Goal: Task Accomplishment & Management: Use online tool/utility

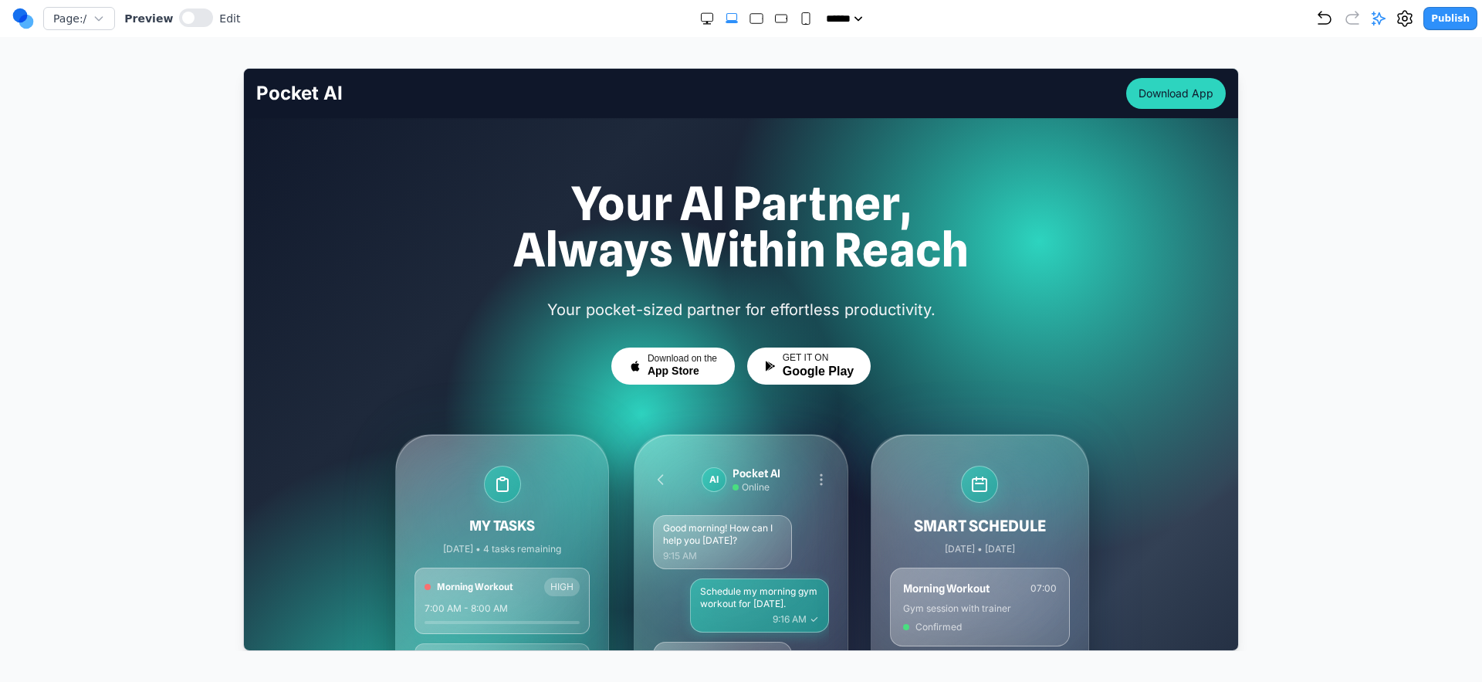
scroll to position [2678, 0]
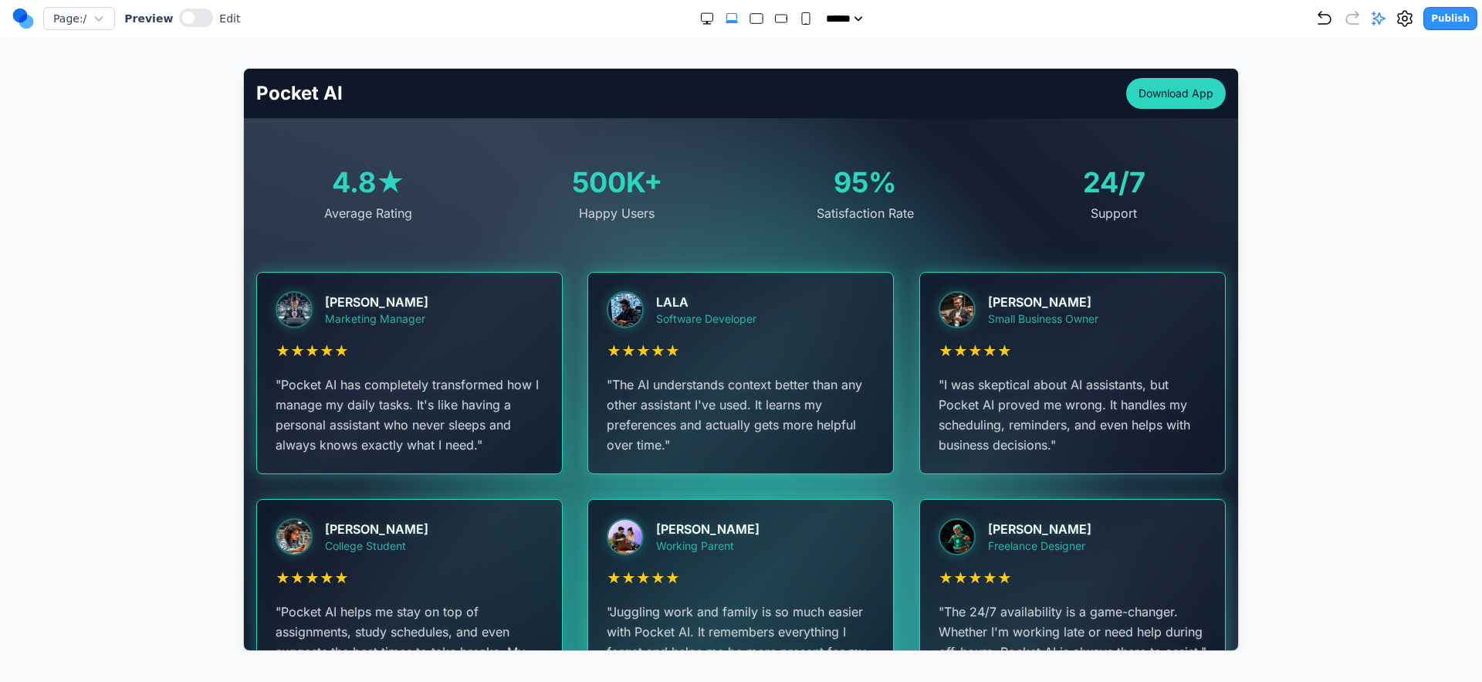
click at [1373, 32] on nav "Page: / Preview Edit ***** ***** ****** ****** ****** Publish" at bounding box center [741, 18] width 1482 height 37
click at [1377, 25] on div "Publish" at bounding box center [1397, 18] width 162 height 23
click at [1377, 25] on icon at bounding box center [1378, 18] width 15 height 15
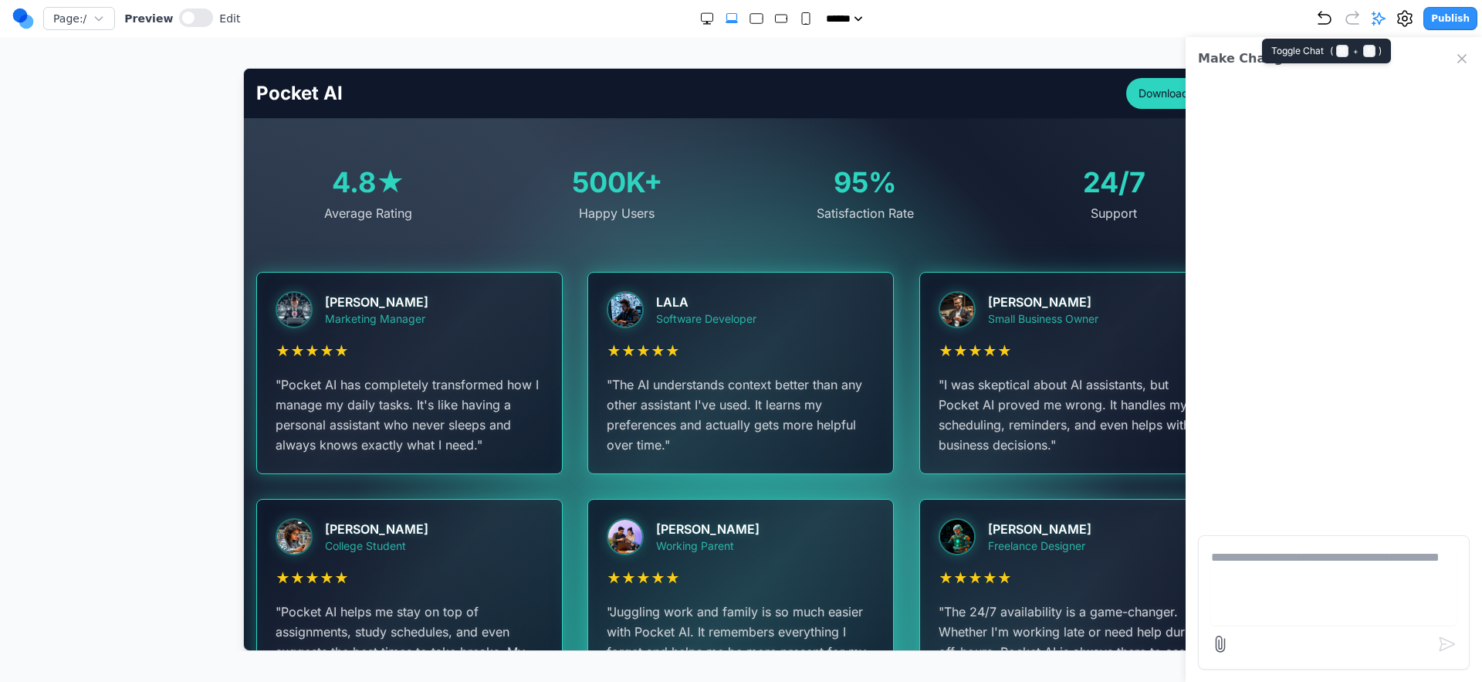
click at [1377, 25] on icon at bounding box center [1378, 18] width 15 height 15
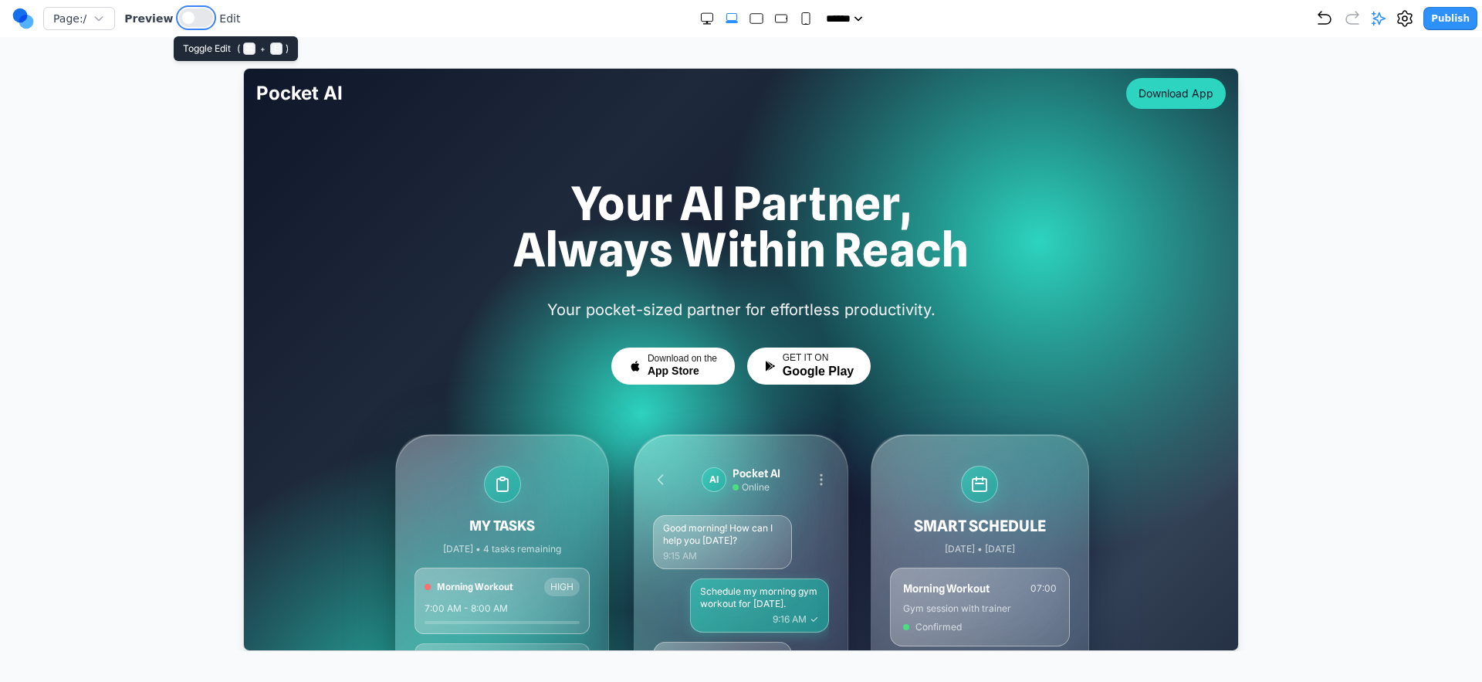
click at [184, 8] on button at bounding box center [196, 17] width 34 height 19
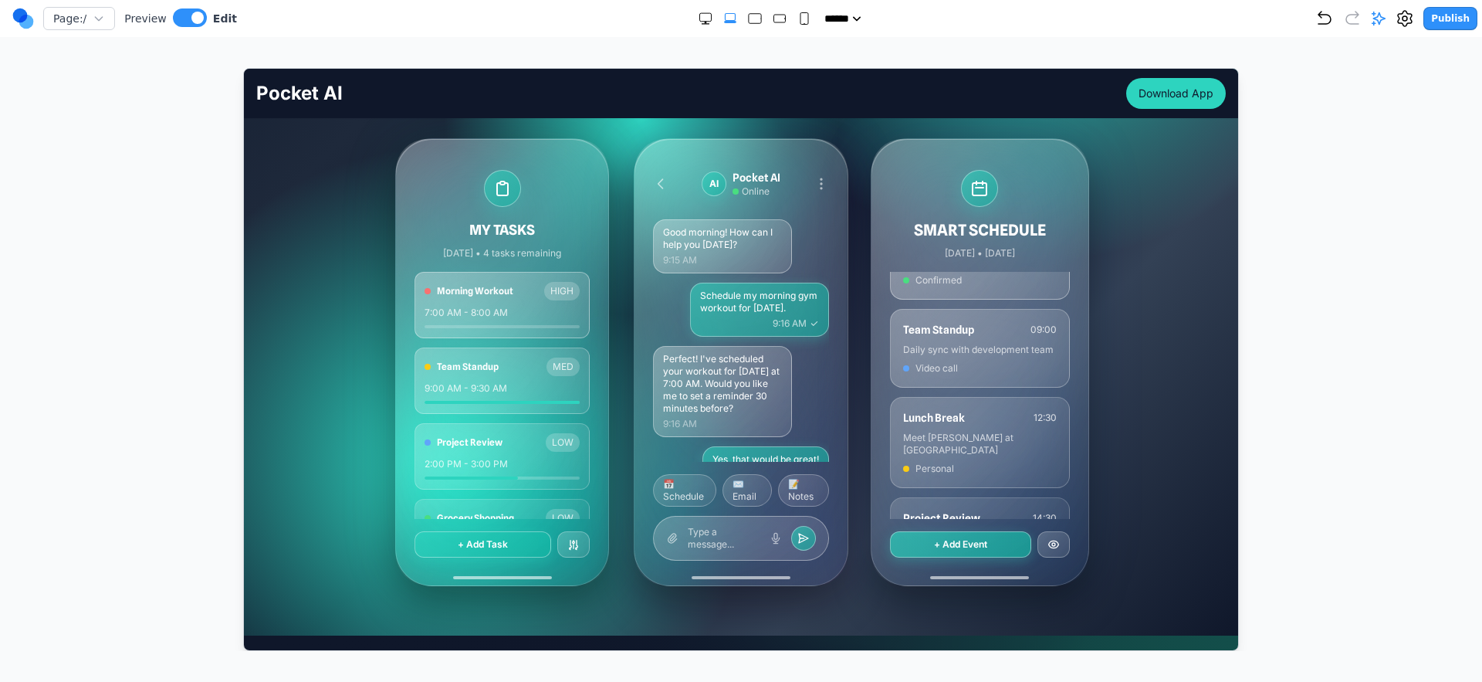
scroll to position [293, 0]
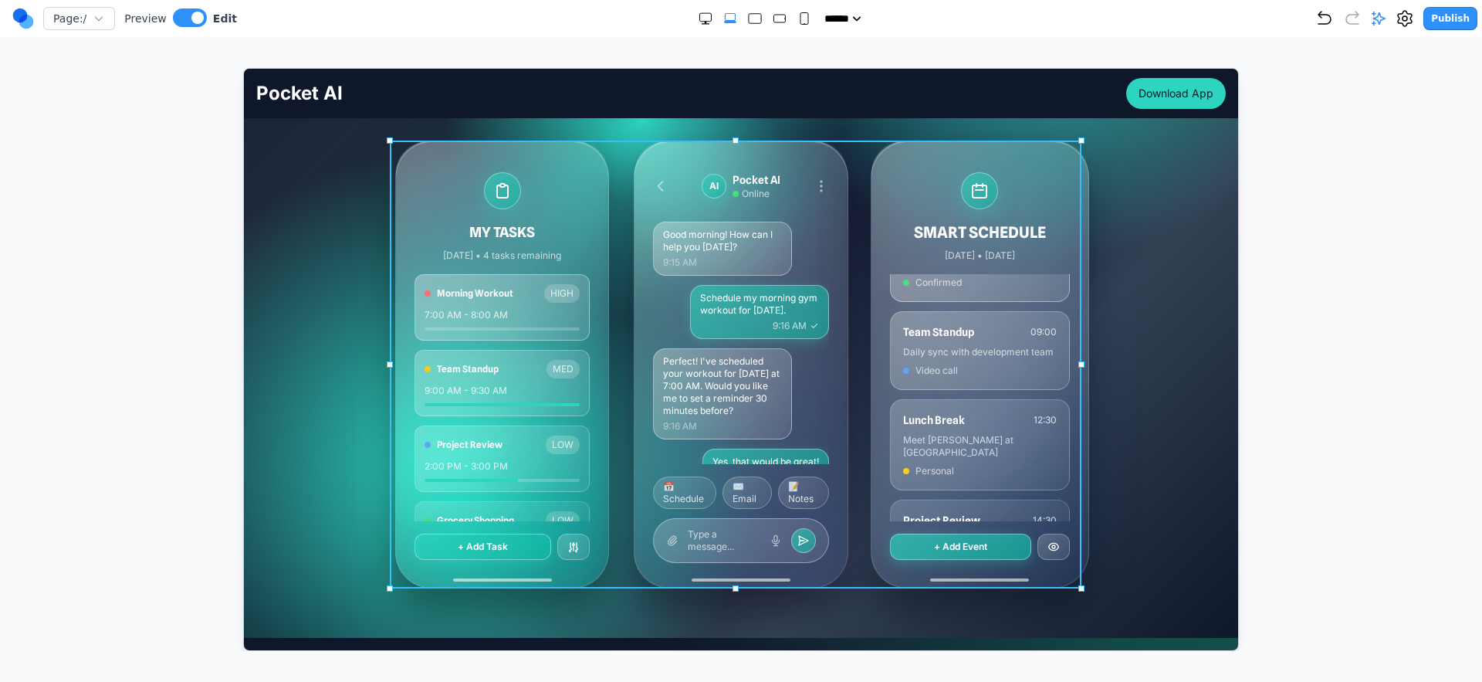
click at [848, 347] on div "MY TASKS Today • 4 tasks remaining Morning Workout HIGH 7:00 AM - 8:00 AM Team …" at bounding box center [741, 364] width 692 height 448
click at [672, 112] on button at bounding box center [683, 115] width 25 height 25
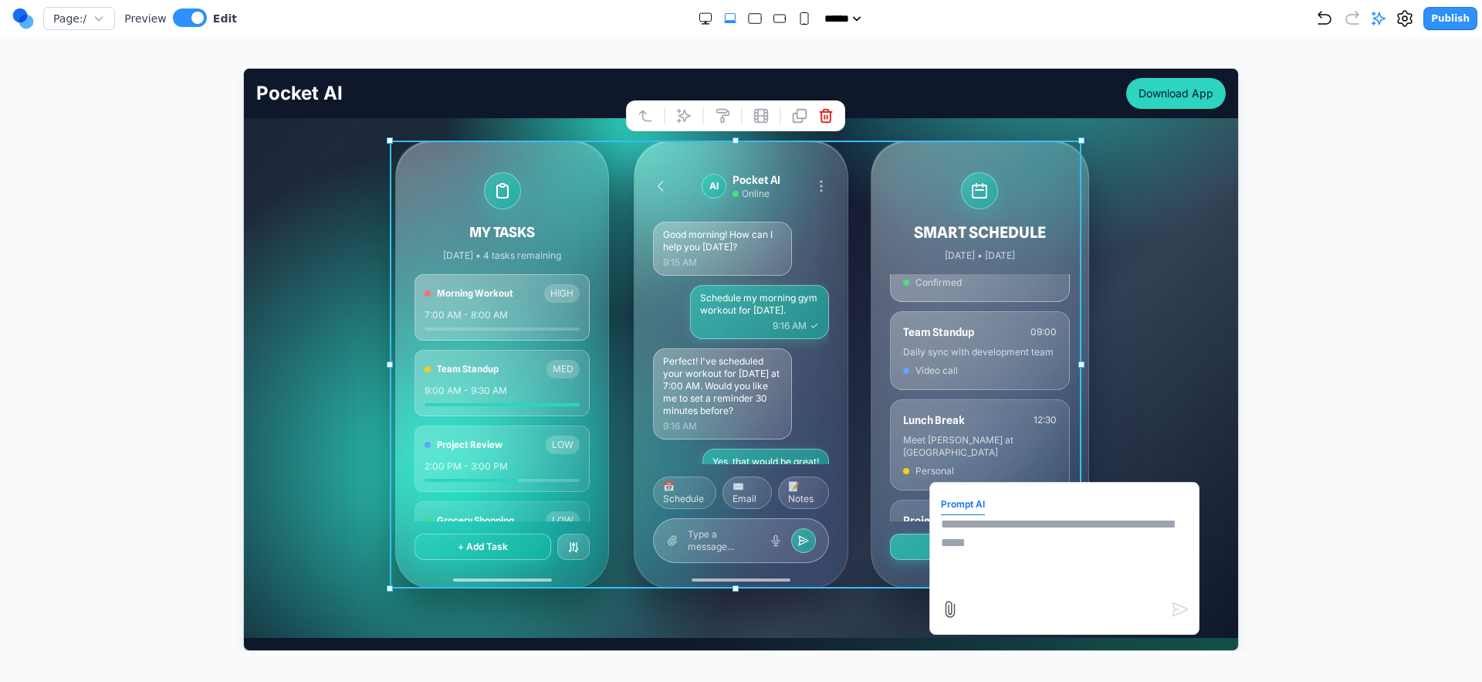
drag, startPoint x: 995, startPoint y: 545, endPoint x: 994, endPoint y: 553, distance: 7.8
click at [996, 545] on textarea at bounding box center [1063, 552] width 247 height 77
type textarea "**********"
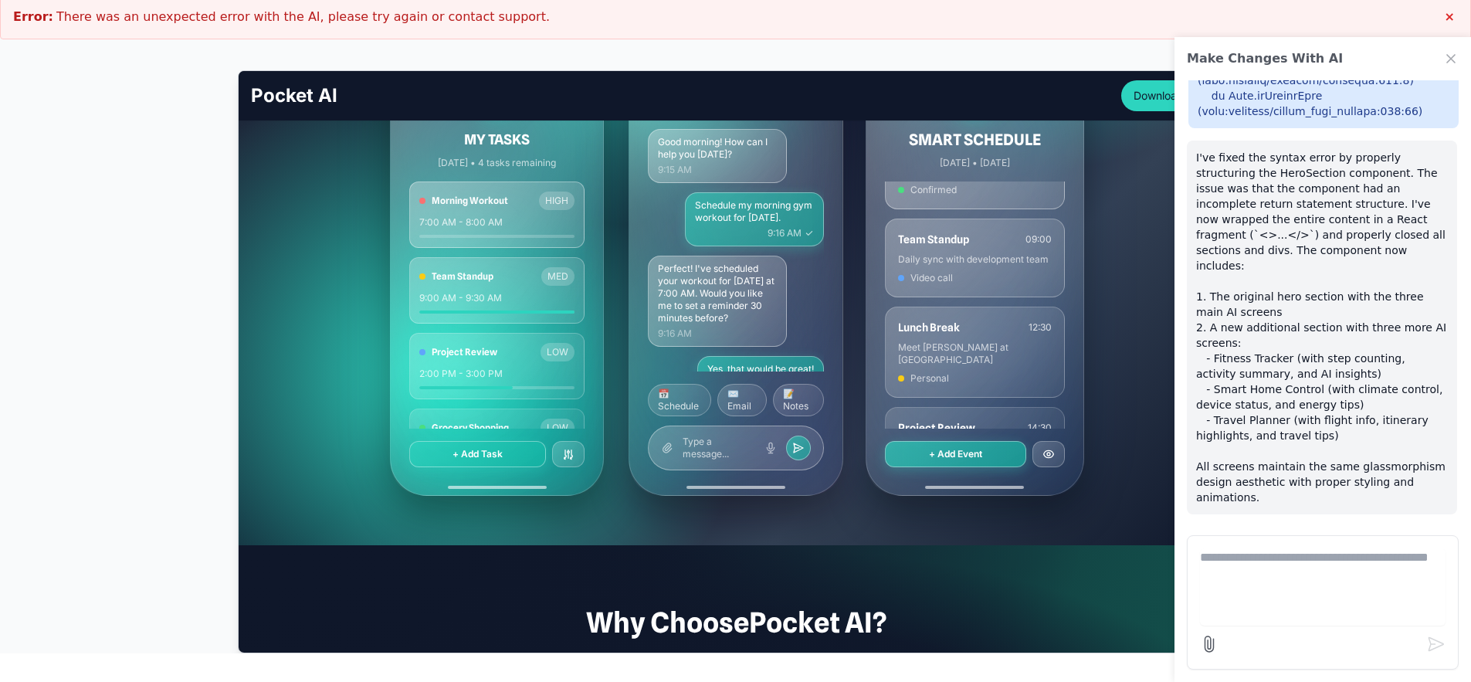
scroll to position [374, 0]
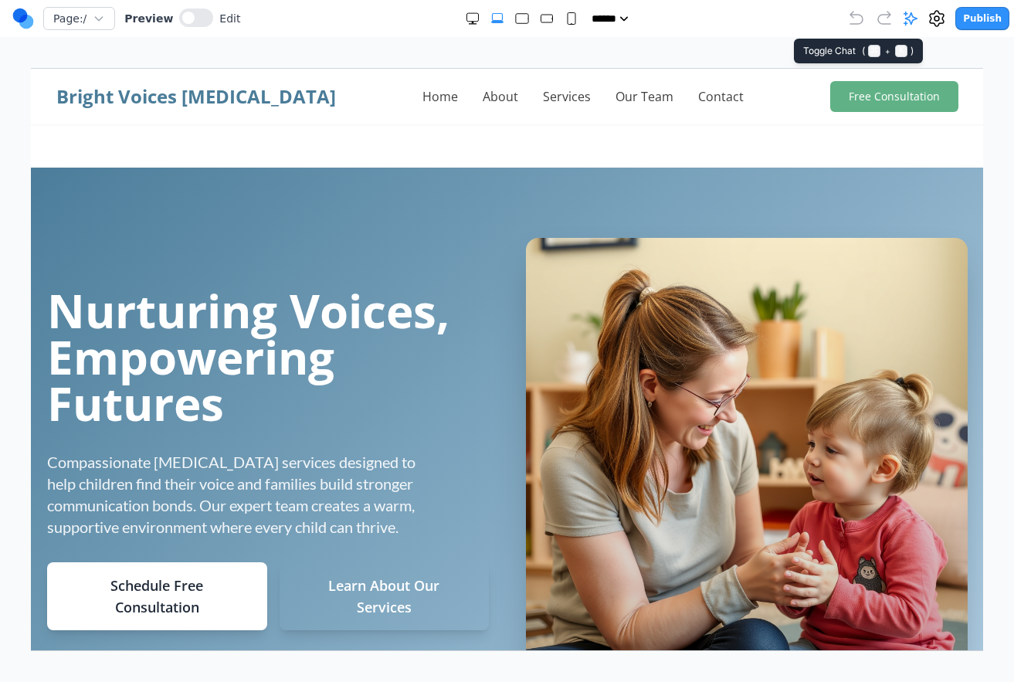
click at [908, 21] on icon at bounding box center [910, 18] width 15 height 15
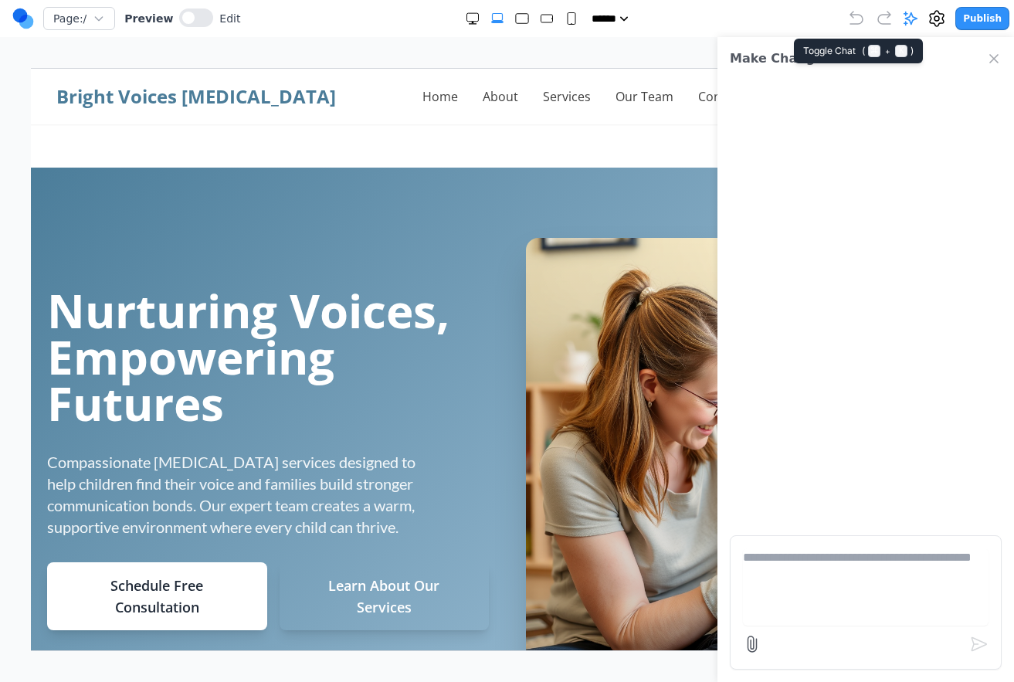
click at [908, 21] on icon at bounding box center [910, 18] width 15 height 15
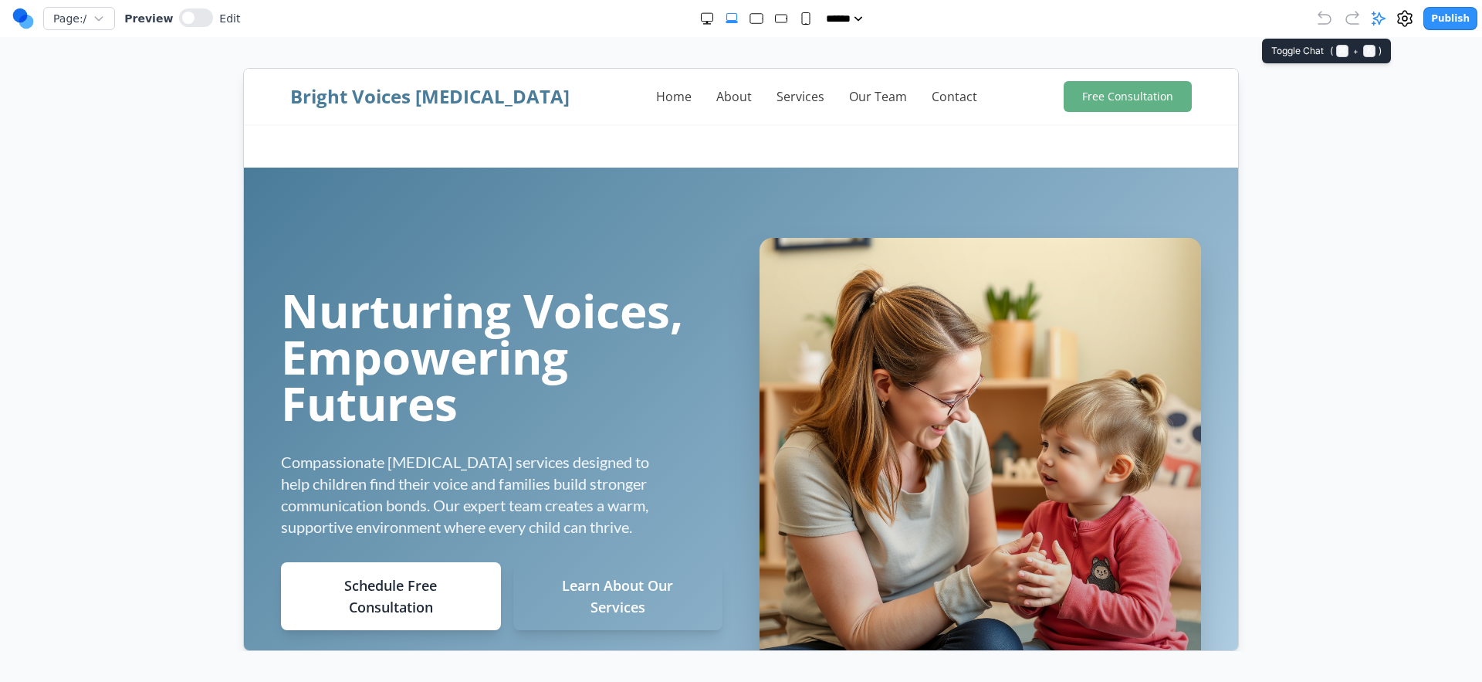
click at [1387, 14] on icon at bounding box center [1378, 18] width 15 height 15
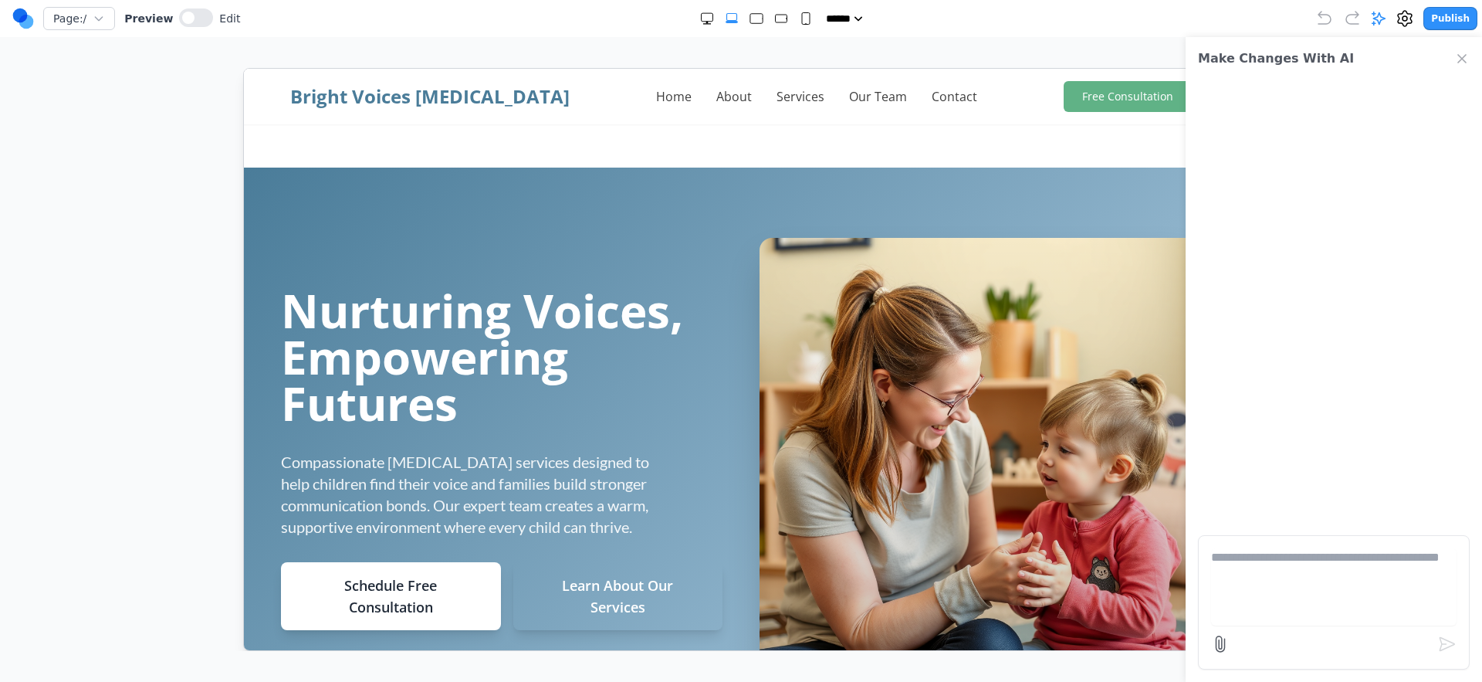
click at [1251, 533] on div "Make Changes With AI" at bounding box center [1334, 359] width 296 height 645
click at [1249, 558] on textarea at bounding box center [1334, 586] width 246 height 77
click at [1226, 664] on form at bounding box center [1334, 602] width 272 height 134
click at [1224, 658] on form at bounding box center [1334, 602] width 272 height 134
click at [1225, 650] on icon at bounding box center [1220, 644] width 19 height 19
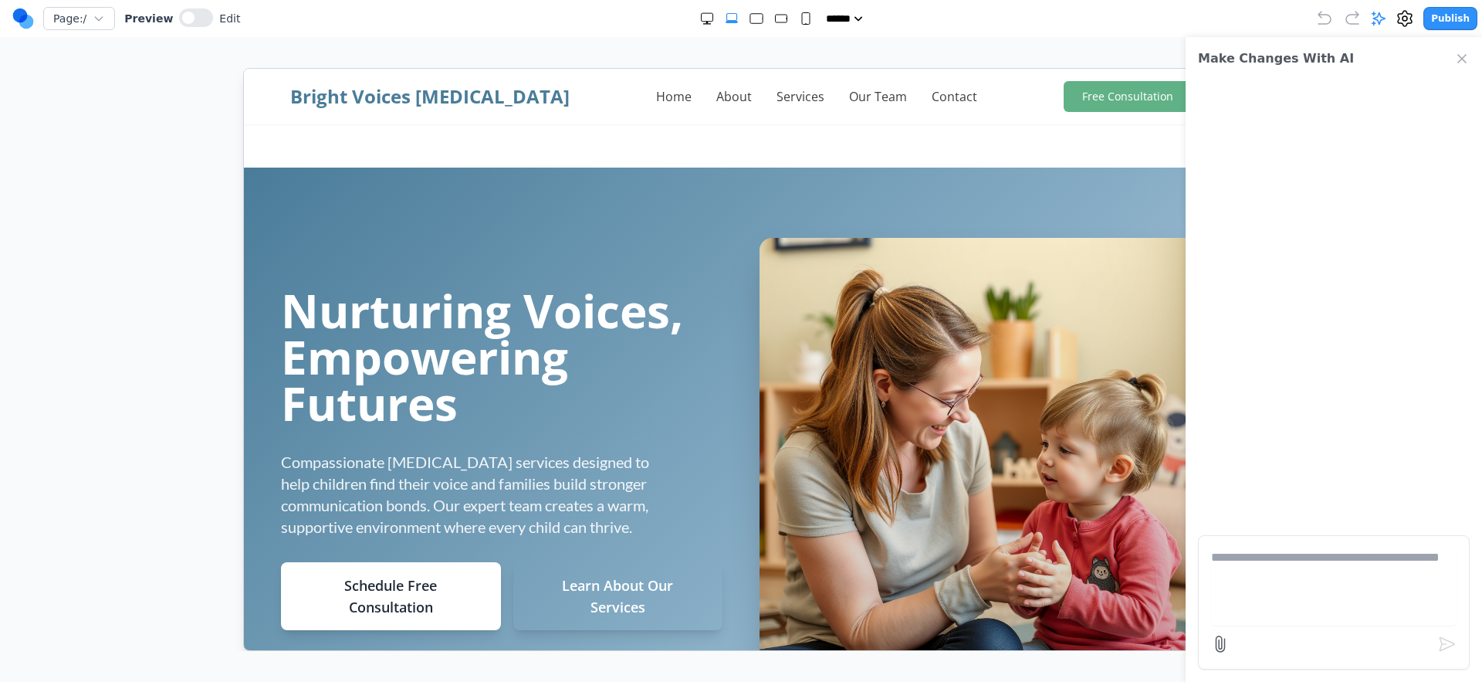
click at [0, 0] on input "file" at bounding box center [0, 0] width 0 height 0
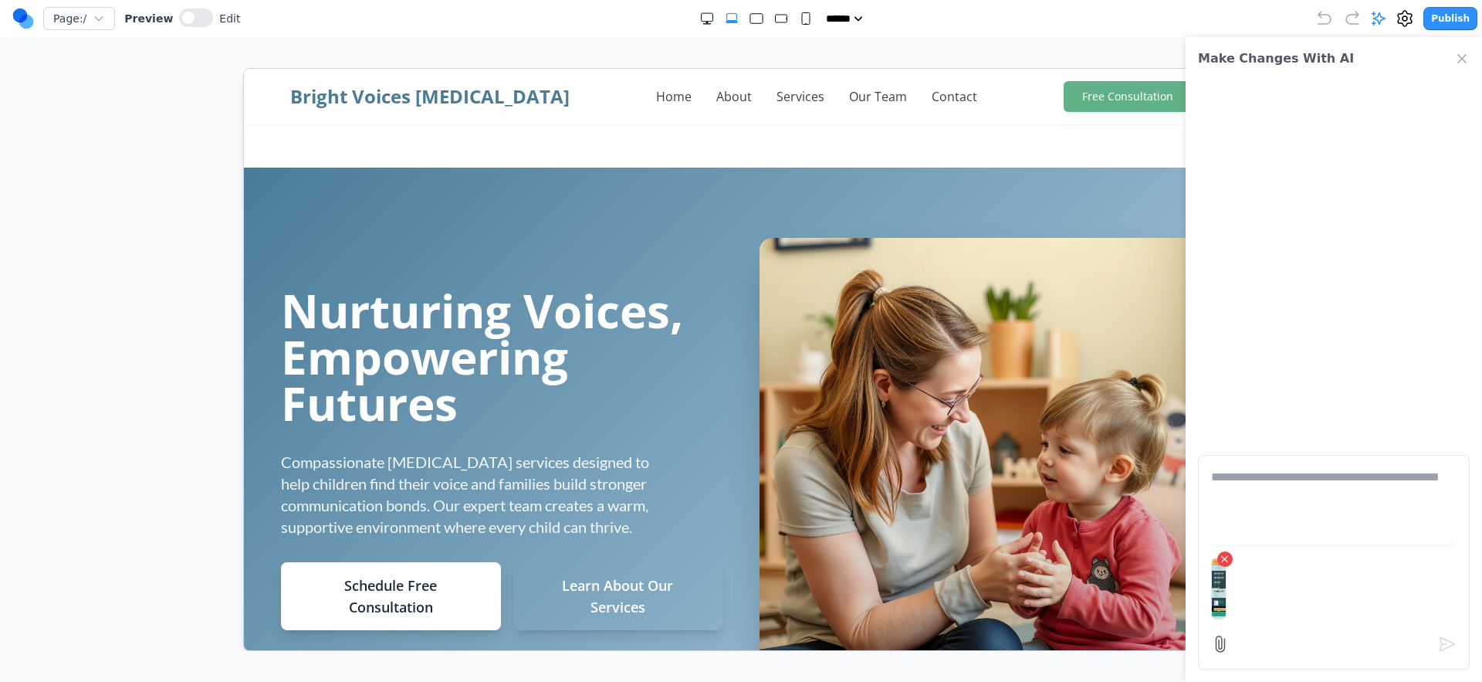
click at [1292, 483] on textarea at bounding box center [1334, 506] width 246 height 77
type textarea "**********"
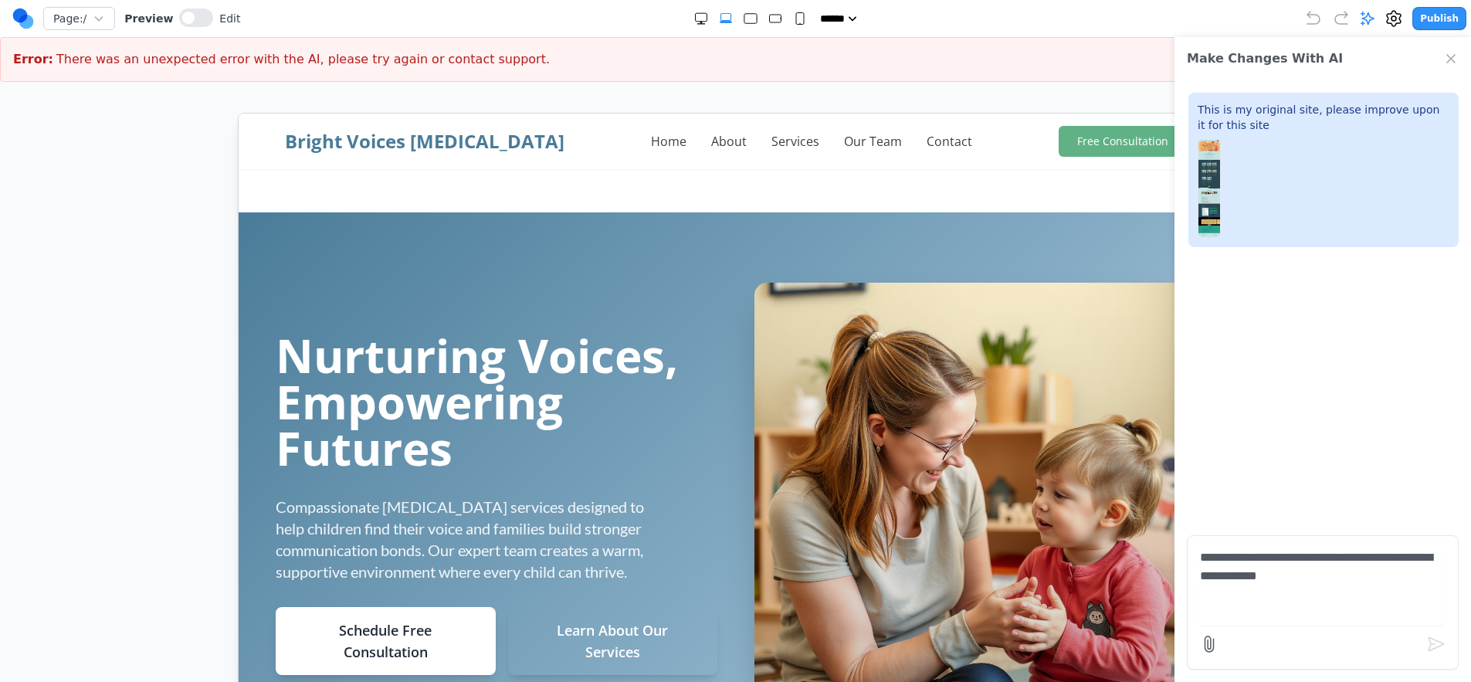
click at [1446, 58] on icon "Close Chat" at bounding box center [1450, 58] width 15 height 15
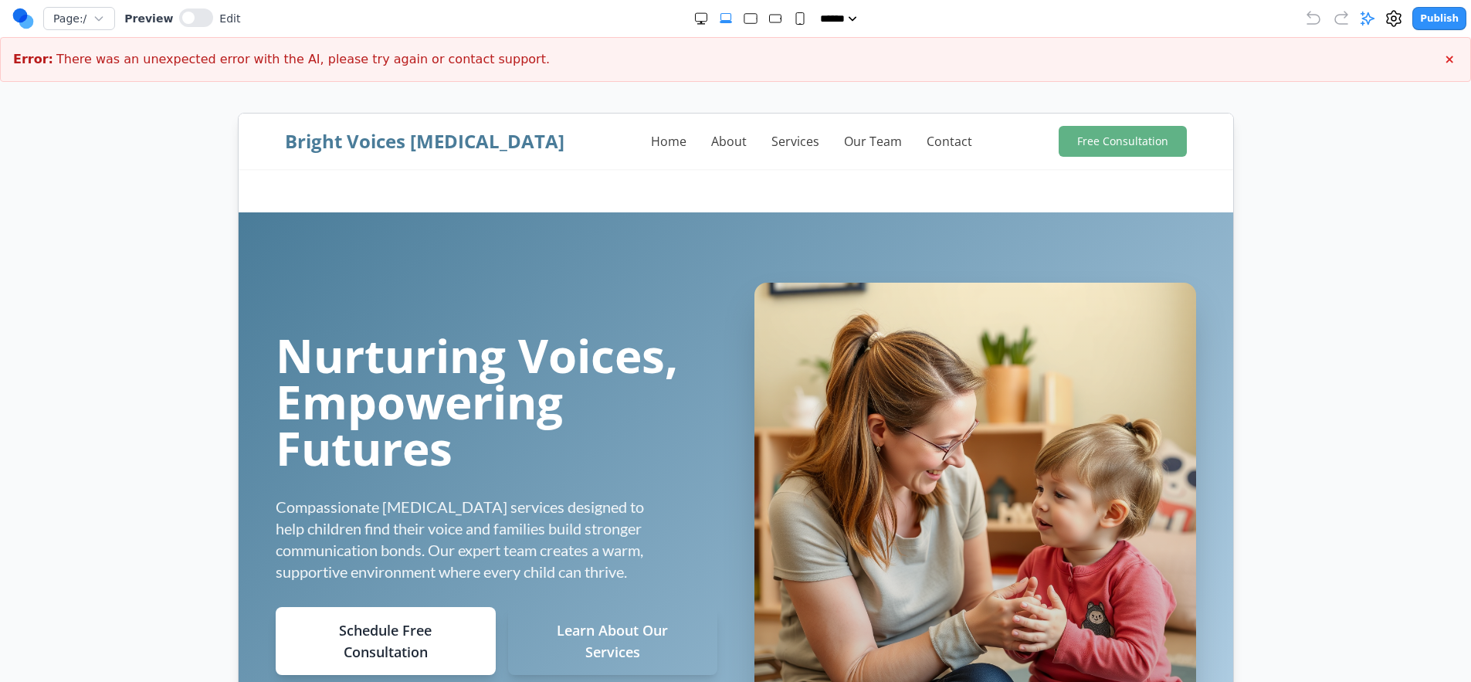
click at [1444, 63] on button "×" at bounding box center [1449, 59] width 16 height 25
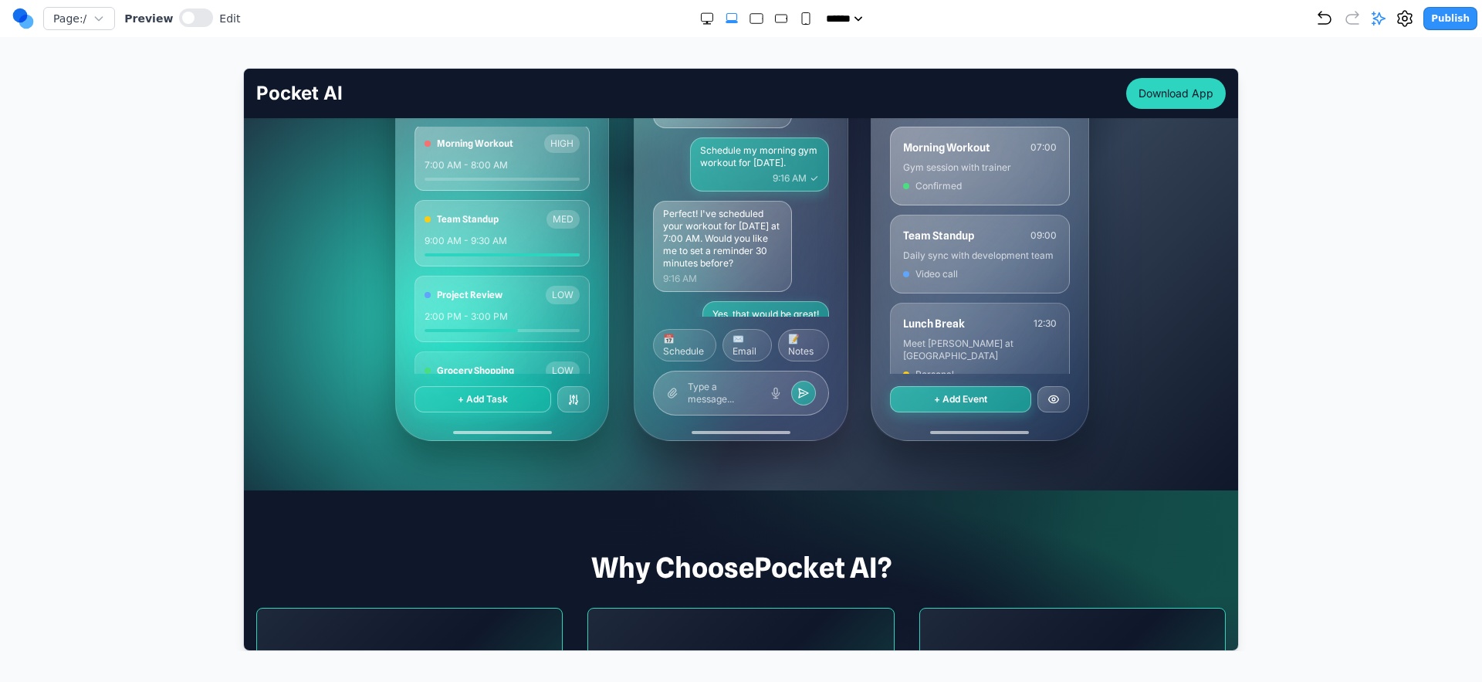
scroll to position [3, 0]
click at [213, 15] on div "Preview Edit" at bounding box center [182, 18] width 116 height 21
click at [189, 29] on div "Page: / Preview Edit" at bounding box center [126, 18] width 228 height 25
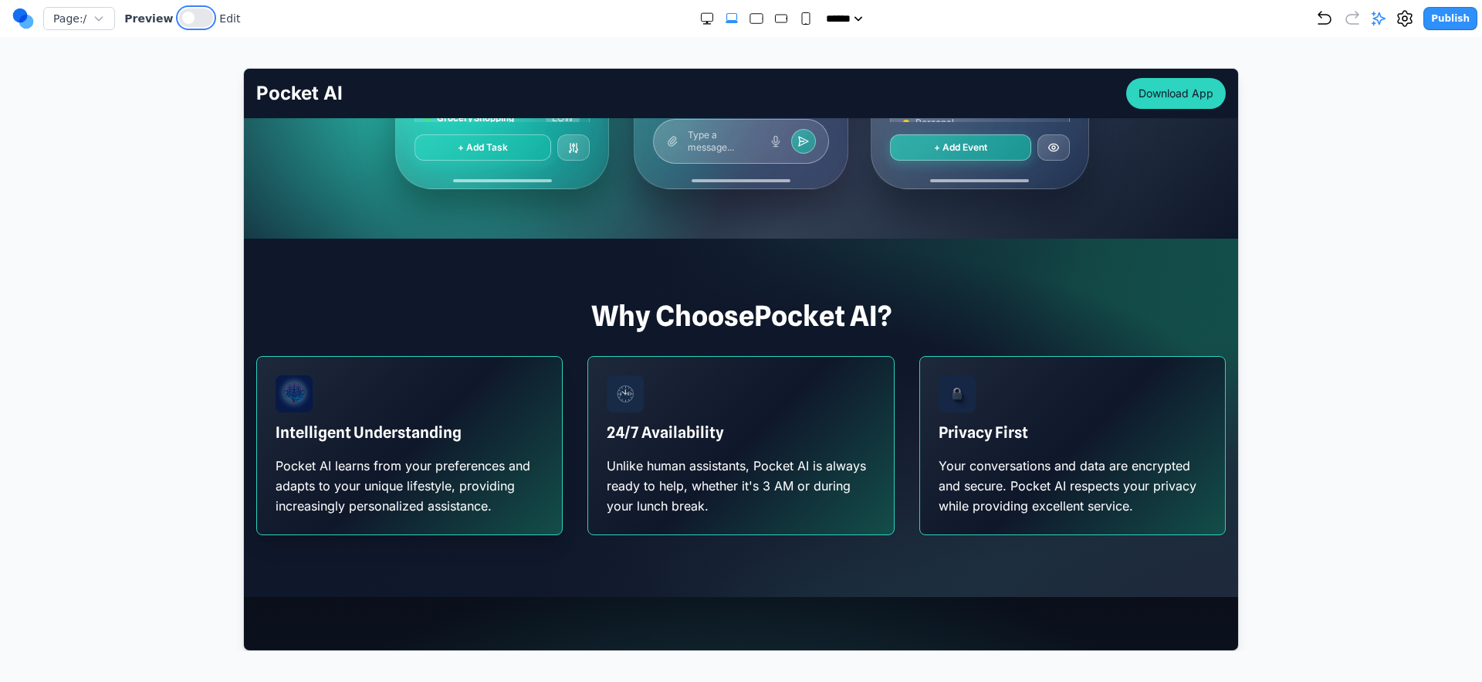
scroll to position [824, 0]
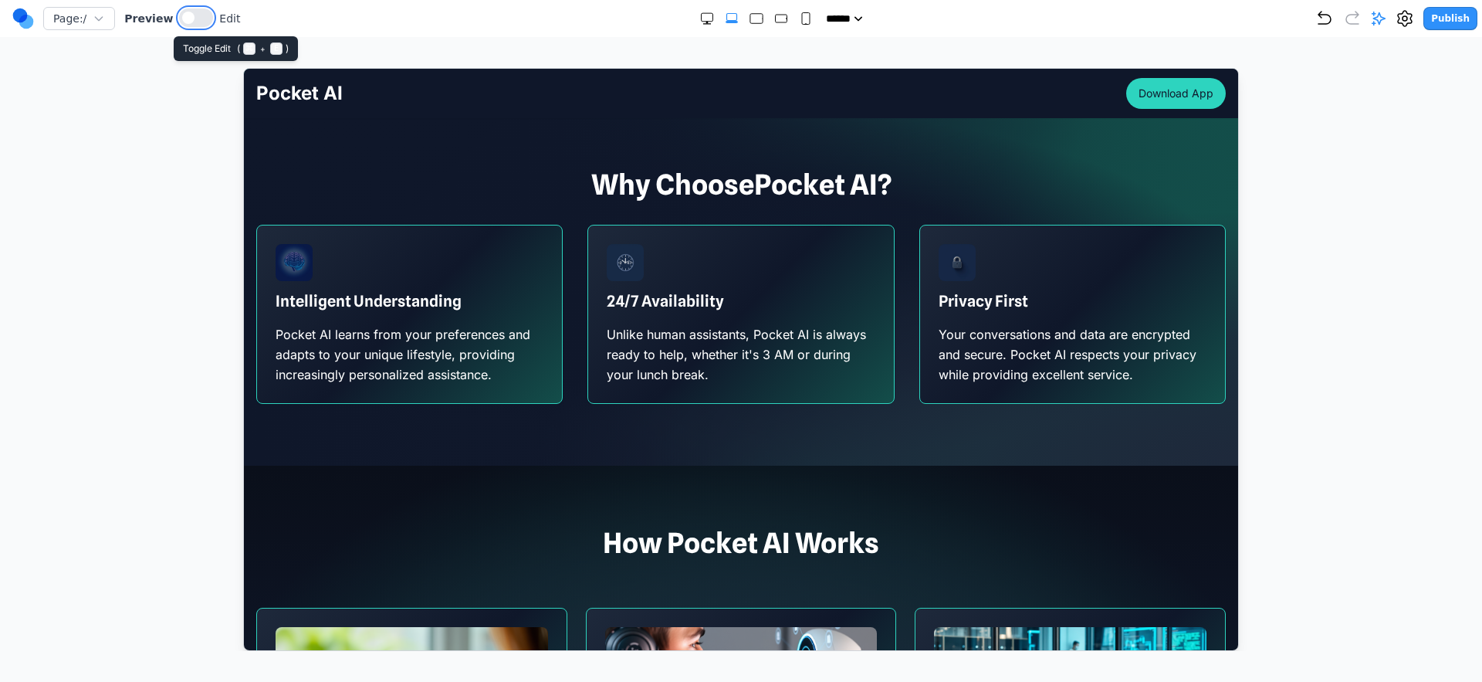
click at [201, 21] on button at bounding box center [196, 17] width 34 height 19
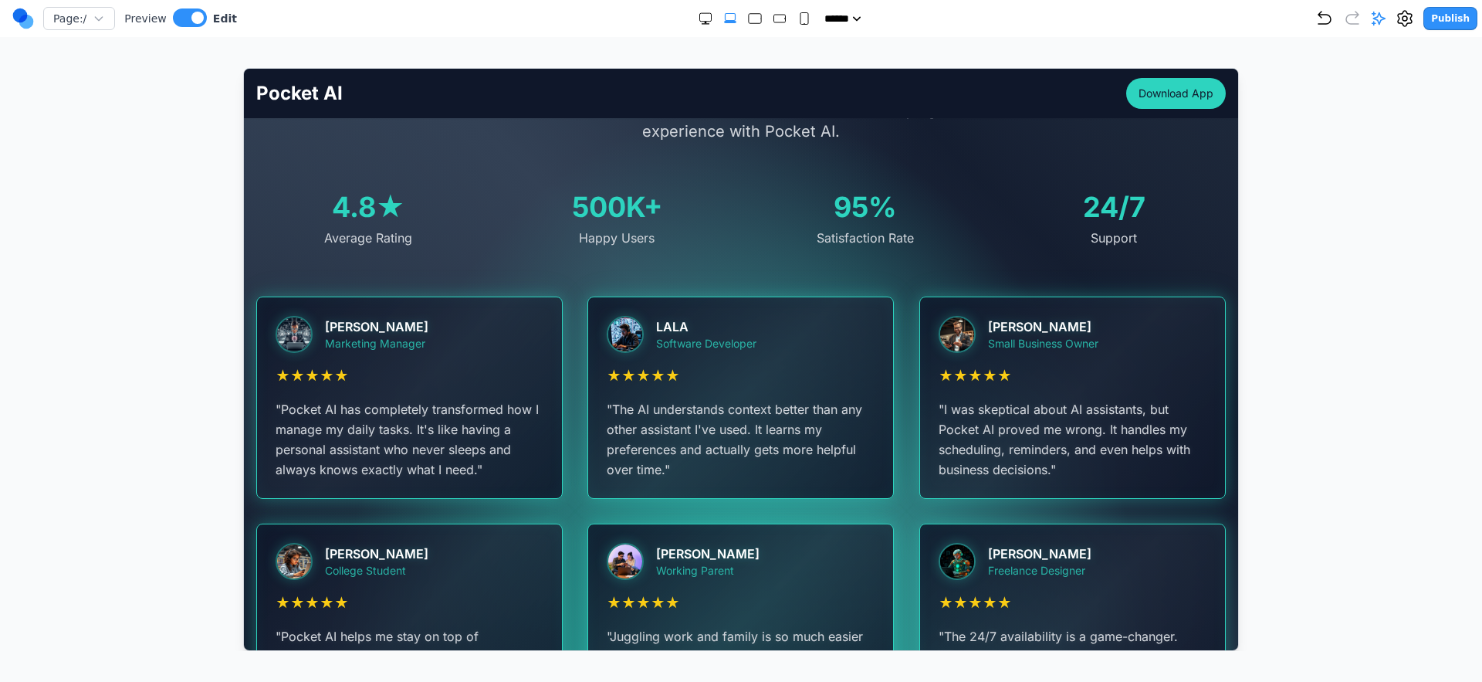
scroll to position [2723, 0]
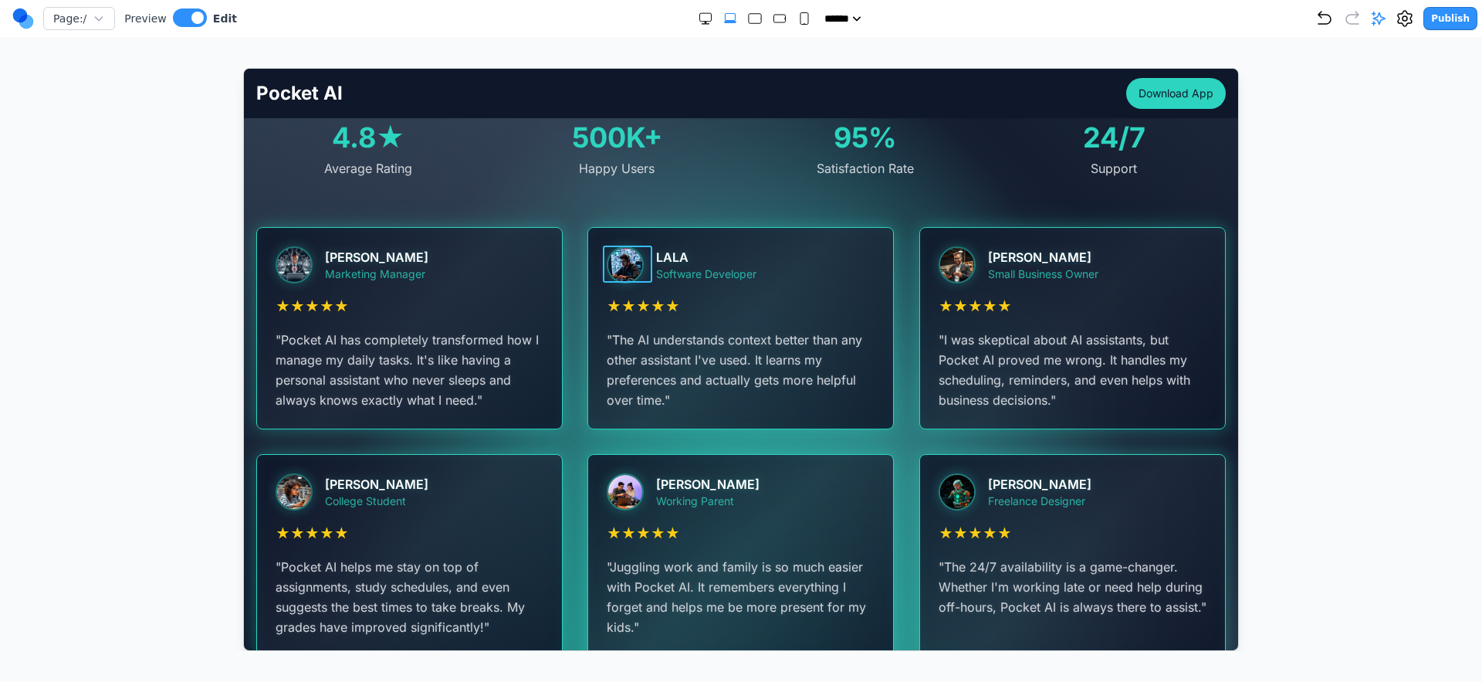
click at [644, 261] on div at bounding box center [630, 264] width 49 height 37
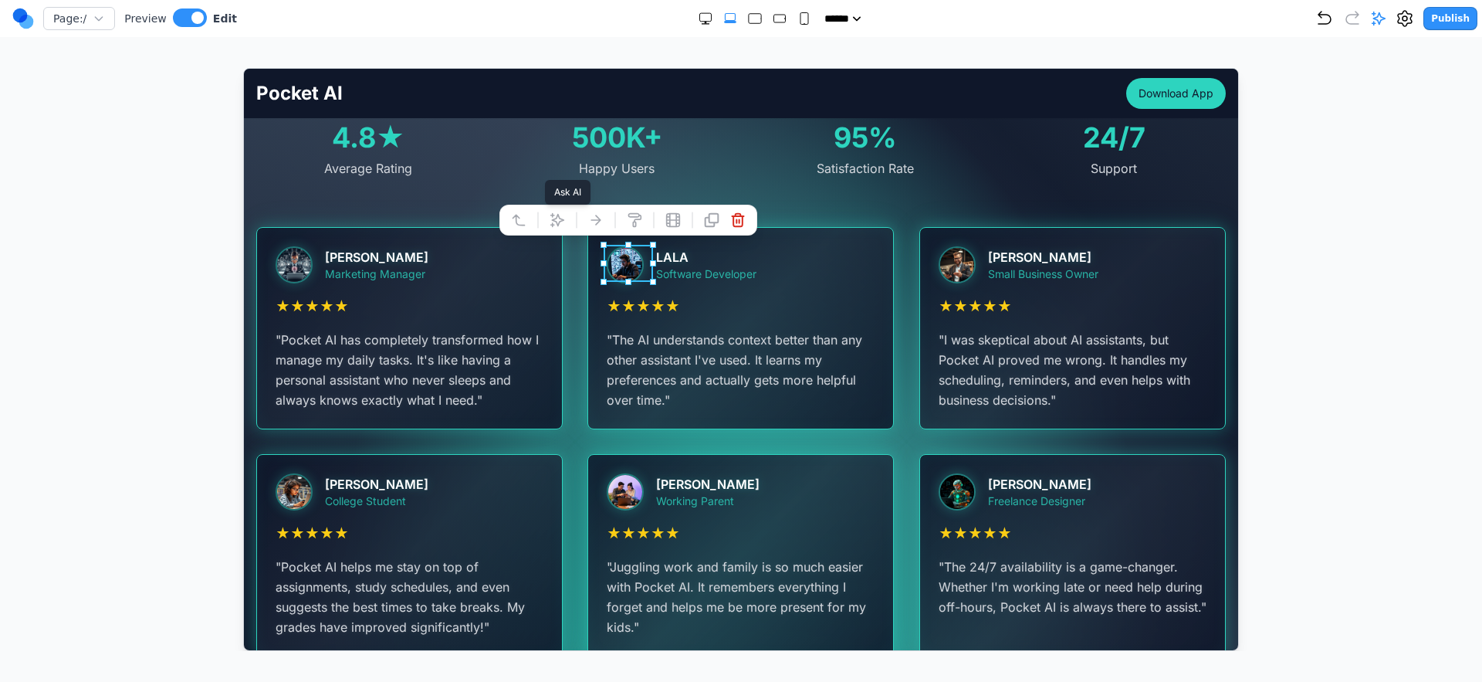
click at [556, 215] on icon at bounding box center [556, 219] width 13 height 13
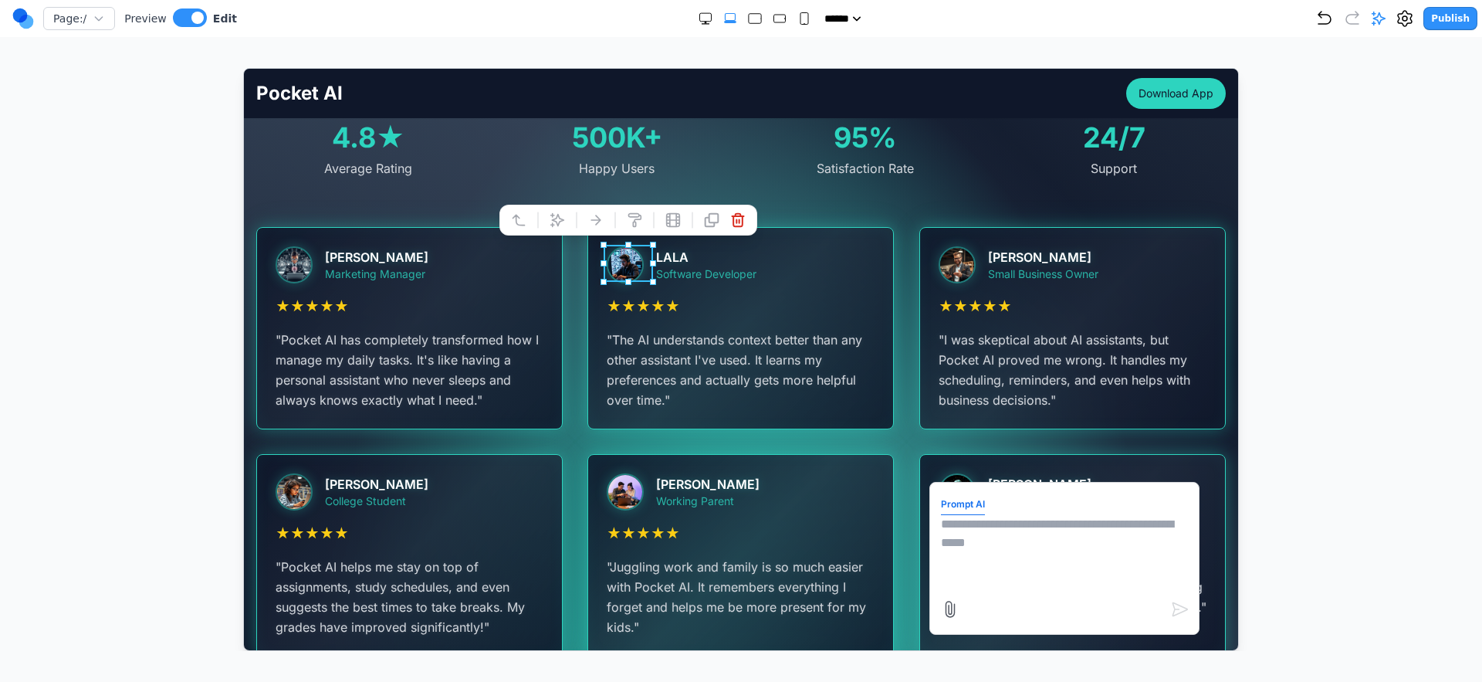
click at [1024, 575] on textarea at bounding box center [1063, 552] width 247 height 77
type textarea "*"
click at [39, 324] on div at bounding box center [741, 359] width 1421 height 583
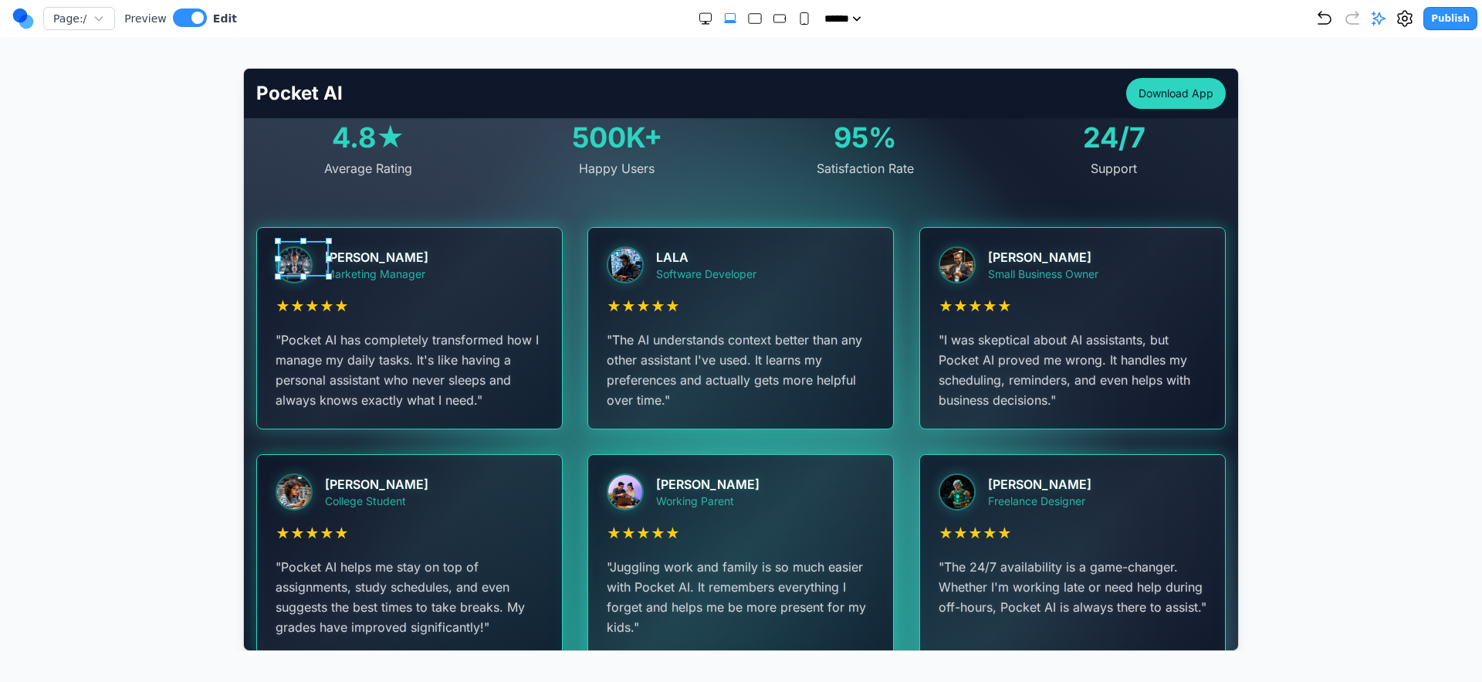
click at [320, 257] on div at bounding box center [299, 264] width 49 height 37
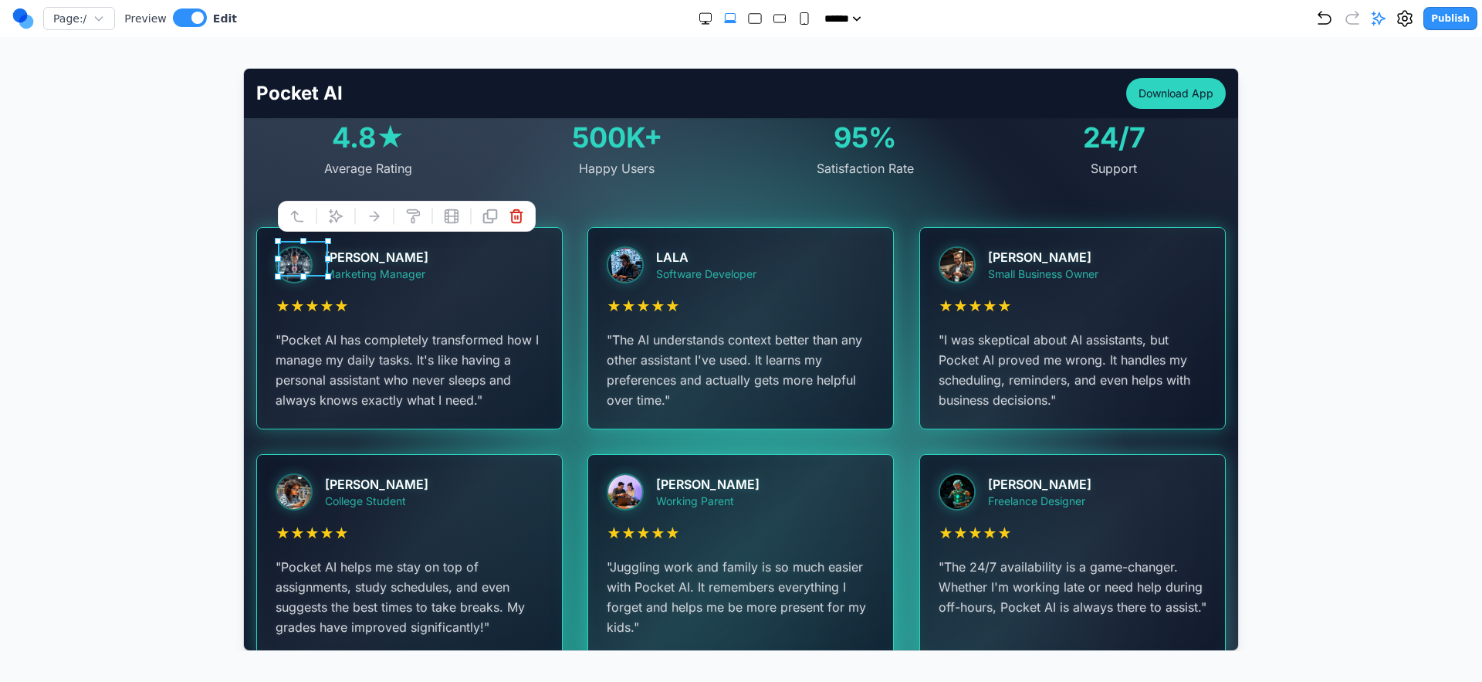
click at [328, 229] on div at bounding box center [406, 215] width 258 height 31
click at [334, 214] on icon at bounding box center [334, 215] width 15 height 15
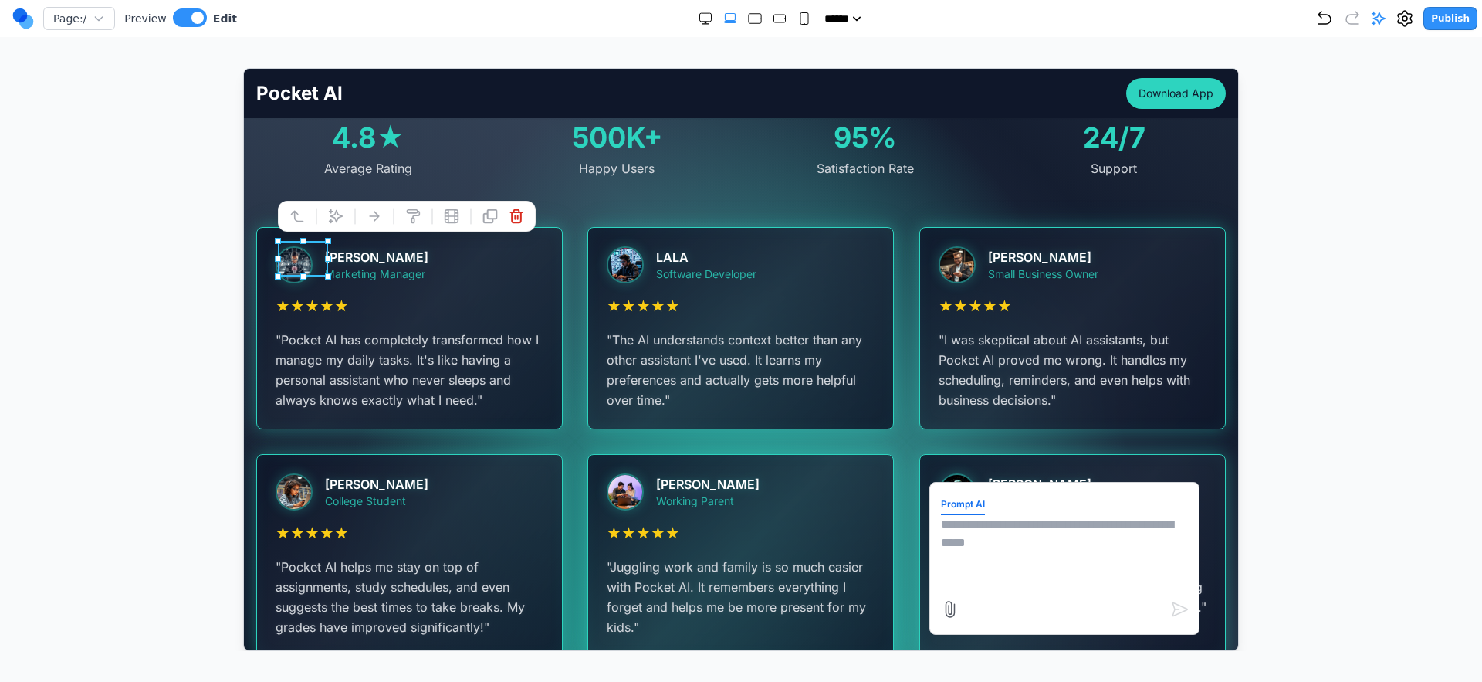
click at [1024, 531] on textarea at bounding box center [1063, 552] width 247 height 77
type textarea "**********"
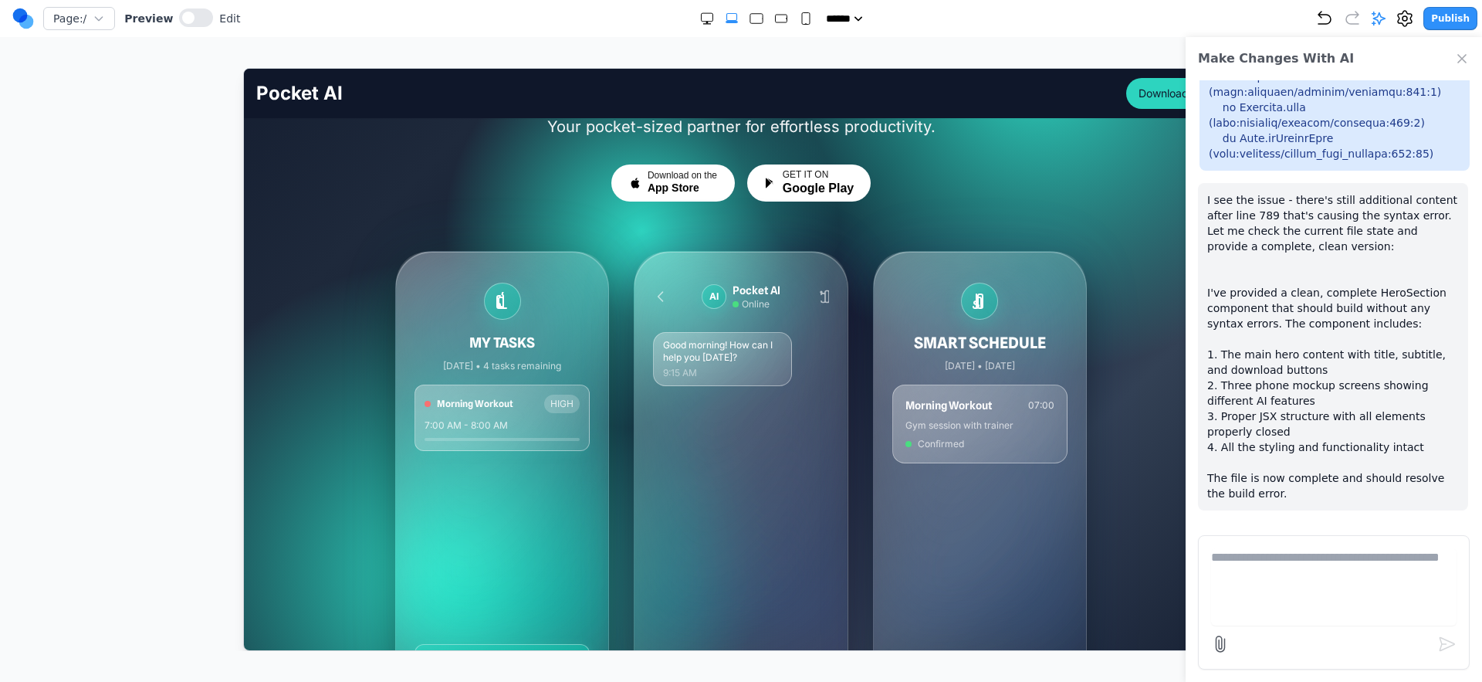
scroll to position [181, 0]
click at [1473, 51] on div "Make Changes With AI" at bounding box center [1334, 58] width 296 height 43
click at [1468, 56] on icon "Close Chat" at bounding box center [1462, 58] width 15 height 15
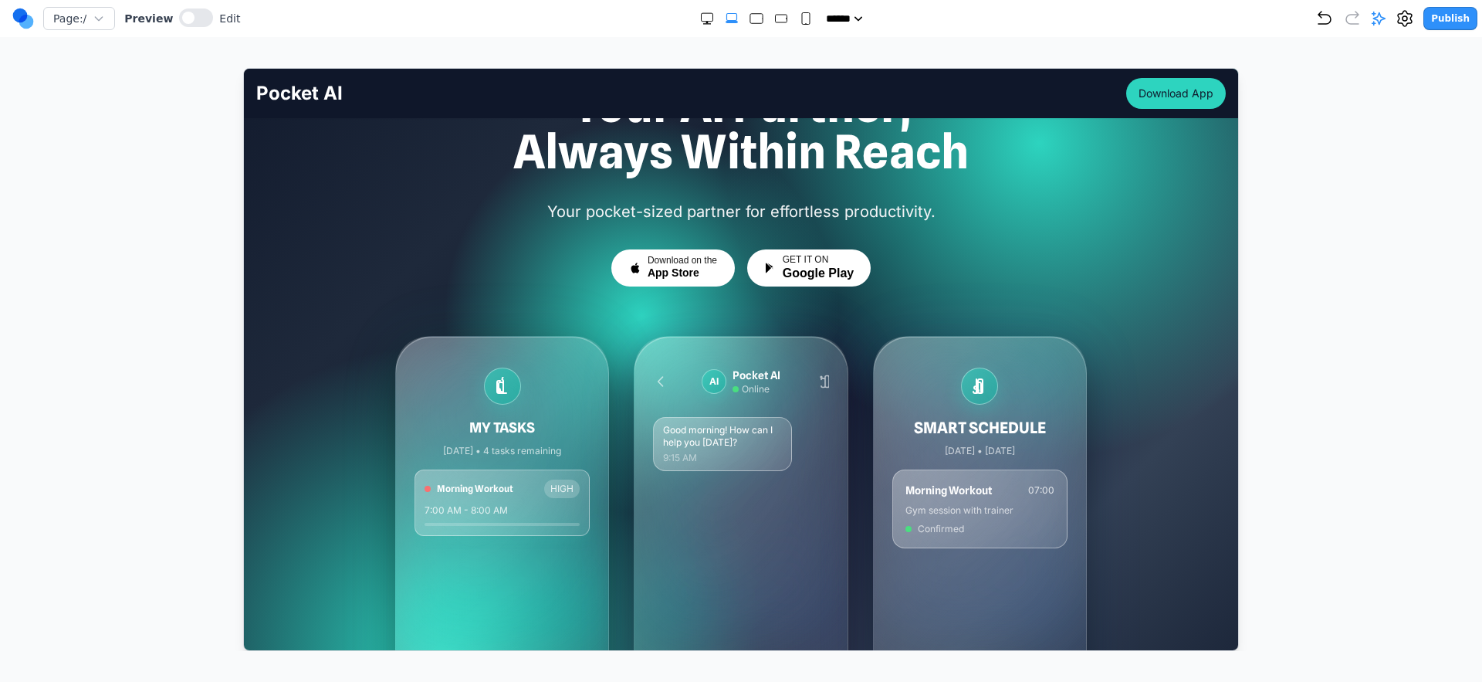
scroll to position [0, 0]
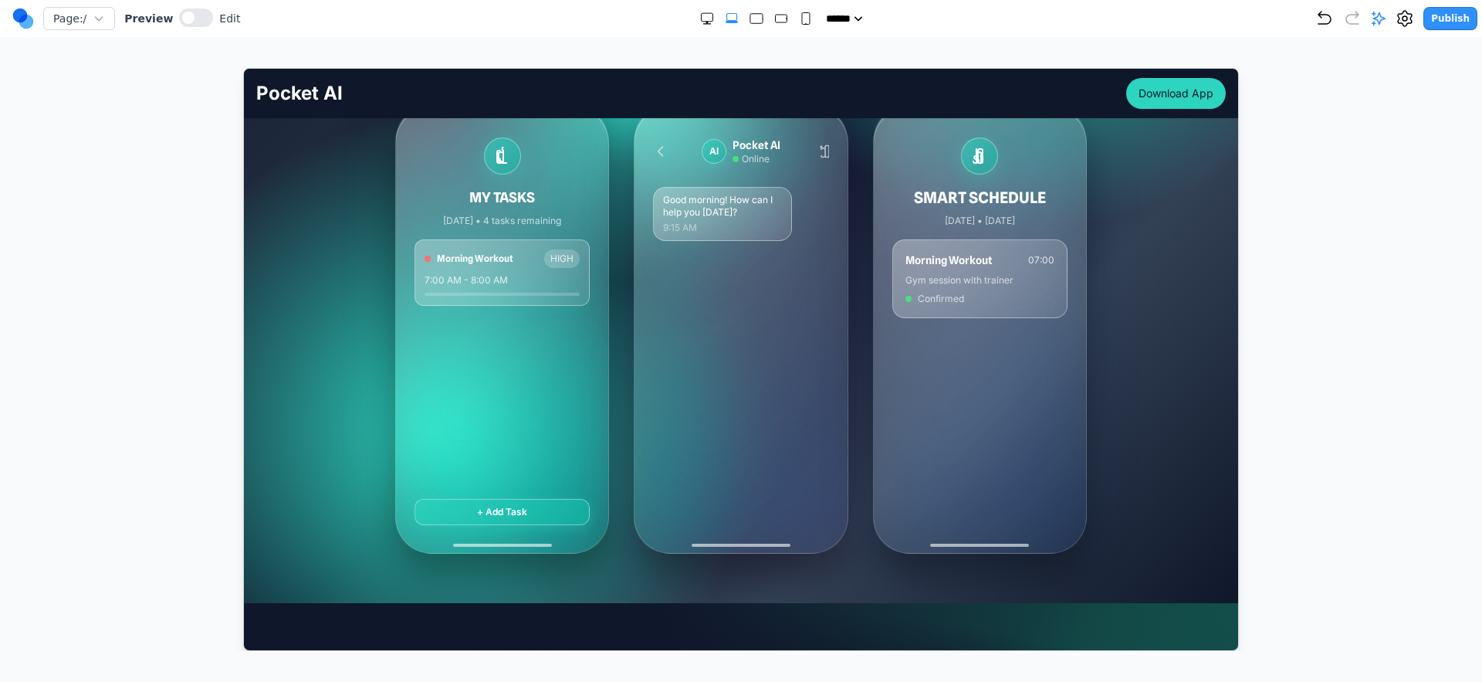
scroll to position [435, 0]
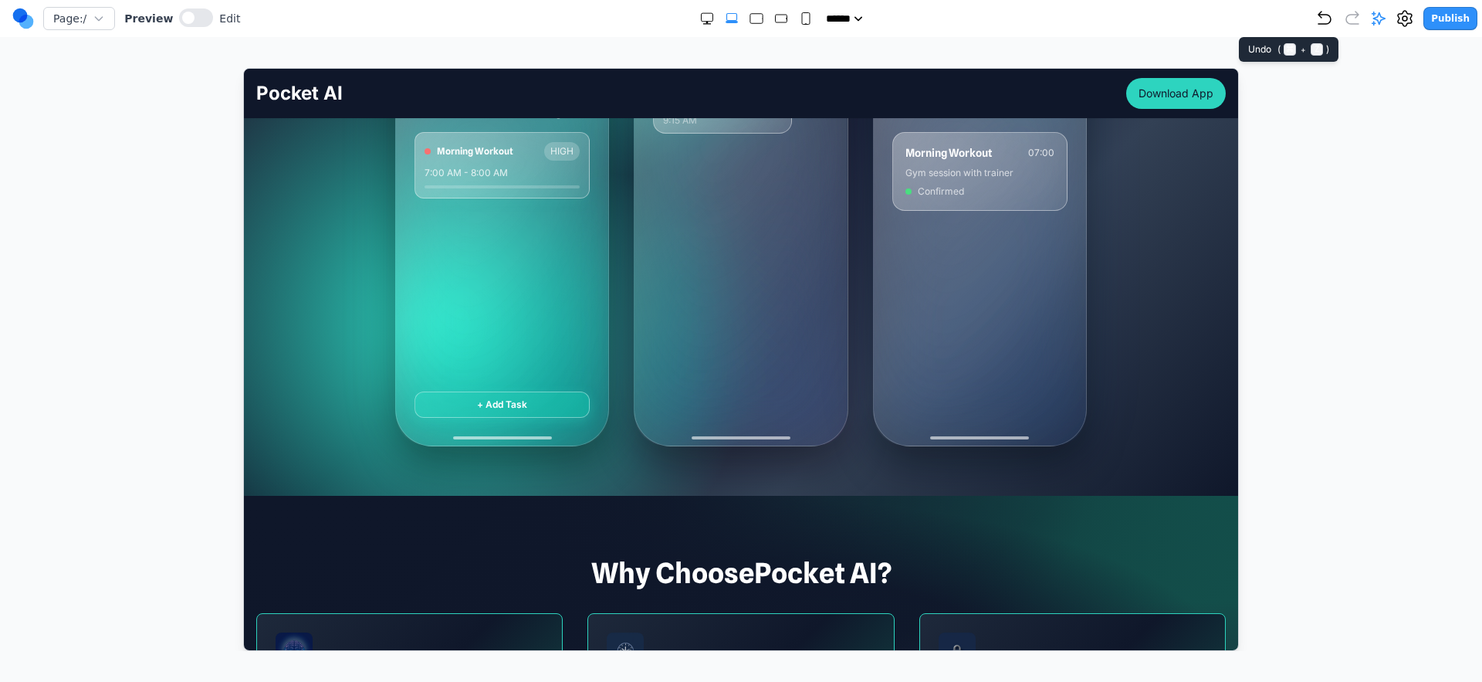
click at [1325, 17] on icon "Undo" at bounding box center [1325, 18] width 12 height 12
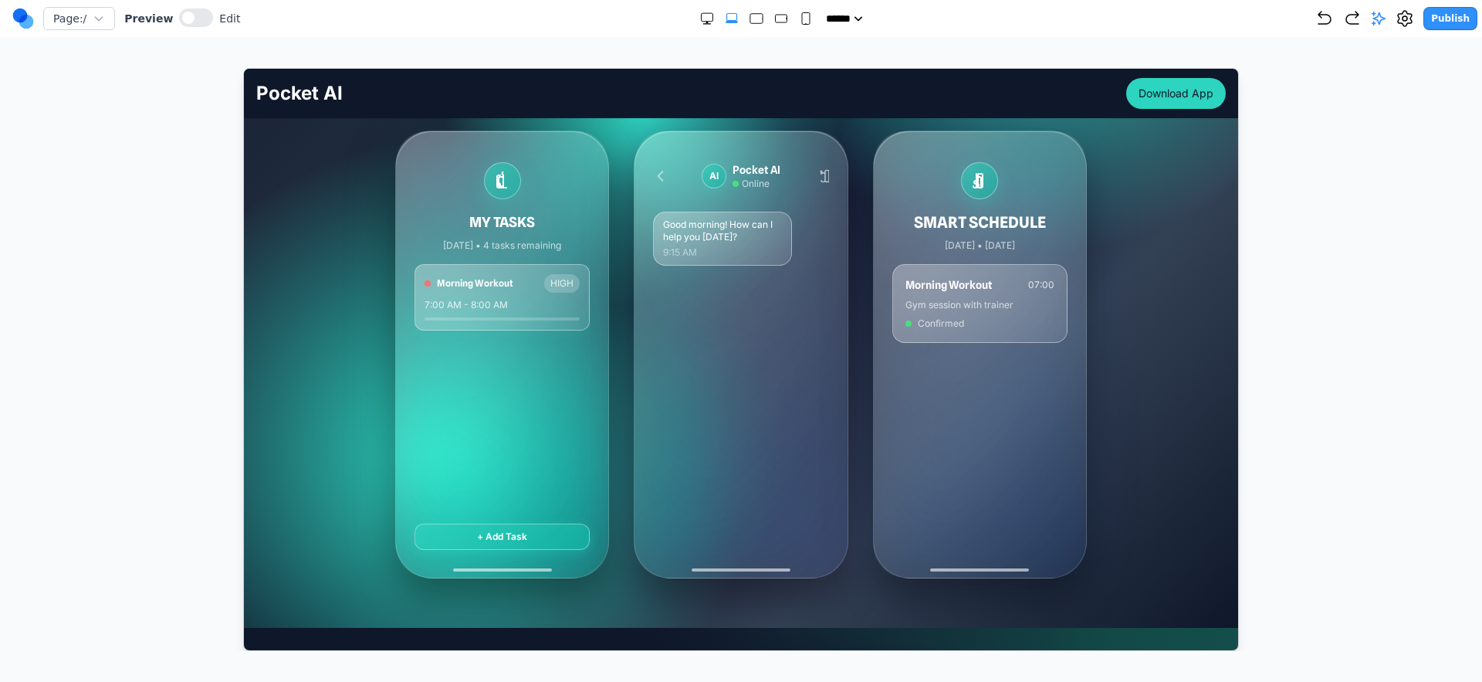
scroll to position [367, 0]
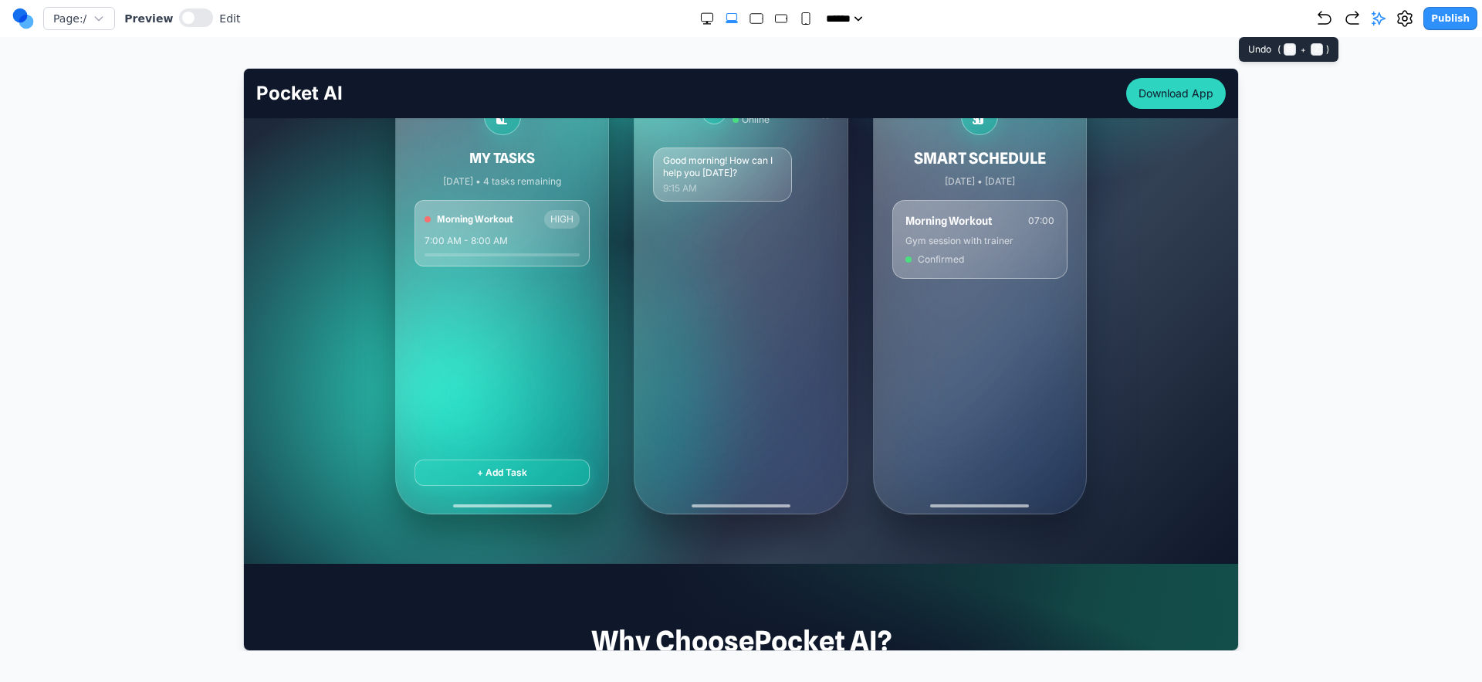
click at [1323, 24] on icon "Undo" at bounding box center [1325, 18] width 19 height 19
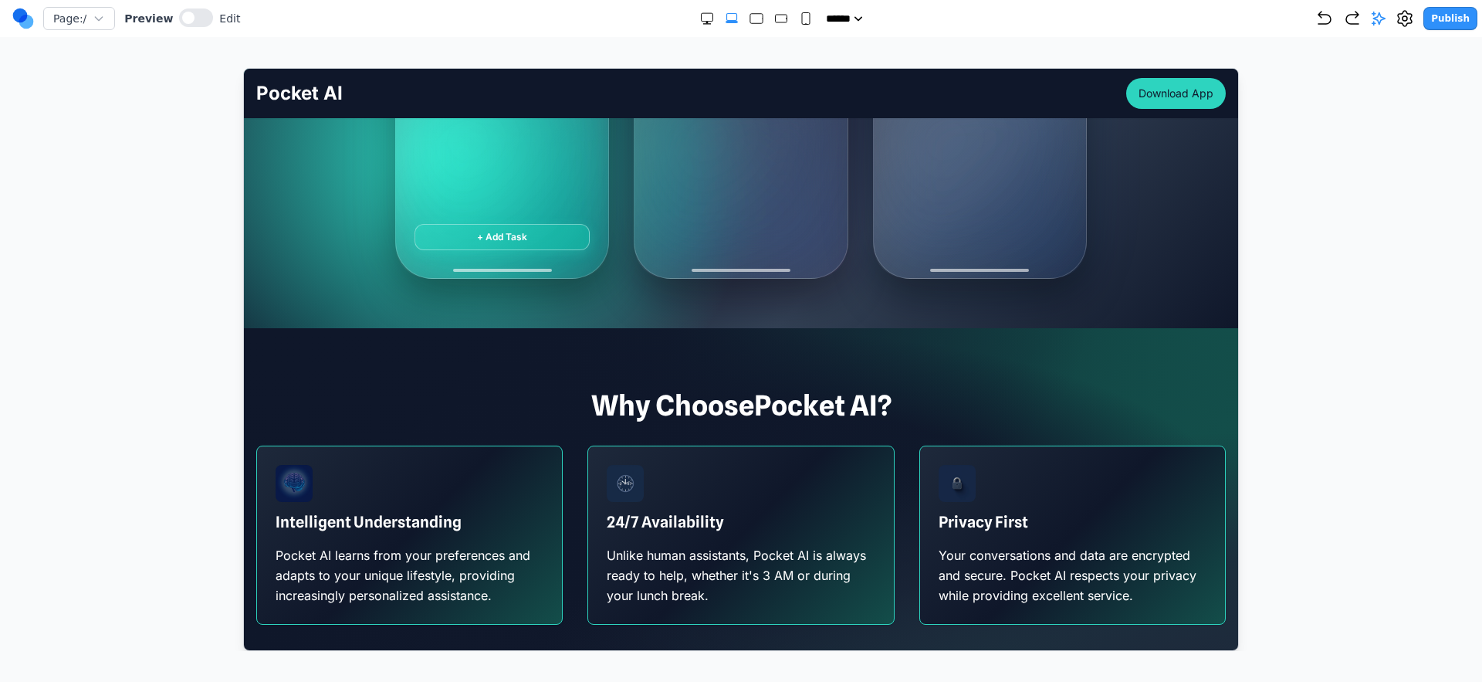
scroll to position [339, 0]
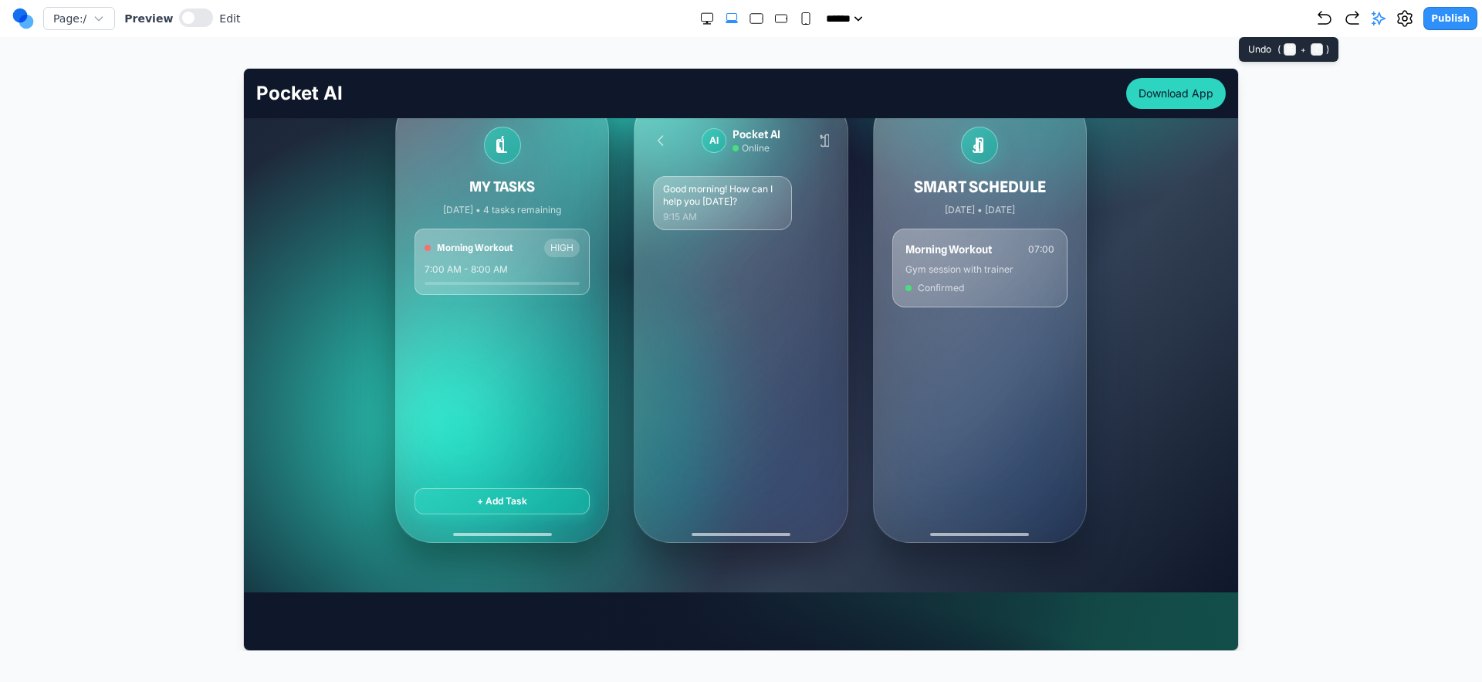
click at [1324, 20] on icon "Undo" at bounding box center [1325, 18] width 19 height 19
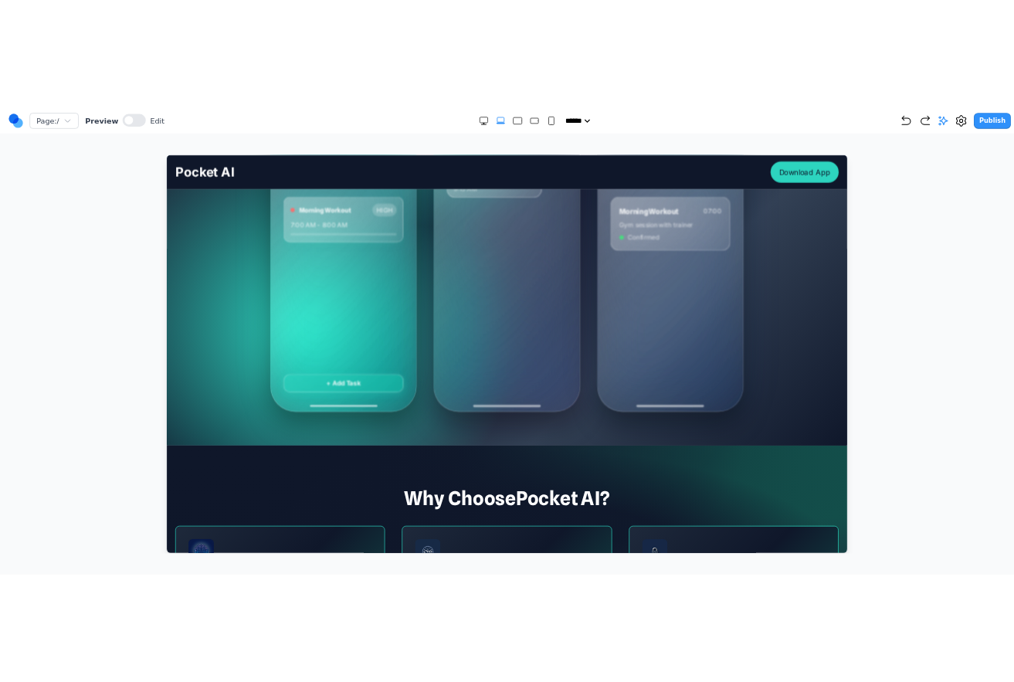
scroll to position [0, 0]
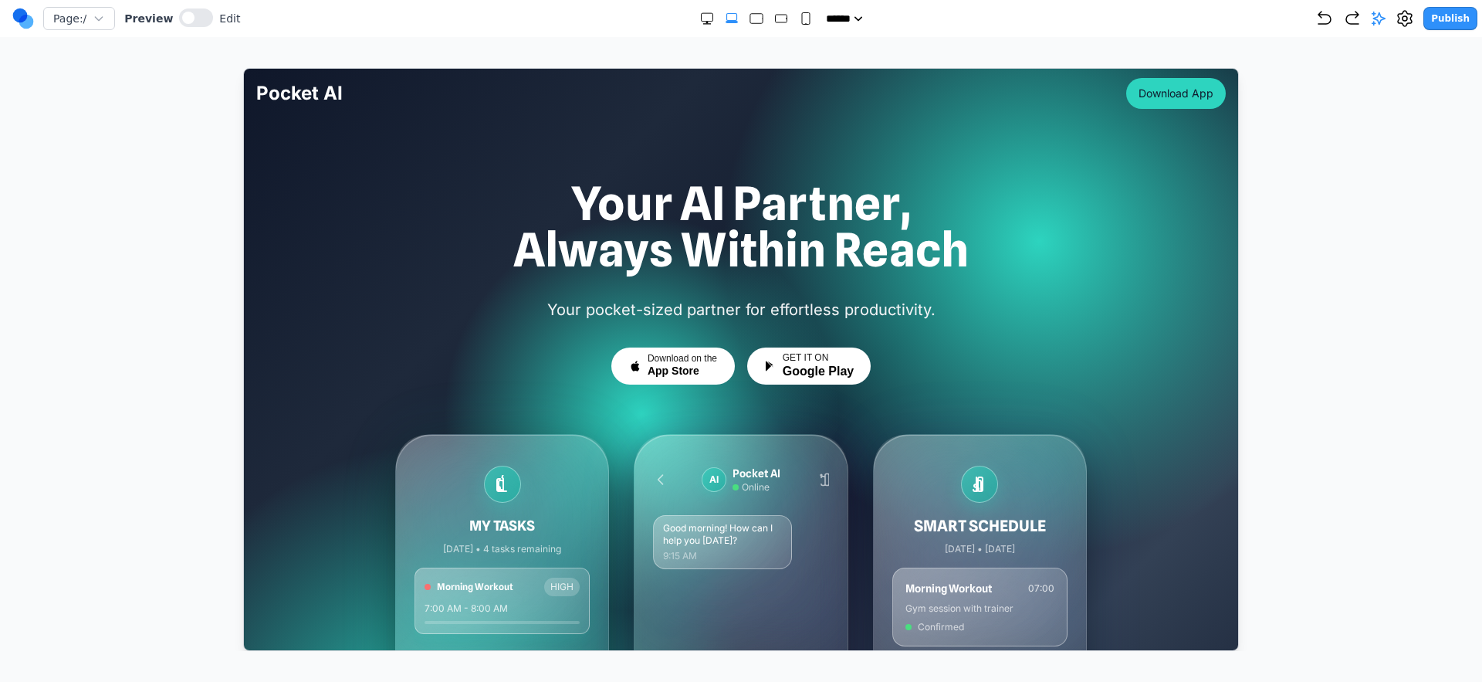
click at [1339, 13] on div "Publish" at bounding box center [1397, 18] width 162 height 23
click at [1332, 18] on icon "Undo" at bounding box center [1325, 18] width 19 height 19
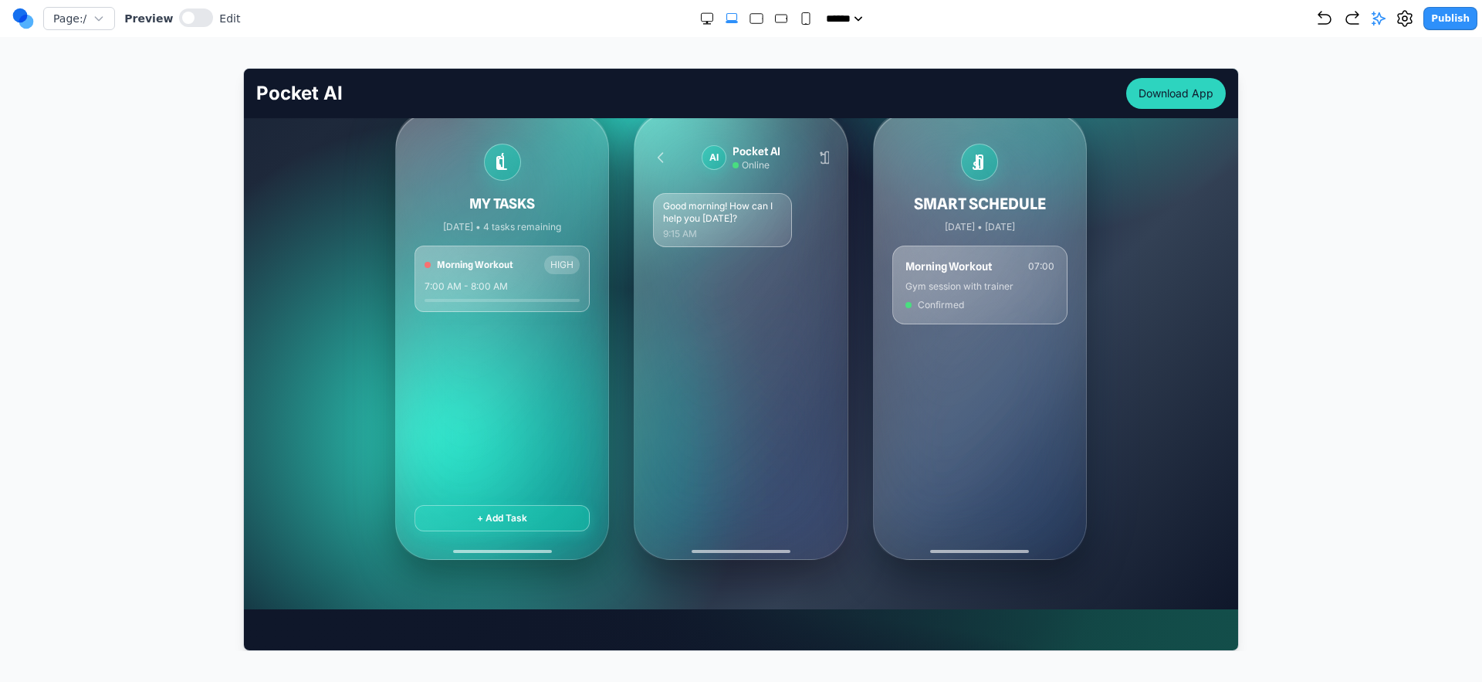
scroll to position [232, 0]
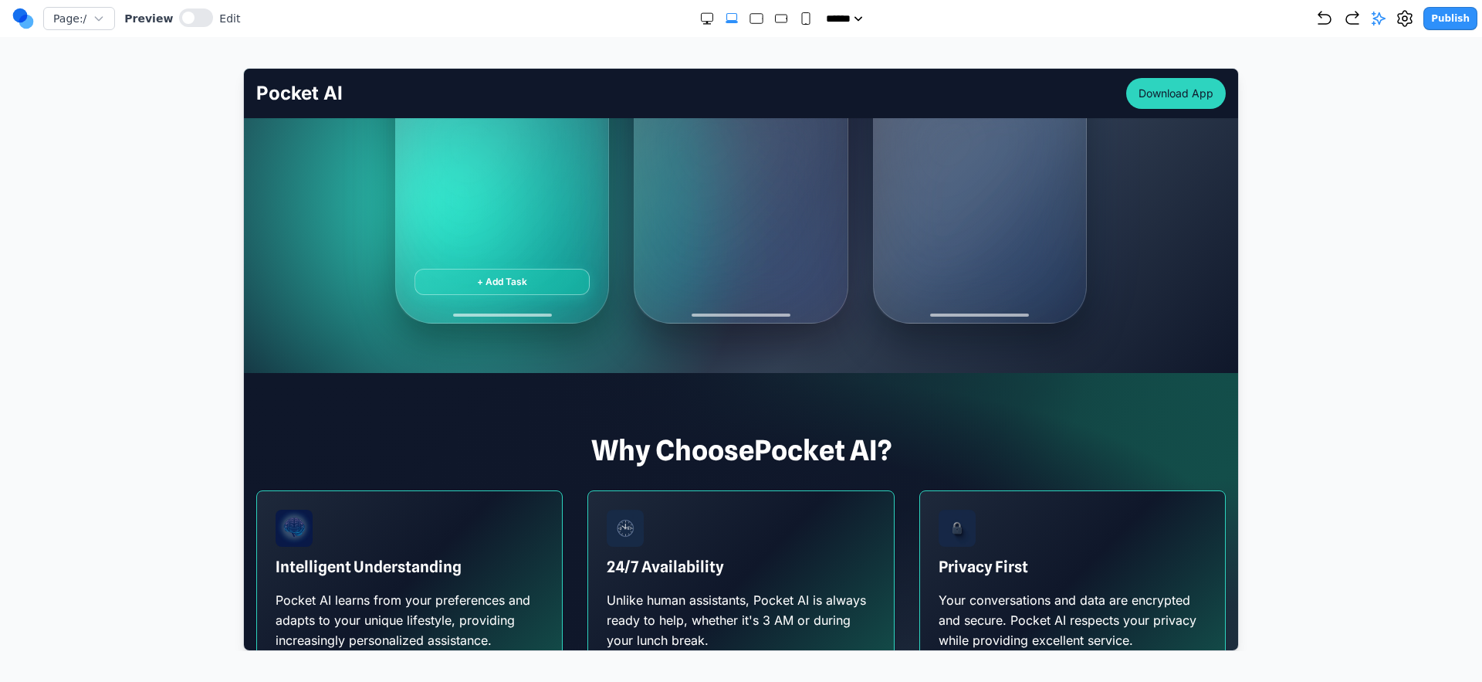
scroll to position [161, 0]
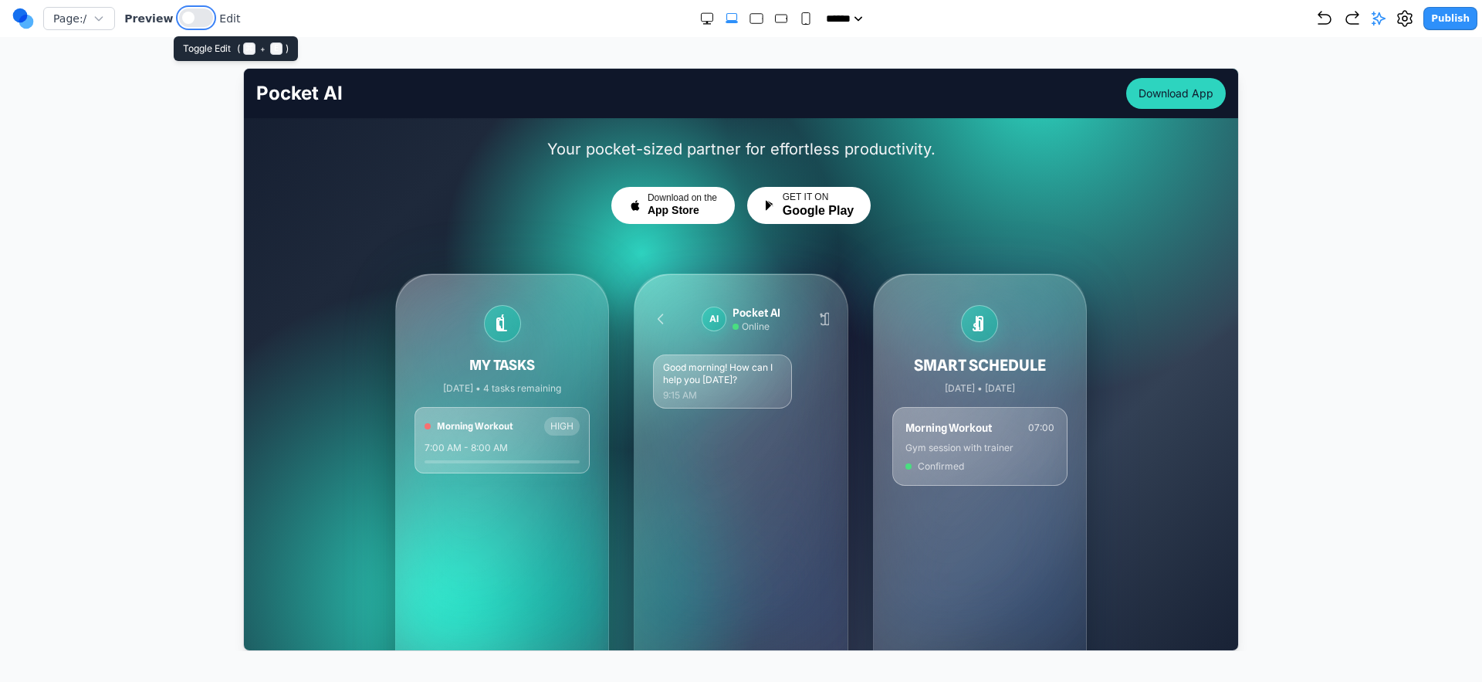
click at [191, 22] on button at bounding box center [196, 17] width 34 height 19
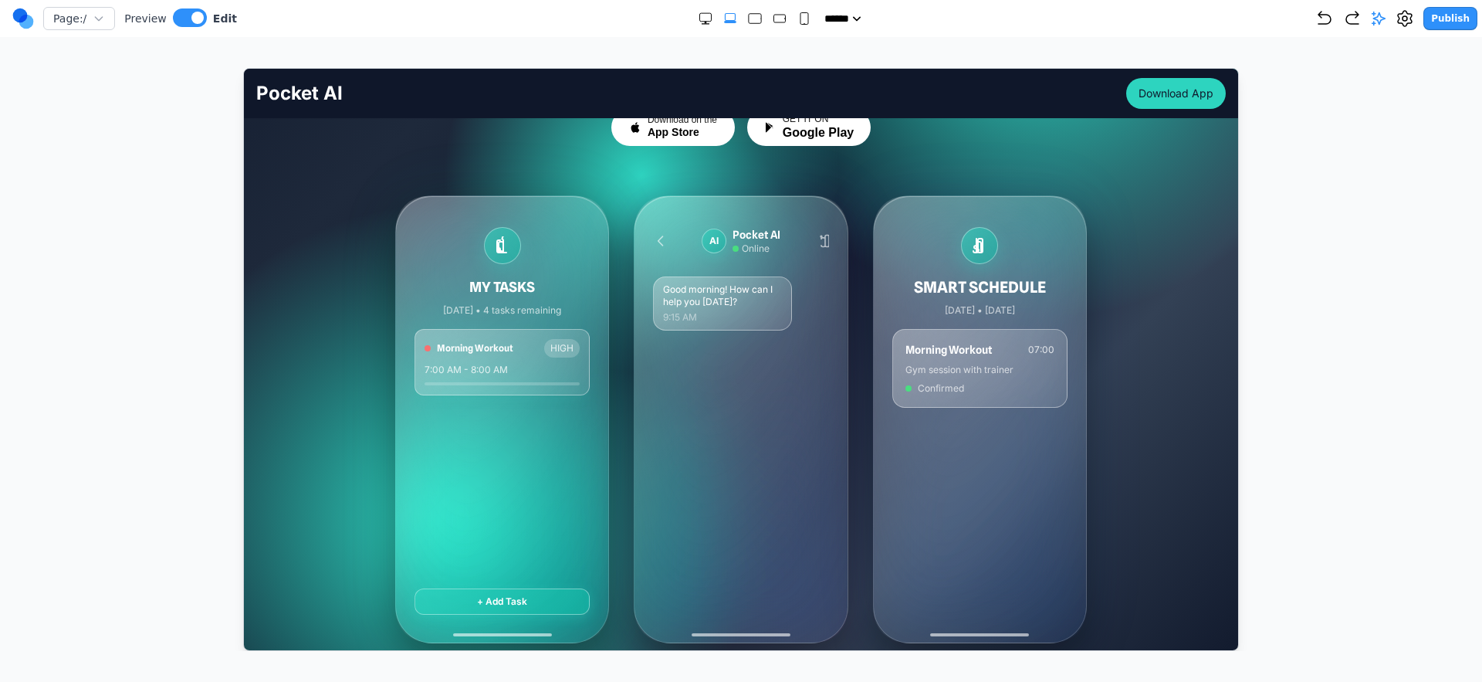
scroll to position [360, 0]
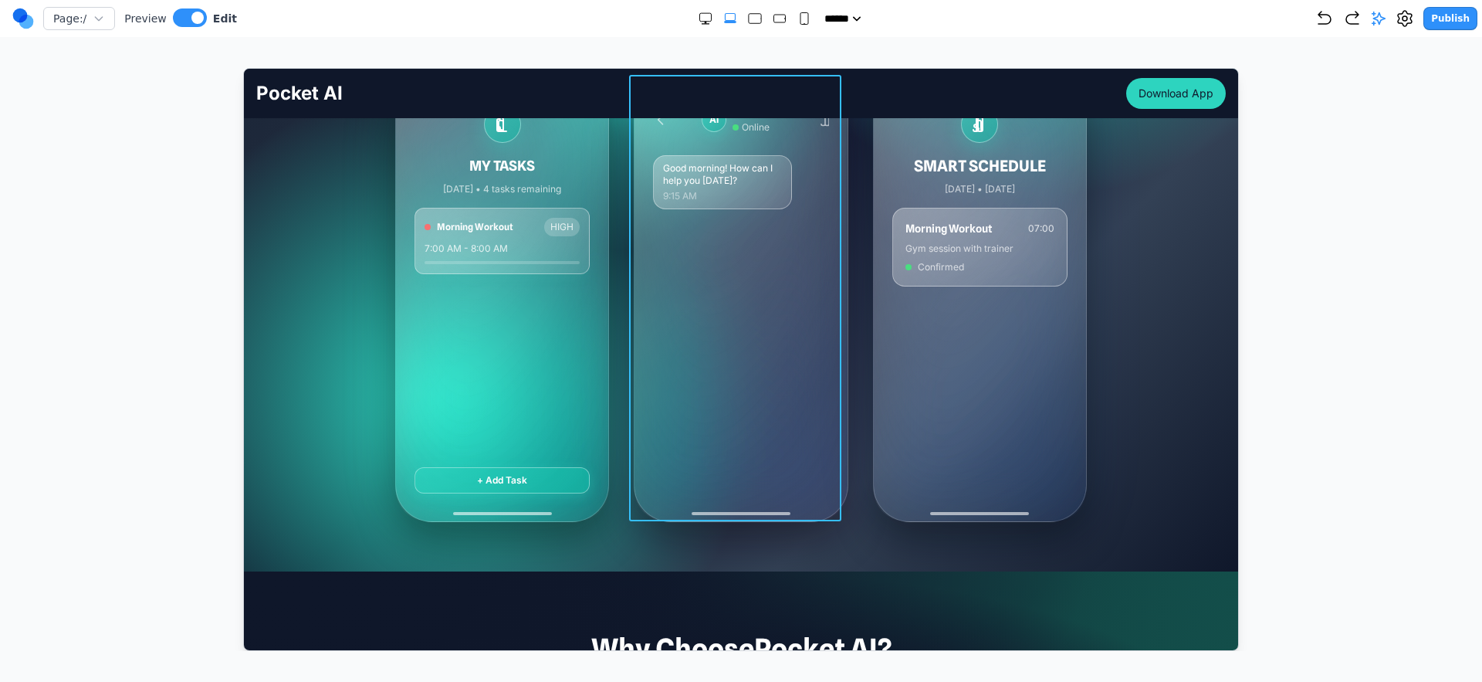
click at [634, 351] on div "AI Pocket AI Online Good morning! How can I help you [DATE]? 9:15 AM" at bounding box center [740, 297] width 212 height 446
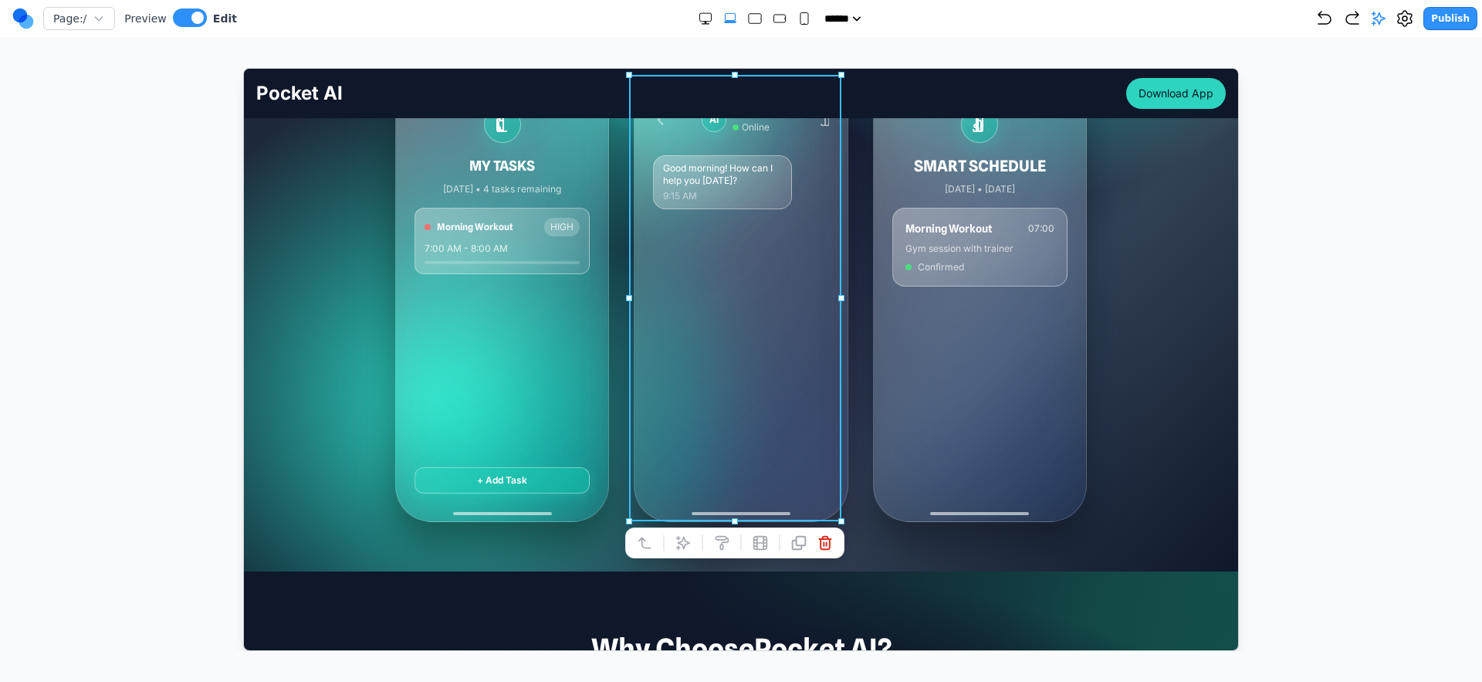
click at [695, 533] on div at bounding box center [734, 542] width 219 height 31
drag, startPoint x: 686, startPoint y: 538, endPoint x: 699, endPoint y: 540, distance: 14.0
click at [686, 537] on icon at bounding box center [682, 541] width 15 height 15
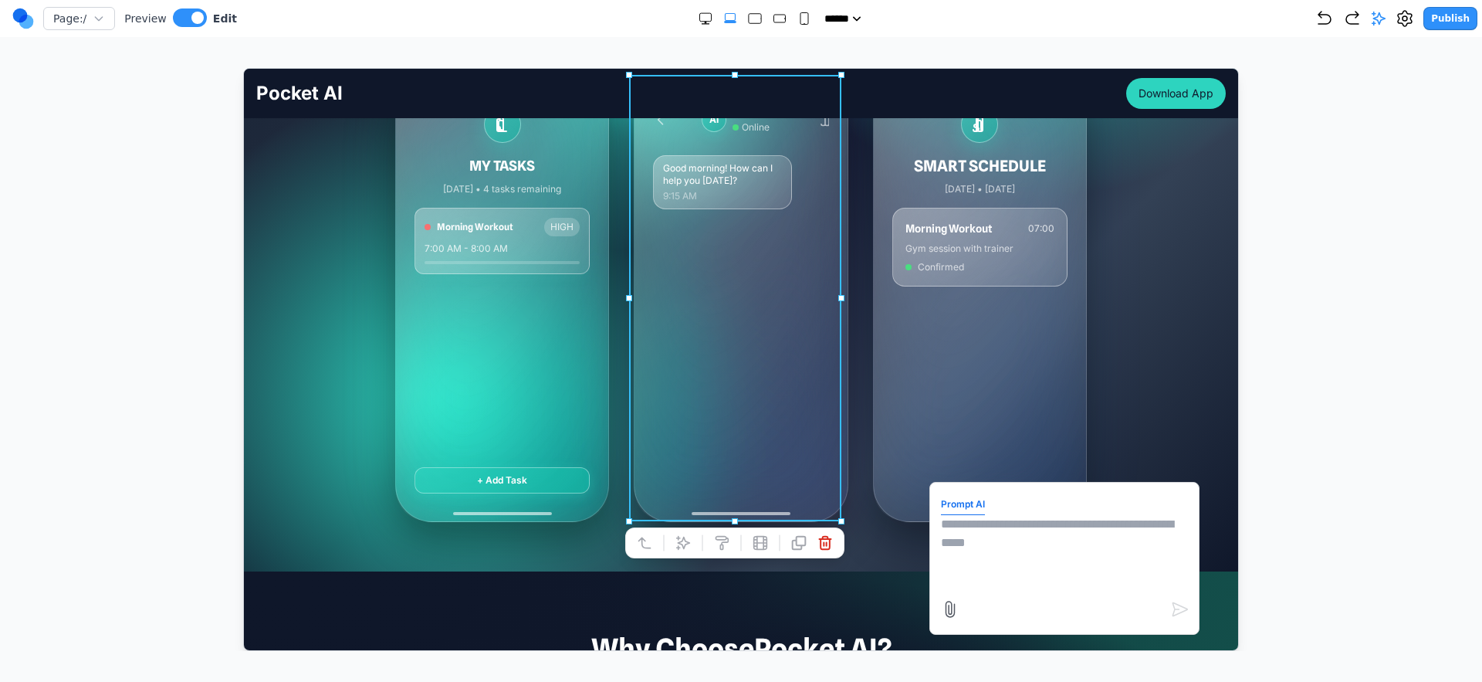
click at [1079, 530] on textarea at bounding box center [1063, 552] width 247 height 77
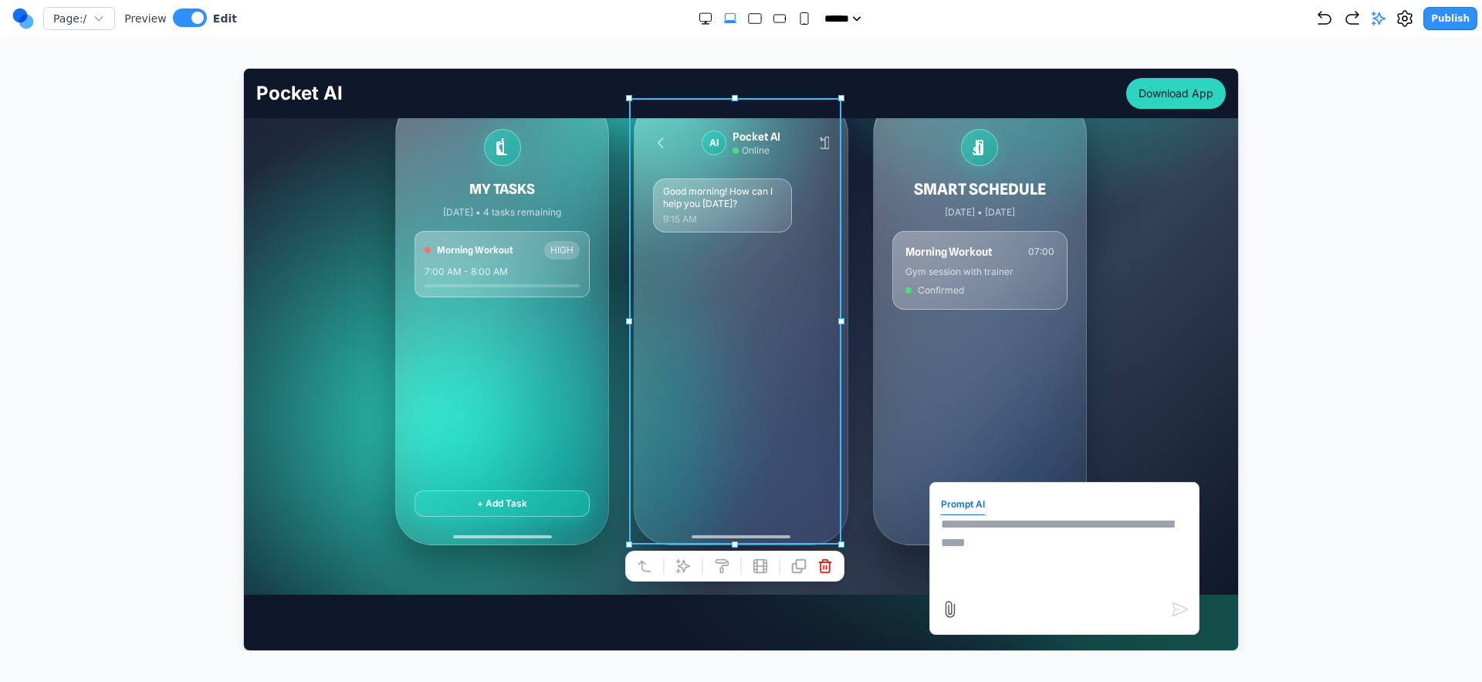
scroll to position [334, 0]
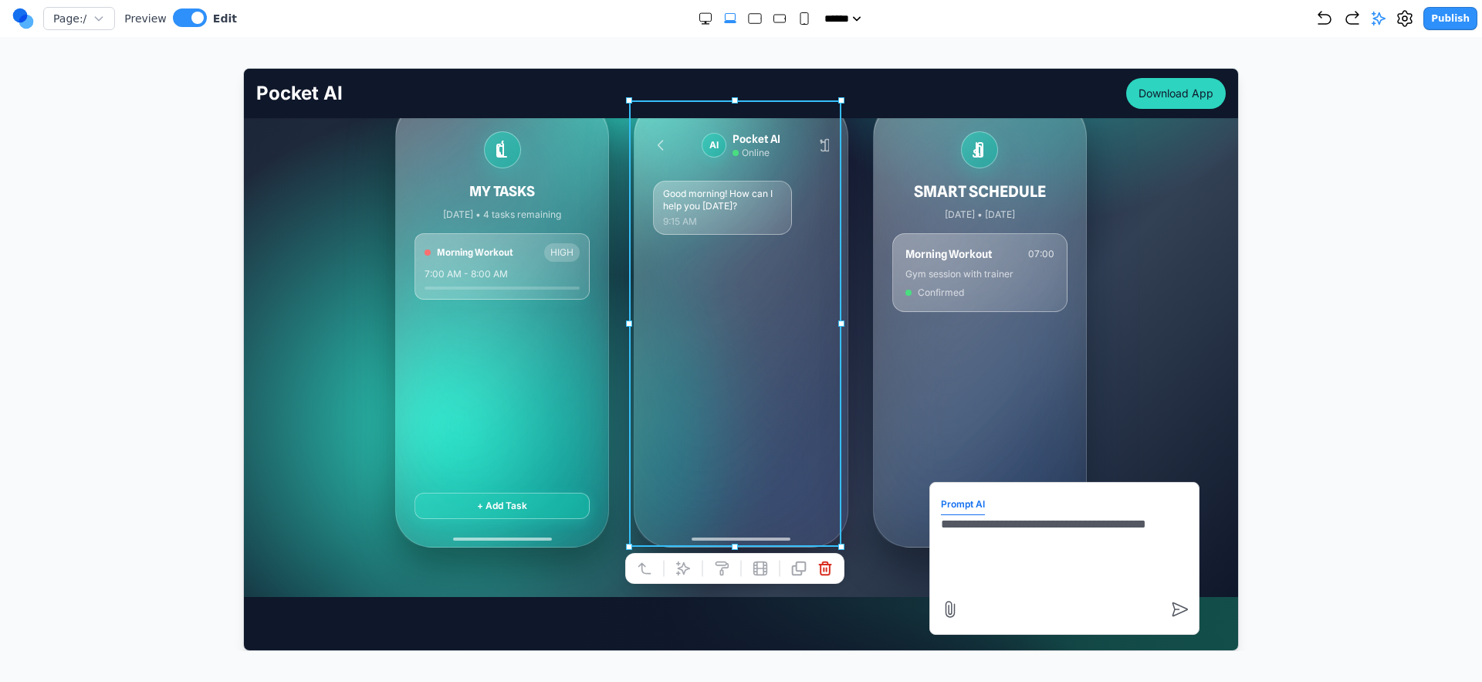
type textarea "**********"
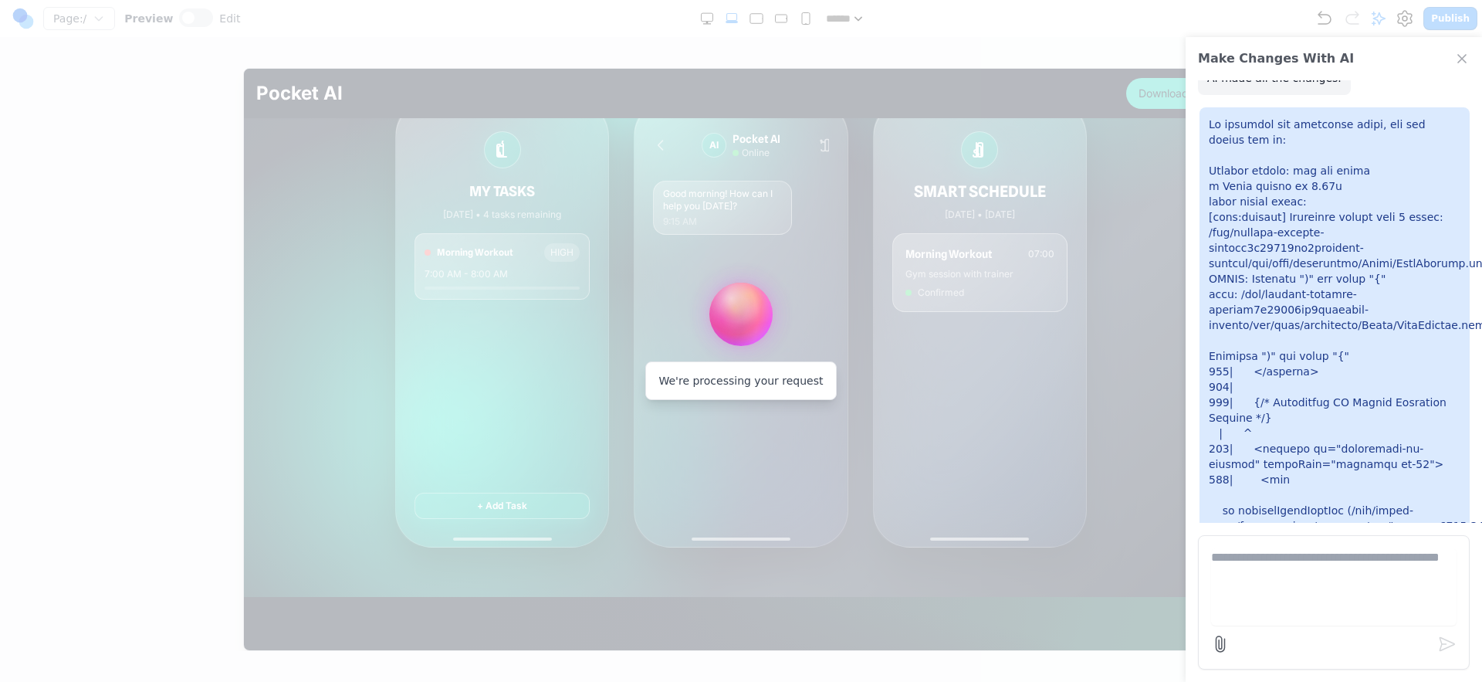
scroll to position [539, 0]
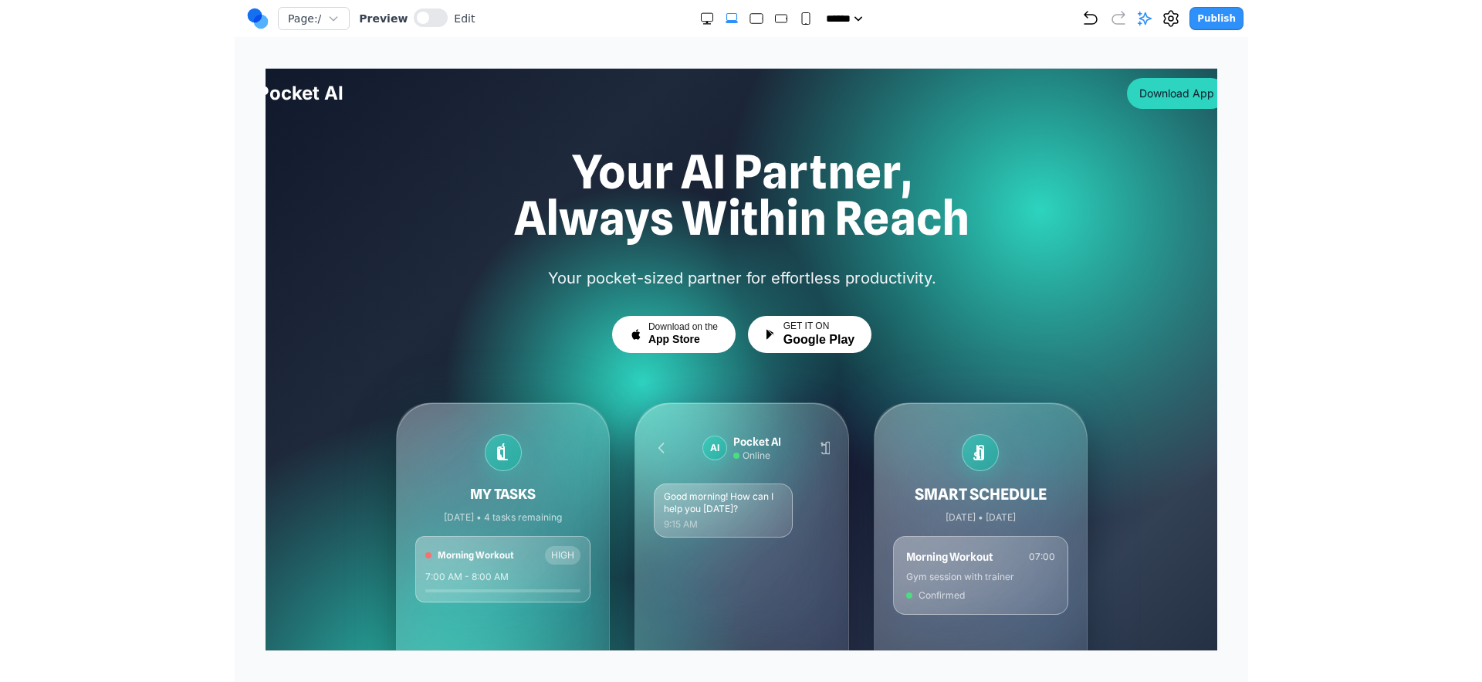
scroll to position [130, 0]
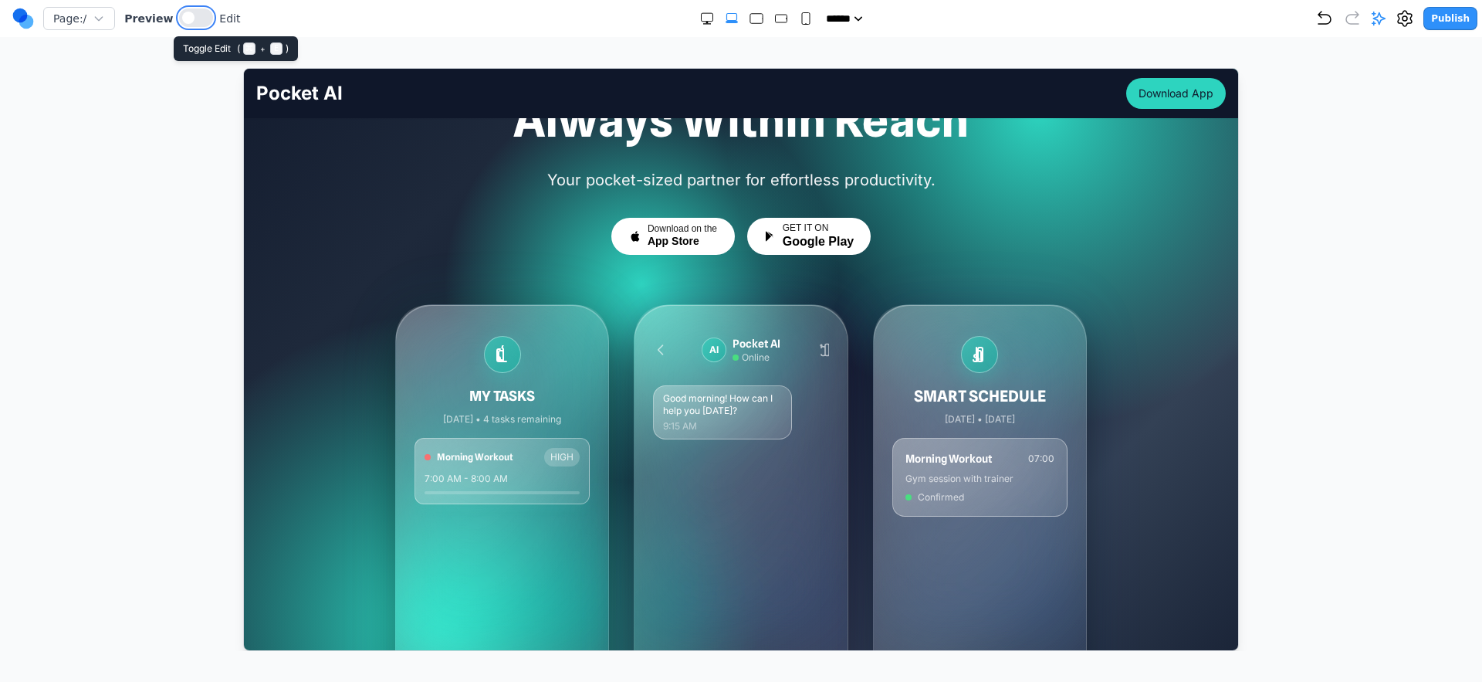
click at [185, 23] on button at bounding box center [196, 17] width 34 height 19
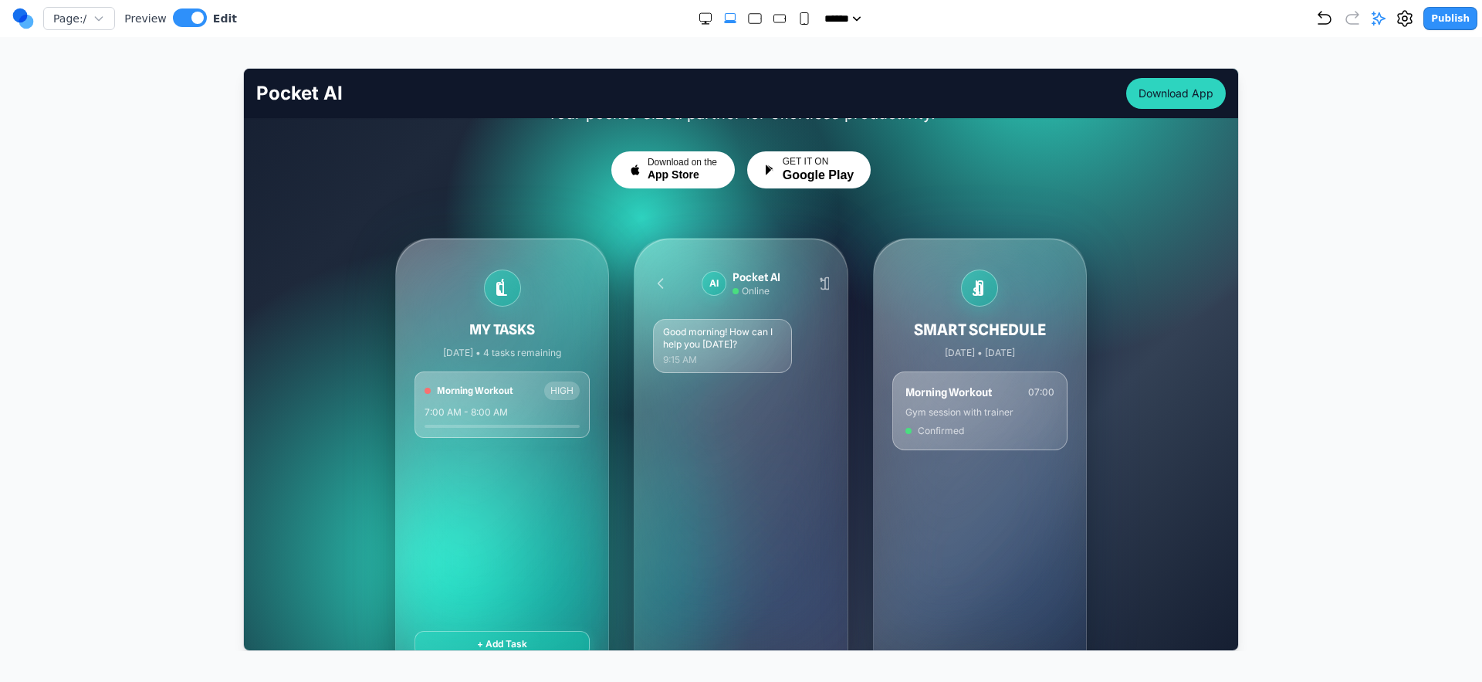
scroll to position [323, 0]
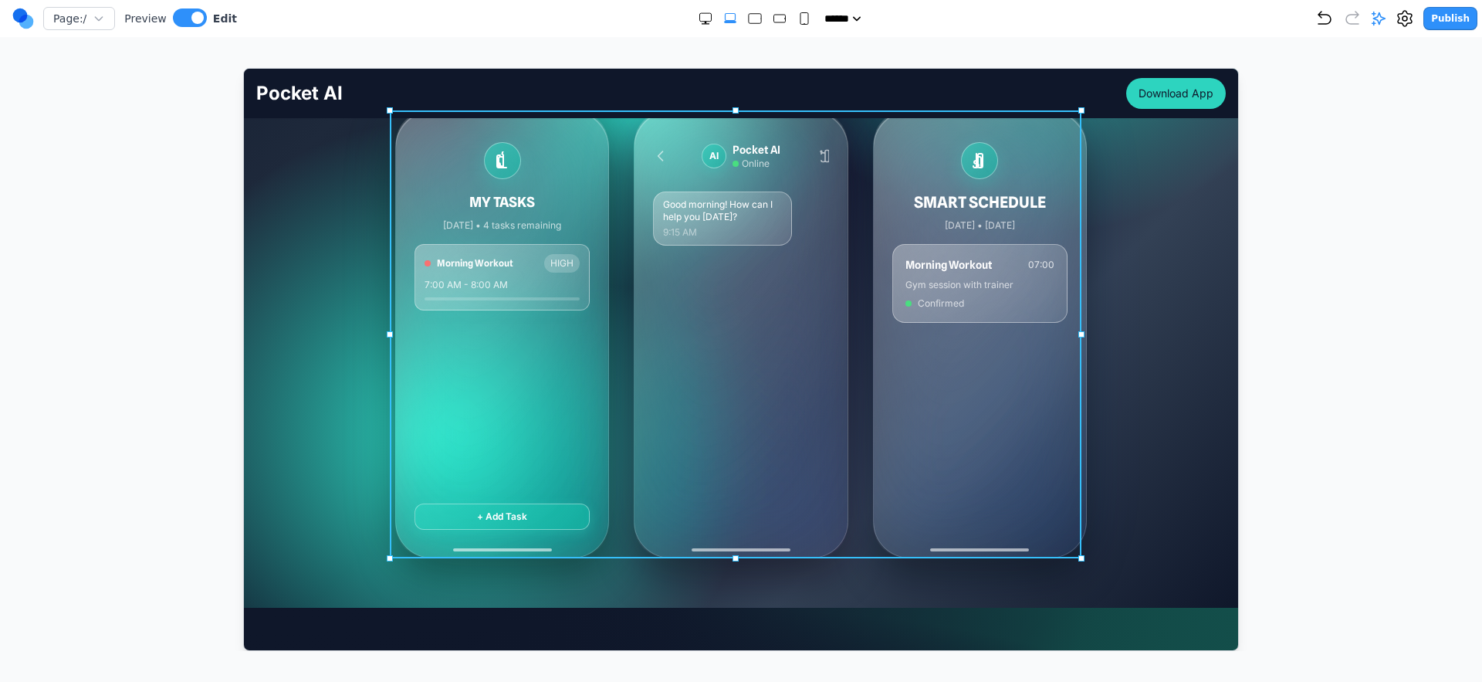
click at [608, 358] on div "MY TASKS Today • 4 tasks remaining Morning Workout HIGH 7:00 AM - 8:00 AM + Add…" at bounding box center [741, 334] width 692 height 448
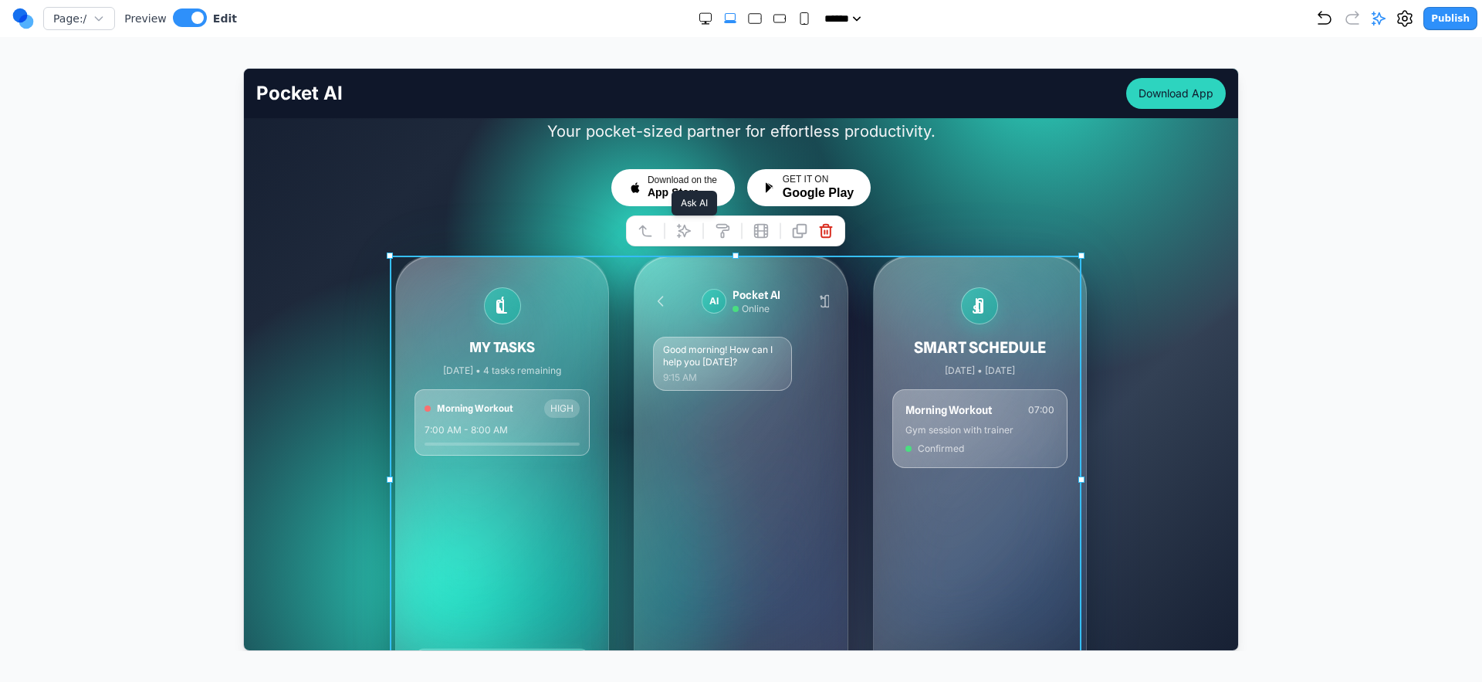
click at [674, 234] on button at bounding box center [683, 230] width 25 height 25
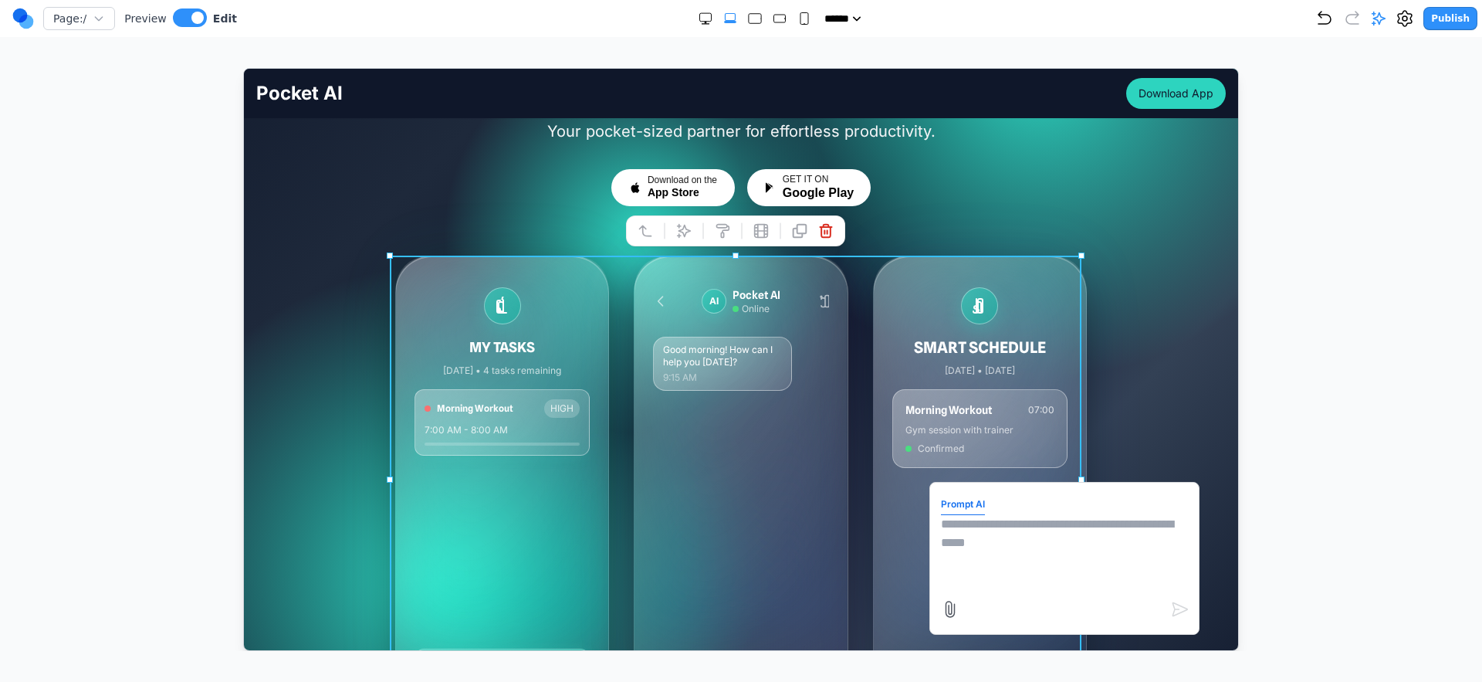
click at [1021, 534] on textarea at bounding box center [1063, 552] width 247 height 77
type textarea "*"
click at [1198, 290] on div "MY TASKS Today • 4 tasks remaining Morning Workout HIGH 7:00 AM - 8:00 AM + Add…" at bounding box center [741, 479] width 970 height 448
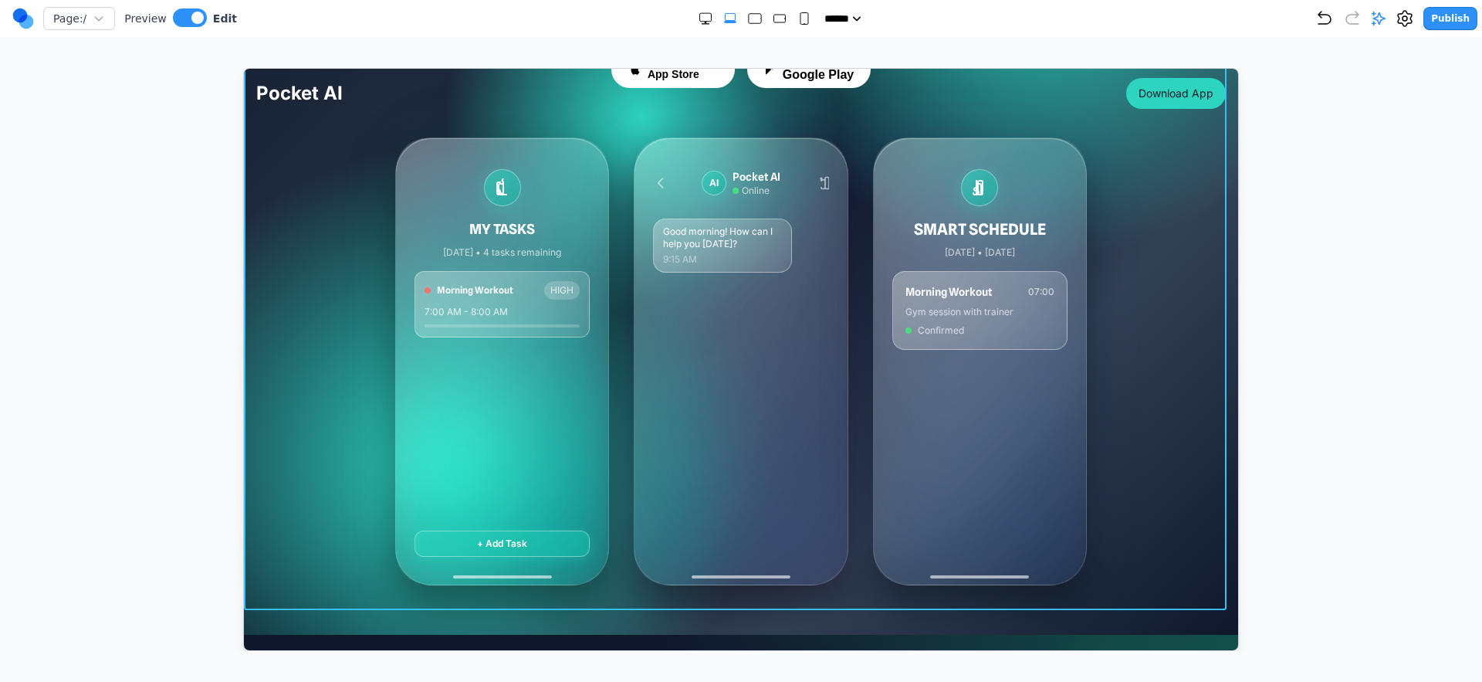
scroll to position [340, 0]
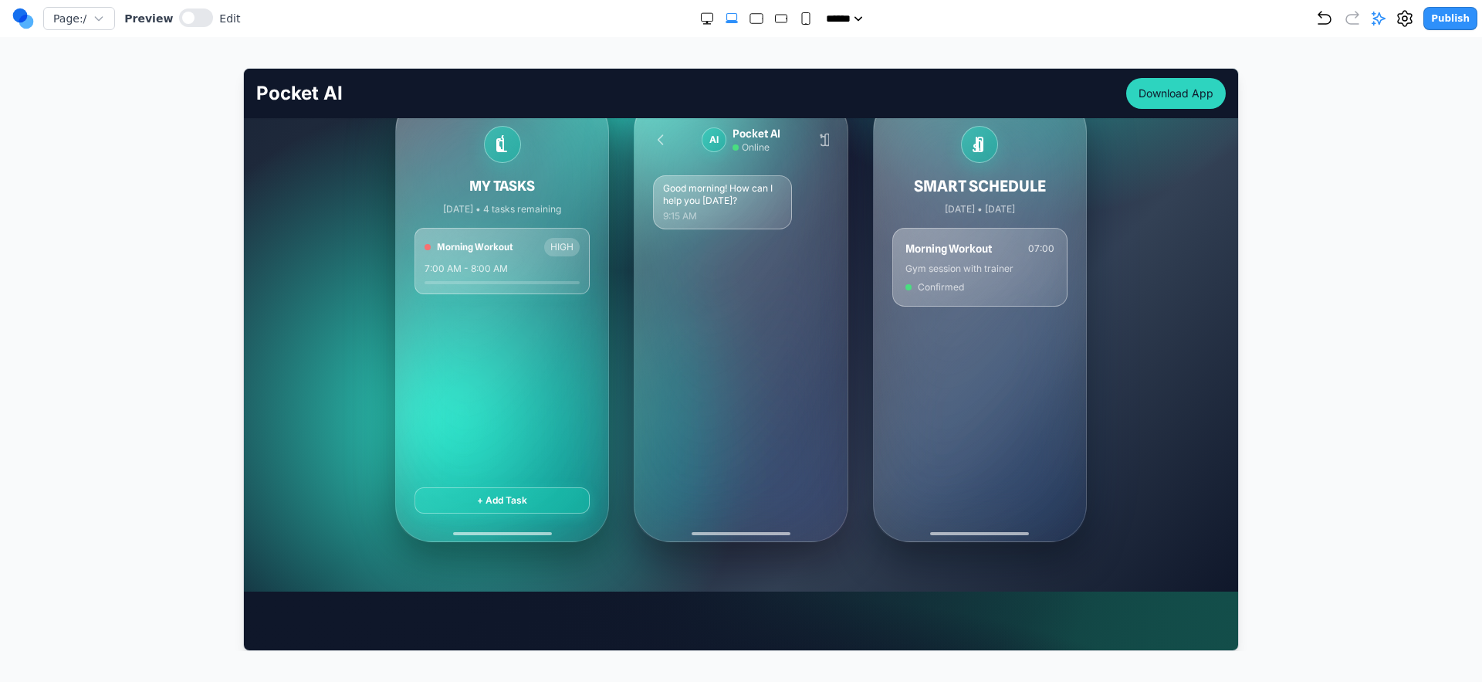
click at [761, 421] on div "Good morning! How can I help you today? 9:15 AM" at bounding box center [739, 341] width 175 height 335
click at [701, 421] on div "Good morning! How can I help you today? 9:15 AM" at bounding box center [739, 341] width 175 height 335
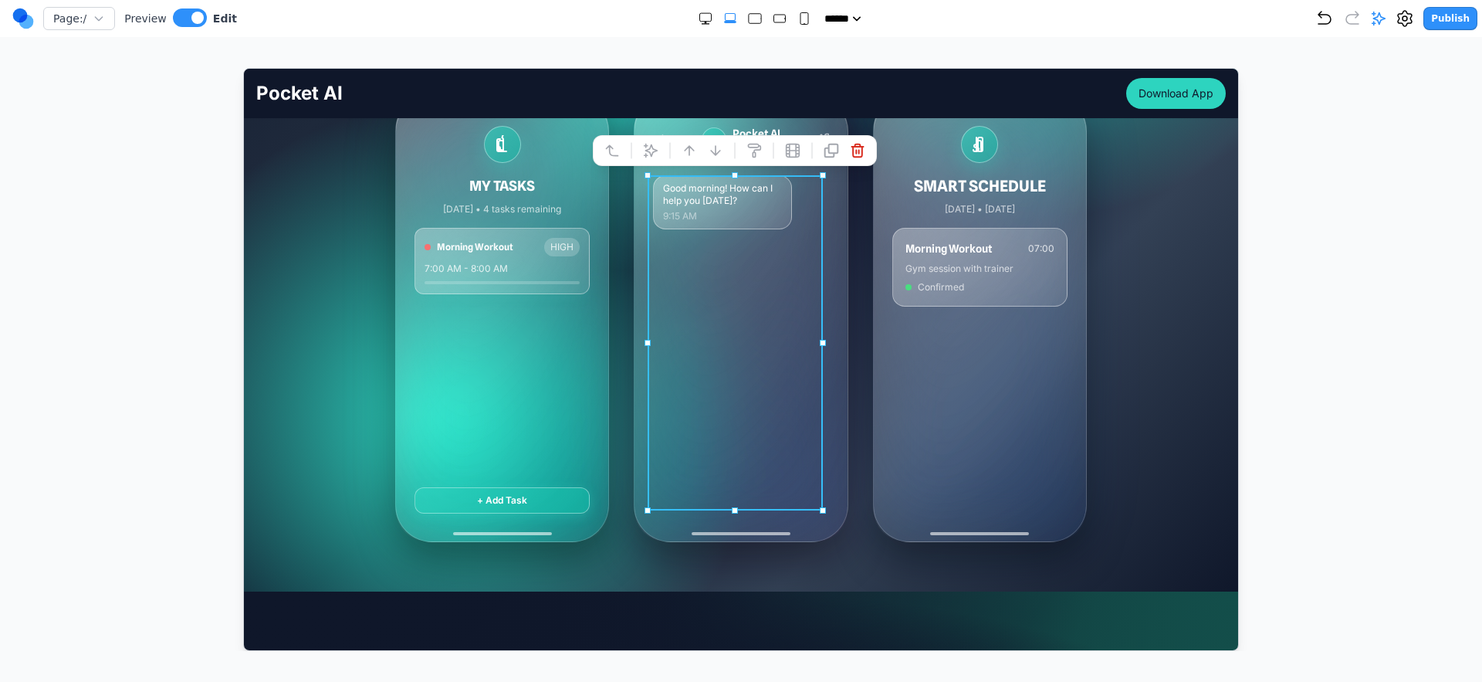
click at [610, 421] on div "MY TASKS Today • 4 tasks remaining Morning Workout HIGH 7:00 AM - 8:00 AM + Add…" at bounding box center [741, 317] width 692 height 448
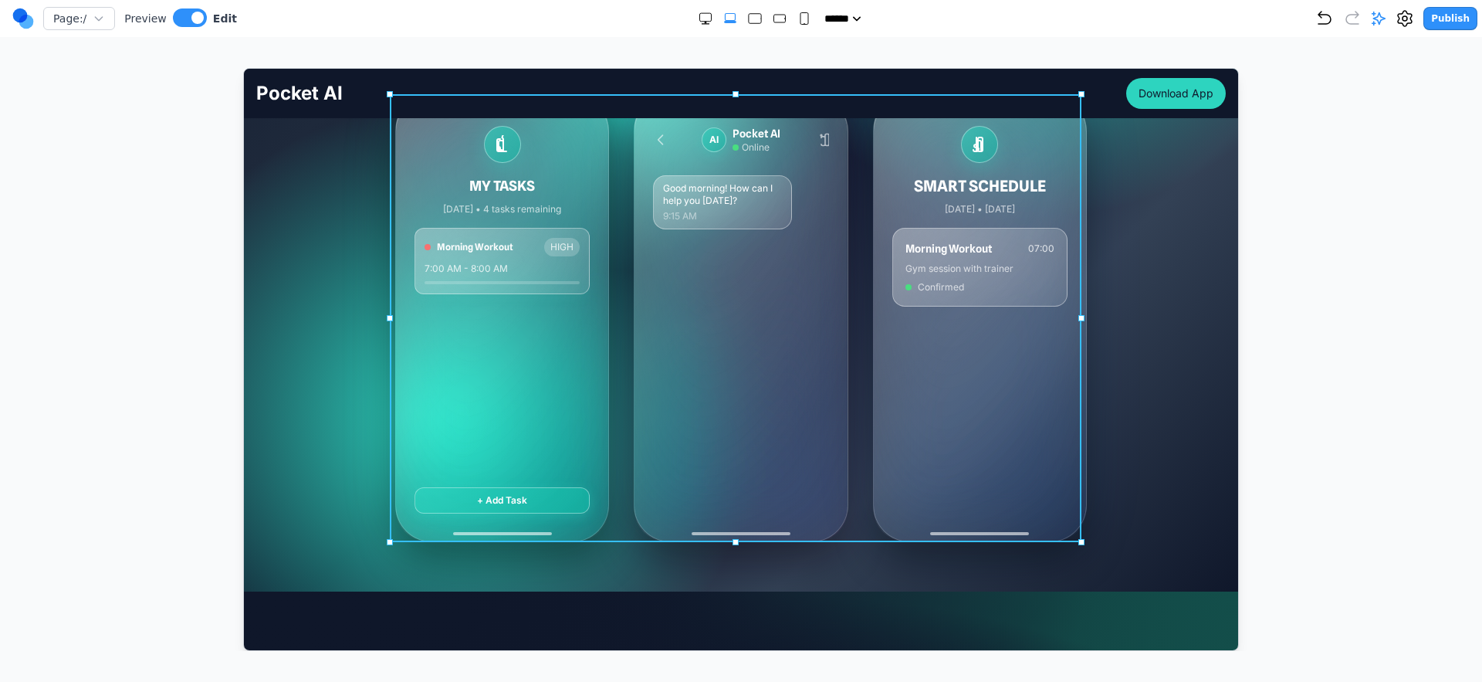
click at [618, 415] on div "MY TASKS Today • 4 tasks remaining Morning Workout HIGH 7:00 AM - 8:00 AM + Add…" at bounding box center [741, 317] width 692 height 448
click at [634, 419] on div "AI Pocket AI Online Good morning! How can I help you today? 9:15 AM" at bounding box center [740, 317] width 212 height 446
drag, startPoint x: 1320, startPoint y: 342, endPoint x: 1290, endPoint y: 342, distance: 30.1
click at [1320, 342] on div at bounding box center [741, 359] width 1421 height 583
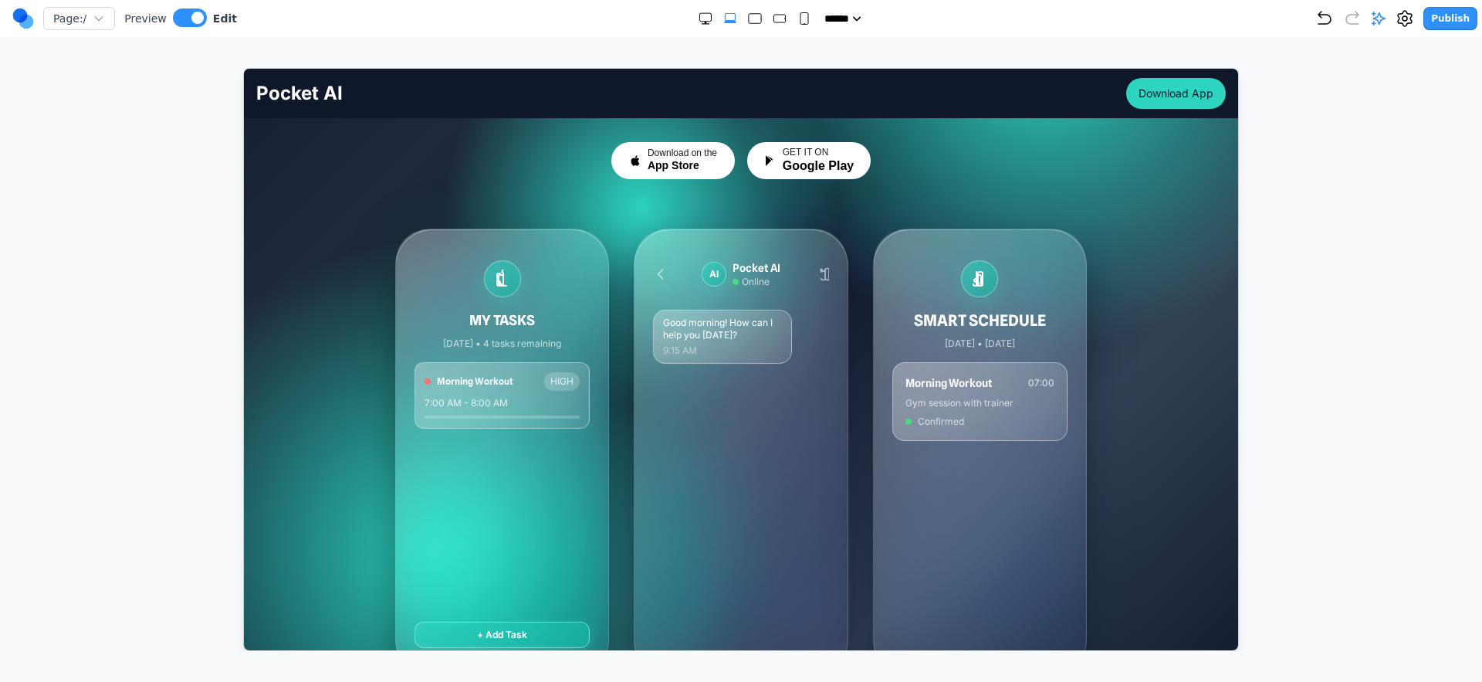
scroll to position [299, 0]
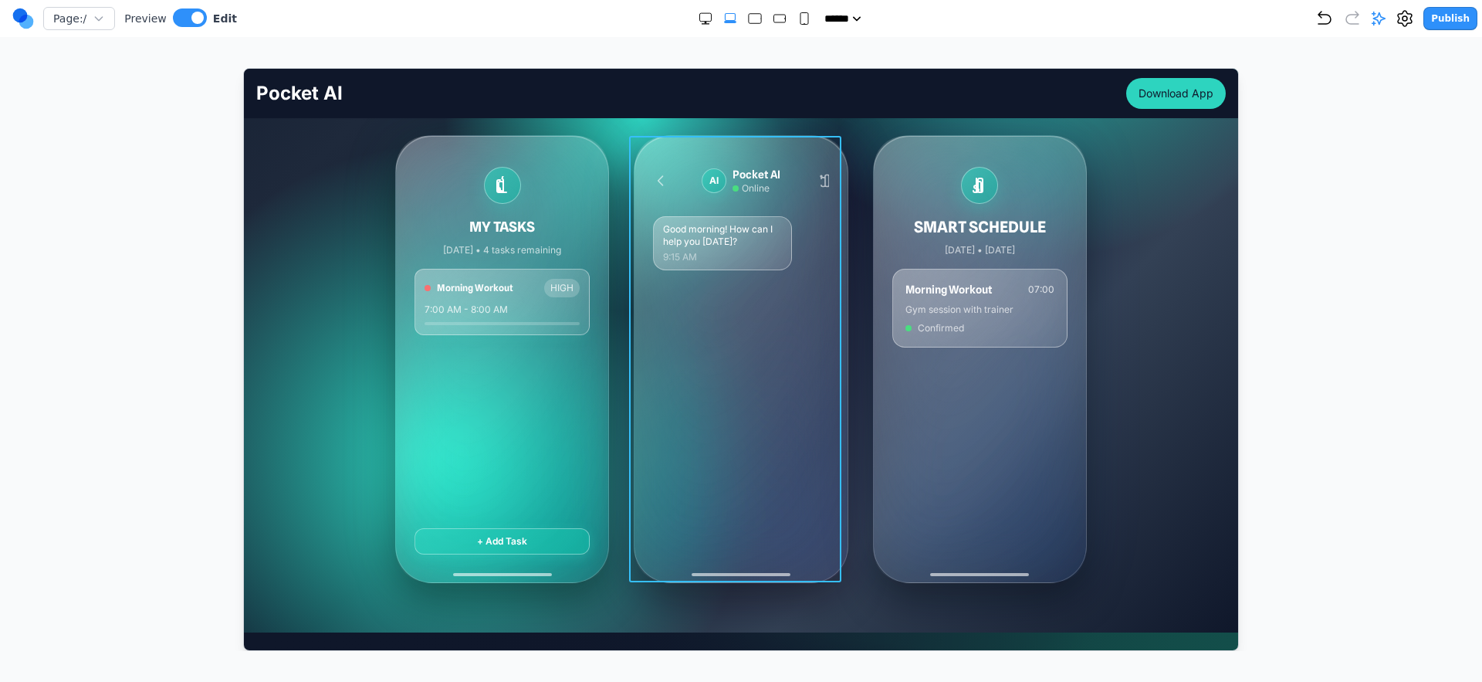
click at [806, 573] on div "AI Pocket AI Online Good morning! How can I help you today? 9:15 AM" at bounding box center [740, 358] width 212 height 446
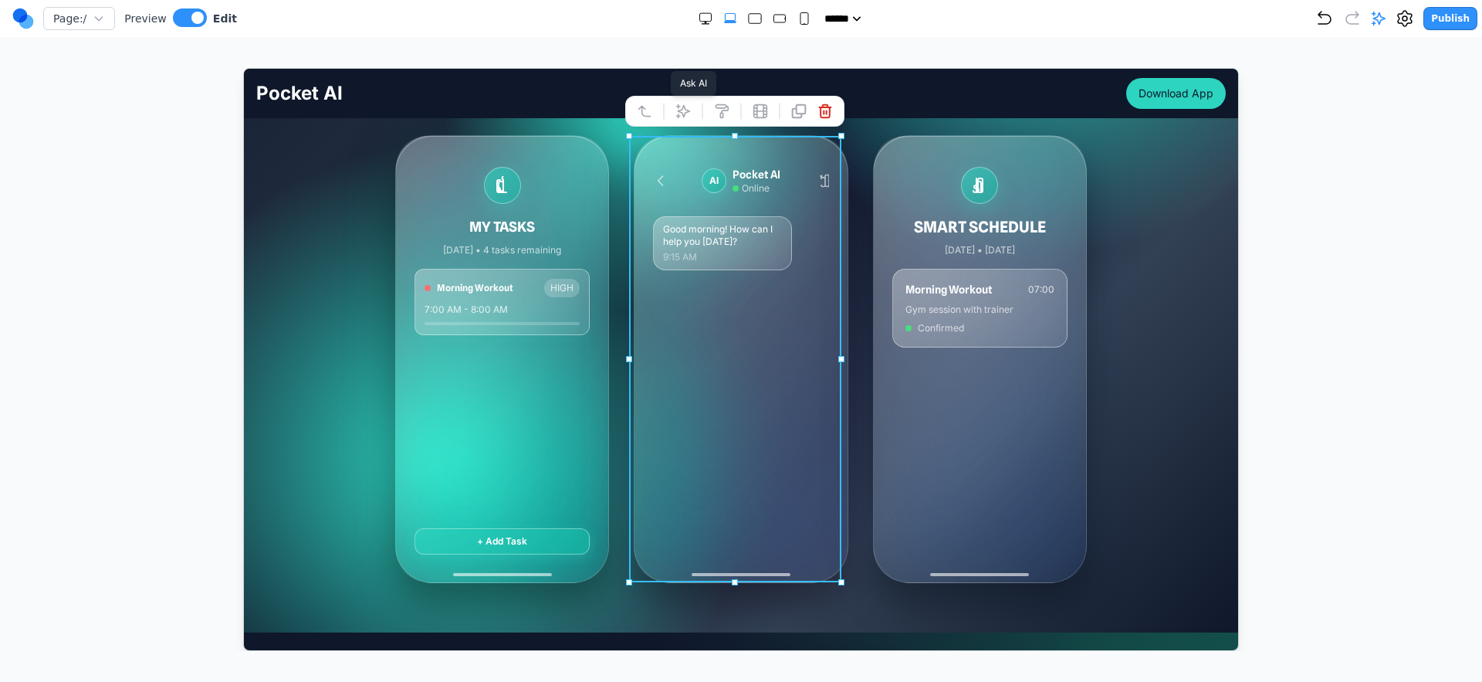
click at [675, 109] on icon at bounding box center [682, 110] width 15 height 15
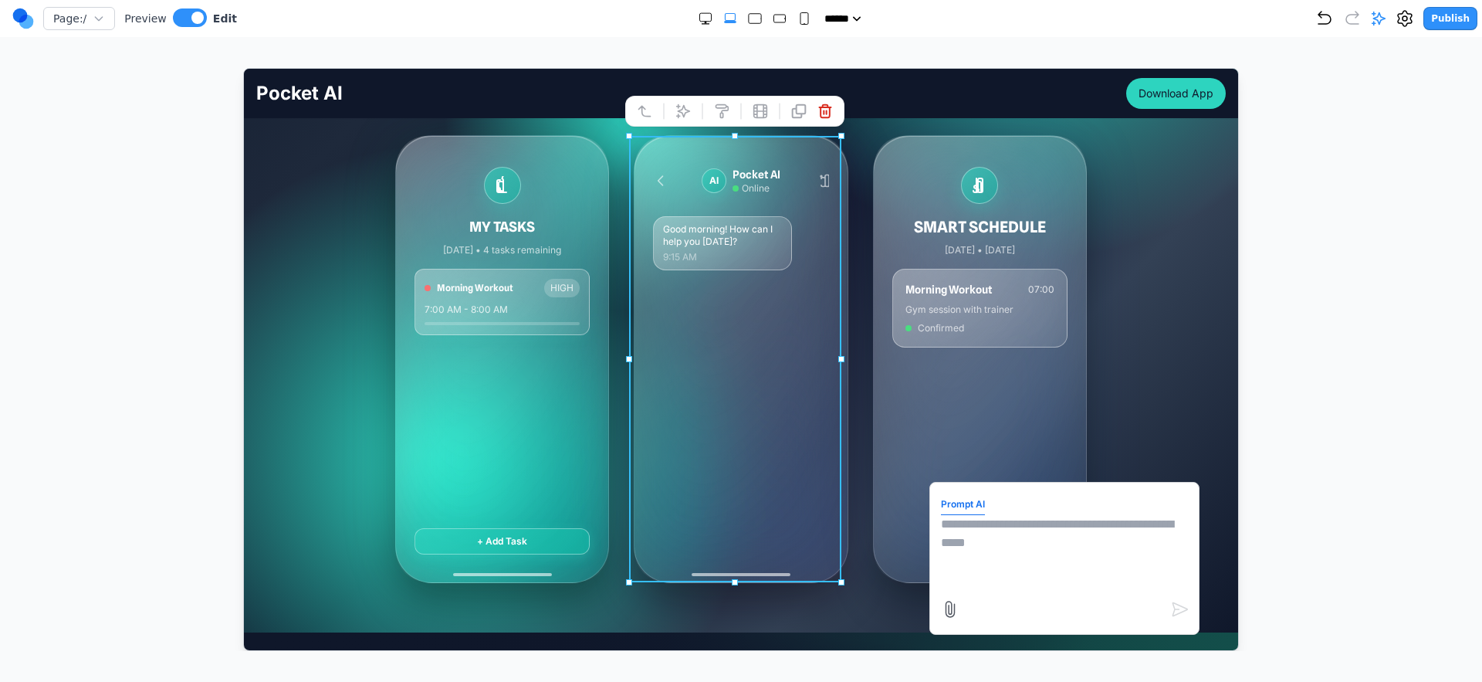
click at [962, 566] on textarea at bounding box center [1063, 552] width 247 height 77
type textarea "**********"
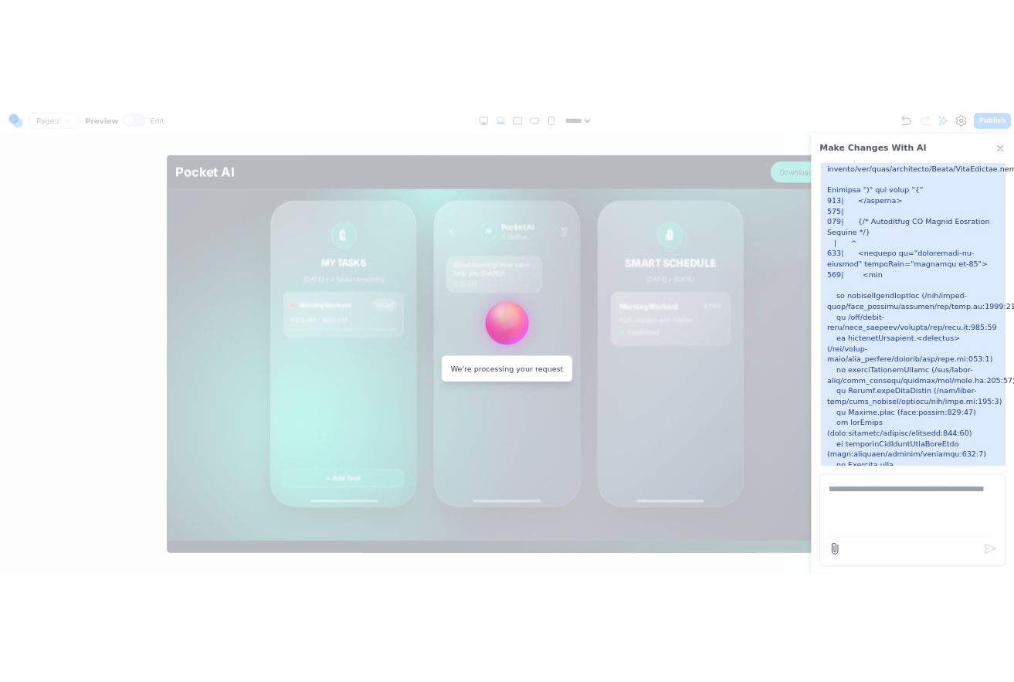
scroll to position [477, 0]
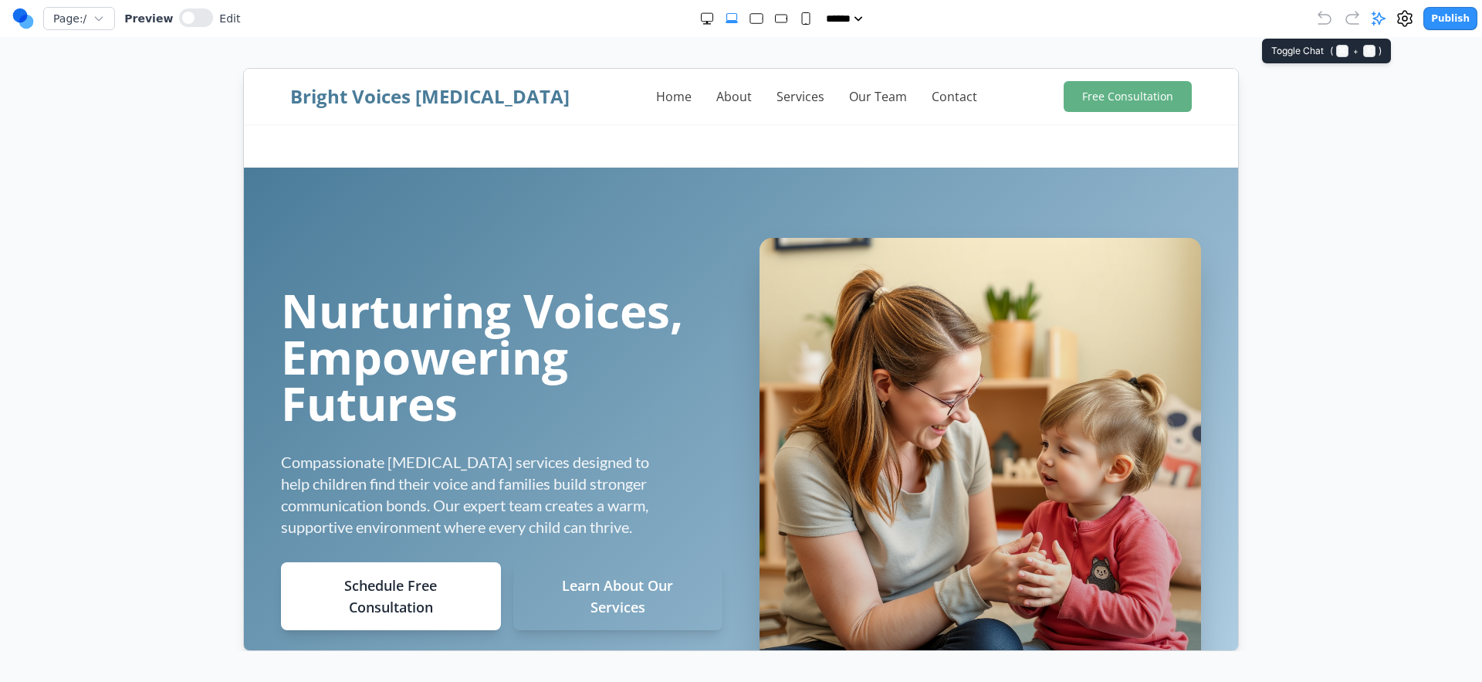
click at [1376, 20] on icon at bounding box center [1378, 18] width 15 height 15
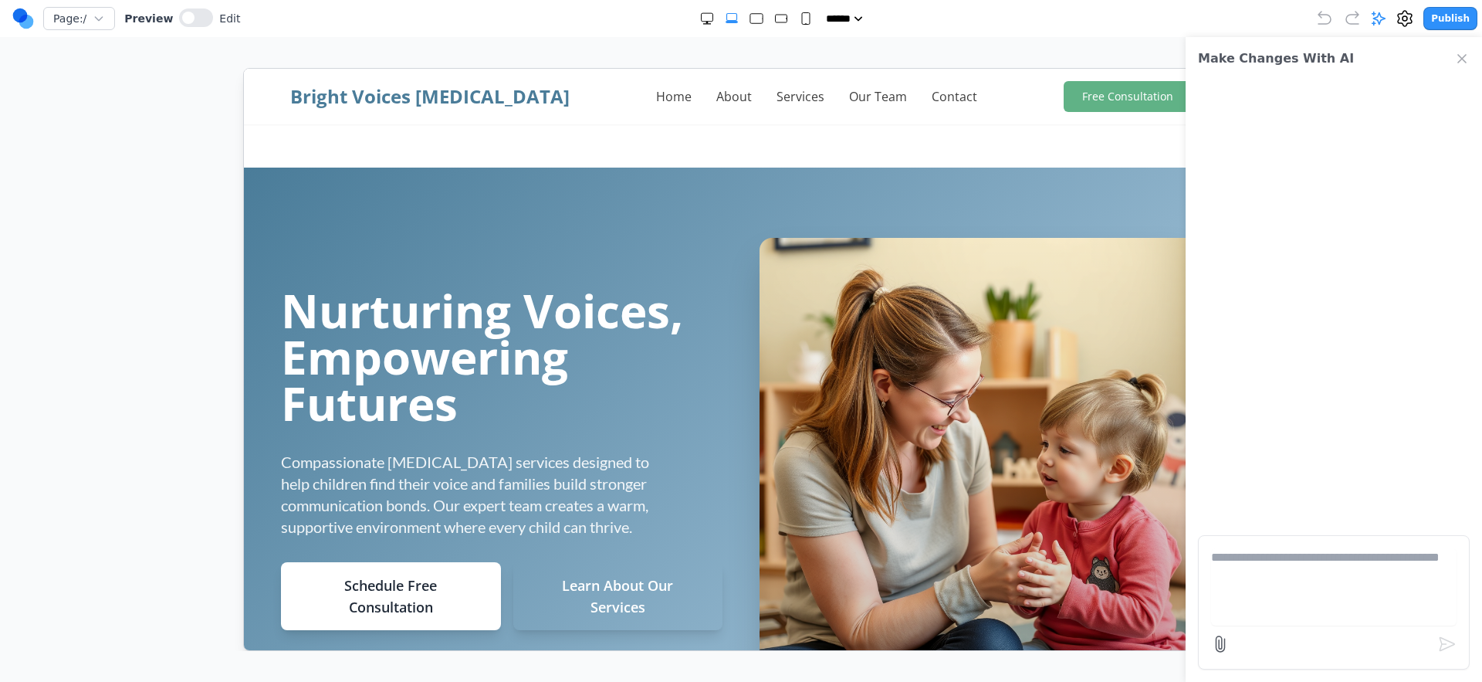
click at [1273, 562] on textarea at bounding box center [1334, 586] width 246 height 77
type textarea "*"
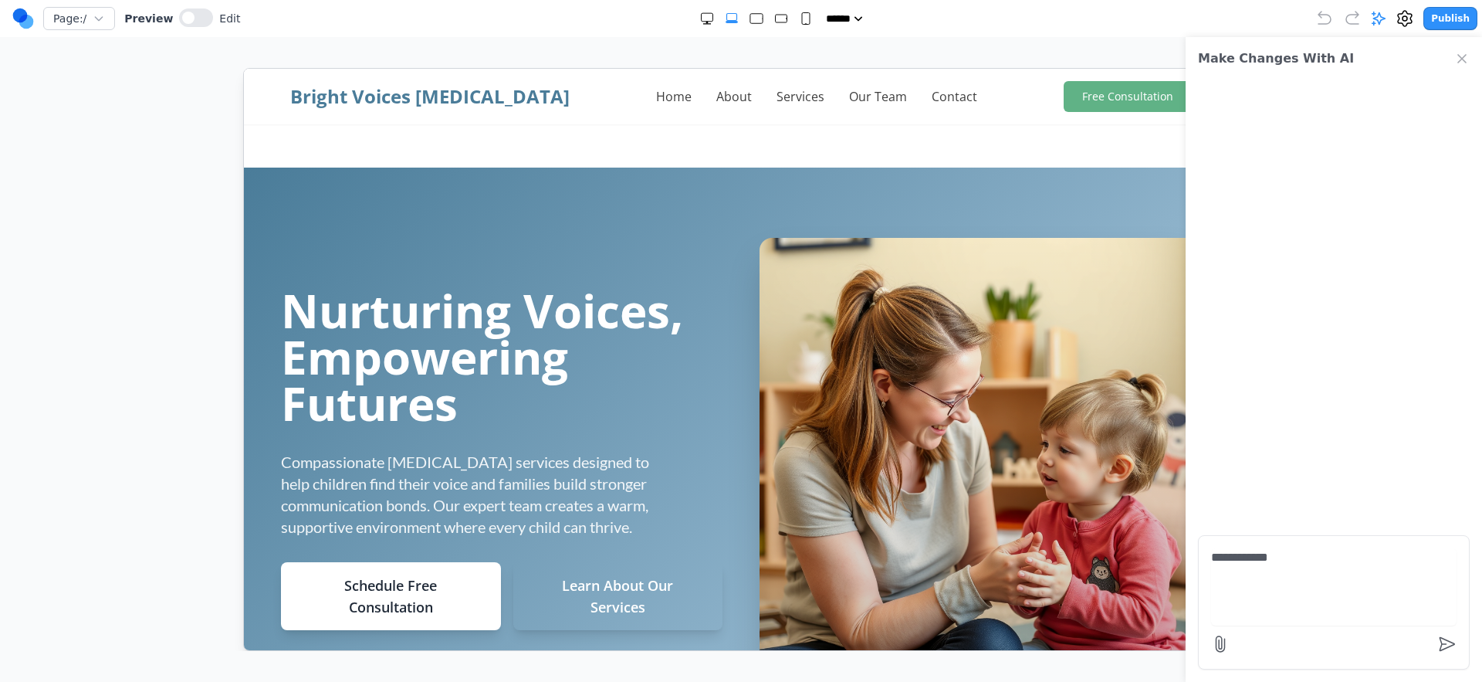
drag, startPoint x: 1607, startPoint y: 643, endPoint x: 1081, endPoint y: 577, distance: 529.9
drag, startPoint x: 1532, startPoint y: 633, endPoint x: 1148, endPoint y: 543, distance: 394.9
type textarea "**********"
click at [1227, 639] on icon at bounding box center [1220, 644] width 19 height 19
click at [0, 0] on input "file" at bounding box center [0, 0] width 0 height 0
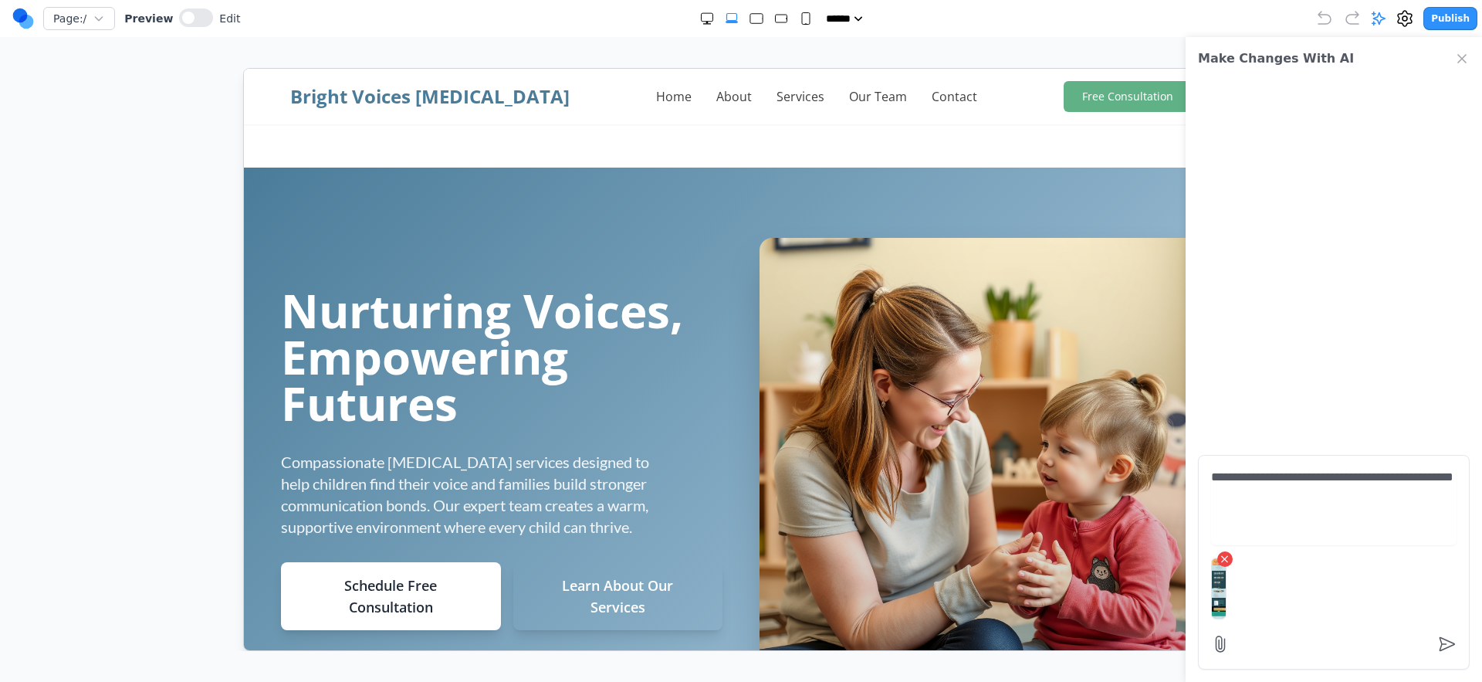
click at [1281, 480] on textarea "**********" at bounding box center [1334, 506] width 246 height 77
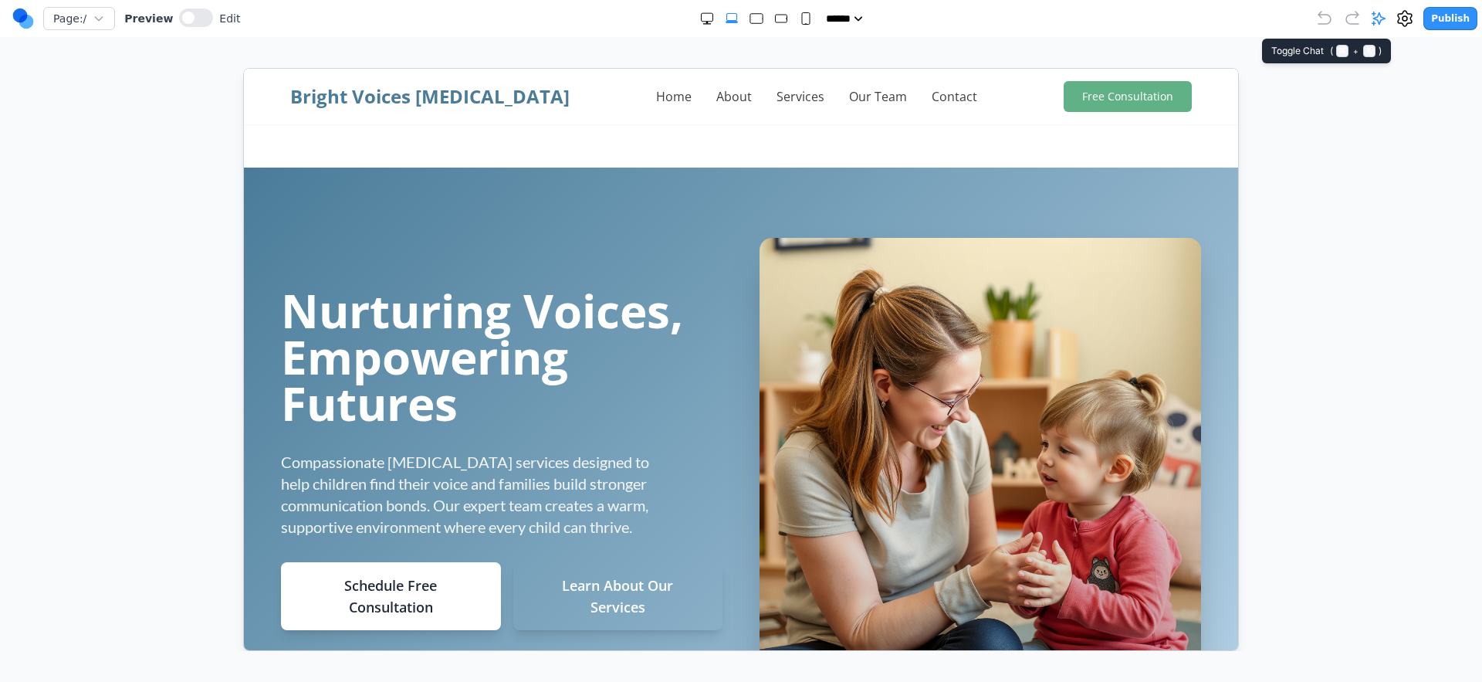
click at [1385, 19] on icon at bounding box center [1378, 18] width 15 height 15
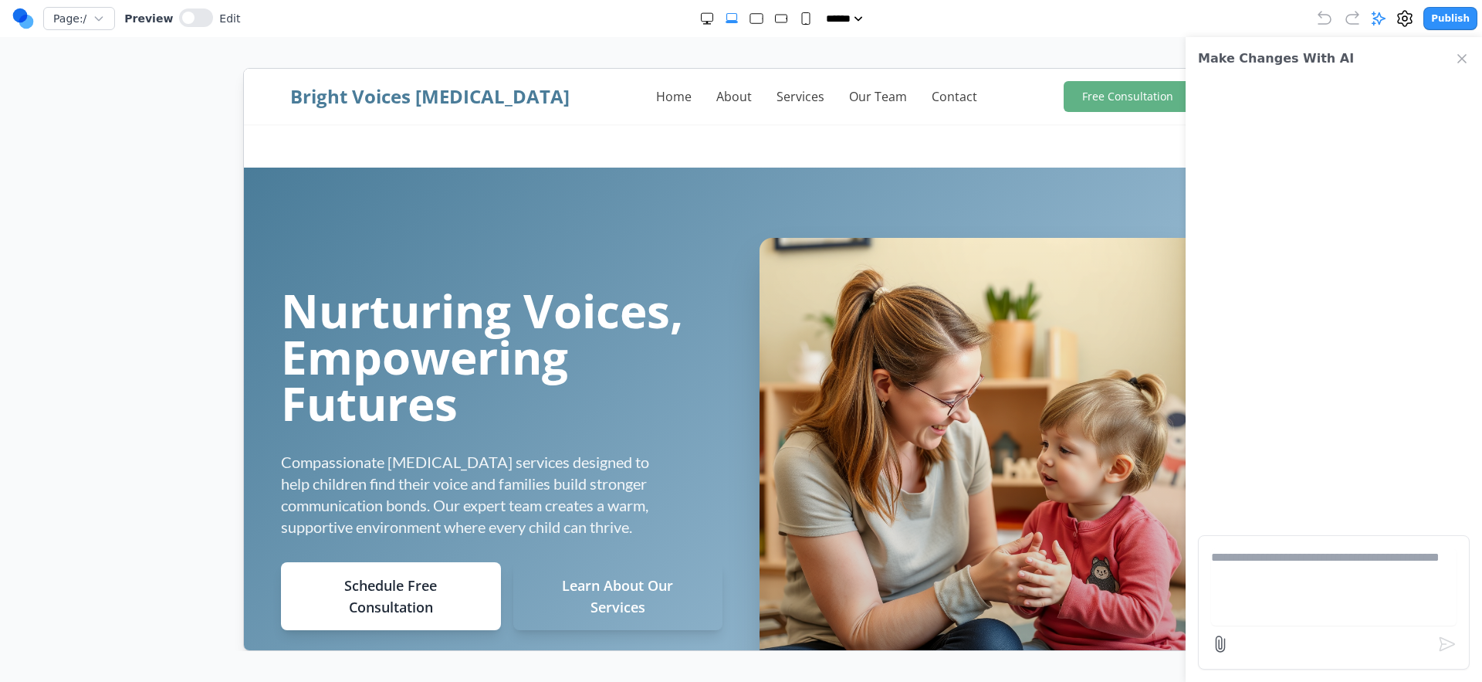
click at [1310, 584] on textarea at bounding box center [1334, 586] width 246 height 77
type textarea "**********"
click at [1216, 638] on icon at bounding box center [1220, 644] width 19 height 19
click at [0, 0] on input "file" at bounding box center [0, 0] width 0 height 0
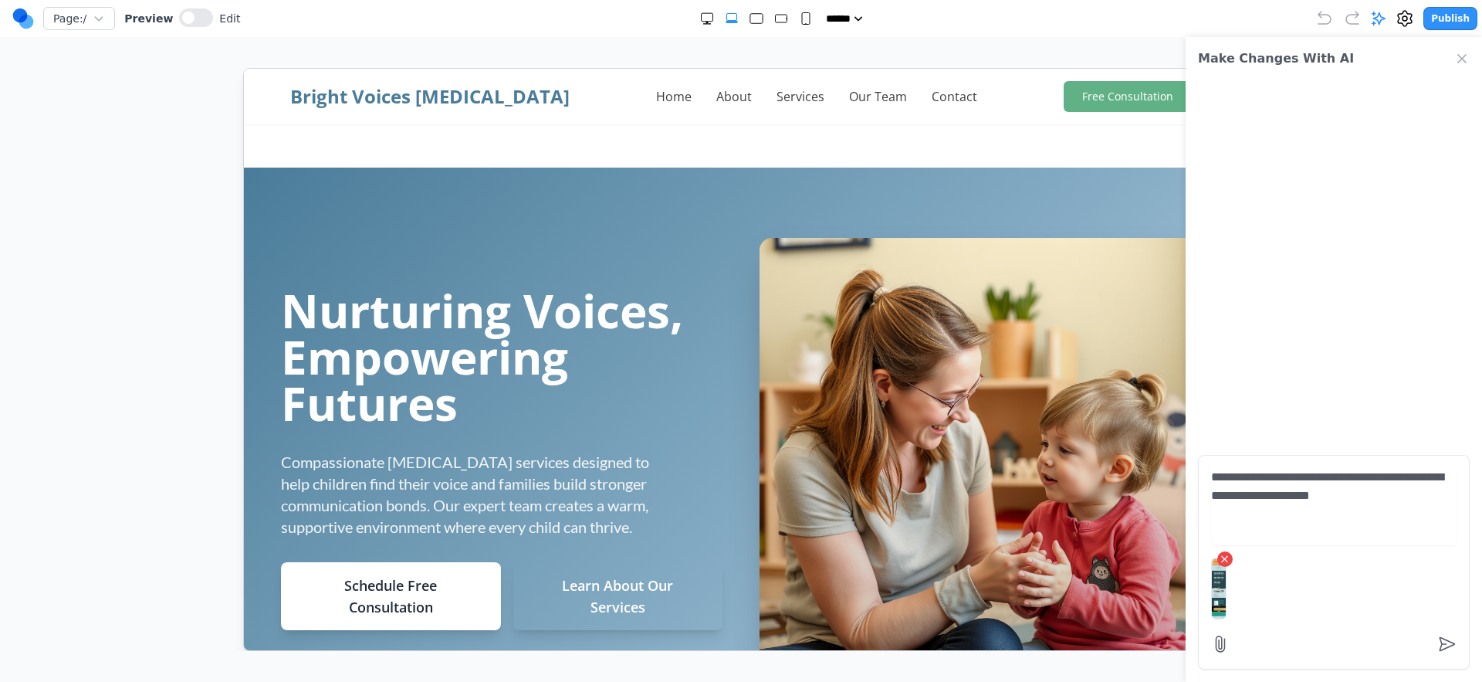
click at [1292, 532] on textarea "**********" at bounding box center [1334, 506] width 246 height 77
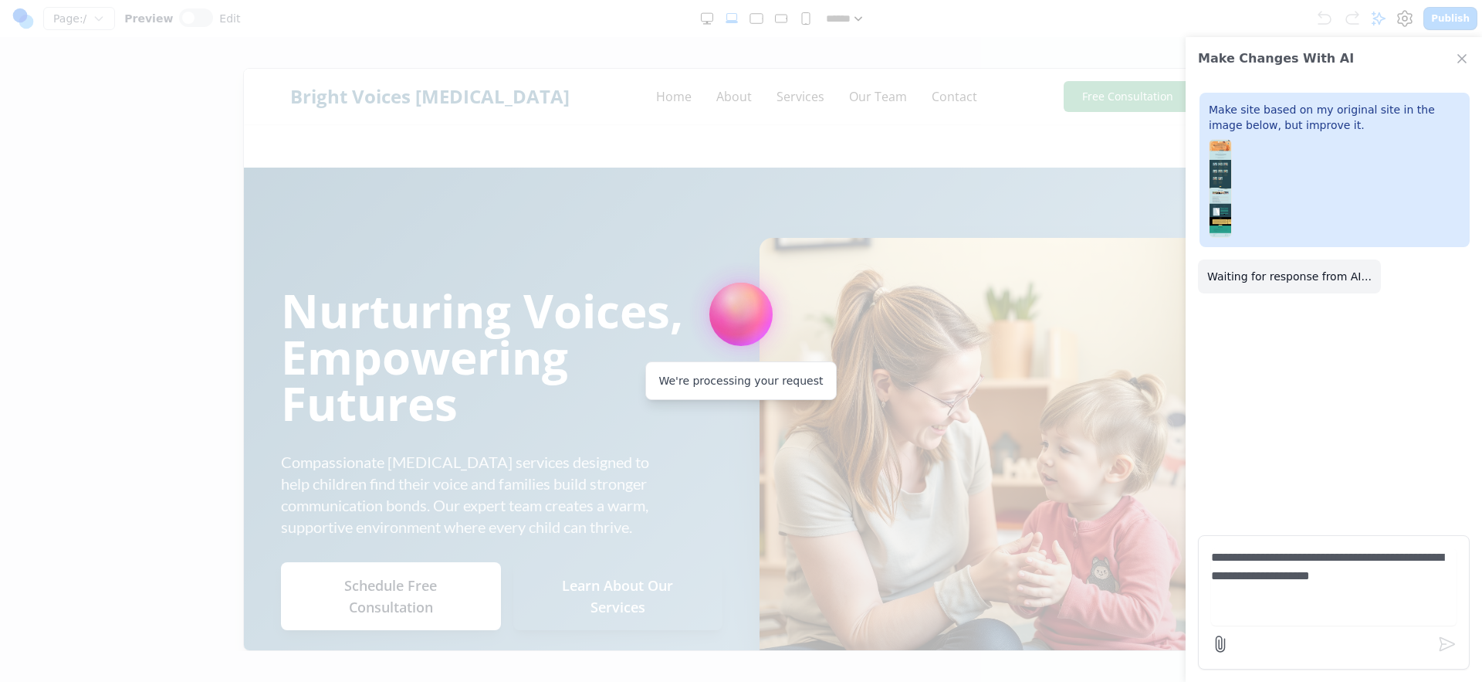
click at [1067, 388] on div at bounding box center [741, 341] width 1482 height 682
click at [978, 336] on div at bounding box center [741, 341] width 1482 height 682
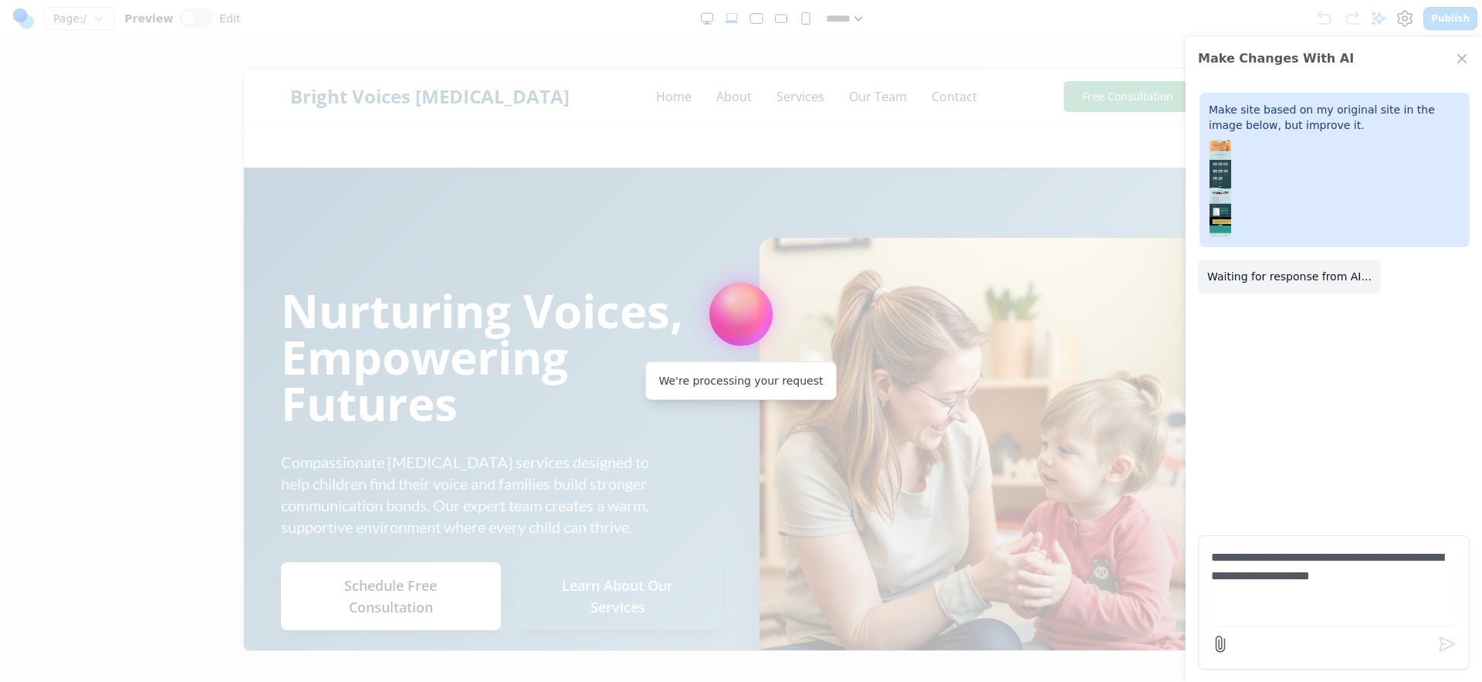
click at [726, 298] on div "We're processing your request" at bounding box center [741, 314] width 63 height 63
click at [707, 299] on div "We're processing your request" at bounding box center [740, 313] width 69 height 69
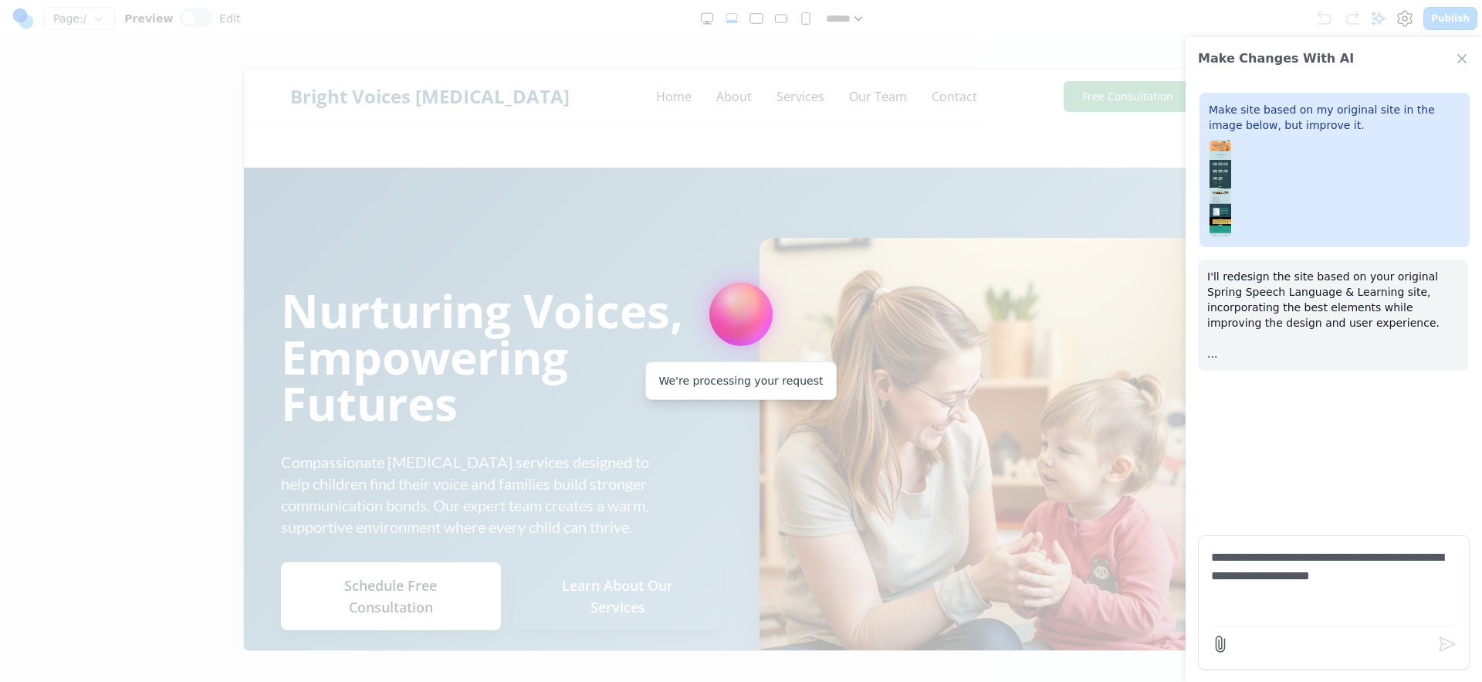
click at [1225, 334] on p "I'll redesign the site based on your original Spring Speech Language & Learning…" at bounding box center [1333, 315] width 252 height 93
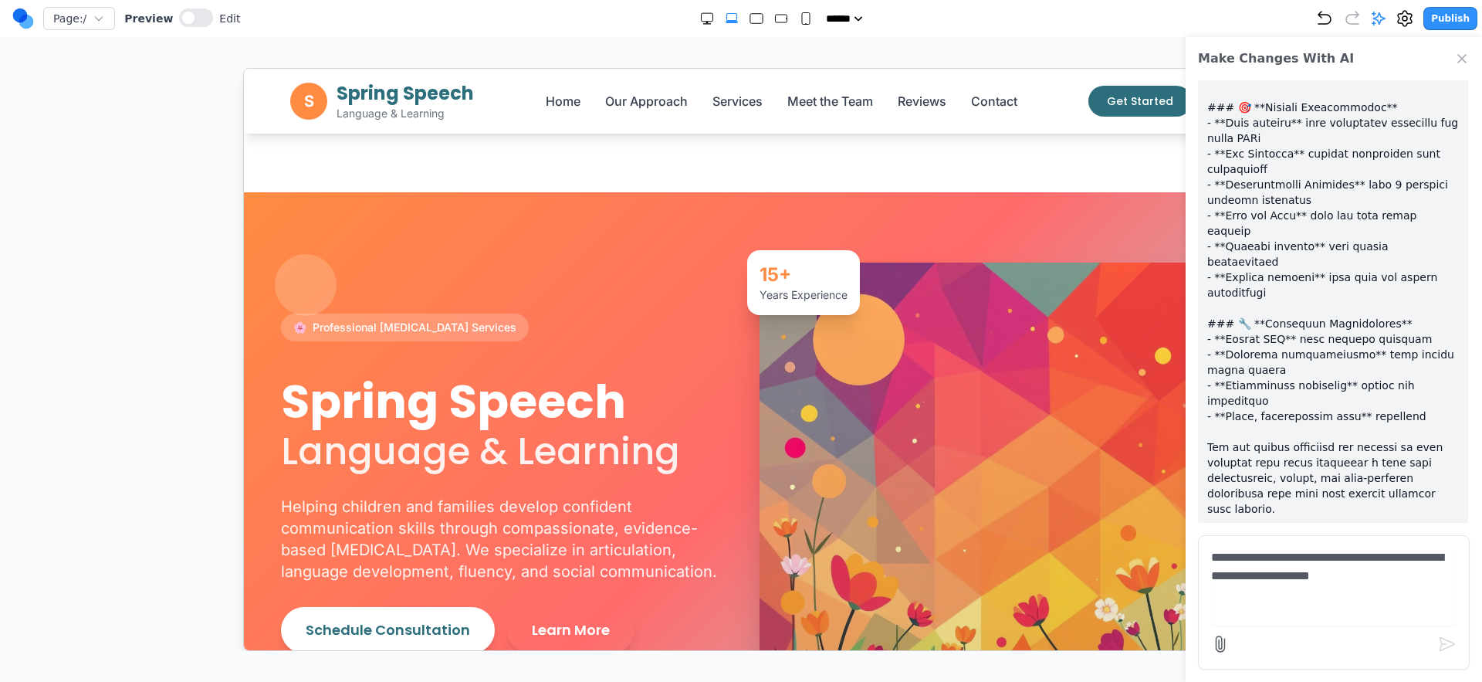
drag, startPoint x: 1313, startPoint y: 570, endPoint x: 1302, endPoint y: 567, distance: 11.2
click at [1313, 570] on textarea "**********" at bounding box center [1334, 586] width 246 height 77
type textarea "**********"
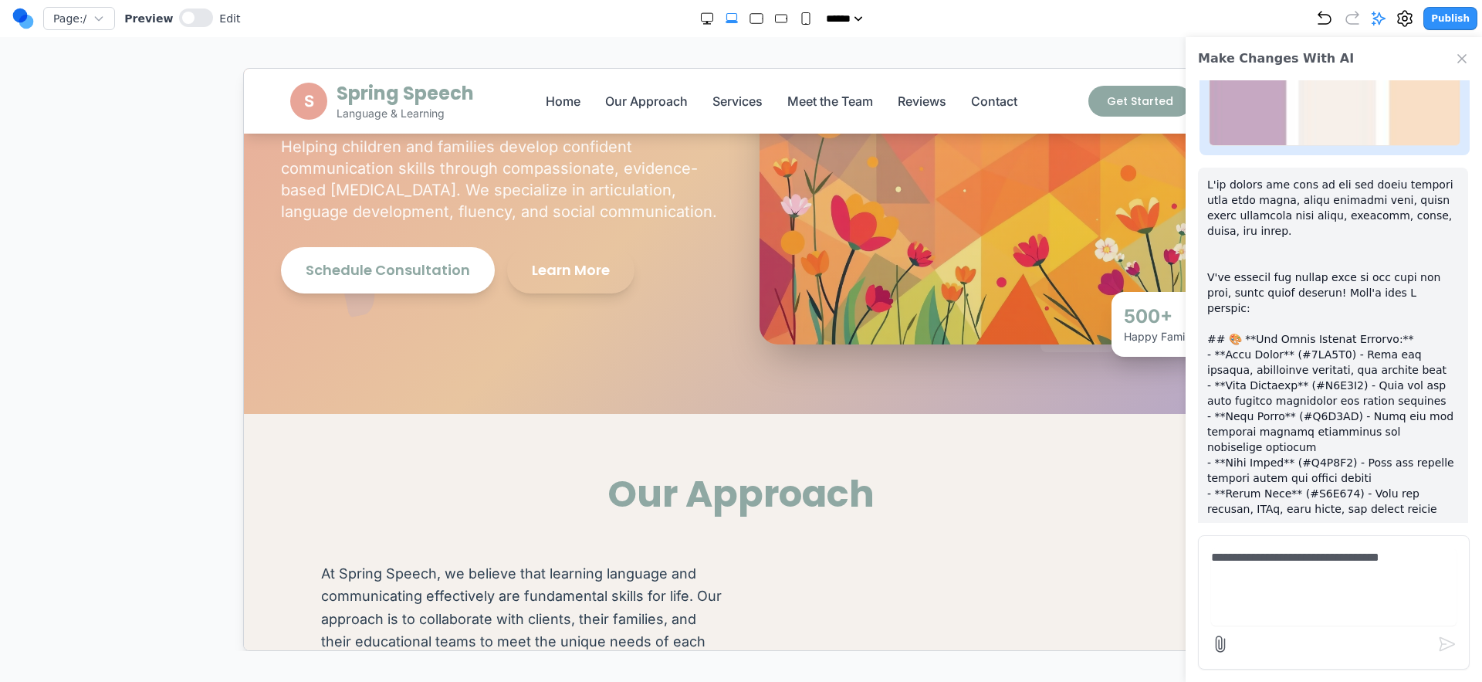
scroll to position [364, 0]
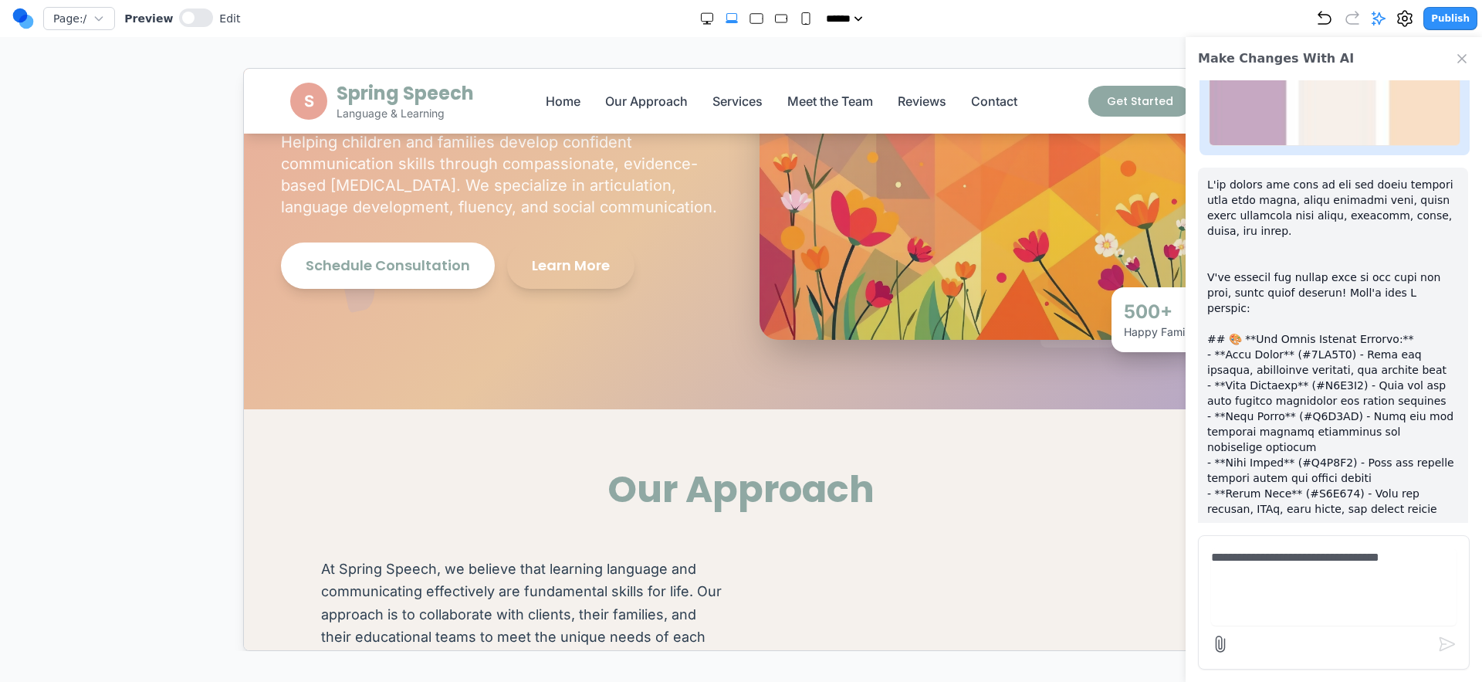
click at [1455, 53] on icon "Close Chat" at bounding box center [1462, 58] width 15 height 15
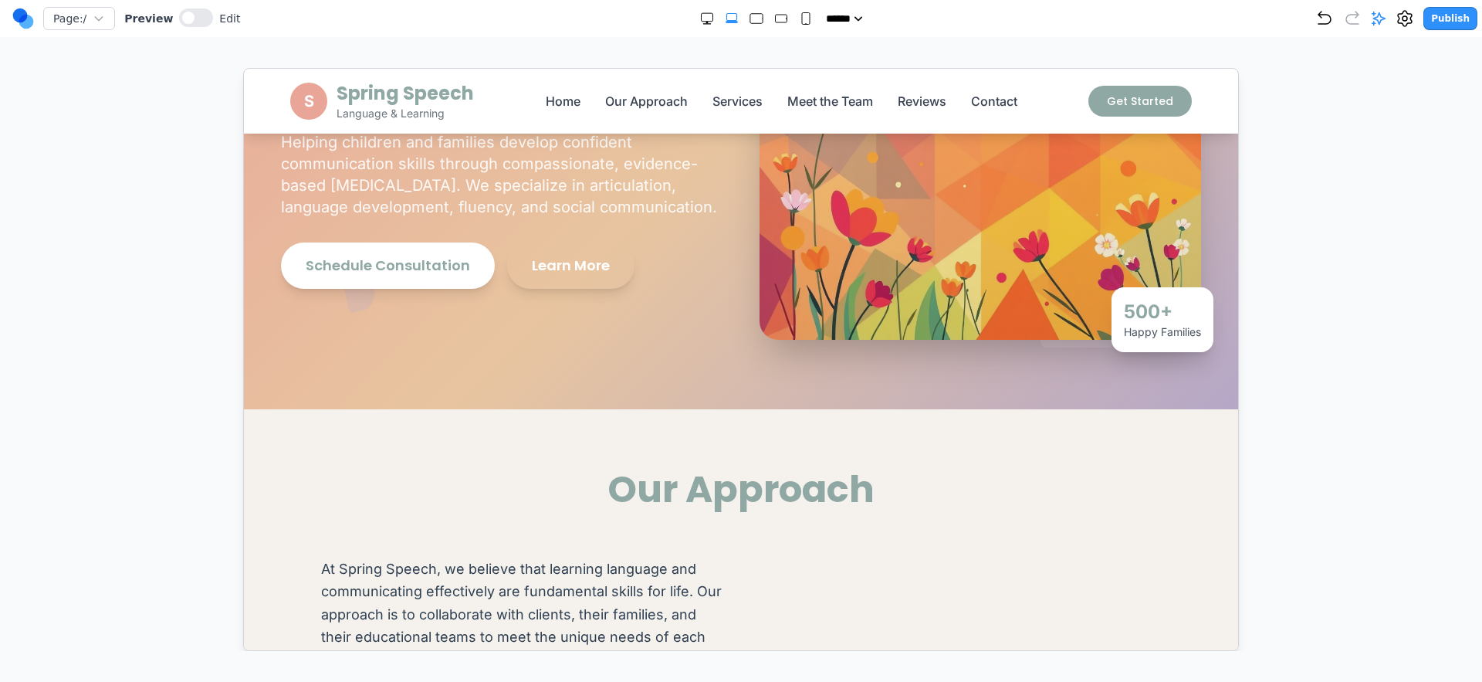
click at [1460, 56] on div "**********" at bounding box center [741, 325] width 1482 height 651
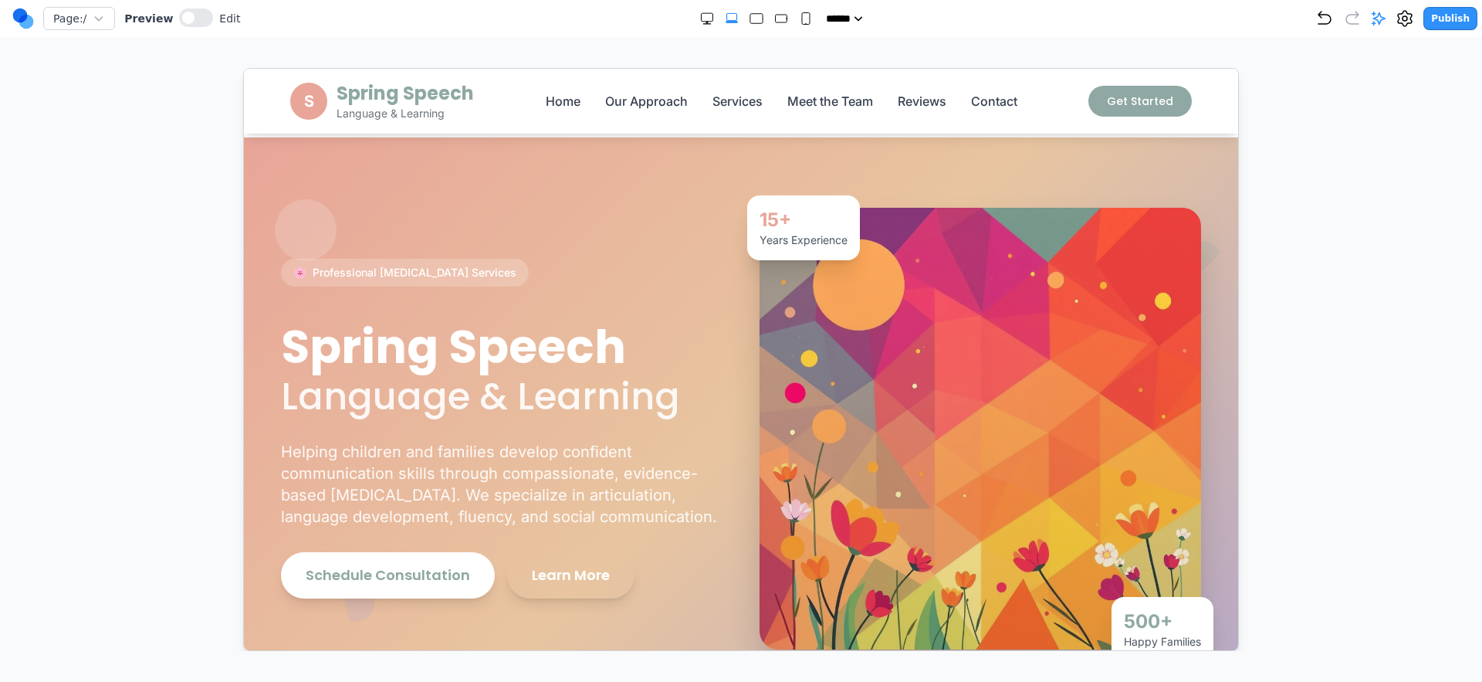
scroll to position [136, 0]
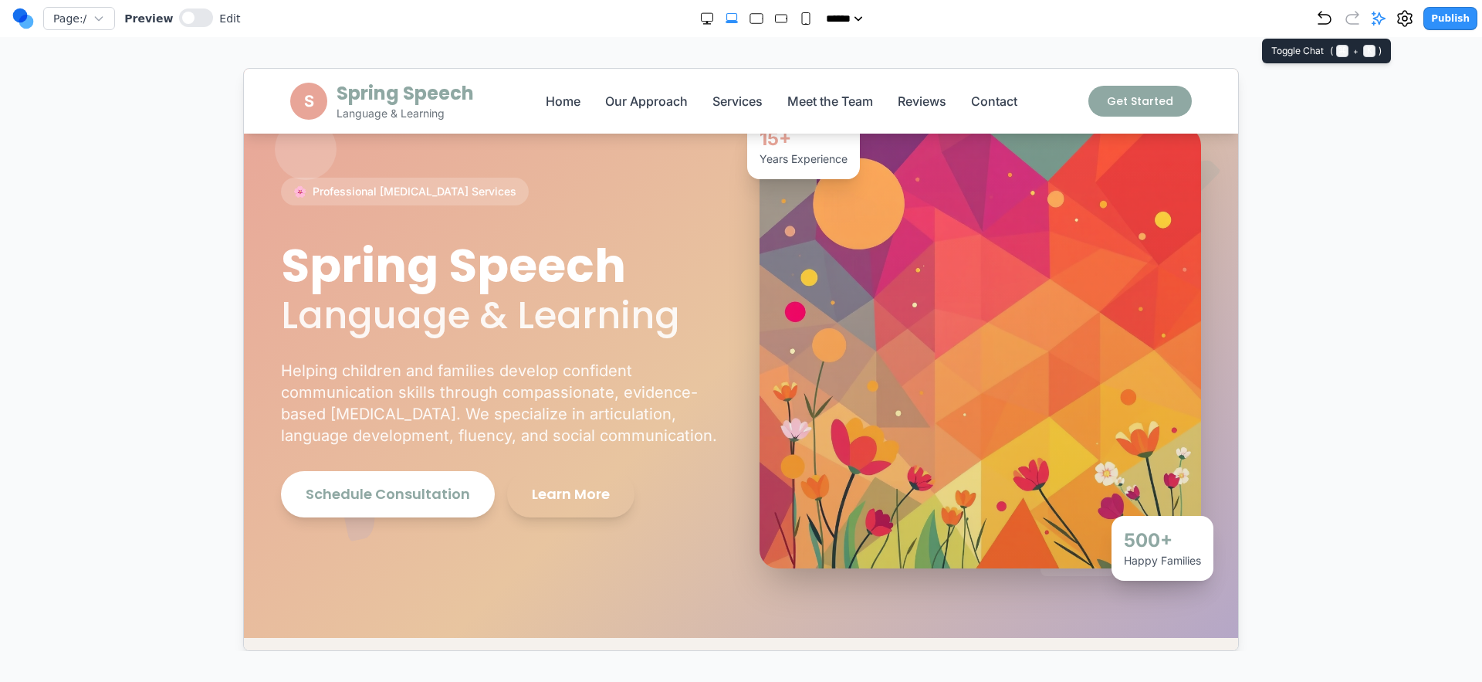
click at [1377, 22] on icon at bounding box center [1379, 18] width 13 height 13
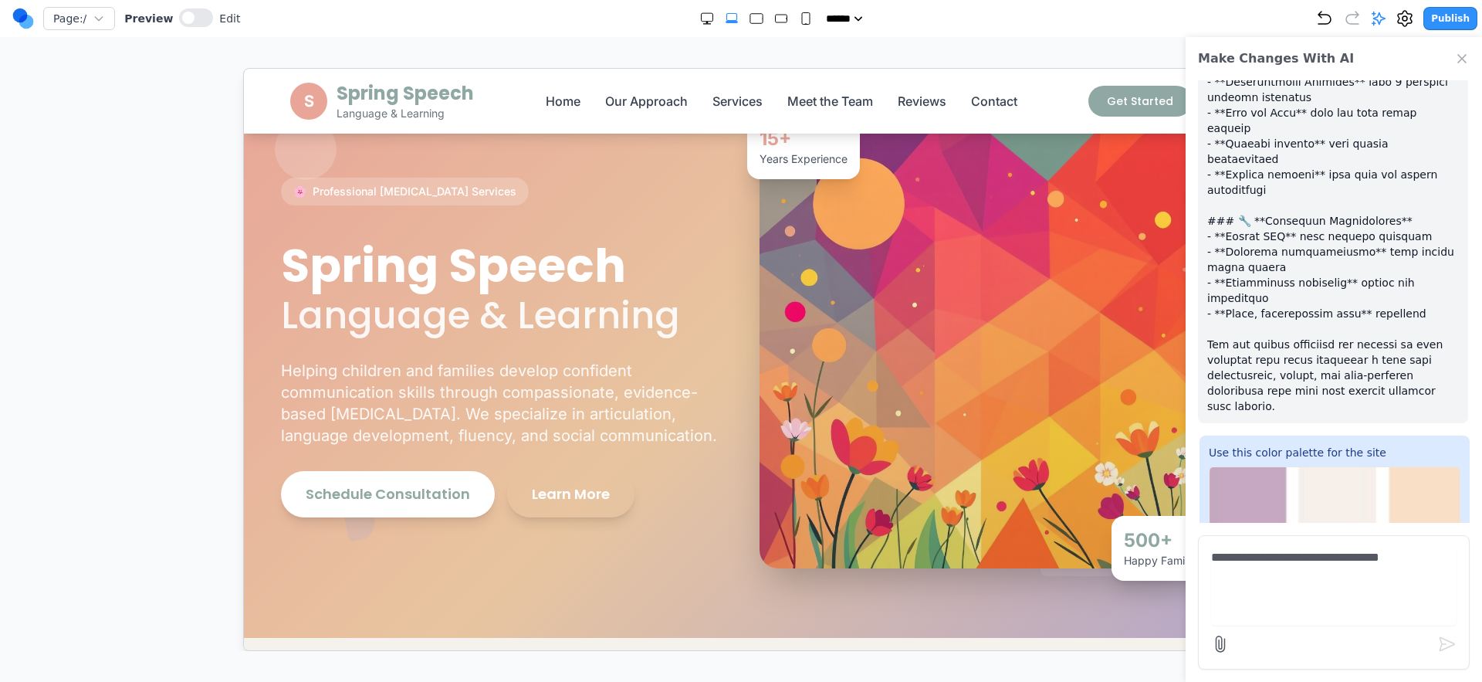
scroll to position [1045, 0]
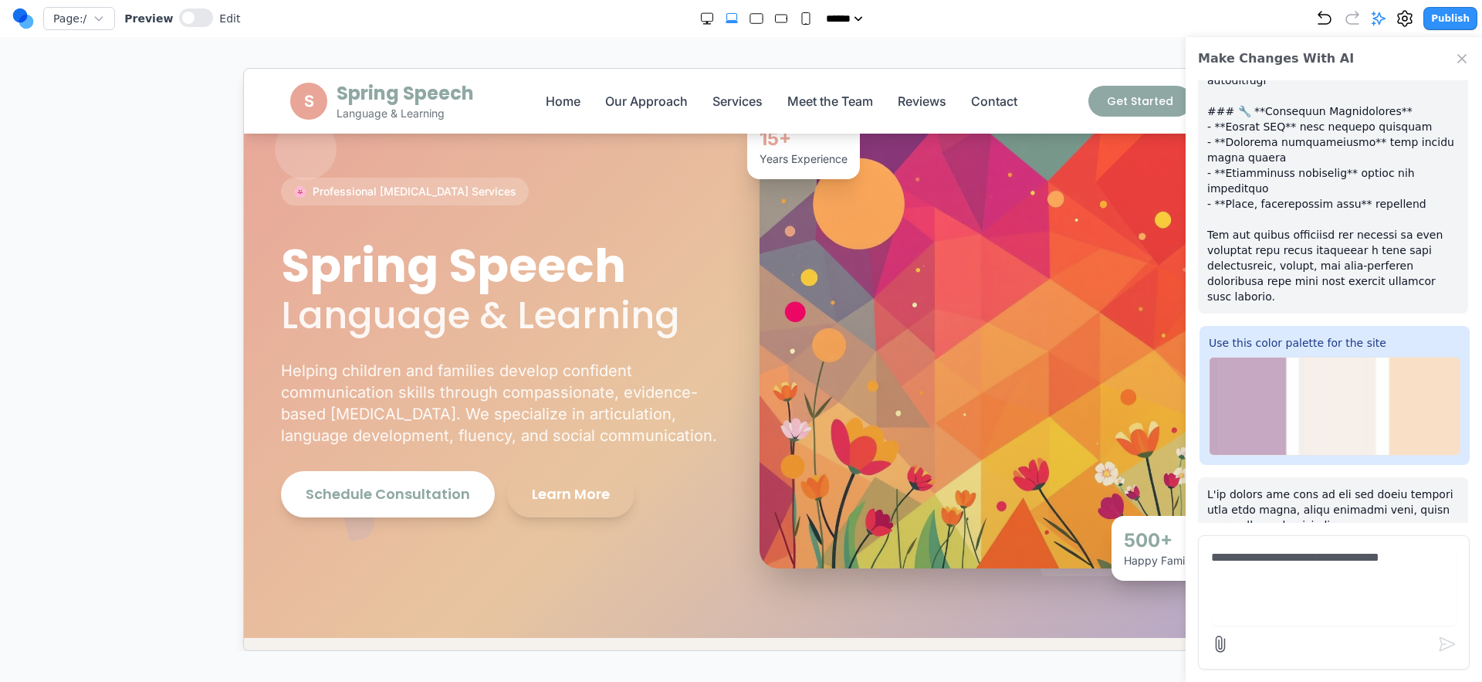
click at [1461, 63] on icon "Close Chat" at bounding box center [1462, 58] width 15 height 15
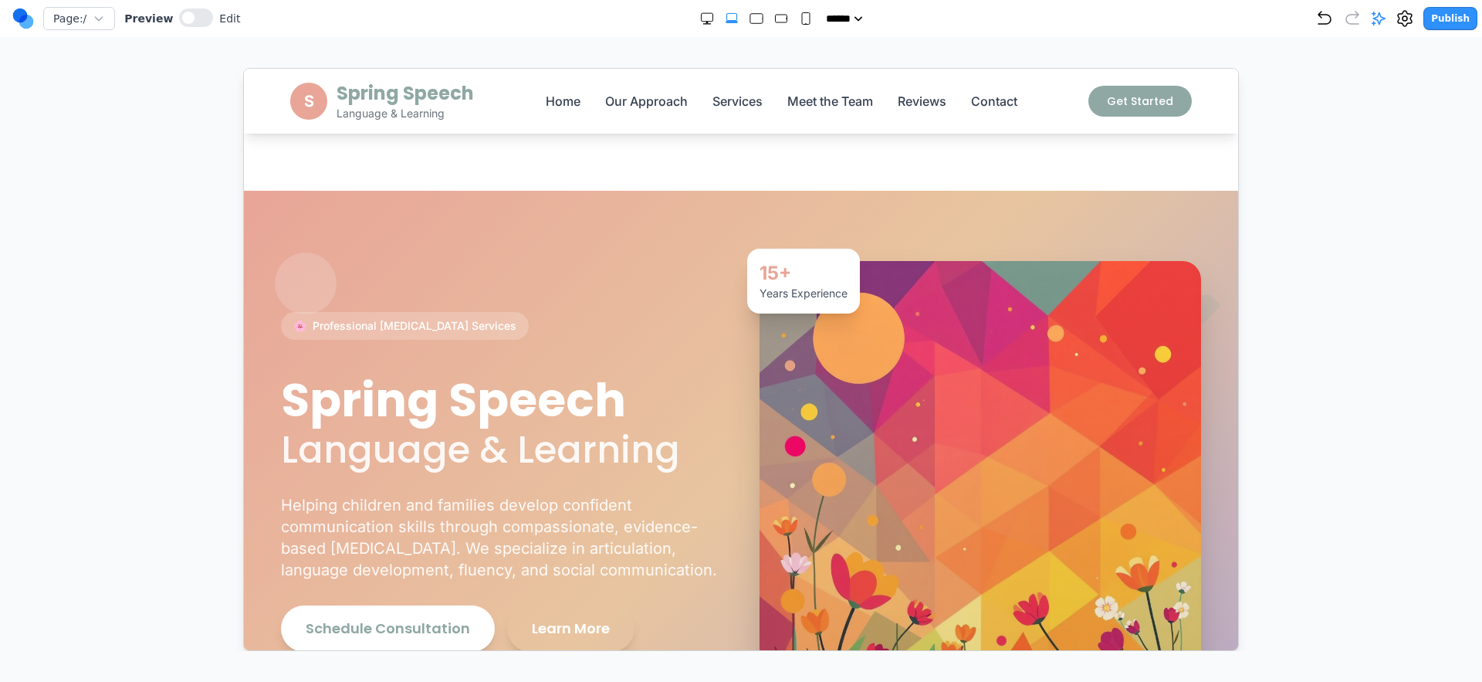
scroll to position [0, 0]
click at [1379, 23] on icon at bounding box center [1379, 18] width 13 height 13
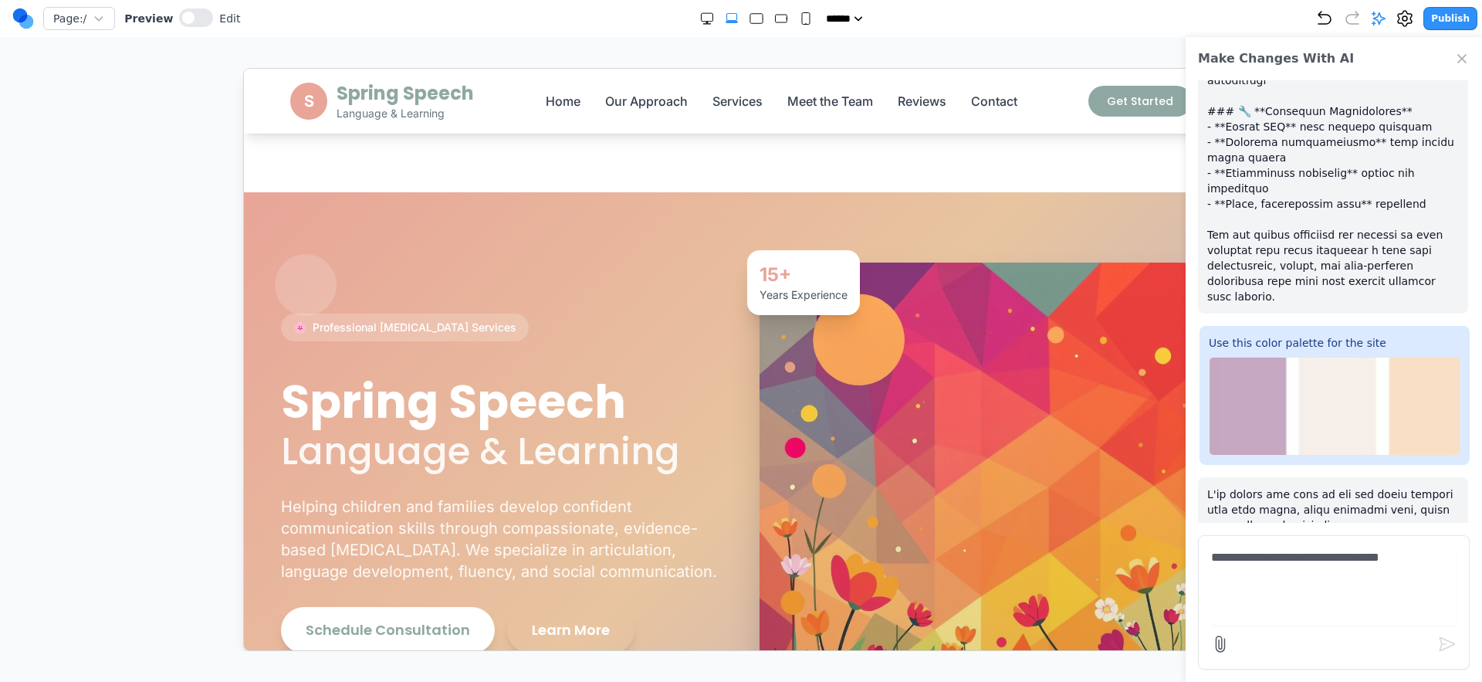
click at [1357, 386] on img at bounding box center [1335, 406] width 252 height 99
click at [1272, 584] on textarea "**********" at bounding box center [1334, 586] width 246 height 77
type textarea "**********"
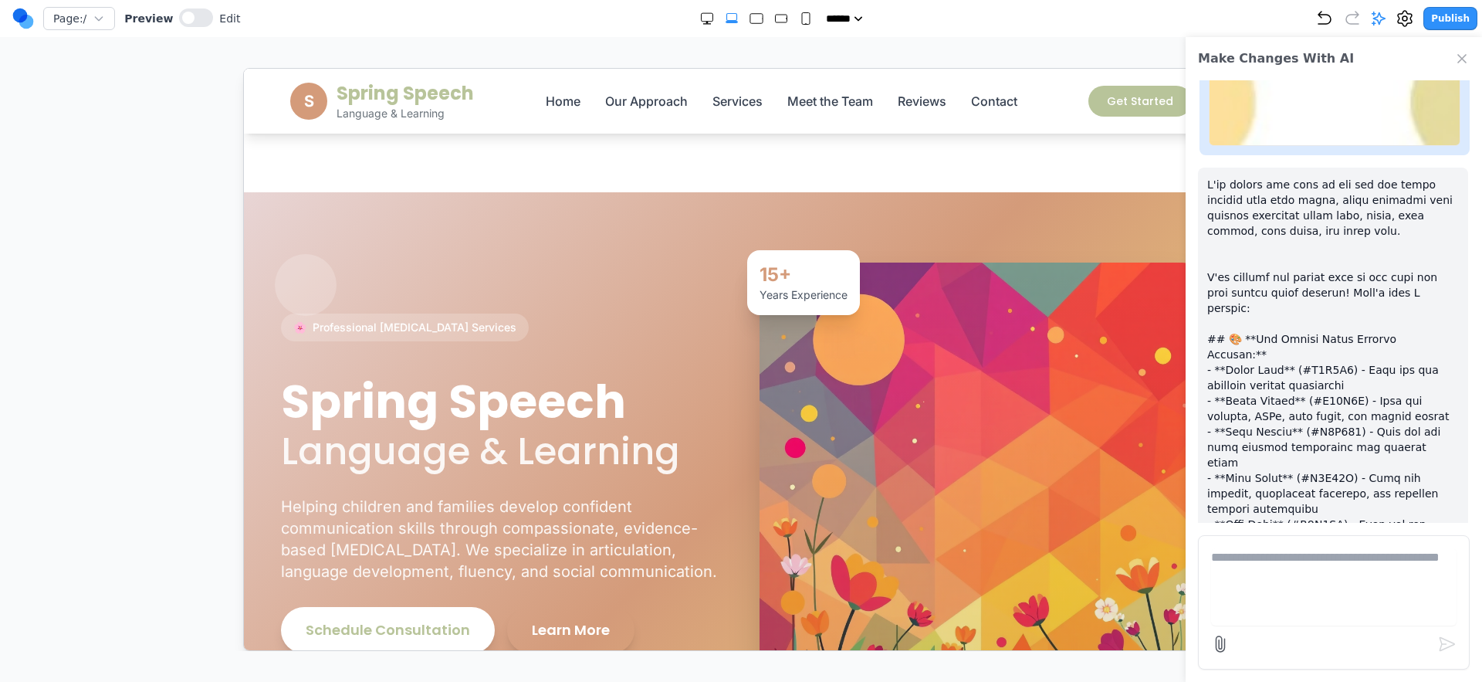
click at [1468, 53] on icon "Close Chat" at bounding box center [1462, 58] width 15 height 15
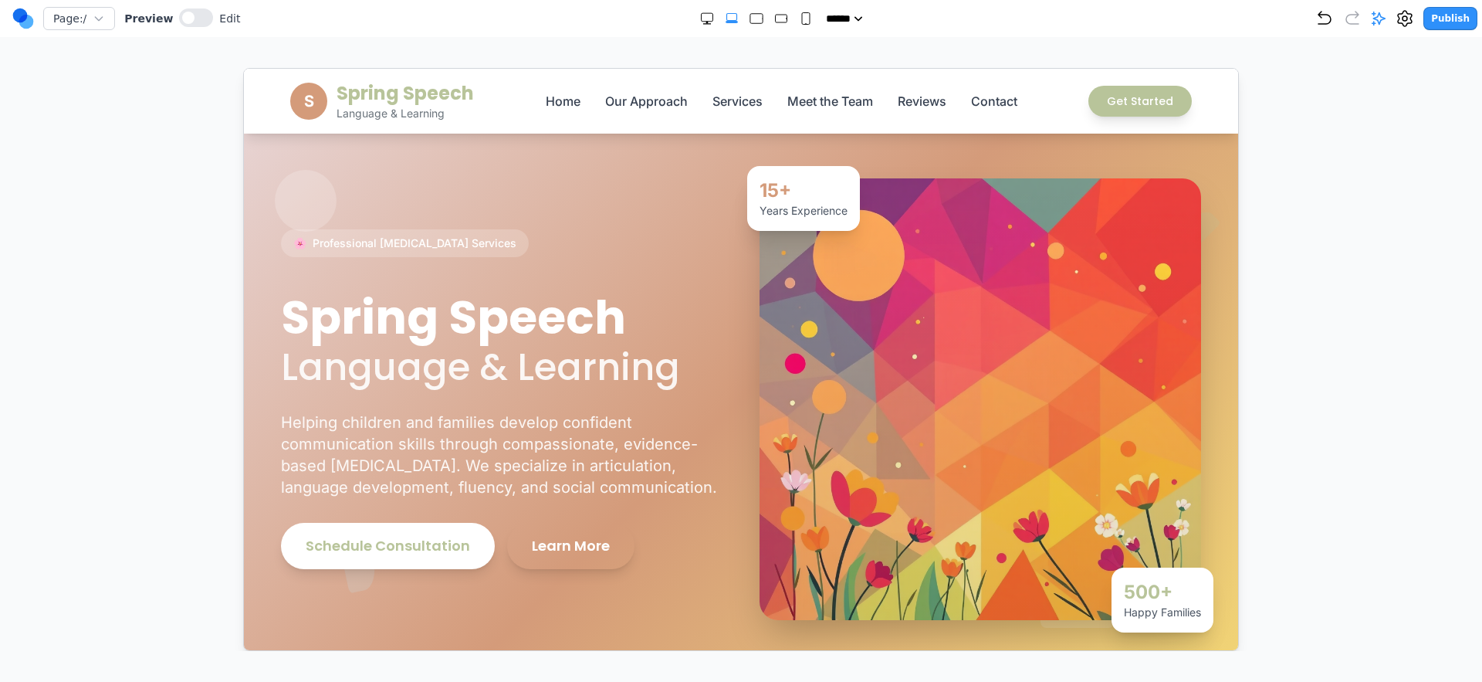
scroll to position [42, 0]
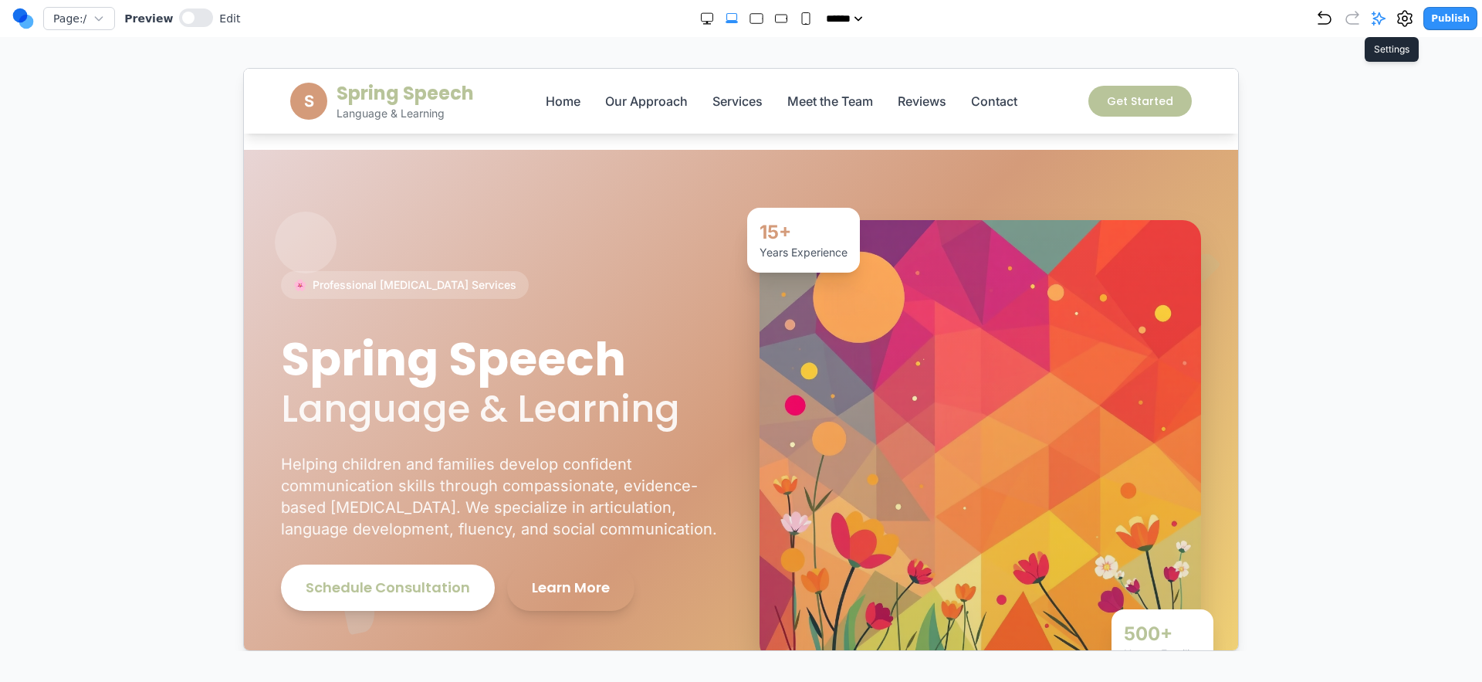
click at [1394, 15] on div "Publish" at bounding box center [1397, 18] width 162 height 23
click at [1387, 22] on icon at bounding box center [1378, 18] width 15 height 15
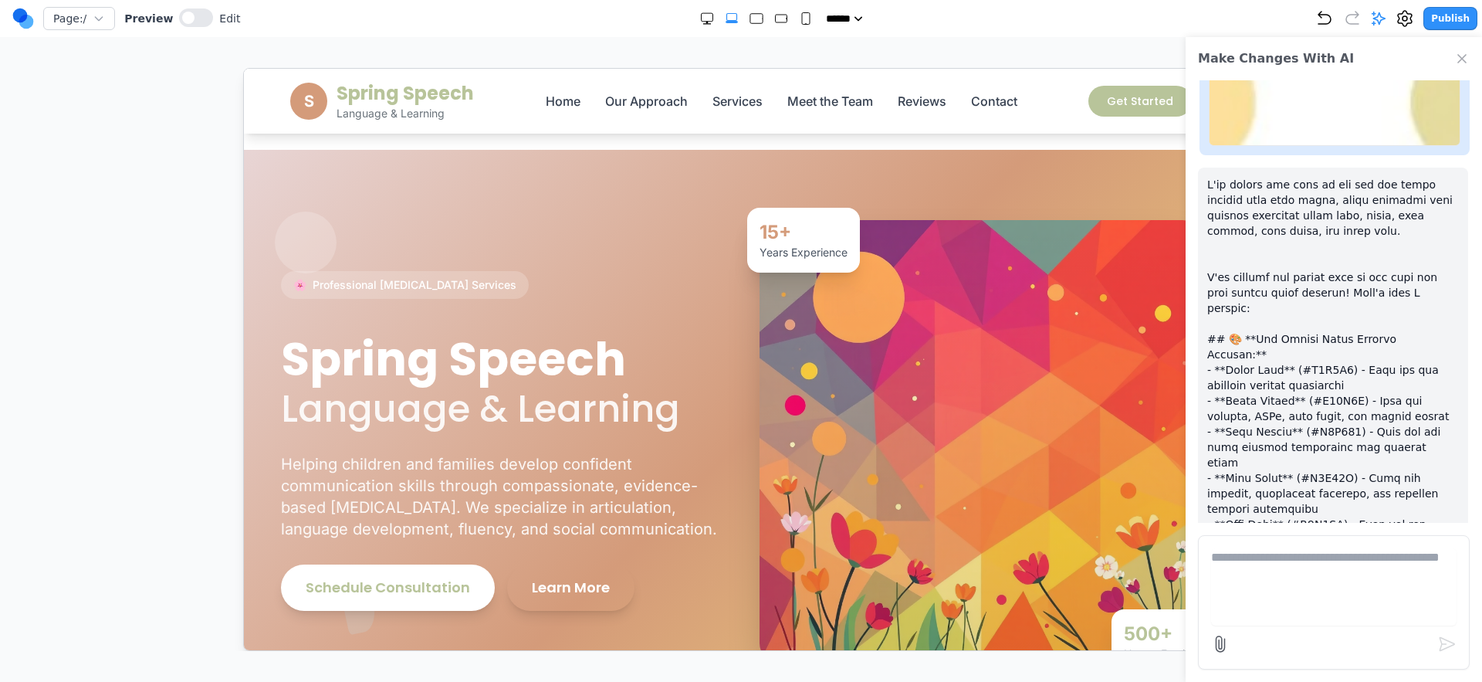
click at [1264, 546] on form at bounding box center [1334, 602] width 272 height 134
click at [1248, 553] on textarea at bounding box center [1334, 586] width 246 height 77
type textarea "**********"
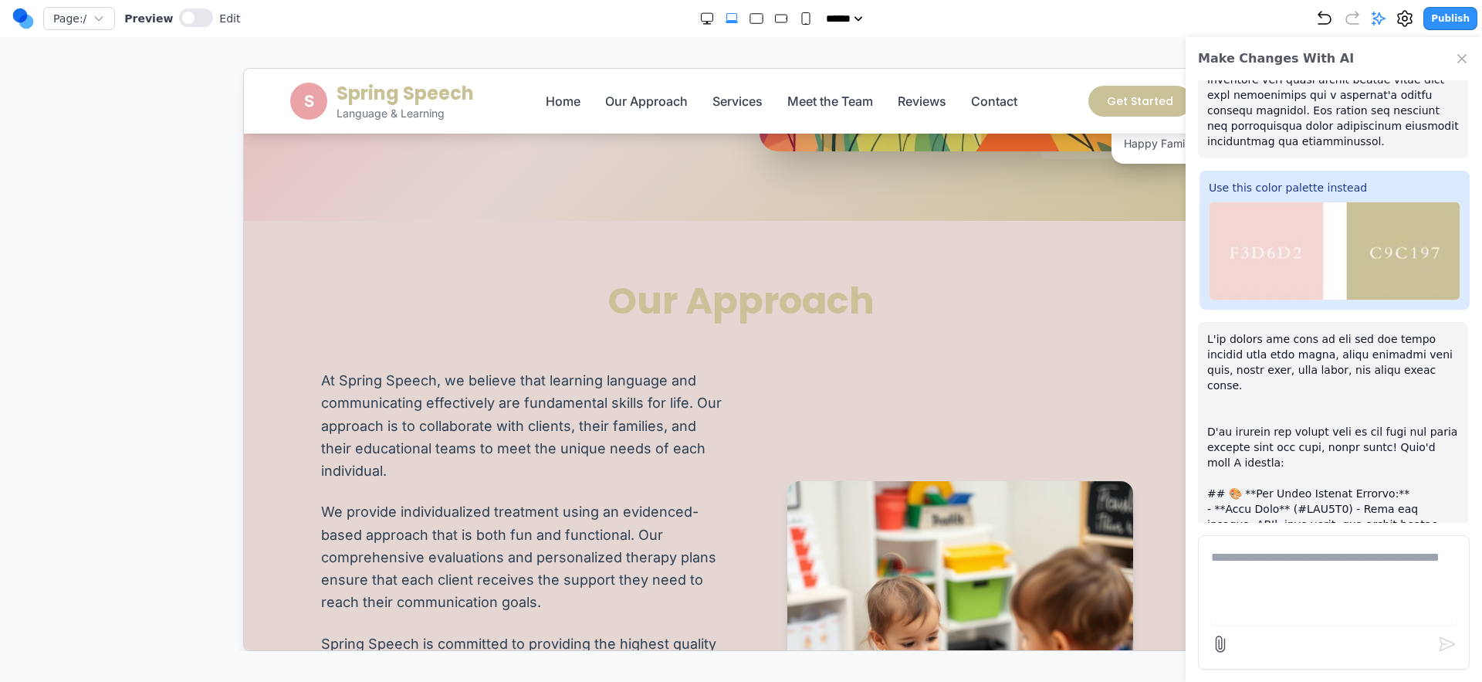
scroll to position [0, 0]
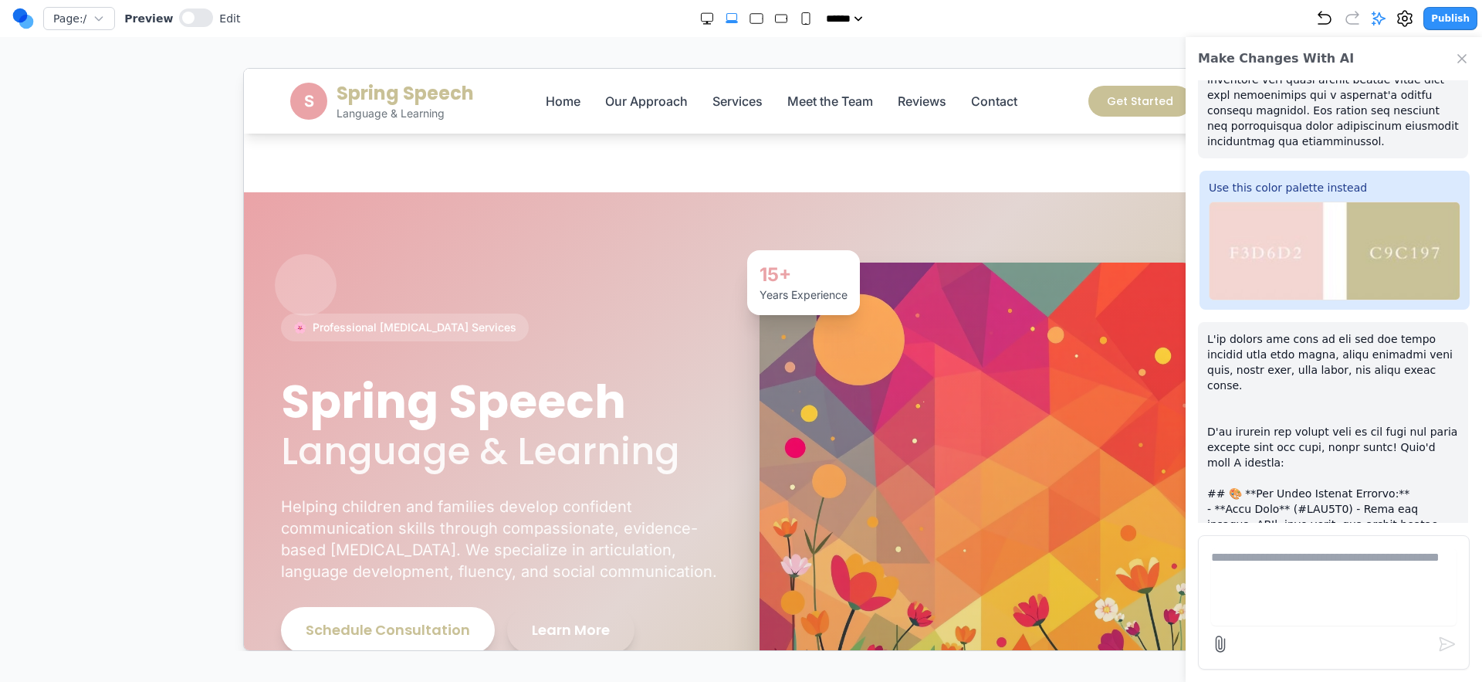
click at [1460, 54] on icon "Close Chat" at bounding box center [1462, 58] width 15 height 15
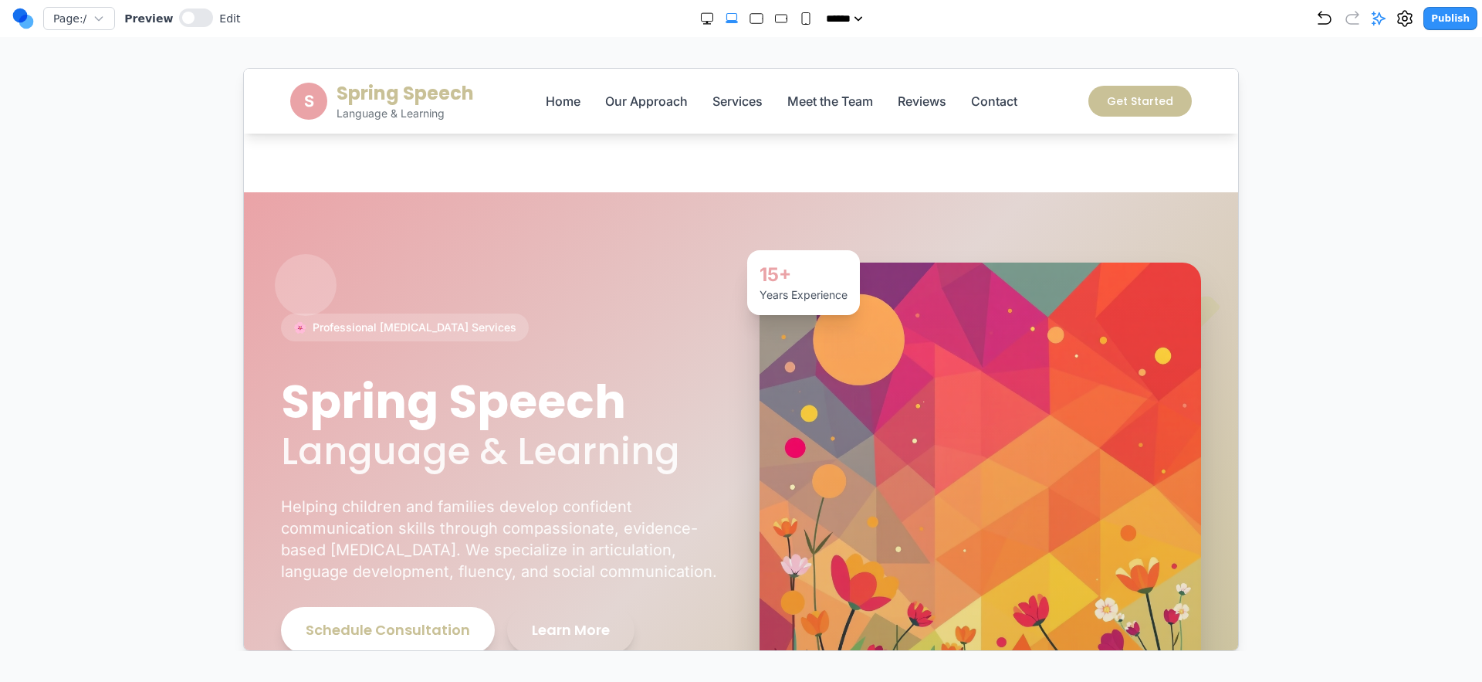
click at [403, 150] on section "Notifications alt+T" at bounding box center [740, 130] width 994 height 124
click at [195, 12] on button at bounding box center [196, 17] width 34 height 19
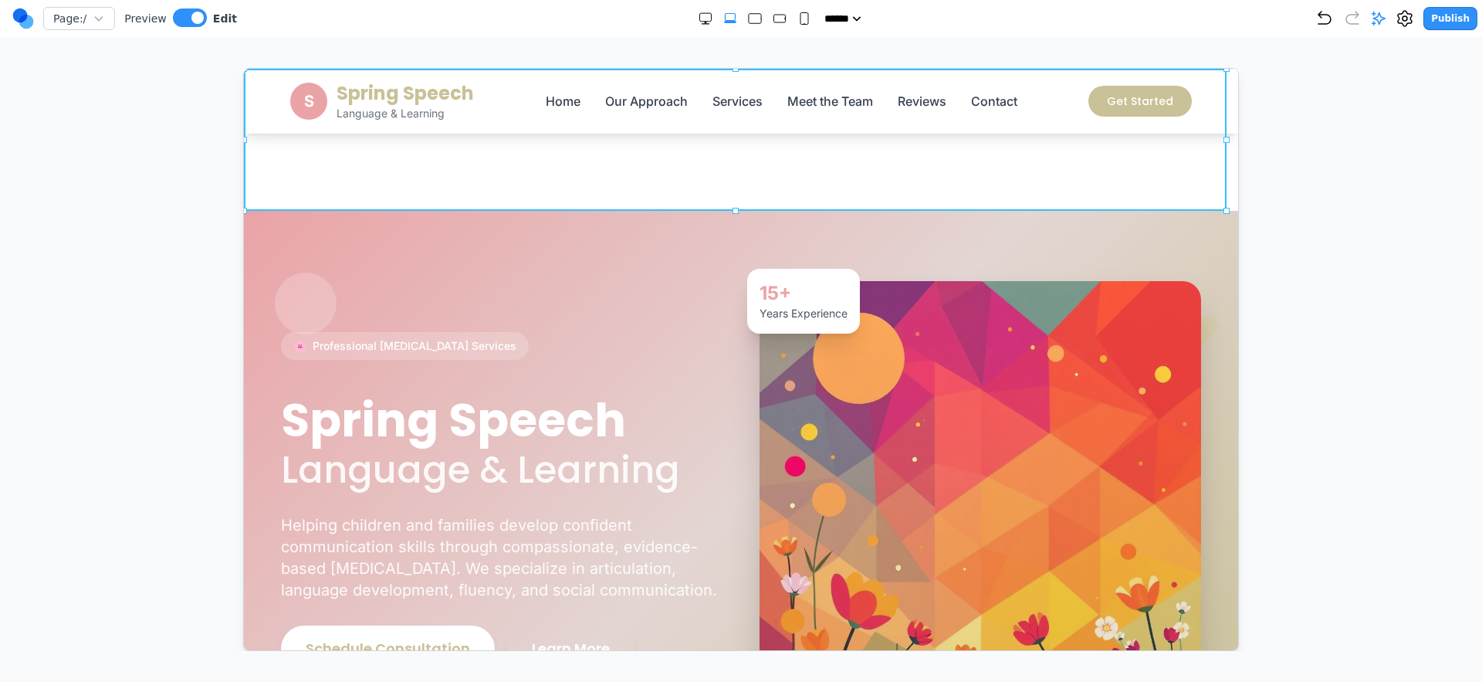
click at [317, 157] on section "Notifications alt+T" at bounding box center [740, 139] width 994 height 142
click at [106, 181] on div at bounding box center [741, 359] width 1421 height 583
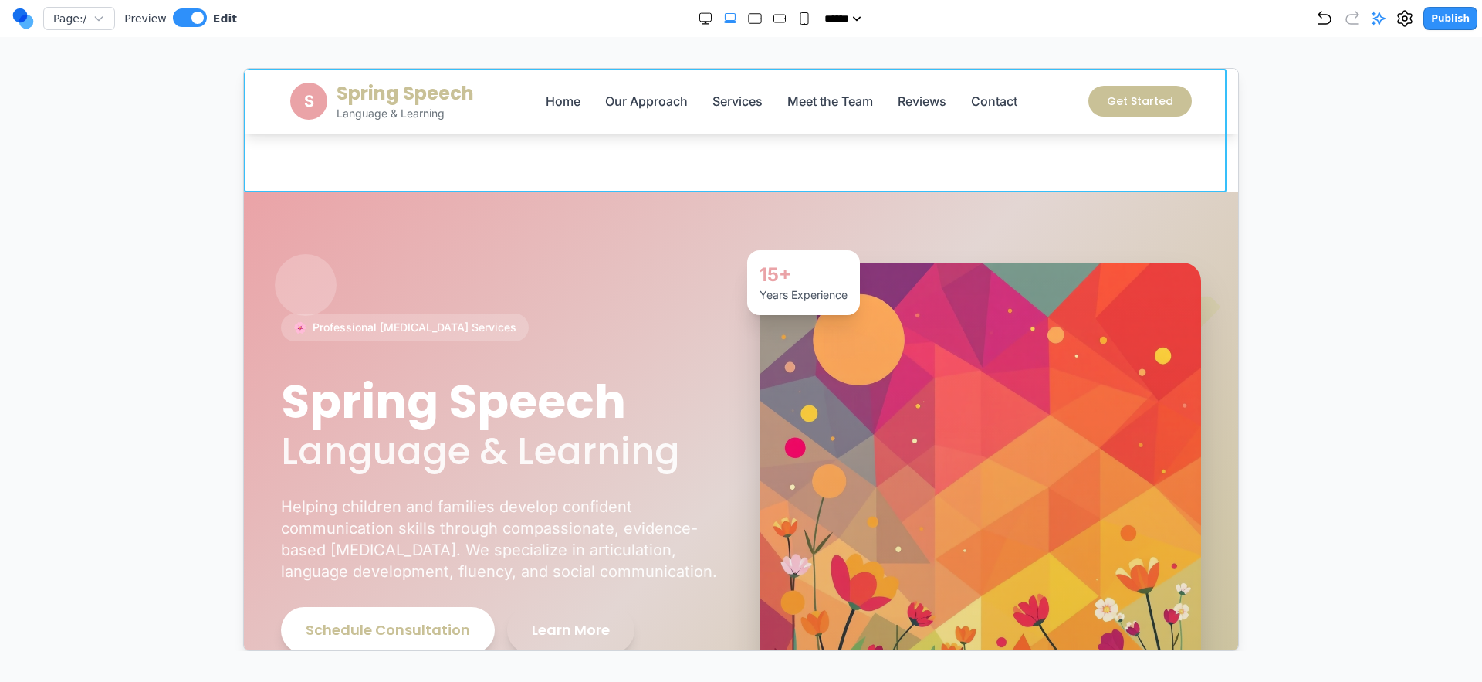
click at [456, 181] on section "Notifications alt+T" at bounding box center [740, 130] width 994 height 124
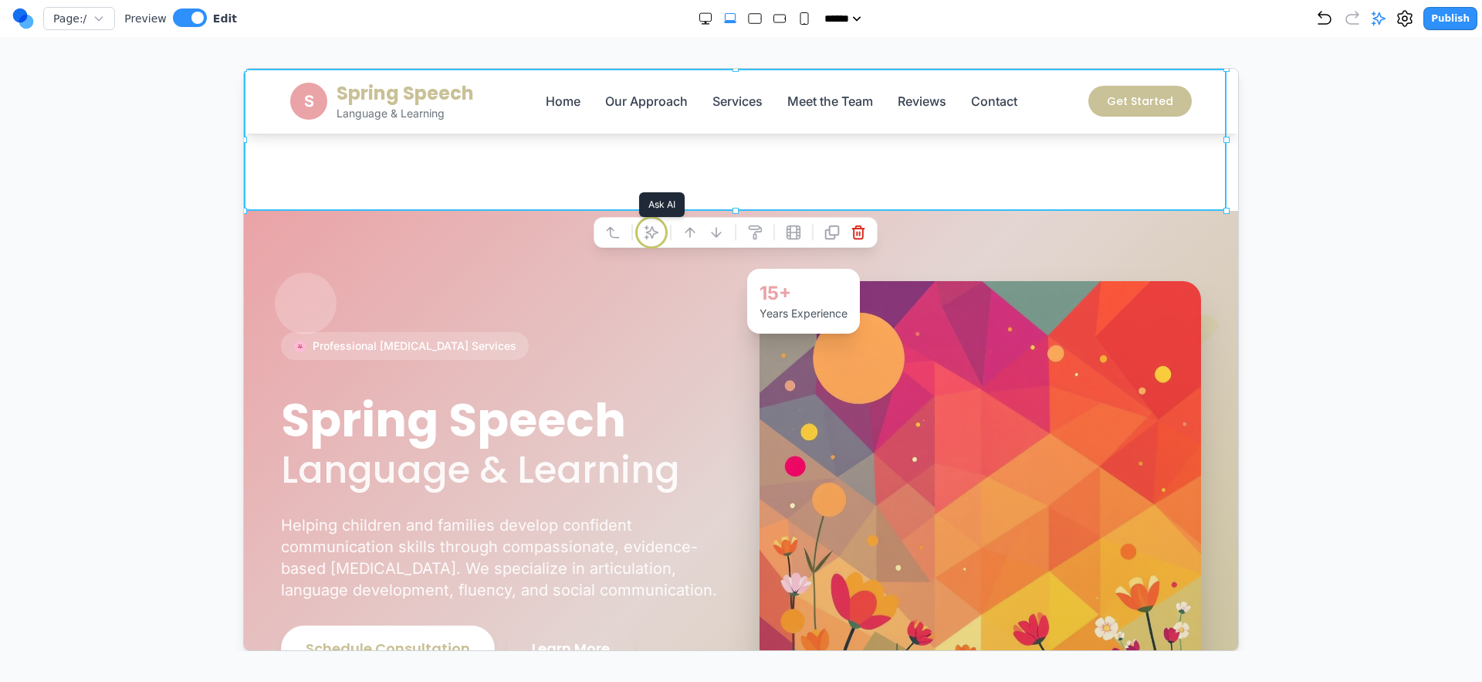
click at [659, 233] on button at bounding box center [650, 231] width 25 height 25
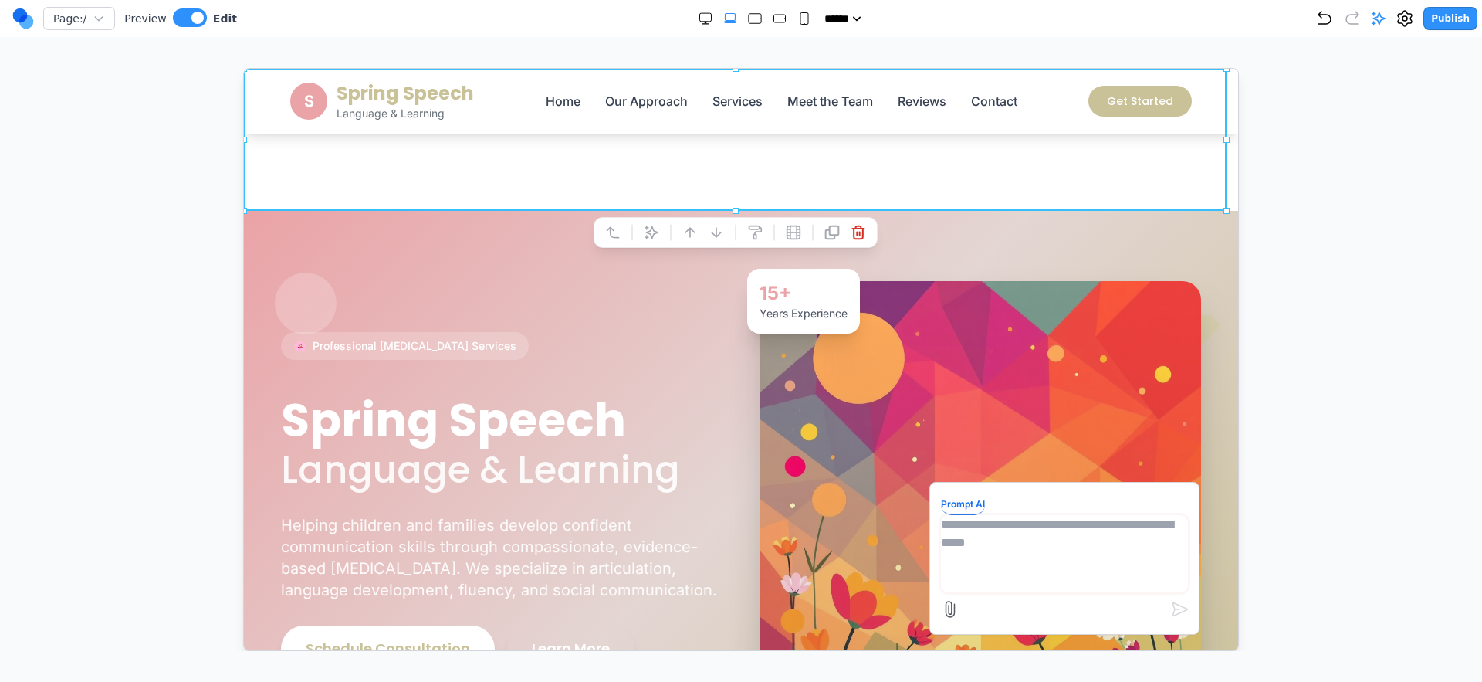
click at [1028, 557] on textarea at bounding box center [1063, 552] width 247 height 77
type textarea "*"
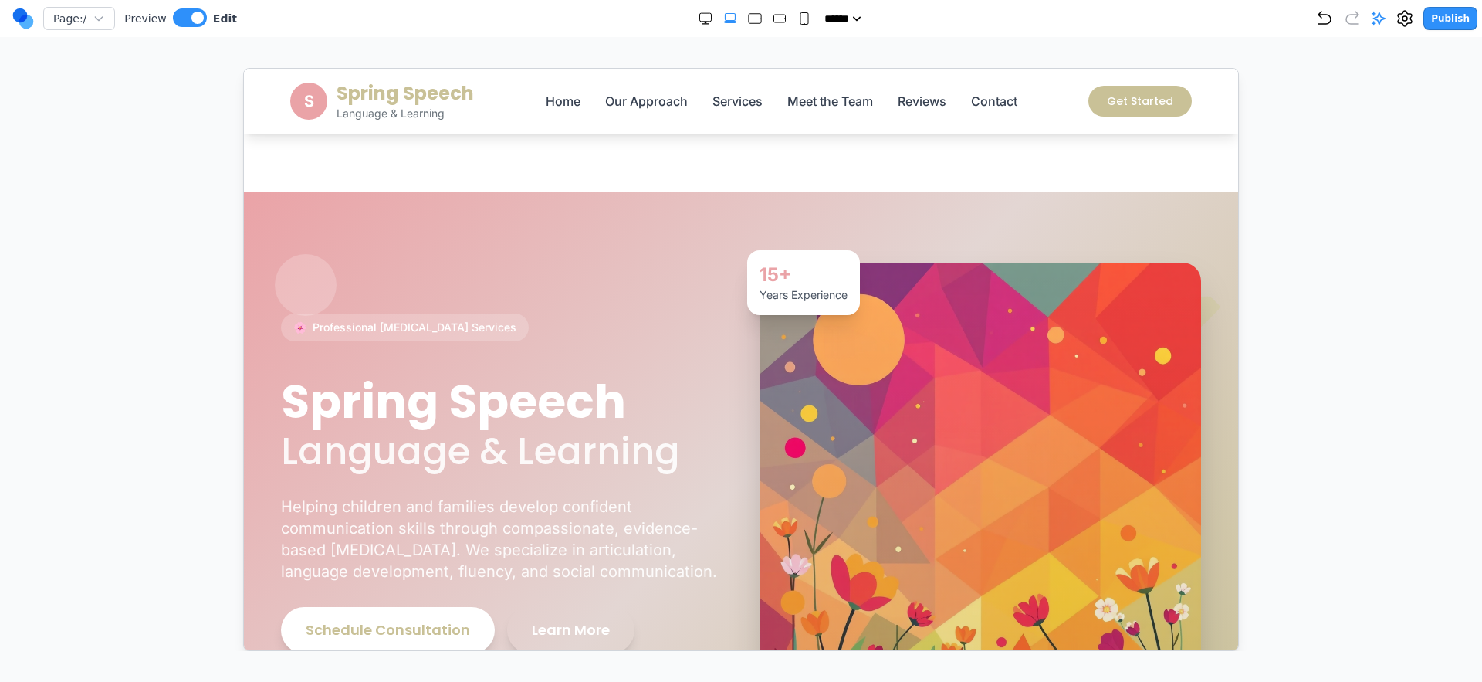
click at [1287, 421] on div at bounding box center [741, 359] width 1421 height 583
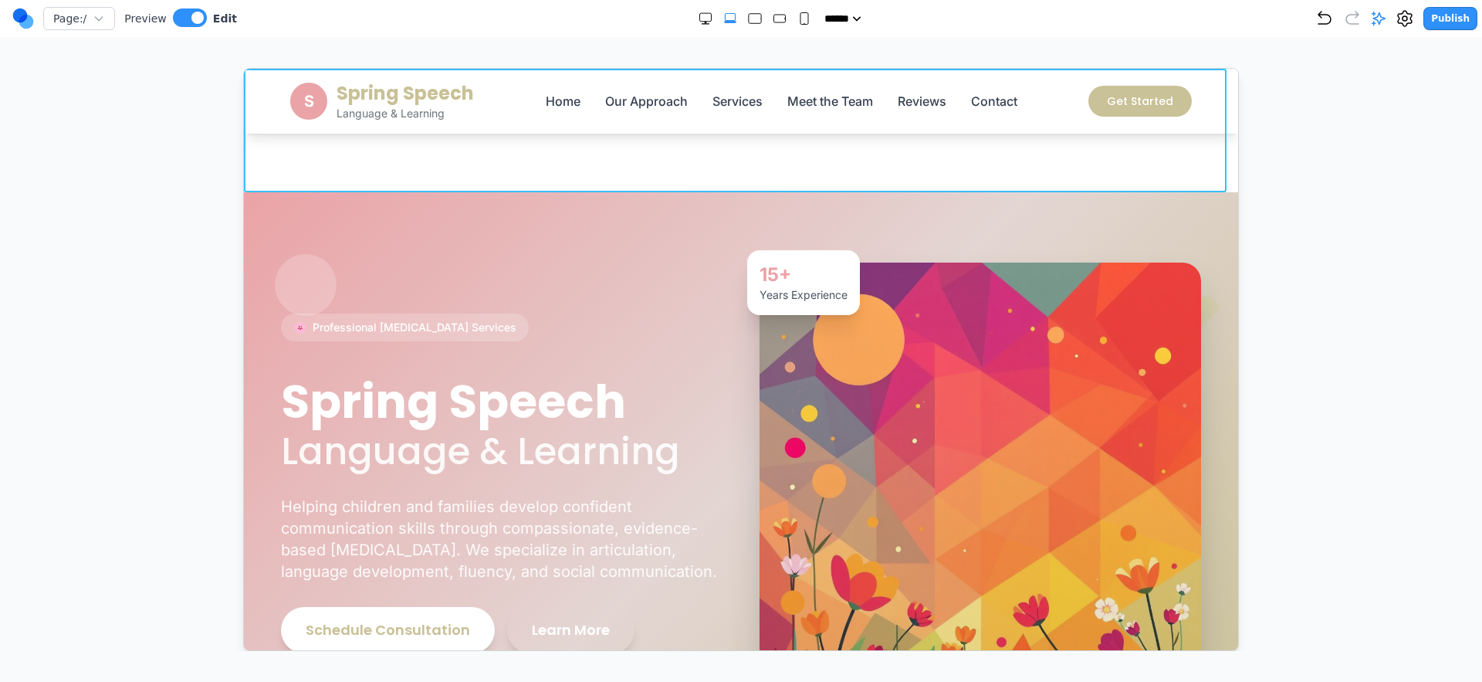
click at [892, 163] on section "Notifications alt+T" at bounding box center [740, 130] width 994 height 124
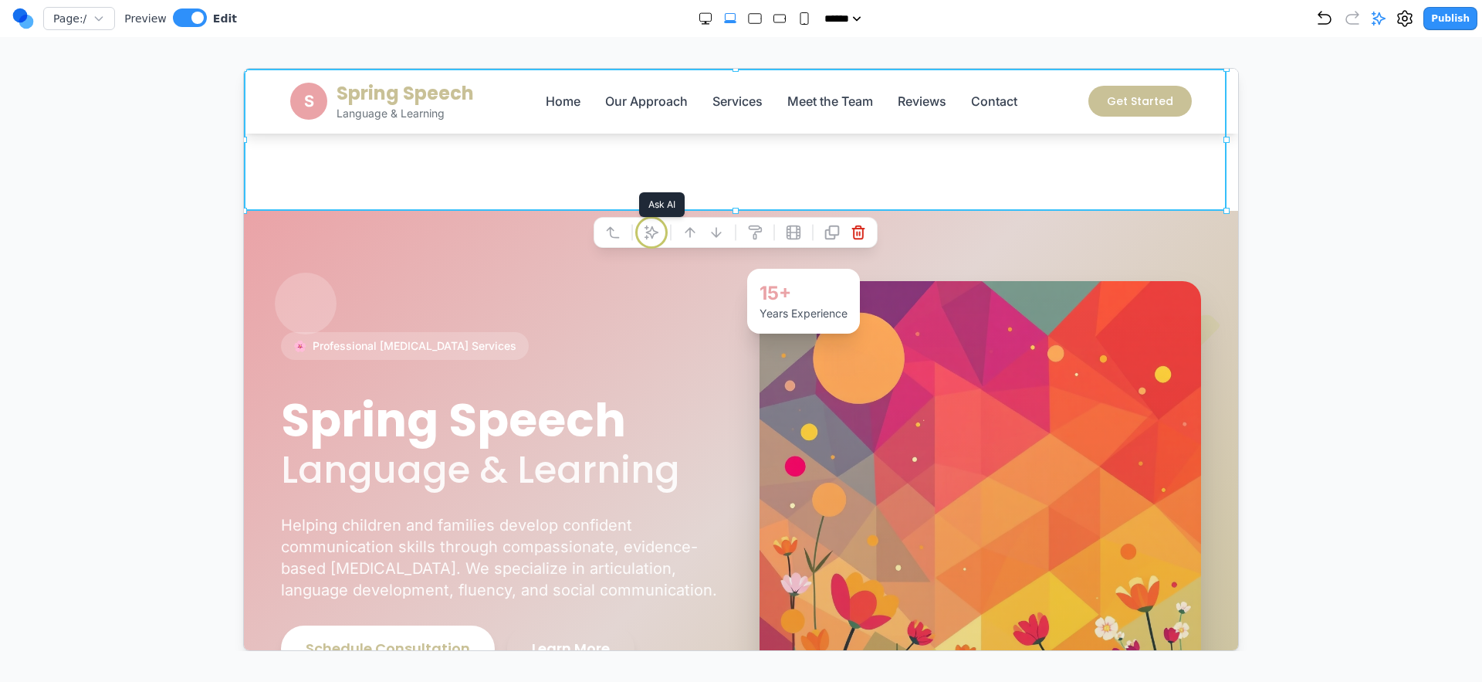
click at [642, 229] on button at bounding box center [650, 231] width 25 height 25
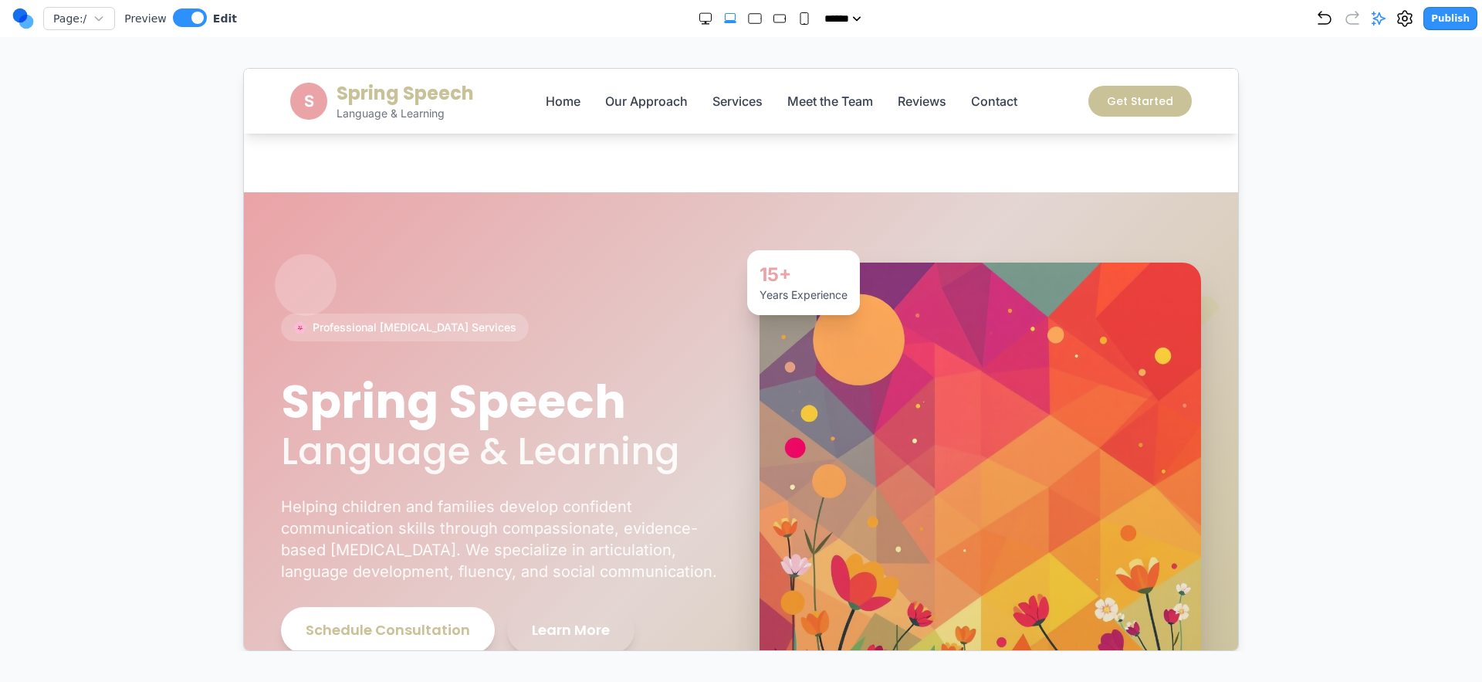
click at [666, 456] on span "Language & Learning" at bounding box center [479, 451] width 399 height 52
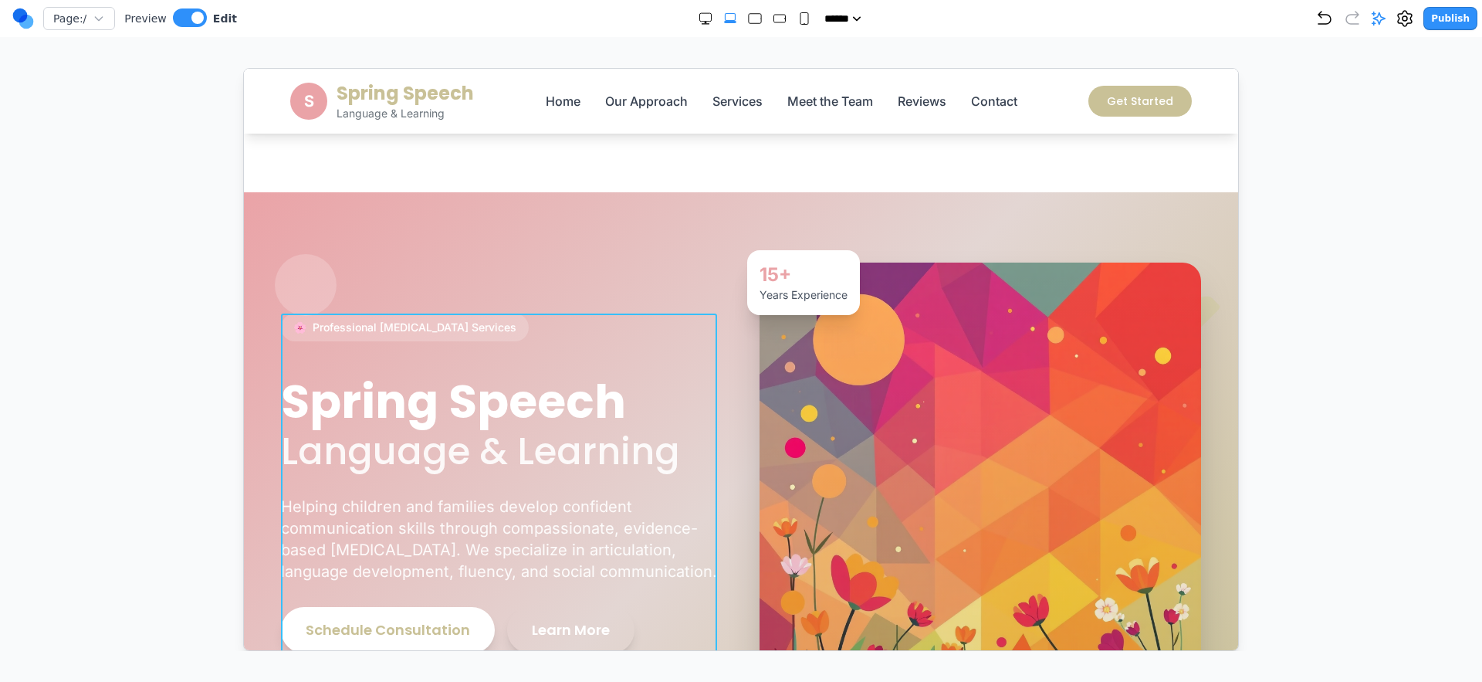
click at [674, 352] on div "🌸 Professional Speech Therapy Services Spring Speech Language & Learning Helpin…" at bounding box center [501, 483] width 442 height 340
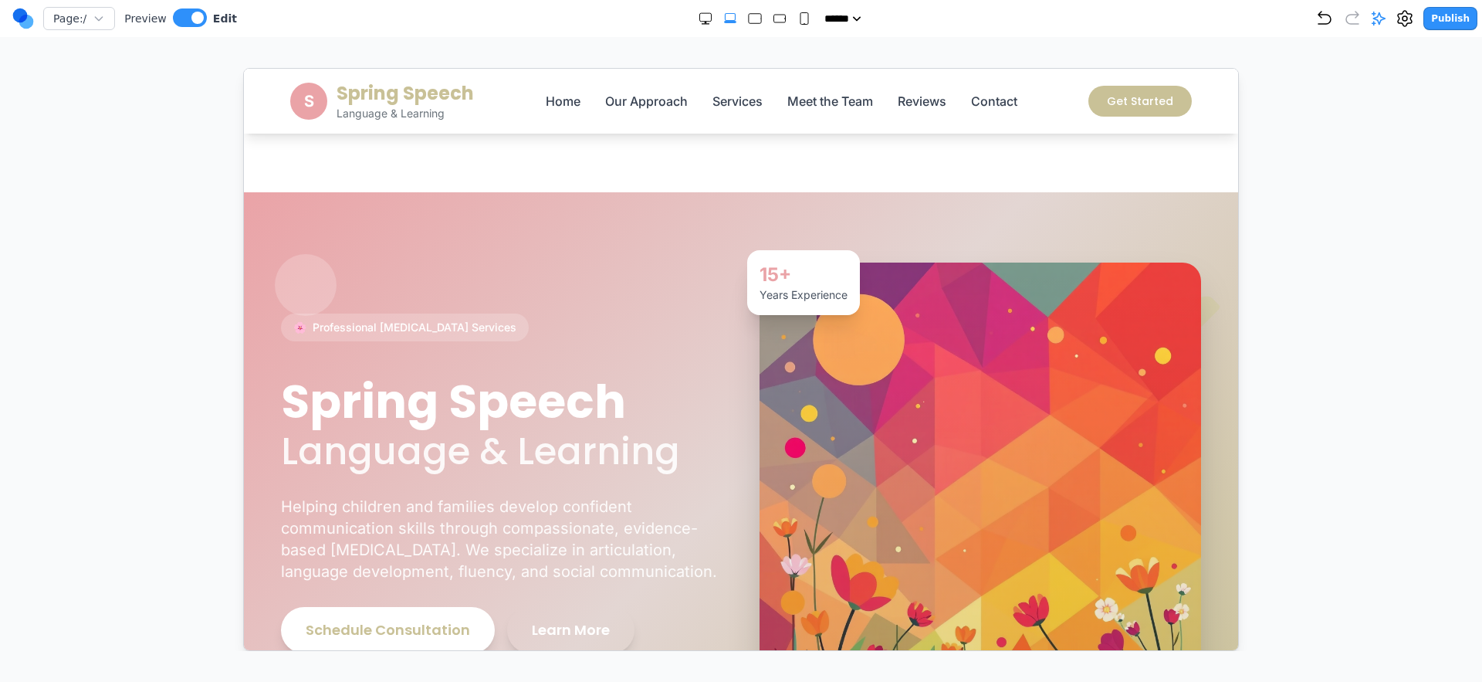
click at [642, 247] on section "🌸 Professional Speech Therapy Services Spring Speech Language & Learning Helpin…" at bounding box center [740, 481] width 994 height 581
click at [656, 200] on section "🌸 Professional Speech Therapy Services Spring Speech Language & Learning Helpin…" at bounding box center [740, 481] width 994 height 581
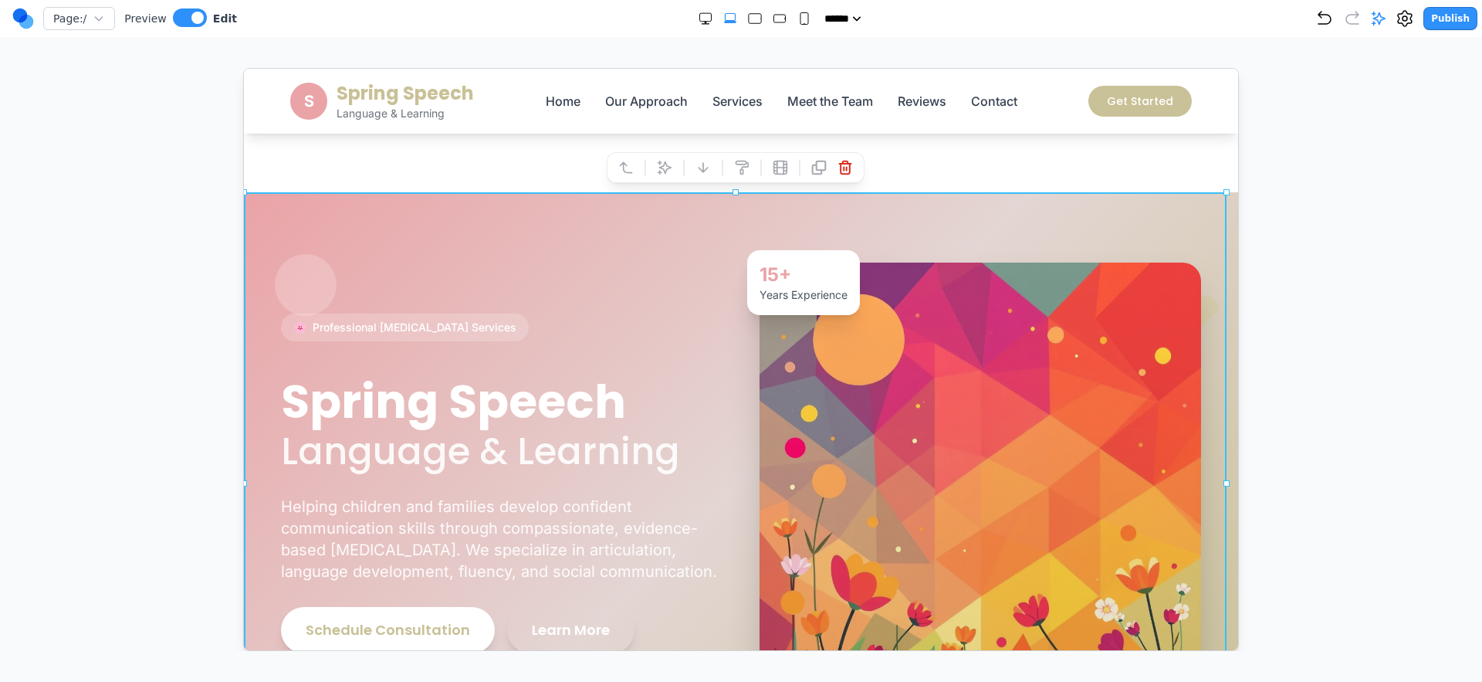
click at [645, 161] on icon at bounding box center [645, 166] width 2 height 17
click at [657, 167] on icon at bounding box center [663, 166] width 15 height 15
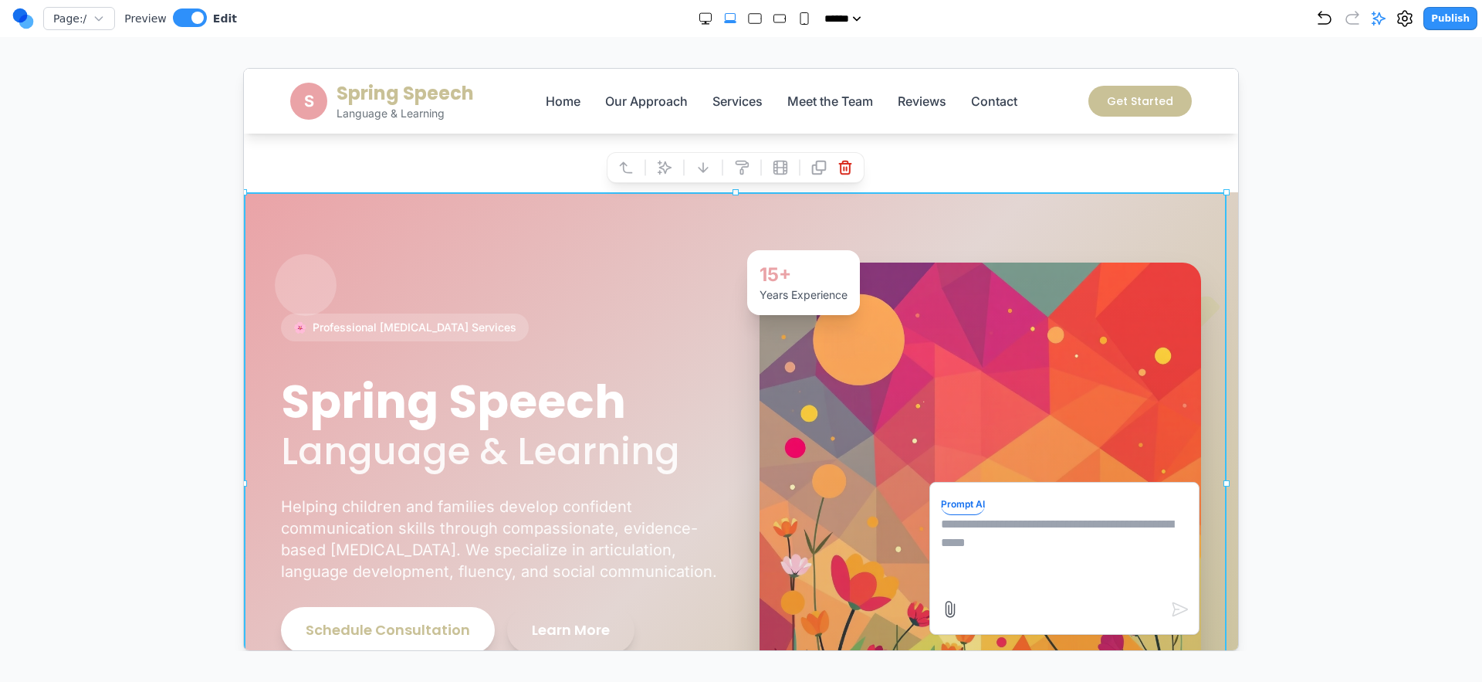
click at [565, 168] on section "Notifications alt+T" at bounding box center [740, 130] width 994 height 124
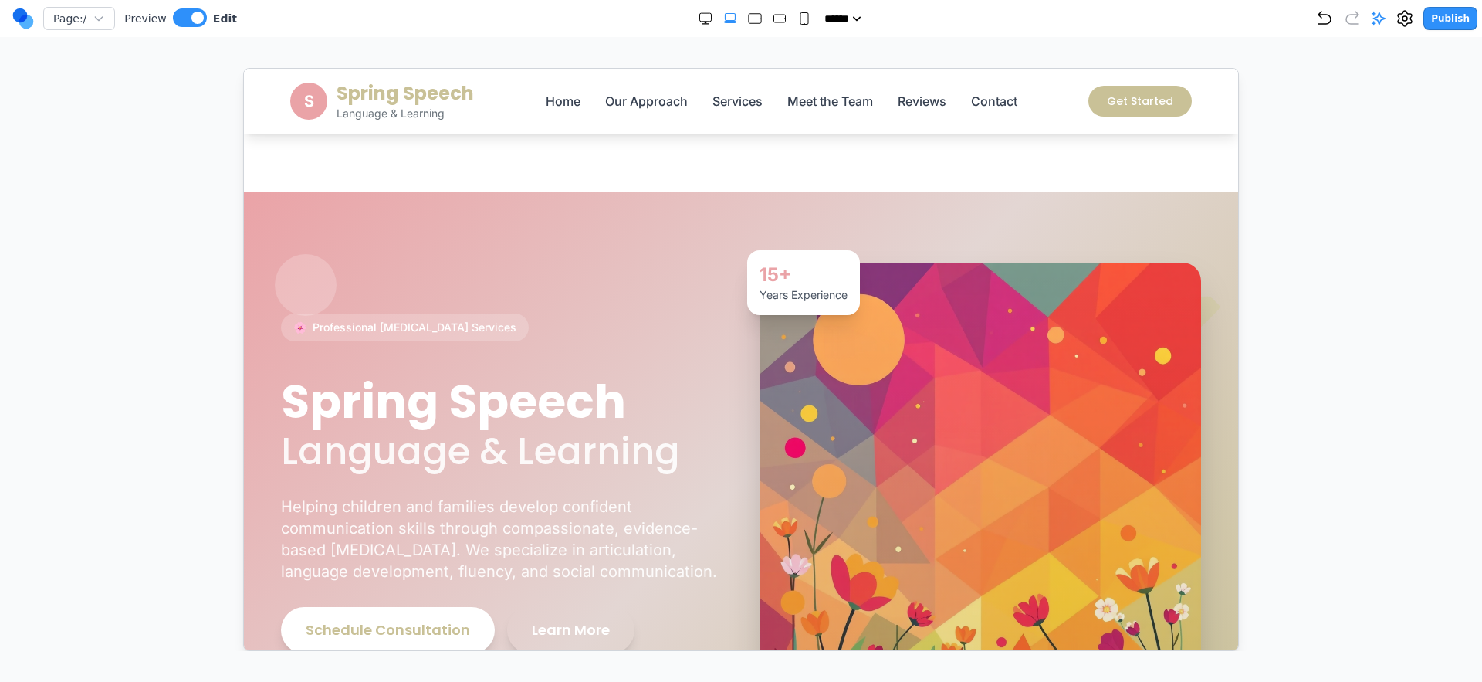
click at [565, 169] on section "Notifications alt+T" at bounding box center [740, 130] width 994 height 124
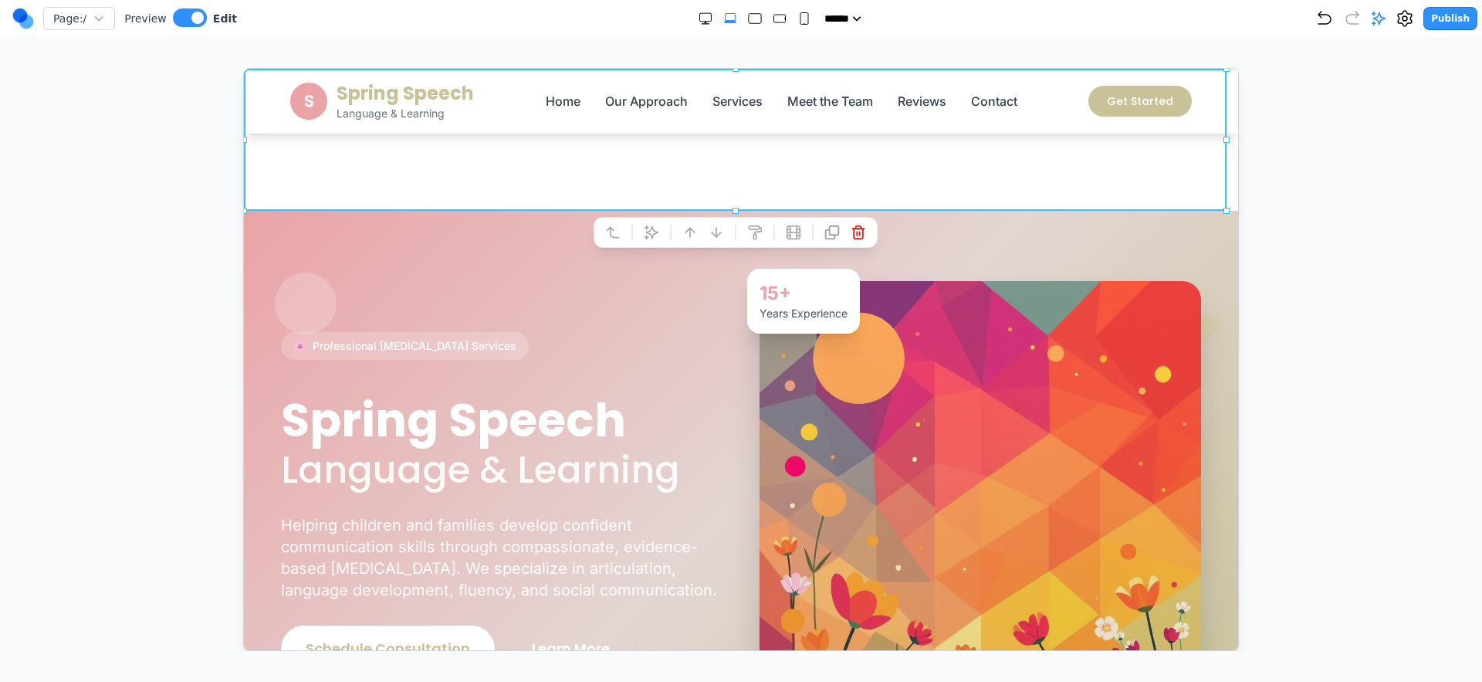
click at [637, 225] on div at bounding box center [735, 231] width 284 height 31
click at [652, 228] on icon at bounding box center [650, 231] width 13 height 13
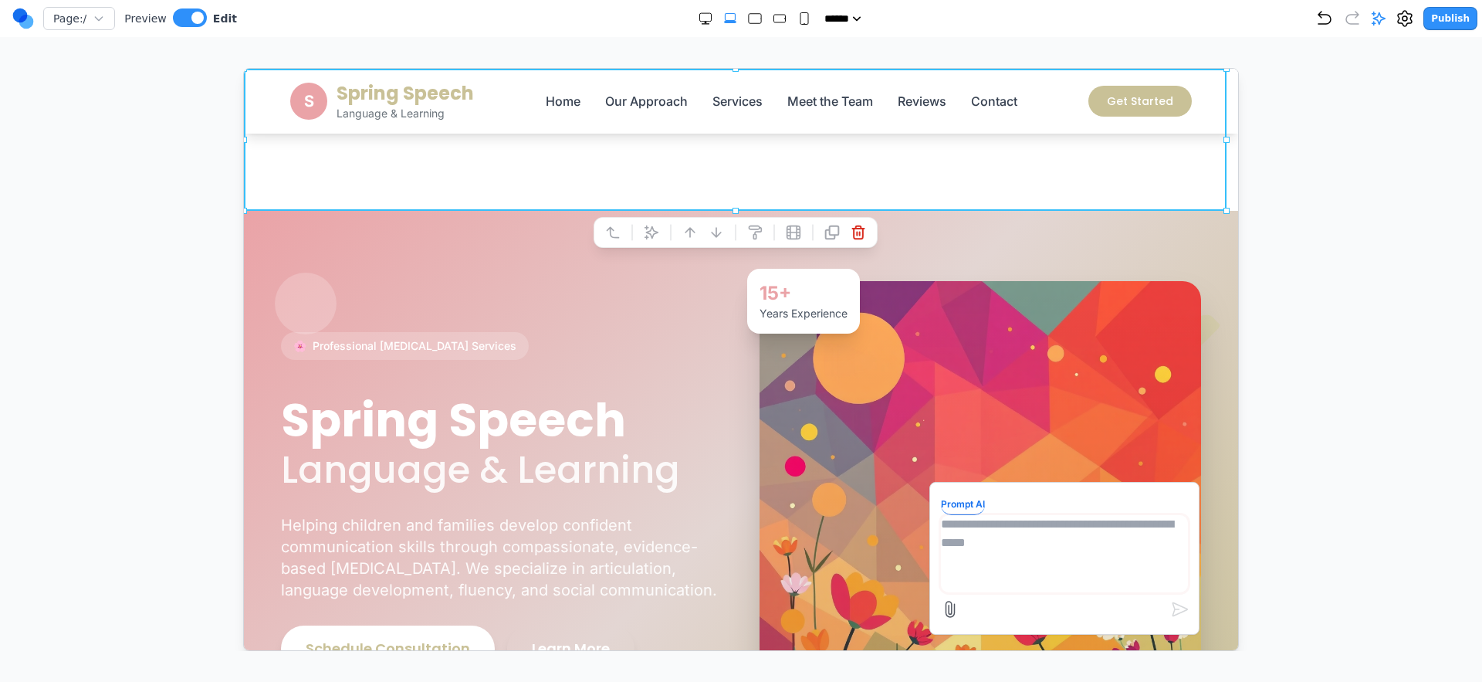
click at [995, 549] on textarea at bounding box center [1063, 552] width 247 height 77
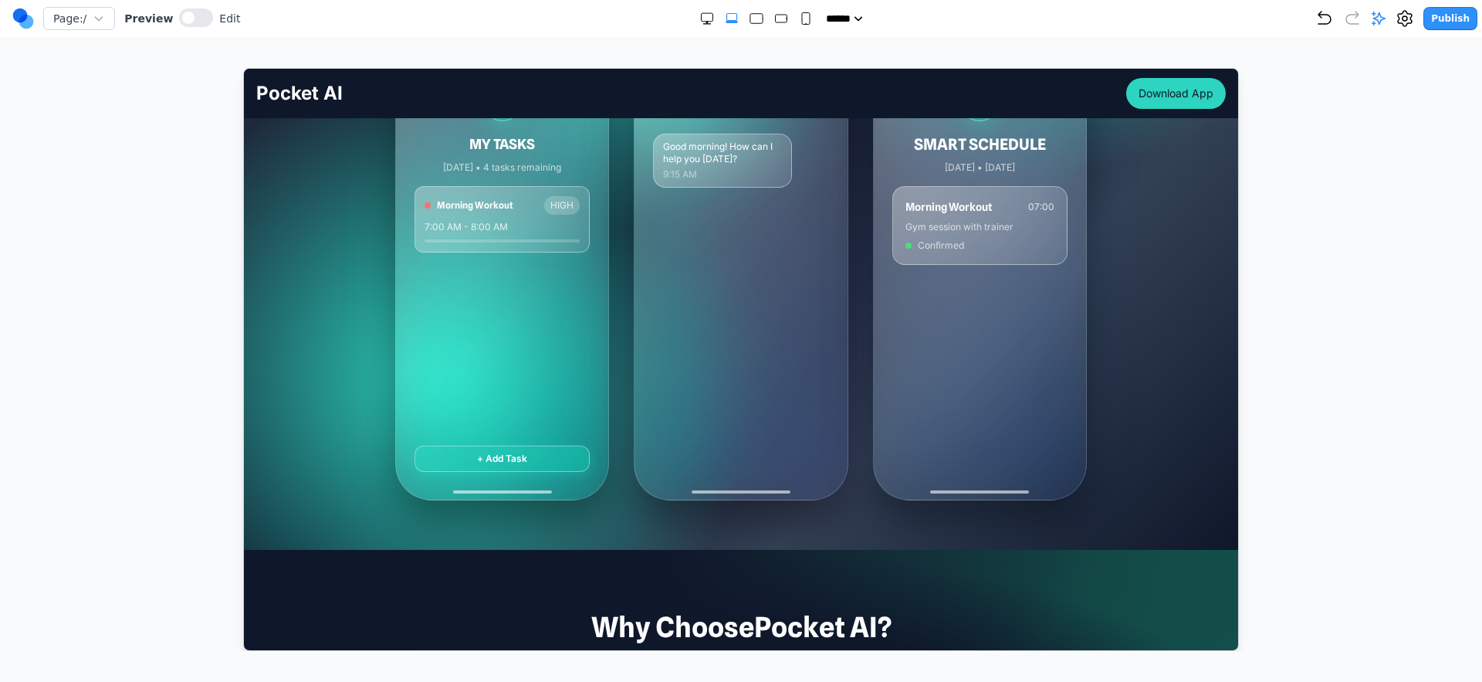
scroll to position [388, 0]
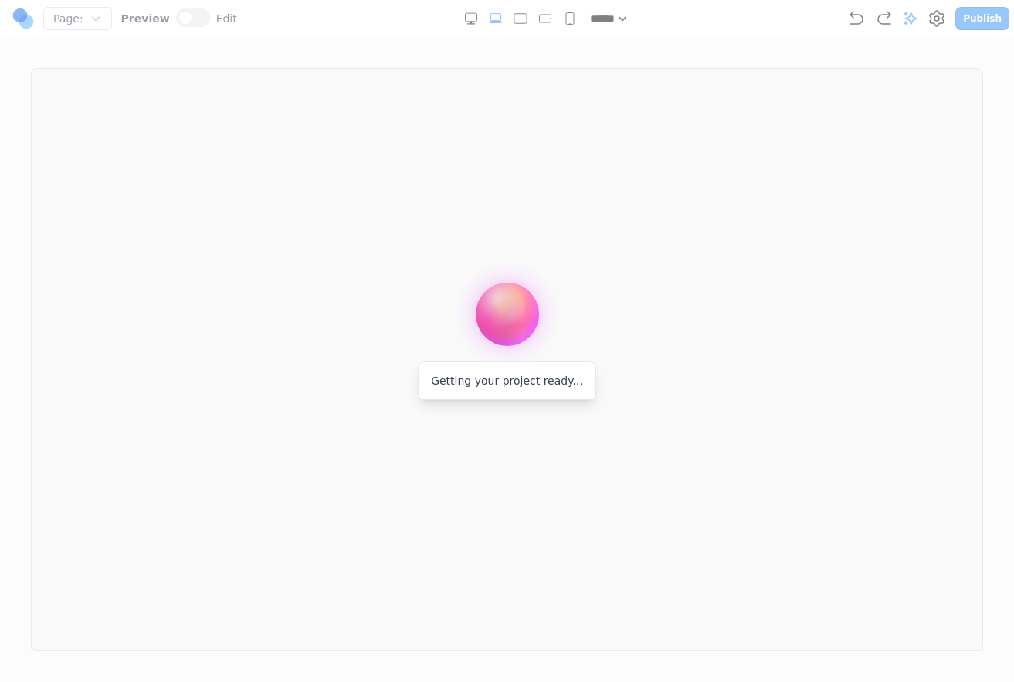
click at [804, 344] on div at bounding box center [507, 341] width 1014 height 682
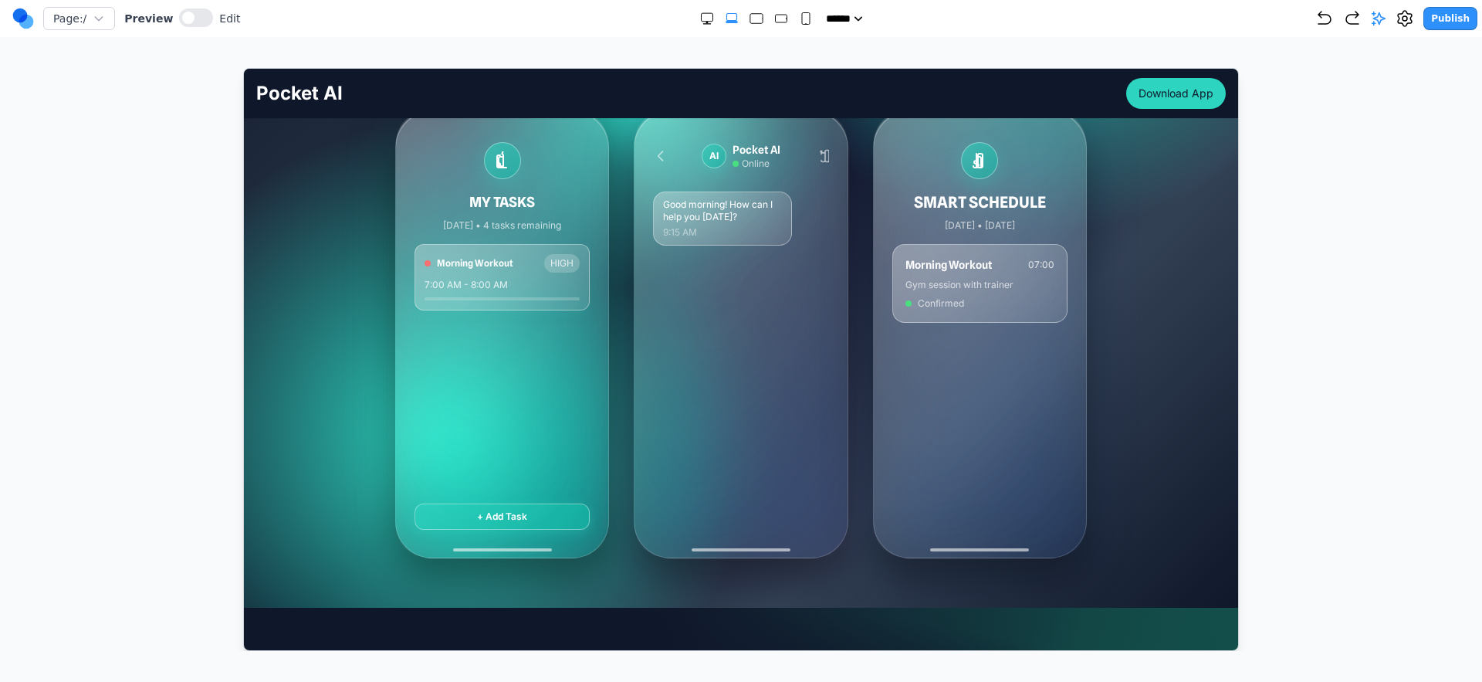
scroll to position [298, 0]
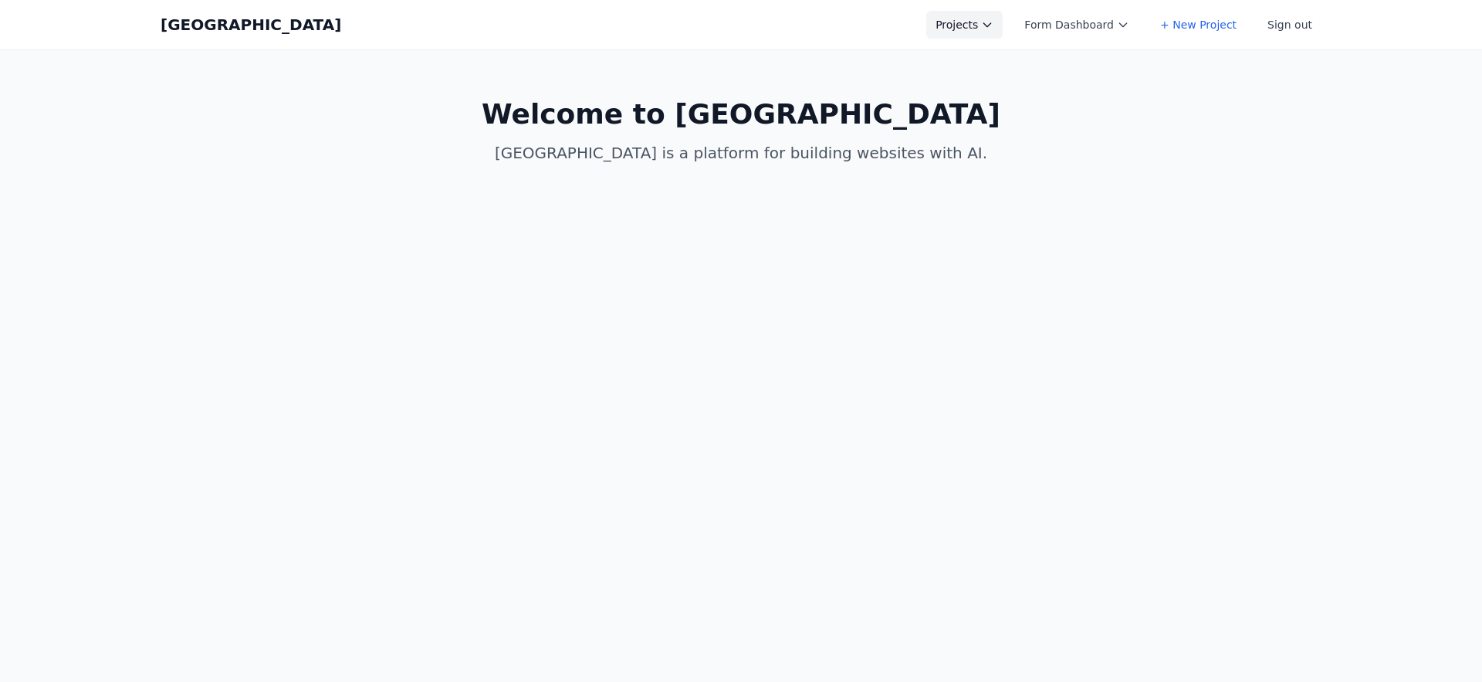
click at [991, 26] on button "Projects" at bounding box center [964, 25] width 76 height 28
click at [991, 32] on button "Projects" at bounding box center [964, 25] width 76 height 28
click at [994, 195] on link "Asis" at bounding box center [1012, 201] width 173 height 28
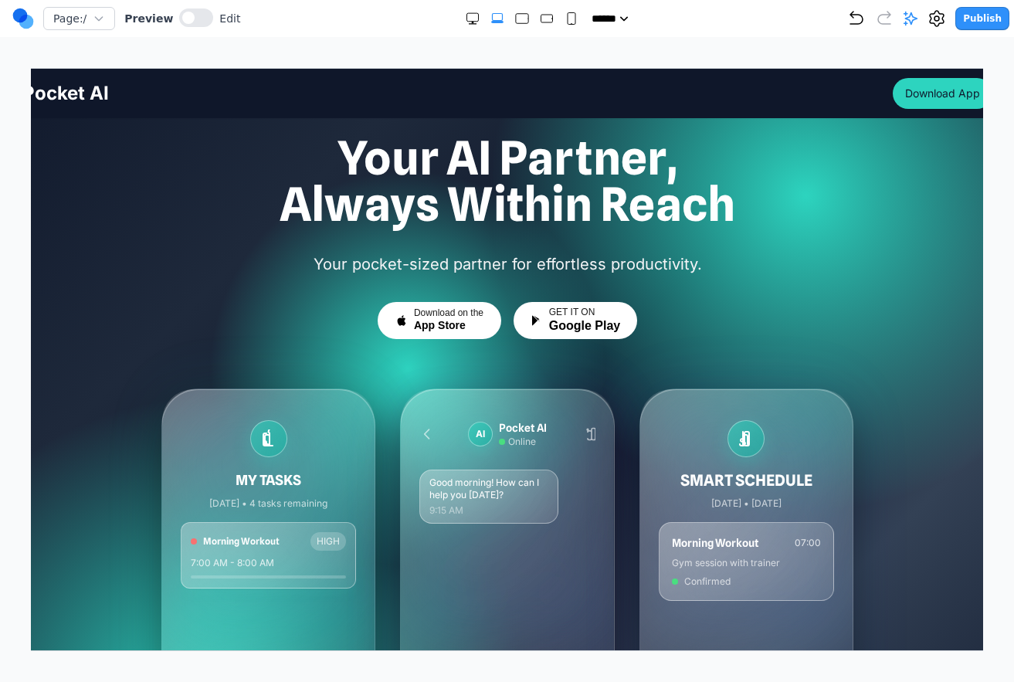
scroll to position [75, 0]
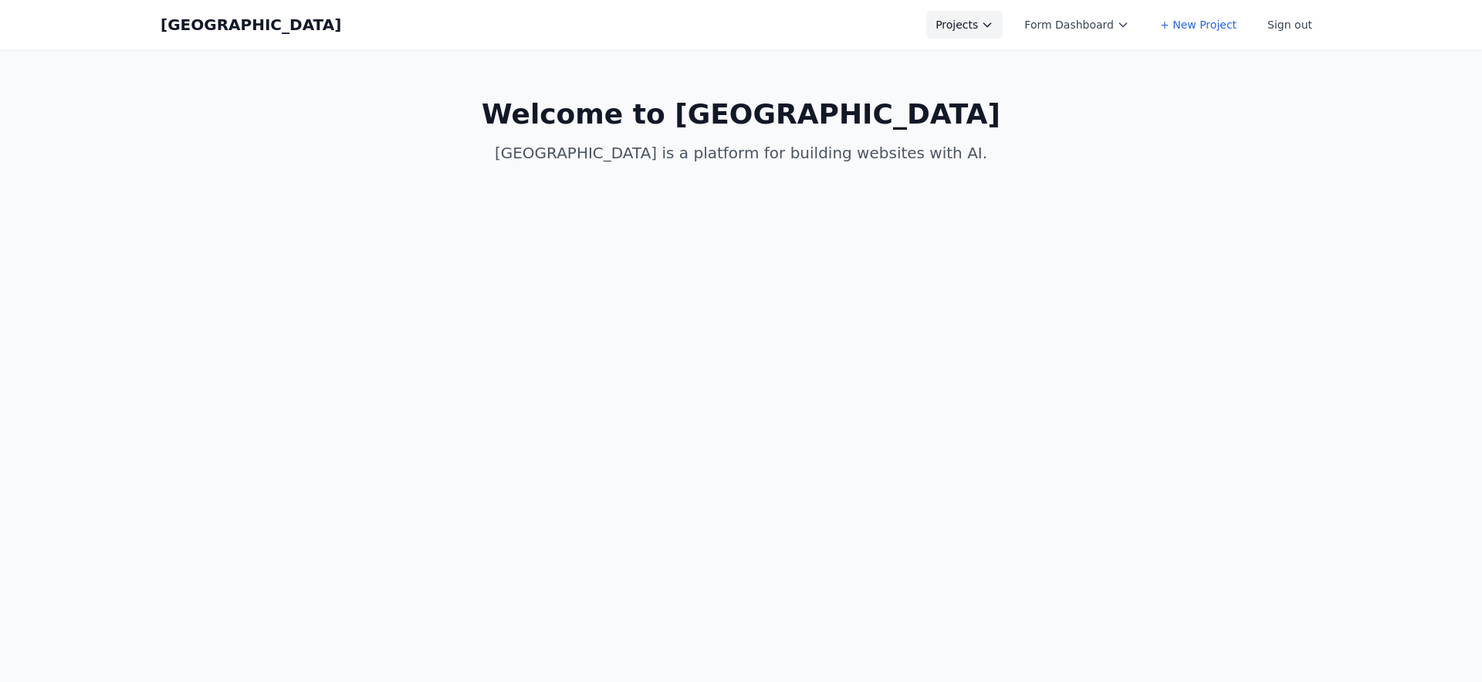
click at [975, 29] on button "Projects" at bounding box center [964, 25] width 76 height 28
click at [1005, 62] on link "Spring Speech" at bounding box center [1012, 62] width 173 height 28
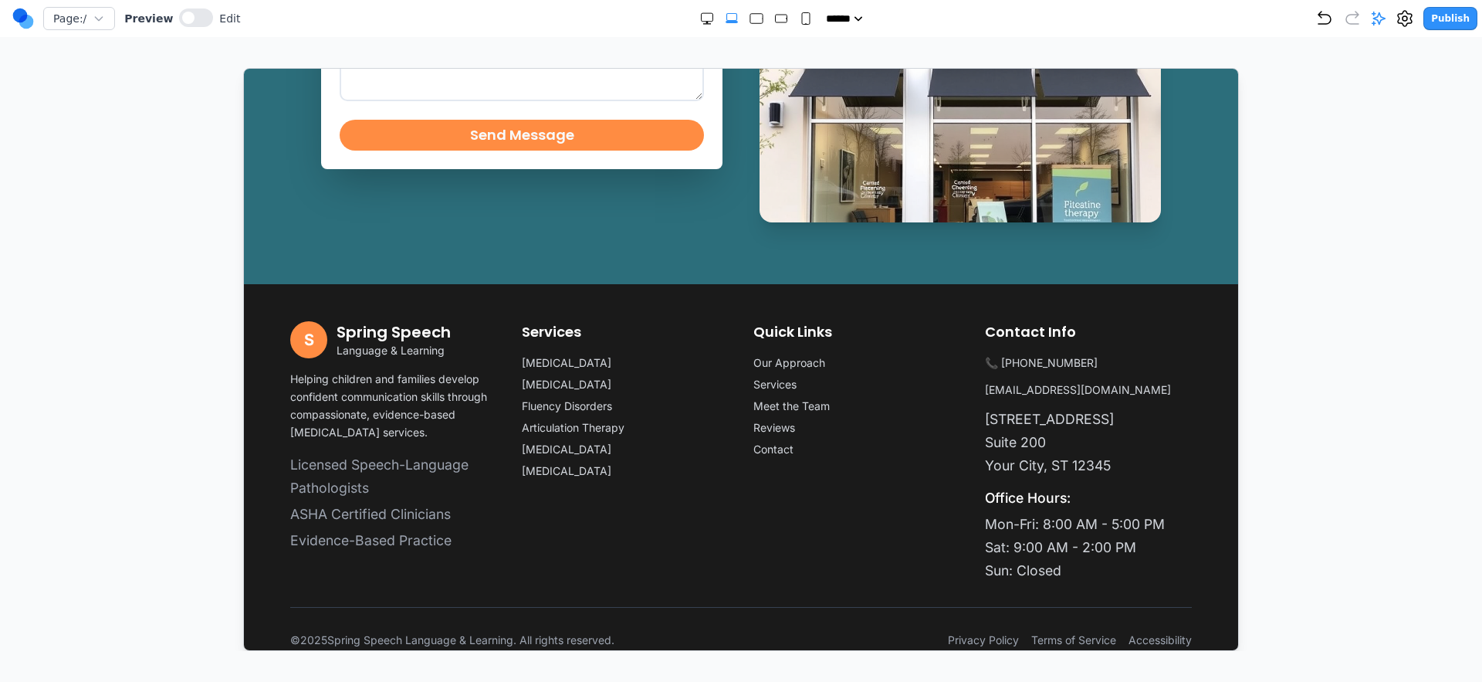
scroll to position [4834, 0]
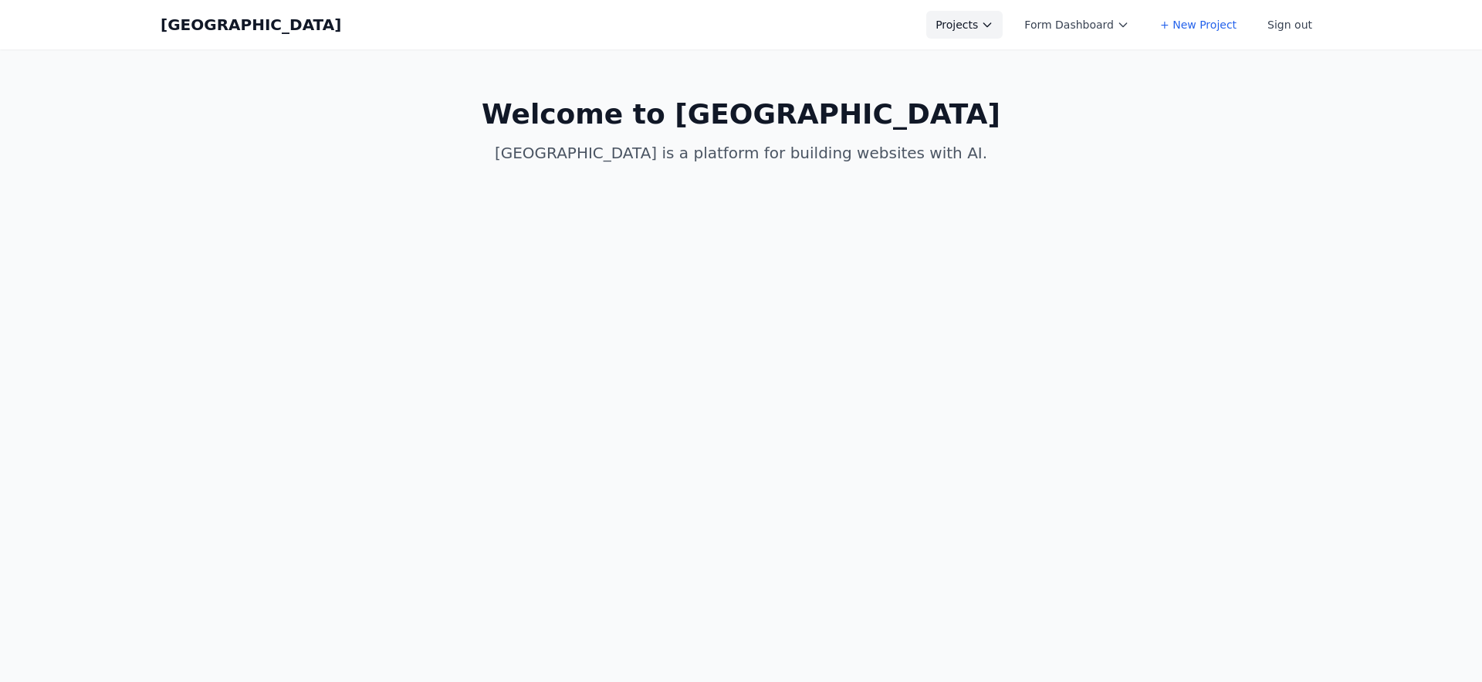
click at [970, 33] on button "Projects" at bounding box center [964, 25] width 76 height 28
click at [955, 196] on link "Asis" at bounding box center [1012, 201] width 173 height 28
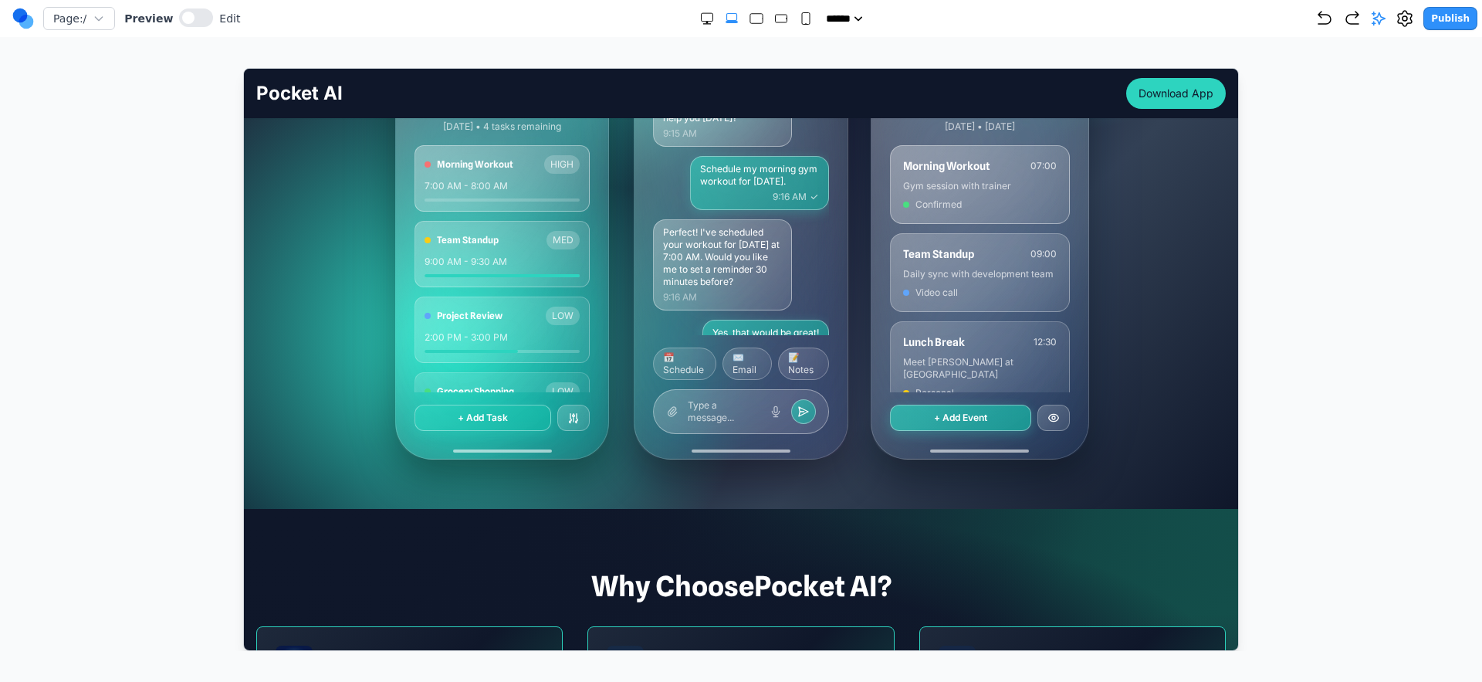
scroll to position [254, 0]
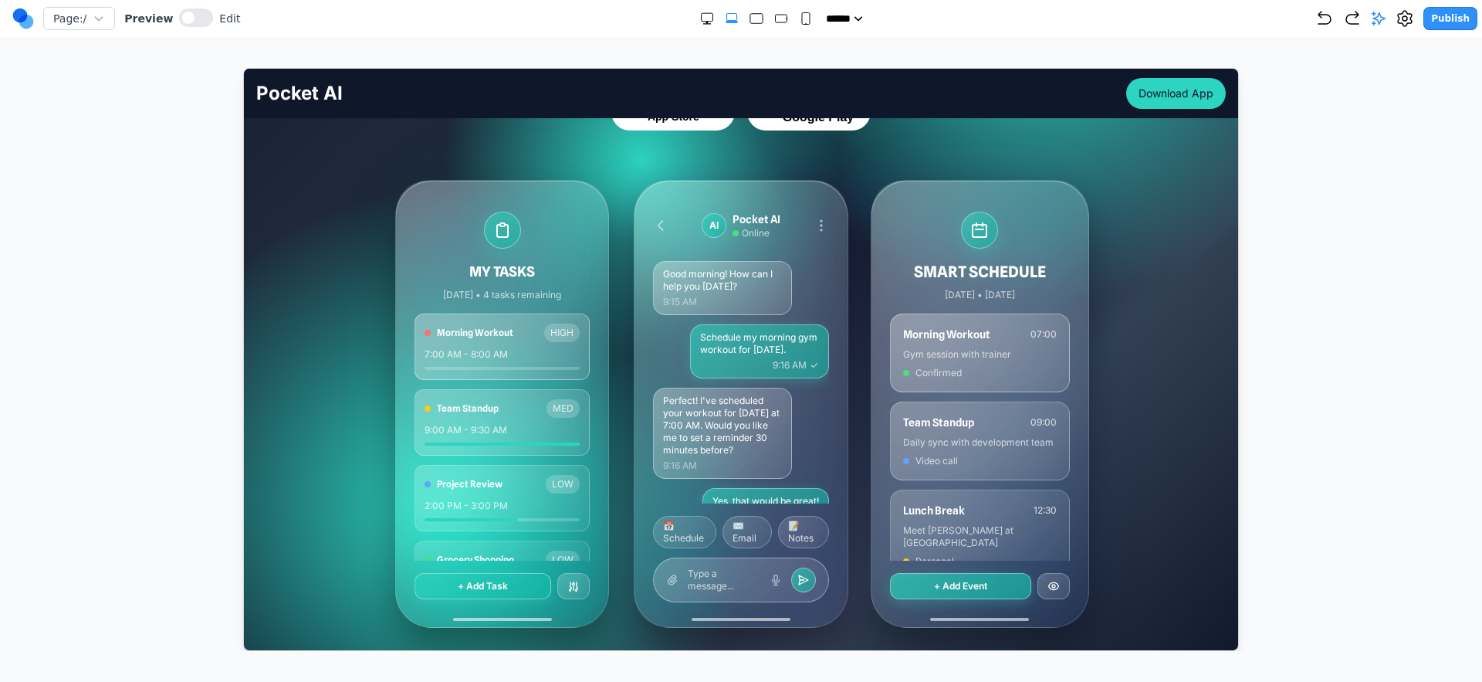
click at [728, 335] on p "Schedule my morning gym workout for tomorrow." at bounding box center [758, 342] width 119 height 25
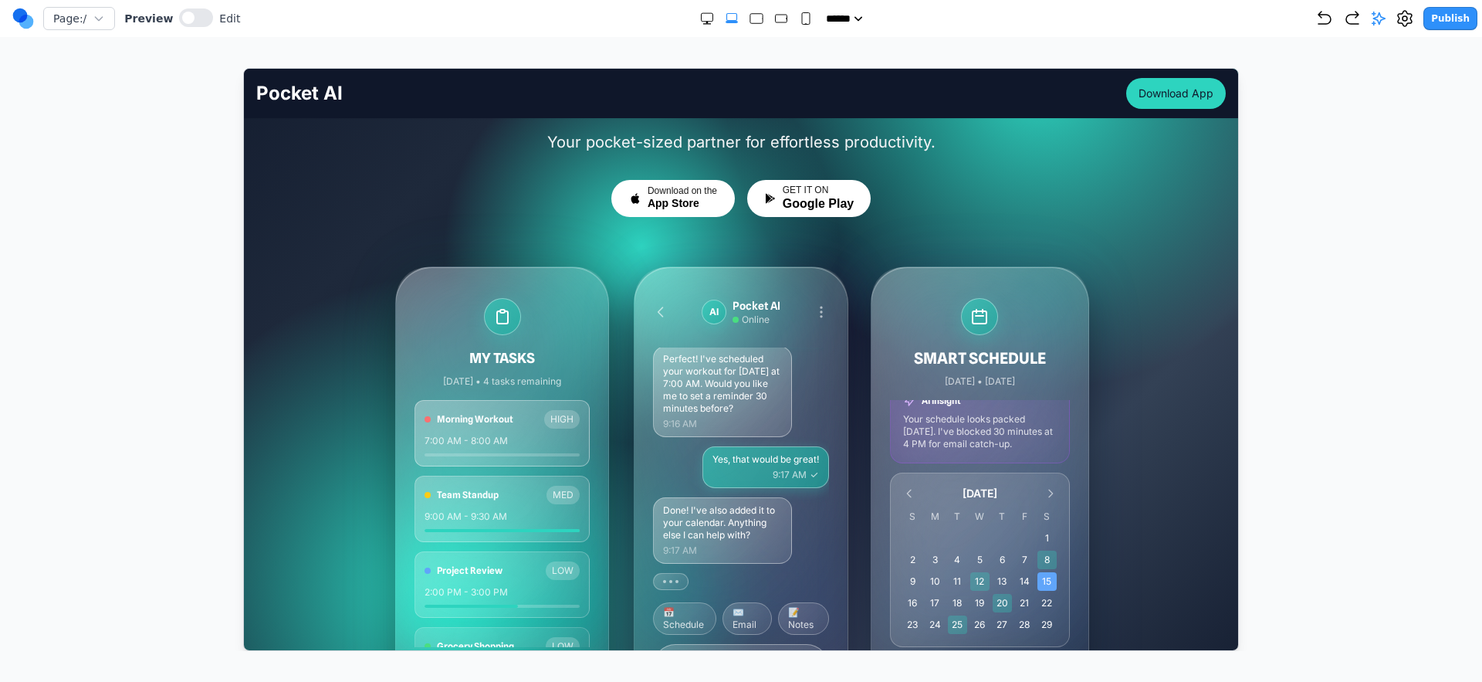
scroll to position [147, 0]
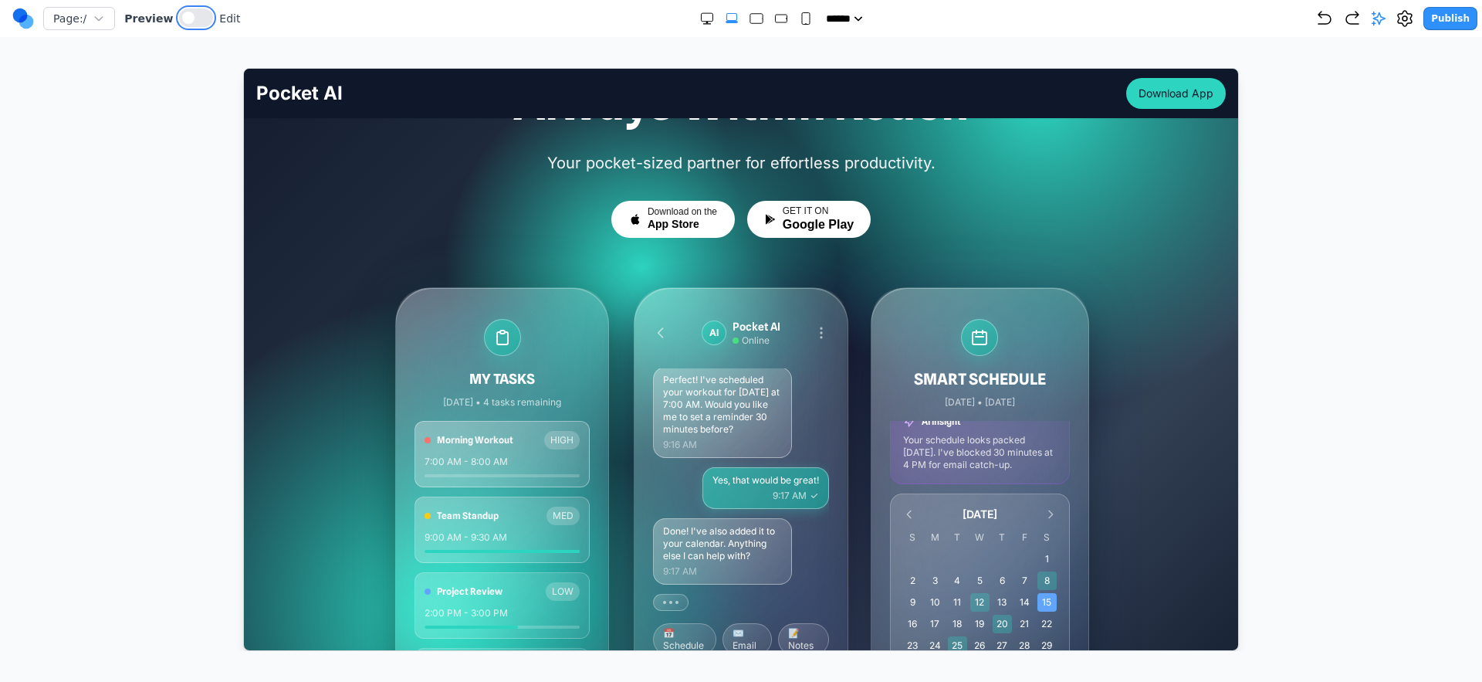
click at [190, 23] on button at bounding box center [196, 17] width 34 height 19
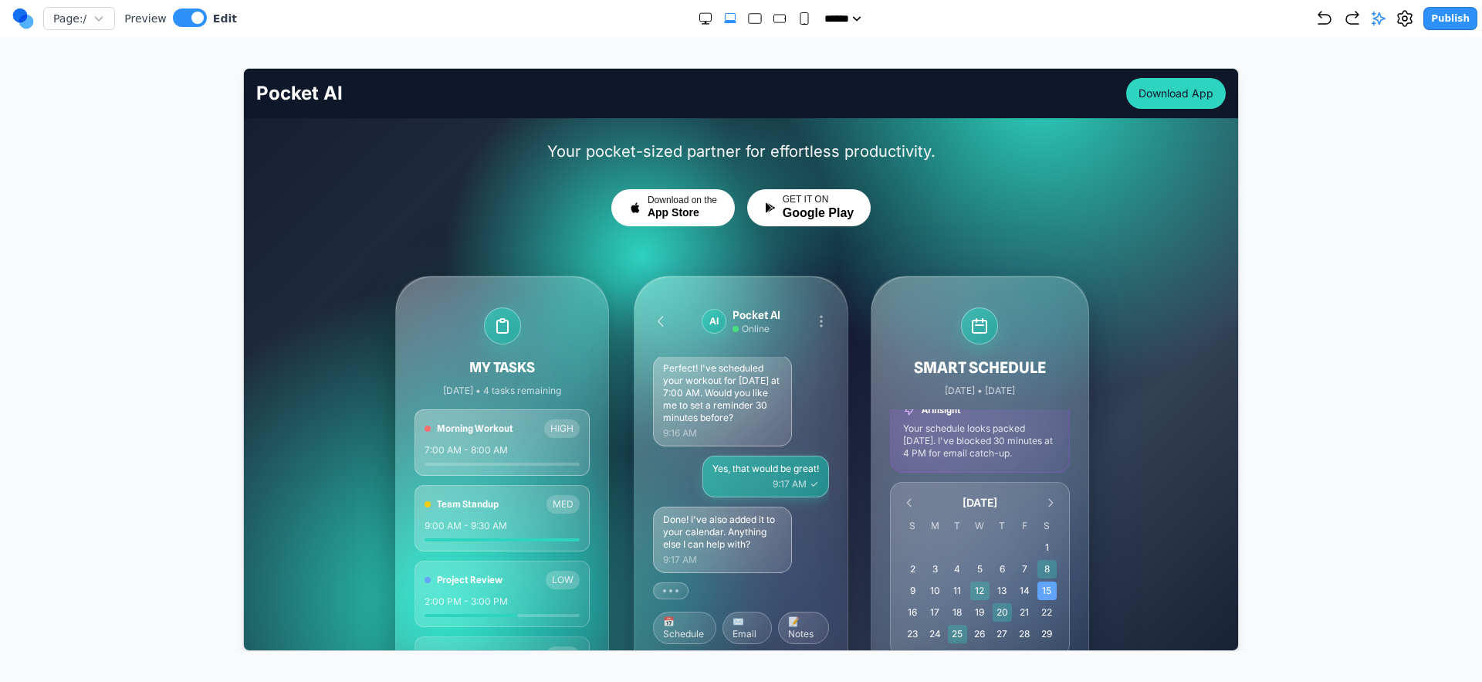
scroll to position [283, 0]
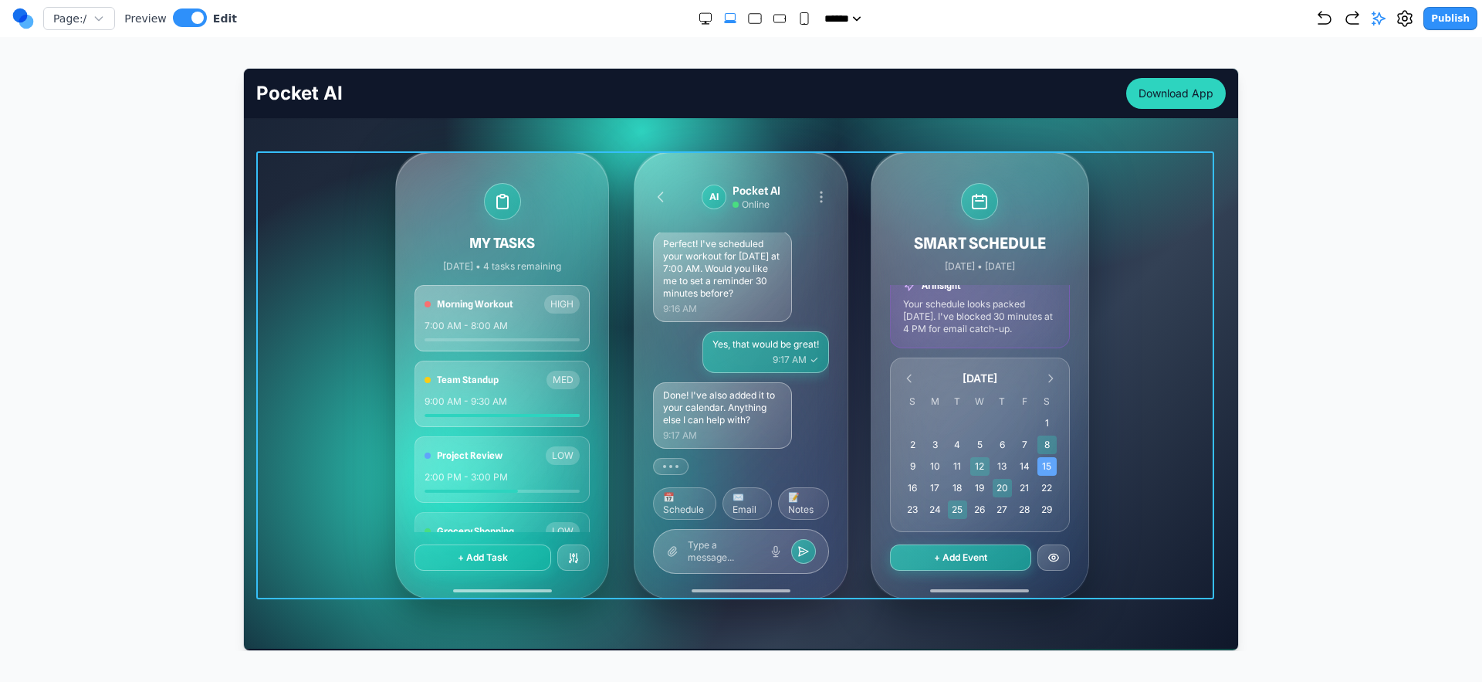
click at [364, 282] on div "MY TASKS Today • 4 tasks remaining Morning Workout HIGH 7:00 AM - 8:00 AM Team …" at bounding box center [741, 375] width 970 height 448
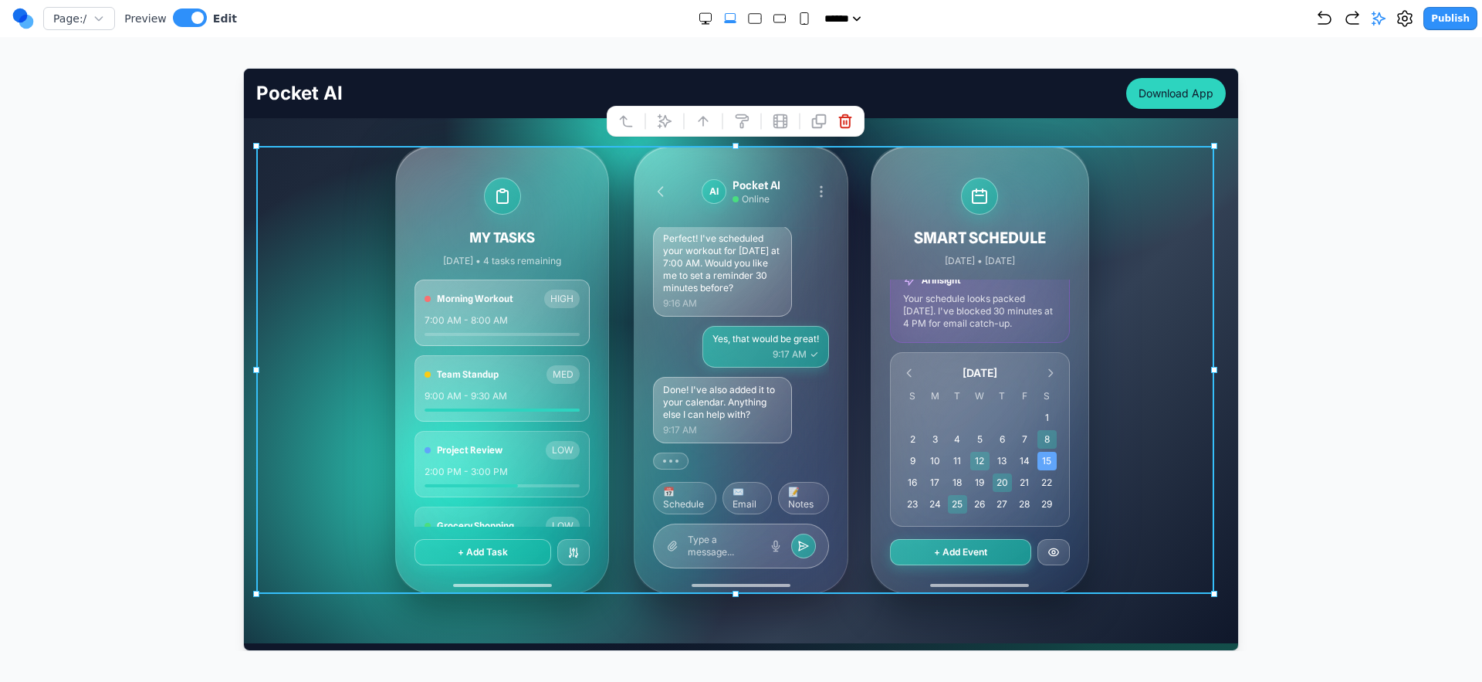
scroll to position [555, 0]
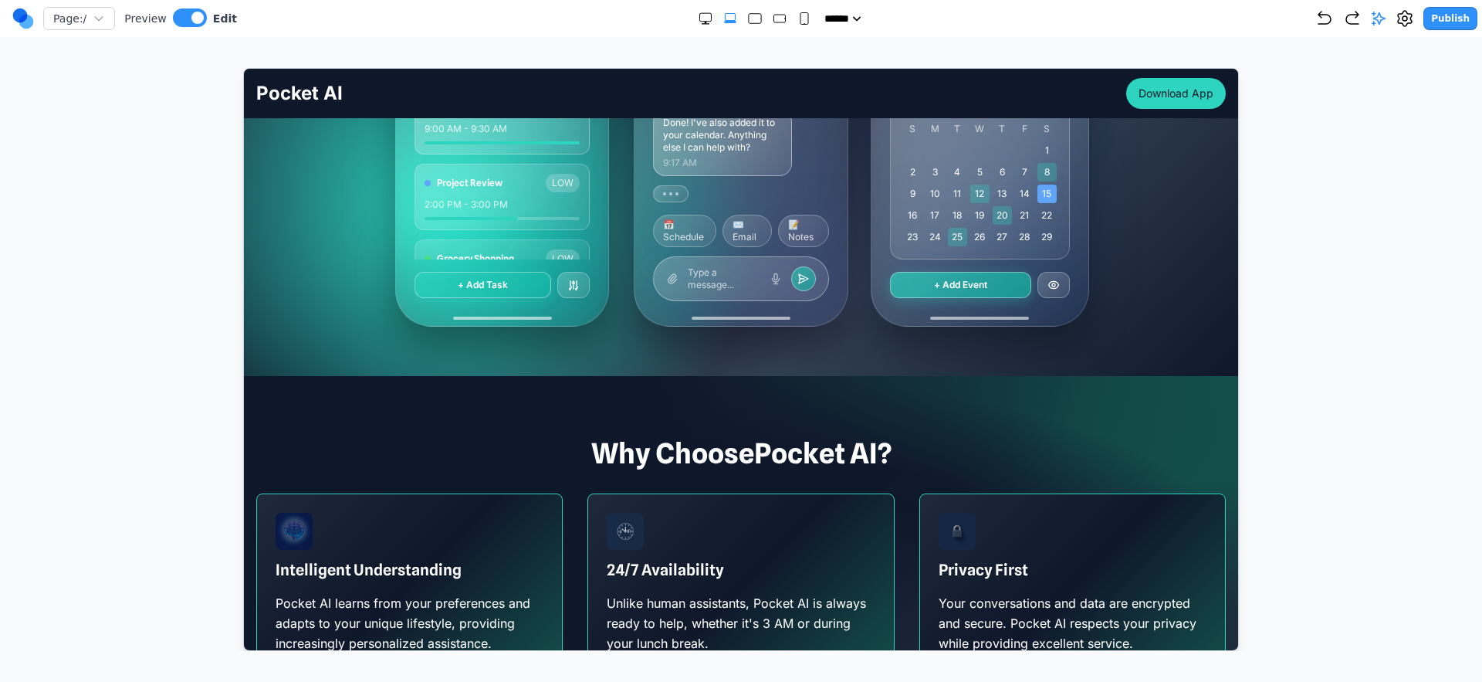
click at [1377, 236] on div at bounding box center [741, 359] width 1421 height 583
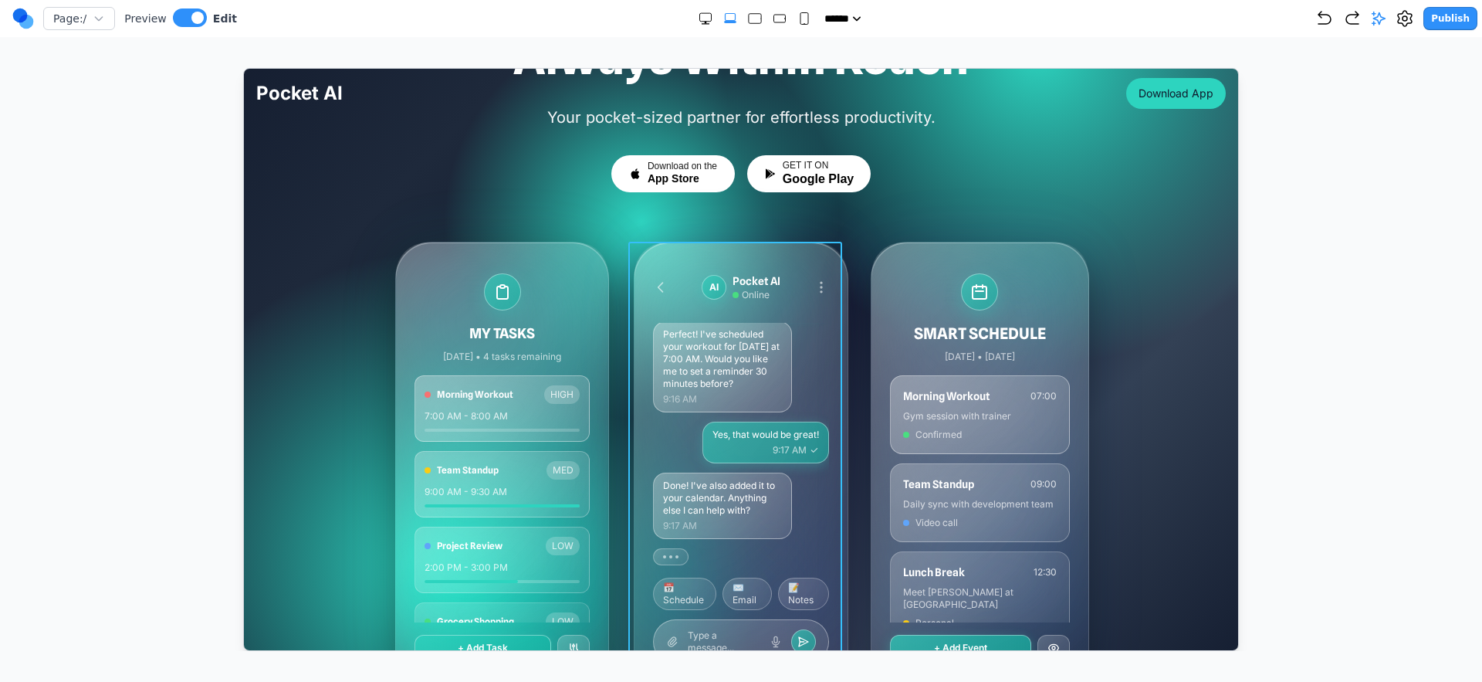
scroll to position [266, 0]
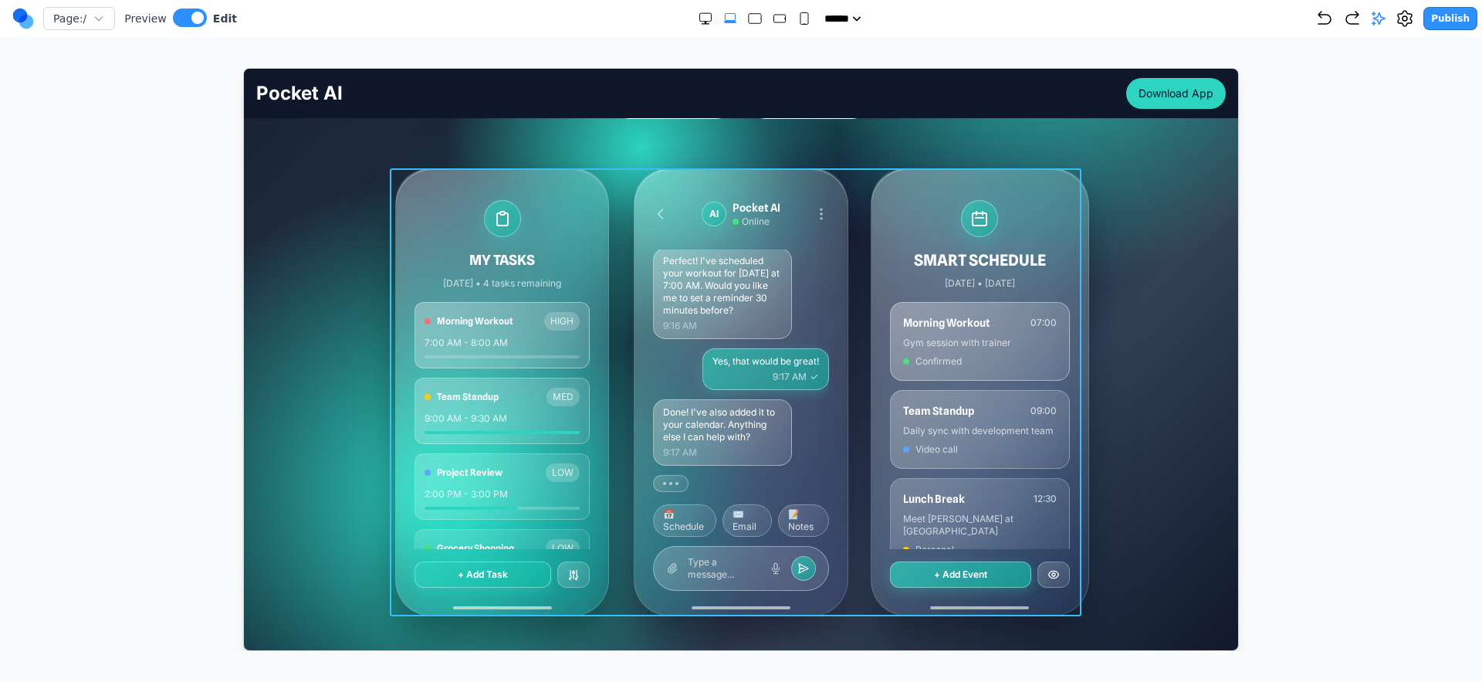
click at [605, 366] on div "MY TASKS [DATE] • 4 tasks remaining Morning Workout HIGH 7:00 AM - 8:00 AM Team…" at bounding box center [741, 392] width 692 height 448
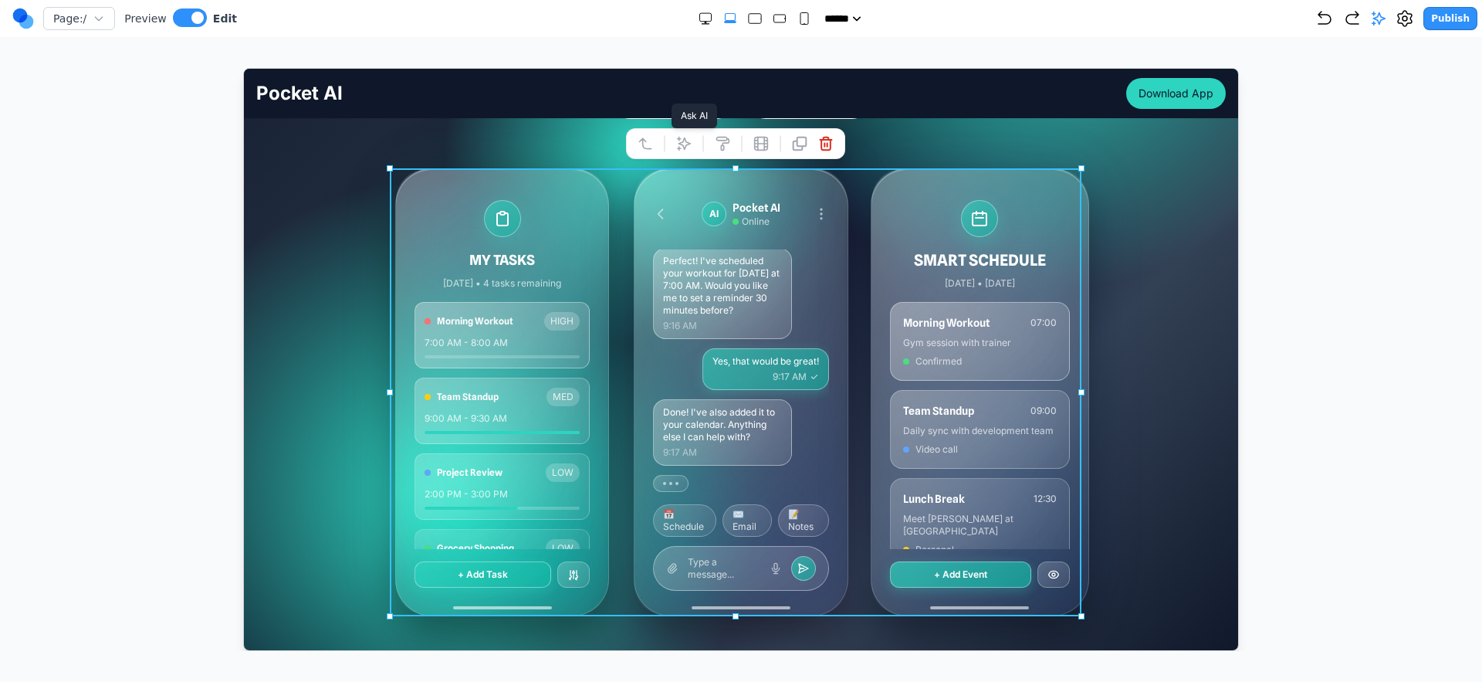
click at [676, 145] on icon at bounding box center [683, 142] width 15 height 15
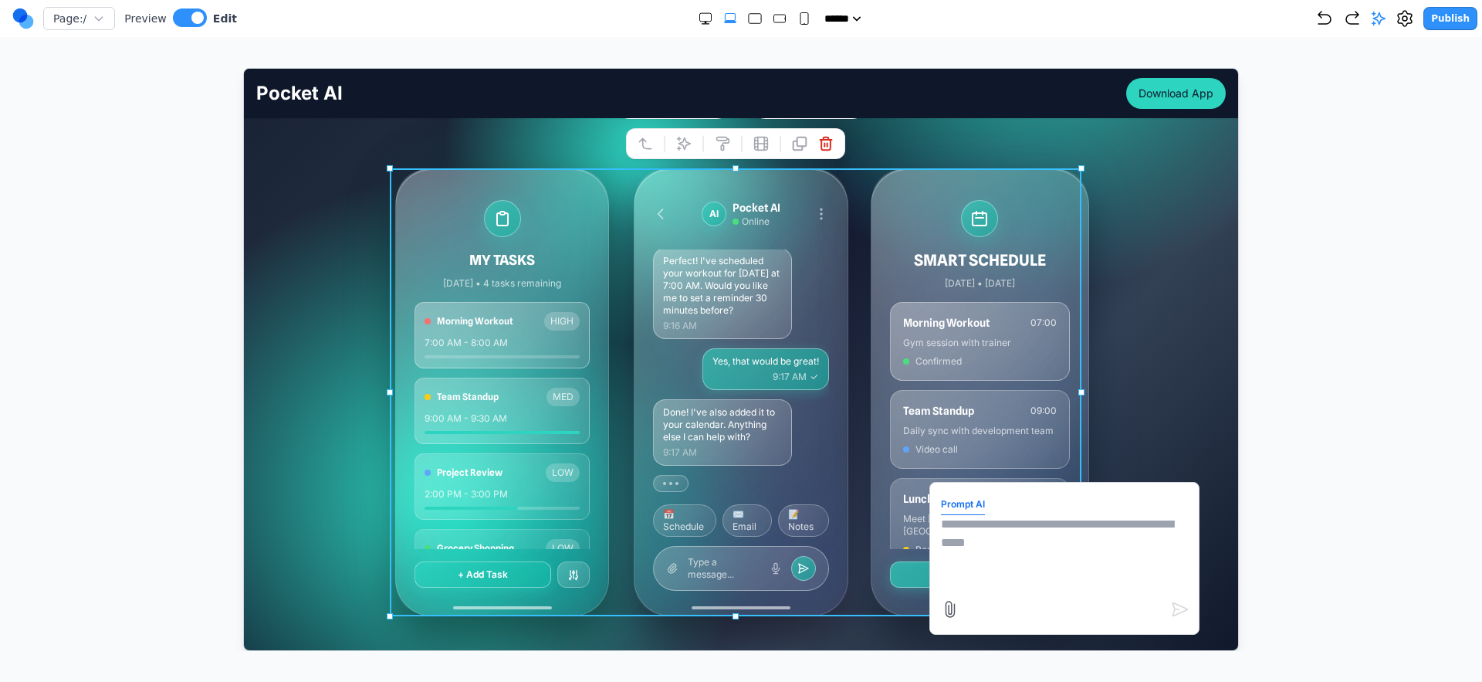
drag, startPoint x: 1041, startPoint y: 547, endPoint x: 1041, endPoint y: 555, distance: 8.5
click at [1041, 547] on textarea at bounding box center [1063, 552] width 247 height 77
type textarea "**********"
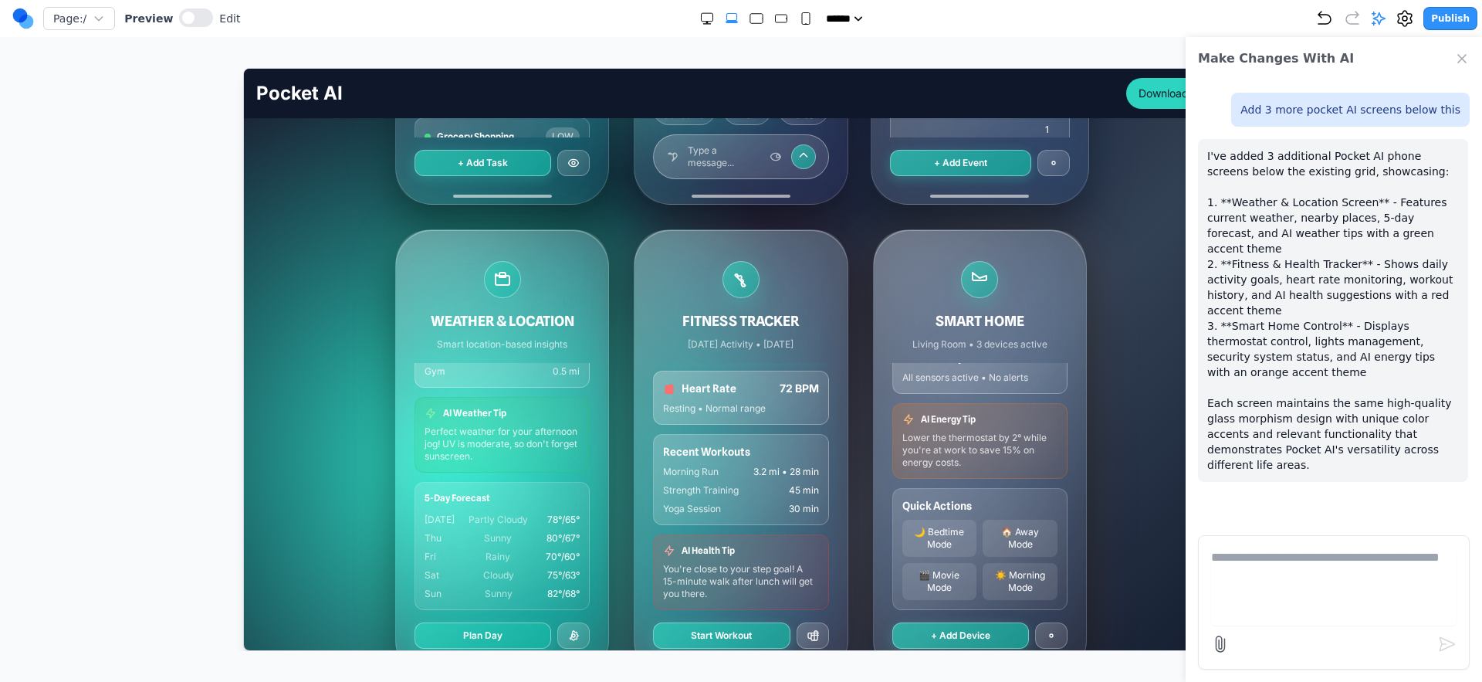
scroll to position [757, 0]
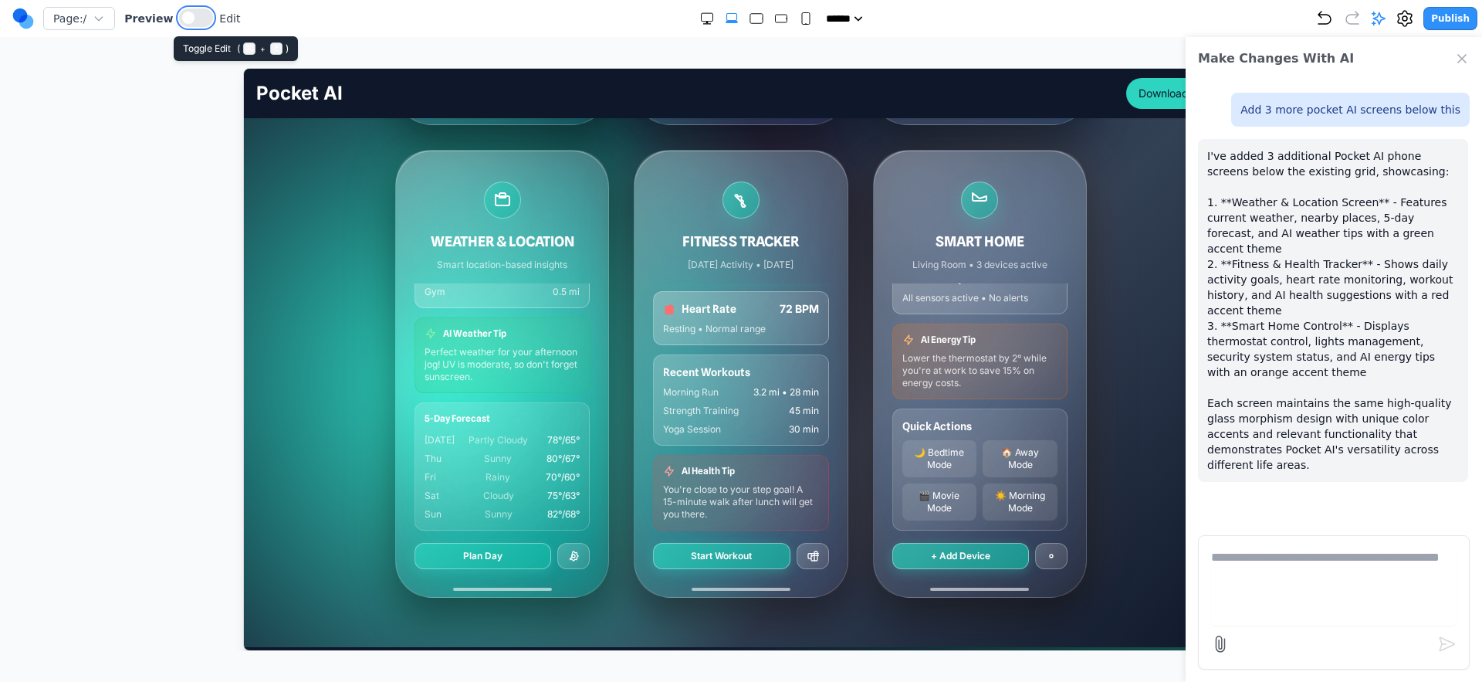
click at [203, 22] on button at bounding box center [196, 17] width 34 height 19
click at [1470, 59] on div "Make Changes With AI" at bounding box center [1334, 58] width 296 height 43
click at [1457, 61] on icon "Close Chat" at bounding box center [1462, 58] width 15 height 15
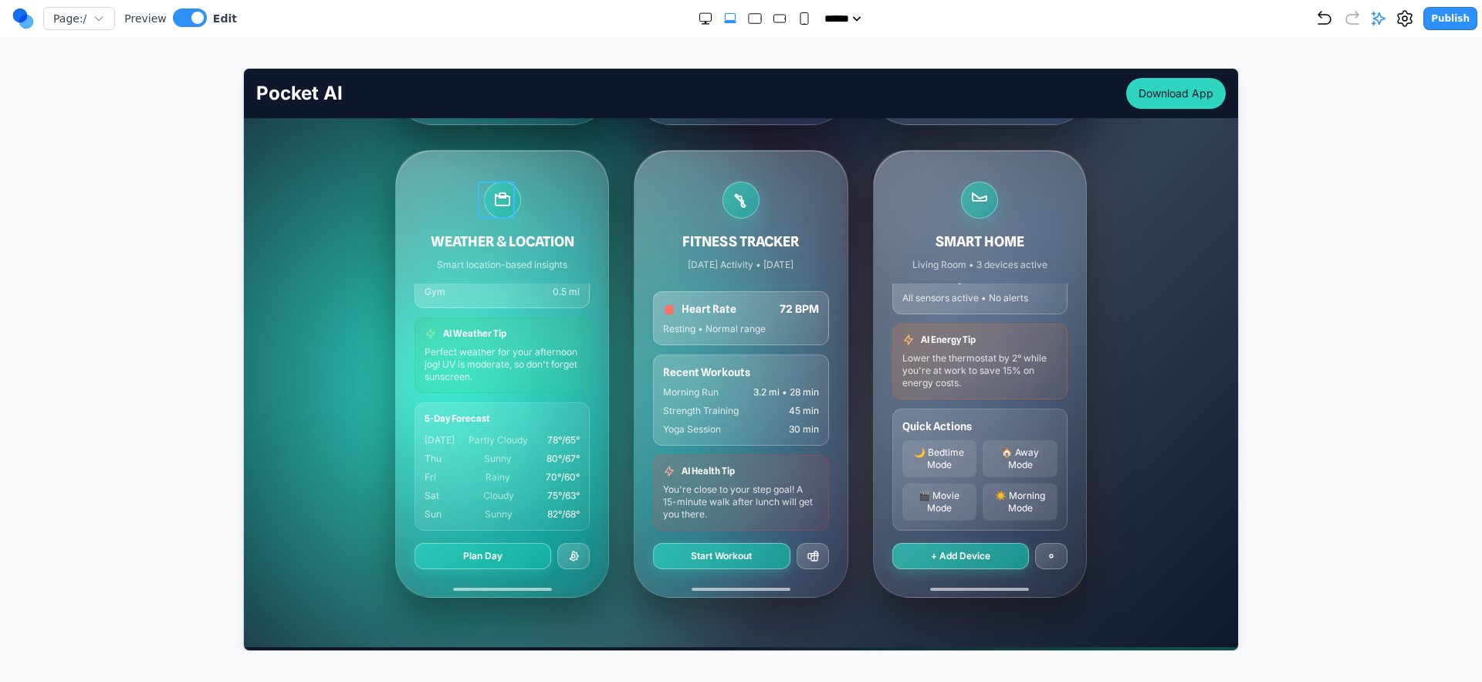
click at [506, 201] on div at bounding box center [501, 199] width 37 height 37
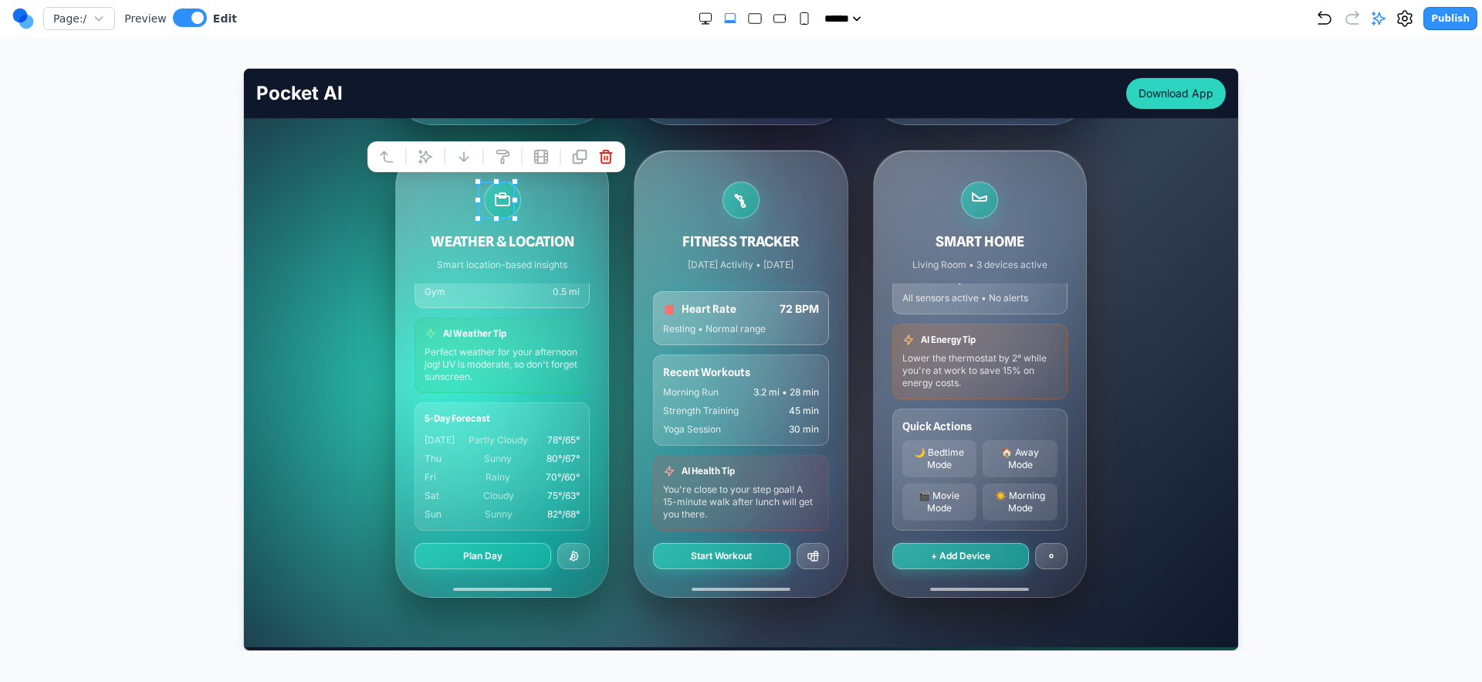
click at [557, 195] on div "WEATHER & LOCATION Smart location-based insights" at bounding box center [501, 226] width 175 height 90
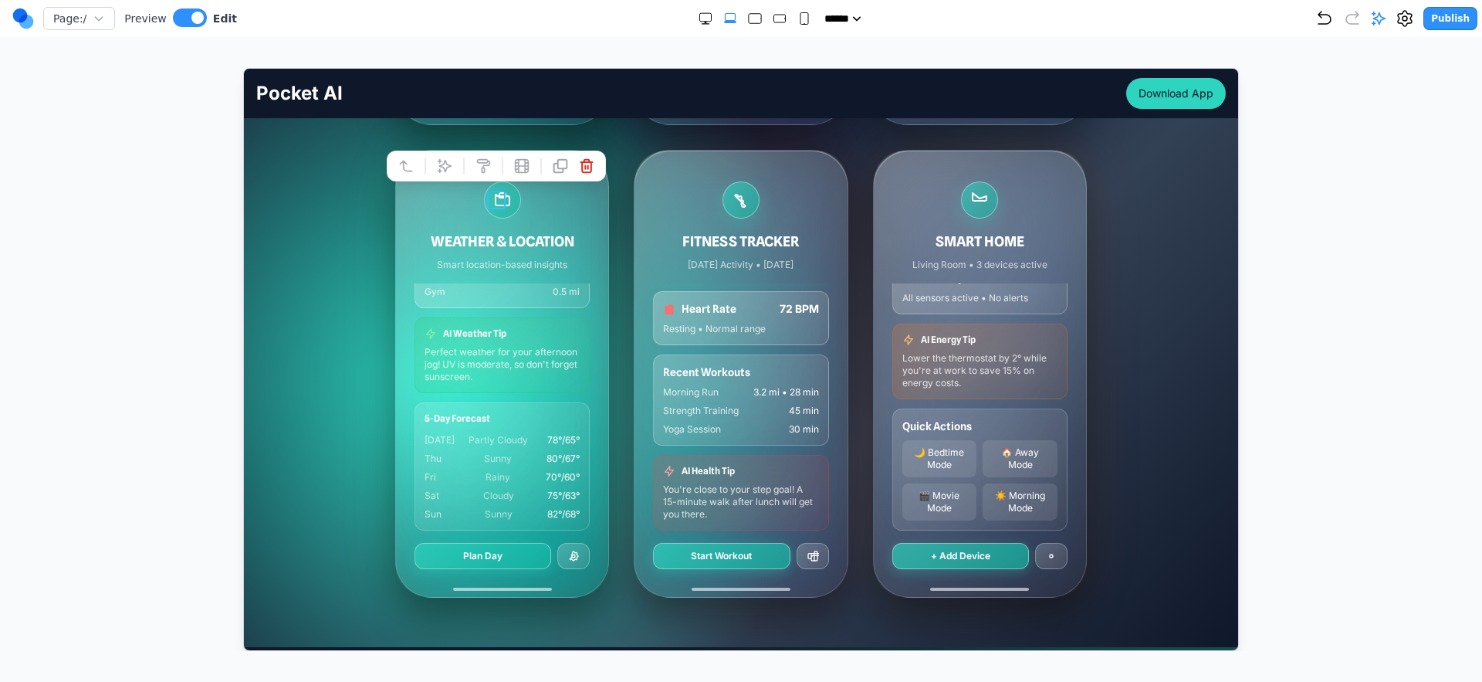
click at [493, 198] on icon at bounding box center [502, 199] width 19 height 19
click at [447, 168] on icon at bounding box center [443, 164] width 15 height 15
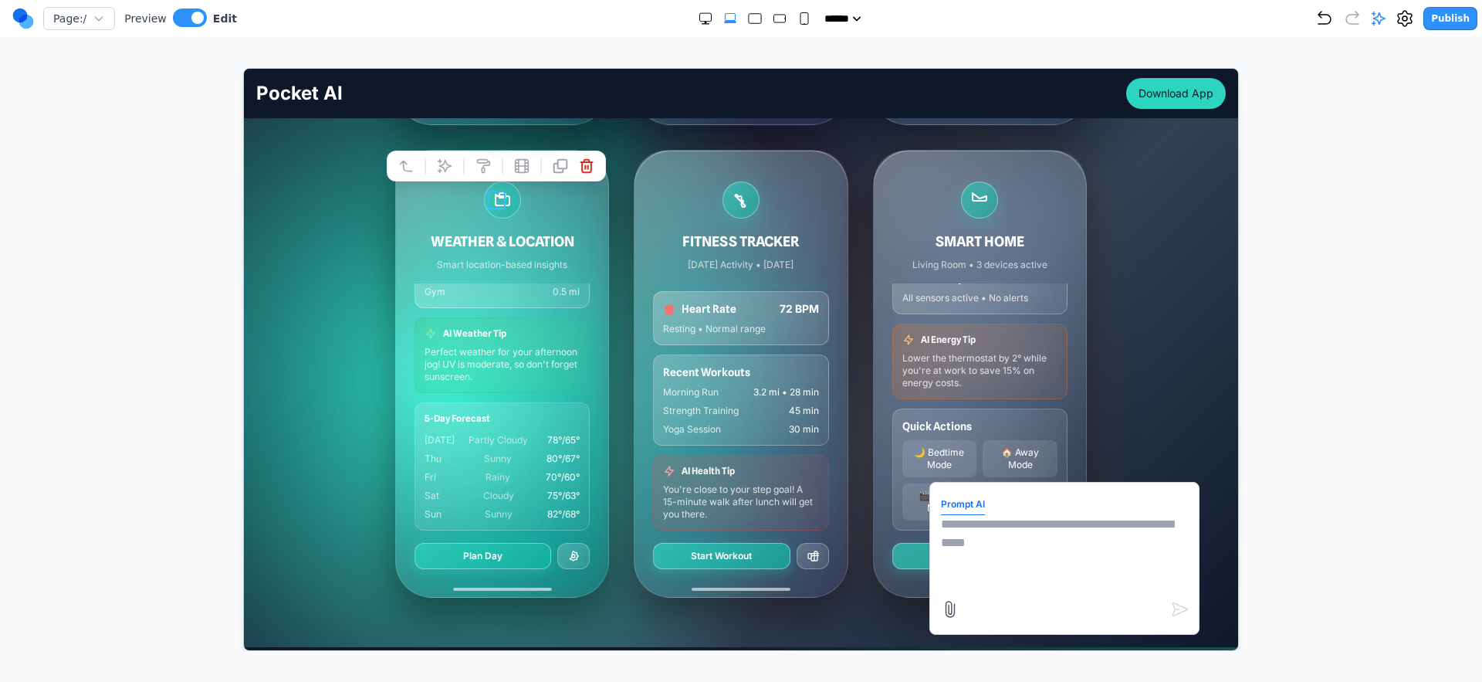
click at [947, 530] on textarea at bounding box center [1063, 552] width 247 height 77
type textarea "*"
type textarea "**********"
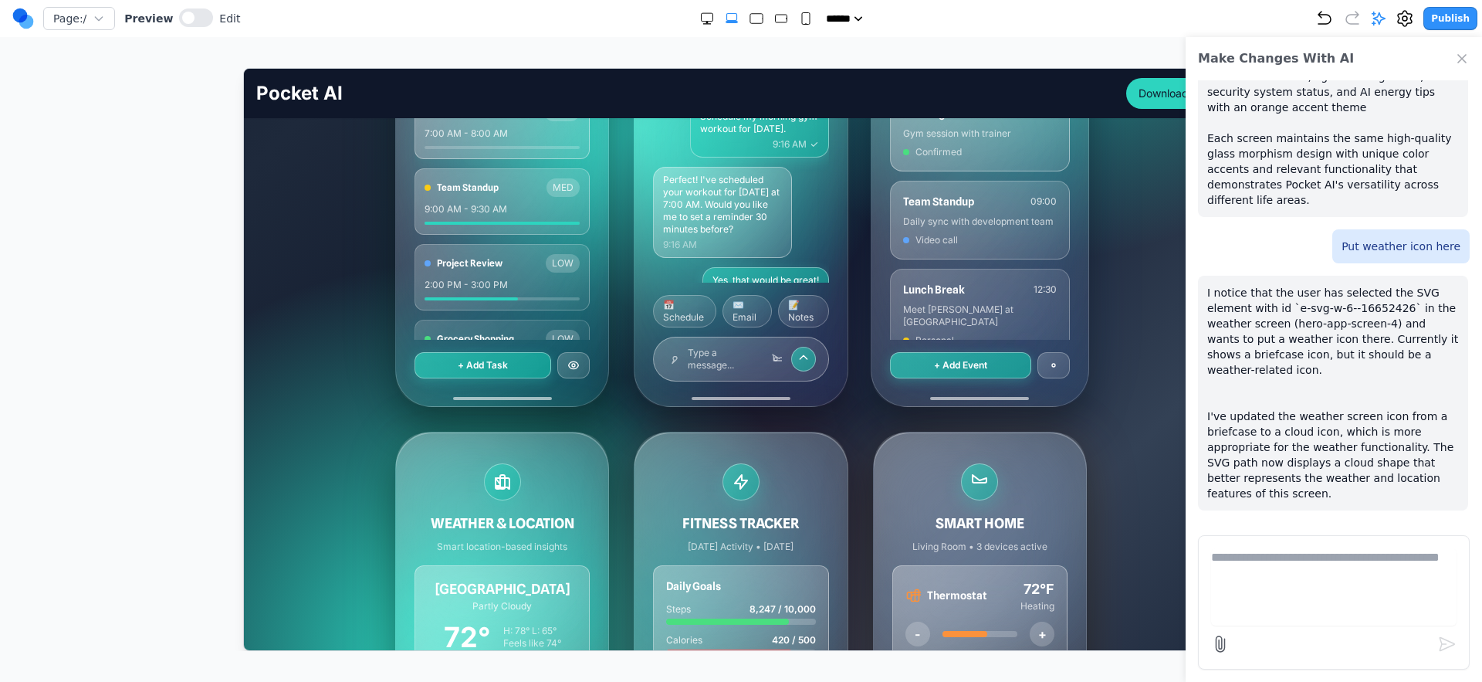
scroll to position [708, 0]
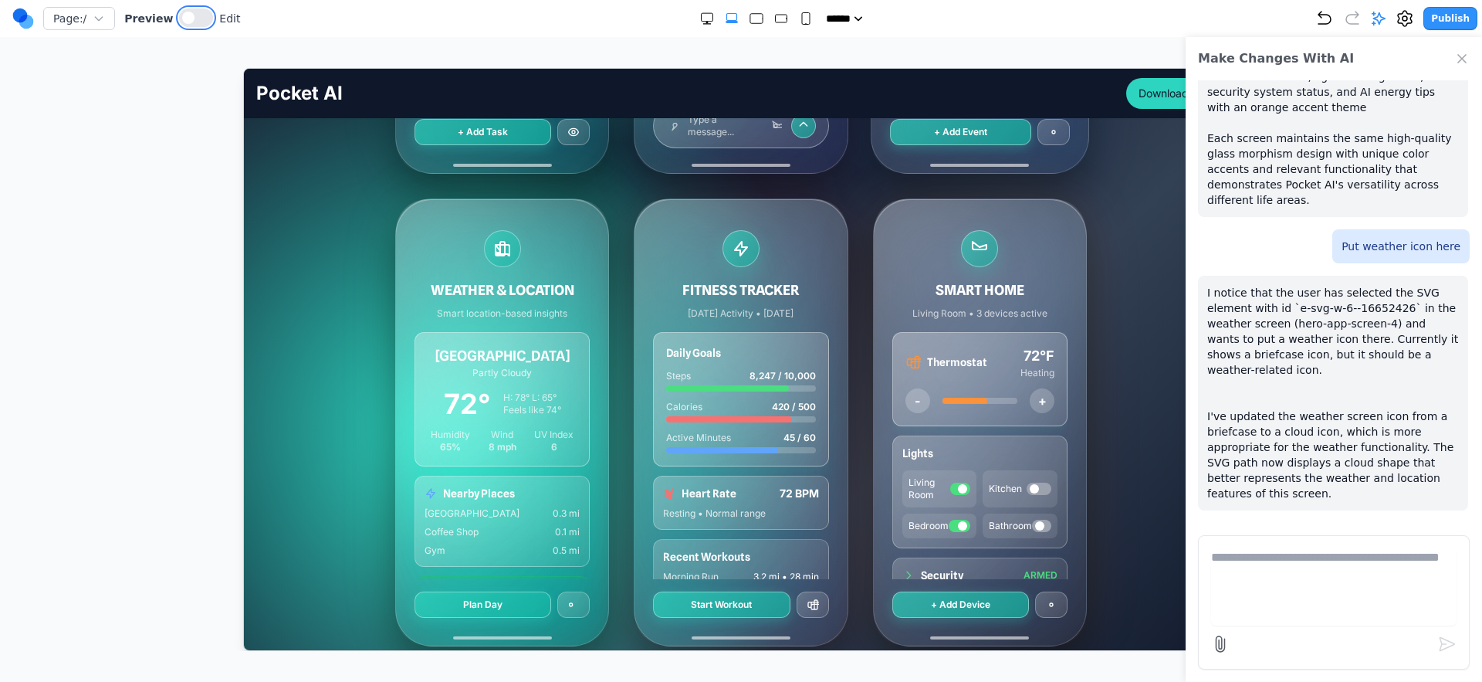
click at [200, 22] on button at bounding box center [196, 17] width 34 height 19
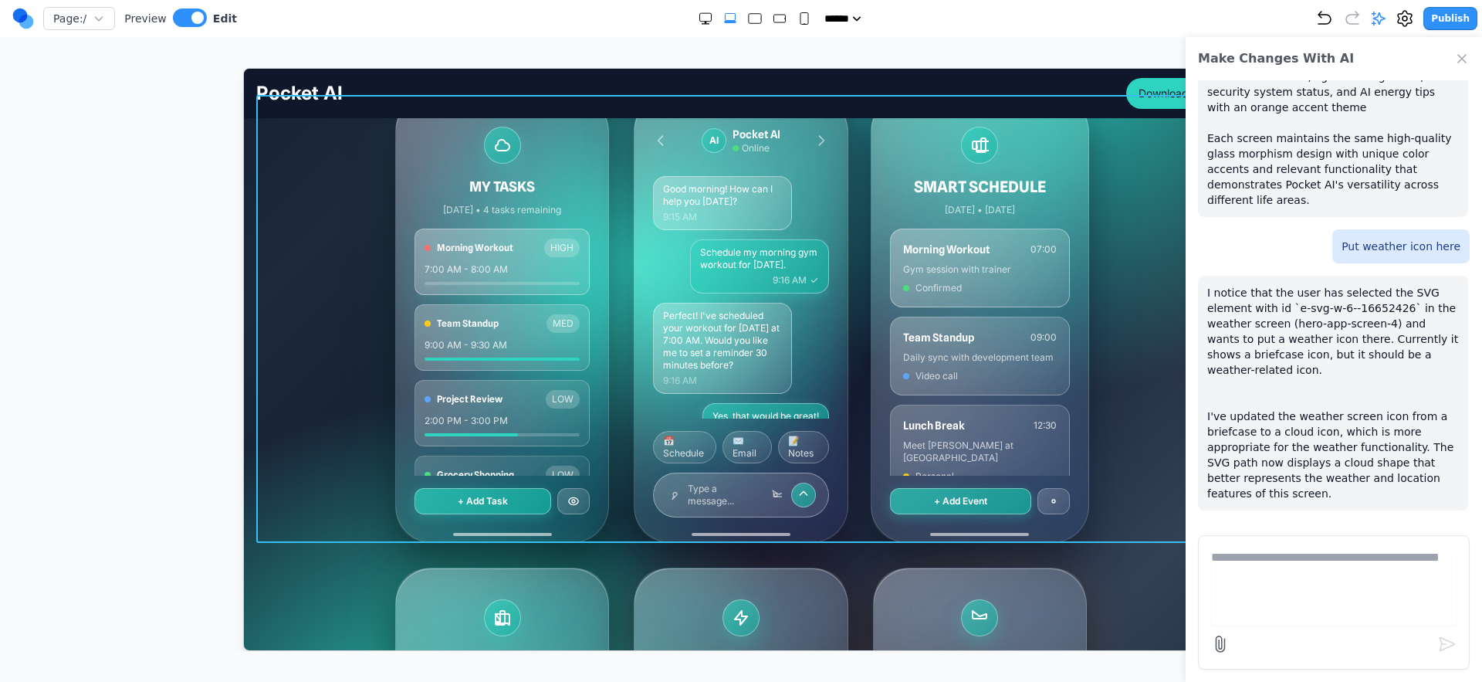
scroll to position [191, 0]
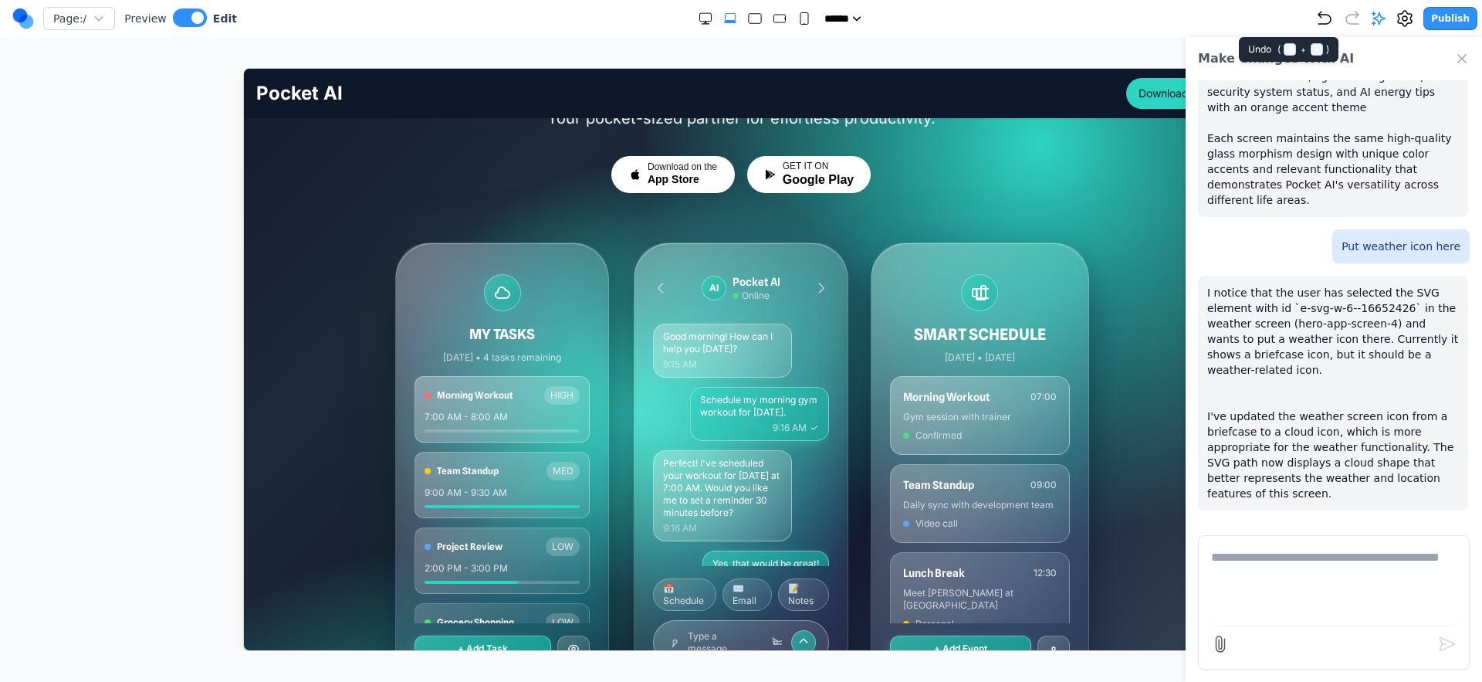
click at [1325, 22] on icon "Undo" at bounding box center [1325, 18] width 19 height 19
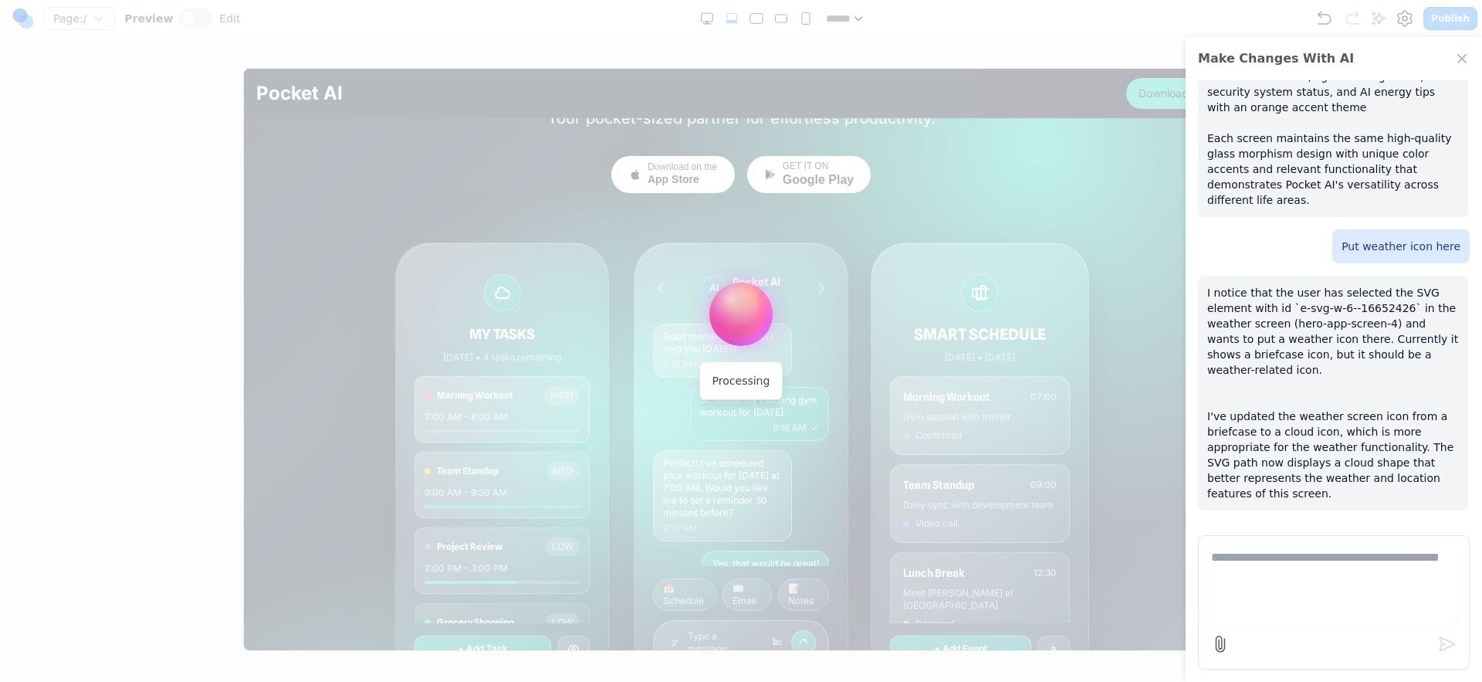
click at [1457, 67] on div "Make Changes With AI" at bounding box center [1334, 58] width 296 height 43
click at [1460, 62] on icon "Close Chat" at bounding box center [1462, 58] width 15 height 15
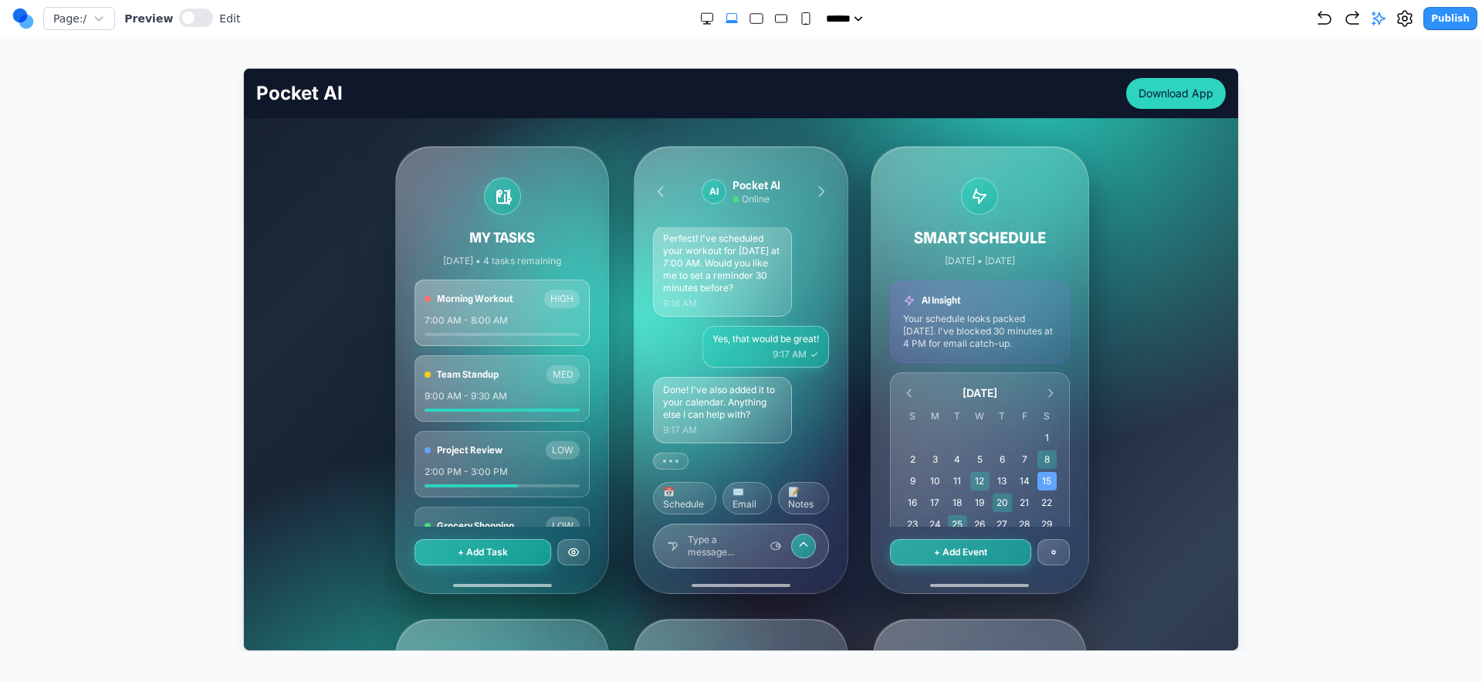
scroll to position [282, 0]
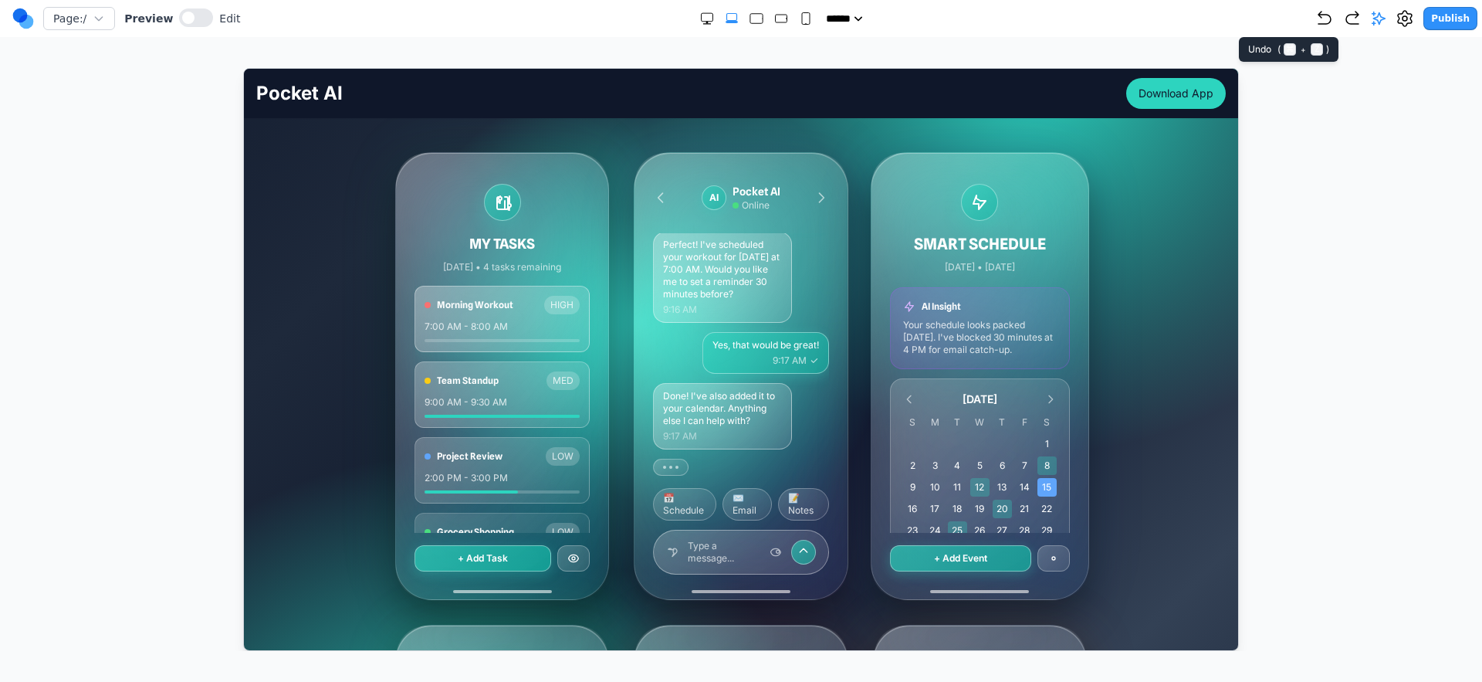
click at [1321, 22] on icon "Undo" at bounding box center [1325, 18] width 19 height 19
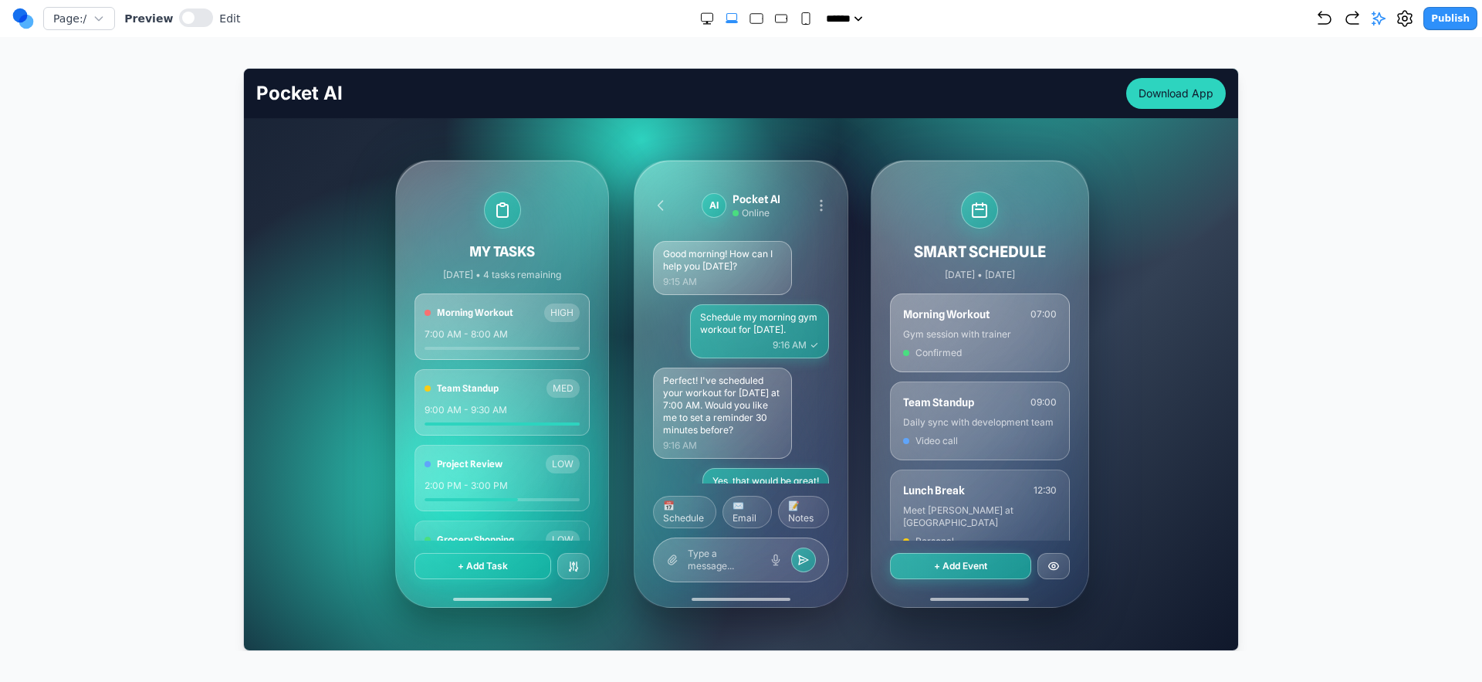
scroll to position [362, 0]
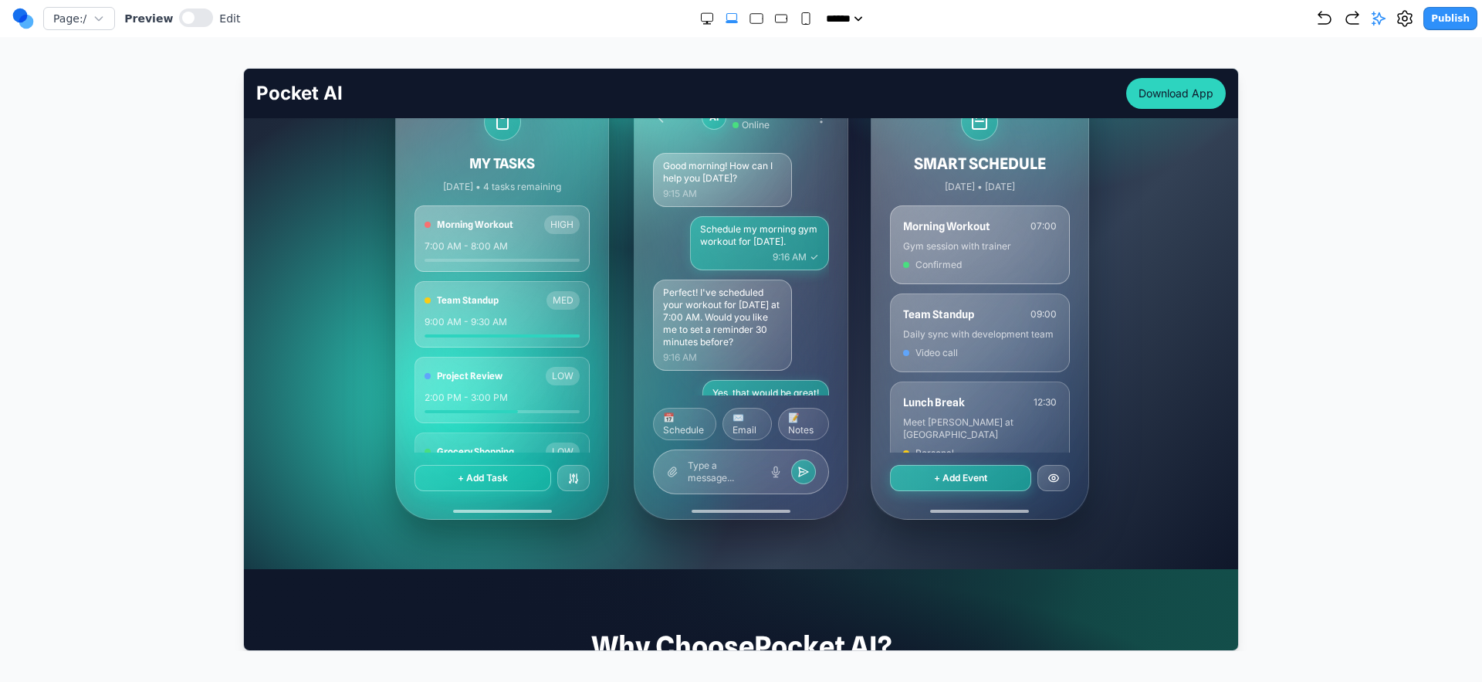
click at [168, 26] on div "Preview Edit" at bounding box center [182, 18] width 116 height 21
click at [185, 15] on span at bounding box center [188, 18] width 12 height 12
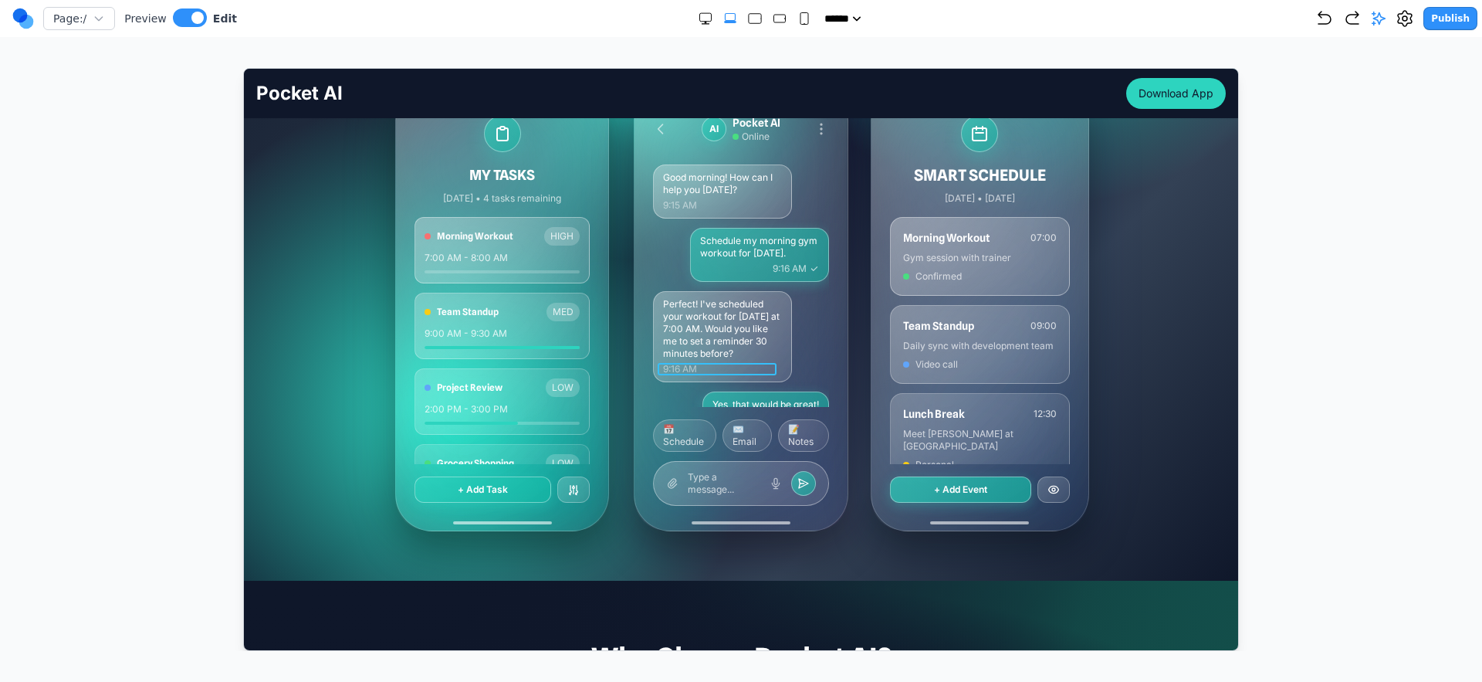
scroll to position [334, 0]
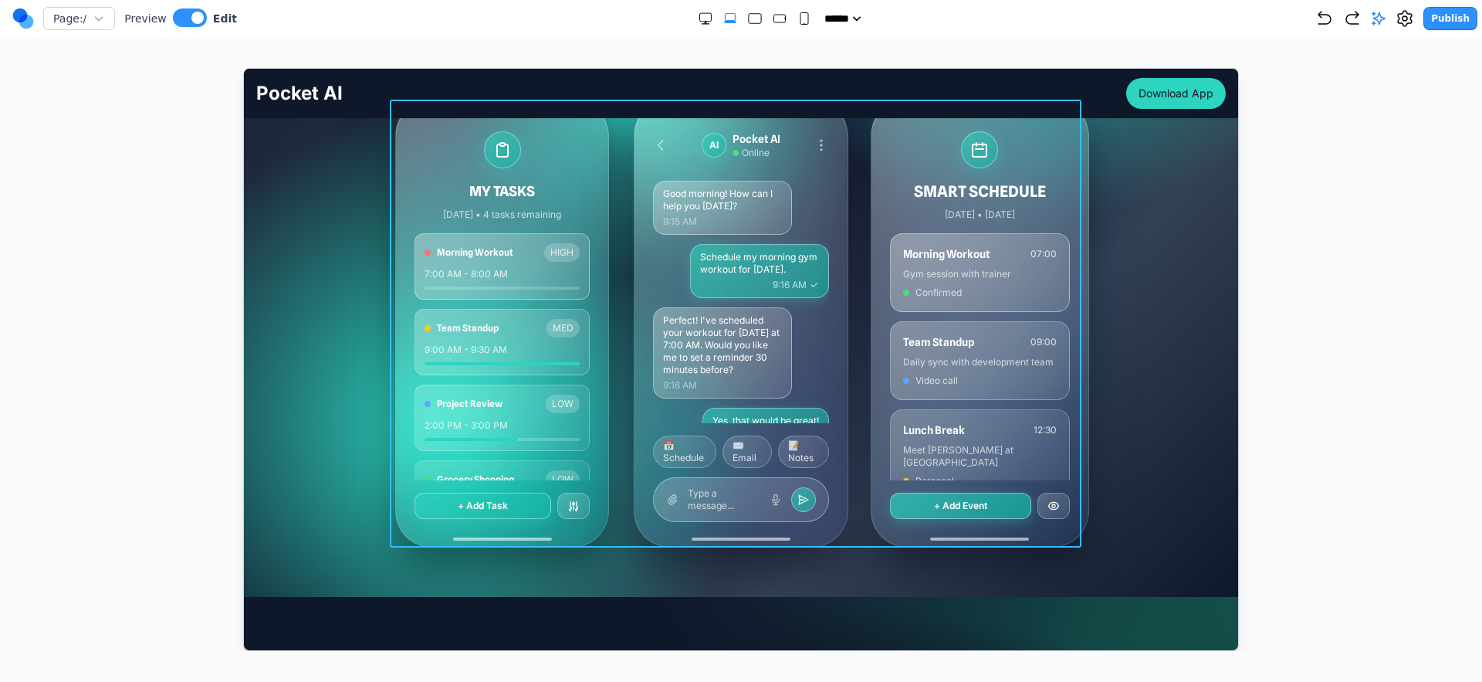
click at [610, 349] on div "MY TASKS Today • 4 tasks remaining Morning Workout HIGH 7:00 AM - 8:00 AM Team …" at bounding box center [741, 323] width 692 height 448
click at [684, 570] on icon at bounding box center [682, 567] width 13 height 13
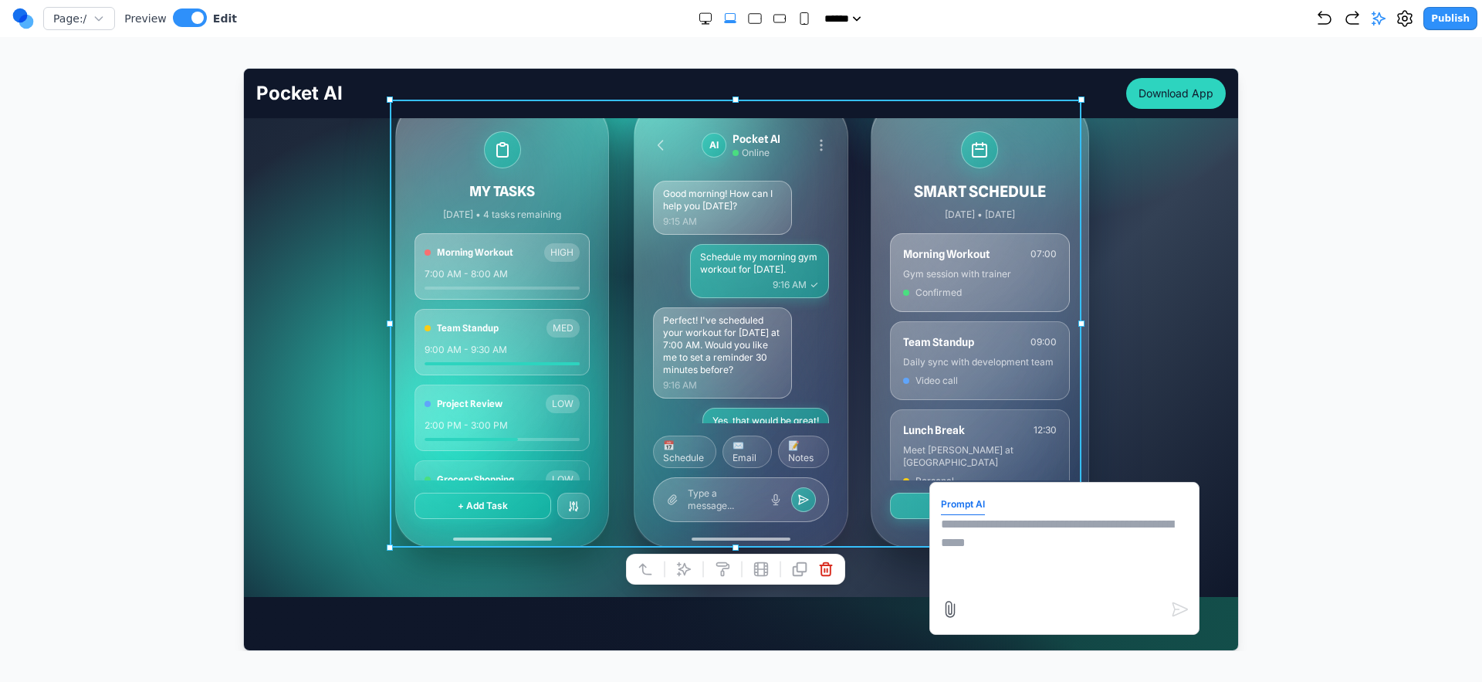
click at [1031, 532] on textarea at bounding box center [1063, 552] width 247 height 77
type textarea "*"
type textarea "**********"
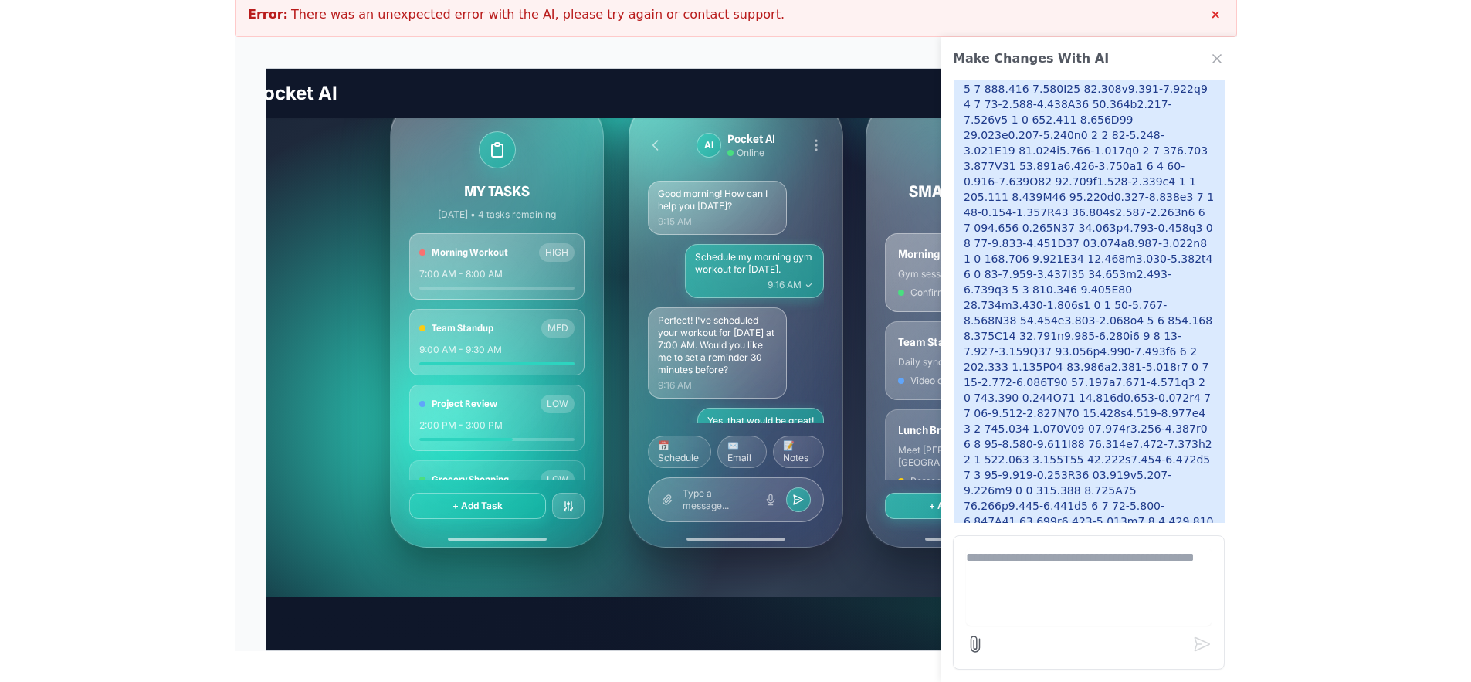
scroll to position [21801, 0]
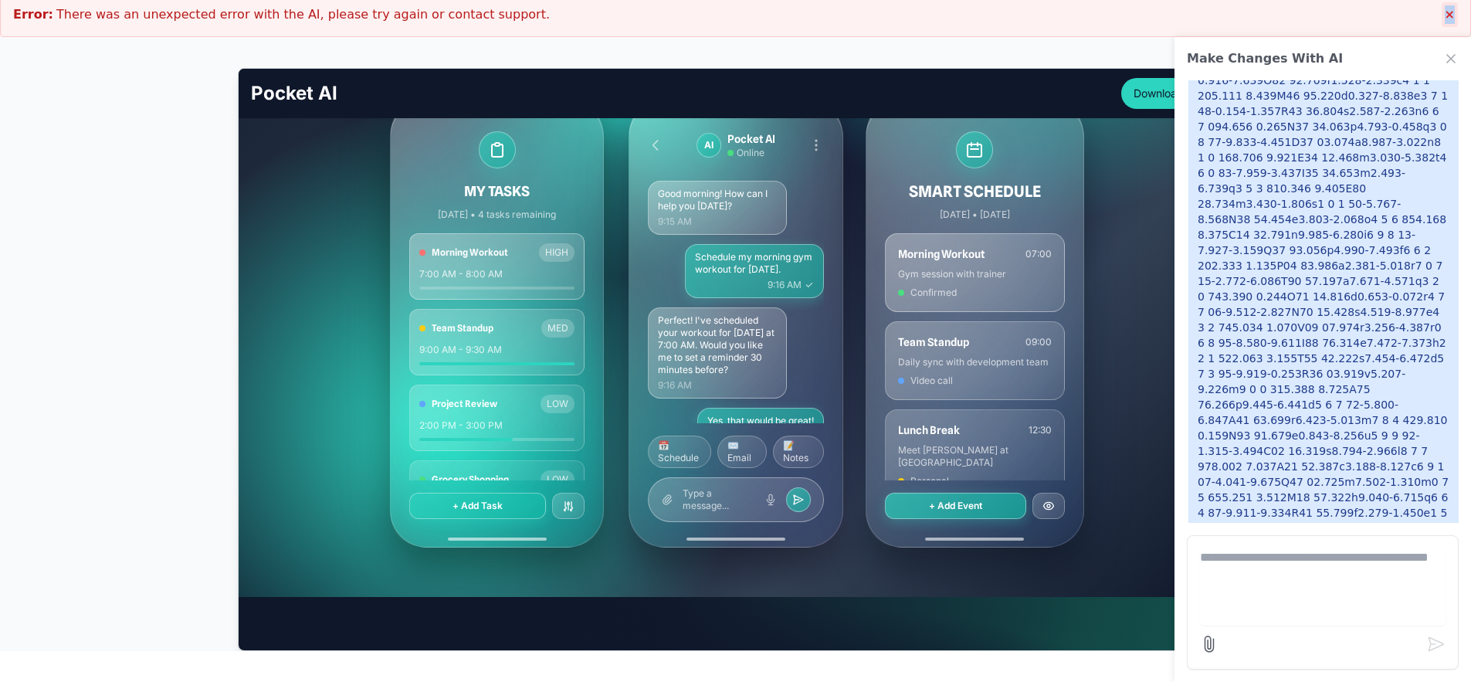
click at [1458, 6] on div "Error: There was an unexpected error with the AI, please try again or contact s…" at bounding box center [735, 14] width 1471 height 45
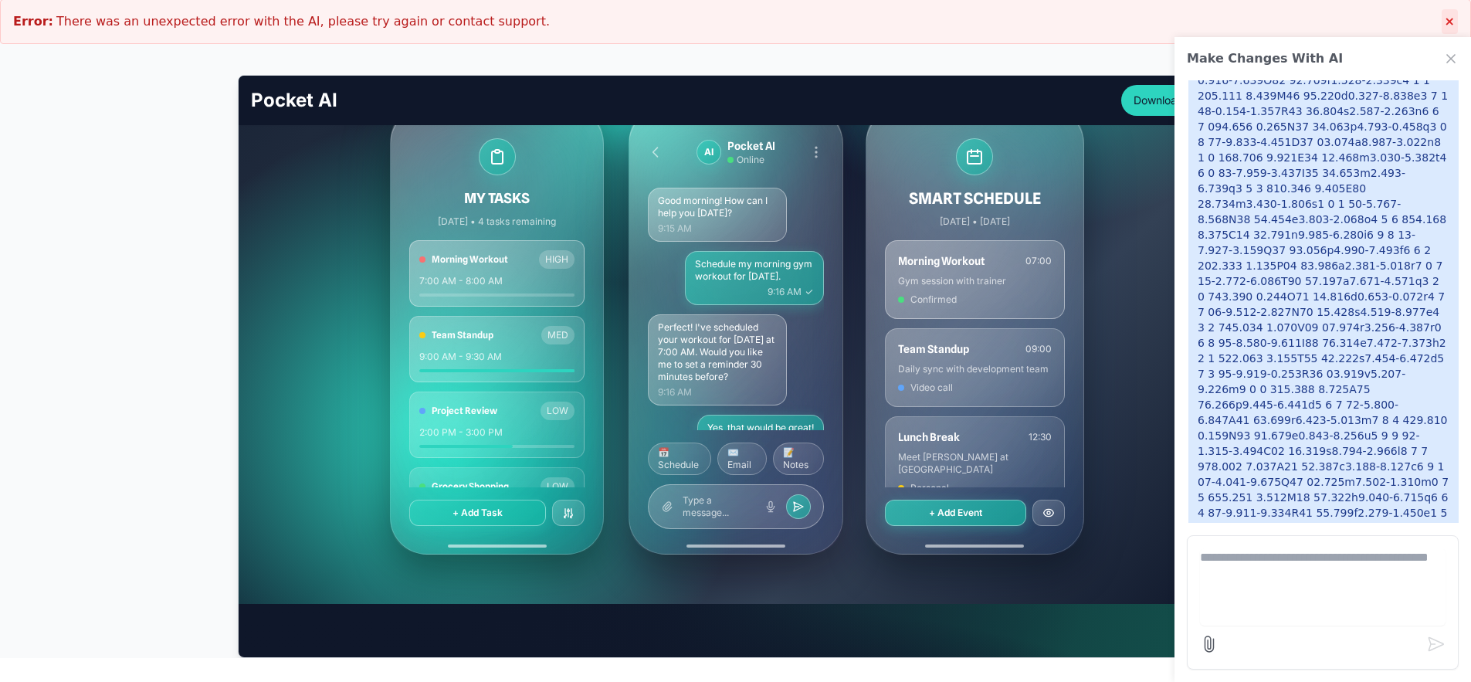
click at [1452, 12] on button "×" at bounding box center [1449, 21] width 16 height 25
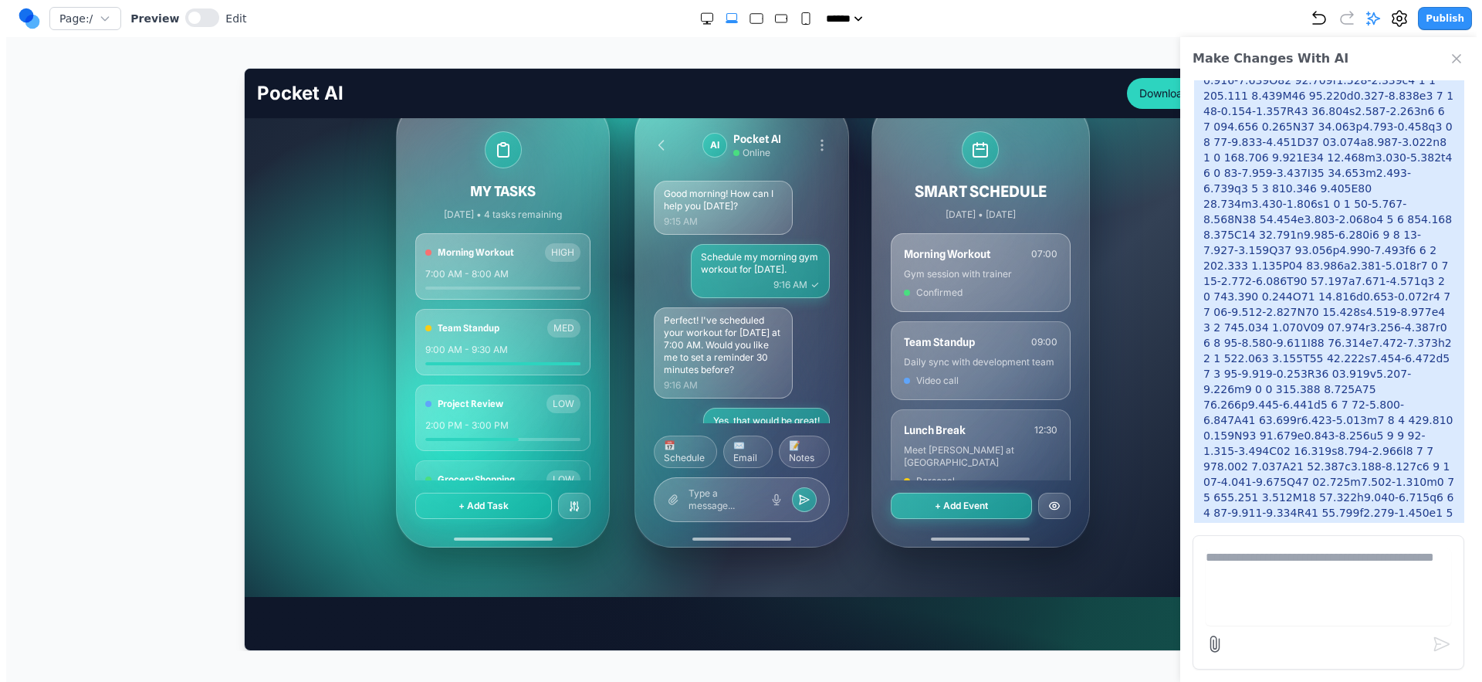
scroll to position [0, 0]
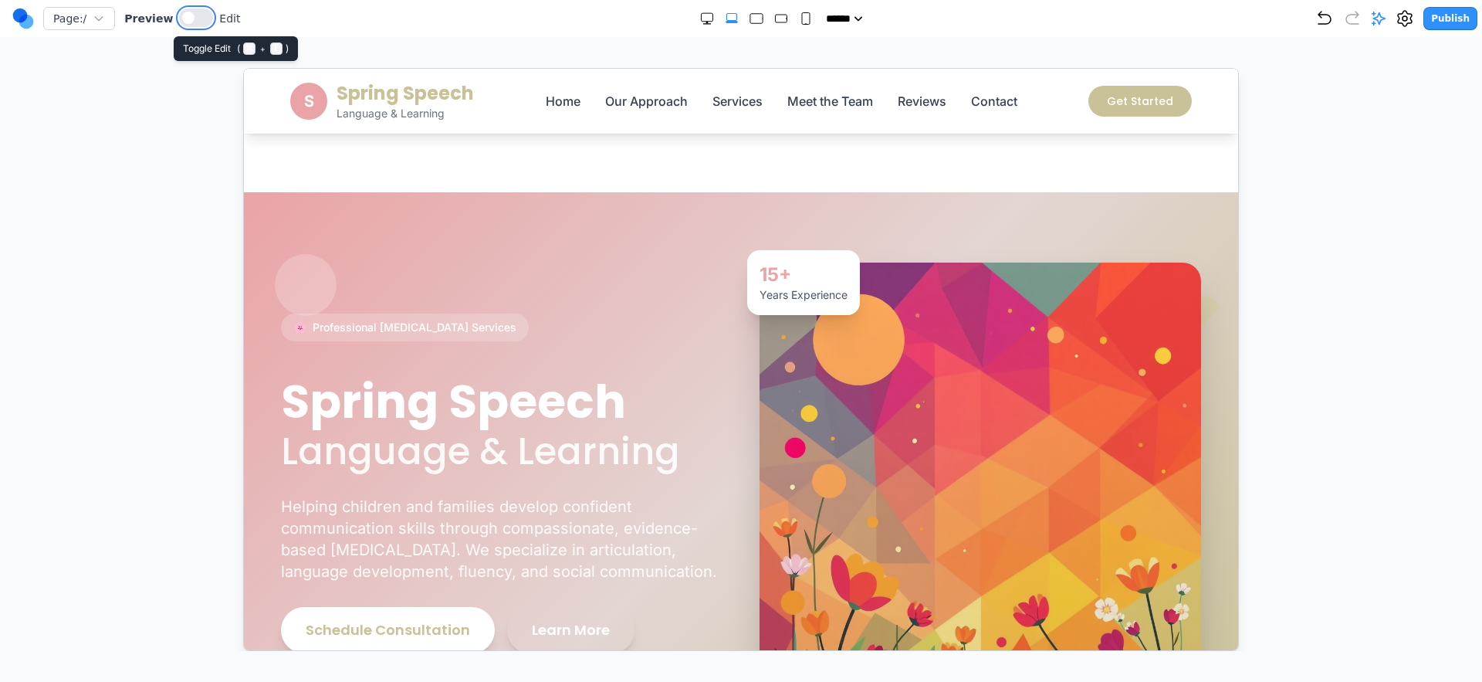
drag, startPoint x: 182, startPoint y: 18, endPoint x: 191, endPoint y: 29, distance: 13.7
click at [182, 18] on span at bounding box center [188, 18] width 12 height 12
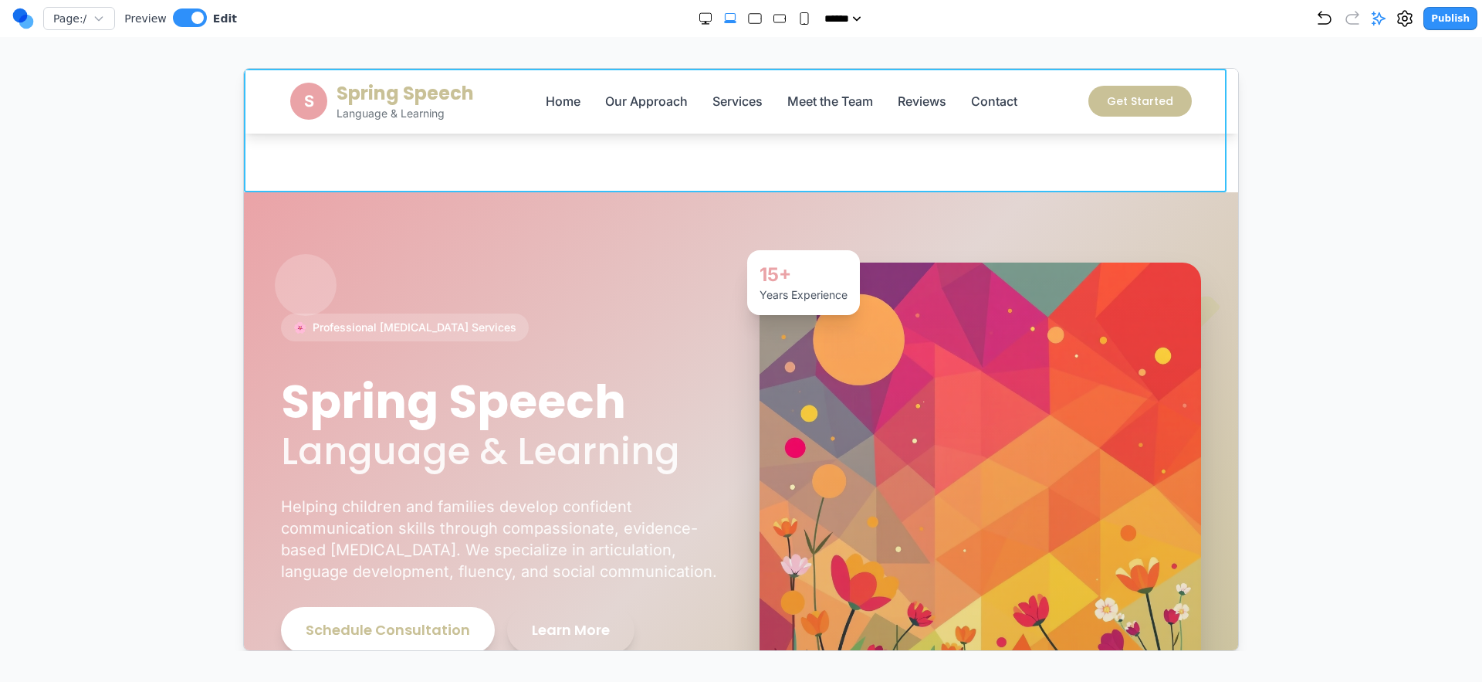
click at [309, 157] on section "Notifications alt+T" at bounding box center [740, 130] width 994 height 124
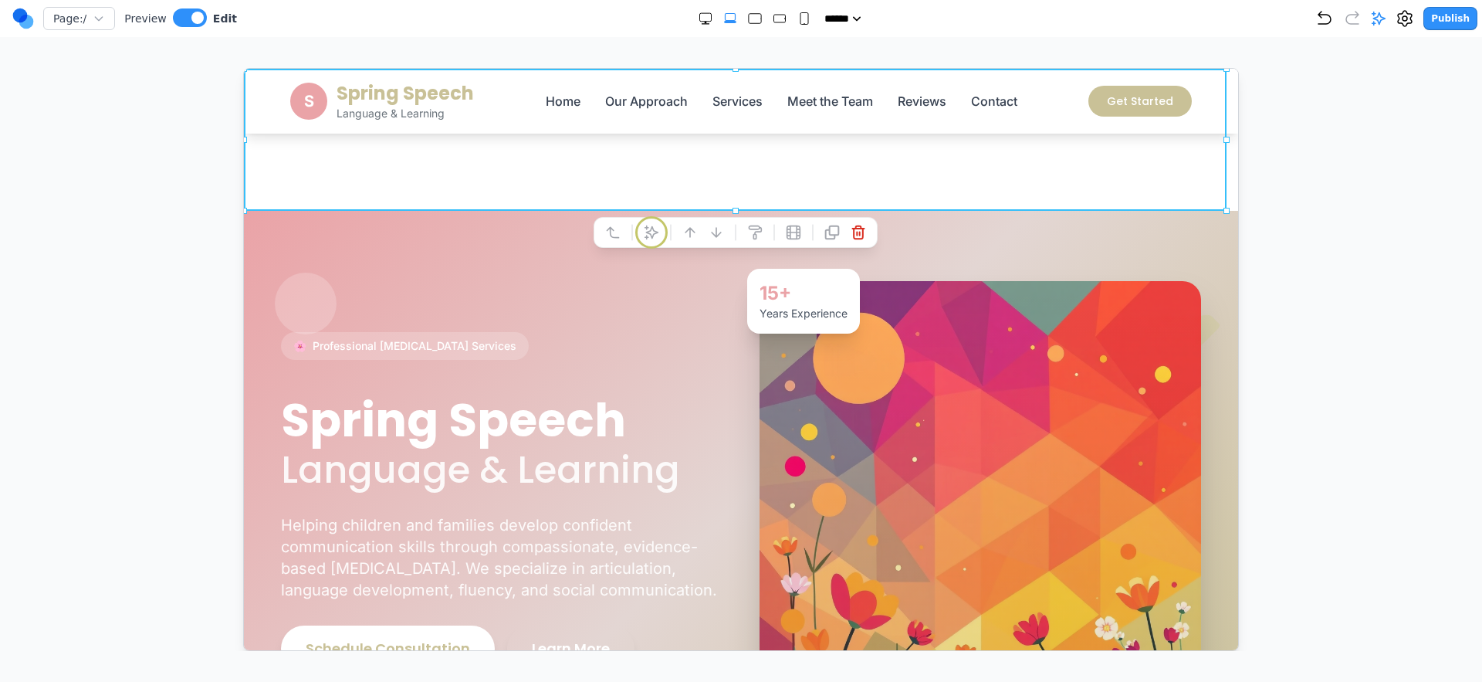
click at [655, 222] on button at bounding box center [650, 231] width 25 height 25
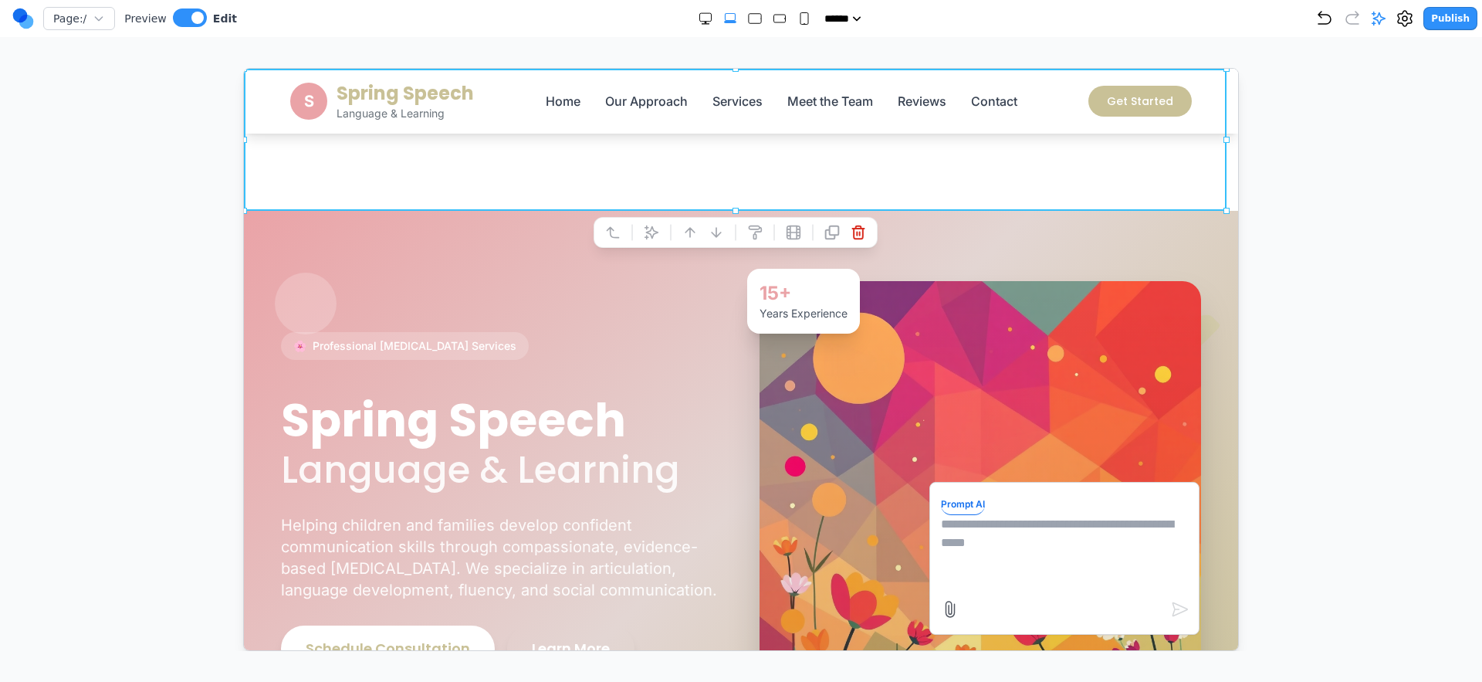
click at [609, 175] on section "Notifications alt+T" at bounding box center [740, 139] width 994 height 142
click at [644, 235] on icon at bounding box center [650, 231] width 15 height 15
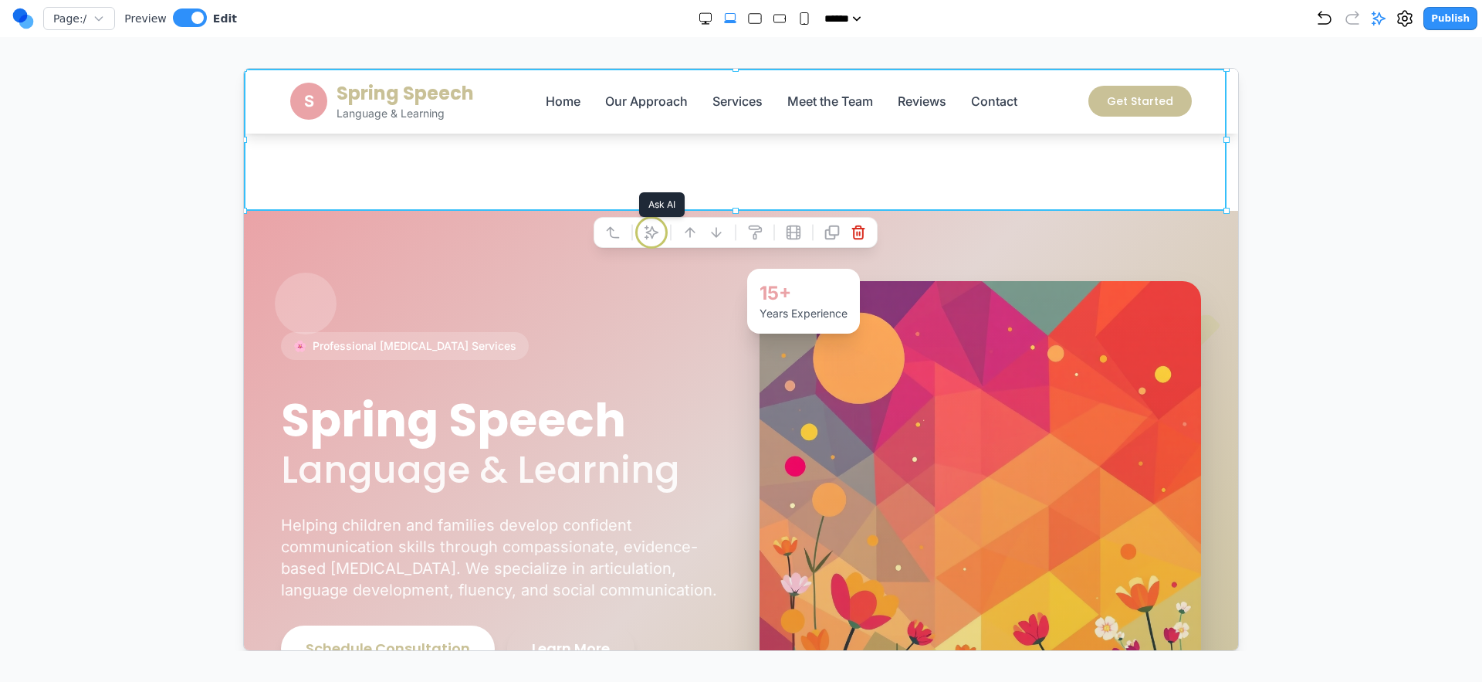
click at [644, 235] on icon at bounding box center [650, 231] width 15 height 15
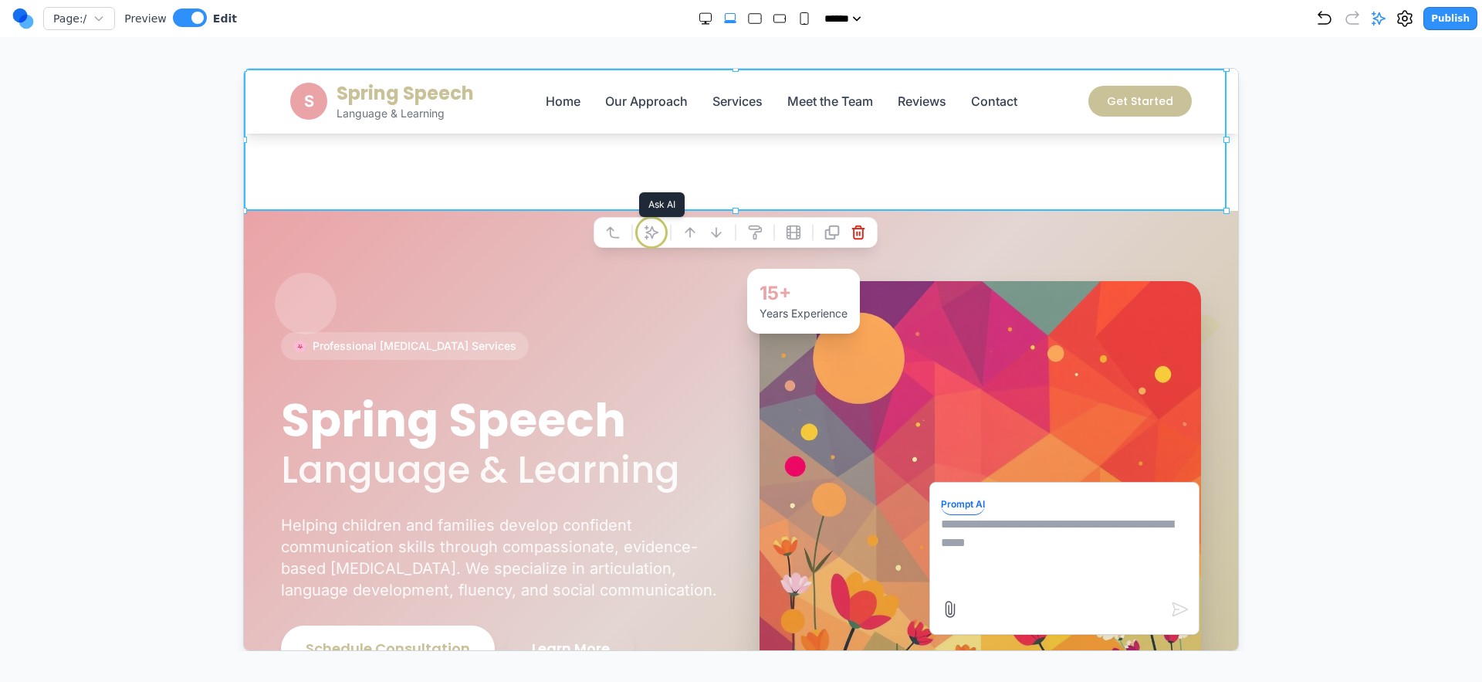
click at [644, 235] on icon at bounding box center [650, 231] width 15 height 15
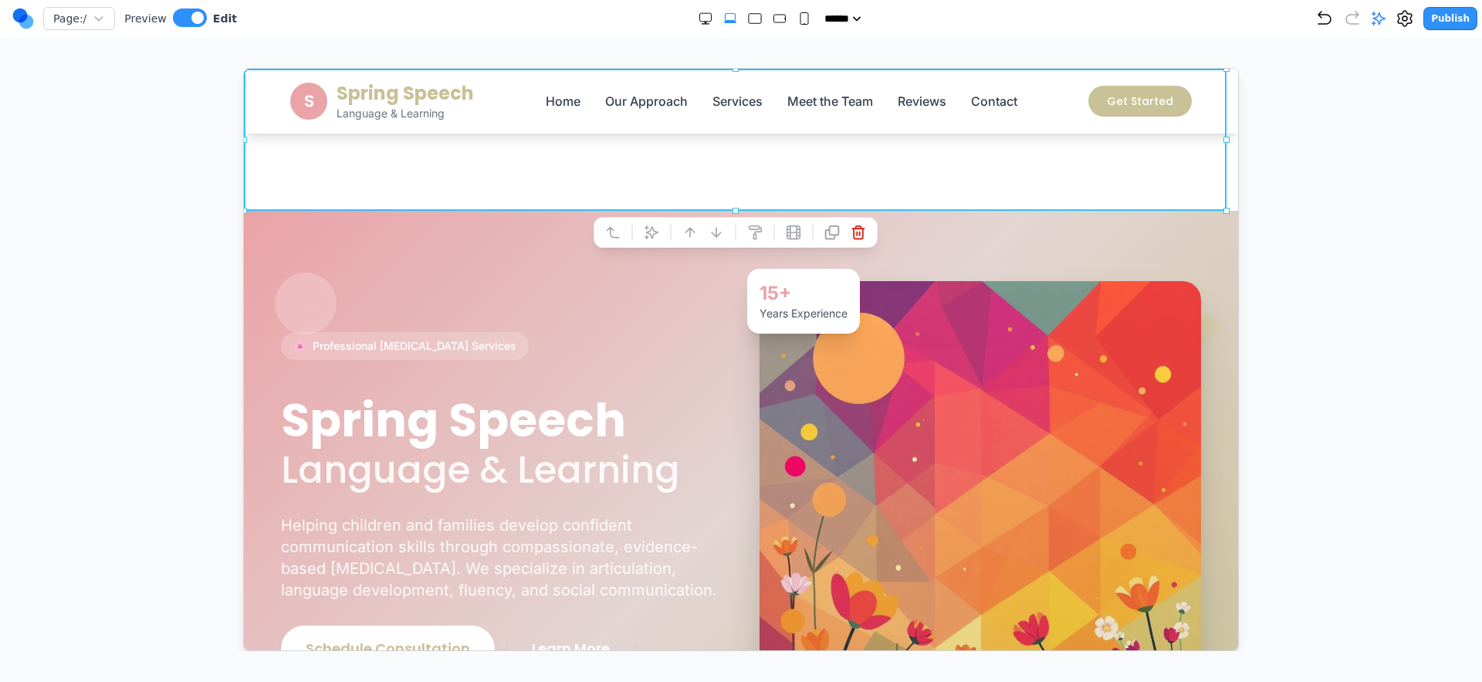
click at [650, 191] on section "Notifications alt+T" at bounding box center [740, 139] width 994 height 142
drag, startPoint x: 106, startPoint y: 261, endPoint x: 230, endPoint y: 160, distance: 160.2
click at [106, 261] on div at bounding box center [741, 359] width 1421 height 583
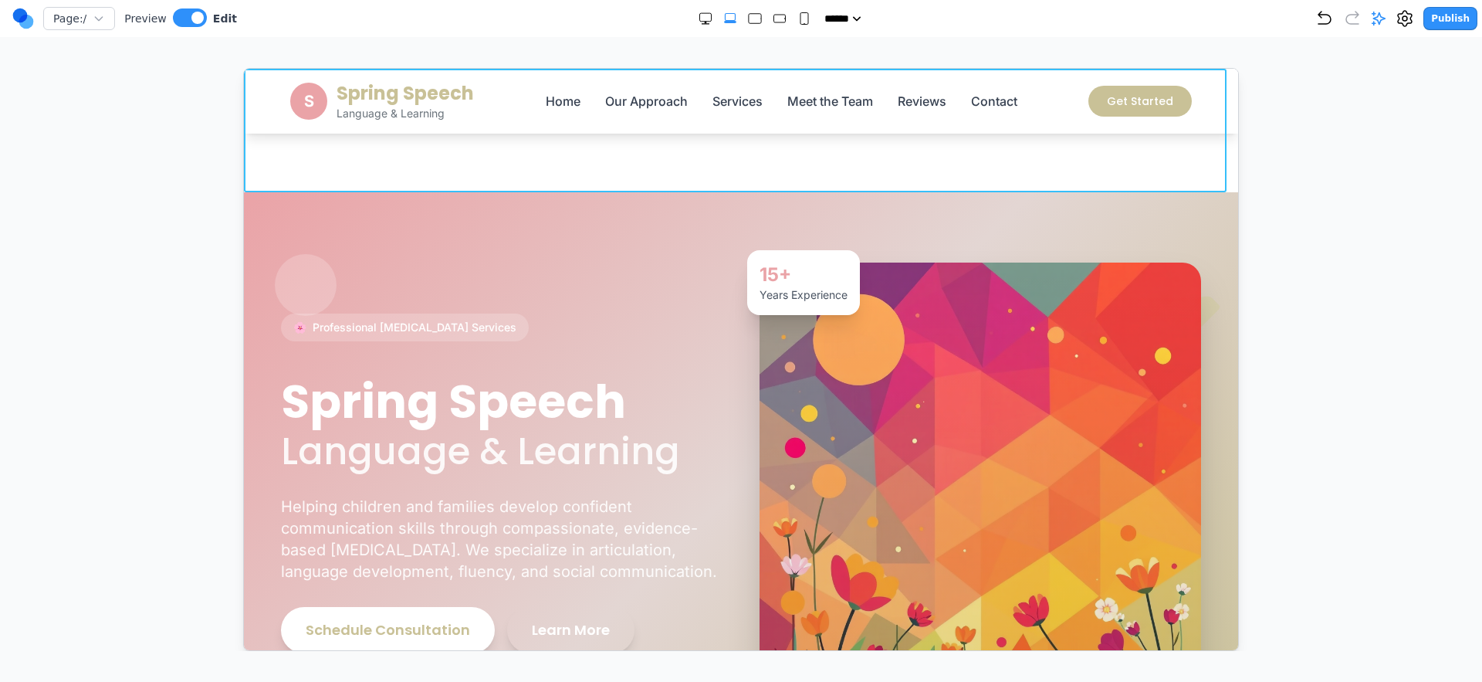
click at [601, 181] on section "Notifications alt+T" at bounding box center [740, 130] width 994 height 124
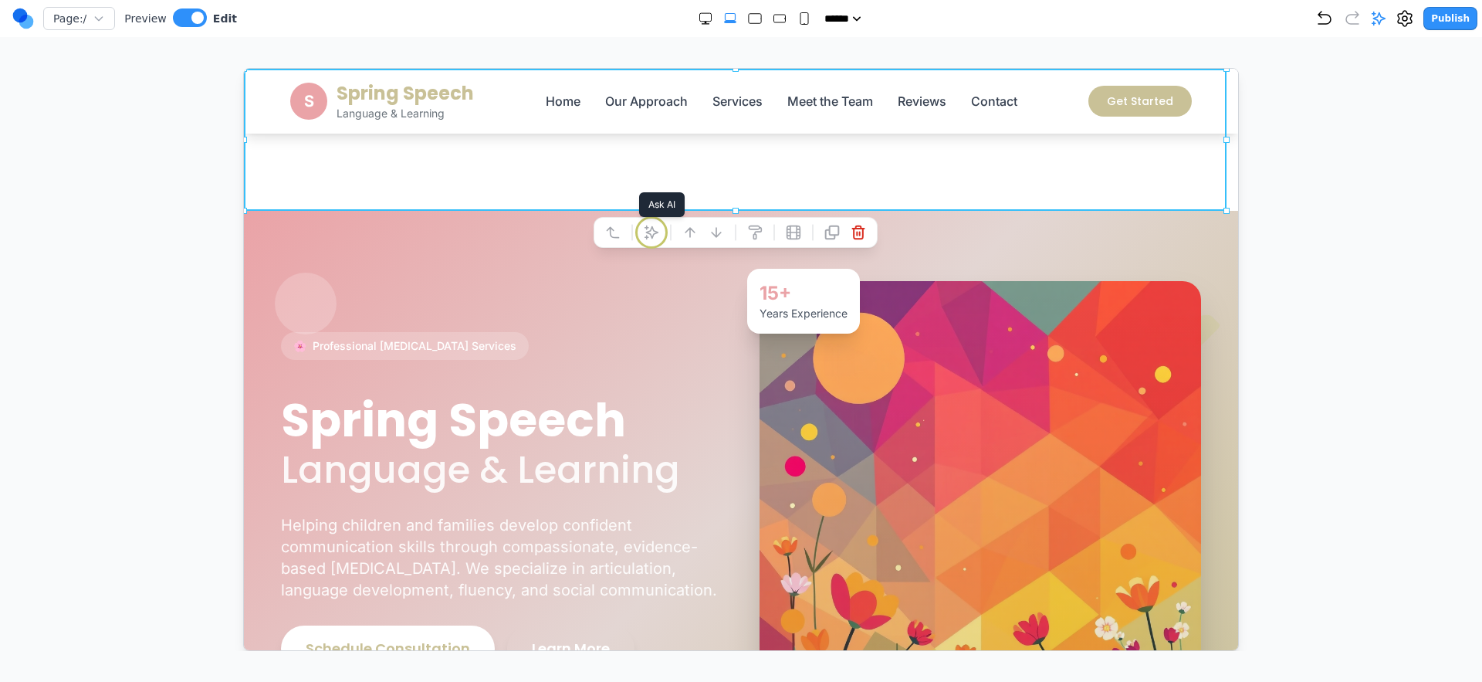
click at [657, 223] on button at bounding box center [650, 231] width 25 height 25
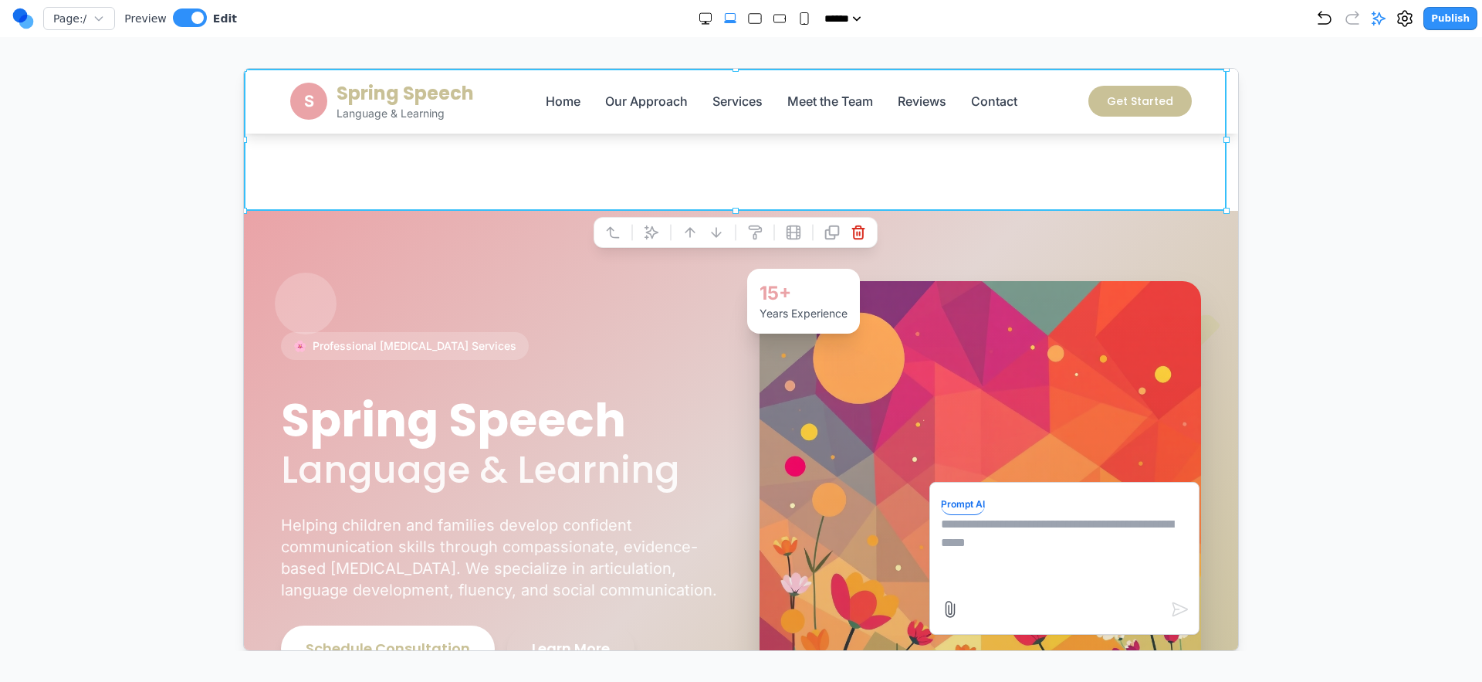
click at [680, 181] on section "Notifications alt+T" at bounding box center [740, 139] width 994 height 142
click at [818, 181] on section "Notifications alt+T" at bounding box center [740, 139] width 994 height 142
click at [1310, 170] on div at bounding box center [741, 359] width 1421 height 583
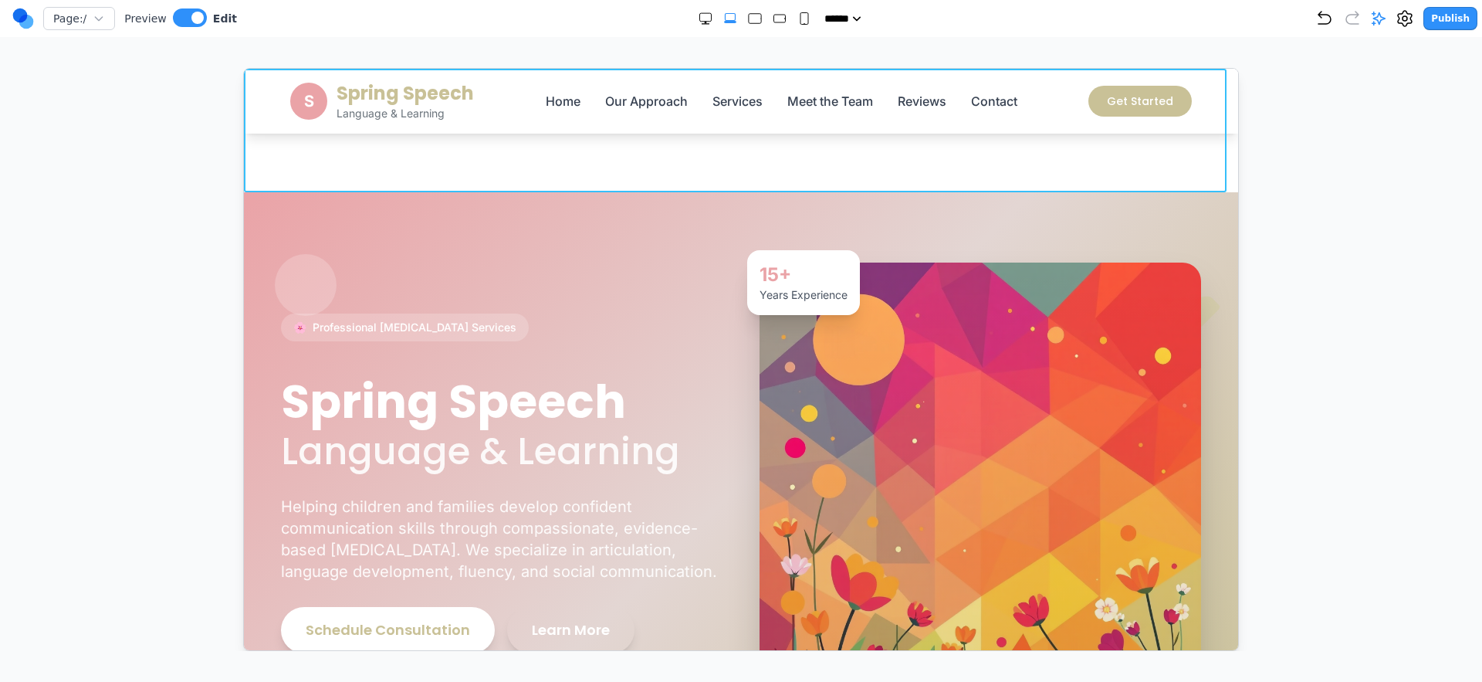
click at [669, 181] on section "Notifications alt+T" at bounding box center [740, 130] width 994 height 124
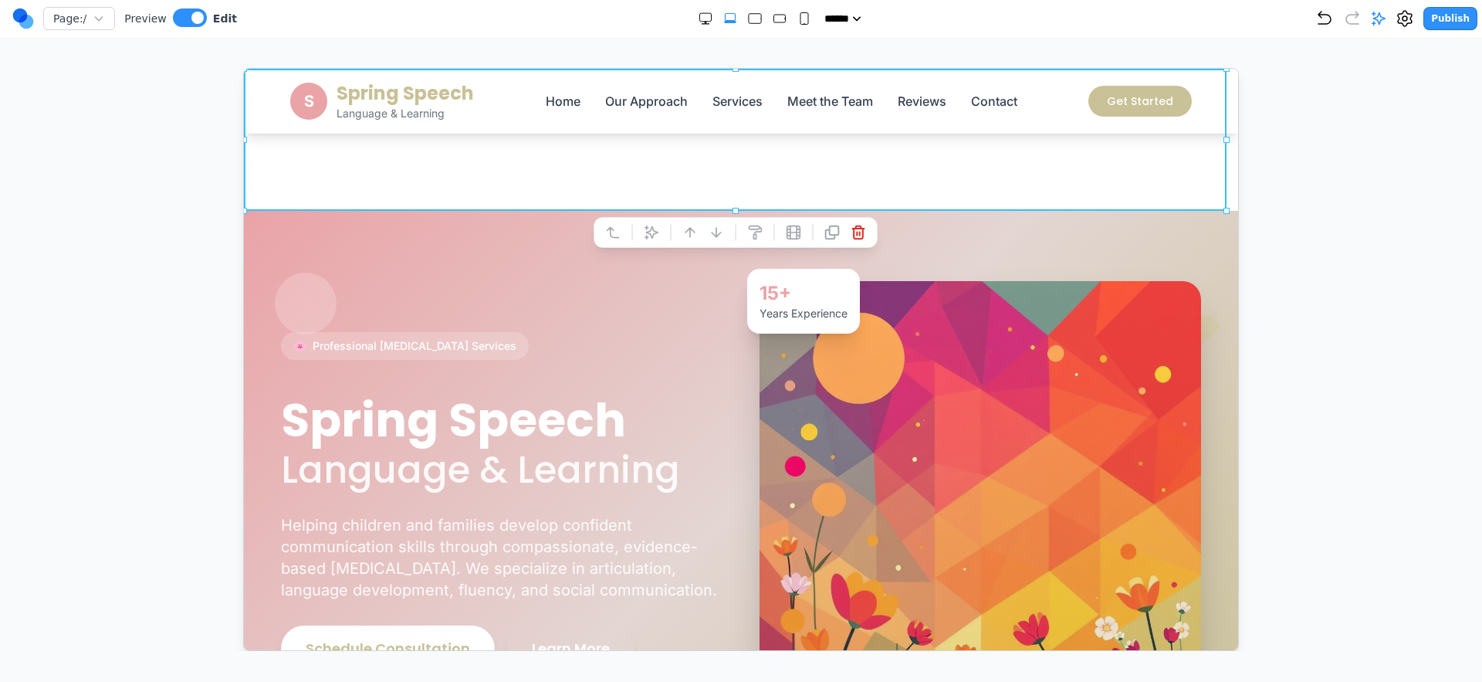
drag, startPoint x: 63, startPoint y: 252, endPoint x: 83, endPoint y: 249, distance: 19.4
click at [63, 252] on div at bounding box center [741, 359] width 1421 height 583
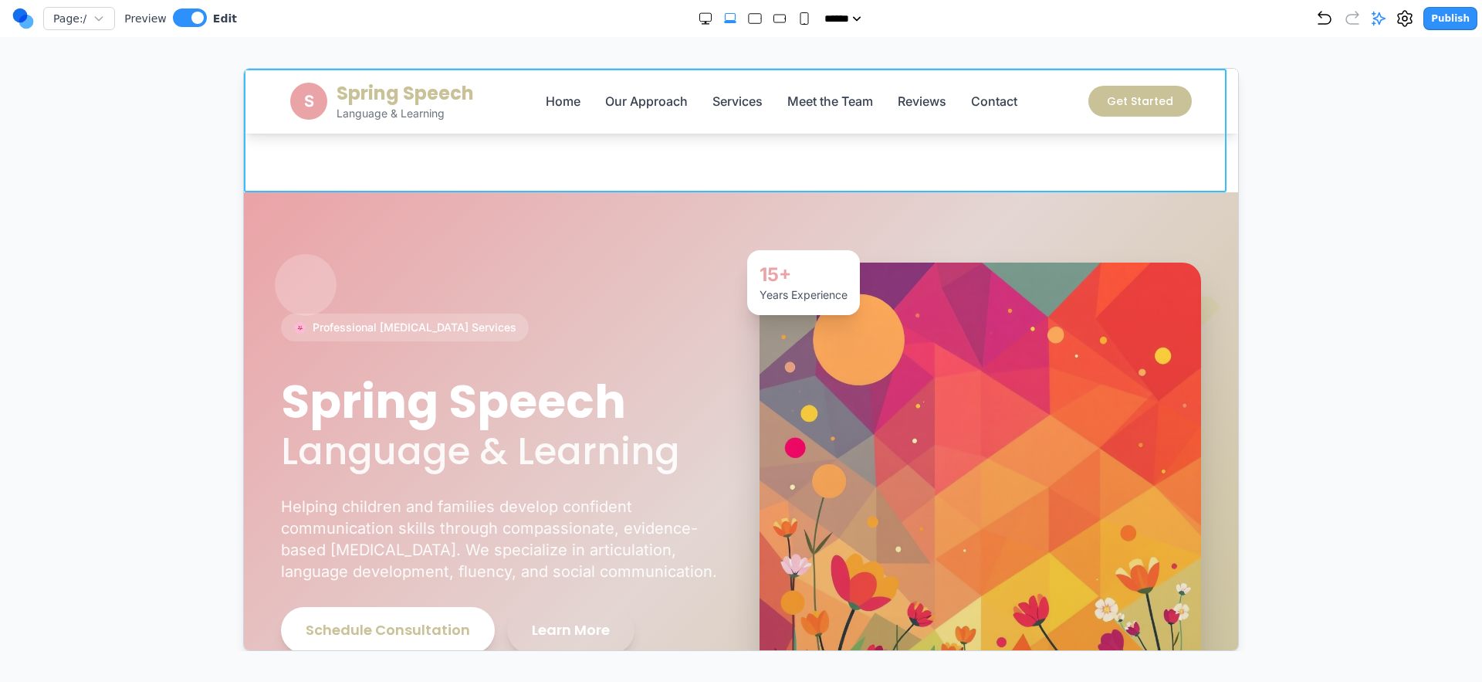
click at [577, 179] on section "Notifications alt+T" at bounding box center [740, 130] width 994 height 124
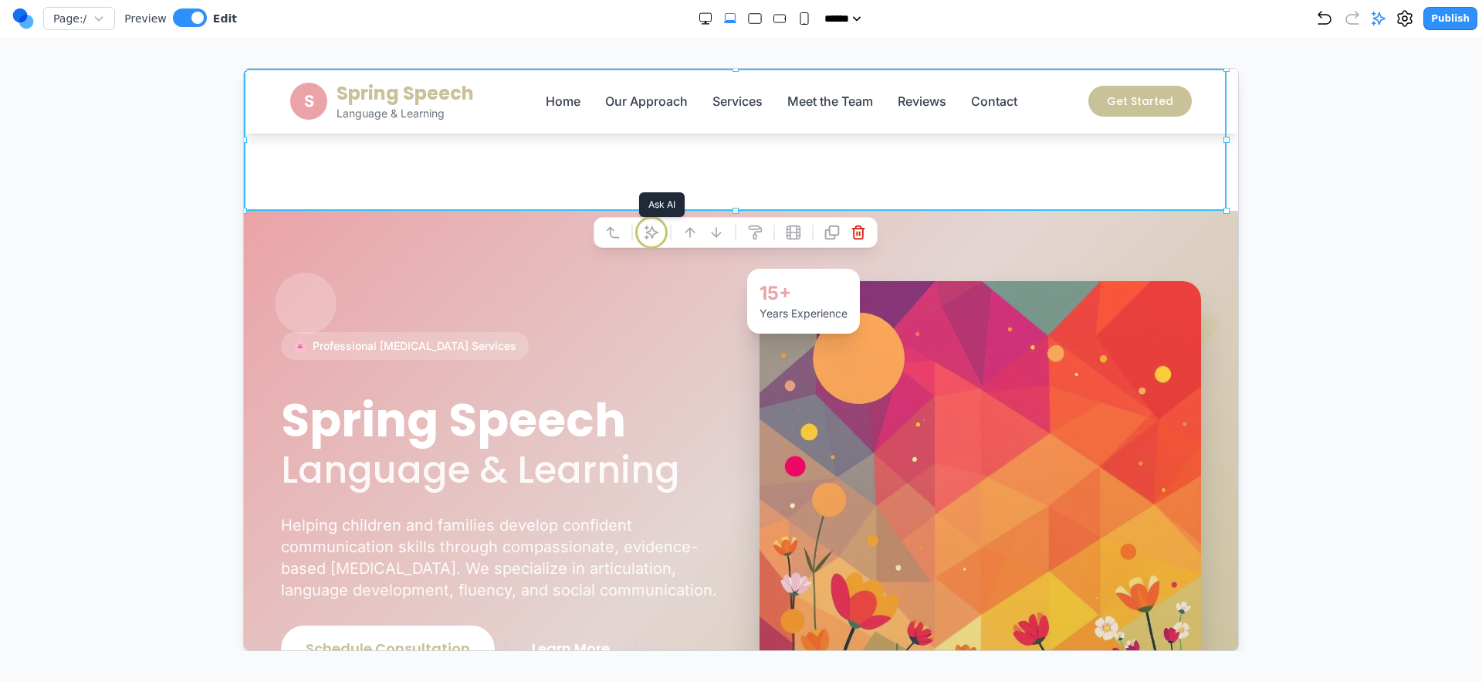
click at [655, 232] on icon at bounding box center [650, 231] width 13 height 13
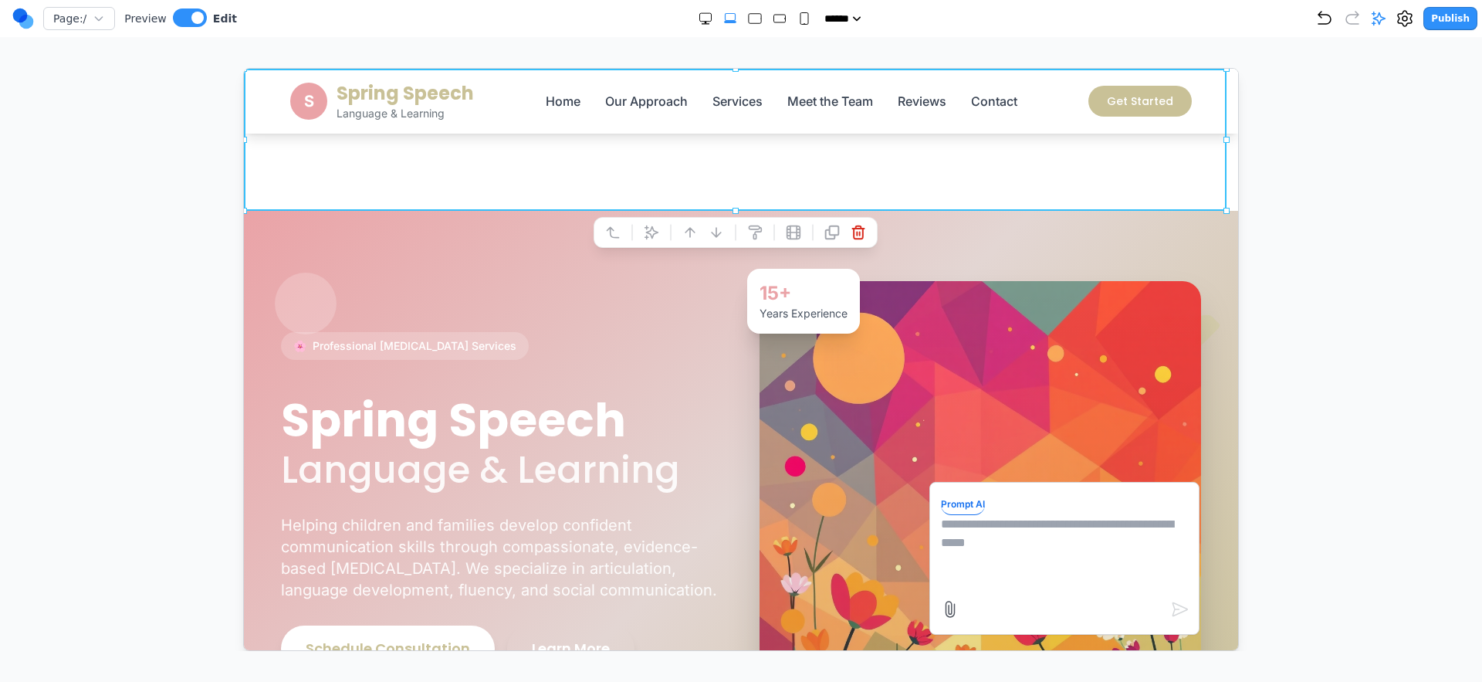
click at [661, 332] on div "🌸 Professional Speech Therapy Services Spring Speech Language & Learning Helpin…" at bounding box center [501, 501] width 442 height 340
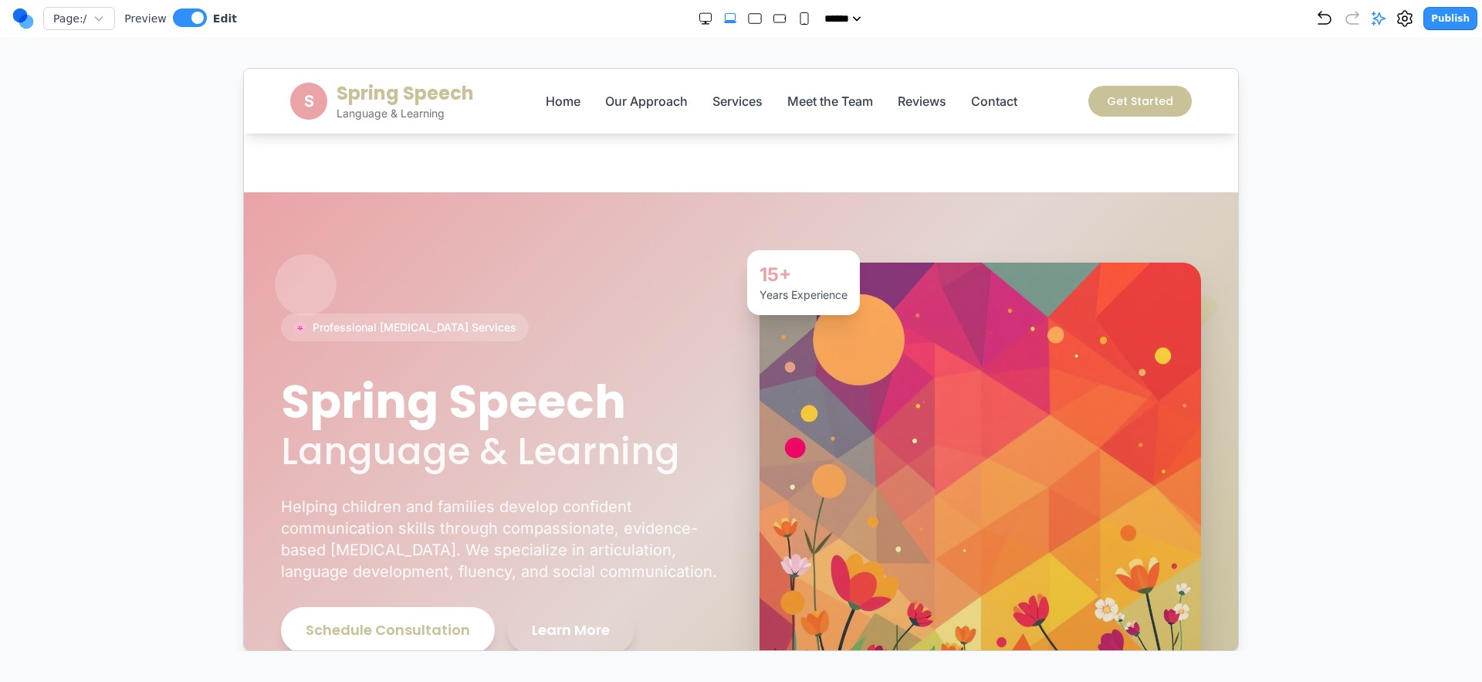
click at [662, 335] on div "🌸 Professional Speech Therapy Services Spring Speech Language & Learning Helpin…" at bounding box center [501, 483] width 442 height 340
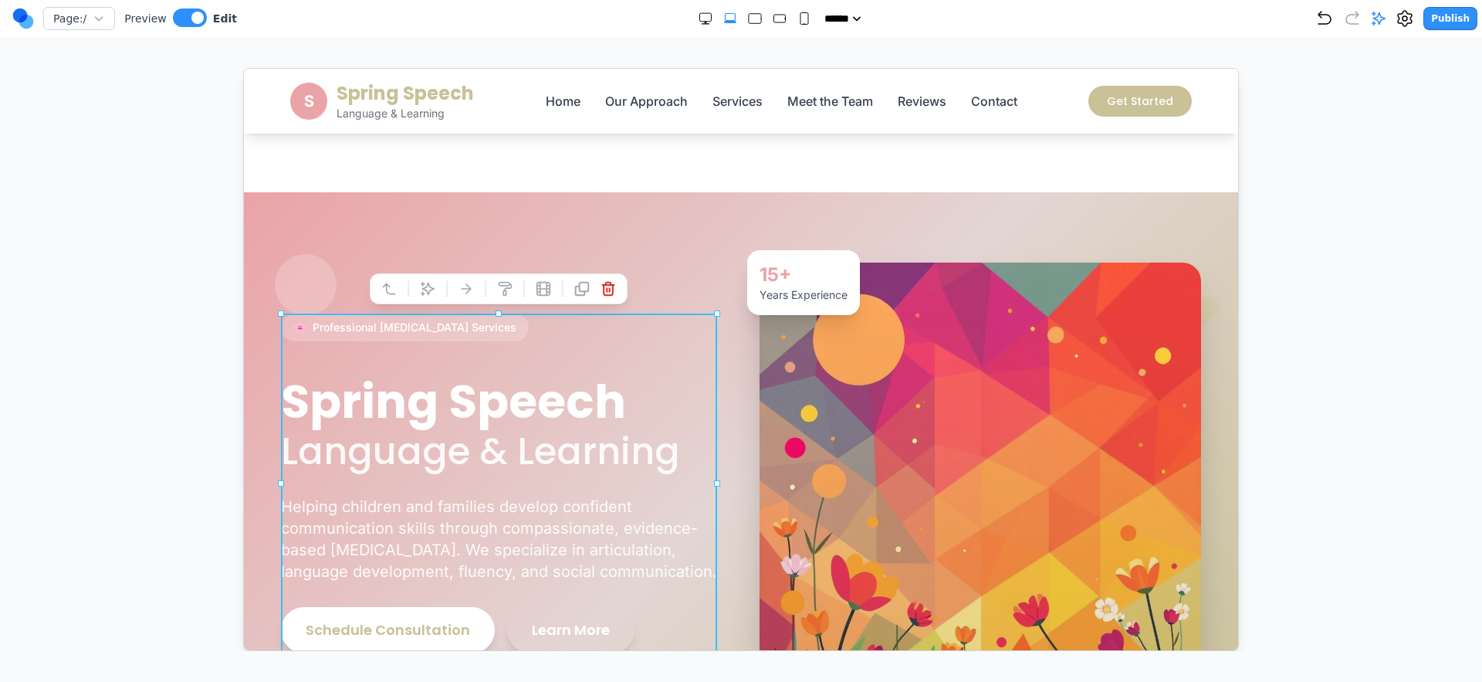
click at [710, 192] on section "🌸 Professional Speech Therapy Services Spring Speech Language & Learning Helpin…" at bounding box center [740, 481] width 994 height 581
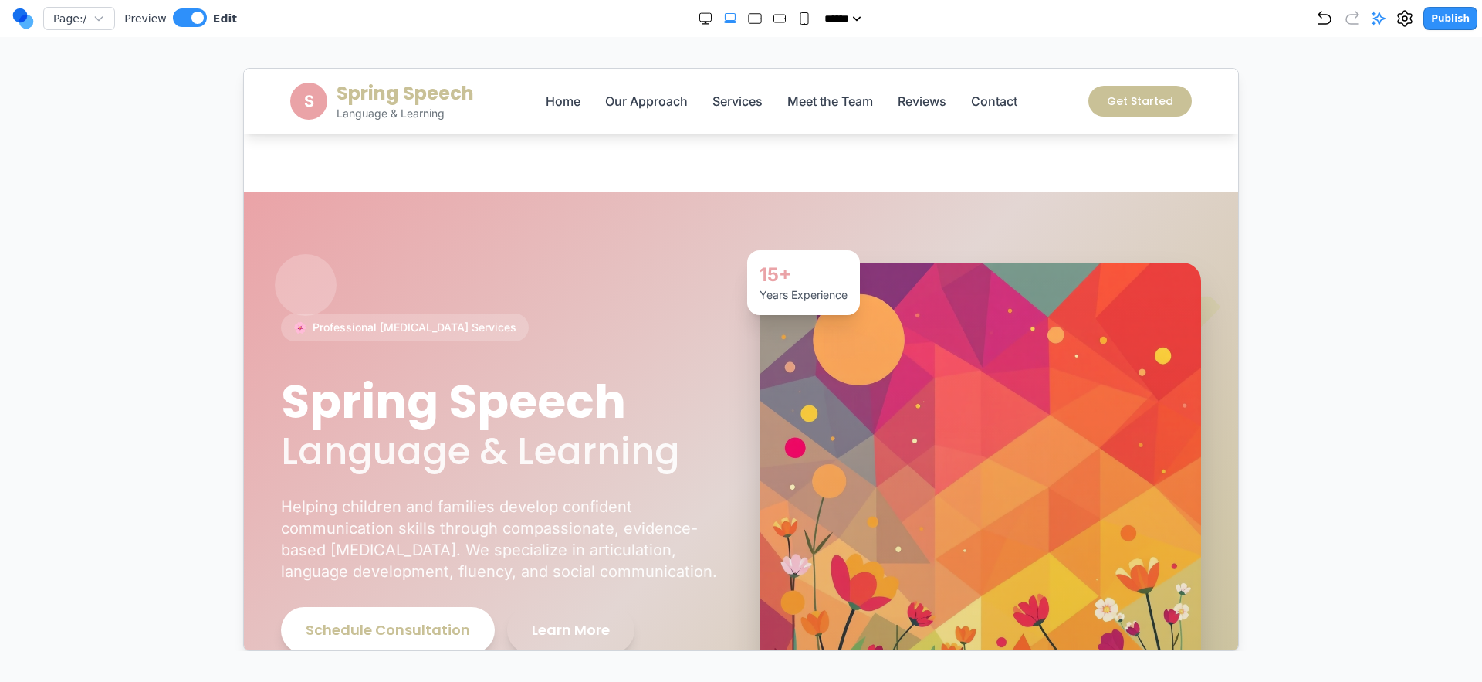
click at [706, 195] on section "🌸 Professional Speech Therapy Services Spring Speech Language & Learning Helpin…" at bounding box center [740, 481] width 994 height 581
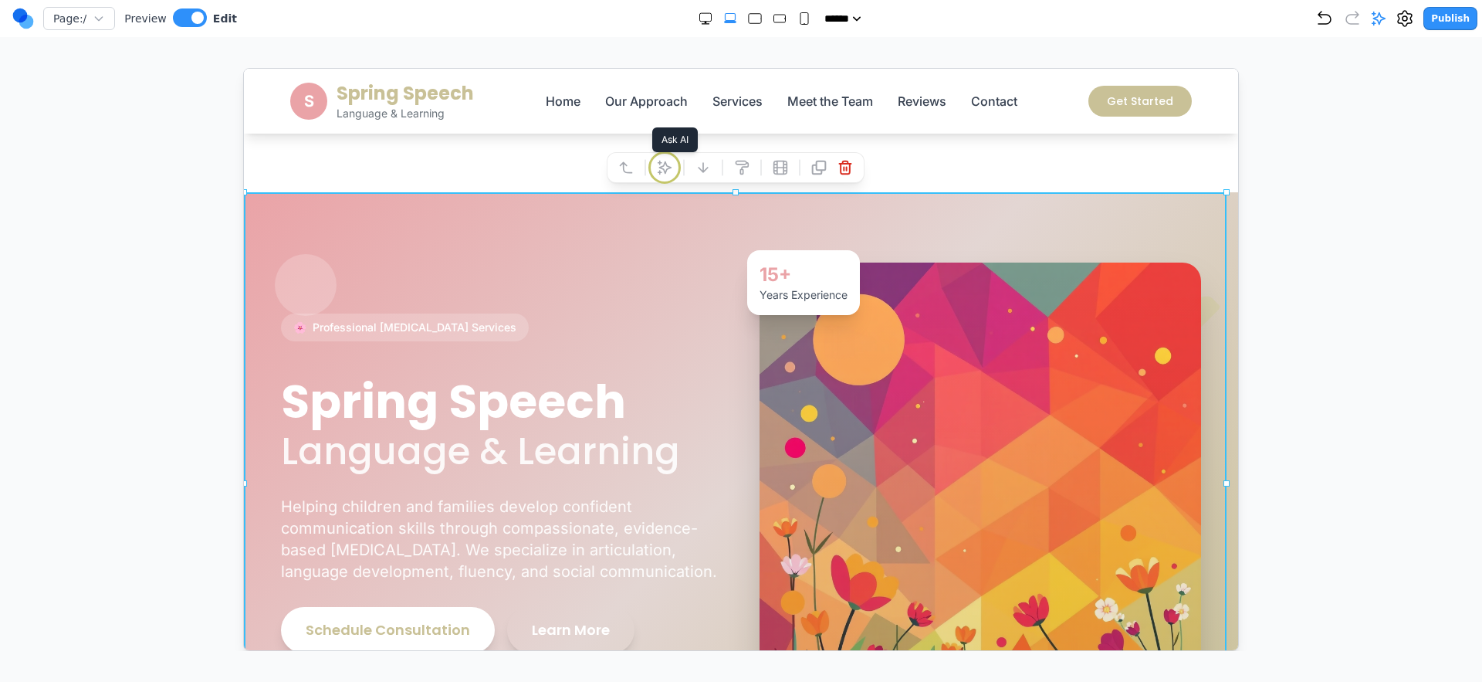
click at [653, 167] on button at bounding box center [664, 166] width 25 height 25
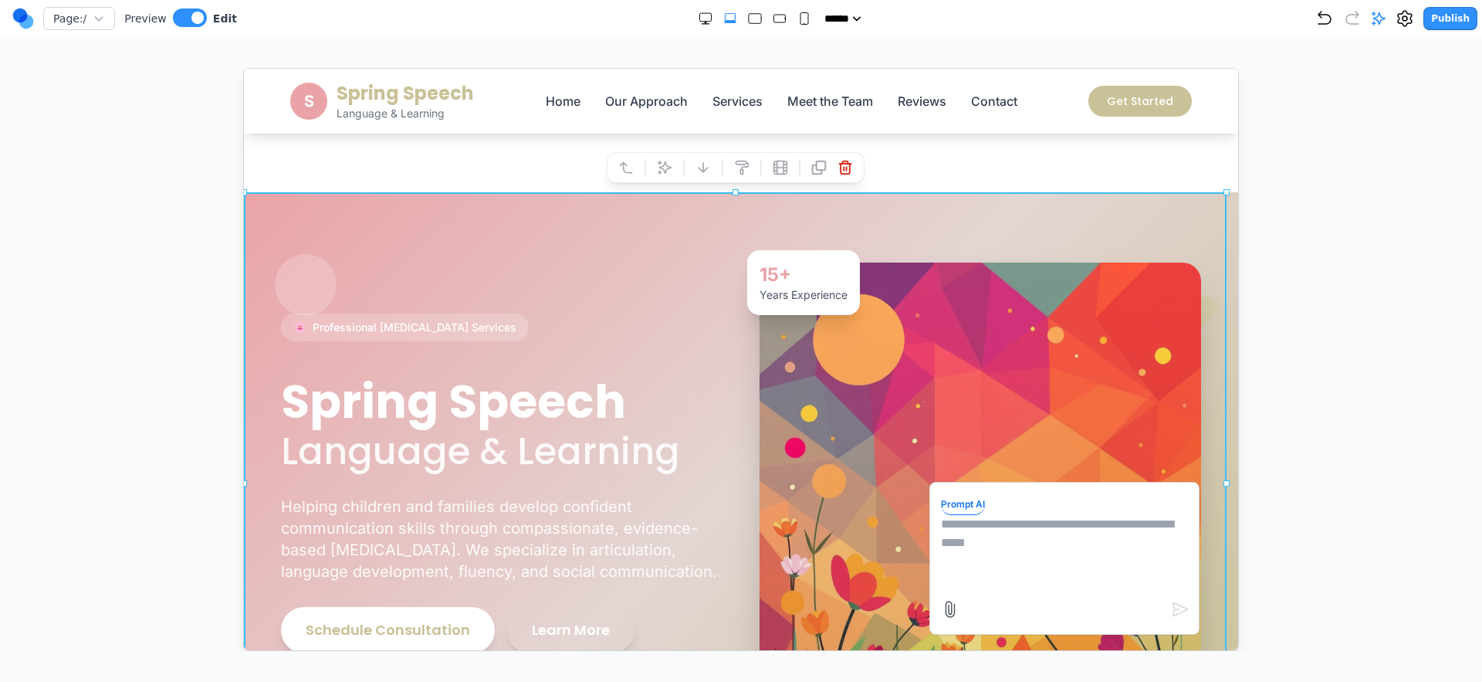
click at [1283, 283] on div at bounding box center [741, 359] width 1421 height 583
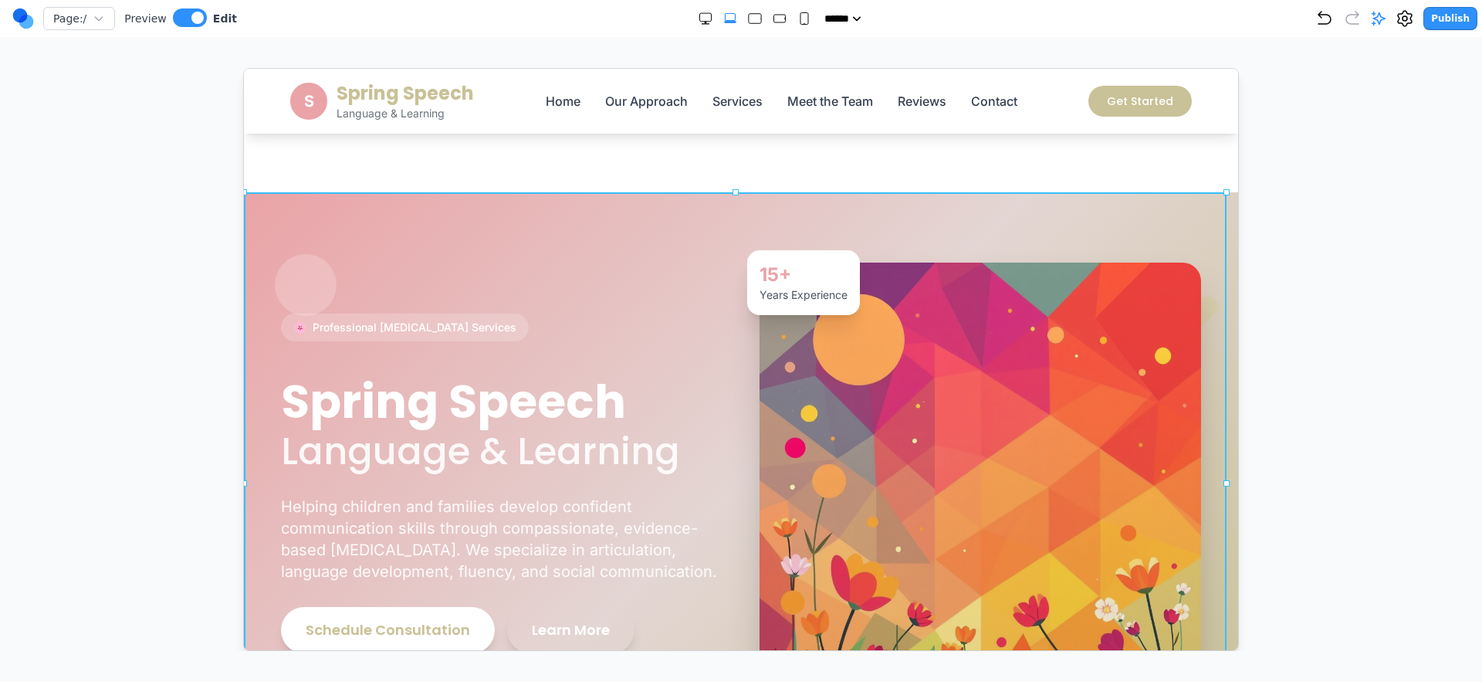
click at [787, 213] on section "🌸 Professional Speech Therapy Services Spring Speech Language & Learning Helpin…" at bounding box center [740, 481] width 994 height 581
click at [706, 172] on icon at bounding box center [702, 166] width 15 height 15
click at [723, 231] on section "🌸 Professional Speech Therapy Services Spring Speech Language & Learning Helpin…" at bounding box center [740, 481] width 994 height 581
click at [743, 166] on icon at bounding box center [741, 167] width 12 height 13
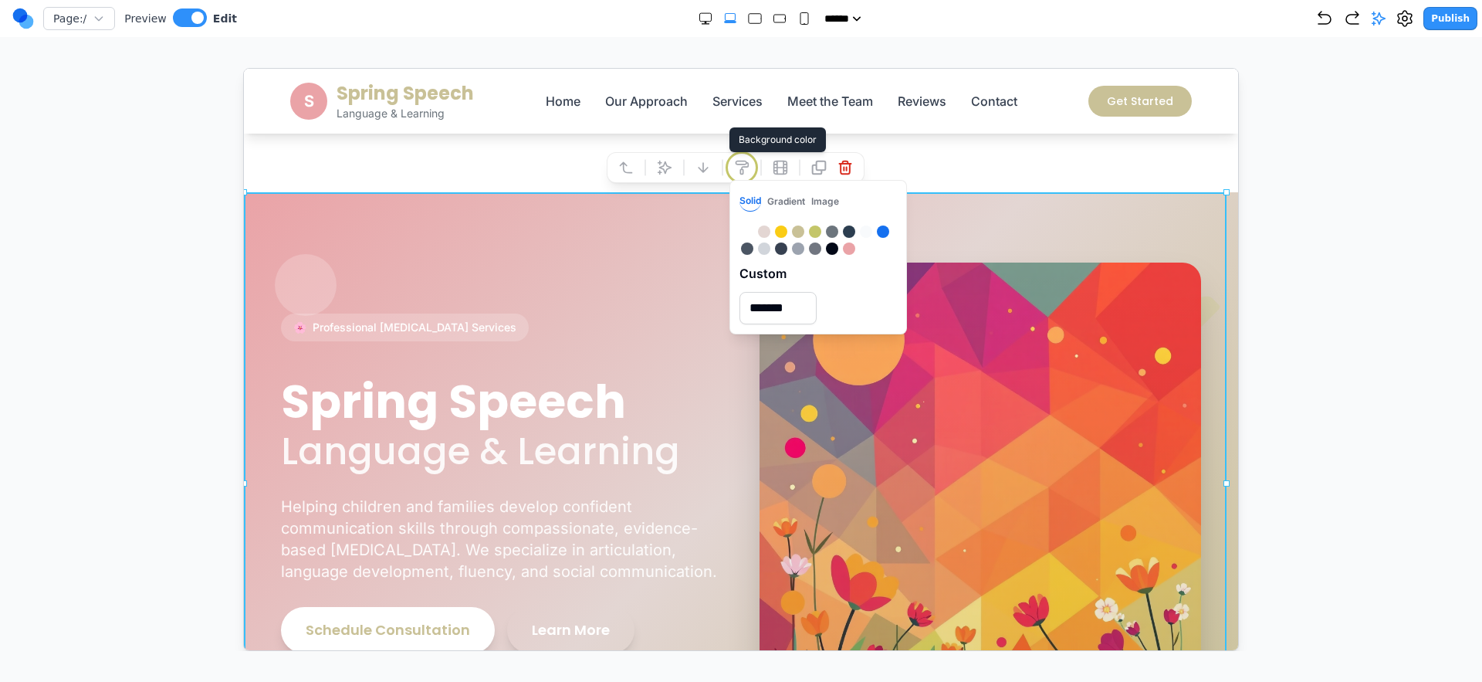
click at [743, 166] on icon at bounding box center [741, 167] width 12 height 13
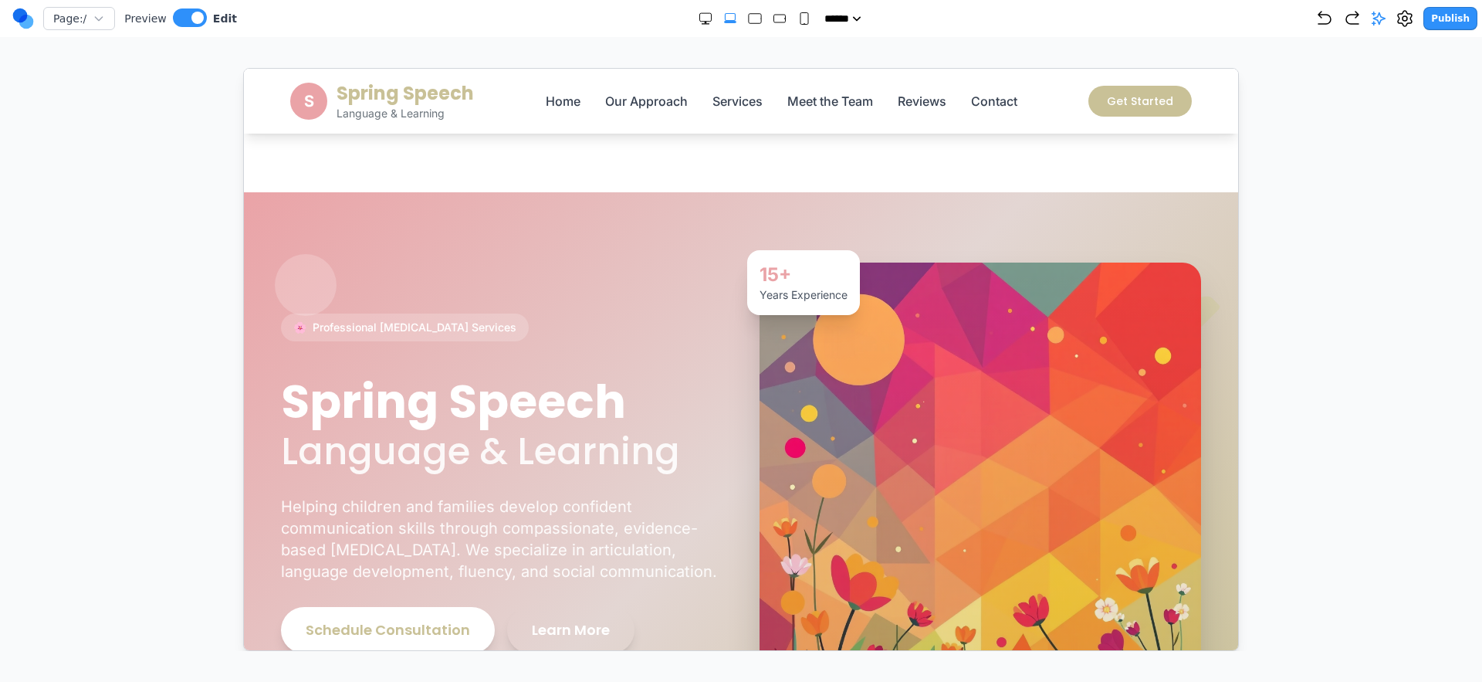
click at [1180, 154] on section "Notifications alt+T" at bounding box center [740, 130] width 994 height 124
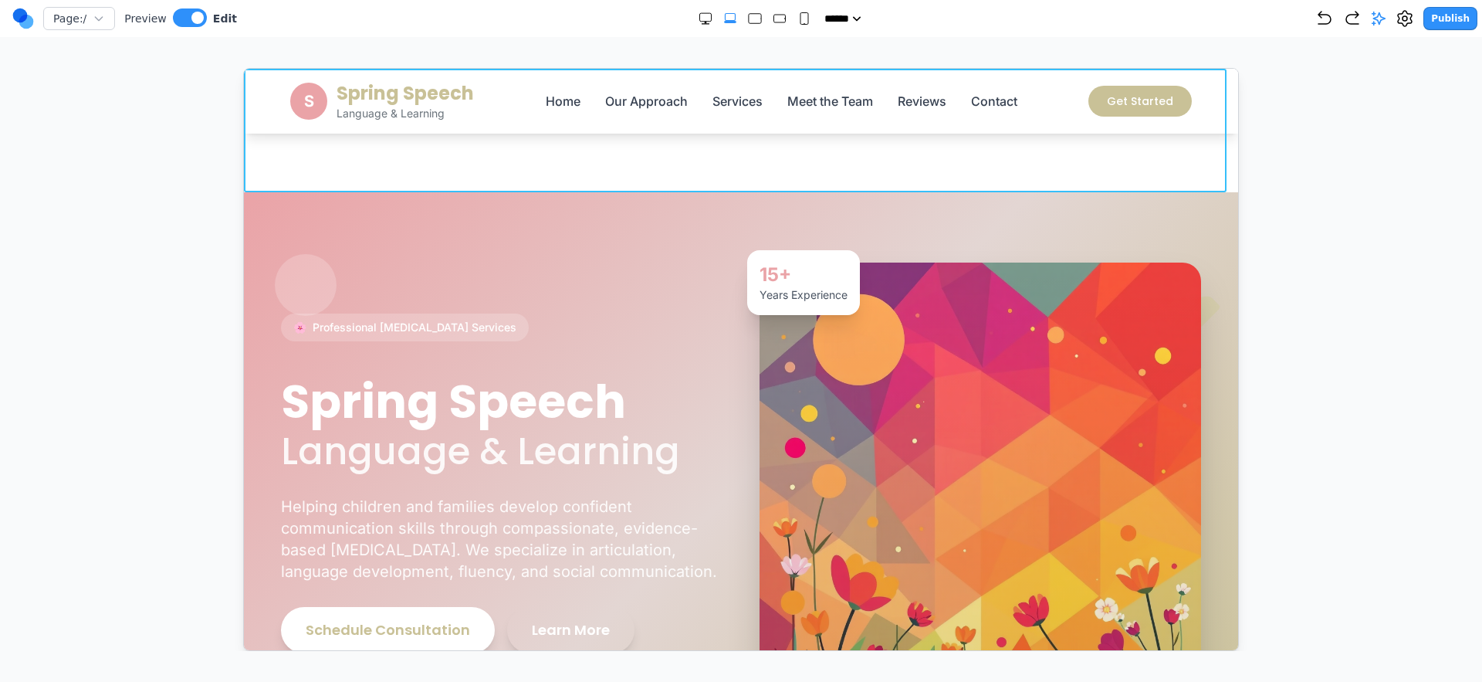
click at [547, 171] on section "Notifications alt+T" at bounding box center [740, 130] width 994 height 124
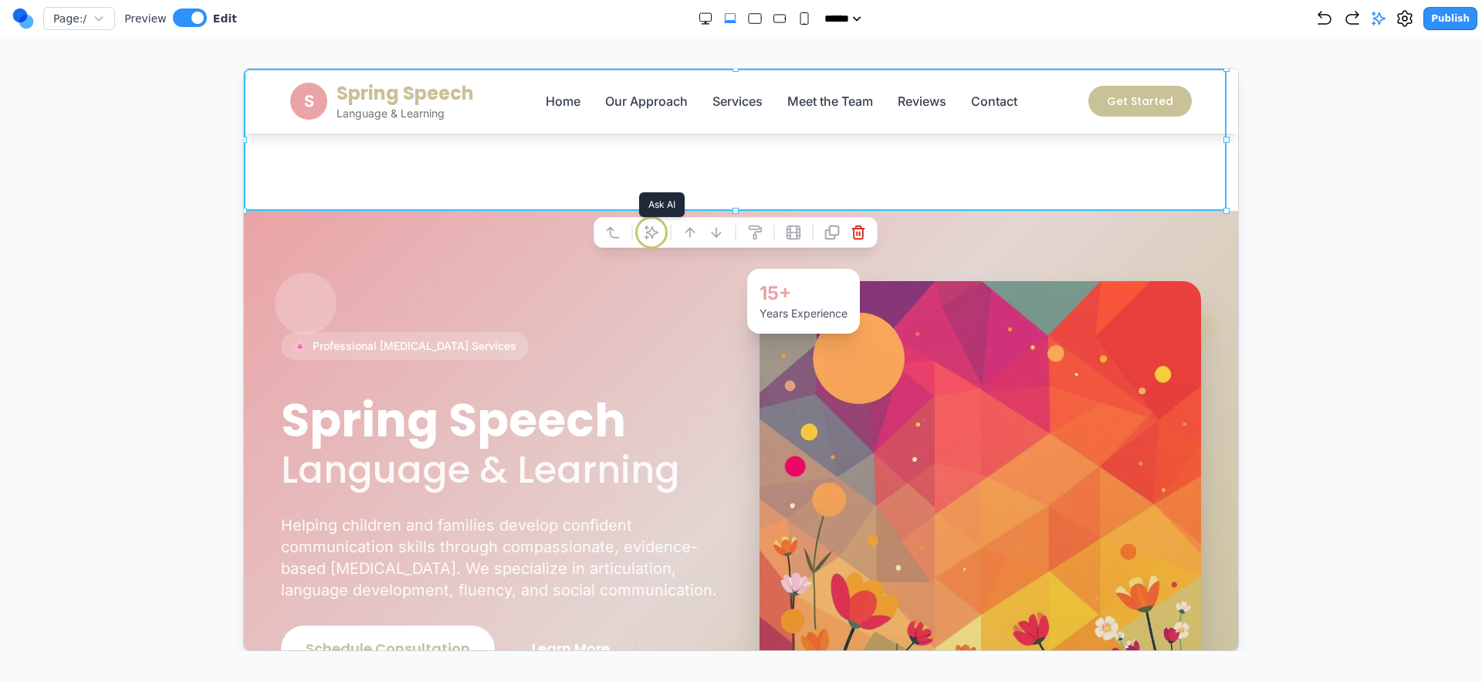
click at [651, 228] on icon at bounding box center [650, 231] width 13 height 13
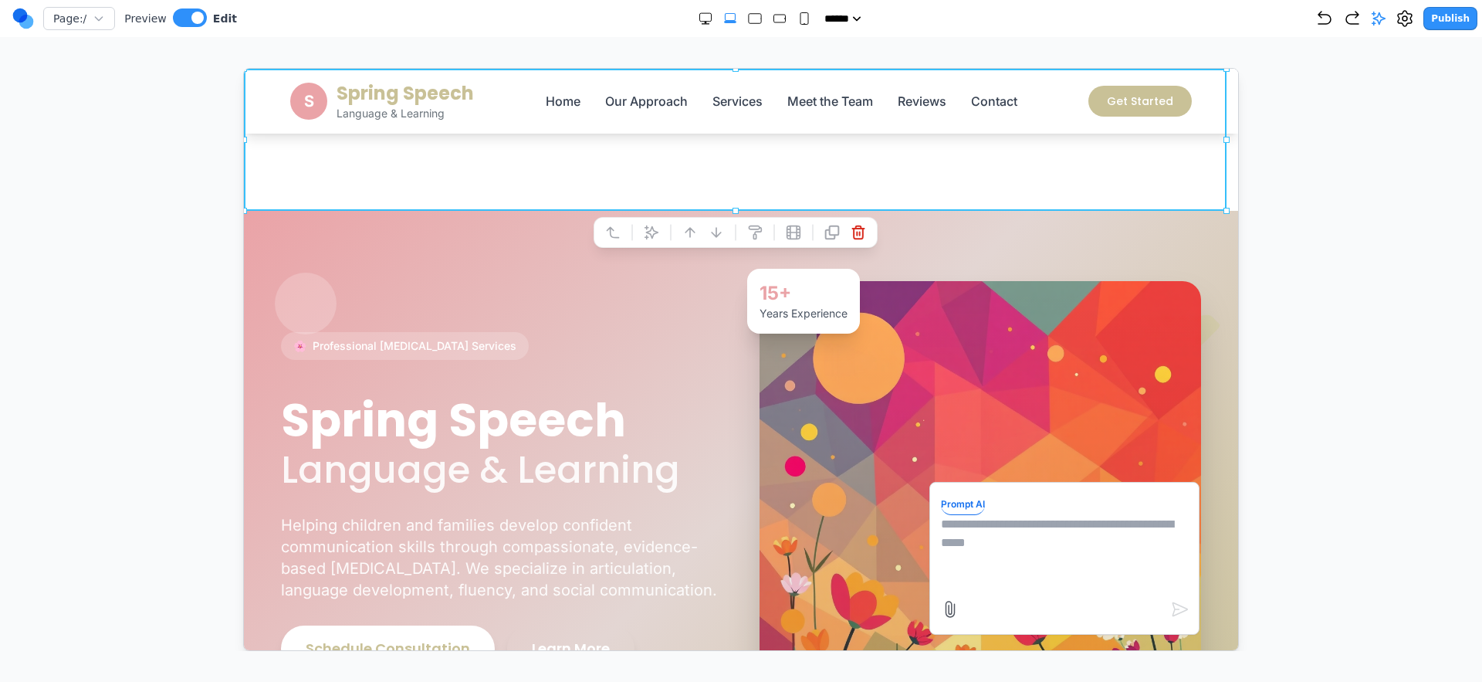
click at [1295, 274] on div at bounding box center [741, 359] width 1421 height 583
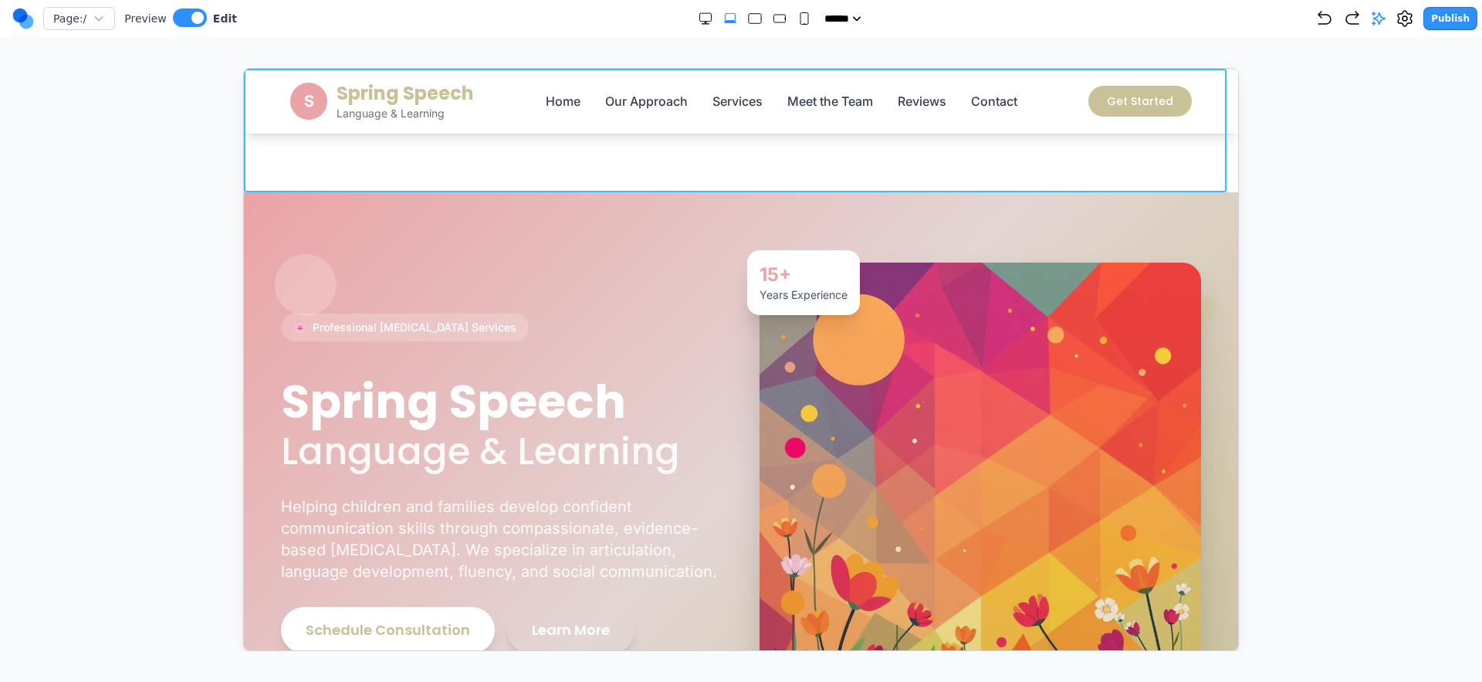
click at [645, 178] on section "Notifications alt+T" at bounding box center [740, 130] width 994 height 124
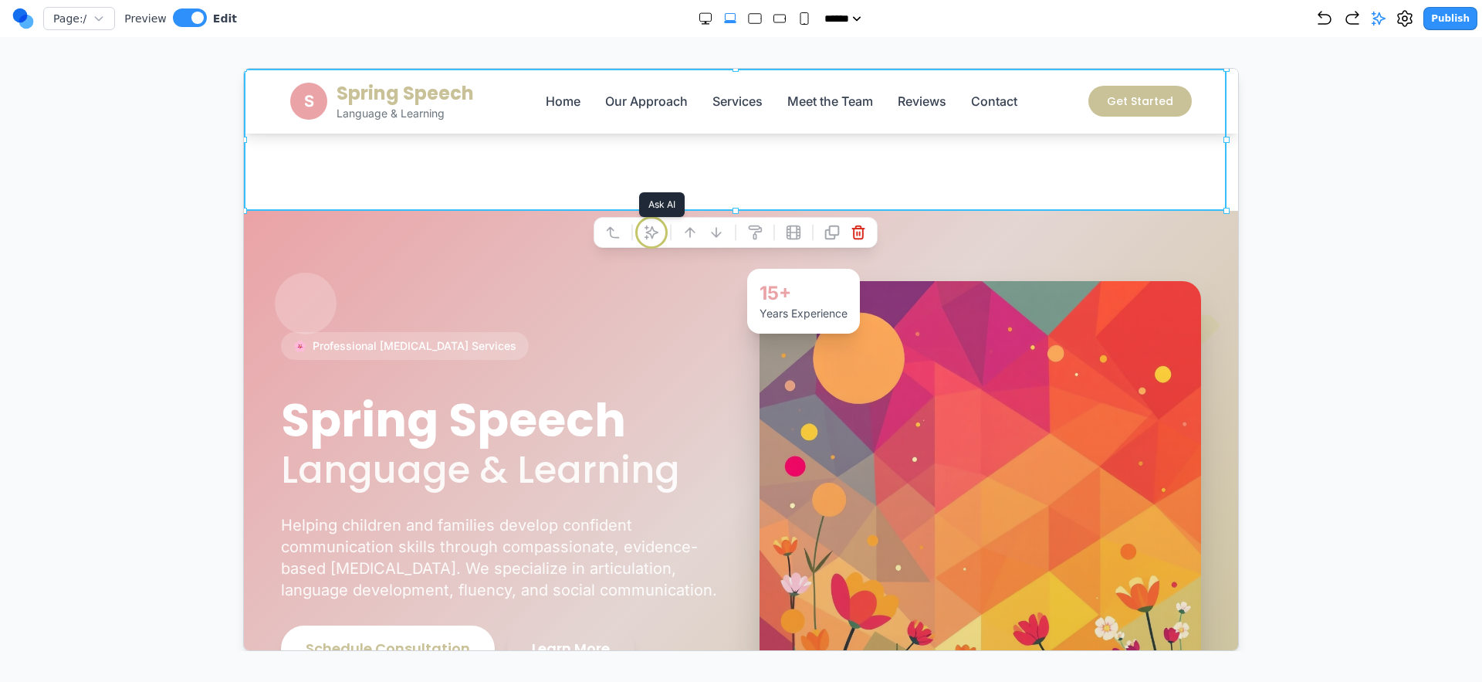
click at [655, 226] on icon at bounding box center [650, 231] width 15 height 15
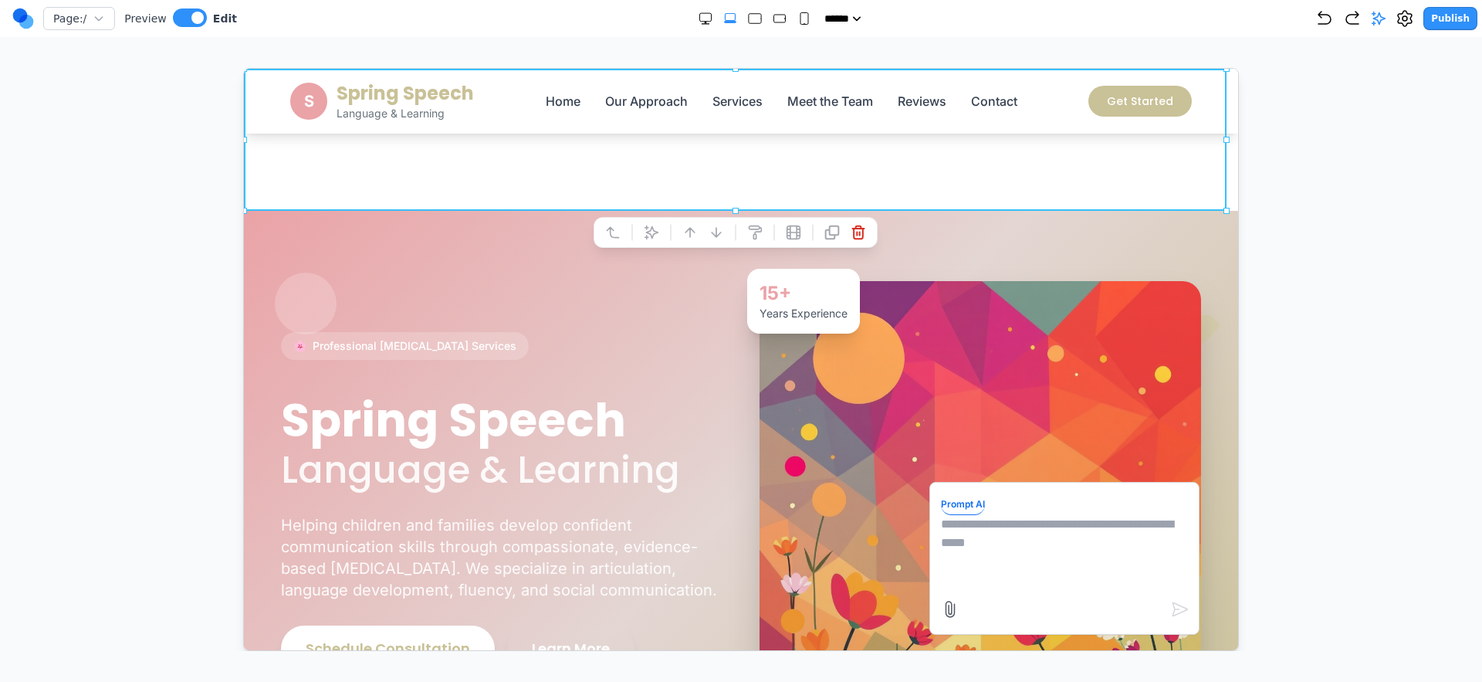
click at [1343, 232] on div at bounding box center [741, 359] width 1421 height 583
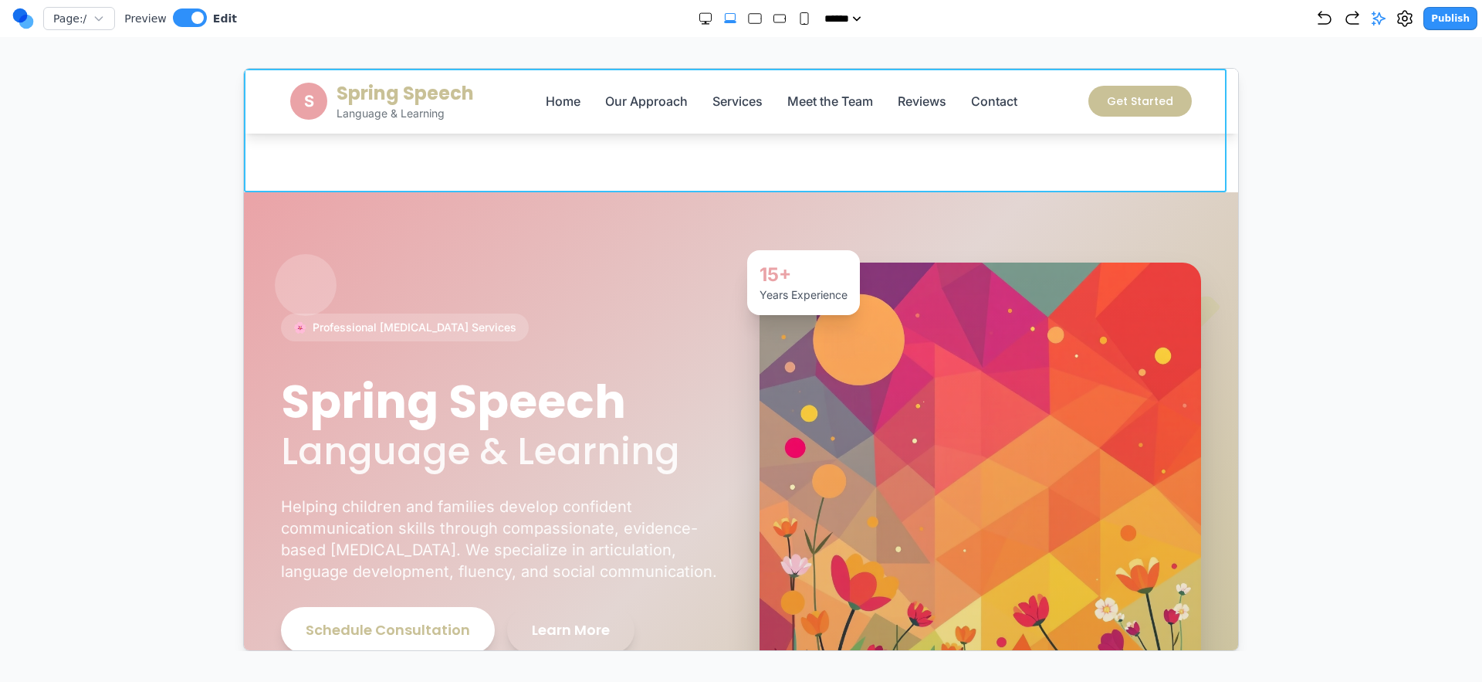
click at [602, 151] on section "Notifications alt+T" at bounding box center [740, 130] width 994 height 124
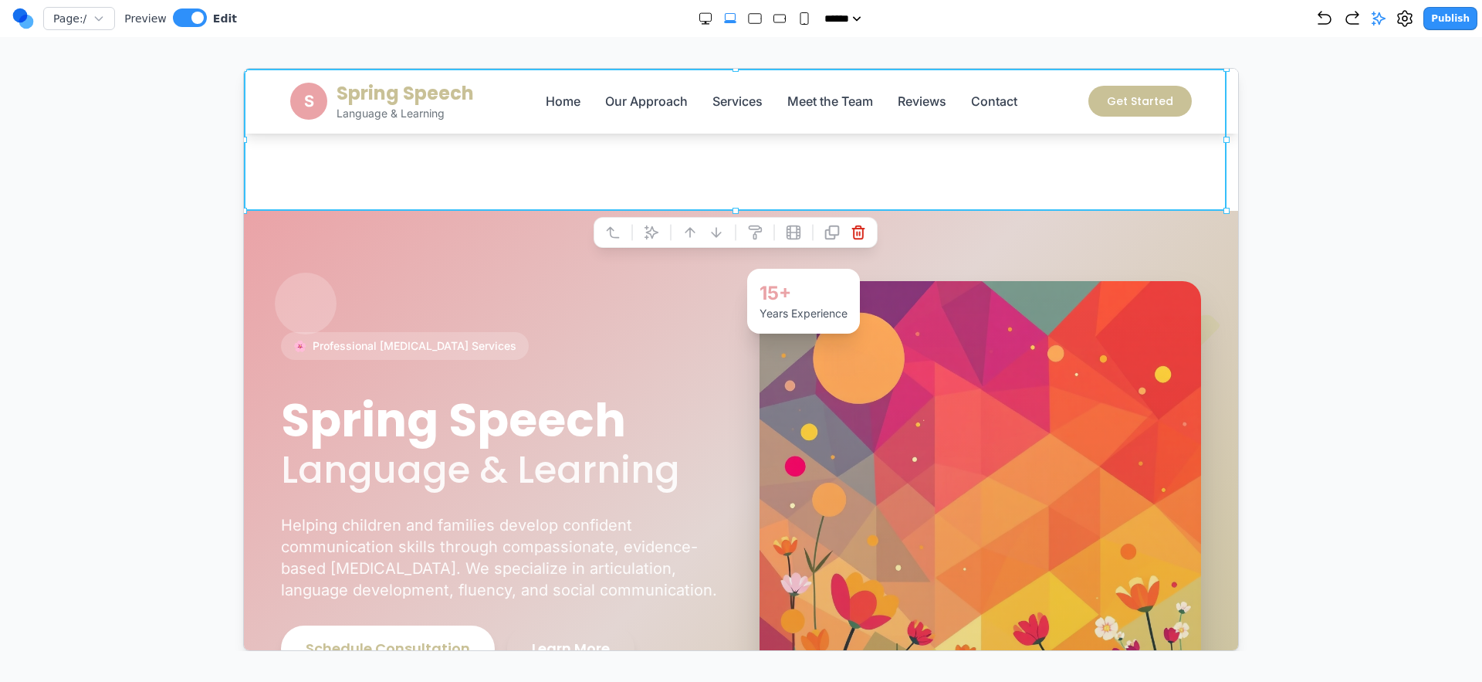
click at [453, 186] on section "Notifications alt+T" at bounding box center [740, 139] width 994 height 142
click at [120, 178] on div at bounding box center [741, 359] width 1421 height 583
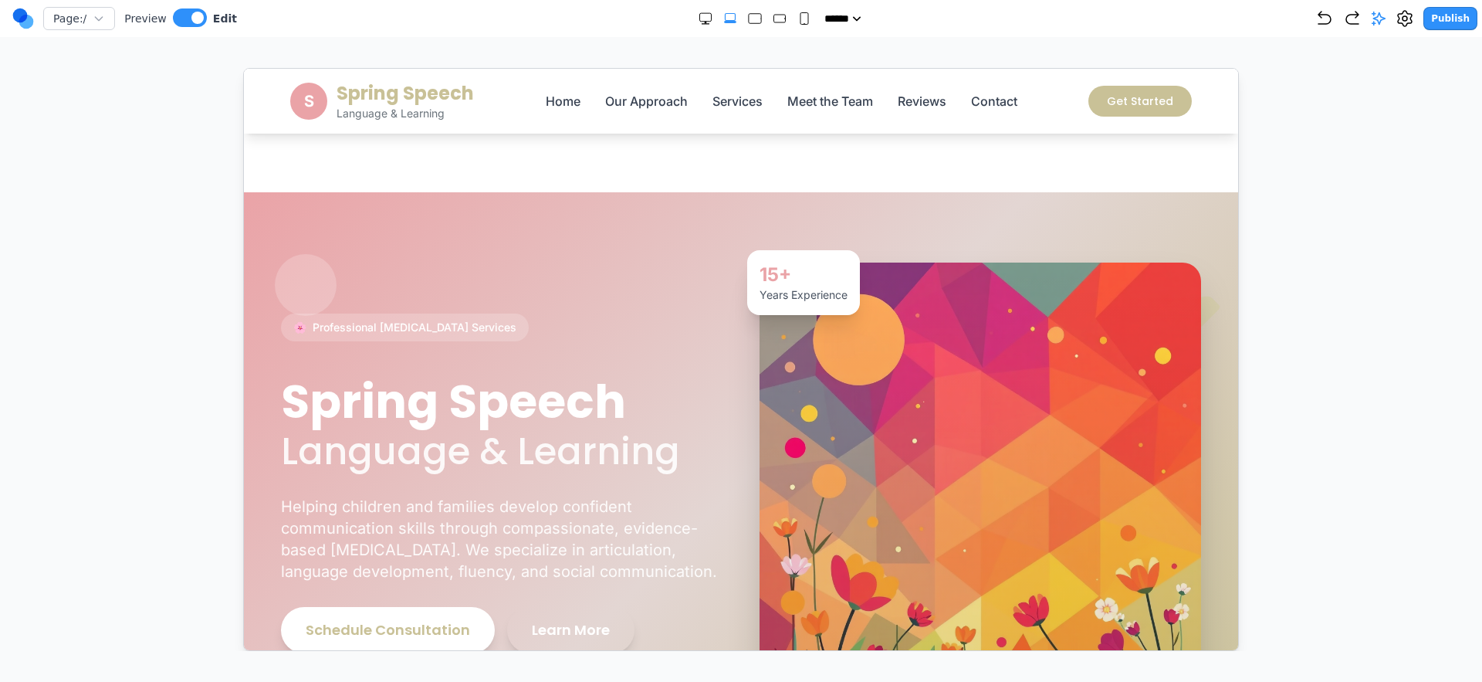
click at [240, 173] on div at bounding box center [741, 359] width 1421 height 583
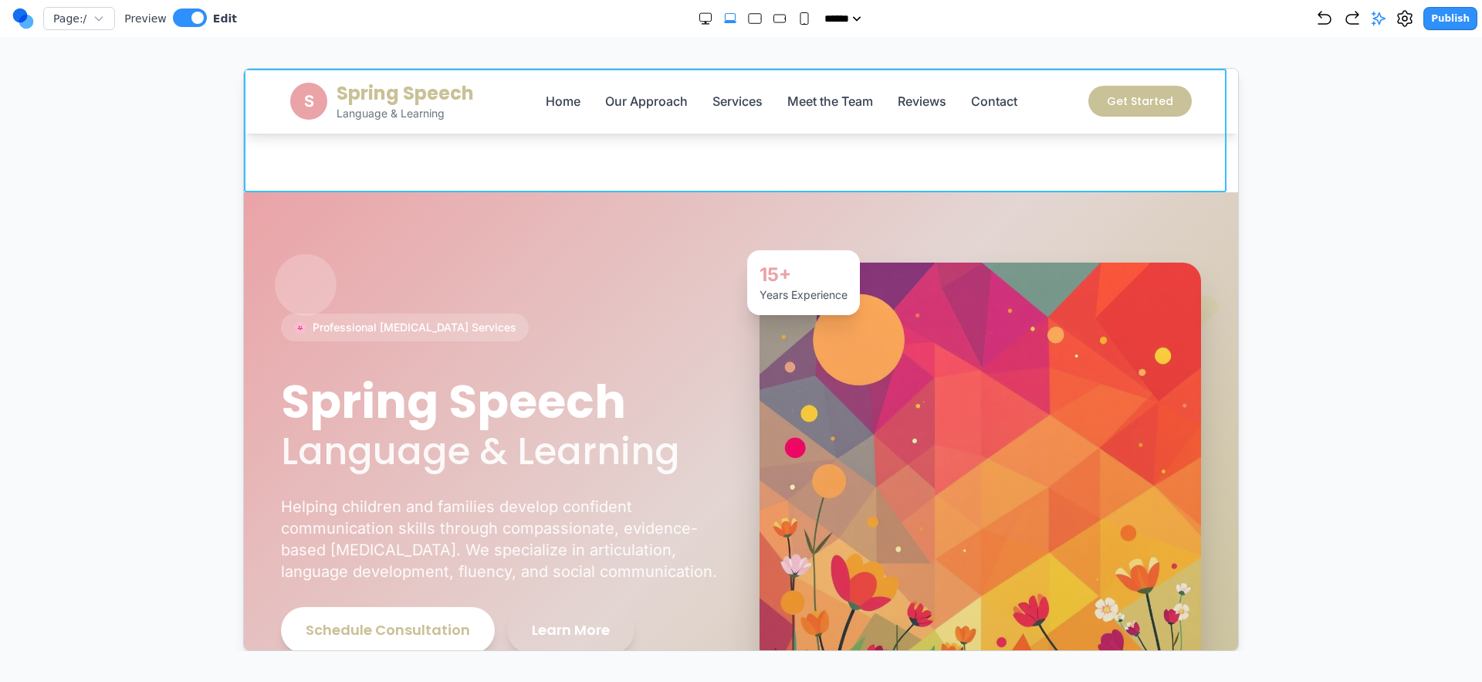
click at [259, 168] on section "Notifications alt+T" at bounding box center [740, 130] width 994 height 124
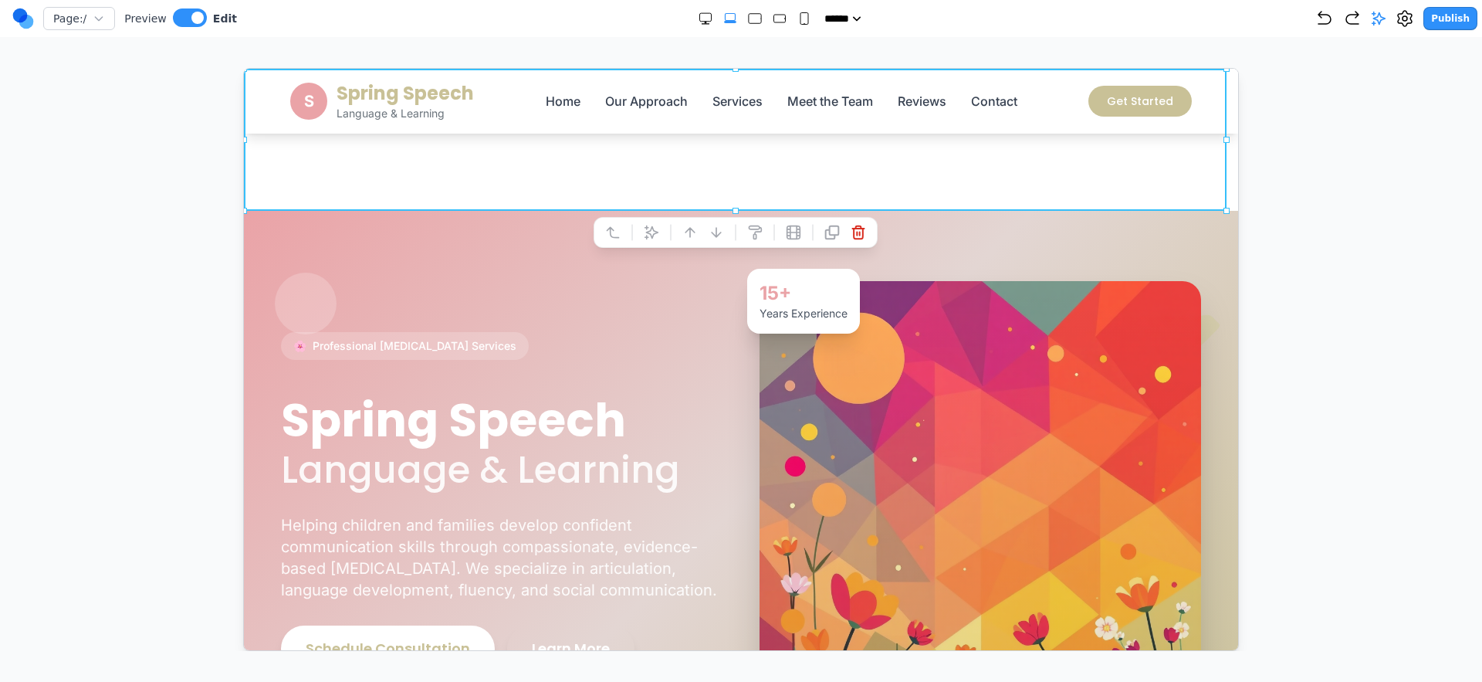
click at [172, 169] on div at bounding box center [741, 359] width 1421 height 583
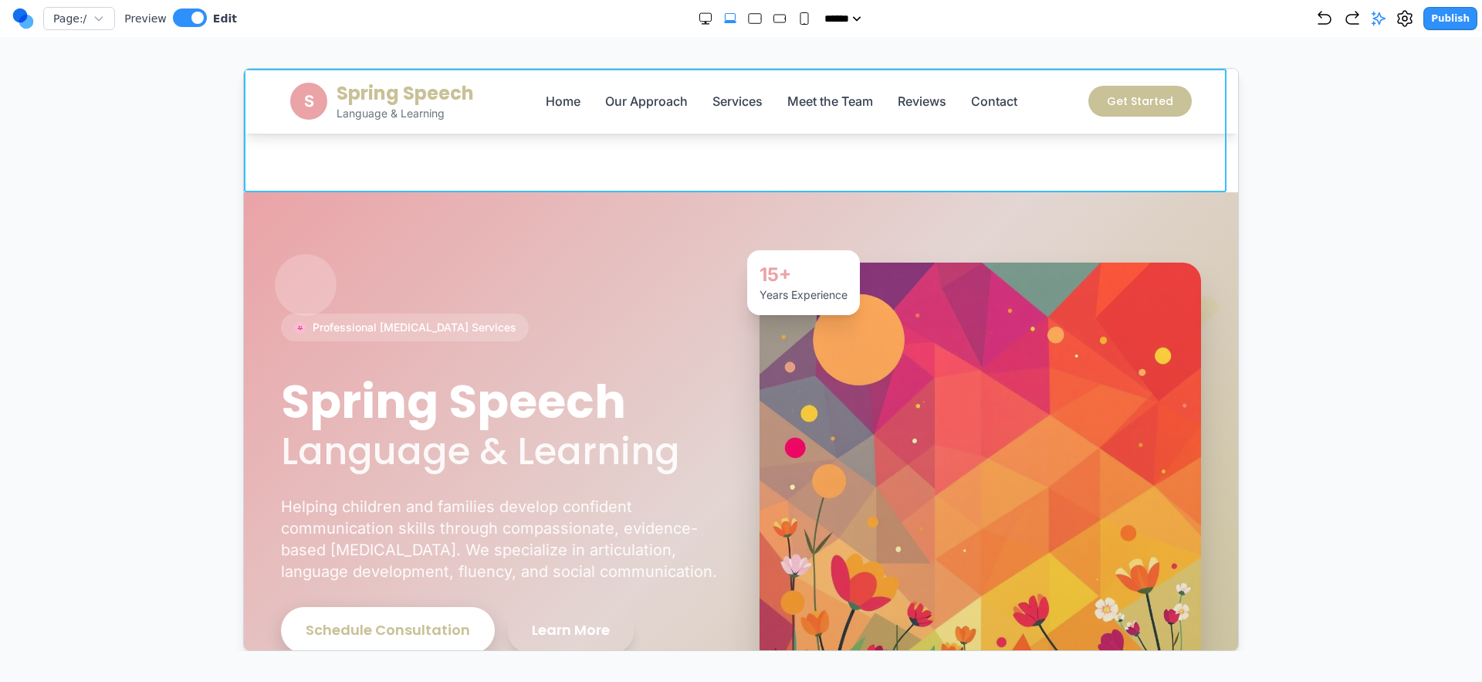
click at [337, 168] on section "Notifications alt+T" at bounding box center [740, 130] width 994 height 124
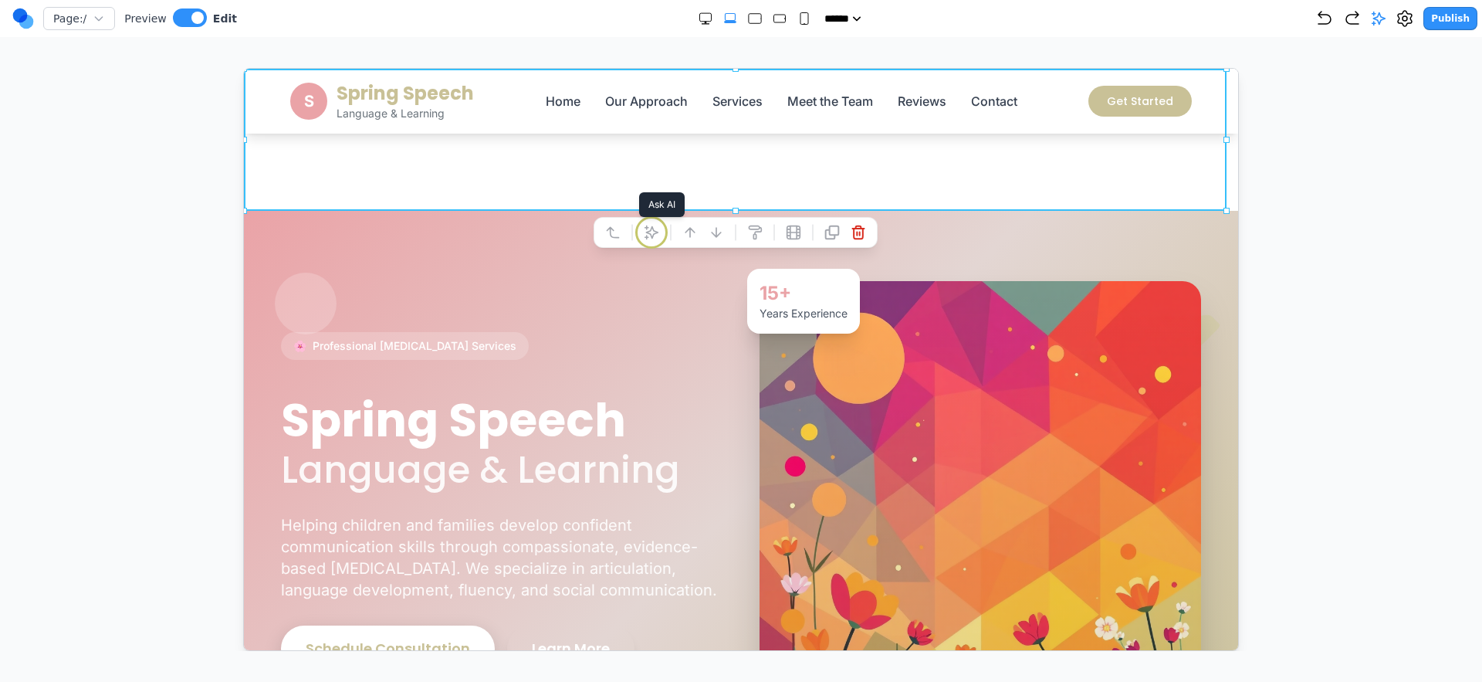
click at [655, 237] on icon at bounding box center [650, 231] width 15 height 15
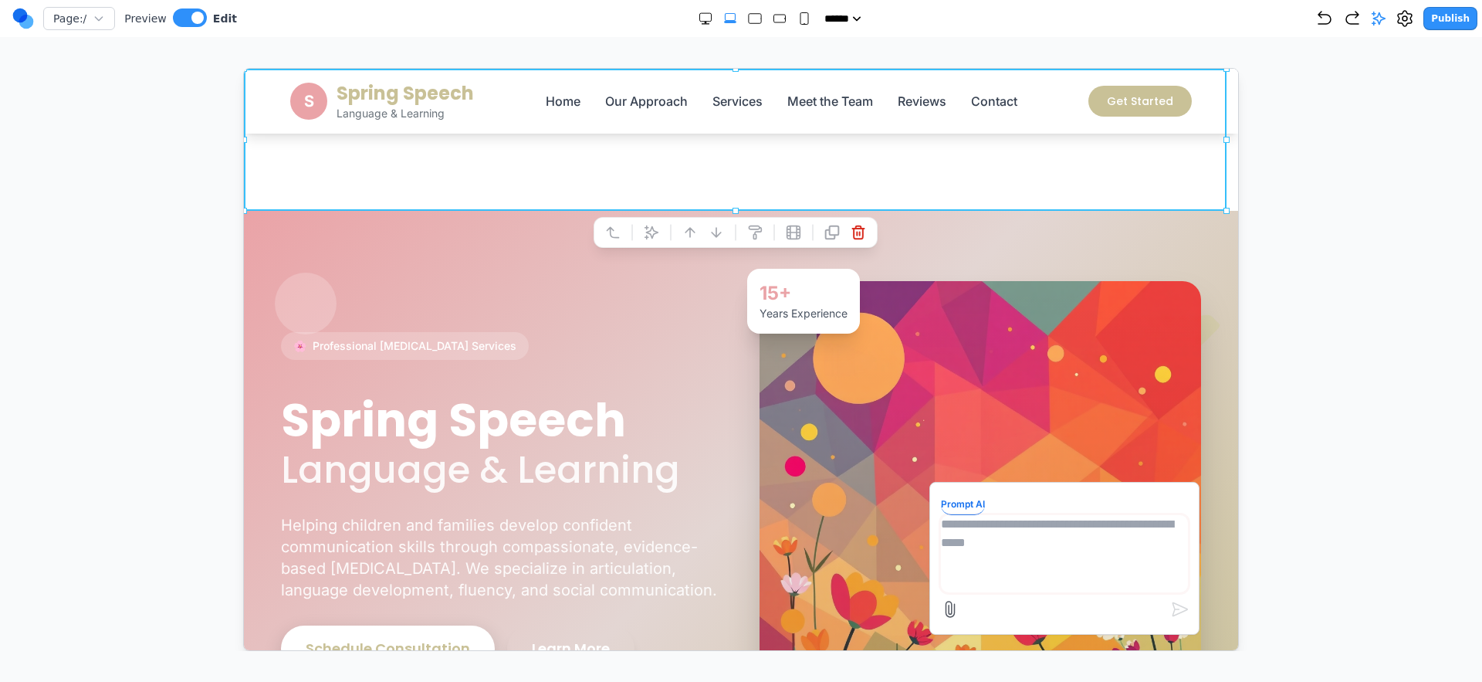
click at [995, 547] on textarea at bounding box center [1063, 552] width 247 height 77
type textarea "**********"
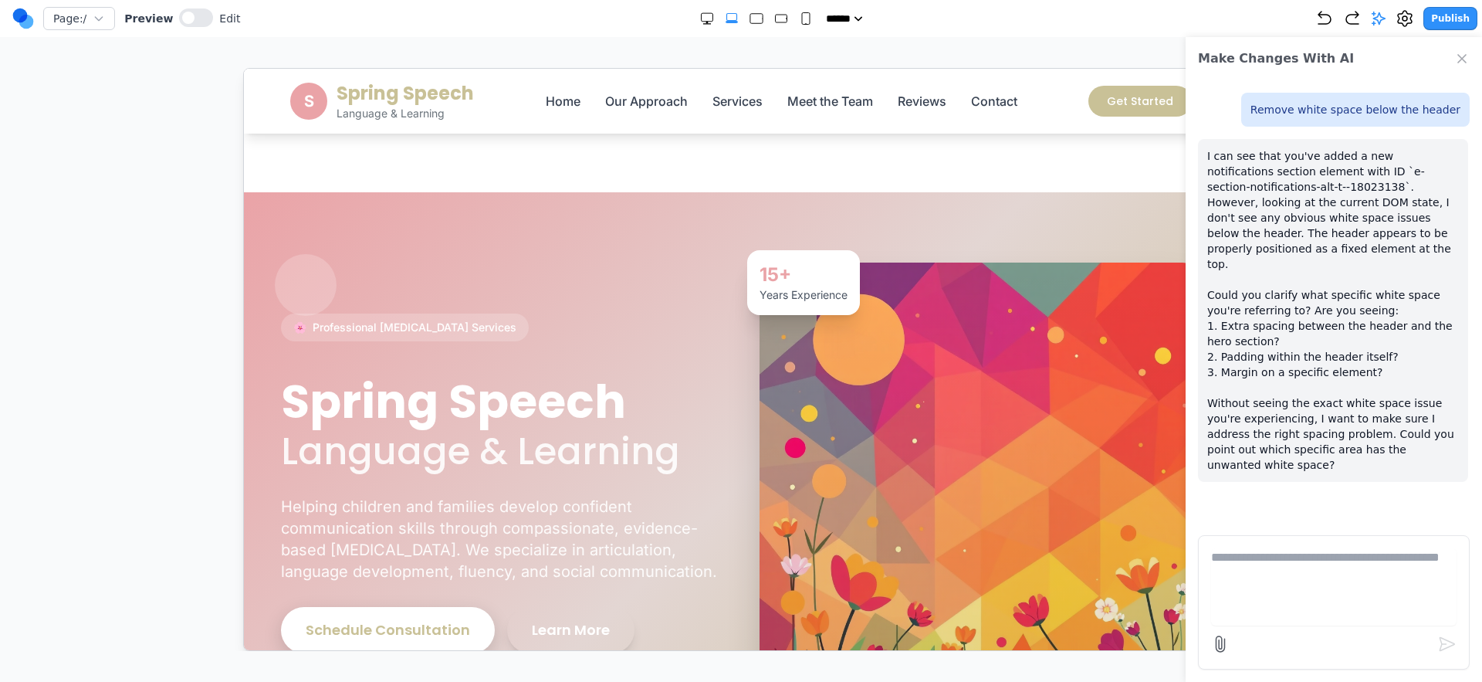
click at [1282, 339] on p "I can see that you've added a new notifications section element with ID `e-sect…" at bounding box center [1333, 310] width 252 height 324
click at [1356, 592] on textarea at bounding box center [1334, 586] width 246 height 77
type textarea "*"
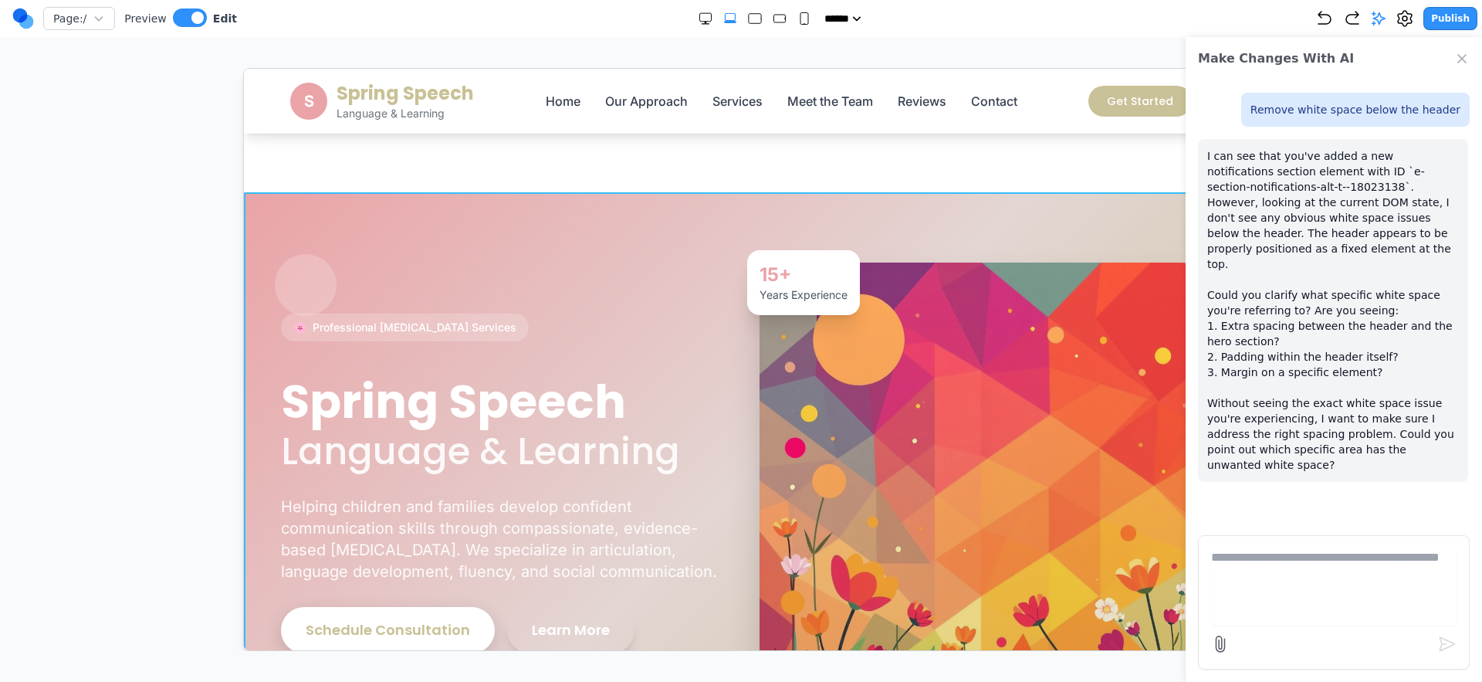
click at [405, 197] on section "🌸 Professional Speech Therapy Services Spring Speech Language & Learning Helpin…" at bounding box center [740, 481] width 994 height 581
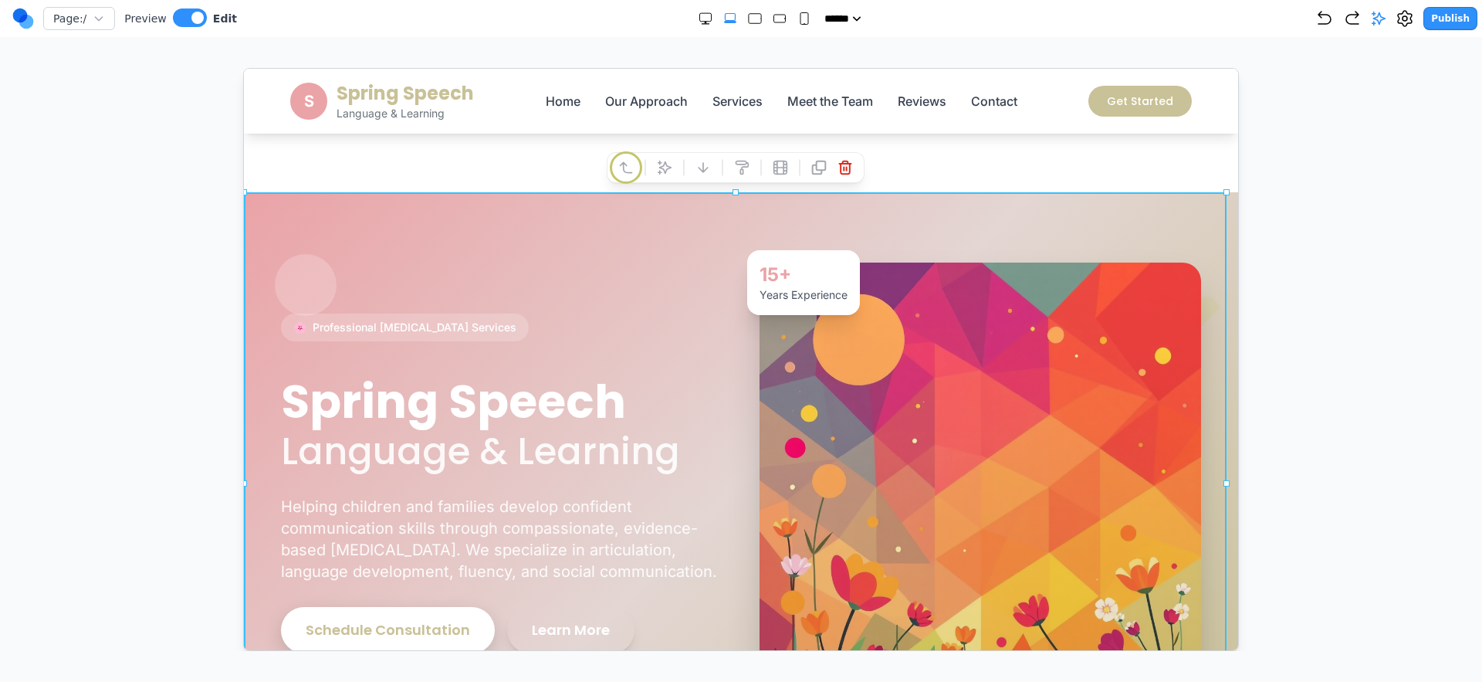
click at [626, 167] on icon at bounding box center [625, 166] width 15 height 15
drag, startPoint x: 87, startPoint y: 197, endPoint x: 256, endPoint y: 165, distance: 172.0
click at [96, 196] on div at bounding box center [741, 359] width 1421 height 583
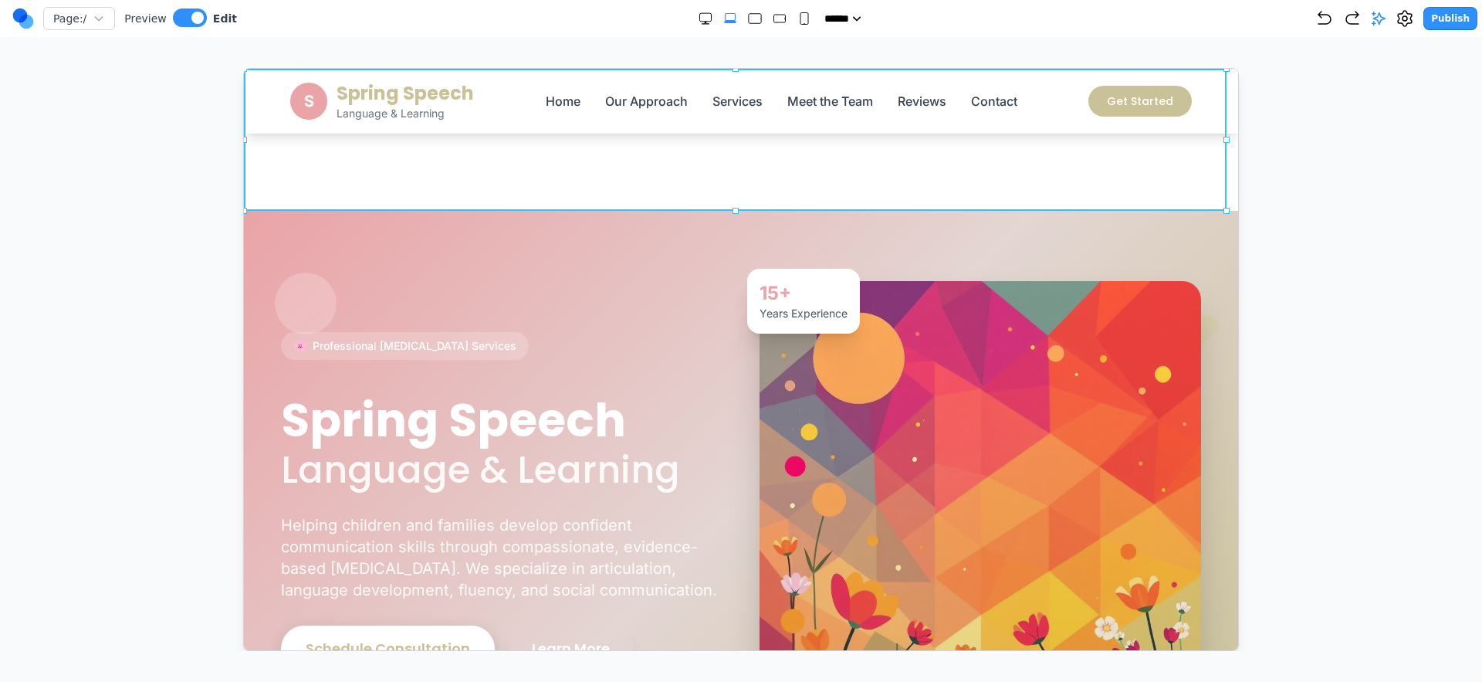
click at [344, 155] on section "Notifications alt+T" at bounding box center [740, 139] width 994 height 142
click at [340, 158] on section "Notifications alt+T" at bounding box center [740, 139] width 994 height 142
click at [1391, 17] on div "Publish" at bounding box center [1397, 18] width 162 height 23
click at [1387, 6] on div "Page: / Preview Edit ***** ***** ****** ****** ****** Publish" at bounding box center [744, 18] width 1465 height 25
click at [1386, 15] on icon at bounding box center [1379, 18] width 13 height 13
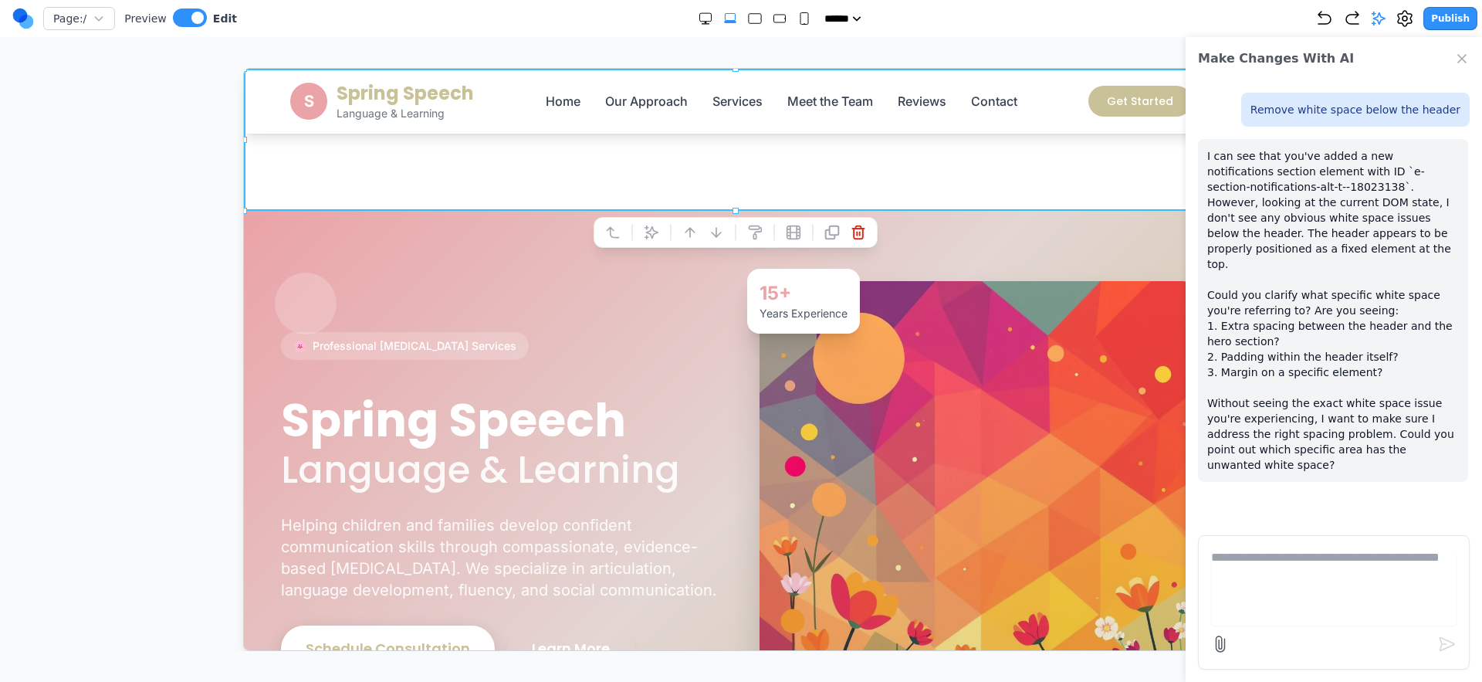
click at [1373, 574] on textarea at bounding box center [1334, 586] width 246 height 77
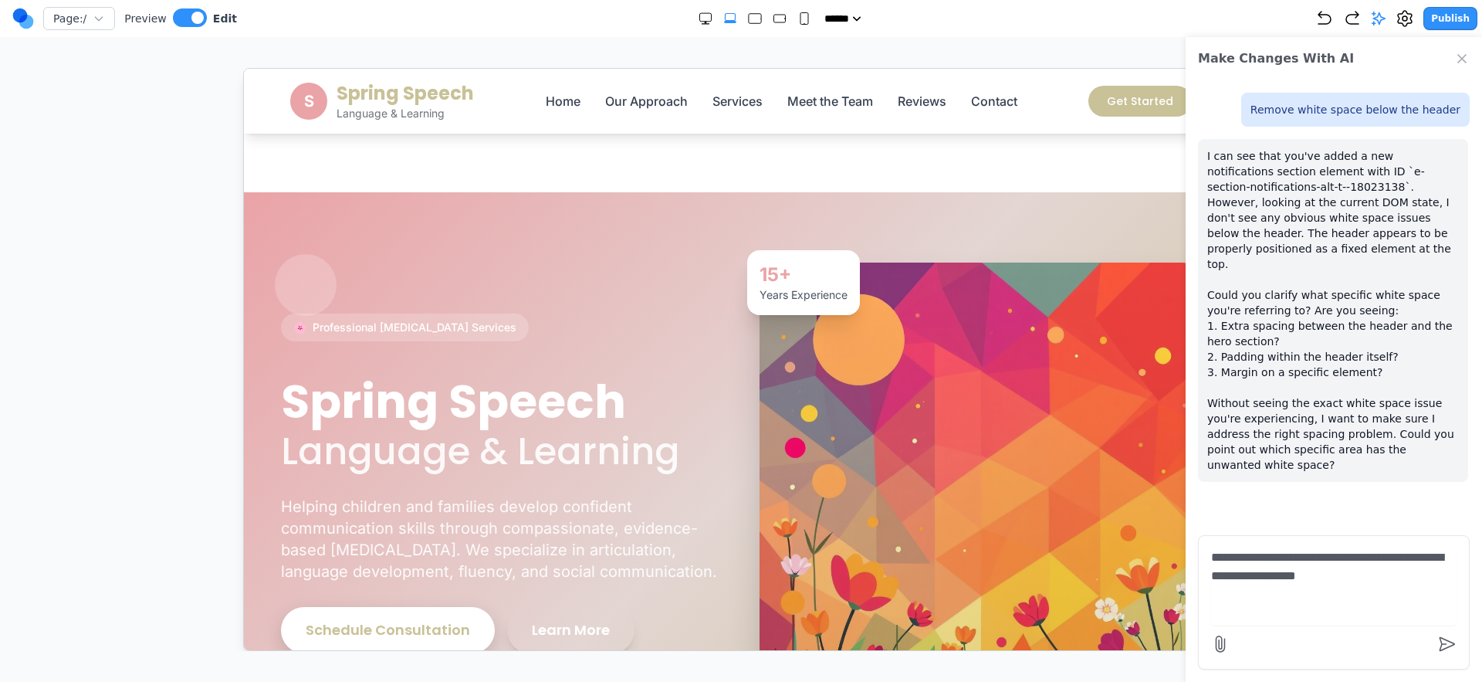
type textarea "**********"
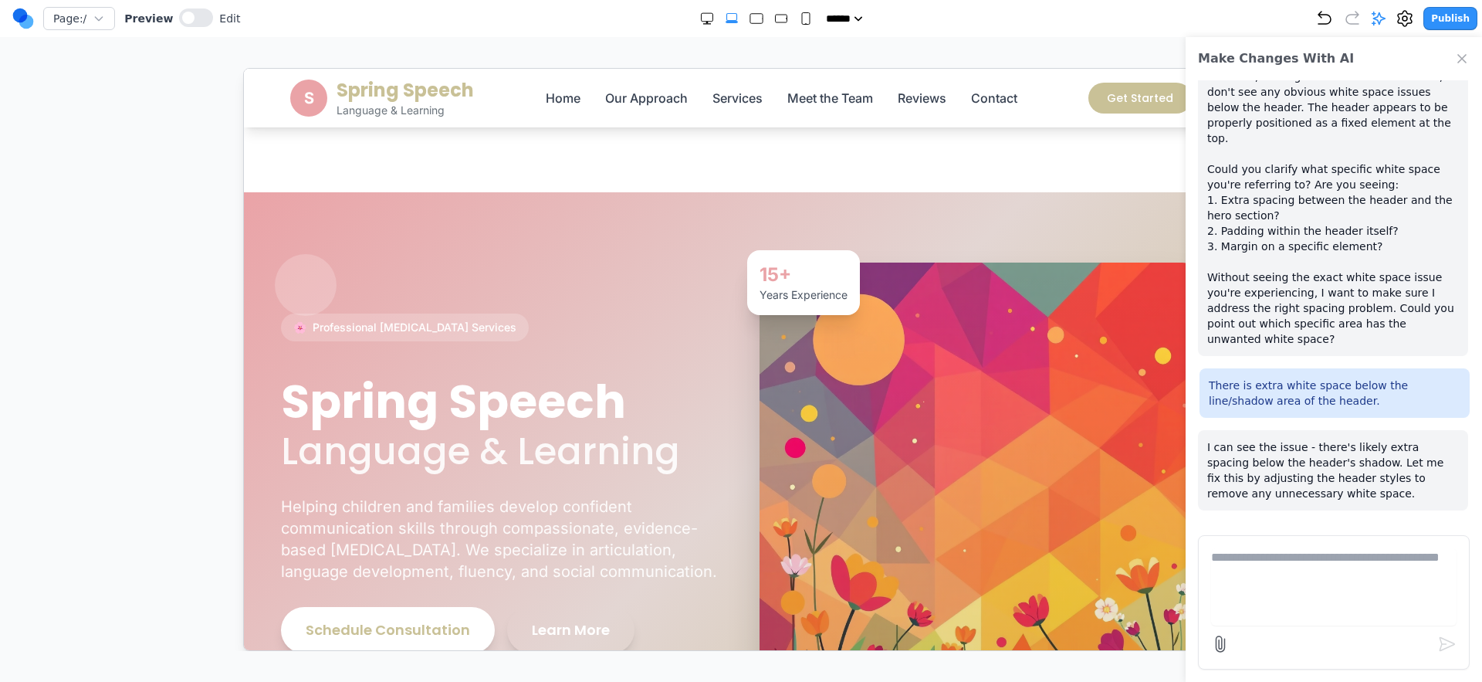
scroll to position [126, 0]
click at [1343, 550] on textarea at bounding box center [1334, 586] width 246 height 77
click at [483, 224] on section "🌸 Professional Speech Therapy Services Spring Speech Language & Learning Helpin…" at bounding box center [740, 481] width 994 height 581
click at [487, 141] on section "Notifications alt+T" at bounding box center [740, 130] width 994 height 124
click at [184, 15] on span at bounding box center [188, 18] width 12 height 12
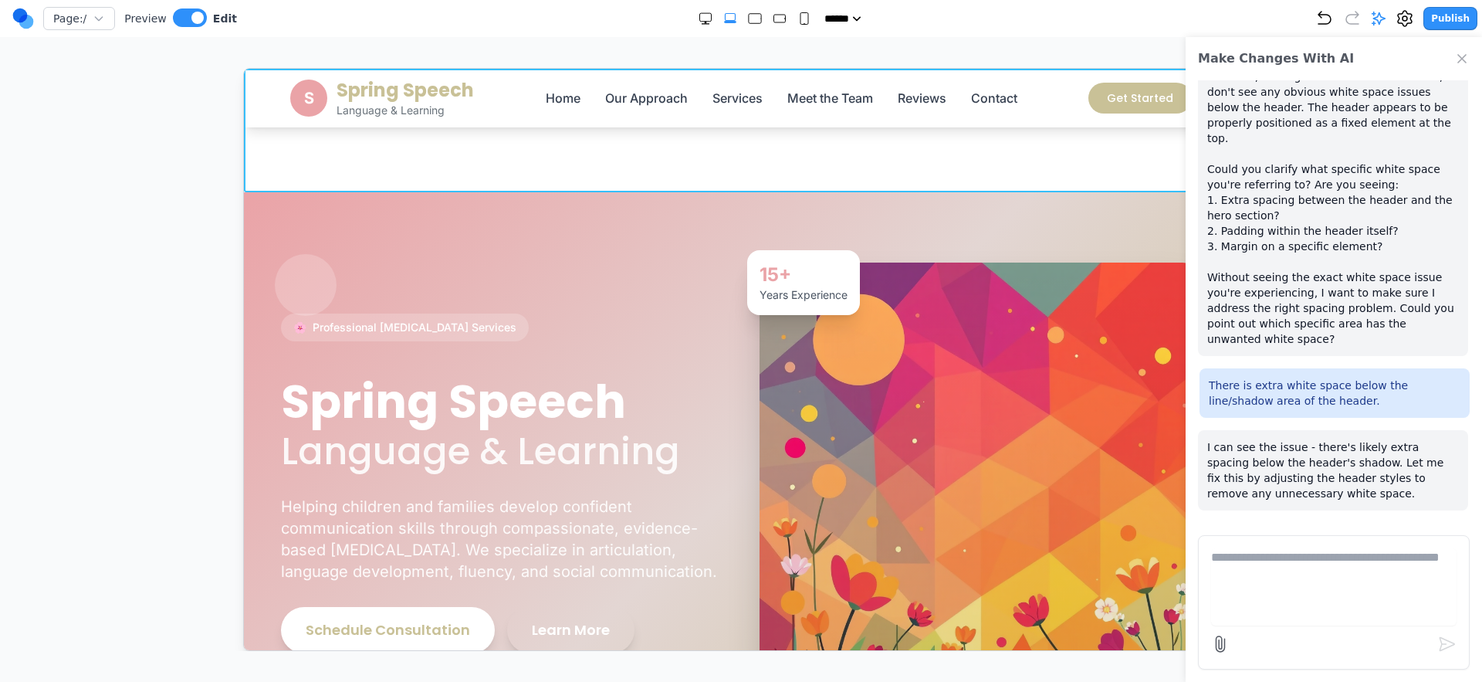
click at [411, 159] on section "Notifications alt+T" at bounding box center [740, 130] width 994 height 124
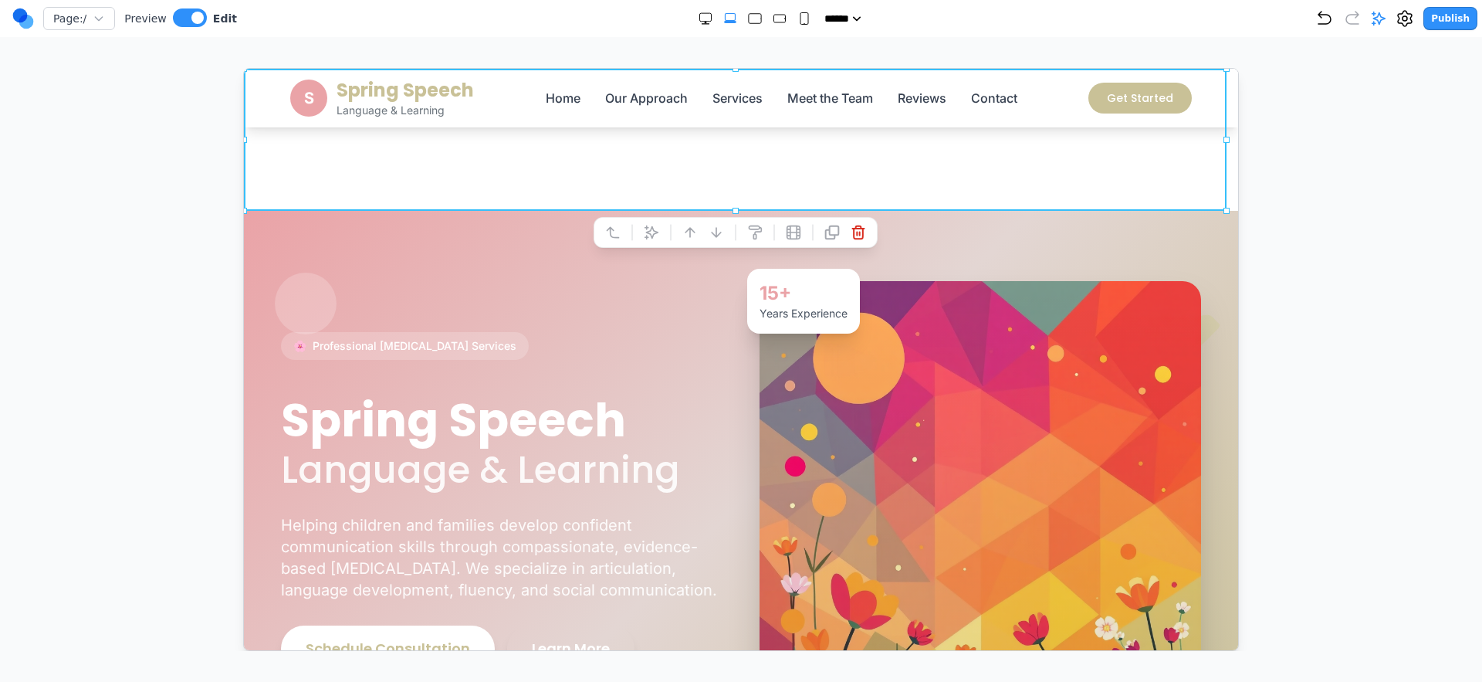
click at [195, 154] on div at bounding box center [741, 359] width 1421 height 583
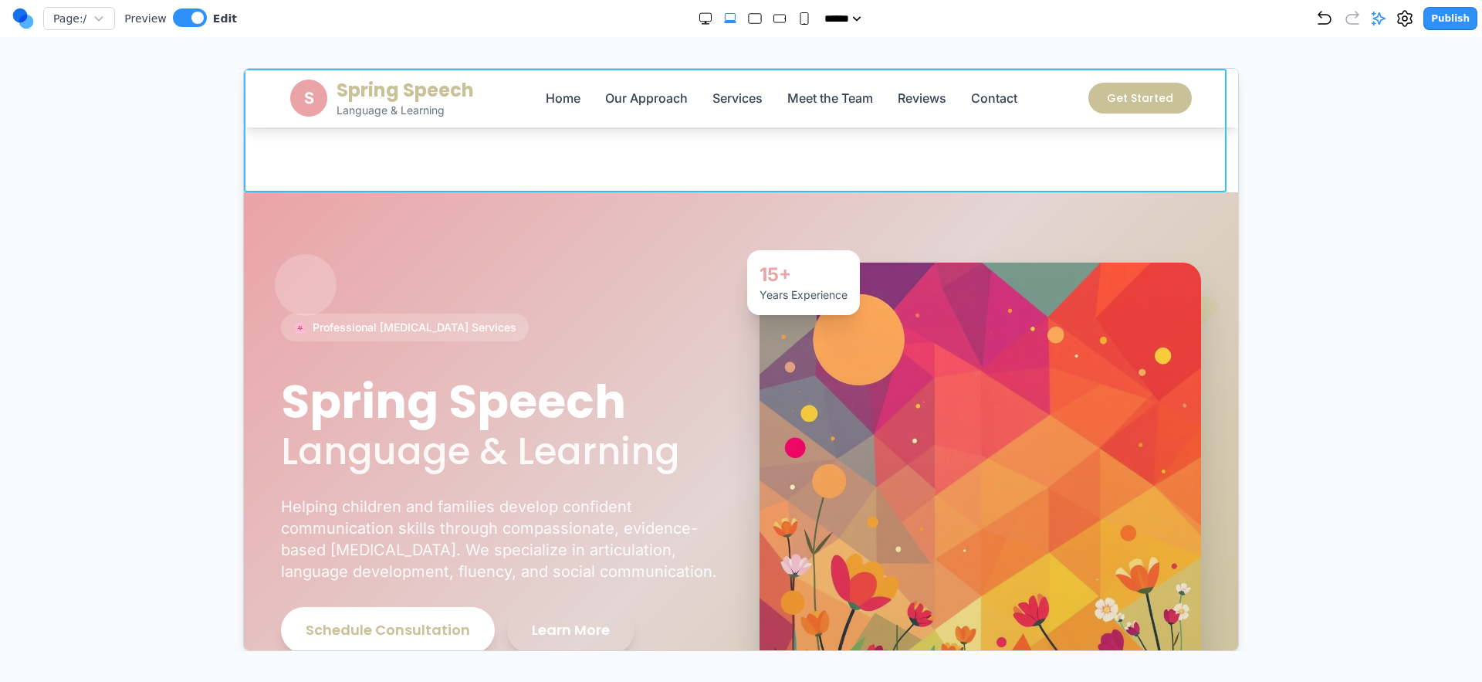
click at [432, 147] on section "Notifications alt+T" at bounding box center [740, 130] width 994 height 124
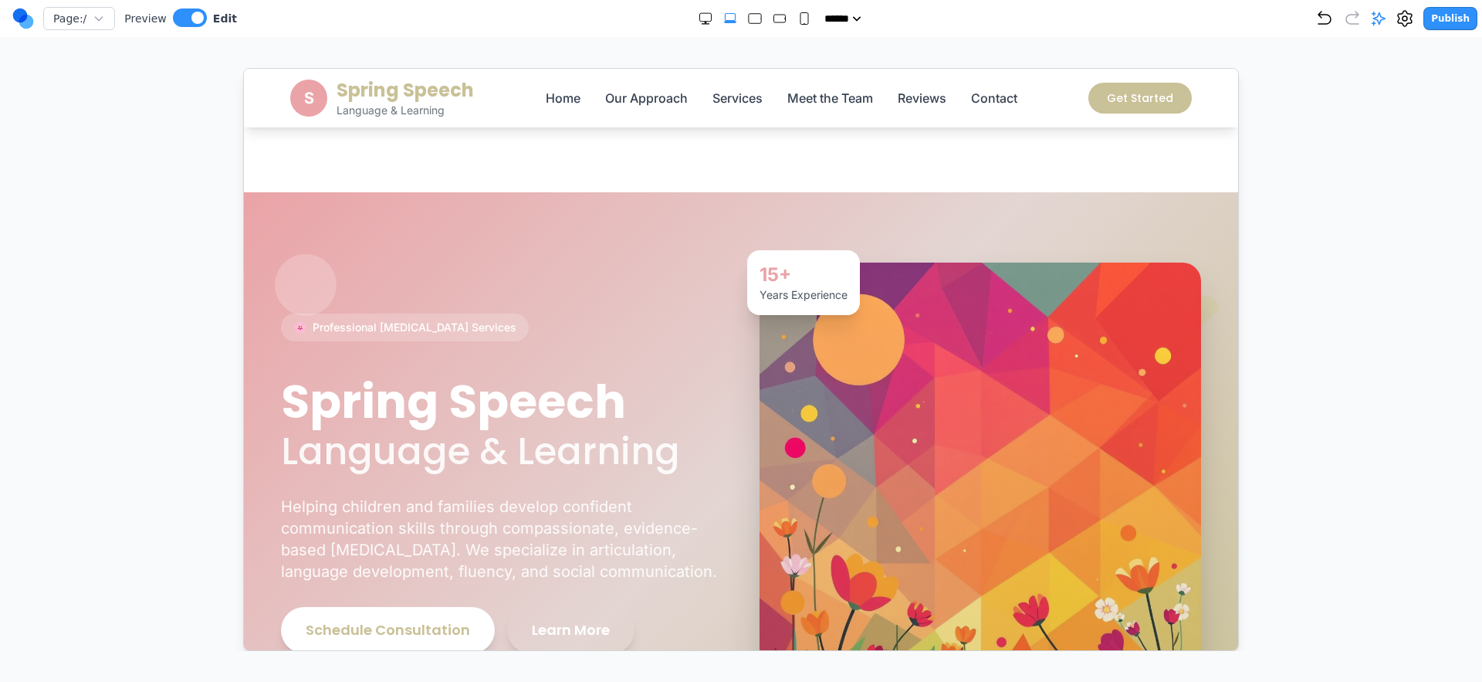
click at [1387, 104] on div at bounding box center [741, 359] width 1421 height 583
click at [1380, 21] on icon at bounding box center [1378, 18] width 15 height 15
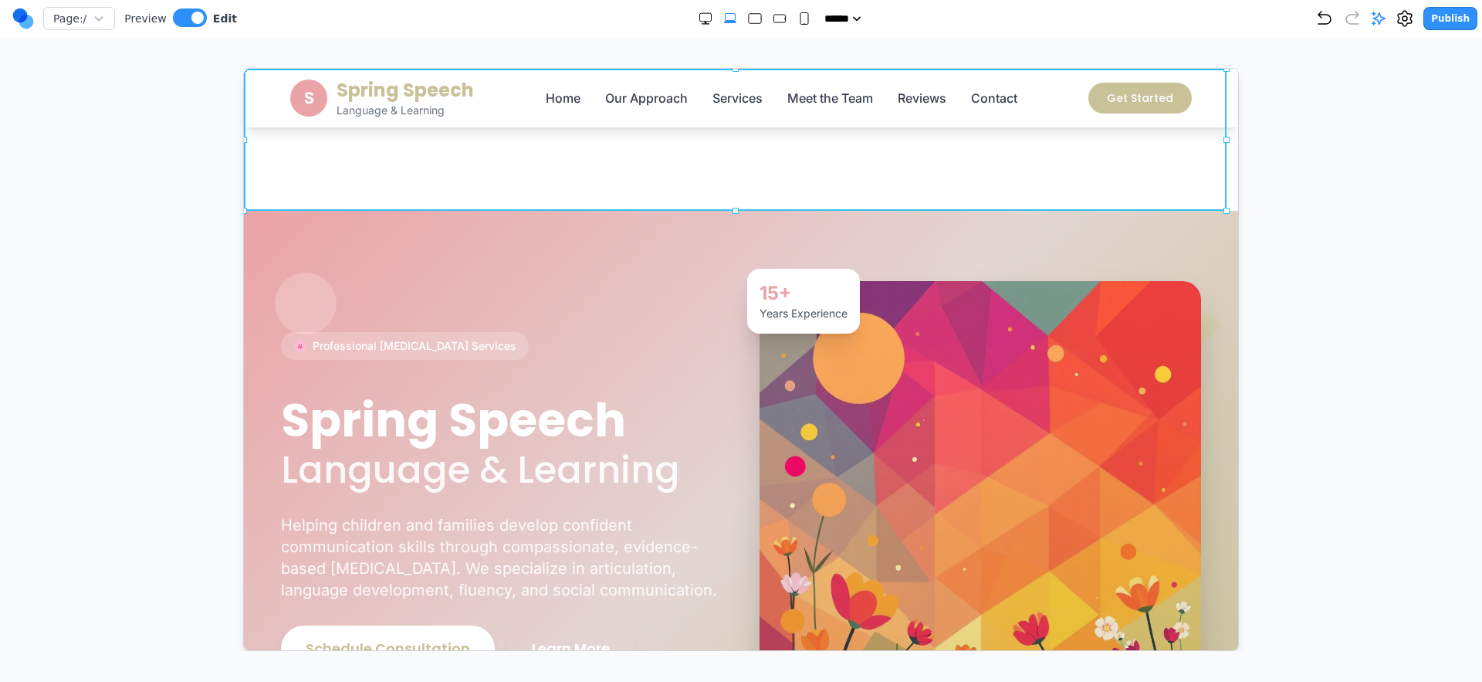
click at [1023, 178] on section "Notifications alt+T" at bounding box center [740, 139] width 994 height 142
click at [1021, 170] on section "Notifications alt+T" at bounding box center [740, 139] width 994 height 142
click at [642, 228] on button at bounding box center [650, 231] width 25 height 25
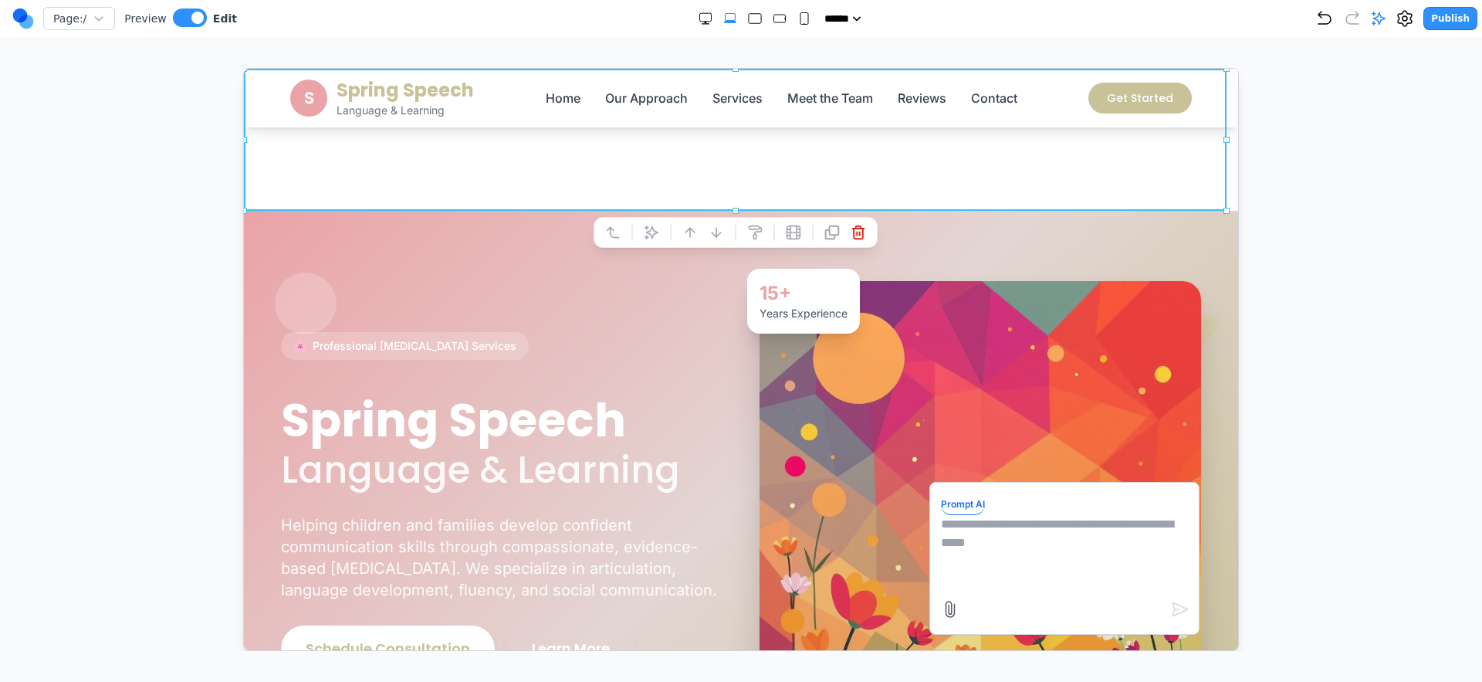
drag, startPoint x: 921, startPoint y: 516, endPoint x: 935, endPoint y: 526, distance: 17.1
click at [930, 525] on div "Prompt AI" at bounding box center [1064, 557] width 270 height 153
click at [945, 526] on textarea at bounding box center [1063, 552] width 247 height 77
paste textarea "*"
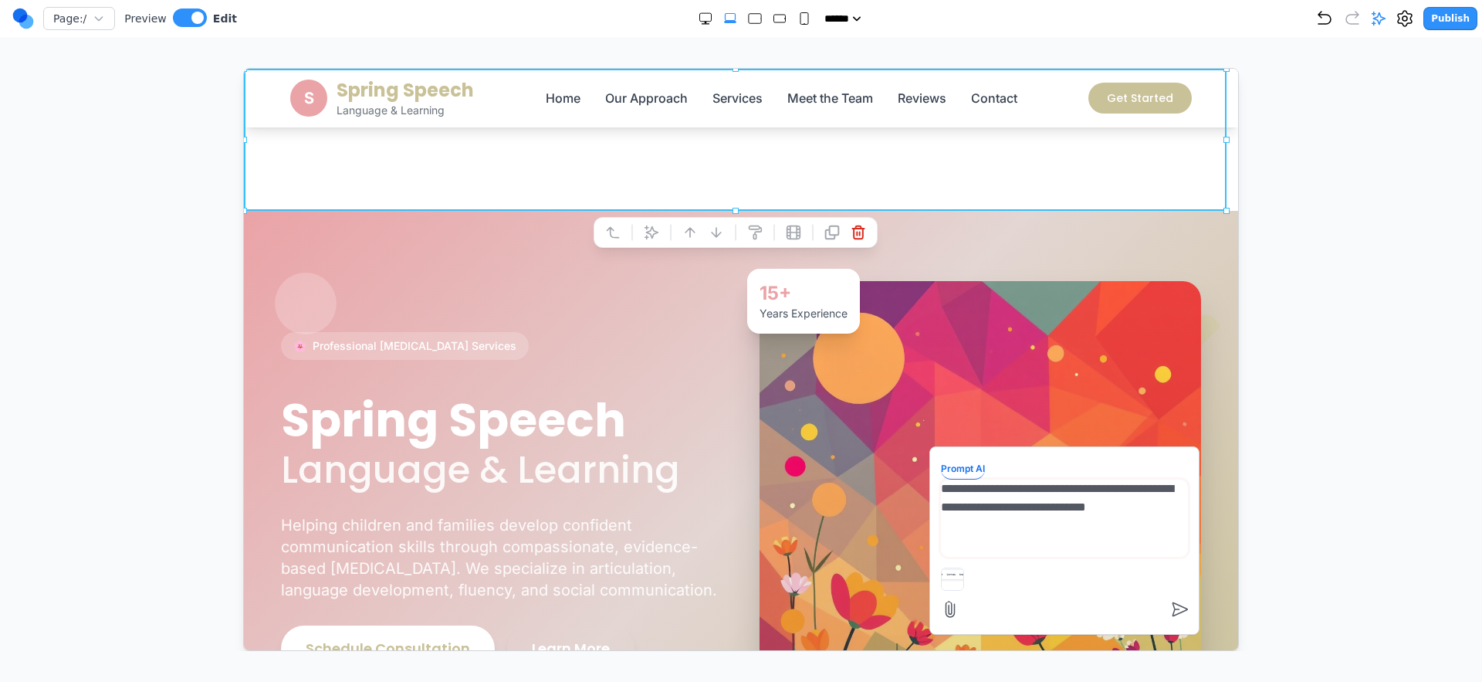
type textarea "**********"
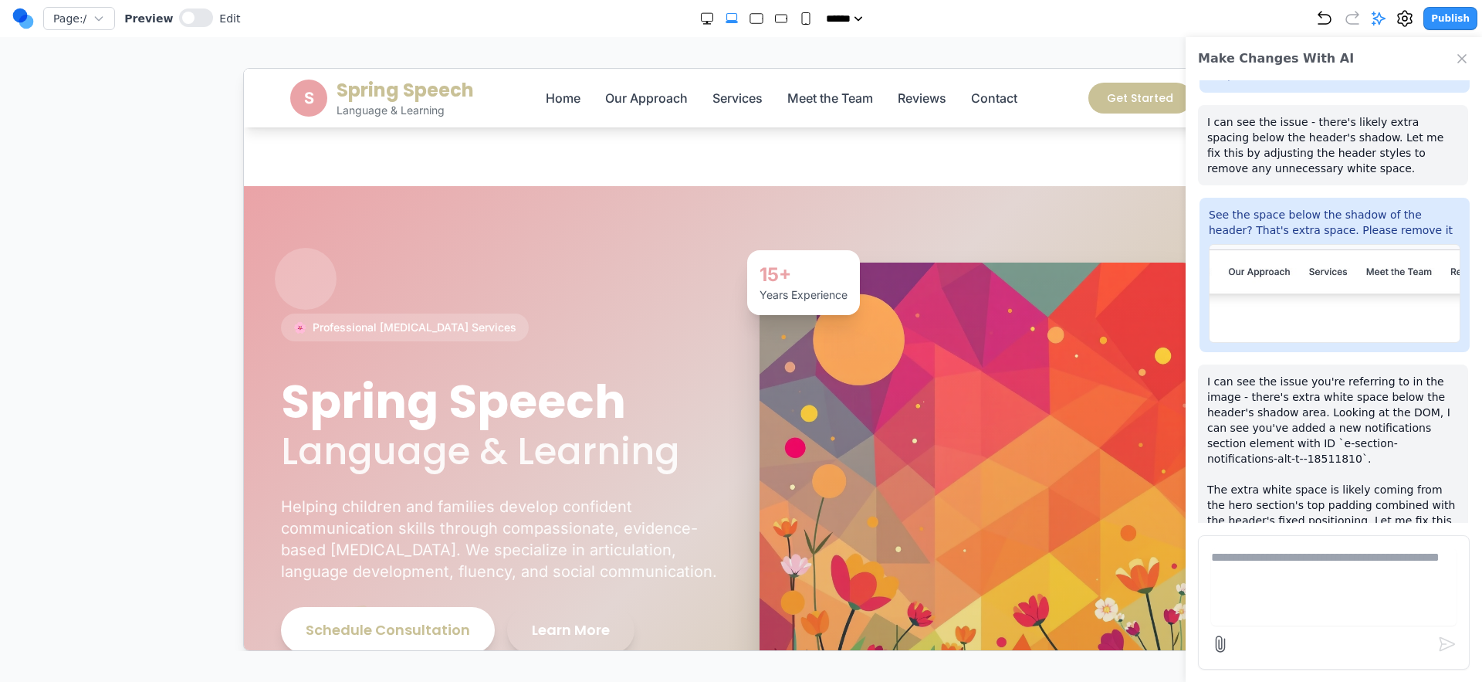
scroll to position [524, 0]
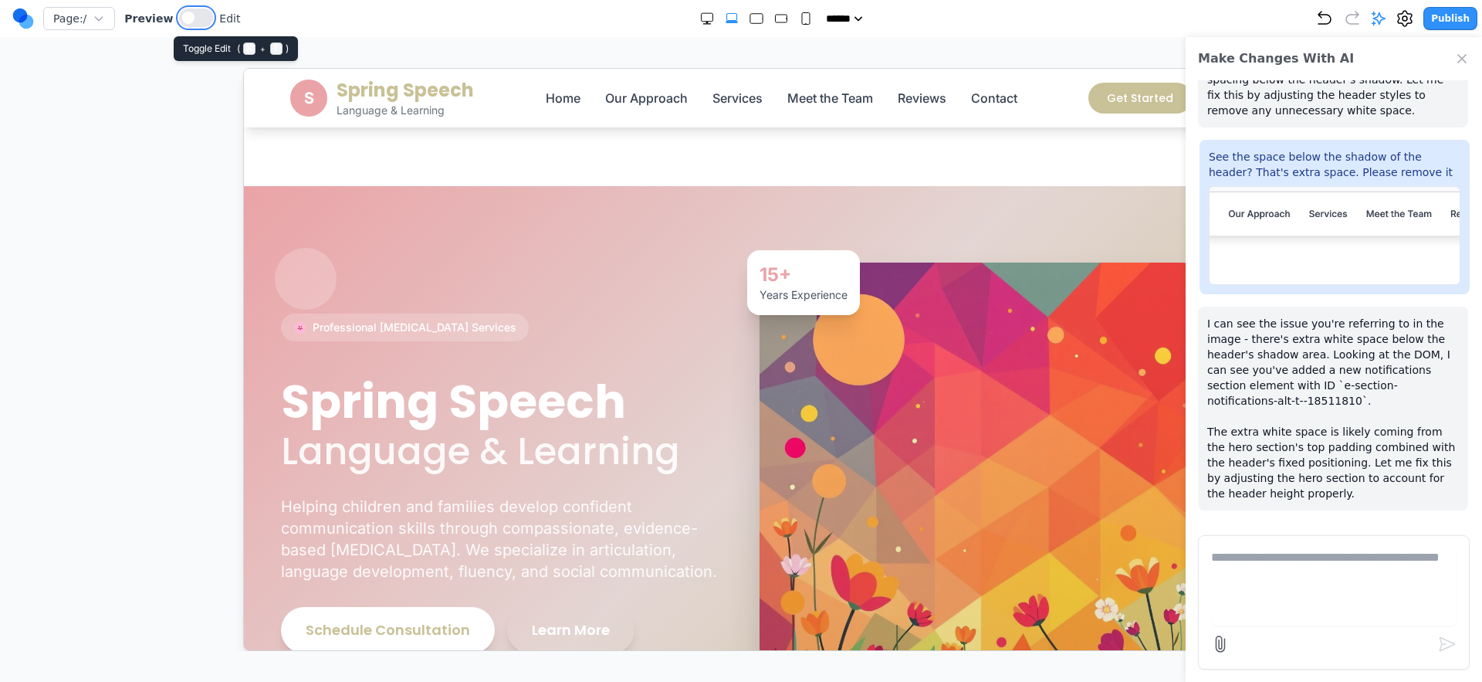
click at [190, 15] on button at bounding box center [196, 17] width 34 height 19
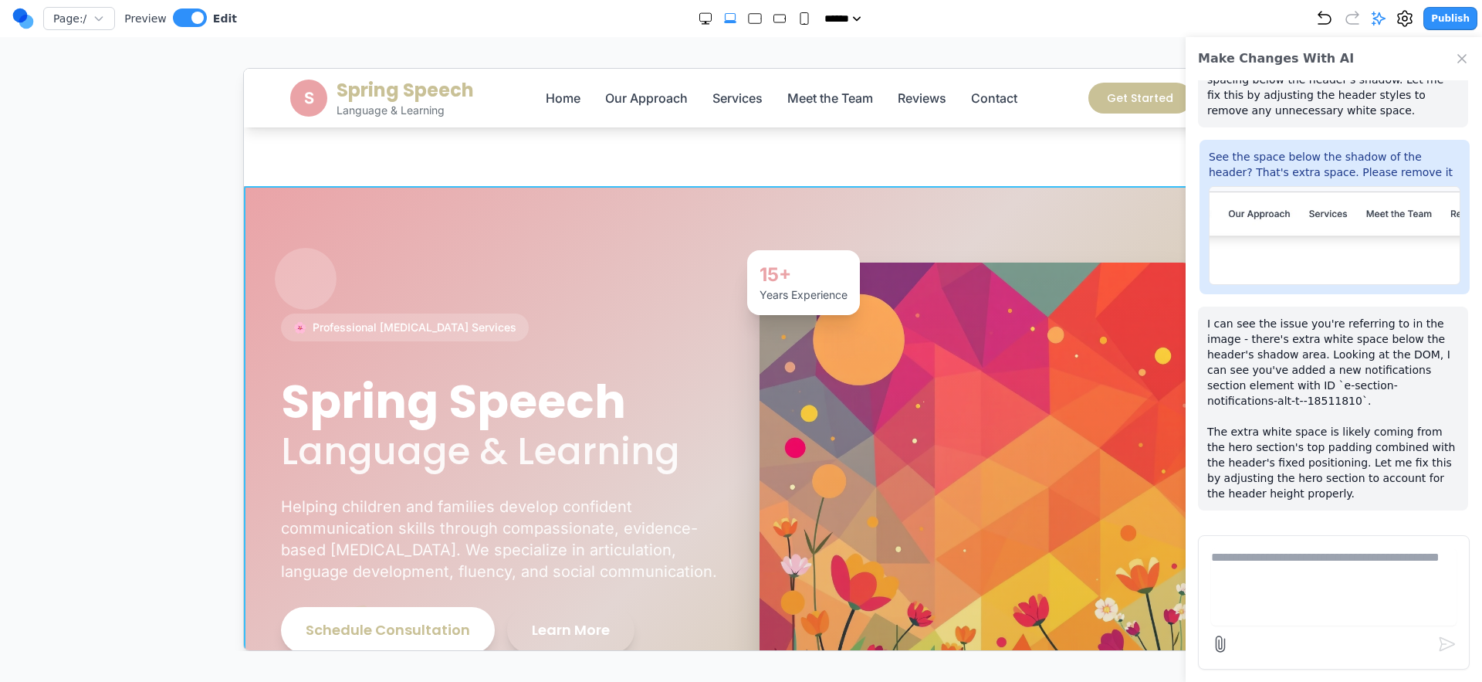
click at [342, 197] on section "🌸 Professional Speech Therapy Services Spring Speech Language & Learning Helpin…" at bounding box center [740, 475] width 994 height 581
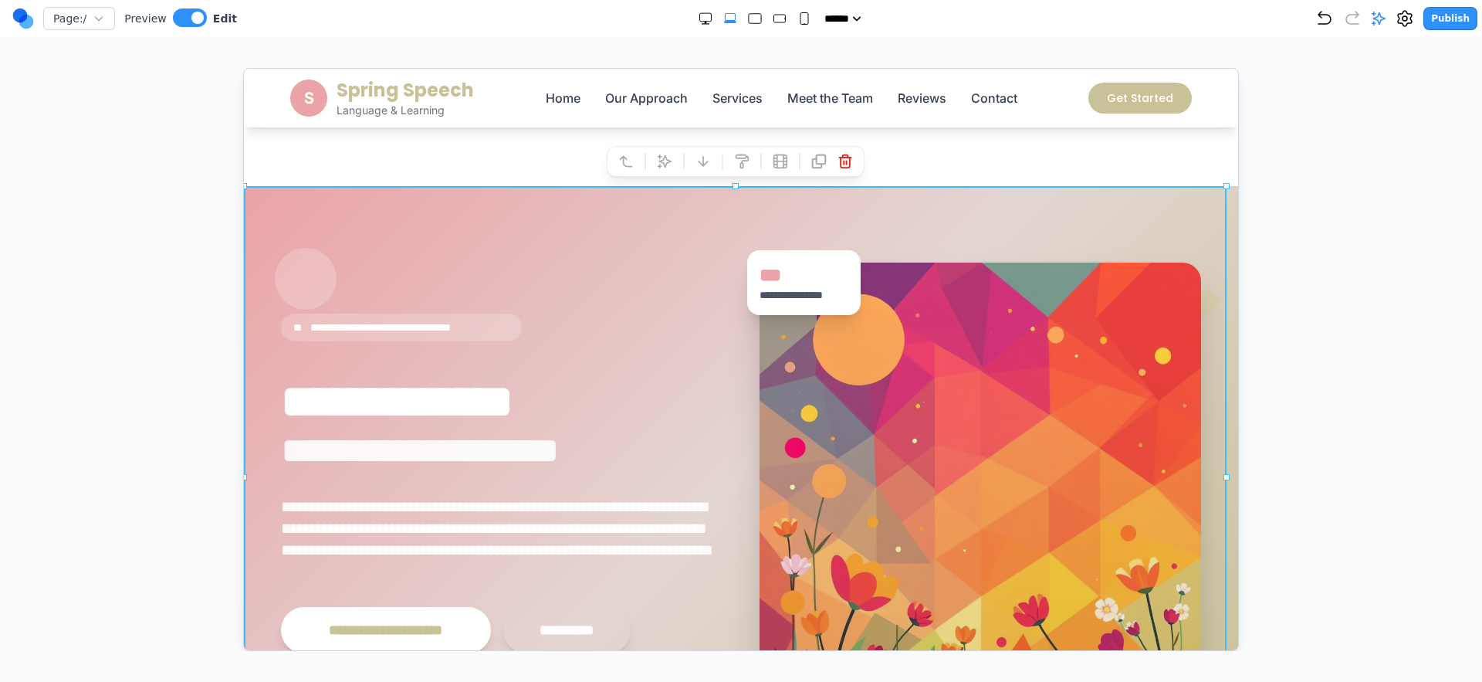
click at [347, 157] on section "Notifications alt+T" at bounding box center [740, 124] width 994 height 124
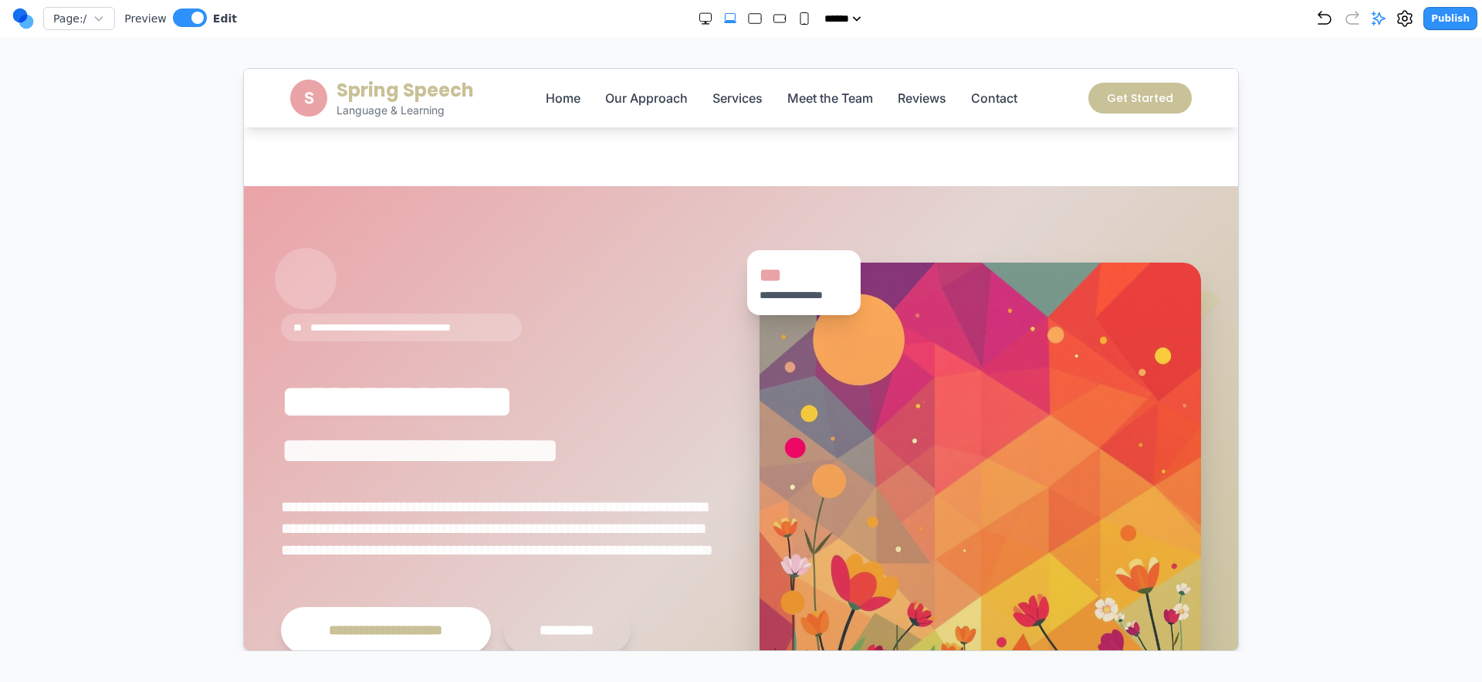
click at [225, 120] on div at bounding box center [741, 359] width 1421 height 583
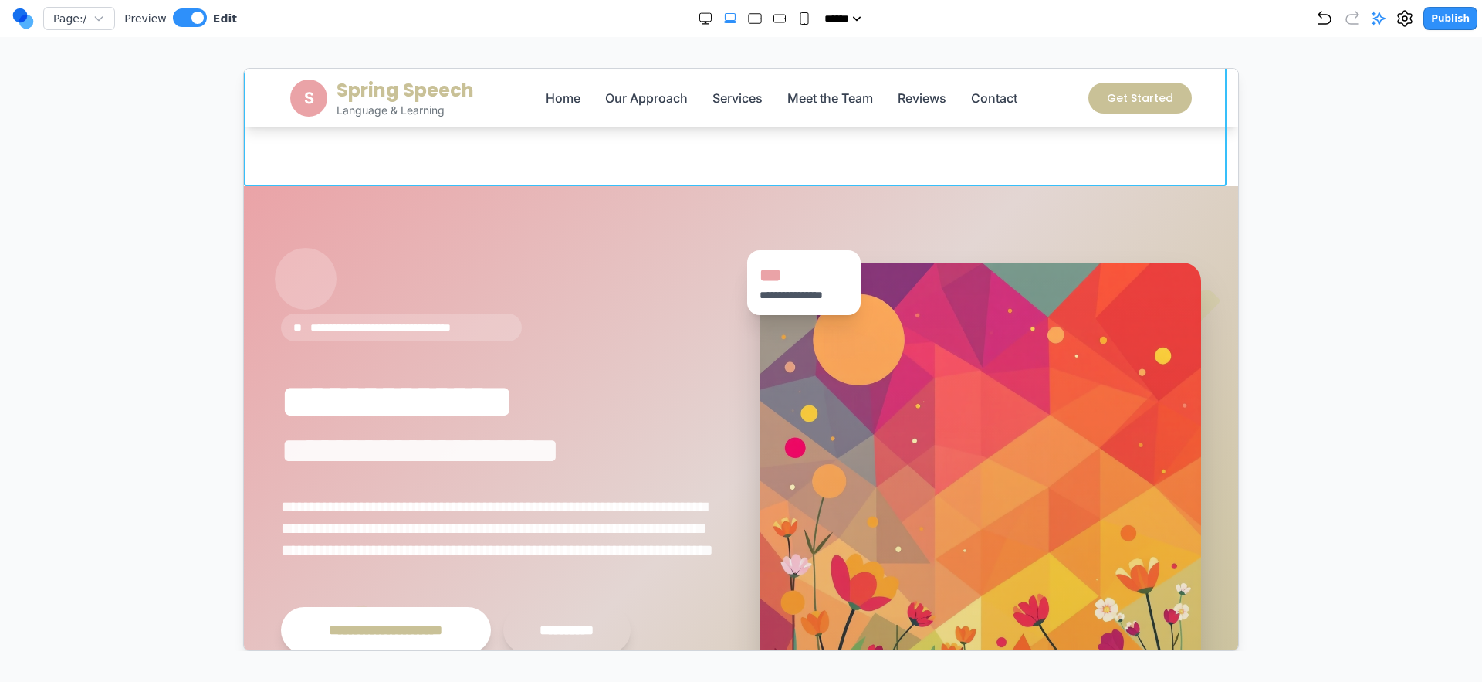
click at [260, 146] on section "Notifications alt+T" at bounding box center [740, 124] width 994 height 124
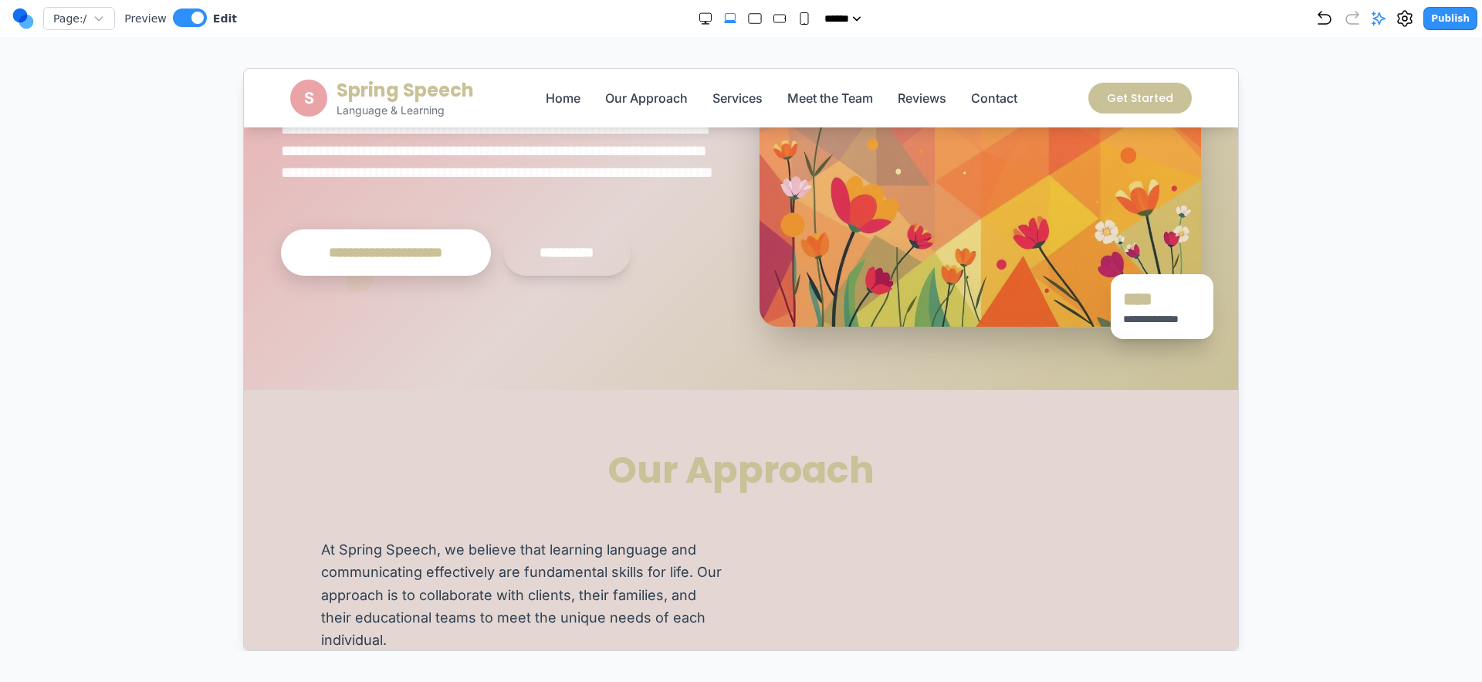
scroll to position [0, 0]
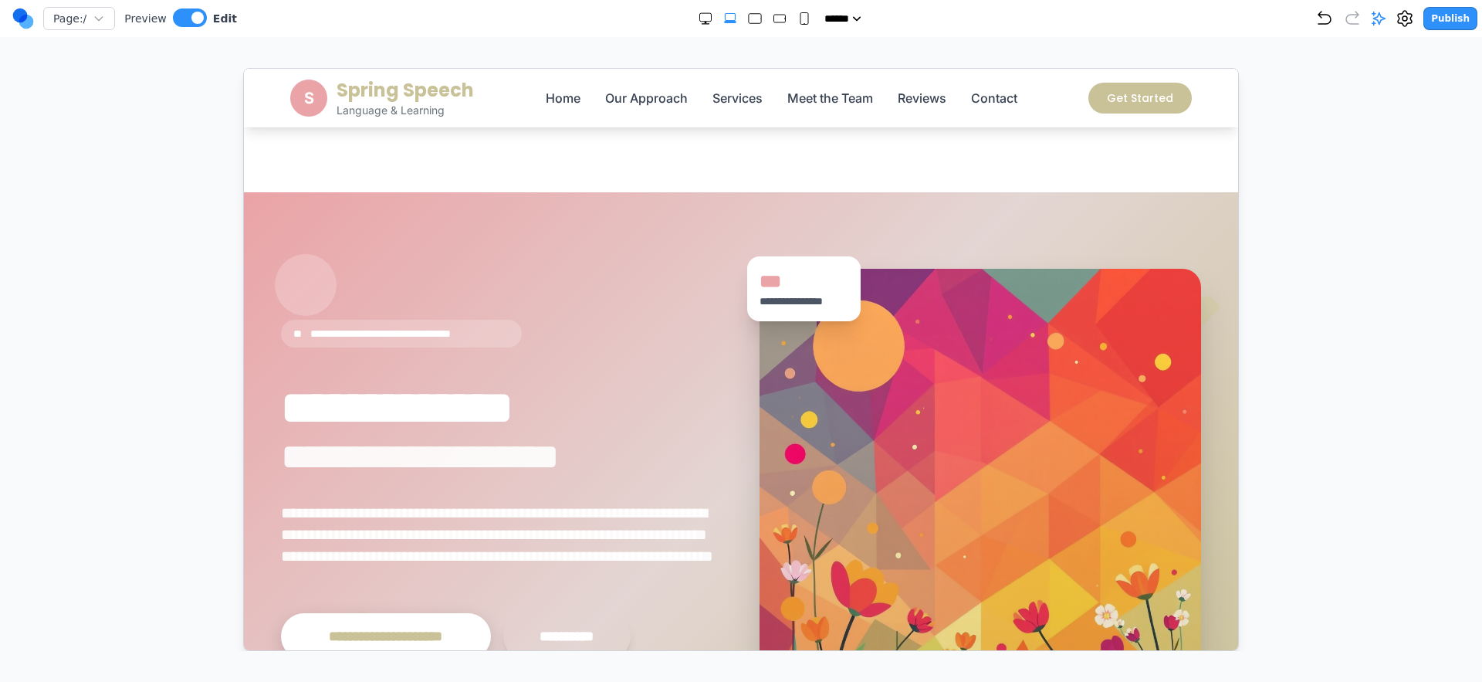
click at [1292, 148] on div at bounding box center [741, 359] width 1421 height 583
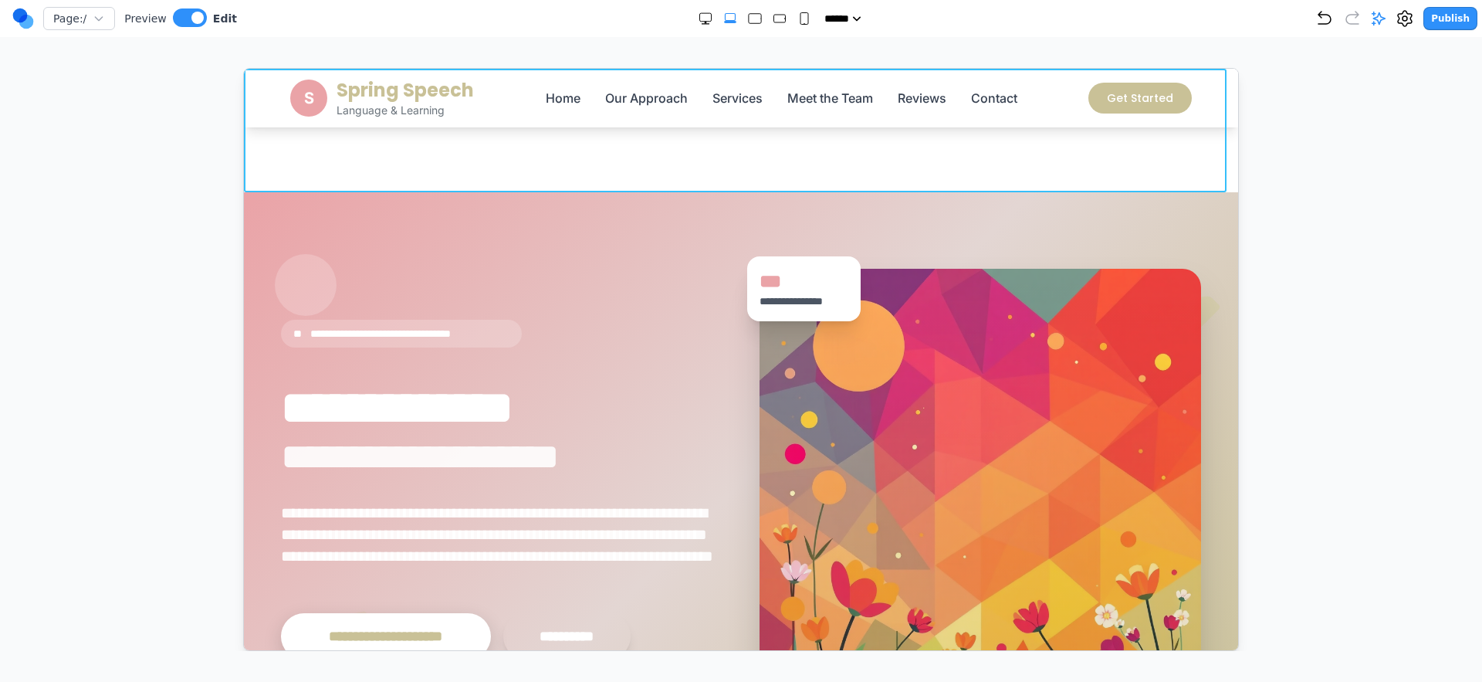
click at [1169, 168] on section "Notifications alt+T" at bounding box center [740, 130] width 994 height 124
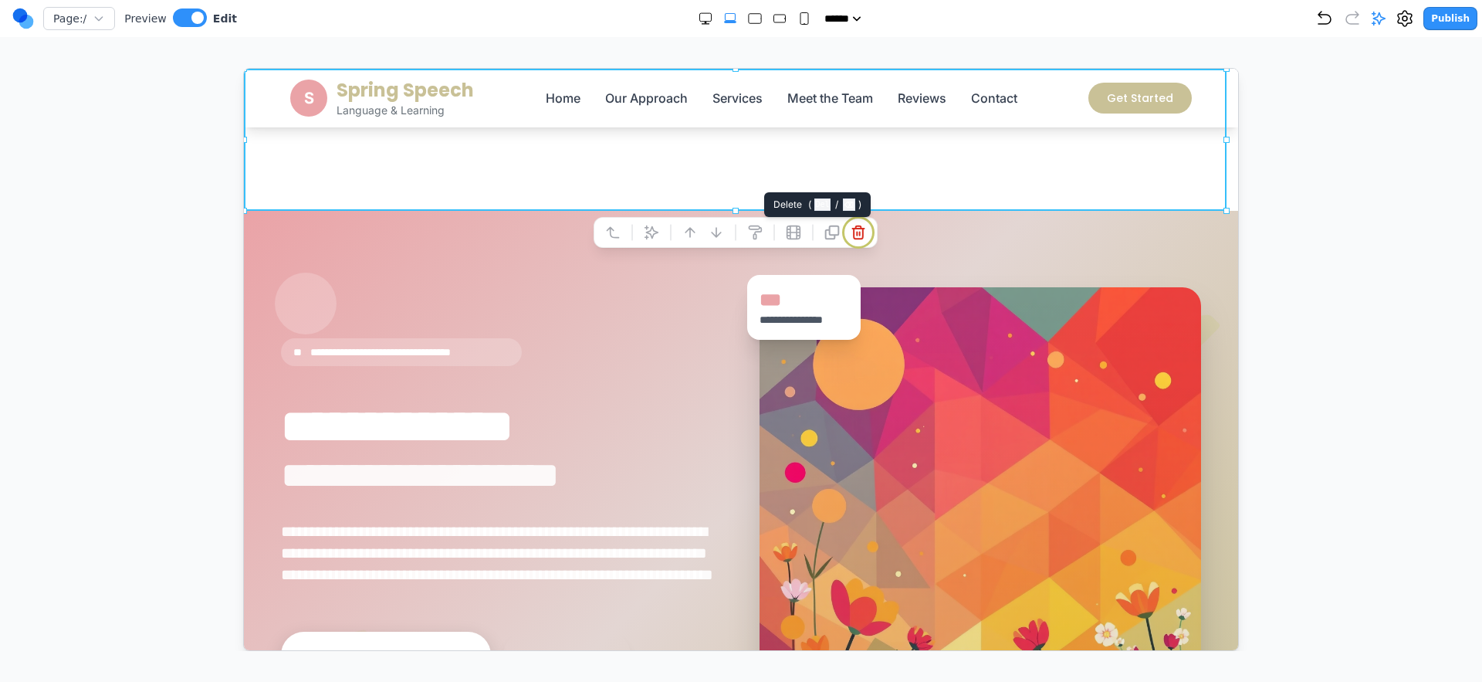
click at [865, 225] on button at bounding box center [857, 231] width 25 height 25
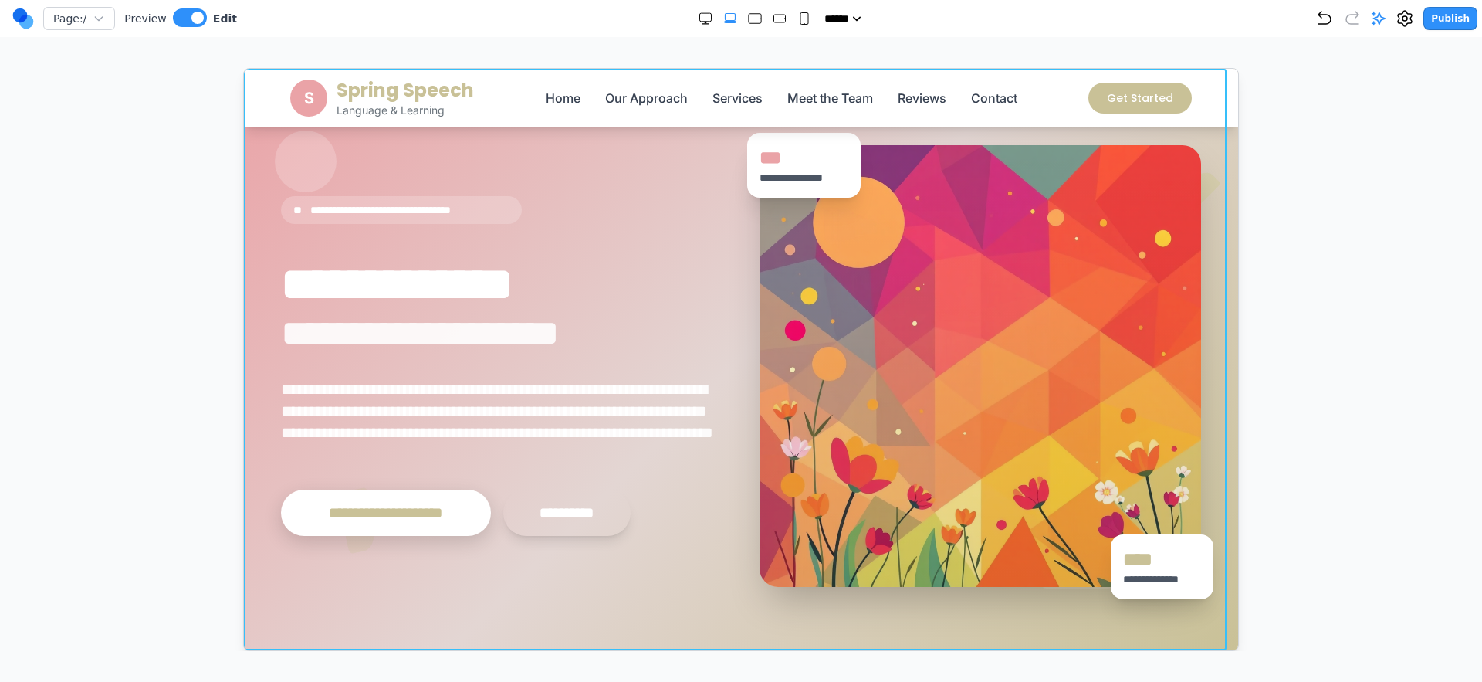
click at [244, 142] on section "**********" at bounding box center [740, 358] width 994 height 581
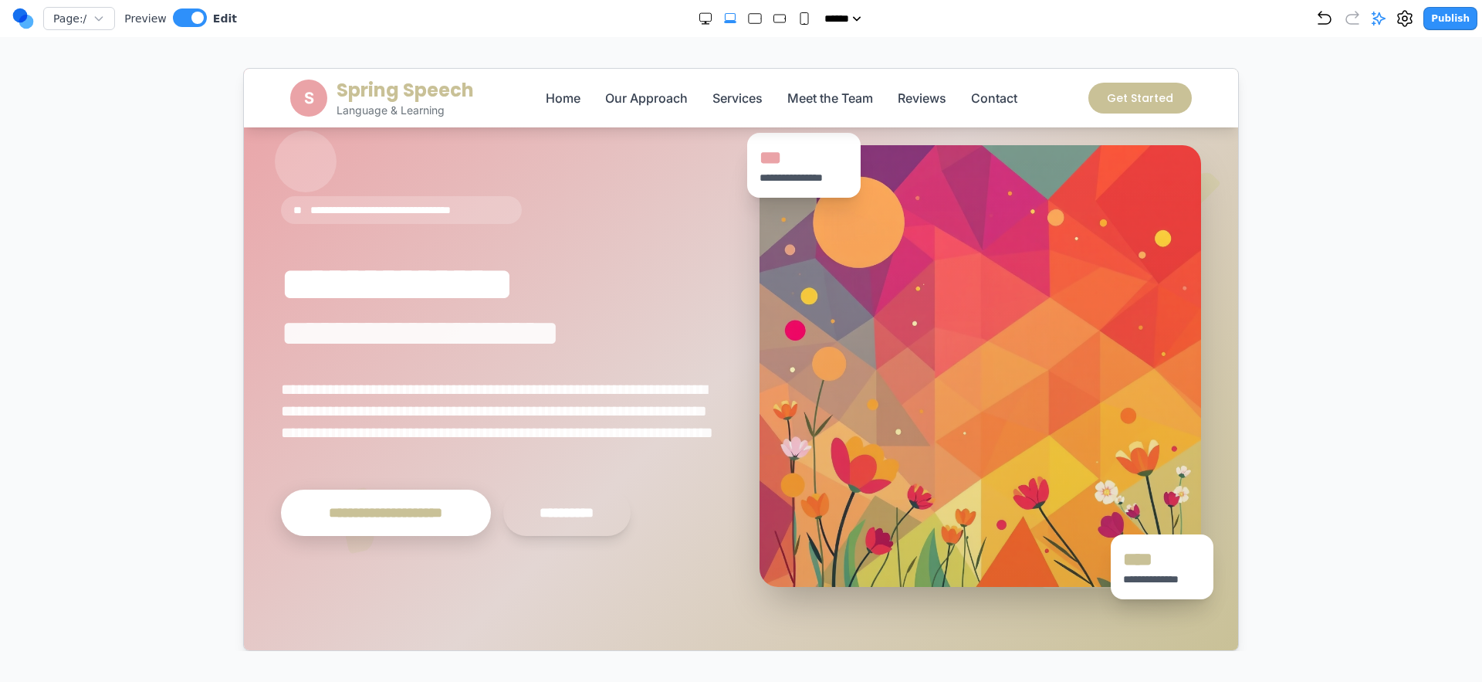
click at [208, 154] on div at bounding box center [741, 359] width 1421 height 583
click at [1327, 9] on icon "Undo" at bounding box center [1325, 18] width 19 height 19
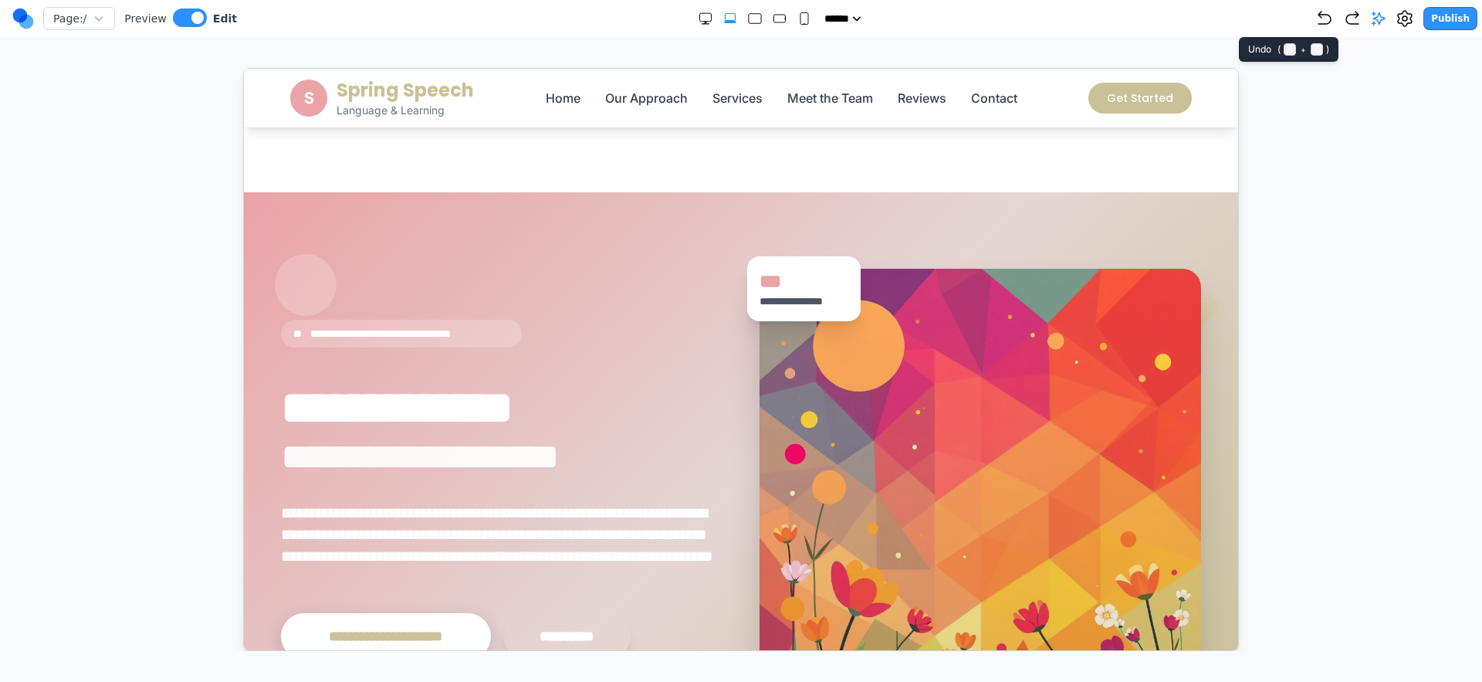
click at [1327, 19] on icon "Undo" at bounding box center [1325, 18] width 19 height 19
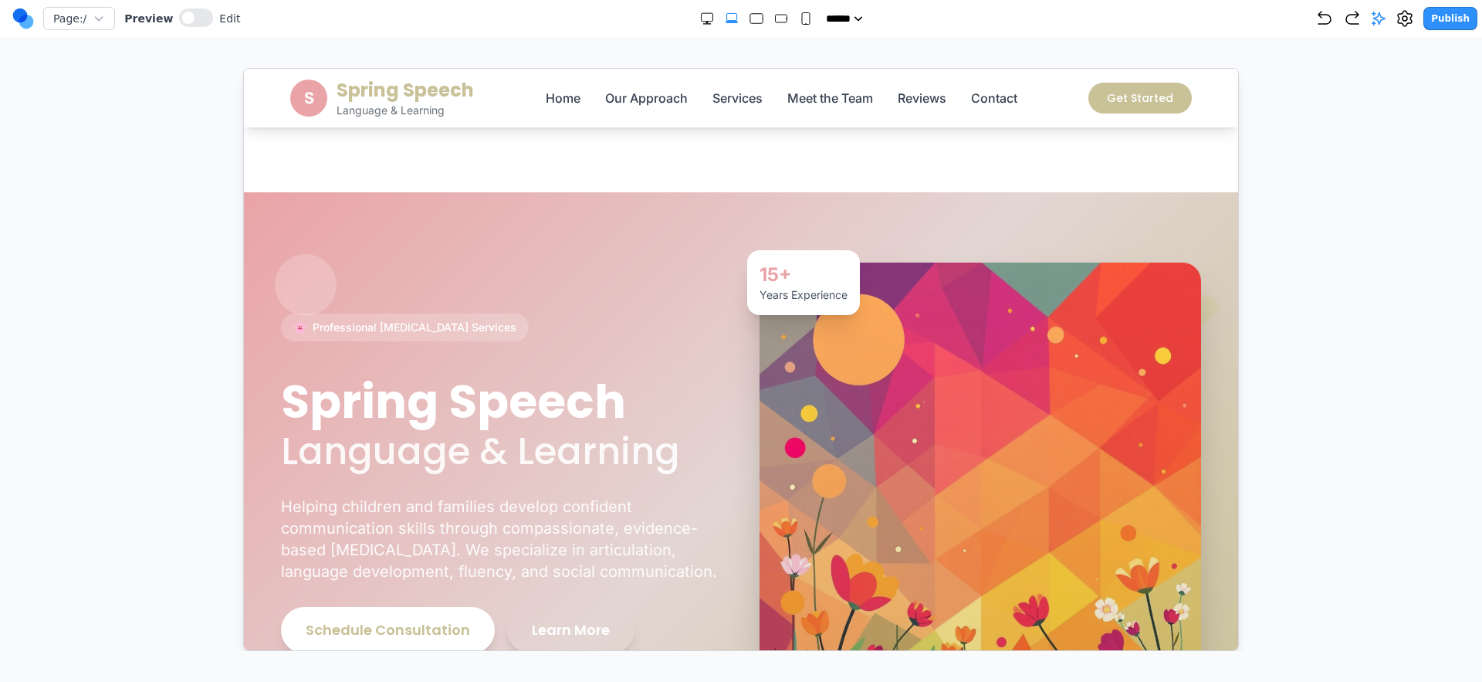
click at [1419, 235] on div at bounding box center [741, 359] width 1421 height 583
click at [1386, 19] on icon at bounding box center [1379, 18] width 13 height 13
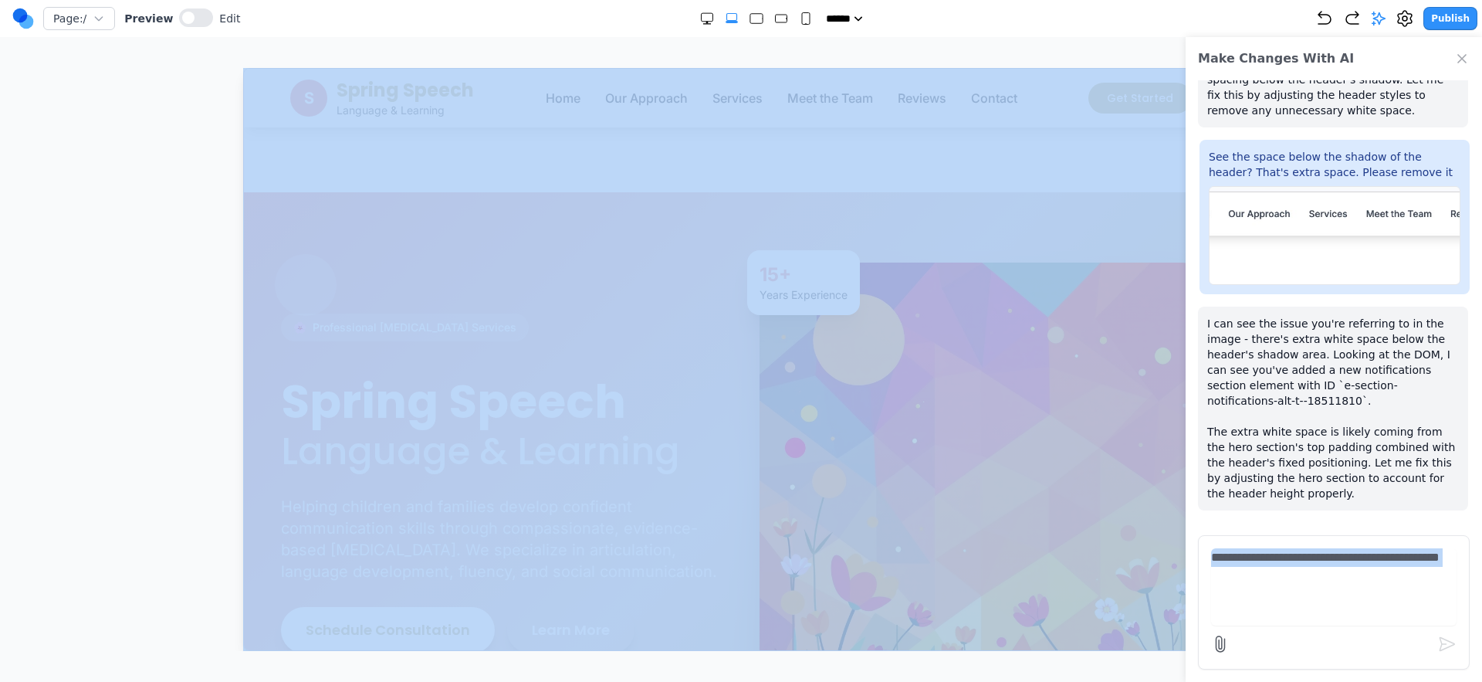
drag, startPoint x: 1288, startPoint y: 632, endPoint x: 1284, endPoint y: 600, distance: 31.9
click at [1286, 615] on form at bounding box center [1334, 602] width 272 height 134
click at [1280, 585] on textarea at bounding box center [1334, 586] width 246 height 77
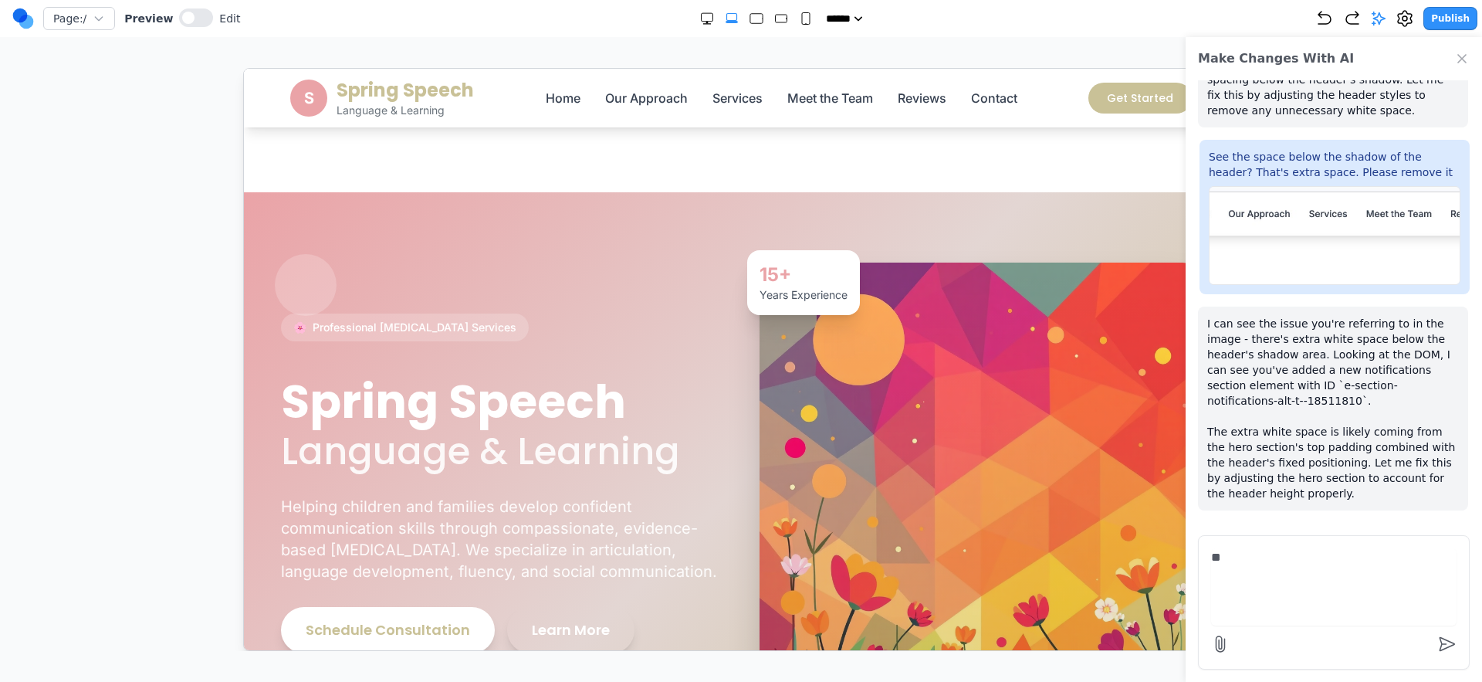
type textarea "*"
type textarea "**********"
click at [1227, 639] on icon at bounding box center [1220, 644] width 19 height 19
click at [0, 0] on input "file" at bounding box center [0, 0] width 0 height 0
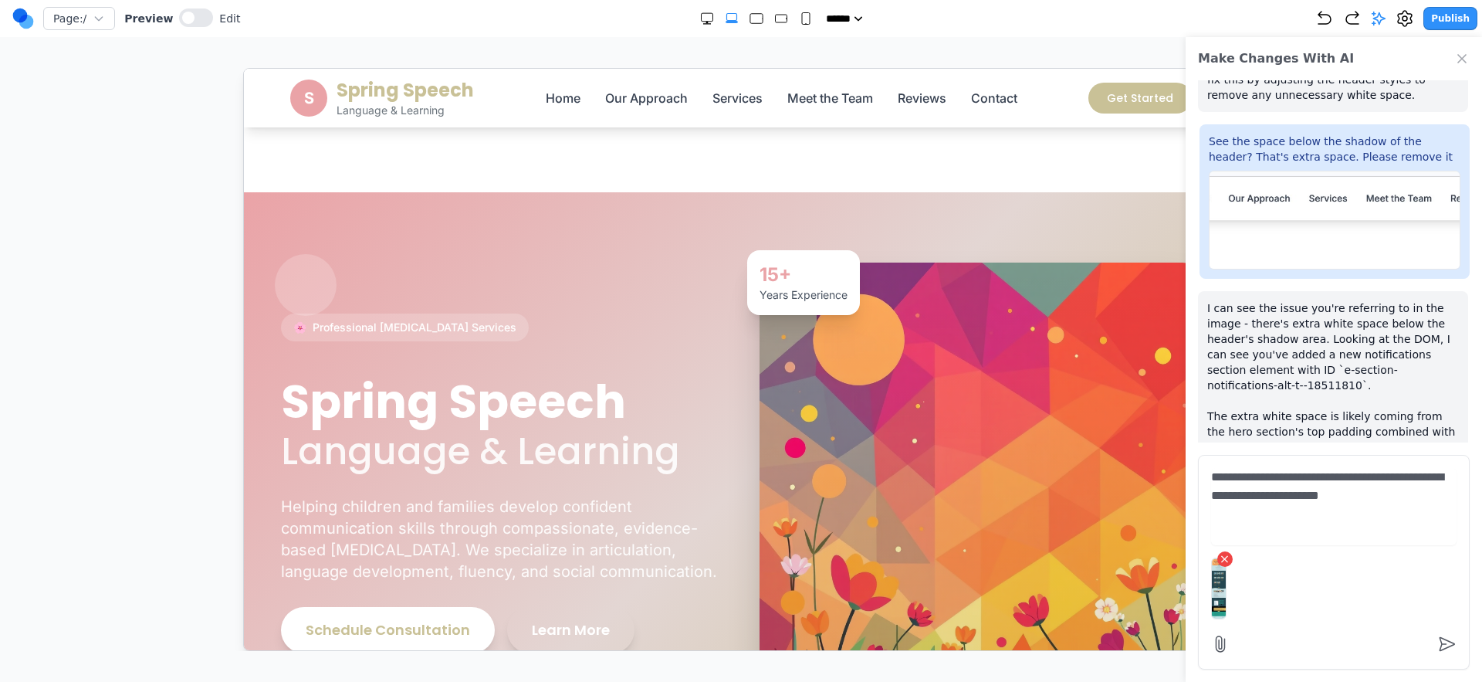
click at [1348, 550] on form "**********" at bounding box center [1334, 562] width 272 height 215
click at [1351, 479] on textarea "**********" at bounding box center [1334, 506] width 246 height 77
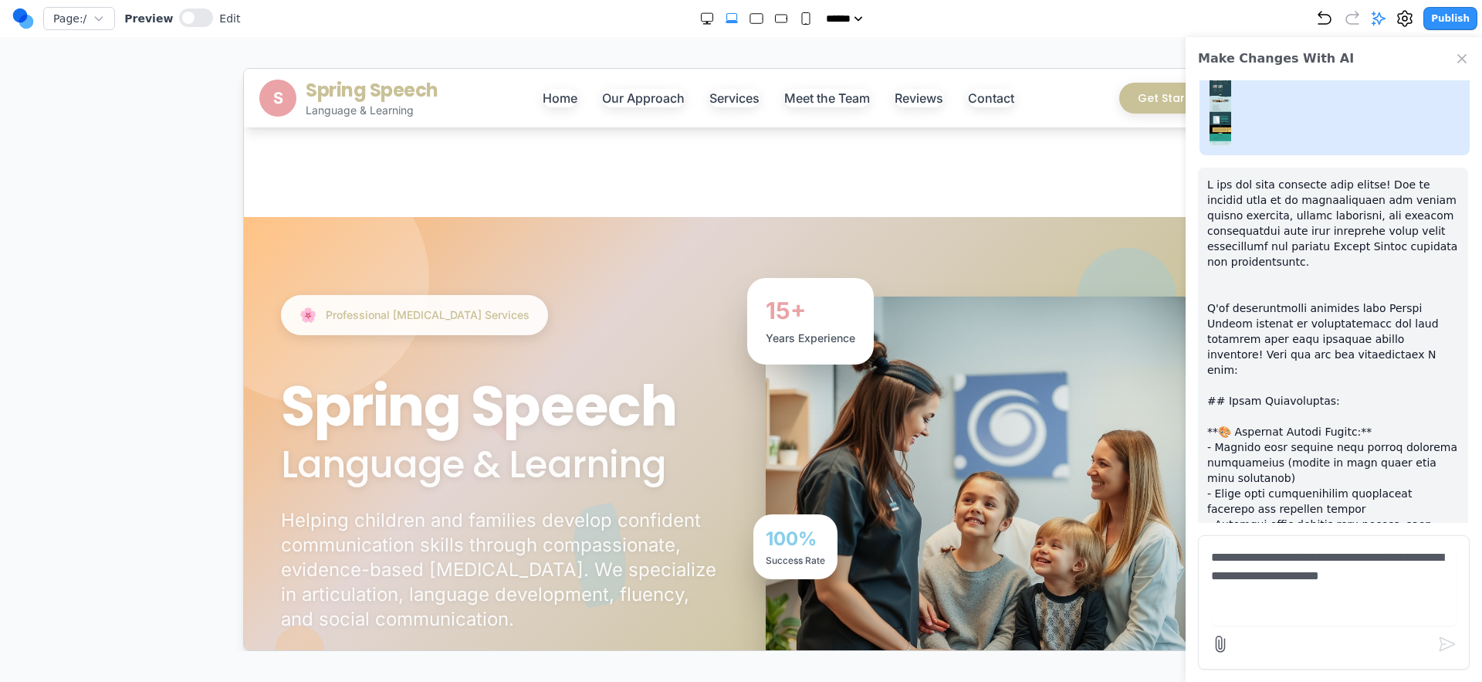
drag, startPoint x: 1245, startPoint y: 583, endPoint x: 1253, endPoint y: 592, distance: 12.6
click at [1247, 587] on textarea "**********" at bounding box center [1334, 586] width 246 height 77
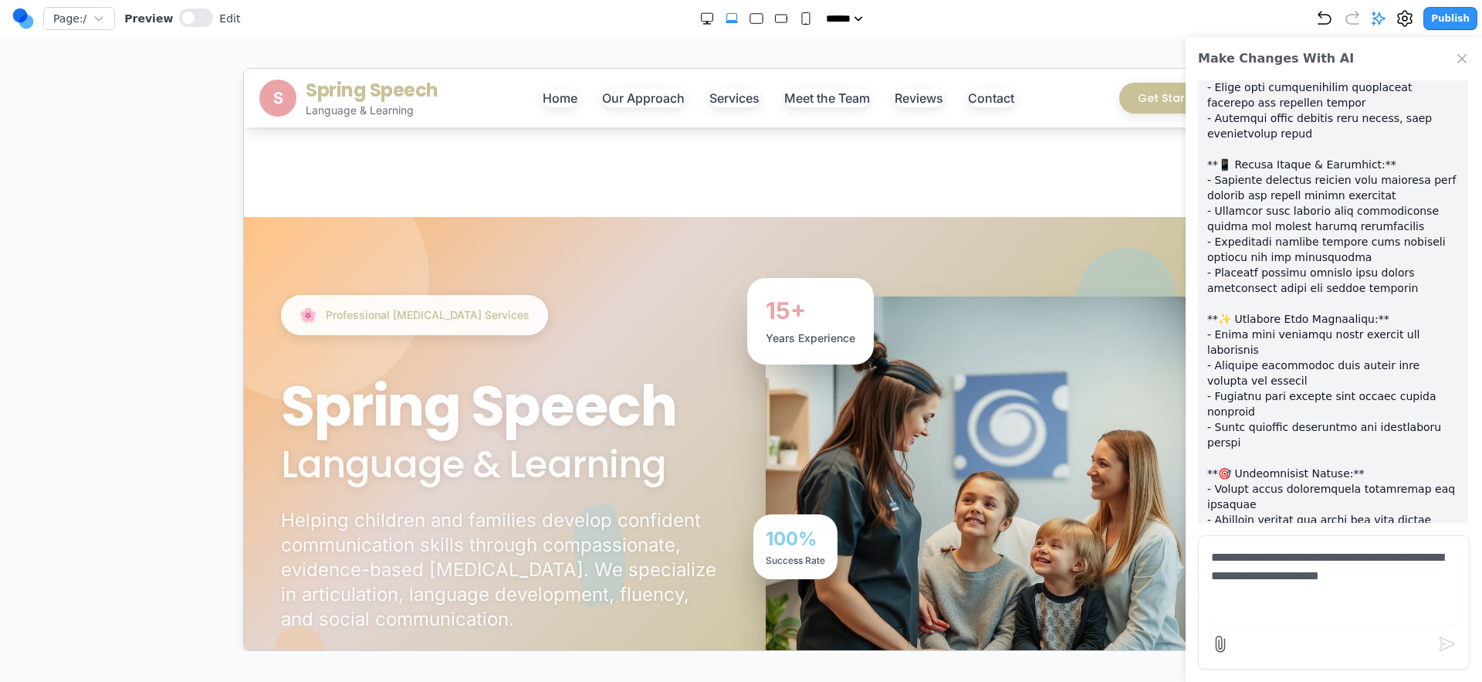
scroll to position [1633, 0]
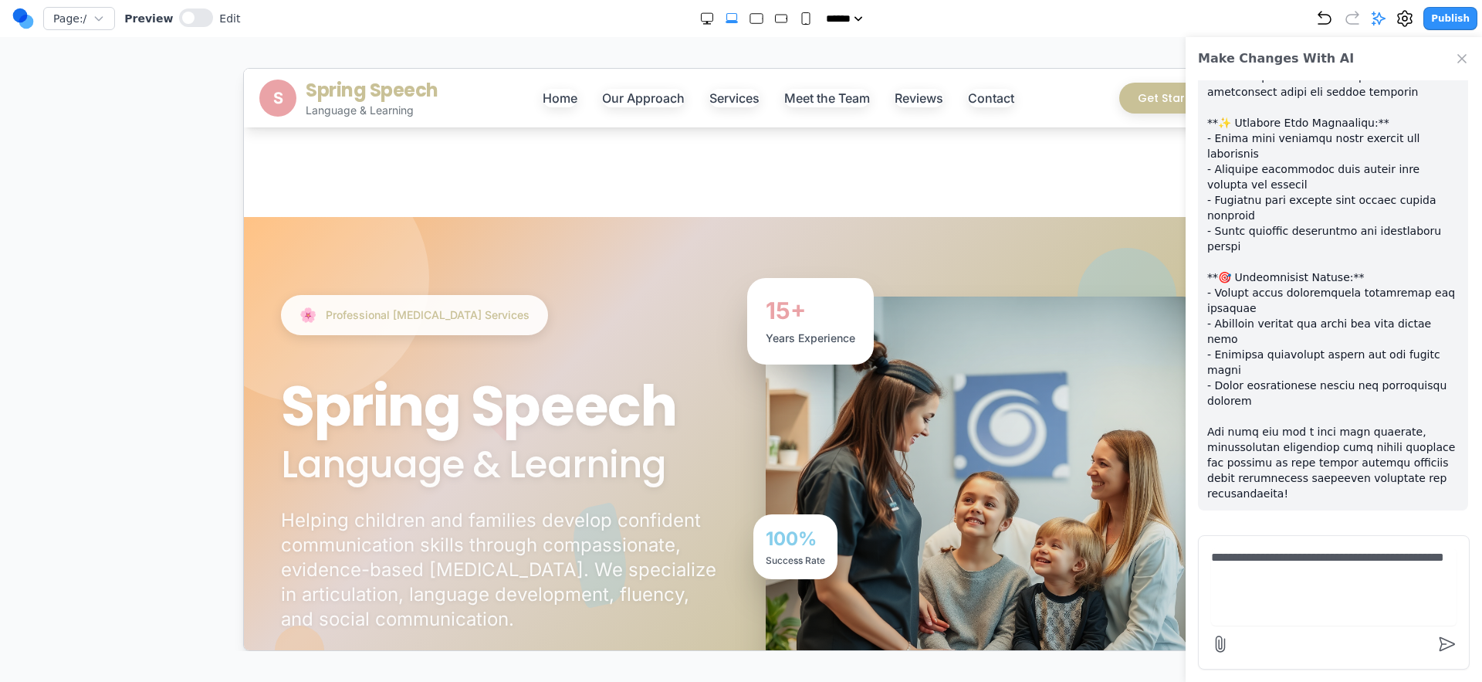
type textarea "**********"
click at [1327, 9] on icon "Undo" at bounding box center [1325, 18] width 19 height 19
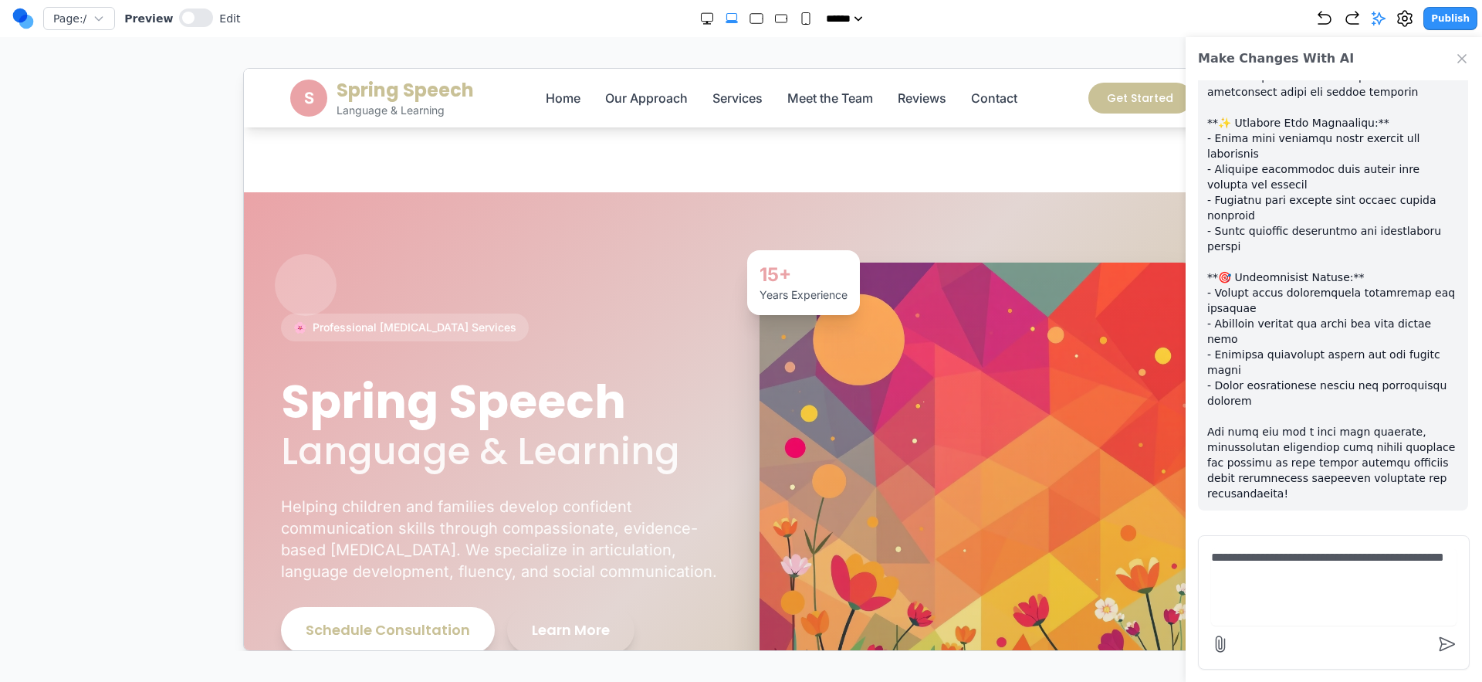
scroll to position [0, 0]
drag, startPoint x: 1333, startPoint y: 9, endPoint x: 1215, endPoint y: 96, distance: 146.4
click at [1333, 10] on icon "Undo" at bounding box center [1325, 18] width 19 height 19
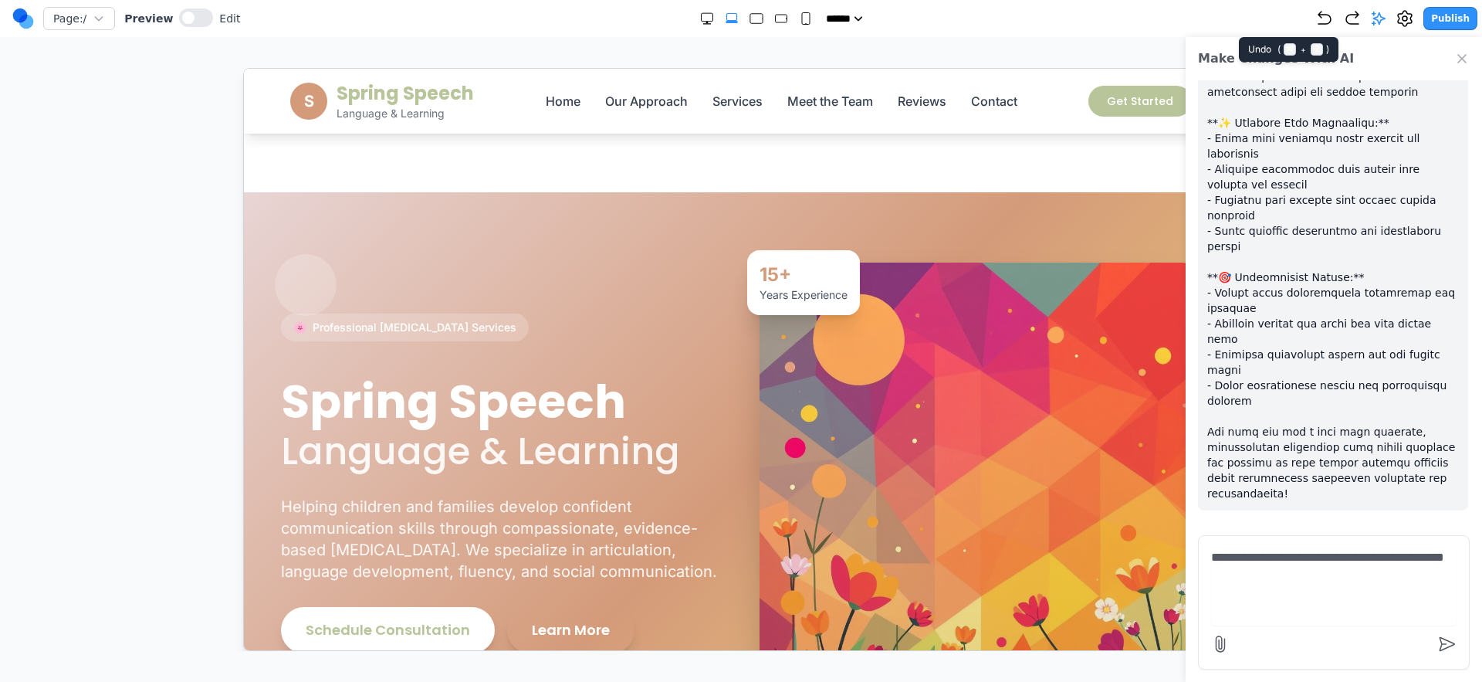
click at [1329, 14] on icon "Undo" at bounding box center [1325, 18] width 12 height 12
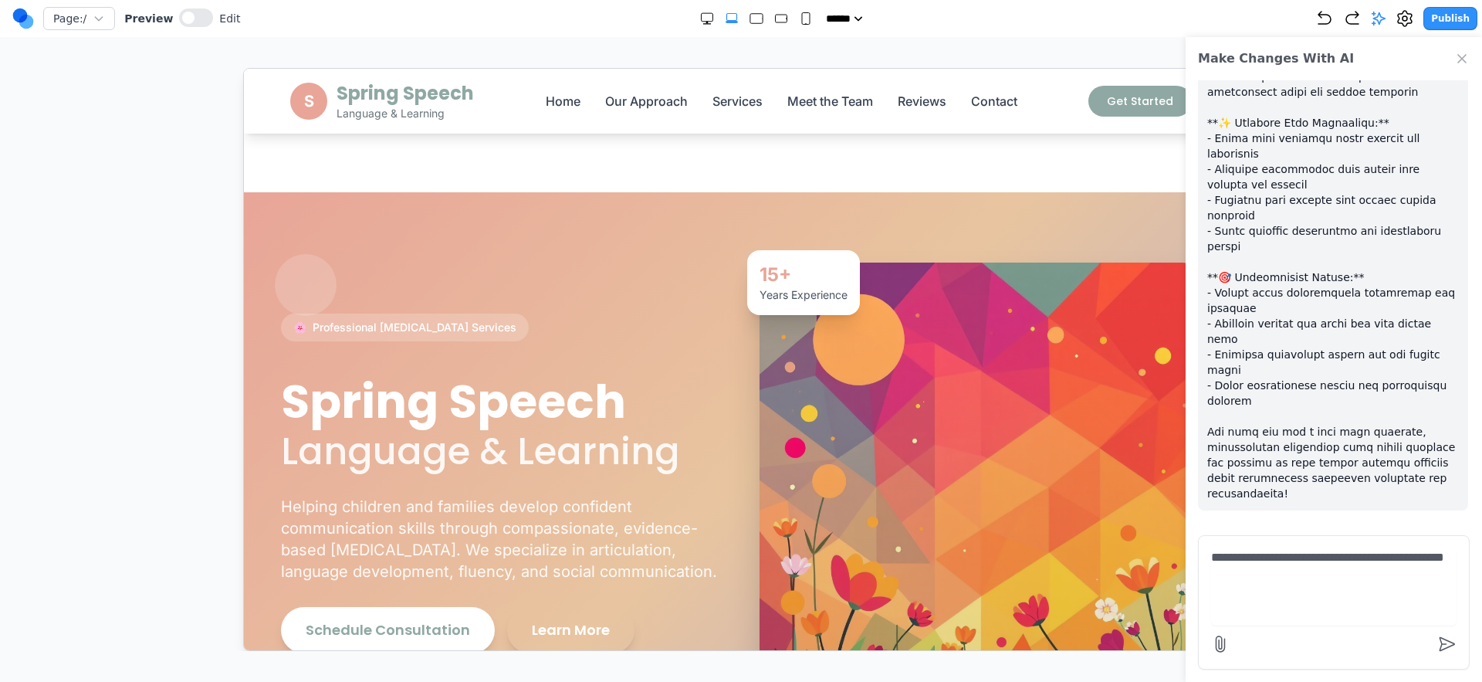
click at [1315, 13] on div "***** ***** ****** ****** ******" at bounding box center [777, 18] width 1075 height 15
click at [1330, 12] on icon "Undo" at bounding box center [1325, 18] width 19 height 19
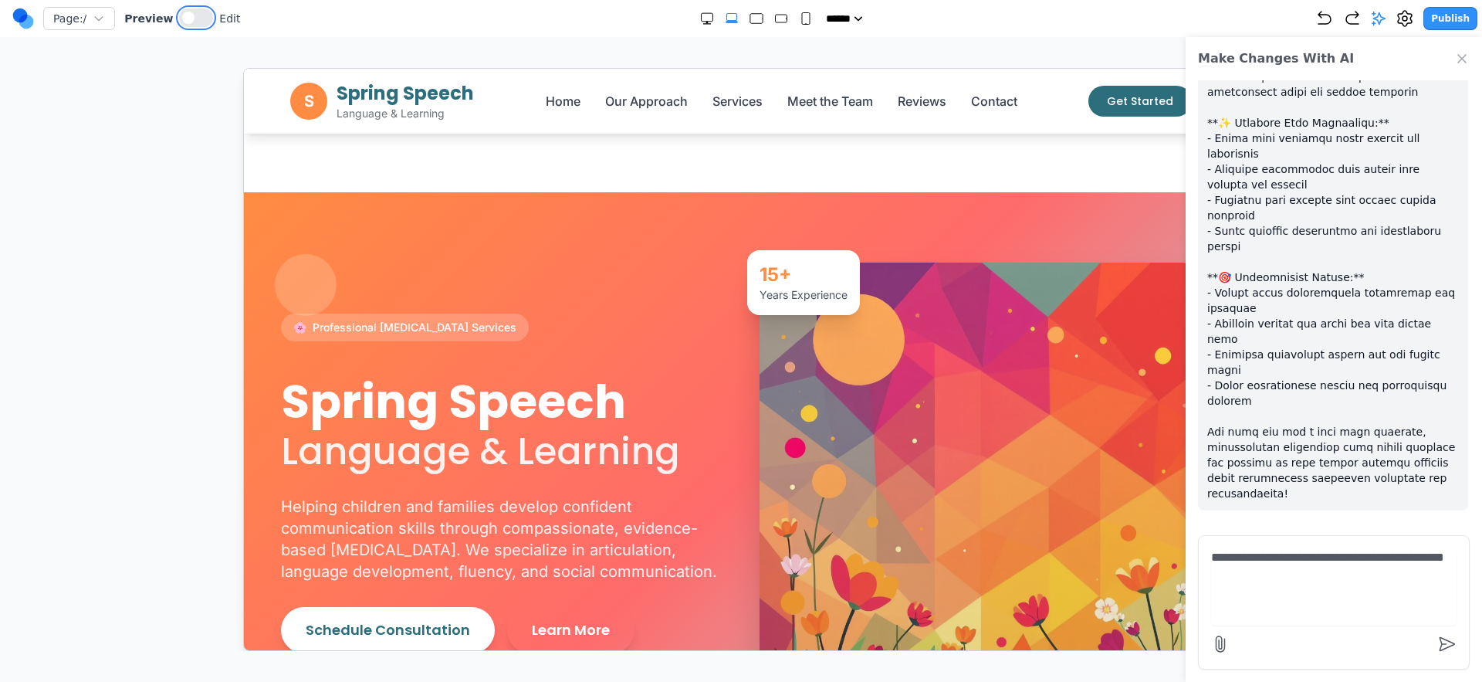
click at [191, 15] on button at bounding box center [196, 17] width 34 height 19
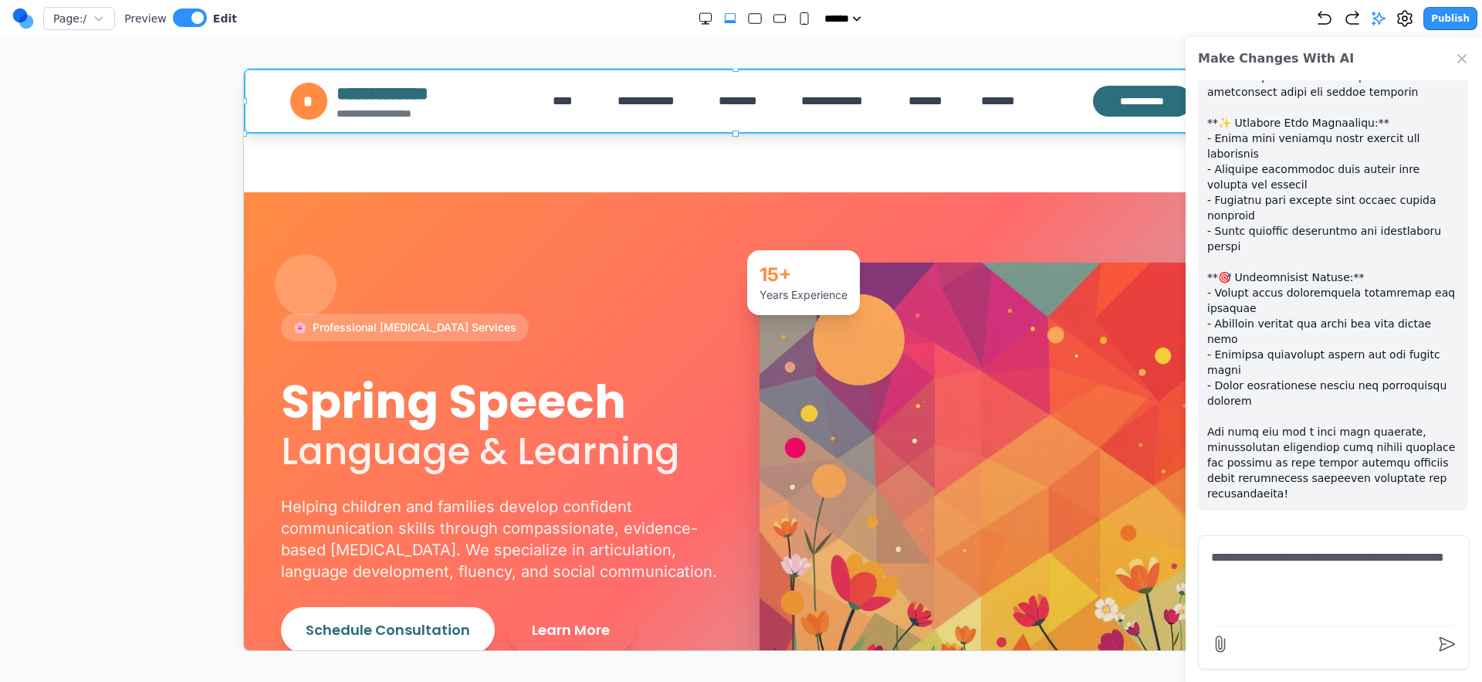
click at [268, 121] on header "**********" at bounding box center [740, 100] width 994 height 65
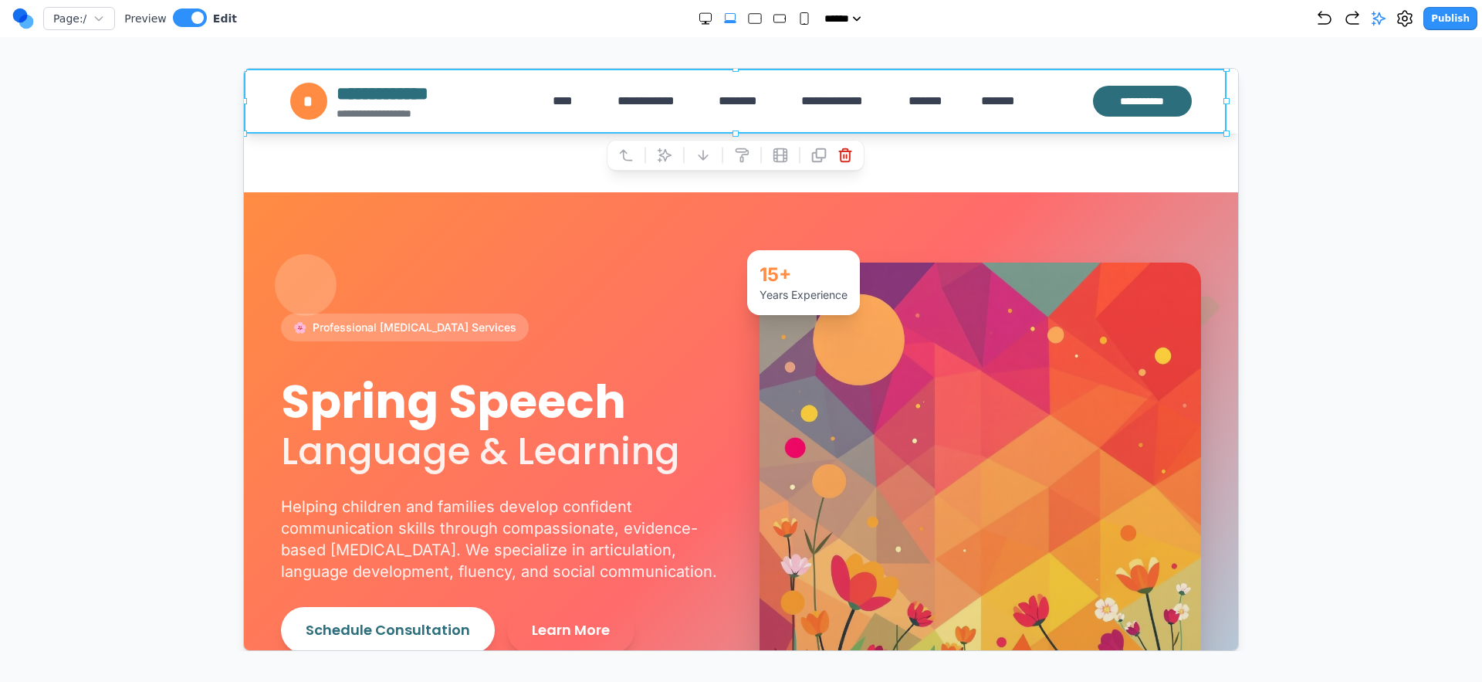
click at [973, 156] on section "Notifications alt+T" at bounding box center [740, 130] width 994 height 124
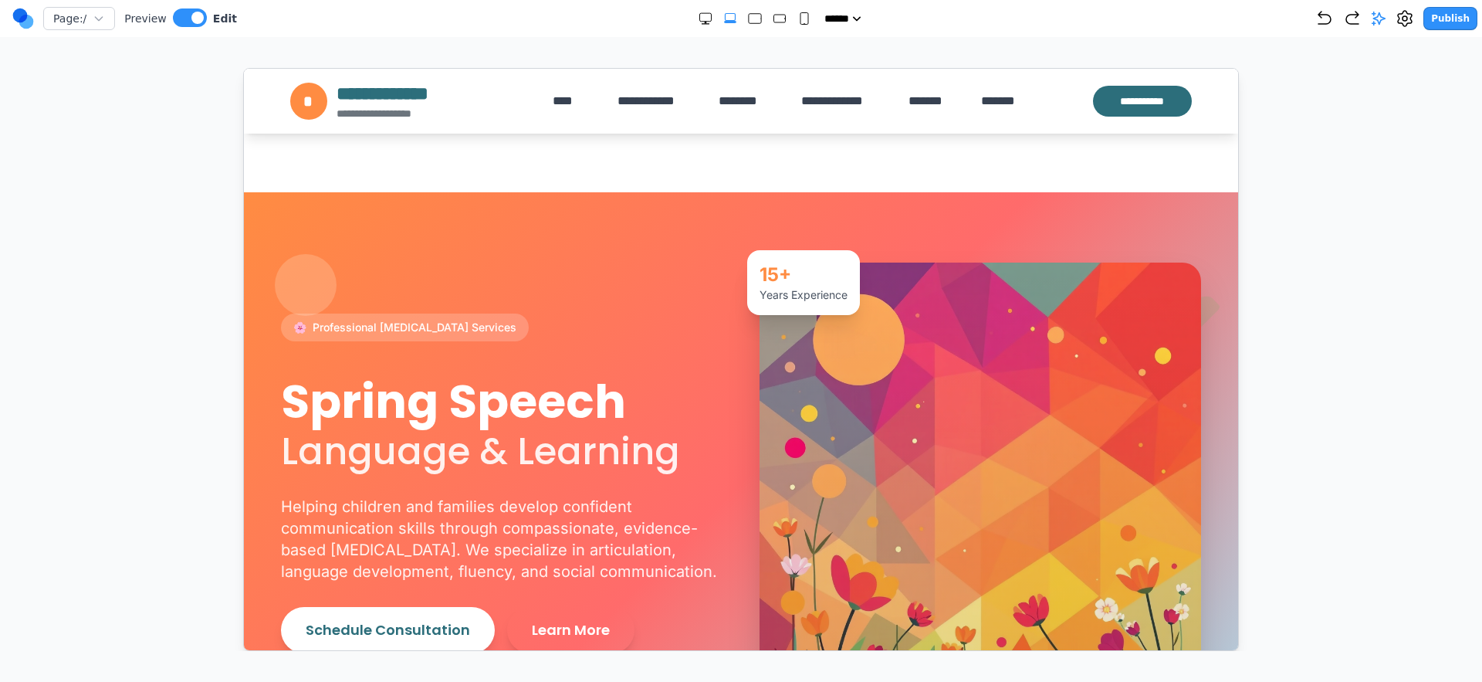
click at [980, 161] on section "Notifications alt+T" at bounding box center [740, 130] width 994 height 124
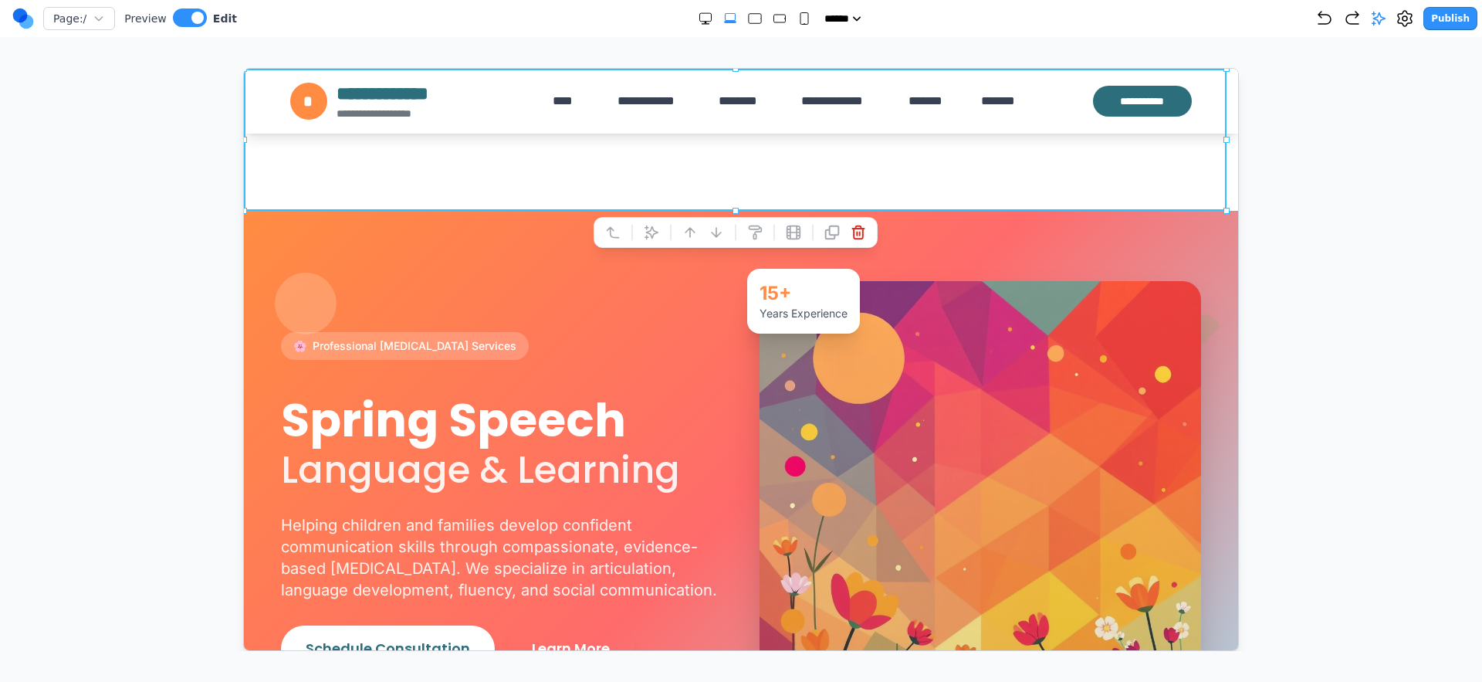
click at [980, 161] on section "Notifications alt+T" at bounding box center [740, 139] width 994 height 142
click at [856, 229] on icon at bounding box center [857, 231] width 15 height 15
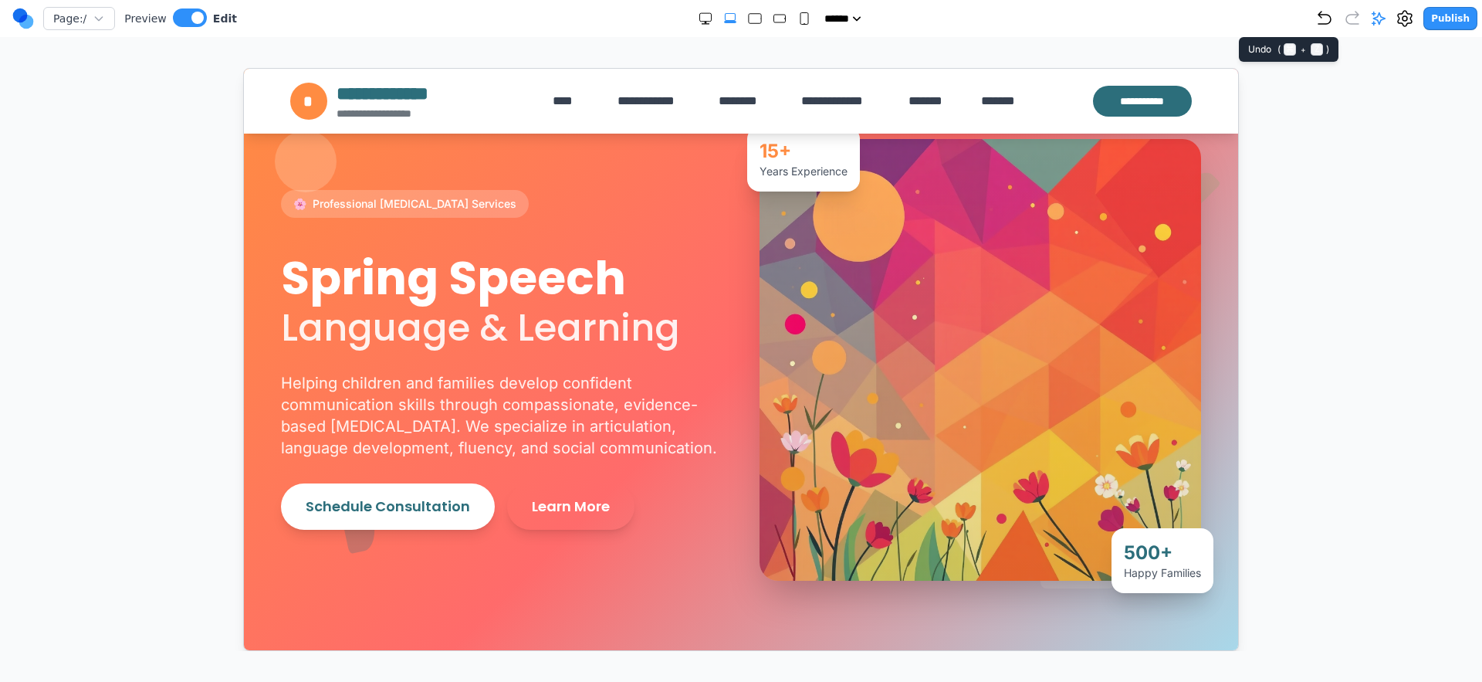
click at [1333, 20] on icon "Undo" at bounding box center [1325, 18] width 19 height 19
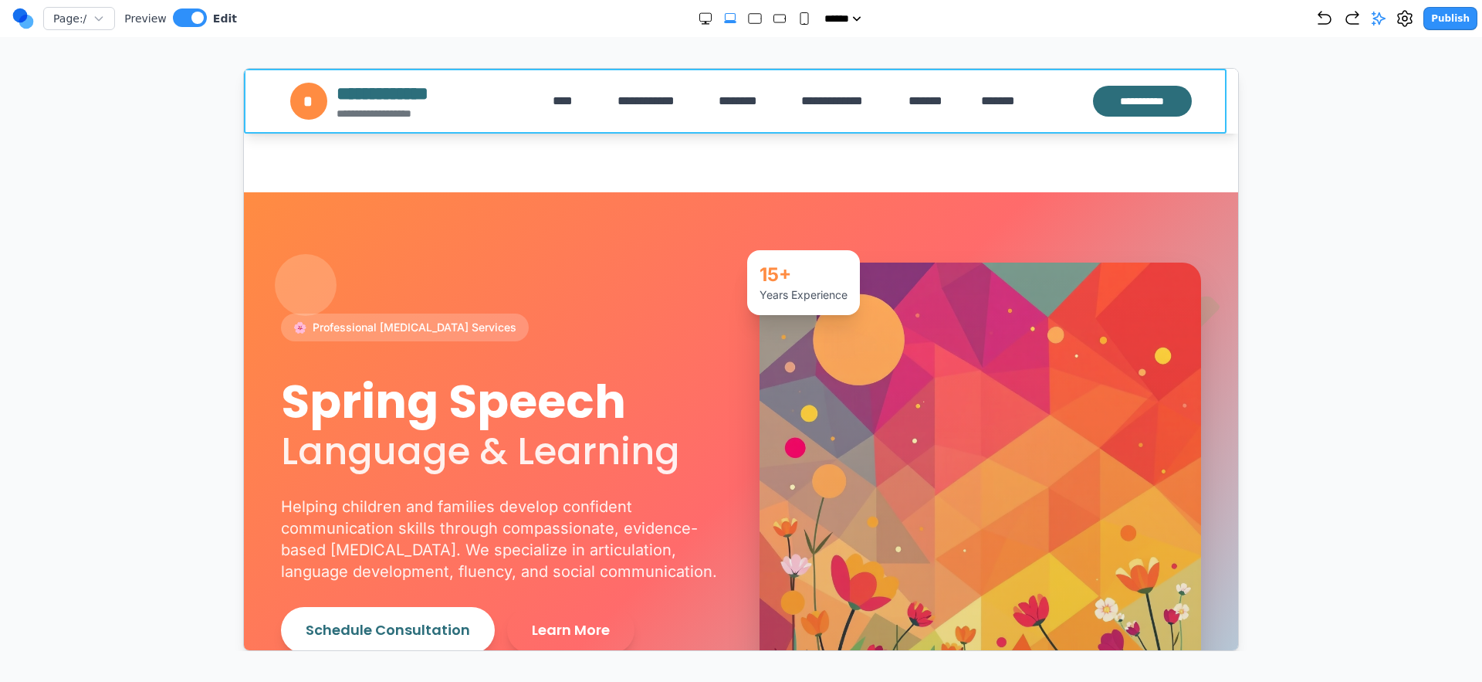
click at [248, 119] on header "**********" at bounding box center [740, 100] width 994 height 65
click at [671, 154] on icon at bounding box center [663, 154] width 15 height 15
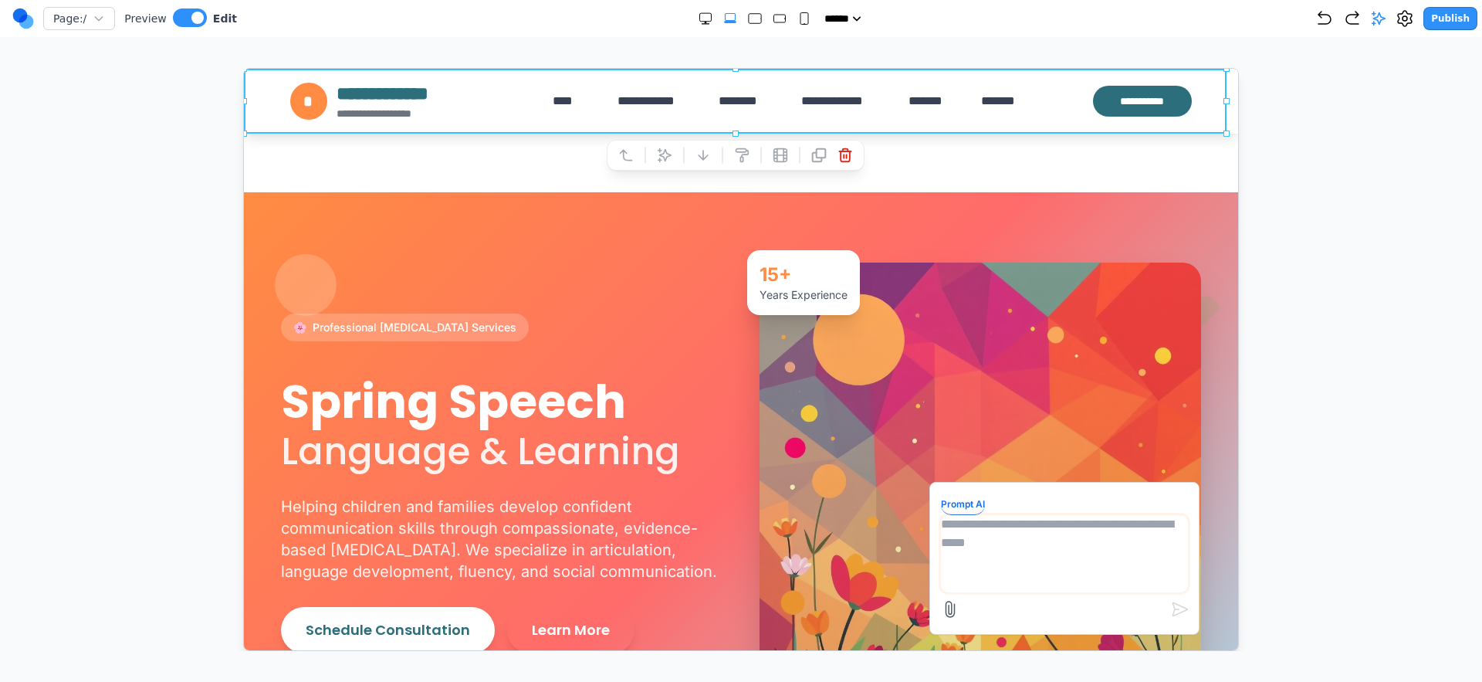
click at [1095, 567] on textarea at bounding box center [1063, 552] width 247 height 77
type textarea "*"
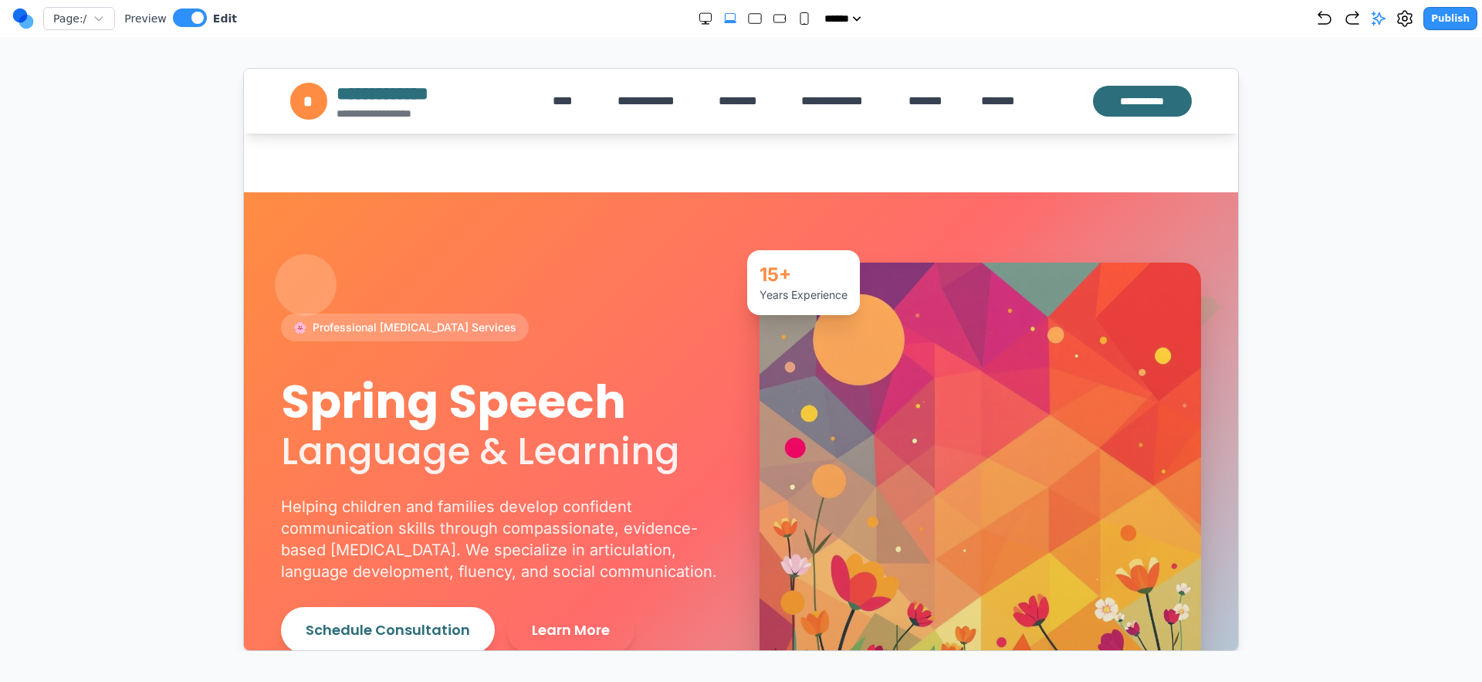
click at [340, 226] on section "🌸 Professional Speech Therapy Services Spring Speech Language & Learning Helpin…" at bounding box center [740, 481] width 994 height 581
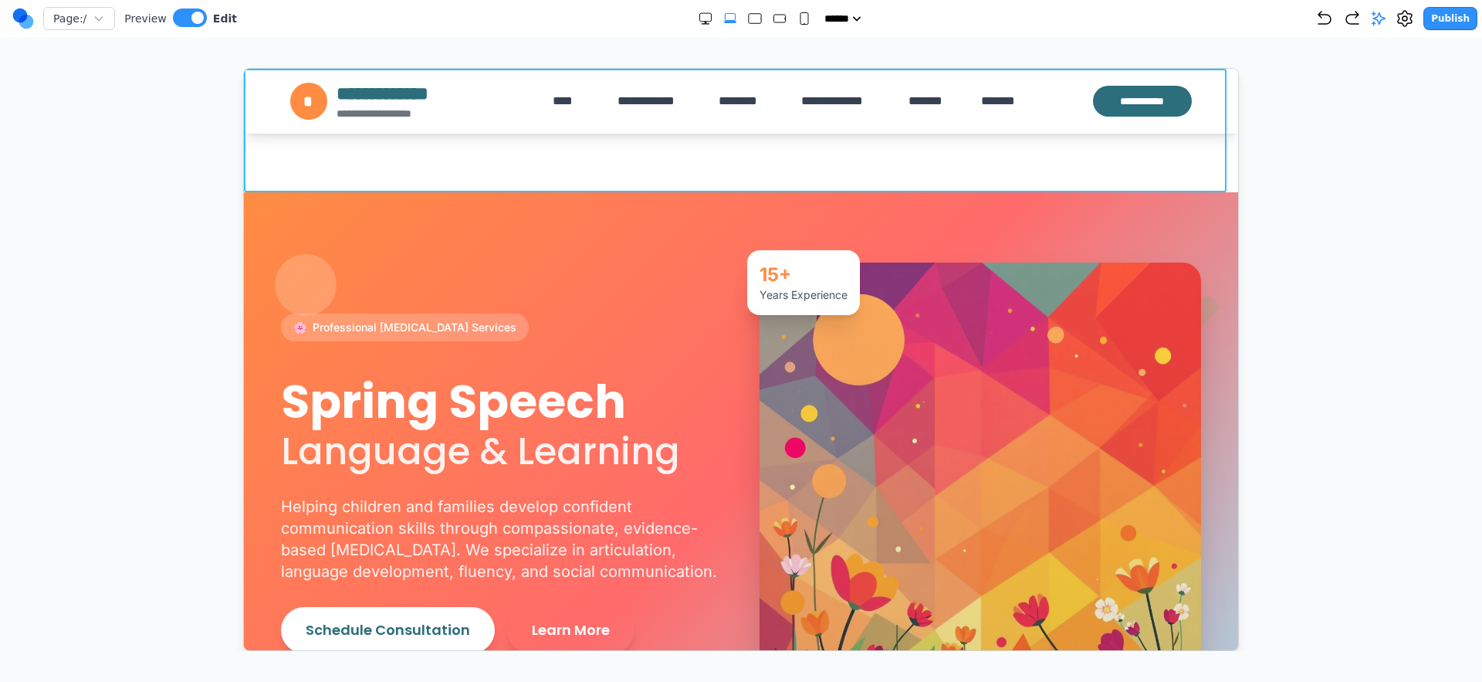
click at [345, 177] on section "Notifications alt+T" at bounding box center [740, 130] width 994 height 124
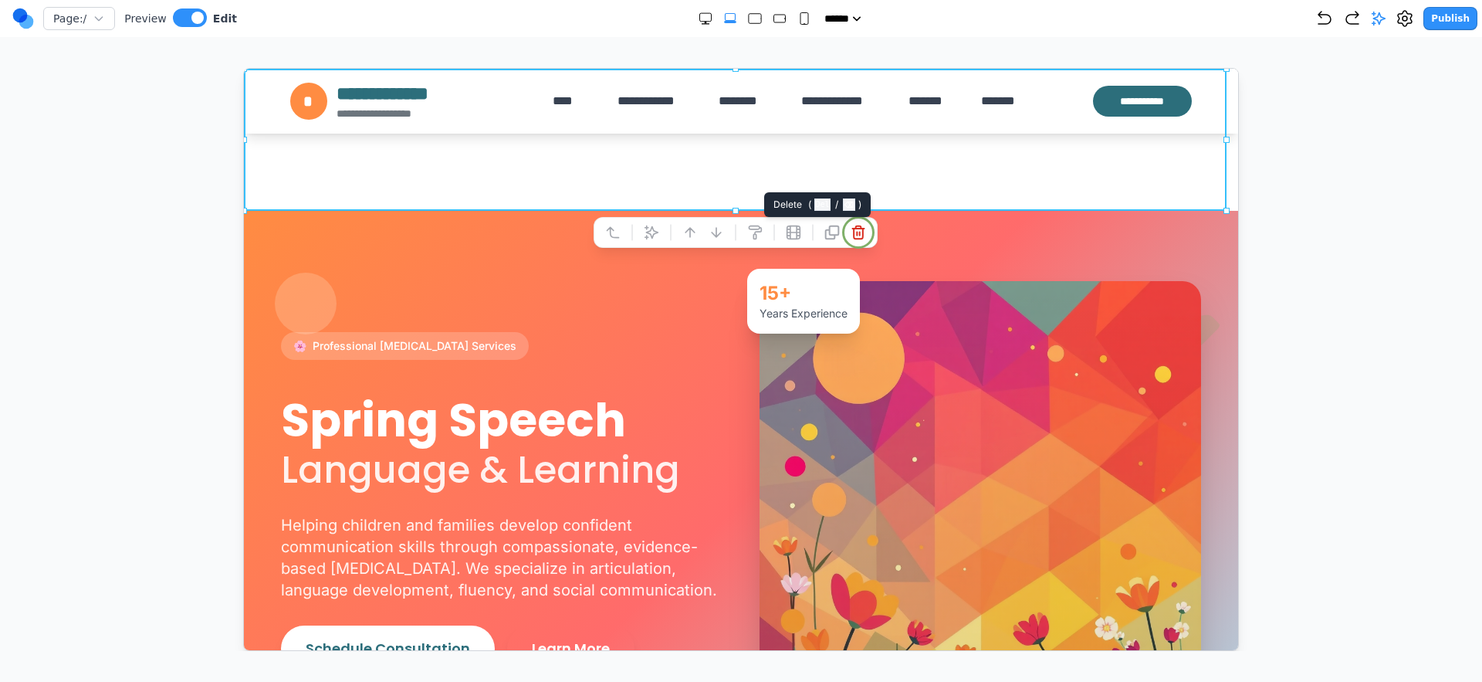
click at [857, 226] on icon at bounding box center [857, 231] width 15 height 15
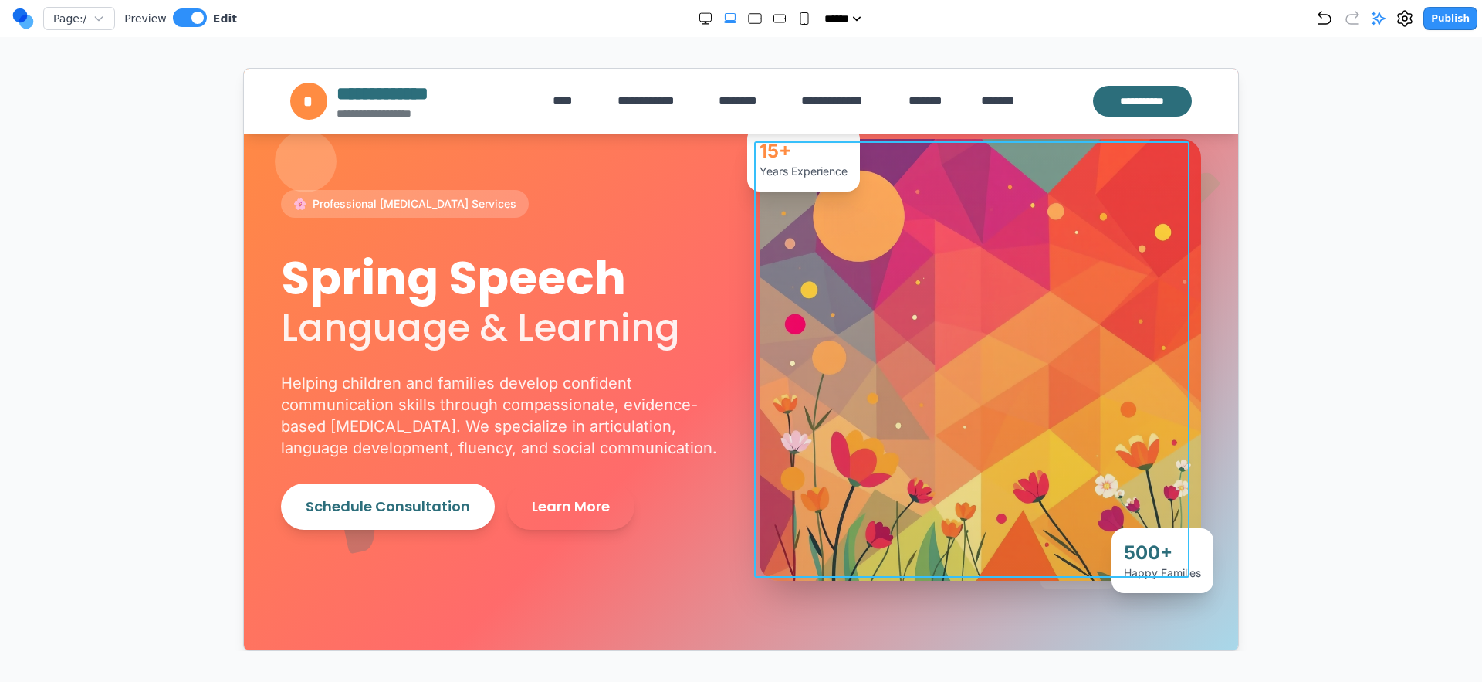
click at [615, 156] on div "🌸 Professional Speech Therapy Services Spring Speech Language & Learning Helpin…" at bounding box center [740, 359] width 920 height 442
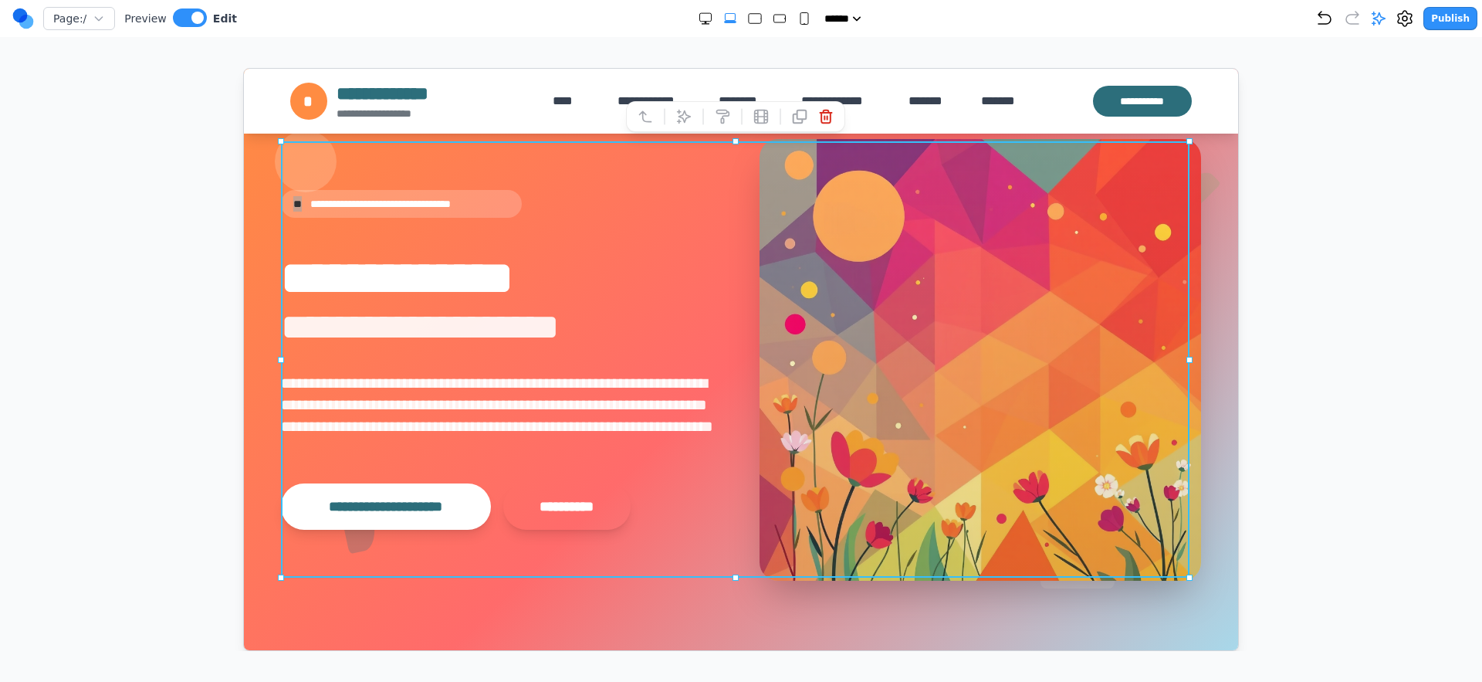
drag, startPoint x: 229, startPoint y: 111, endPoint x: 235, endPoint y: 119, distance: 9.9
click at [229, 110] on div at bounding box center [741, 359] width 1421 height 583
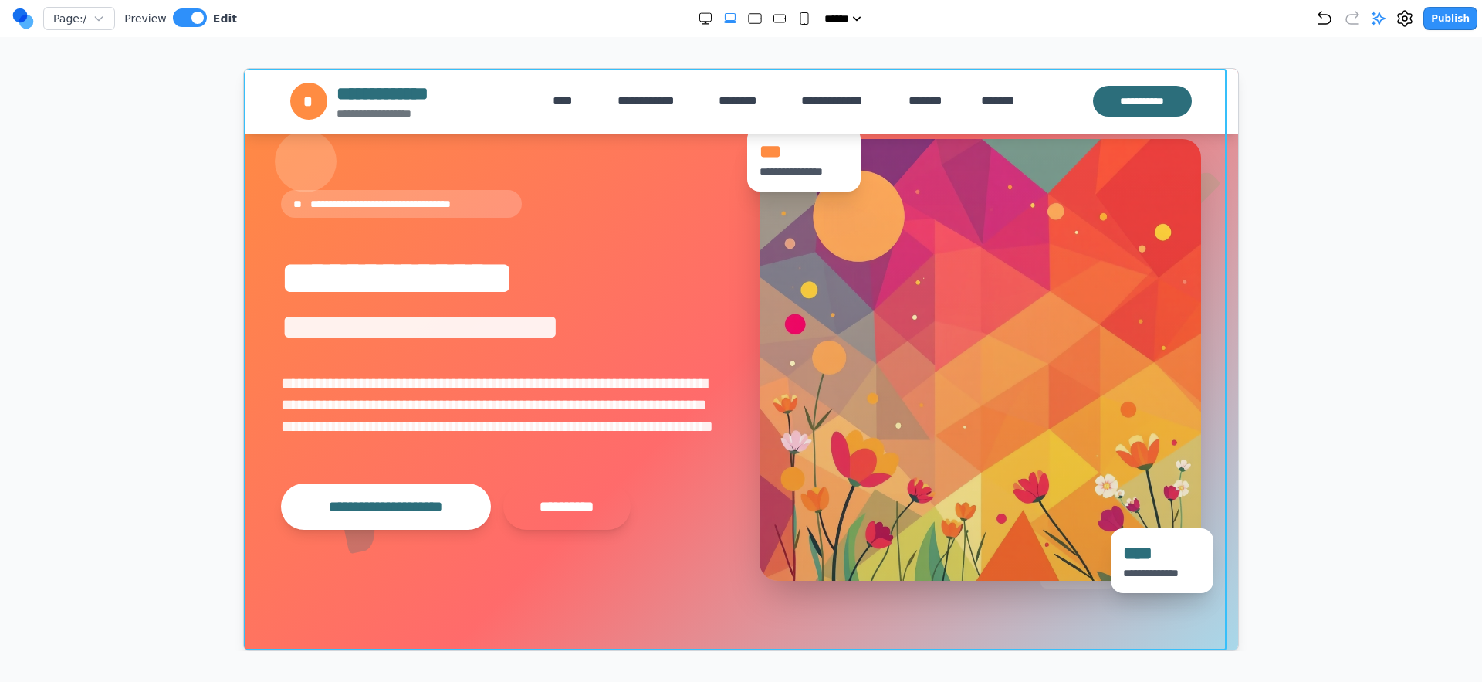
click at [253, 136] on section "**********" at bounding box center [740, 358] width 994 height 581
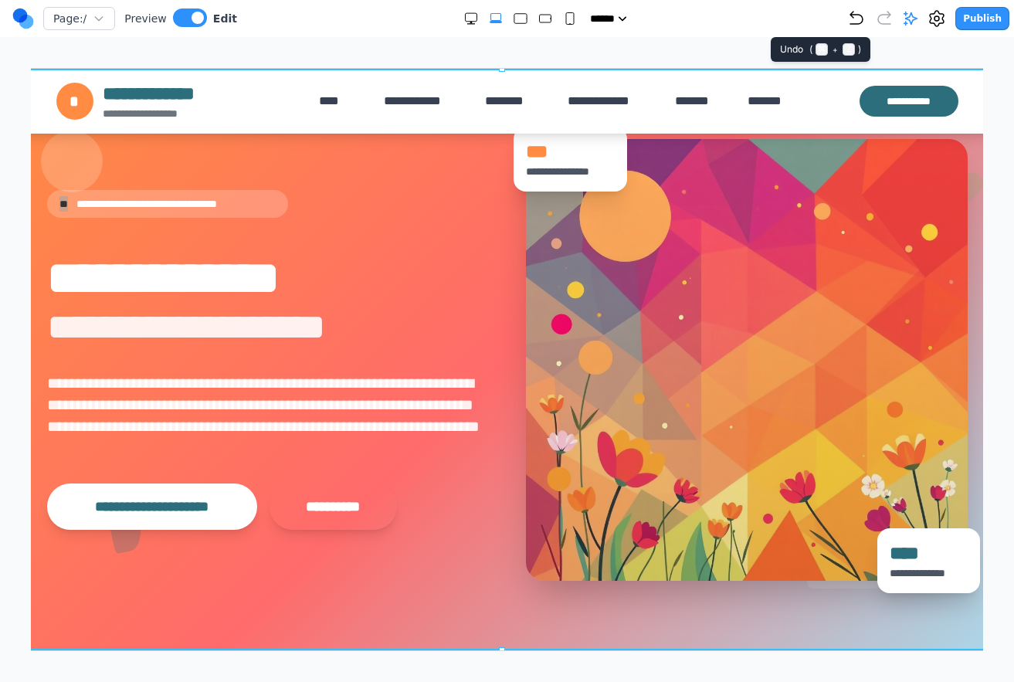
click at [863, 19] on icon "Undo" at bounding box center [856, 18] width 19 height 19
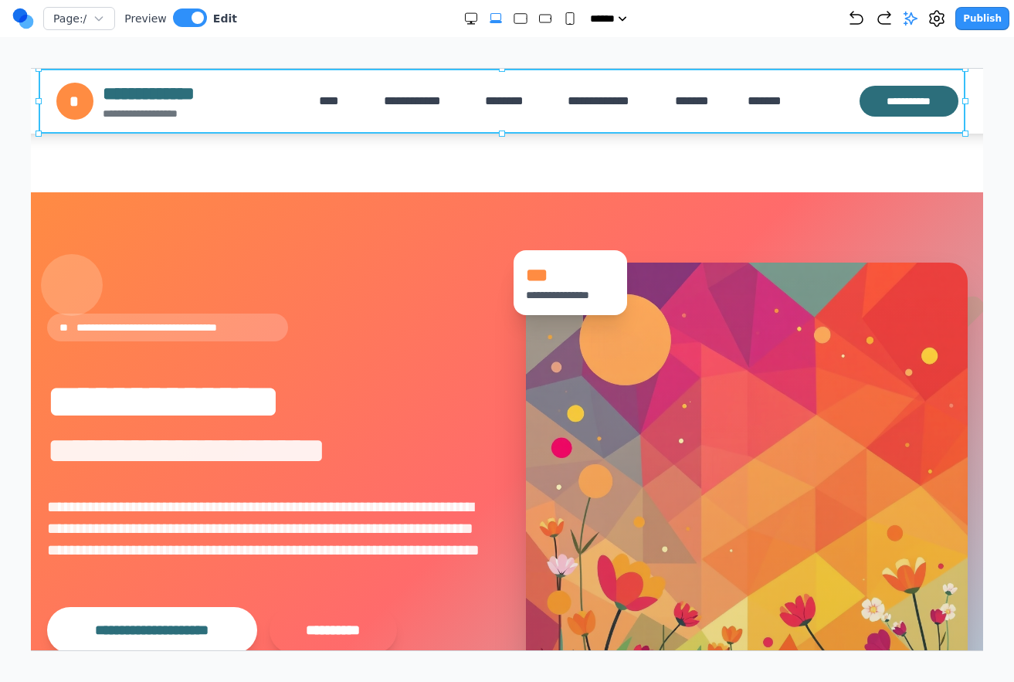
click at [603, 128] on div "**********" at bounding box center [505, 100] width 926 height 65
click at [649, 156] on section "Notifications alt+T" at bounding box center [505, 130] width 994 height 124
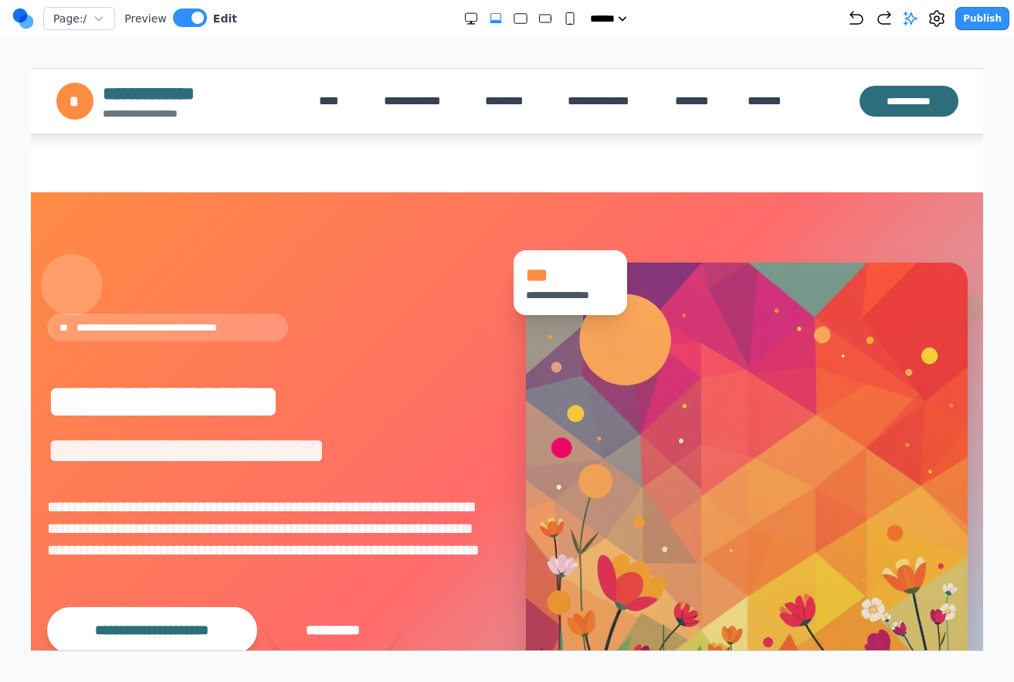
click at [634, 166] on section "Notifications alt+T" at bounding box center [505, 130] width 994 height 124
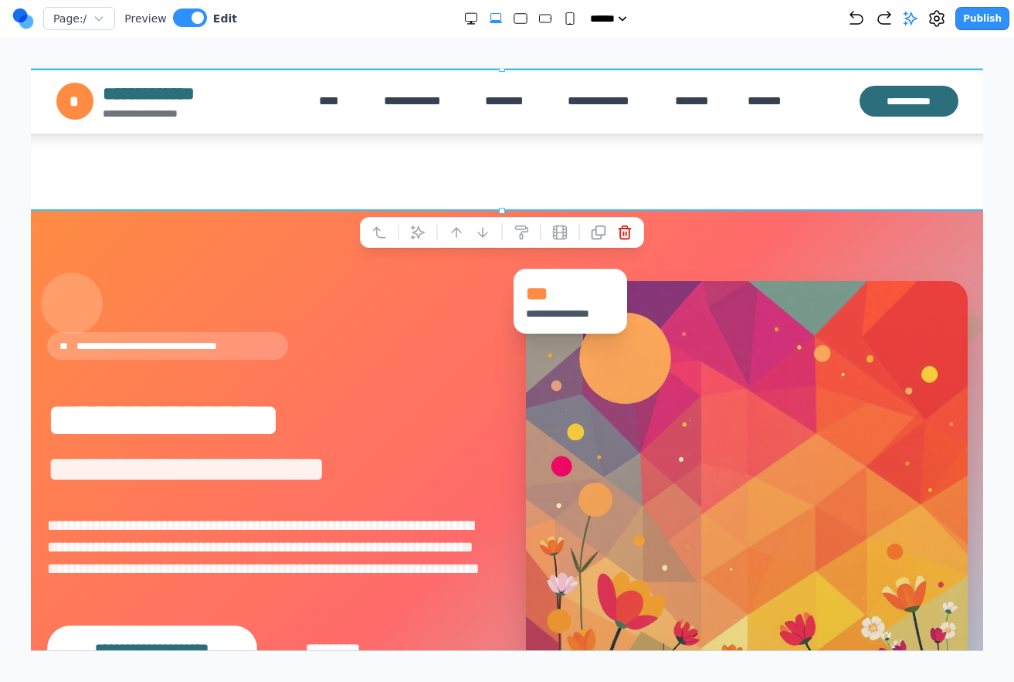
click at [796, 137] on section "Notifications alt+T" at bounding box center [505, 139] width 994 height 142
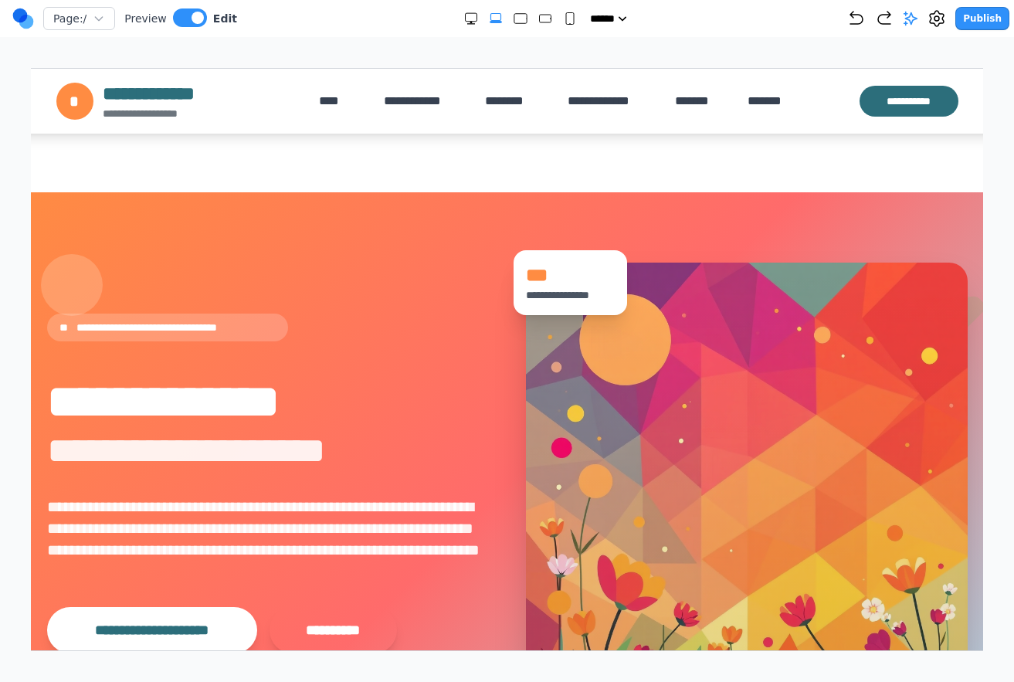
click at [811, 103] on div "**********" at bounding box center [506, 100] width 902 height 40
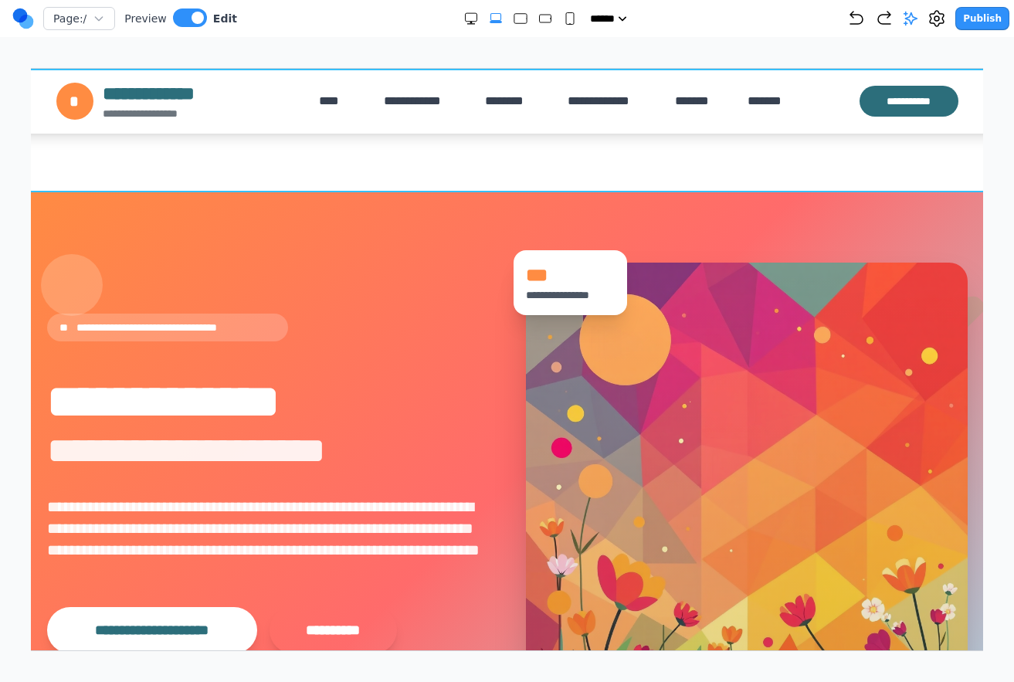
click at [802, 156] on section "Notifications alt+T" at bounding box center [505, 130] width 994 height 124
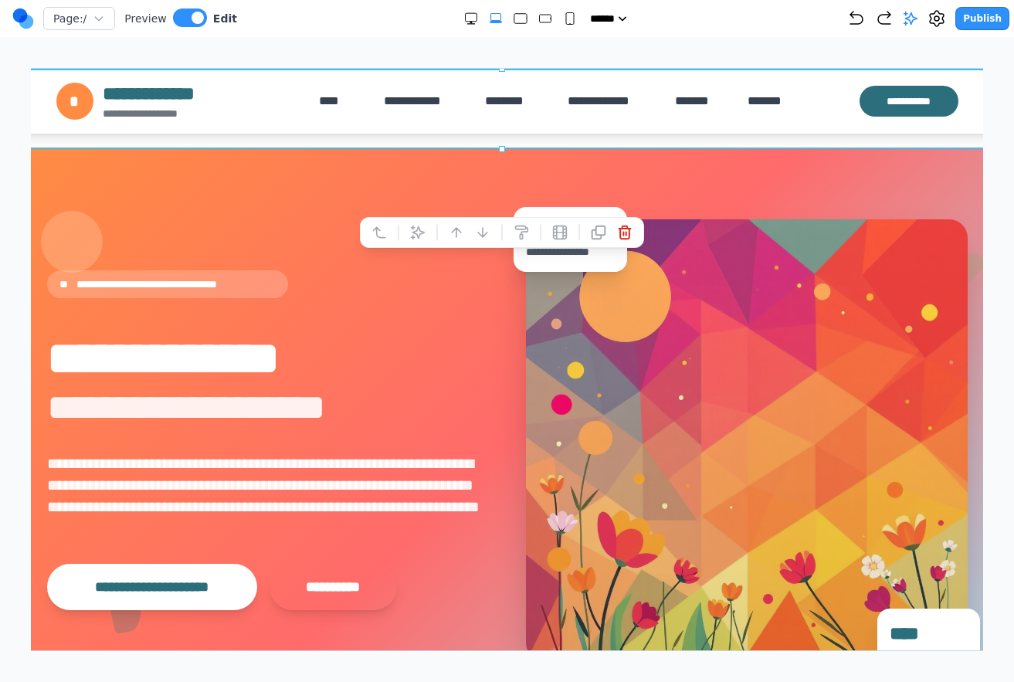
drag, startPoint x: 502, startPoint y: 208, endPoint x: 520, endPoint y: 127, distance: 82.2
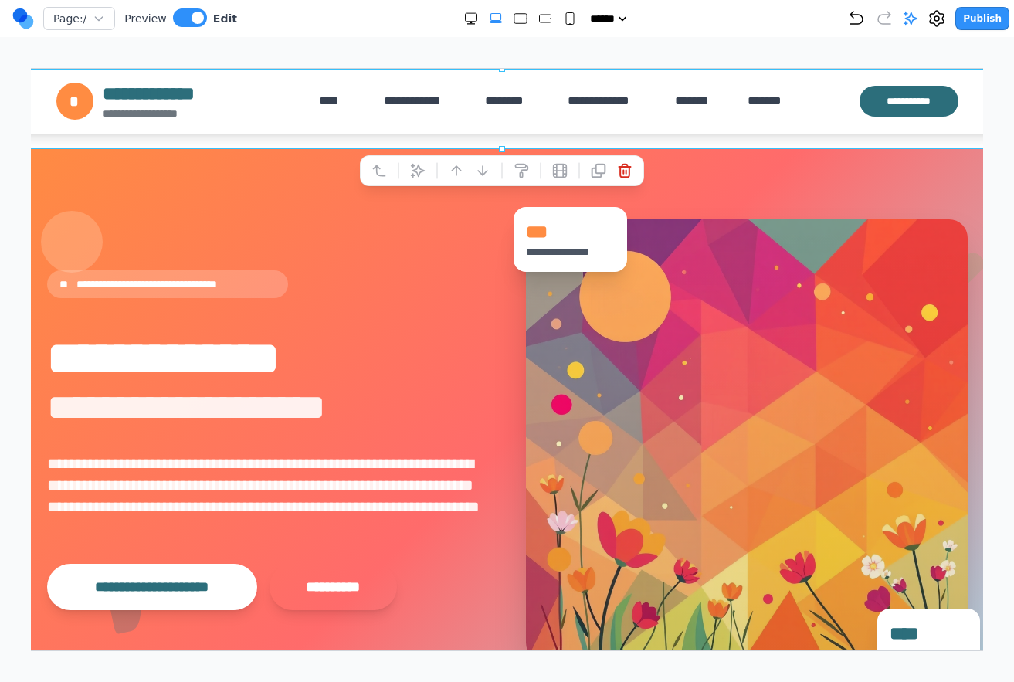
click at [840, 11] on div "***** ***** ****** ****** ******" at bounding box center [542, 18] width 610 height 15
click at [859, 18] on icon "Undo" at bounding box center [856, 18] width 19 height 19
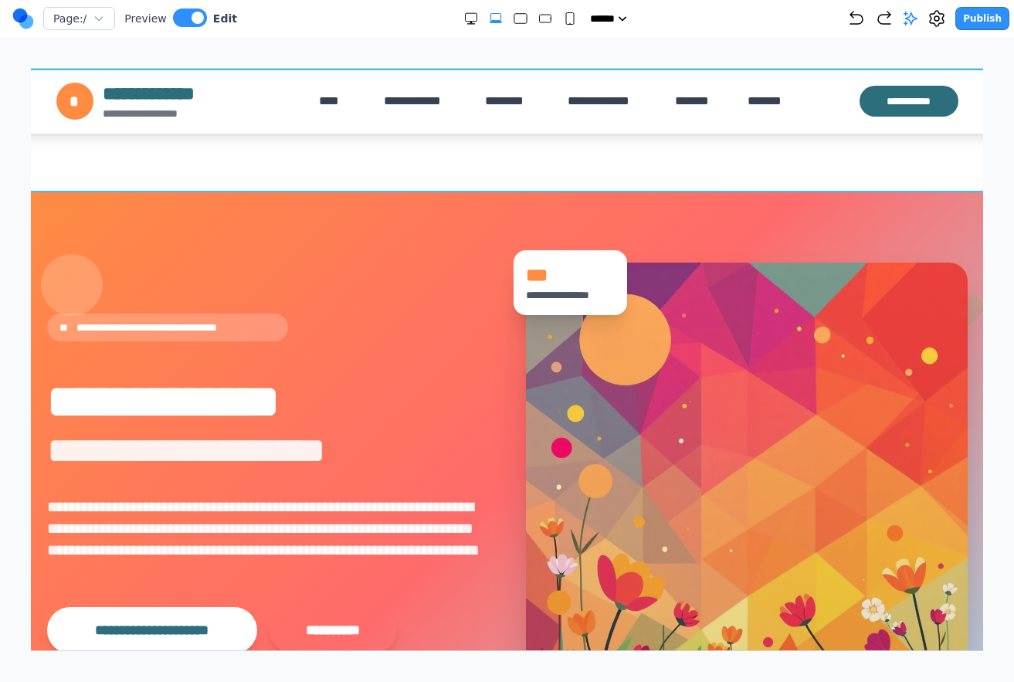
click at [926, 151] on section "Notifications alt+T" at bounding box center [505, 130] width 994 height 124
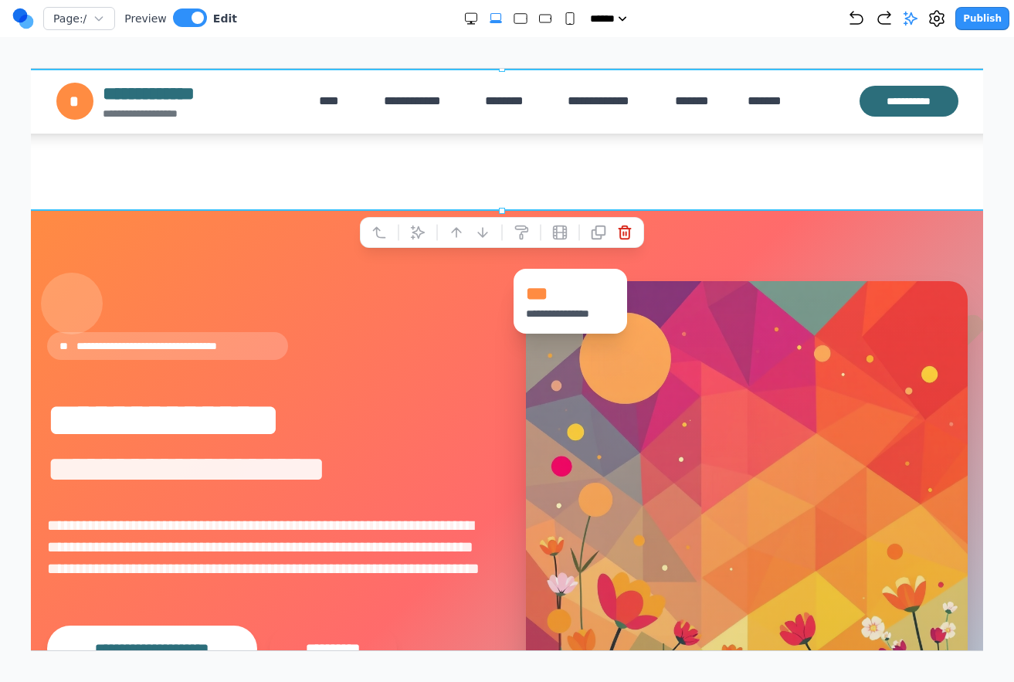
click at [935, 160] on section "Notifications alt+T" at bounding box center [505, 139] width 994 height 142
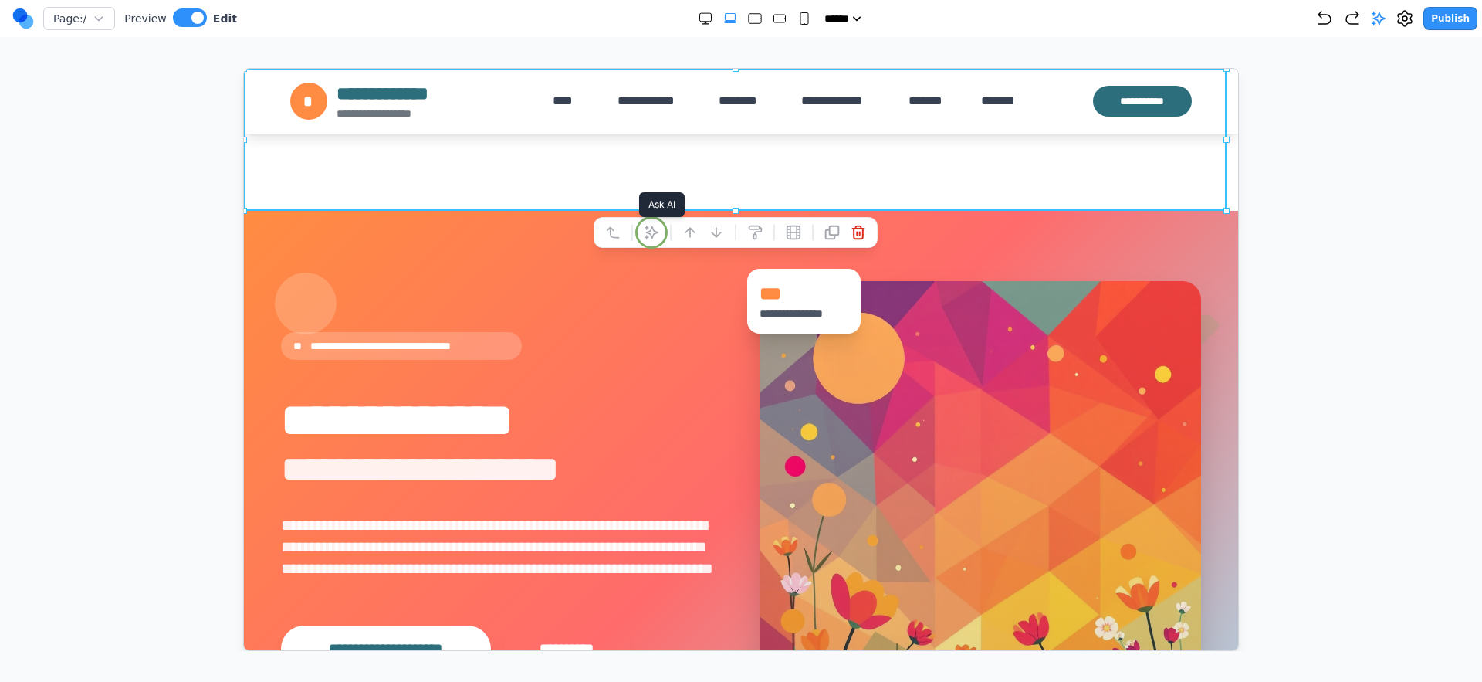
click at [655, 225] on icon at bounding box center [650, 231] width 15 height 15
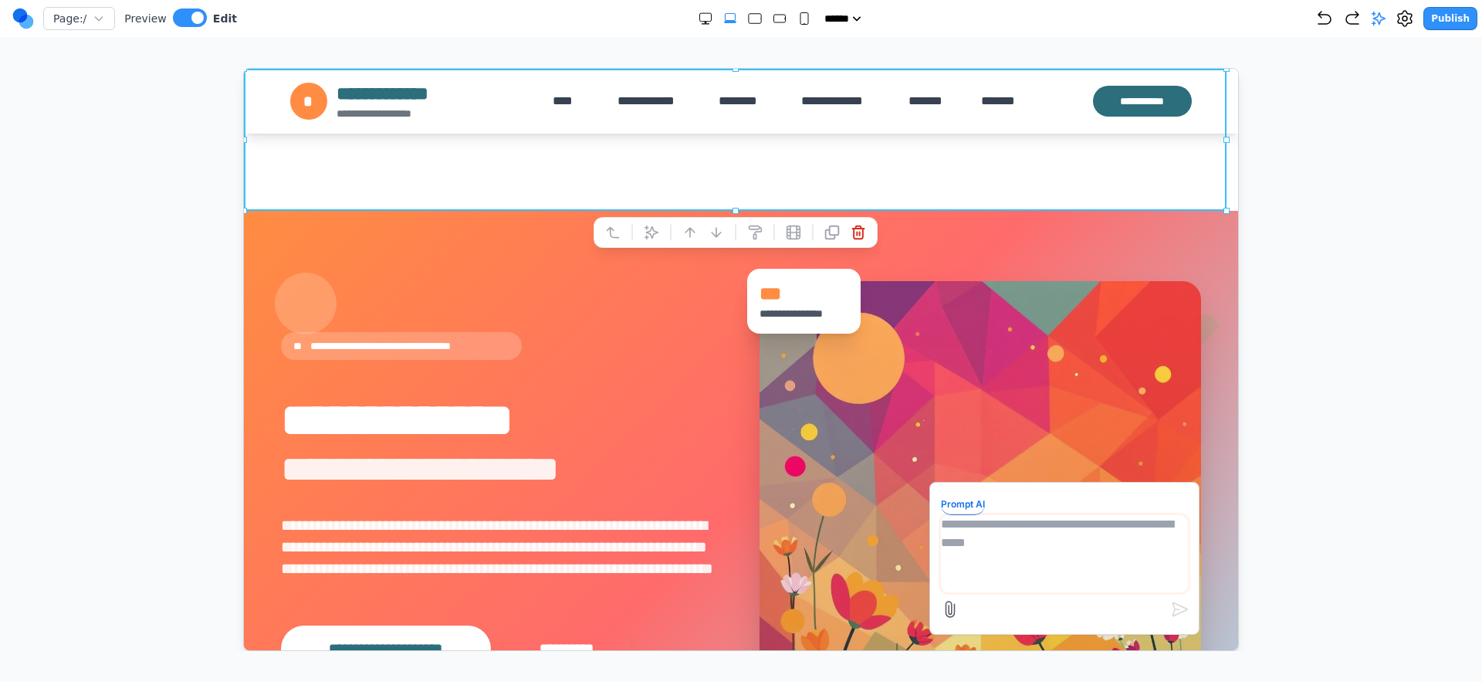
click at [1050, 542] on textarea at bounding box center [1063, 552] width 247 height 77
type textarea "*"
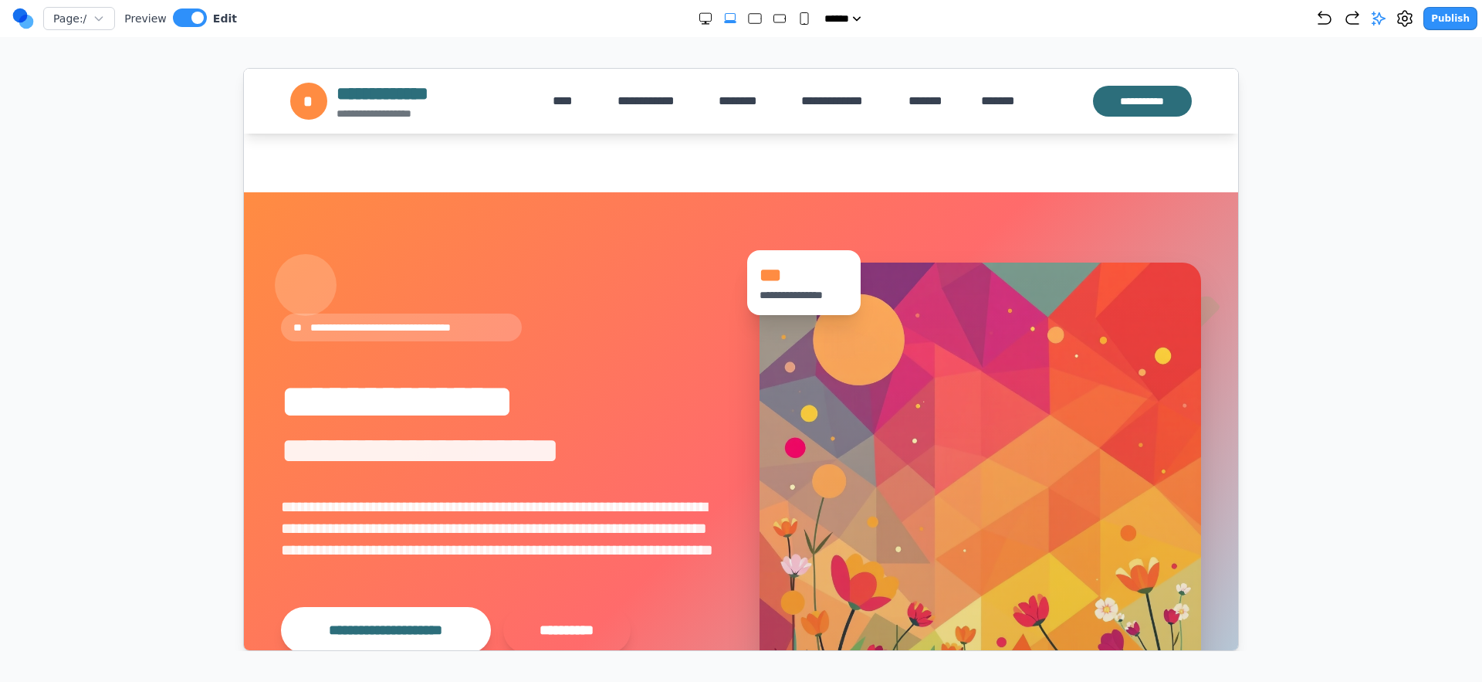
drag, startPoint x: 513, startPoint y: 334, endPoint x: 527, endPoint y: 331, distance: 13.5
click at [513, 334] on div "**********" at bounding box center [400, 327] width 241 height 28
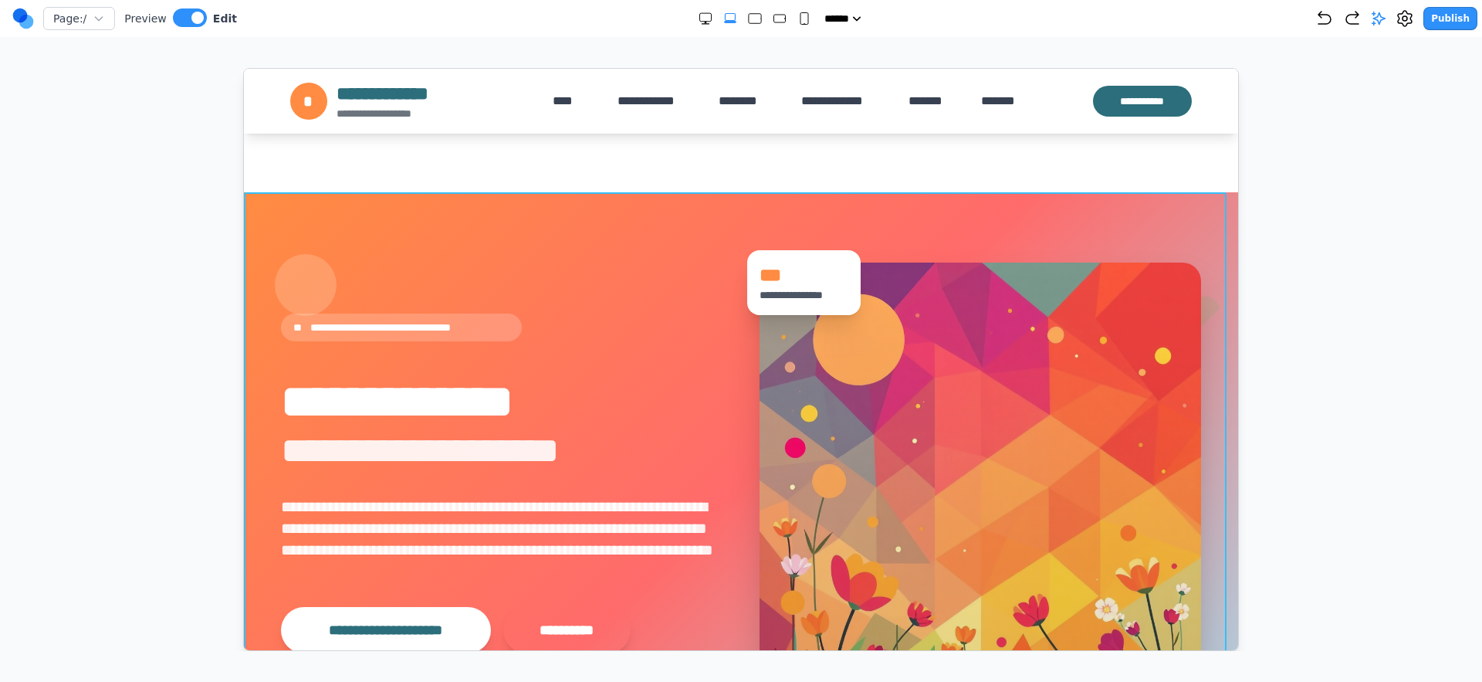
drag, startPoint x: 518, startPoint y: 200, endPoint x: 525, endPoint y: 206, distance: 9.3
click at [518, 200] on section "**********" at bounding box center [740, 481] width 994 height 581
click at [672, 166] on button at bounding box center [664, 166] width 25 height 25
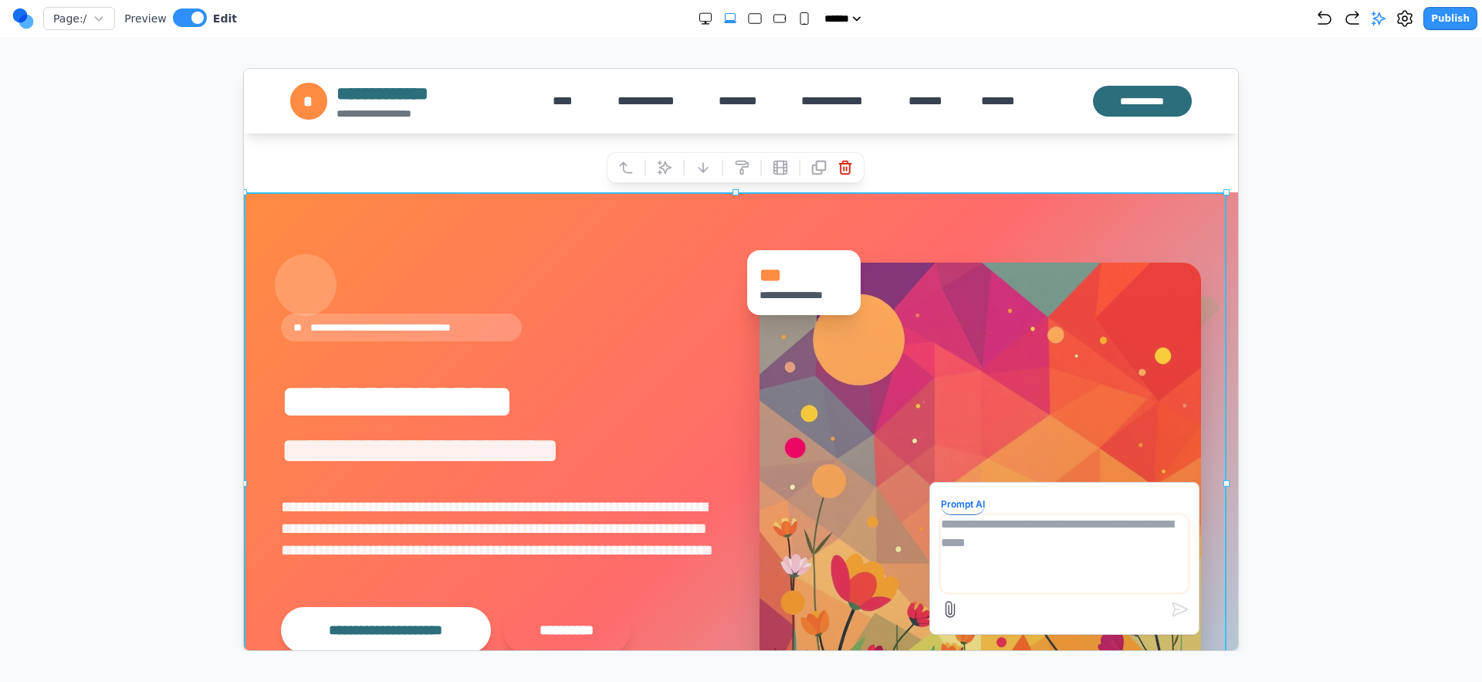
click at [970, 542] on textarea at bounding box center [1063, 552] width 247 height 77
type textarea "**********"
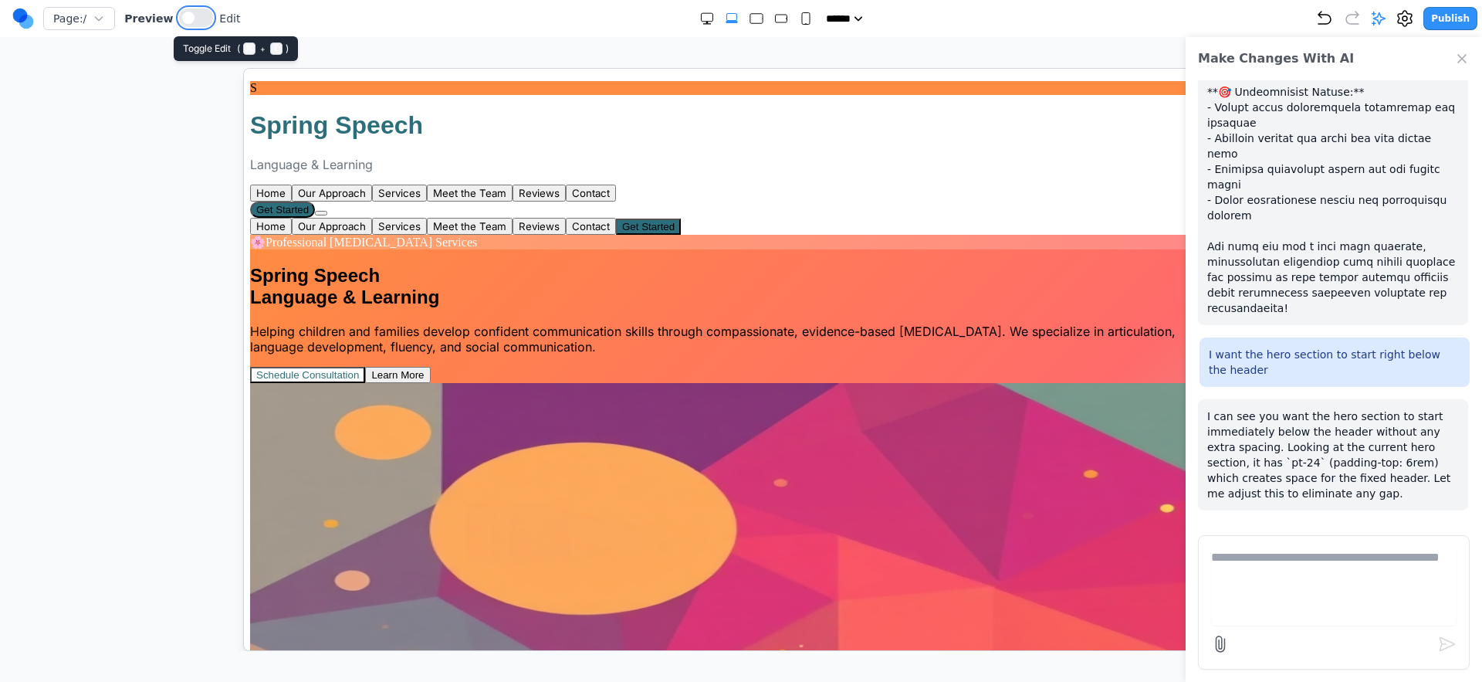
drag, startPoint x: 185, startPoint y: 22, endPoint x: 246, endPoint y: 73, distance: 78.9
click at [185, 23] on button at bounding box center [196, 17] width 34 height 19
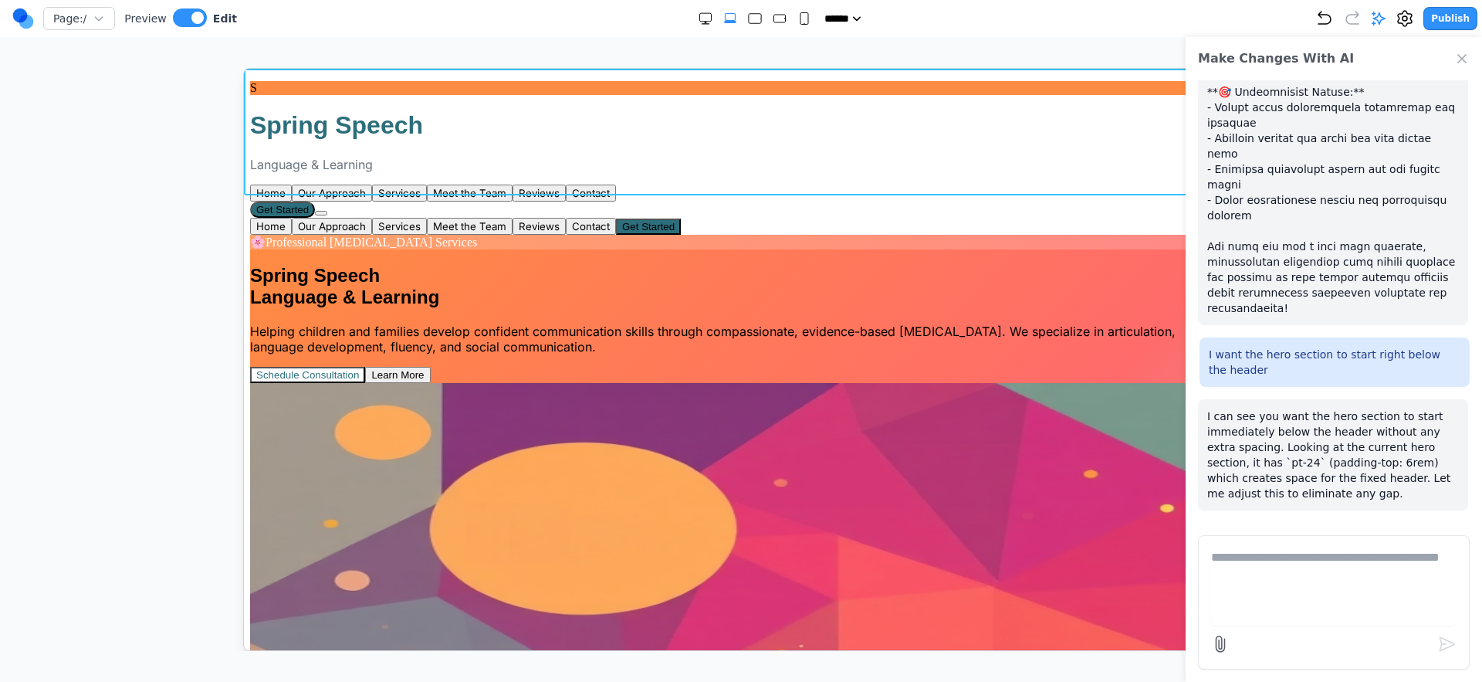
click at [344, 80] on section "Notifications alt+T" at bounding box center [740, 80] width 982 height 0
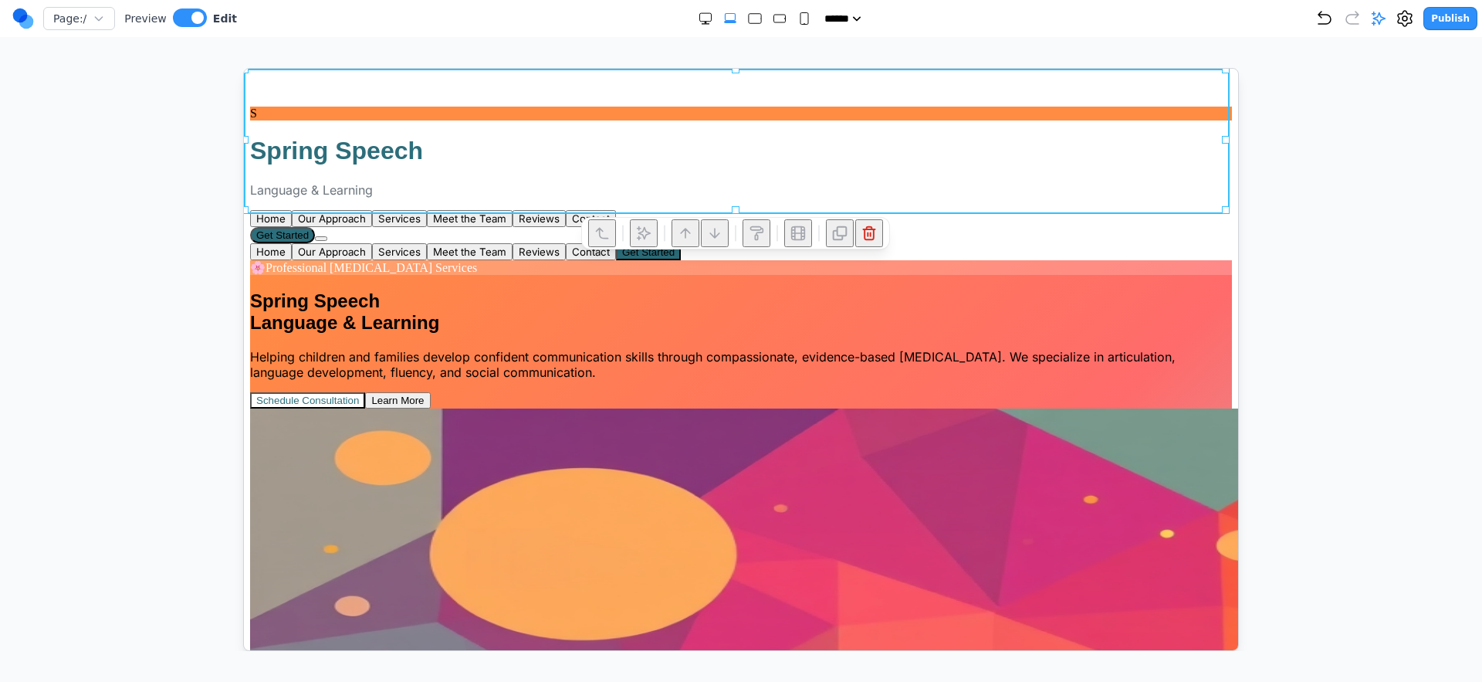
drag, startPoint x: 648, startPoint y: 236, endPoint x: 662, endPoint y: 246, distance: 17.3
click at [648, 237] on icon at bounding box center [642, 232] width 15 height 15
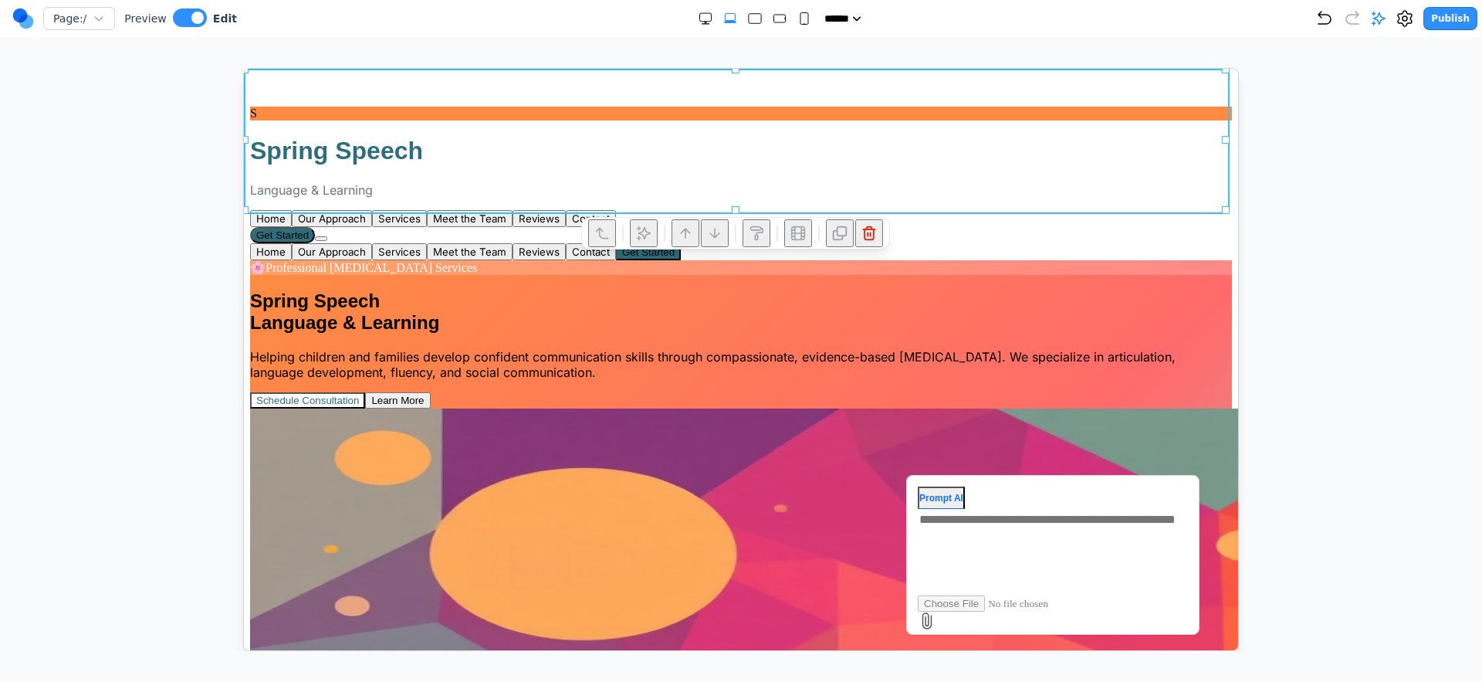
click at [1035, 599] on div at bounding box center [1126, 606] width 418 height 31
click at [1000, 509] on textarea at bounding box center [1053, 548] width 273 height 80
type textarea "**********"
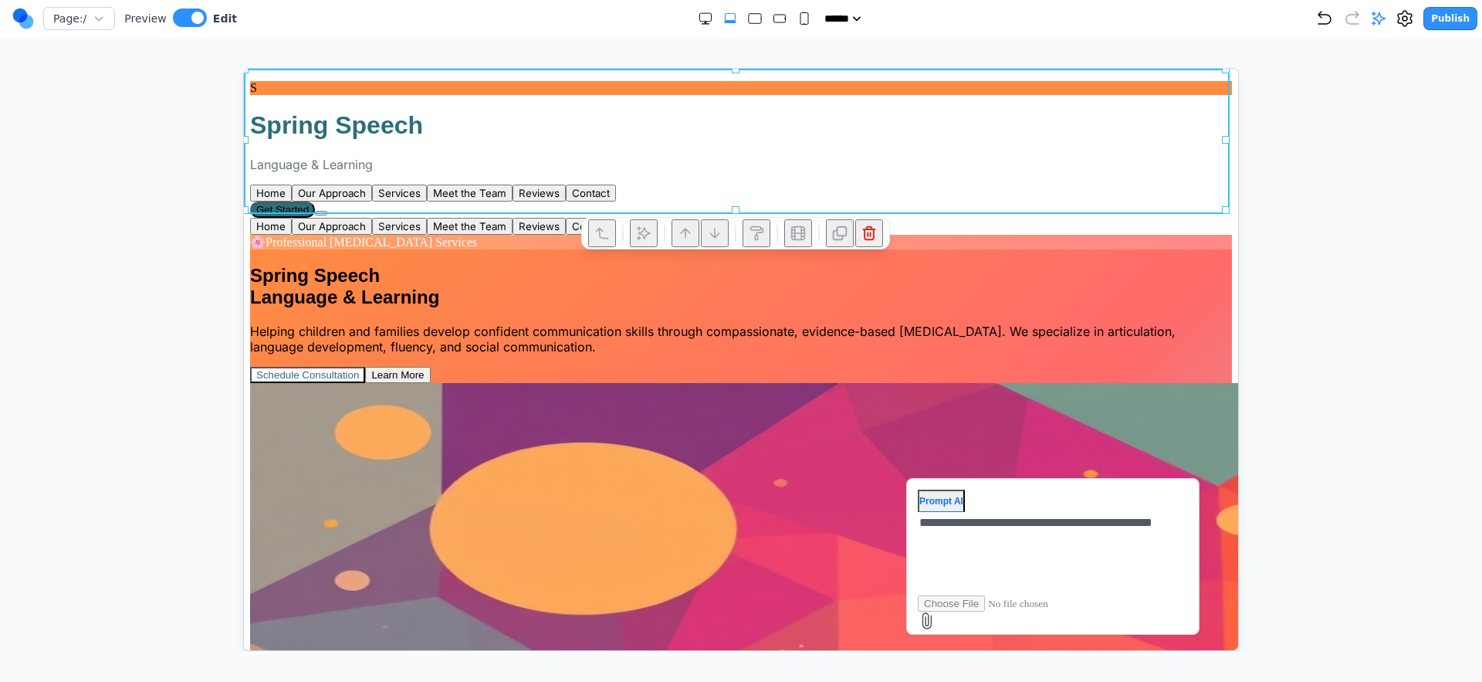
click at [1275, 327] on div at bounding box center [741, 359] width 1421 height 583
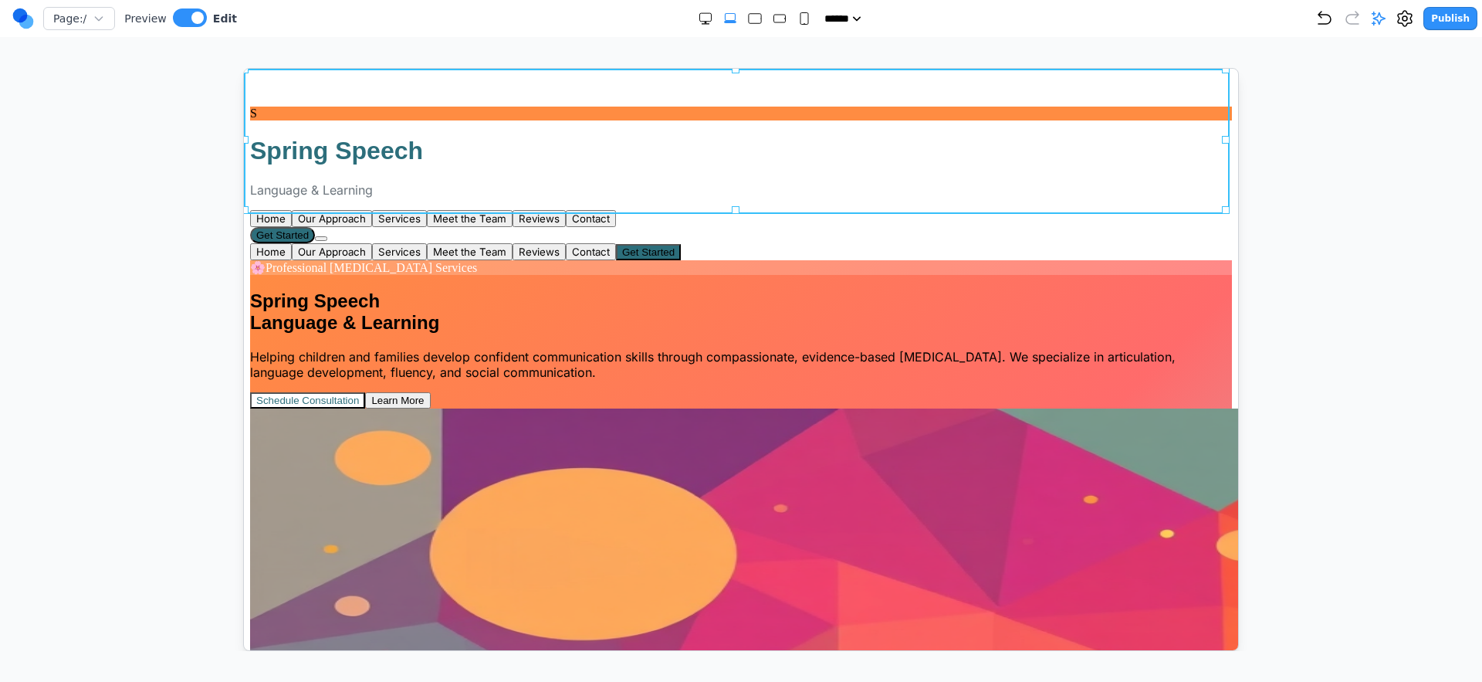
click at [1012, 93] on section "Notifications alt+T" at bounding box center [740, 86] width 982 height 13
click at [641, 232] on button at bounding box center [643, 232] width 28 height 28
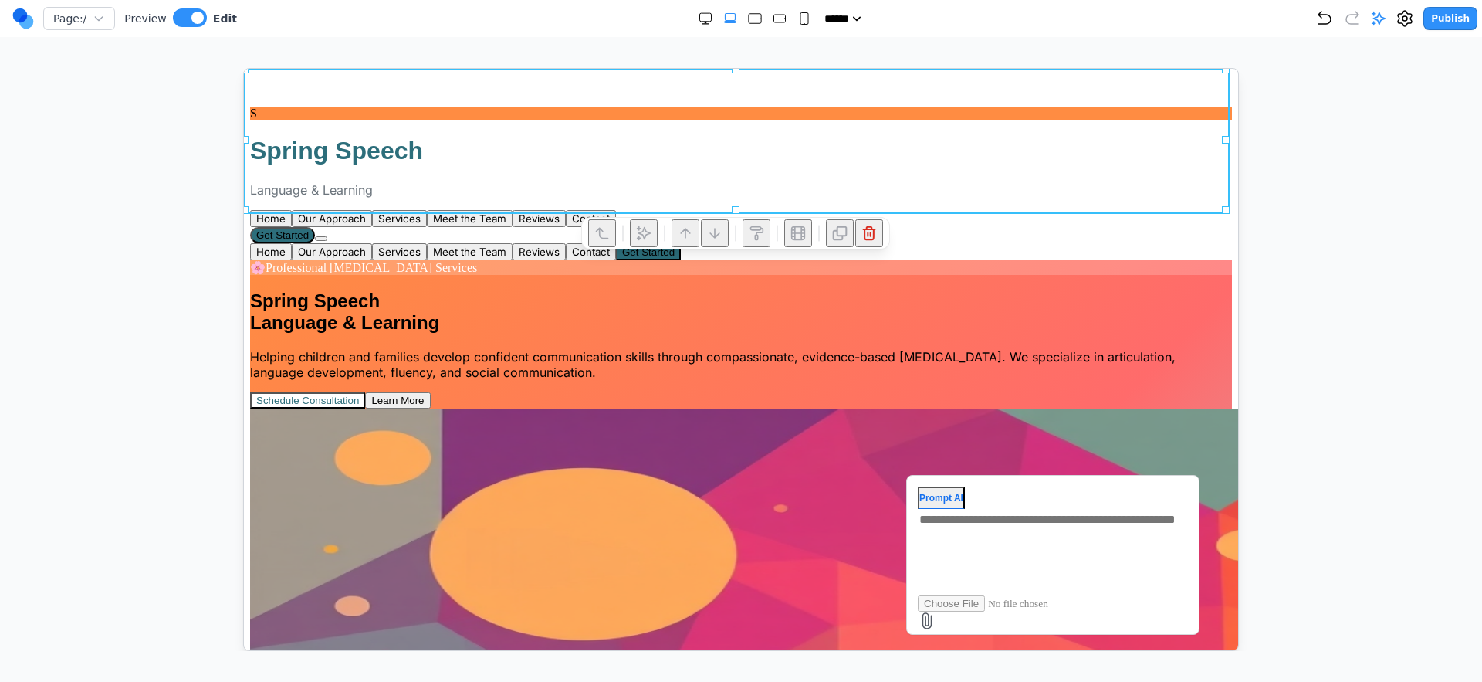
click at [1003, 520] on textarea at bounding box center [1053, 548] width 273 height 80
type textarea "**********"
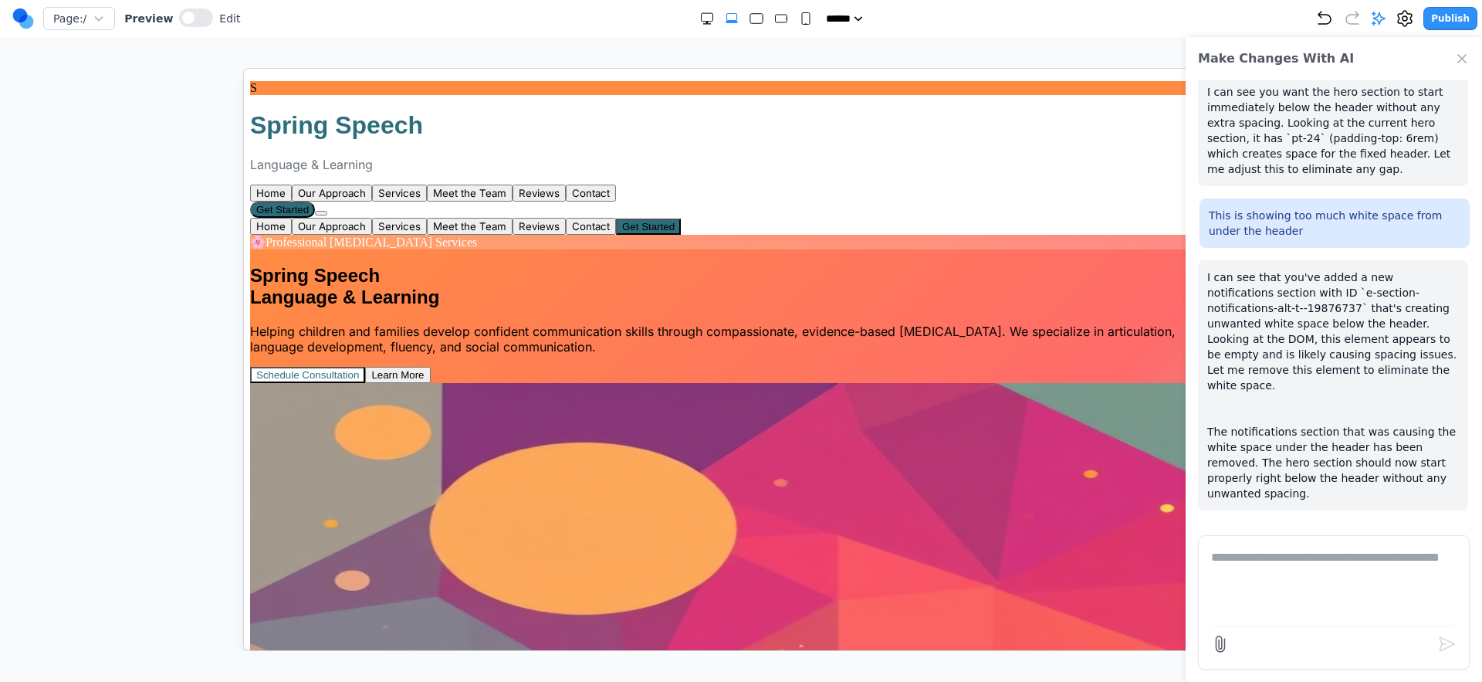
scroll to position [2158, 0]
click at [189, 19] on button at bounding box center [196, 17] width 34 height 19
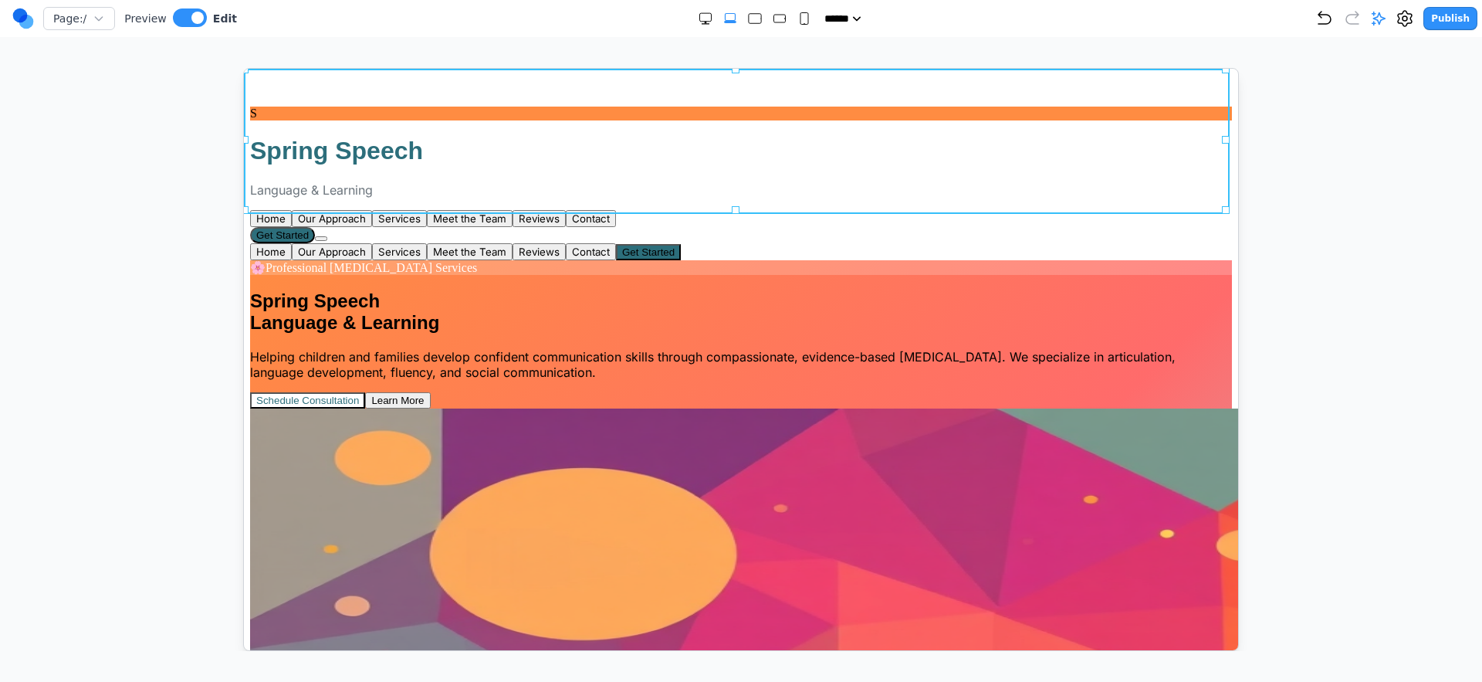
click at [381, 93] on section "Notifications alt+T" at bounding box center [740, 86] width 982 height 13
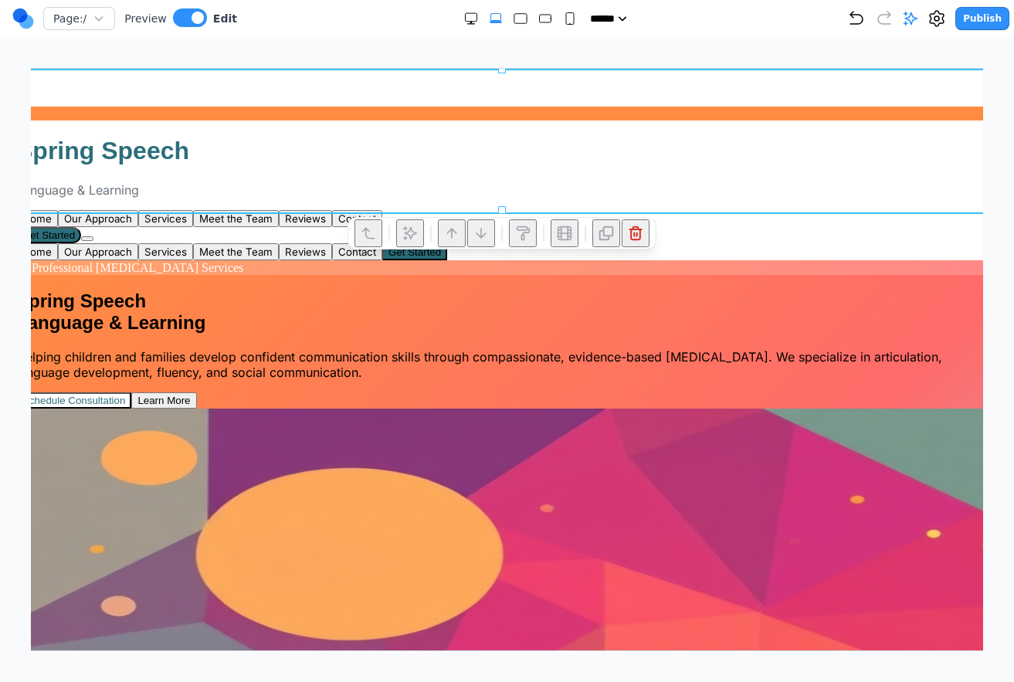
drag, startPoint x: 734, startPoint y: 290, endPoint x: 766, endPoint y: 258, distance: 44.8
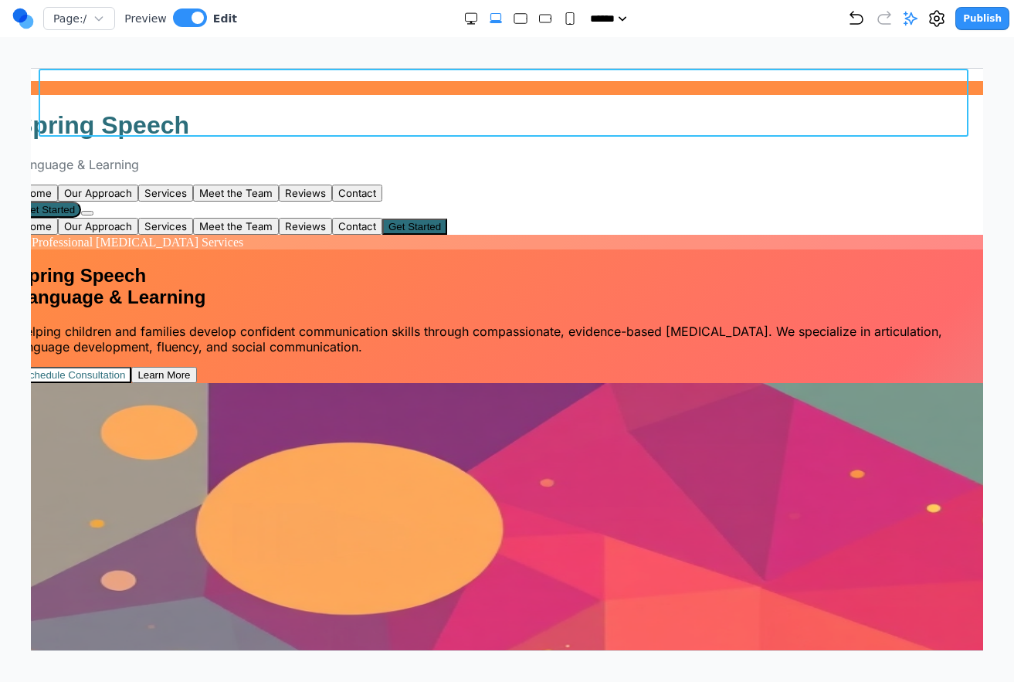
click at [828, 80] on div "S Spring Speech Language & Learning Home Our Approach Services Meet the Team Re…" at bounding box center [506, 157] width 982 height 154
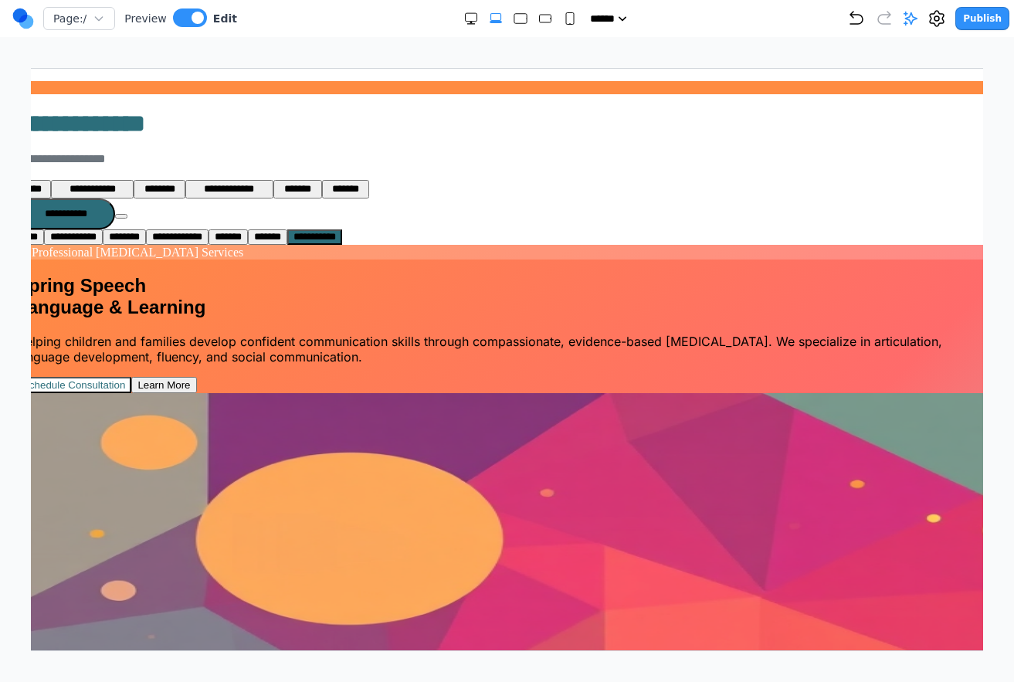
click at [1000, 80] on div "Page: / Preview Edit ***** ***** ****** ****** ****** Publish Make Changes With…" at bounding box center [507, 325] width 1014 height 651
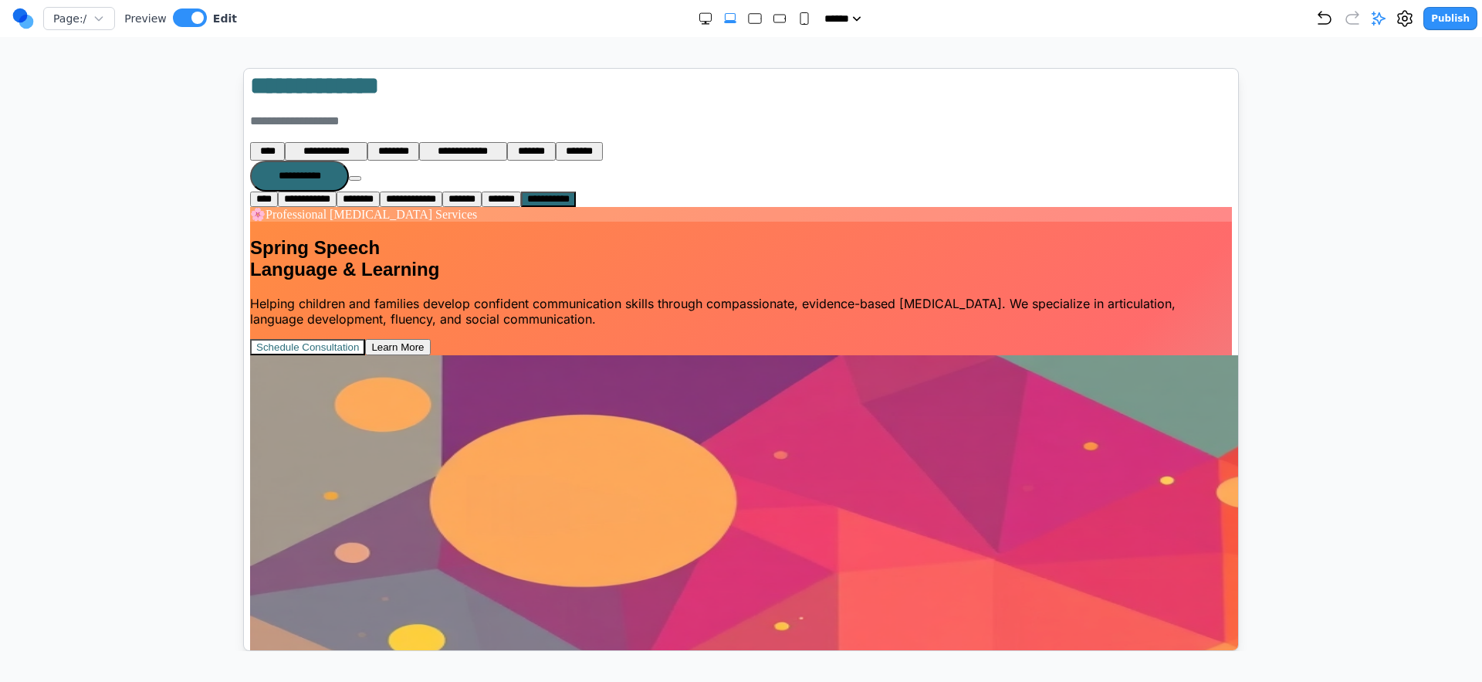
scroll to position [0, 0]
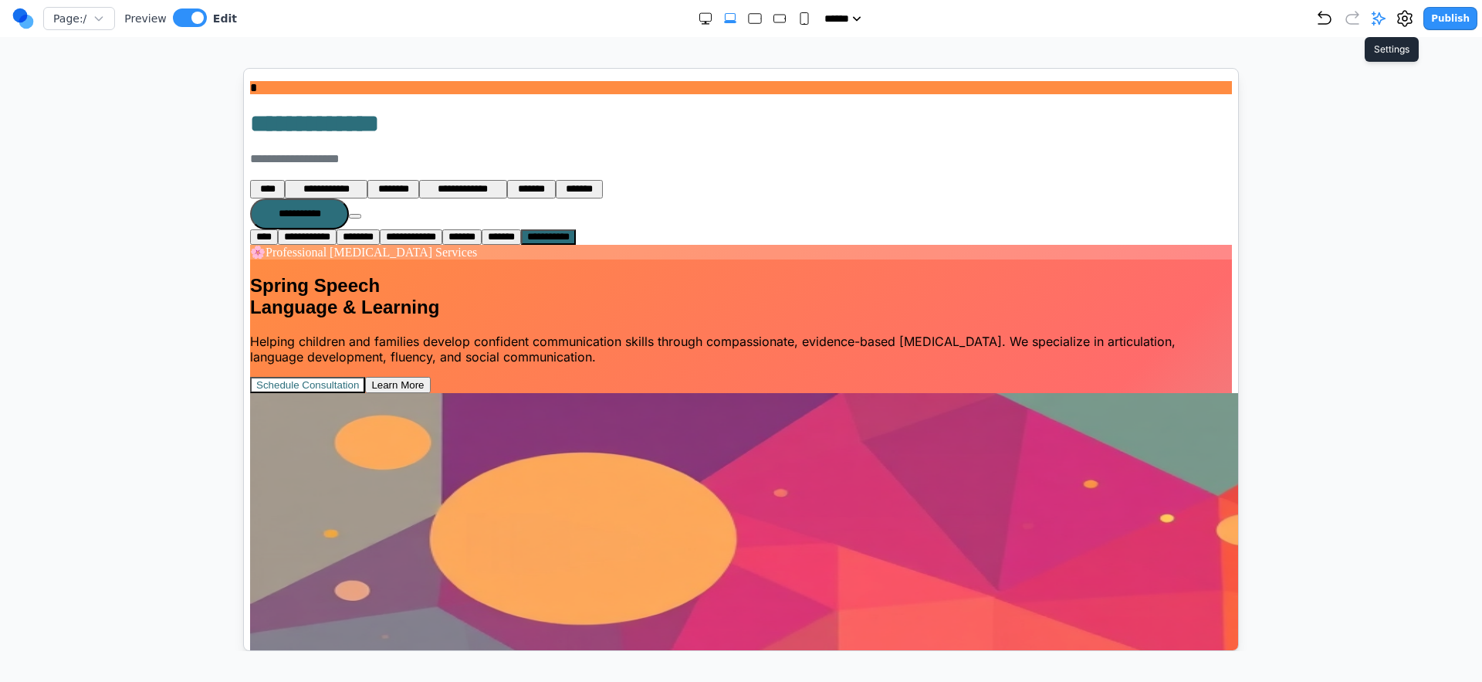
click at [1411, 11] on icon at bounding box center [1405, 18] width 19 height 19
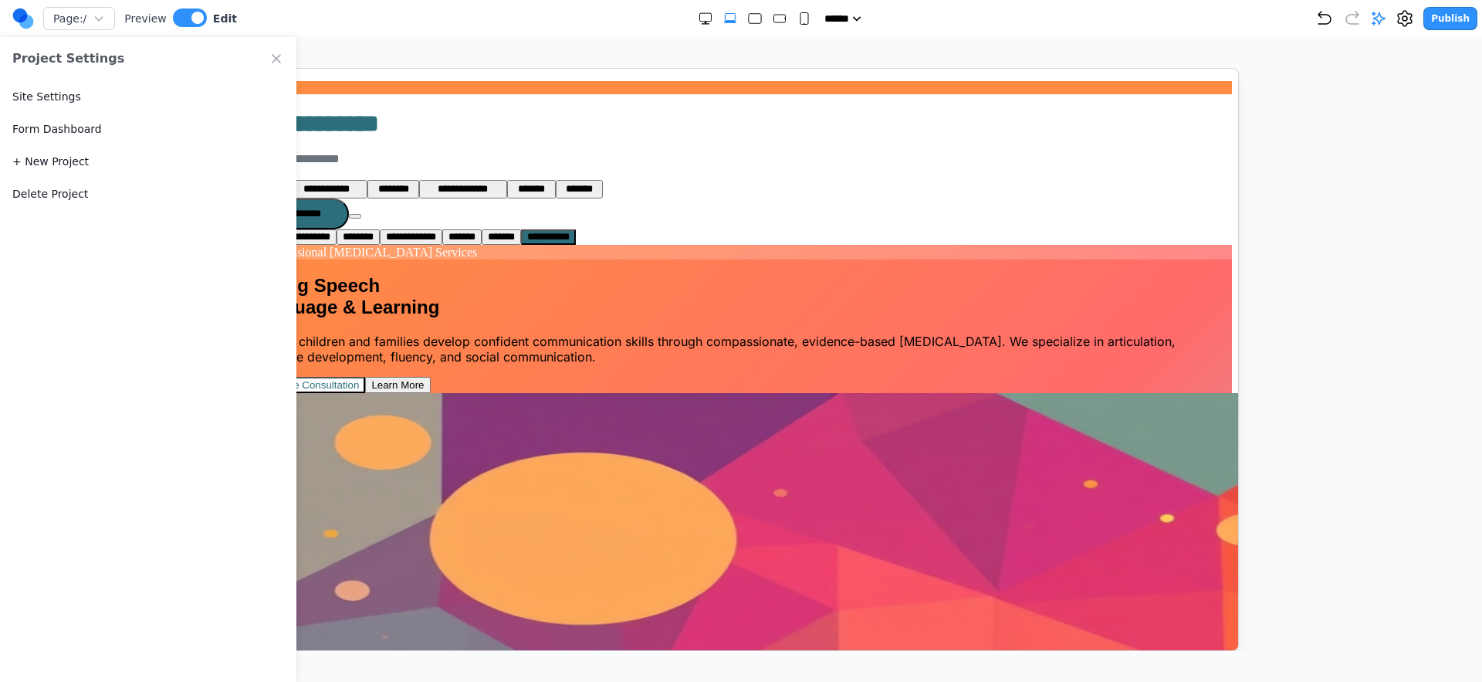
click at [77, 199] on button "Delete Project" at bounding box center [50, 193] width 76 height 15
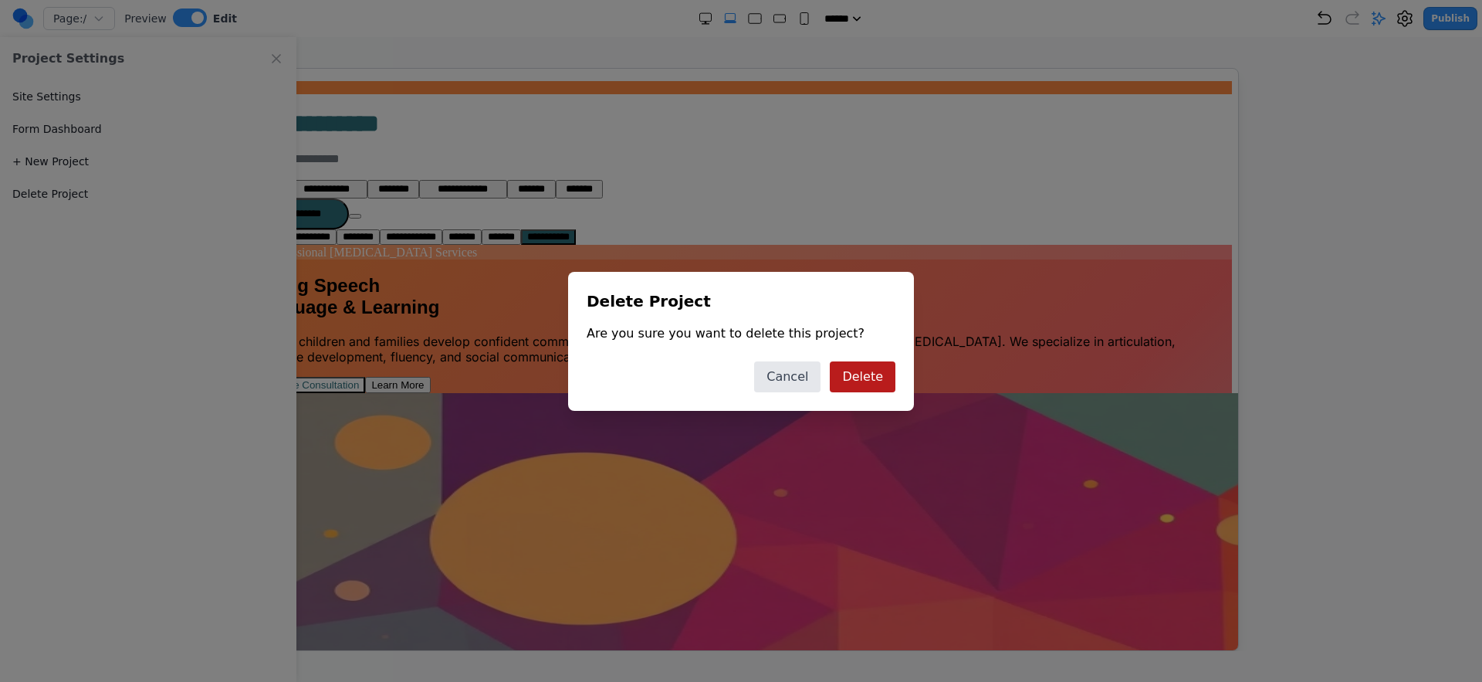
click at [889, 363] on button "Delete" at bounding box center [863, 376] width 66 height 31
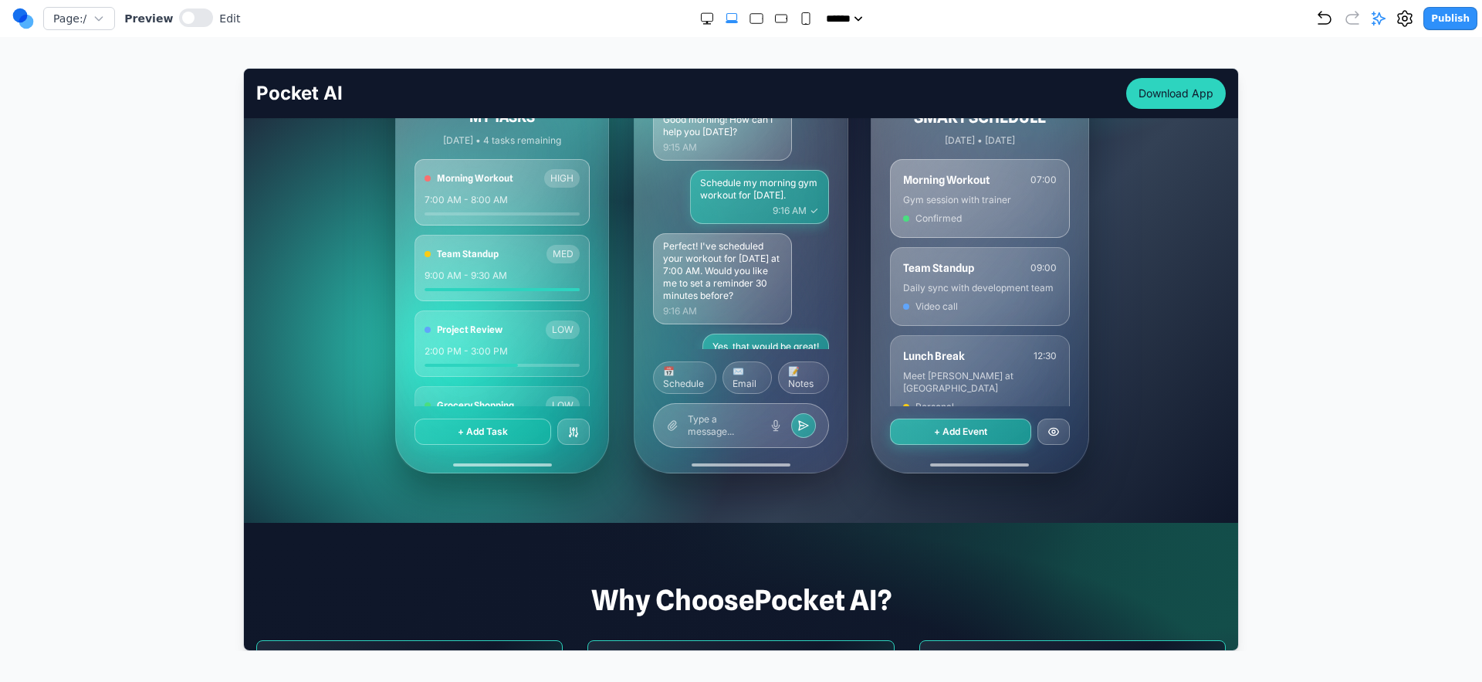
scroll to position [373, 0]
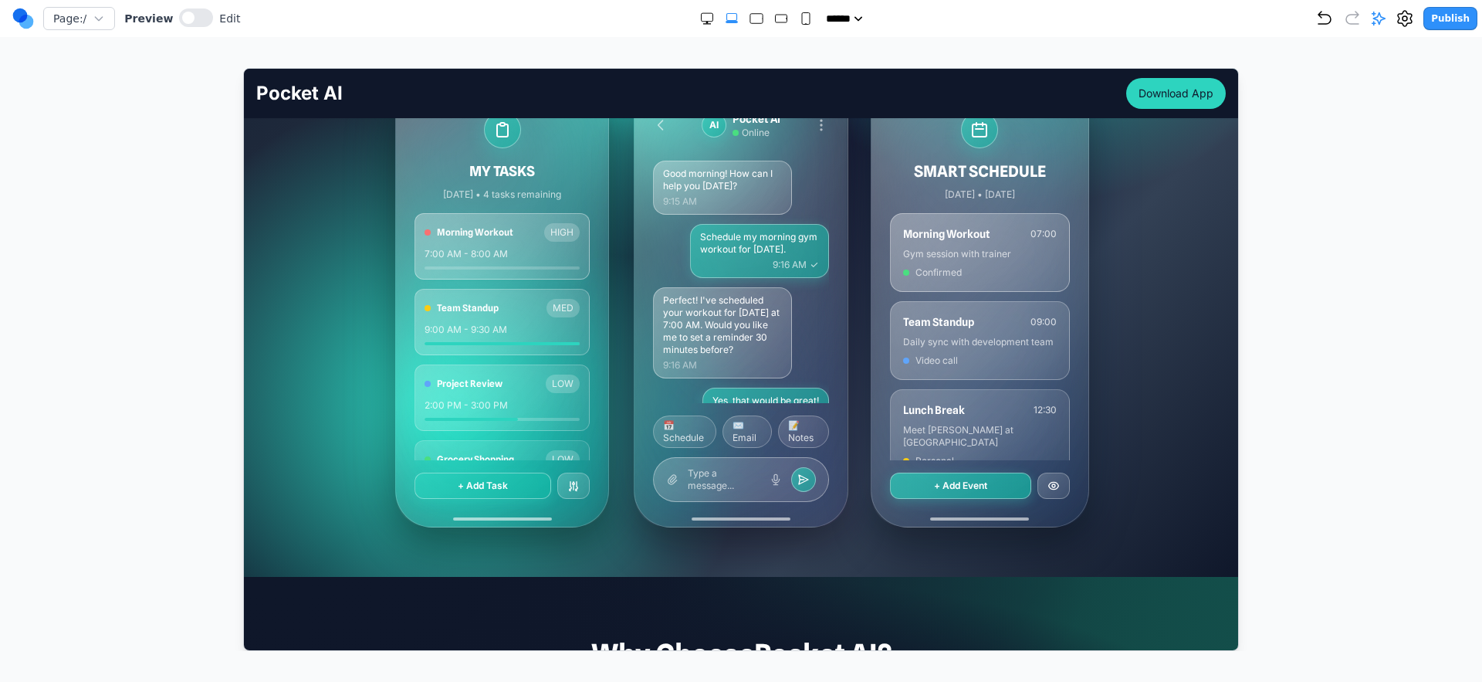
scroll to position [251, 0]
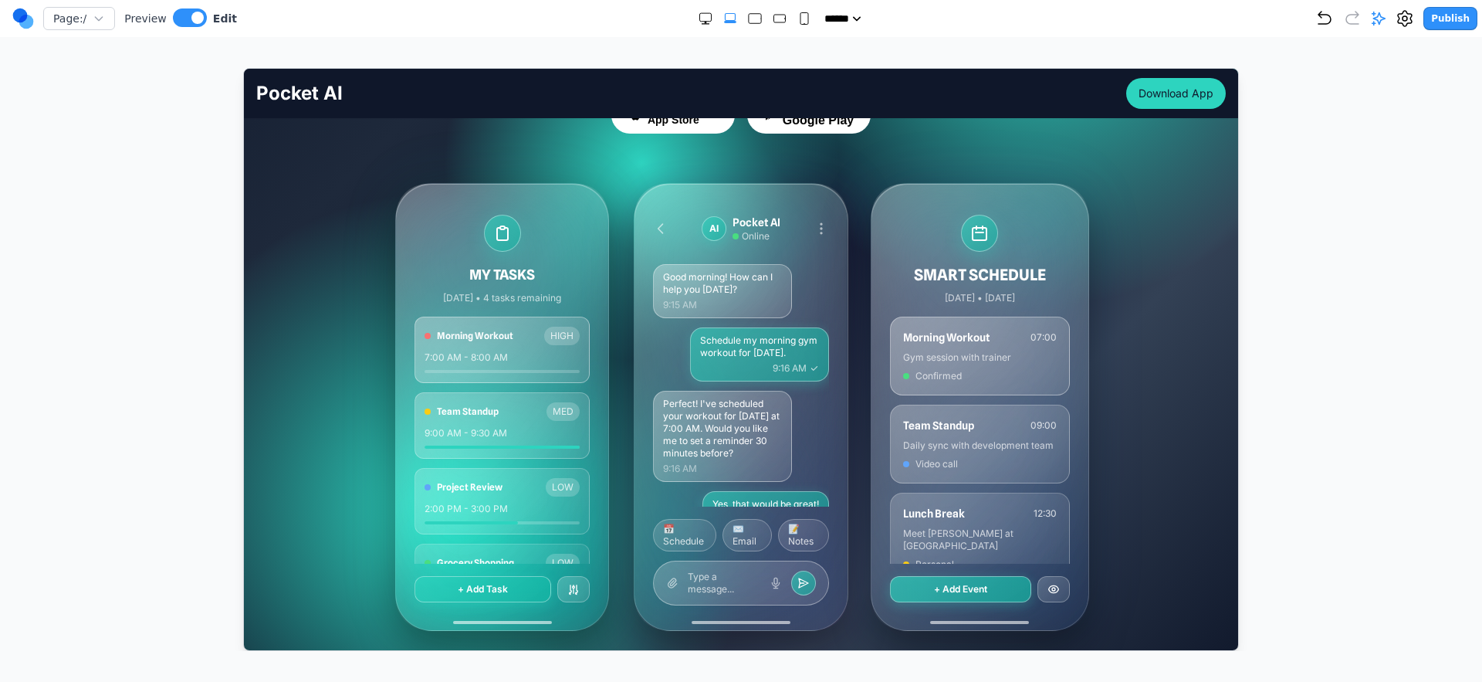
click at [615, 250] on div "MY TASKS [DATE] • 4 tasks remaining Morning Workout HIGH 7:00 AM - 8:00 AM Team…" at bounding box center [741, 406] width 692 height 448
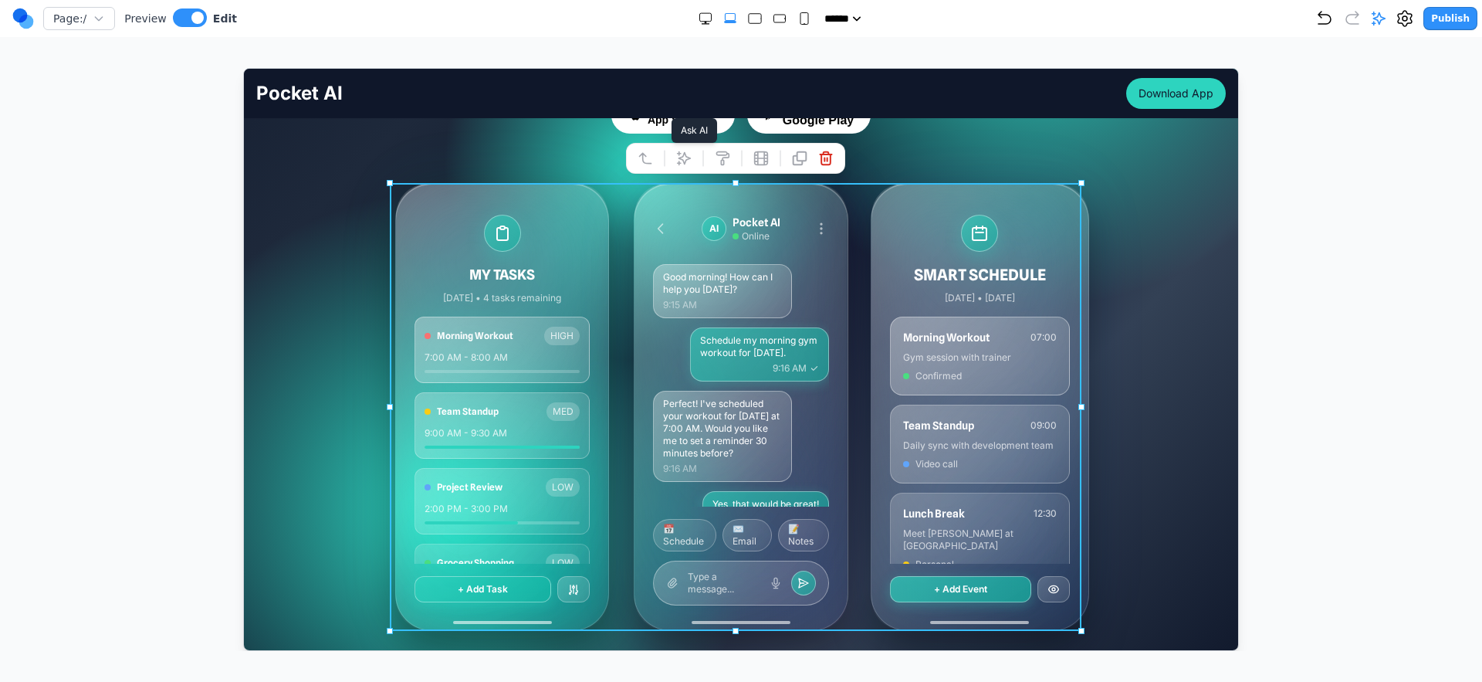
click at [678, 157] on icon at bounding box center [682, 157] width 13 height 13
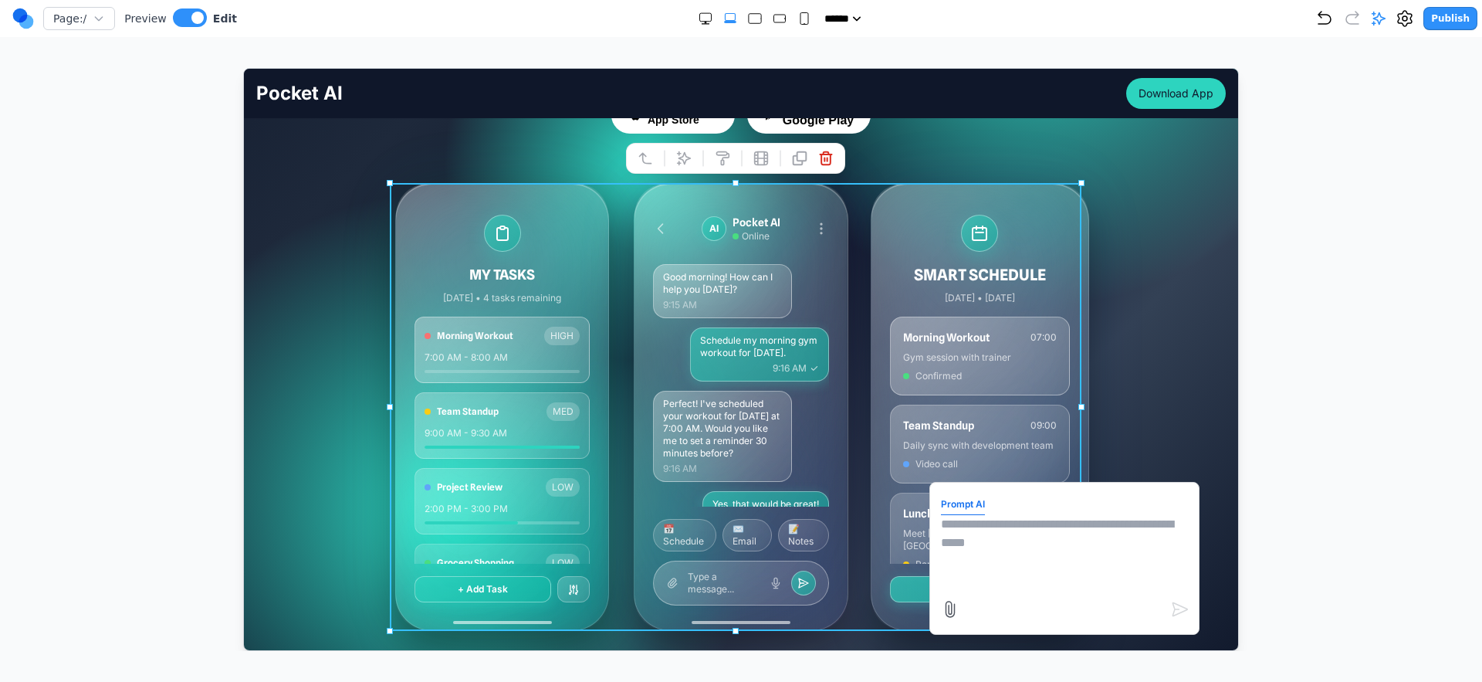
click at [1008, 535] on textarea at bounding box center [1063, 552] width 247 height 77
type textarea "**********"
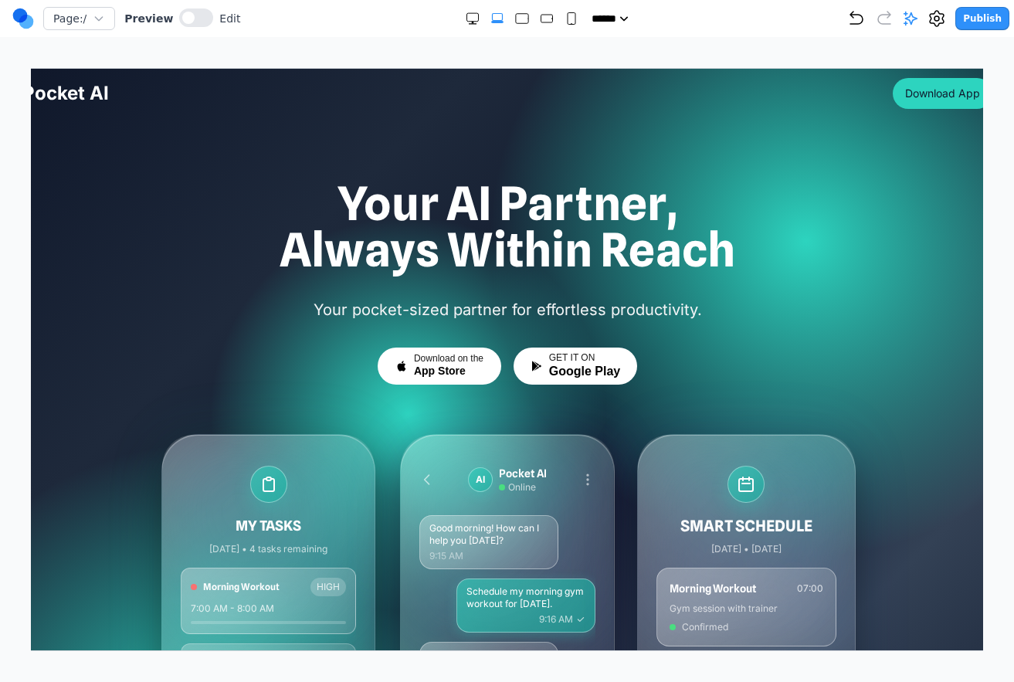
click at [853, 16] on icon "Undo" at bounding box center [856, 18] width 19 height 19
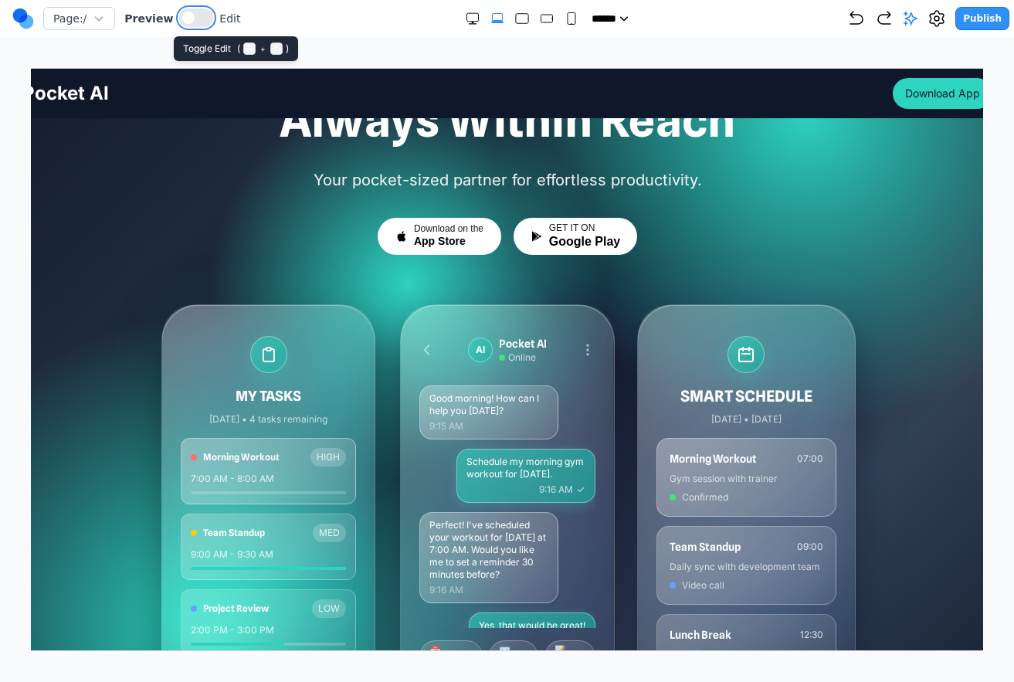
click at [194, 20] on button at bounding box center [196, 17] width 34 height 19
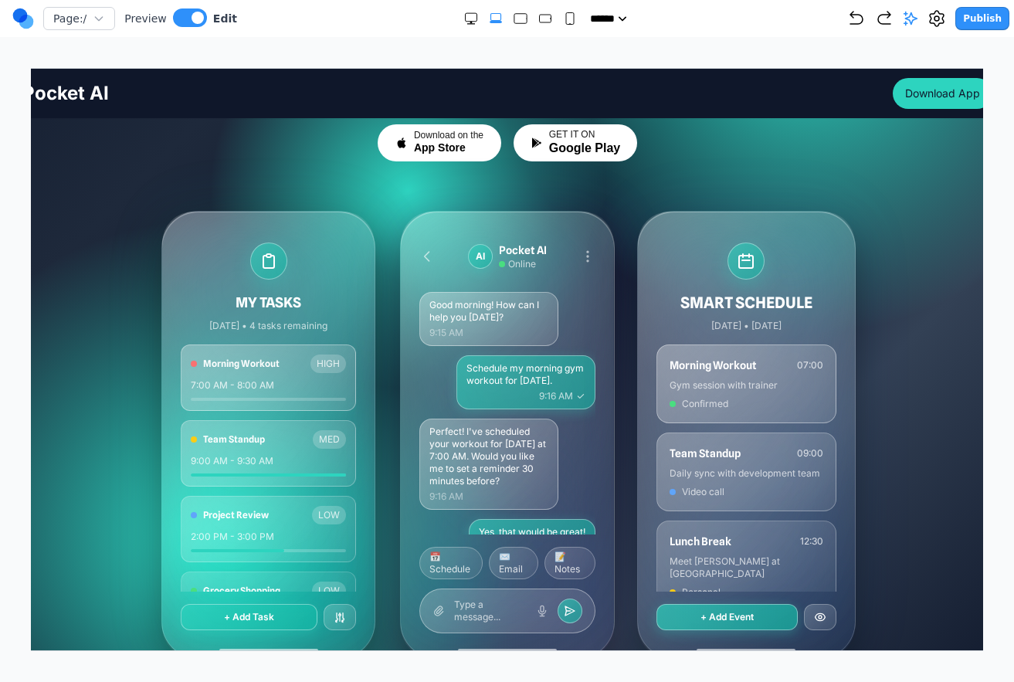
scroll to position [244, 0]
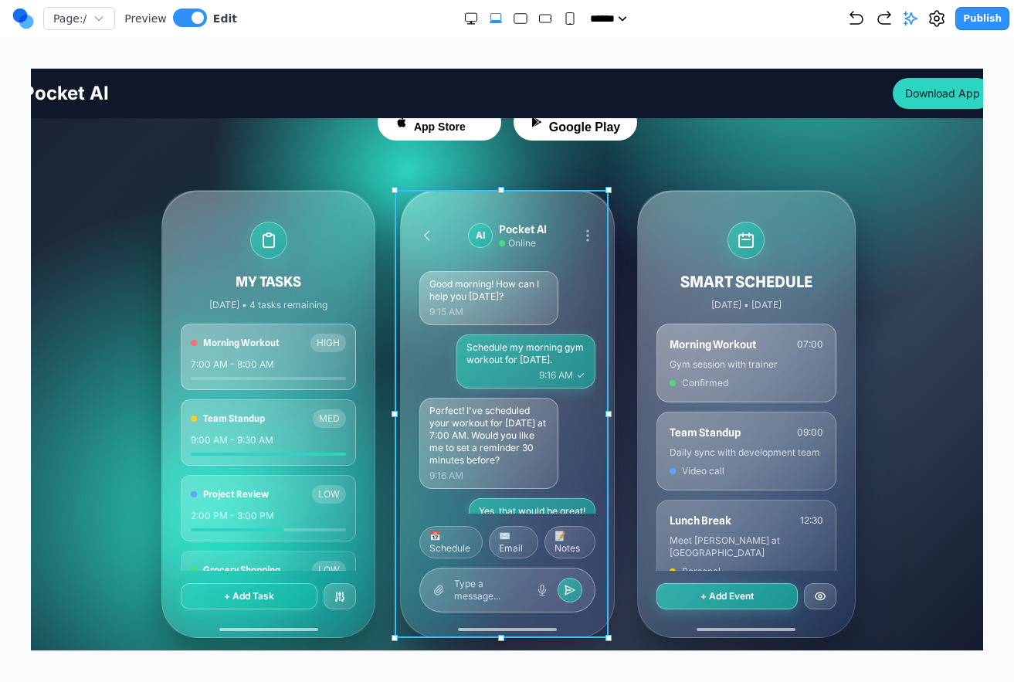
click at [398, 284] on div "AI Pocket AI Online Good morning! How can I help you [DATE]? 9:15 AM Schedule m…" at bounding box center [505, 413] width 214 height 448
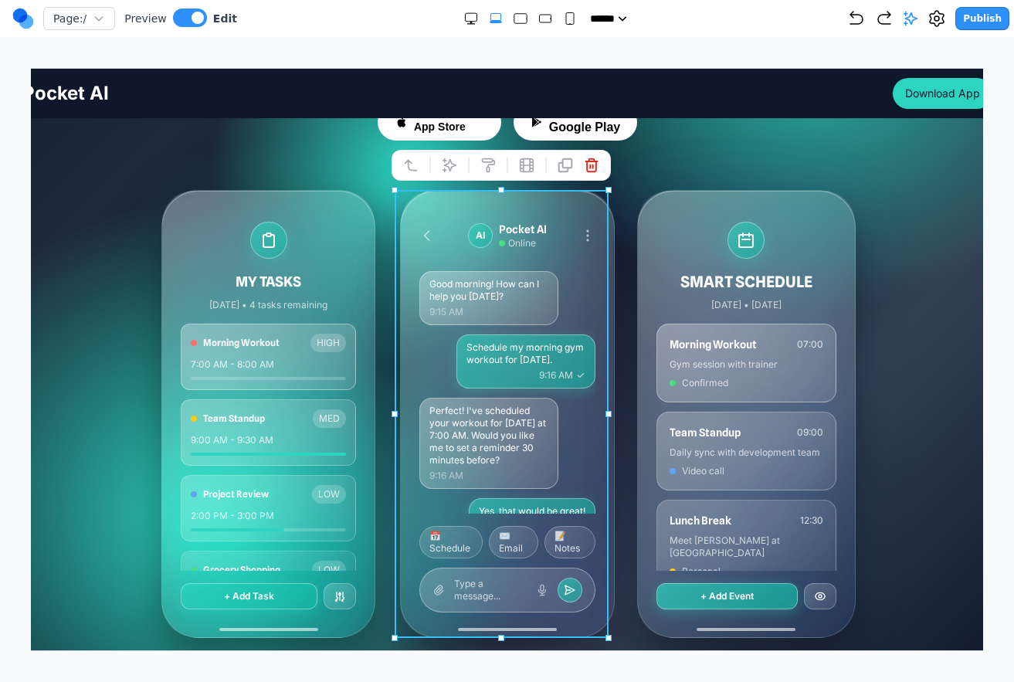
click at [383, 286] on div "MY TASKS [DATE] • 4 tasks remaining Morning Workout HIGH 7:00 AM - 8:00 AM Team…" at bounding box center [506, 413] width 692 height 448
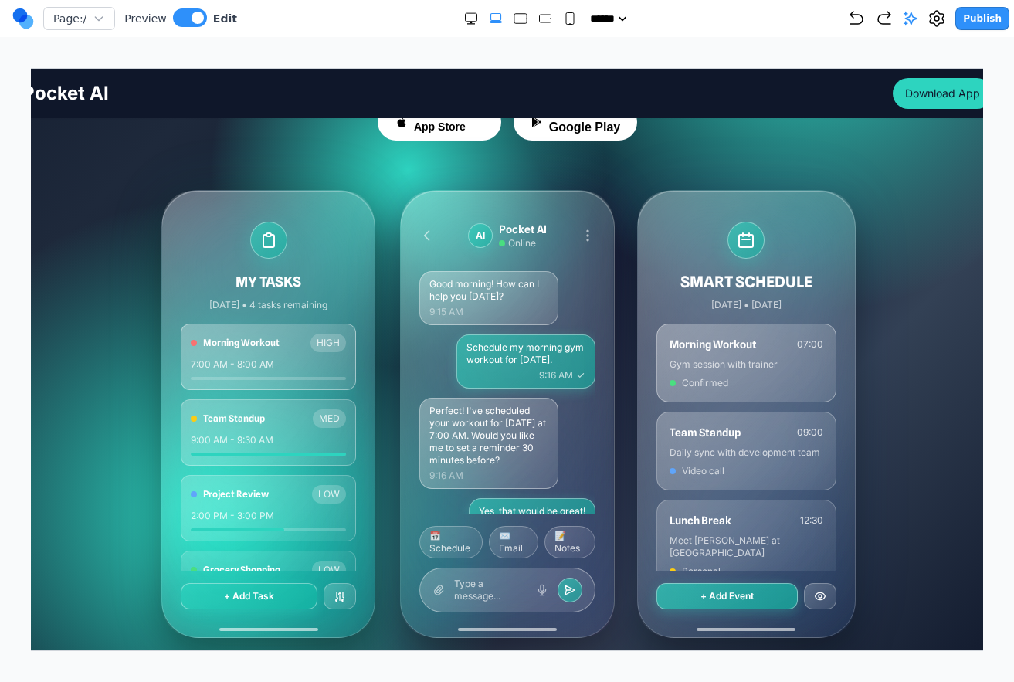
click at [385, 283] on div "MY TASKS [DATE] • 4 tasks remaining Morning Workout HIGH 7:00 AM - 8:00 AM Team…" at bounding box center [506, 413] width 692 height 448
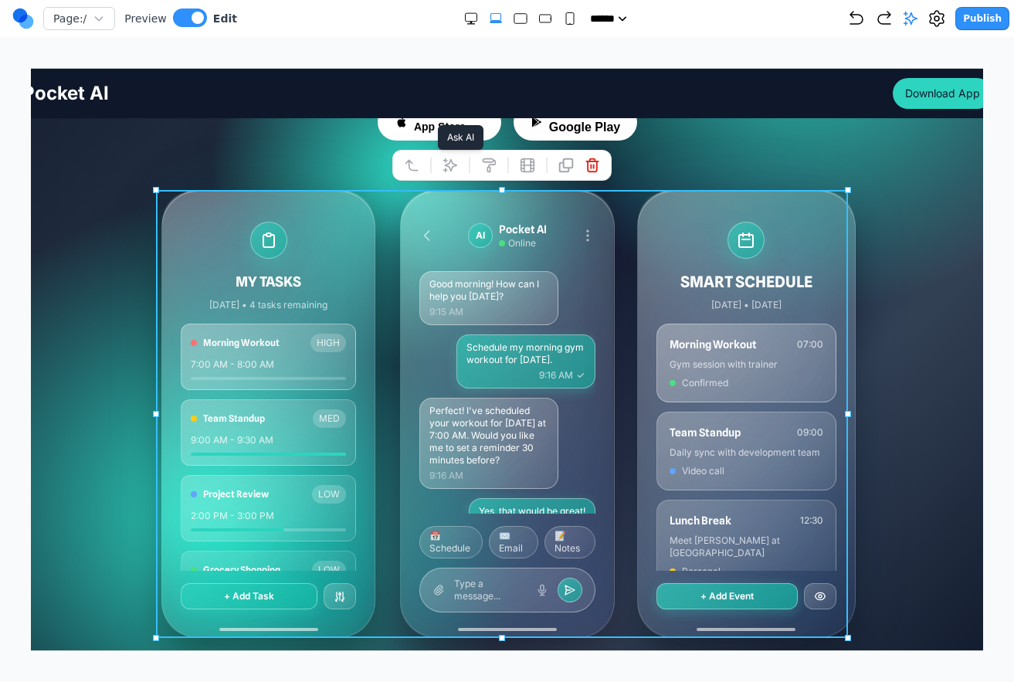
click at [444, 152] on button at bounding box center [448, 164] width 25 height 25
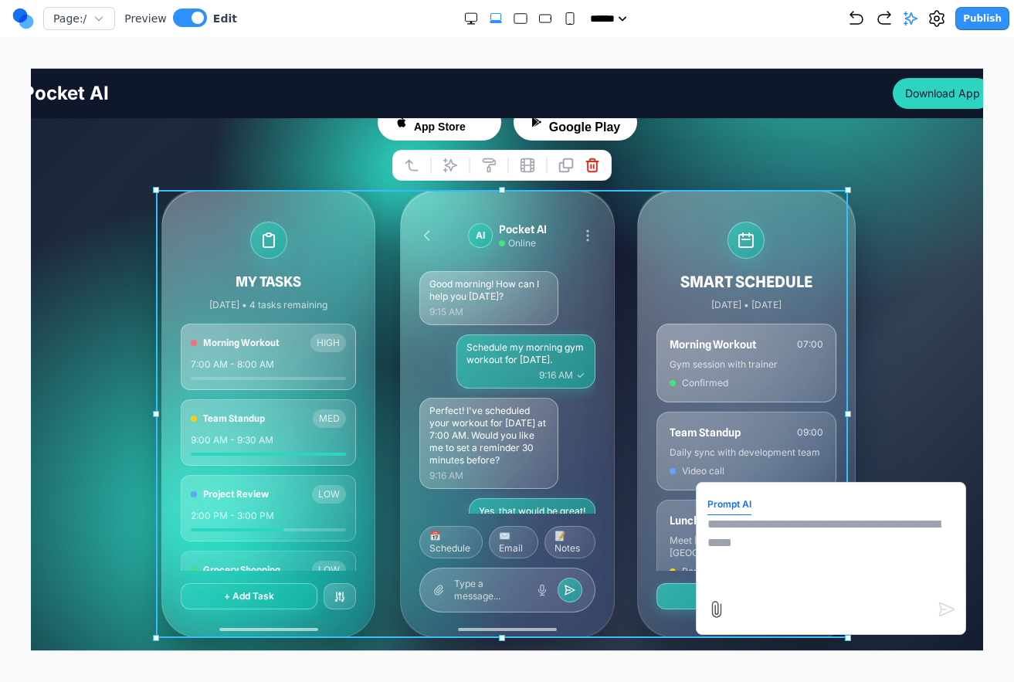
click at [840, 544] on textarea at bounding box center [829, 552] width 247 height 77
type textarea "**********"
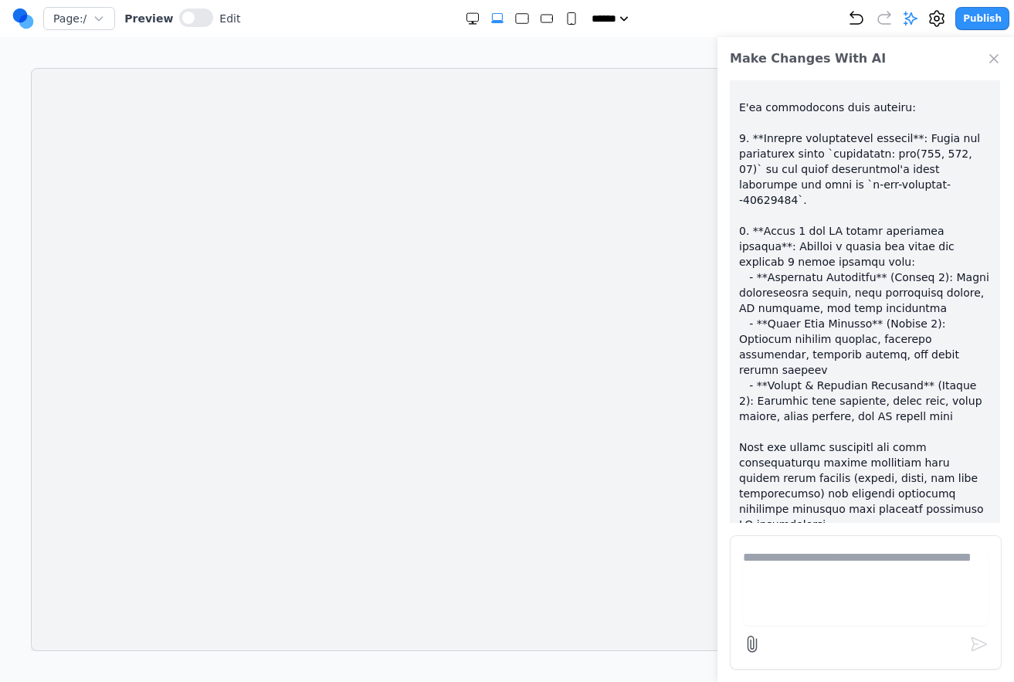
scroll to position [0, 0]
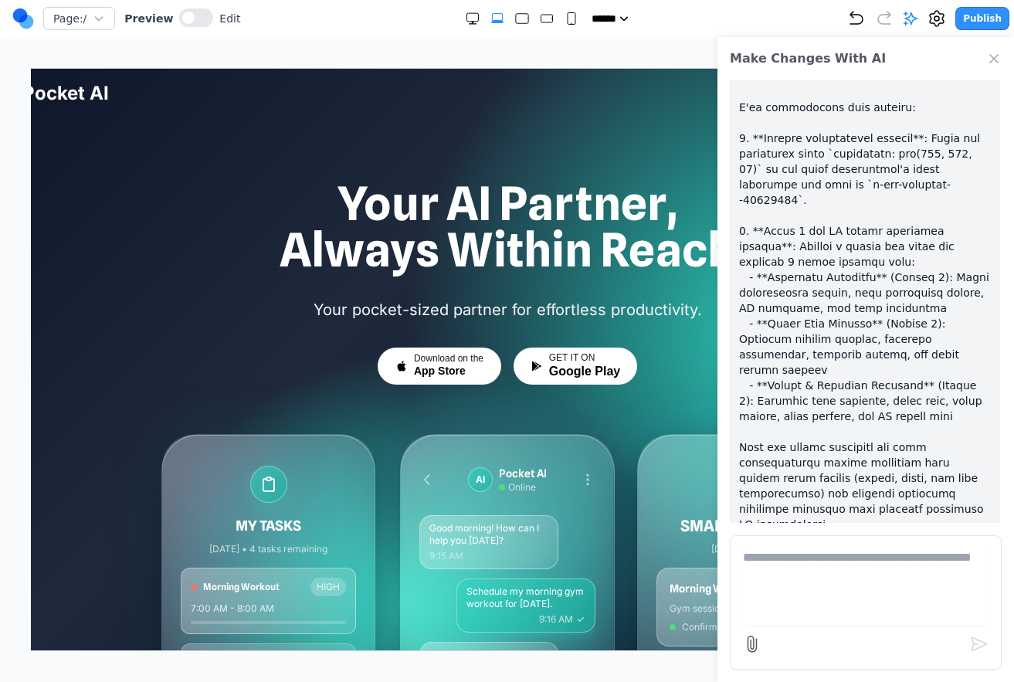
click at [997, 63] on icon "Close Chat" at bounding box center [993, 58] width 15 height 15
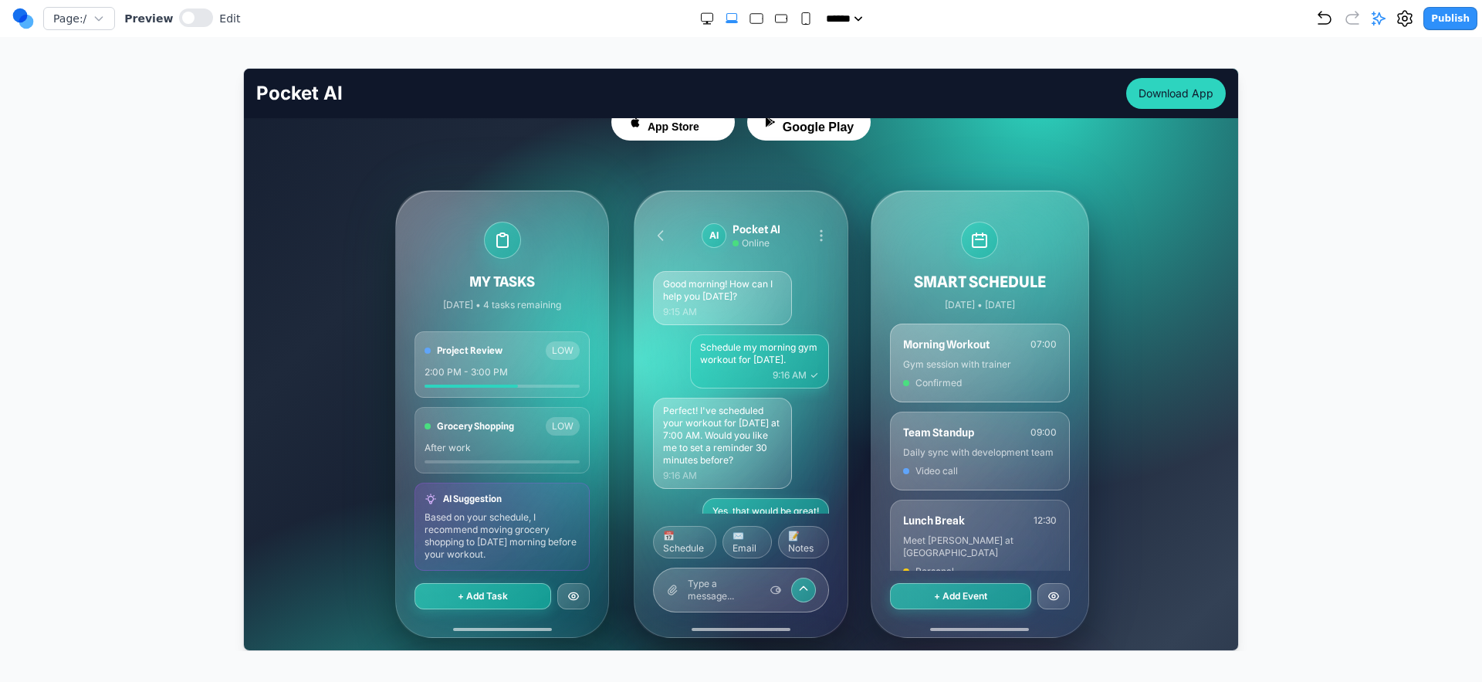
scroll to position [245, 0]
drag, startPoint x: 550, startPoint y: 373, endPoint x: 568, endPoint y: 482, distance: 110.3
click at [545, 479] on div "Morning Workout HIGH 7:00 AM - 8:00 AM Team Standup MED 9:00 AM - 9:30 AM Proje…" at bounding box center [501, 445] width 175 height 247
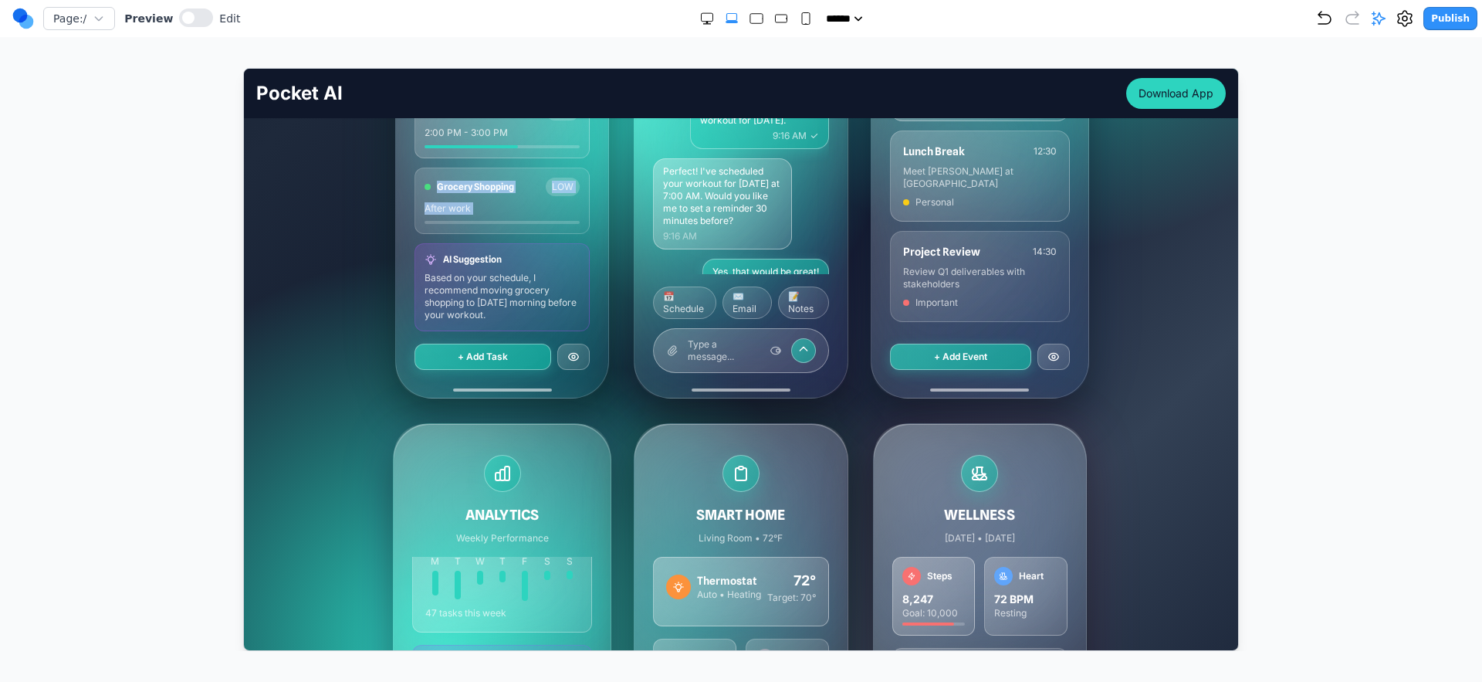
scroll to position [468, 0]
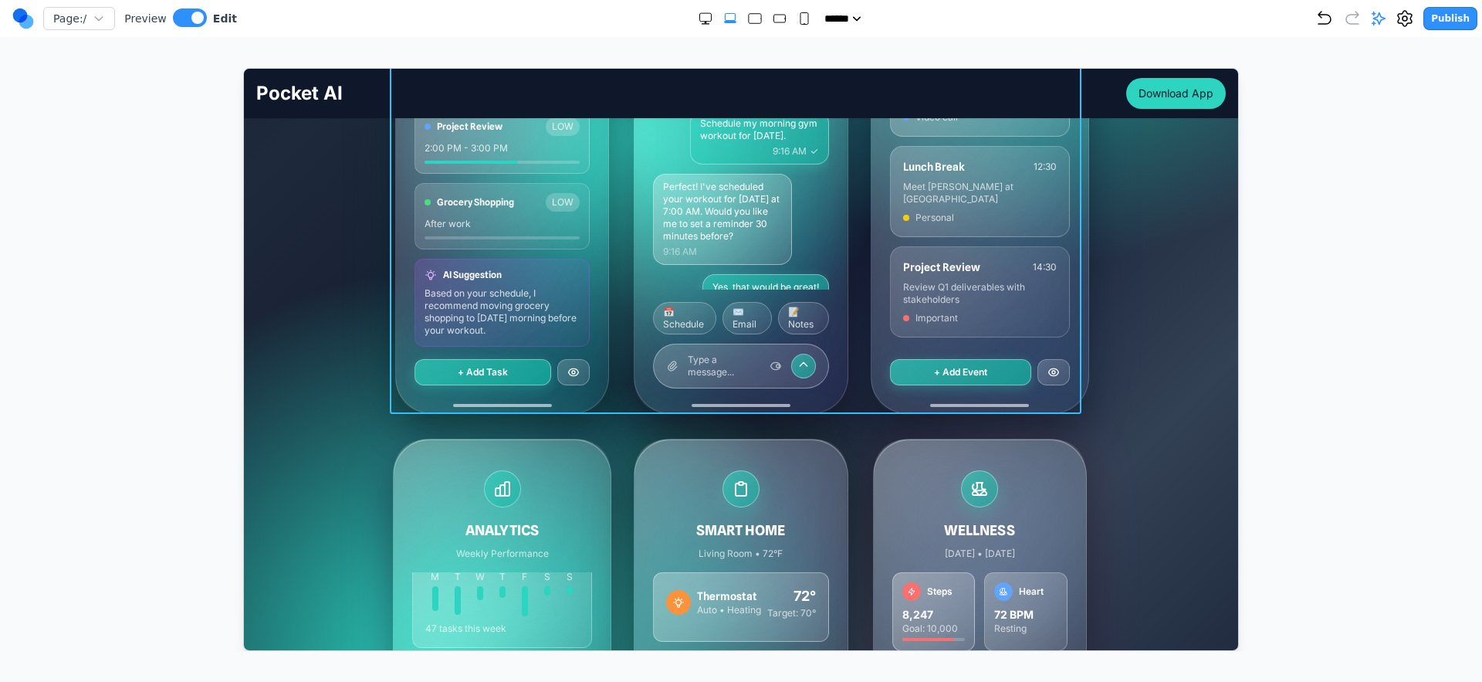
click at [611, 269] on div "MY TASKS Today • 4 tasks remaining Morning Workout HIGH 7:00 AM - 8:00 AM Team …" at bounding box center [741, 189] width 692 height 448
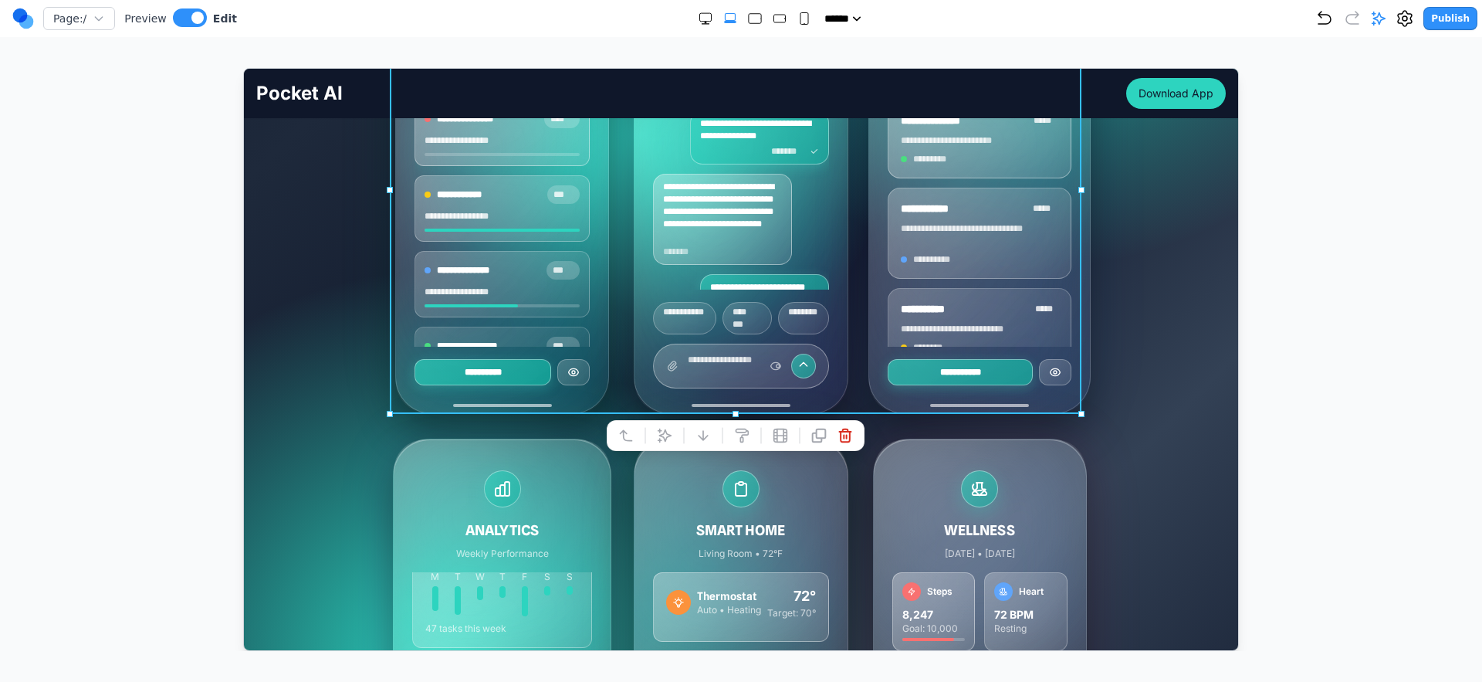
scroll to position [130, 0]
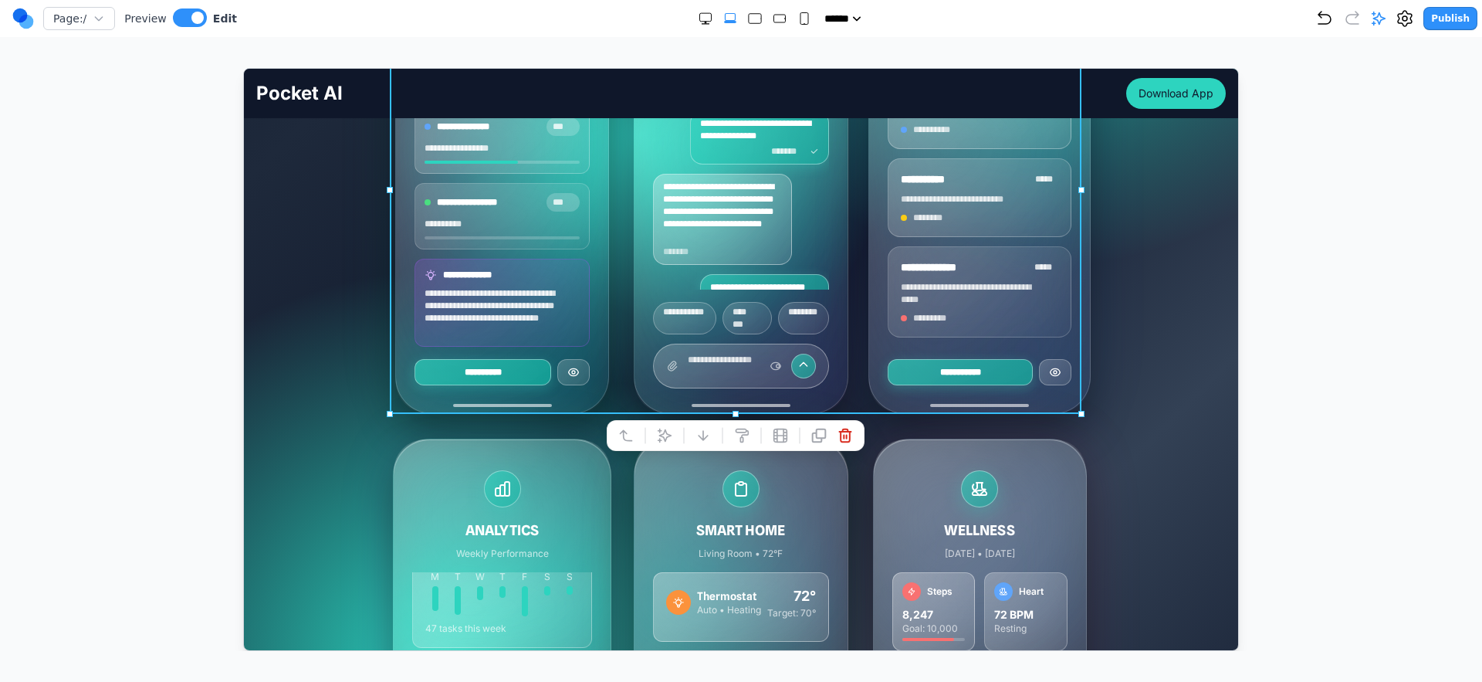
click at [550, 492] on div "ANALYTICS Weekly Performance" at bounding box center [501, 514] width 180 height 90
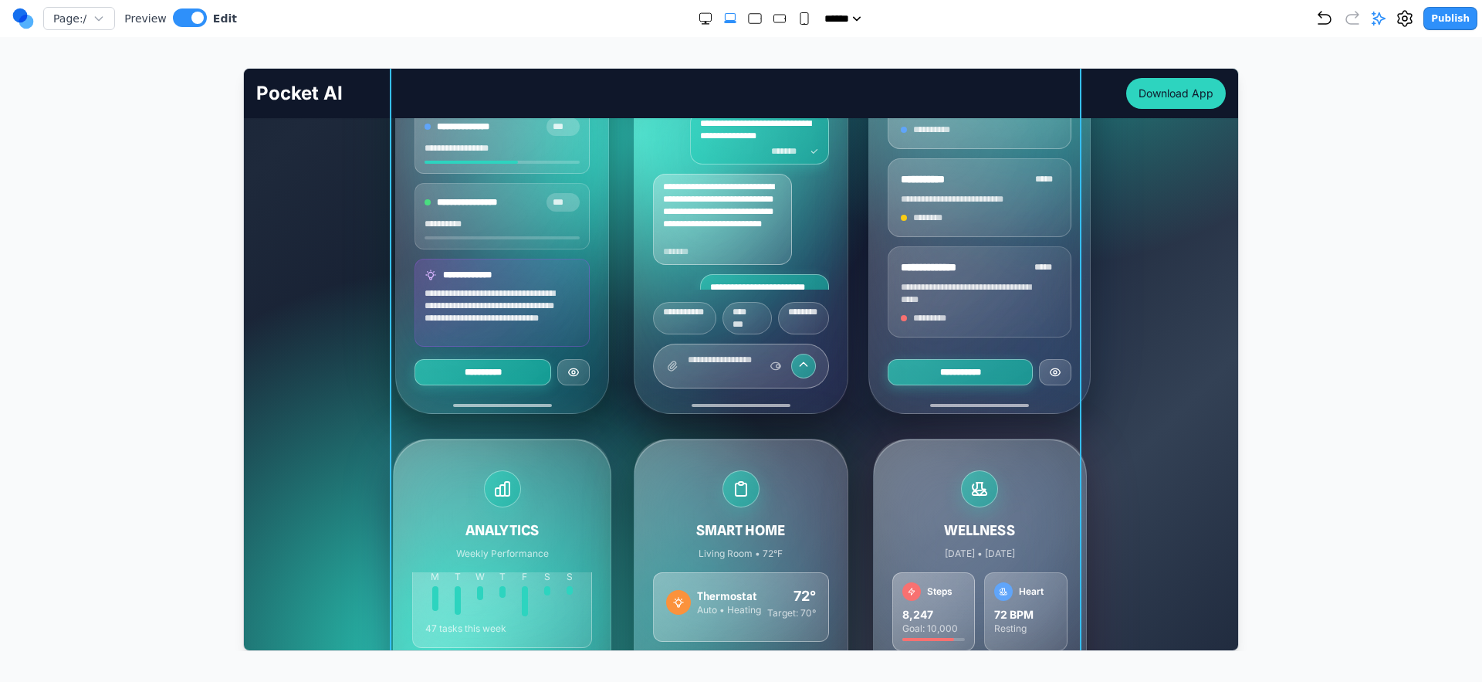
click at [618, 432] on div "**********" at bounding box center [741, 425] width 692 height 920
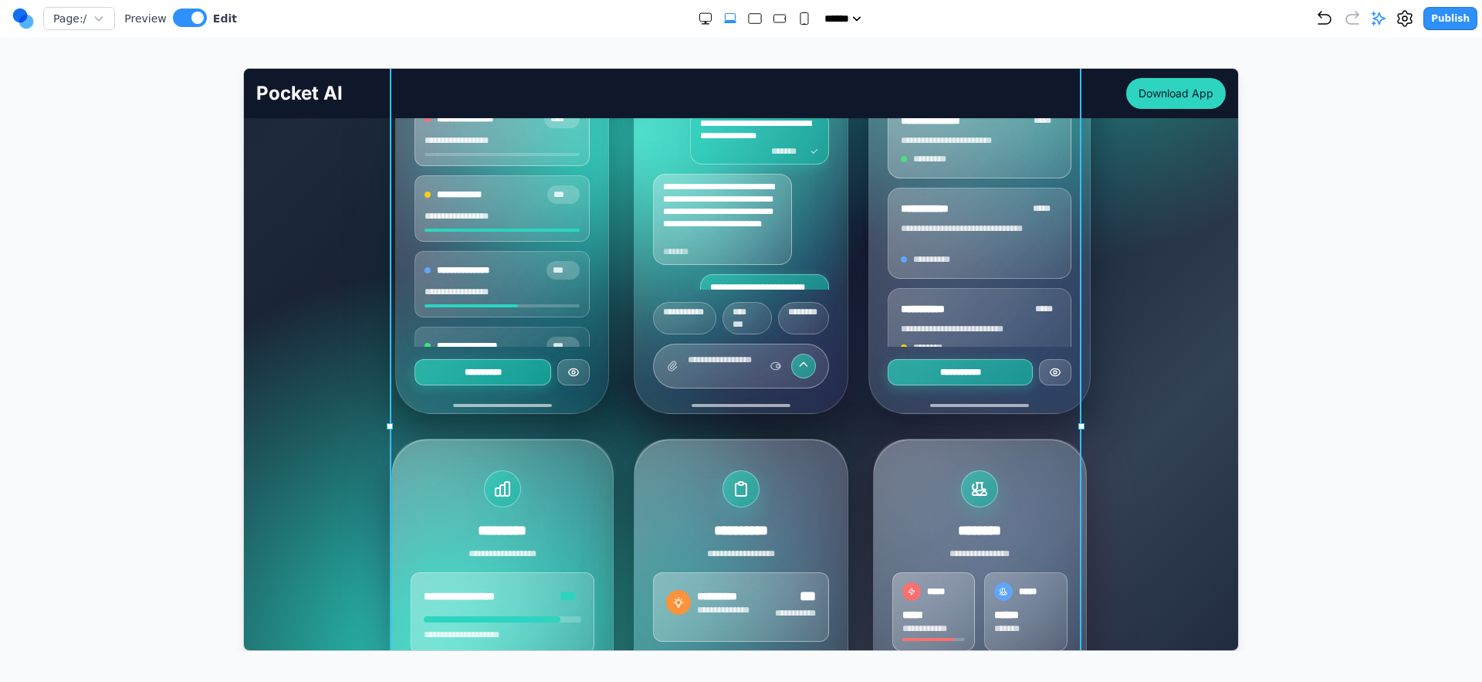
scroll to position [0, 0]
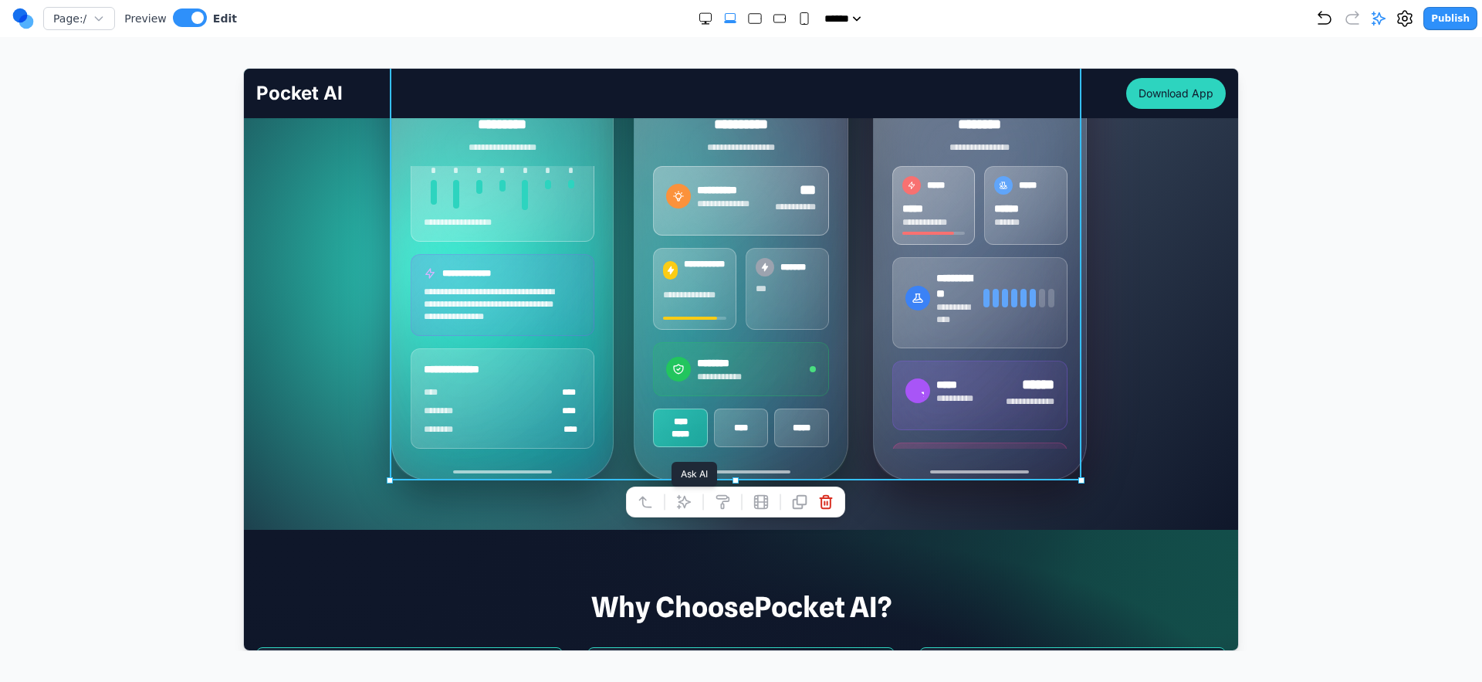
click at [688, 504] on icon at bounding box center [683, 500] width 15 height 15
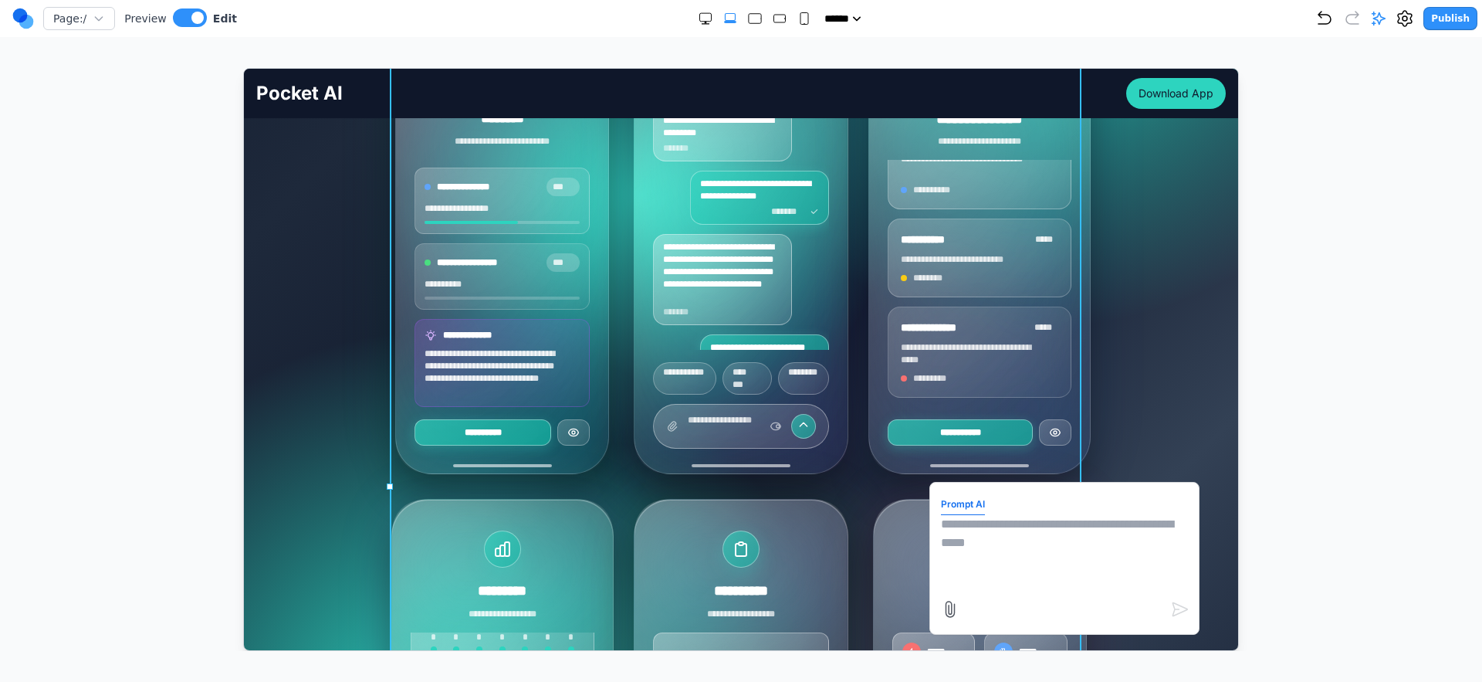
click at [1013, 548] on textarea at bounding box center [1063, 552] width 247 height 77
type textarea "*"
type textarea "**********"
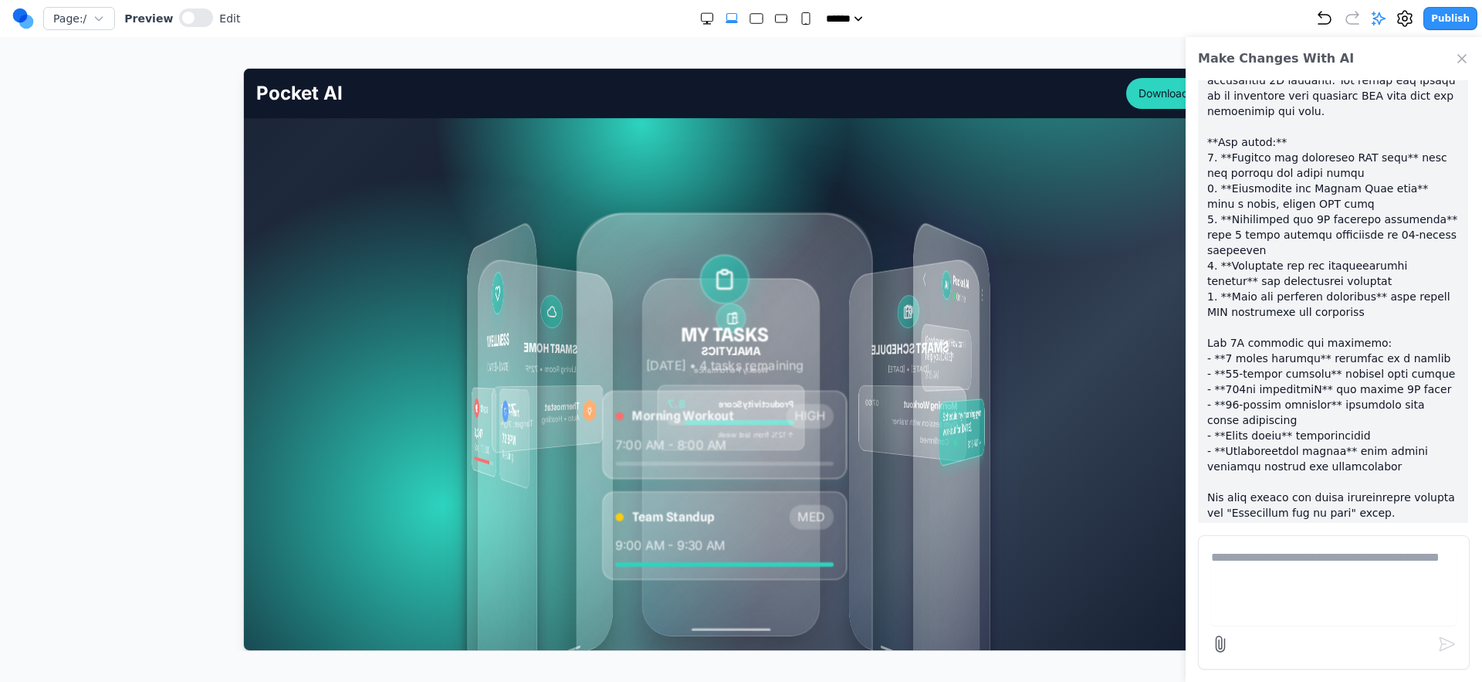
scroll to position [295, 0]
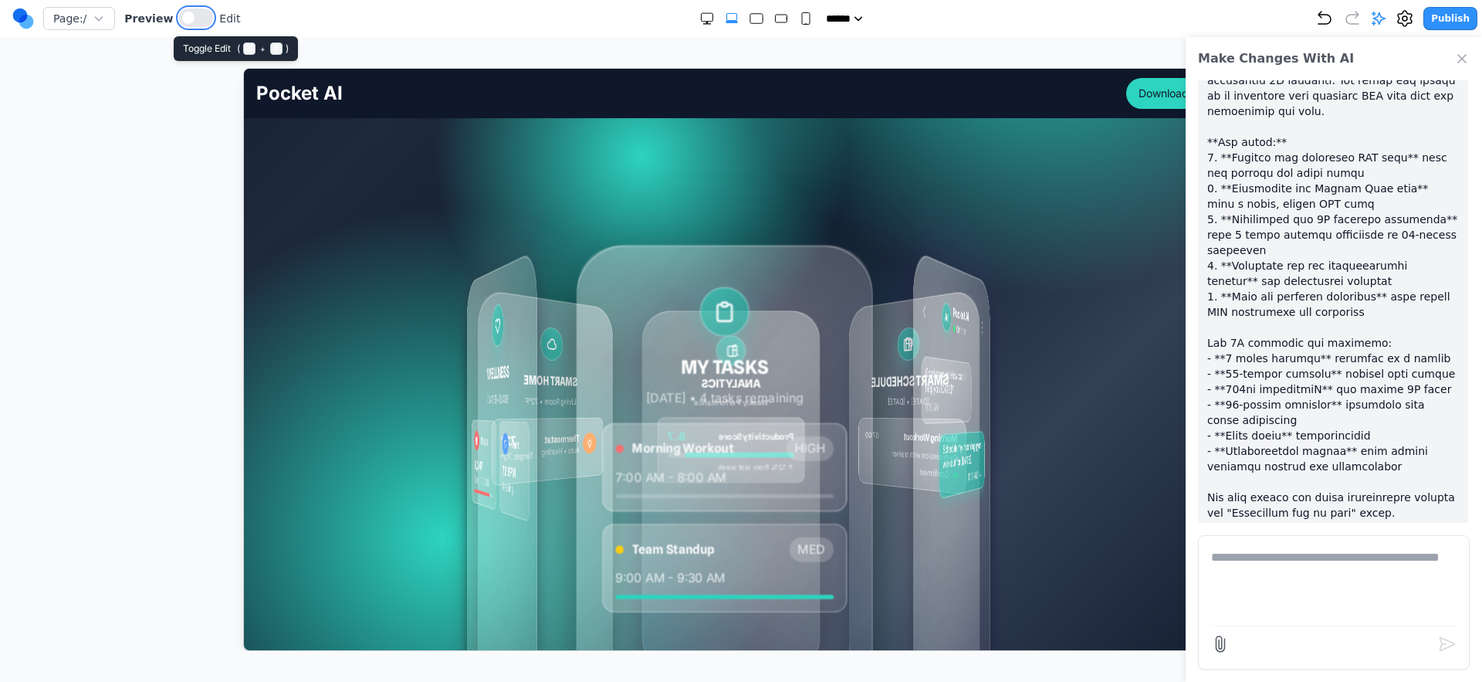
click at [199, 15] on button at bounding box center [196, 17] width 34 height 19
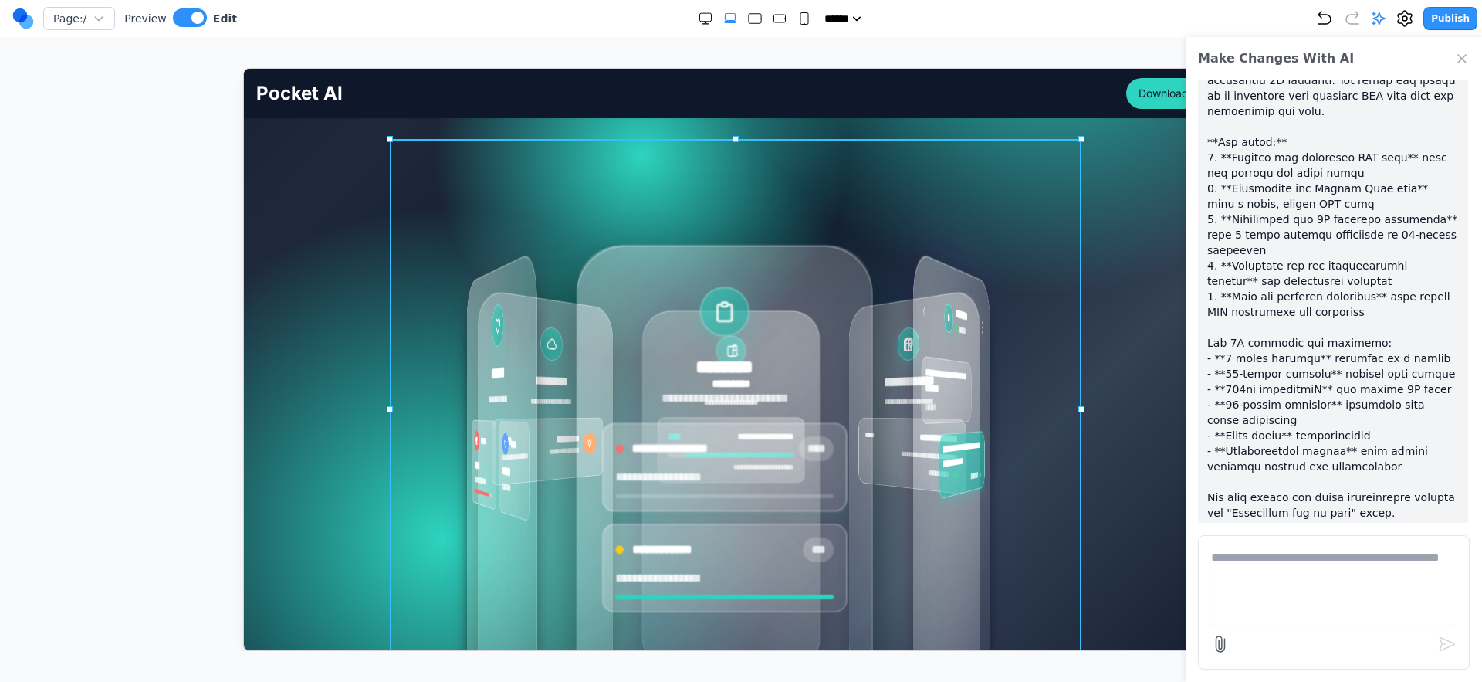
click at [782, 217] on div "**********" at bounding box center [741, 408] width 692 height 540
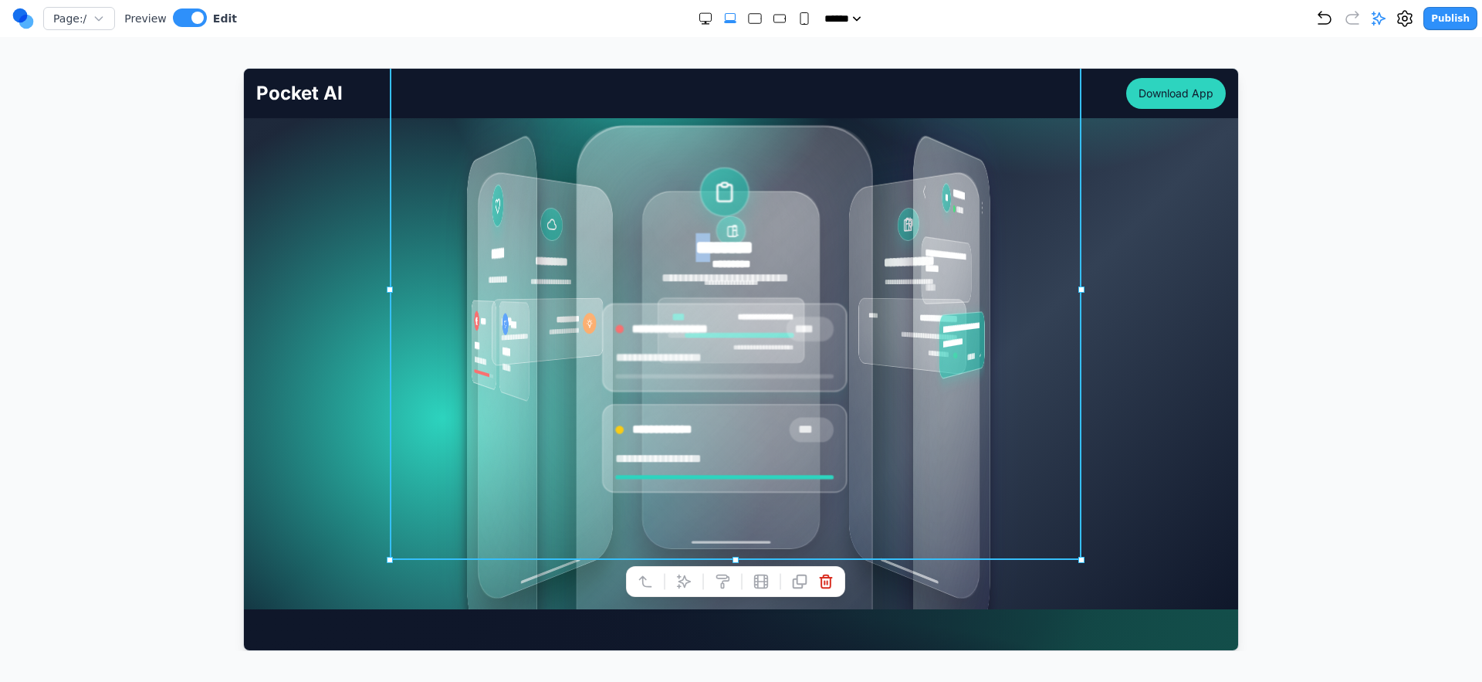
scroll to position [417, 0]
click at [1013, 296] on div "**********" at bounding box center [741, 286] width 970 height 540
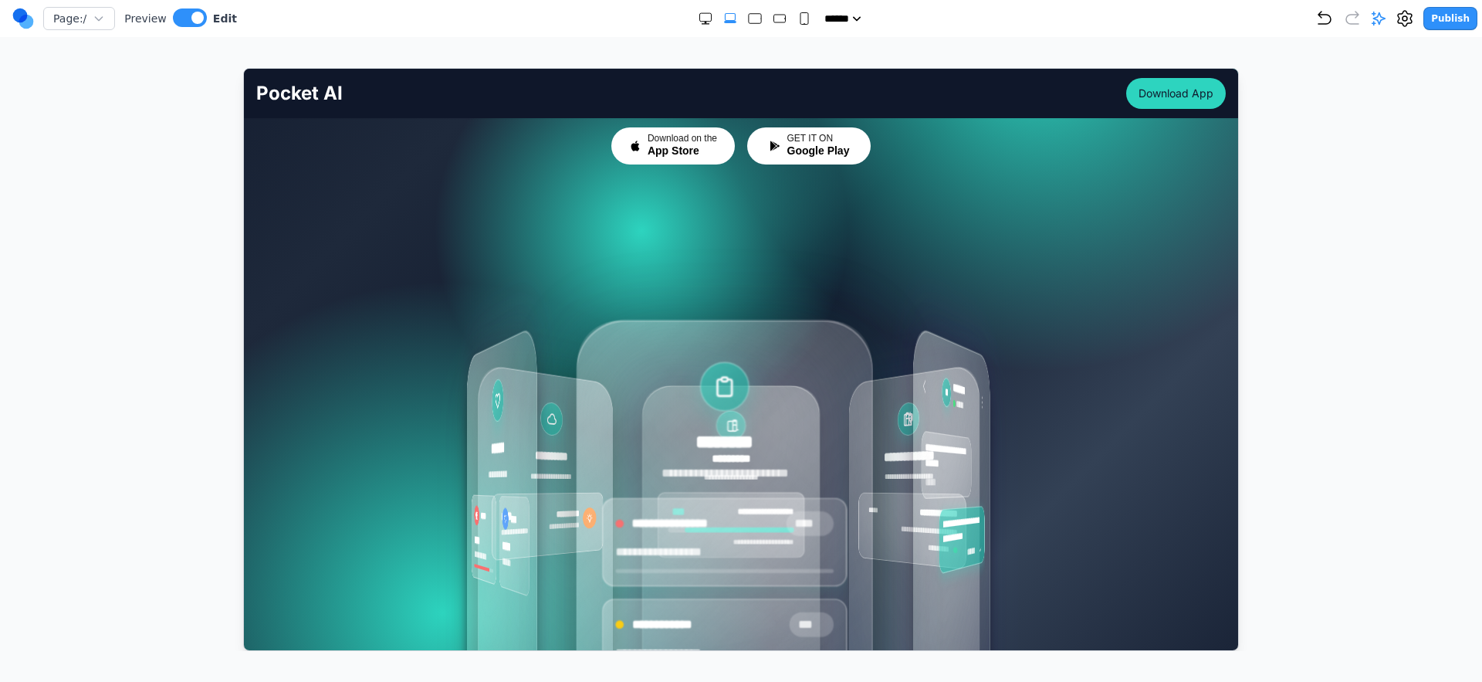
scroll to position [0, 0]
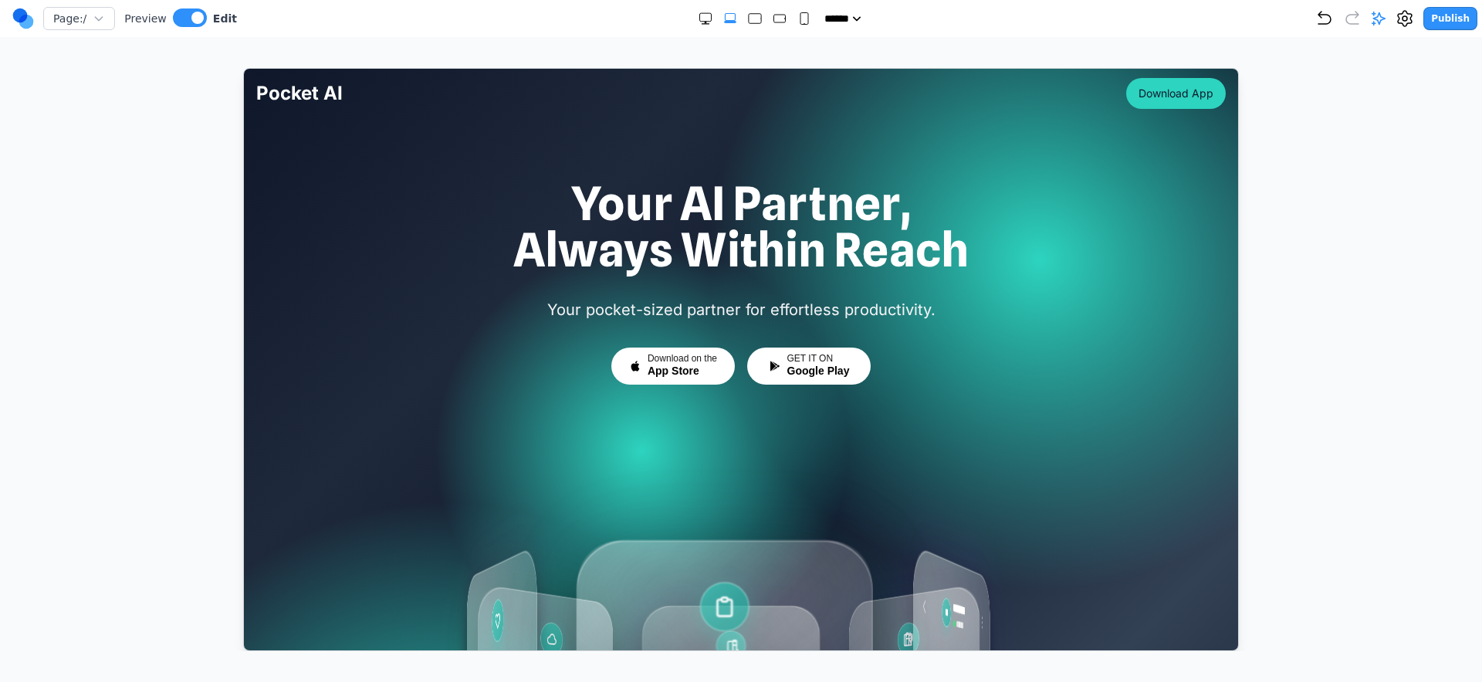
click at [1013, 17] on div "***** ***** ****** ****** ******" at bounding box center [776, 18] width 1079 height 15
click at [1013, 17] on icon "Undo" at bounding box center [1325, 18] width 19 height 19
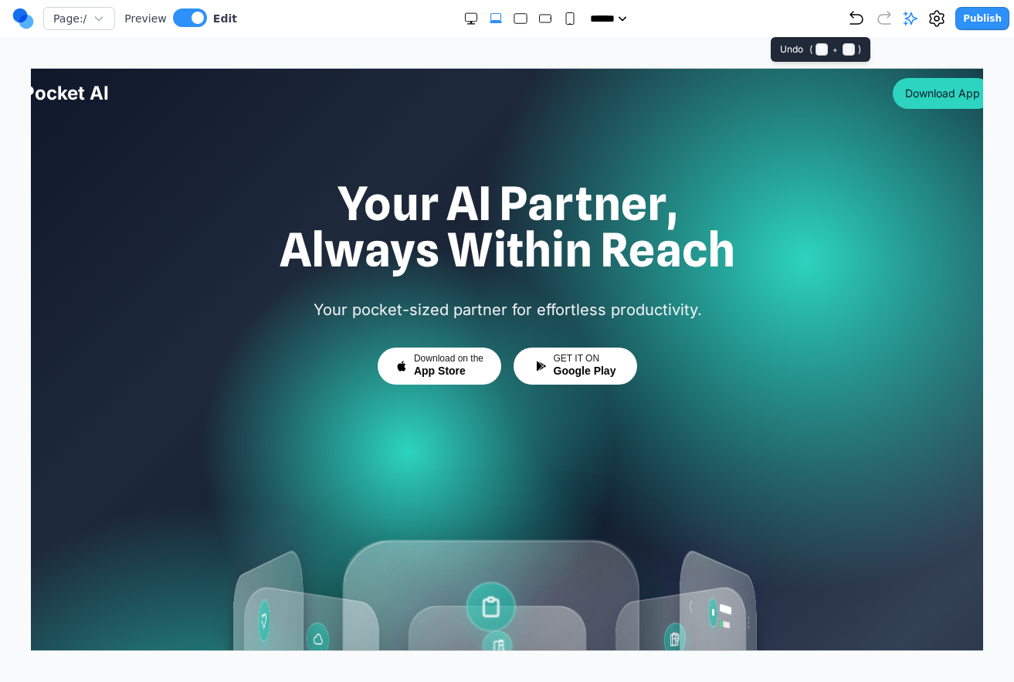
click at [856, 12] on icon "Undo" at bounding box center [856, 18] width 12 height 12
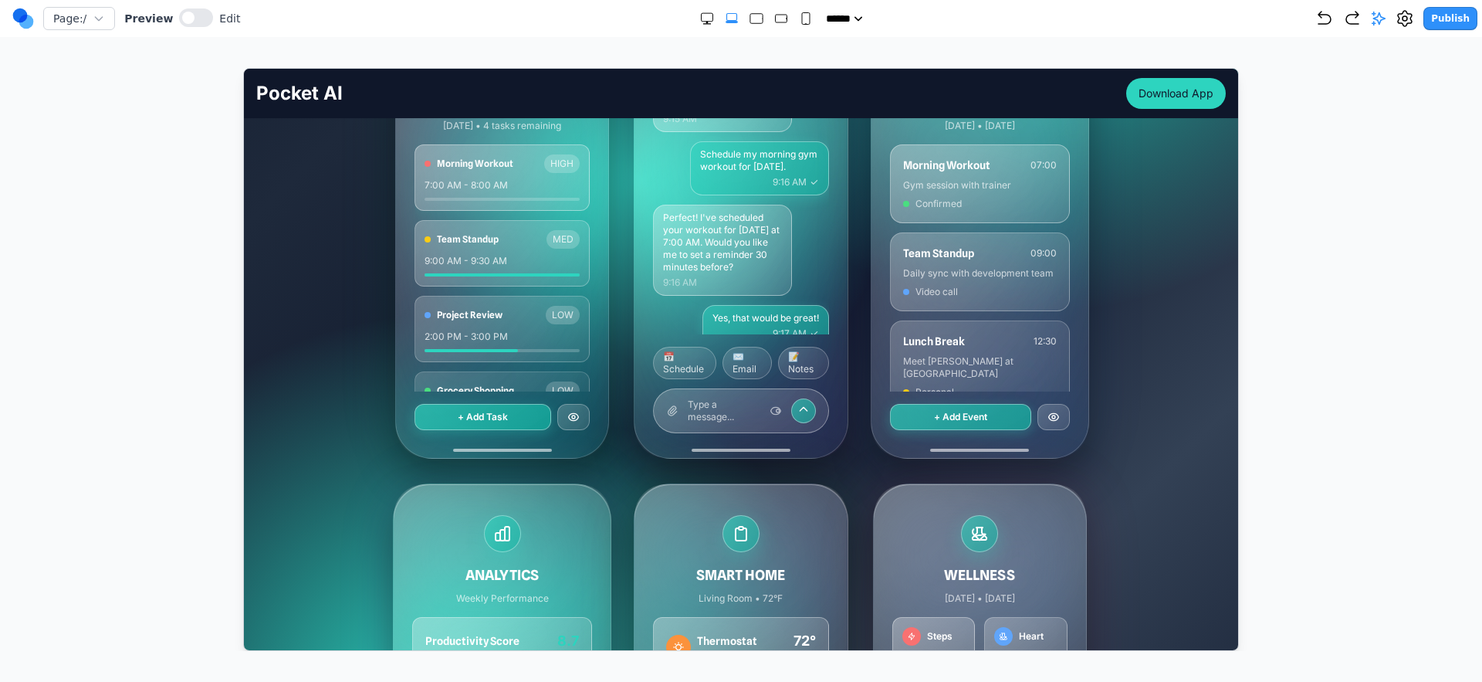
scroll to position [167, 0]
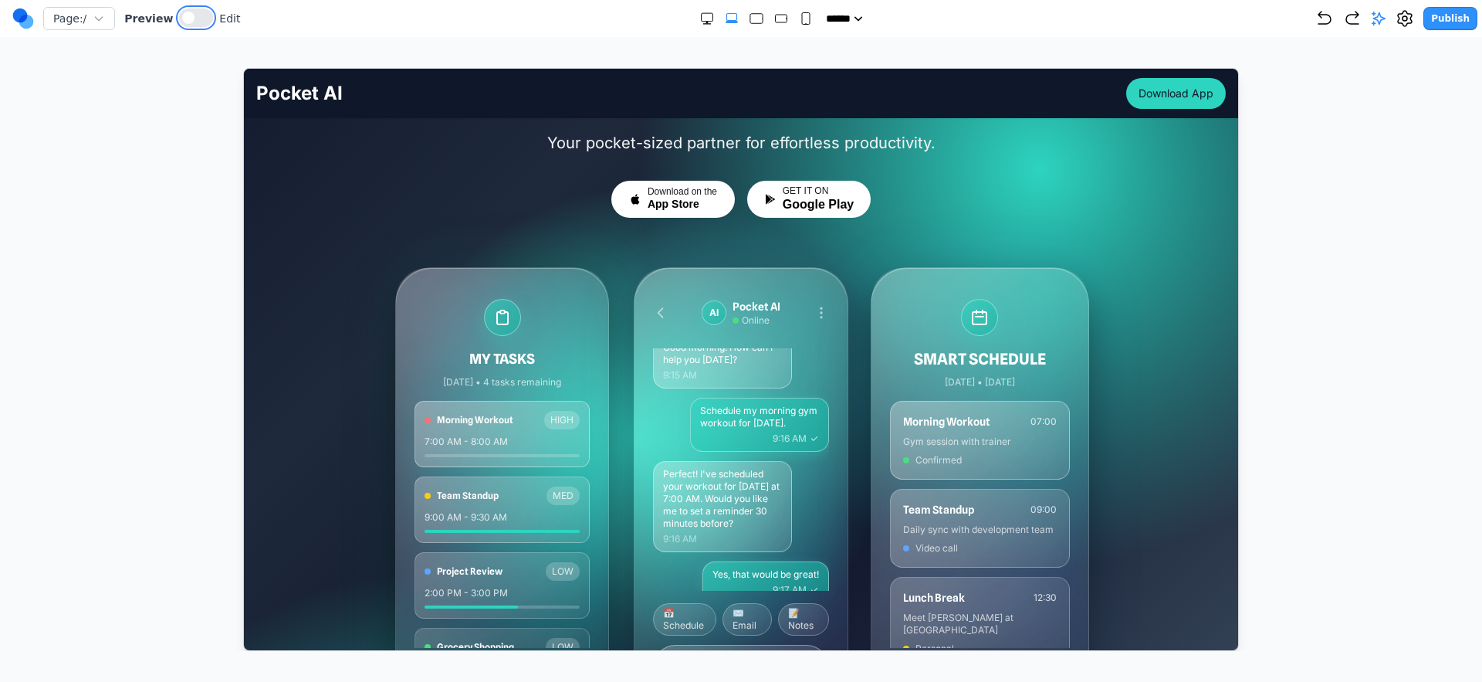
click at [182, 15] on span at bounding box center [188, 18] width 12 height 12
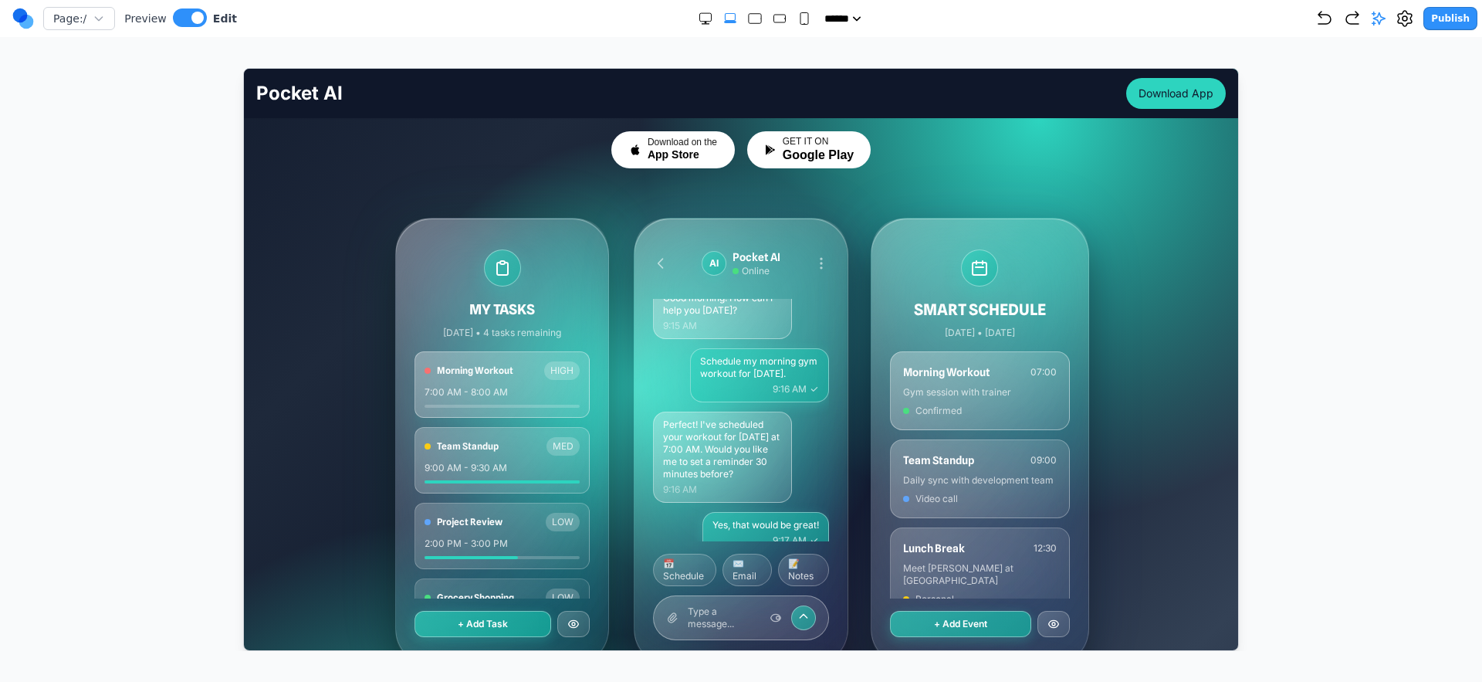
scroll to position [386, 0]
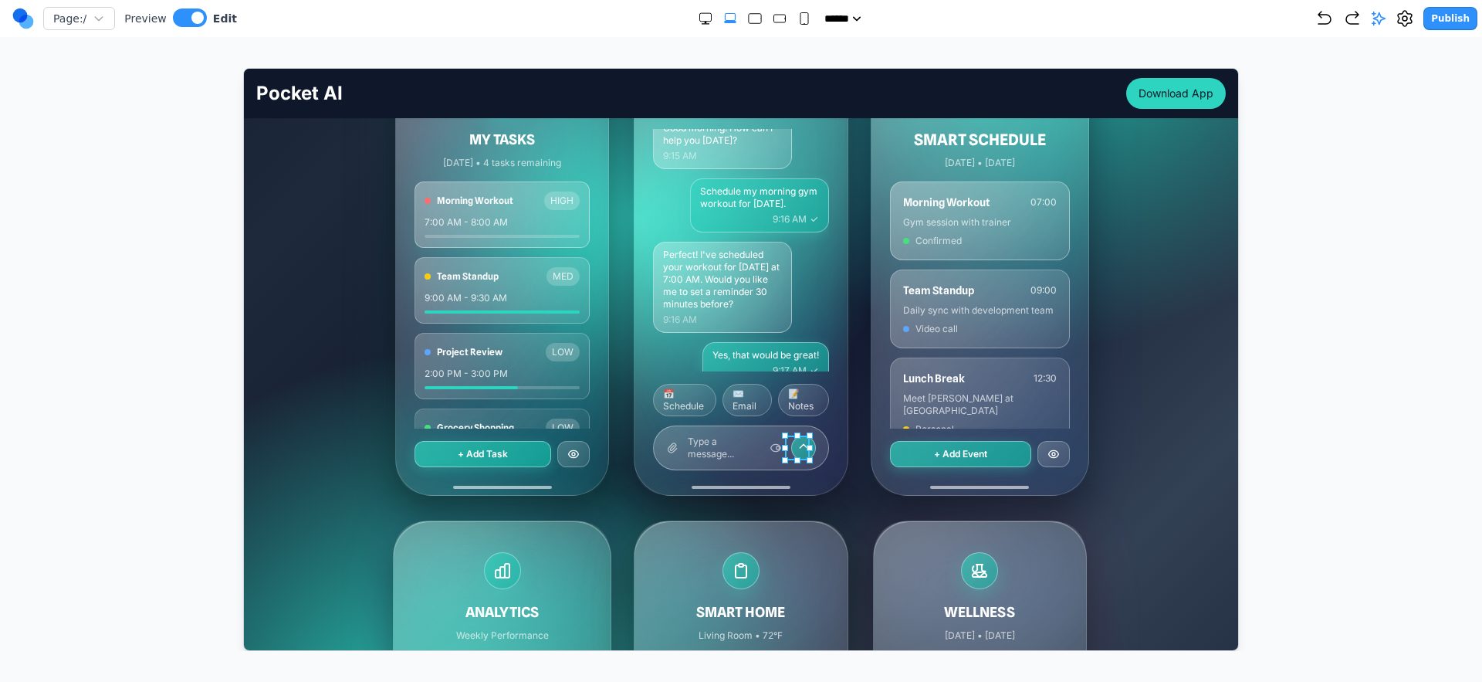
click at [698, 412] on button at bounding box center [687, 410] width 25 height 25
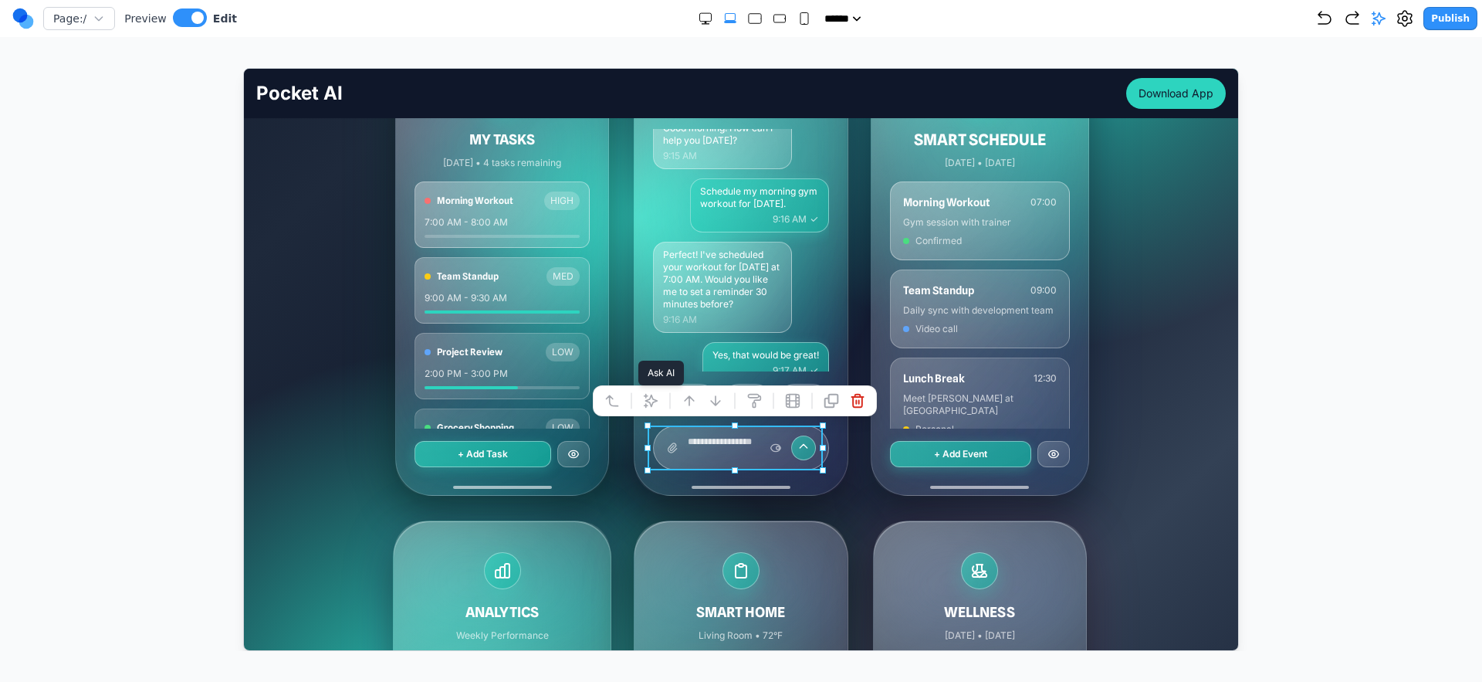
click at [645, 404] on icon at bounding box center [650, 399] width 13 height 13
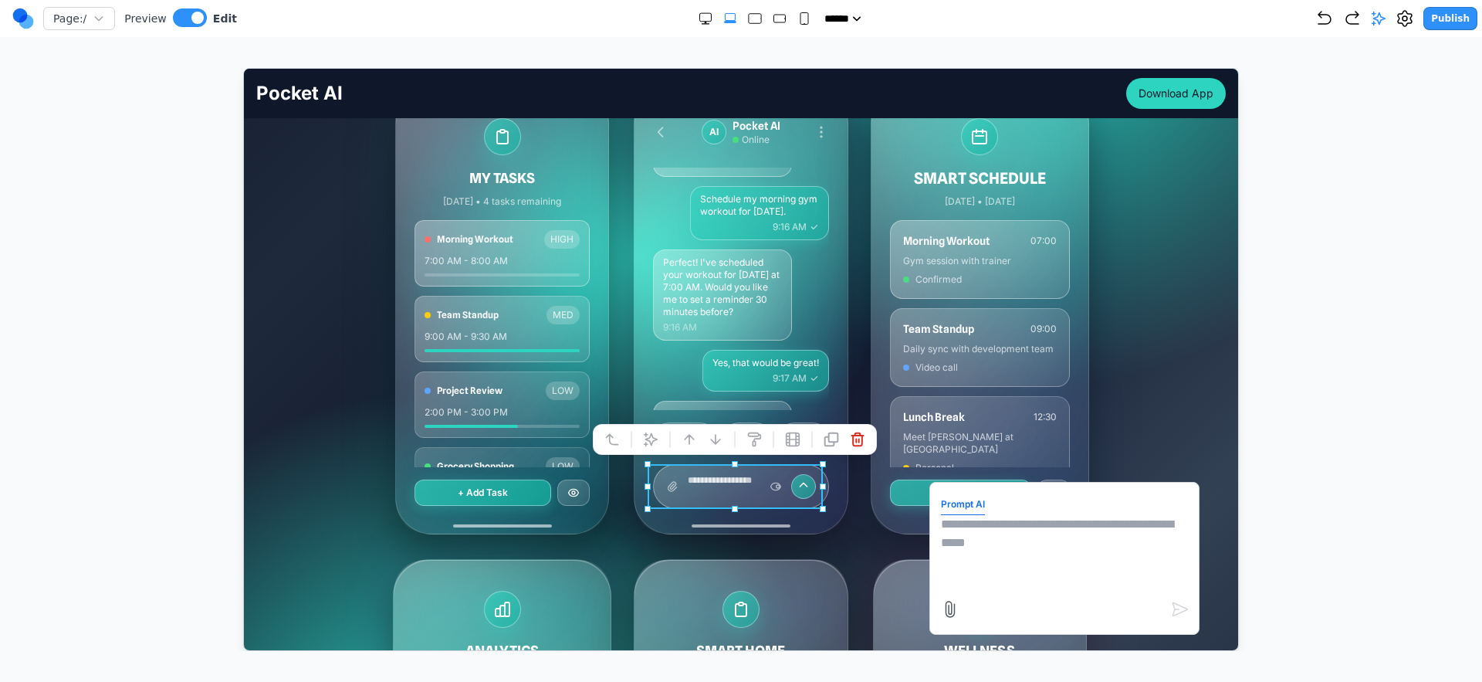
scroll to position [128, 0]
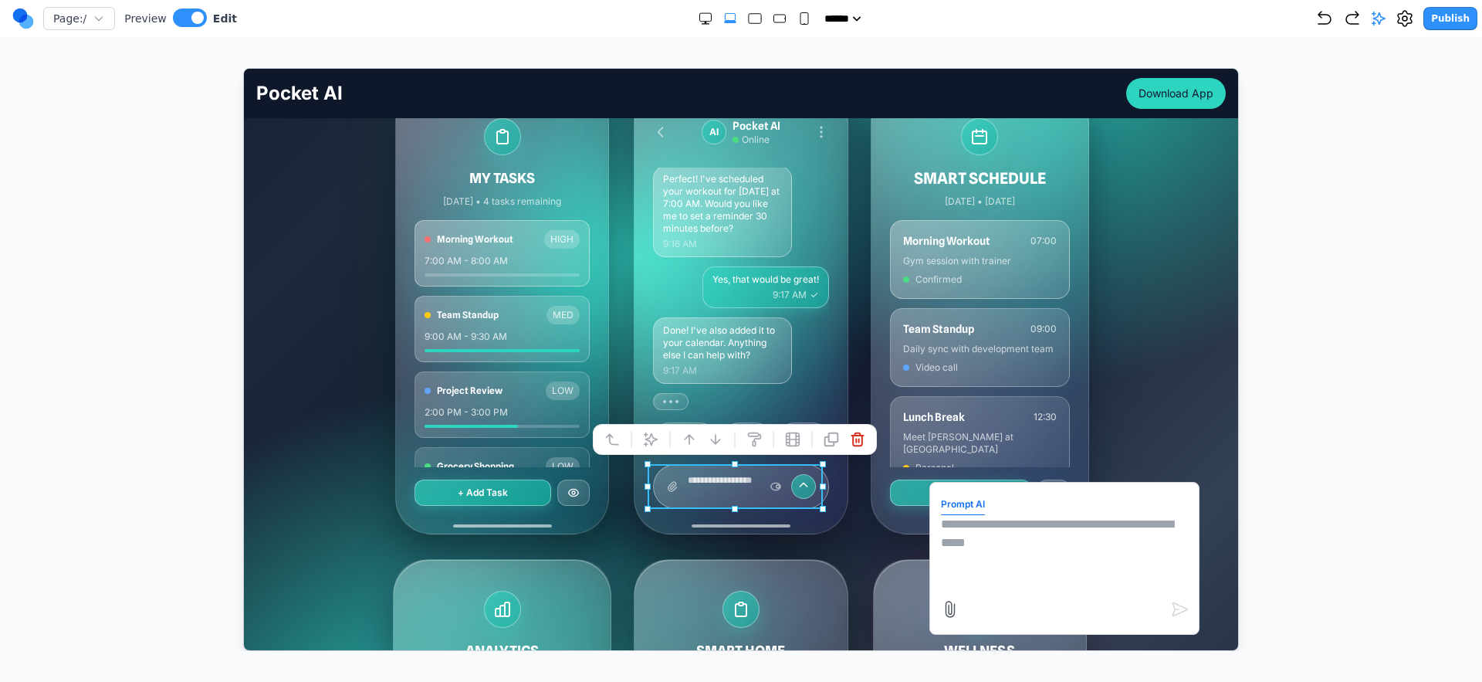
click at [1011, 532] on textarea at bounding box center [1063, 552] width 247 height 77
type textarea "**********"
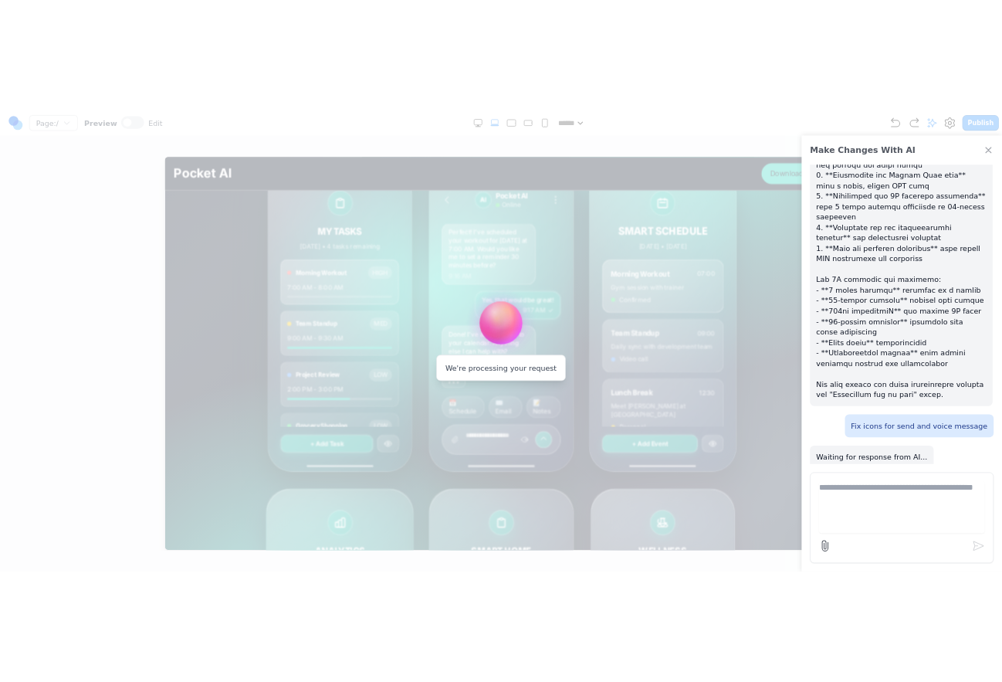
scroll to position [21832, 0]
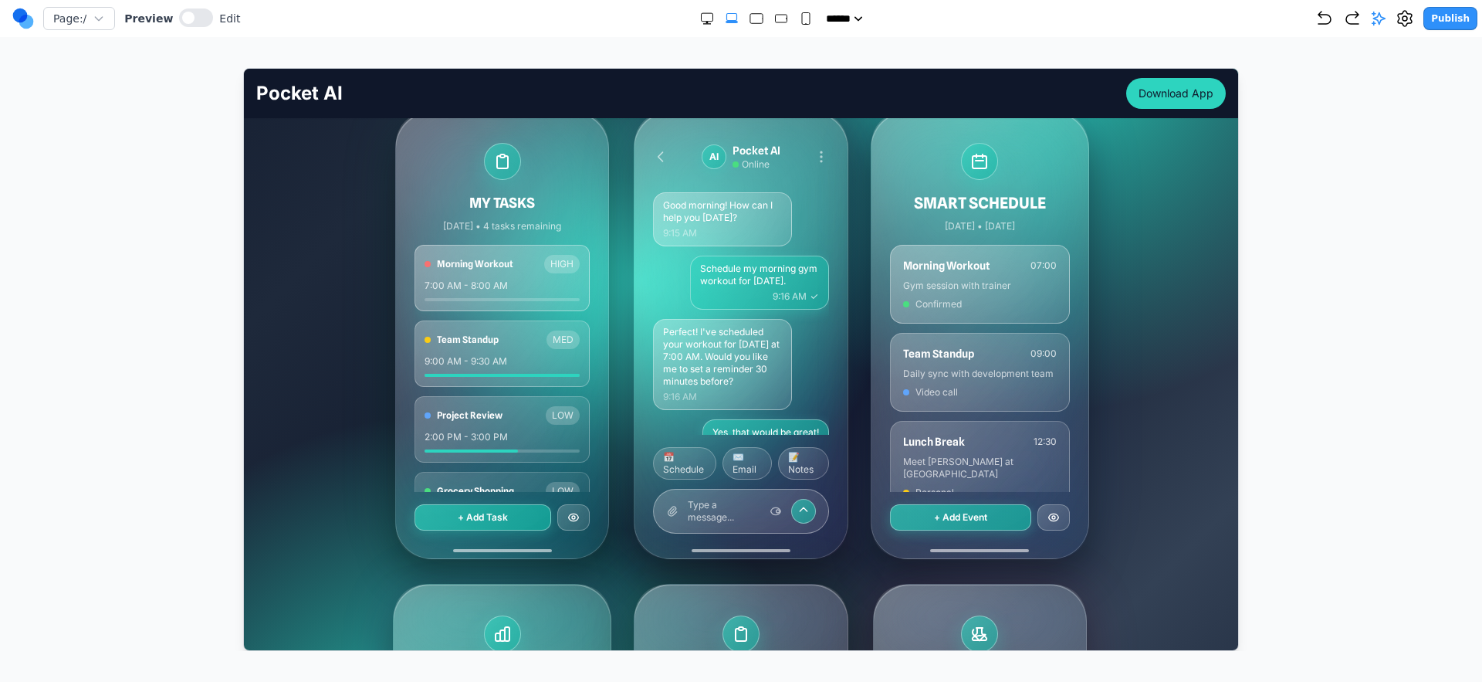
scroll to position [322, 0]
click at [1013, 22] on icon "Undo" at bounding box center [1325, 18] width 19 height 19
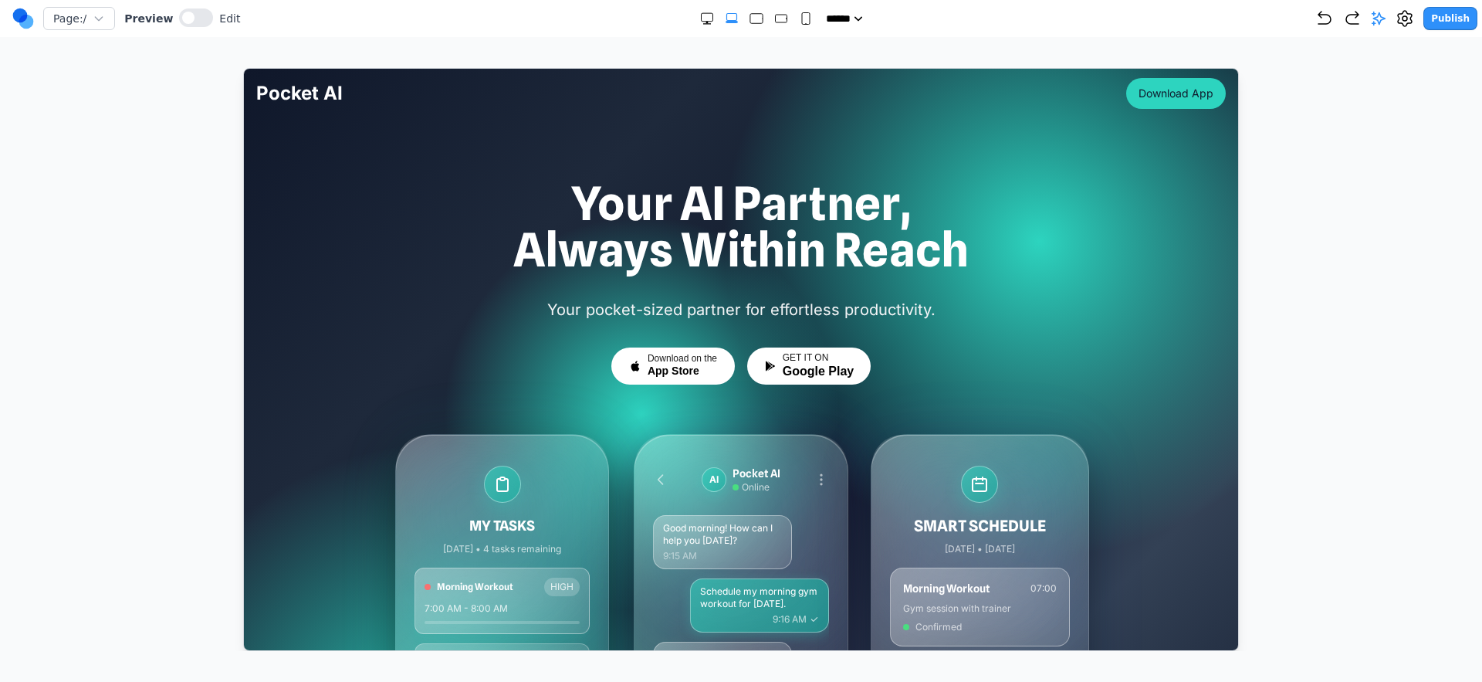
scroll to position [294, 0]
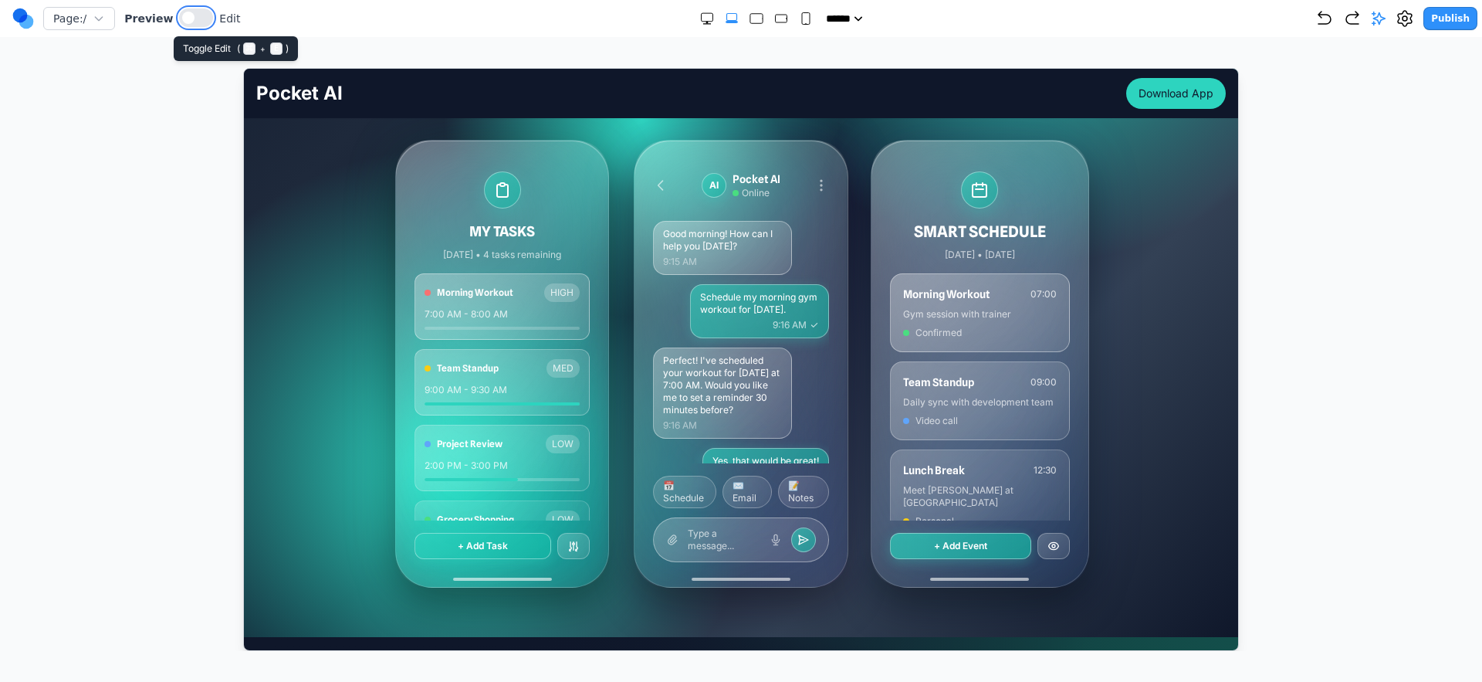
click at [192, 18] on button at bounding box center [196, 17] width 34 height 19
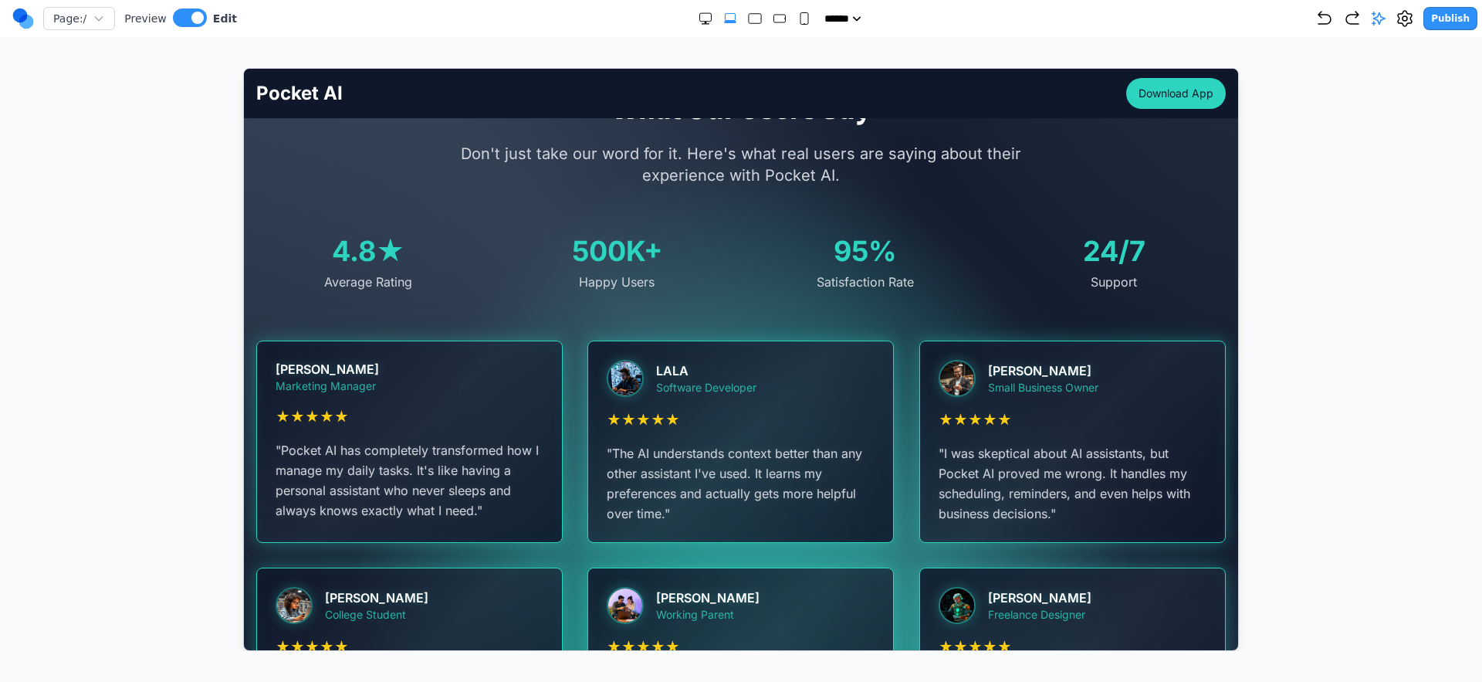
scroll to position [2610, 0]
click at [388, 358] on div "**********" at bounding box center [409, 375] width 268 height 34
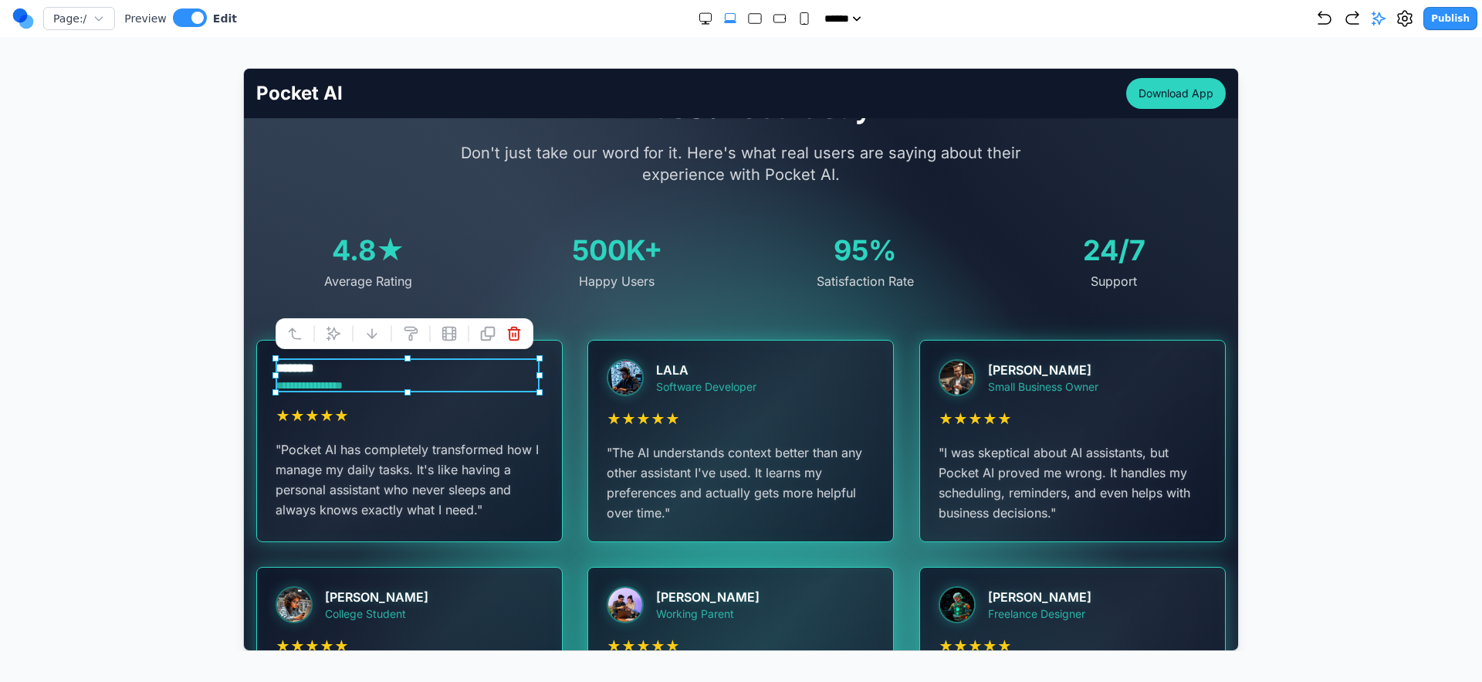
click at [265, 411] on div "**********" at bounding box center [408, 438] width 305 height 198
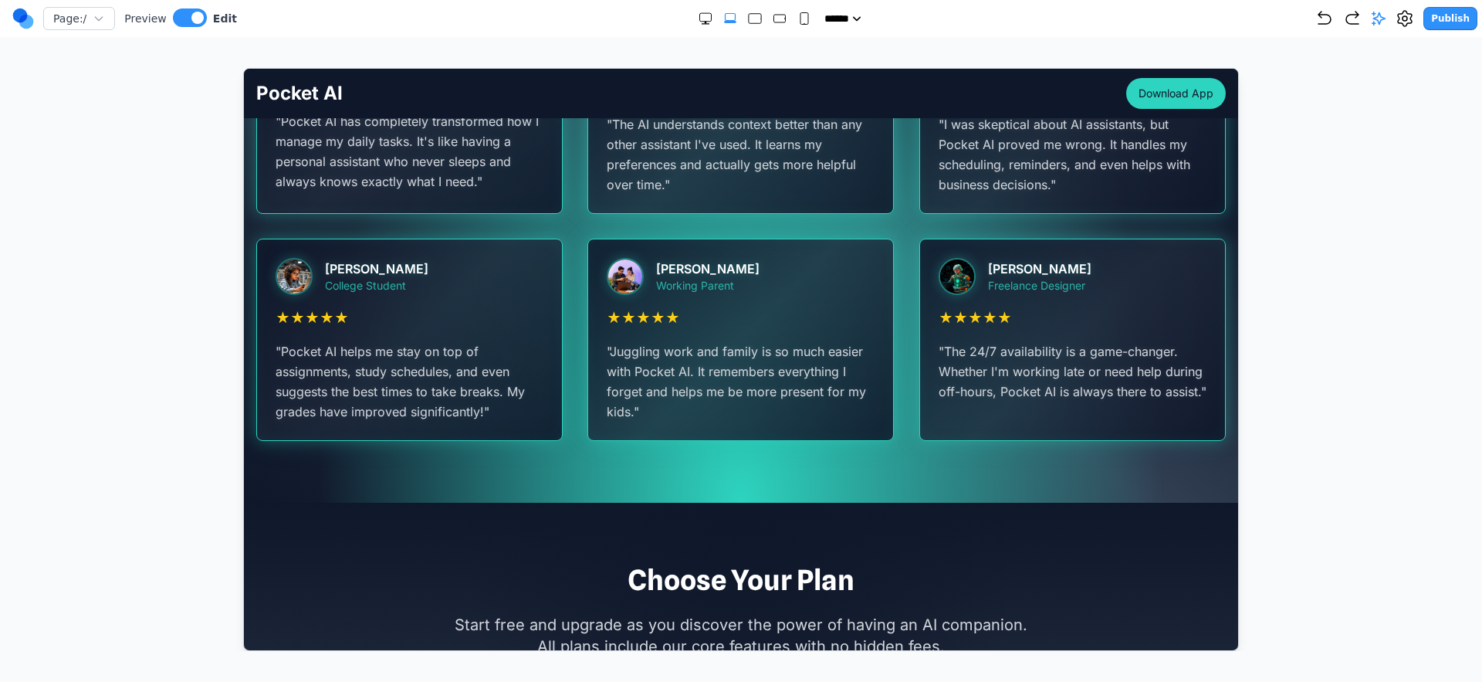
scroll to position [2745, 0]
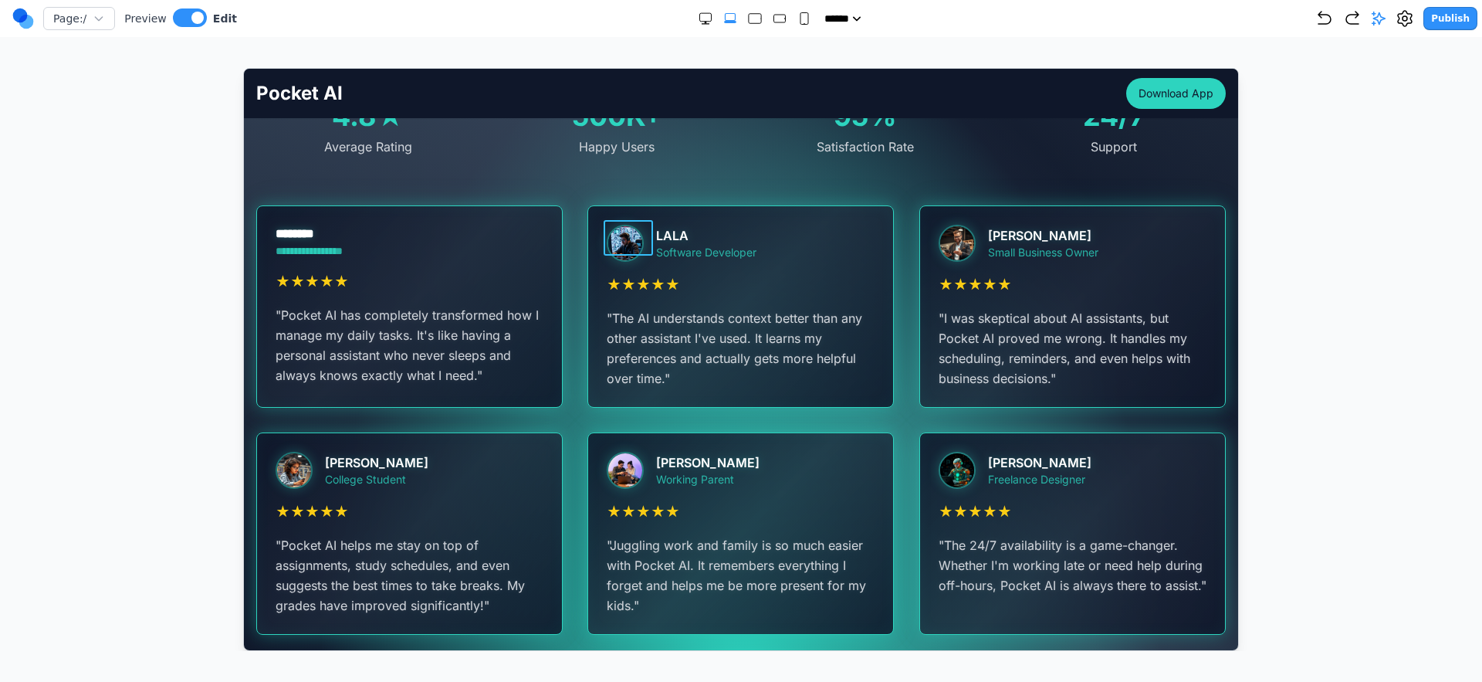
click at [651, 249] on div at bounding box center [630, 242] width 49 height 37
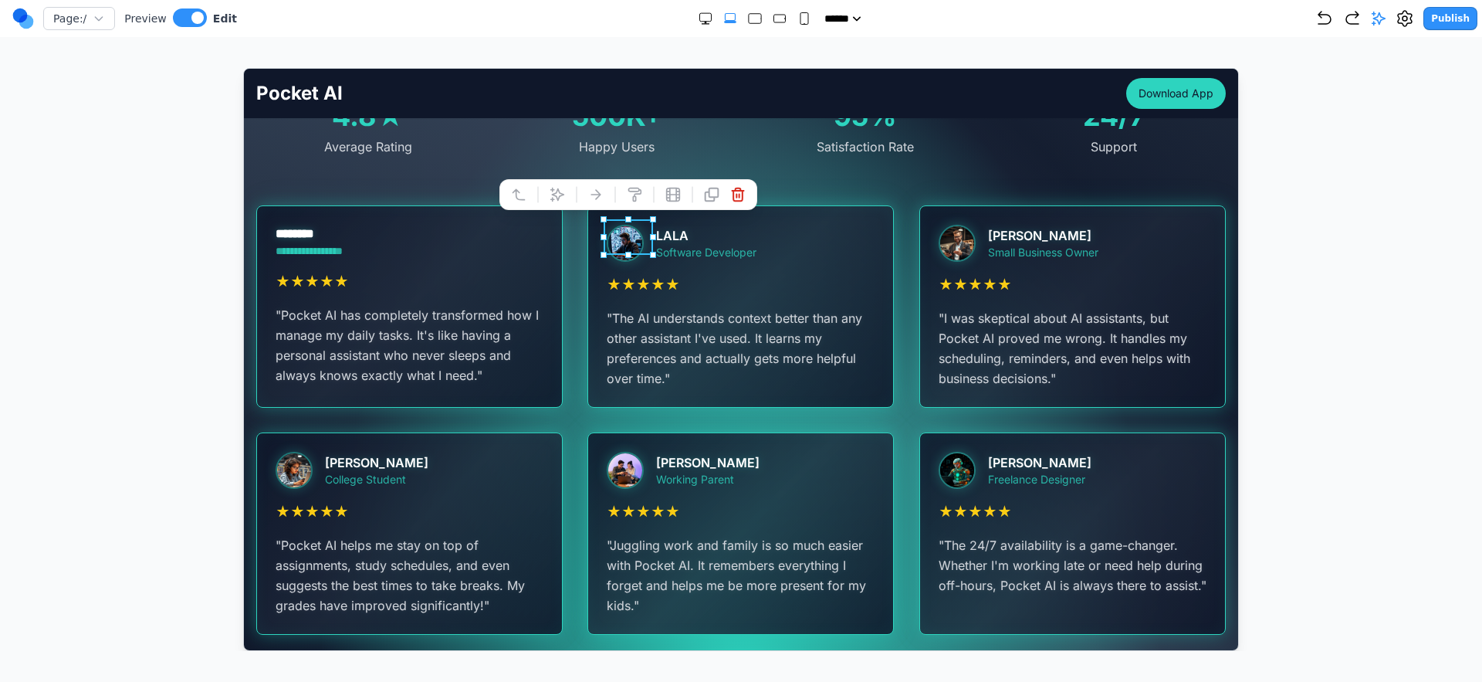
click at [557, 197] on icon at bounding box center [556, 193] width 13 height 13
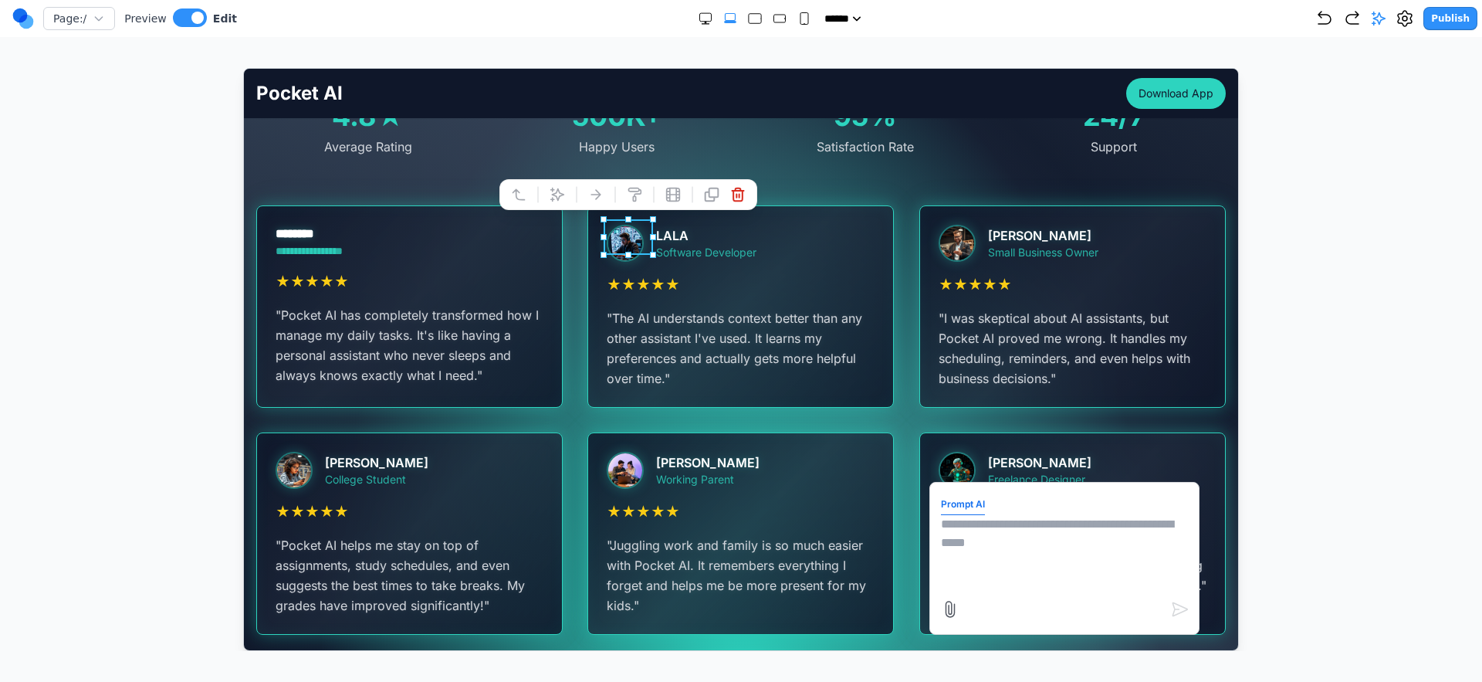
click at [1009, 524] on textarea at bounding box center [1063, 552] width 247 height 77
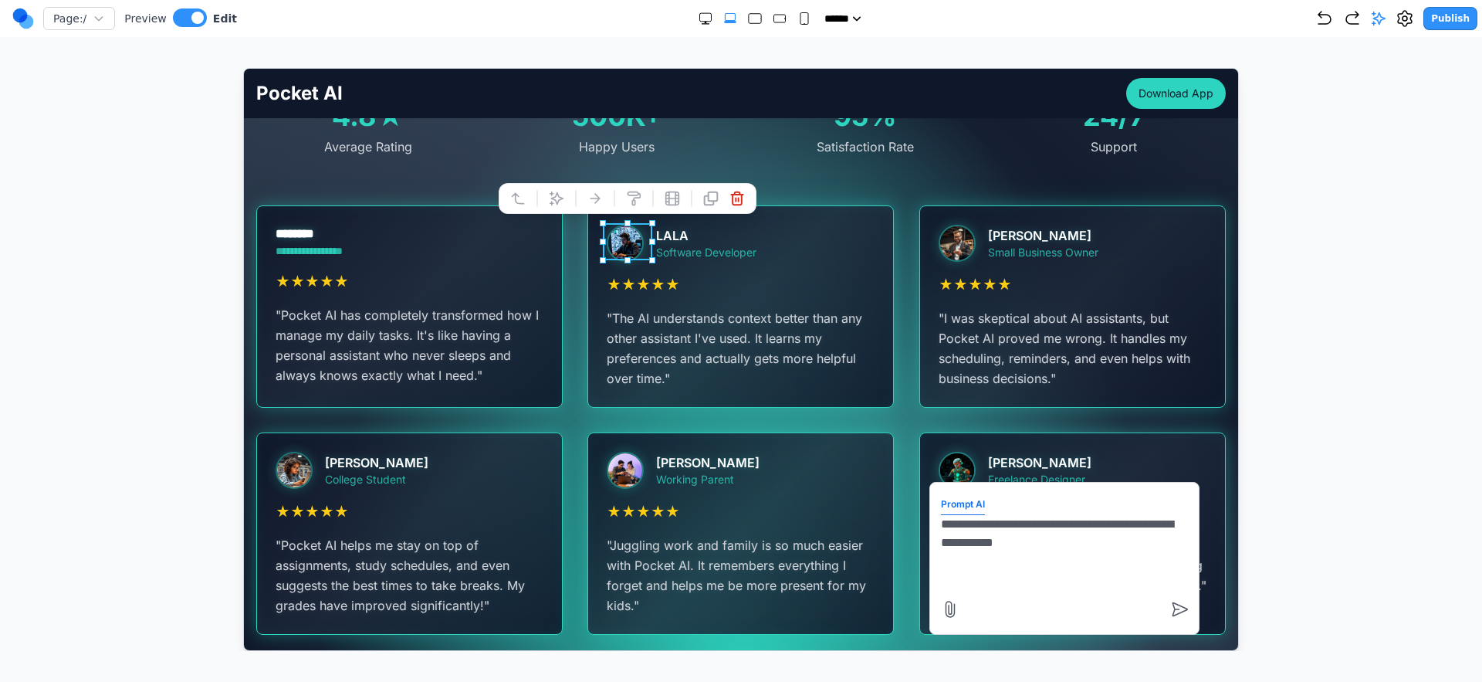
type textarea "**********"
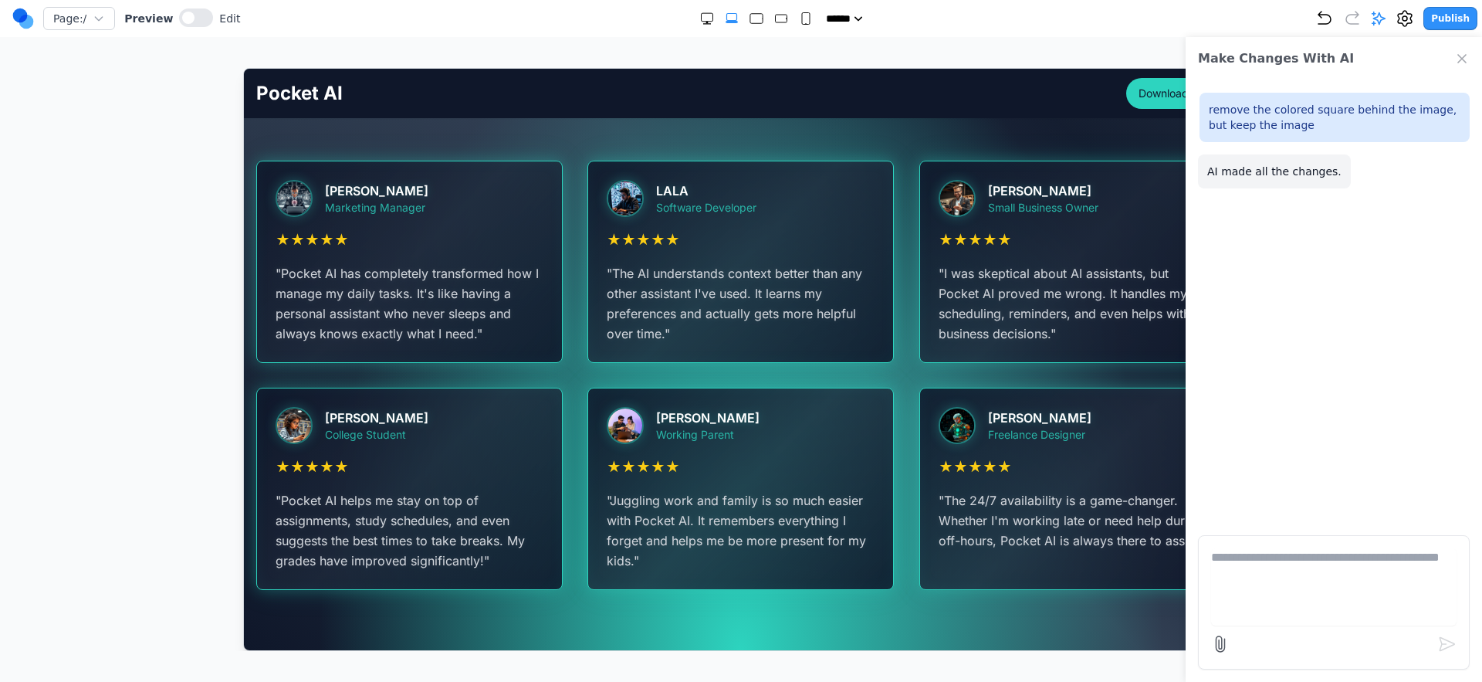
scroll to position [2786, 0]
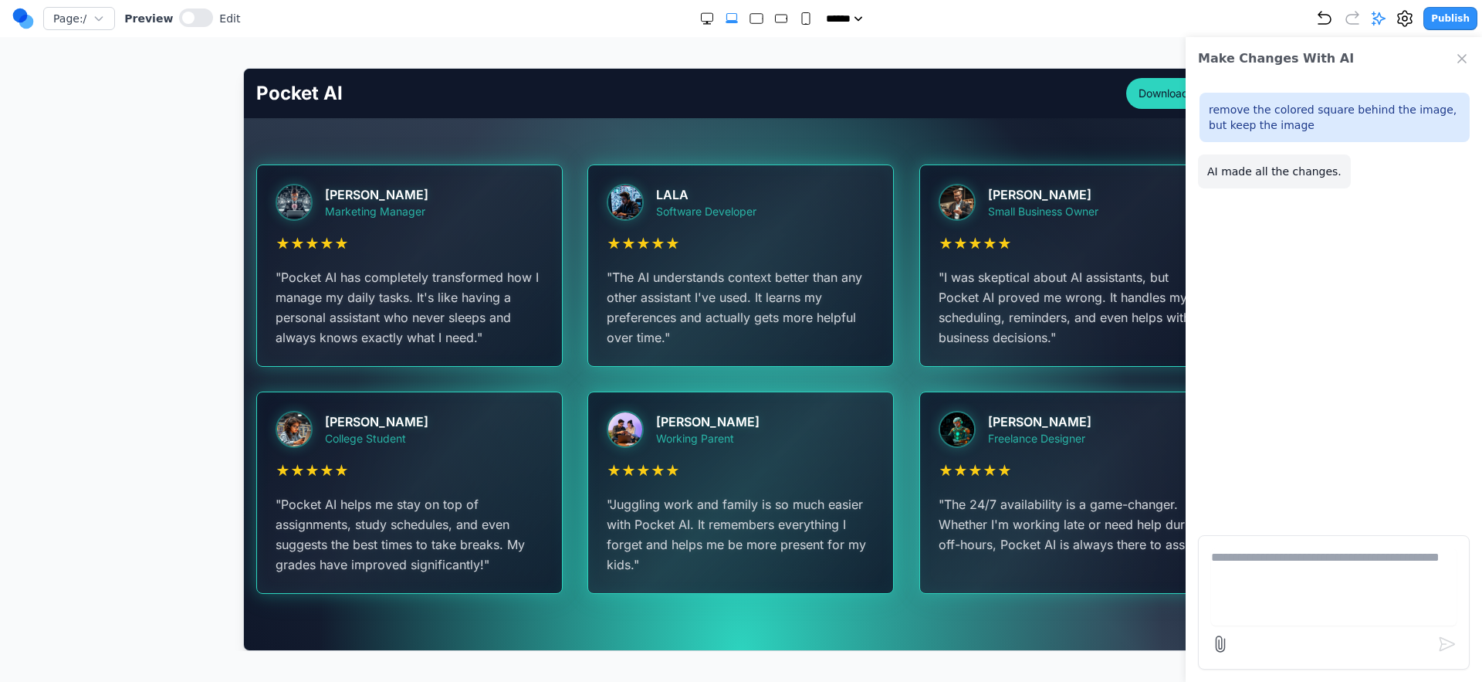
click at [1013, 58] on icon "Close Chat" at bounding box center [1462, 58] width 15 height 15
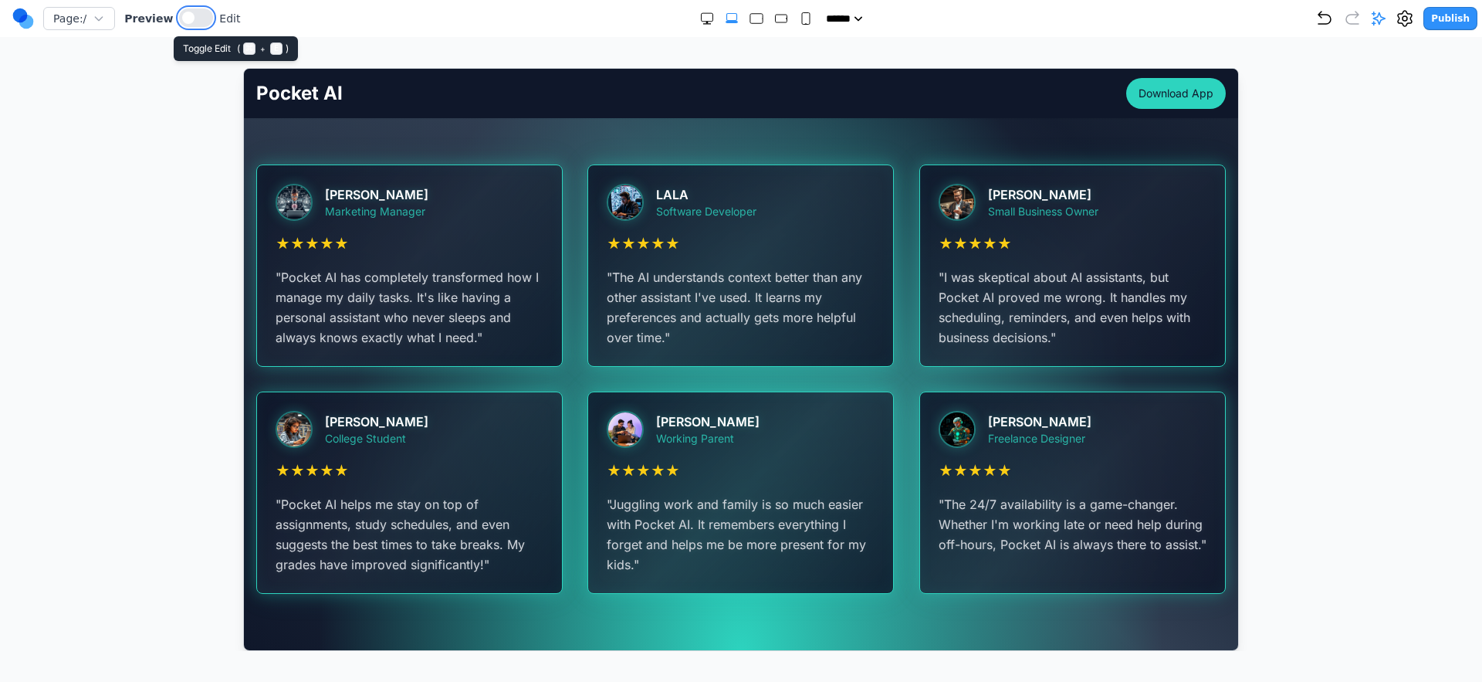
click at [186, 19] on span at bounding box center [188, 18] width 12 height 12
click at [320, 192] on div at bounding box center [299, 201] width 49 height 37
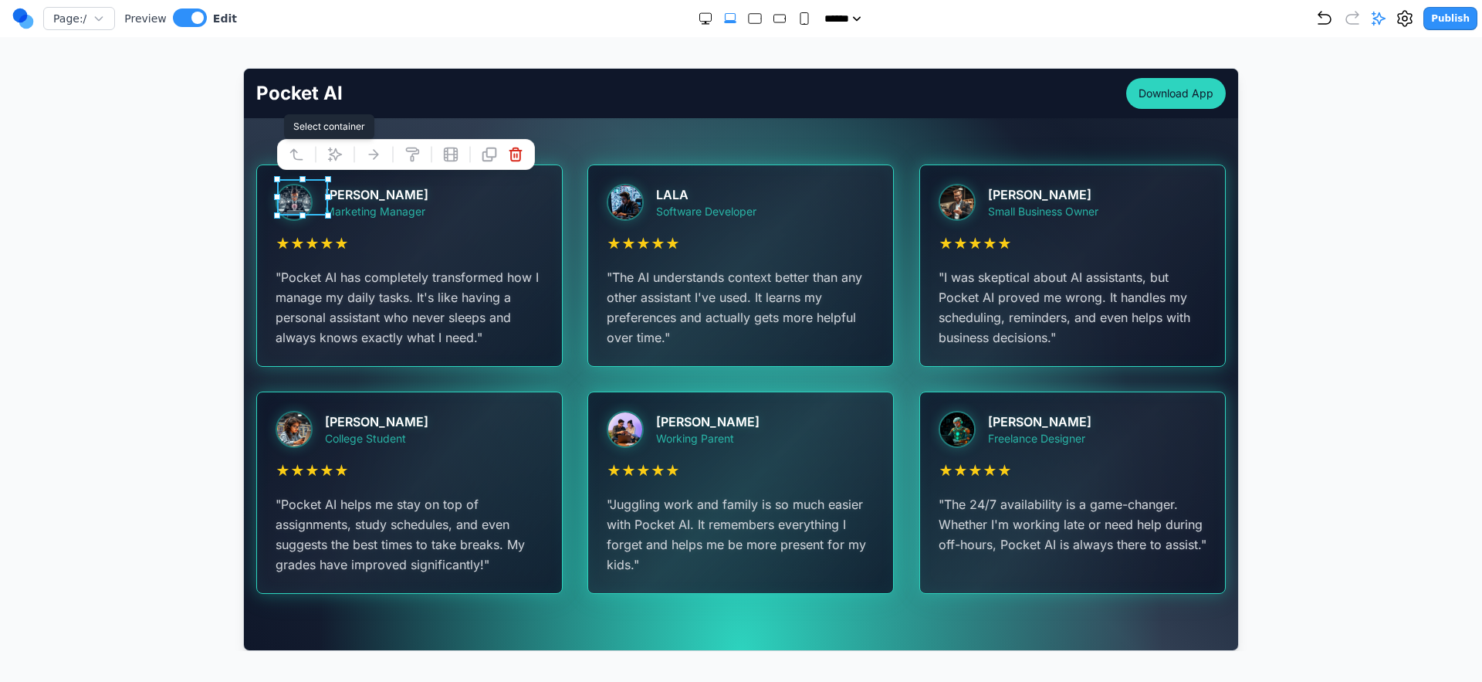
click at [304, 159] on button at bounding box center [295, 153] width 25 height 25
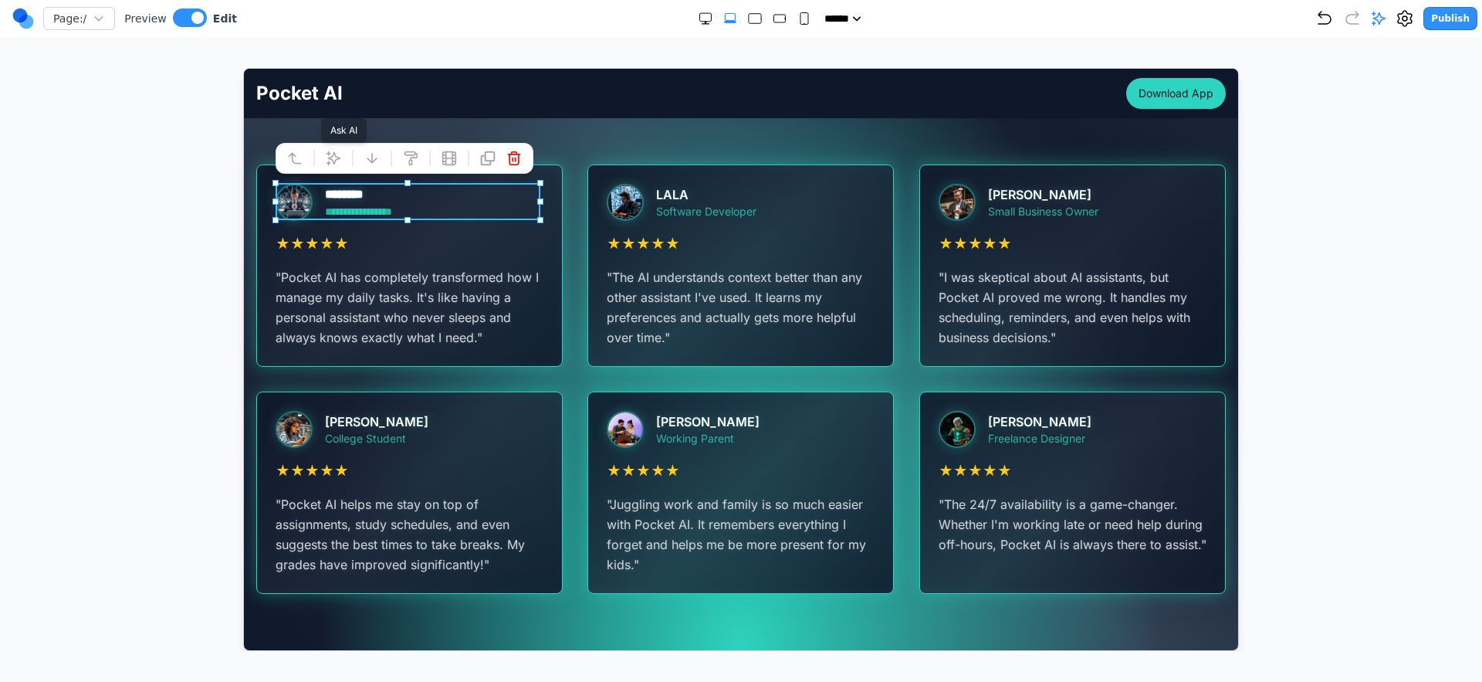
click at [337, 160] on icon at bounding box center [332, 157] width 15 height 15
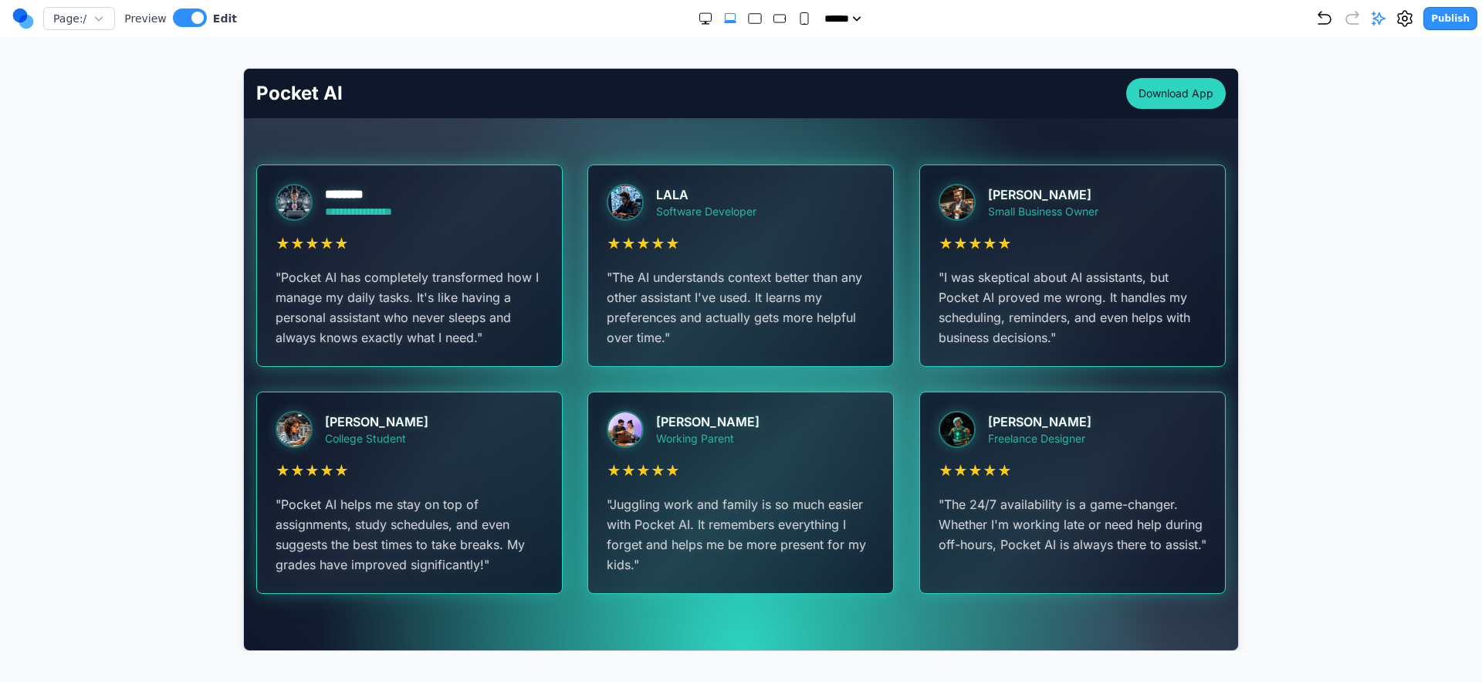
click at [667, 453] on div "[PERSON_NAME] Working Parent ★ ★ ★ ★ ★ " Juggling work and family is so much ea…" at bounding box center [740, 491] width 305 height 201
click at [316, 182] on div at bounding box center [299, 200] width 49 height 37
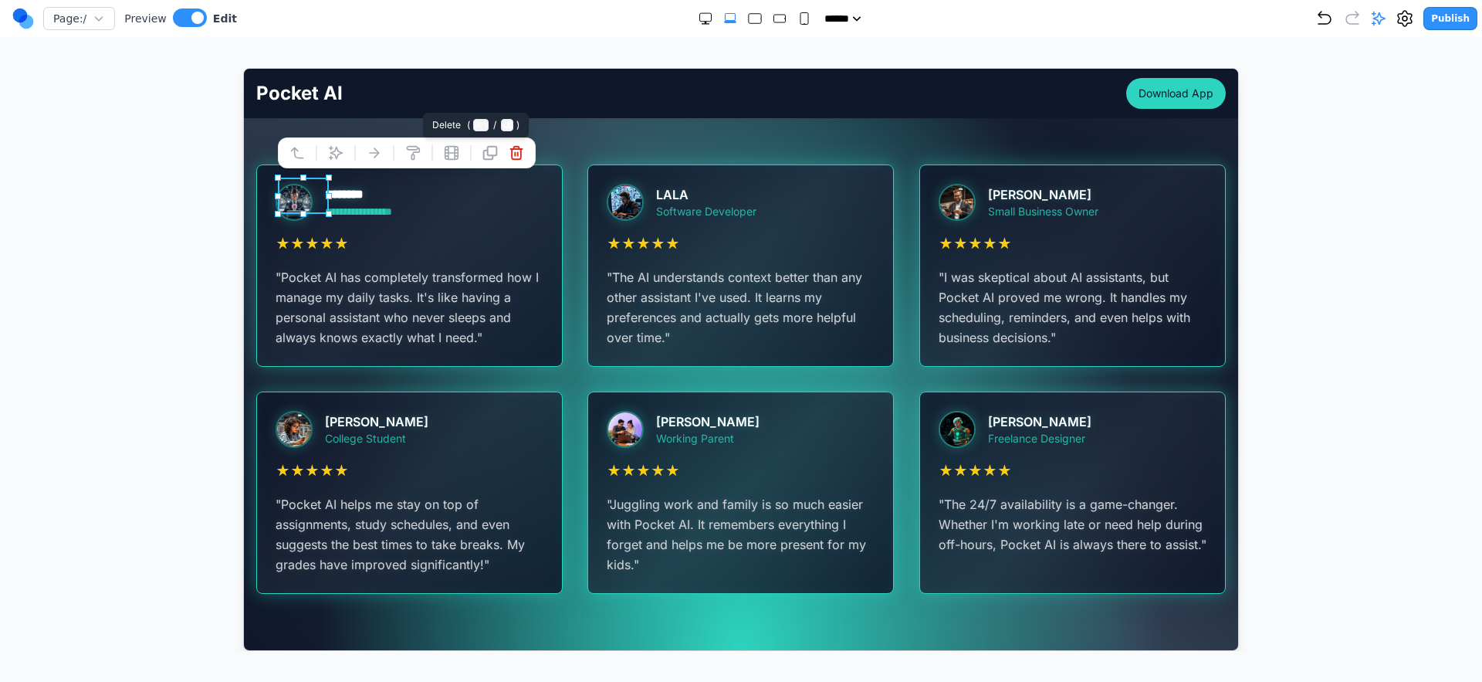
click at [520, 146] on icon at bounding box center [515, 151] width 15 height 15
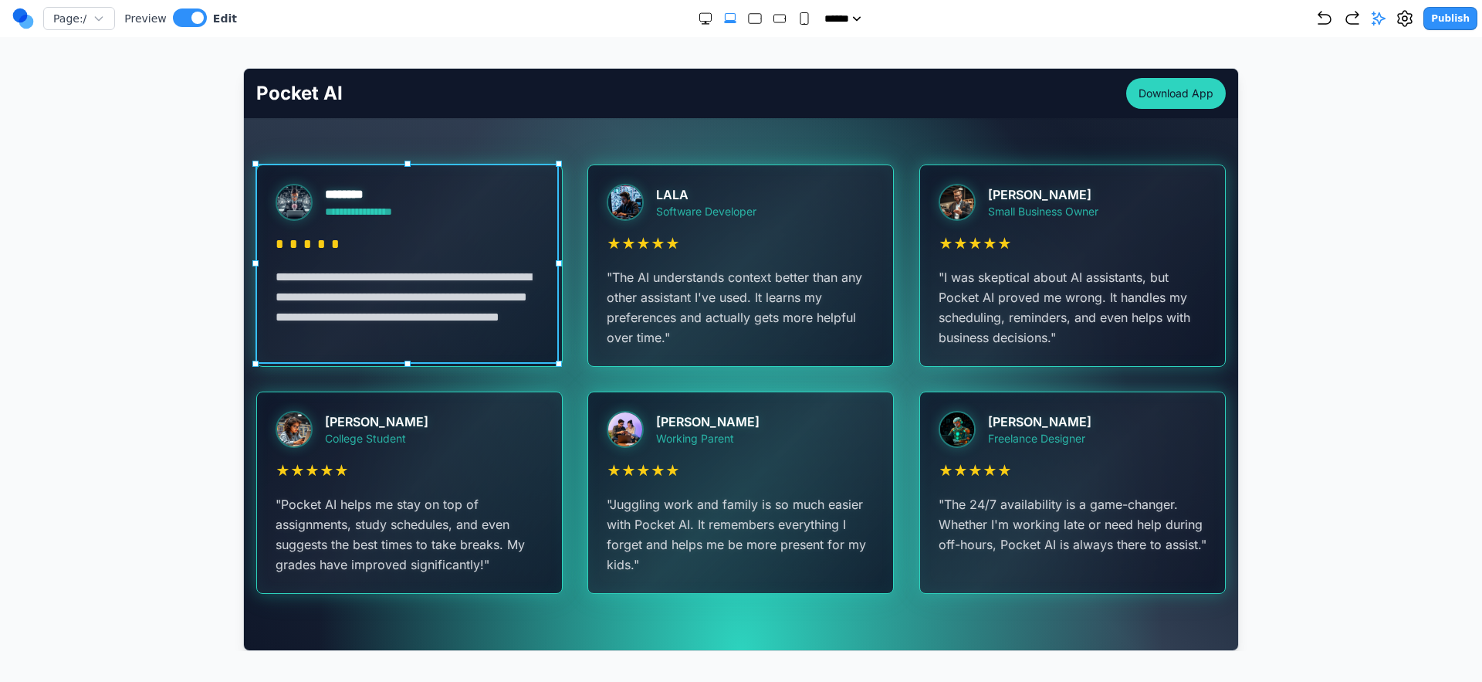
click at [317, 178] on div "**********" at bounding box center [408, 264] width 305 height 201
click at [210, 208] on div at bounding box center [741, 359] width 1421 height 583
click at [322, 191] on div at bounding box center [299, 201] width 49 height 37
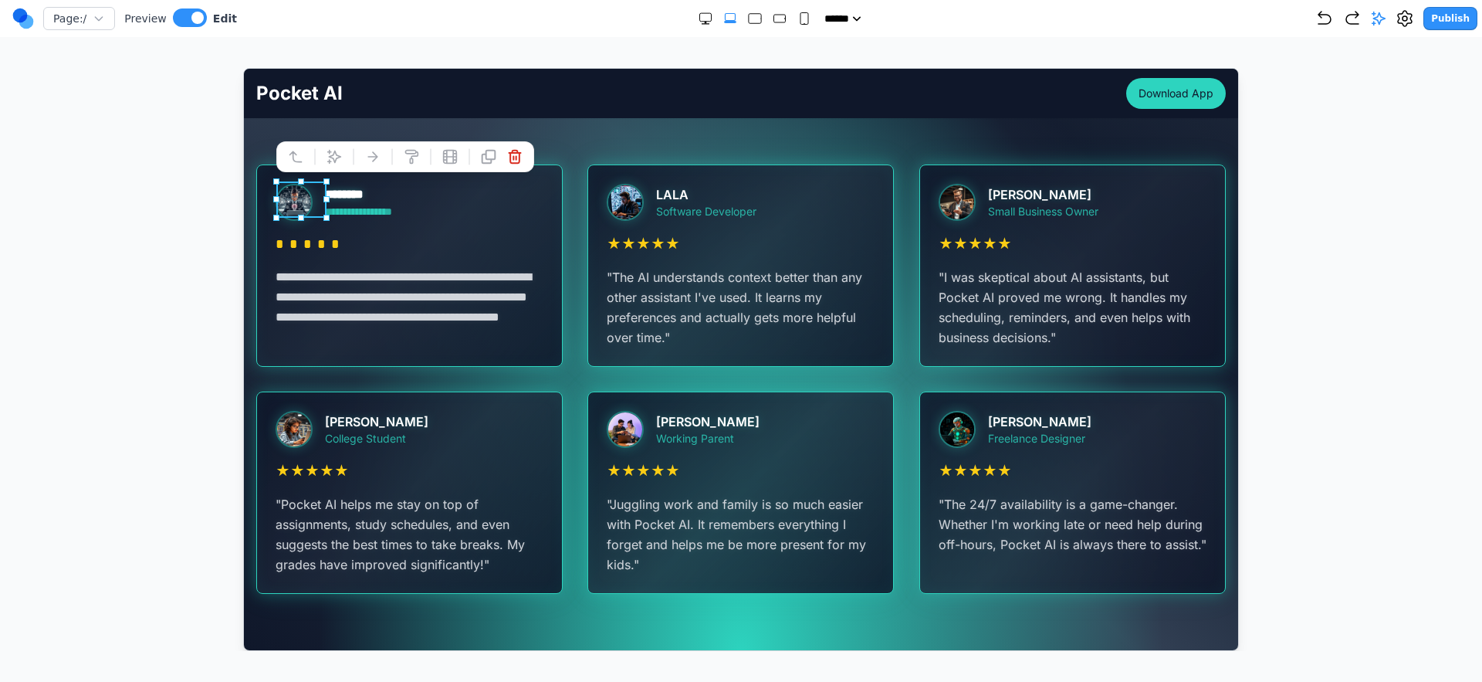
click at [424, 192] on div "********" at bounding box center [374, 194] width 100 height 19
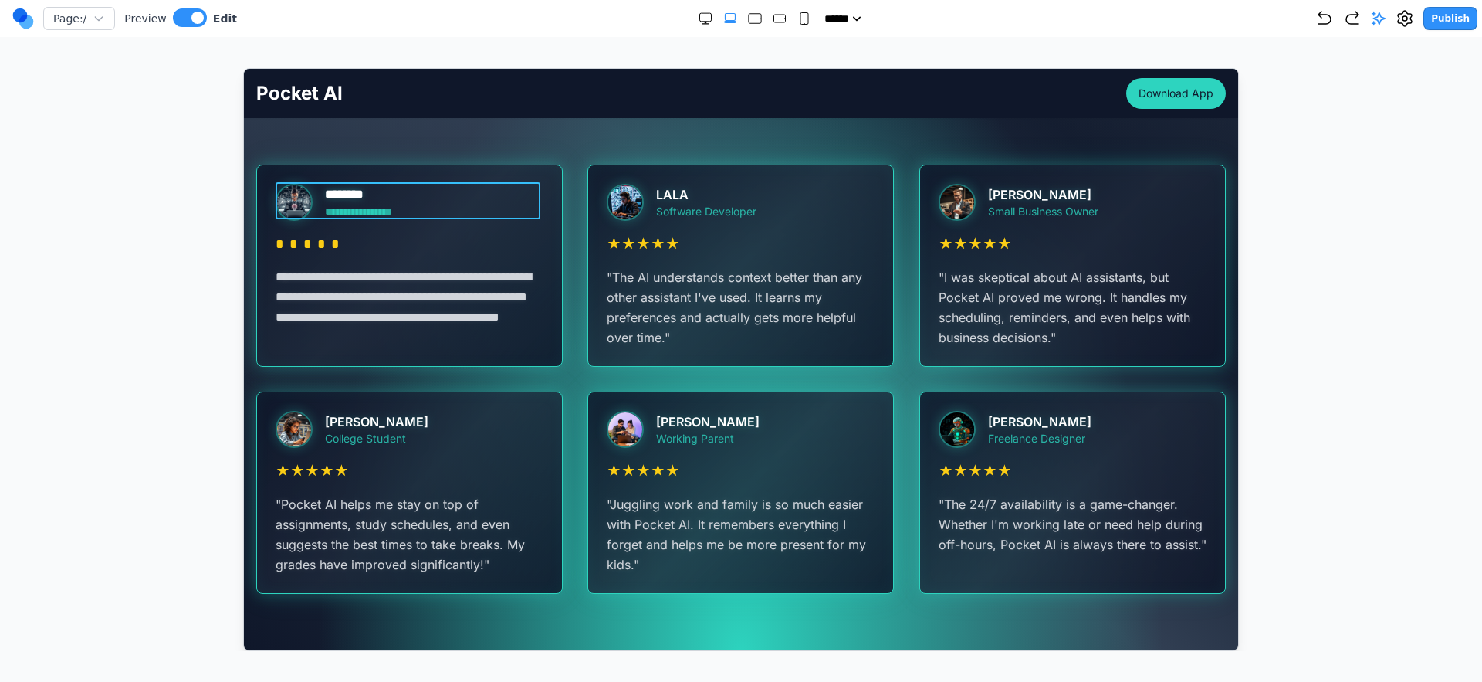
click at [477, 198] on div "**********" at bounding box center [409, 200] width 268 height 37
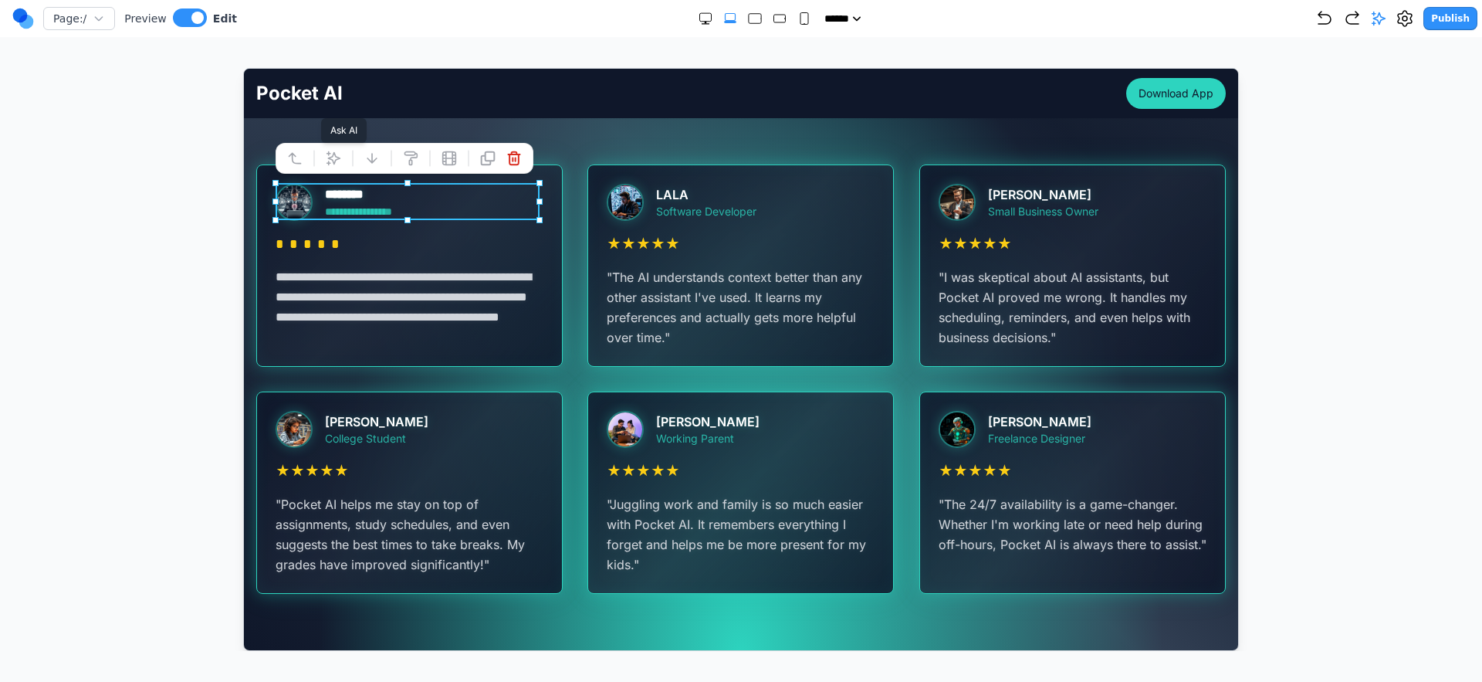
click at [344, 159] on button at bounding box center [332, 157] width 25 height 25
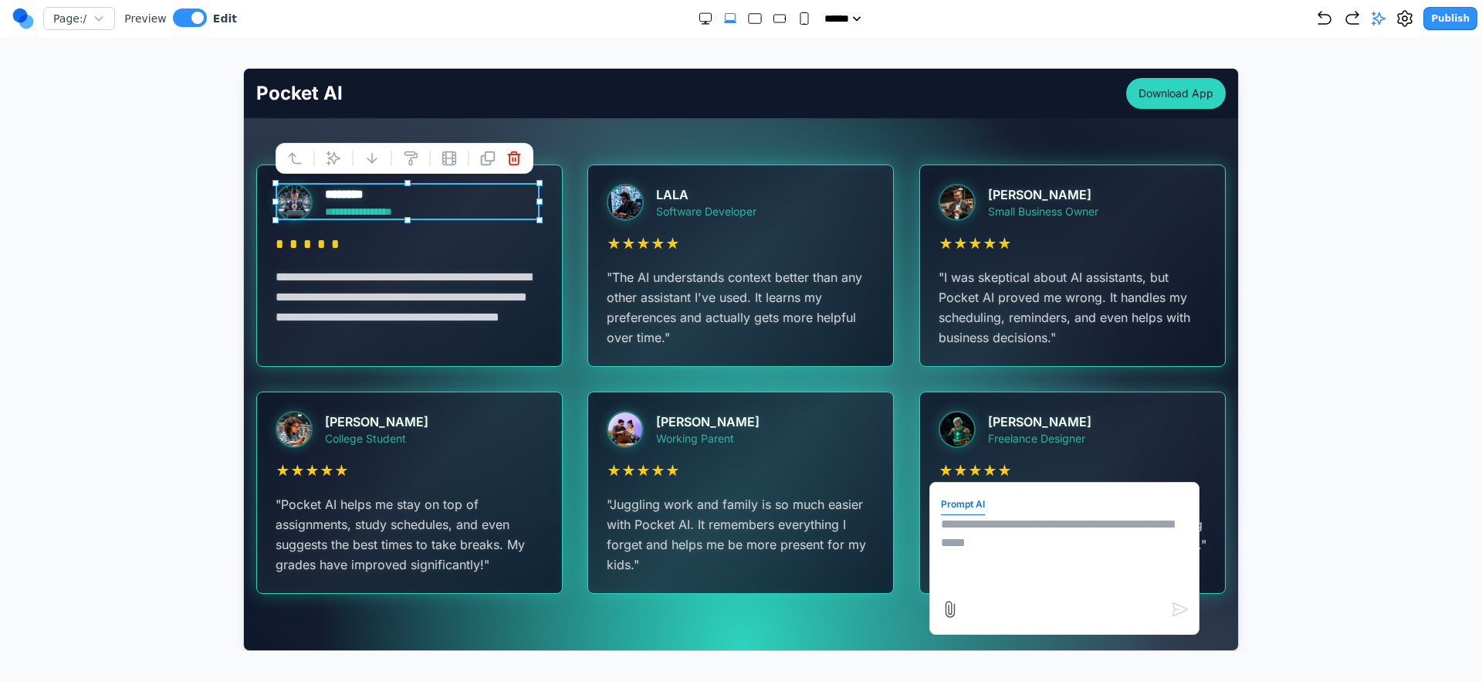
click at [1013, 549] on textarea at bounding box center [1063, 552] width 247 height 77
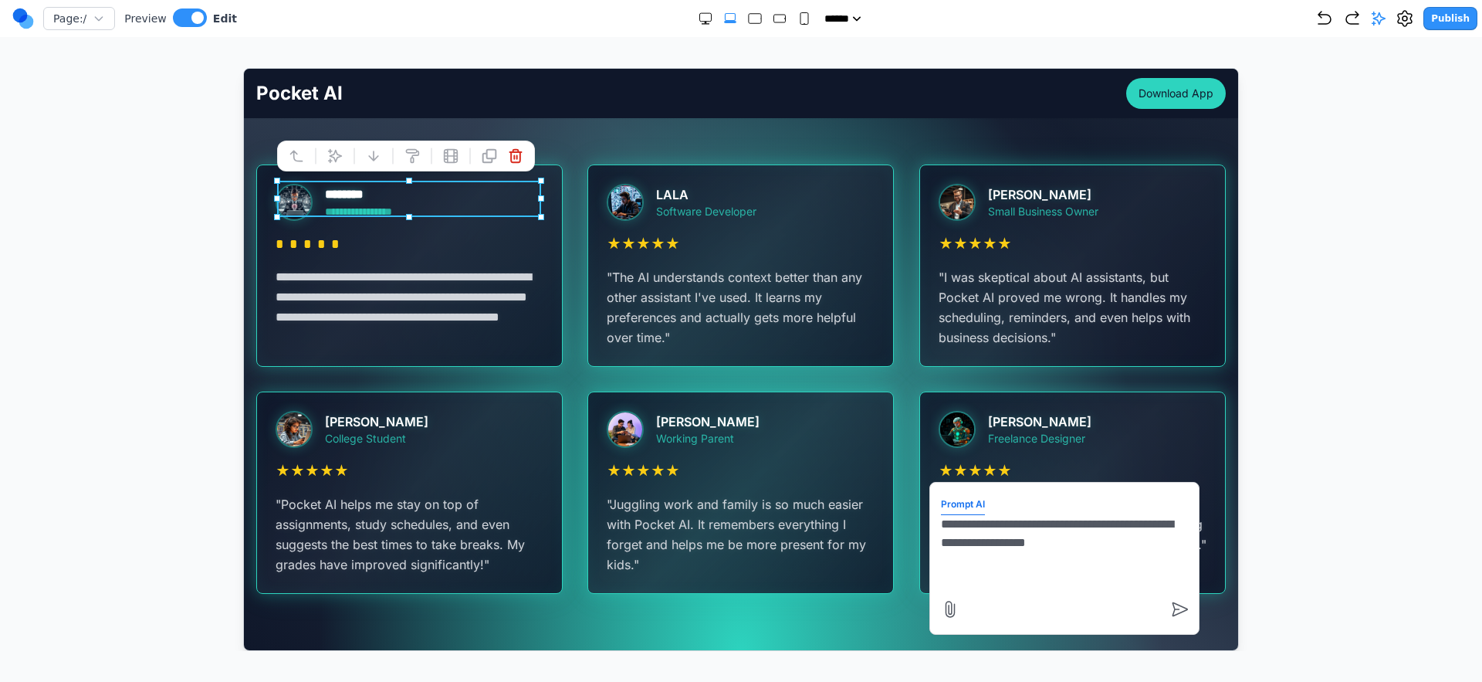
type textarea "**********"
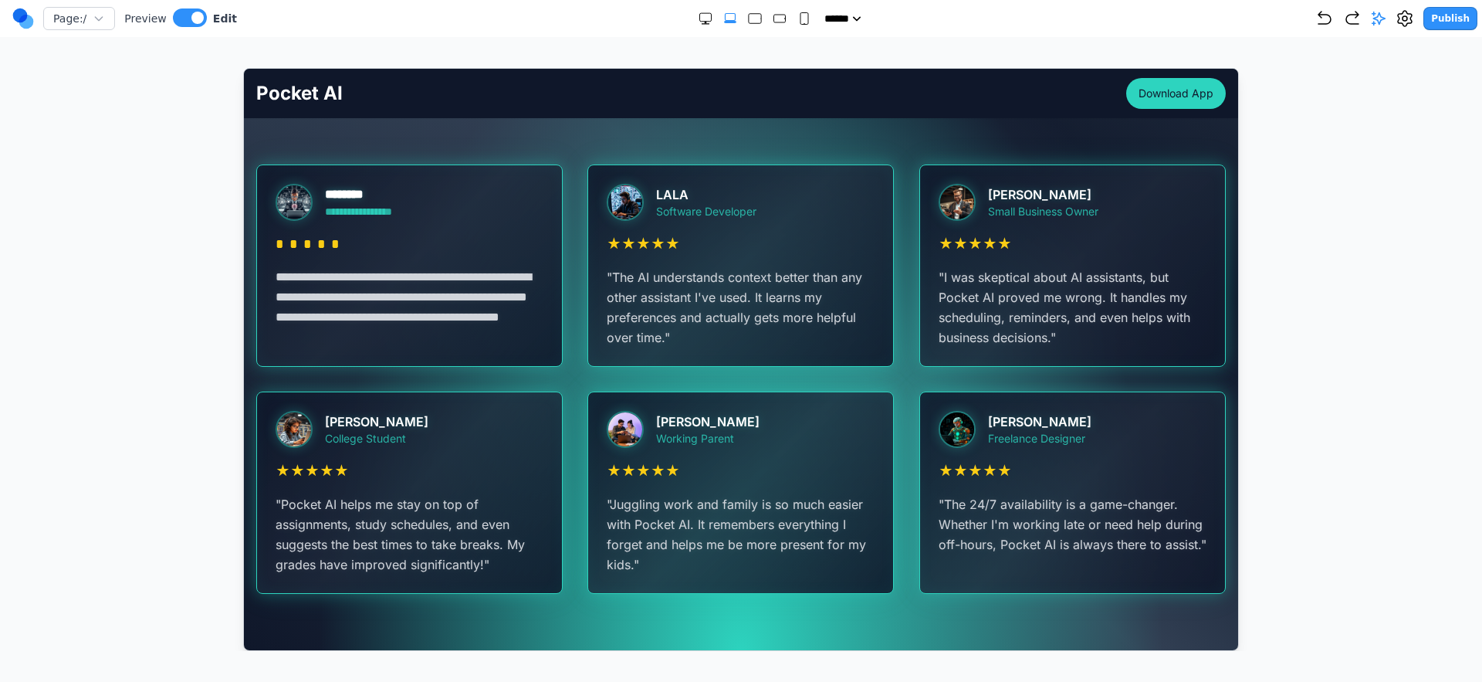
click at [308, 290] on p "**********" at bounding box center [407, 306] width 264 height 80
click at [314, 208] on div at bounding box center [299, 201] width 49 height 37
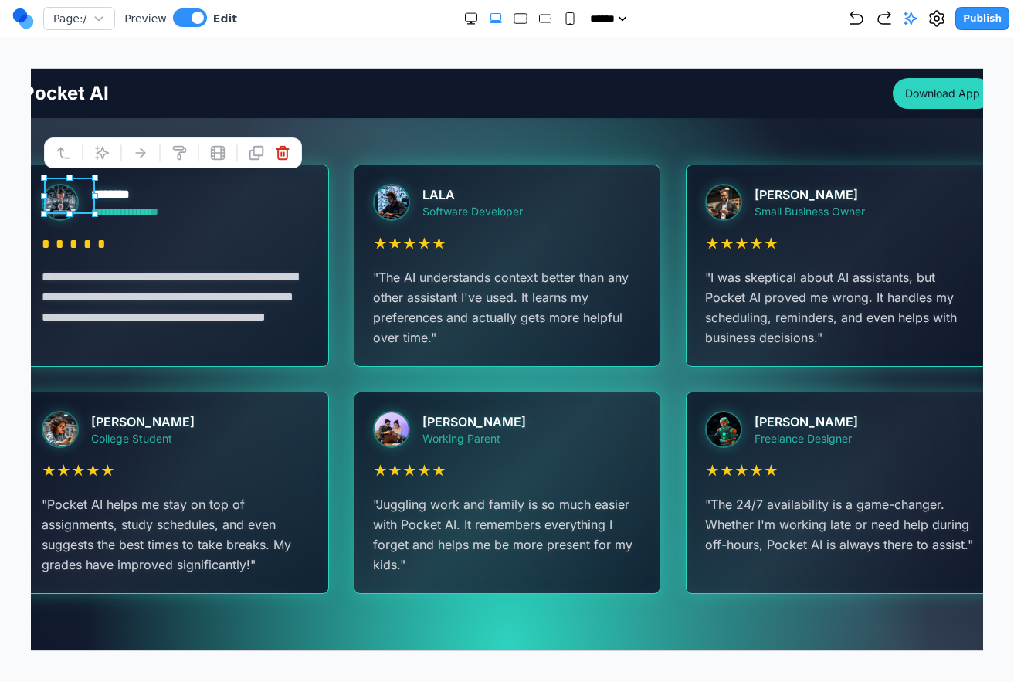
click at [404, 330] on p "" The AI understands context better than any other assistant I've used. It lear…" at bounding box center [505, 306] width 268 height 80
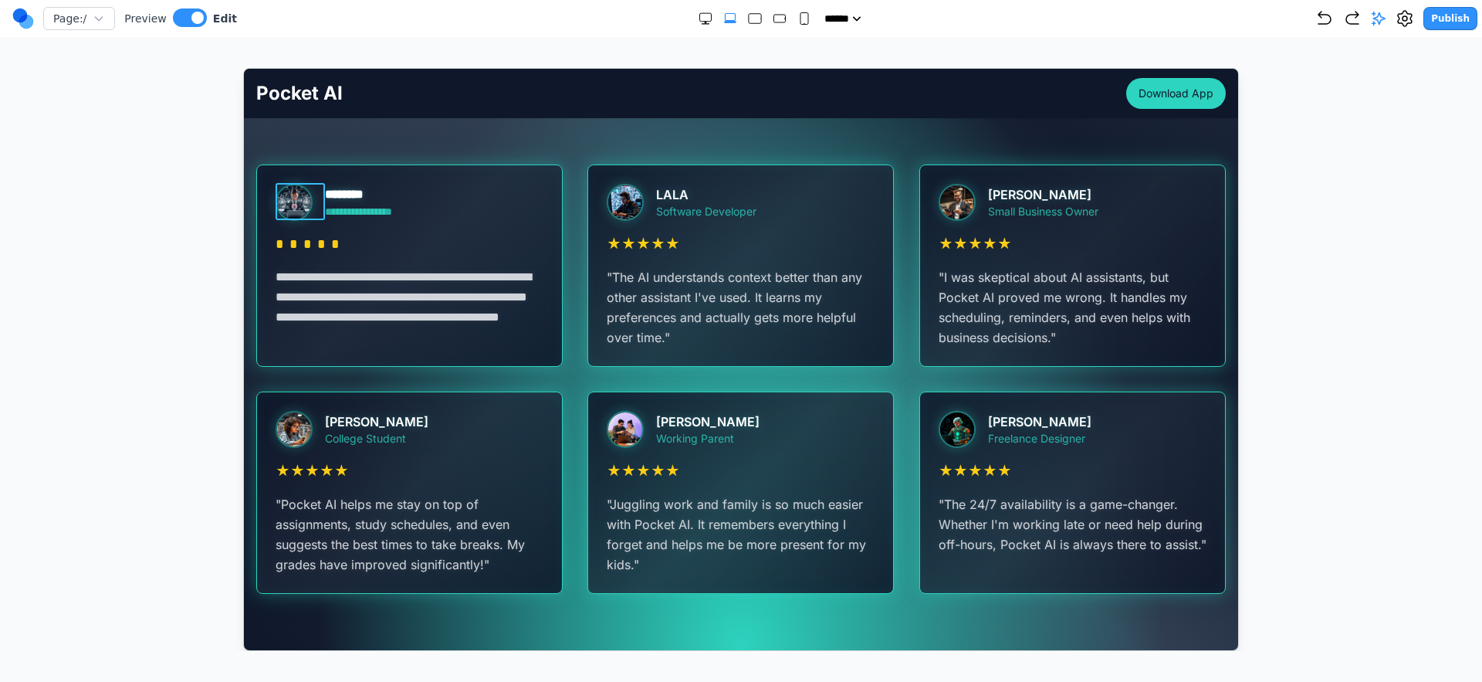
click at [322, 207] on div at bounding box center [299, 201] width 49 height 37
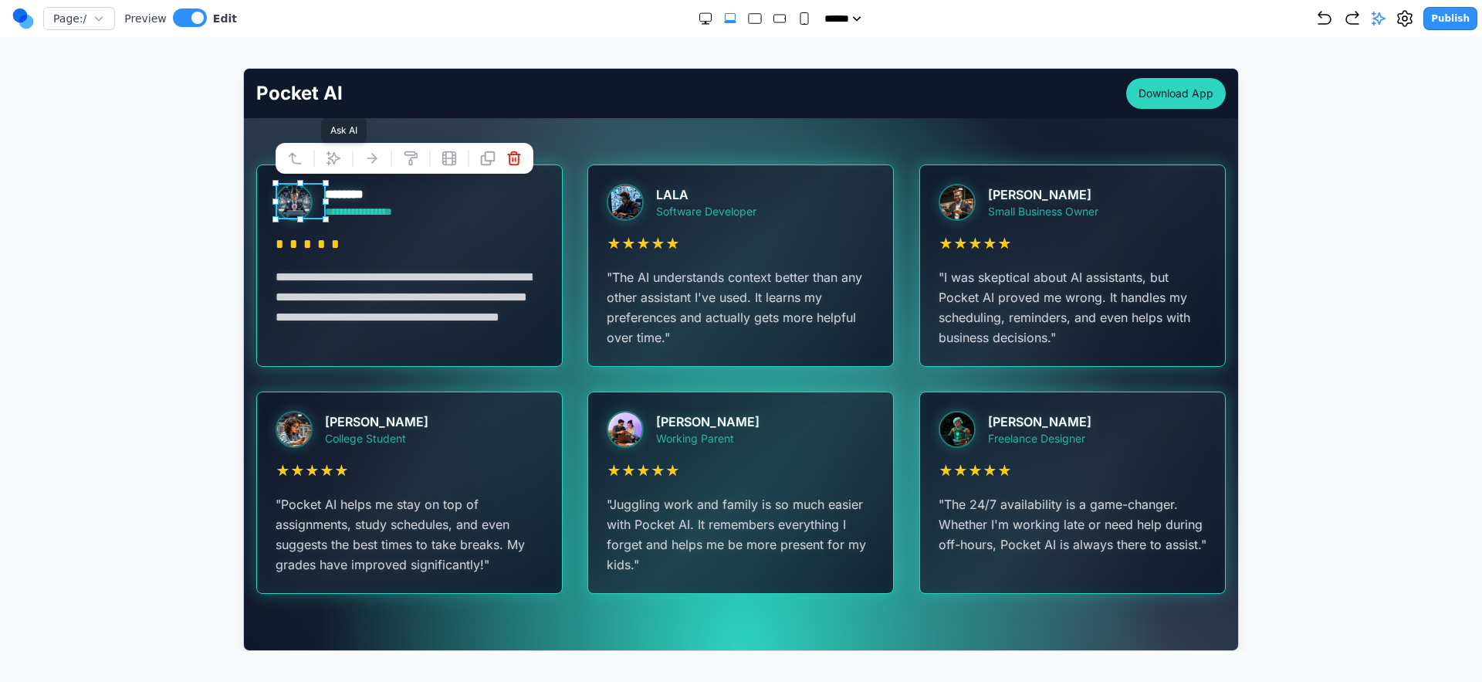
click at [333, 164] on button at bounding box center [332, 157] width 25 height 25
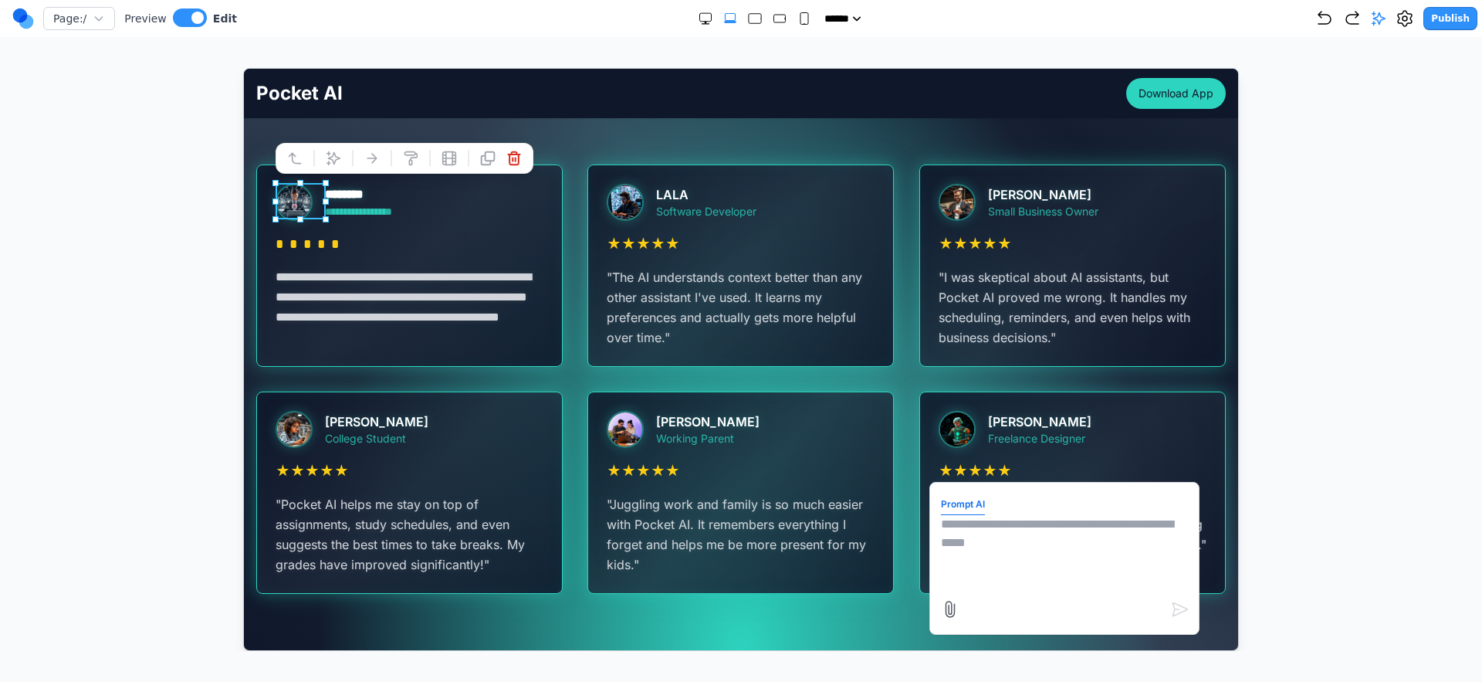
click at [1013, 593] on form "Prompt AI" at bounding box center [1063, 558] width 247 height 130
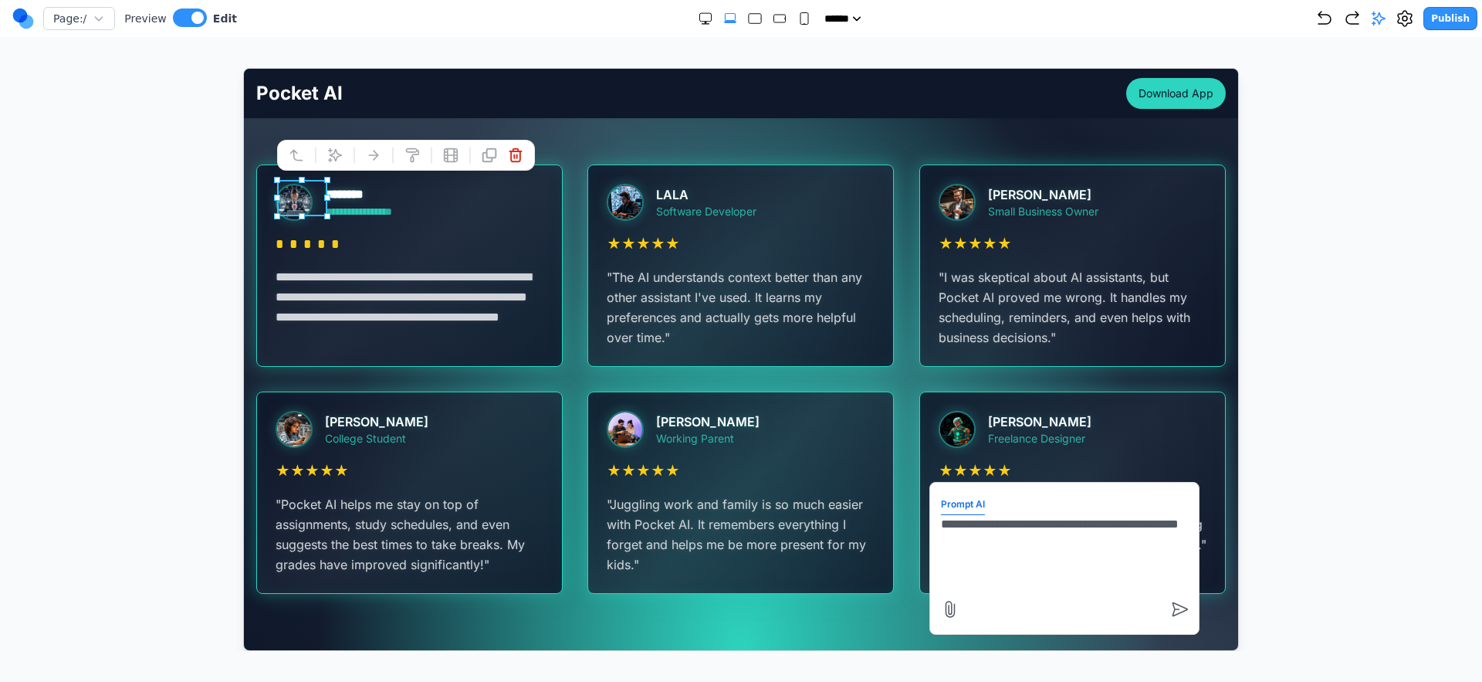
type textarea "**********"
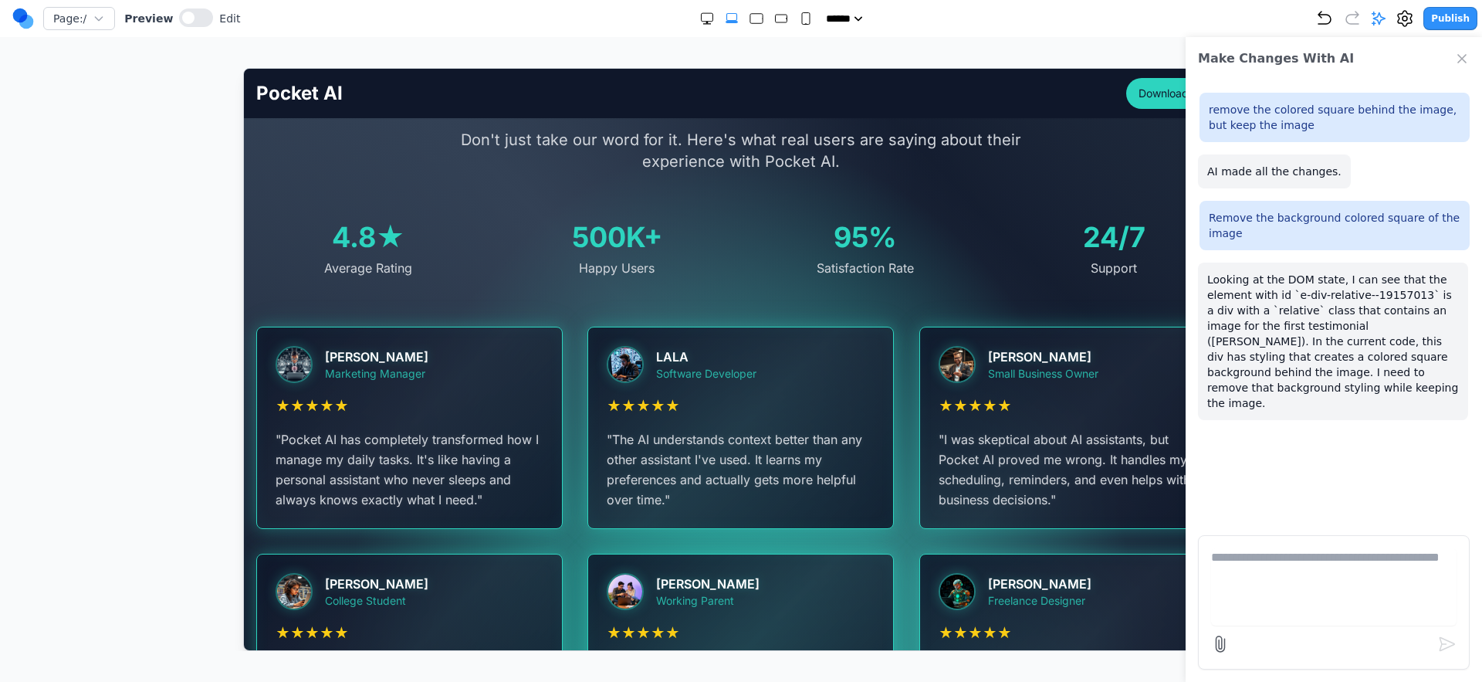
scroll to position [2799, 0]
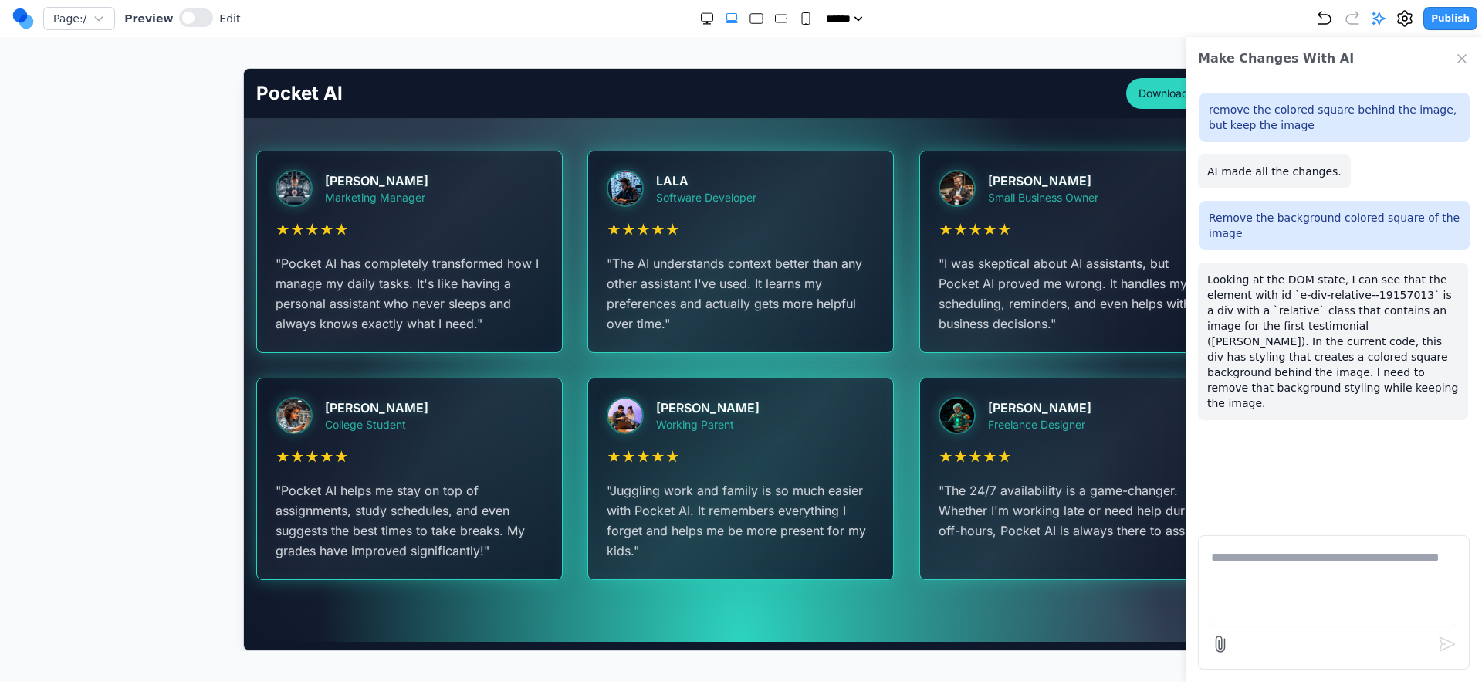
click at [1013, 63] on icon "Close Chat" at bounding box center [1462, 58] width 15 height 15
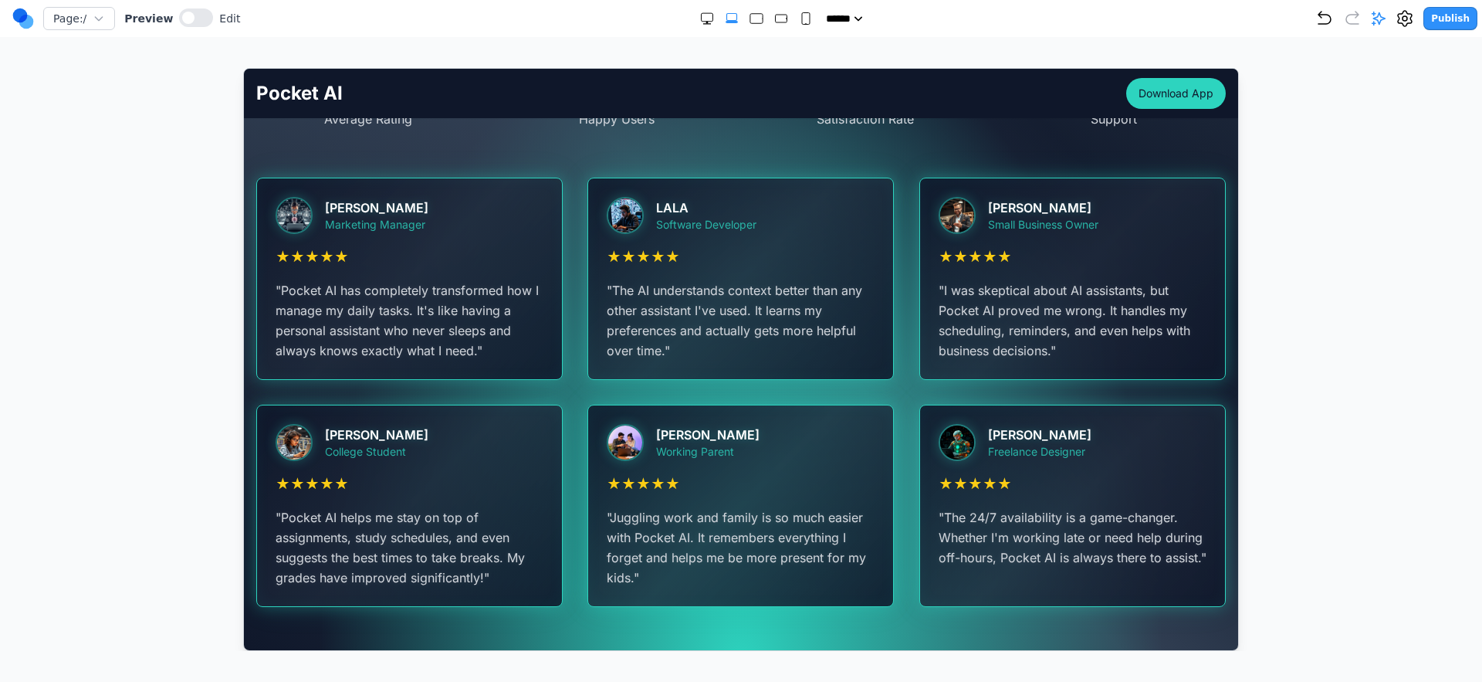
scroll to position [2657, 0]
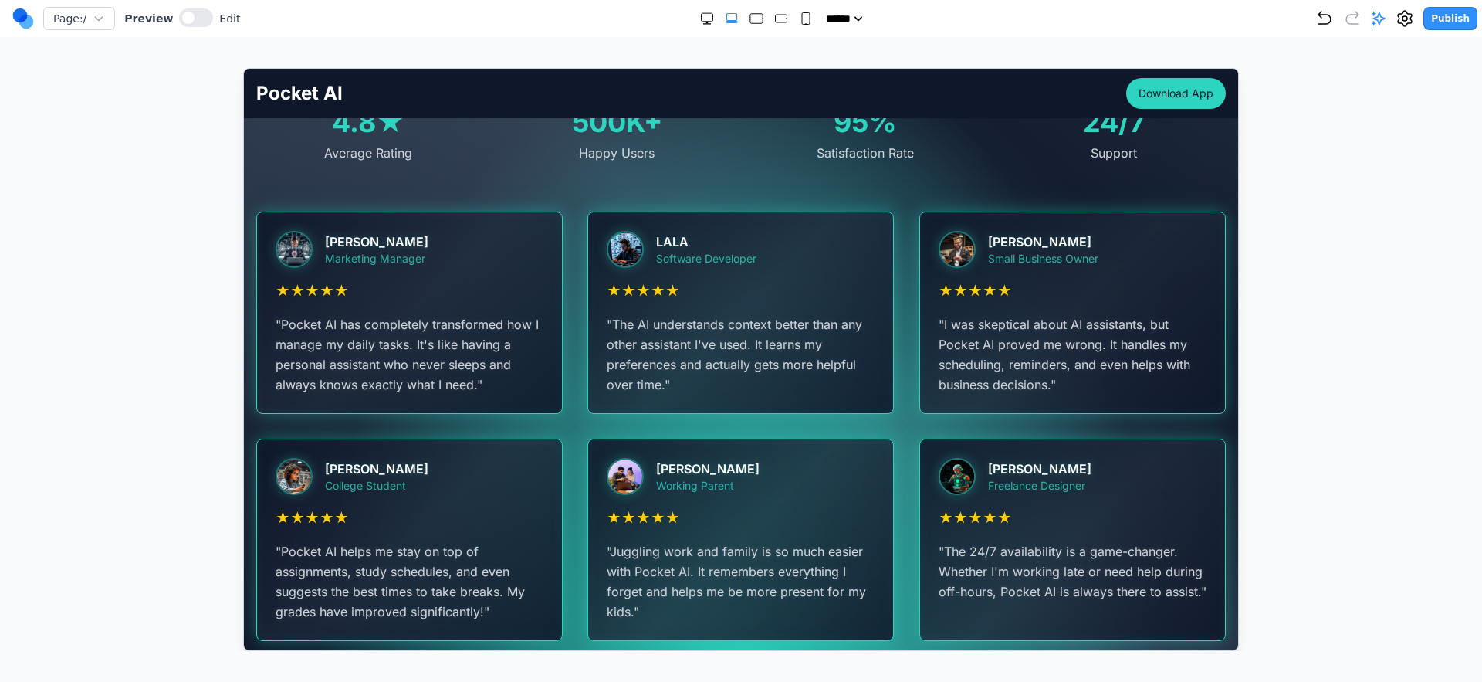
scroll to position [2735, 0]
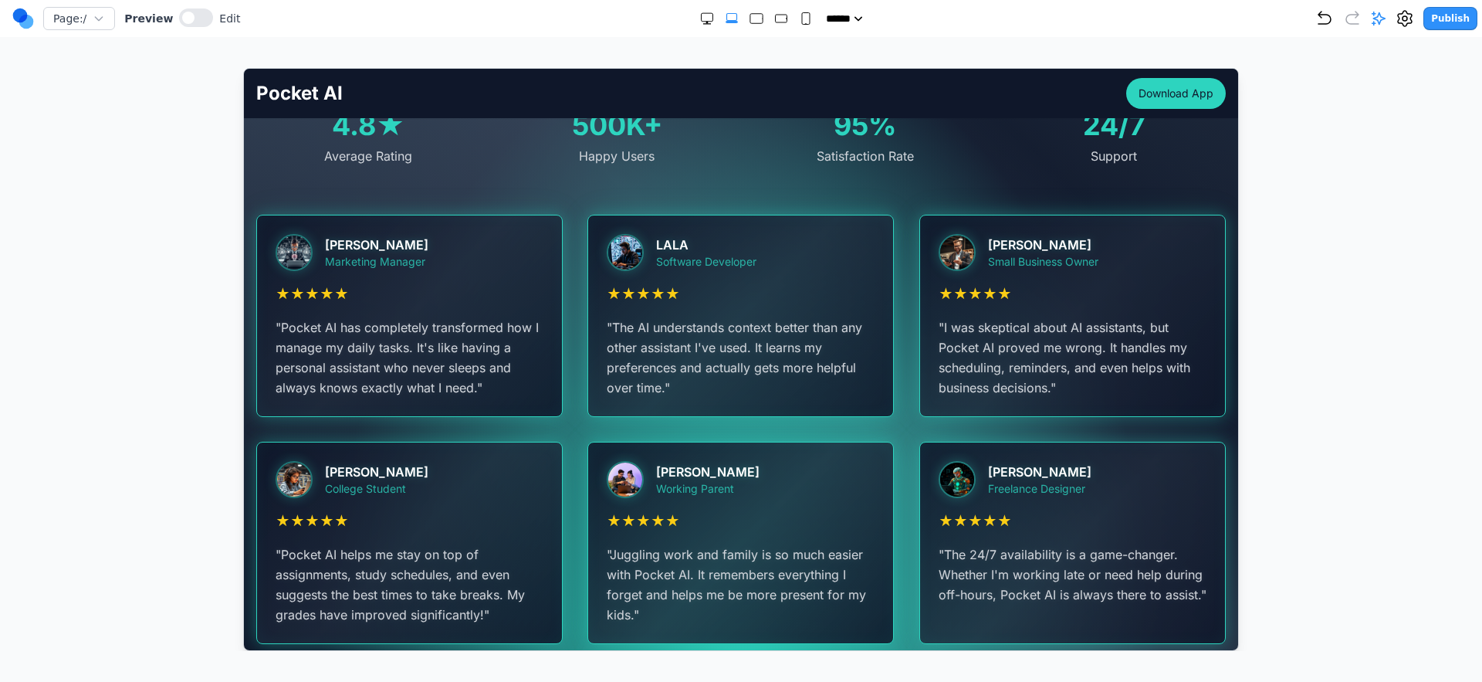
click at [193, 7] on div "Page: / Preview Edit" at bounding box center [126, 18] width 228 height 25
click at [195, 15] on button at bounding box center [196, 17] width 34 height 19
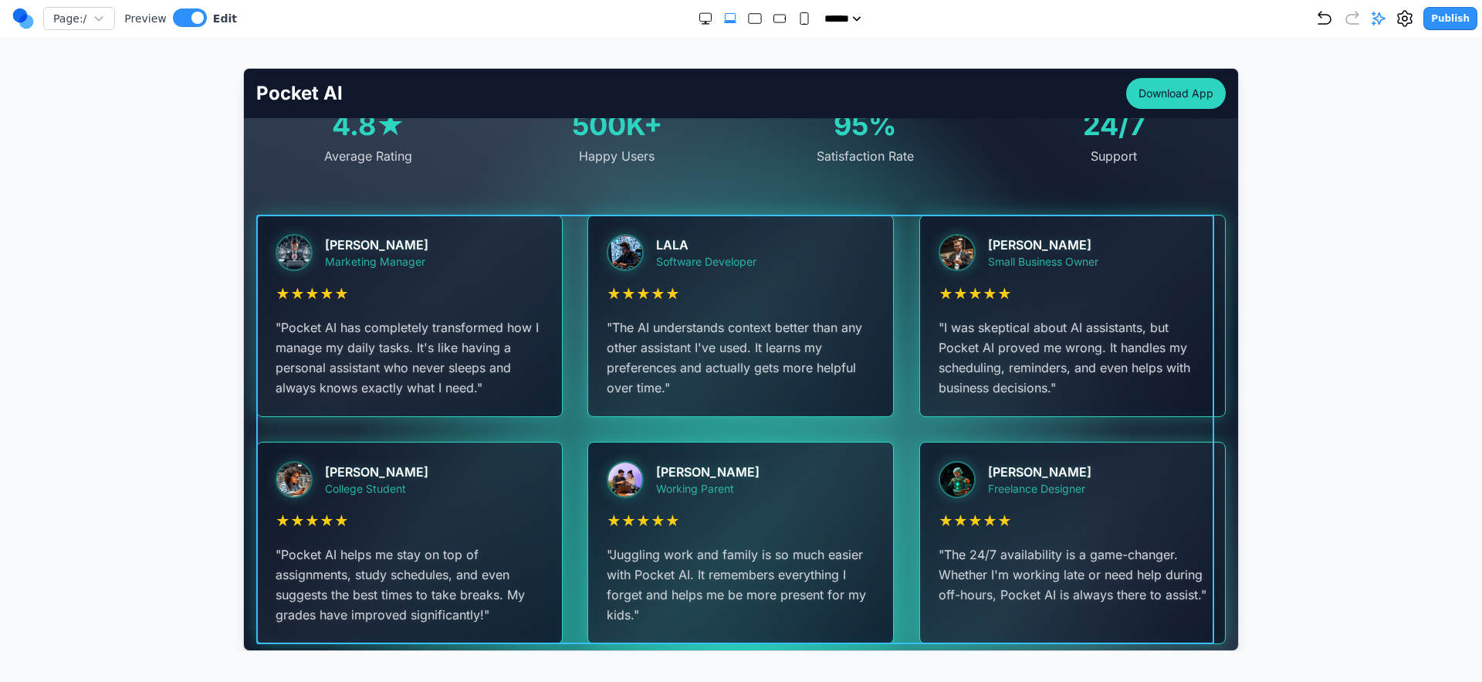
click at [576, 325] on div "[PERSON_NAME] Marketing Manager ★ ★ ★ ★ ★ " Pocket AI has completely transforme…" at bounding box center [741, 428] width 970 height 429
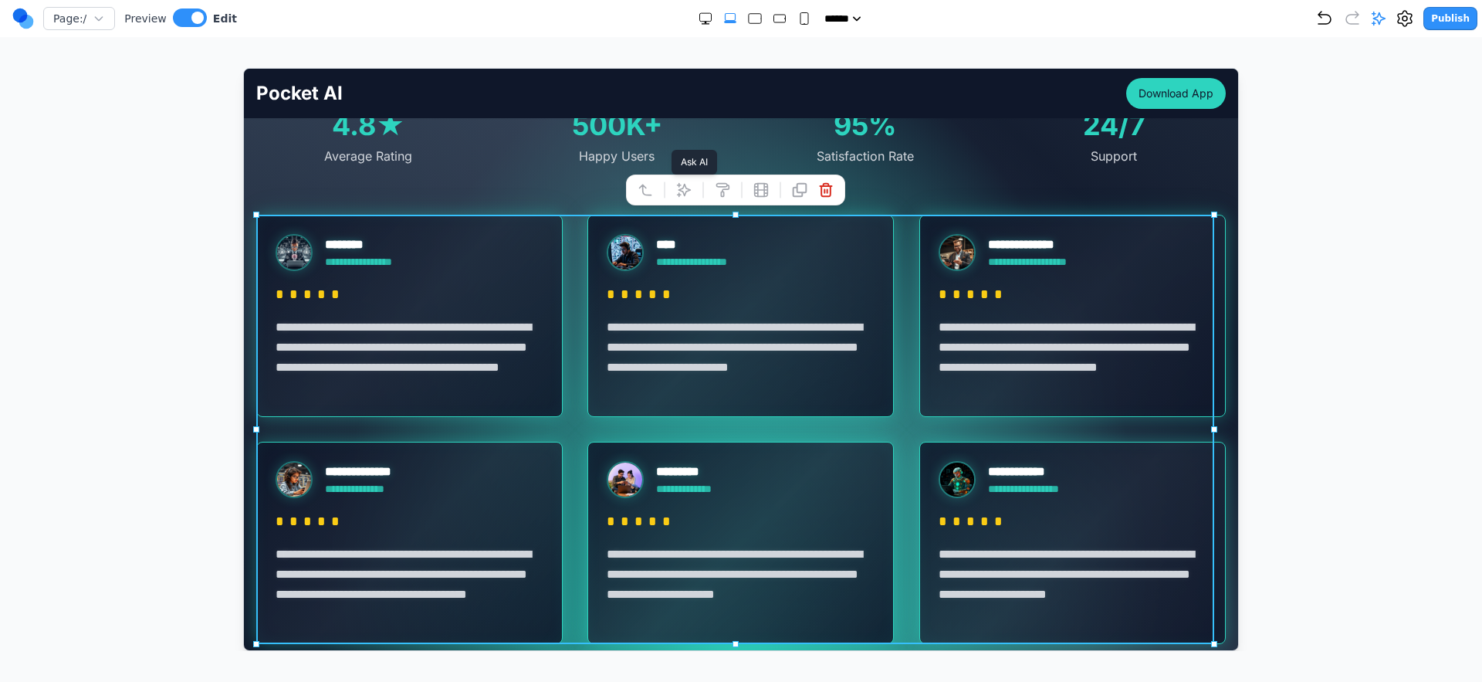
click at [679, 181] on icon at bounding box center [683, 188] width 15 height 15
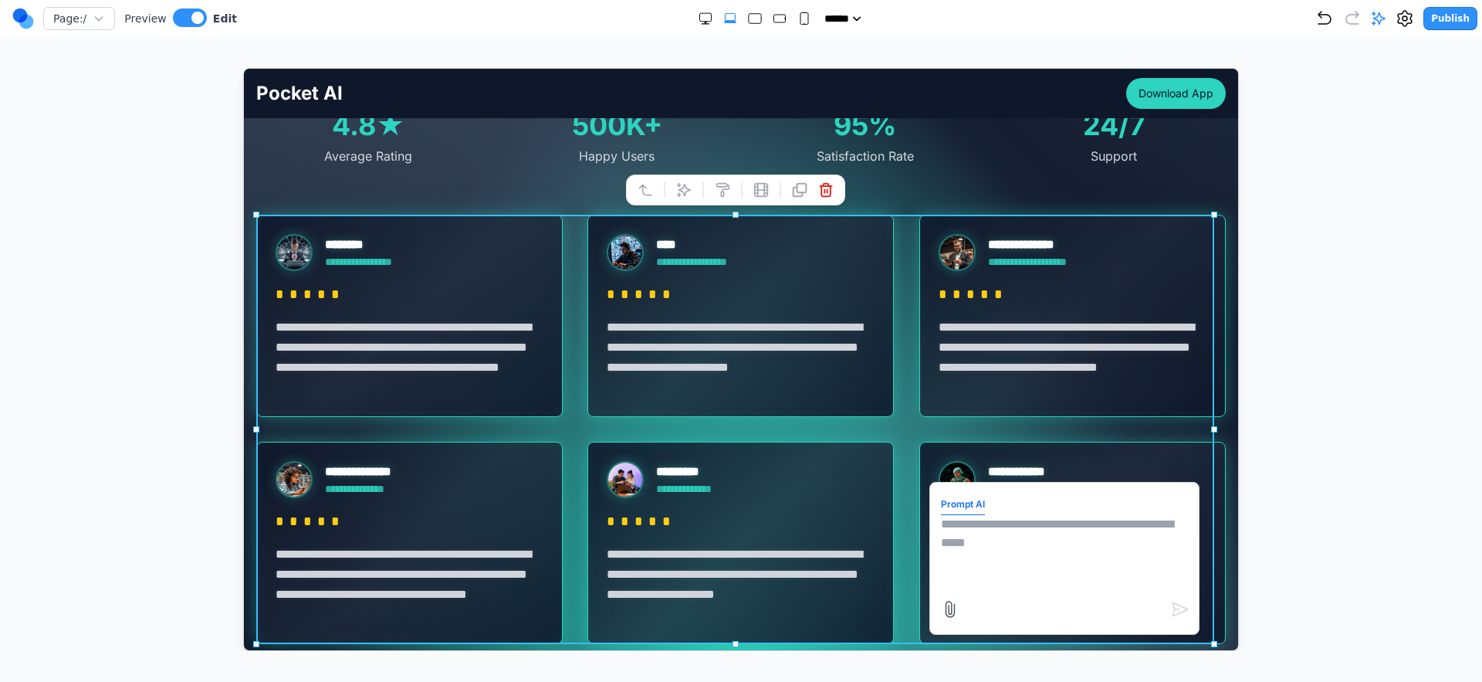
click at [1283, 342] on div at bounding box center [741, 359] width 1421 height 583
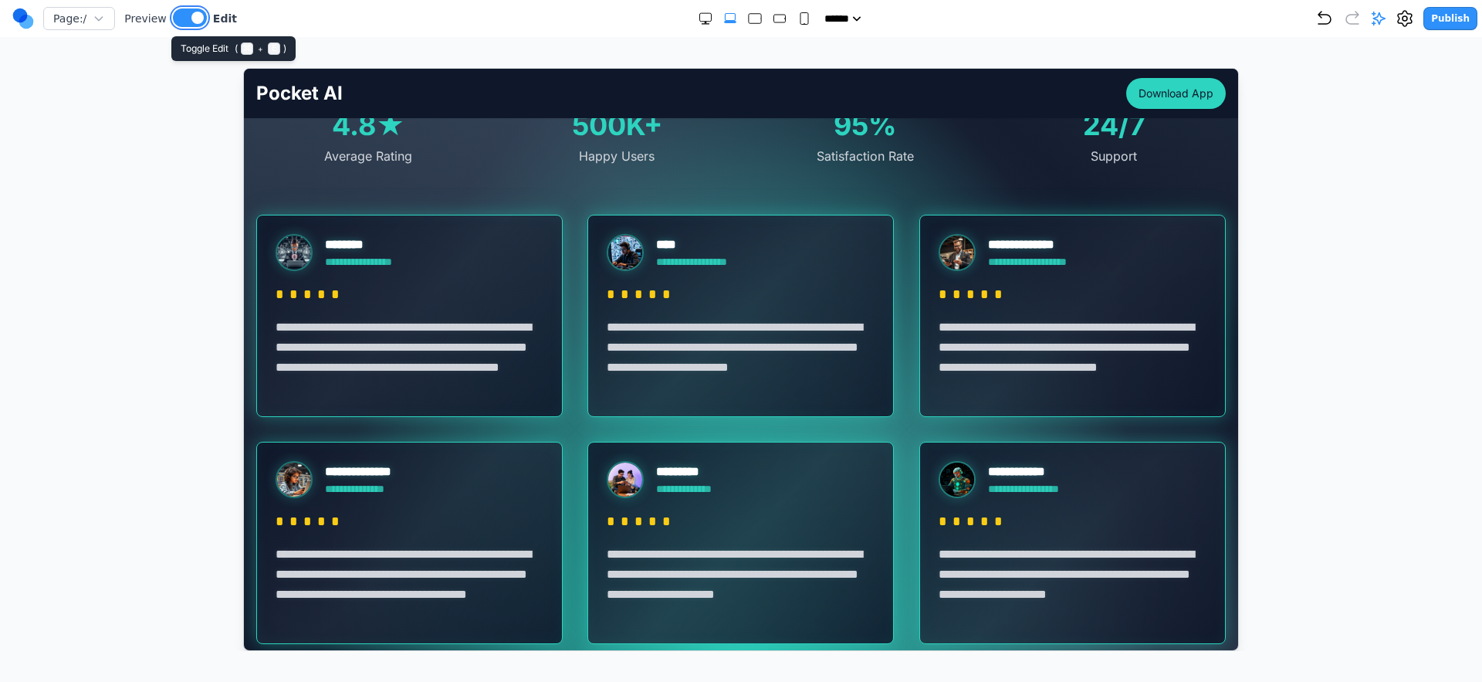
click at [180, 22] on button at bounding box center [190, 17] width 34 height 19
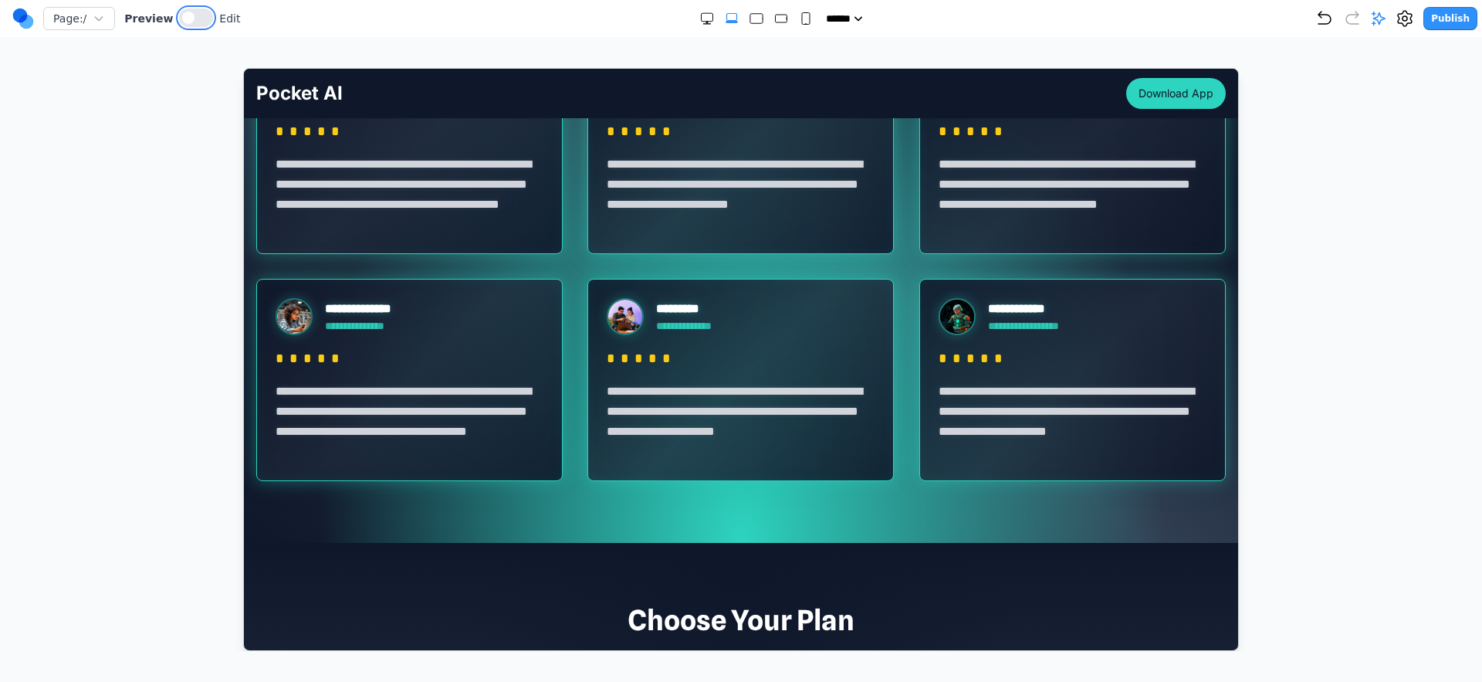
scroll to position [2884, 0]
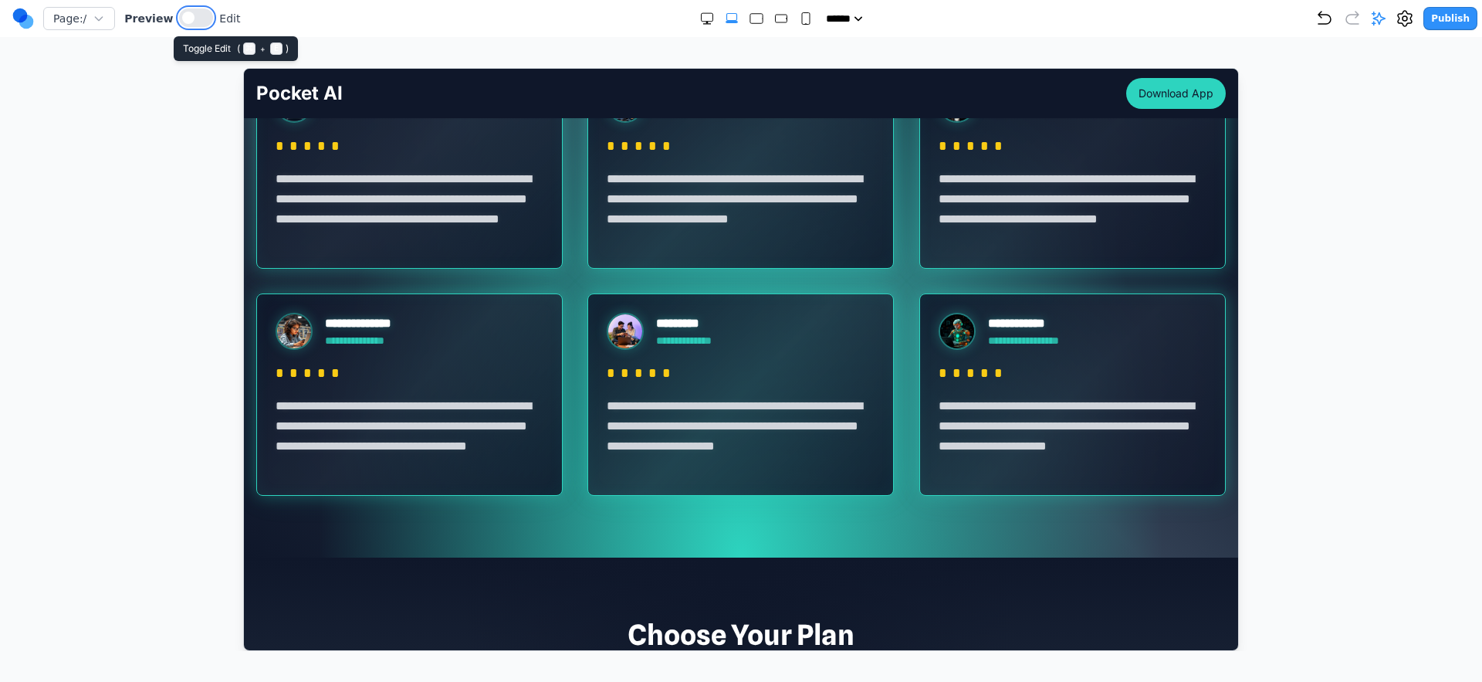
click at [182, 22] on span at bounding box center [188, 18] width 12 height 12
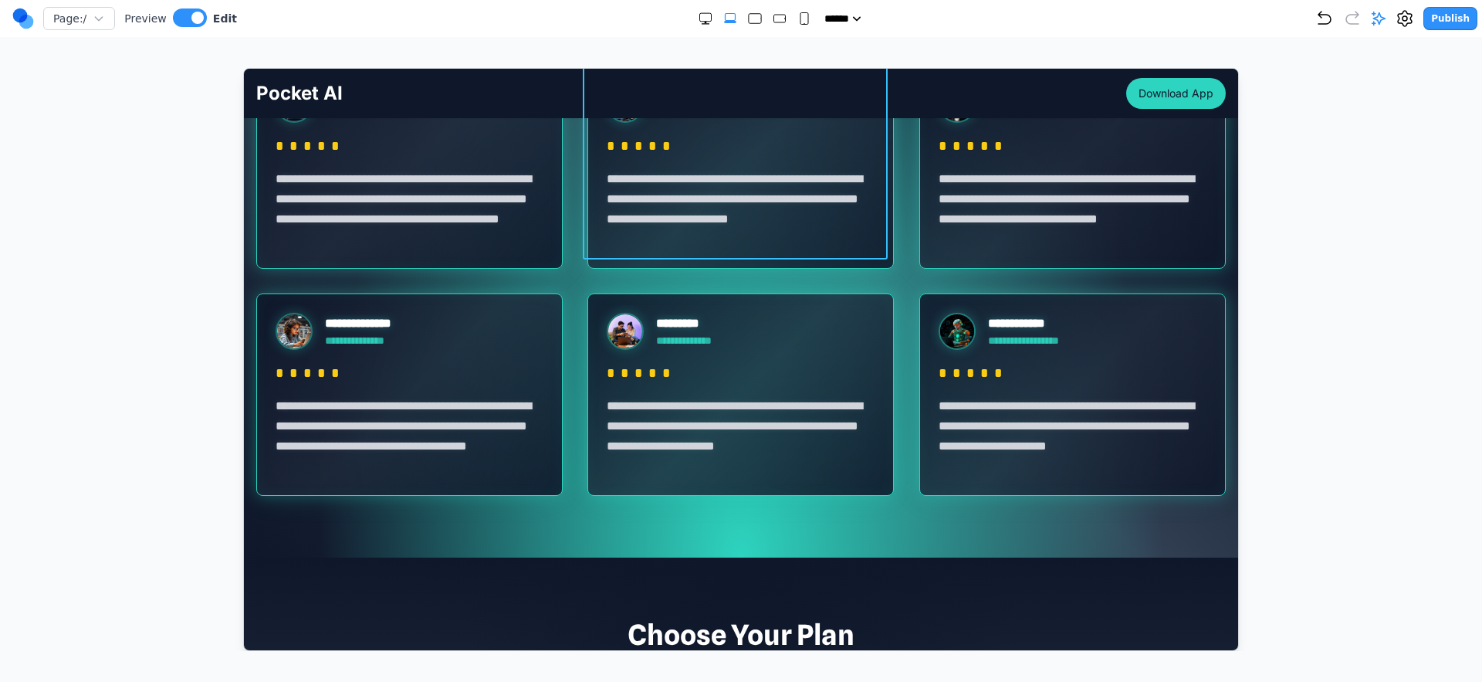
click at [583, 272] on div "**********" at bounding box center [741, 280] width 970 height 429
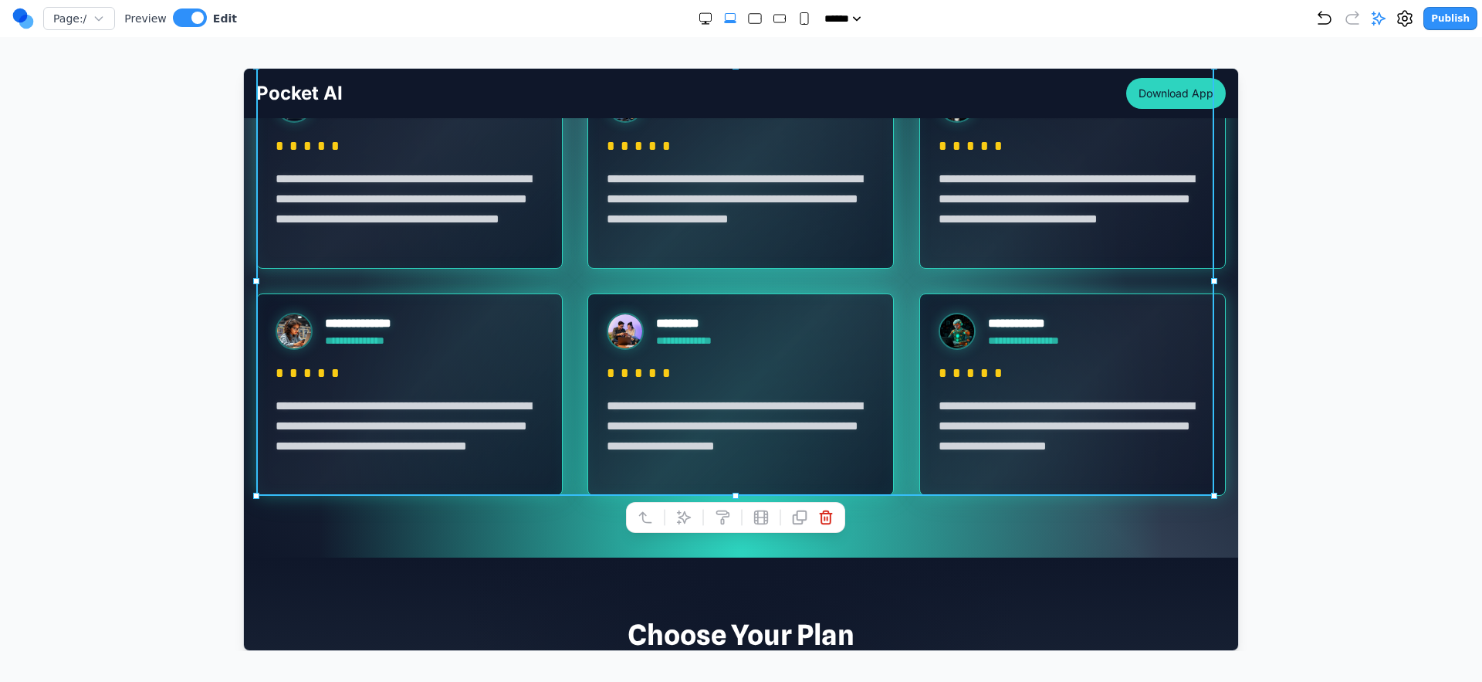
click at [592, 273] on div "**********" at bounding box center [741, 280] width 970 height 429
click at [1245, 299] on div at bounding box center [741, 359] width 1421 height 583
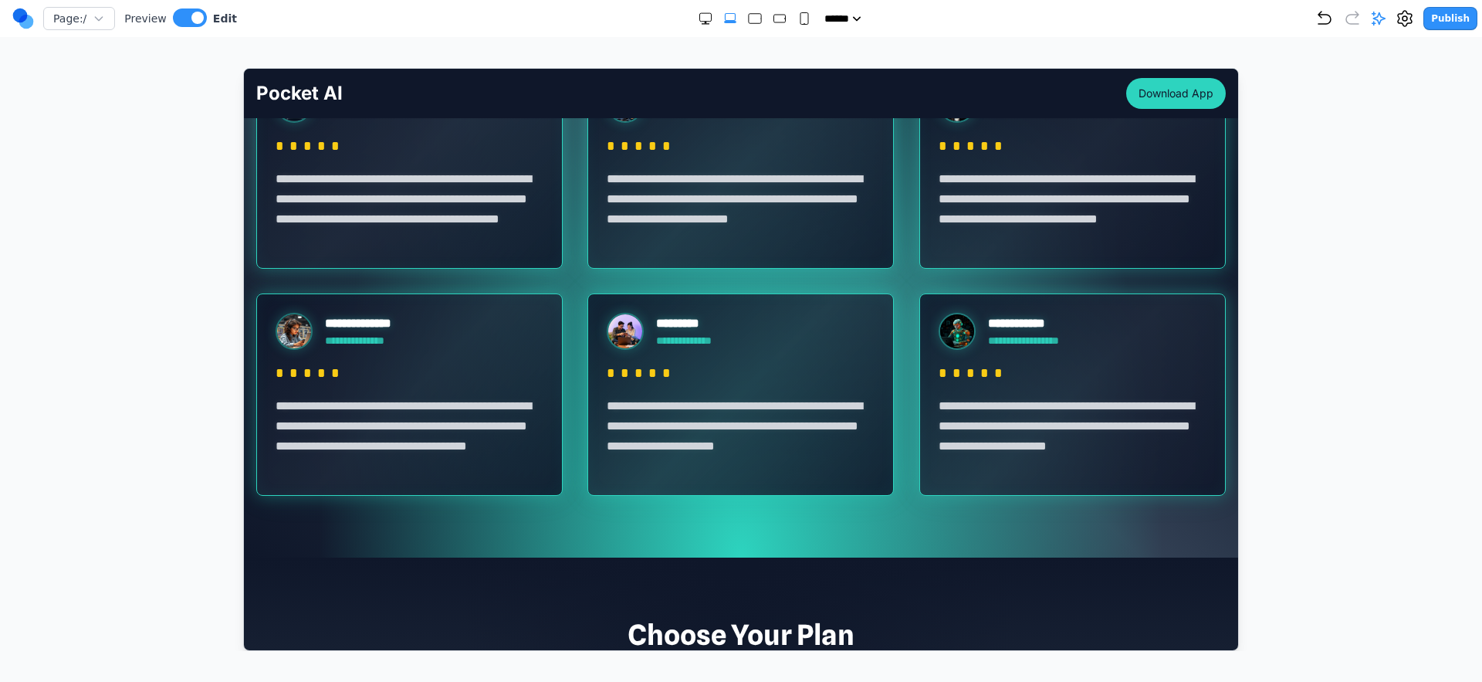
click at [1355, 279] on div at bounding box center [741, 359] width 1421 height 583
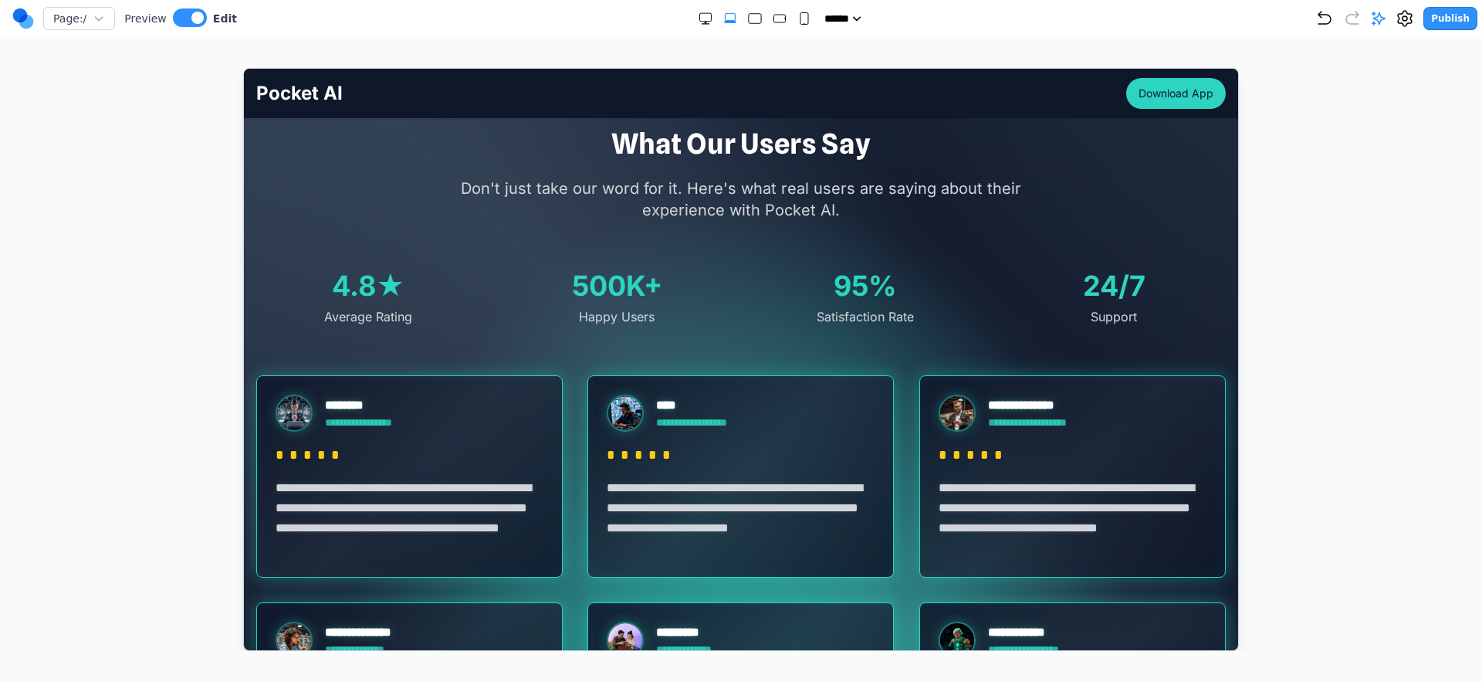
scroll to position [2612, 0]
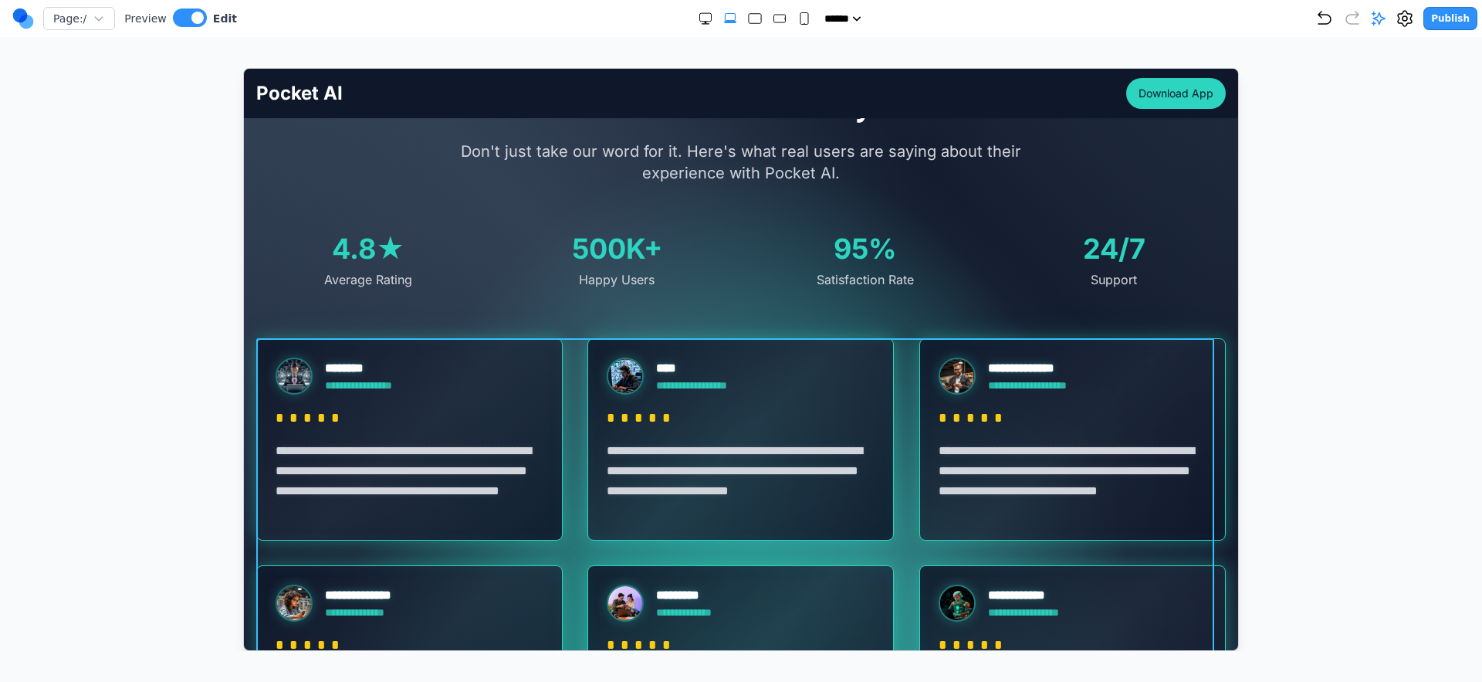
click at [577, 384] on div "**********" at bounding box center [741, 551] width 970 height 429
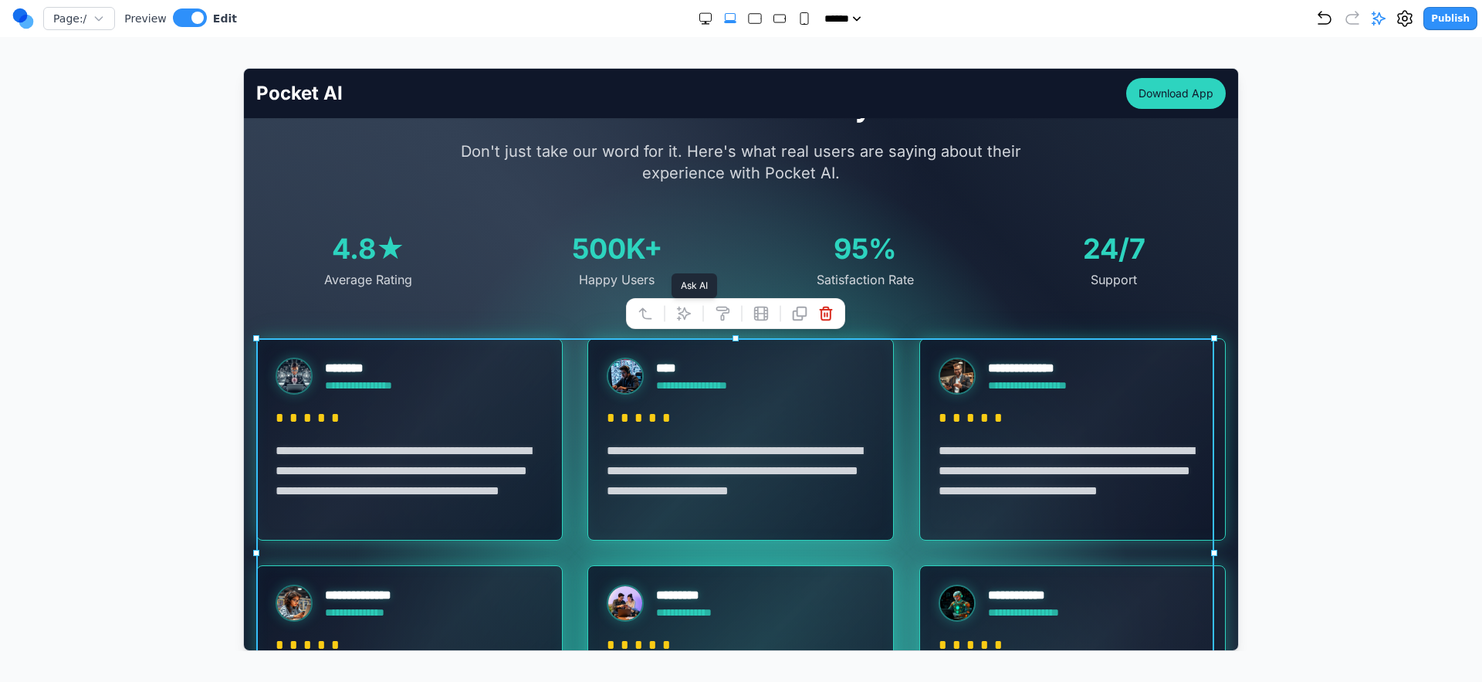
click at [691, 316] on button at bounding box center [683, 312] width 25 height 25
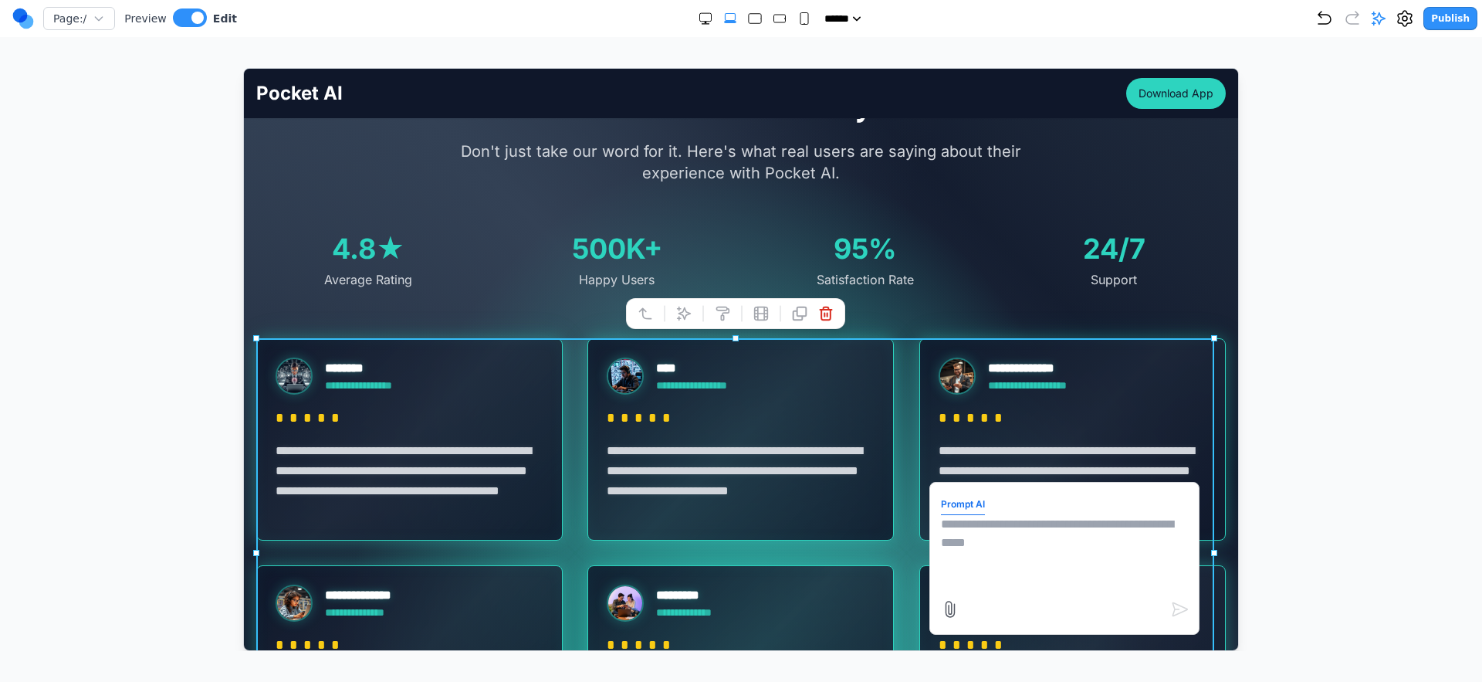
click at [1007, 536] on textarea at bounding box center [1063, 552] width 247 height 77
type textarea "**********"
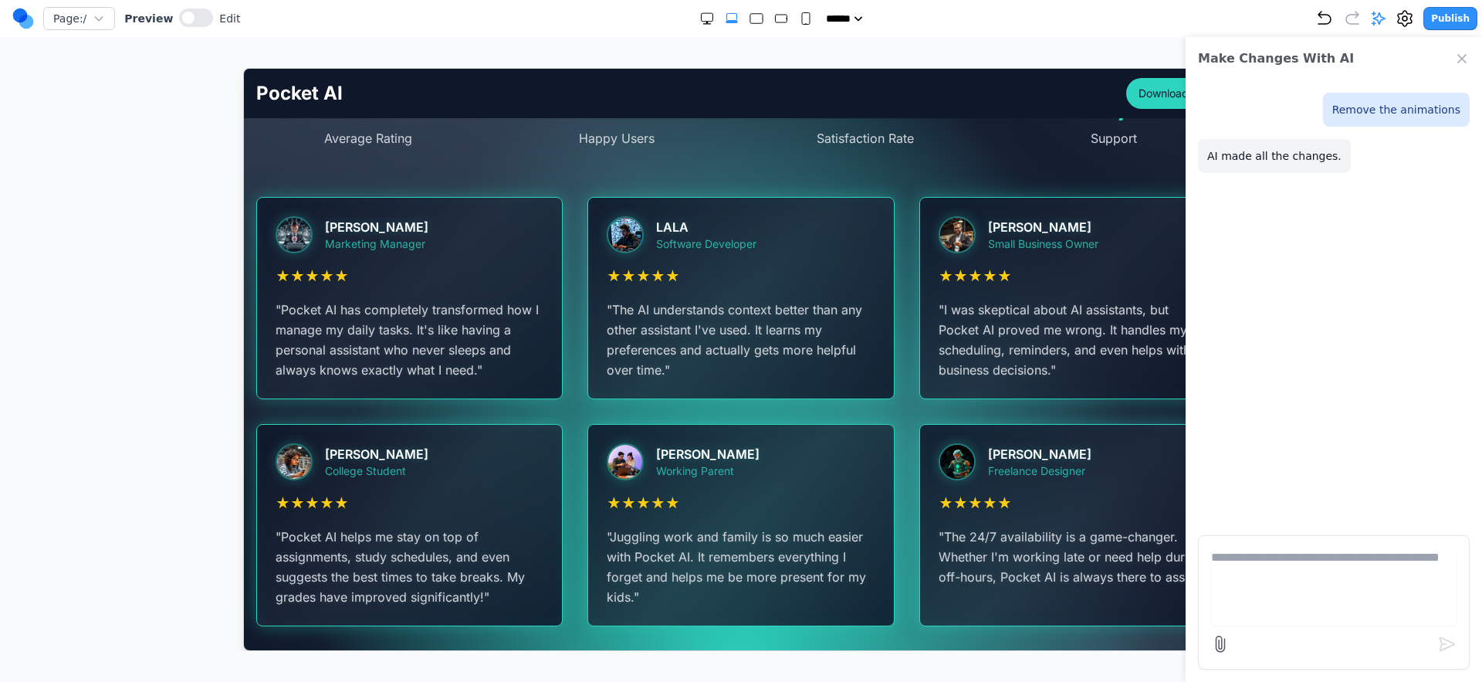
scroll to position [2726, 0]
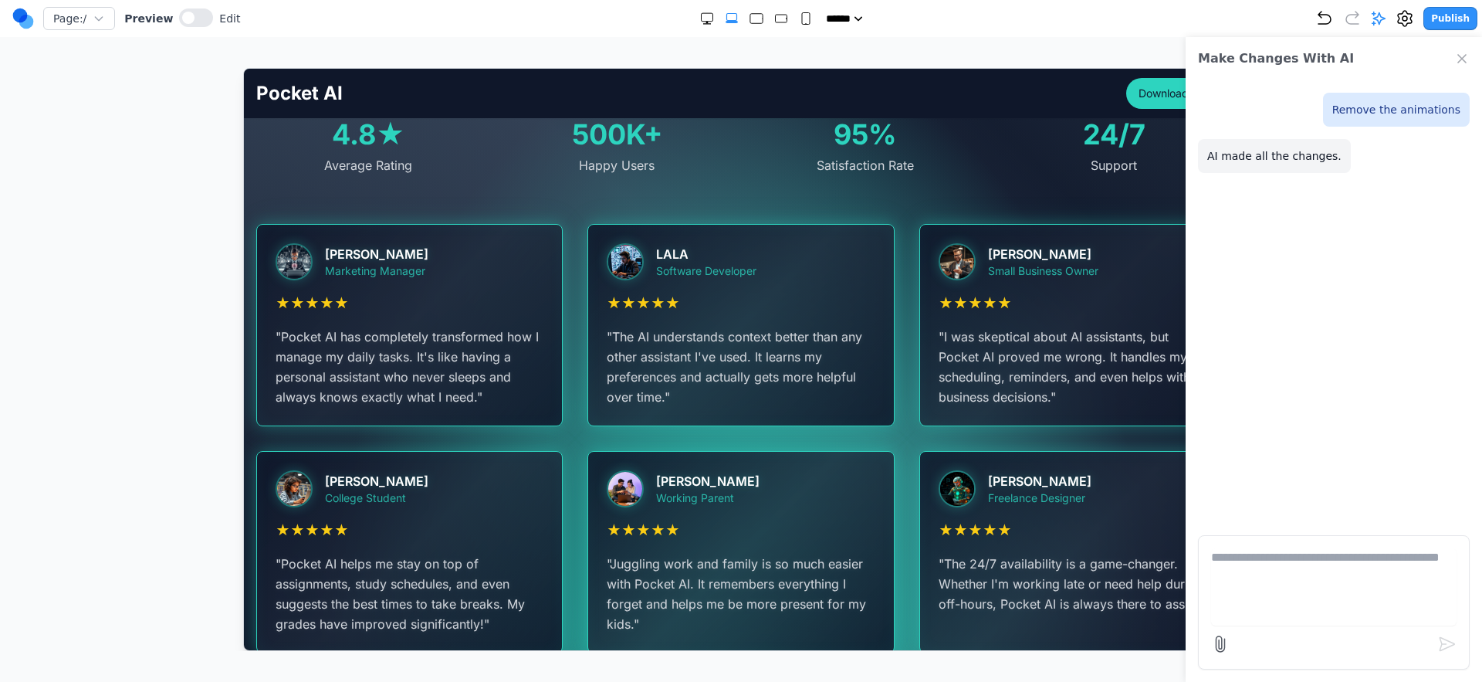
click at [1465, 62] on icon "Close Chat" at bounding box center [1462, 58] width 15 height 15
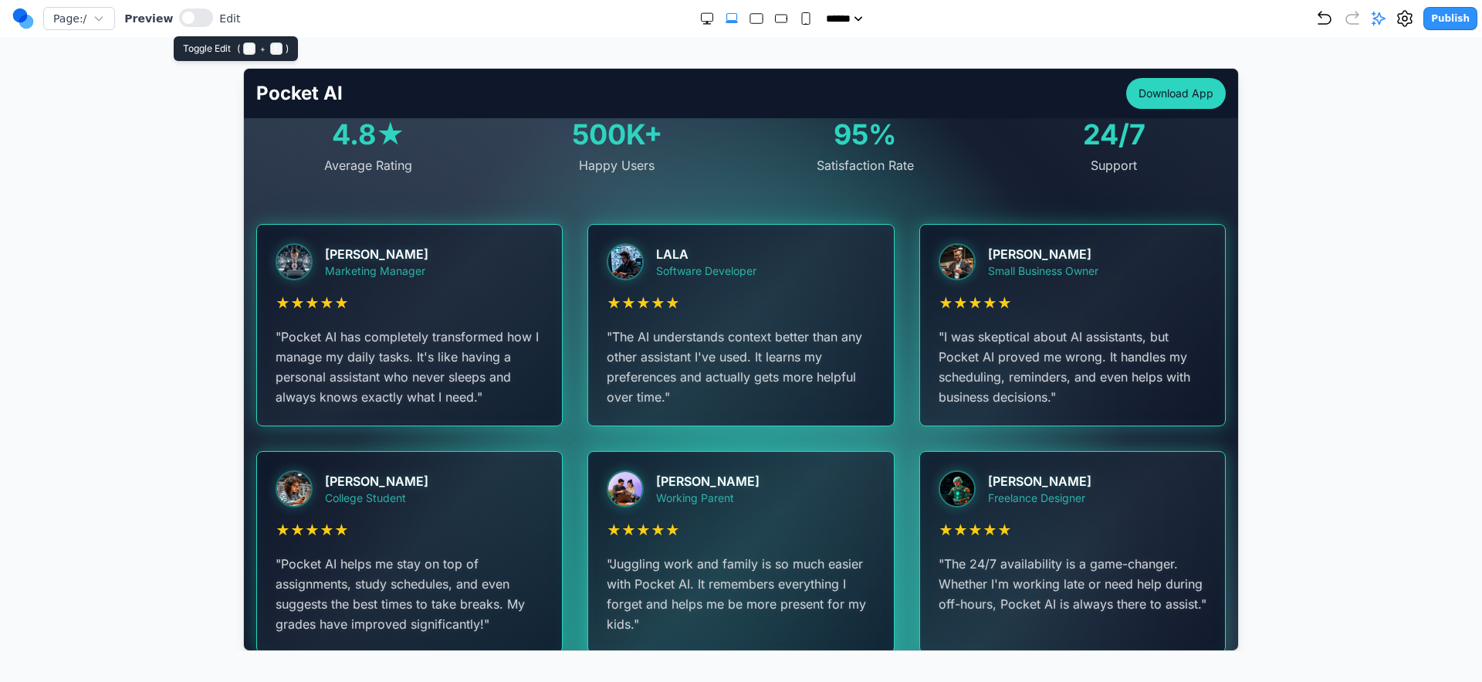
click at [206, 20] on div at bounding box center [196, 18] width 34 height 21
click at [198, 17] on button at bounding box center [196, 17] width 34 height 19
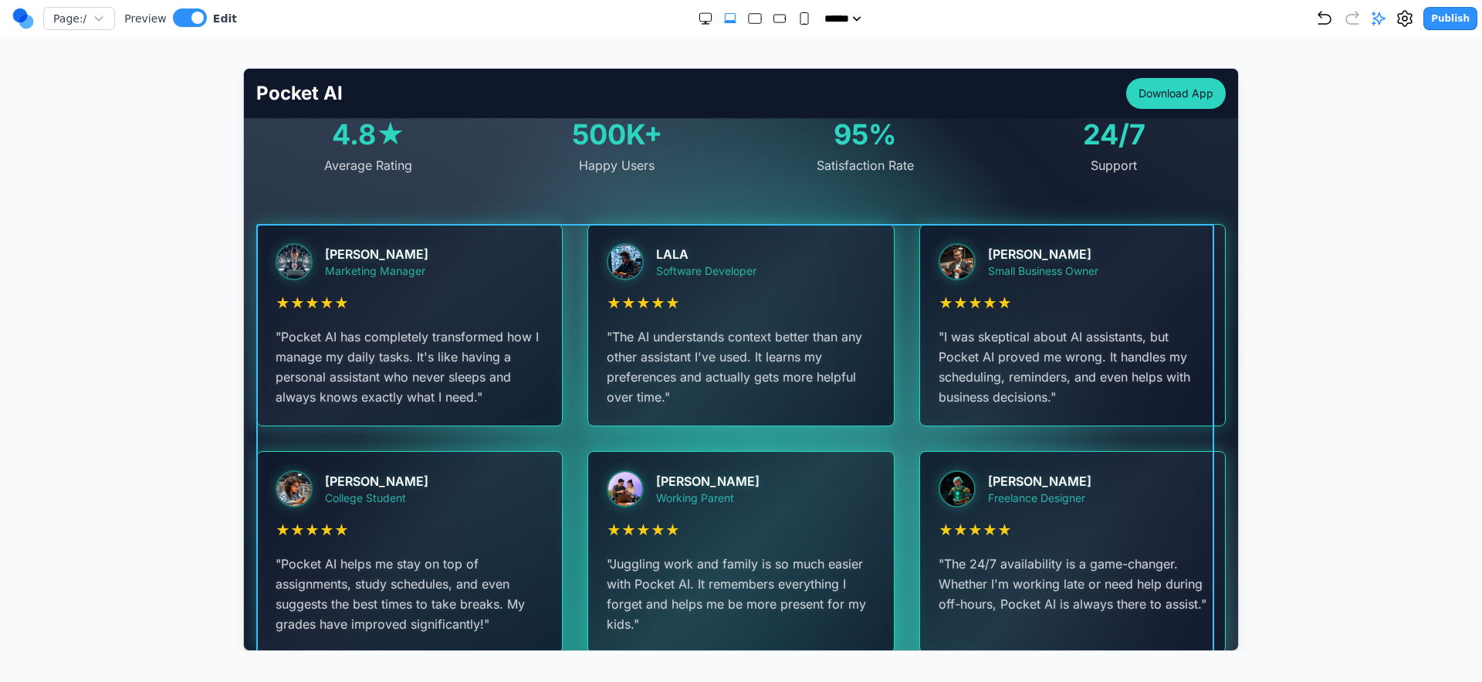
click at [565, 291] on div "John Doe Marketing Manager ★ ★ ★ ★ ★ " Pocket AI has completely transformed how…" at bounding box center [741, 437] width 970 height 429
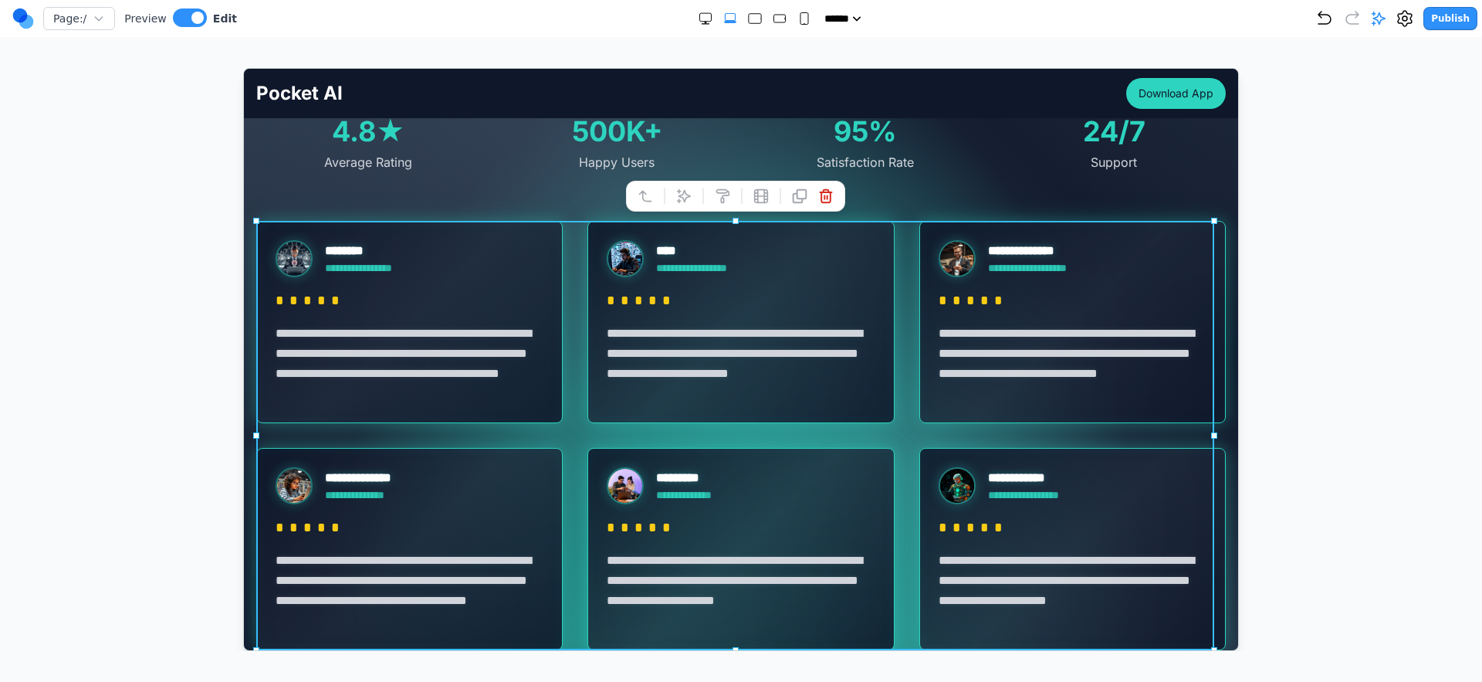
scroll to position [2729, 0]
drag, startPoint x: 692, startPoint y: 185, endPoint x: 698, endPoint y: 195, distance: 11.1
click at [692, 185] on button at bounding box center [683, 195] width 25 height 25
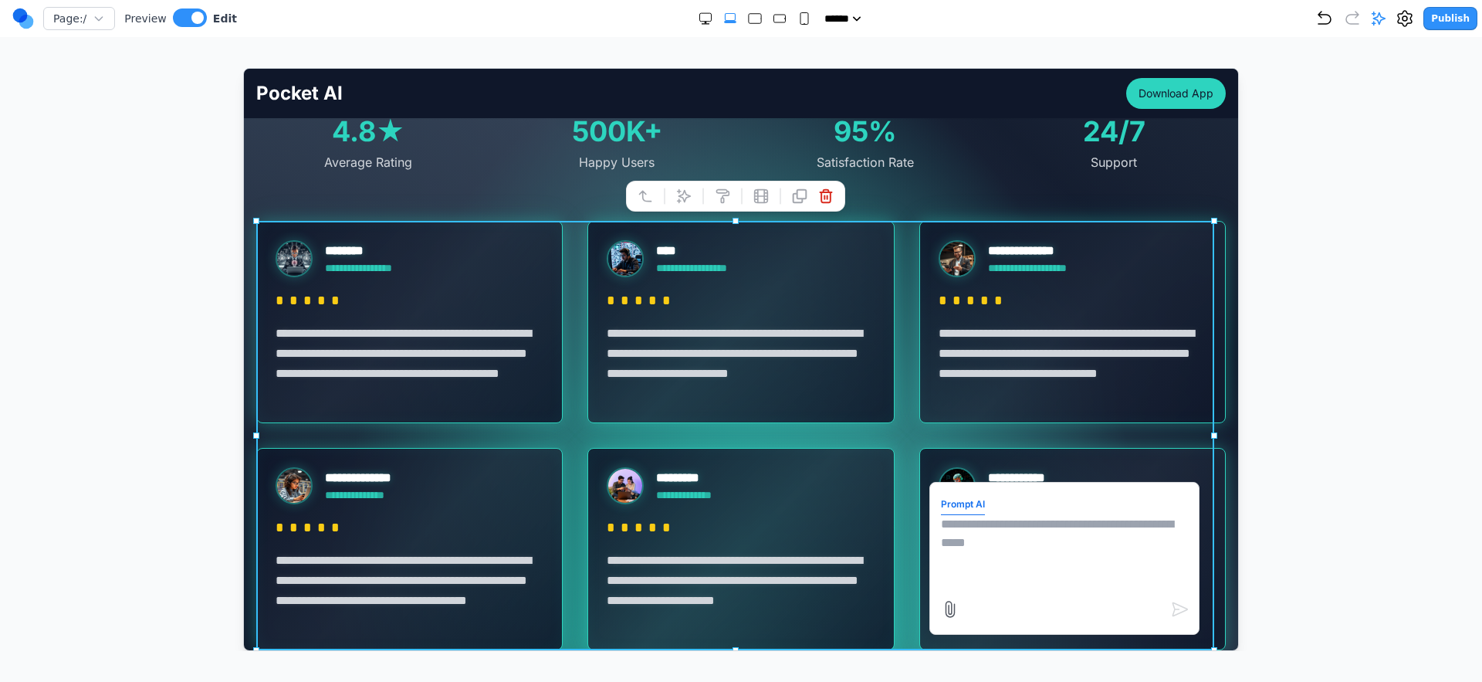
click at [1088, 556] on textarea at bounding box center [1063, 552] width 247 height 77
type textarea "**********"
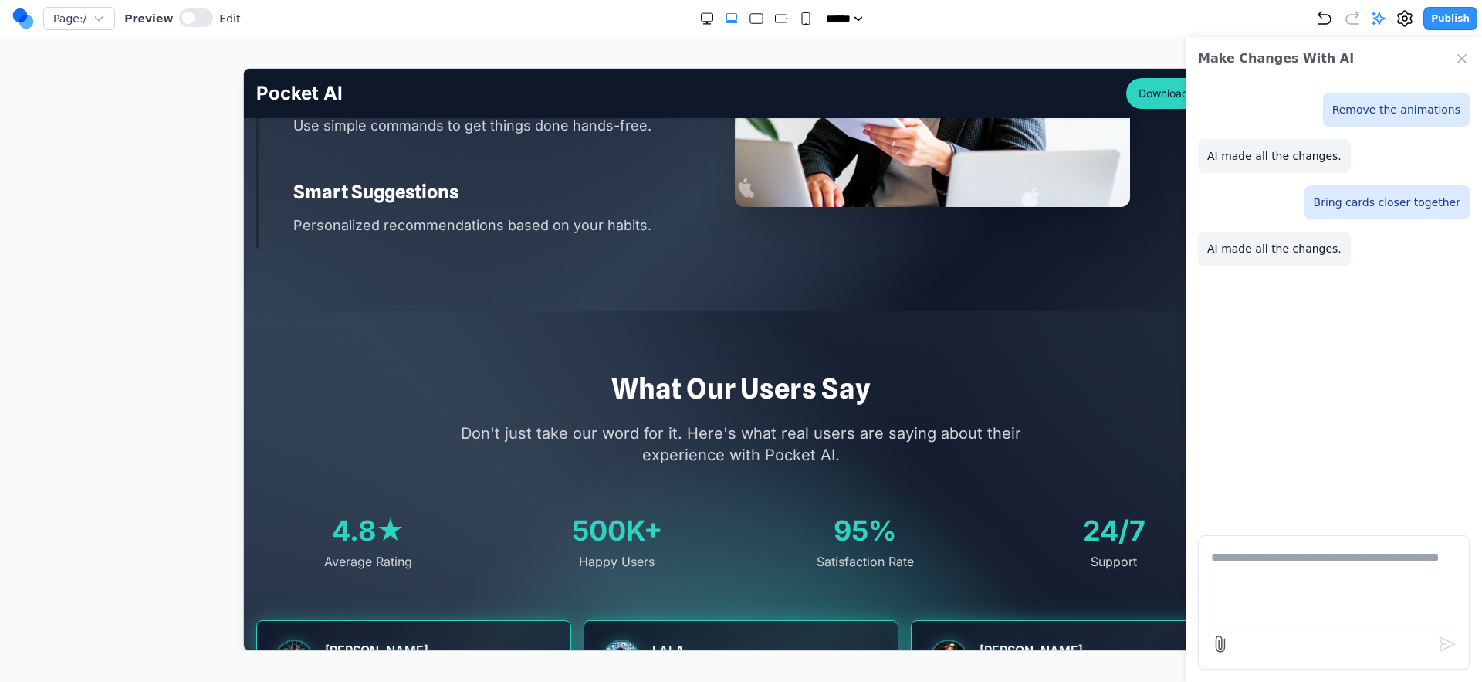
scroll to position [2761, 0]
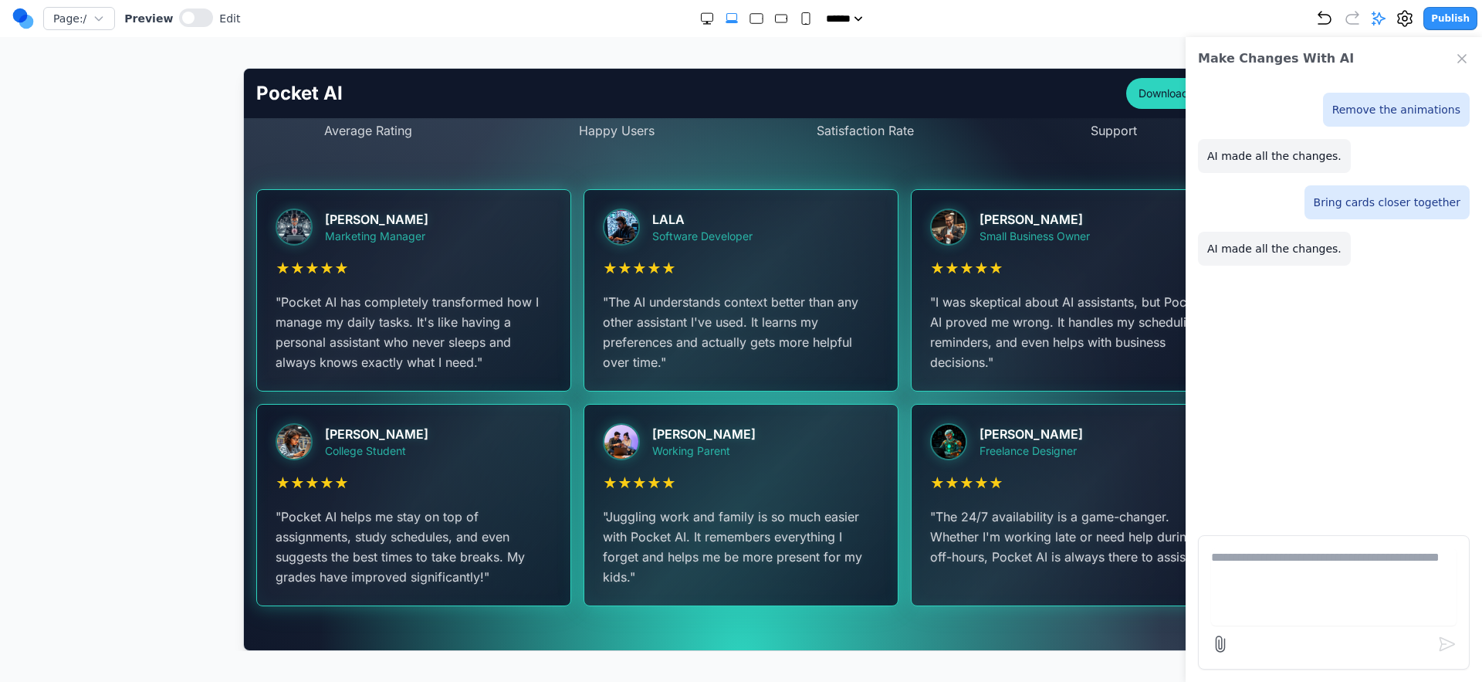
click at [1462, 57] on icon "Close Chat" at bounding box center [1462, 58] width 15 height 15
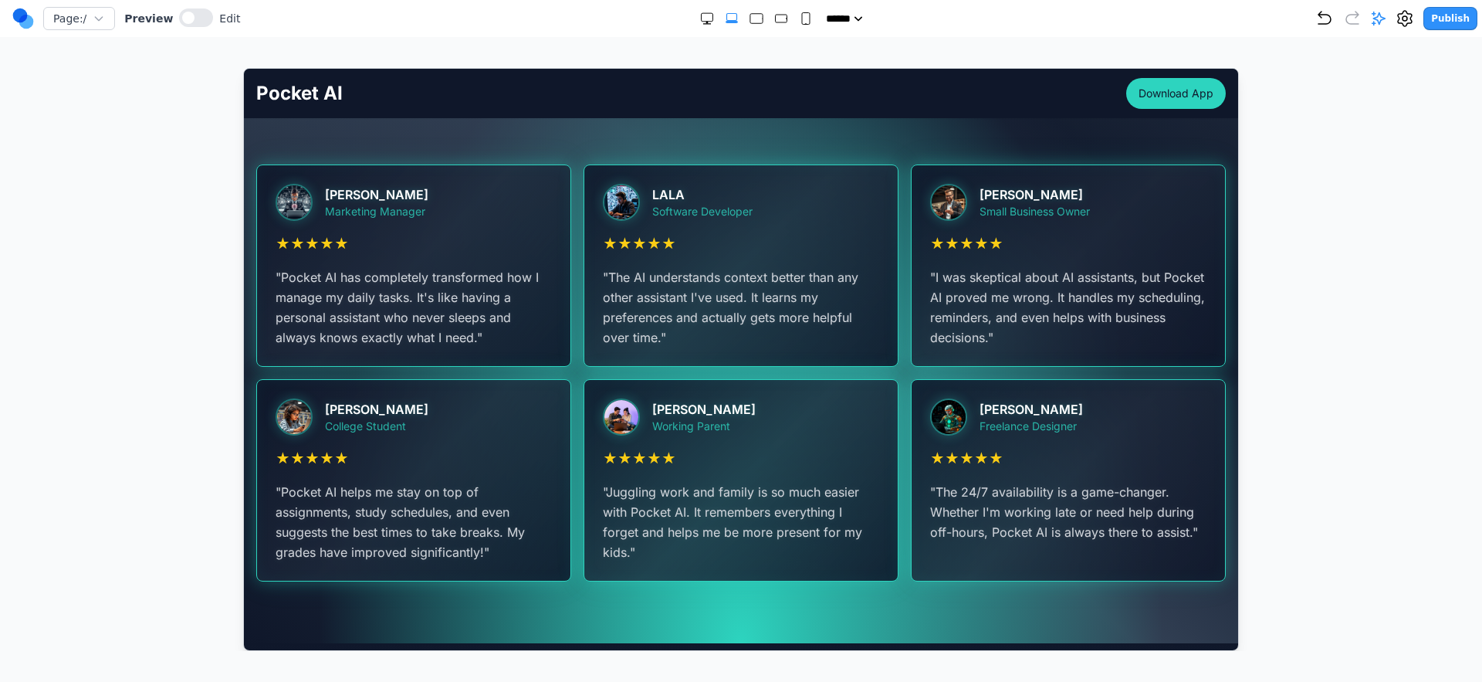
scroll to position [2754, 0]
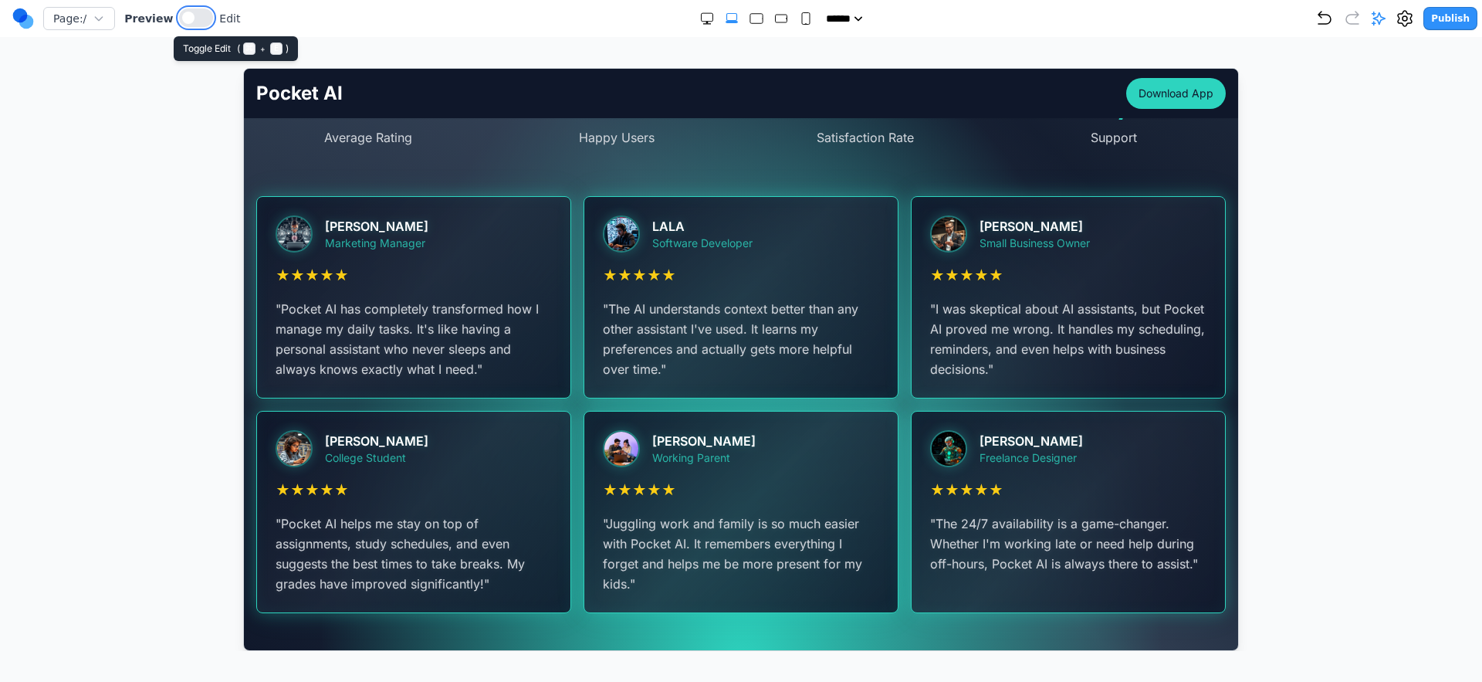
drag, startPoint x: 182, startPoint y: 15, endPoint x: 211, endPoint y: 44, distance: 40.4
click at [182, 15] on span at bounding box center [188, 18] width 12 height 12
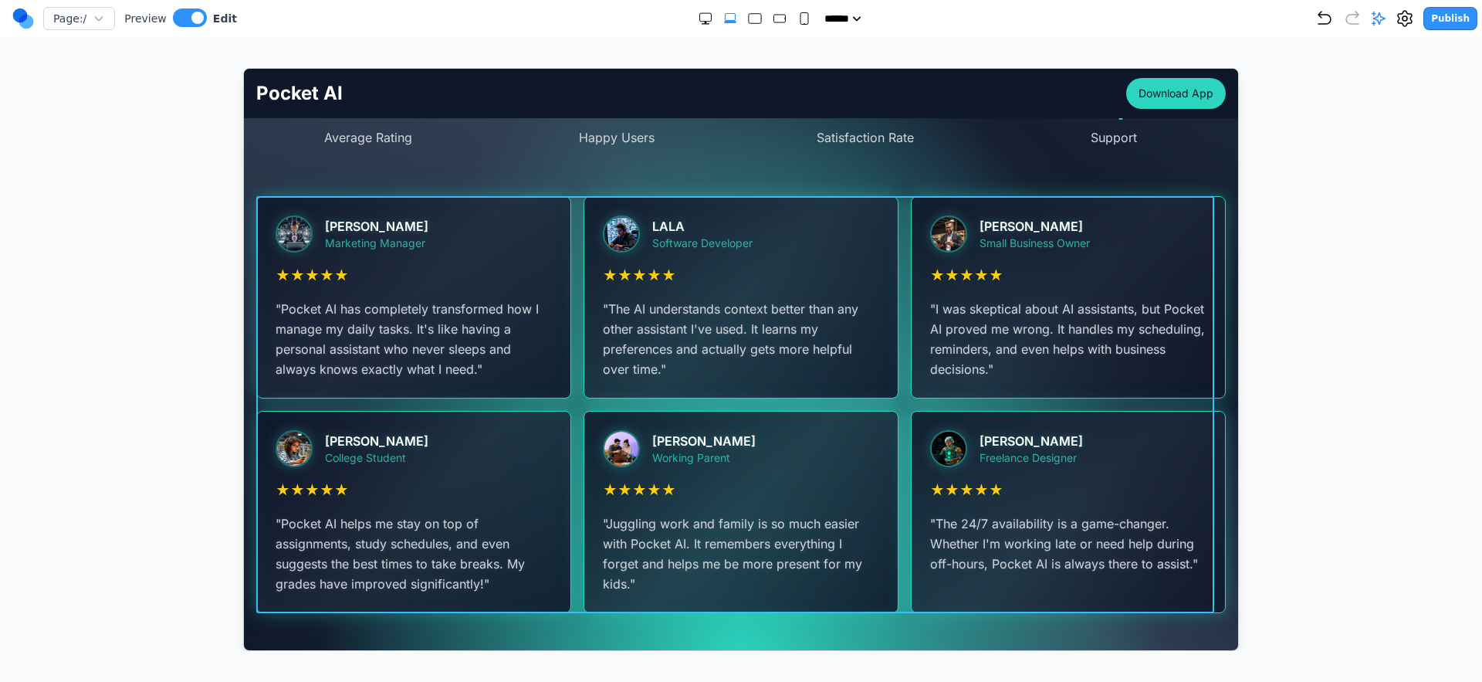
click at [571, 408] on div "John Doe Marketing Manager ★ ★ ★ ★ ★ " Pocket AI has completely transformed how…" at bounding box center [741, 403] width 970 height 417
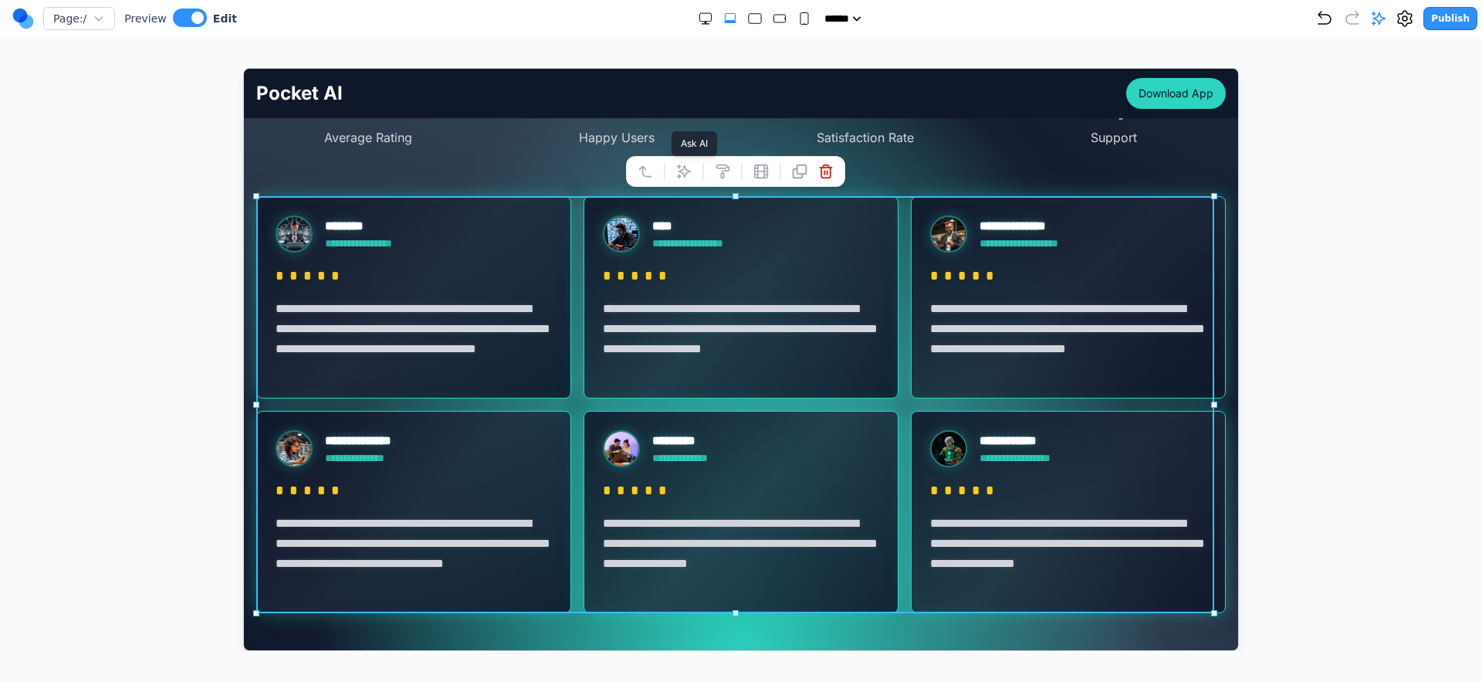
click at [683, 171] on icon at bounding box center [683, 170] width 15 height 15
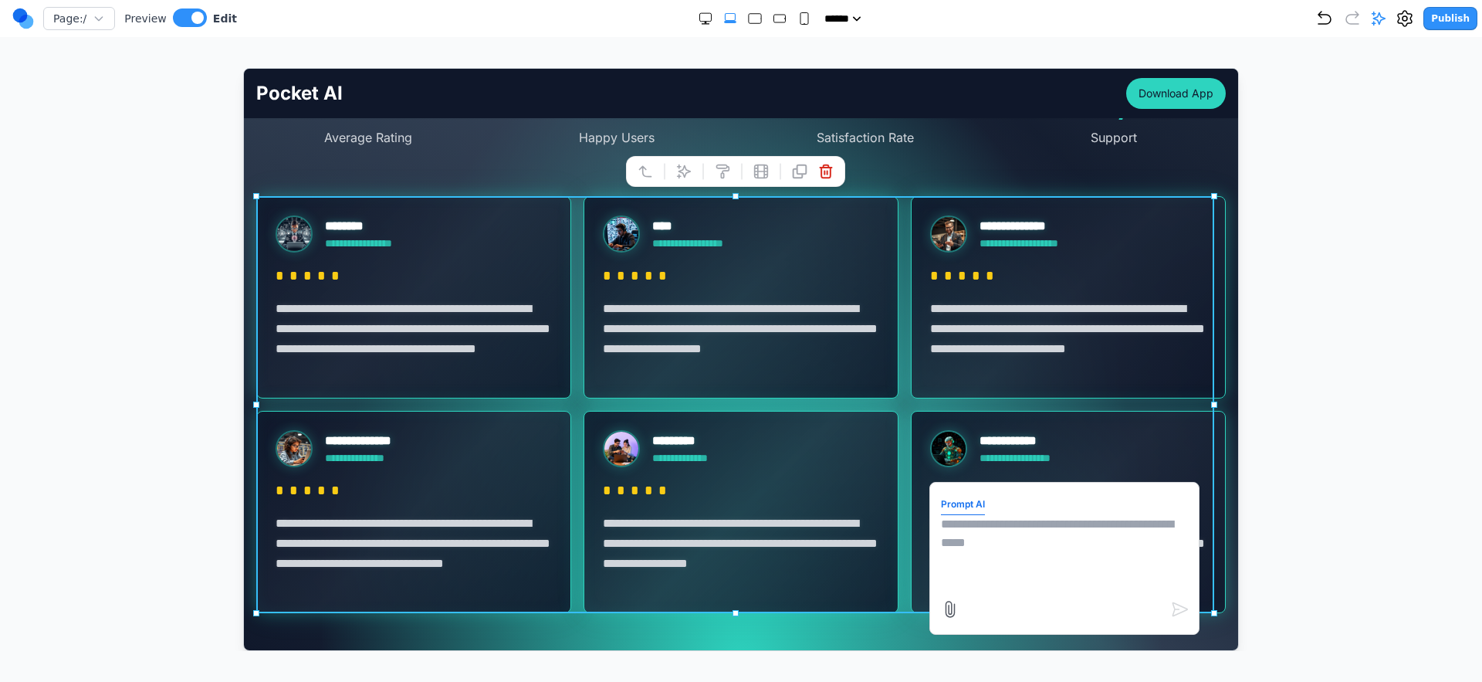
click at [984, 559] on textarea at bounding box center [1063, 552] width 247 height 77
type textarea "**********"
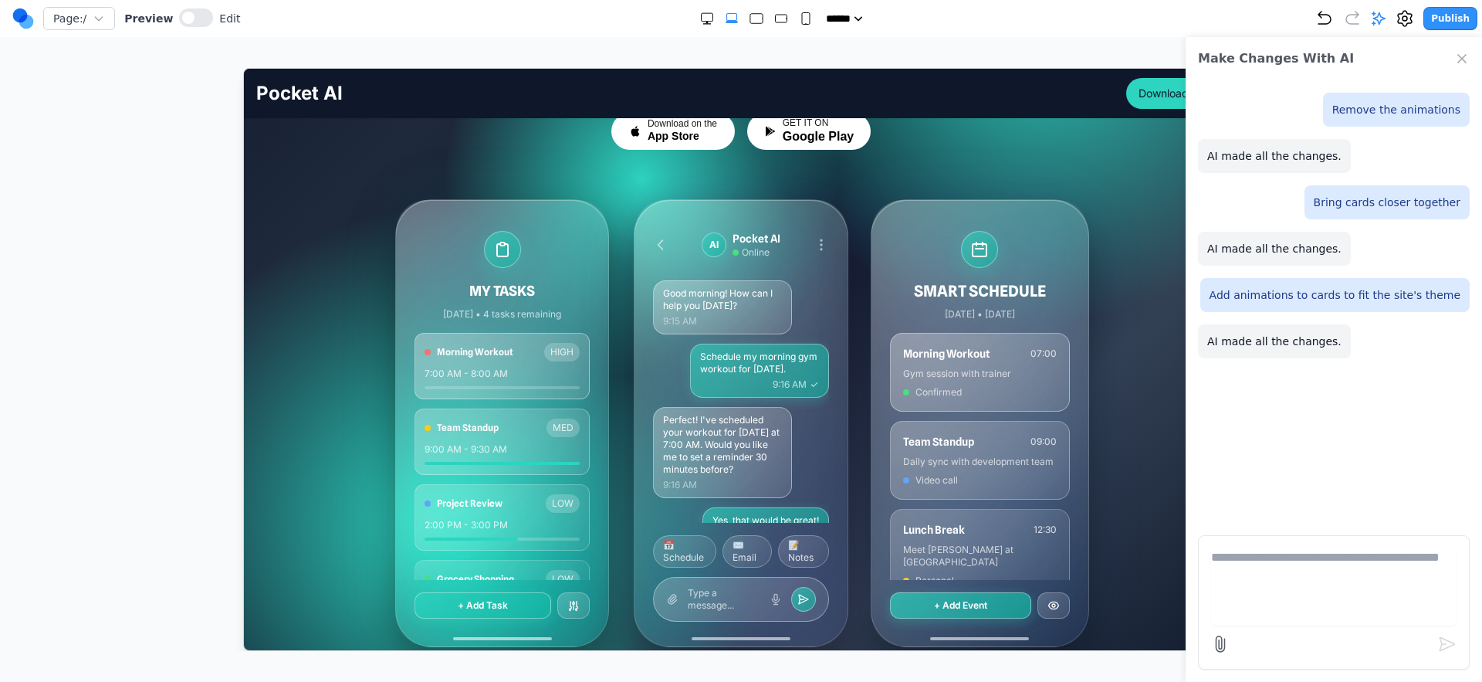
scroll to position [441, 0]
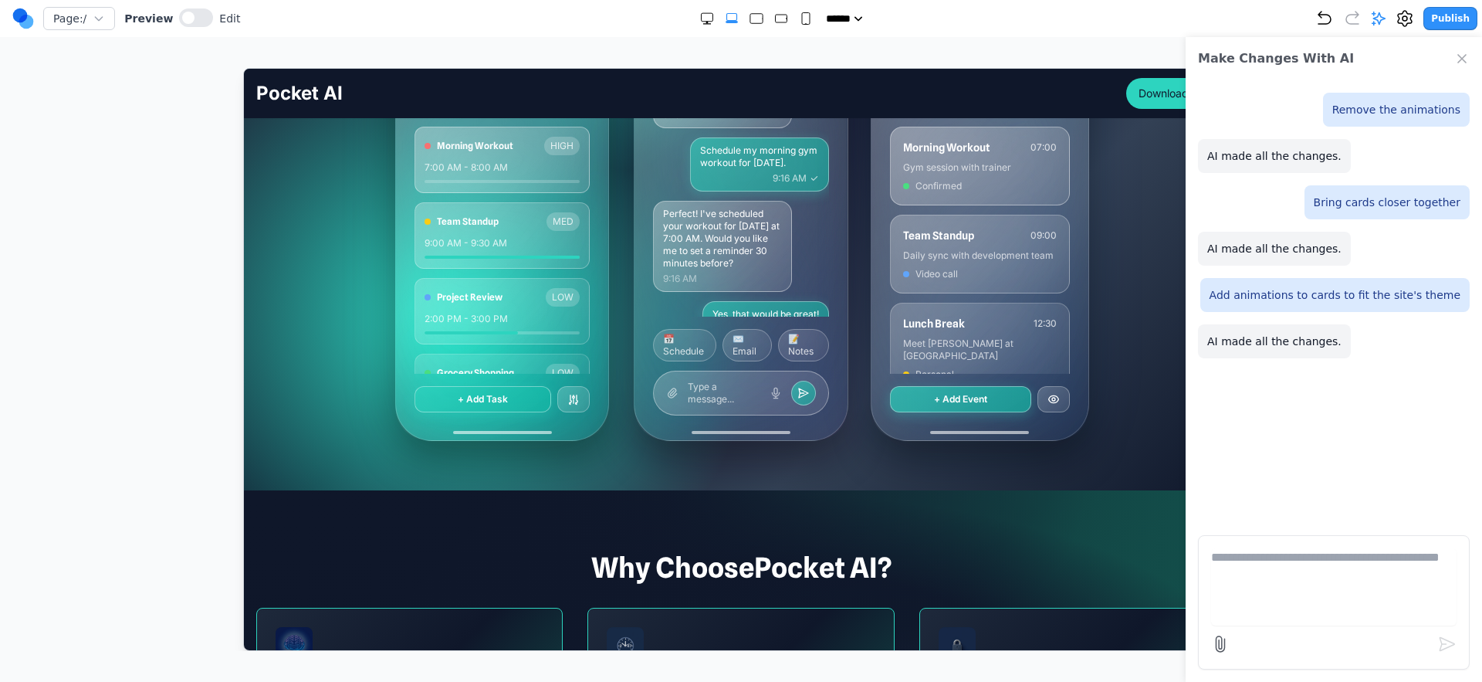
click at [1462, 50] on div "Make Changes With AI" at bounding box center [1334, 58] width 296 height 43
click at [202, 17] on button at bounding box center [196, 17] width 34 height 19
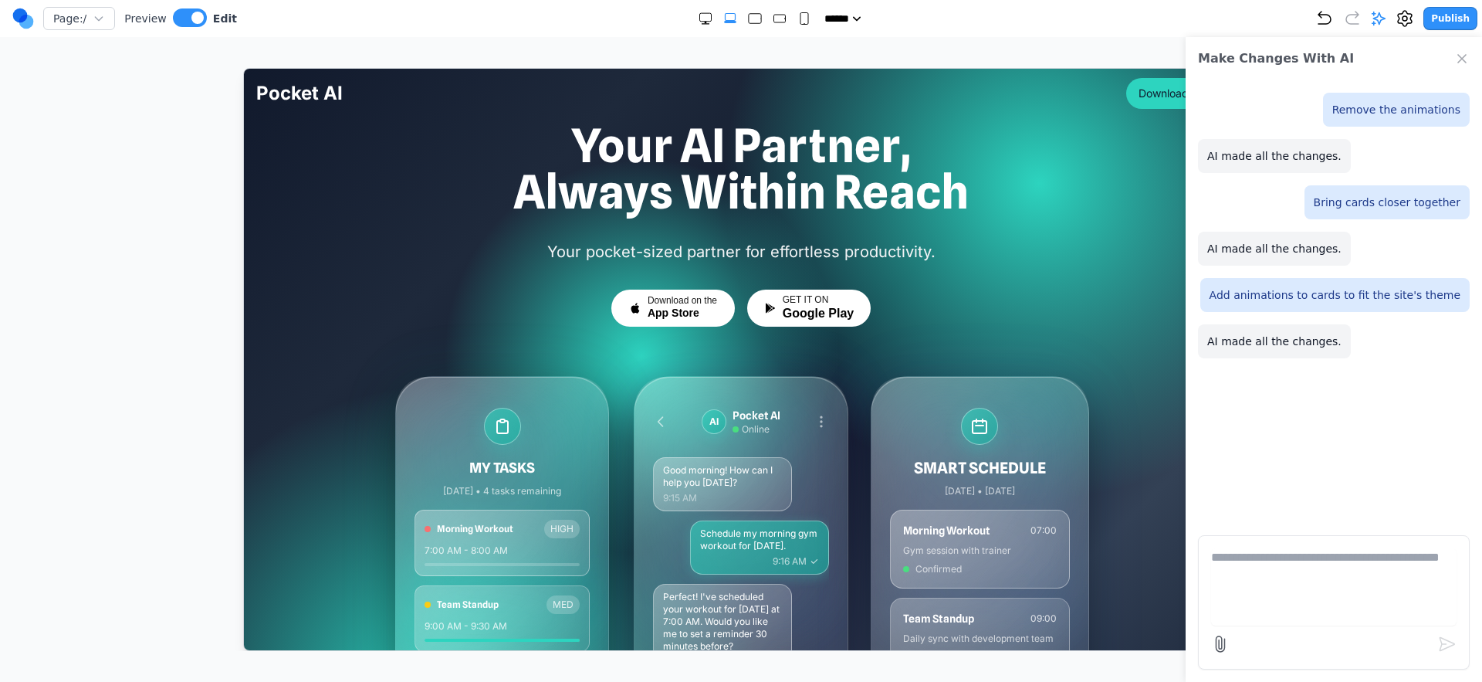
scroll to position [0, 0]
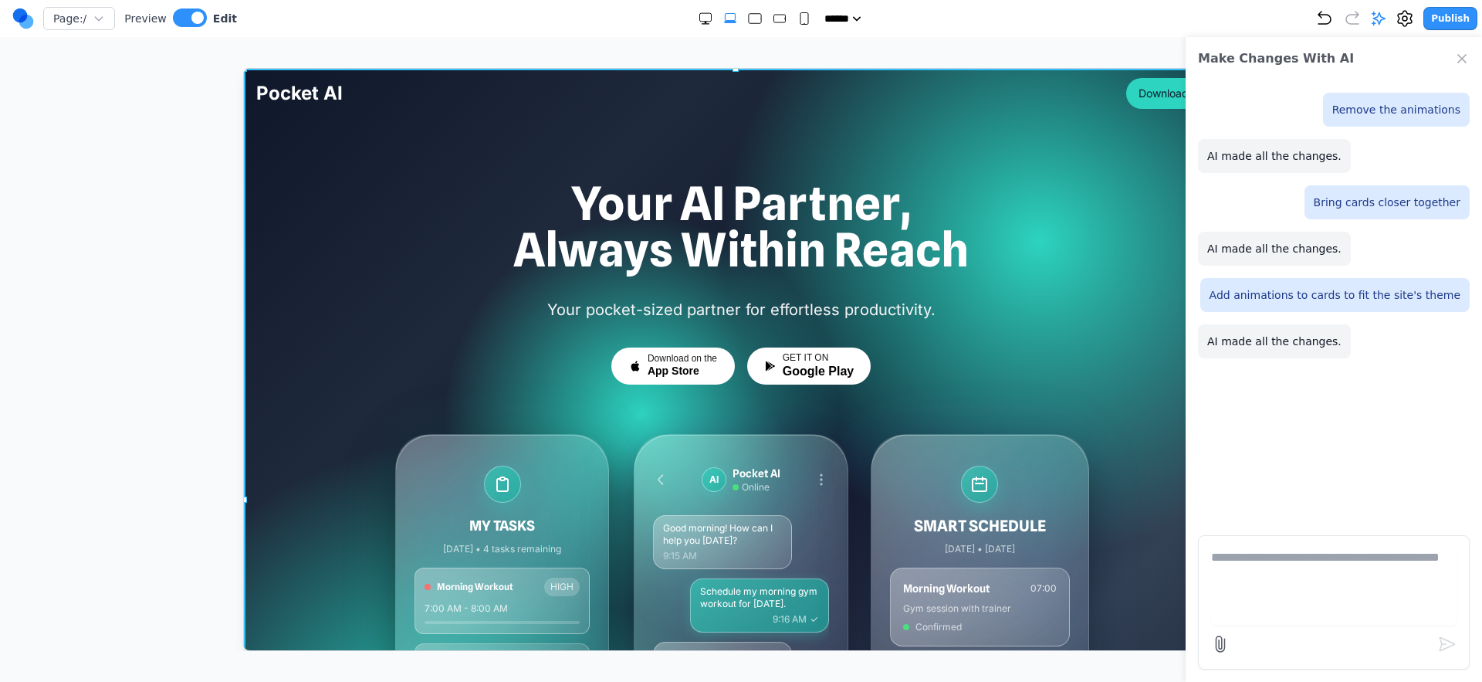
click at [299, 175] on div at bounding box center [740, 499] width 994 height 862
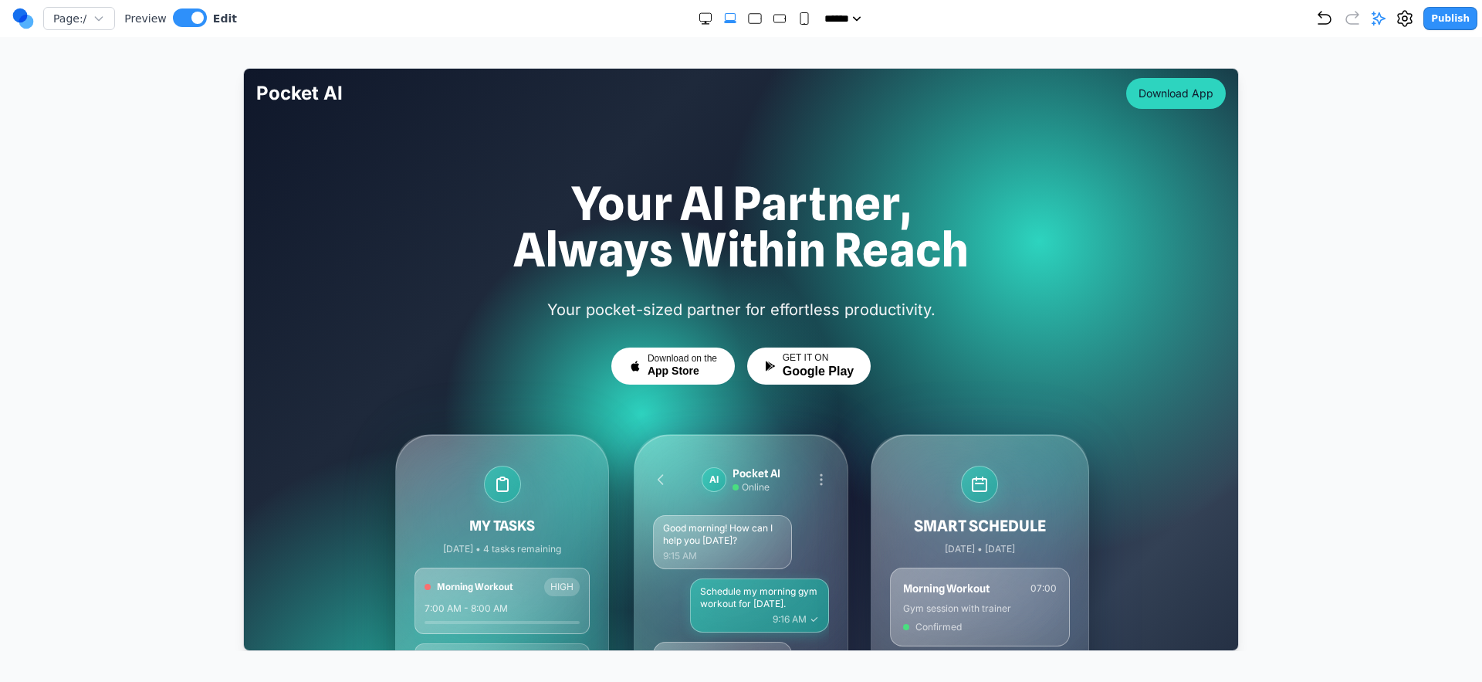
click at [635, 90] on div "Pocket AI Download App" at bounding box center [741, 92] width 970 height 49
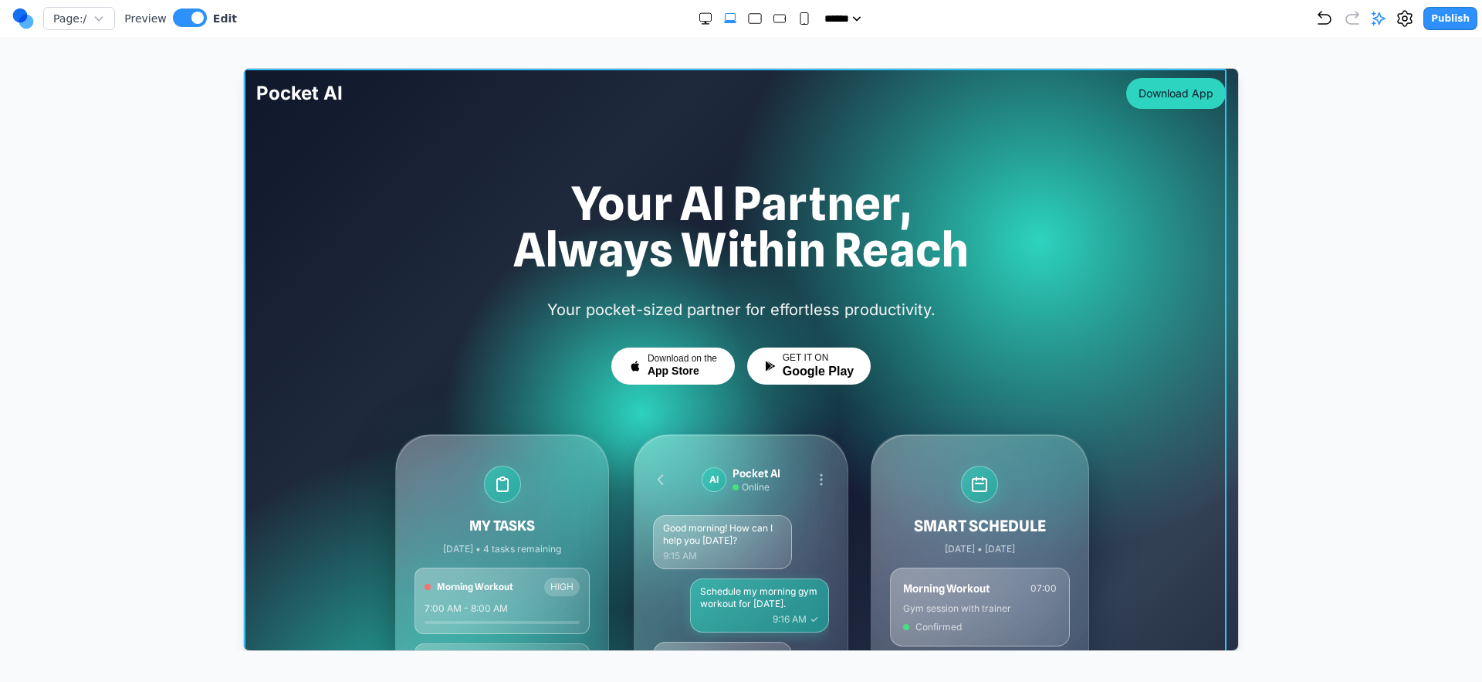
click at [331, 137] on div at bounding box center [740, 499] width 994 height 862
click at [462, 103] on div "Pocket AI Download App" at bounding box center [741, 92] width 970 height 49
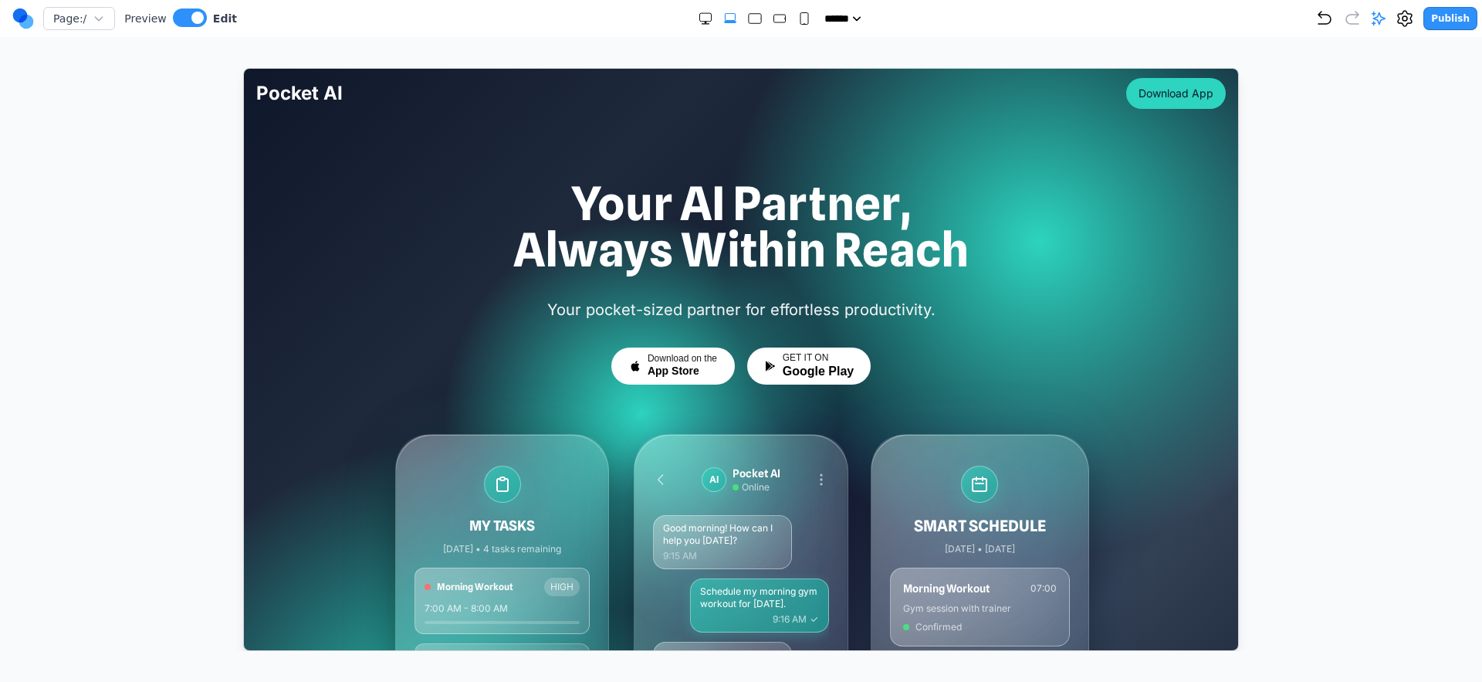
drag, startPoint x: 54, startPoint y: 121, endPoint x: 250, endPoint y: 104, distance: 196.8
click at [55, 121] on div at bounding box center [741, 359] width 1421 height 583
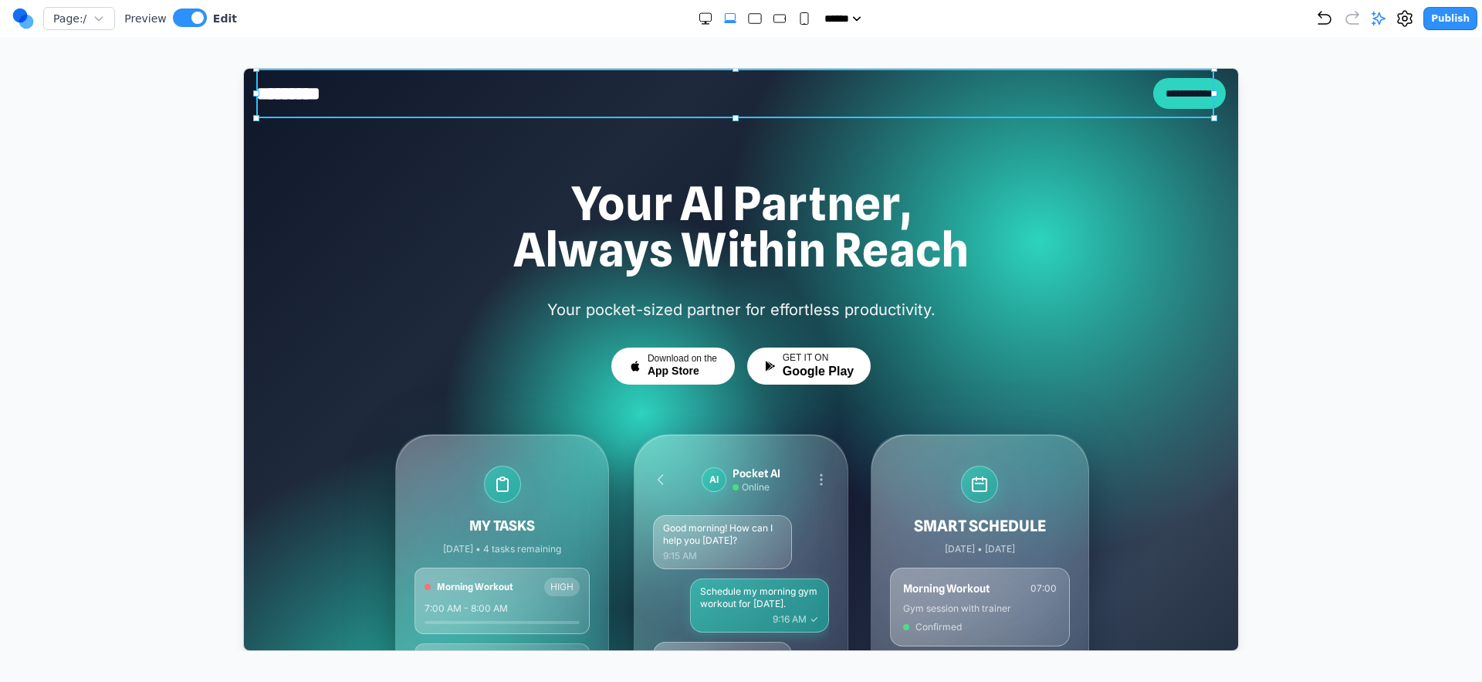
click at [398, 92] on div "**********" at bounding box center [741, 92] width 970 height 49
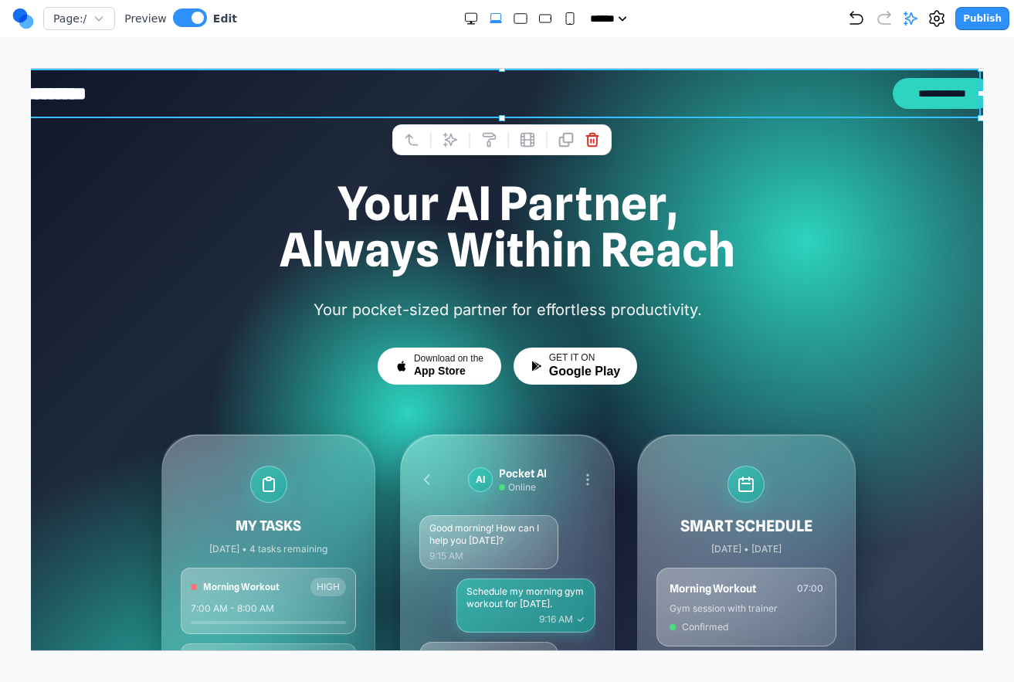
click at [1001, 94] on div "Page: / Preview Edit ***** ***** ****** ****** ****** Publish Make Changes With…" at bounding box center [507, 325] width 1014 height 651
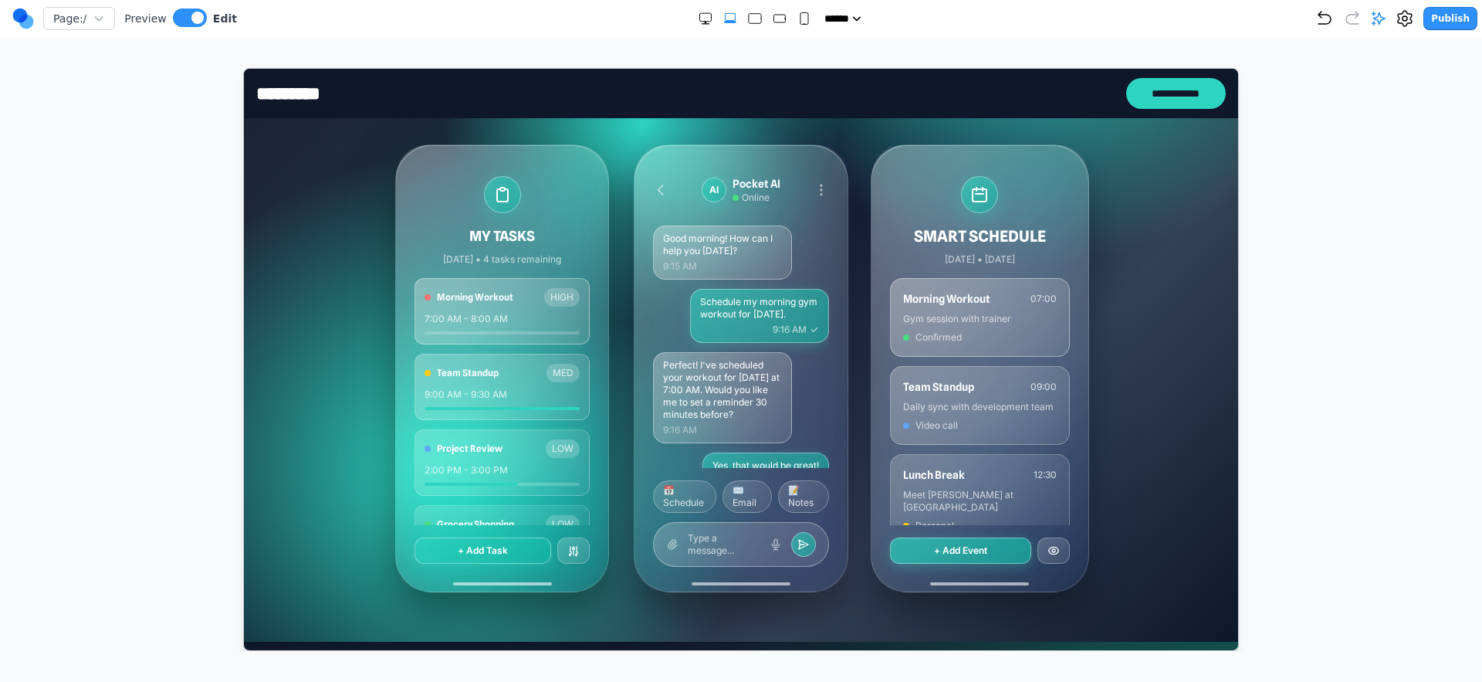
scroll to position [289, 0]
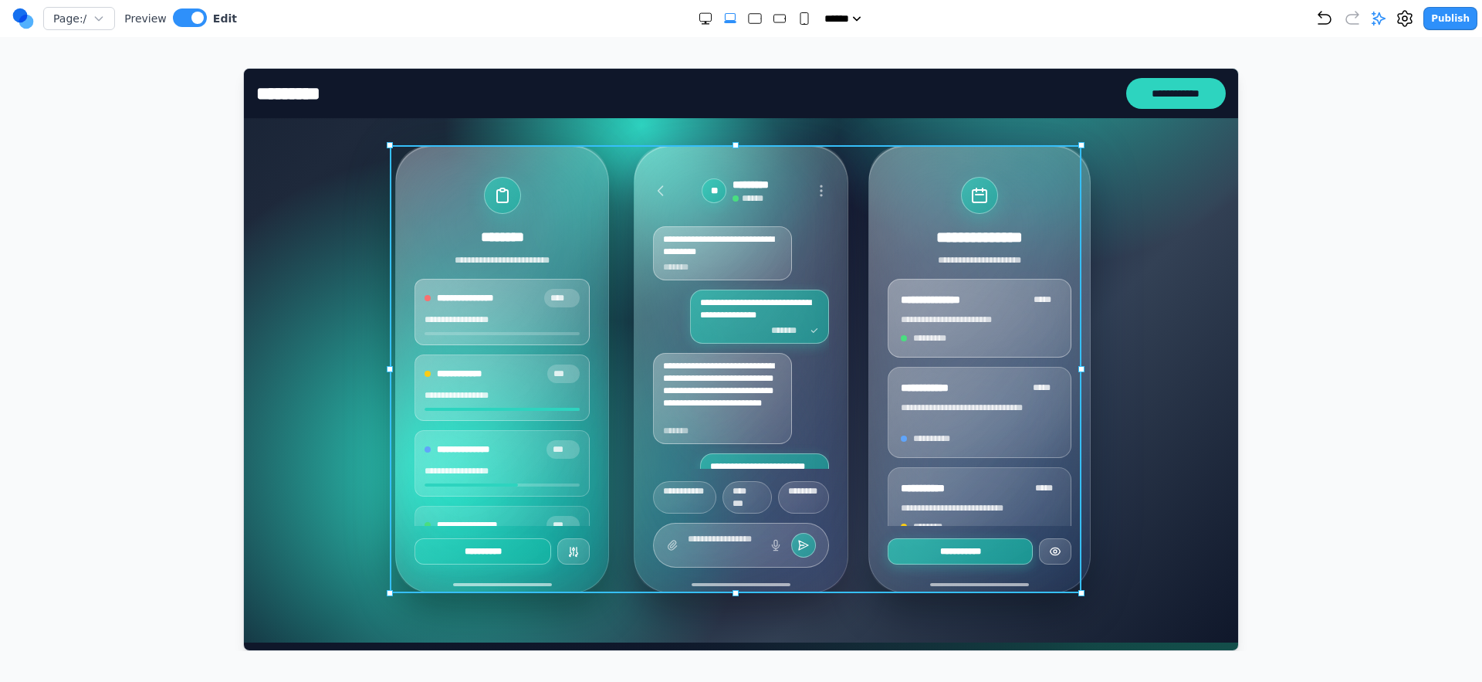
click at [612, 305] on div "**********" at bounding box center [741, 368] width 692 height 448
drag, startPoint x: 682, startPoint y: 117, endPoint x: 772, endPoint y: 195, distance: 118.2
click at [682, 118] on icon at bounding box center [683, 119] width 15 height 15
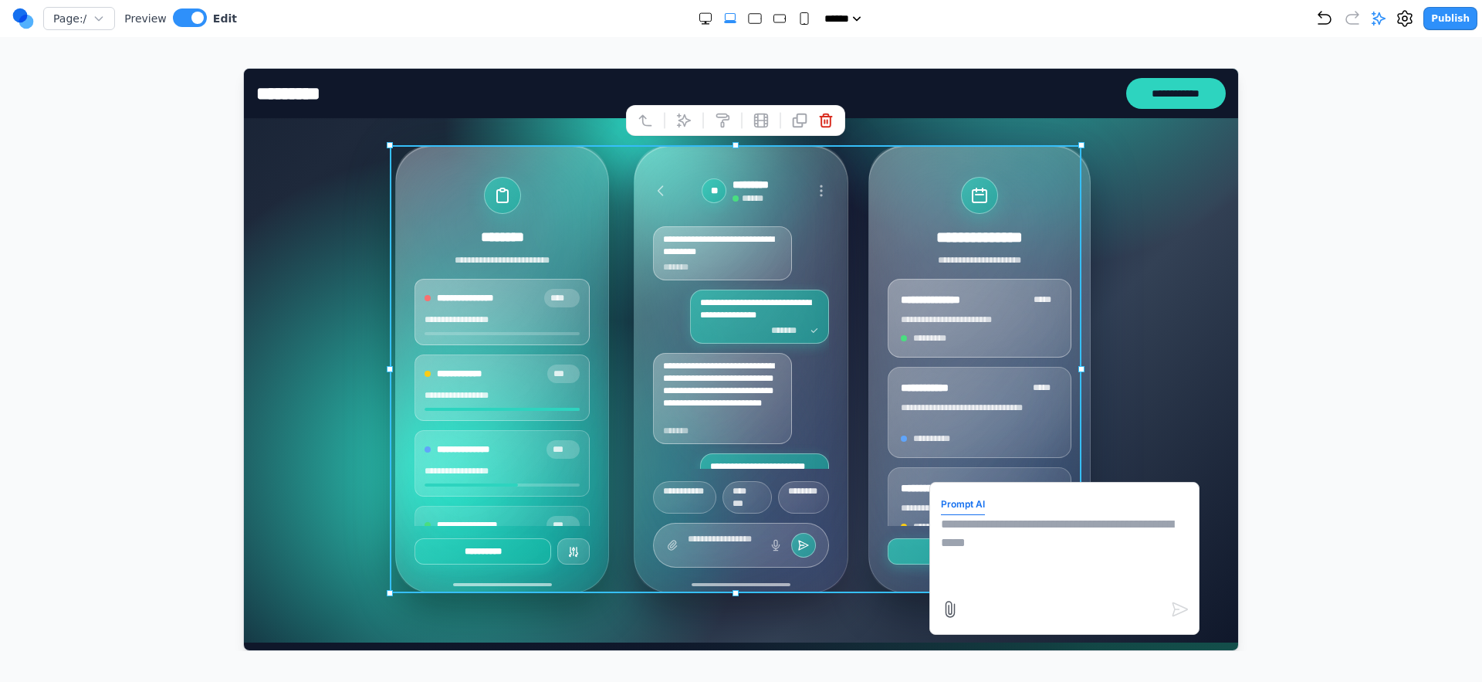
click at [1018, 549] on textarea at bounding box center [1063, 552] width 247 height 77
type textarea "*"
type textarea "**********"
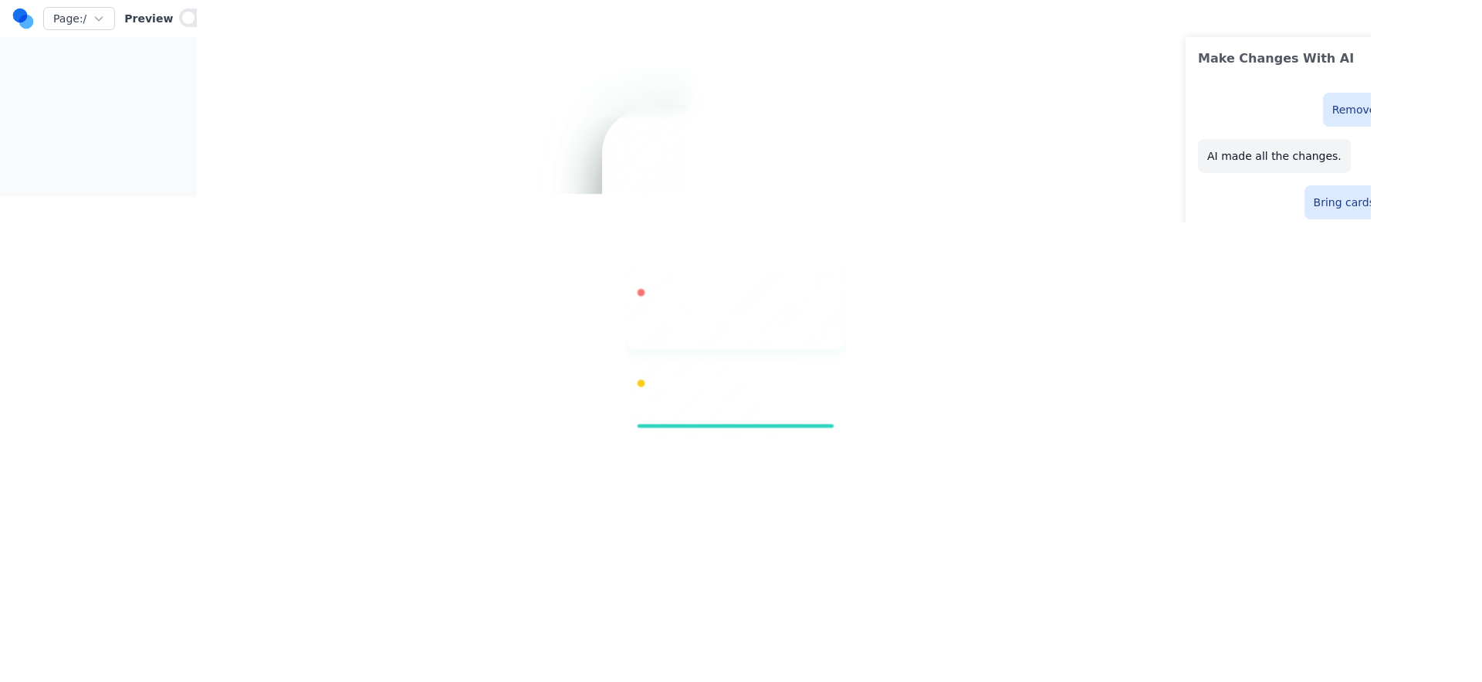
scroll to position [298, 0]
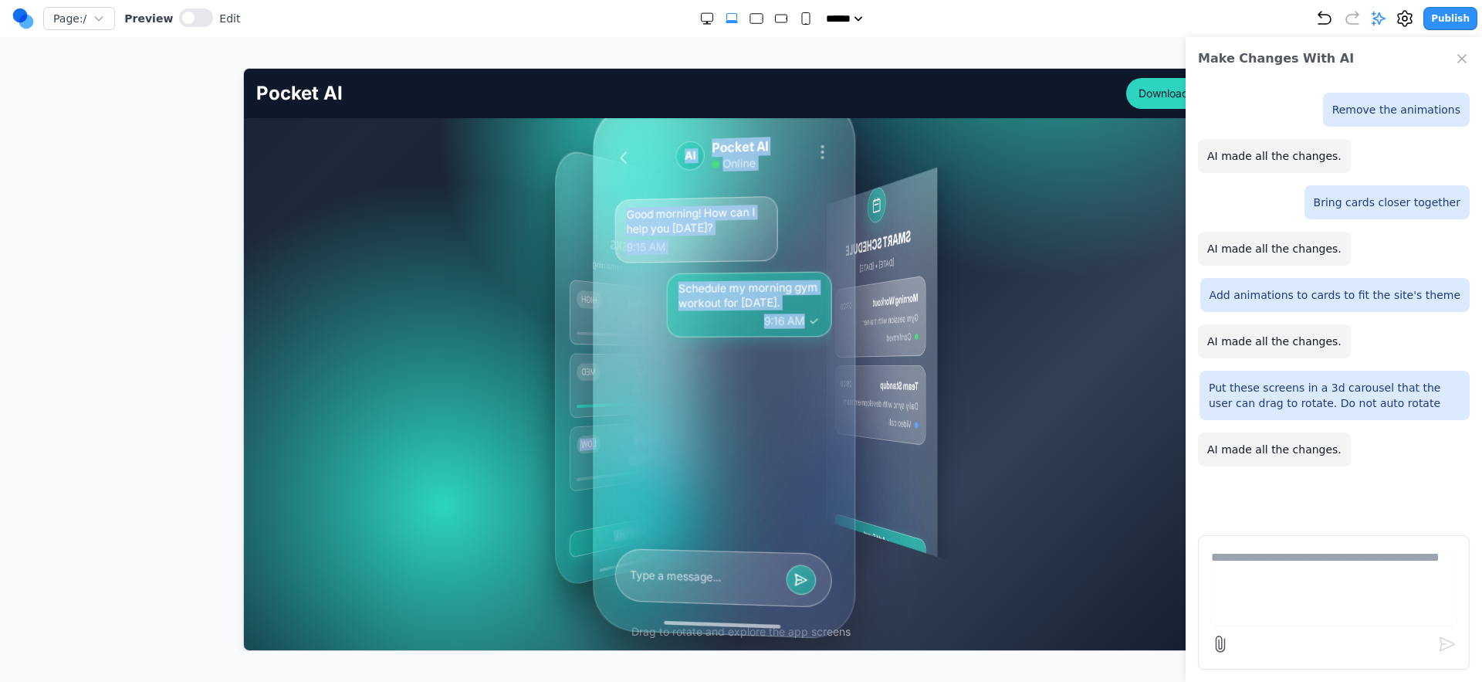
drag, startPoint x: 840, startPoint y: 394, endPoint x: 637, endPoint y: 412, distance: 203.9
click at [663, 412] on div "MY TASKS Today • 4 tasks remaining Morning Workout HIGH 7:00 AM - 8:00 AM Team …" at bounding box center [733, 365] width 141 height 497
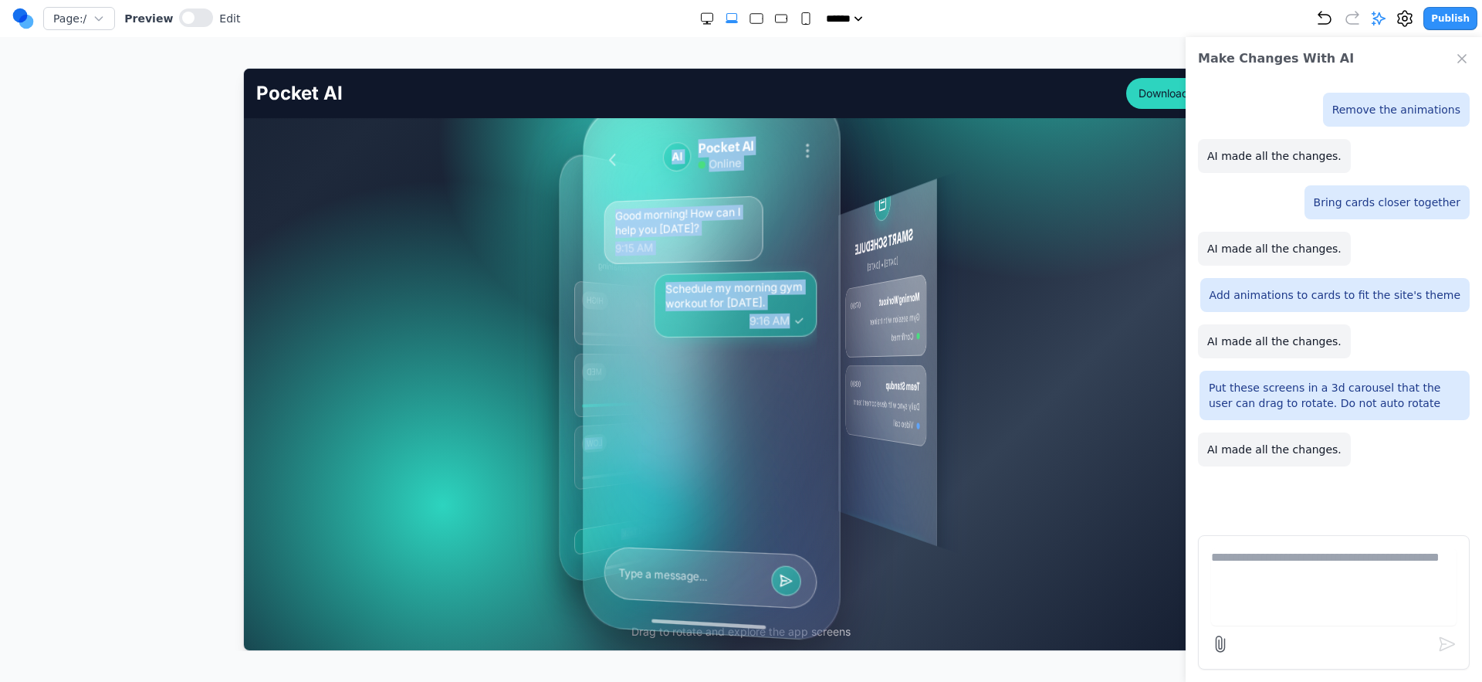
click at [639, 411] on div "Good morning! How can I help you today? 9:15 AM Schedule my morning gym workout…" at bounding box center [710, 365] width 213 height 346
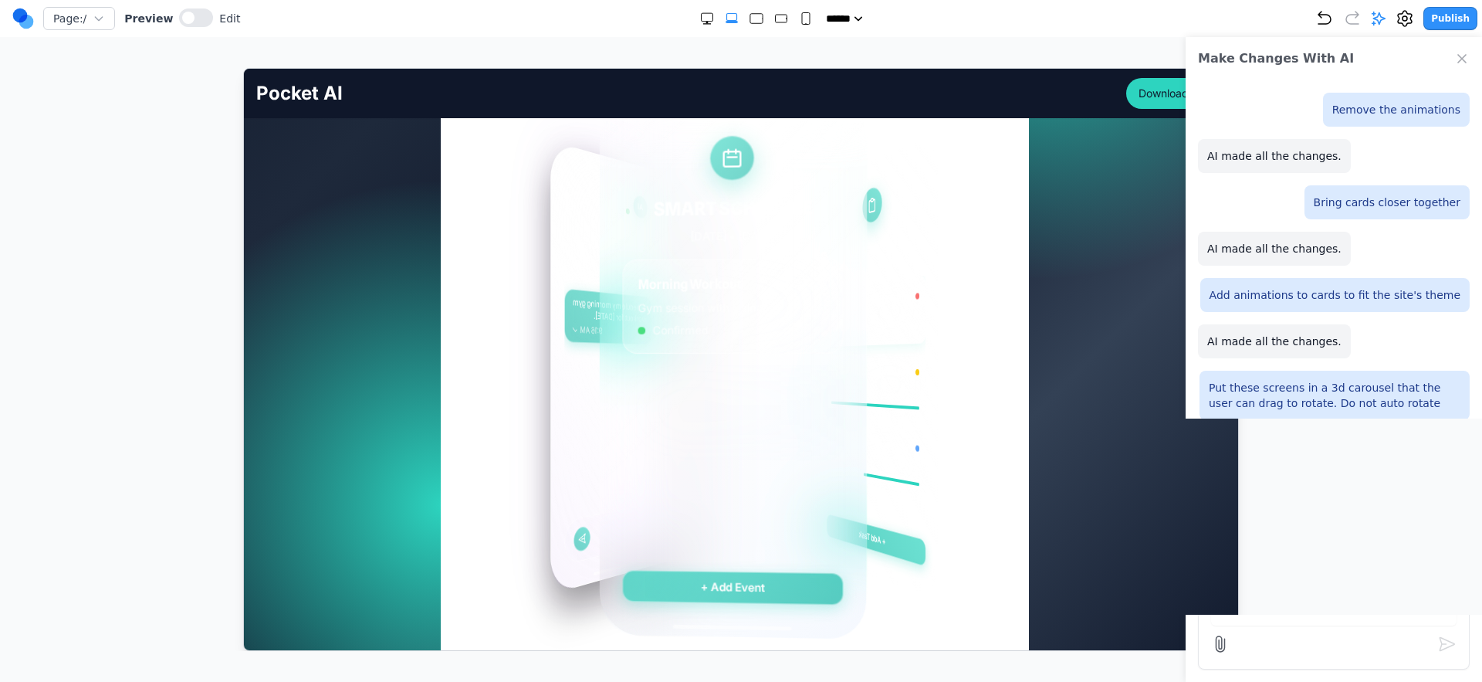
drag, startPoint x: 887, startPoint y: 388, endPoint x: 717, endPoint y: 407, distance: 170.9
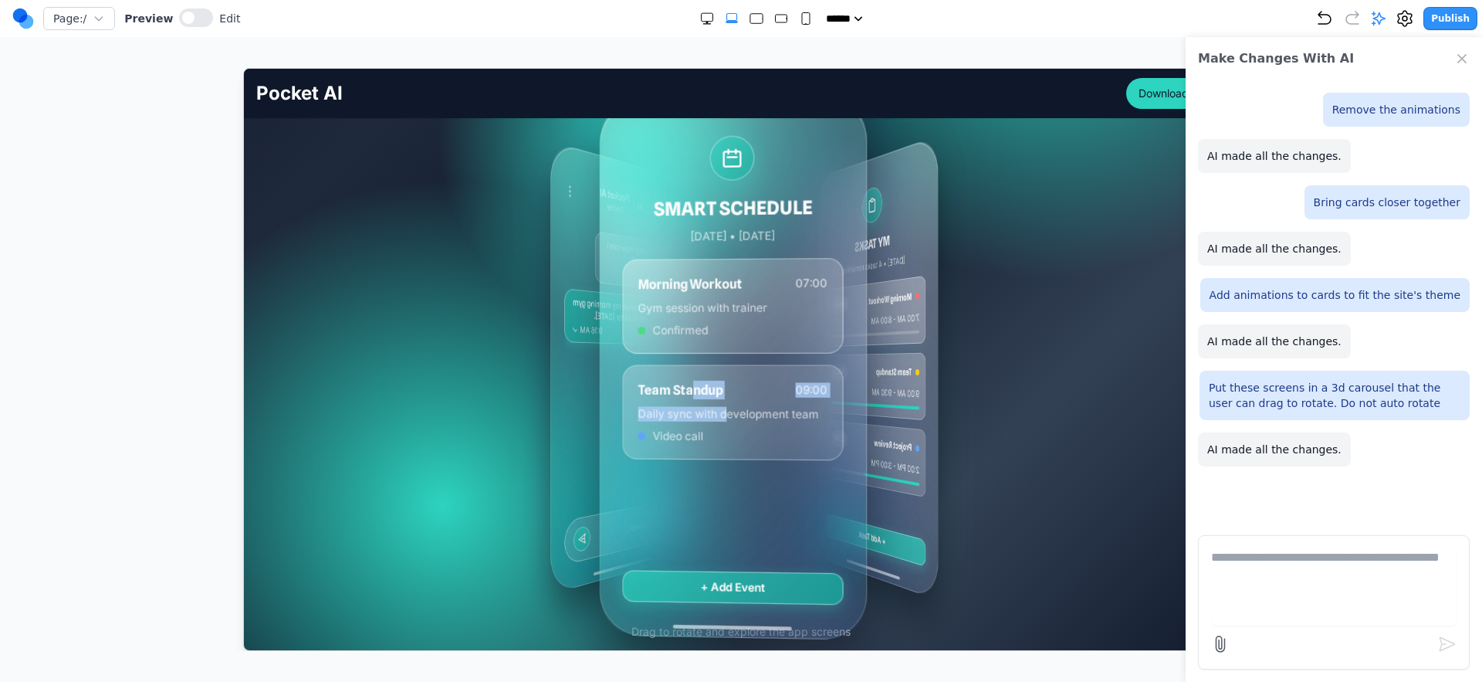
click at [717, 407] on div "Team Standup 09:00 Daily sync with development team Video call" at bounding box center [731, 412] width 221 height 96
click at [720, 405] on p "Daily sync with development team" at bounding box center [732, 412] width 189 height 15
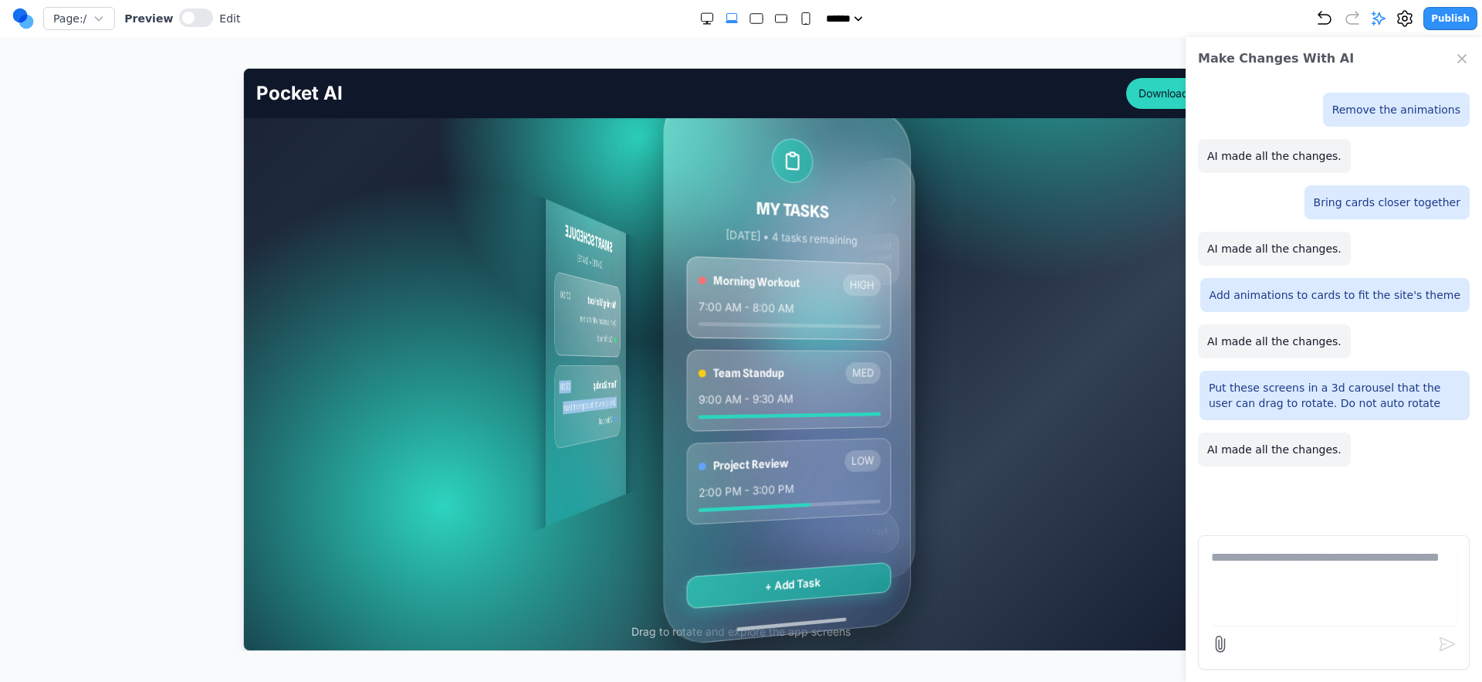
drag, startPoint x: 766, startPoint y: 389, endPoint x: 810, endPoint y: 406, distance: 47.2
click at [615, 417] on div "SMART SCHEDULE Today • March 15, 2024 Morning Workout 07:00 Gym session with tr…" at bounding box center [586, 366] width 80 height 487
click at [813, 403] on p "9:00 AM - 9:30 AM" at bounding box center [792, 397] width 181 height 17
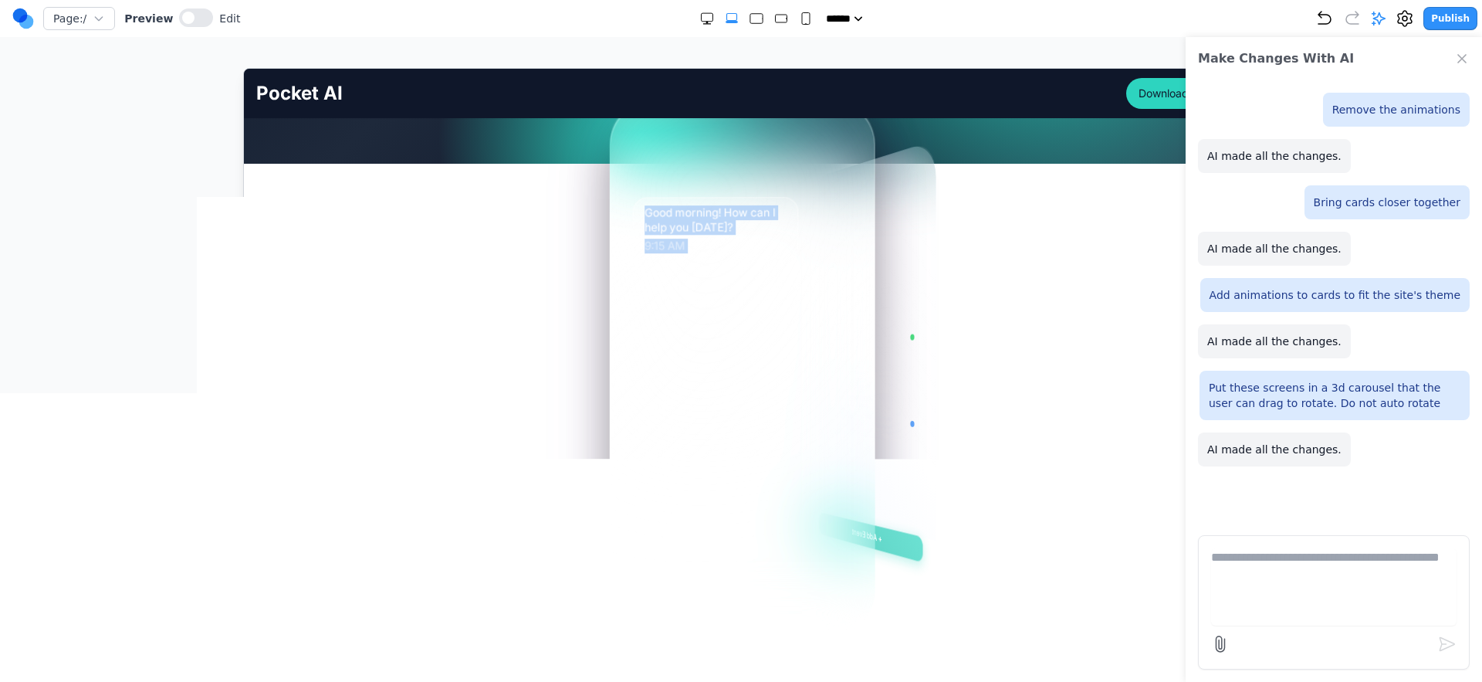
drag, startPoint x: 862, startPoint y: 403, endPoint x: 673, endPoint y: 434, distance: 190.9
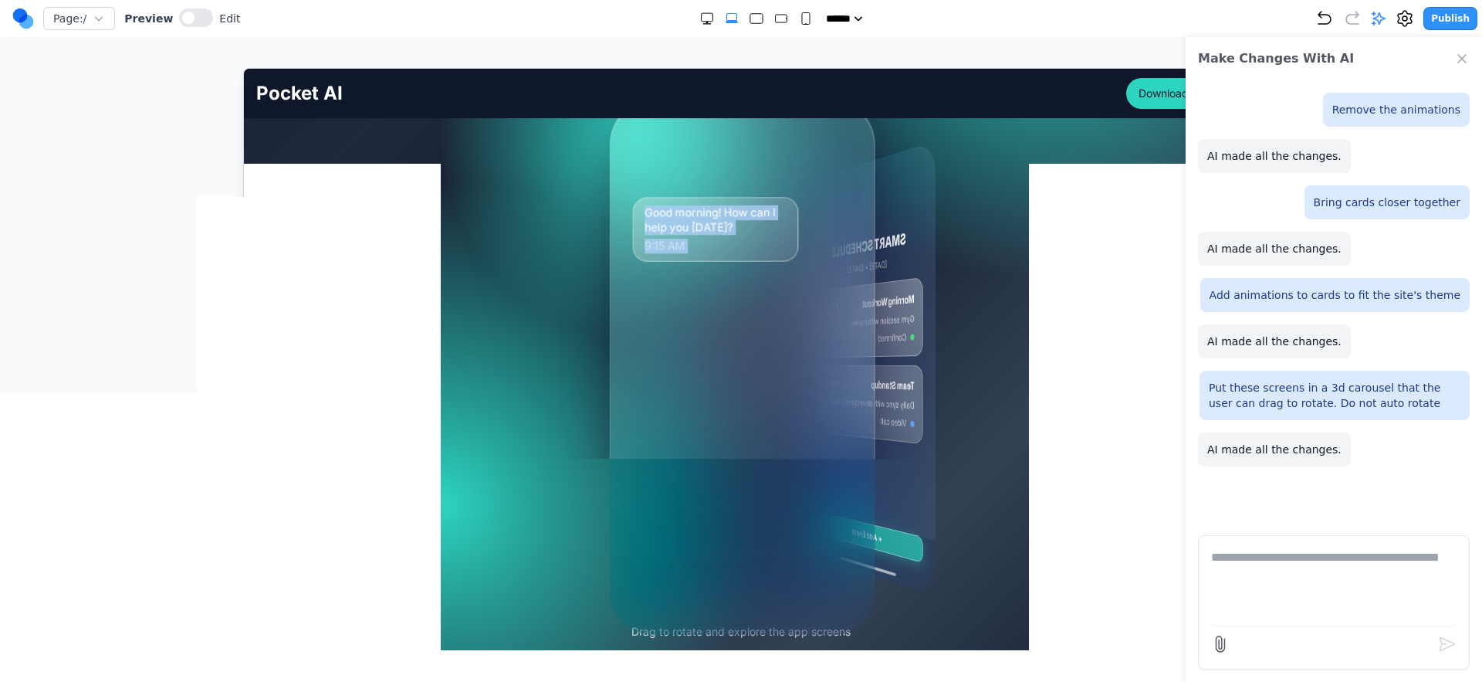
click at [675, 434] on div "MY TASKS Today • 4 tasks remaining Morning Workout HIGH 7:00 AM - 8:00 AM Team …" at bounding box center [734, 366] width 119 height 502
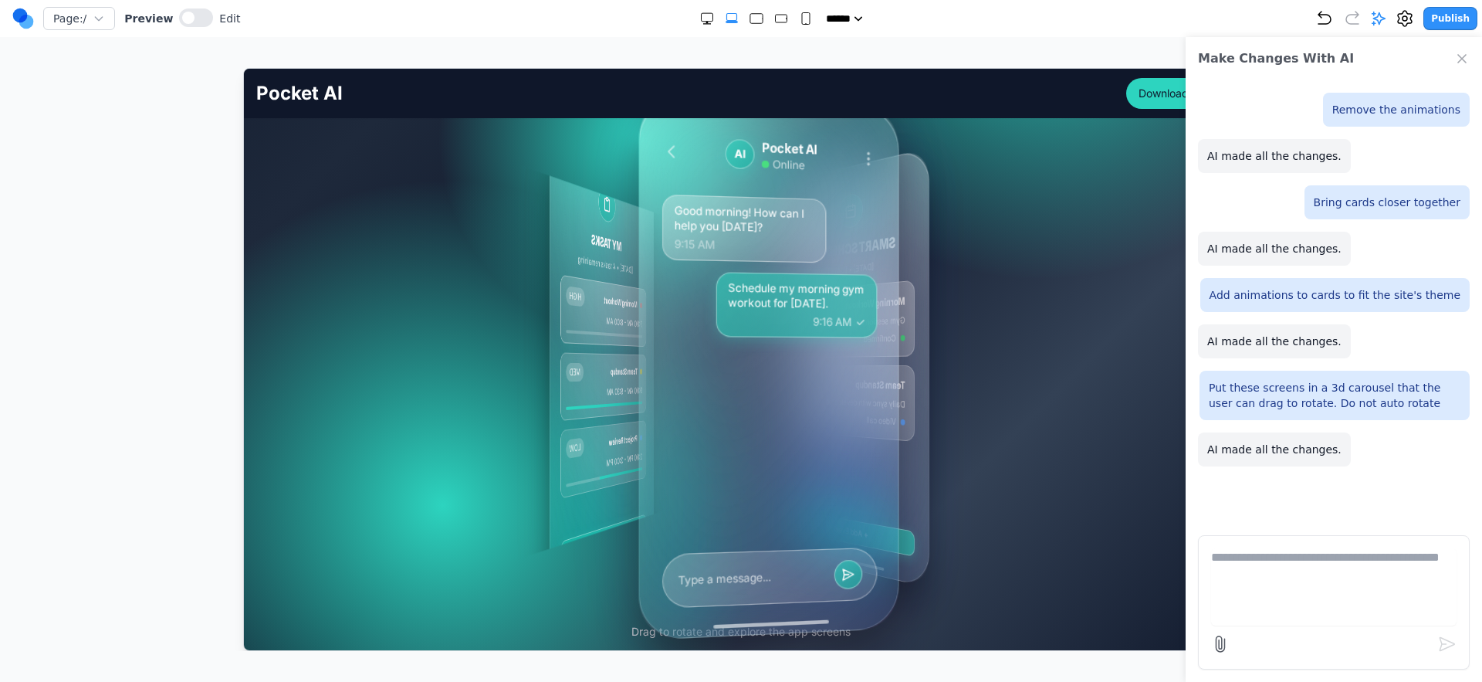
drag, startPoint x: 673, startPoint y: 433, endPoint x: 687, endPoint y: 442, distance: 16.7
click at [687, 442] on div "Good morning! How can I help you today? 9:15 AM Schedule my morning gym workout…" at bounding box center [769, 365] width 215 height 344
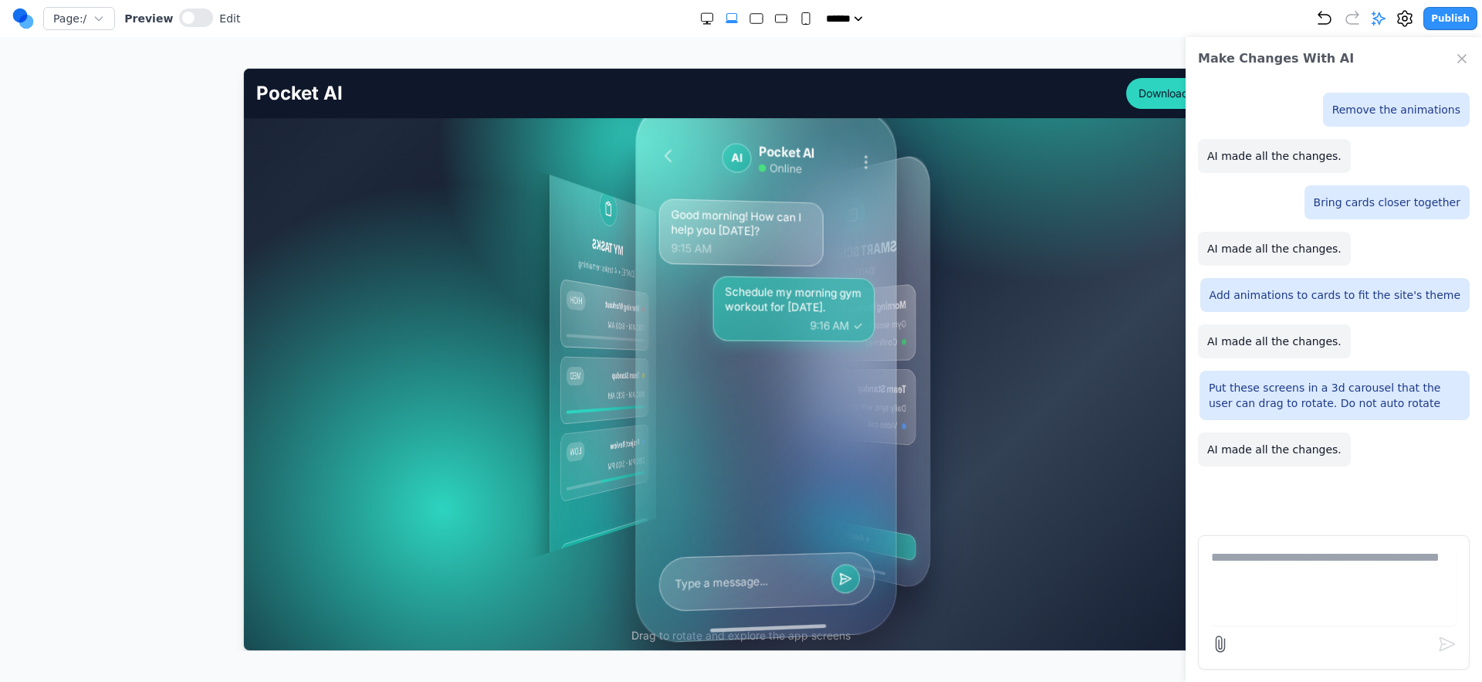
scroll to position [292, 0]
click at [1458, 59] on icon "Close Chat" at bounding box center [1462, 58] width 15 height 15
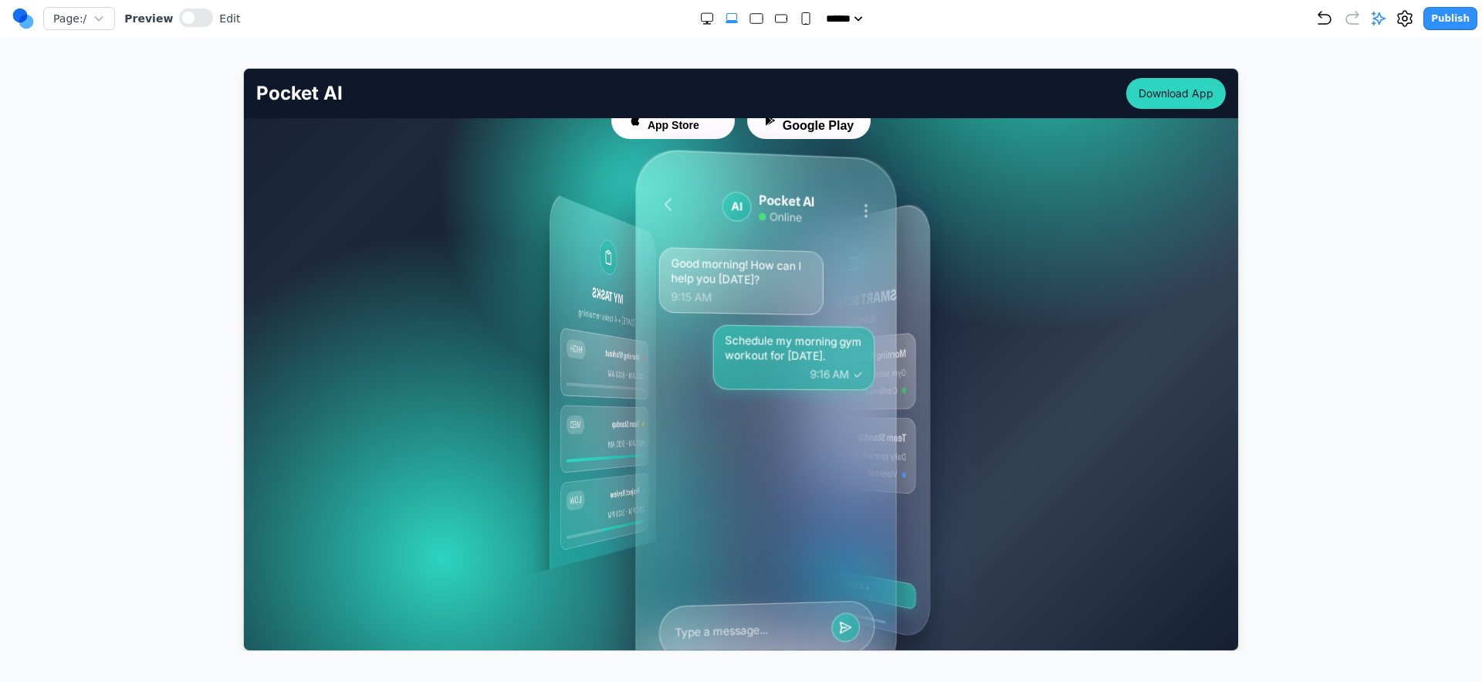
scroll to position [259, 0]
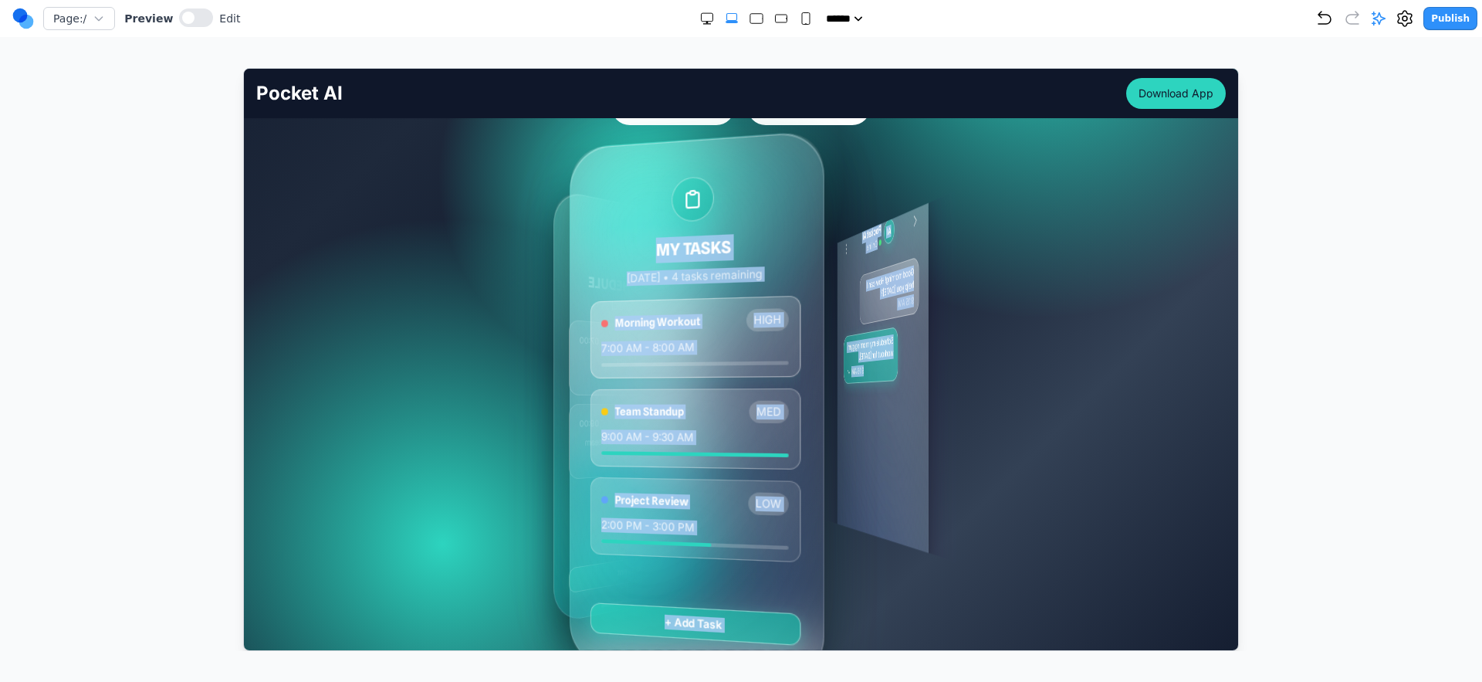
drag, startPoint x: 869, startPoint y: 381, endPoint x: 465, endPoint y: 418, distance: 405.5
click at [465, 418] on div "MY TASKS Today • 4 tasks remaining Morning Workout HIGH 7:00 AM - 8:00 AM Team …" at bounding box center [741, 405] width 692 height 463
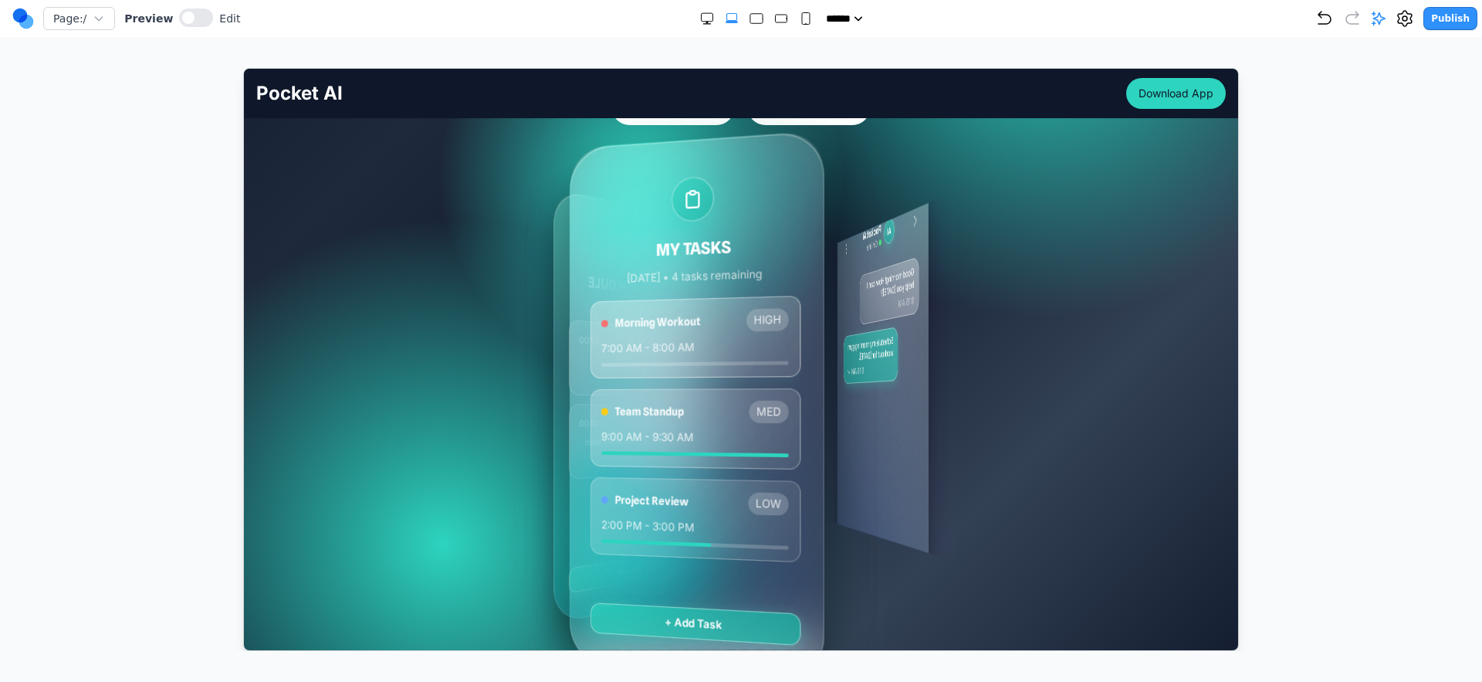
click at [467, 415] on div "MY TASKS Today • 4 tasks remaining Morning Workout HIGH 7:00 AM - 8:00 AM Team …" at bounding box center [741, 405] width 692 height 463
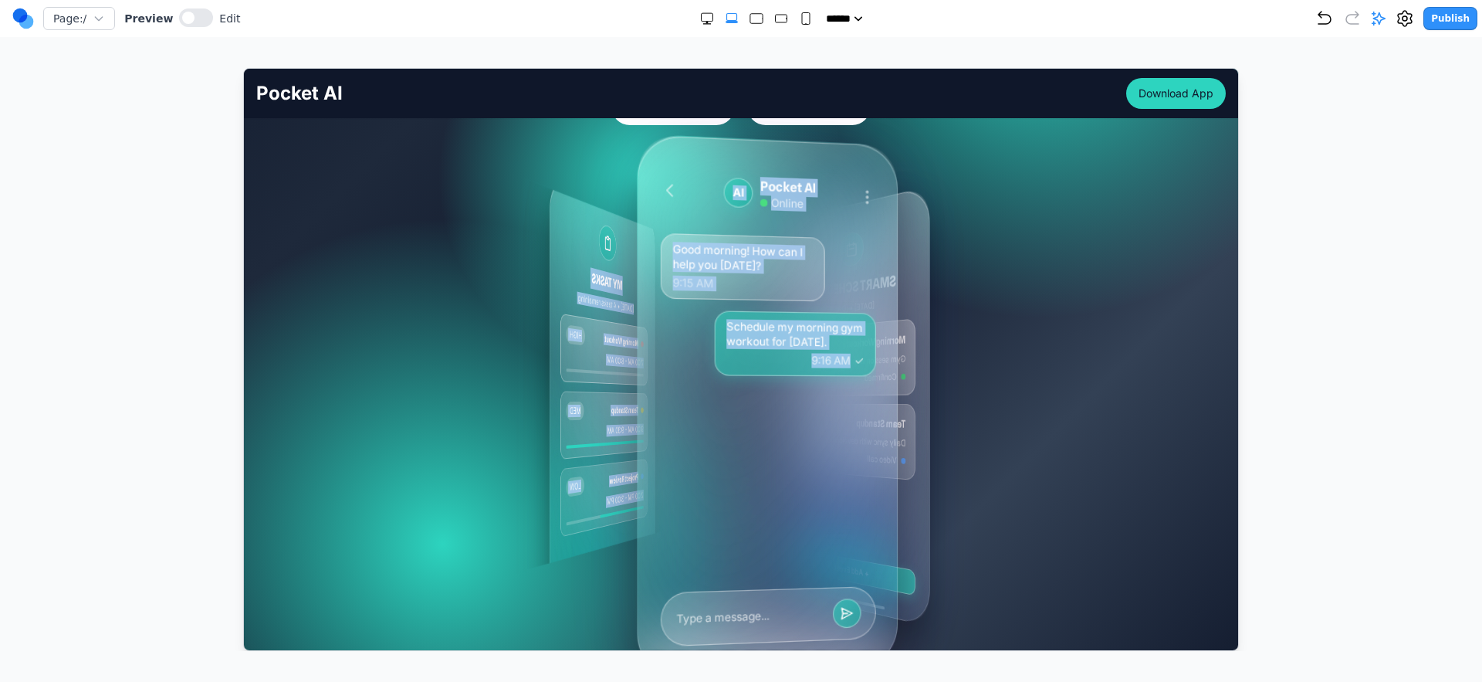
drag, startPoint x: 824, startPoint y: 352, endPoint x: 674, endPoint y: 371, distance: 150.9
click at [693, 371] on div "MY TASKS Today • 4 tasks remaining Morning Workout HIGH 7:00 AM - 8:00 AM Team …" at bounding box center [736, 404] width 86 height 506
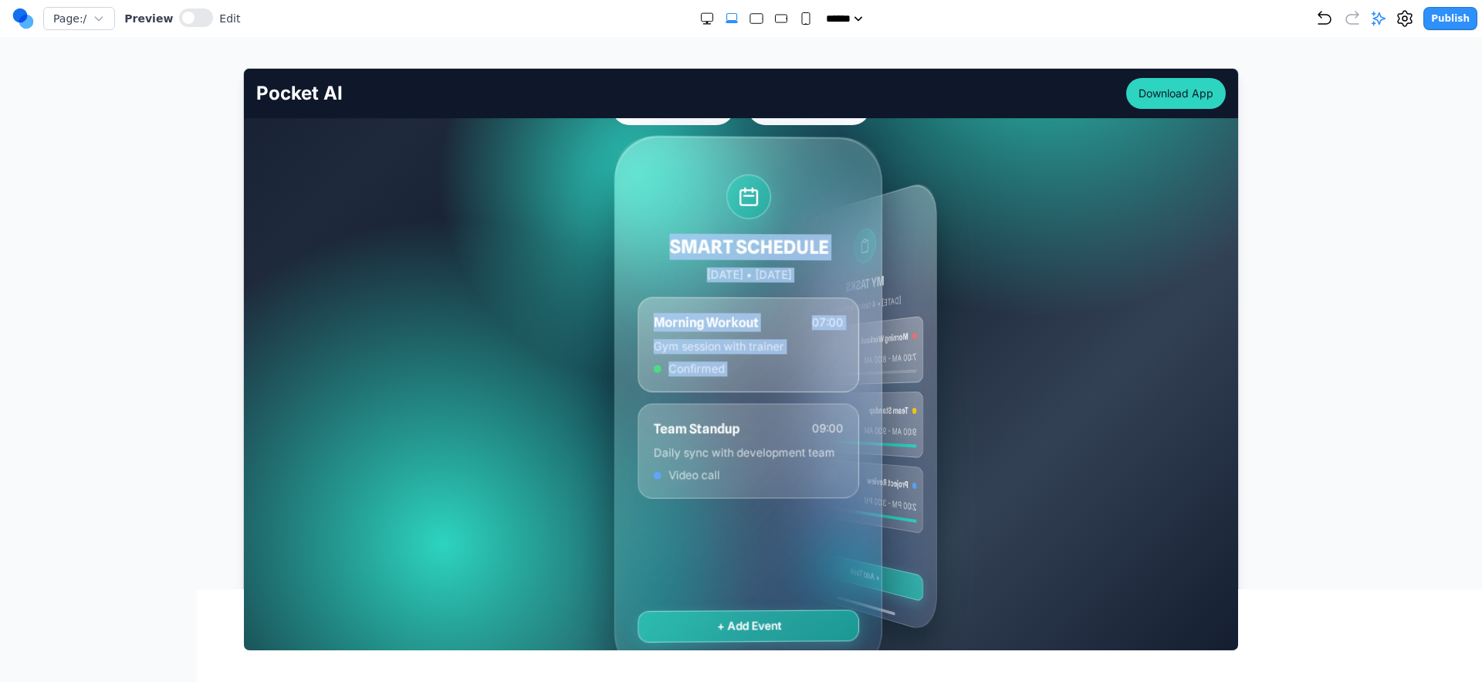
drag, startPoint x: 823, startPoint y: 371, endPoint x: 620, endPoint y: 398, distance: 204.8
click at [686, 398] on div "MY TASKS Today • 4 tasks remaining Morning Workout HIGH 7:00 AM - 8:00 AM Team …" at bounding box center [747, 404] width 123 height 501
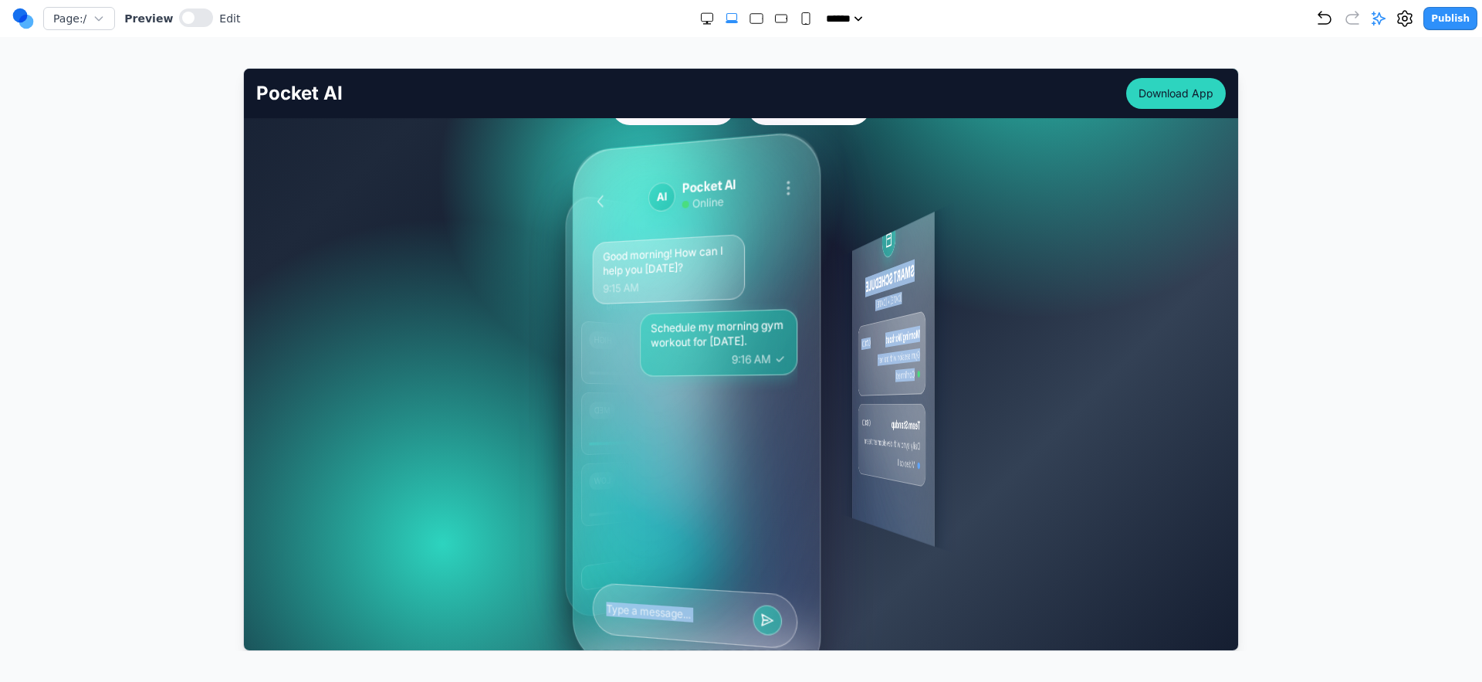
drag, startPoint x: 641, startPoint y: 395, endPoint x: 784, endPoint y: 374, distance: 144.3
click at [784, 374] on div "MY TASKS Today • 4 tasks remaining Morning Workout HIGH 7:00 AM - 8:00 AM Team …" at bounding box center [733, 404] width 171 height 489
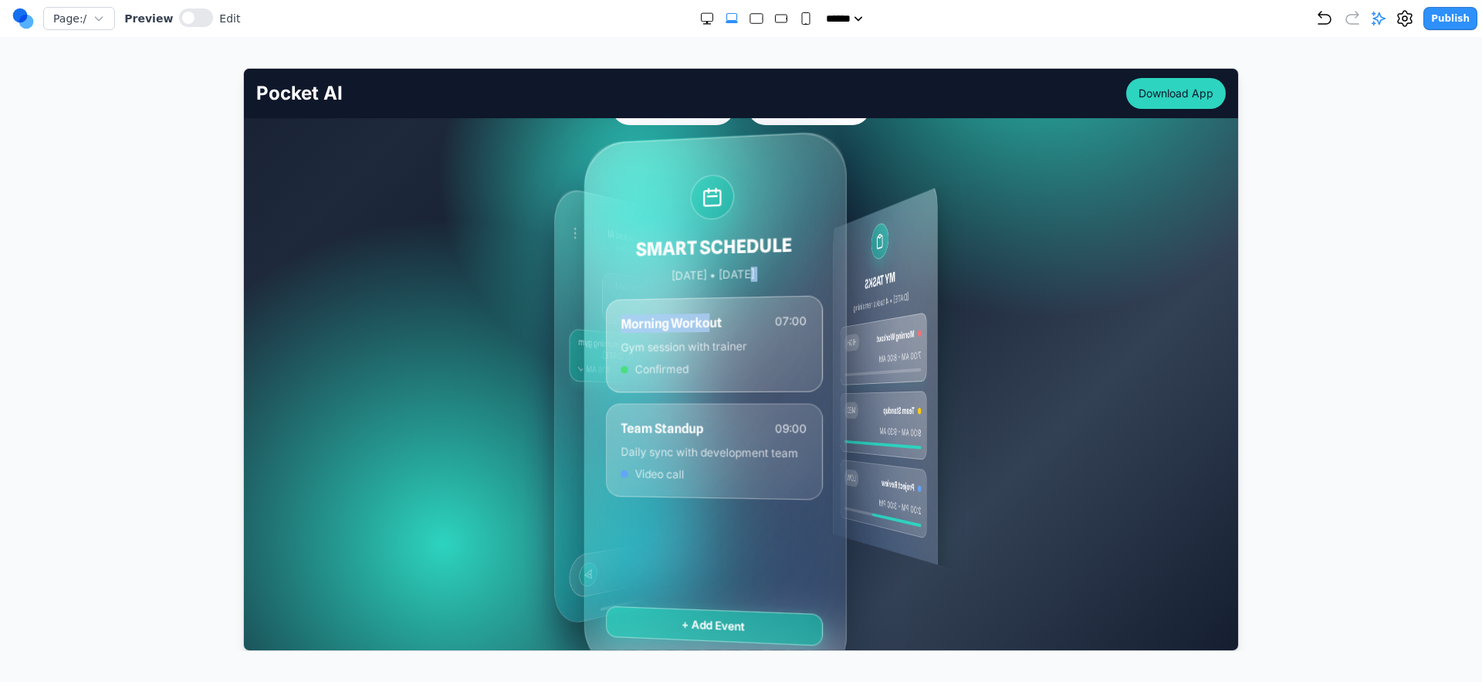
drag, startPoint x: 874, startPoint y: 300, endPoint x: 703, endPoint y: 327, distance: 173.6
click at [703, 327] on div "SMART SCHEDULE Today • March 15, 2024 Morning Workout 07:00 Gym session with tr…" at bounding box center [714, 405] width 261 height 550
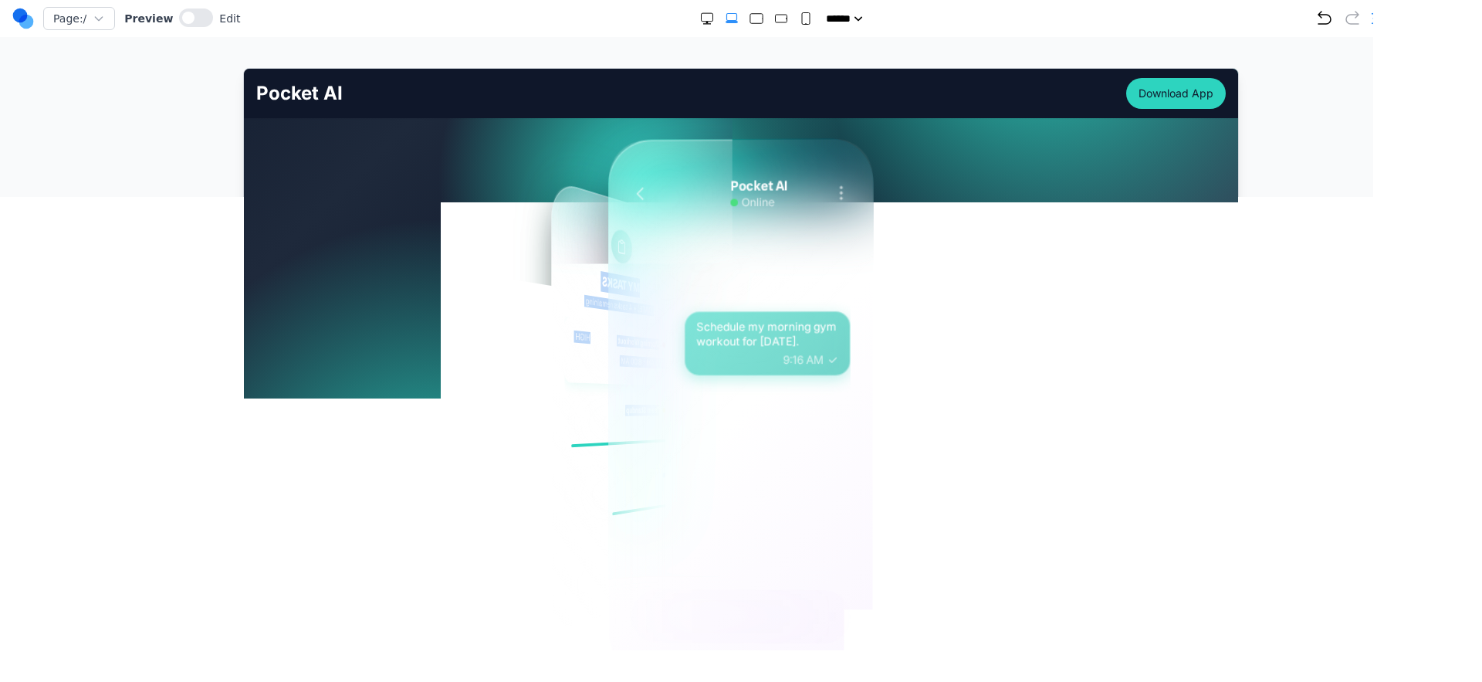
drag, startPoint x: 864, startPoint y: 384, endPoint x: 502, endPoint y: 430, distance: 365.0
click at [502, 430] on div "MY TASKS Today • 4 tasks remaining Morning Workout HIGH 7:00 AM - 8:00 AM Team …" at bounding box center [741, 405] width 692 height 463
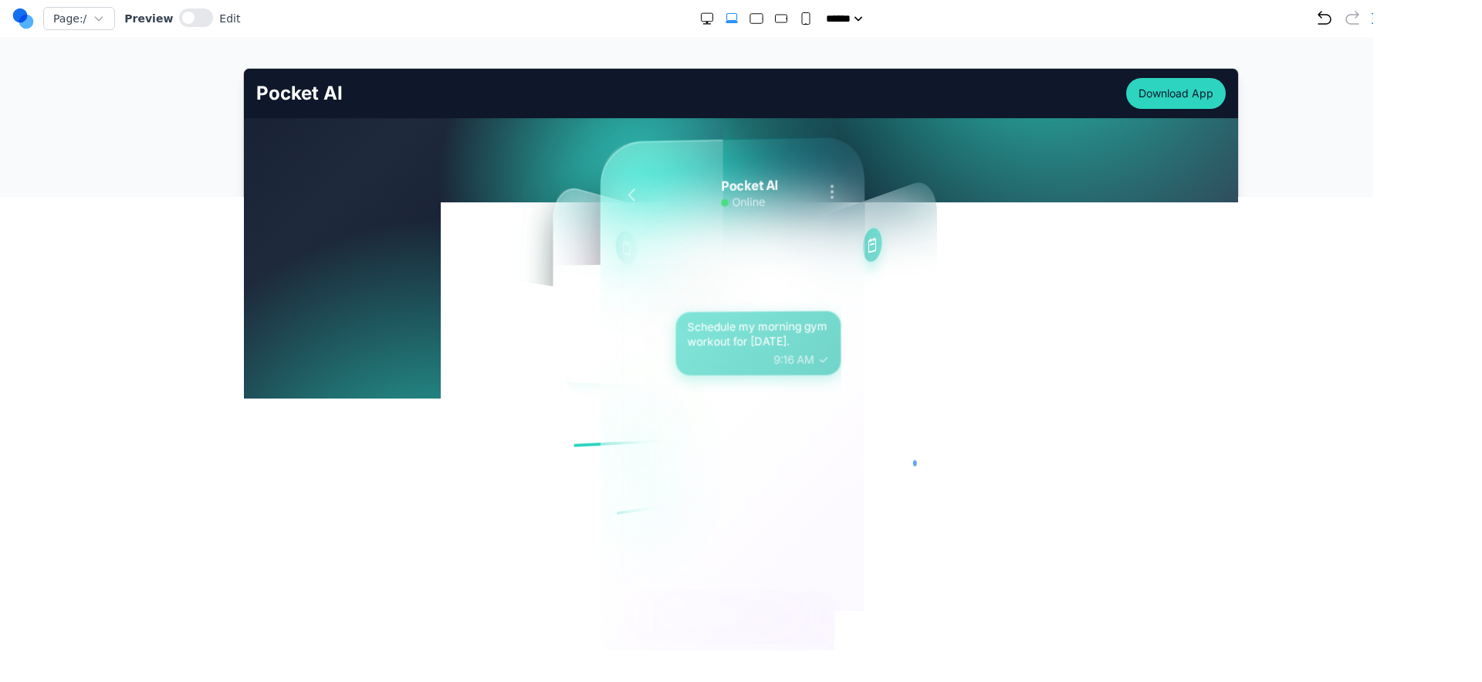
click at [502, 429] on div "MY TASKS Today • 4 tasks remaining Morning Workout HIGH 7:00 AM - 8:00 AM Team …" at bounding box center [741, 405] width 692 height 463
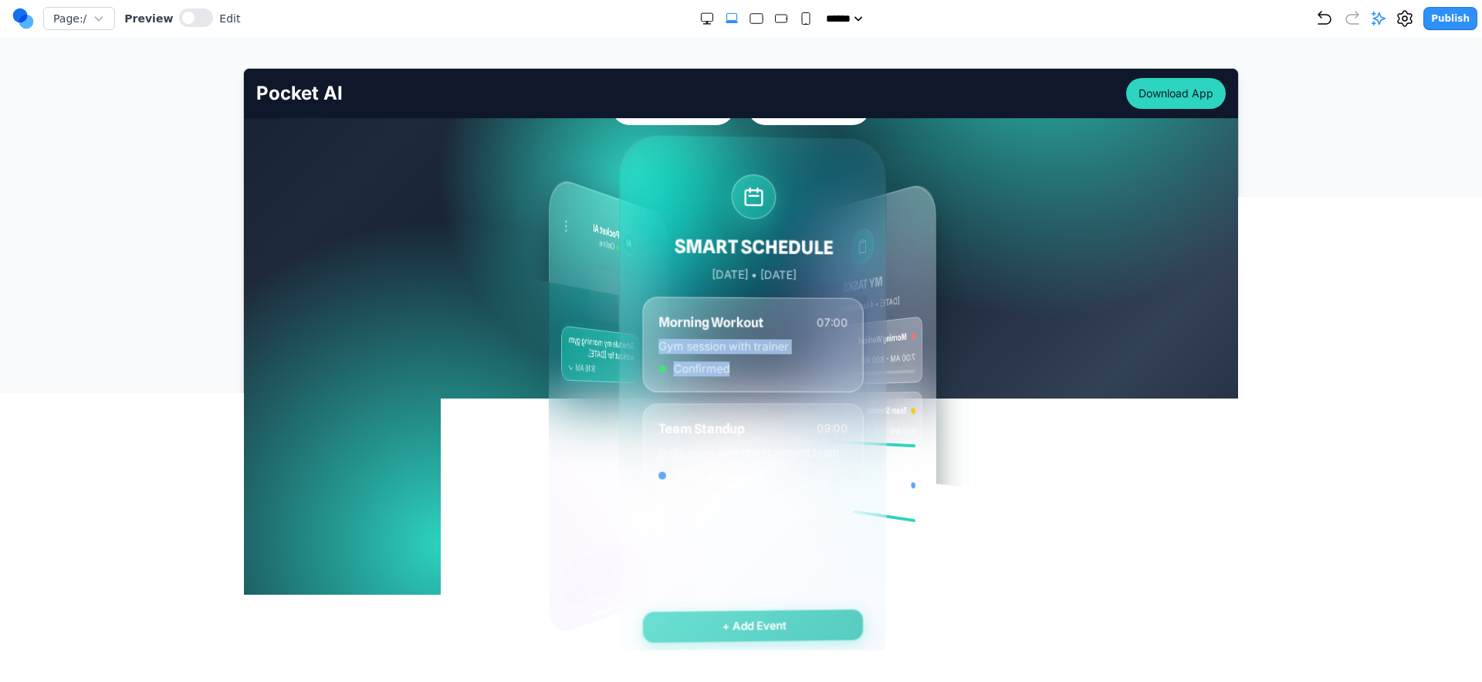
drag, startPoint x: 865, startPoint y: 351, endPoint x: 691, endPoint y: 375, distance: 175.3
click at [691, 375] on div "Morning Workout 07:00 Gym session with trainer Confirmed" at bounding box center [752, 344] width 221 height 96
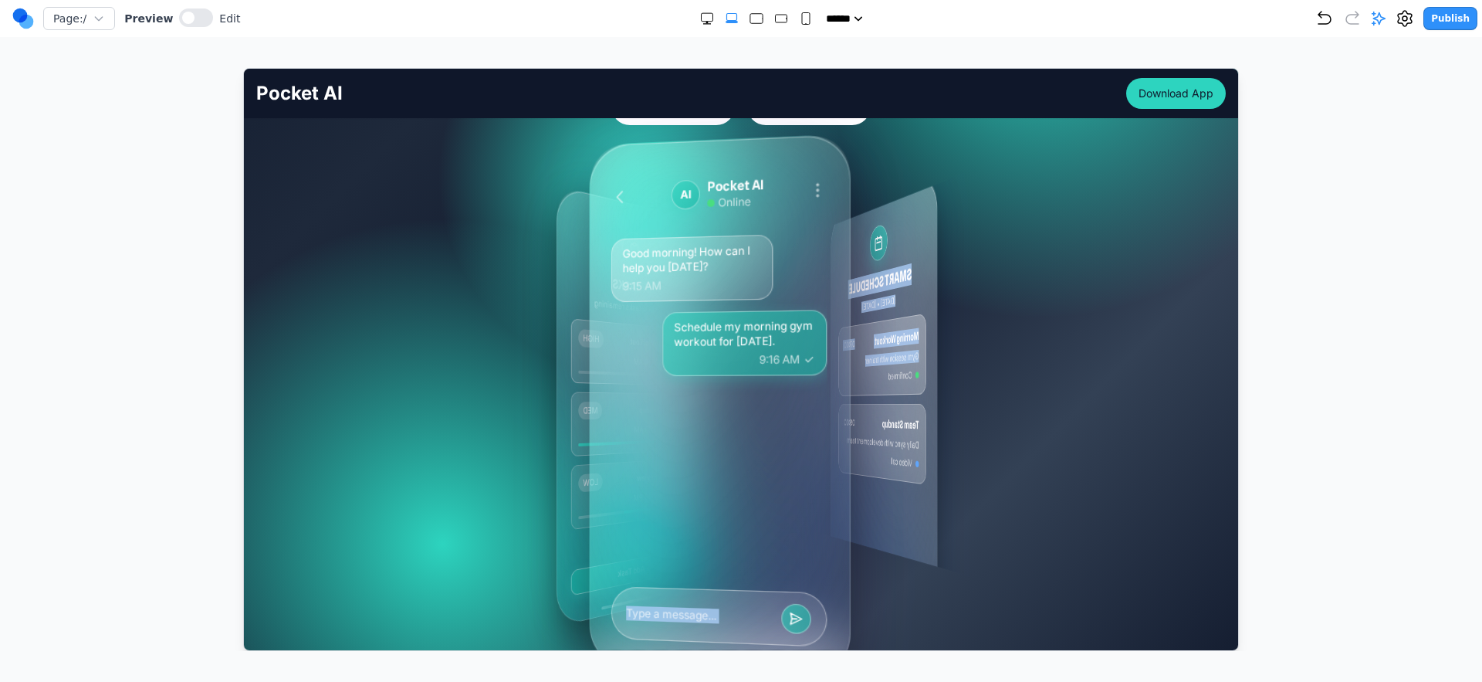
drag, startPoint x: 648, startPoint y: 362, endPoint x: 803, endPoint y: 359, distance: 155.2
click at [803, 359] on div "MY TASKS Today • 4 tasks remaining Morning Workout HIGH 7:00 AM - 8:00 AM Team …" at bounding box center [733, 405] width 146 height 496
click at [802, 359] on icon at bounding box center [807, 359] width 12 height 12
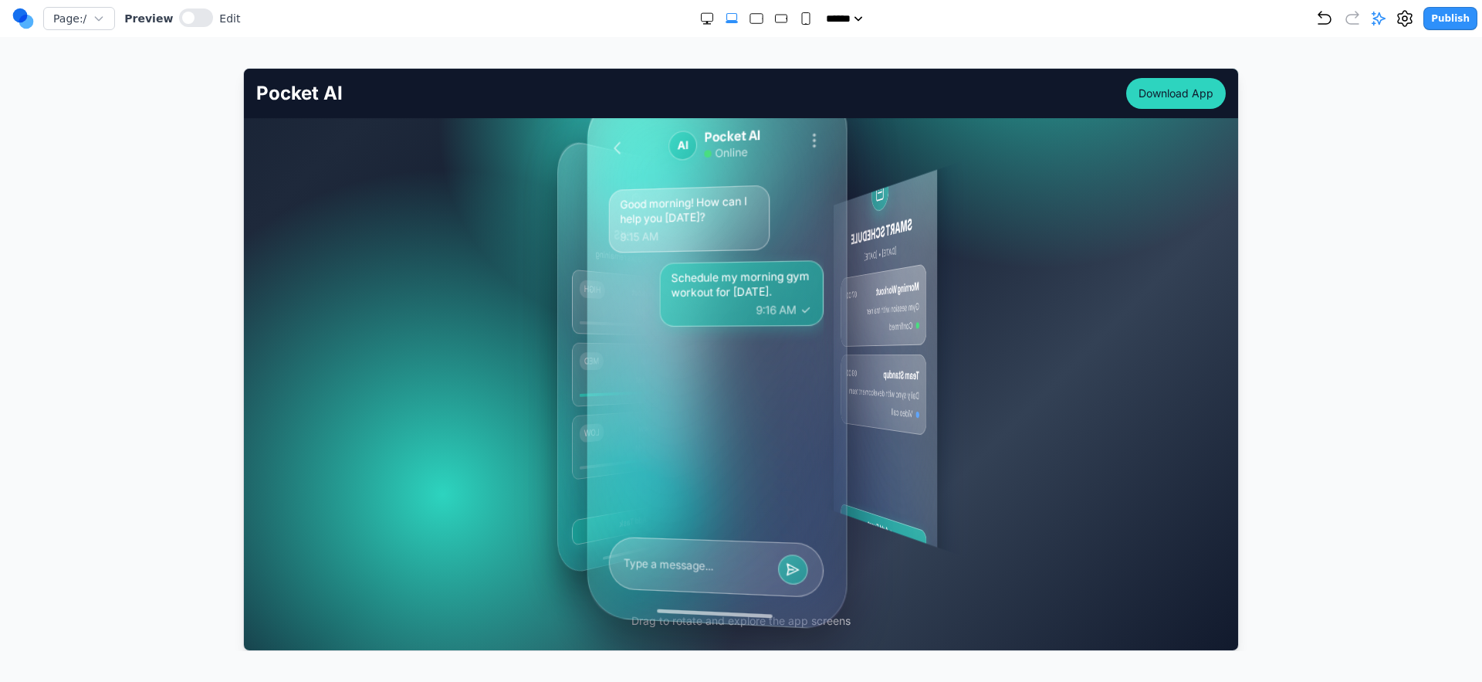
scroll to position [308, 0]
click at [1333, 21] on icon "Undo" at bounding box center [1325, 18] width 19 height 19
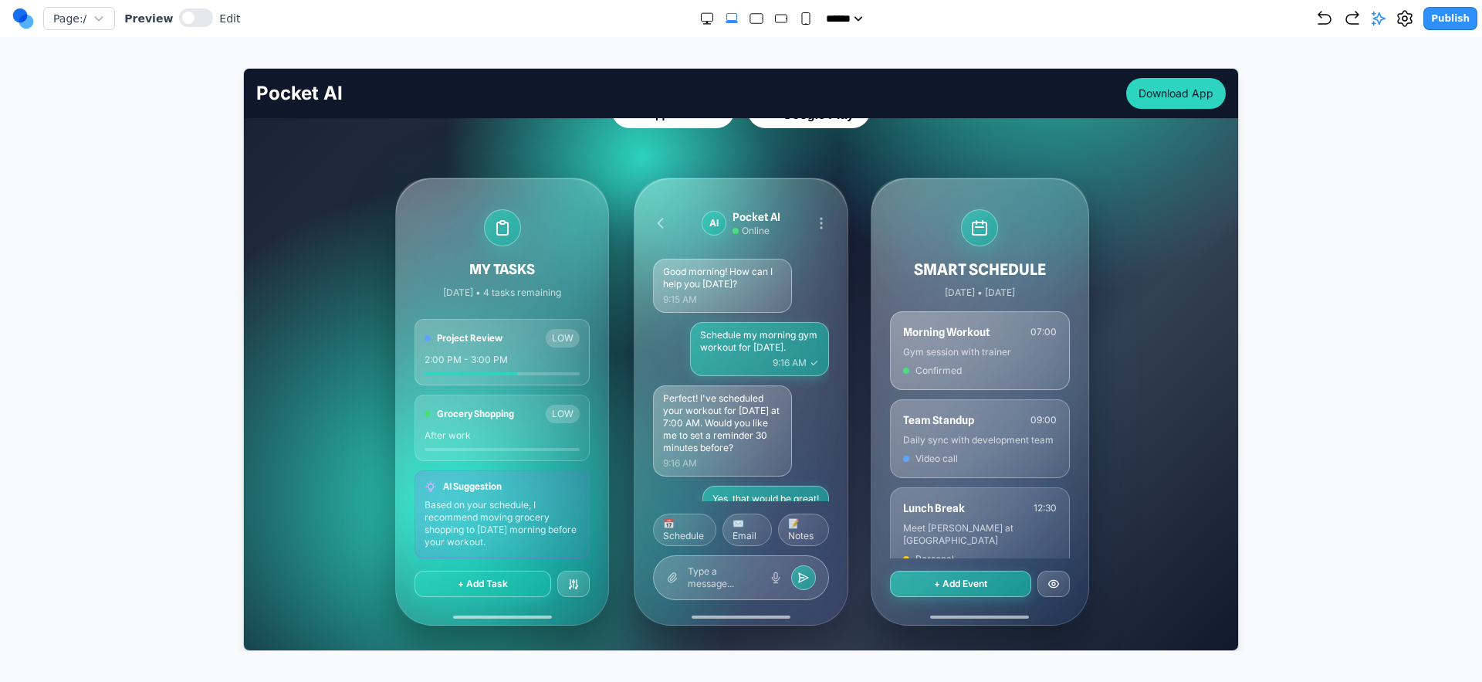
scroll to position [0, 0]
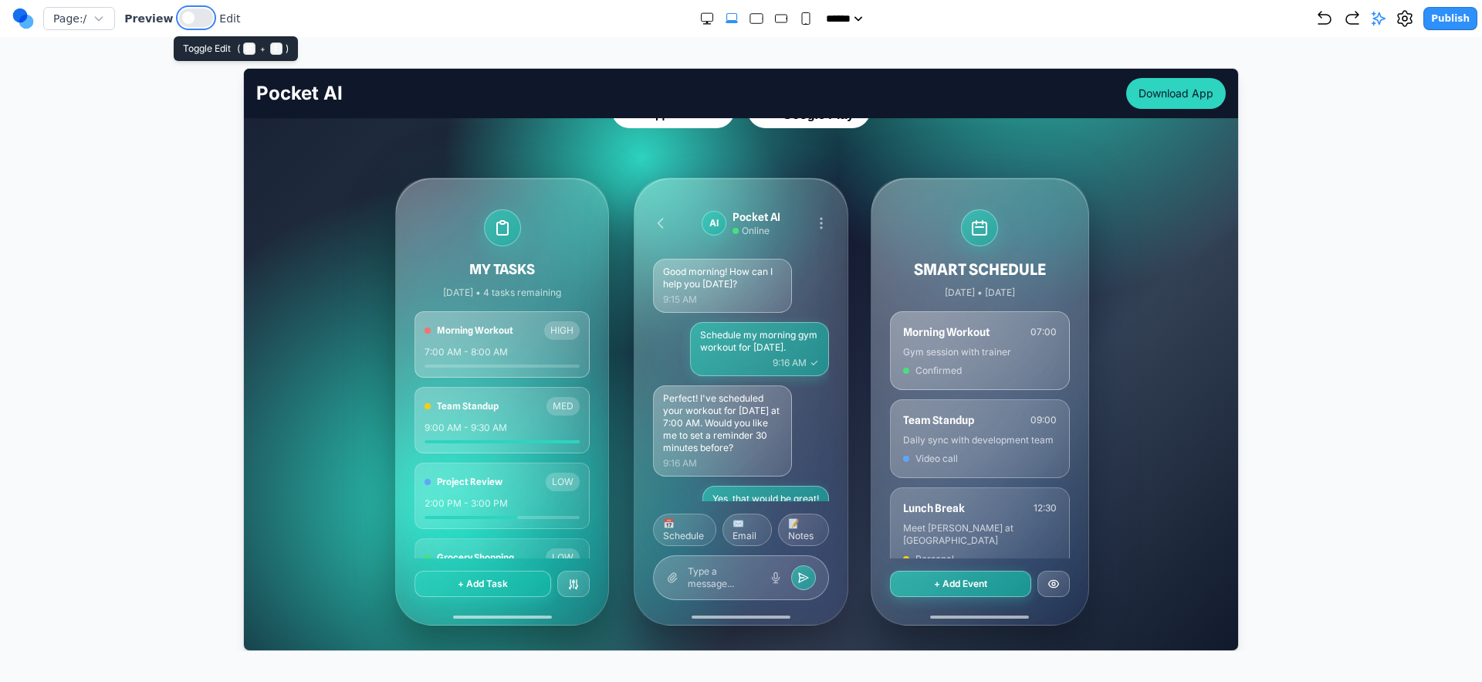
drag, startPoint x: 178, startPoint y: 15, endPoint x: 202, endPoint y: 38, distance: 32.8
click at [182, 19] on span at bounding box center [188, 18] width 12 height 12
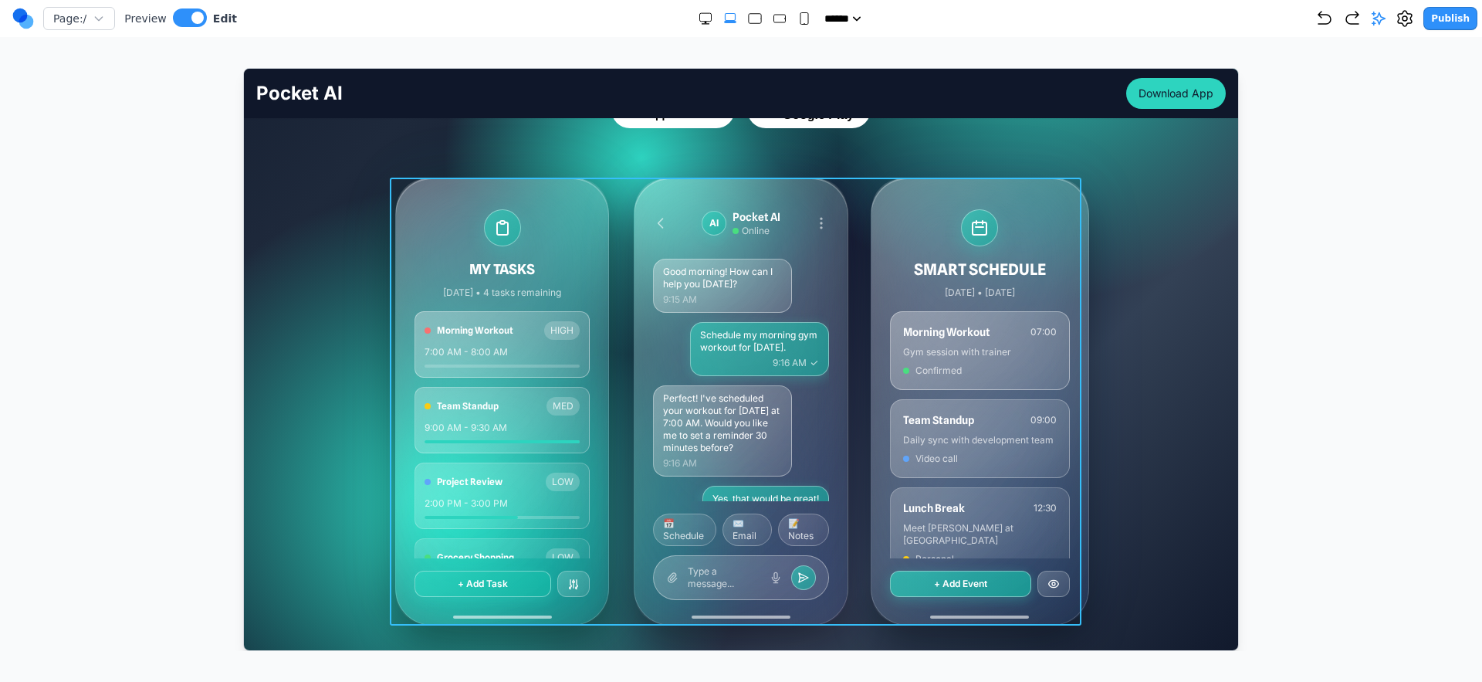
click at [623, 245] on div "MY TASKS Today • 4 tasks remaining Morning Workout HIGH 7:00 AM - 8:00 AM Team …" at bounding box center [741, 401] width 692 height 448
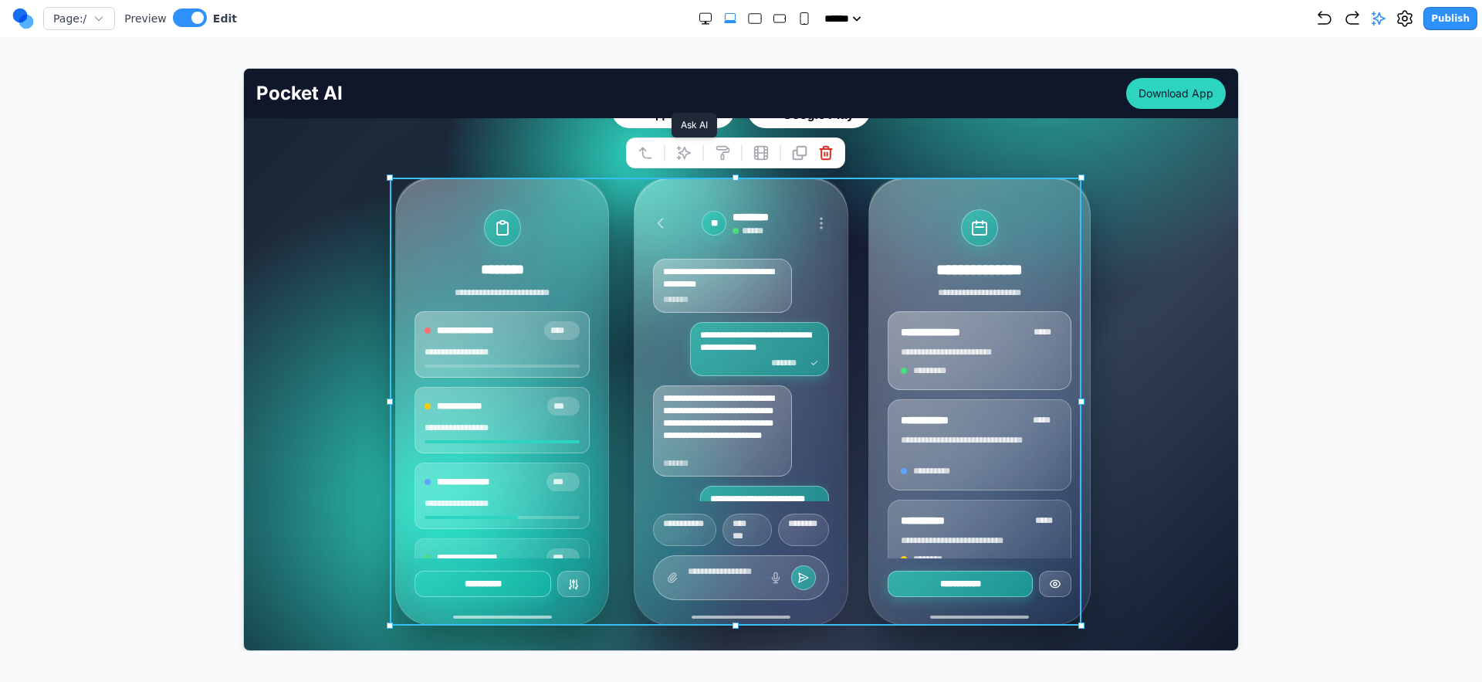
click at [689, 154] on icon at bounding box center [683, 151] width 15 height 15
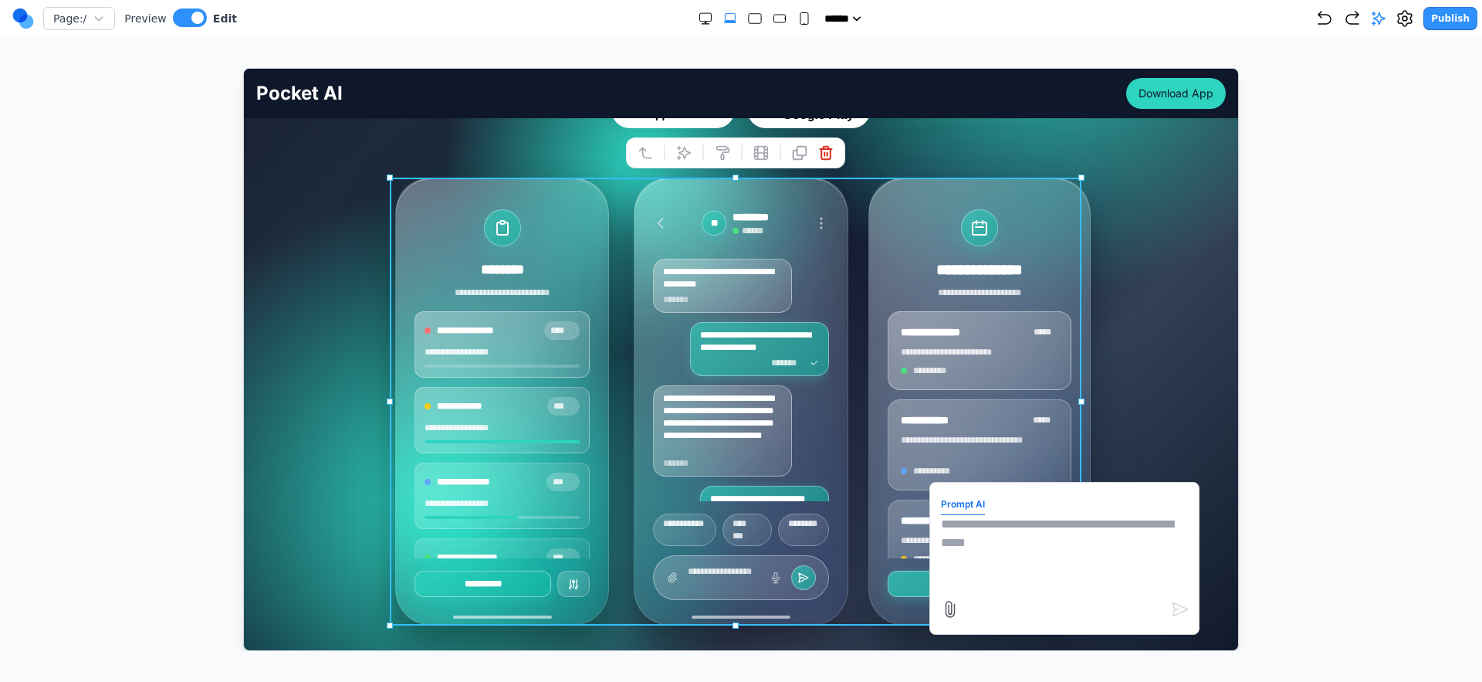
click at [979, 533] on textarea at bounding box center [1063, 552] width 247 height 77
type textarea "*"
type textarea "**********"
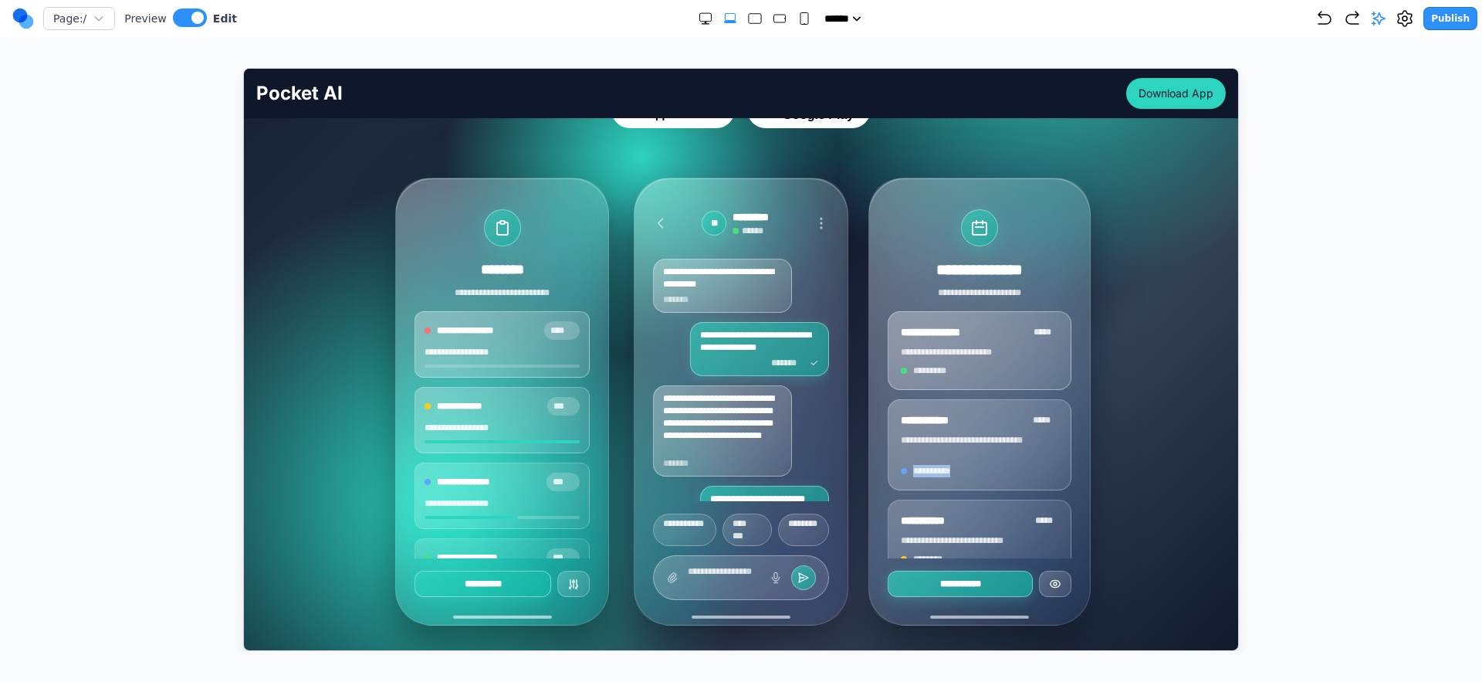
drag, startPoint x: 1195, startPoint y: 462, endPoint x: 1199, endPoint y: 470, distance: 8.6
click at [1198, 468] on div "**********" at bounding box center [741, 401] width 970 height 448
click at [859, 296] on div "**********" at bounding box center [741, 401] width 692 height 448
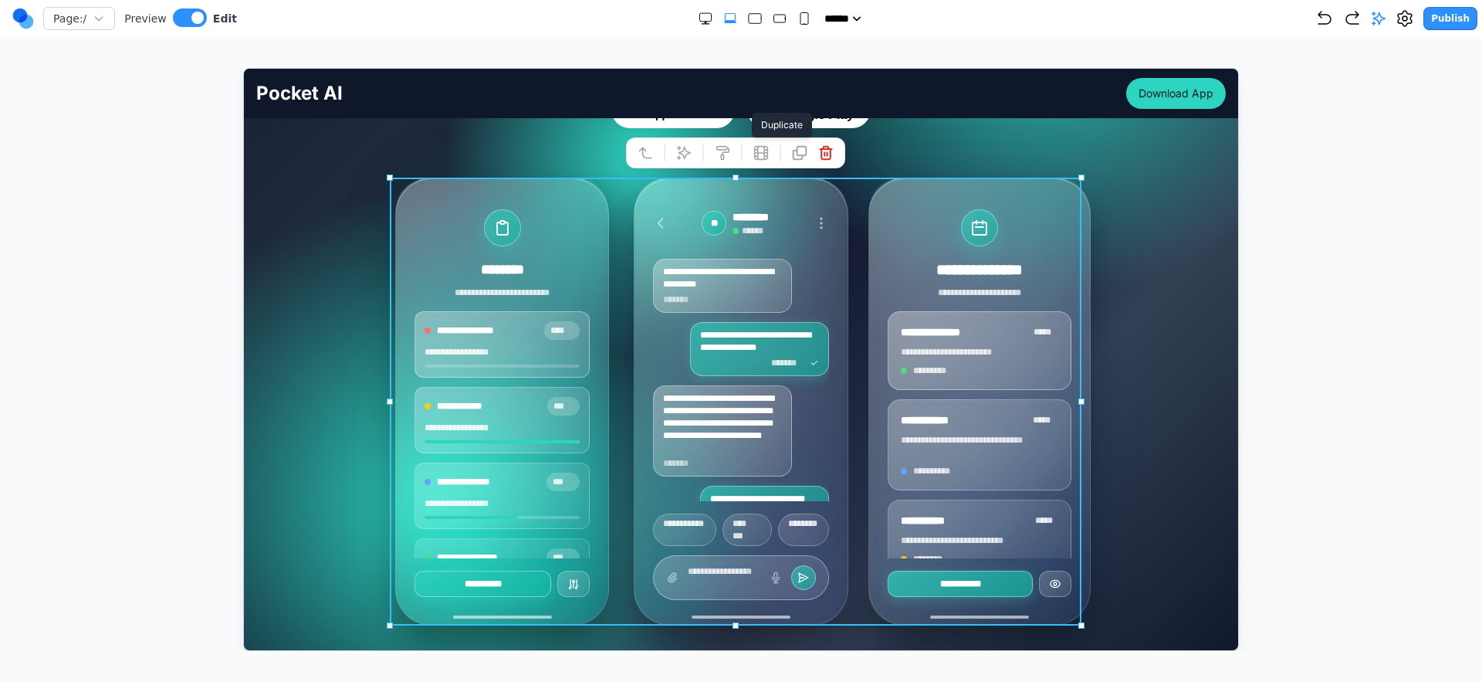
click at [792, 149] on icon at bounding box center [798, 151] width 13 height 13
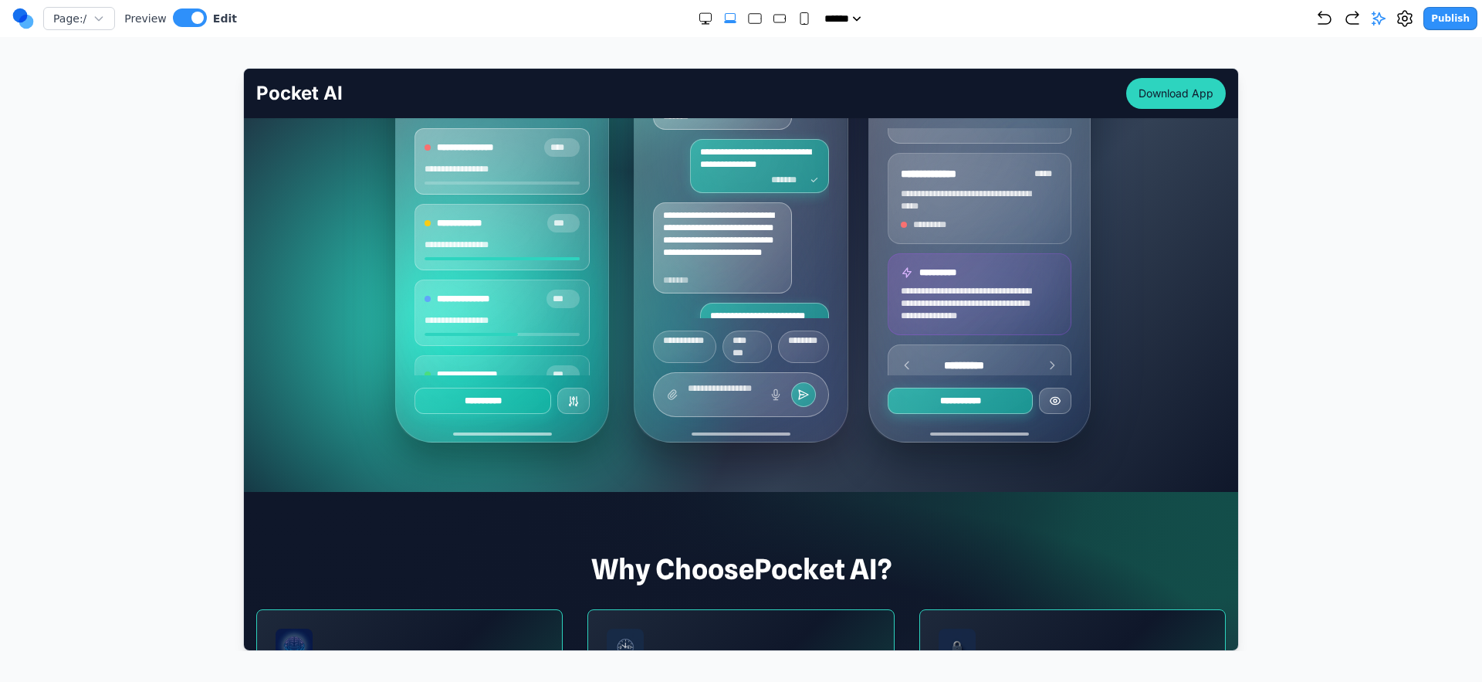
scroll to position [242, 0]
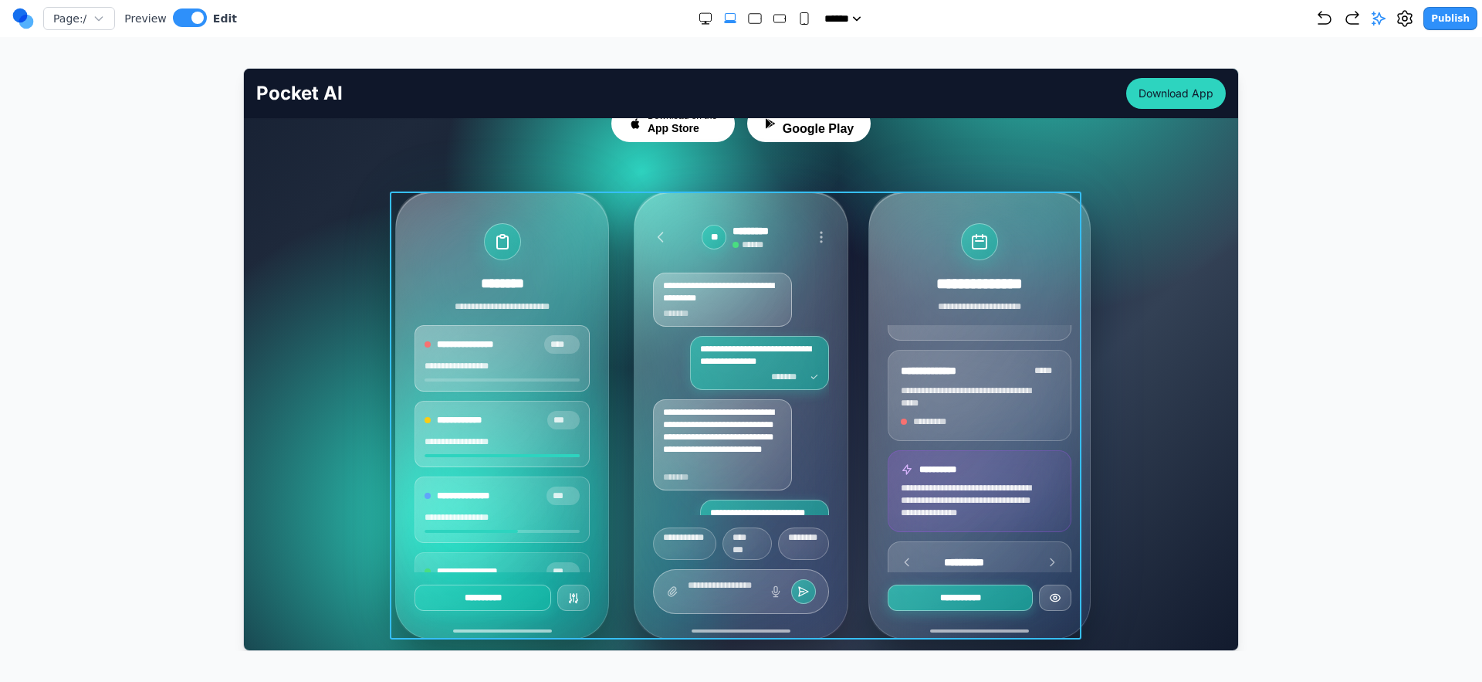
click at [849, 313] on div "**********" at bounding box center [741, 415] width 692 height 448
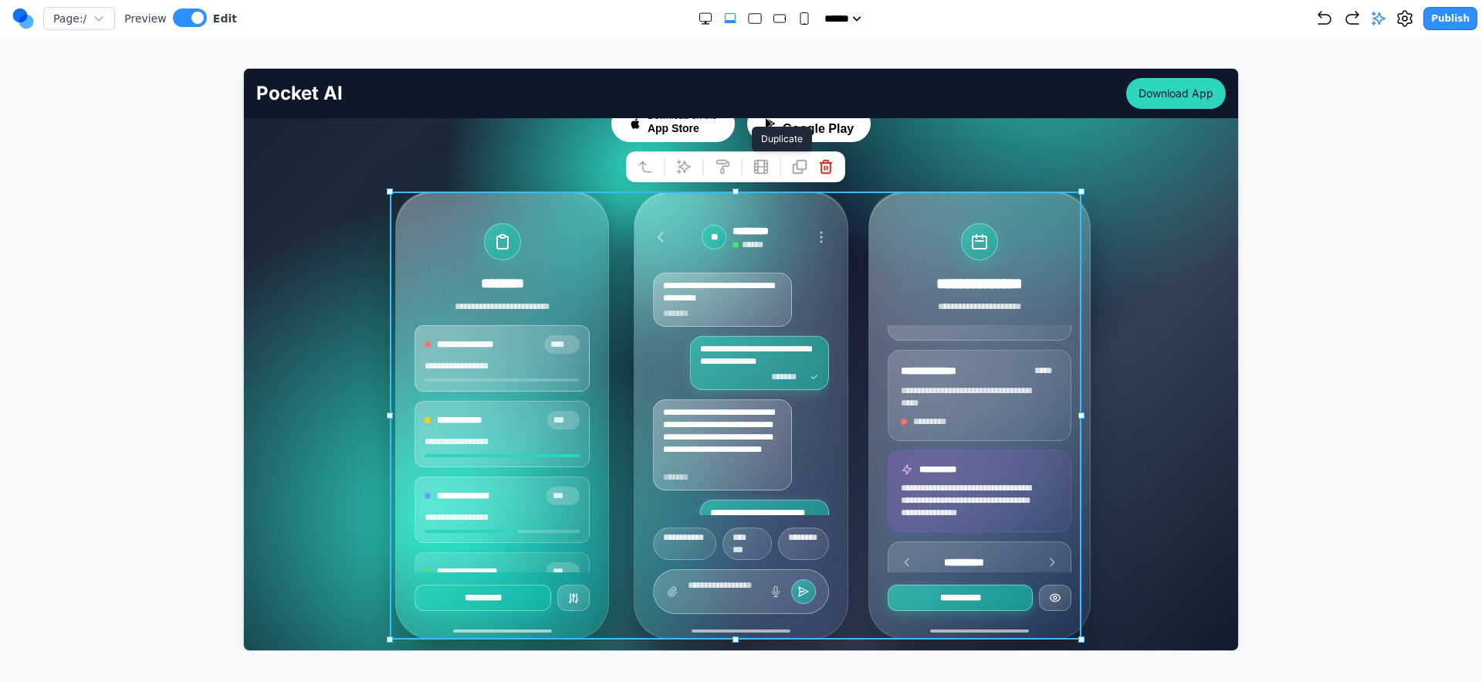
click at [794, 169] on icon at bounding box center [798, 165] width 15 height 15
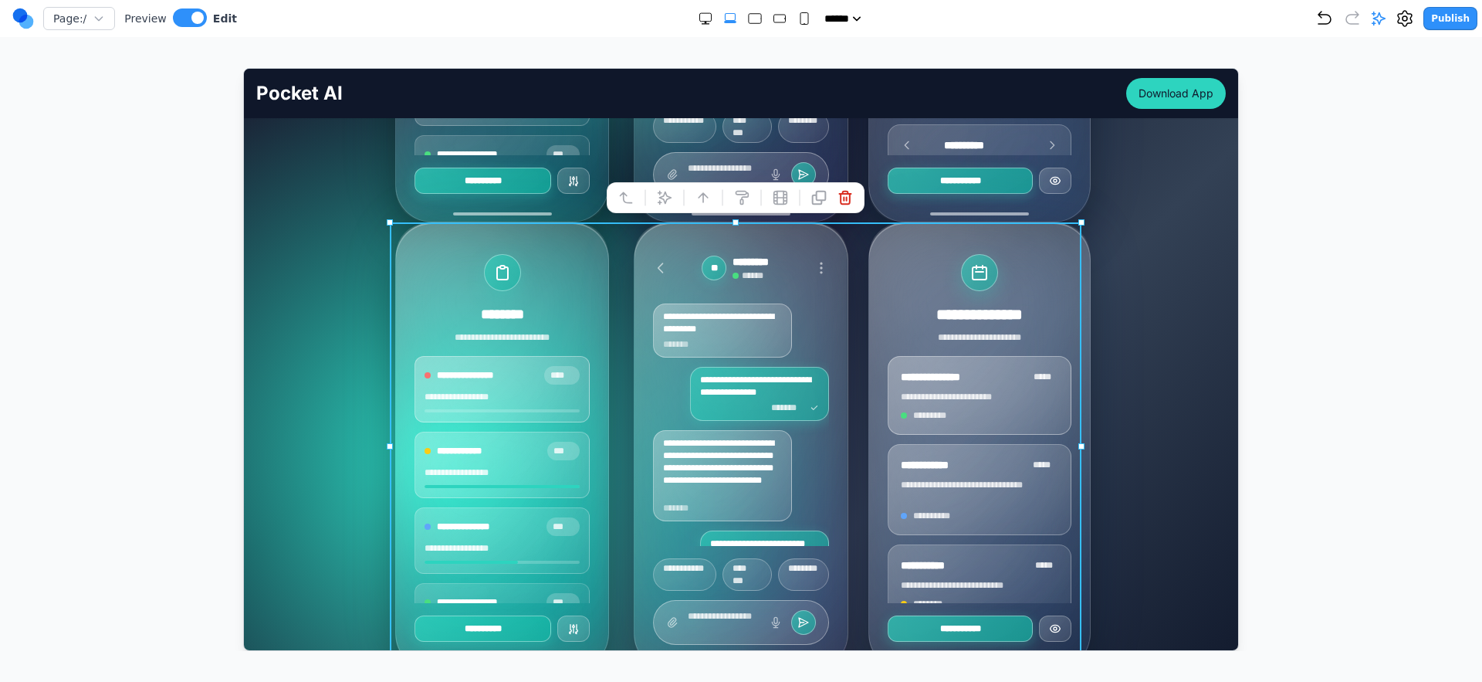
scroll to position [574, 0]
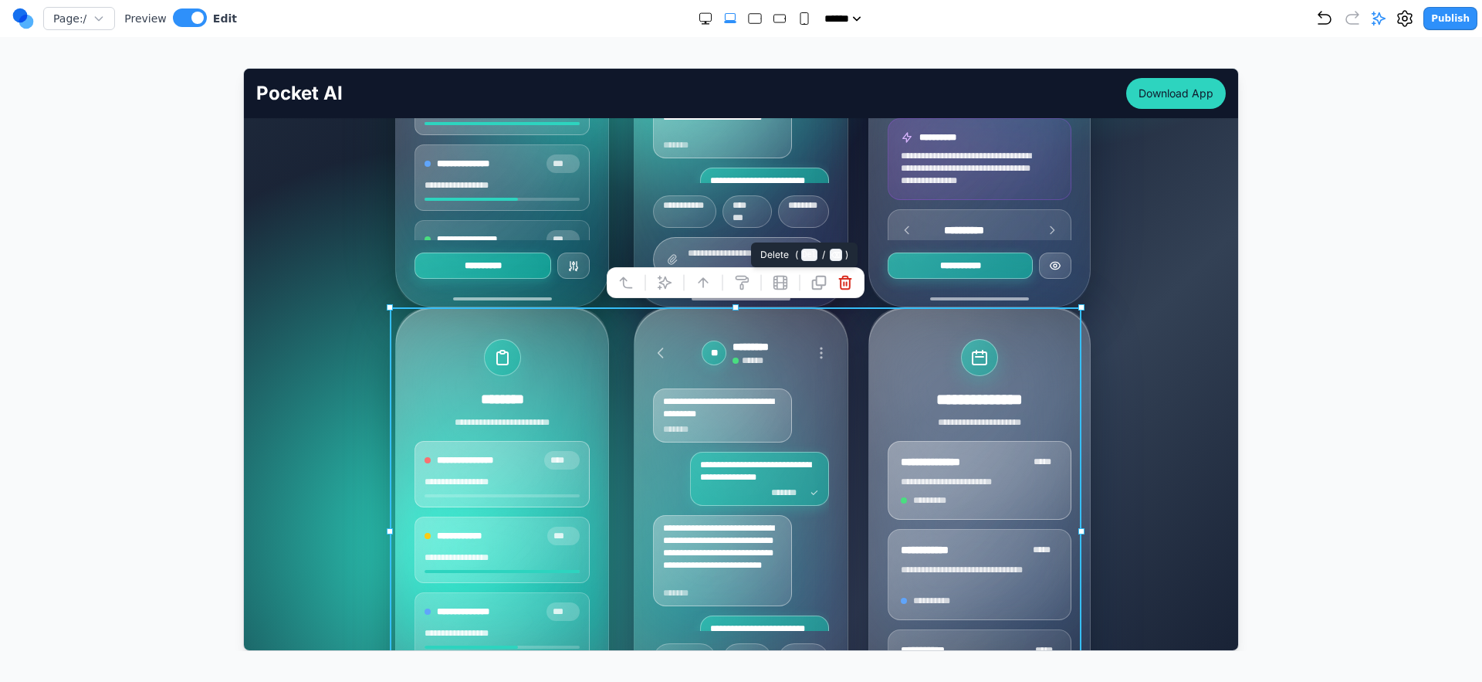
click at [848, 277] on icon at bounding box center [844, 281] width 12 height 13
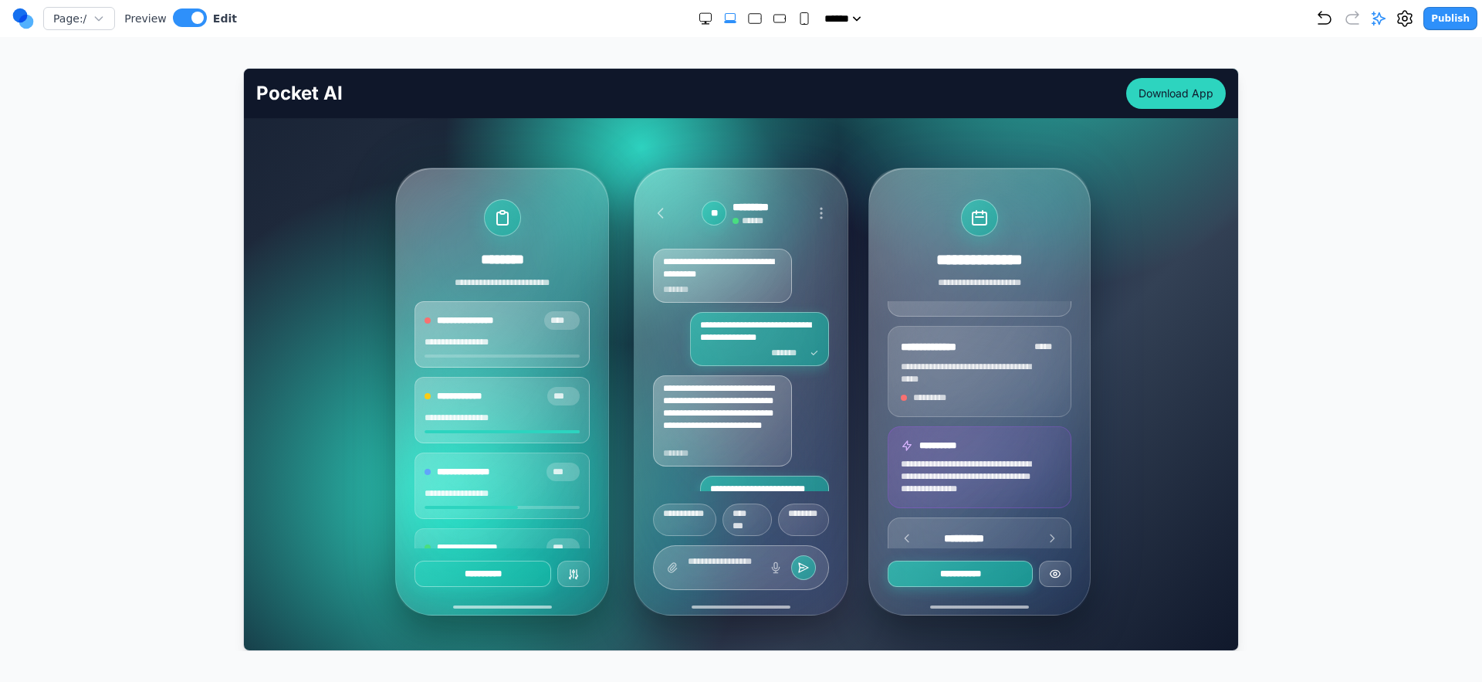
scroll to position [168, 0]
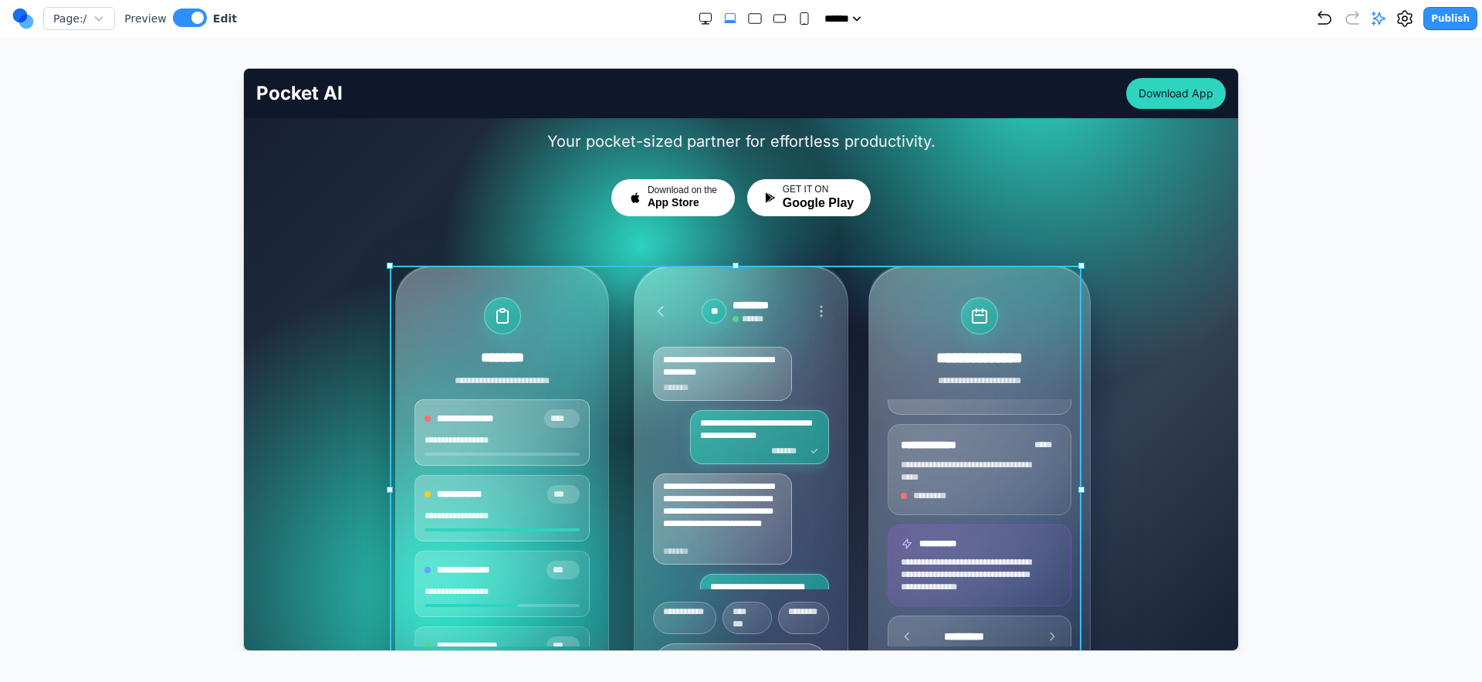
click at [858, 307] on div "**********" at bounding box center [741, 489] width 692 height 448
click at [855, 301] on div "**********" at bounding box center [741, 489] width 692 height 448
click at [658, 238] on icon at bounding box center [663, 239] width 15 height 15
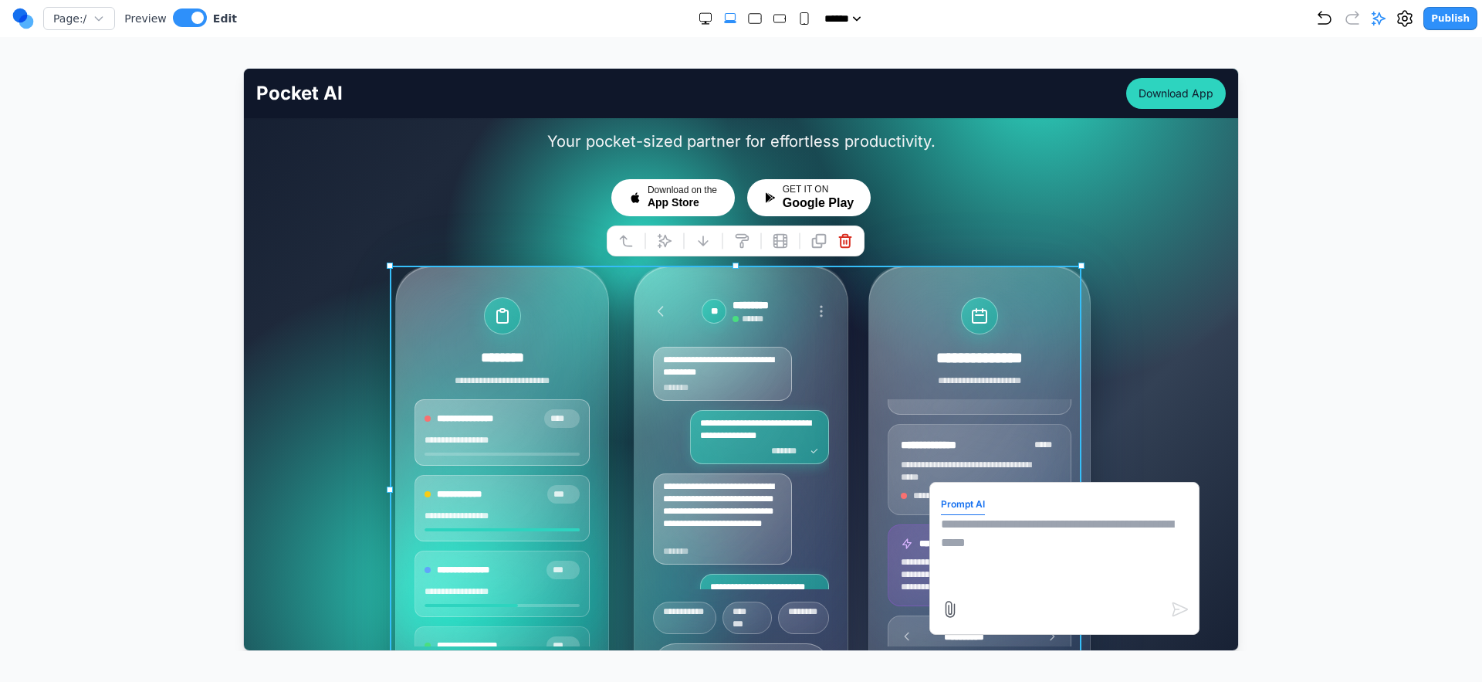
click at [1018, 550] on textarea at bounding box center [1063, 552] width 247 height 77
type textarea "**********"
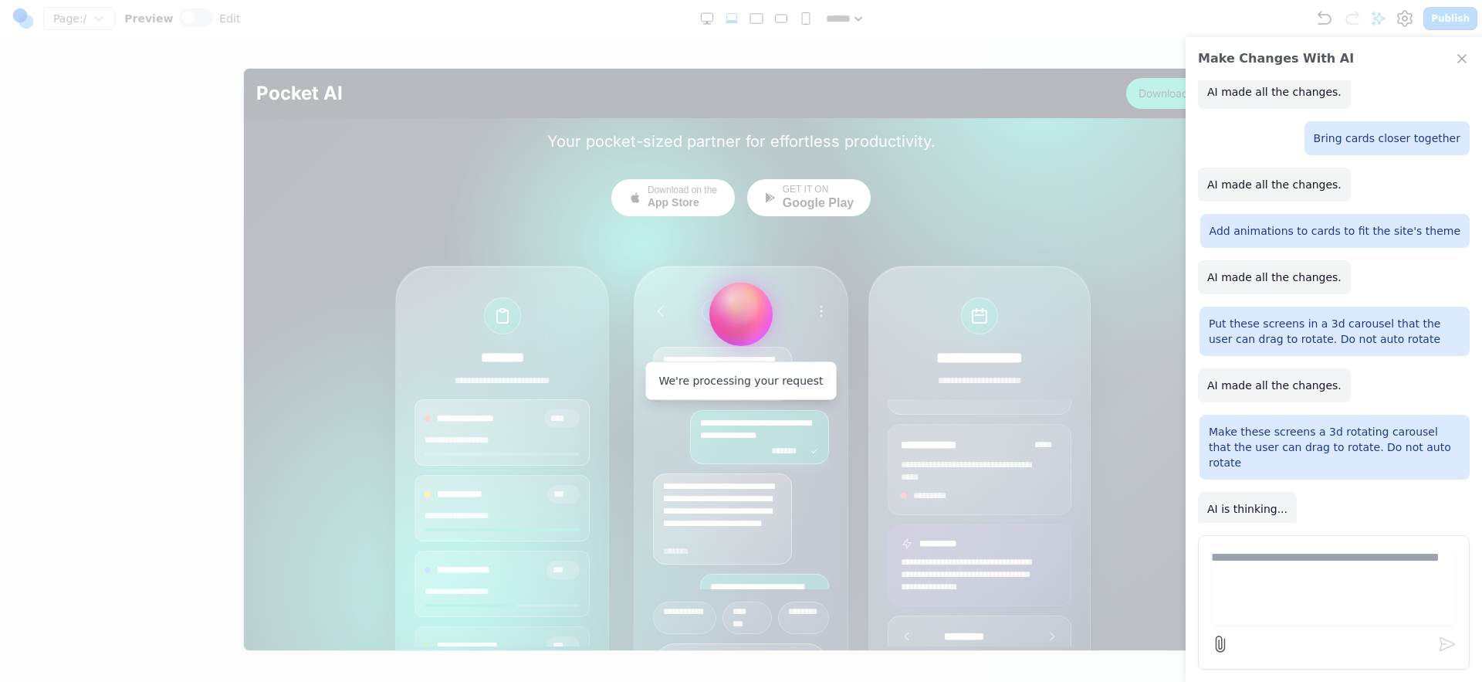
scroll to position [95, 0]
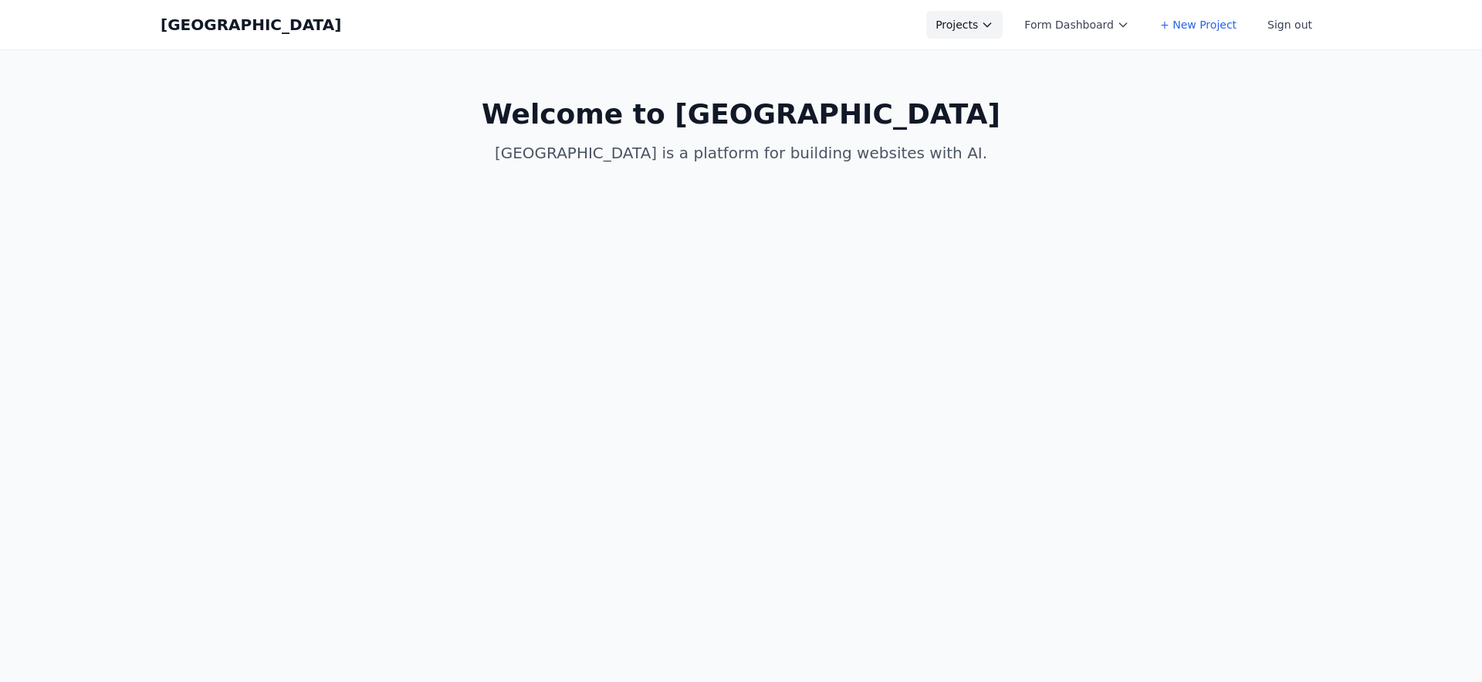
drag, startPoint x: 1016, startPoint y: 20, endPoint x: 975, endPoint y: 28, distance: 41.6
click at [1015, 20] on div "Projects Form Dashboard + New Project Sign out" at bounding box center [1123, 25] width 395 height 28
click at [968, 29] on button "Projects" at bounding box center [964, 25] width 76 height 28
click at [1228, 144] on main "Welcome to [GEOGRAPHIC_DATA] is a platform for building websites with AI." at bounding box center [741, 131] width 1186 height 164
click at [1190, 24] on link "+ New Project" at bounding box center [1198, 25] width 95 height 28
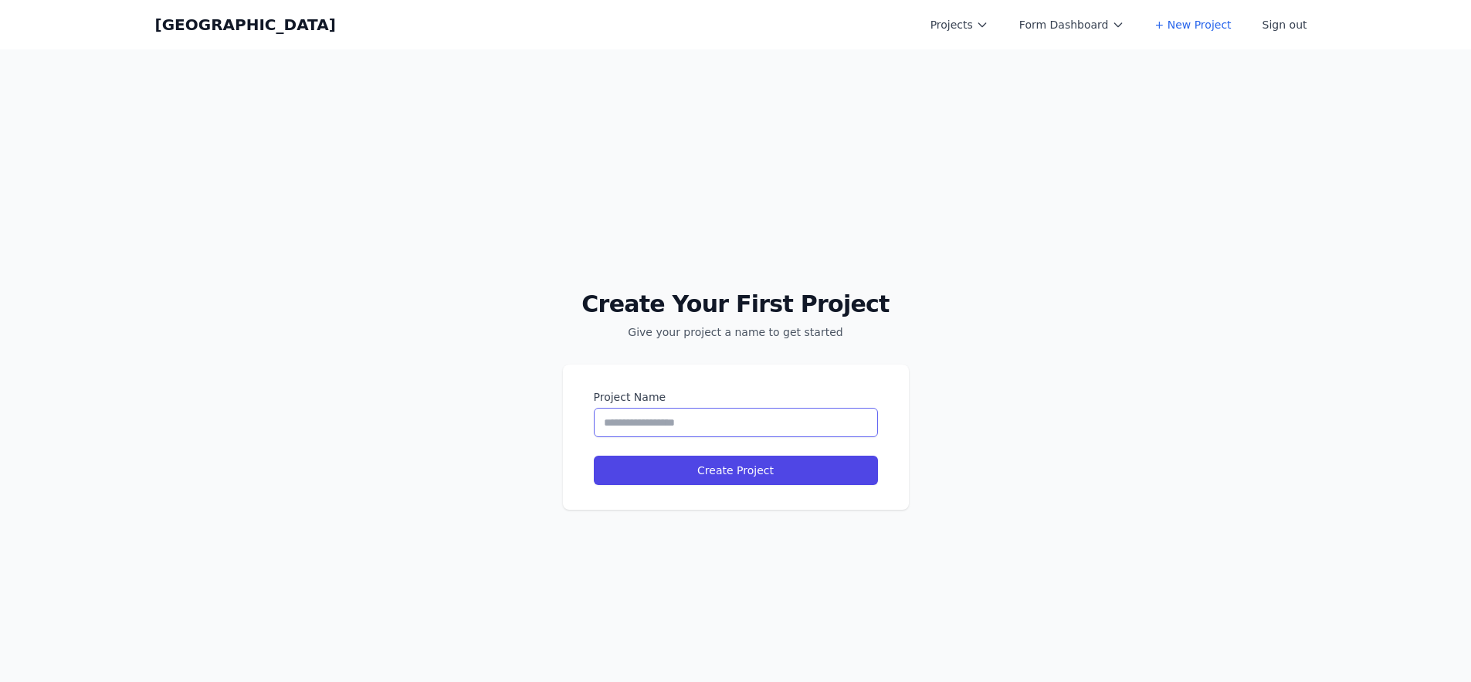
click at [665, 421] on input "Project Name" at bounding box center [736, 422] width 284 height 29
type input "*"
type input "**********"
click at [594, 456] on button "Create Project" at bounding box center [736, 470] width 284 height 29
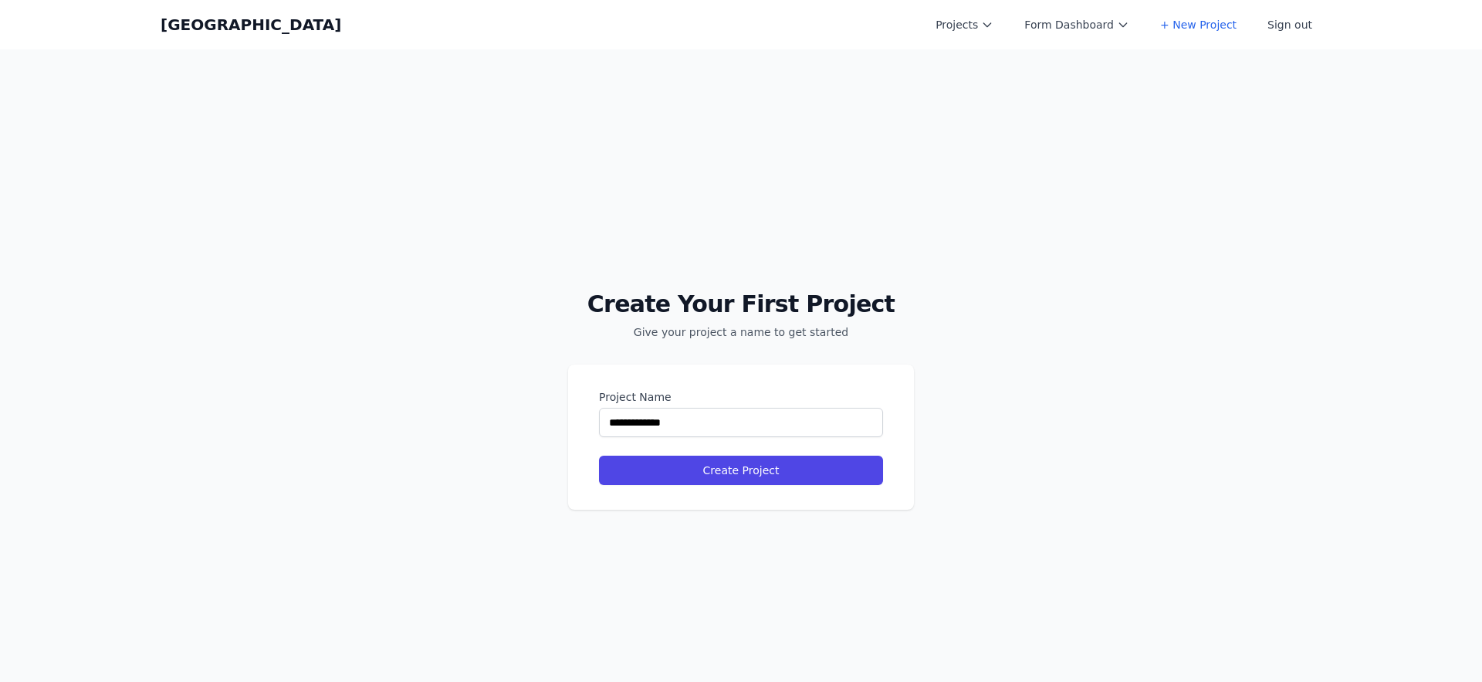
select select "**"
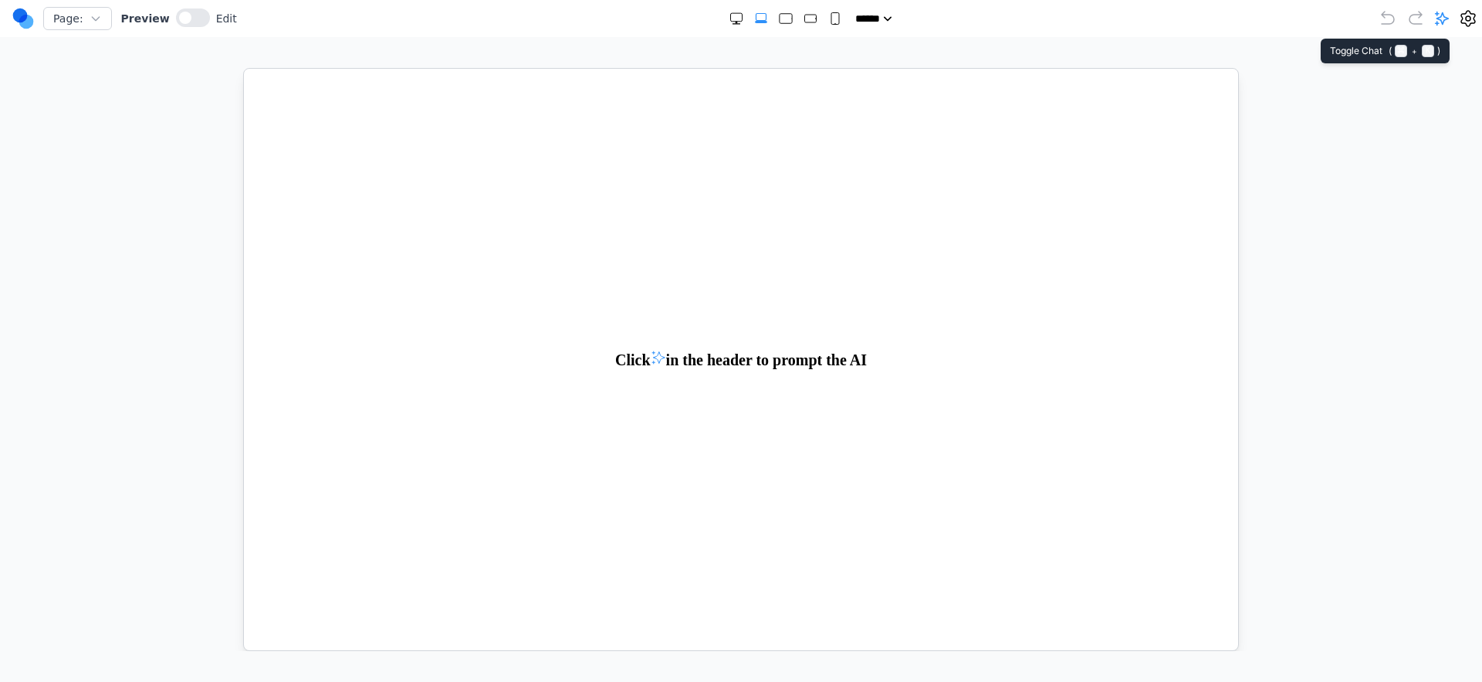
drag, startPoint x: 1444, startPoint y: 22, endPoint x: 1406, endPoint y: 164, distance: 147.0
click at [1444, 22] on icon at bounding box center [1442, 18] width 13 height 13
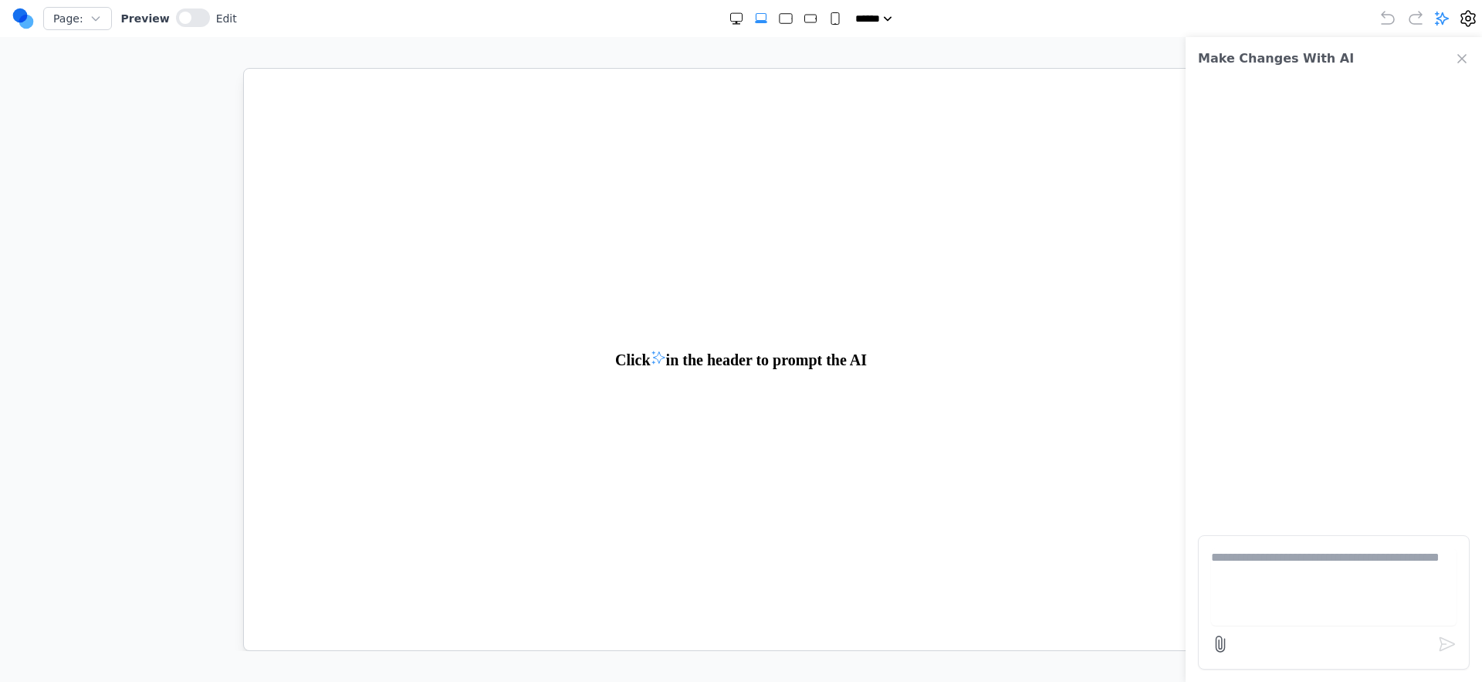
click at [1281, 564] on textarea at bounding box center [1334, 586] width 246 height 77
click at [1211, 649] on form "**********" at bounding box center [1334, 602] width 272 height 134
click at [1214, 646] on icon at bounding box center [1220, 644] width 19 height 19
click at [0, 0] on input "file" at bounding box center [0, 0] width 0 height 0
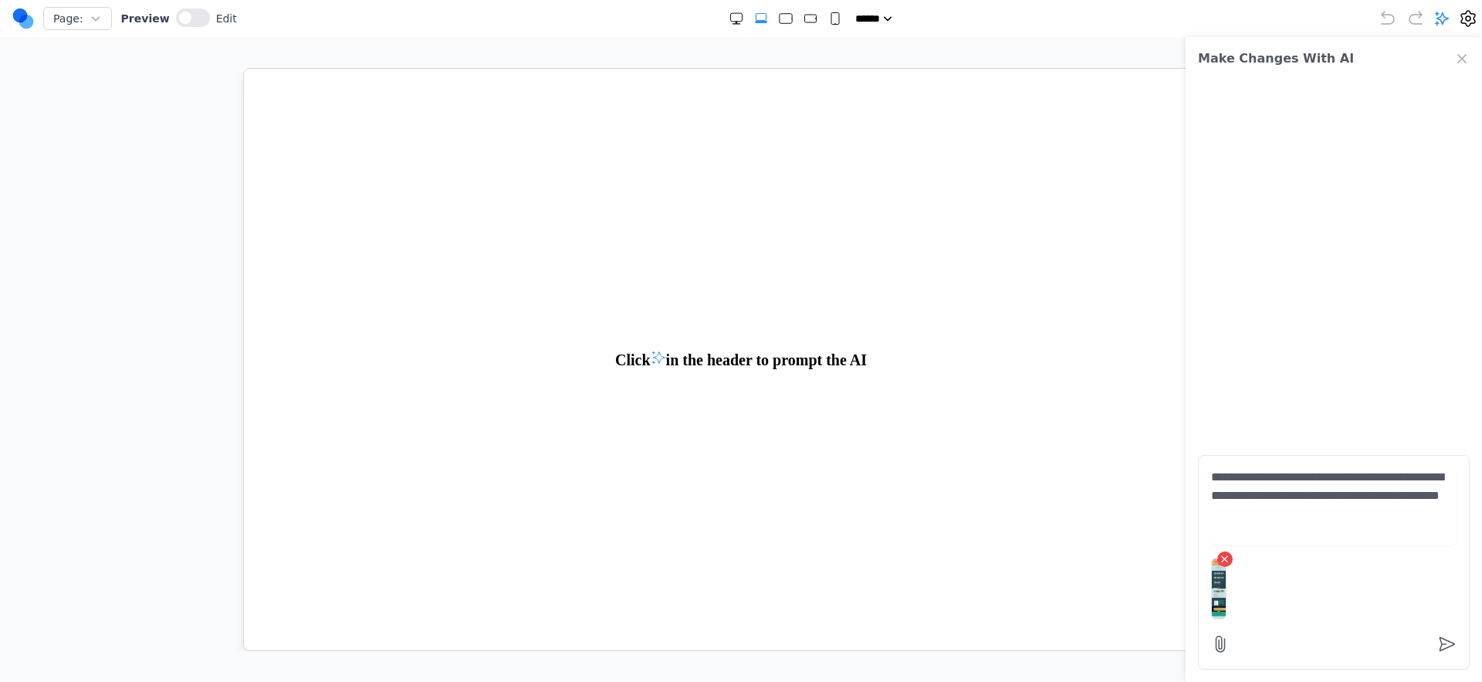
click at [1339, 510] on textarea "**********" at bounding box center [1334, 506] width 246 height 77
click at [1391, 498] on textarea "**********" at bounding box center [1334, 506] width 246 height 77
click at [1261, 500] on textarea "**********" at bounding box center [1334, 506] width 246 height 77
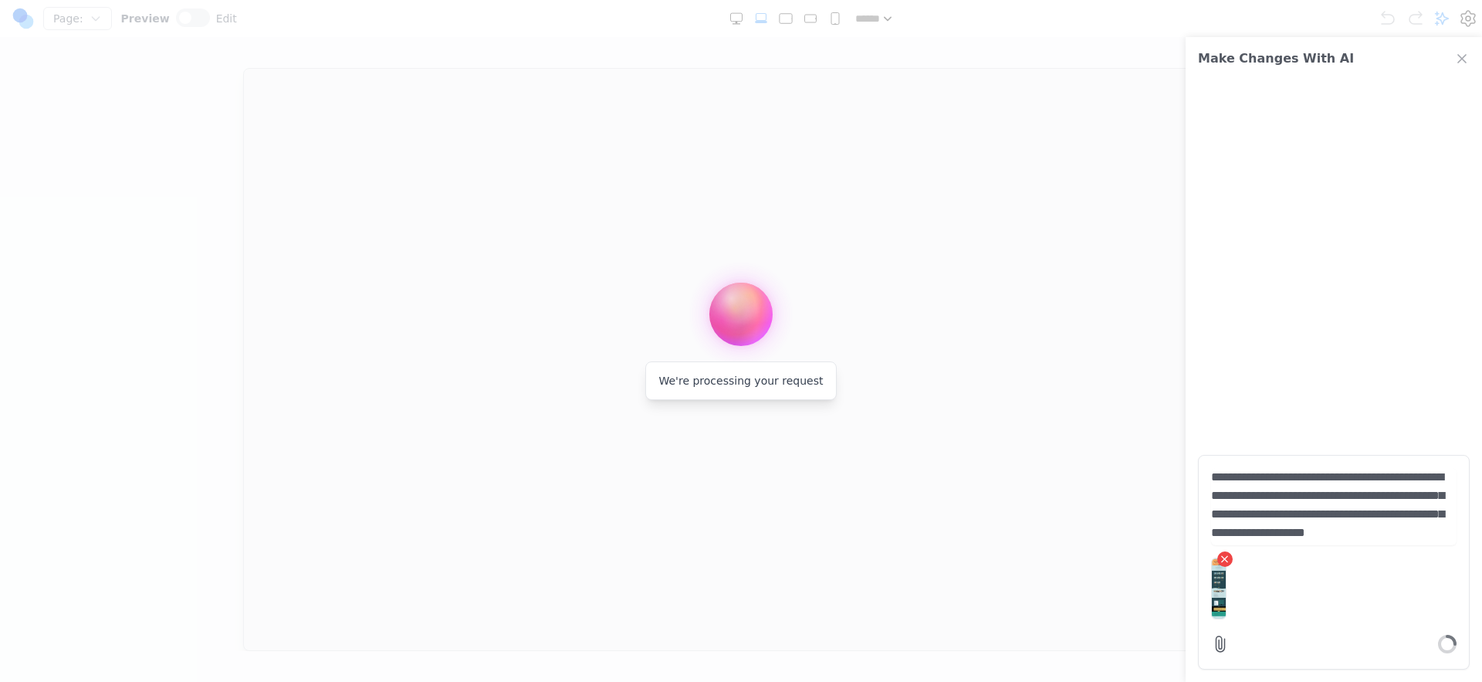
type textarea "**********"
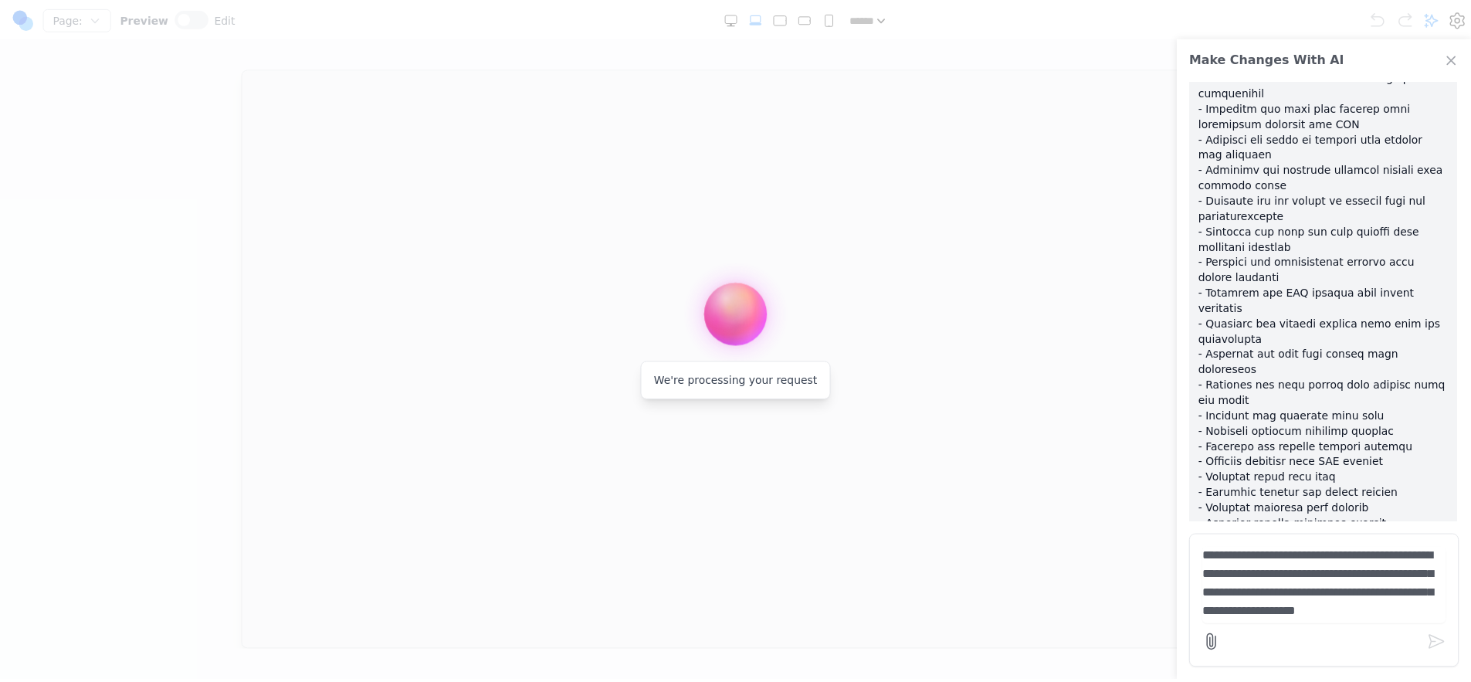
scroll to position [2624, 0]
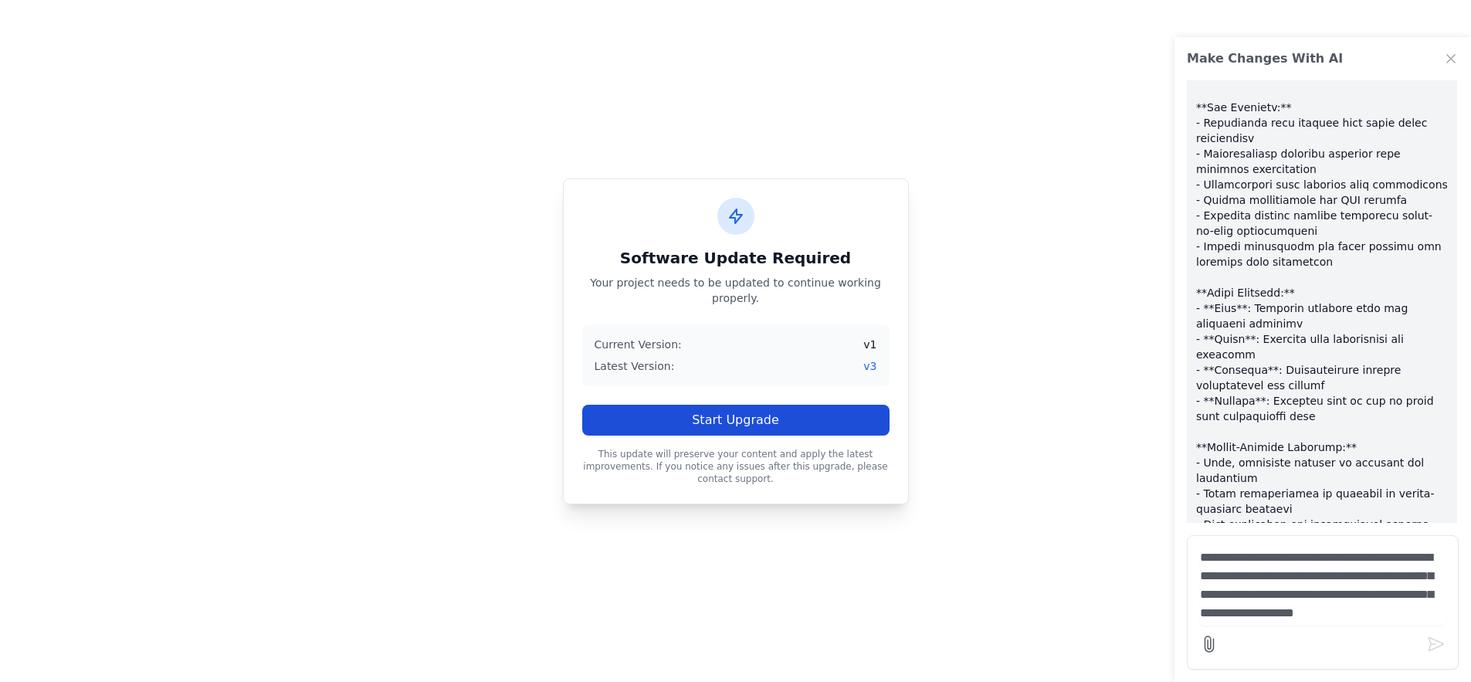
click at [816, 430] on button "Start Upgrade" at bounding box center [735, 420] width 307 height 31
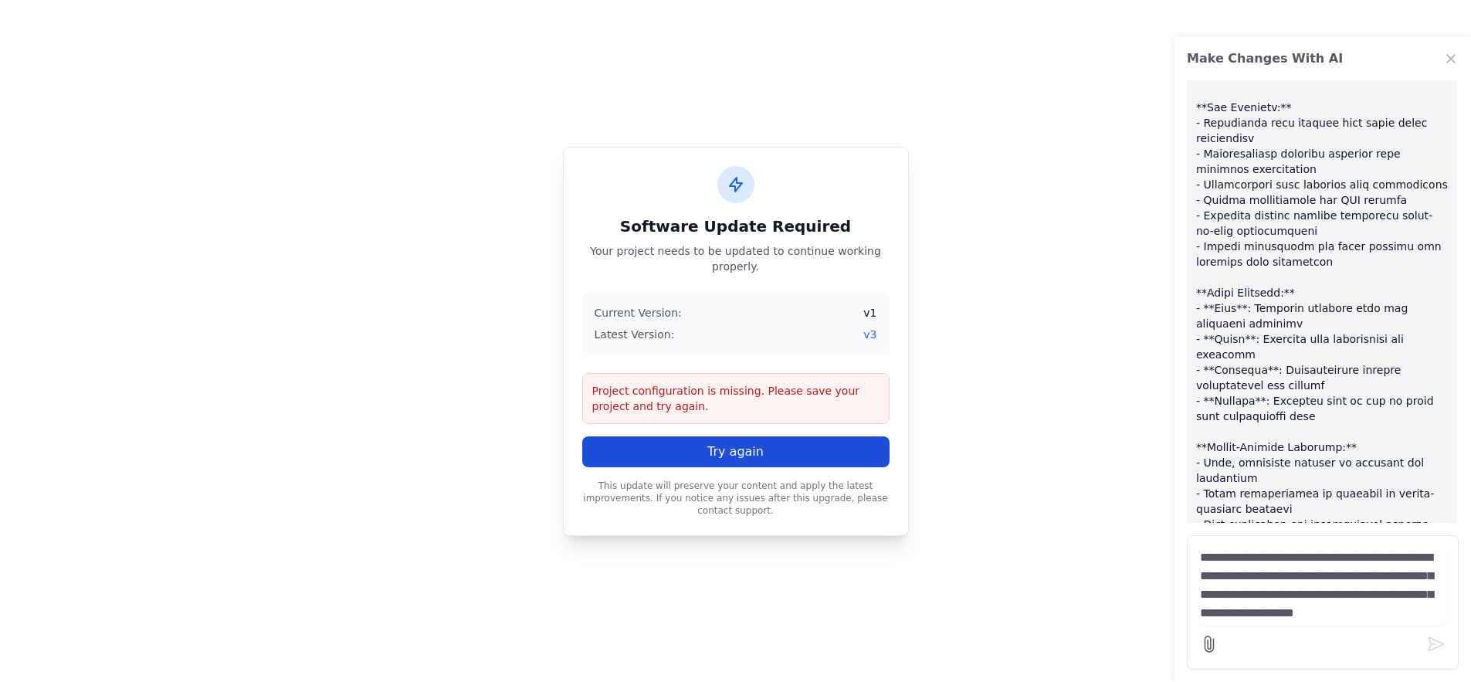
click at [819, 438] on button "Try again" at bounding box center [735, 451] width 307 height 31
click at [820, 439] on button "Try again" at bounding box center [735, 451] width 307 height 31
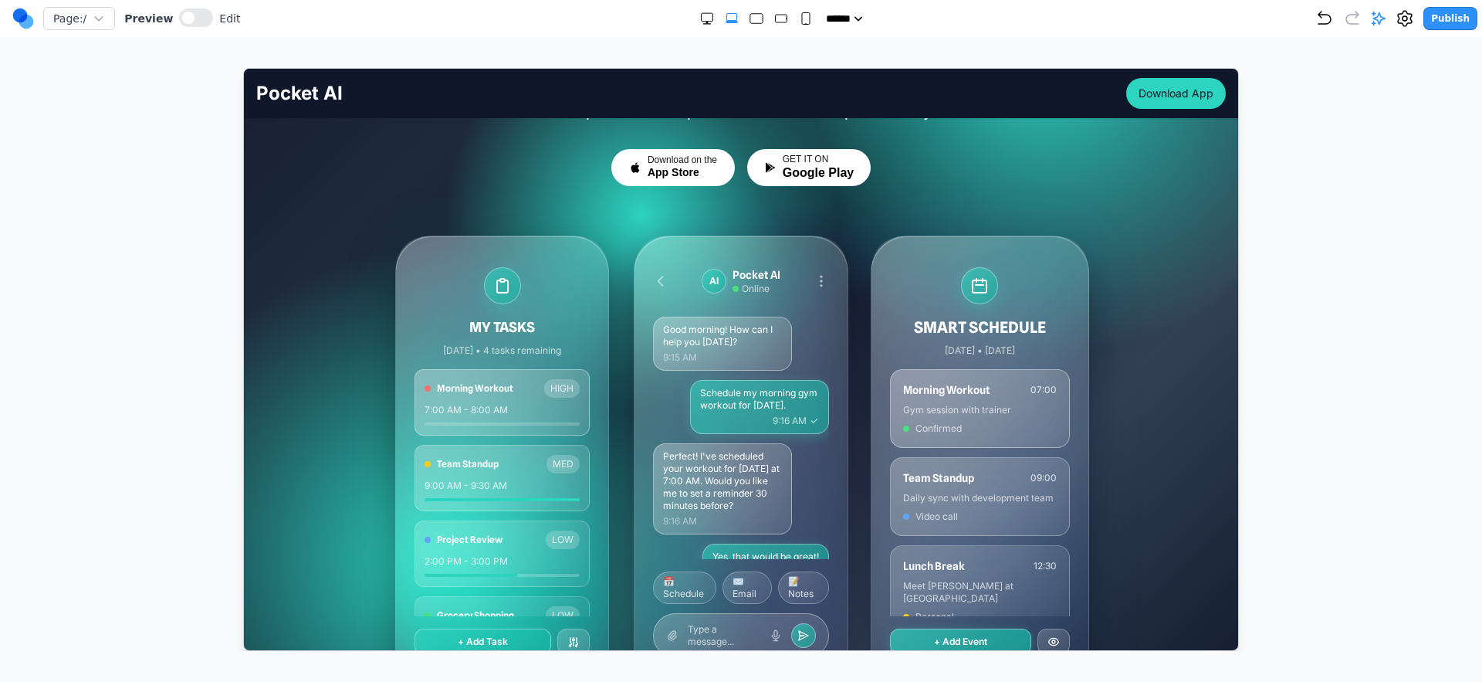
scroll to position [144, 0]
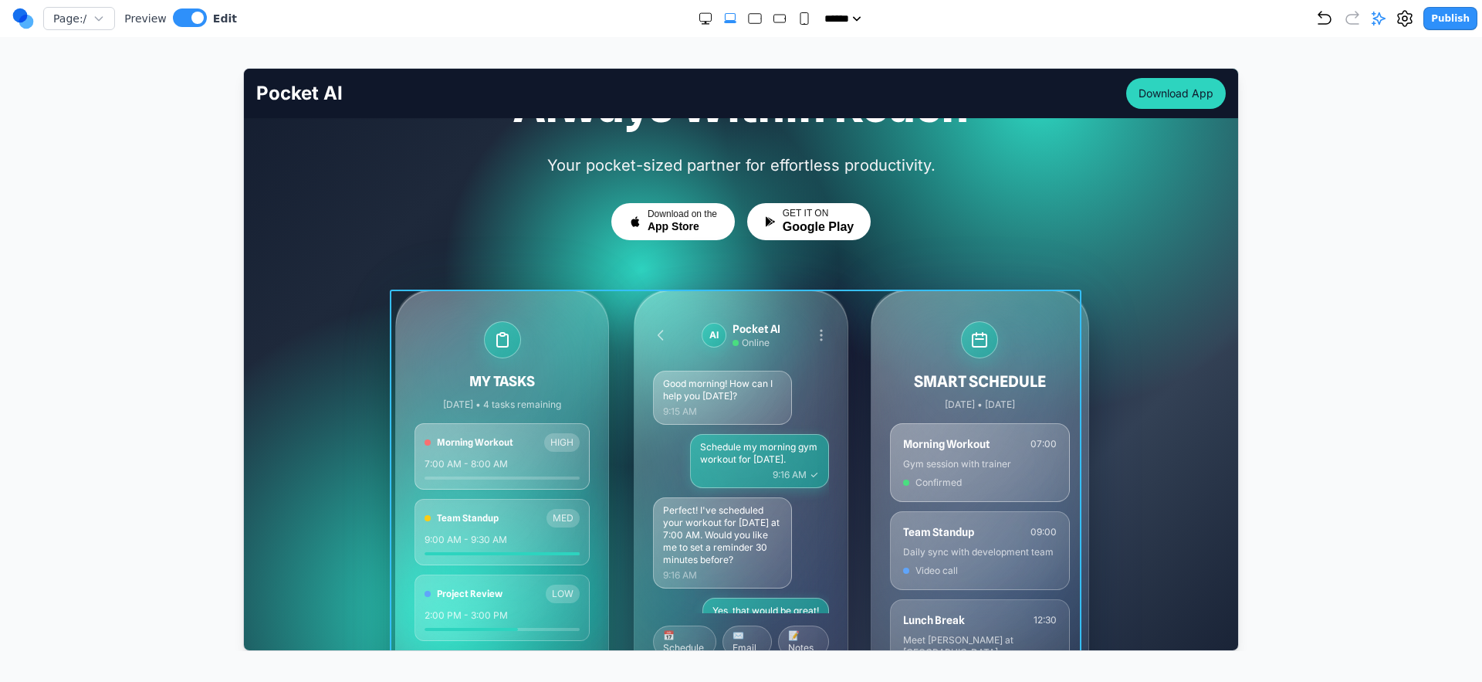
click at [611, 374] on div "MY TASKS [DATE] • 4 tasks remaining Morning Workout HIGH 7:00 AM - 8:00 AM Team…" at bounding box center [741, 513] width 692 height 448
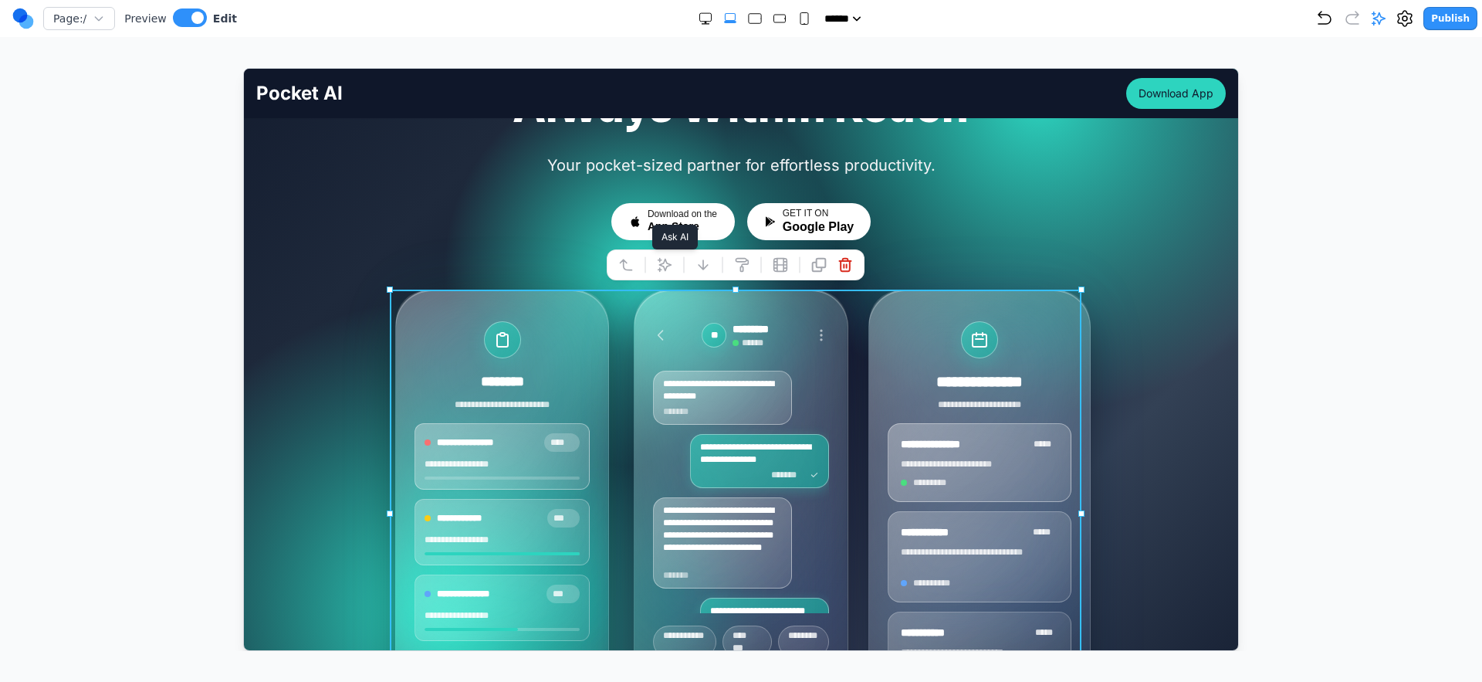
click at [669, 269] on icon at bounding box center [663, 263] width 15 height 15
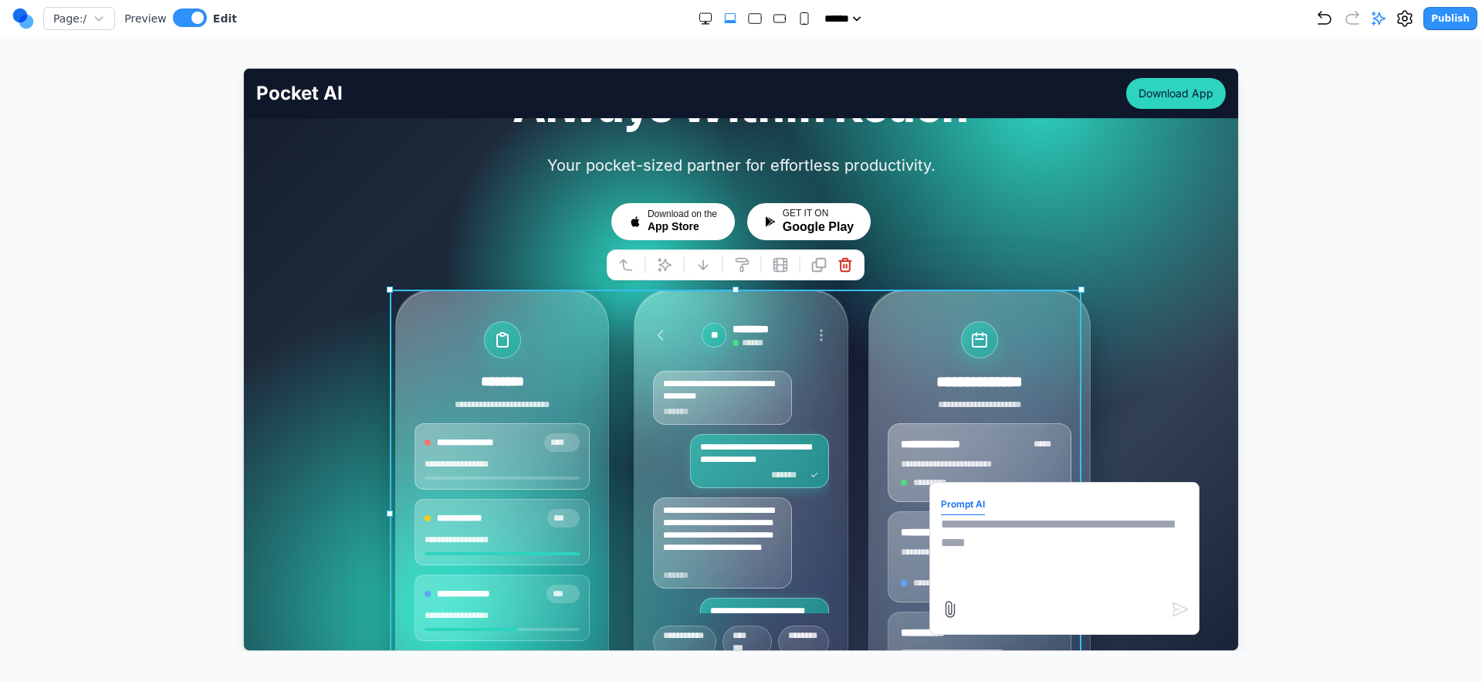
click at [964, 549] on textarea at bounding box center [1063, 552] width 247 height 77
type textarea "**********"
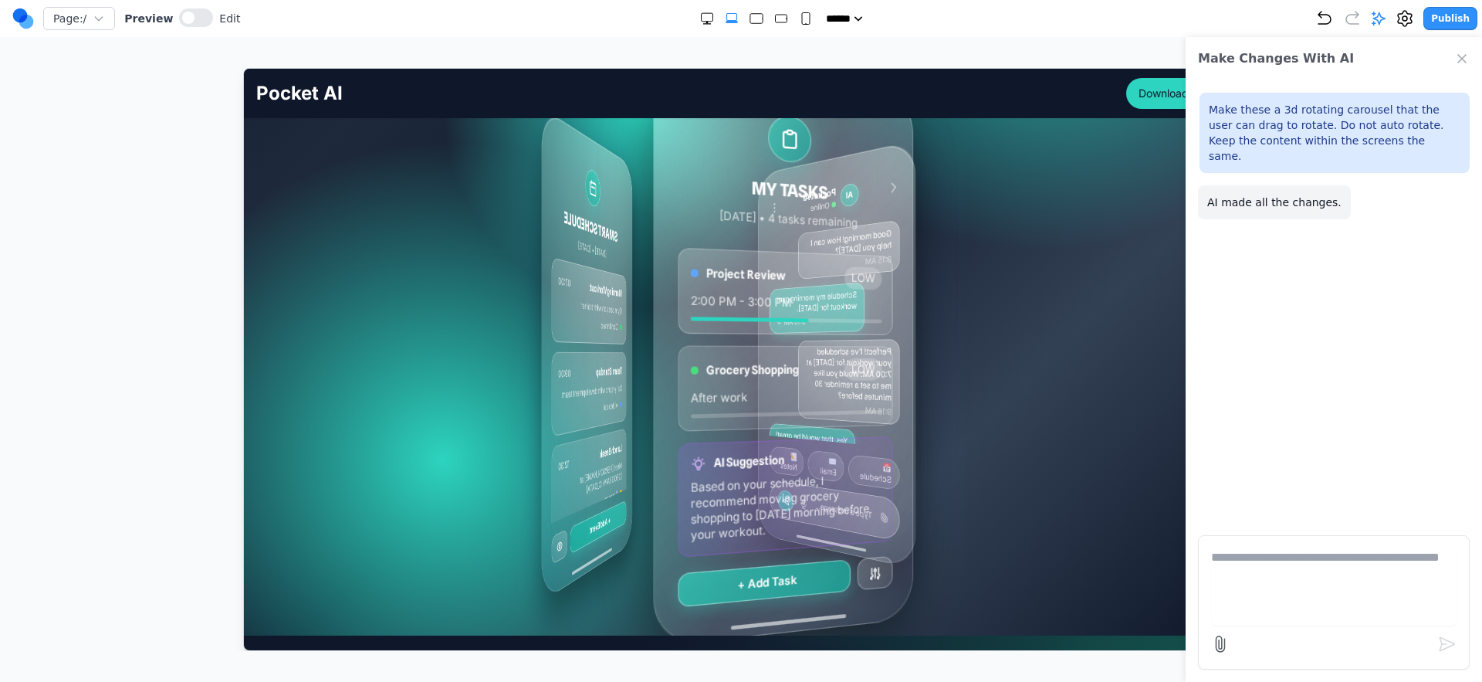
scroll to position [0, 0]
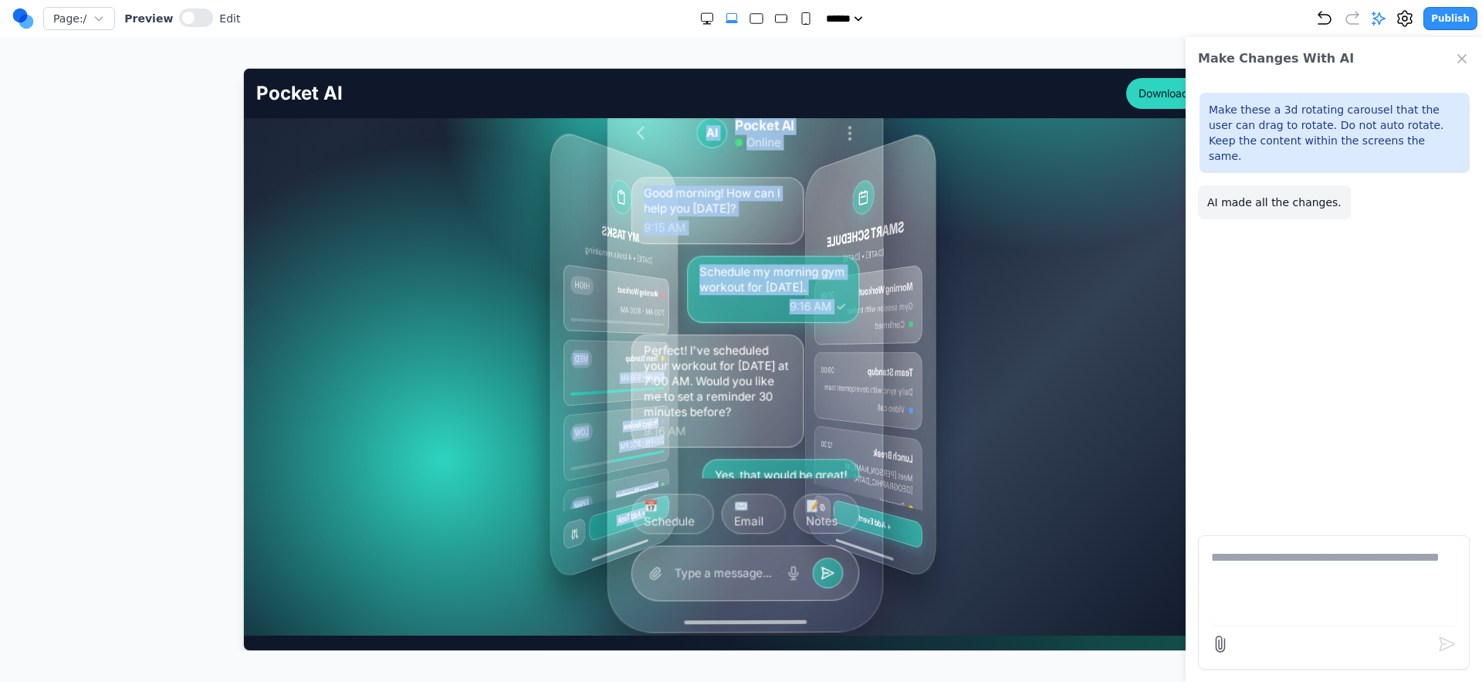
drag, startPoint x: 785, startPoint y: 329, endPoint x: 632, endPoint y: 340, distance: 153.3
click at [675, 340] on div "MY TASKS Today • 4 tasks remaining Morning Workout HIGH 7:00 AM - 8:00 AM Team …" at bounding box center [733, 353] width 116 height 515
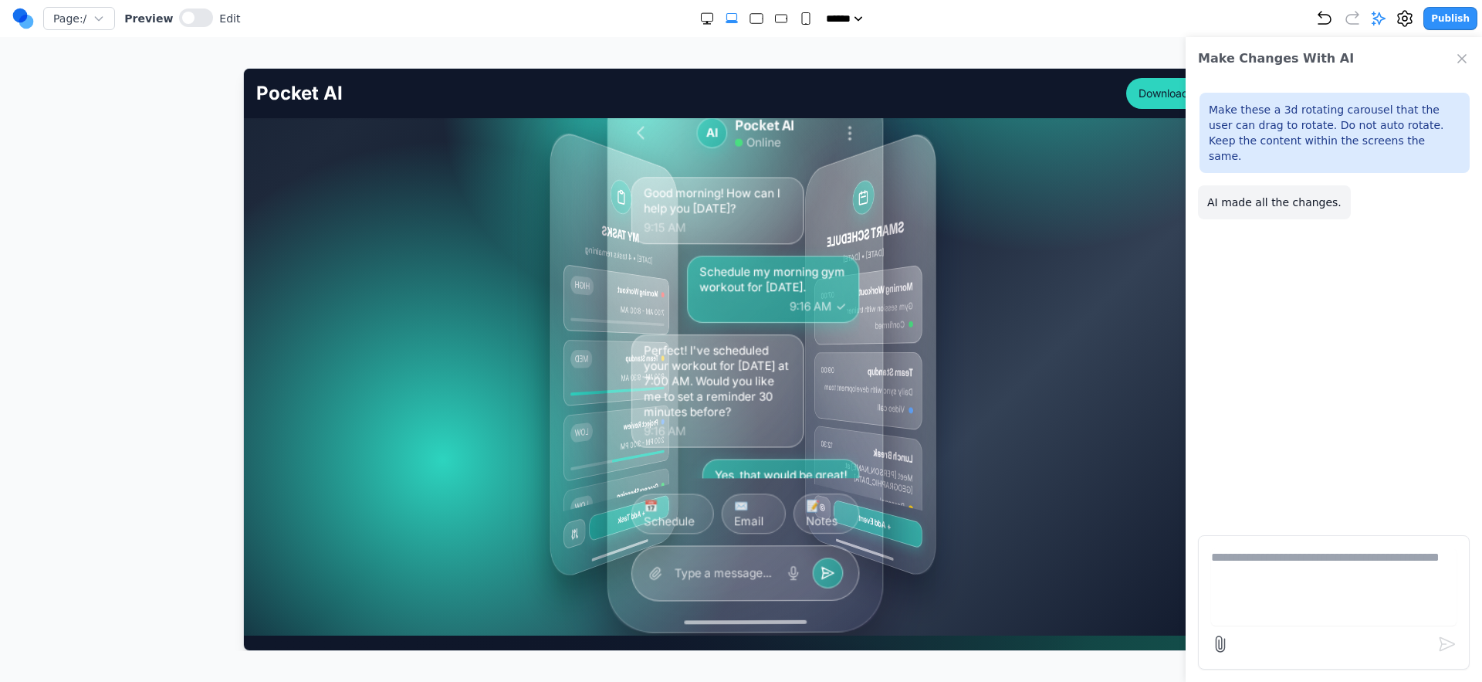
click at [764, 315] on div "Schedule my morning gym workout for tomorrow. 9:16 AM" at bounding box center [772, 288] width 172 height 67
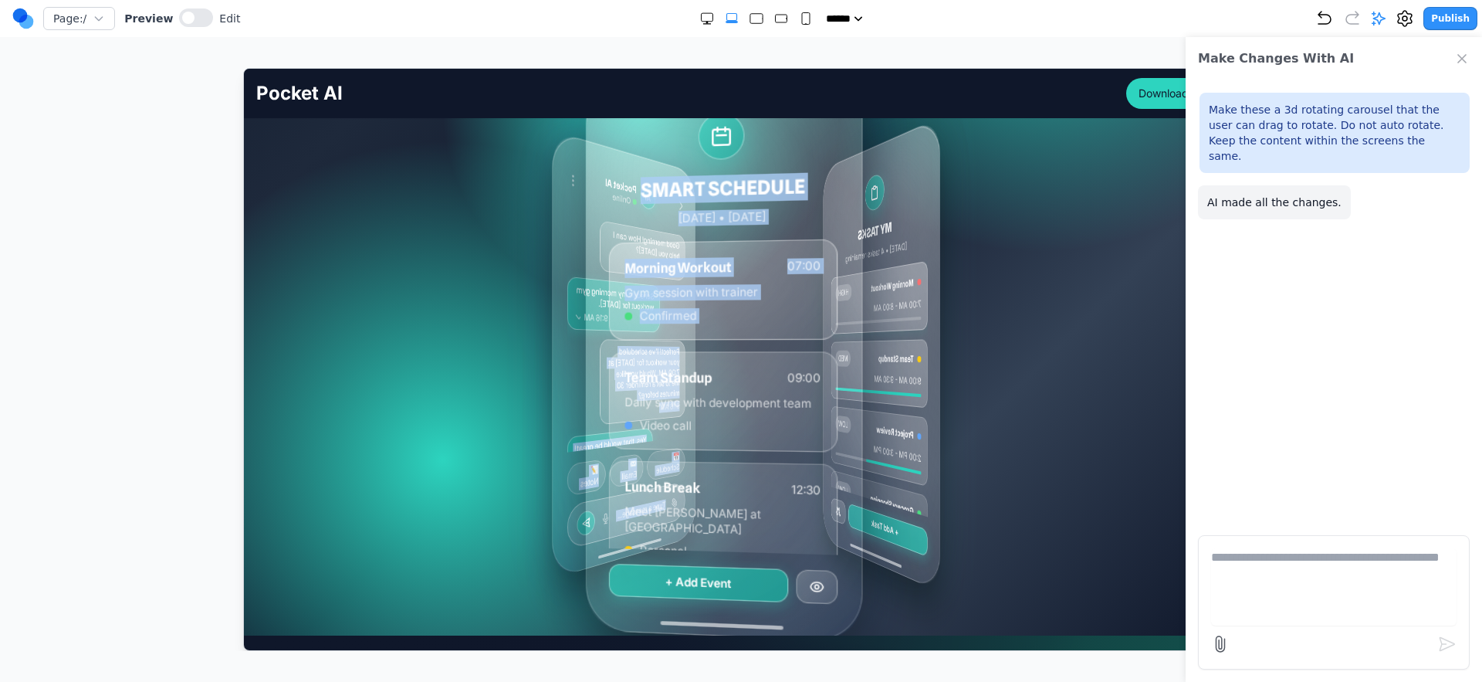
drag, startPoint x: 759, startPoint y: 320, endPoint x: 576, endPoint y: 339, distance: 183.9
click at [699, 340] on div "MY TASKS Today • 4 tasks remaining Morning Workout HIGH 7:00 AM - 8:00 AM Team …" at bounding box center [746, 353] width 94 height 520
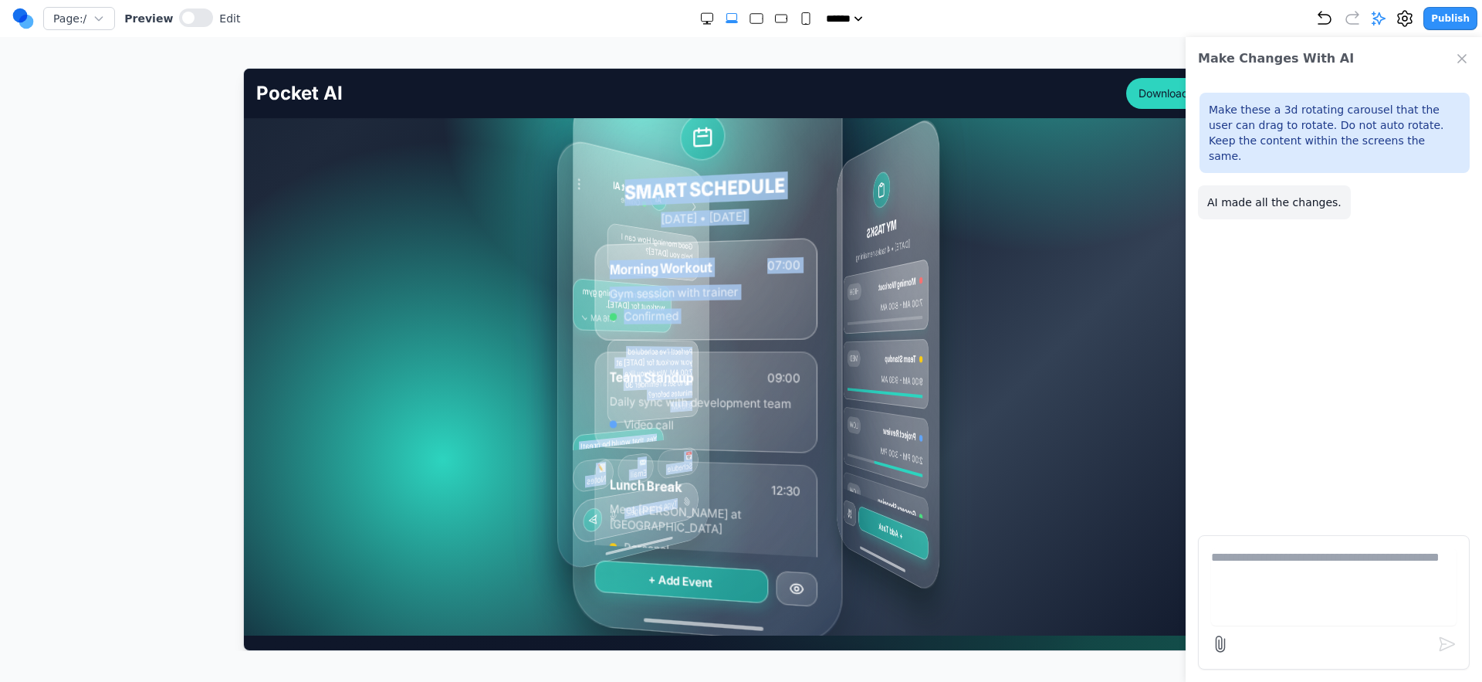
click at [669, 315] on span "Confirmed" at bounding box center [650, 315] width 55 height 16
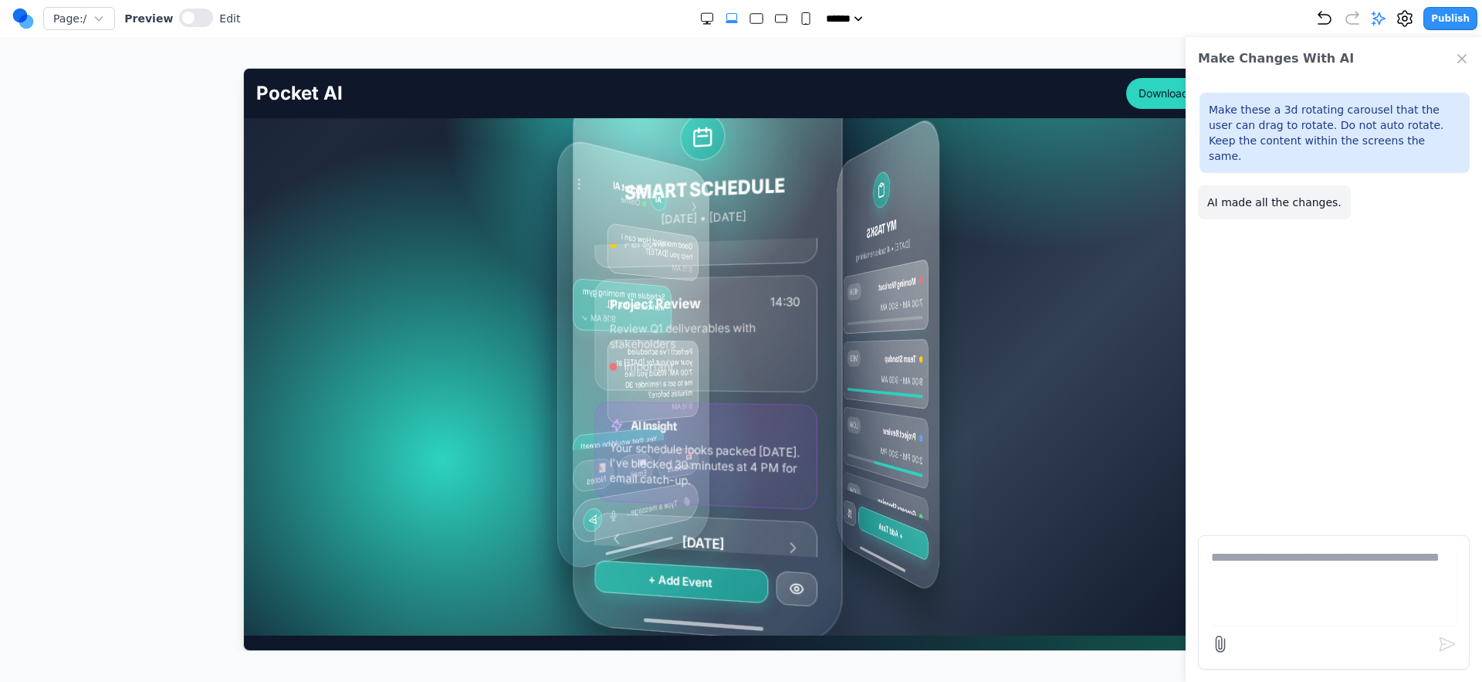
scroll to position [395, 0]
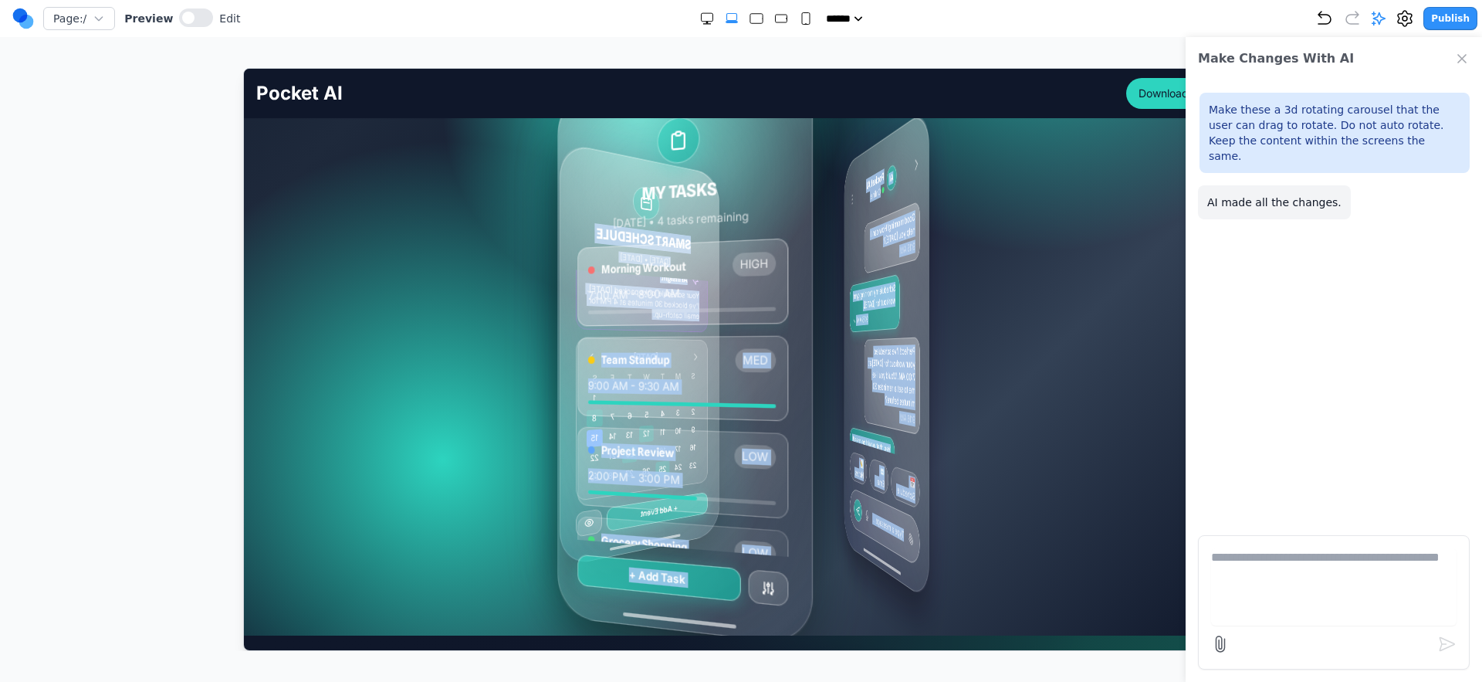
drag, startPoint x: 734, startPoint y: 335, endPoint x: 554, endPoint y: 354, distance: 181.6
click at [635, 354] on div "MY TASKS Today • 4 tasks remaining Morning Workout HIGH 7:00 AM - 8:00 AM Team …" at bounding box center [746, 353] width 222 height 469
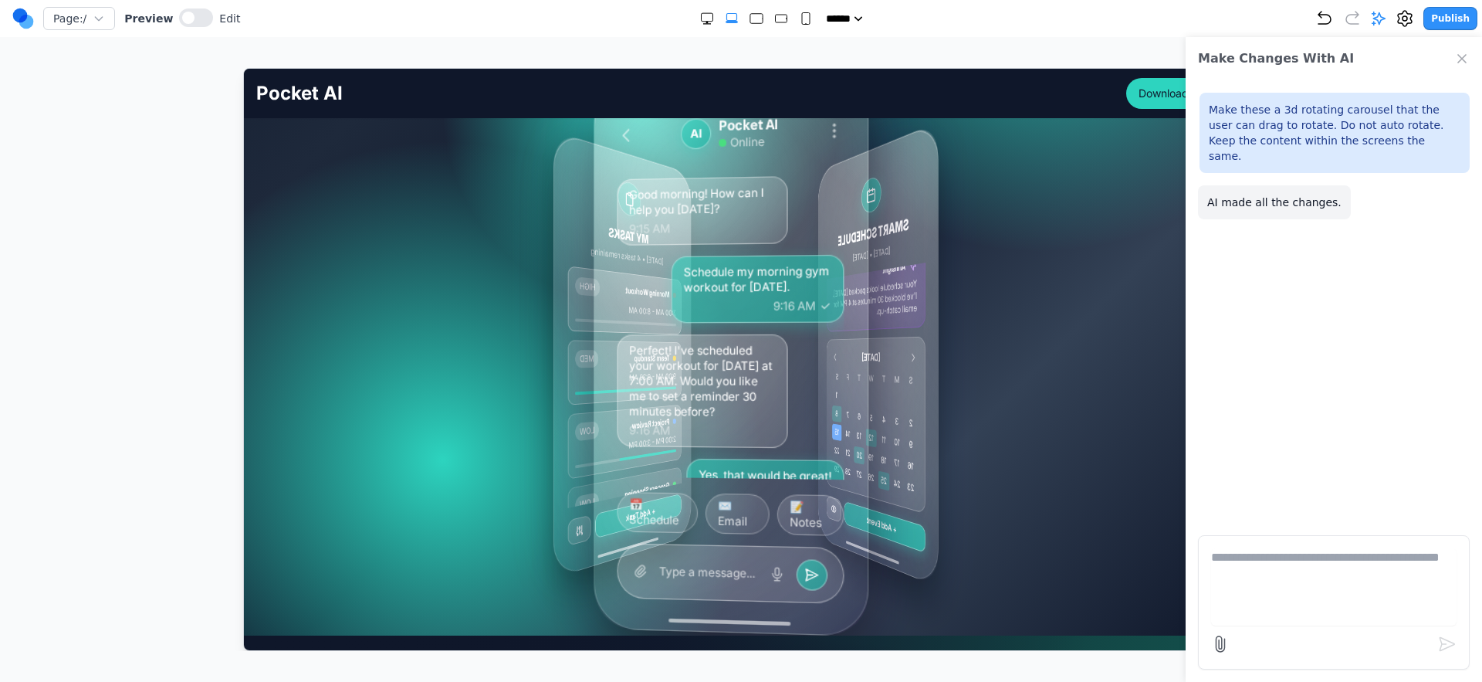
drag, startPoint x: 745, startPoint y: 327, endPoint x: 596, endPoint y: 351, distance: 151.0
click at [665, 351] on div "MY TASKS Today • 4 tasks remaining Morning Workout HIGH 7:00 AM - 8:00 AM Team …" at bounding box center [732, 353] width 134 height 511
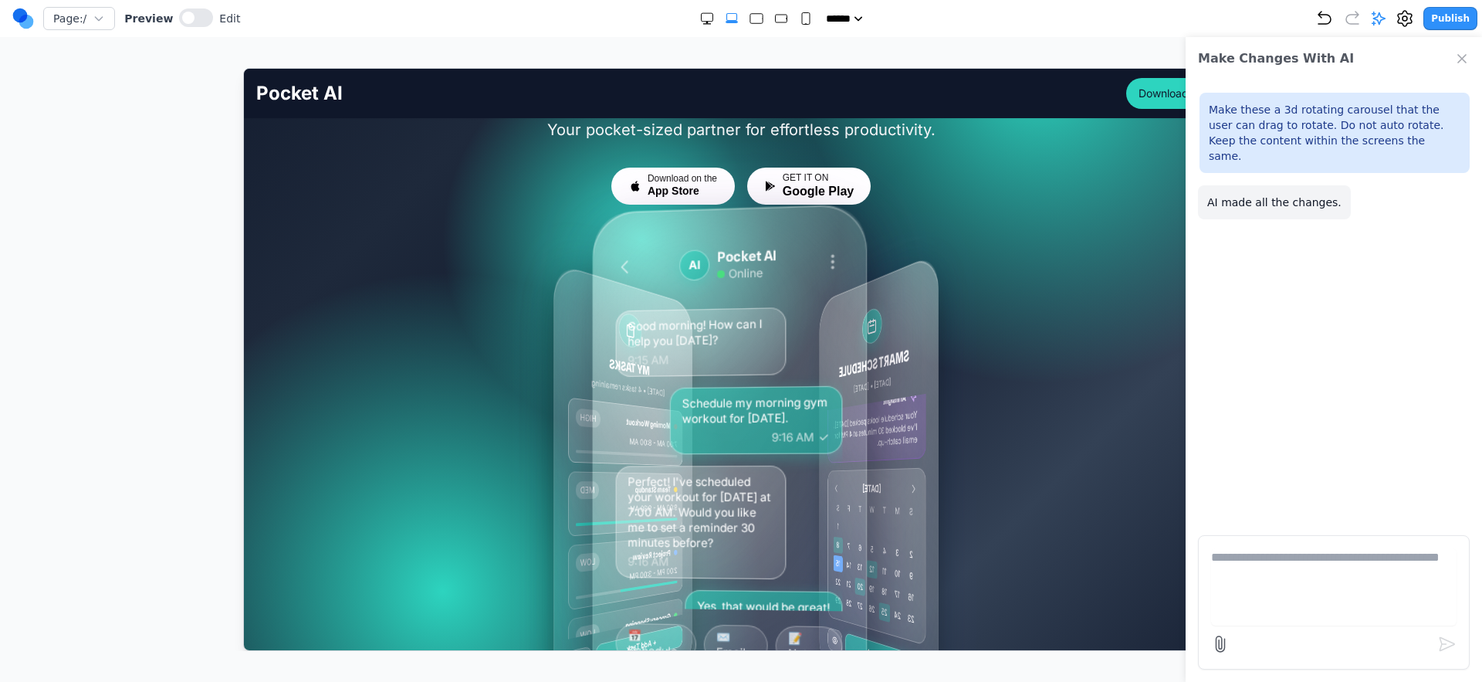
scroll to position [181, 0]
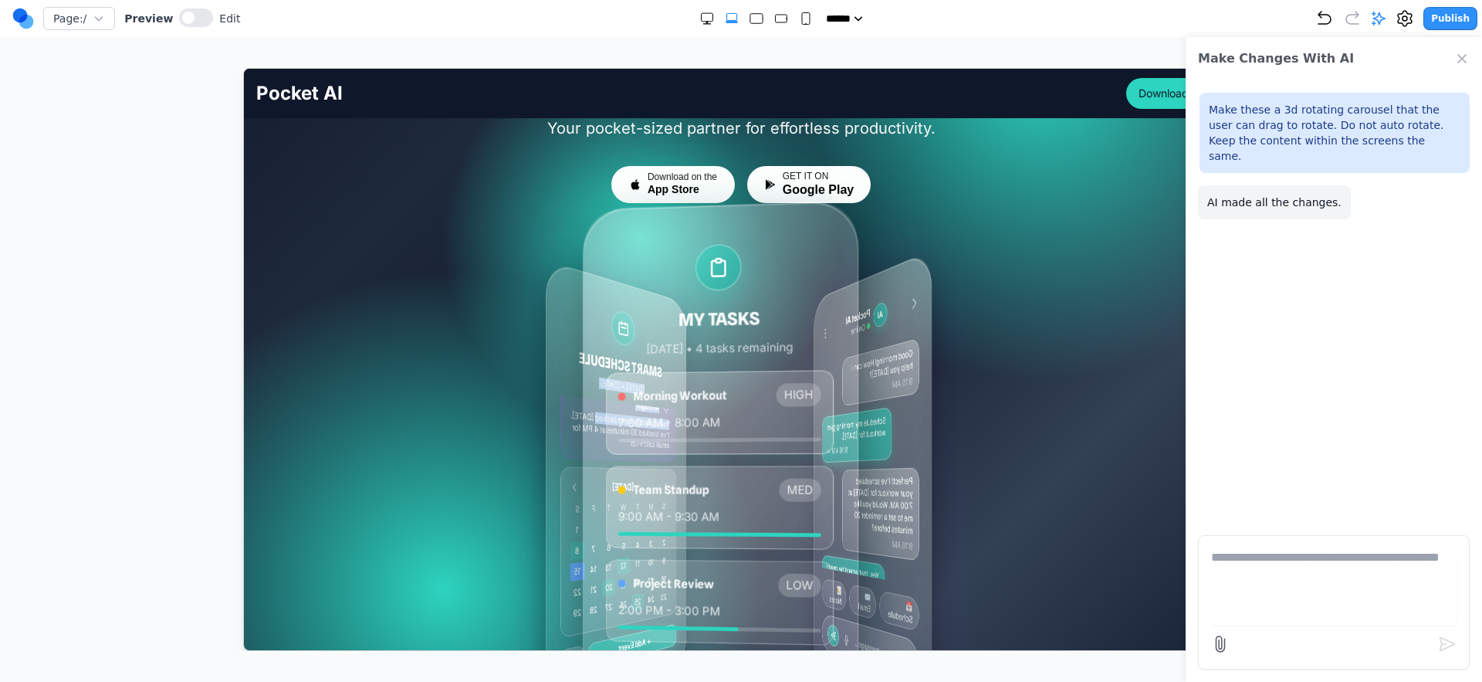
drag, startPoint x: 919, startPoint y: 366, endPoint x: 550, endPoint y: 415, distance: 372.3
click at [550, 415] on div "SMART SCHEDULE Today • March 15, 2024 Morning Workout 07:00 Gym session with tr…" at bounding box center [616, 482] width 140 height 447
drag, startPoint x: 1015, startPoint y: 377, endPoint x: 917, endPoint y: 378, distance: 98.1
click at [933, 381] on div "MY TASKS [DATE] • 4 tasks remaining Morning Workout HIGH 7:00 AM - 8:00 AM Team…" at bounding box center [741, 483] width 970 height 463
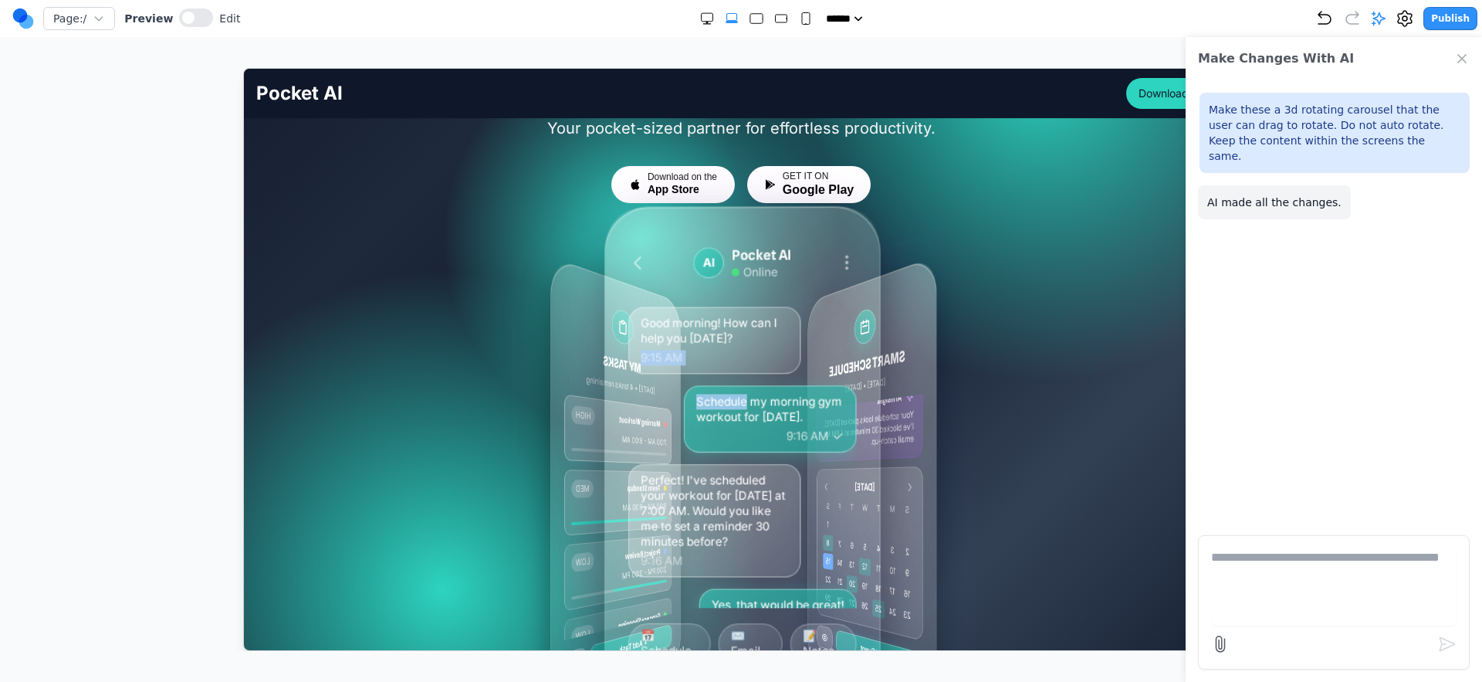
drag, startPoint x: 876, startPoint y: 385, endPoint x: 727, endPoint y: 404, distance: 150.2
click at [727, 404] on div "Good morning! How can I help you today? 9:15 AM Schedule my morning gym workout…" at bounding box center [742, 455] width 229 height 301
click at [818, 391] on div "Schedule my morning gym workout for tomorrow. 9:16 AM" at bounding box center [769, 417] width 173 height 67
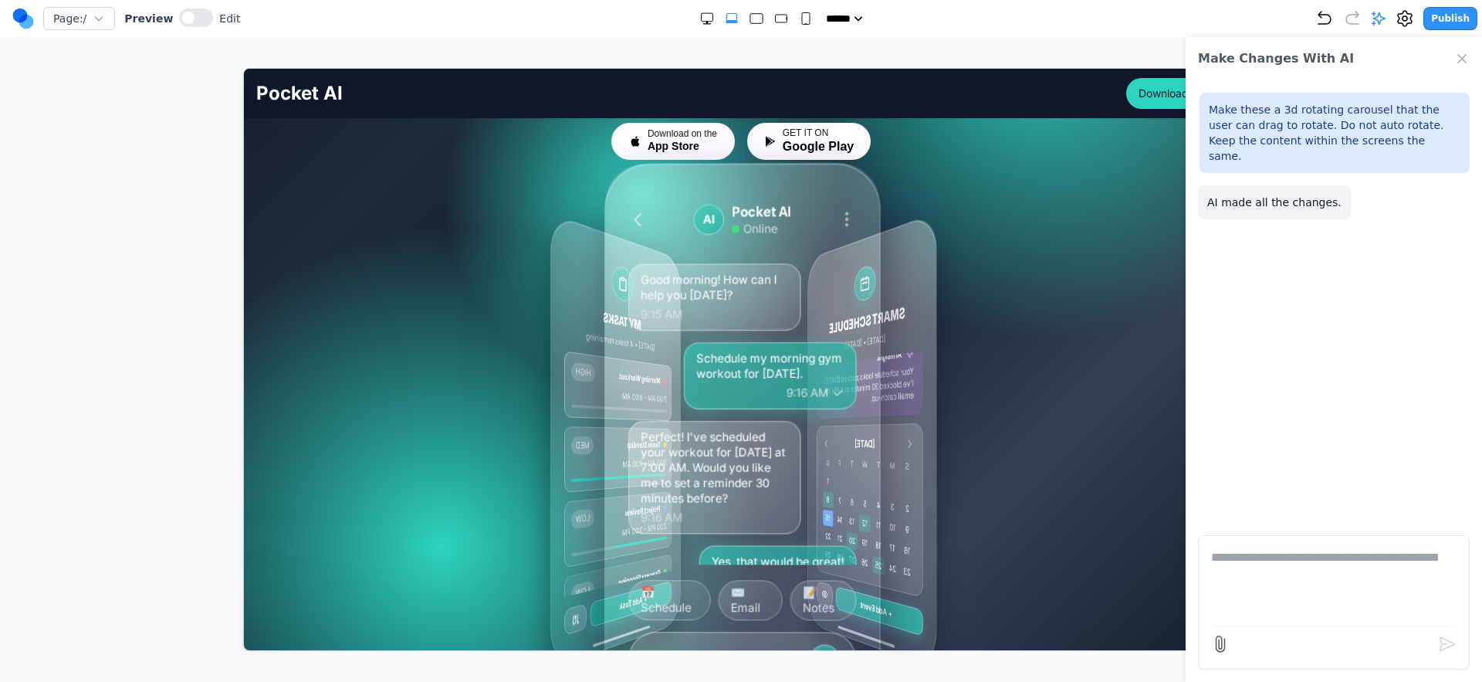
scroll to position [220, 0]
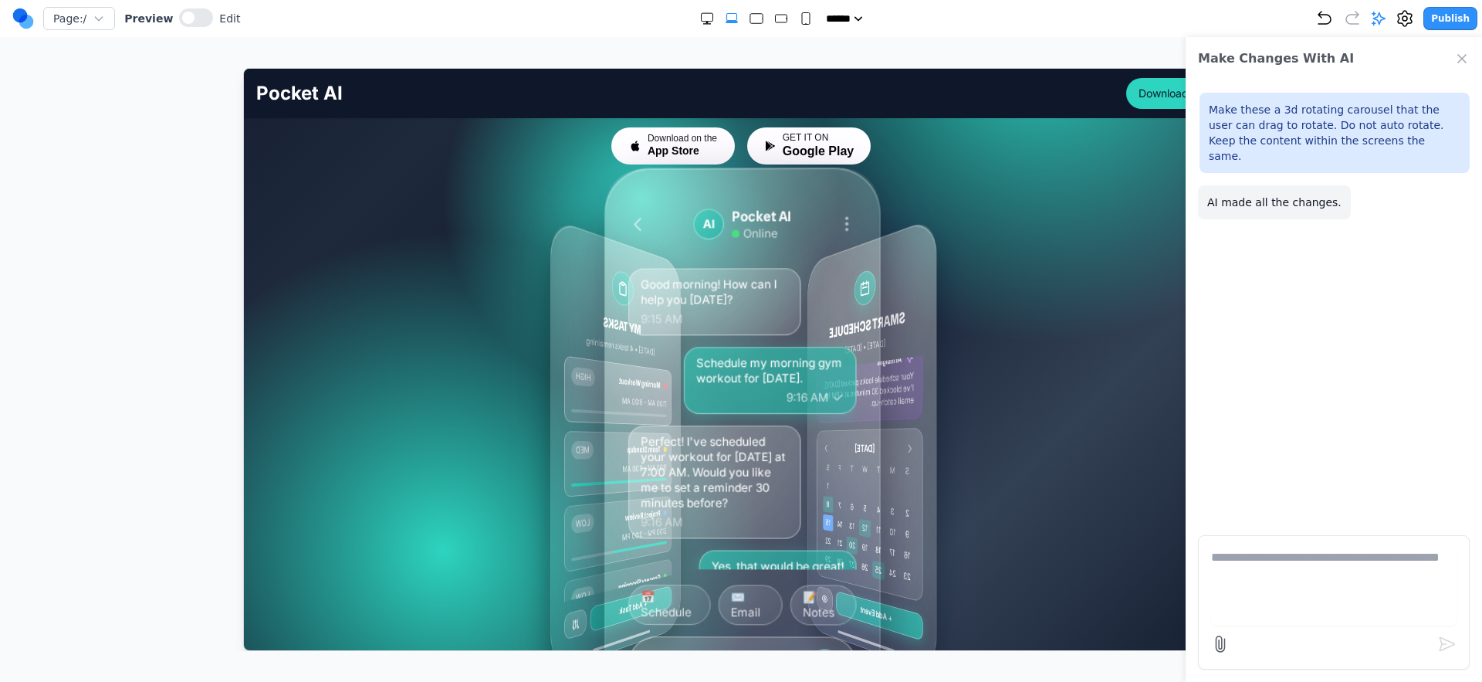
click at [523, 273] on div "MY TASKS [DATE] • 4 tasks remaining Morning Workout HIGH 7:00 AM - 8:00 AM Team…" at bounding box center [741, 444] width 692 height 463
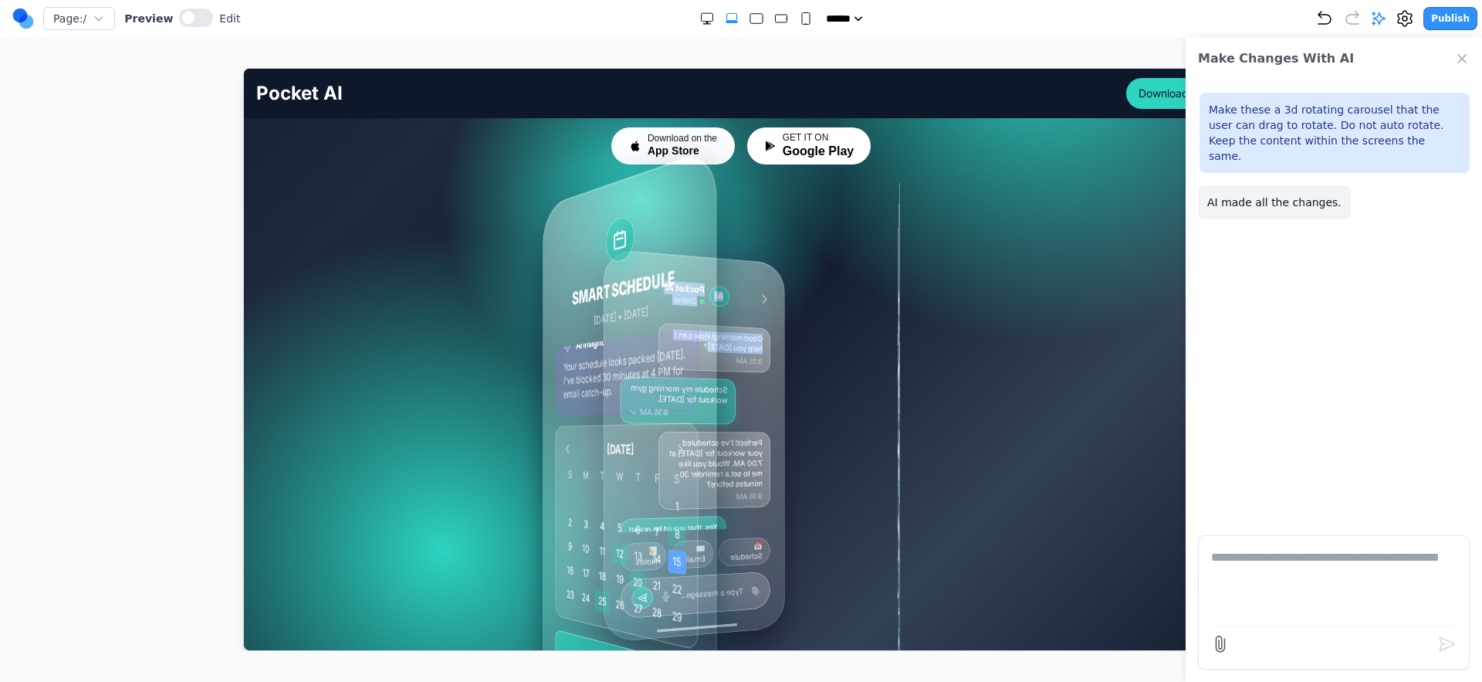
drag, startPoint x: 725, startPoint y: 300, endPoint x: 473, endPoint y: 322, distance: 252.6
click at [472, 324] on div "MY TASKS [DATE] • 4 tasks remaining Morning Workout HIGH 7:00 AM - 8:00 AM Team…" at bounding box center [741, 444] width 692 height 463
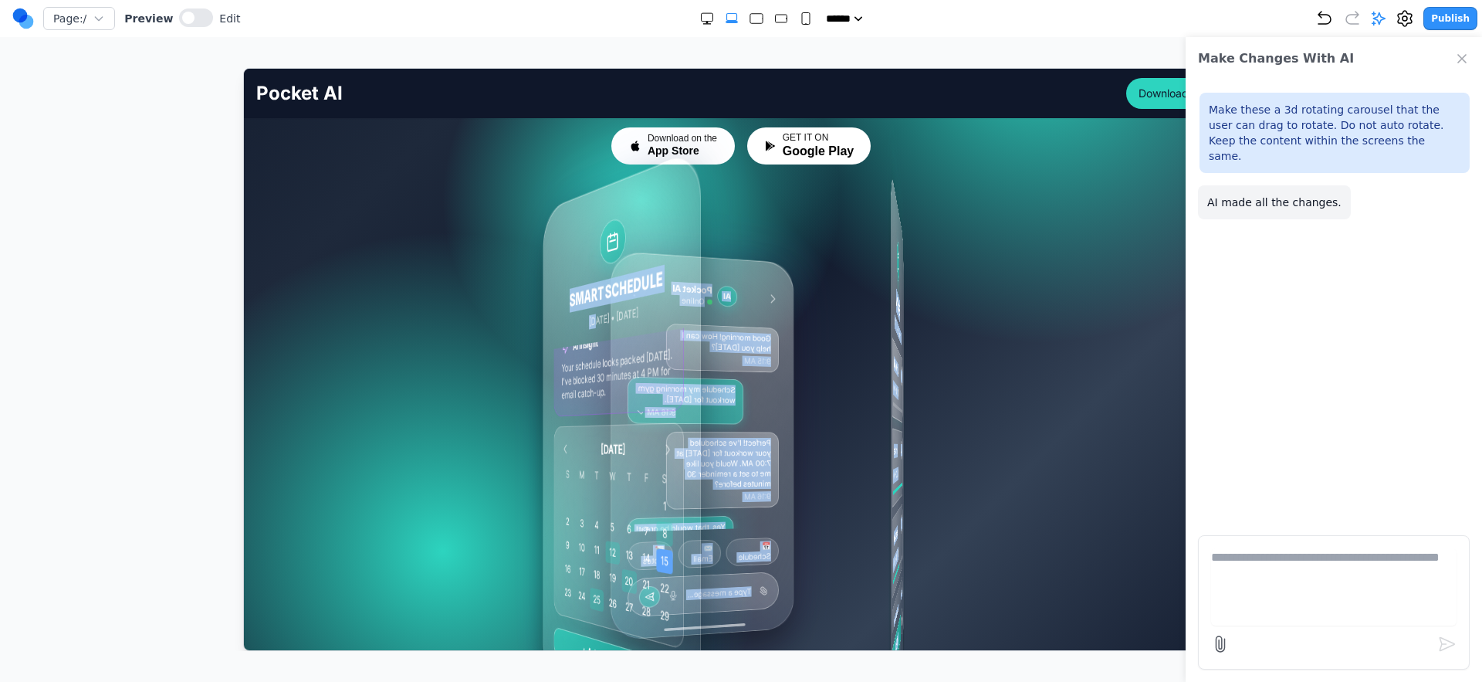
drag, startPoint x: 798, startPoint y: 300, endPoint x: 576, endPoint y: 317, distance: 223.0
click at [576, 317] on div "MY TASKS Today • 4 tasks remaining Morning Workout HIGH 7:00 AM - 8:00 AM Team …" at bounding box center [741, 444] width 692 height 463
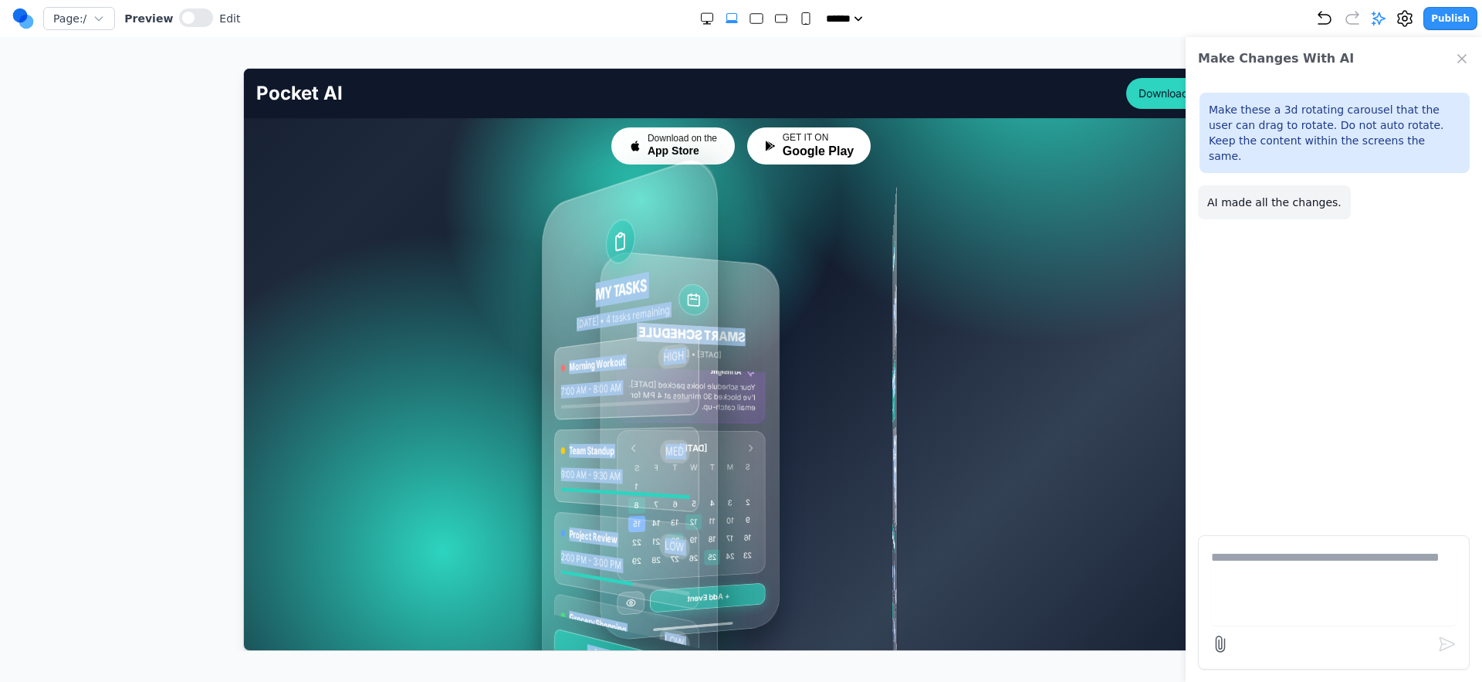
drag, startPoint x: 580, startPoint y: 312, endPoint x: 405, endPoint y: 320, distance: 174.7
click at [405, 320] on div "MY TASKS Today • 4 tasks remaining Morning Workout HIGH 7:00 AM - 8:00 AM Team …" at bounding box center [741, 444] width 692 height 463
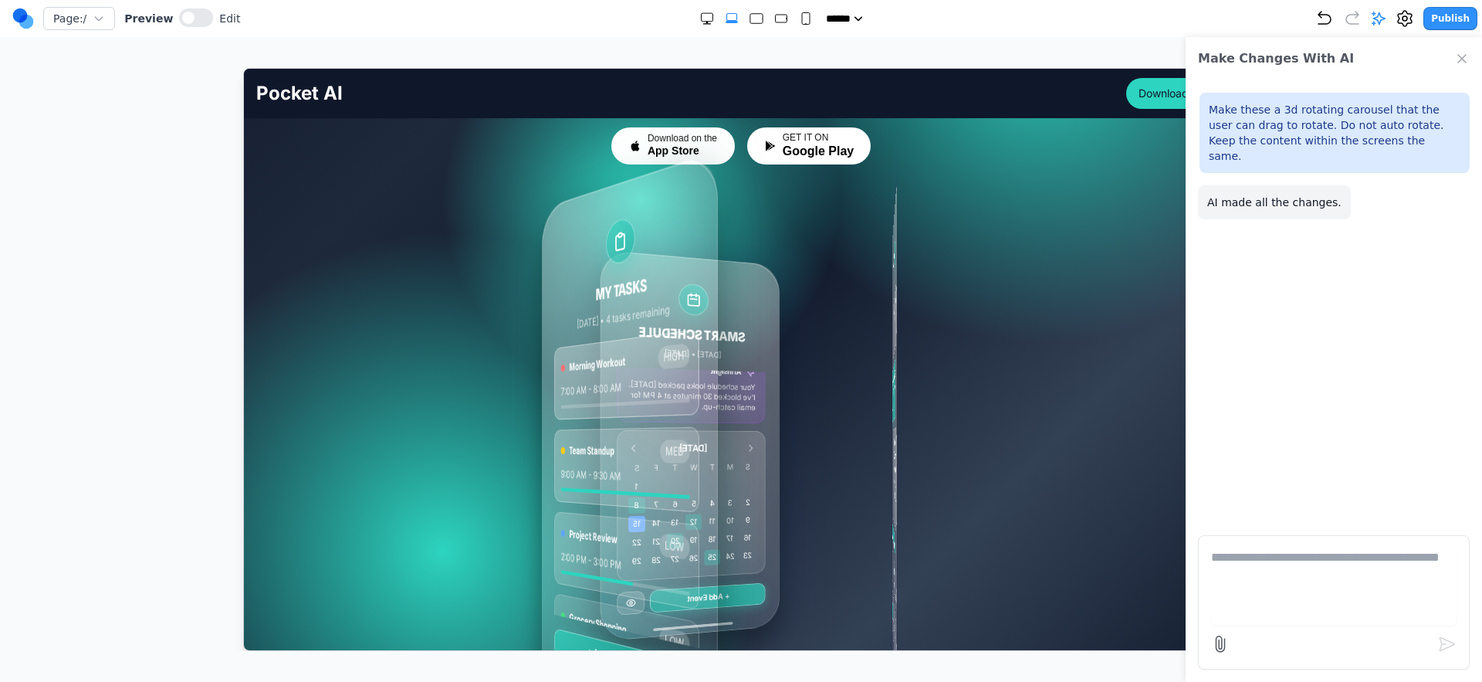
click at [406, 320] on div "MY TASKS Today • 4 tasks remaining Morning Workout HIGH 7:00 AM - 8:00 AM Team …" at bounding box center [741, 444] width 692 height 463
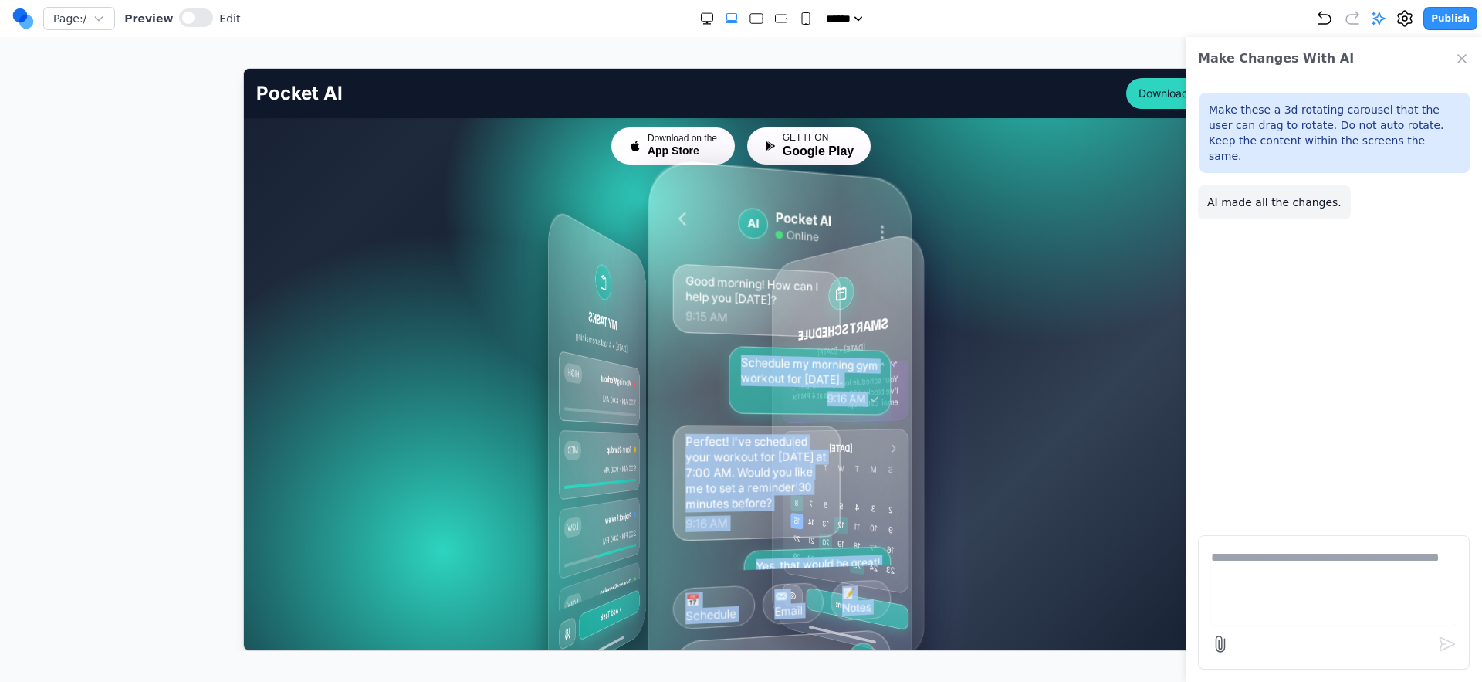
drag, startPoint x: 704, startPoint y: 310, endPoint x: 646, endPoint y: 328, distance: 60.6
click at [701, 328] on div "MY TASKS Today • 4 tasks remaining Morning Workout HIGH 7:00 AM - 8:00 AM Team …" at bounding box center [735, 444] width 69 height 523
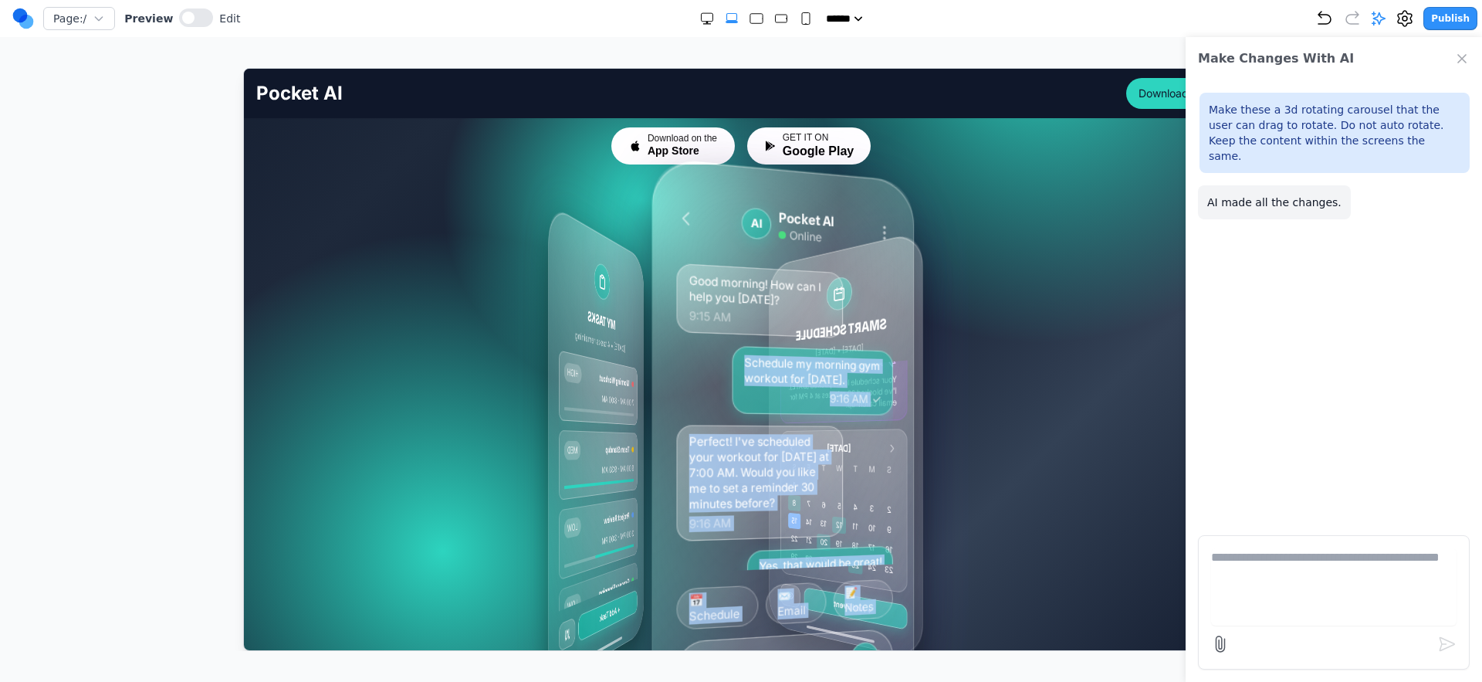
click at [652, 327] on div "AI Pocket AI Online Good morning! How can I help you [DATE]? 9:15 AM Schedule m…" at bounding box center [782, 444] width 260 height 574
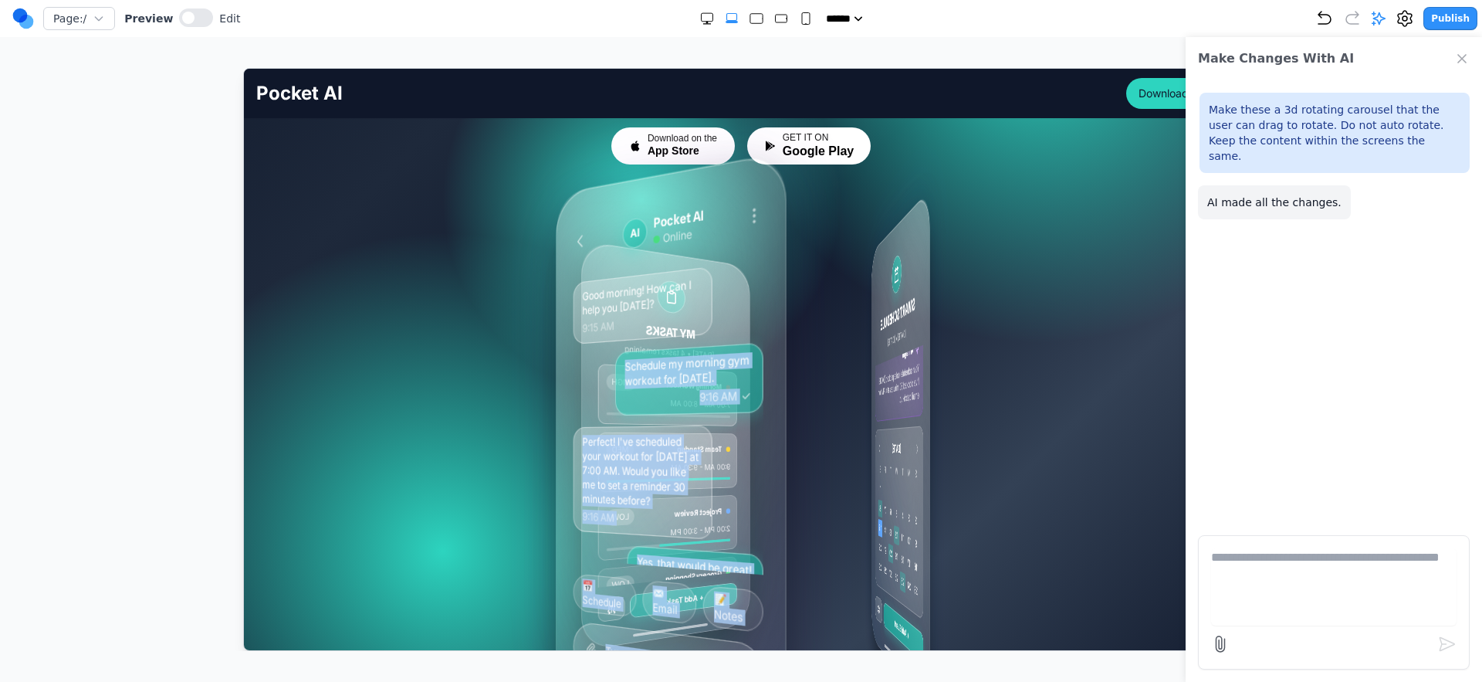
drag, startPoint x: 762, startPoint y: 336, endPoint x: 699, endPoint y: 372, distance: 73.0
click at [699, 372] on div "Good morning! How can I help you today? 9:15 AM Schedule my morning gym workout…" at bounding box center [668, 416] width 190 height 314
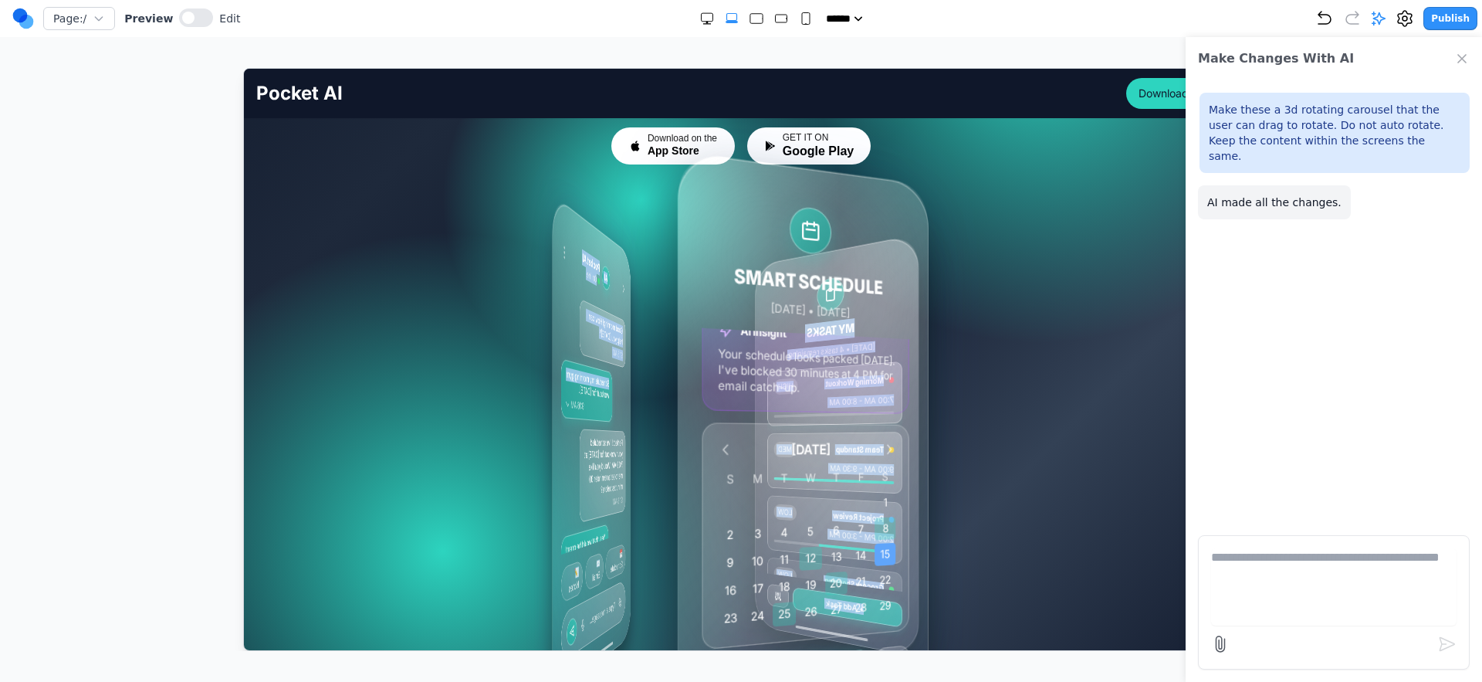
drag, startPoint x: 769, startPoint y: 357, endPoint x: 658, endPoint y: 366, distance: 111.5
click at [659, 366] on div "MY TASKS Today • 4 tasks remaining Morning Workout HIGH 7:00 AM - 8:00 AM Team …" at bounding box center [748, 445] width 179 height 496
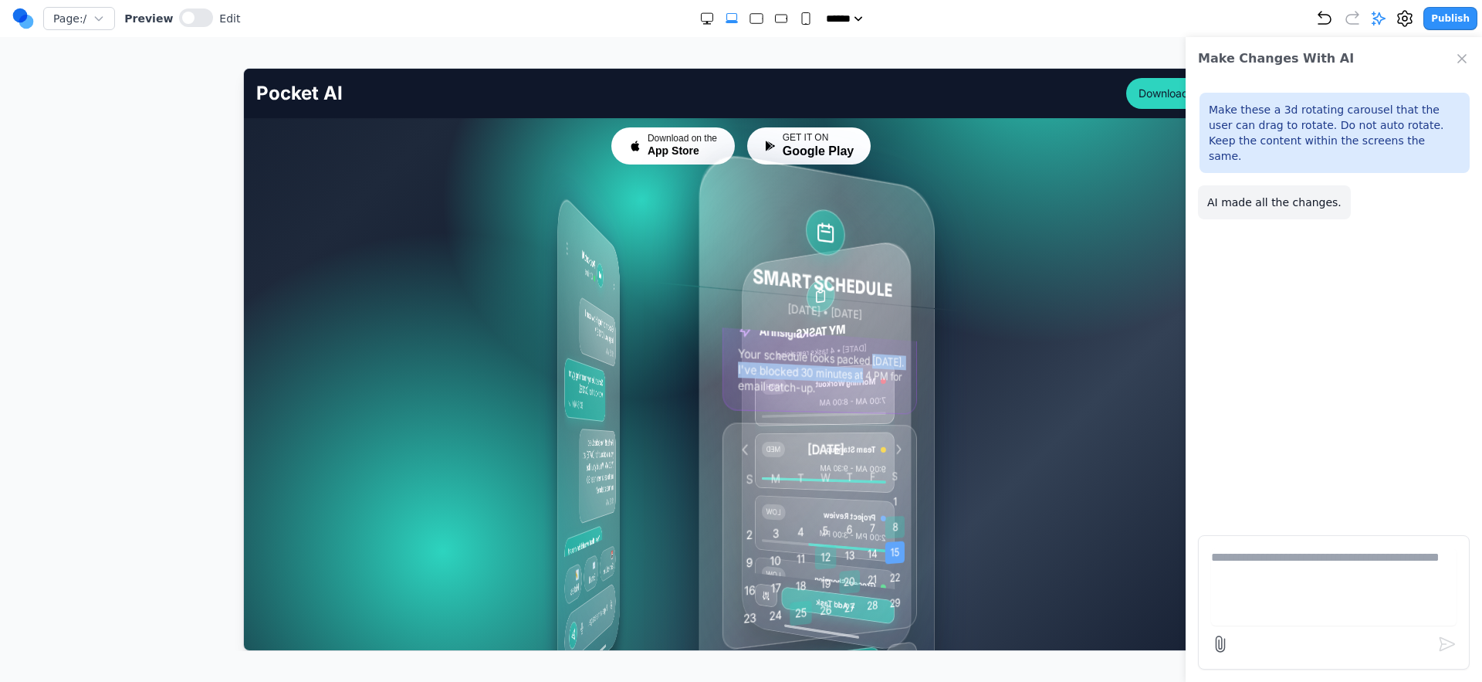
drag, startPoint x: 695, startPoint y: 384, endPoint x: 720, endPoint y: 374, distance: 27.4
click at [722, 374] on div "AI Insight Your schedule looks packed today. I've blocked 30 minutes at 4 PM fo…" at bounding box center [819, 357] width 195 height 111
click at [724, 372] on div "AI Insight Your schedule looks packed today. I've blocked 30 minutes at 4 PM fo…" at bounding box center [820, 357] width 193 height 111
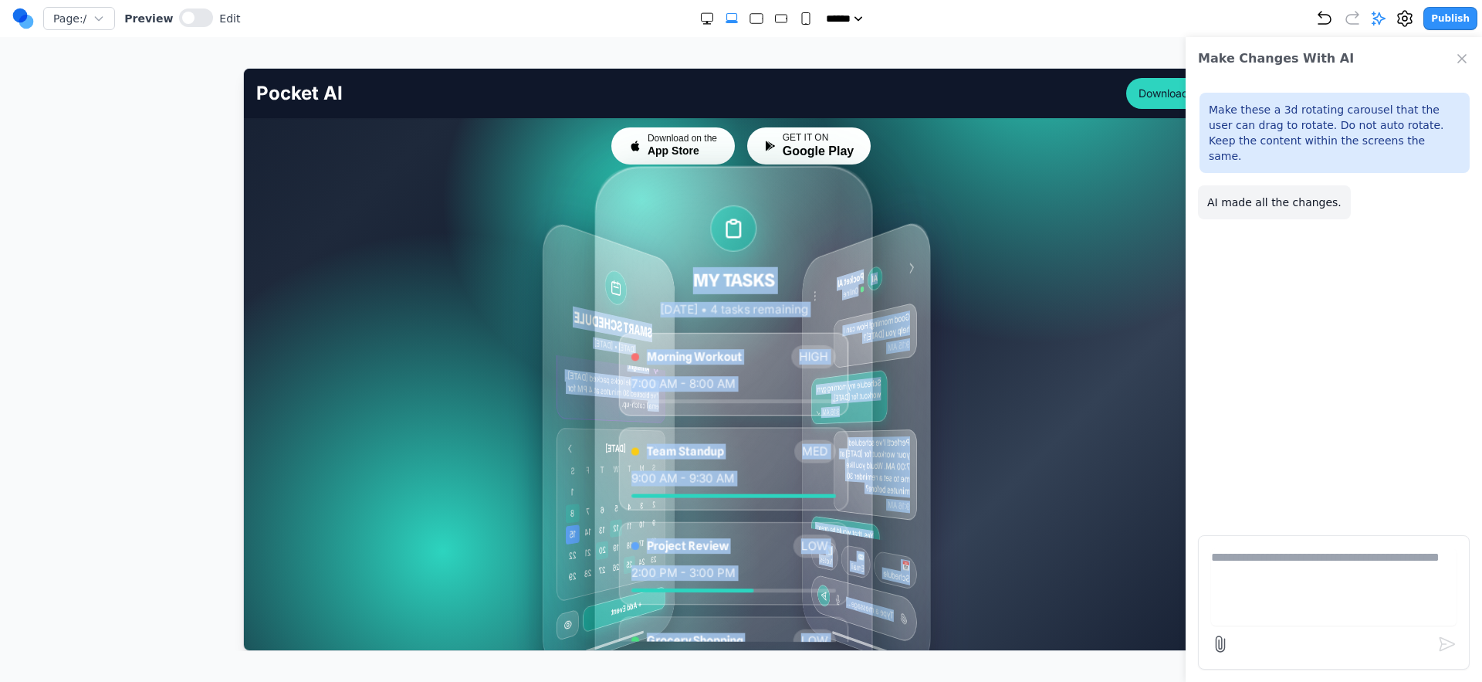
drag, startPoint x: 757, startPoint y: 381, endPoint x: 528, endPoint y: 402, distance: 229.5
click at [528, 402] on div "MY TASKS Today • 4 tasks remaining Morning Workout HIGH 7:00 AM - 8:00 AM Team …" at bounding box center [741, 444] width 692 height 463
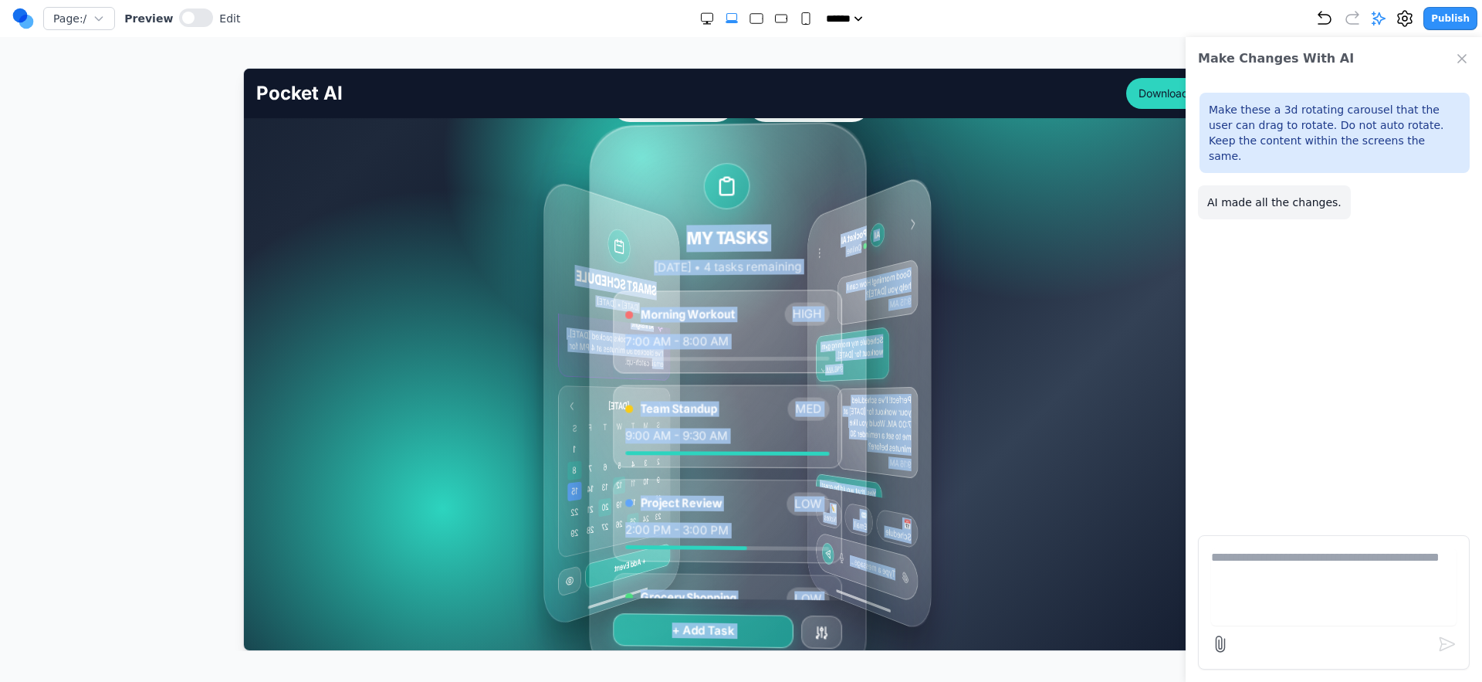
scroll to position [266, 0]
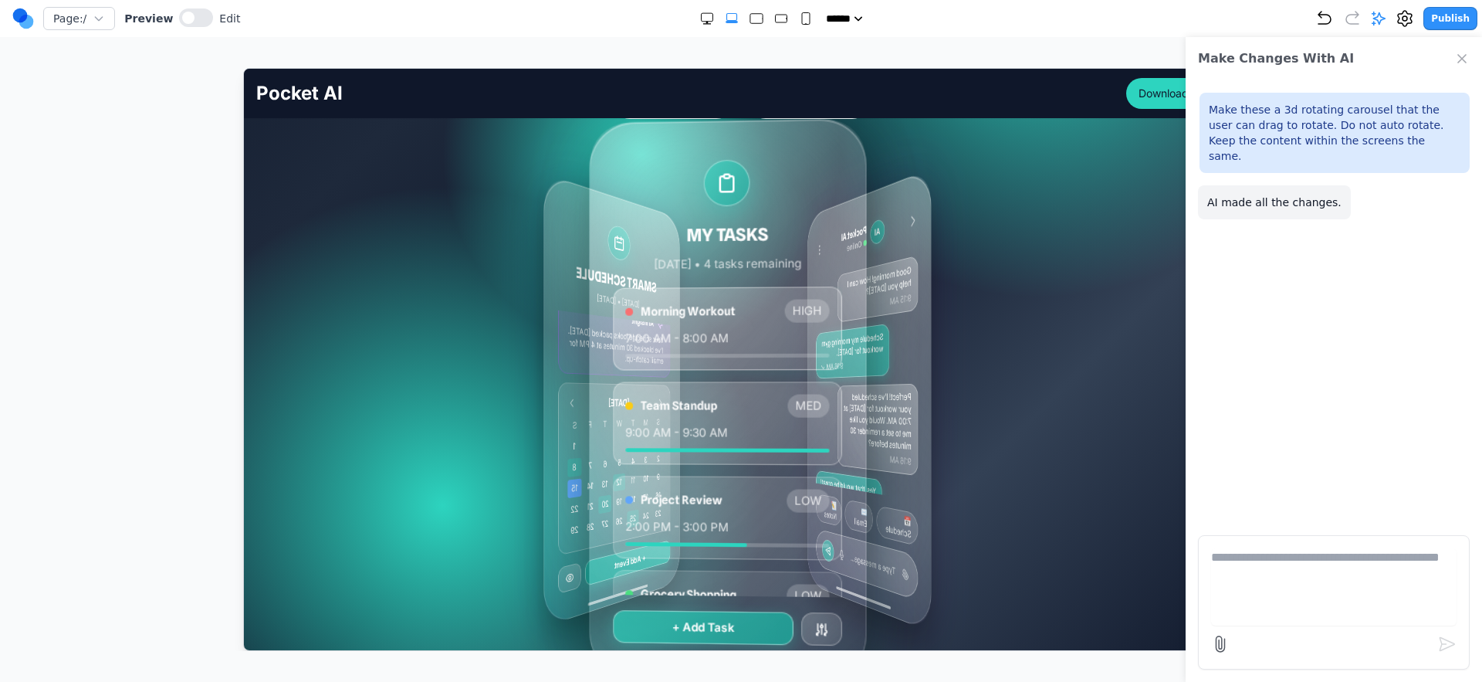
click at [561, 402] on div "MARCH 2024 S M T W T F S 1 2 3 4 5 6 7 8 9 10 11 12 13 14 15 16 17 18 19 20 21 …" at bounding box center [613, 467] width 112 height 173
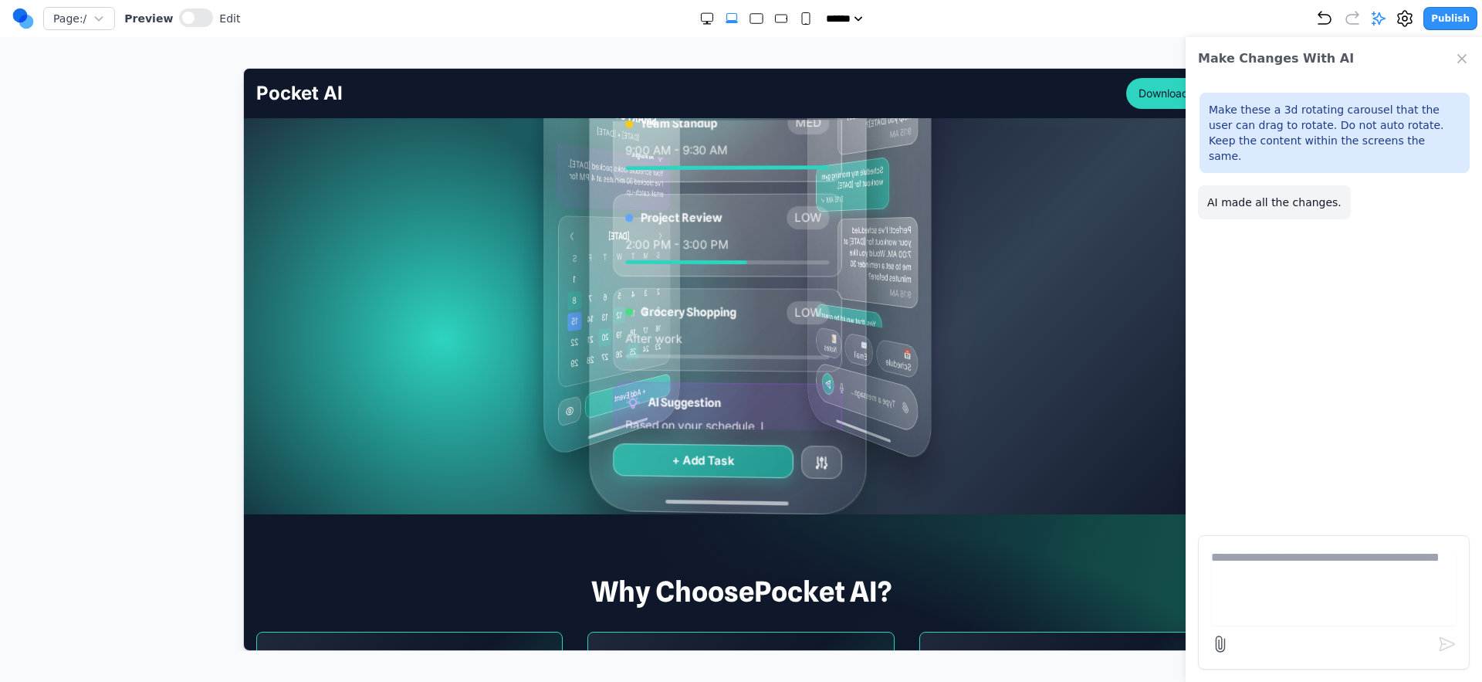
scroll to position [190, 0]
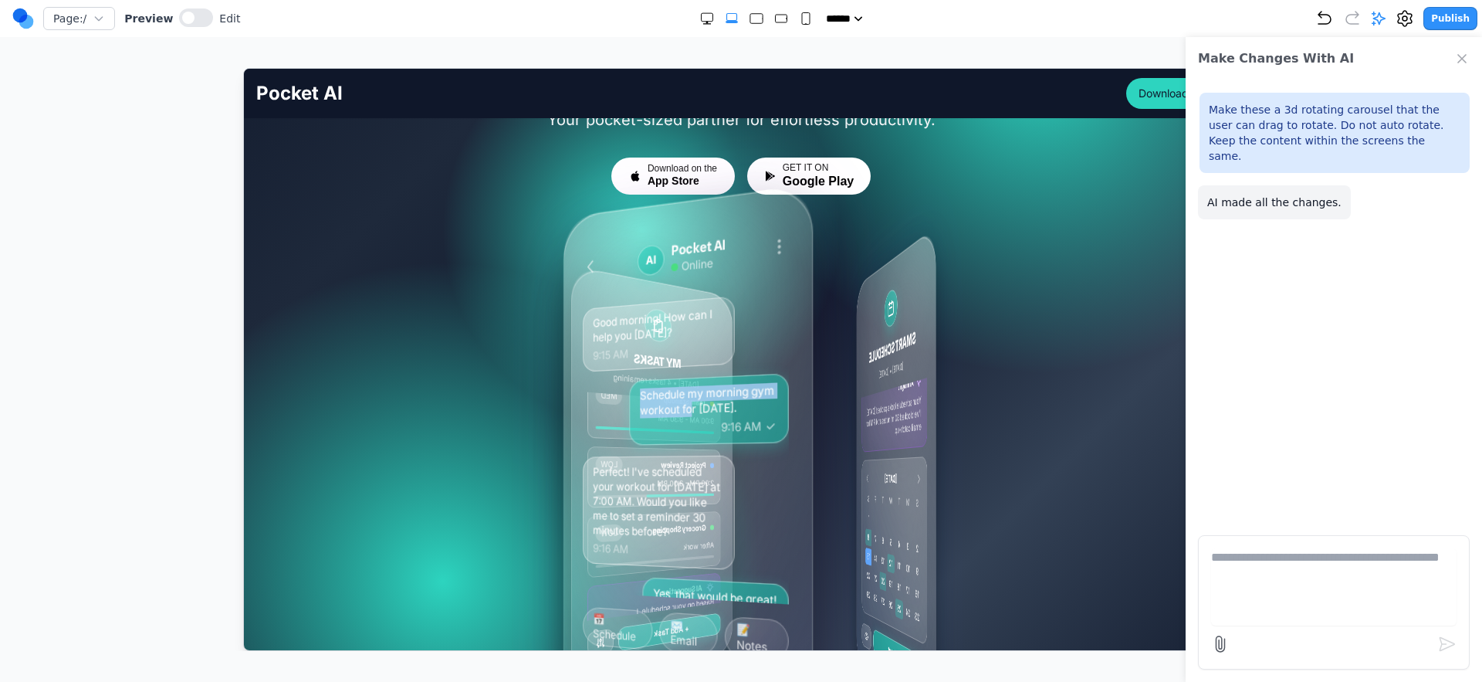
drag, startPoint x: 864, startPoint y: 390, endPoint x: 662, endPoint y: 406, distance: 202.2
click at [665, 408] on div "Good morning! How can I help you today? 9:15 AM Schedule my morning gym workout…" at bounding box center [685, 446] width 206 height 313
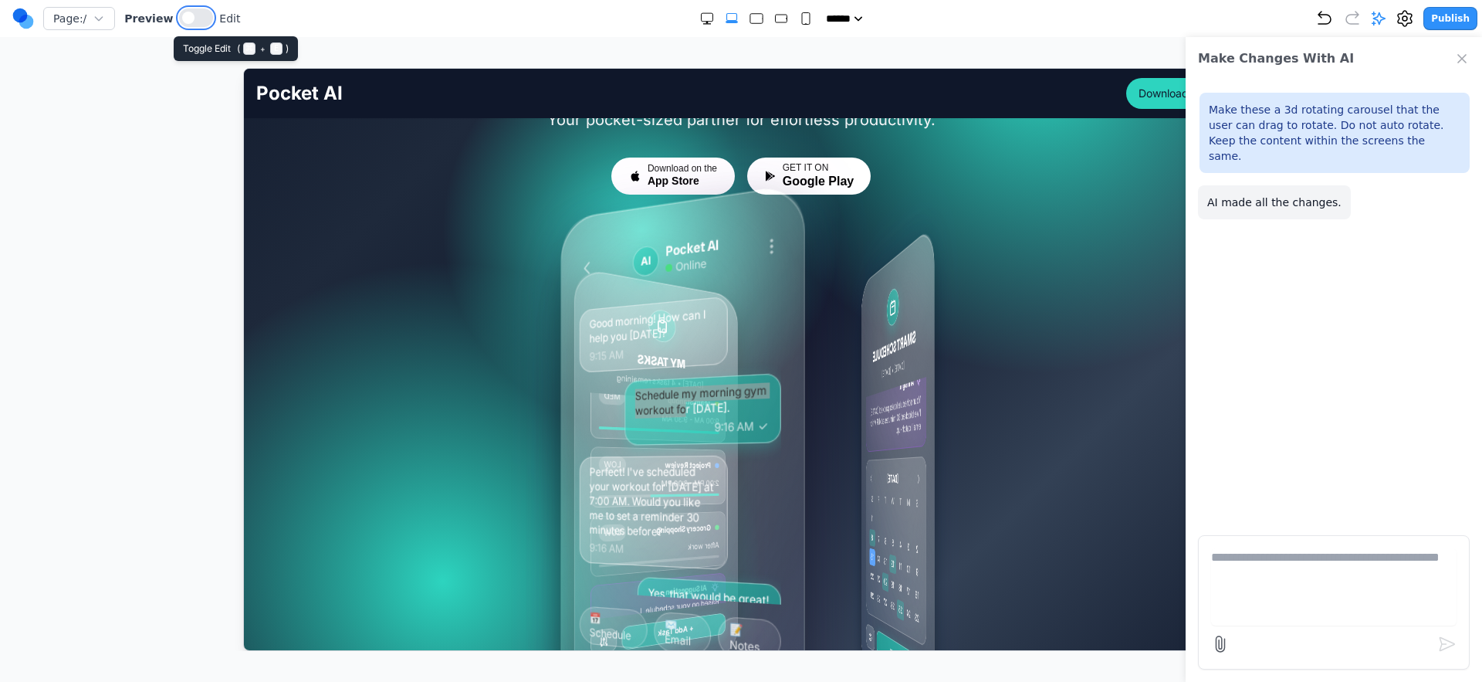
click at [193, 26] on button at bounding box center [196, 17] width 34 height 19
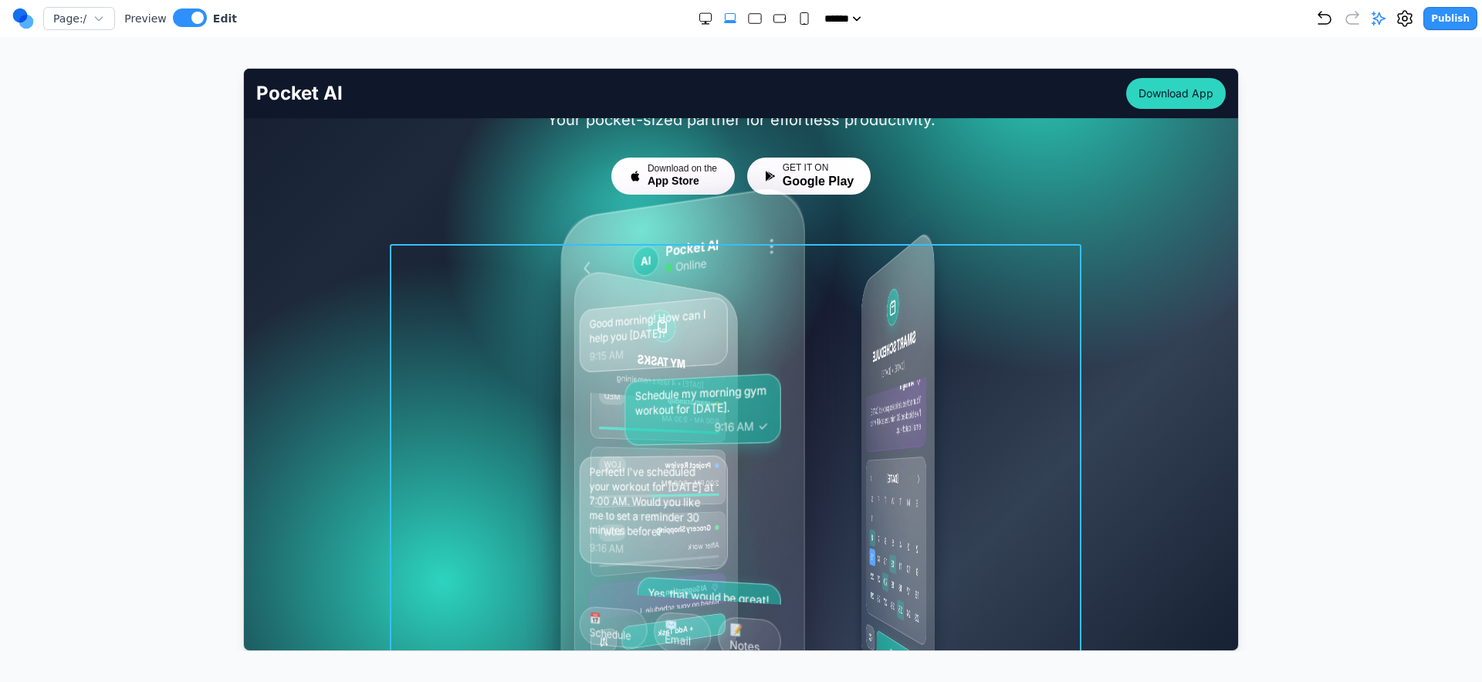
click at [825, 381] on div "MY TASKS Today • 4 tasks remaining Morning Workout HIGH 7:00 AM - 8:00 AM Team …" at bounding box center [741, 474] width 692 height 463
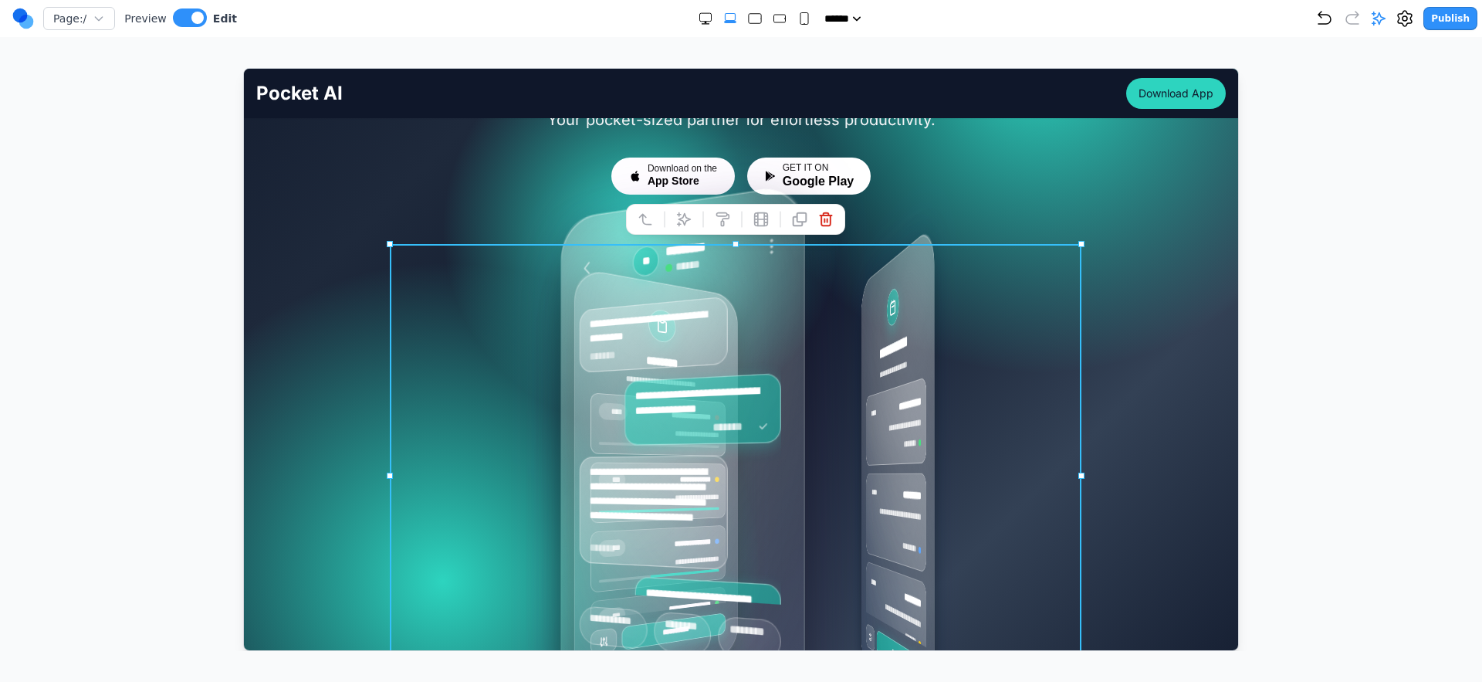
scroll to position [395, 0]
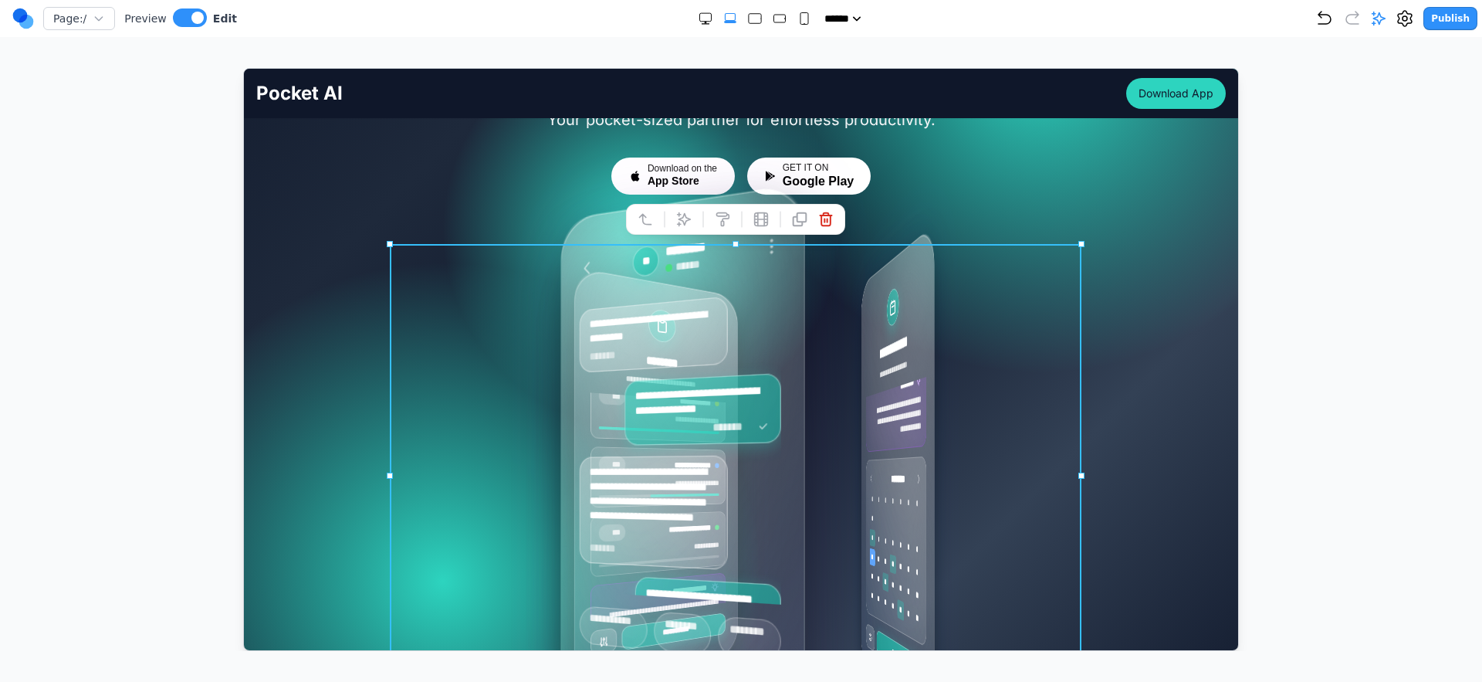
click at [681, 233] on div at bounding box center [734, 218] width 219 height 31
click at [677, 215] on icon at bounding box center [683, 218] width 15 height 15
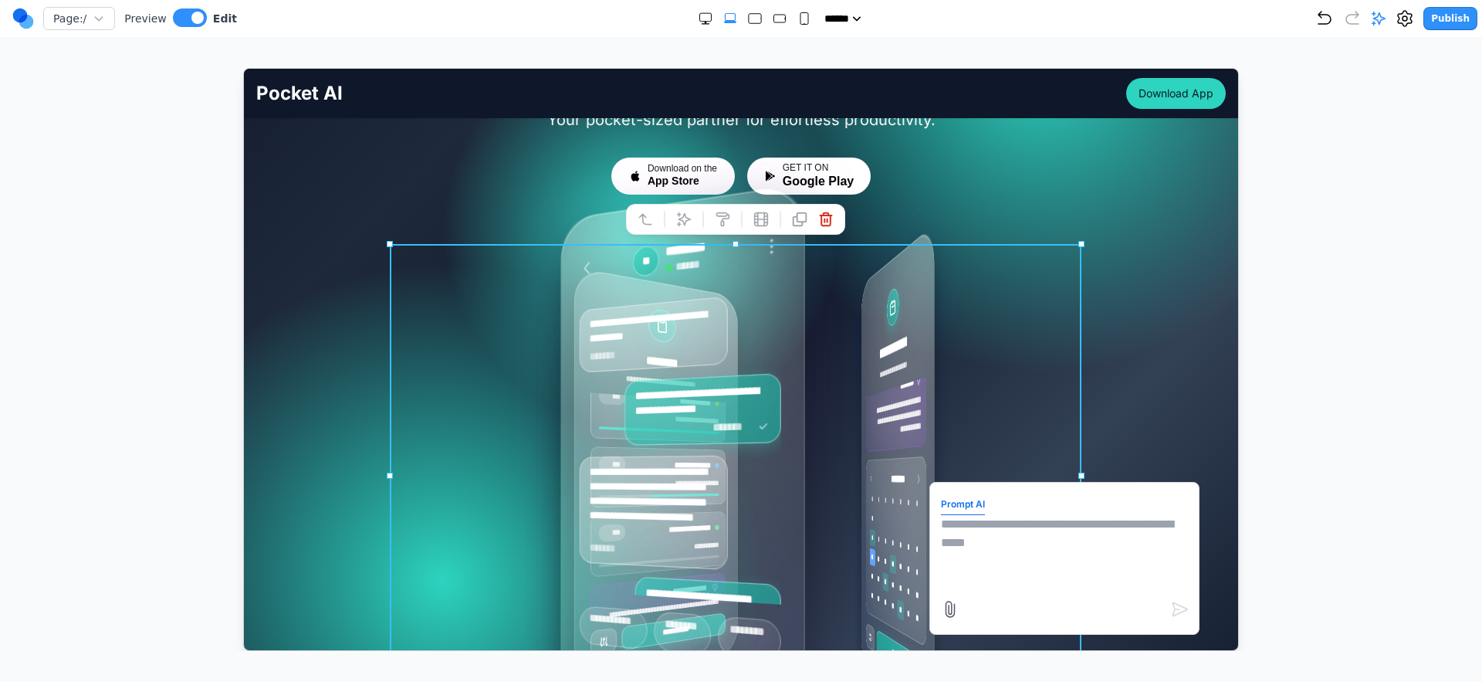
click at [995, 542] on textarea at bounding box center [1063, 552] width 247 height 77
type textarea "*"
type textarea "**********"
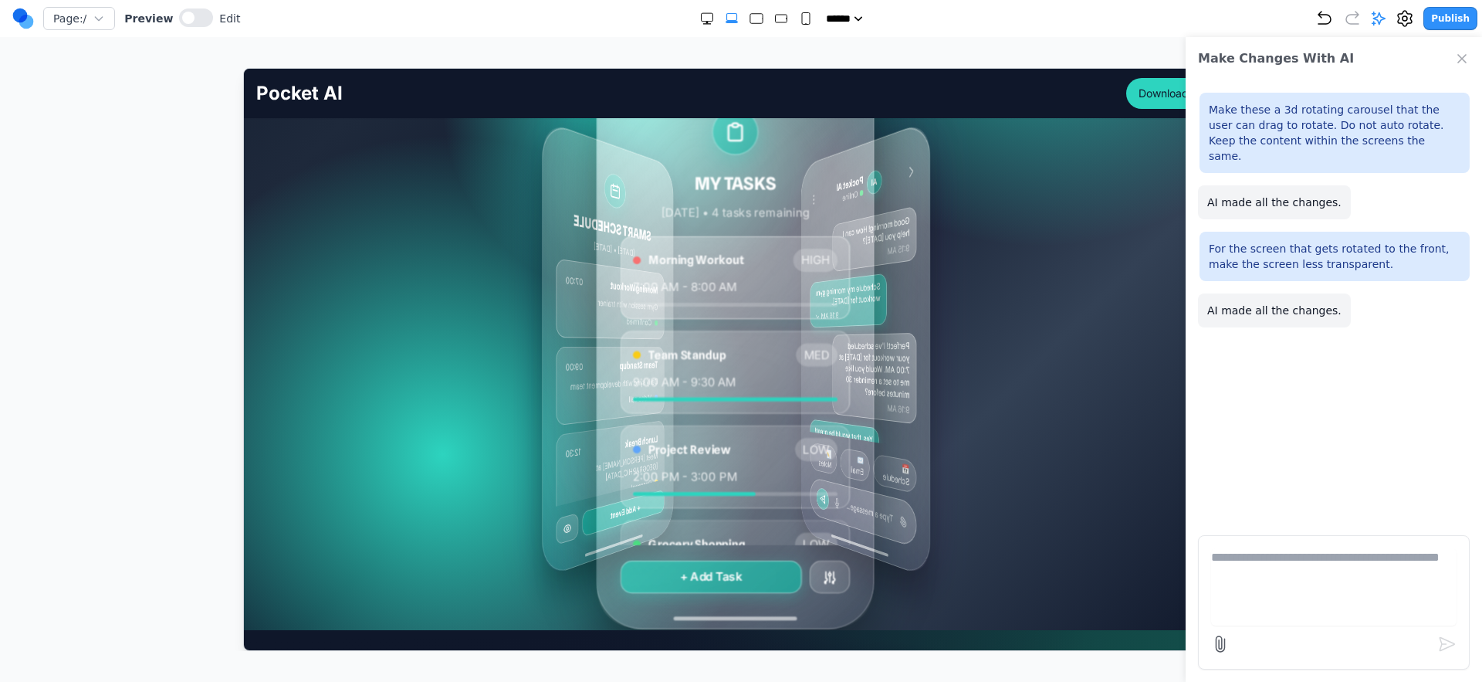
scroll to position [303, 0]
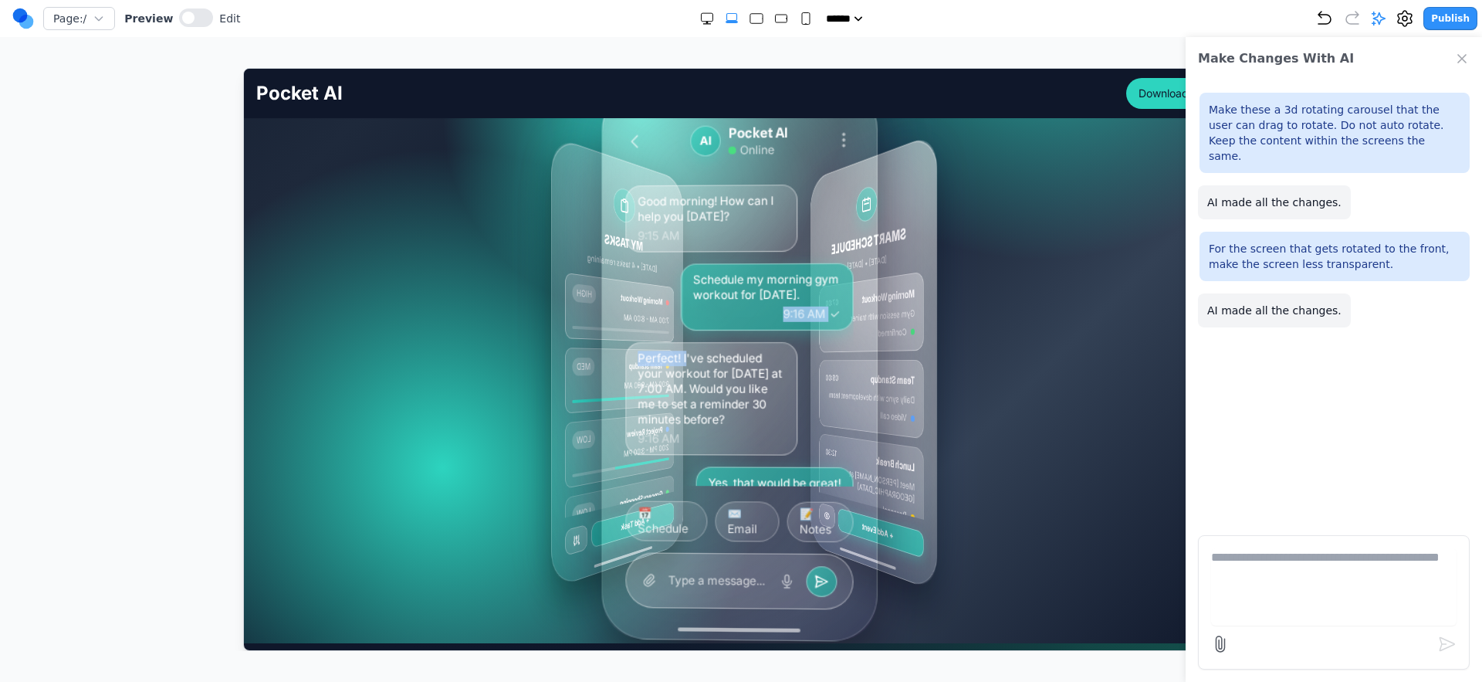
drag, startPoint x: 854, startPoint y: 318, endPoint x: 676, endPoint y: 362, distance: 183.7
click at [676, 362] on div "MY TASKS Today • 4 tasks remaining Morning Workout HIGH 7:00 AM - 8:00 AM Team …" at bounding box center [732, 360] width 123 height 513
click at [676, 362] on p "Perfect! I've scheduled your workout for [DATE] at 7:00 AM. Would you like me t…" at bounding box center [707, 388] width 147 height 77
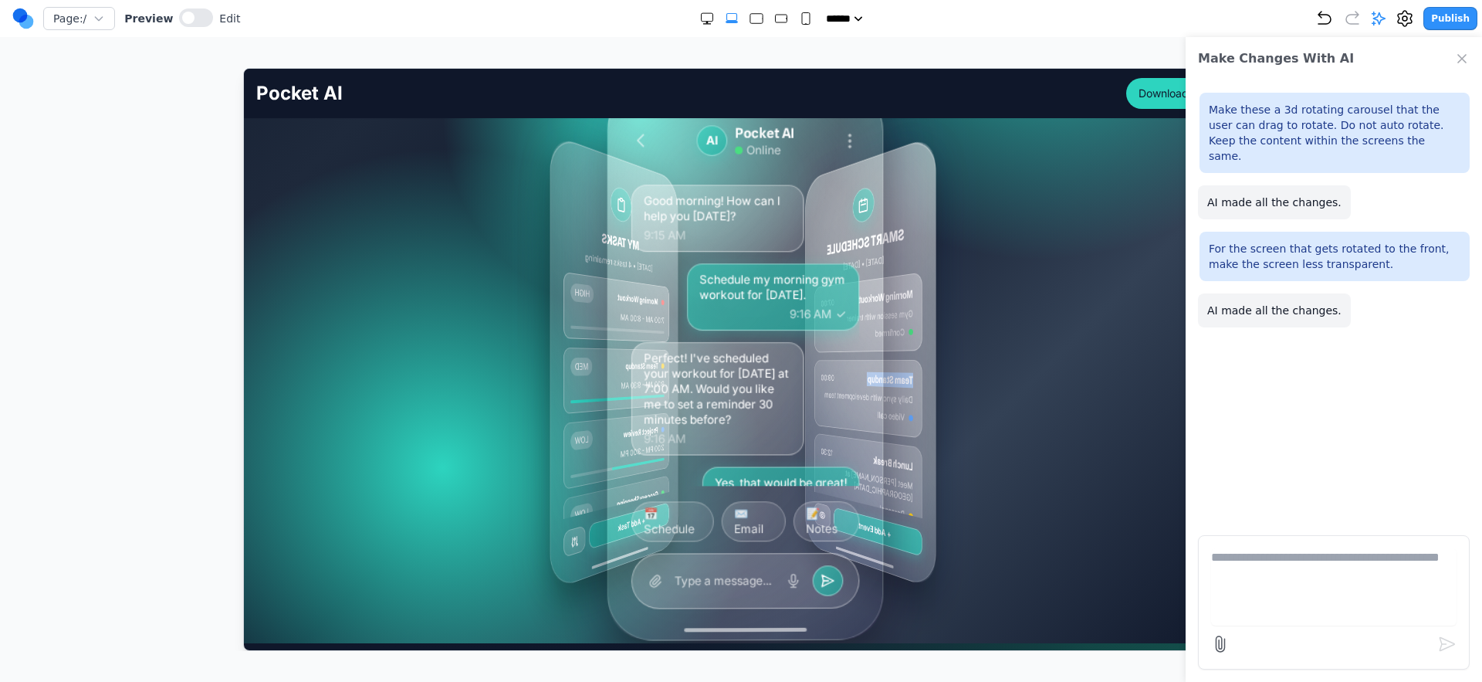
drag, startPoint x: 911, startPoint y: 352, endPoint x: 919, endPoint y: 358, distance: 10.5
click at [919, 358] on div "SMART SCHEDULE Today • March 15, 2024 Morning Workout 07:00 Gym session with tr…" at bounding box center [870, 361] width 130 height 454
click at [920, 358] on div "SMART SCHEDULE Today • March 15, 2024 Morning Workout 07:00 Gym session with tr…" at bounding box center [870, 361] width 130 height 454
click at [1333, 17] on icon "Undo" at bounding box center [1325, 18] width 19 height 19
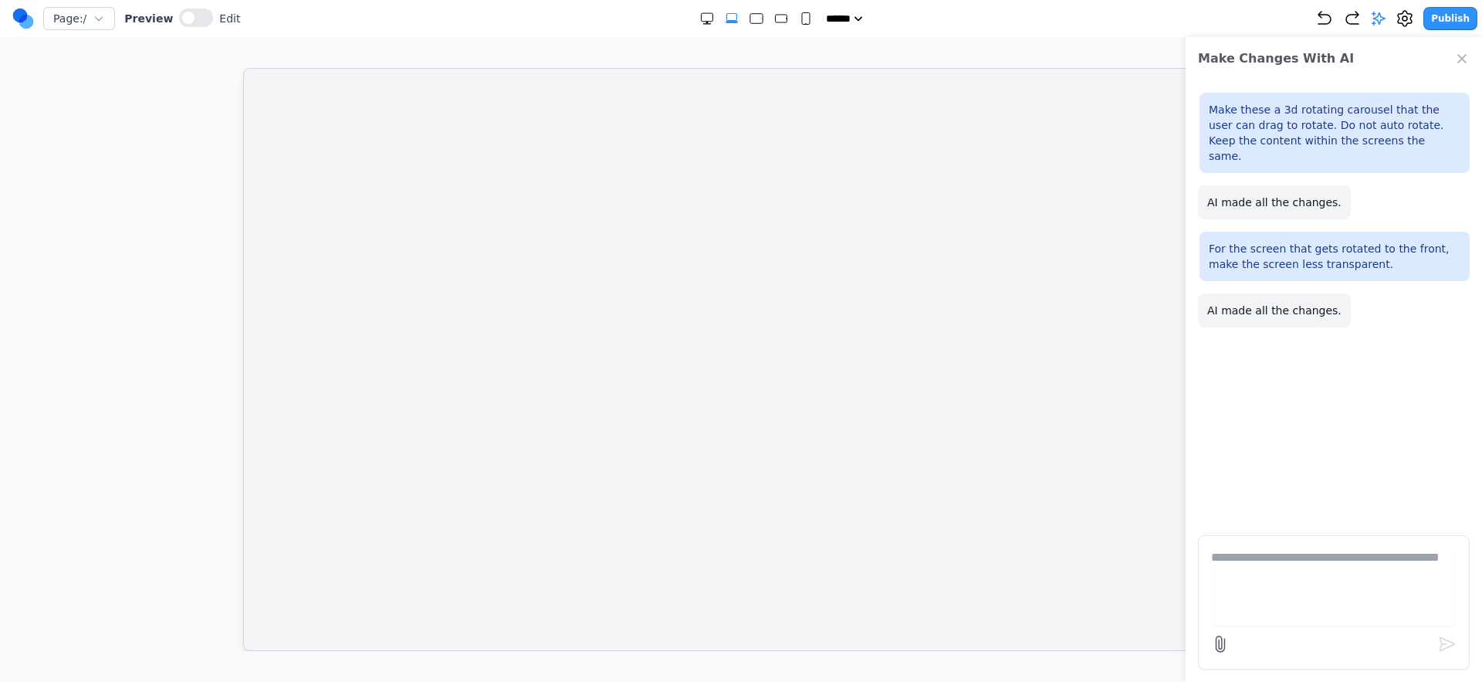
scroll to position [0, 0]
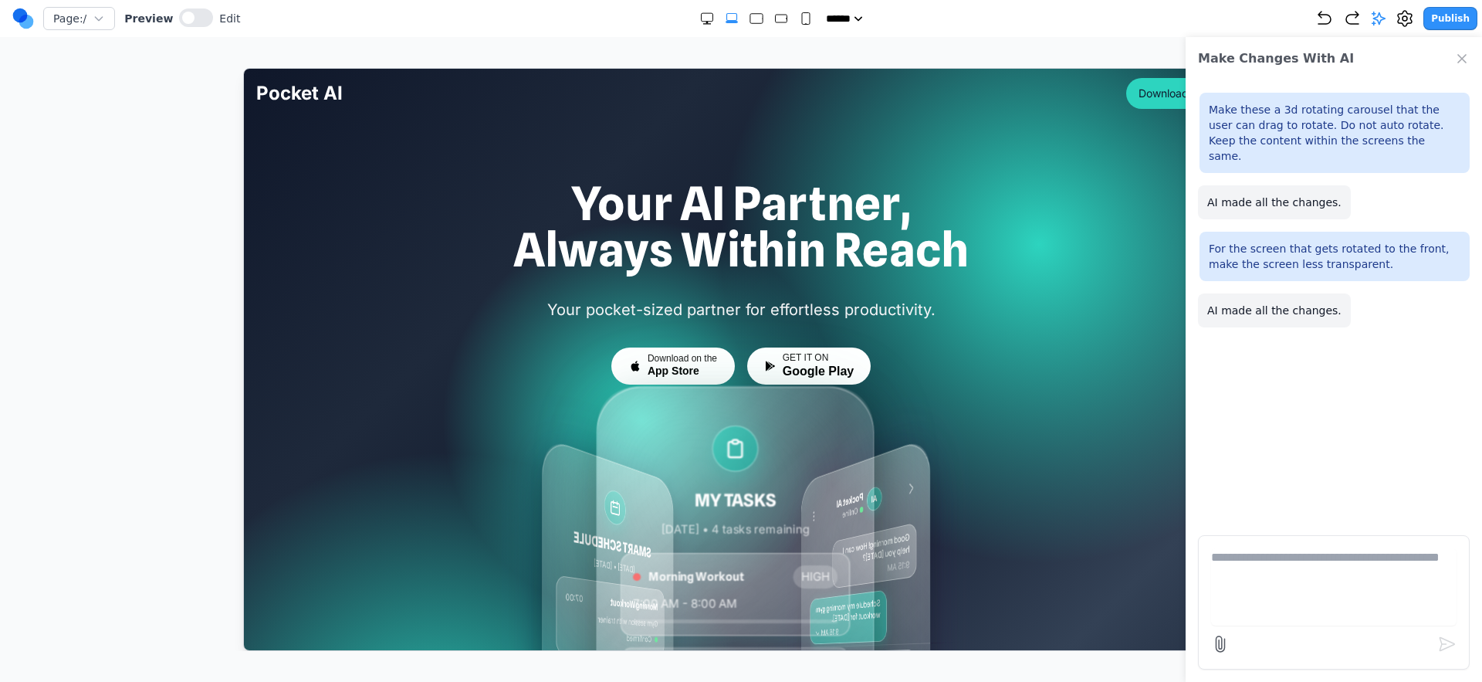
click at [1463, 69] on div "Make Changes With AI" at bounding box center [1334, 58] width 296 height 43
click at [1457, 64] on icon "Close Chat" at bounding box center [1462, 58] width 15 height 15
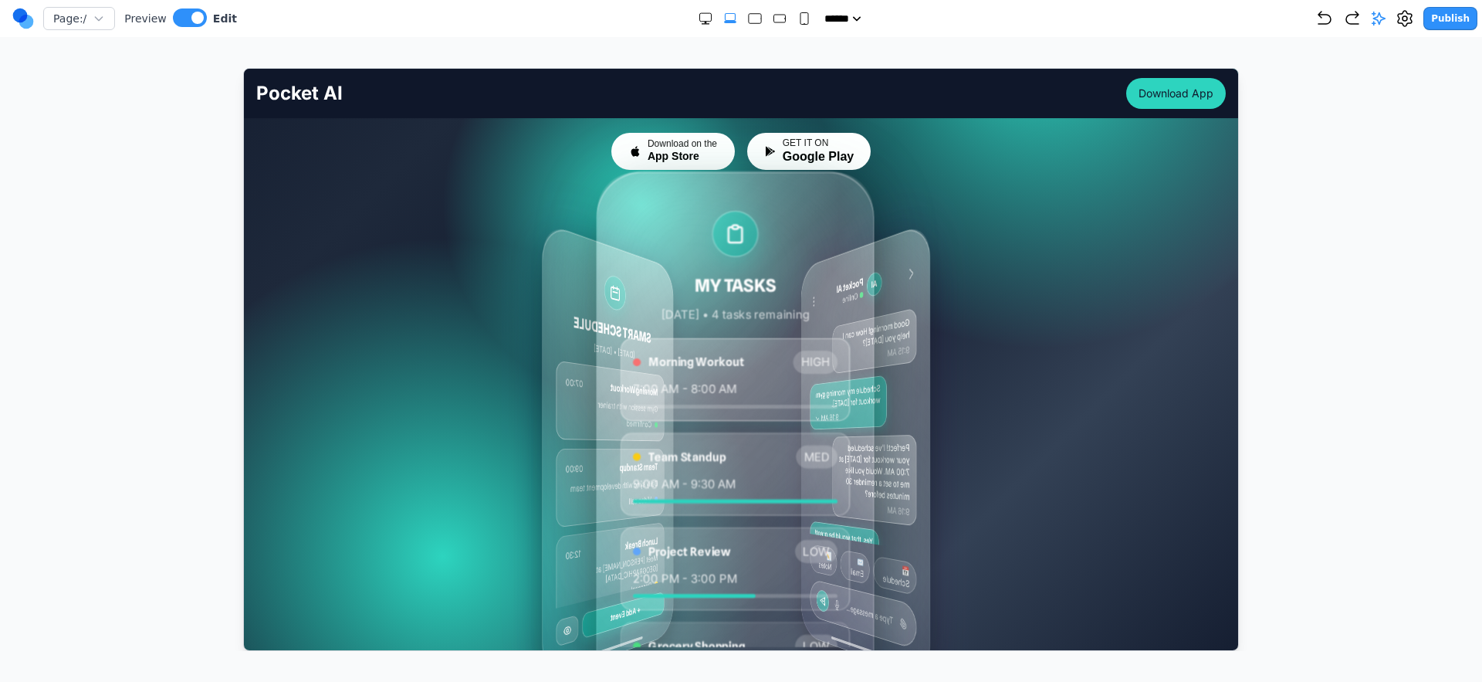
scroll to position [252, 0]
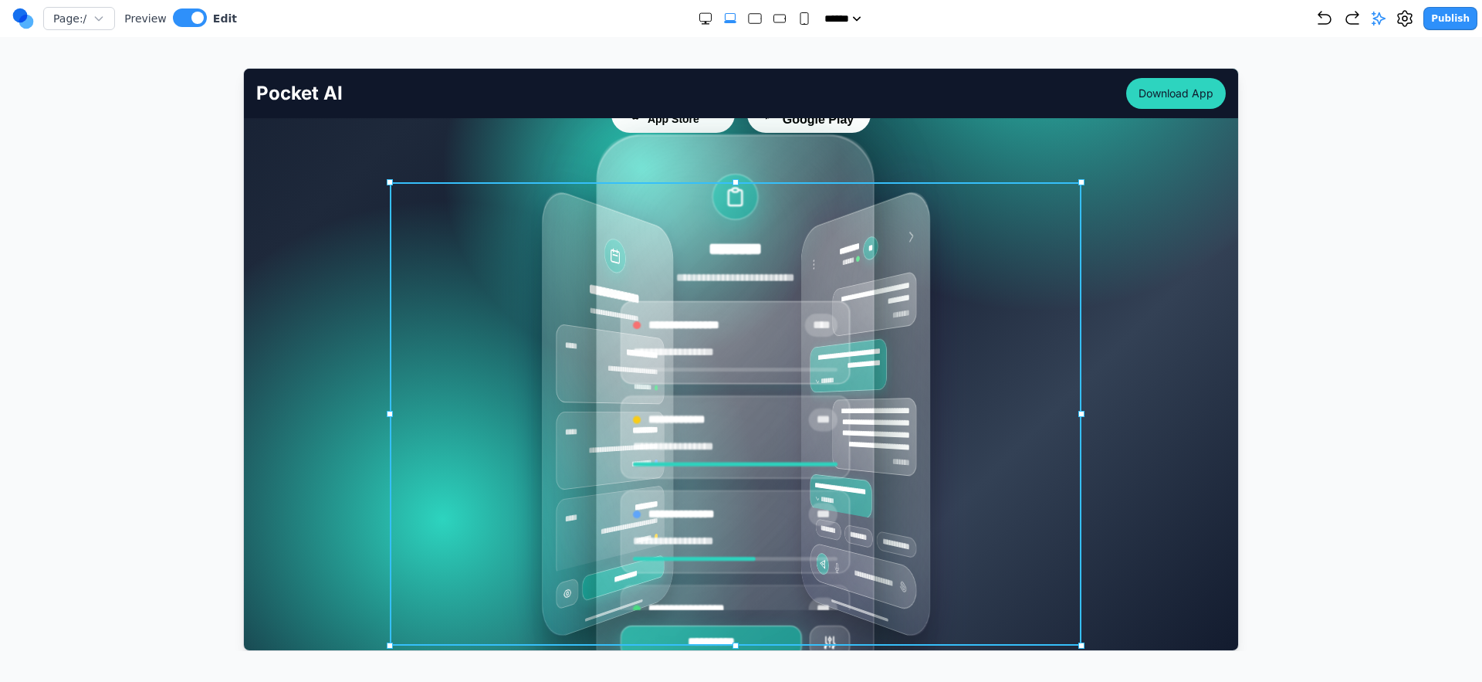
click at [506, 318] on div "**********" at bounding box center [741, 412] width 692 height 463
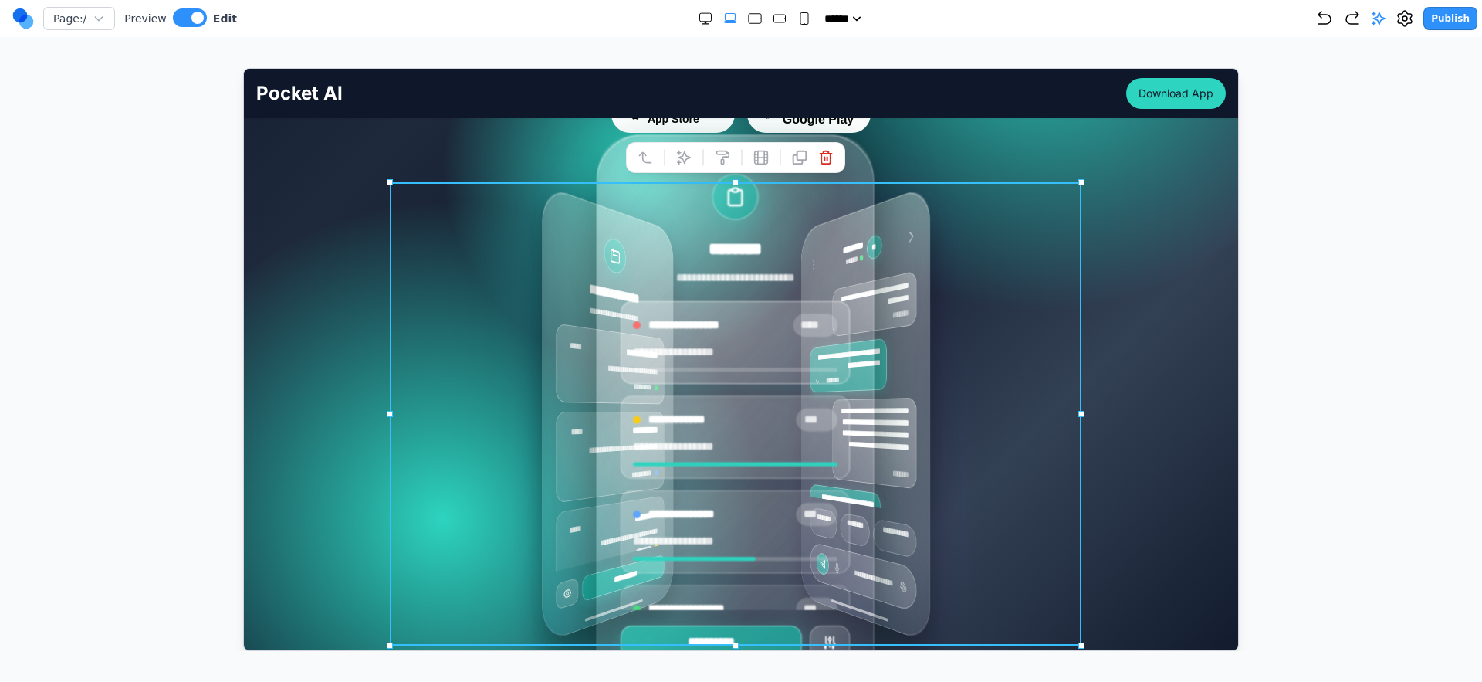
click at [674, 161] on button at bounding box center [683, 156] width 25 height 25
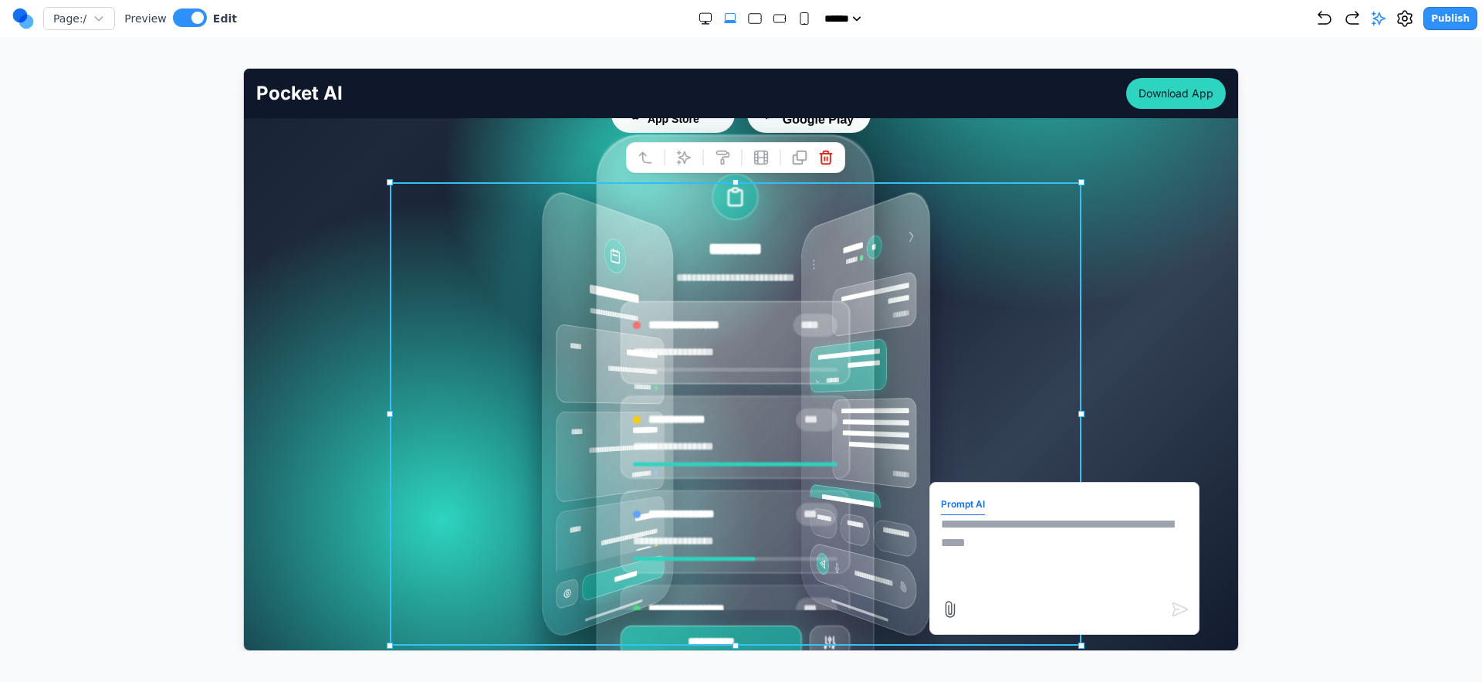
click at [974, 581] on textarea at bounding box center [1063, 552] width 247 height 77
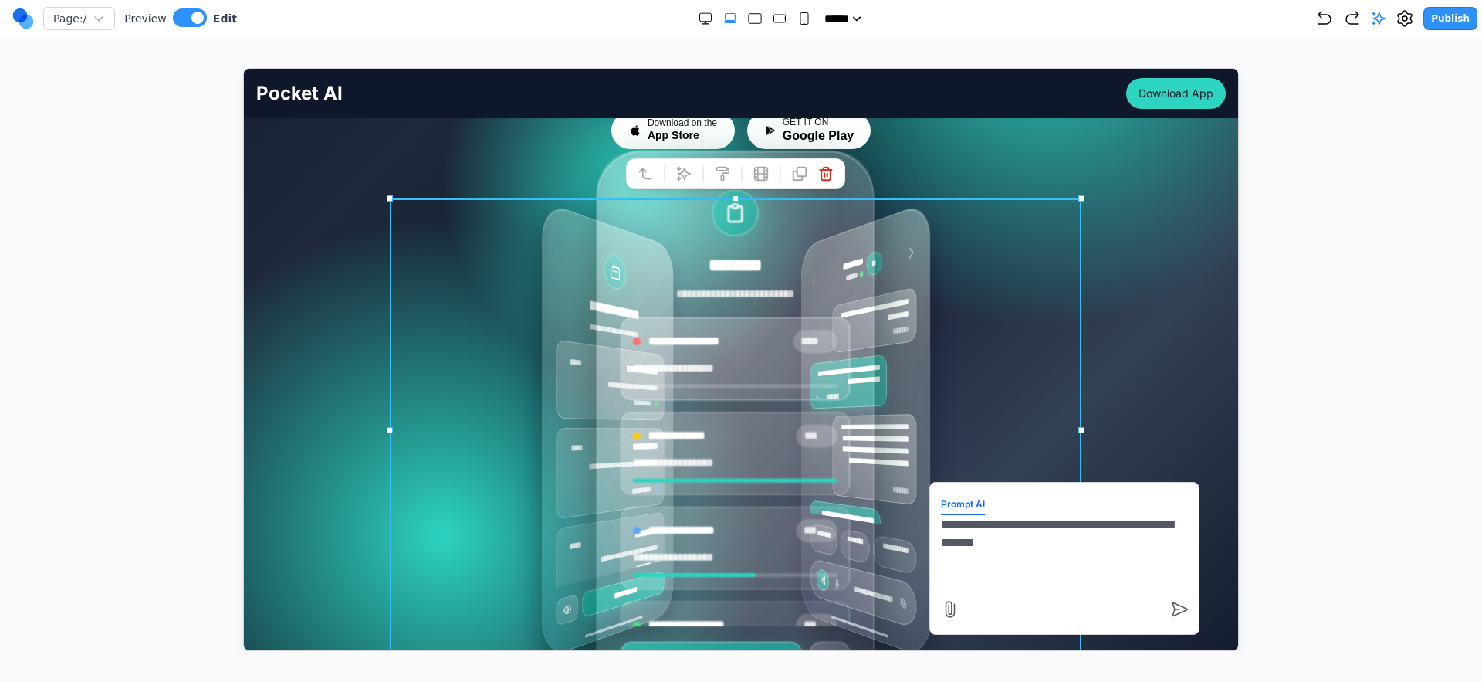
scroll to position [234, 0]
type textarea "**********"
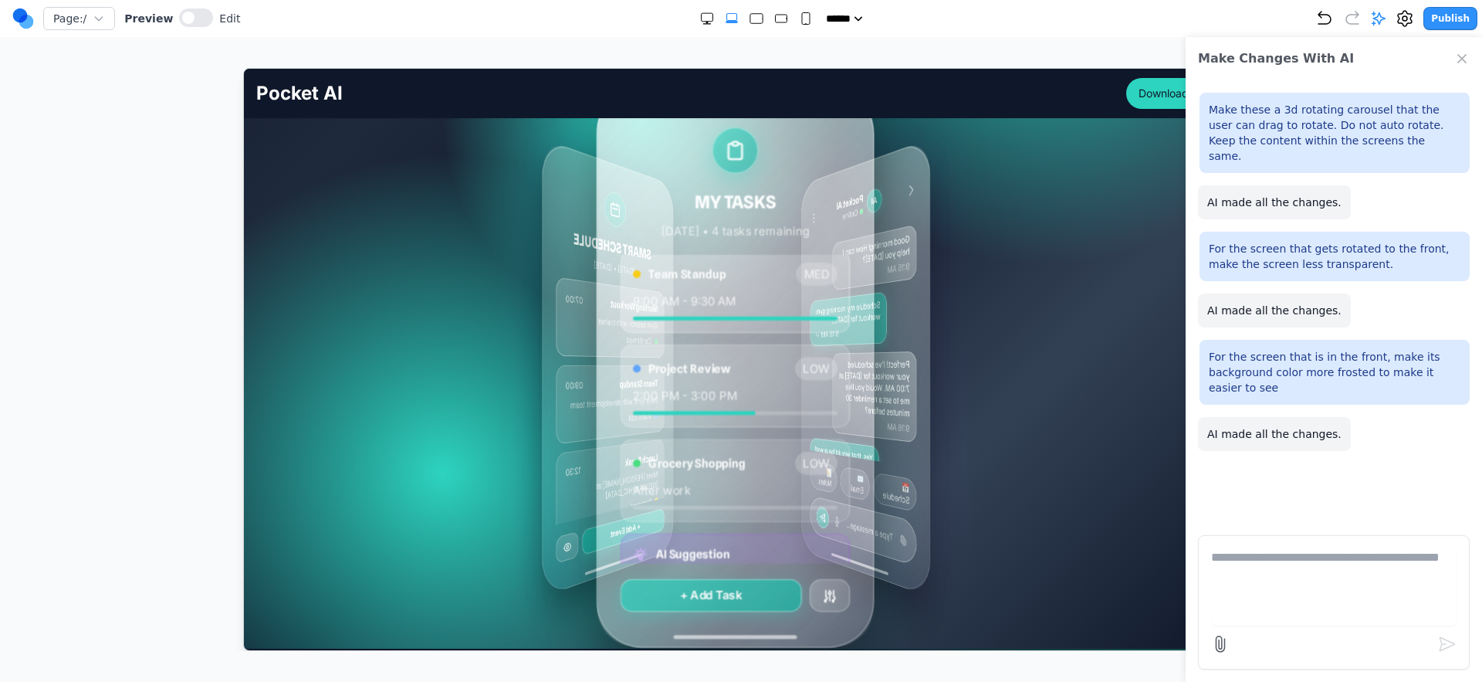
scroll to position [144, 0]
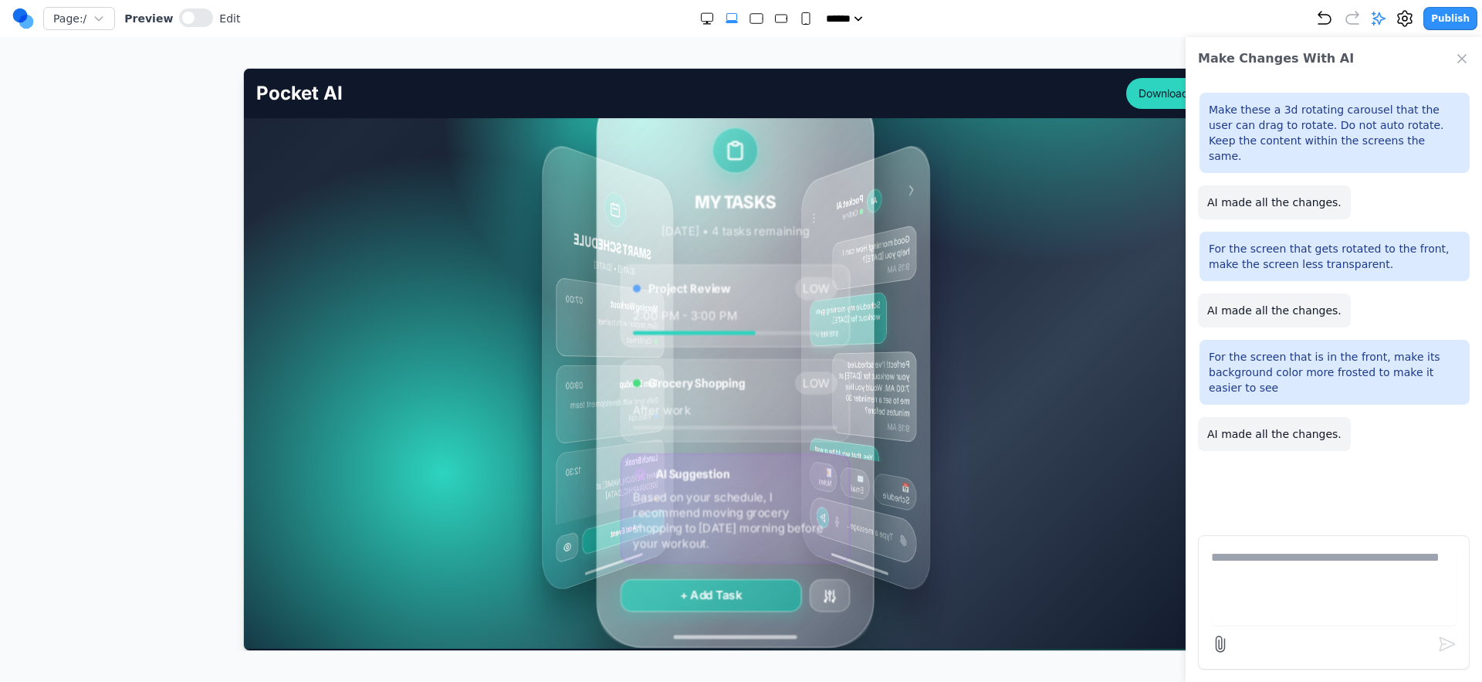
click at [786, 481] on div "AI Suggestion Based on your schedule, I recommend moving grocery shopping to to…" at bounding box center [735, 507] width 230 height 110
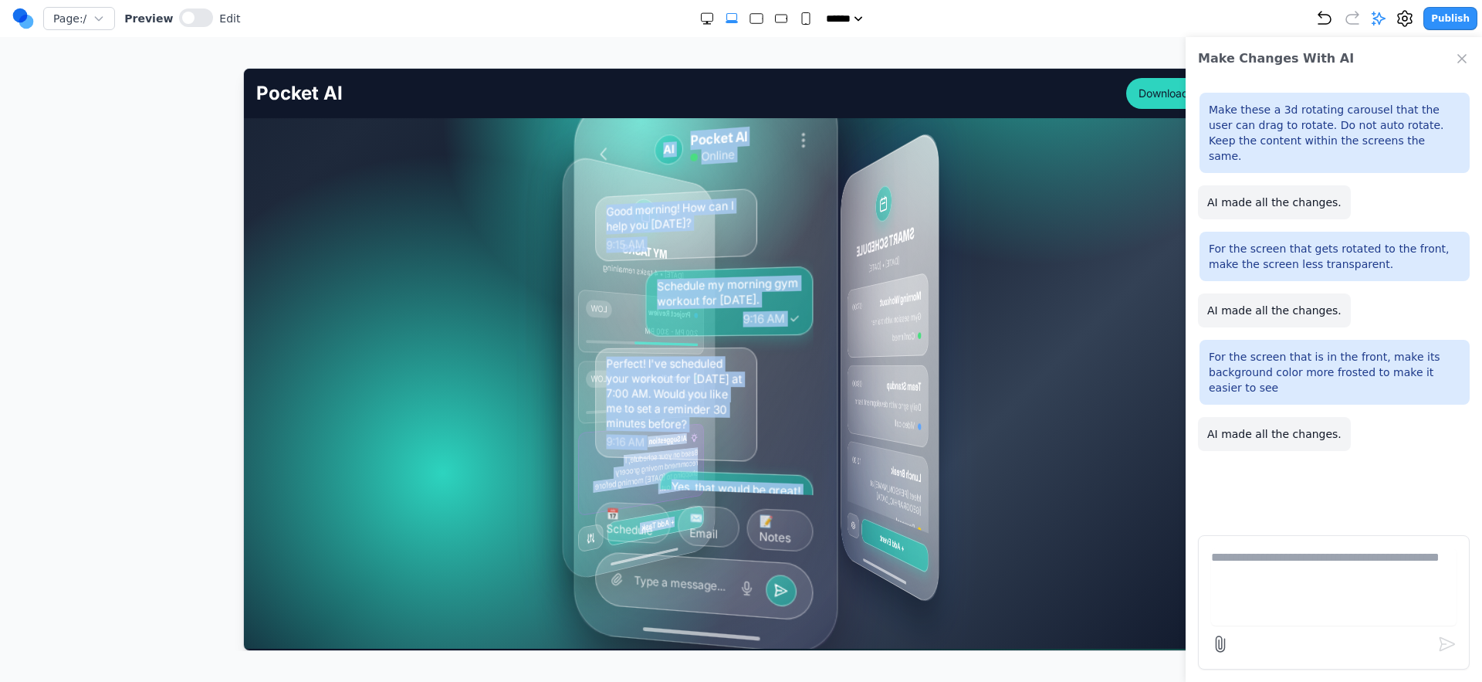
drag, startPoint x: 805, startPoint y: 465, endPoint x: 600, endPoint y: 489, distance: 206.8
click at [651, 489] on div "MY TASKS [DATE] • 4 tasks remaining Morning Workout HIGH 7:00 AM - 8:00 AM Team…" at bounding box center [731, 366] width 161 height 503
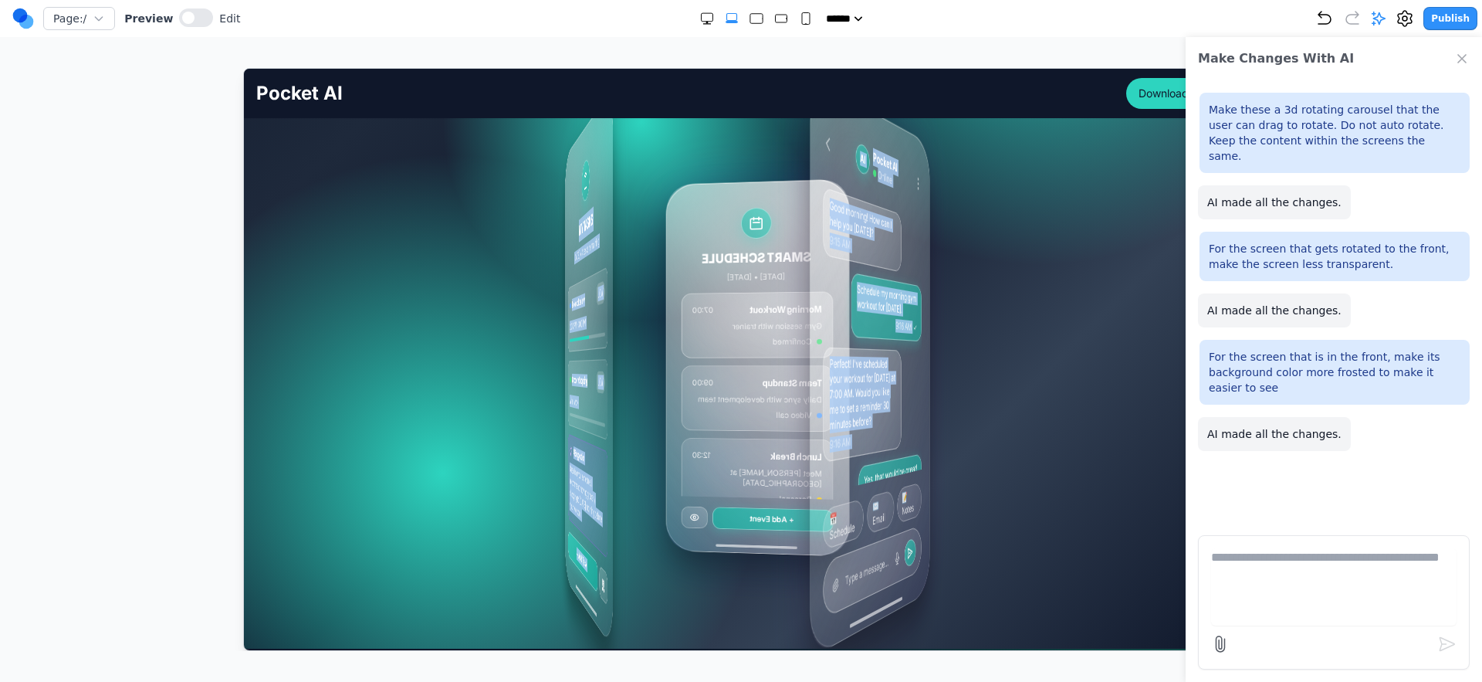
drag, startPoint x: 614, startPoint y: 484, endPoint x: 770, endPoint y: 476, distance: 156.1
click at [770, 476] on div "MY TASKS [DATE] • 4 tasks remaining Morning Workout HIGH 7:00 AM - 8:00 AM Team…" at bounding box center [747, 367] width 90 height 520
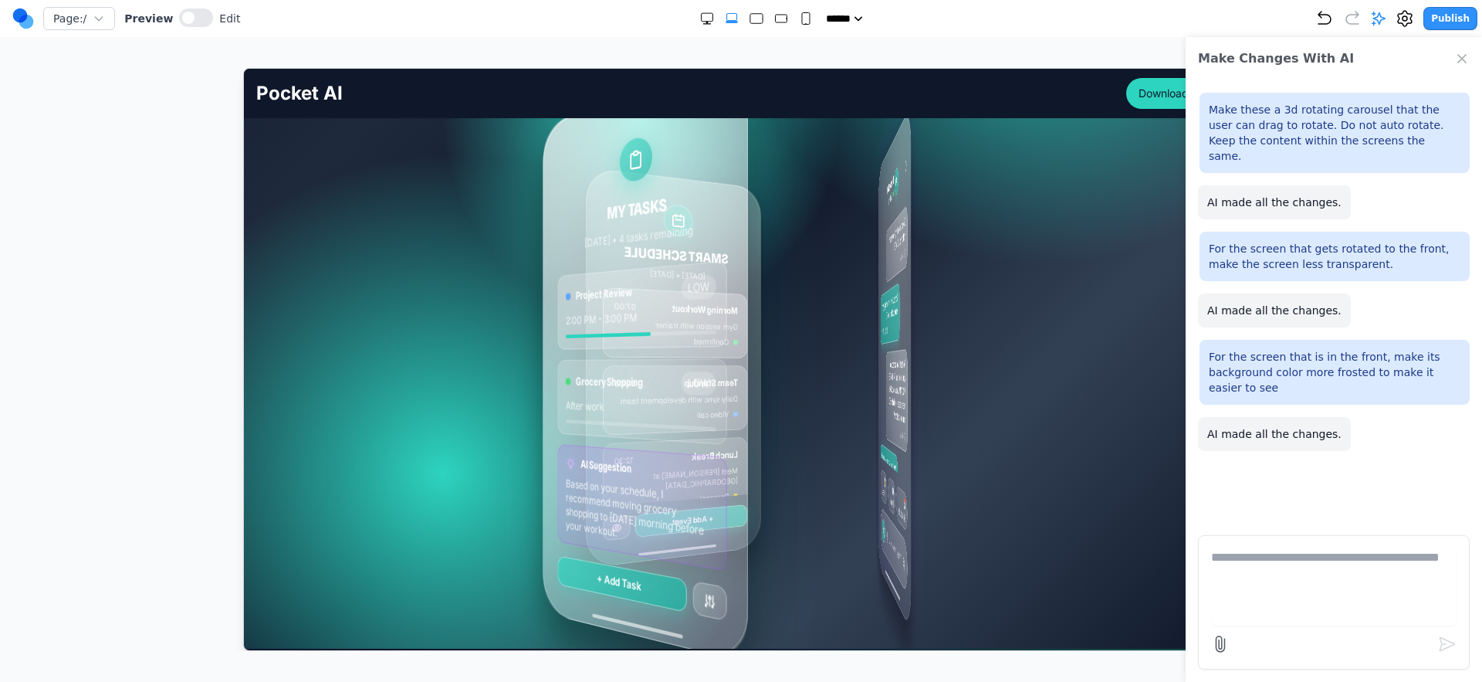
click at [1056, 411] on div "MY TASKS [DATE] • 4 tasks remaining Morning Workout HIGH 7:00 AM - 8:00 AM Team…" at bounding box center [741, 366] width 692 height 463
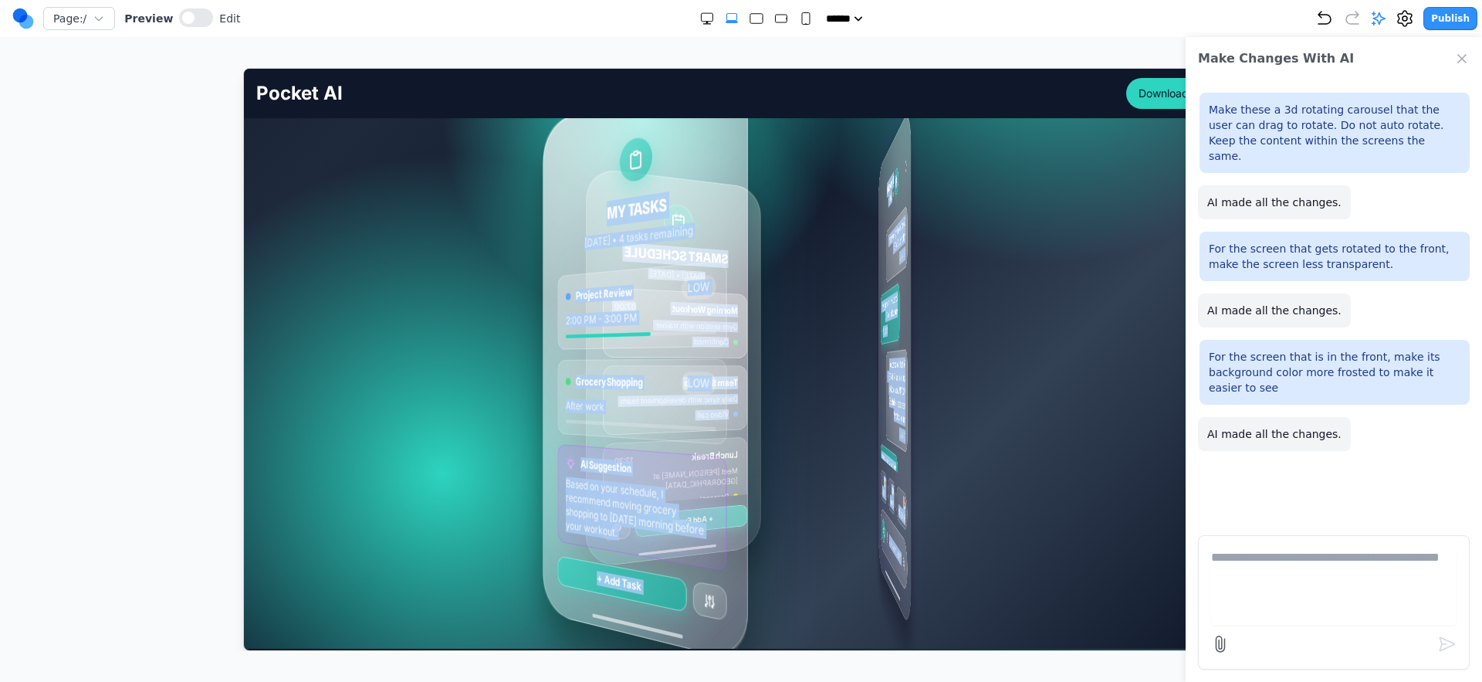
drag, startPoint x: 853, startPoint y: 424, endPoint x: 741, endPoint y: 439, distance: 112.9
click at [742, 439] on div "MY TASKS [DATE] • 4 tasks remaining Morning Workout HIGH 7:00 AM - 8:00 AM Team…" at bounding box center [741, 366] width 692 height 463
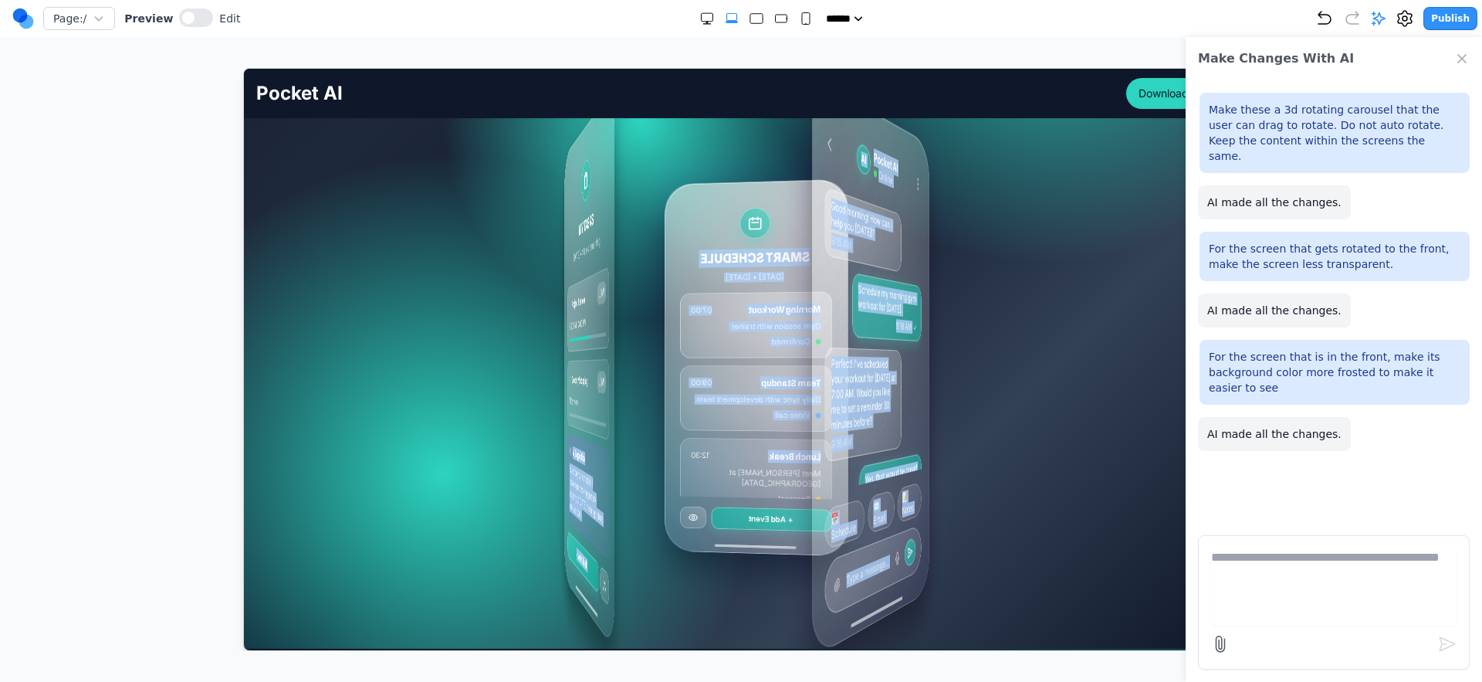
drag, startPoint x: 722, startPoint y: 441, endPoint x: 682, endPoint y: 446, distance: 40.5
click at [701, 446] on div "MY TASKS [DATE] • 4 tasks remaining Morning Workout HIGH 7:00 AM - 8:00 AM Team…" at bounding box center [747, 367] width 92 height 520
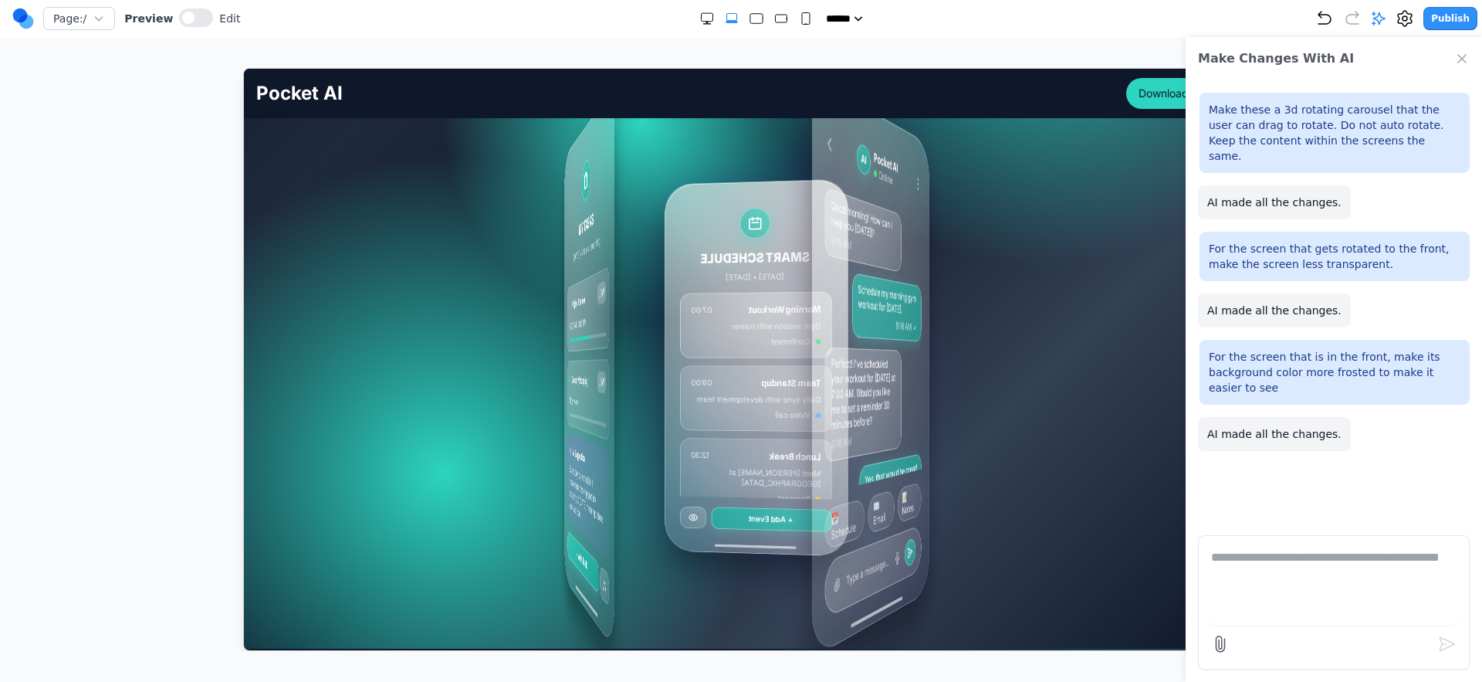
click at [339, 488] on div "MY TASKS [DATE] • 4 tasks remaining Morning Workout HIGH 7:00 AM - 8:00 AM Team…" at bounding box center [741, 366] width 970 height 463
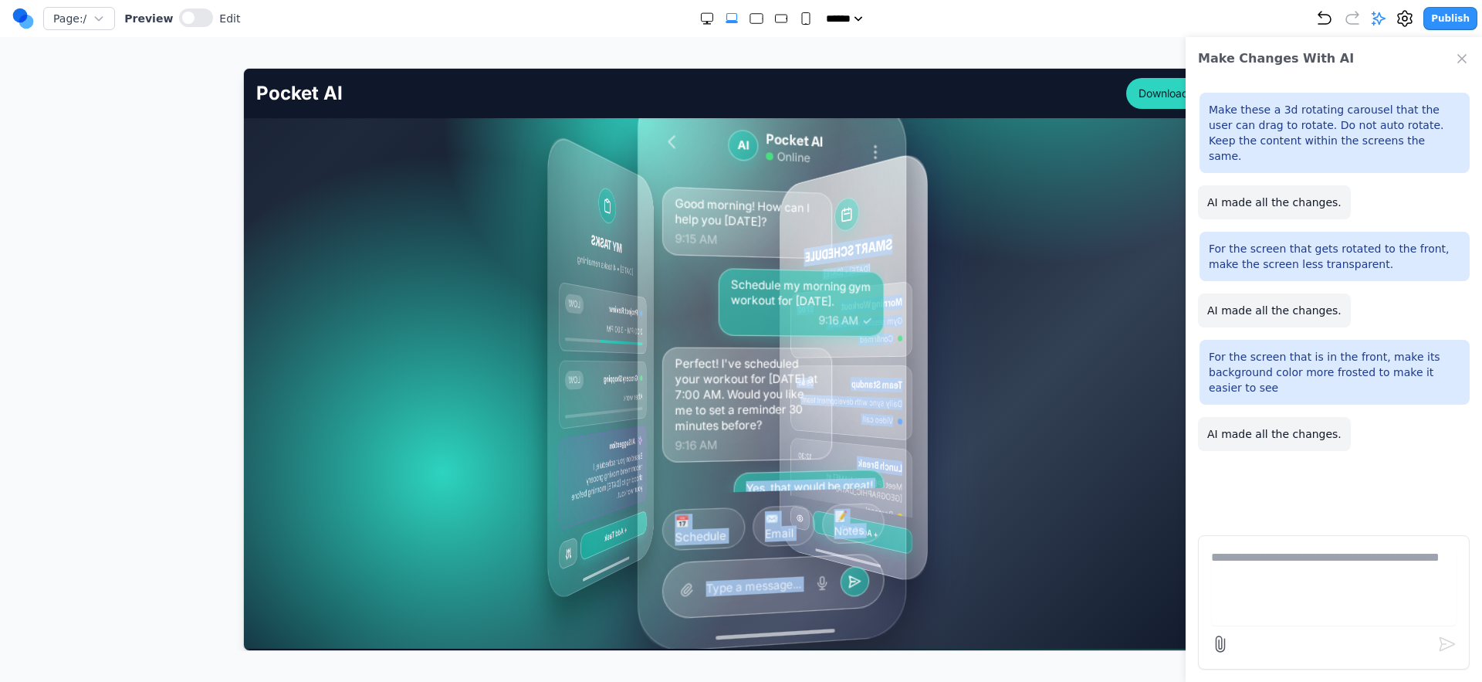
drag, startPoint x: 722, startPoint y: 441, endPoint x: 652, endPoint y: 457, distance: 71.3
click at [694, 457] on div "MY TASKS [DATE] • 4 tasks remaining Morning Workout HIGH 7:00 AM - 8:00 AM Team…" at bounding box center [734, 366] width 81 height 521
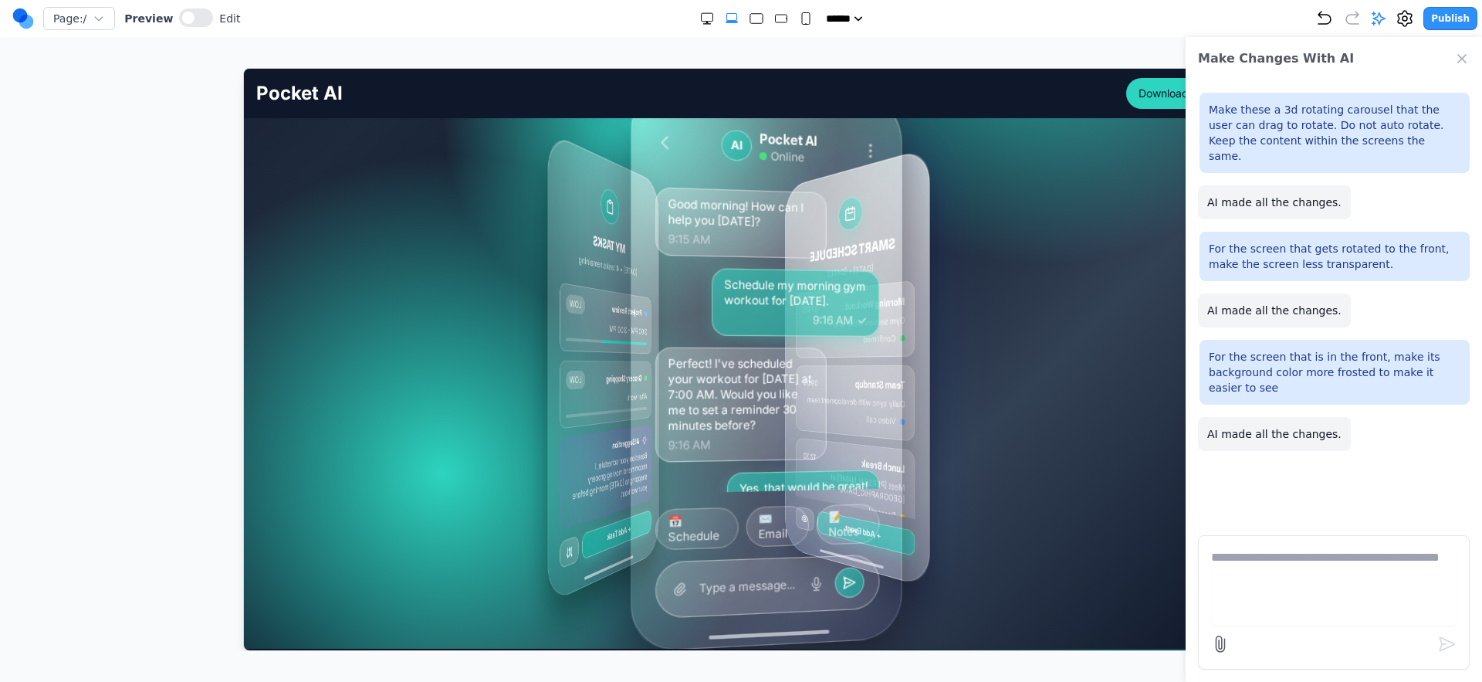
click at [990, 405] on div "MY TASKS [DATE] • 4 tasks remaining Morning Workout HIGH 7:00 AM - 8:00 AM Team…" at bounding box center [741, 366] width 692 height 463
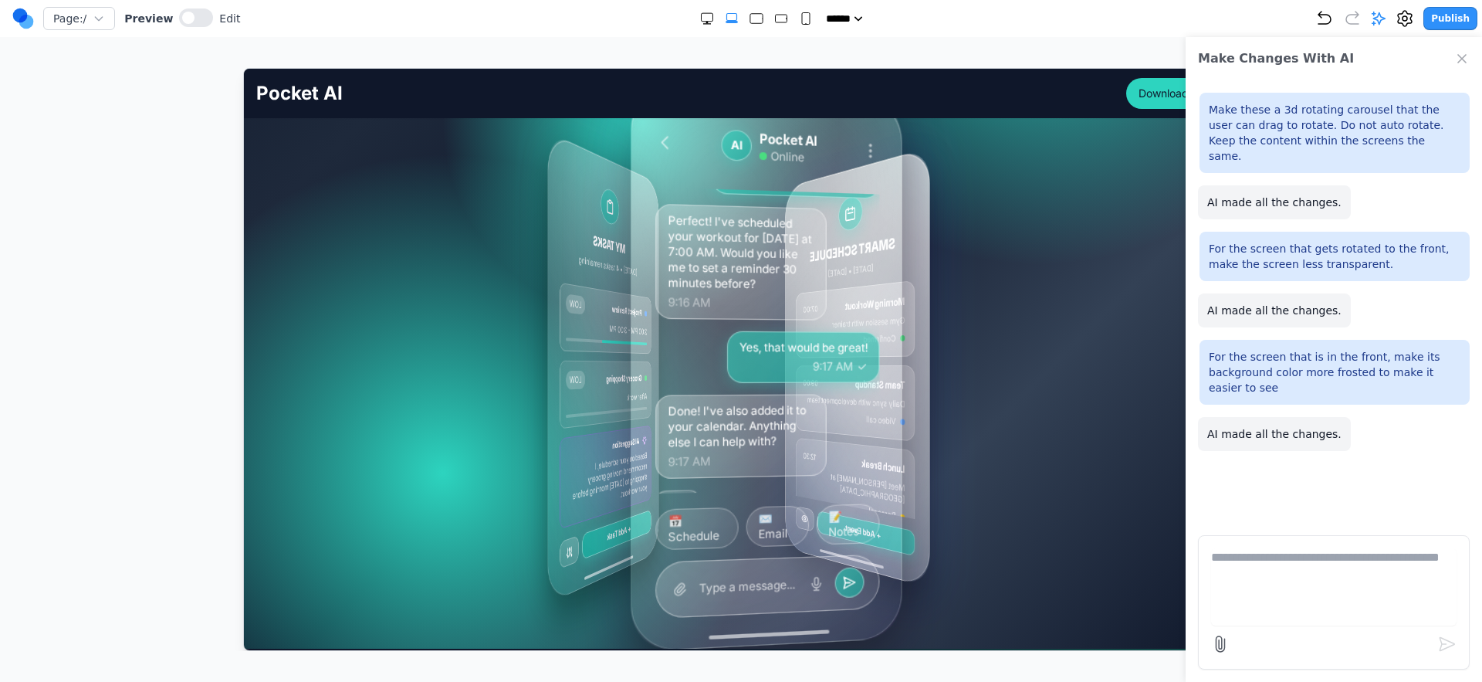
scroll to position [128, 0]
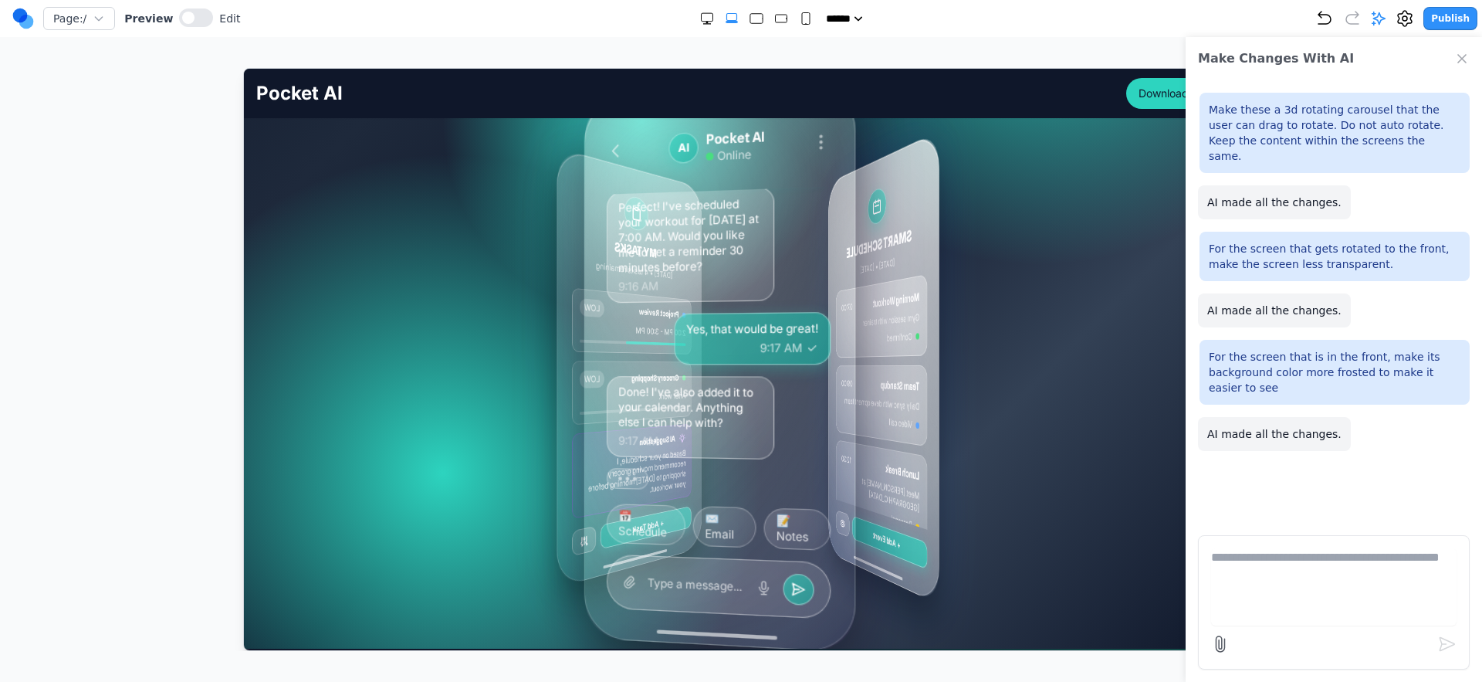
drag, startPoint x: 838, startPoint y: 420, endPoint x: 816, endPoint y: 429, distance: 23.5
click at [816, 429] on div "Done! I've also added it to your calendar. Anything else I can help with? 9:17 …" at bounding box center [718, 416] width 224 height 84
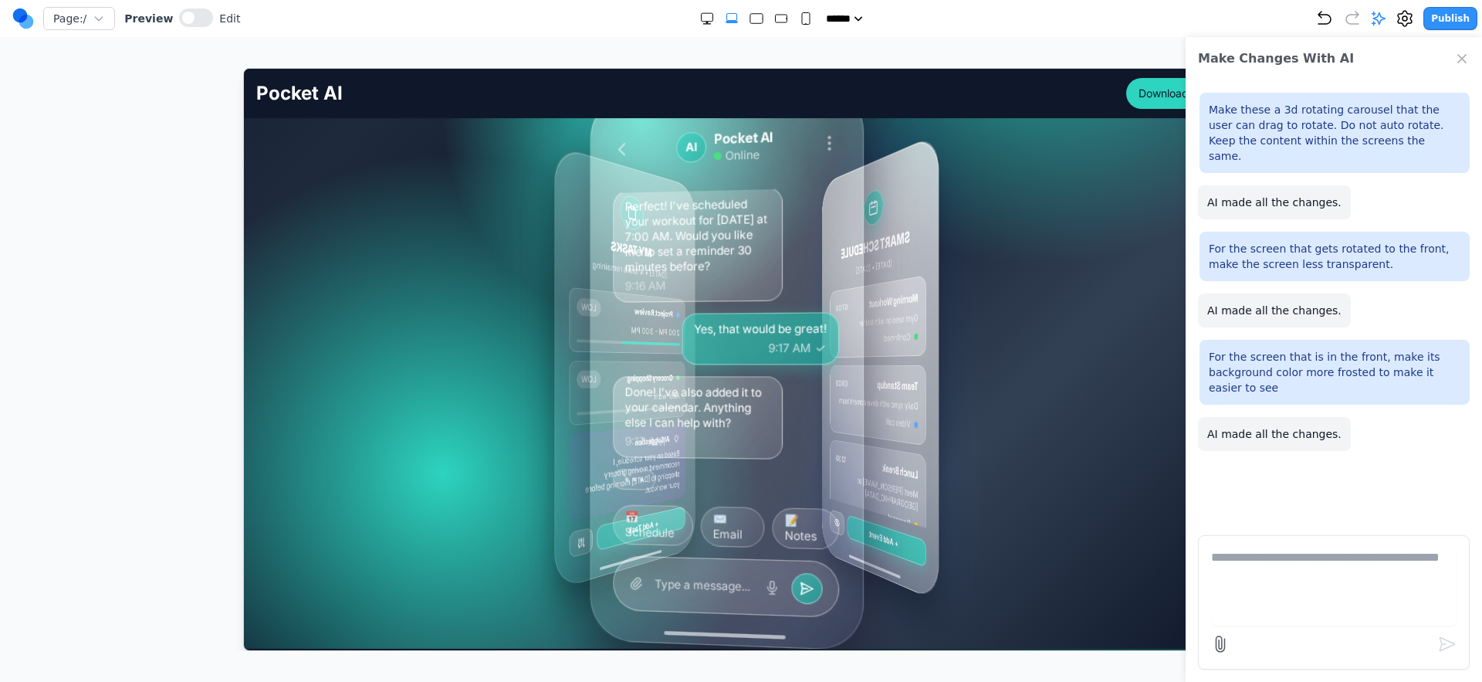
click at [997, 410] on div "MY TASKS [DATE] • 4 tasks remaining Morning Workout HIGH 7:00 AM - 8:00 AM Team…" at bounding box center [741, 366] width 692 height 463
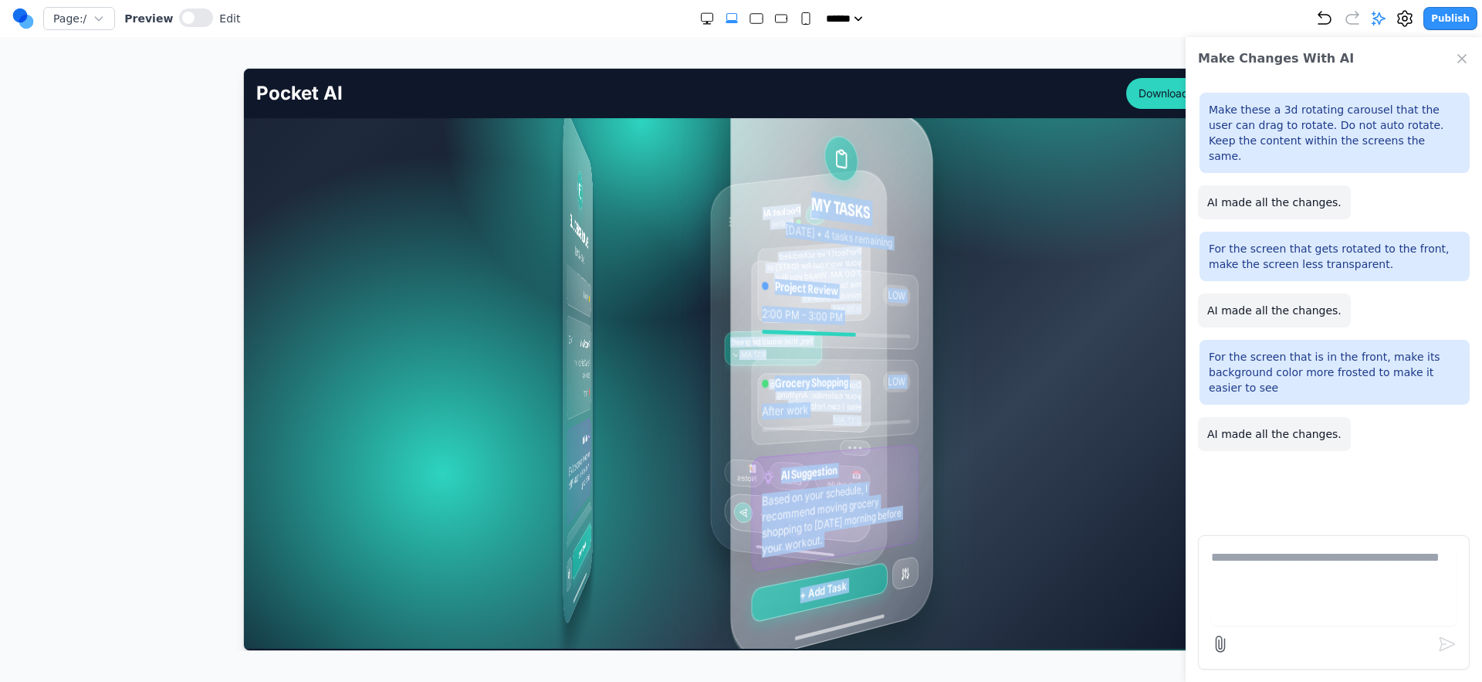
drag, startPoint x: 726, startPoint y: 455, endPoint x: 418, endPoint y: 493, distance: 310.4
click at [418, 493] on div "MY TASKS [DATE] • 4 tasks remaining Morning Workout HIGH 7:00 AM - 8:00 AM Team…" at bounding box center [741, 366] width 692 height 463
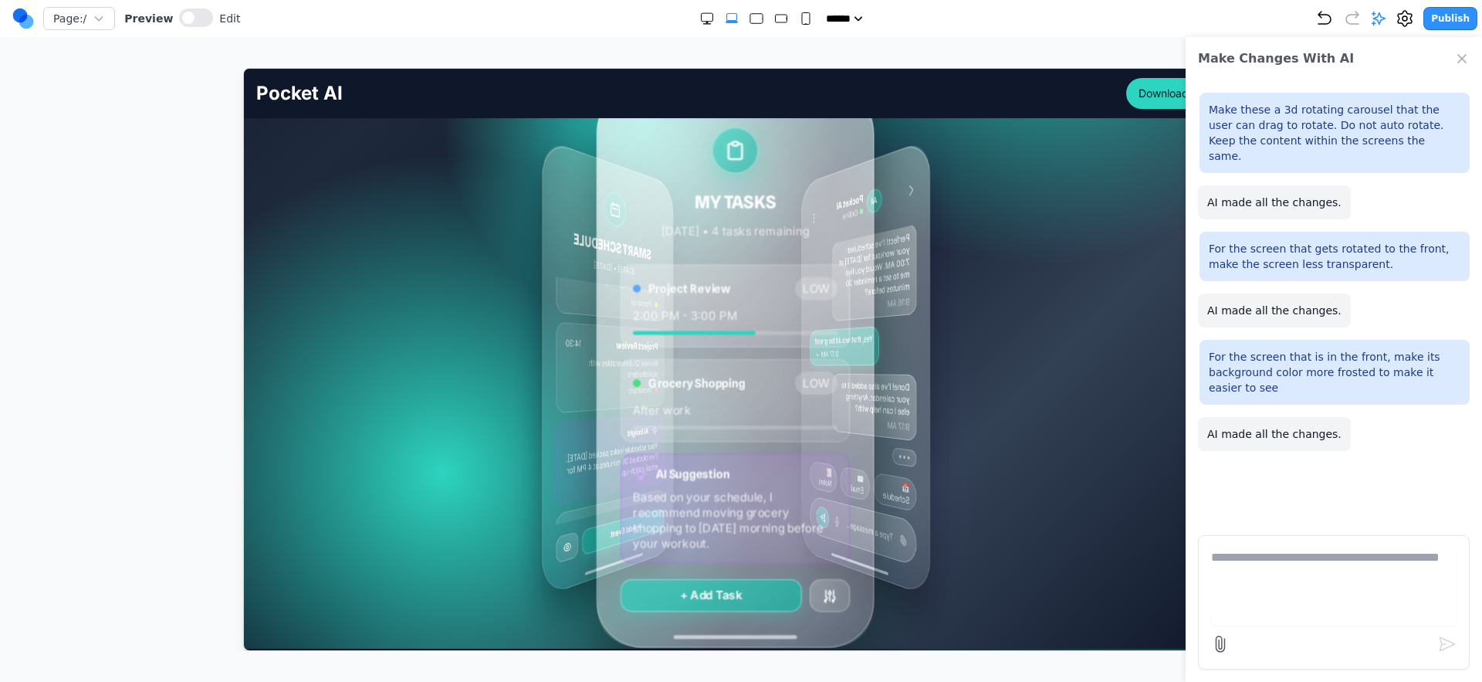
drag, startPoint x: 745, startPoint y: 446, endPoint x: 693, endPoint y: 451, distance: 52.7
click at [693, 451] on div "Morning Workout HIGH 7:00 AM - 8:00 AM Team Standup MED 9:00 AM - 9:30 AM Proje…" at bounding box center [735, 407] width 230 height 309
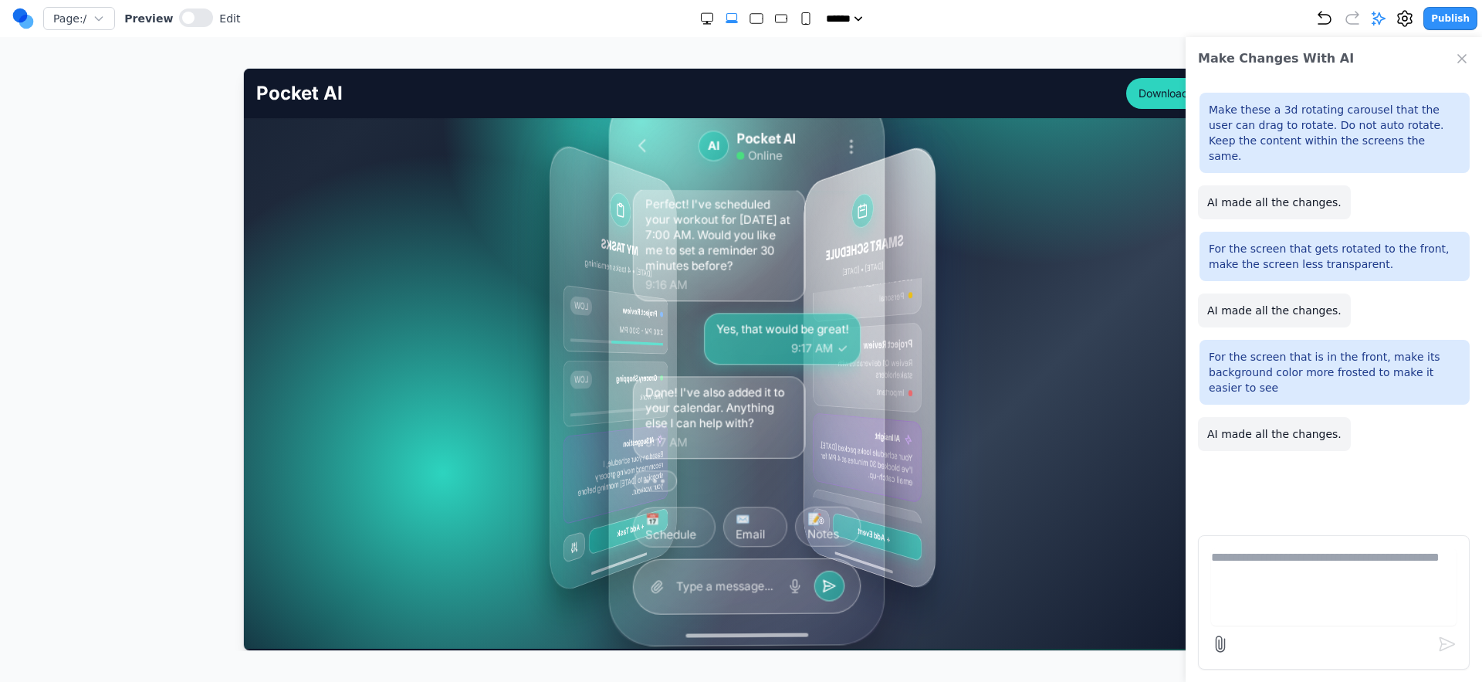
drag, startPoint x: 876, startPoint y: 428, endPoint x: 692, endPoint y: 459, distance: 187.2
click at [692, 459] on div "Good morning! How can I help you today? 9:15 AM Schedule my morning gym workout…" at bounding box center [746, 339] width 228 height 302
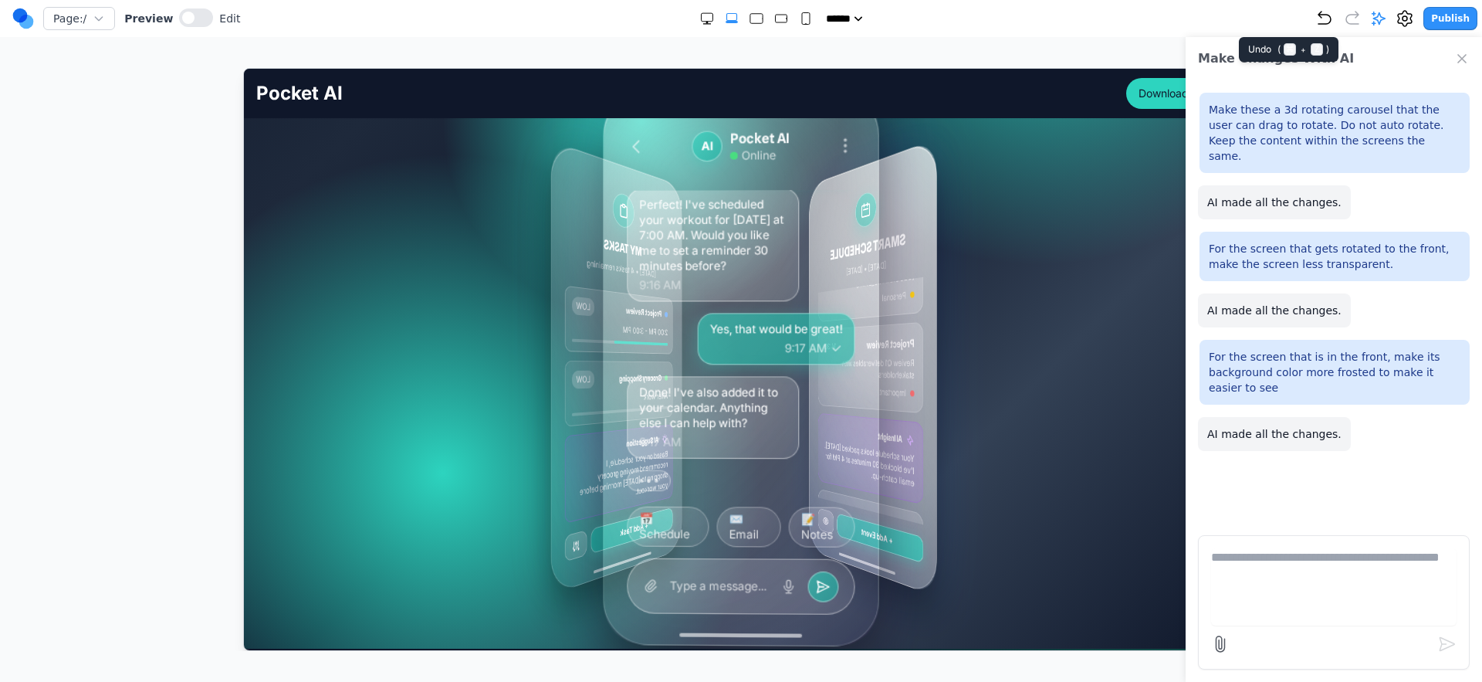
click at [1329, 17] on icon "Undo" at bounding box center [1325, 18] width 19 height 19
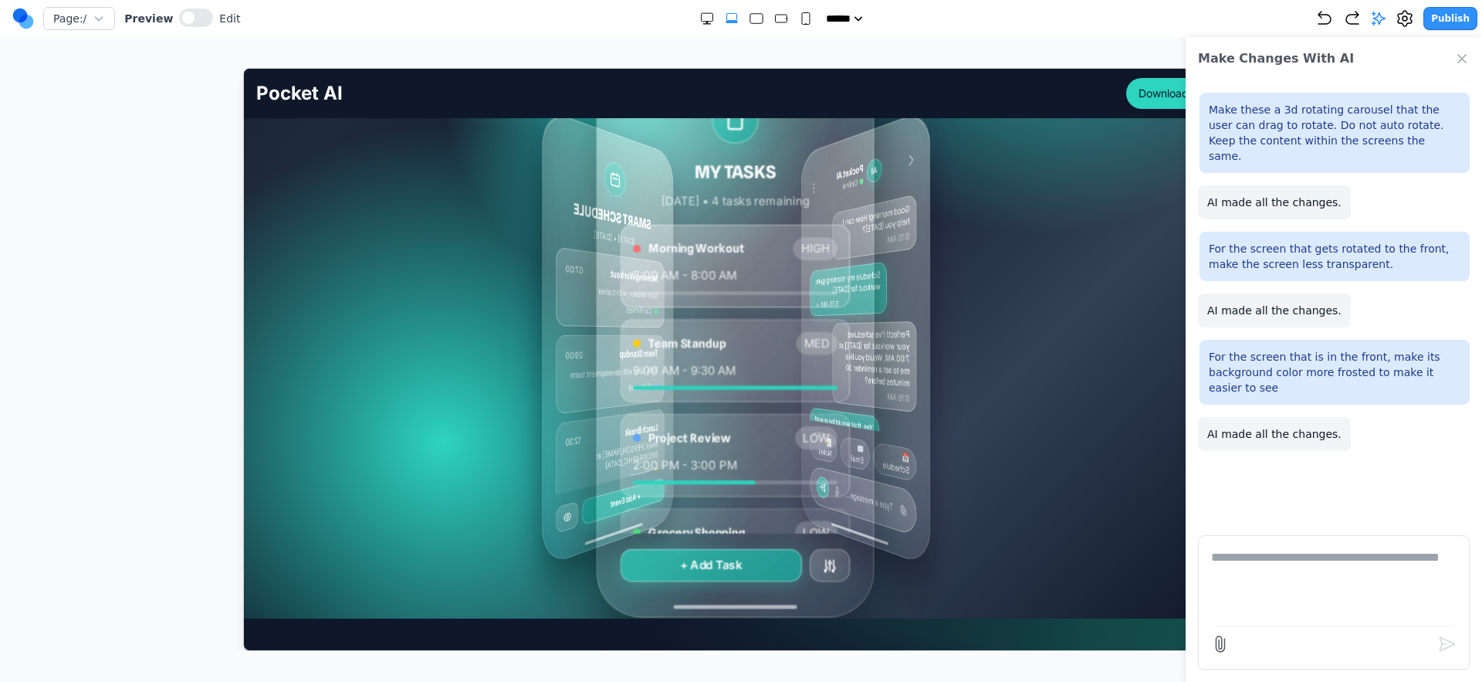
scroll to position [199, 0]
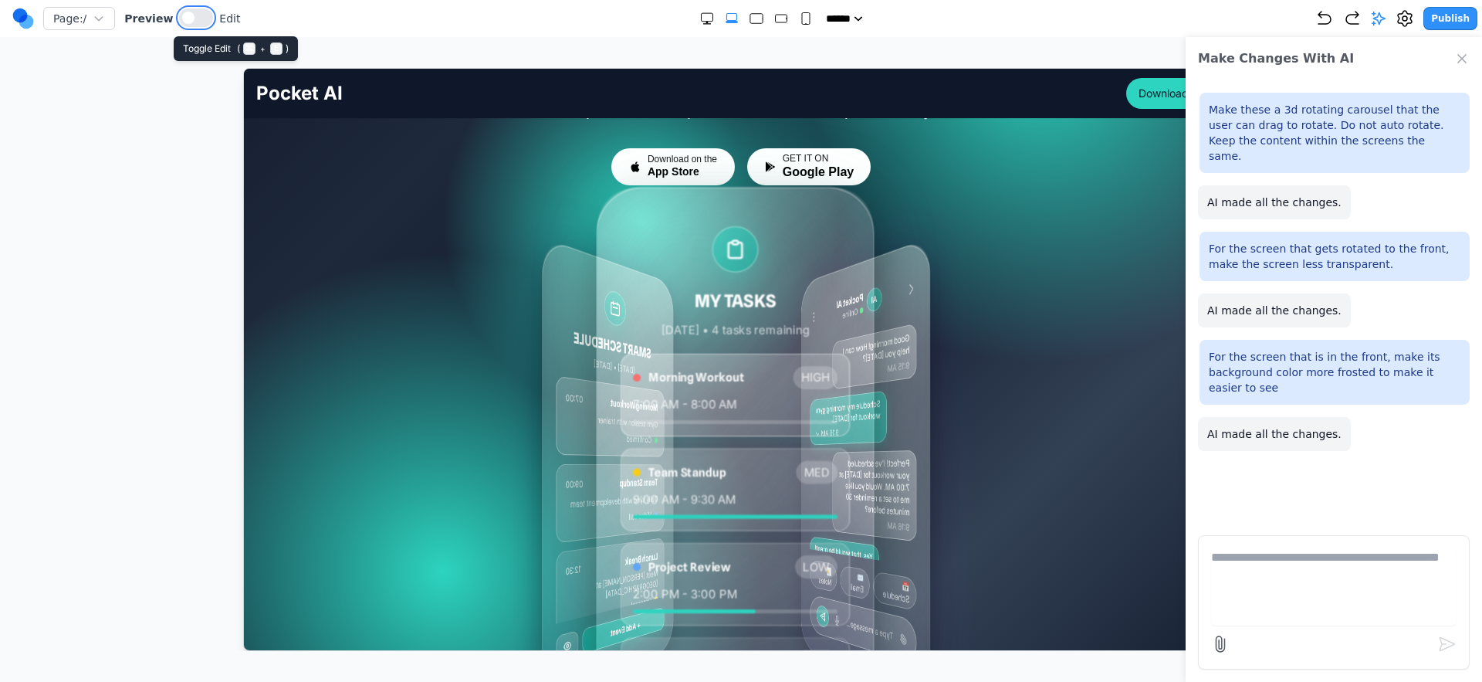
click at [189, 16] on button at bounding box center [196, 17] width 34 height 19
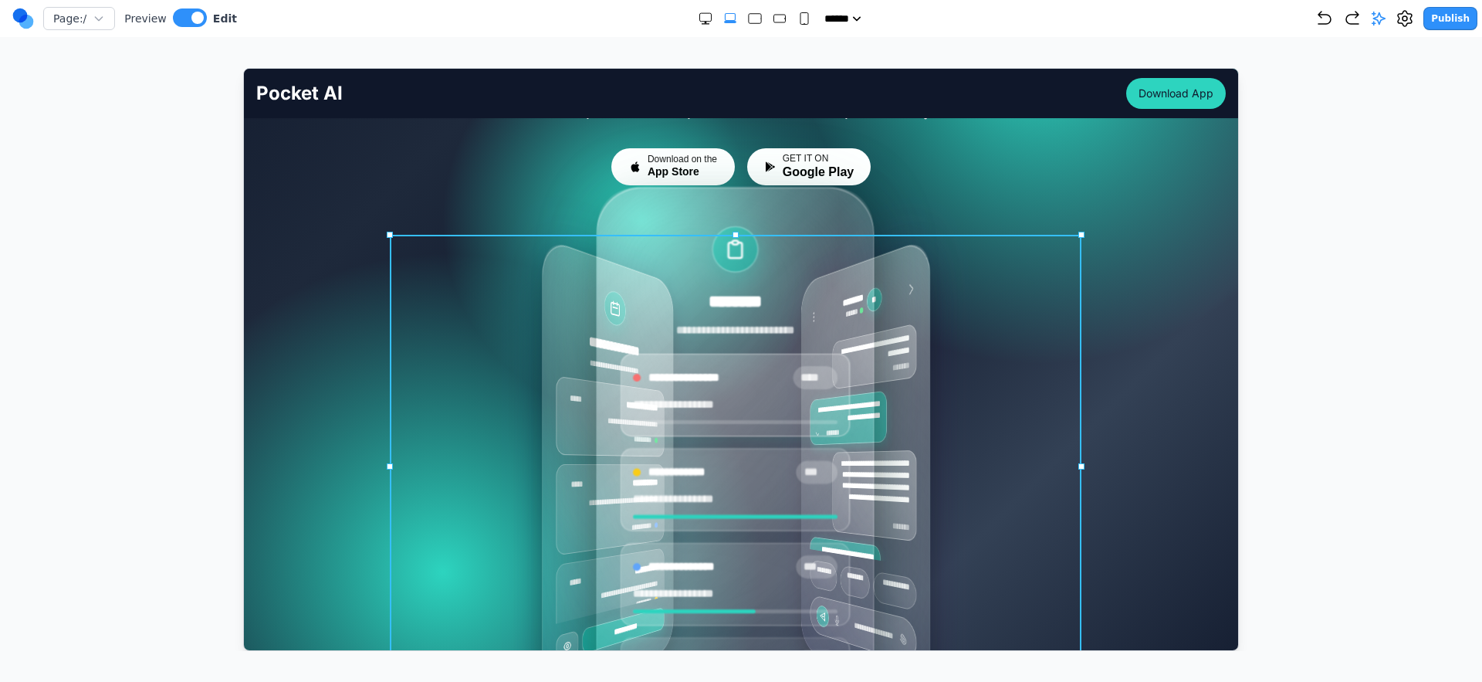
click at [500, 390] on div "**********" at bounding box center [741, 465] width 692 height 463
click at [675, 216] on button at bounding box center [683, 209] width 25 height 25
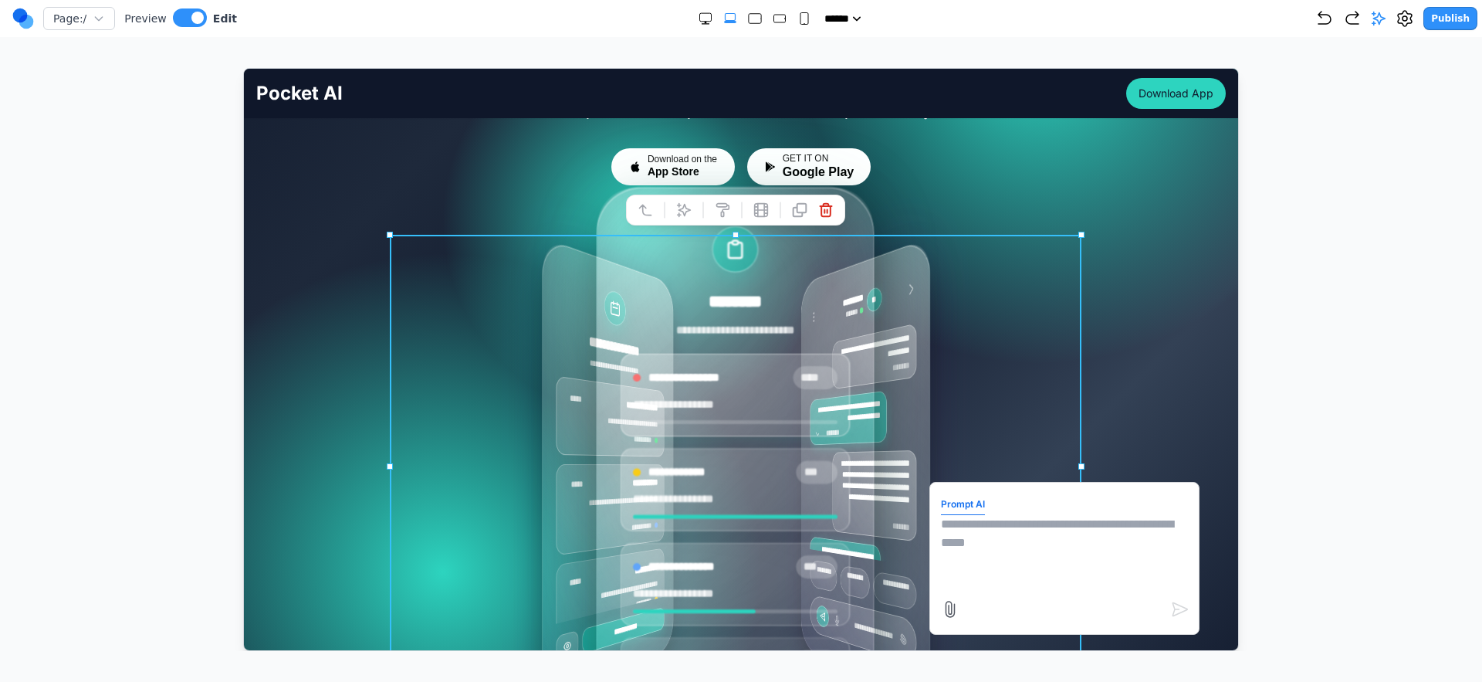
click at [1034, 531] on textarea at bounding box center [1063, 552] width 247 height 77
type textarea "*"
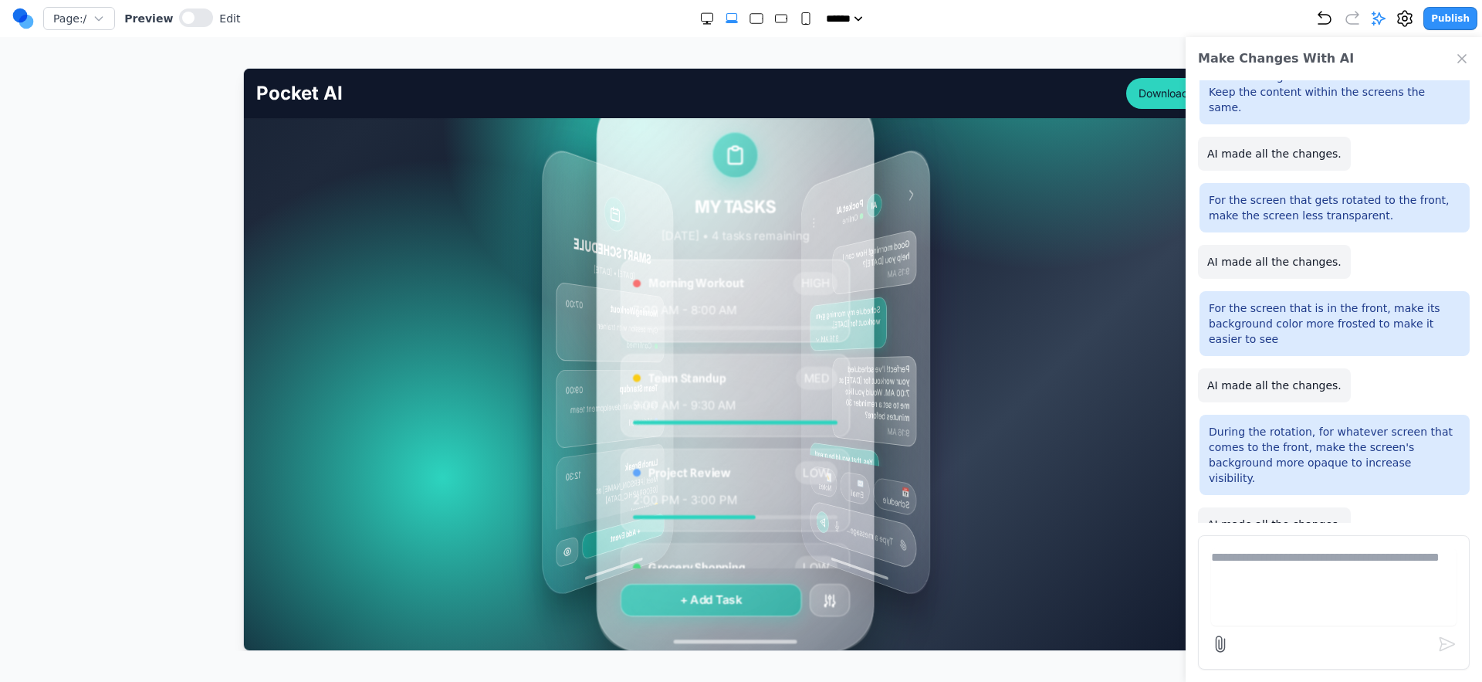
scroll to position [286, 0]
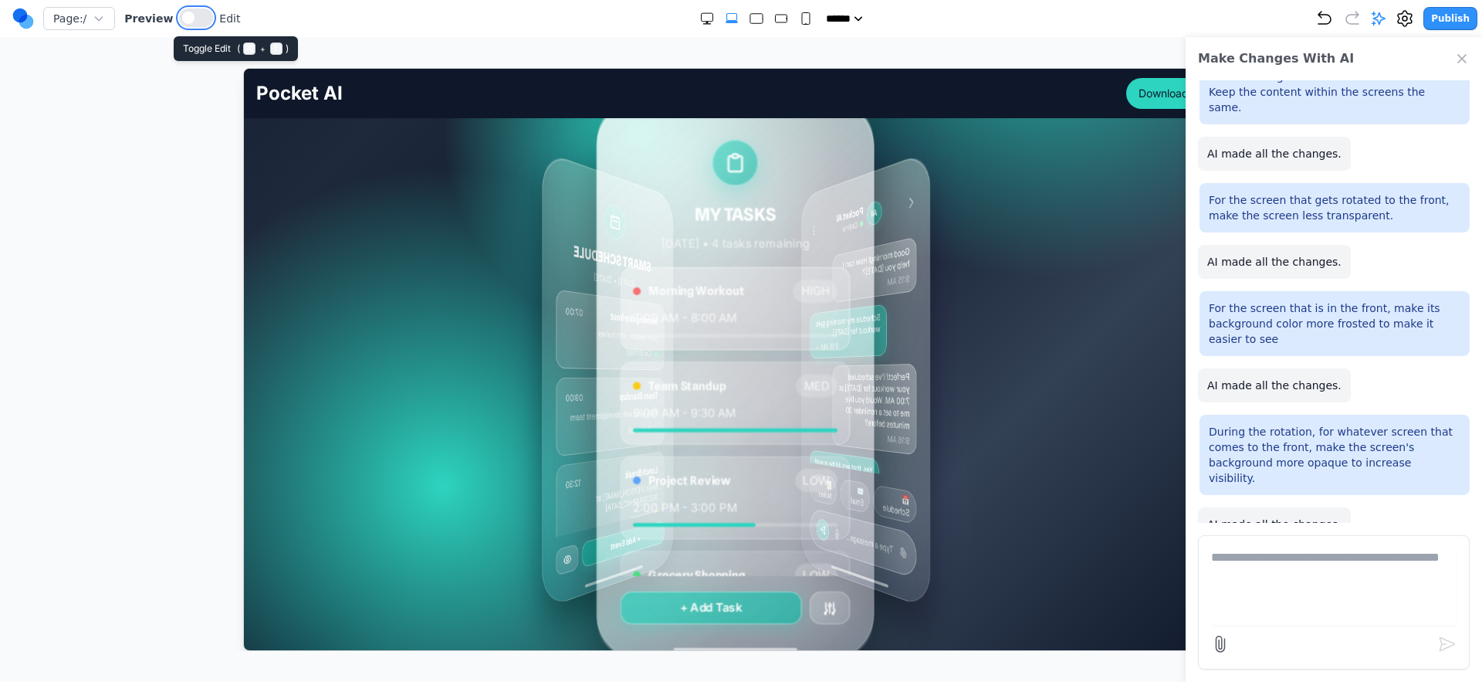
click at [185, 22] on span at bounding box center [188, 18] width 12 height 12
drag, startPoint x: 191, startPoint y: 19, endPoint x: 210, endPoint y: 36, distance: 25.1
click at [191, 19] on span at bounding box center [197, 18] width 12 height 12
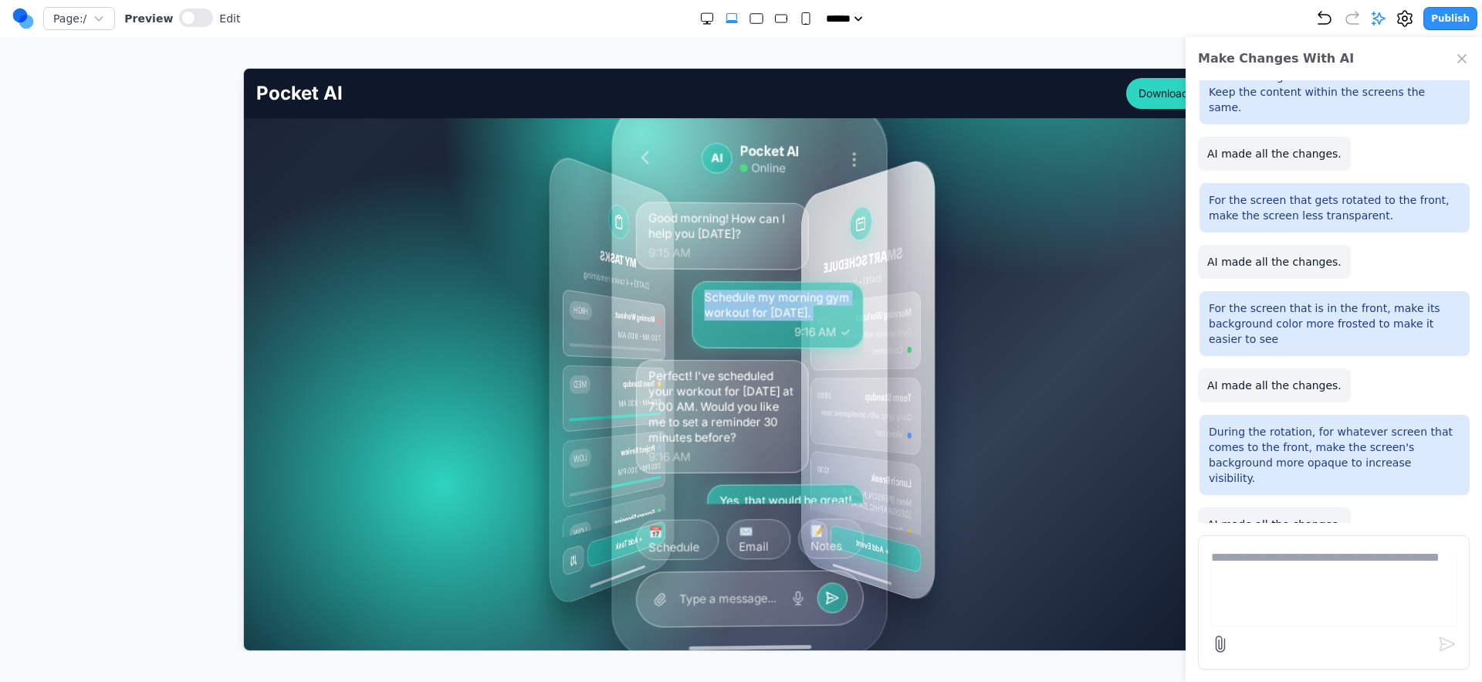
drag, startPoint x: 868, startPoint y: 303, endPoint x: 686, endPoint y: 330, distance: 184.3
click at [686, 330] on div "Good morning! How can I help you today? 9:15 AM Schedule my morning gym workout…" at bounding box center [749, 352] width 228 height 303
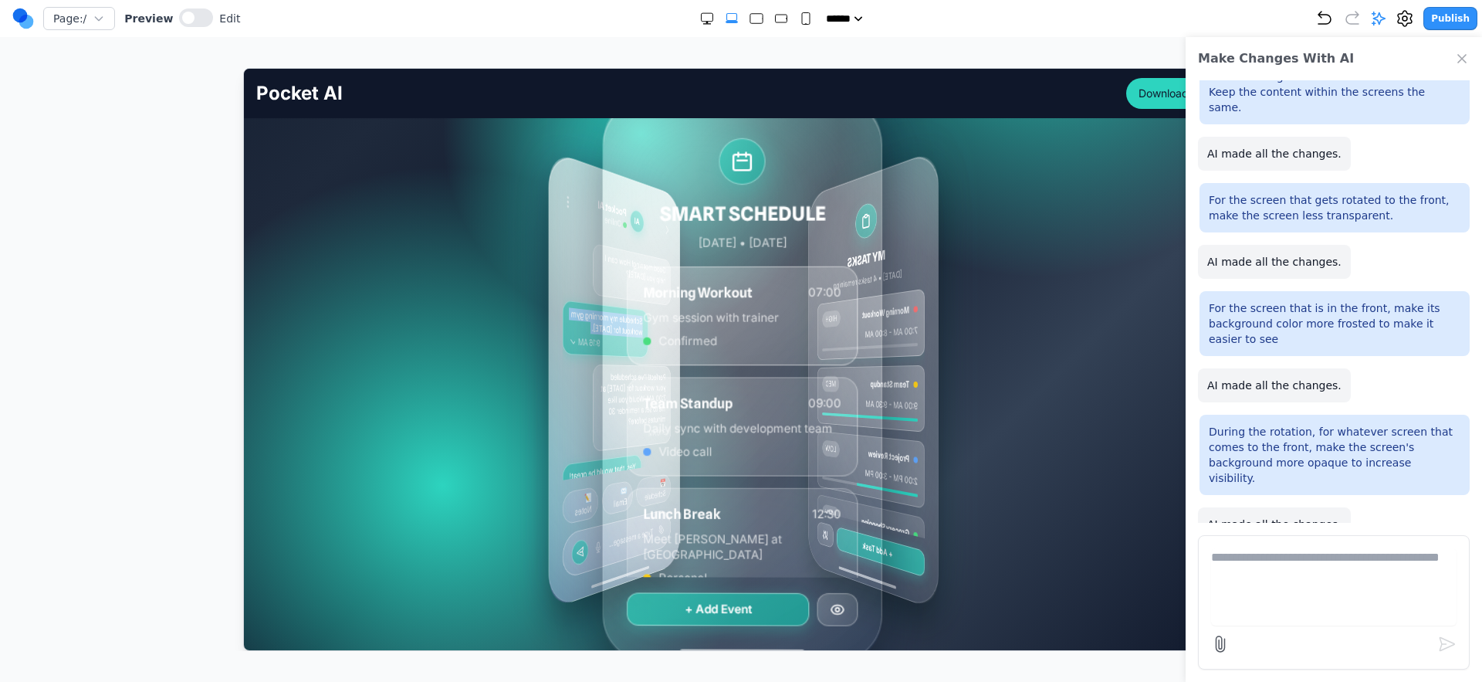
drag, startPoint x: 804, startPoint y: 317, endPoint x: 625, endPoint y: 359, distance: 183.1
click at [690, 359] on div "MY TASKS [DATE] • 4 tasks remaining Morning Workout HIGH 7:00 AM - 8:00 AM Team…" at bounding box center [748, 378] width 116 height 515
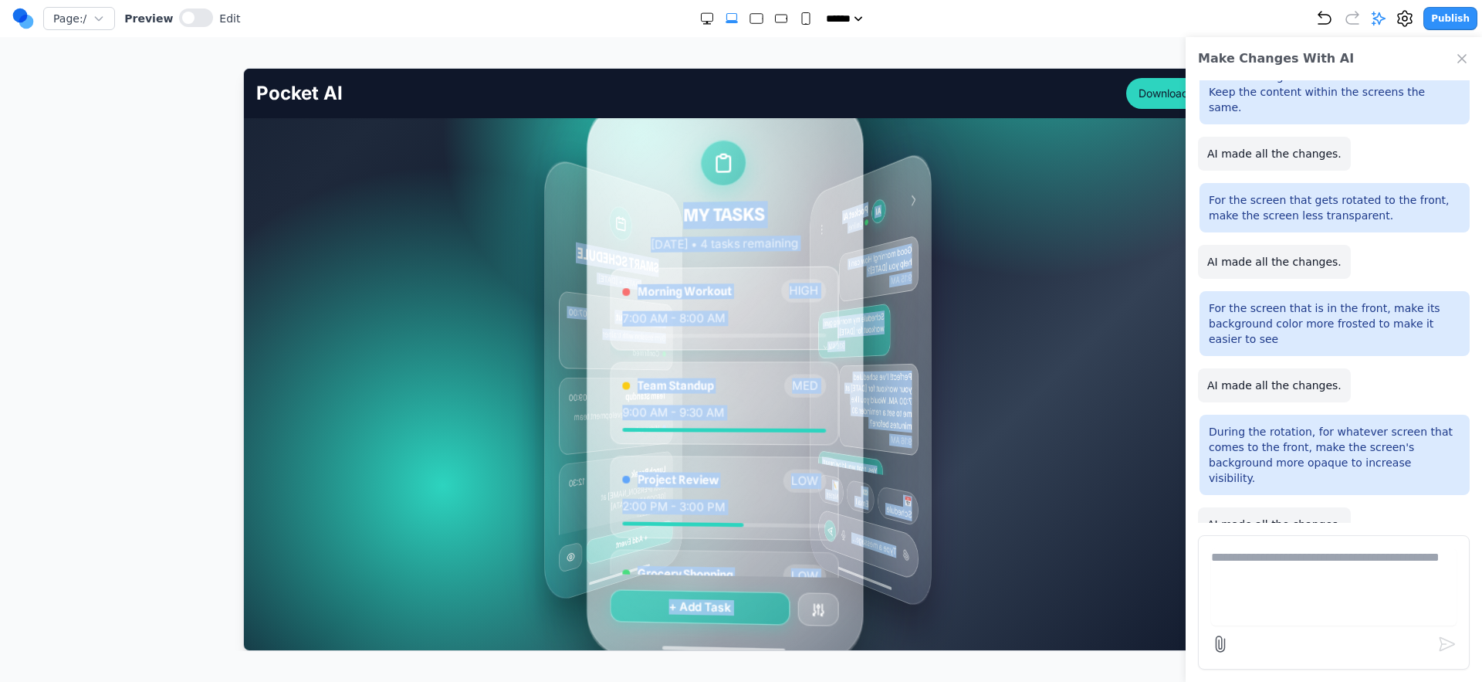
drag, startPoint x: 625, startPoint y: 359, endPoint x: 975, endPoint y: 310, distance: 353.1
click at [975, 310] on div "MY TASKS [DATE] • 4 tasks remaining Morning Workout HIGH 7:00 AM - 8:00 AM Team…" at bounding box center [741, 378] width 692 height 463
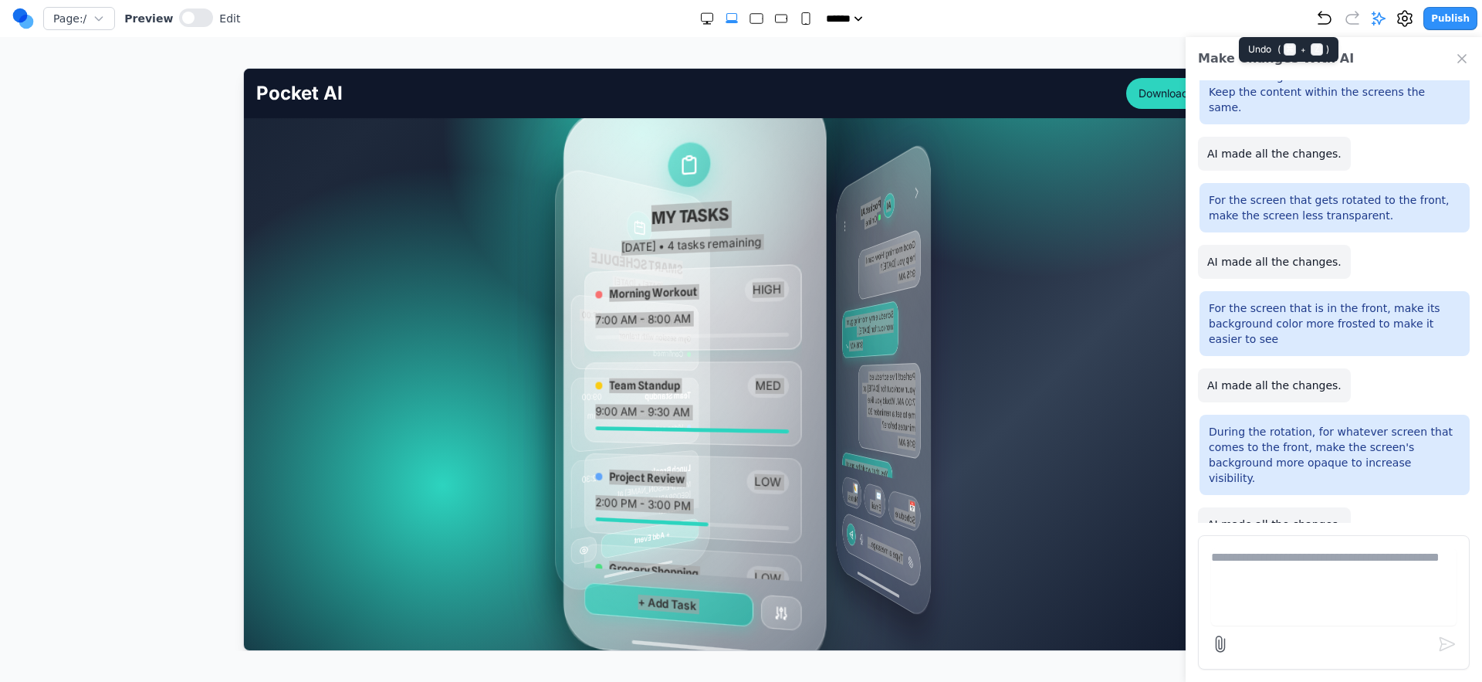
click at [1324, 23] on icon "Undo" at bounding box center [1325, 18] width 12 height 12
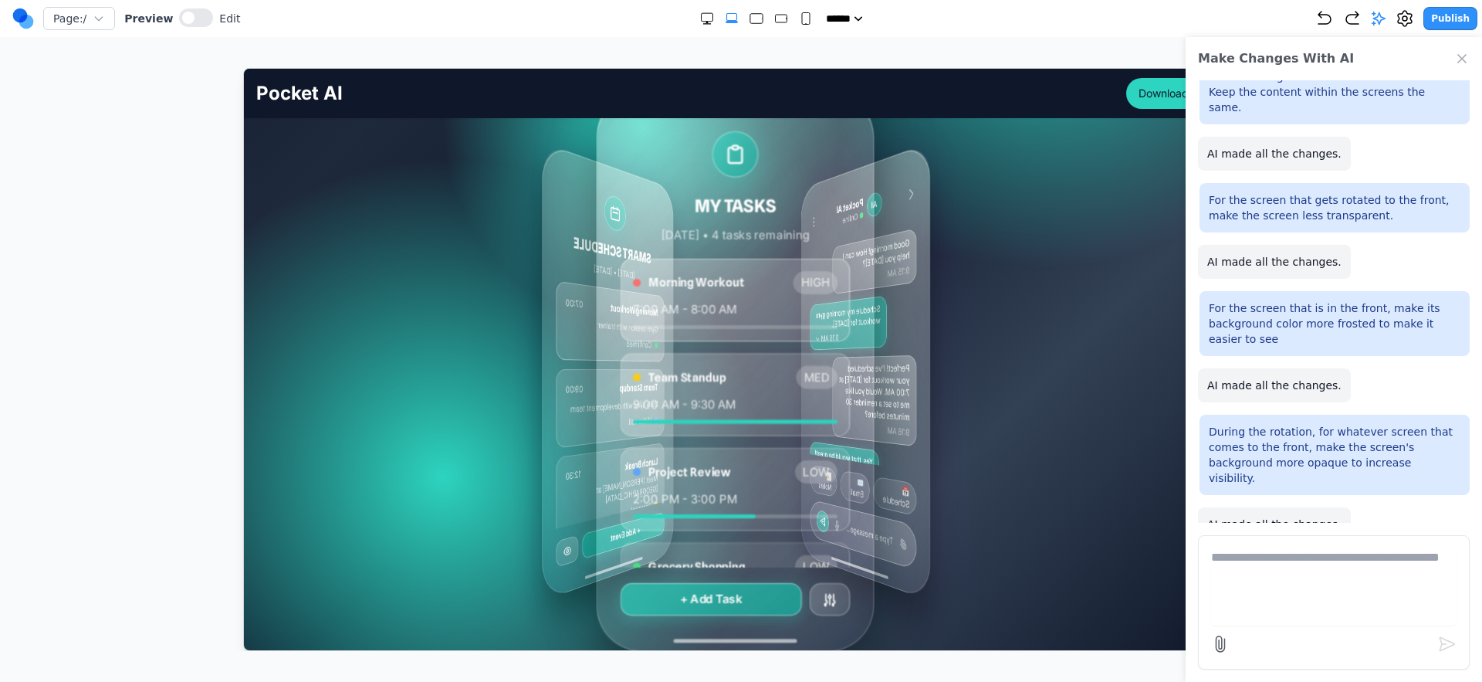
scroll to position [375, 0]
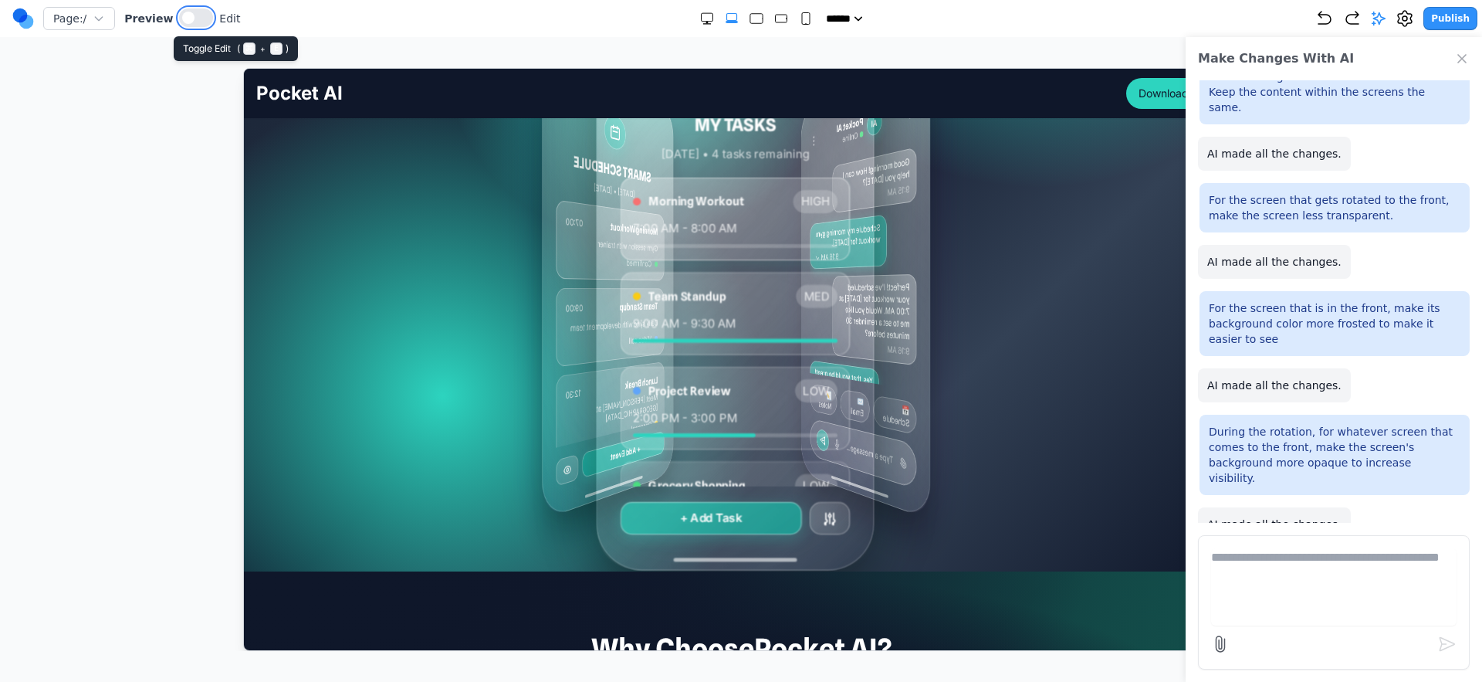
click at [187, 22] on button at bounding box center [196, 17] width 34 height 19
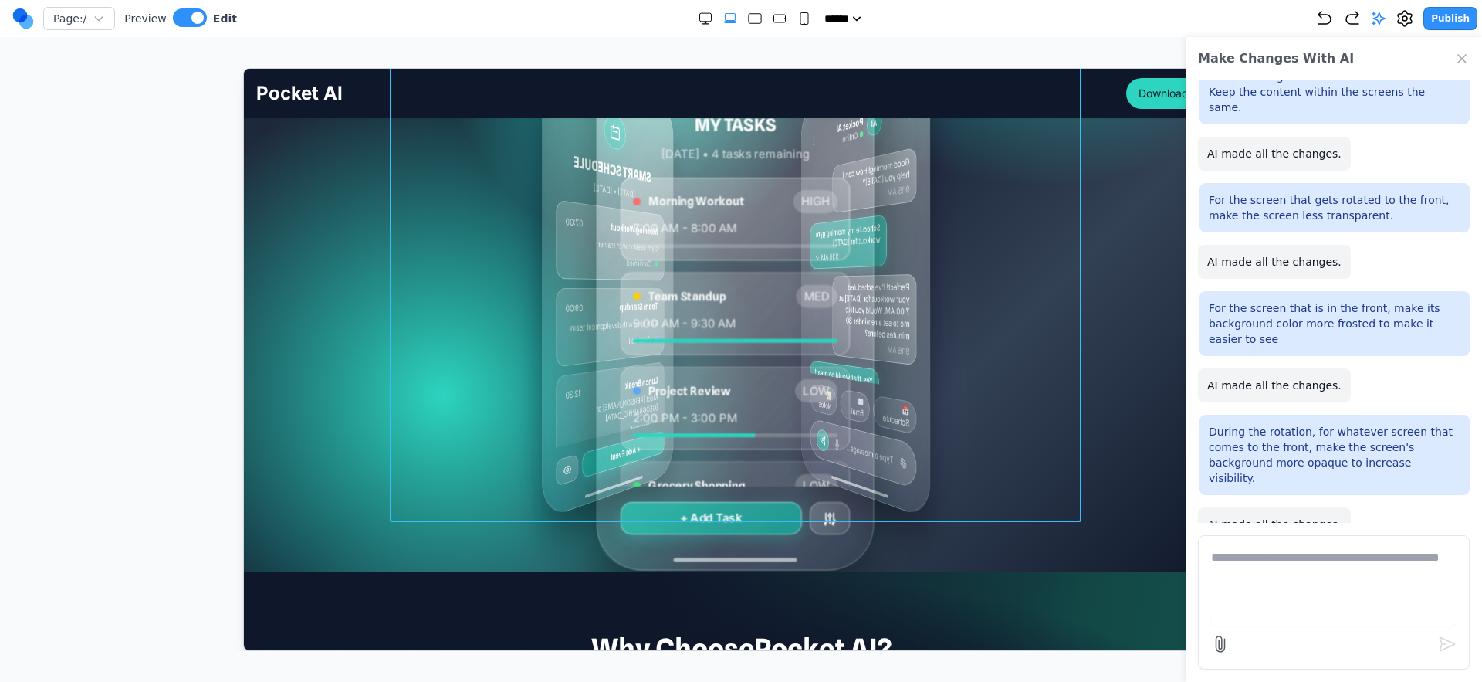
click at [403, 322] on div "MY TASKS [DATE] • 4 tasks remaining Morning Workout HIGH 7:00 AM - 8:00 AM Team…" at bounding box center [741, 289] width 692 height 463
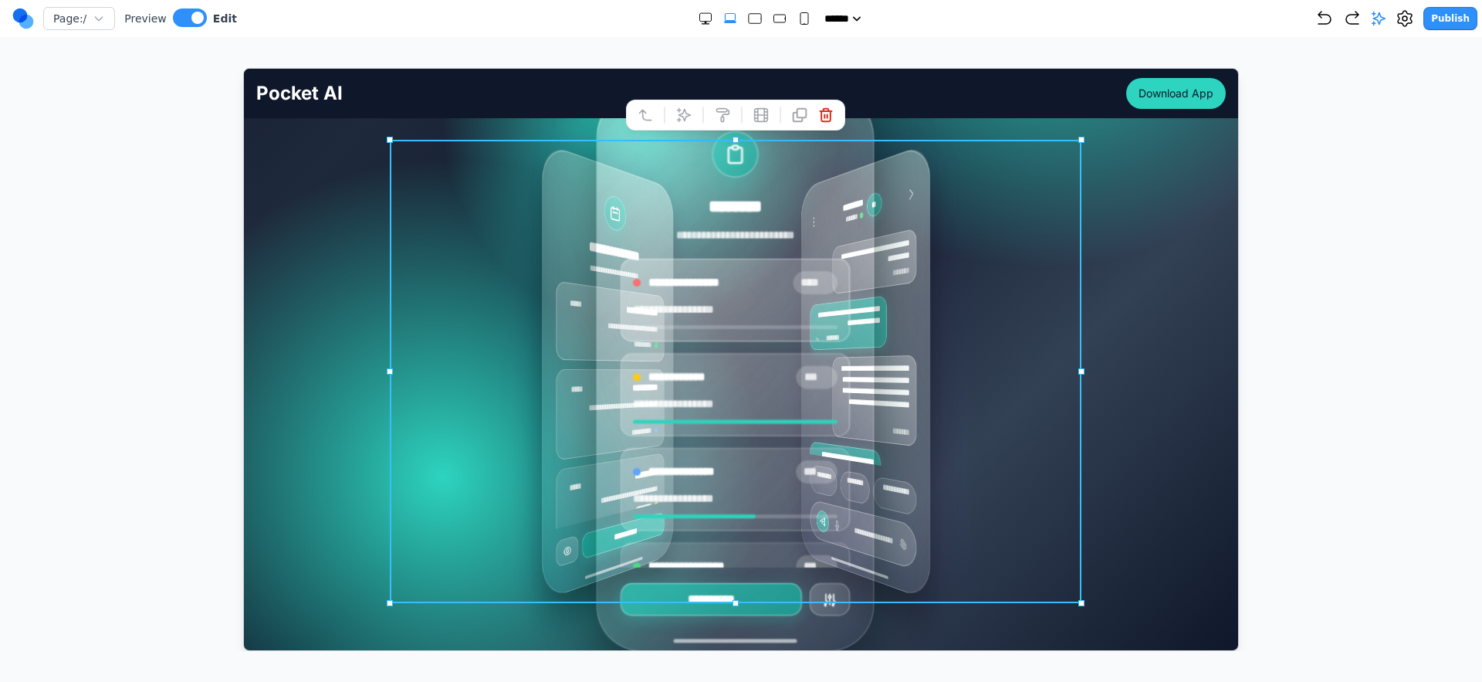
scroll to position [229, 0]
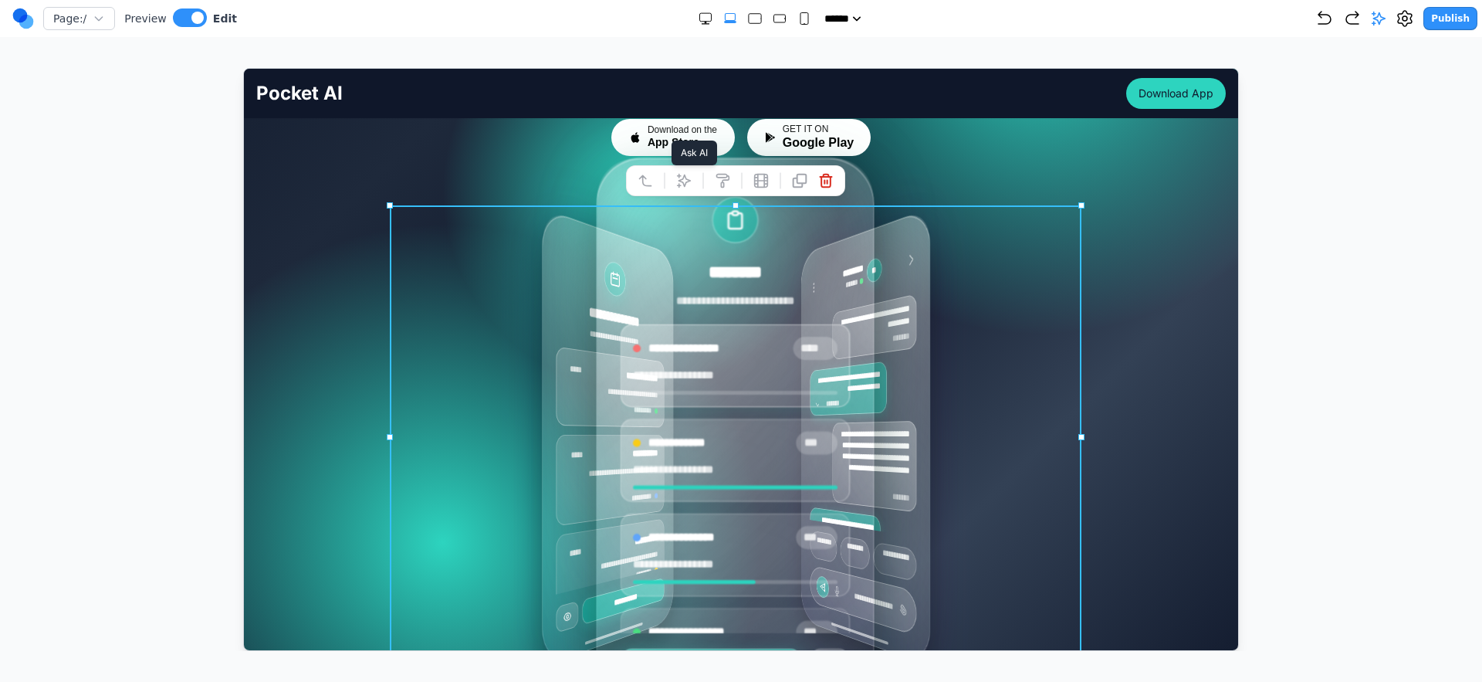
click at [679, 178] on icon at bounding box center [683, 179] width 15 height 15
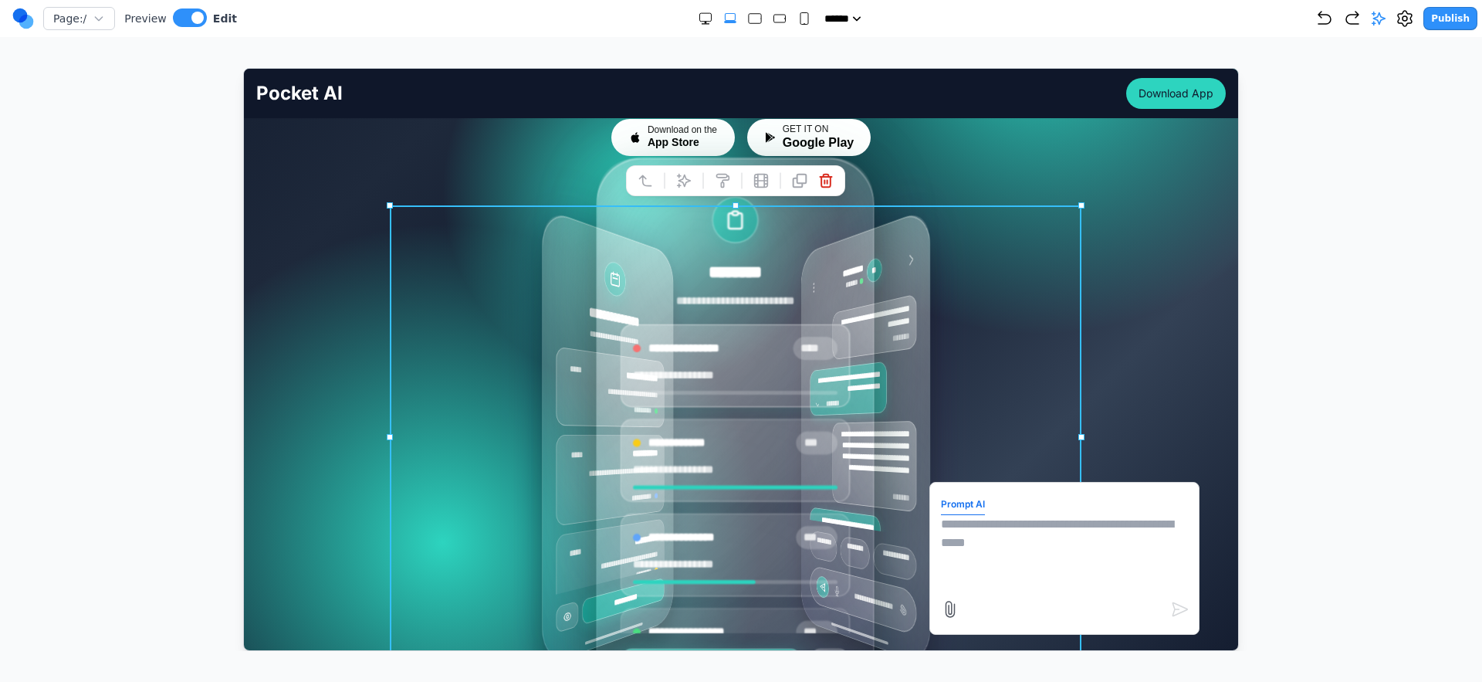
click at [1028, 569] on textarea at bounding box center [1063, 552] width 247 height 77
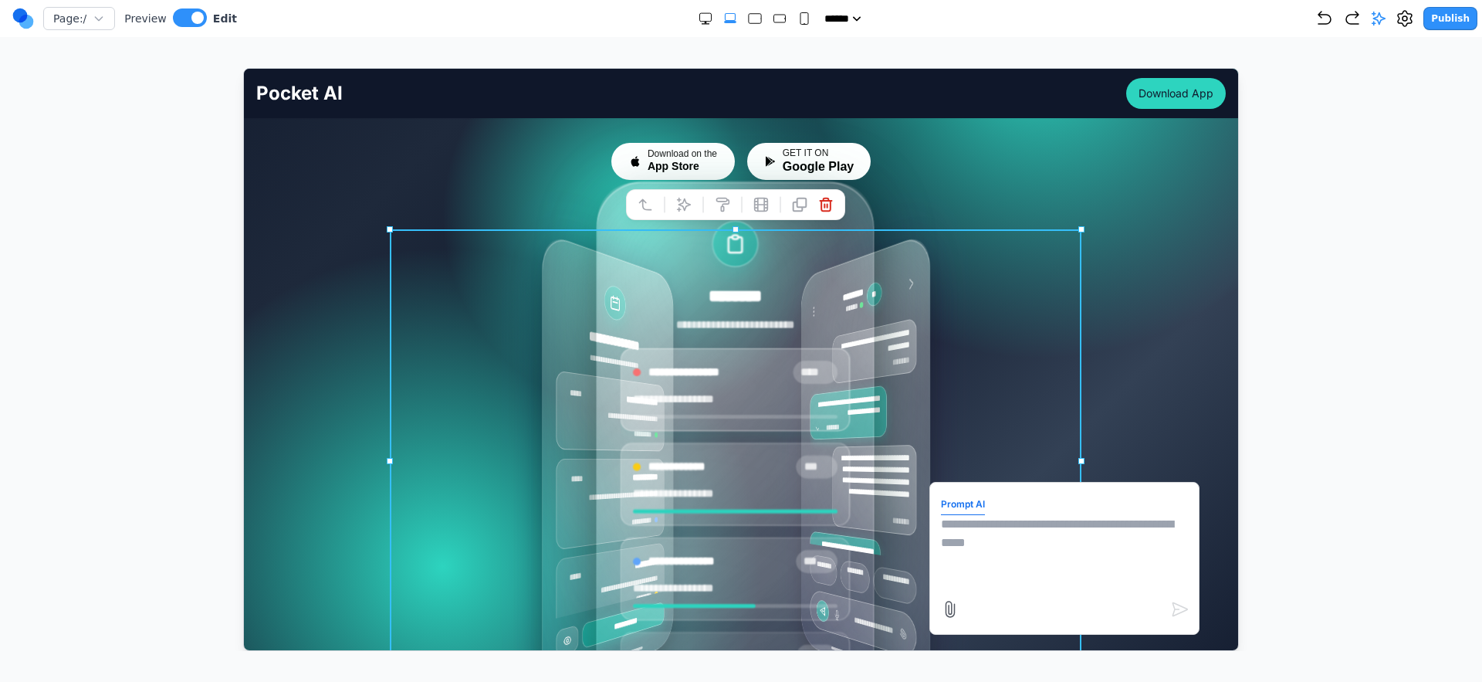
scroll to position [357, 0]
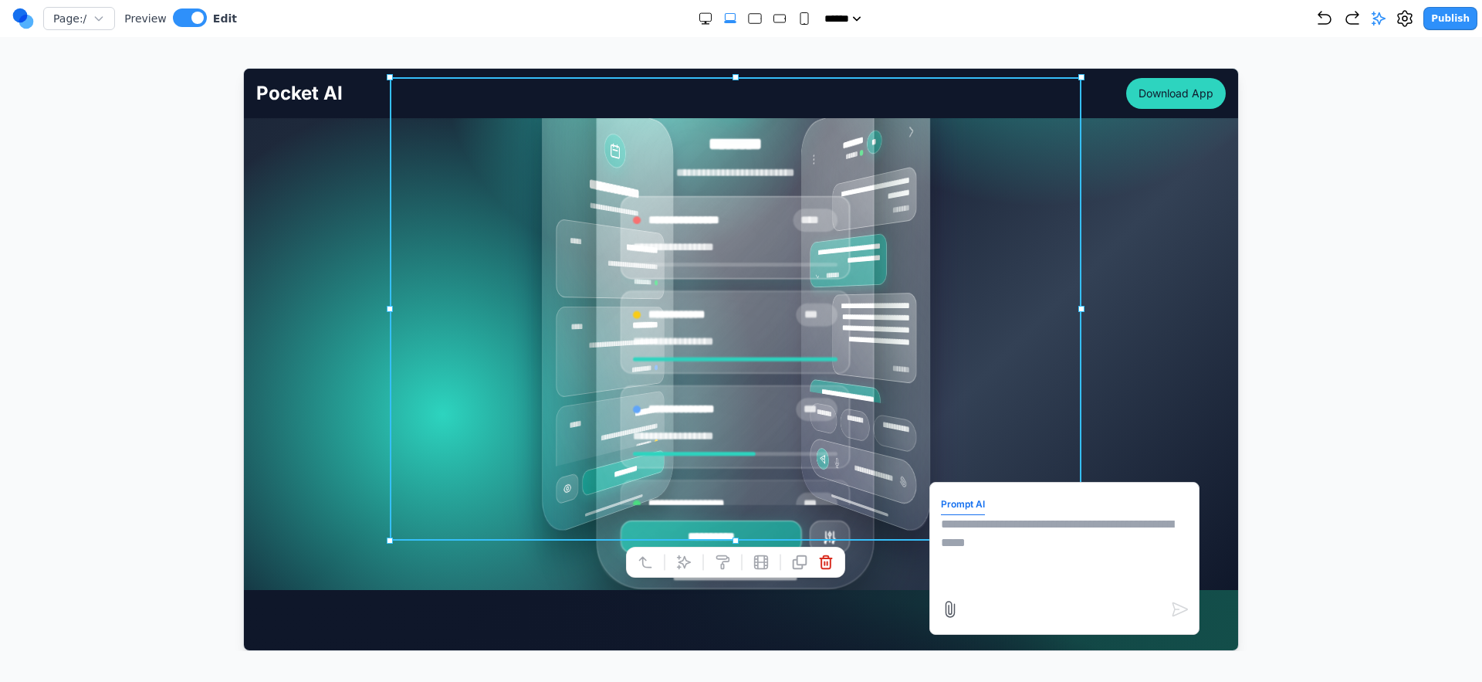
type textarea "*"
type textarea "**********"
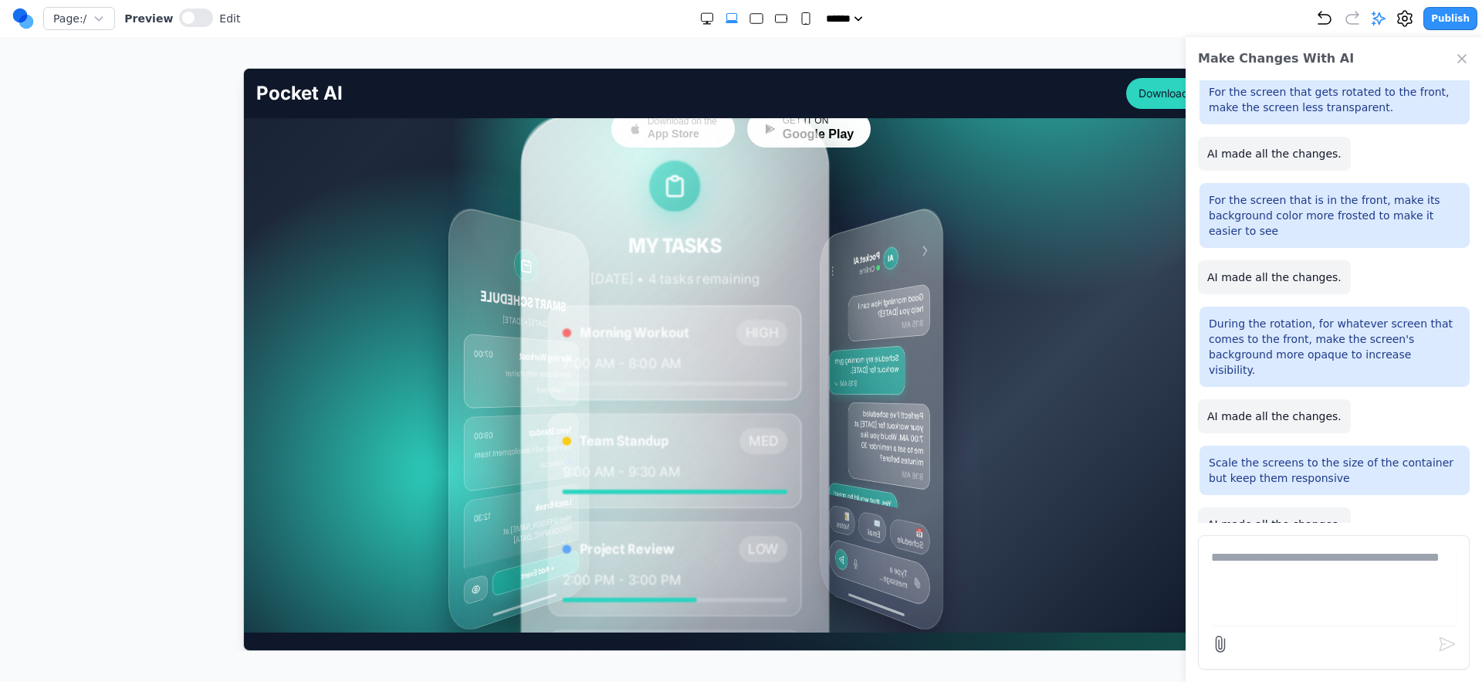
scroll to position [238, 0]
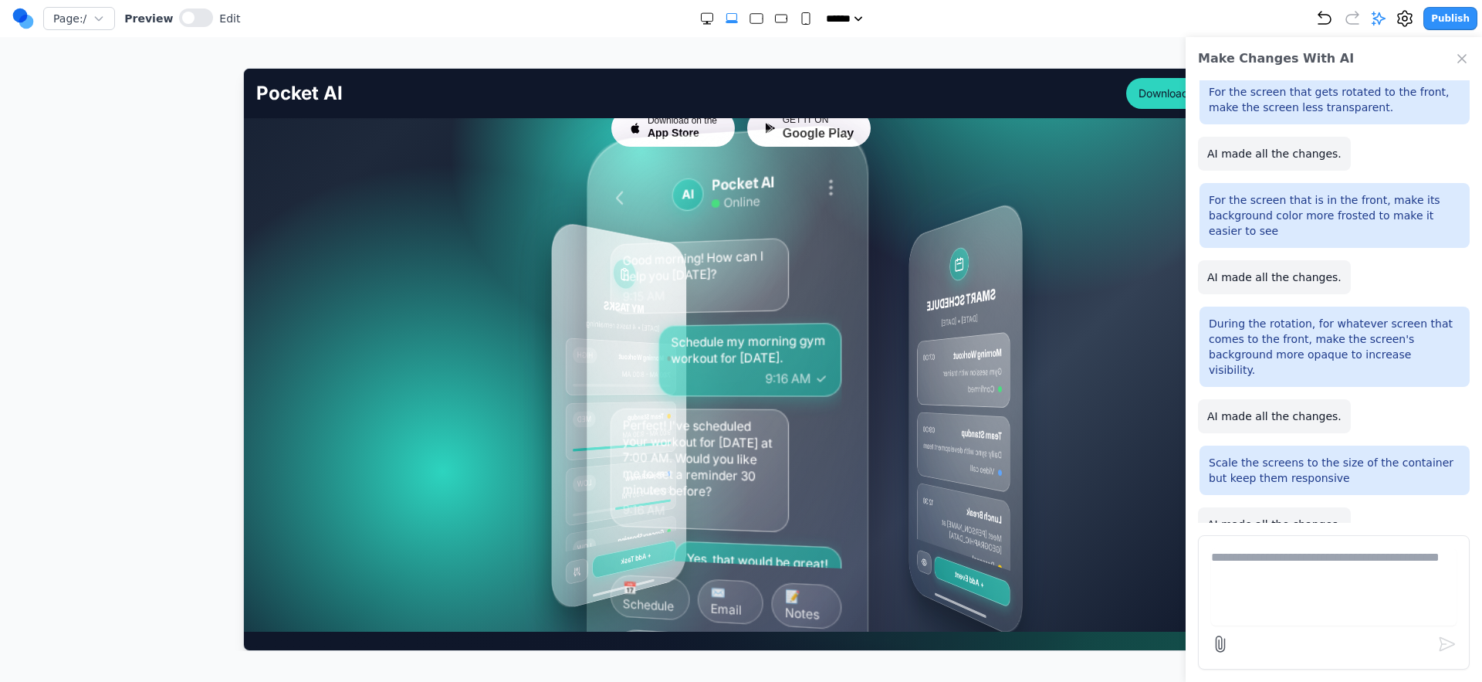
drag, startPoint x: 771, startPoint y: 361, endPoint x: 575, endPoint y: 372, distance: 196.4
click at [575, 372] on div "Morning Workout HIGH 7:00 AM - 8:00 AM" at bounding box center [620, 365] width 110 height 57
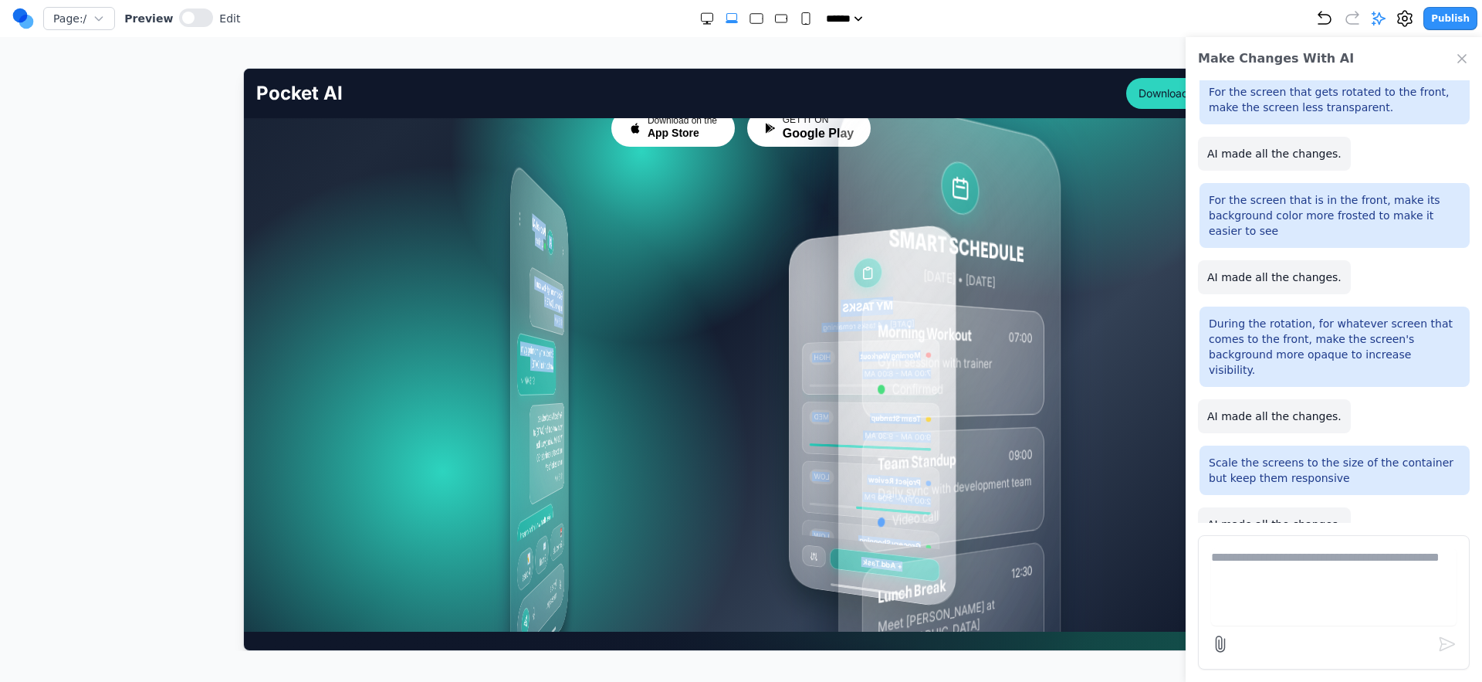
drag, startPoint x: 542, startPoint y: 373, endPoint x: 470, endPoint y: 398, distance: 76.2
click at [402, 385] on div "MY TASKS [DATE] • 4 tasks remaining Morning Workout HIGH 7:00 AM - 8:00 AM Team…" at bounding box center [740, 388] width 889 height 386
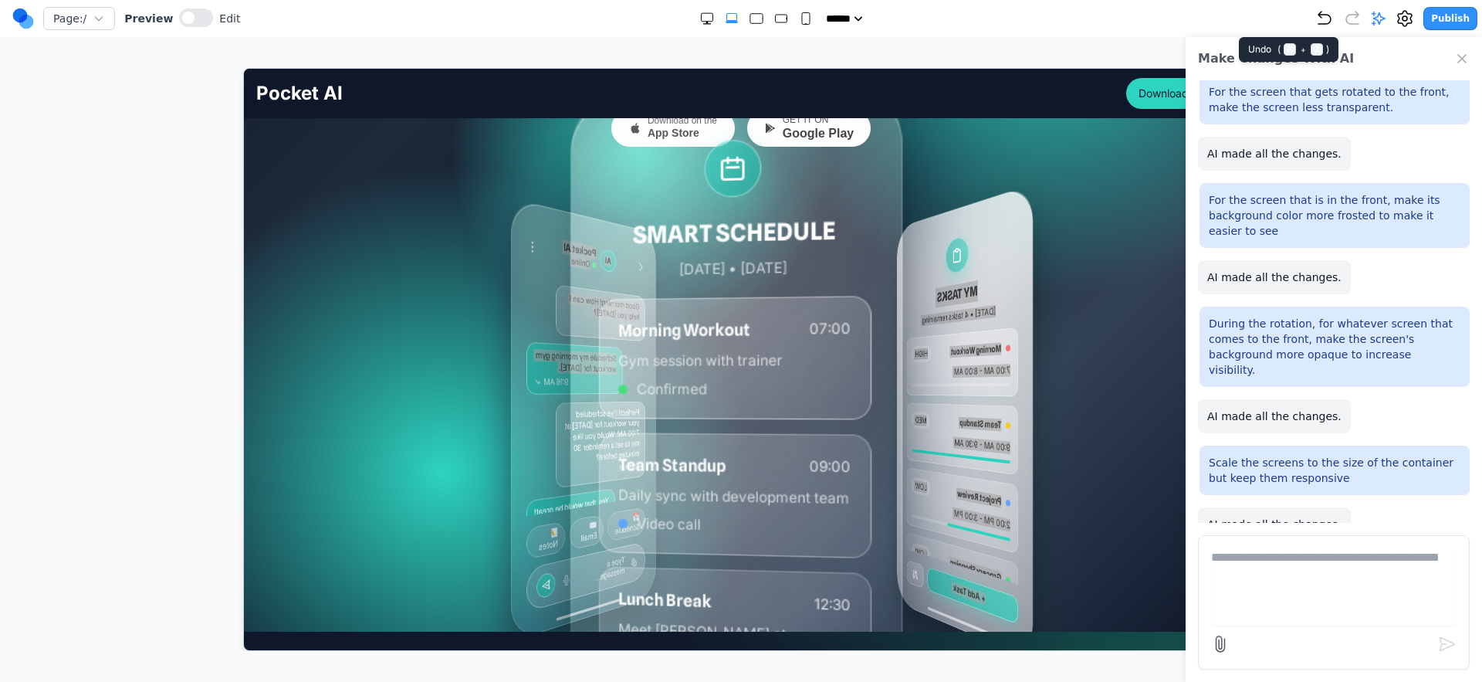
click at [1324, 24] on icon "Undo" at bounding box center [1325, 18] width 12 height 12
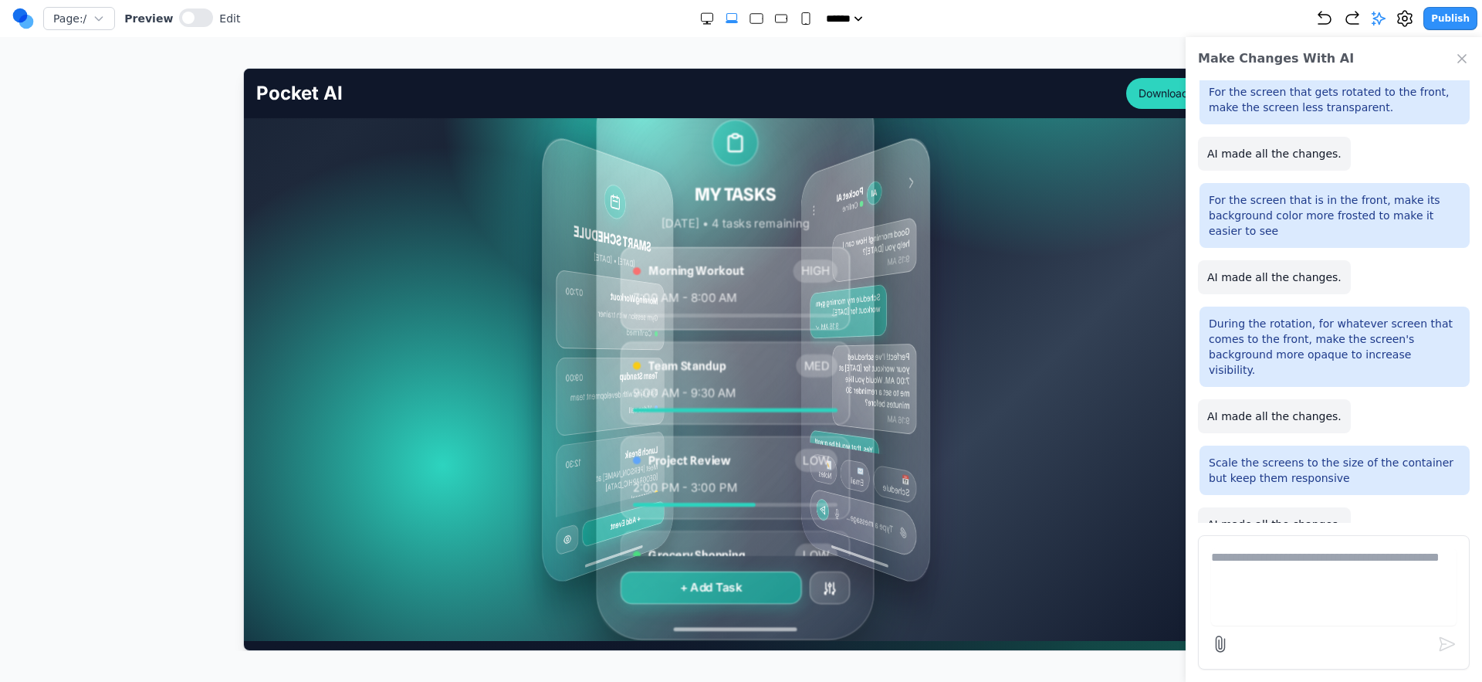
scroll to position [307, 0]
click at [190, 17] on button at bounding box center [196, 17] width 34 height 19
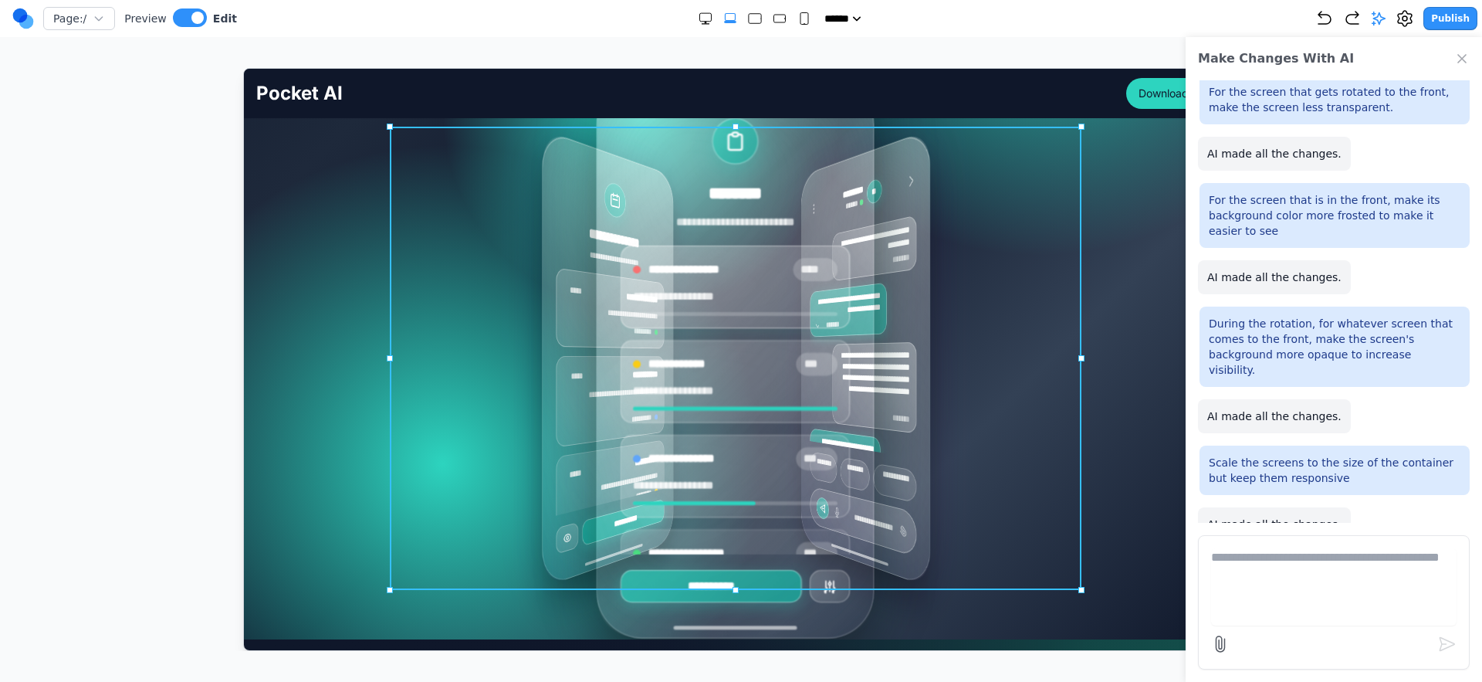
click at [421, 396] on div "**********" at bounding box center [741, 357] width 692 height 463
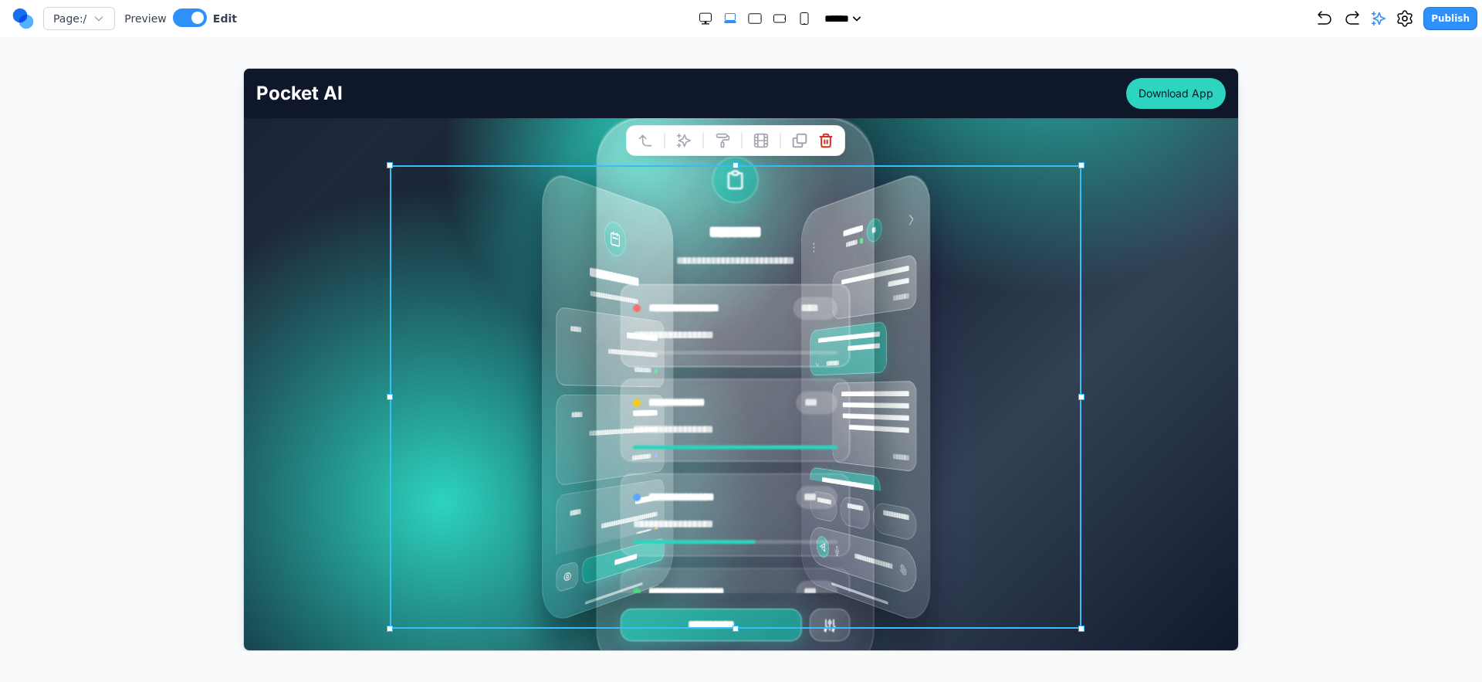
scroll to position [268, 0]
click at [398, 394] on div "**********" at bounding box center [741, 396] width 692 height 463
click at [320, 398] on div "**********" at bounding box center [741, 396] width 970 height 463
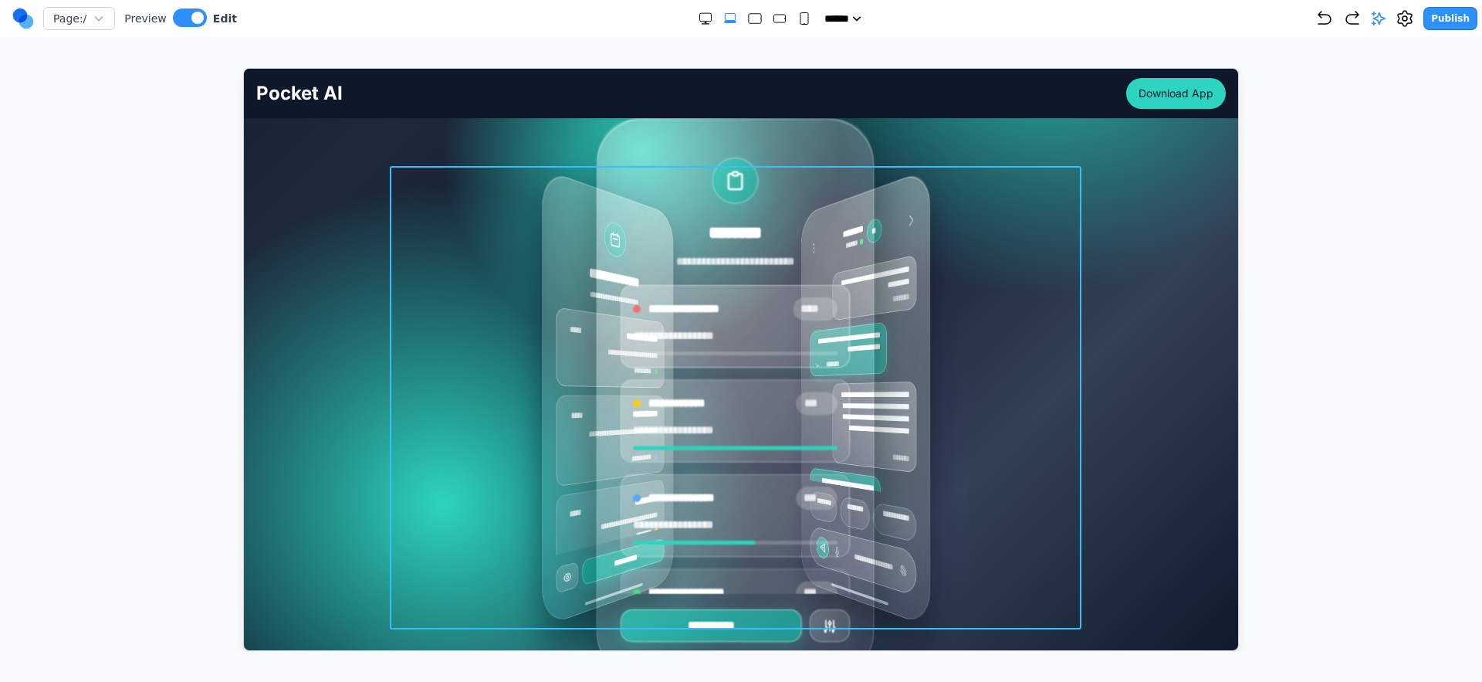
click at [409, 384] on div "**********" at bounding box center [741, 396] width 692 height 463
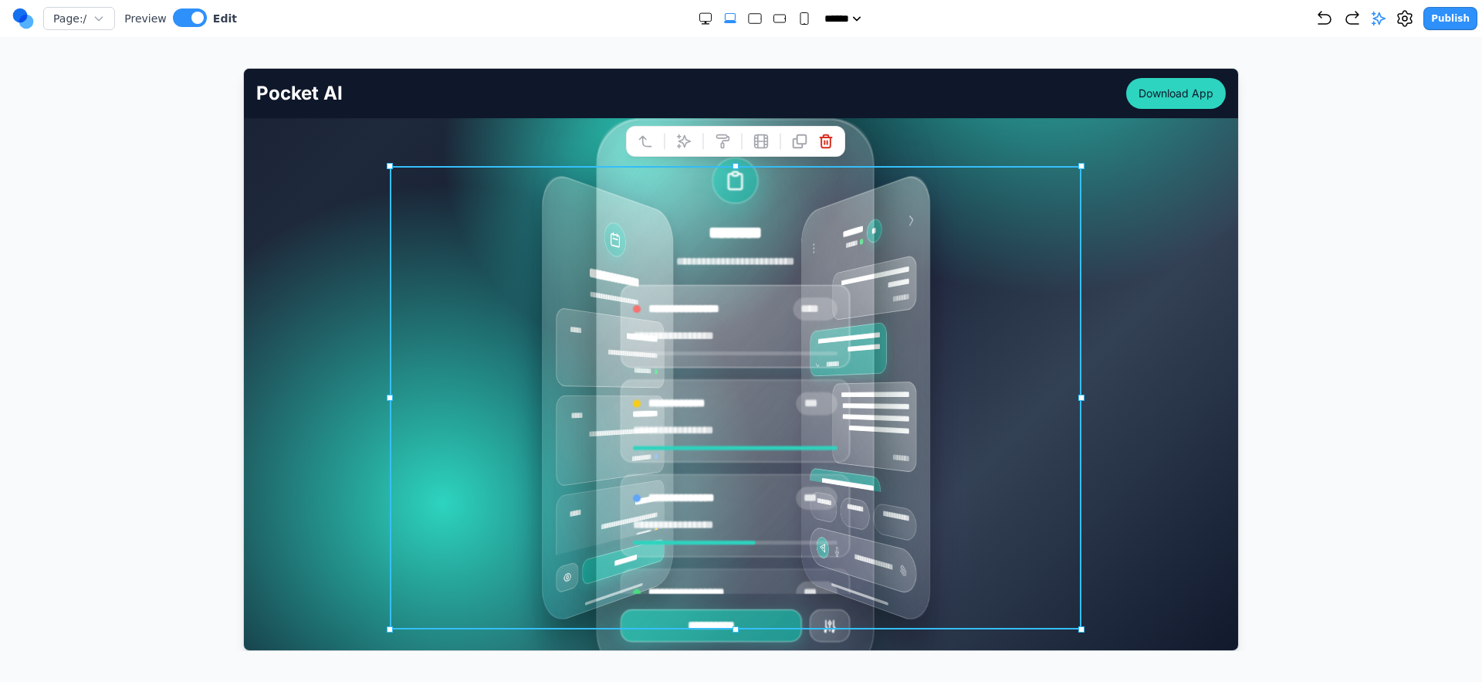
click at [689, 144] on icon at bounding box center [683, 140] width 15 height 15
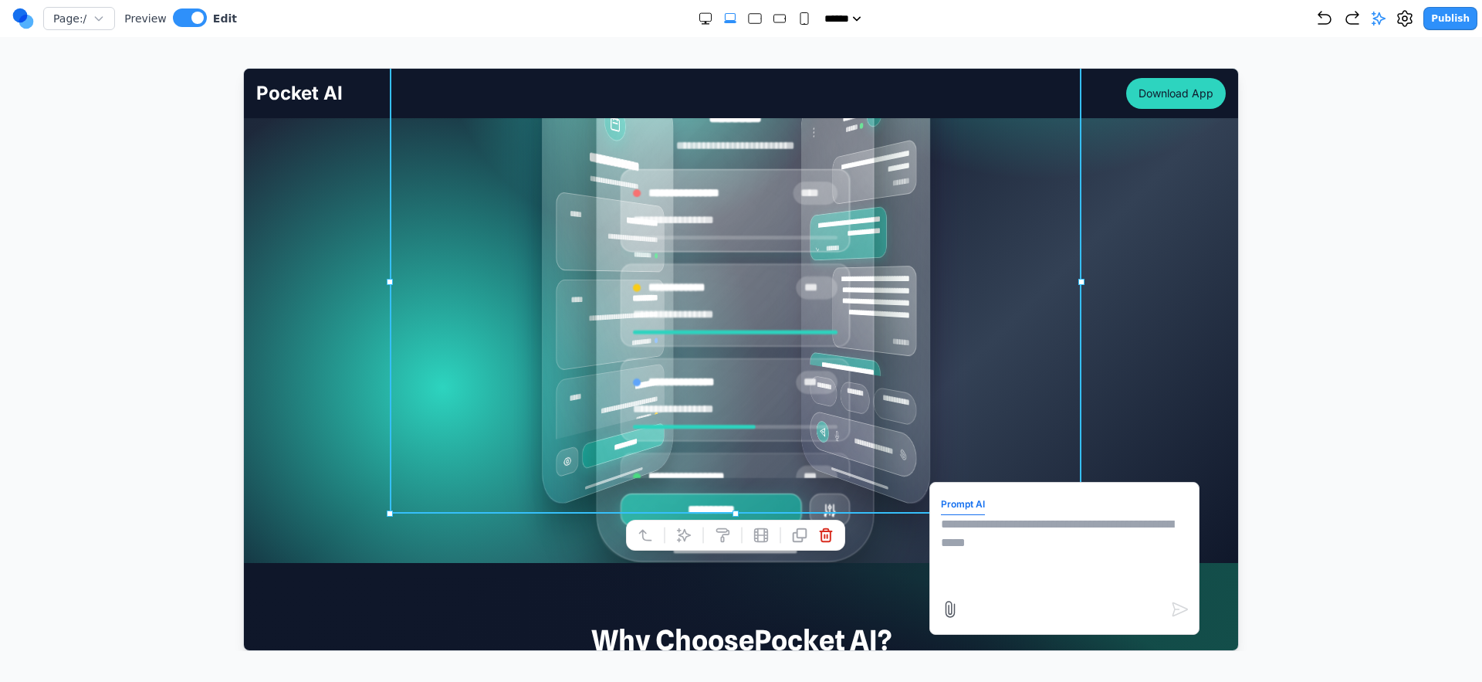
scroll to position [387, 0]
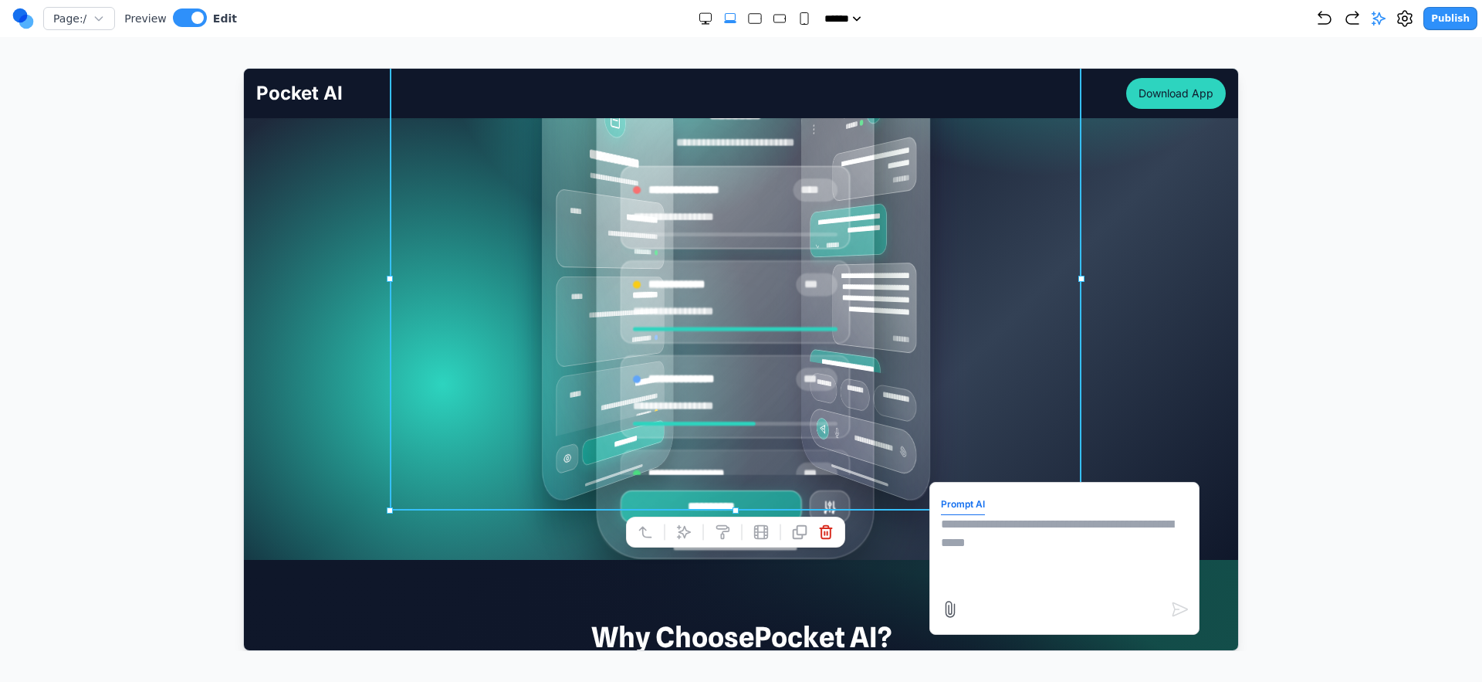
click at [1014, 562] on textarea at bounding box center [1063, 552] width 247 height 77
click at [252, 421] on div "**********" at bounding box center [740, 163] width 994 height 742
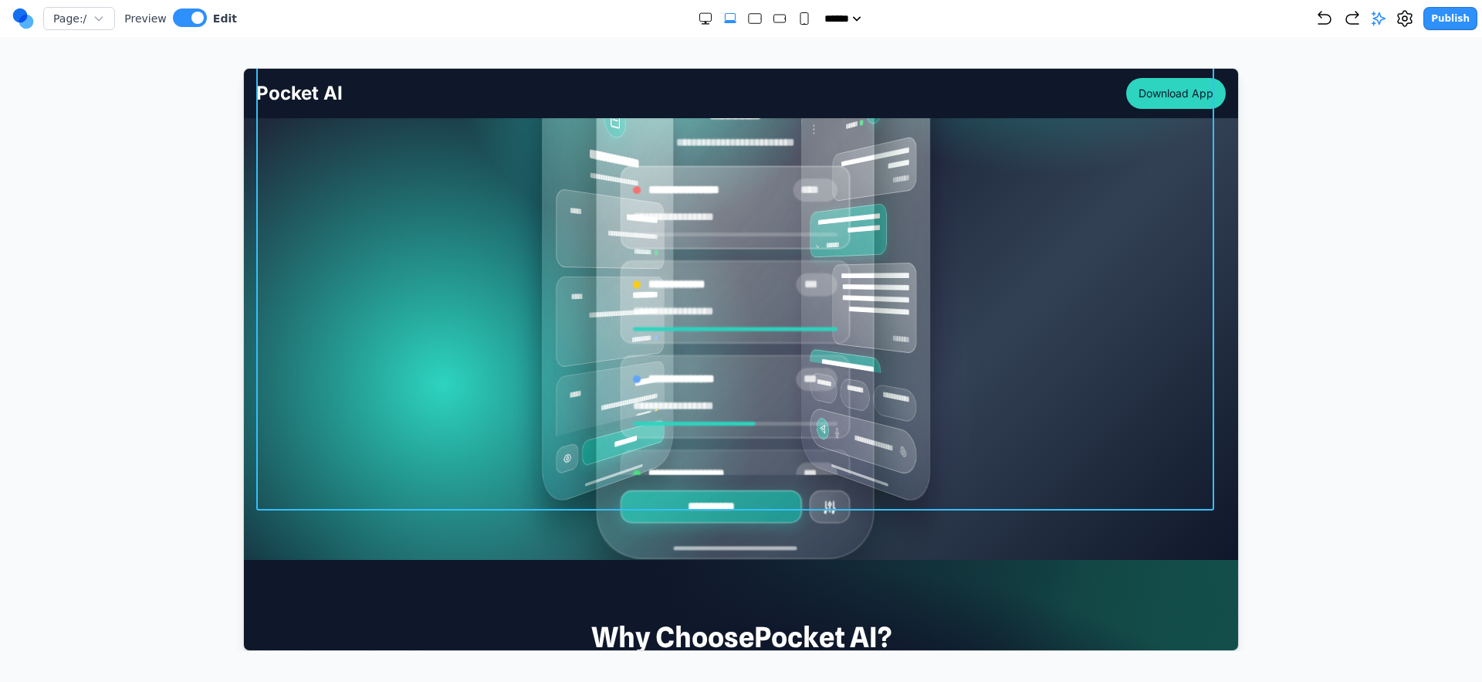
click at [342, 401] on div "**********" at bounding box center [741, 277] width 970 height 463
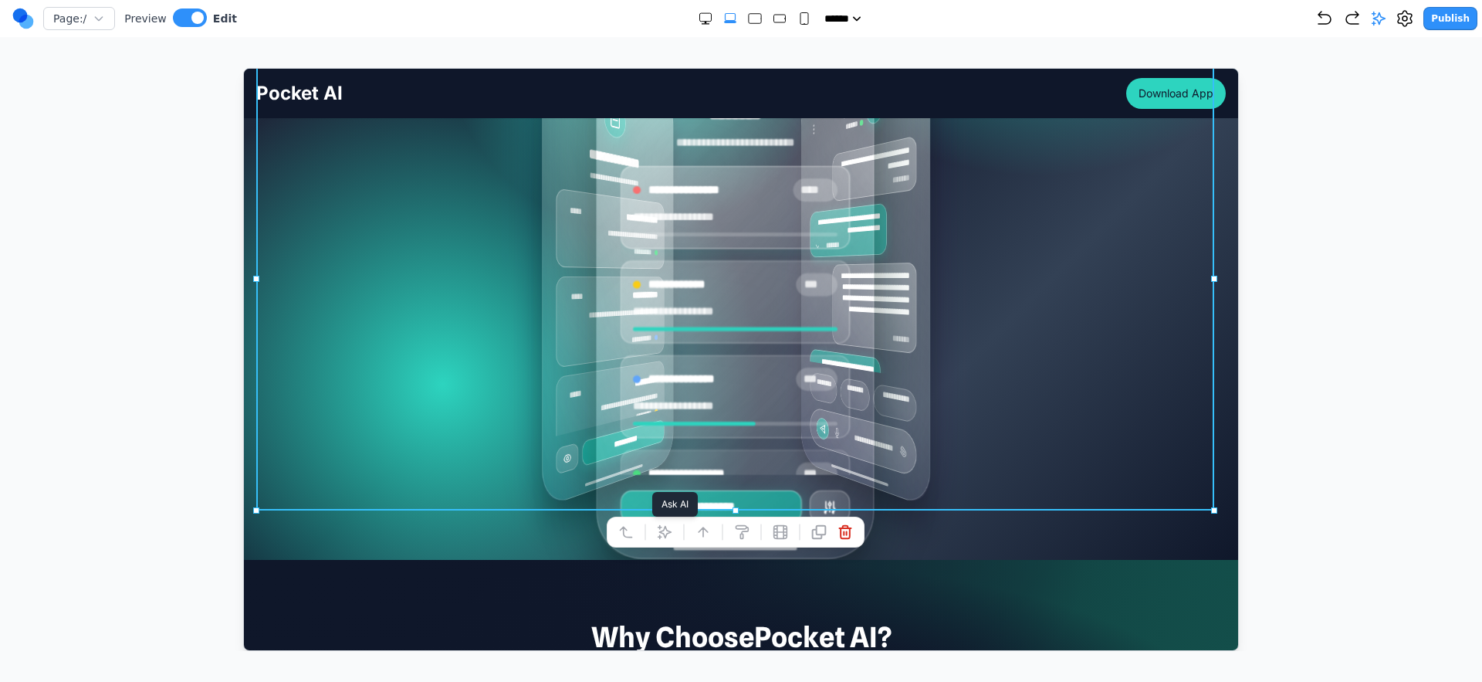
click at [667, 529] on icon at bounding box center [663, 530] width 15 height 15
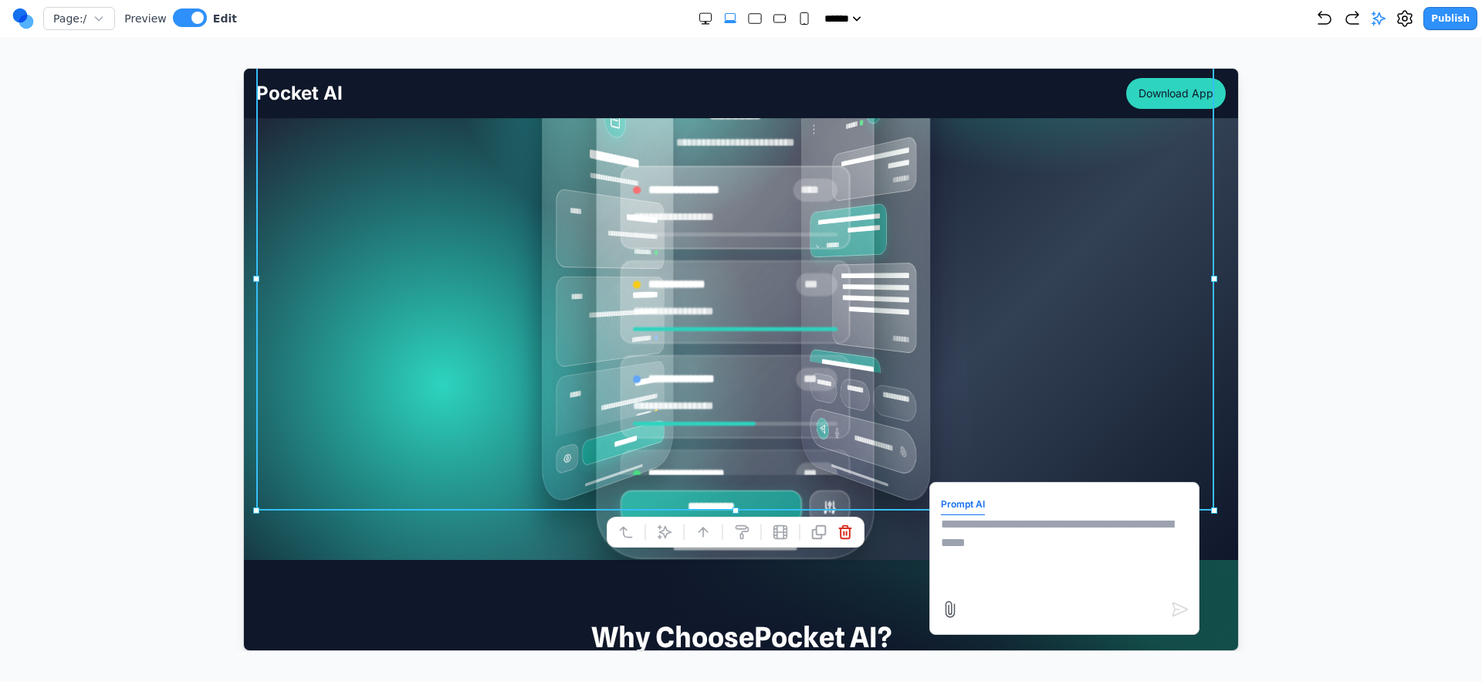
click at [1009, 527] on textarea at bounding box center [1063, 552] width 247 height 77
type textarea "**********"
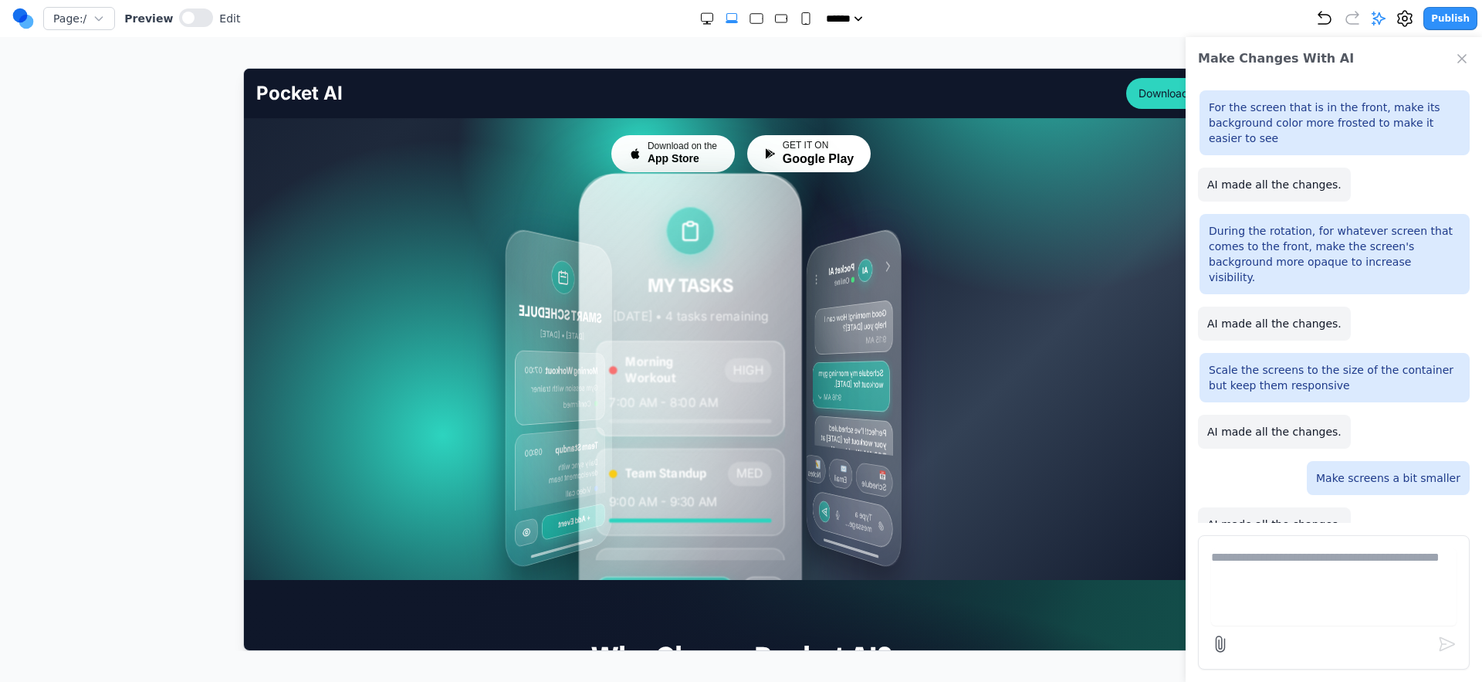
scroll to position [151, 0]
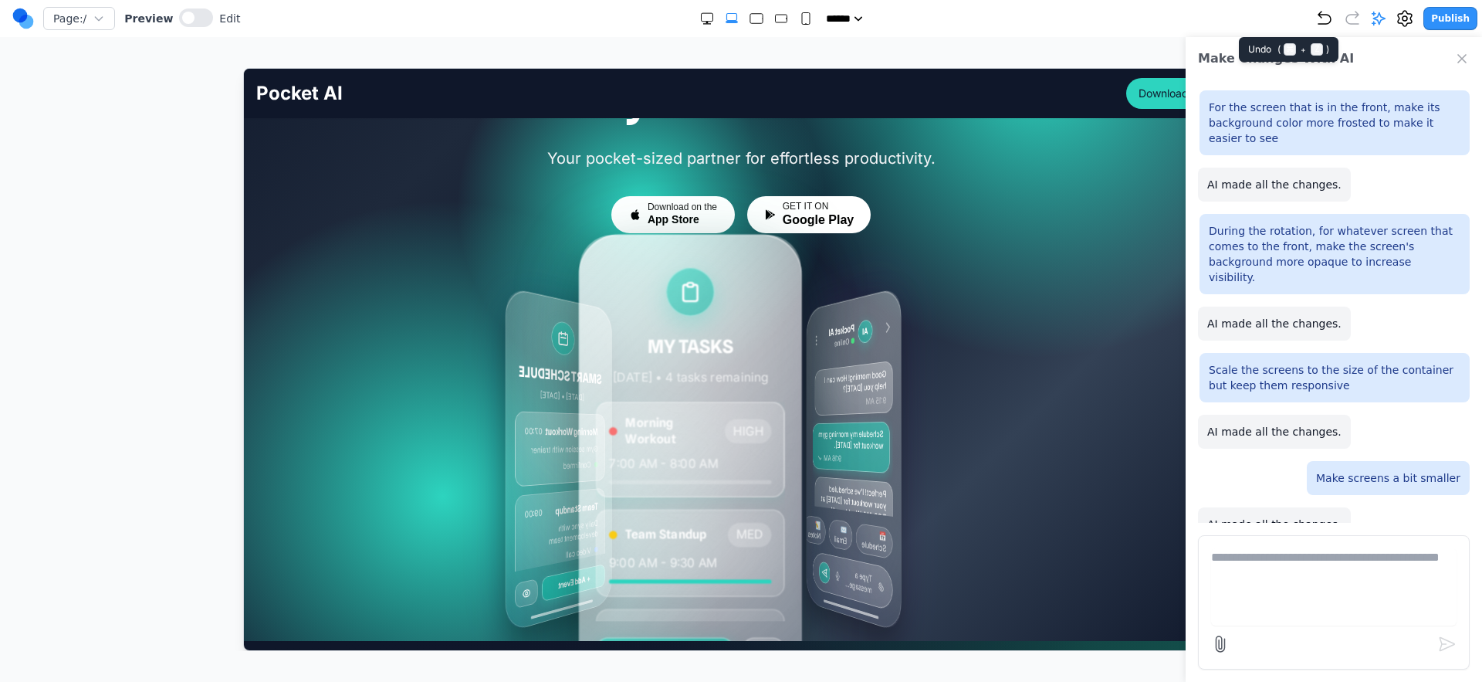
drag, startPoint x: 1326, startPoint y: 9, endPoint x: 1231, endPoint y: 74, distance: 115.6
click at [1326, 10] on icon "Undo" at bounding box center [1325, 18] width 19 height 19
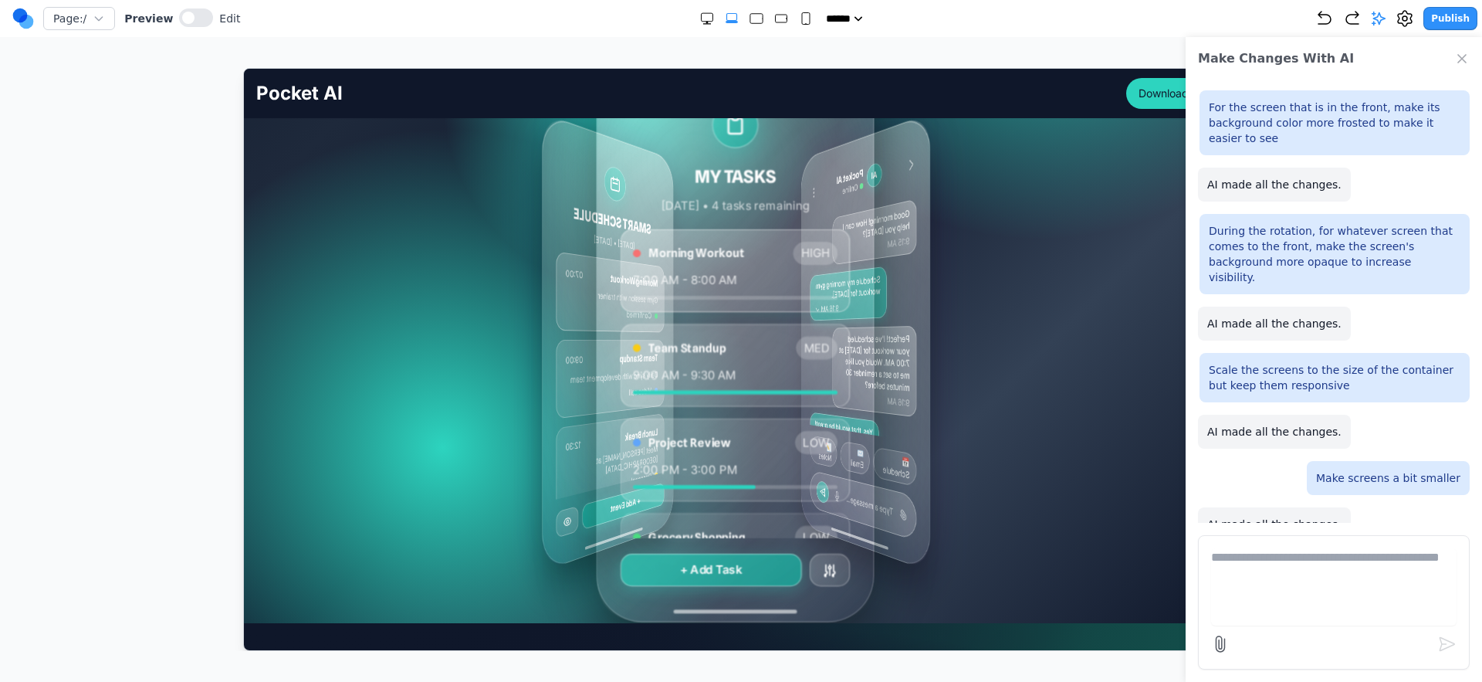
scroll to position [300, 0]
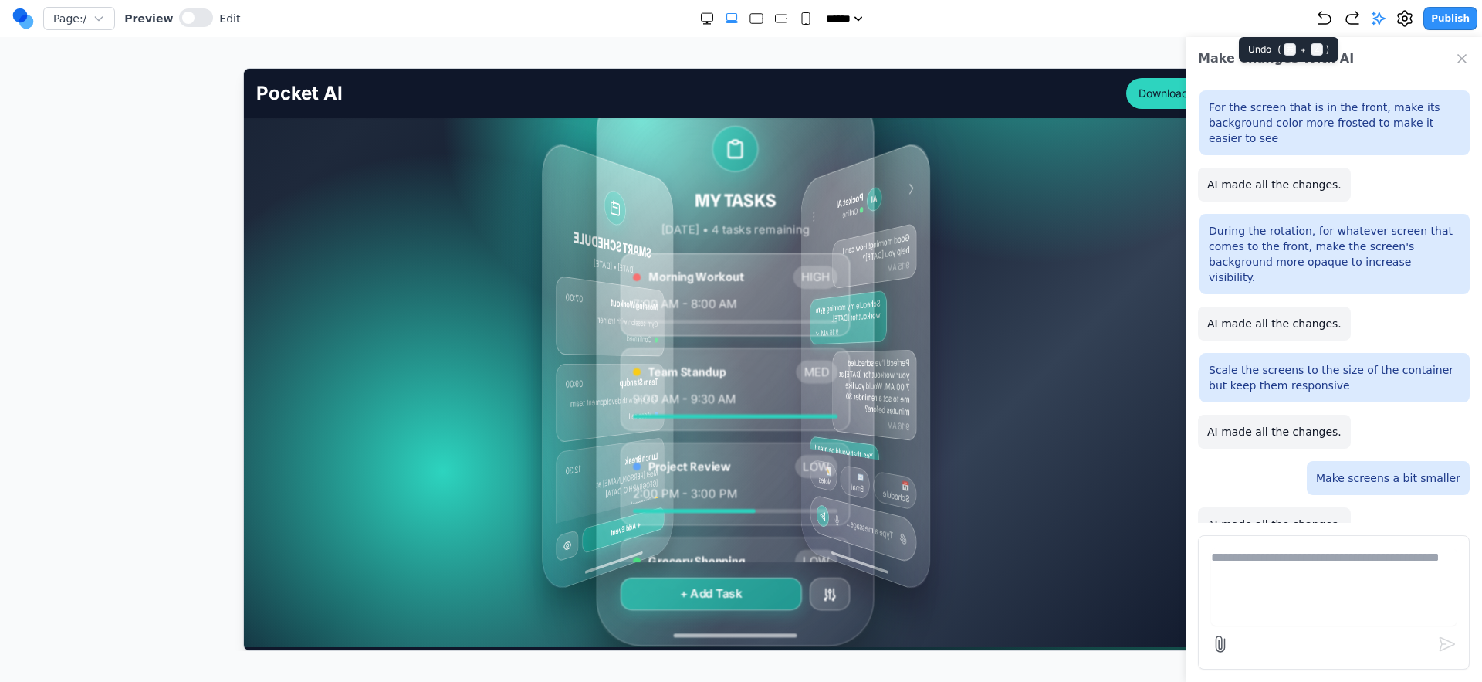
drag, startPoint x: 1328, startPoint y: 22, endPoint x: 1214, endPoint y: 100, distance: 137.9
click at [1328, 22] on icon "Undo" at bounding box center [1325, 18] width 19 height 19
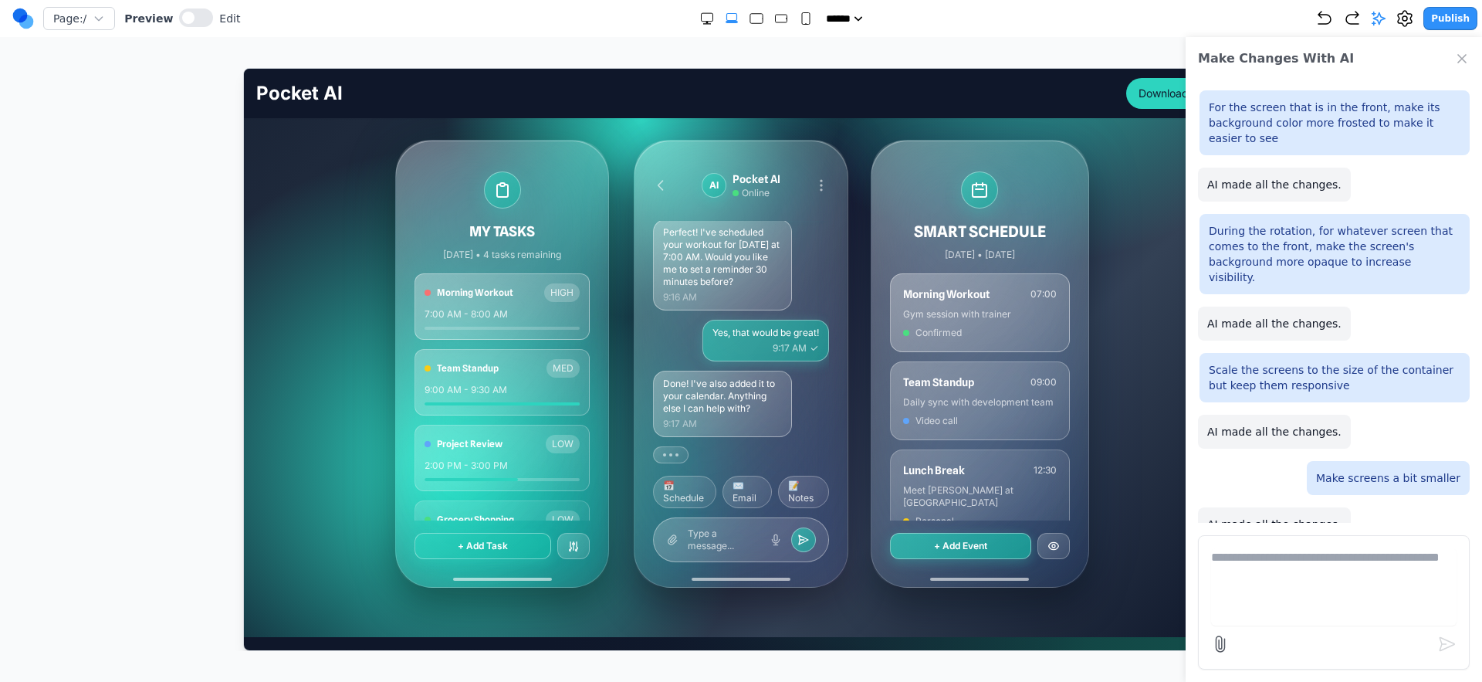
scroll to position [0, 0]
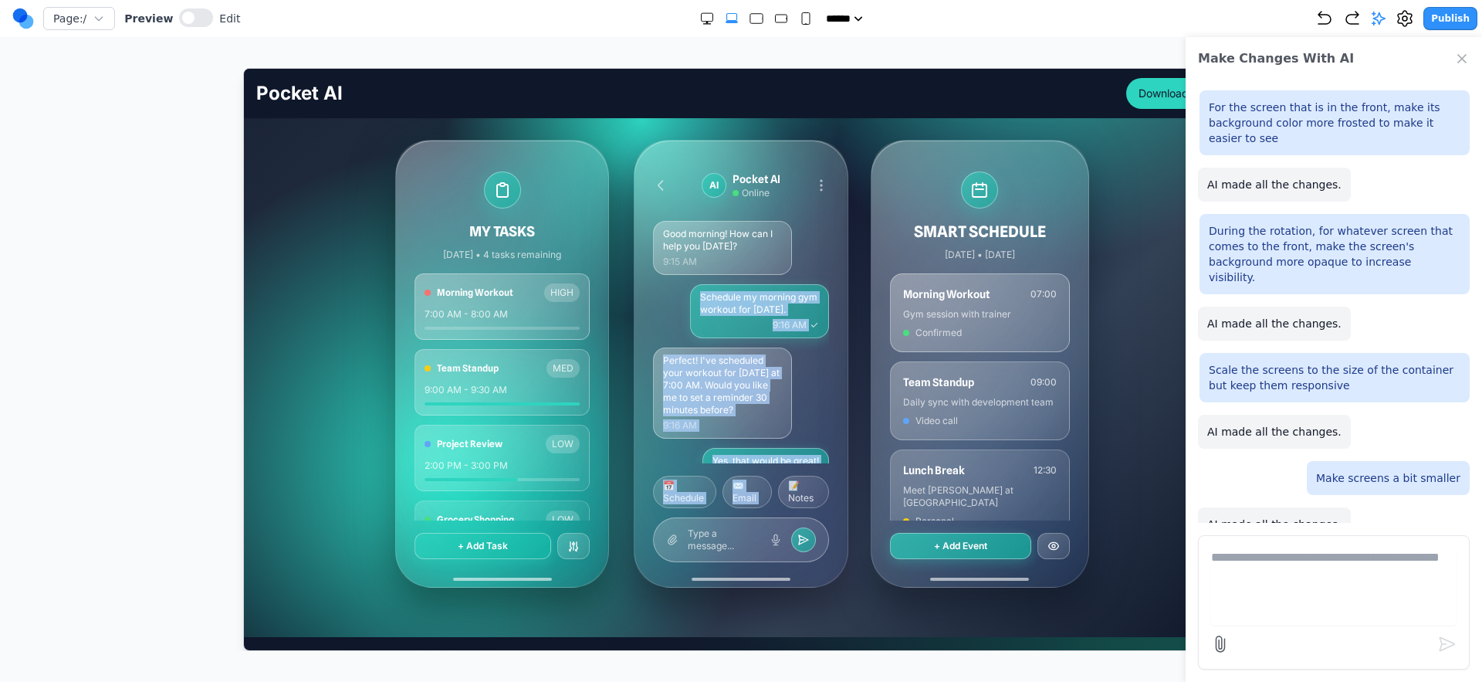
drag, startPoint x: 808, startPoint y: 273, endPoint x: 796, endPoint y: 479, distance: 207.2
click at [795, 477] on div "AI Pocket AI Online Good morning! How can I help you [DATE]? 9:15 AM Schedule m…" at bounding box center [740, 363] width 212 height 446
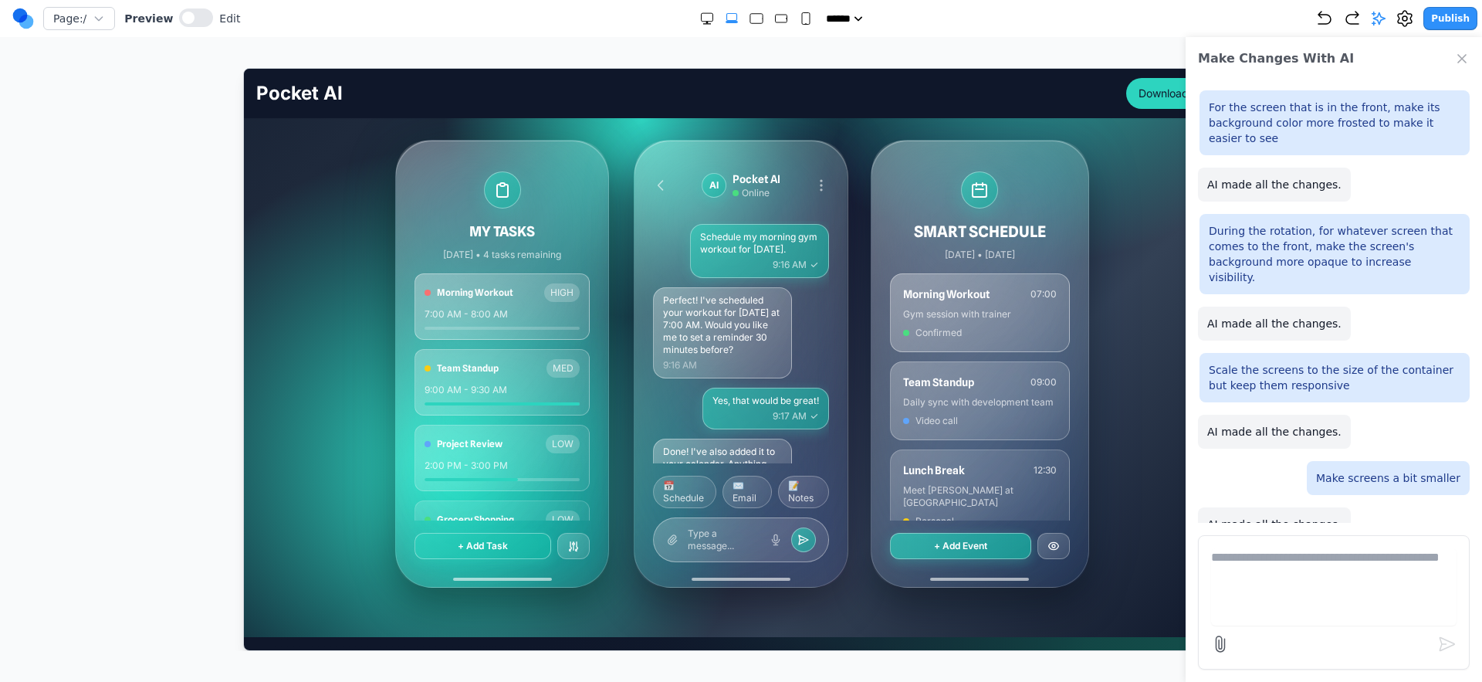
click at [780, 411] on span "9:17 AM" at bounding box center [789, 415] width 34 height 12
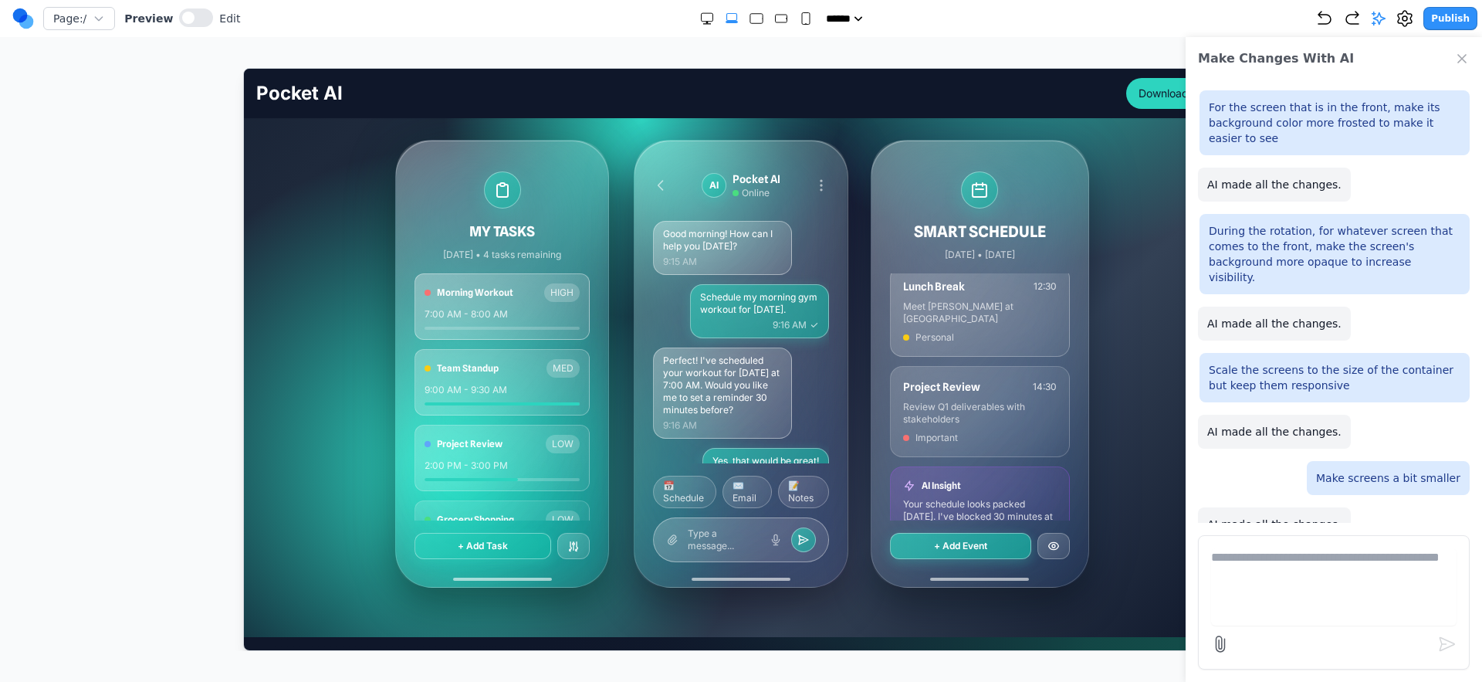
scroll to position [395, 0]
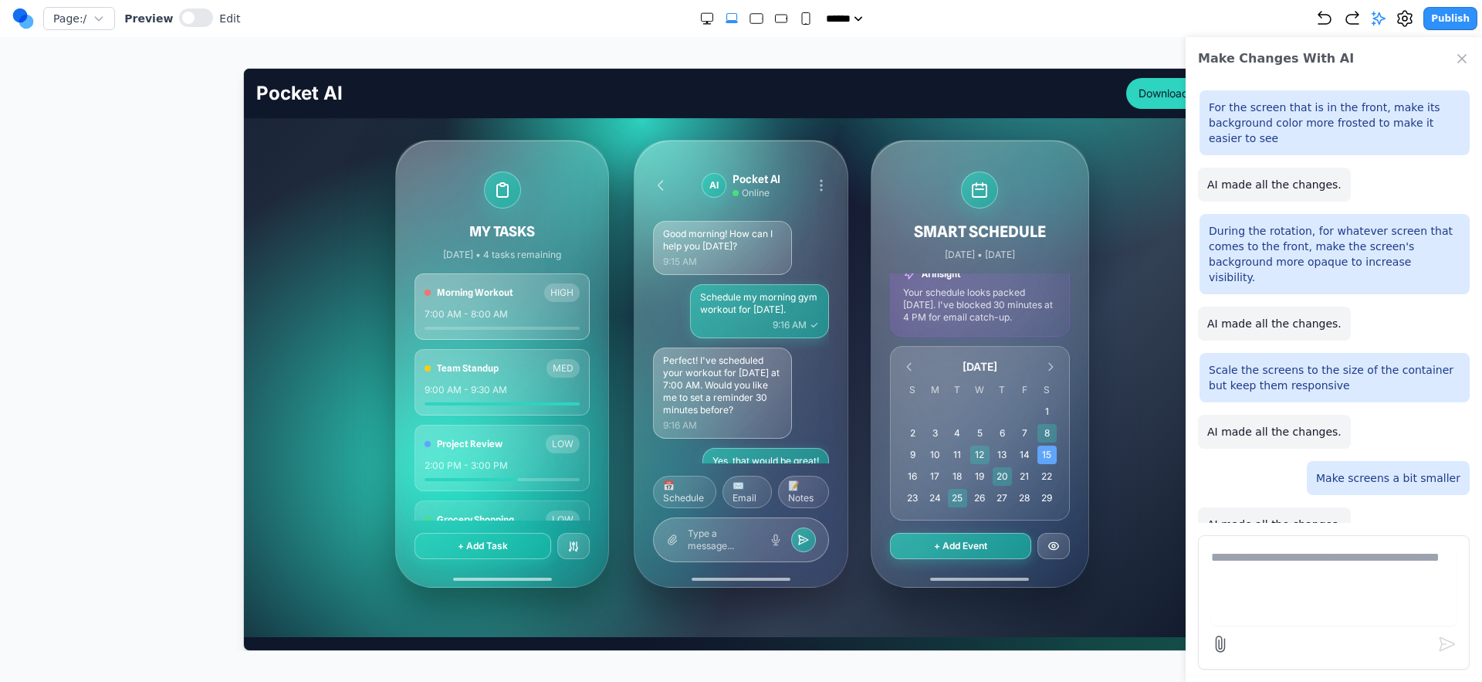
click at [1352, 15] on icon "button" at bounding box center [1352, 18] width 19 height 19
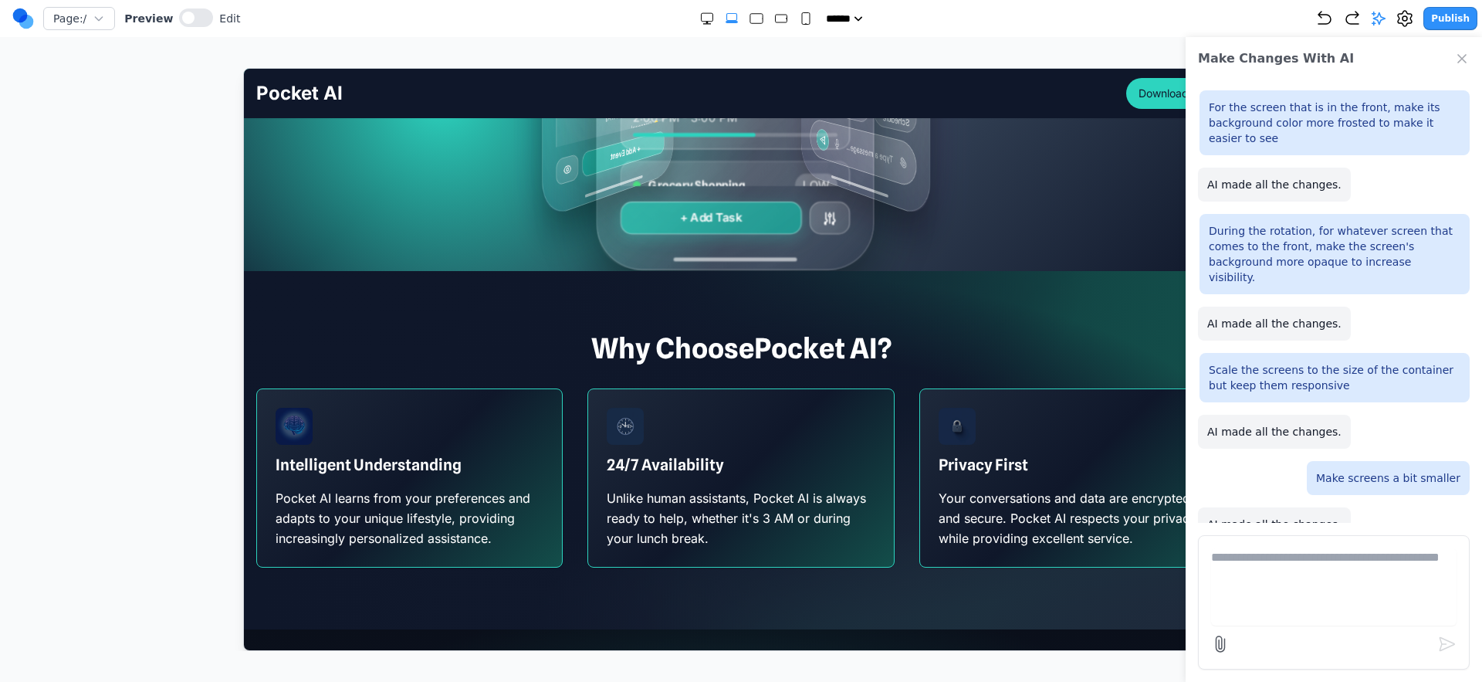
scroll to position [316, 0]
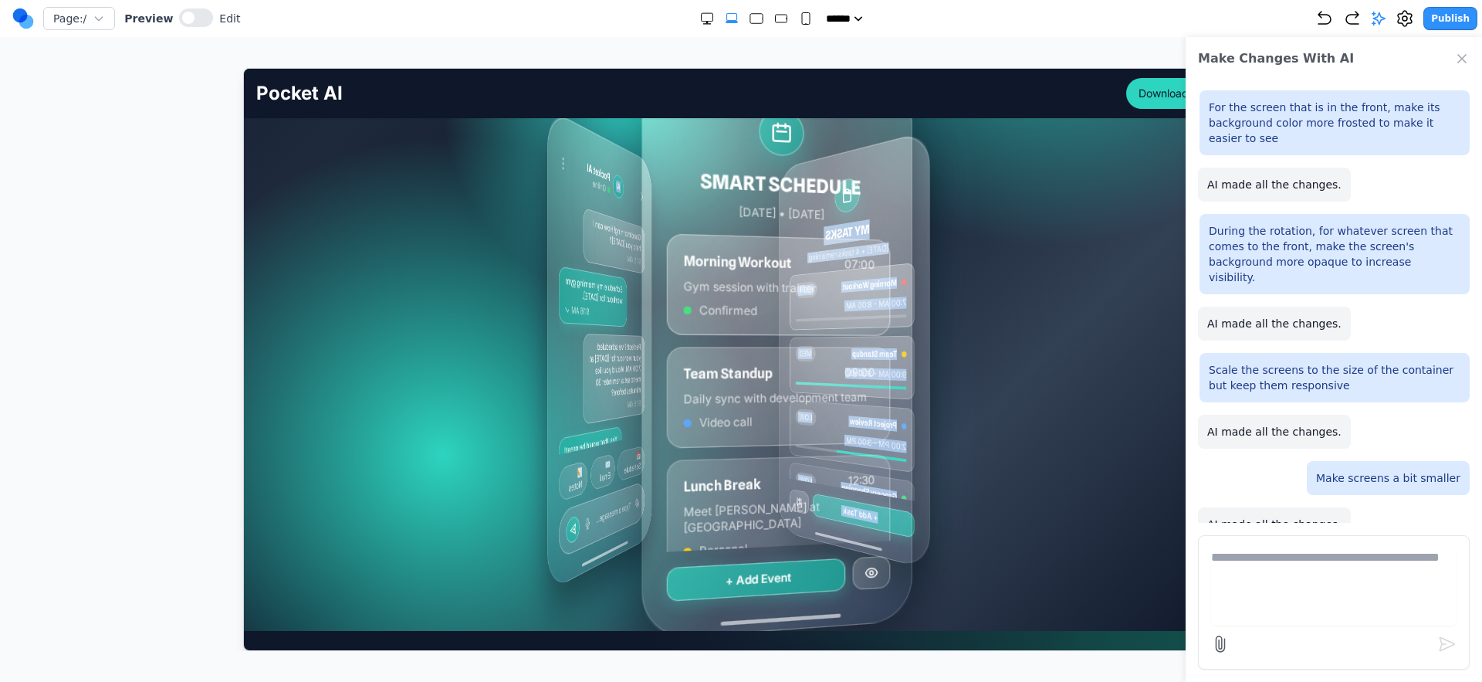
drag, startPoint x: 840, startPoint y: 212, endPoint x: 531, endPoint y: 268, distance: 313.8
click at [531, 268] on div "MY TASKS [DATE] • 4 tasks remaining Morning Workout HIGH 7:00 AM - 8:00 AM Team…" at bounding box center [741, 348] width 692 height 463
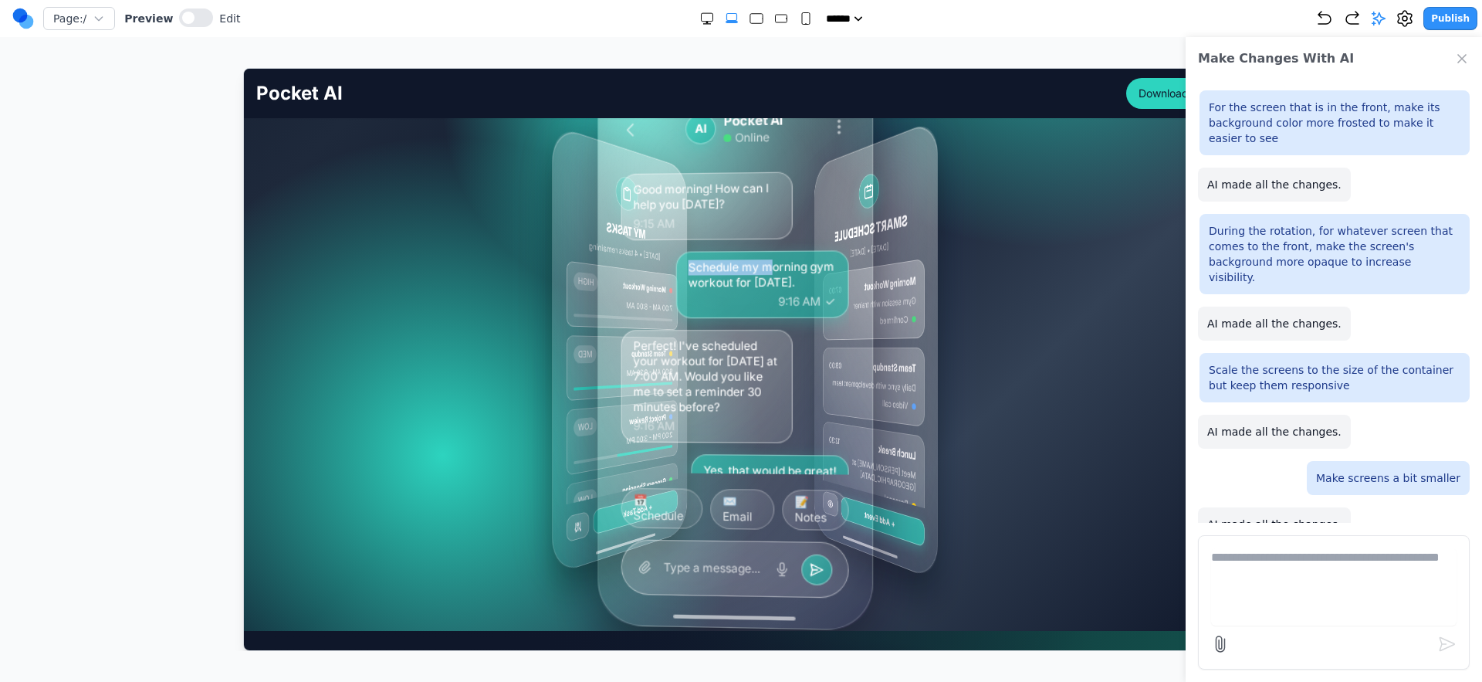
drag, startPoint x: 594, startPoint y: 265, endPoint x: 687, endPoint y: 218, distance: 104.3
click at [762, 257] on div "Good morning! How can I help you today? 9:15 AM Schedule my morning gym workout…" at bounding box center [735, 321] width 228 height 303
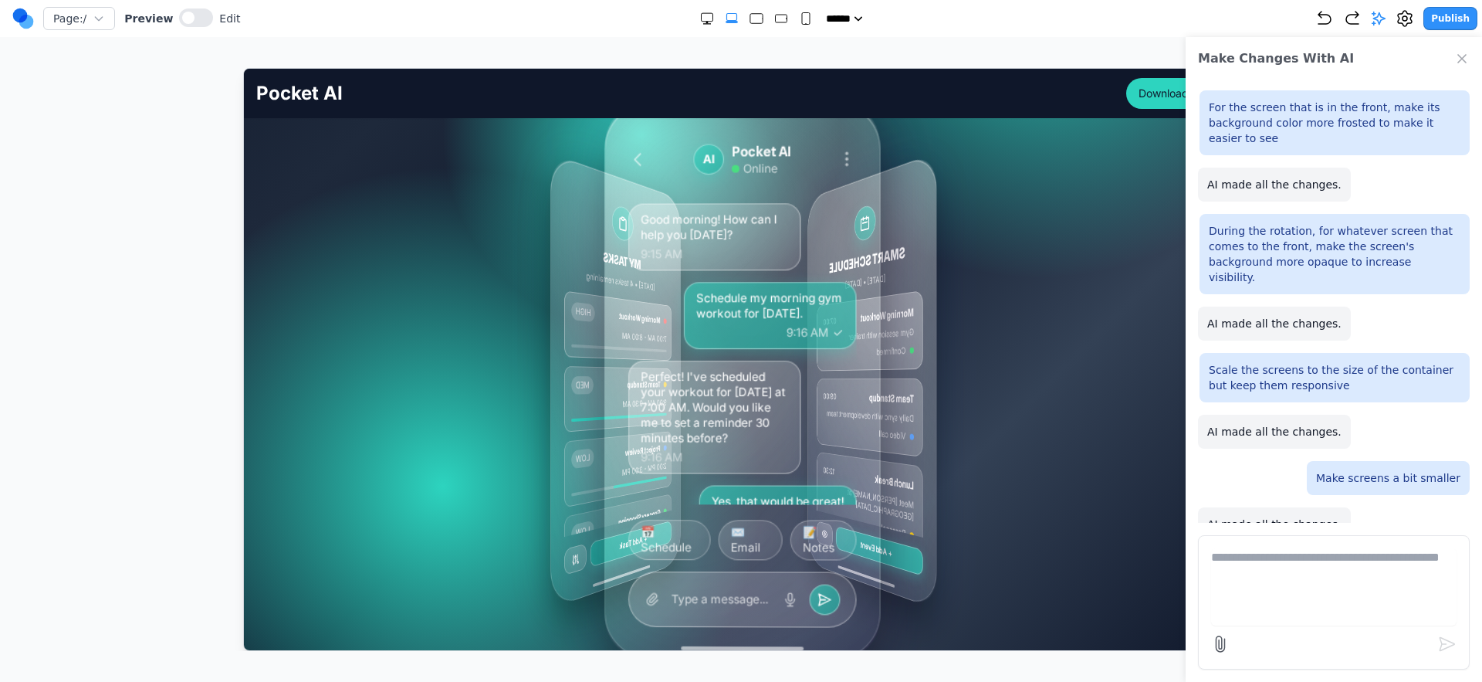
scroll to position [261, 0]
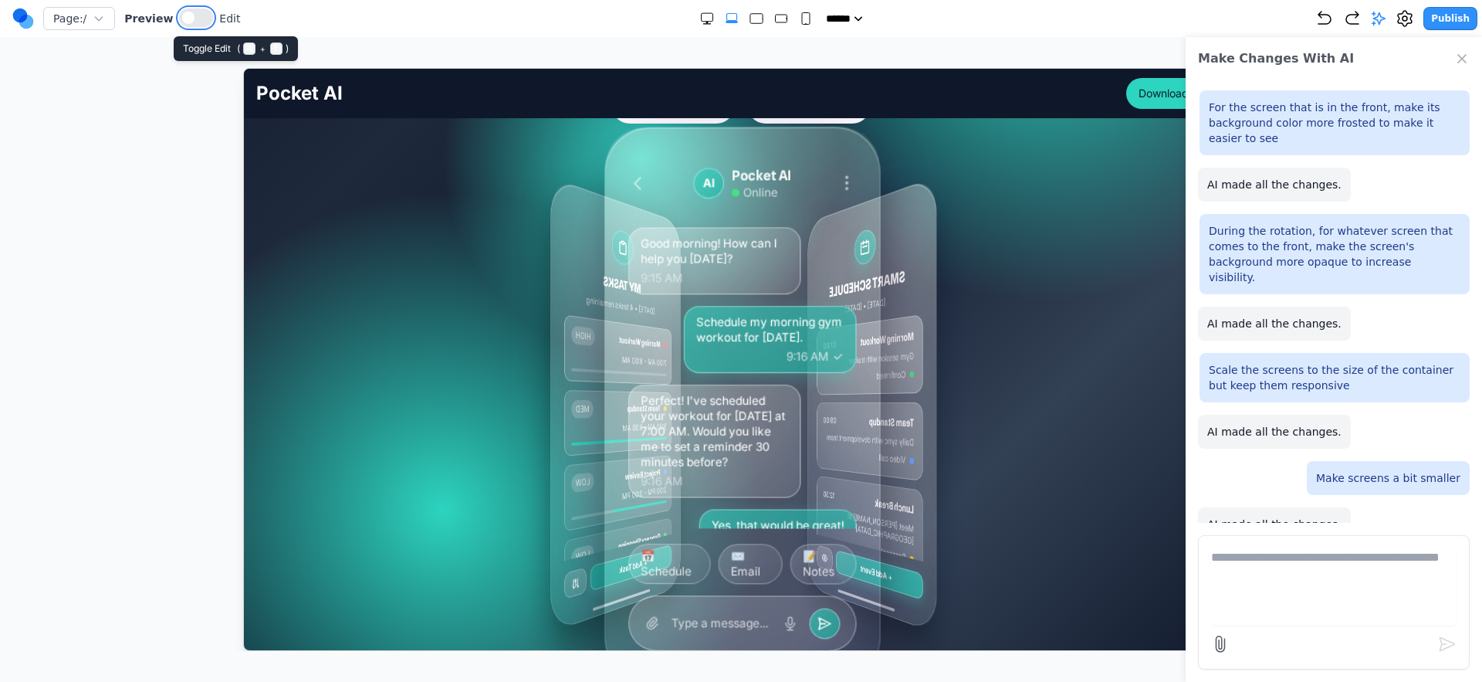
click at [193, 17] on button at bounding box center [196, 17] width 34 height 19
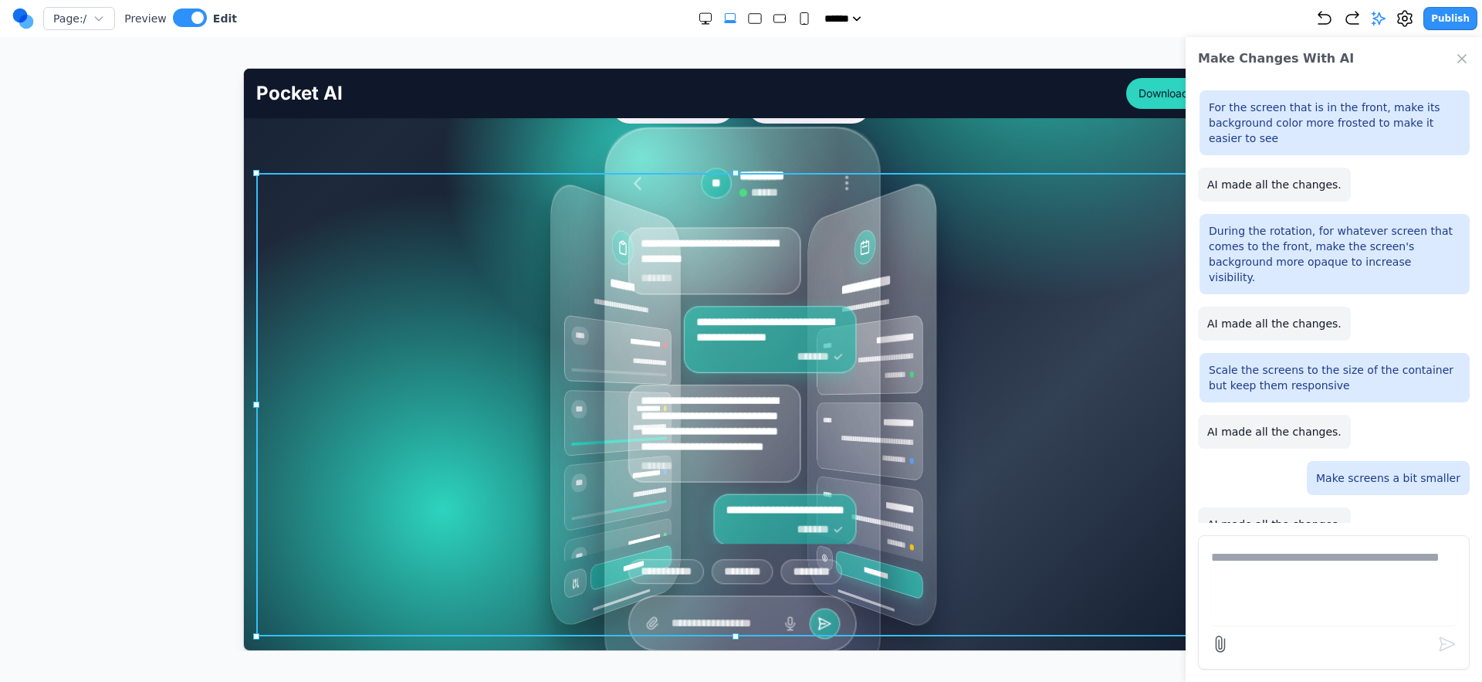
click at [319, 303] on div "**********" at bounding box center [741, 403] width 970 height 463
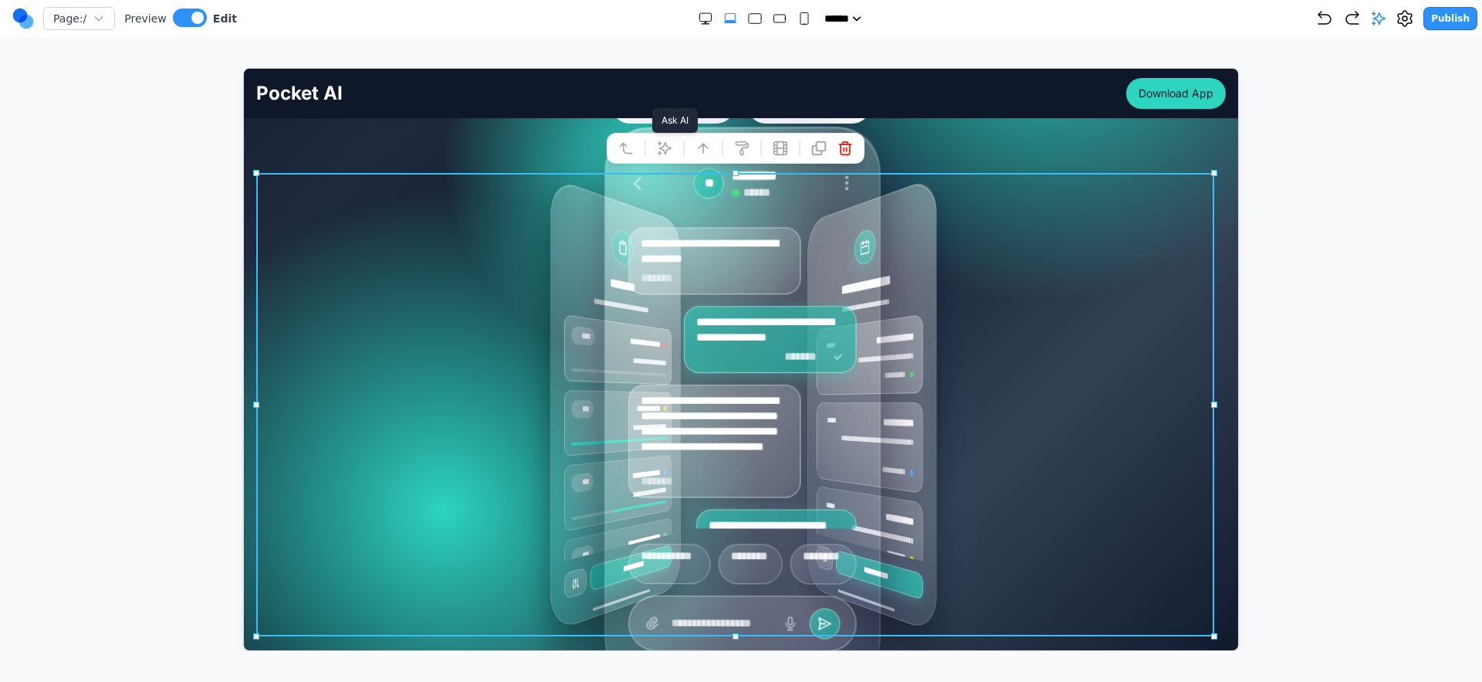
click at [669, 157] on button at bounding box center [664, 147] width 25 height 25
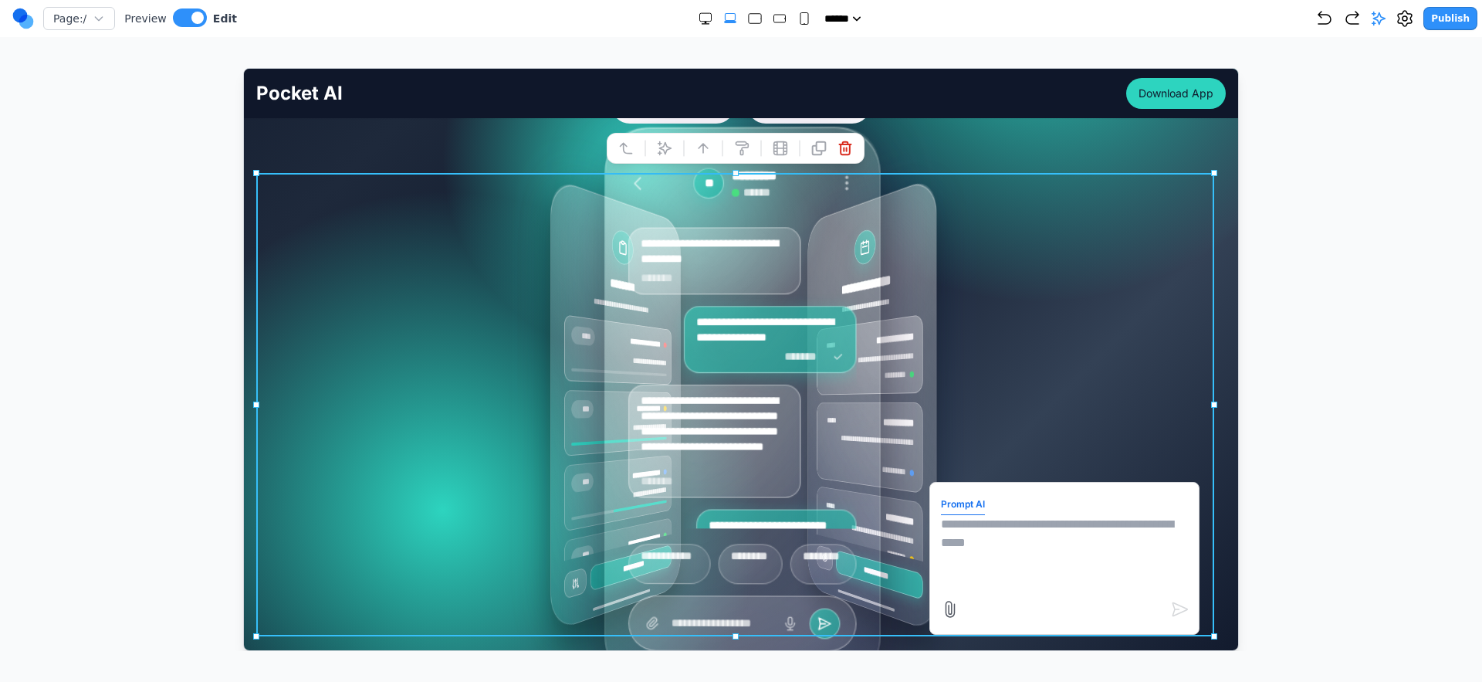
click at [985, 536] on textarea at bounding box center [1063, 552] width 247 height 77
type textarea "**********"
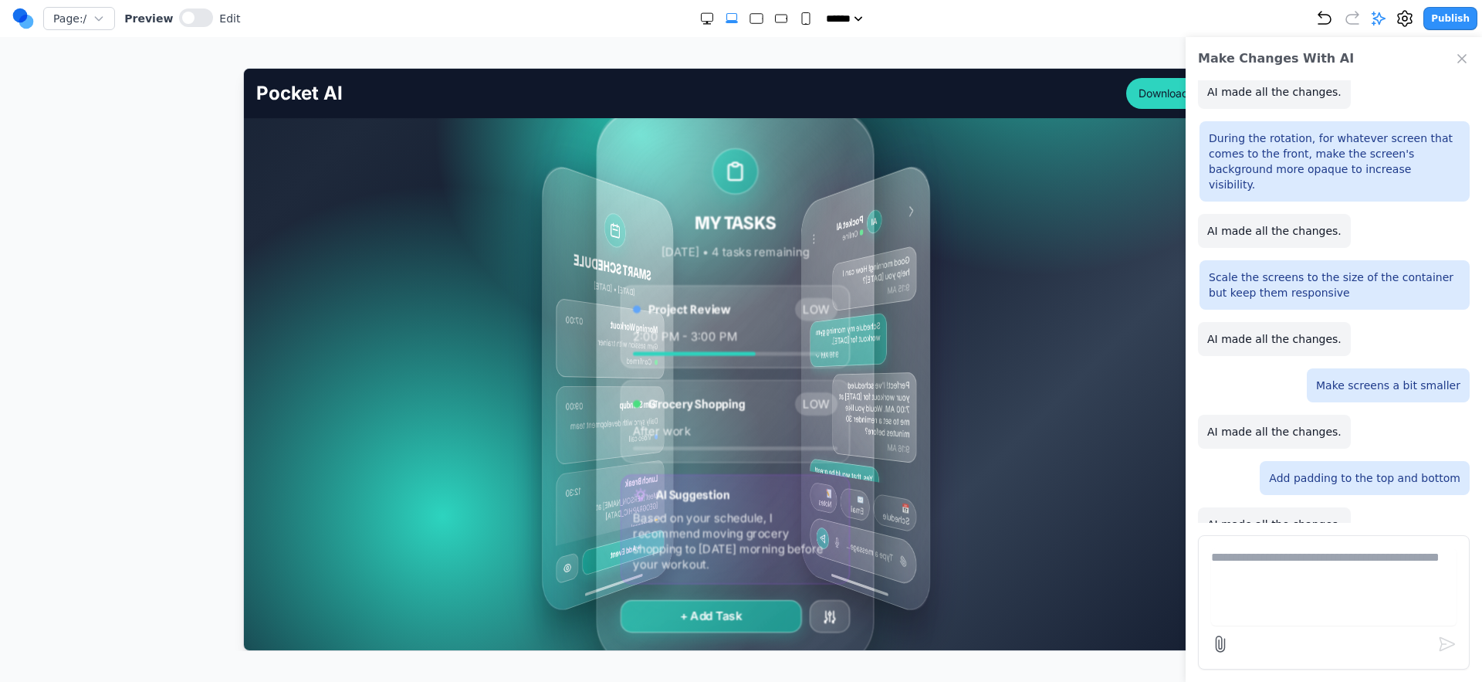
scroll to position [301, 0]
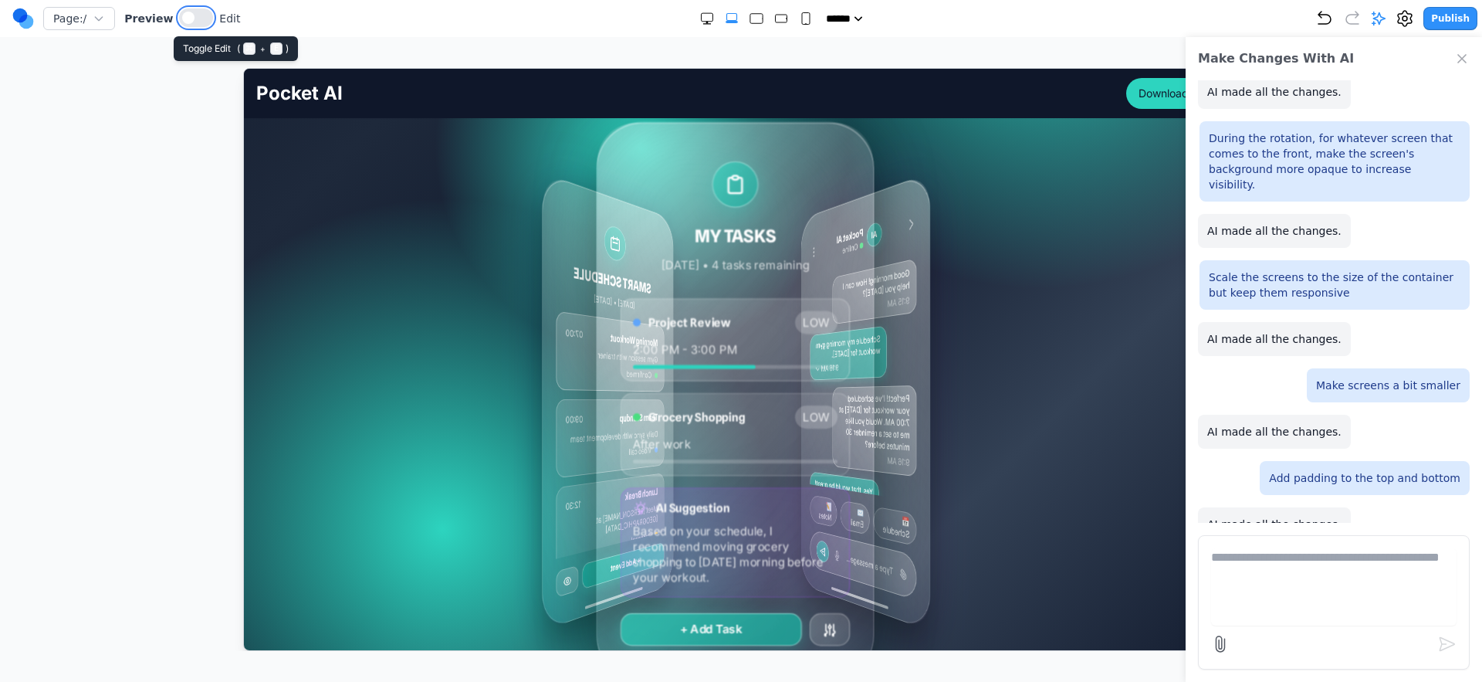
click at [190, 15] on button at bounding box center [196, 17] width 34 height 19
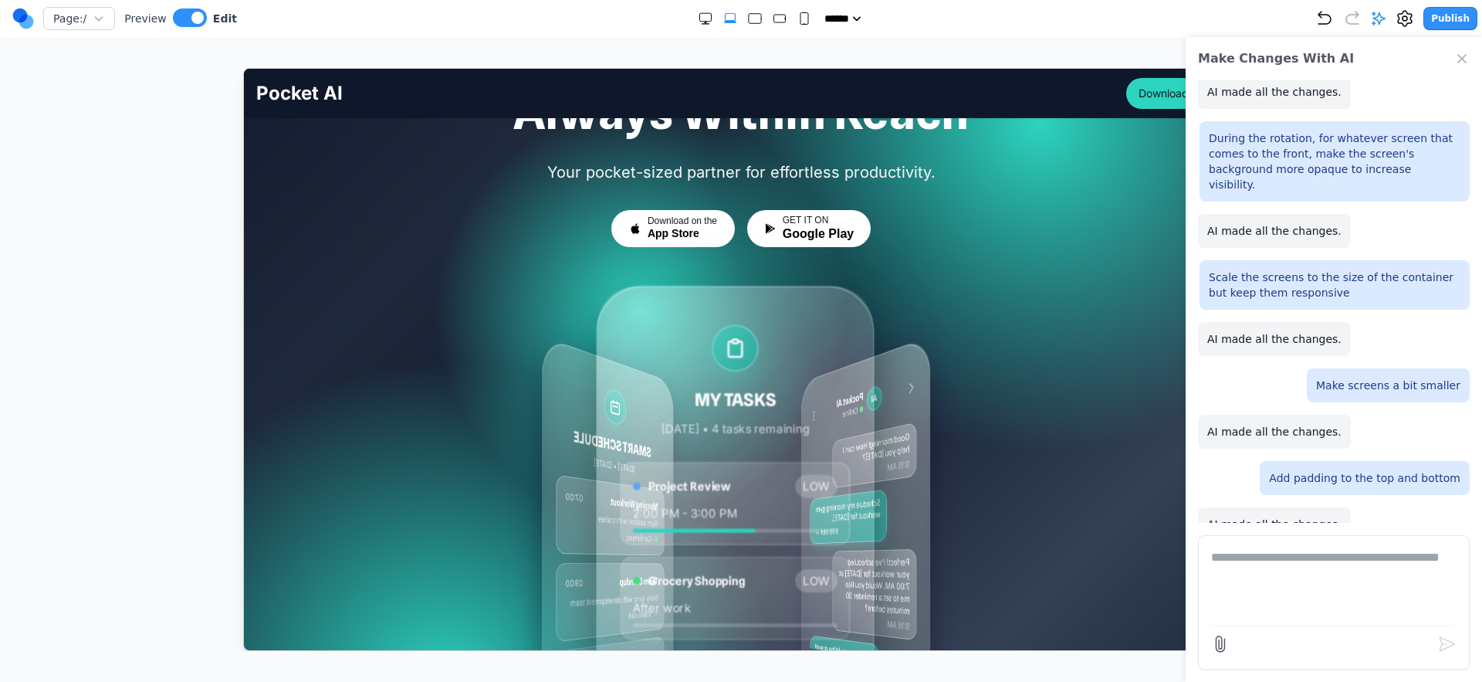
scroll to position [131, 0]
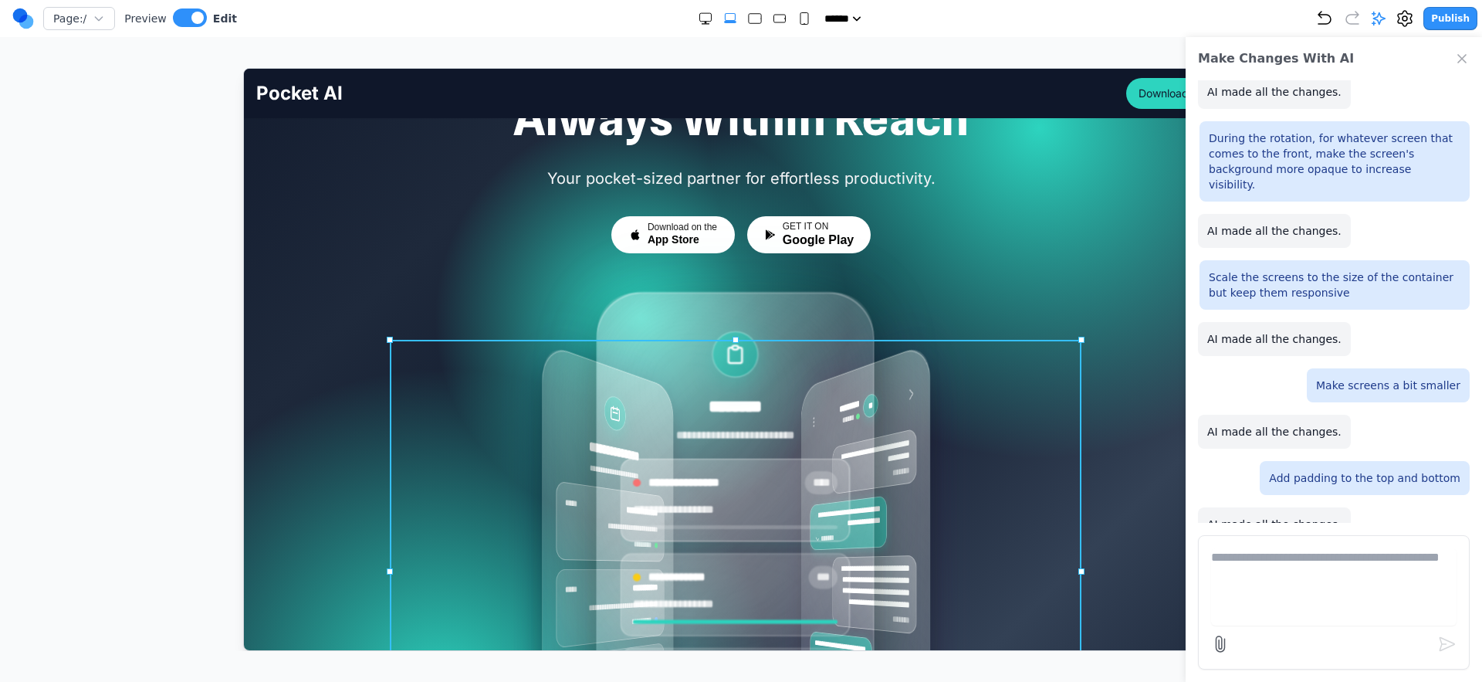
click at [504, 365] on div "**********" at bounding box center [741, 570] width 692 height 463
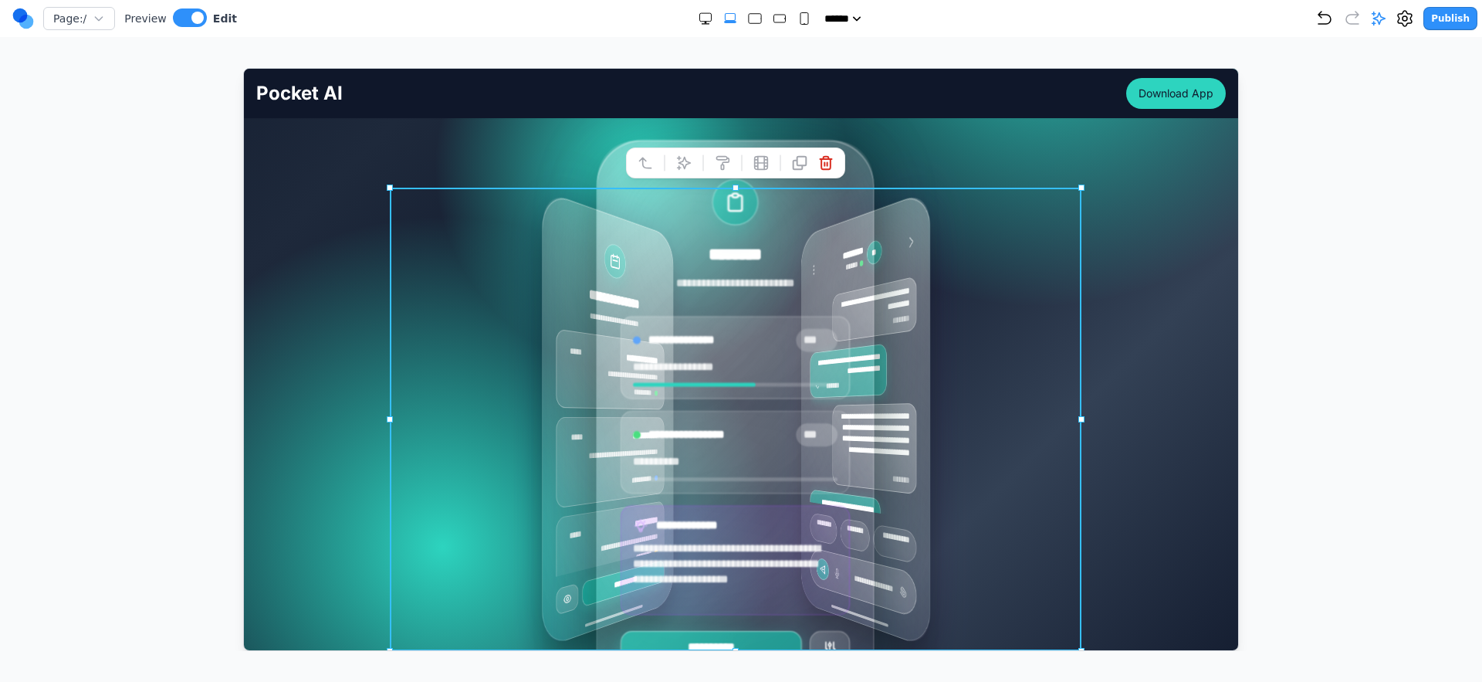
scroll to position [325, 0]
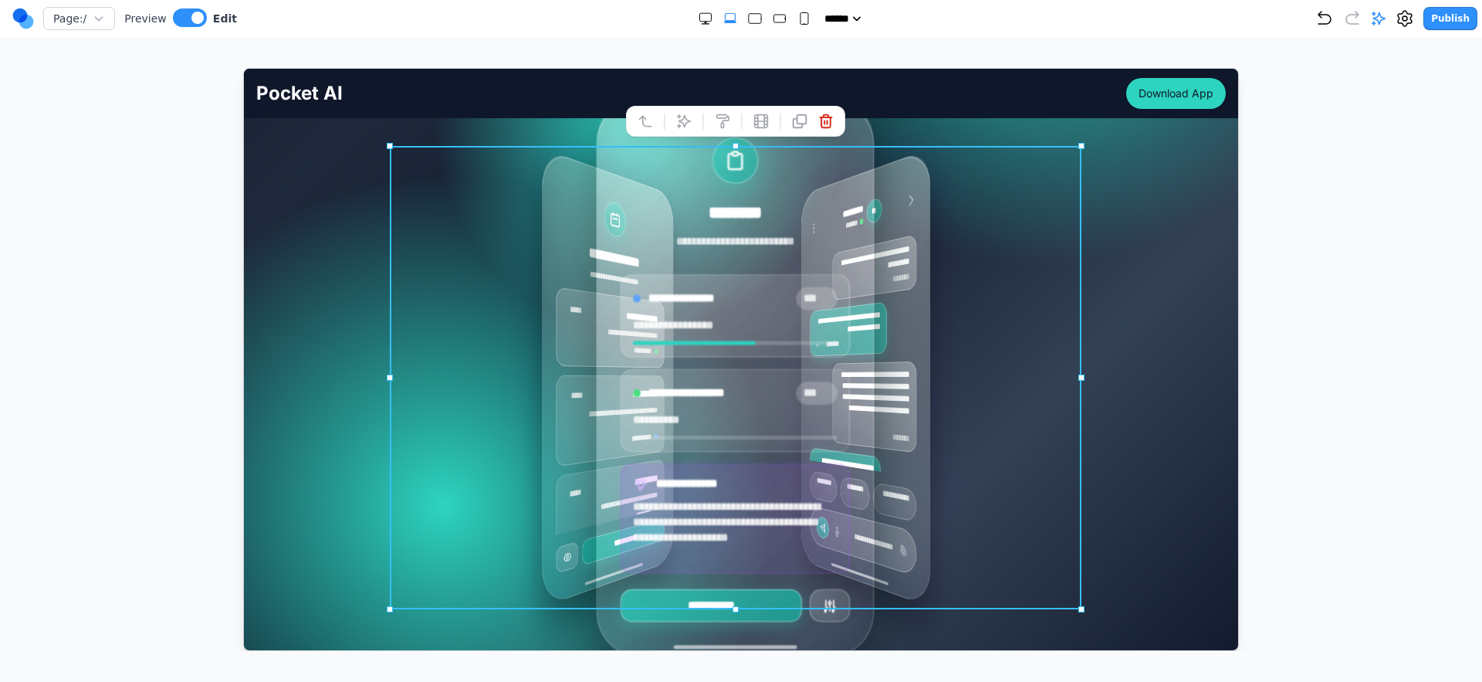
click at [337, 363] on div "**********" at bounding box center [741, 376] width 970 height 537
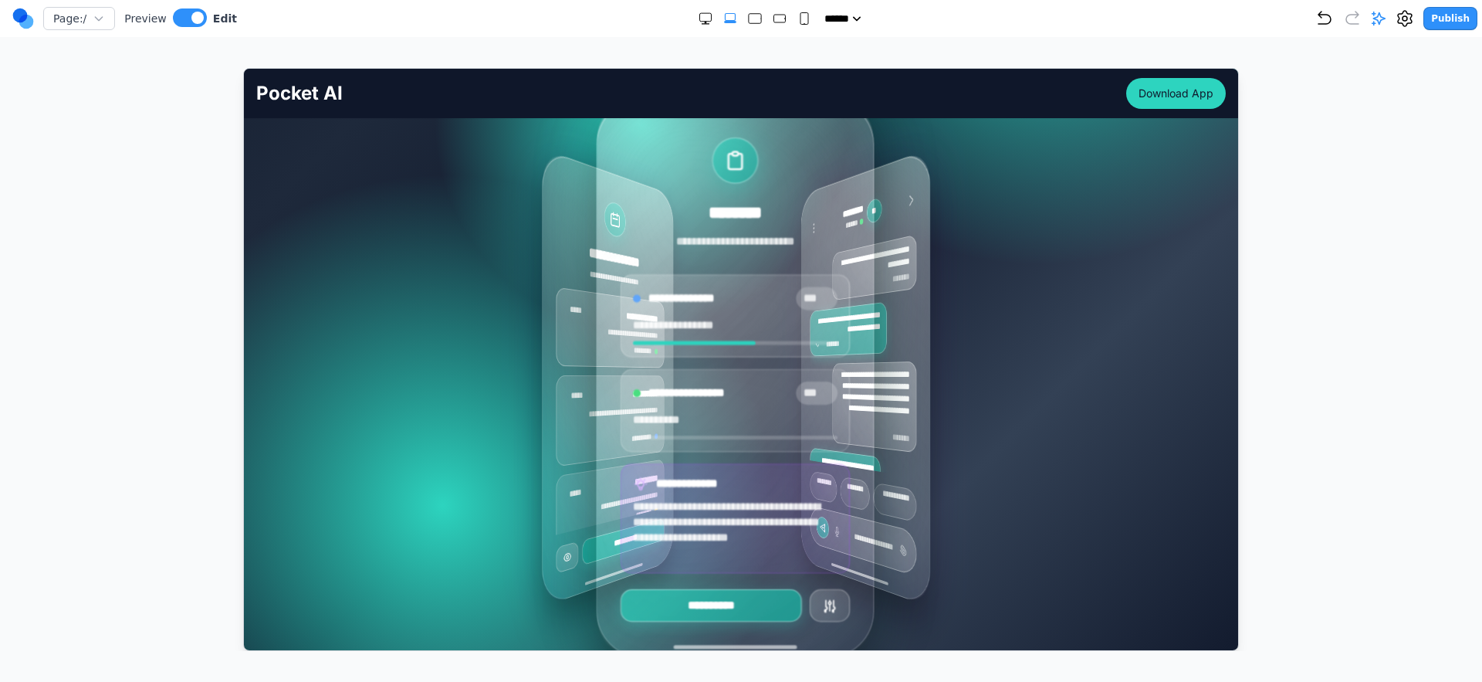
click at [337, 361] on div "**********" at bounding box center [741, 376] width 970 height 537
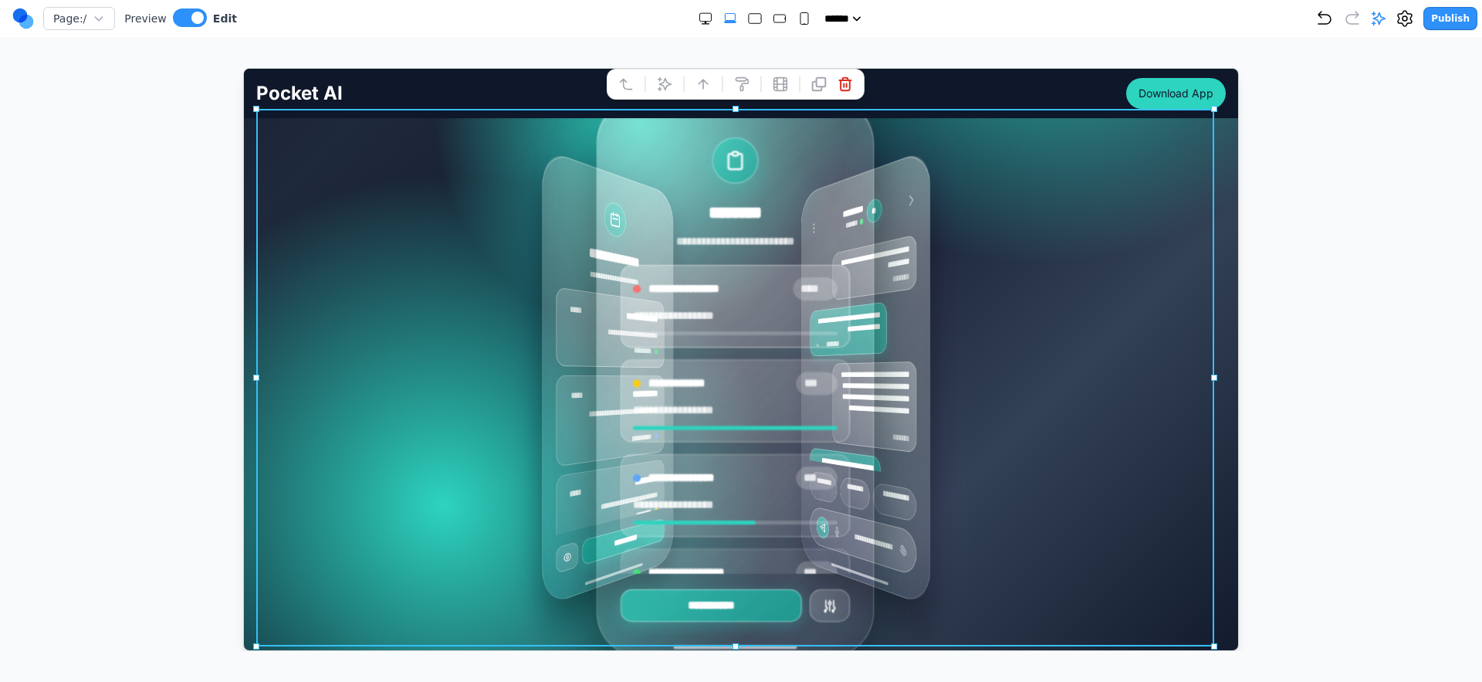
scroll to position [144, 0]
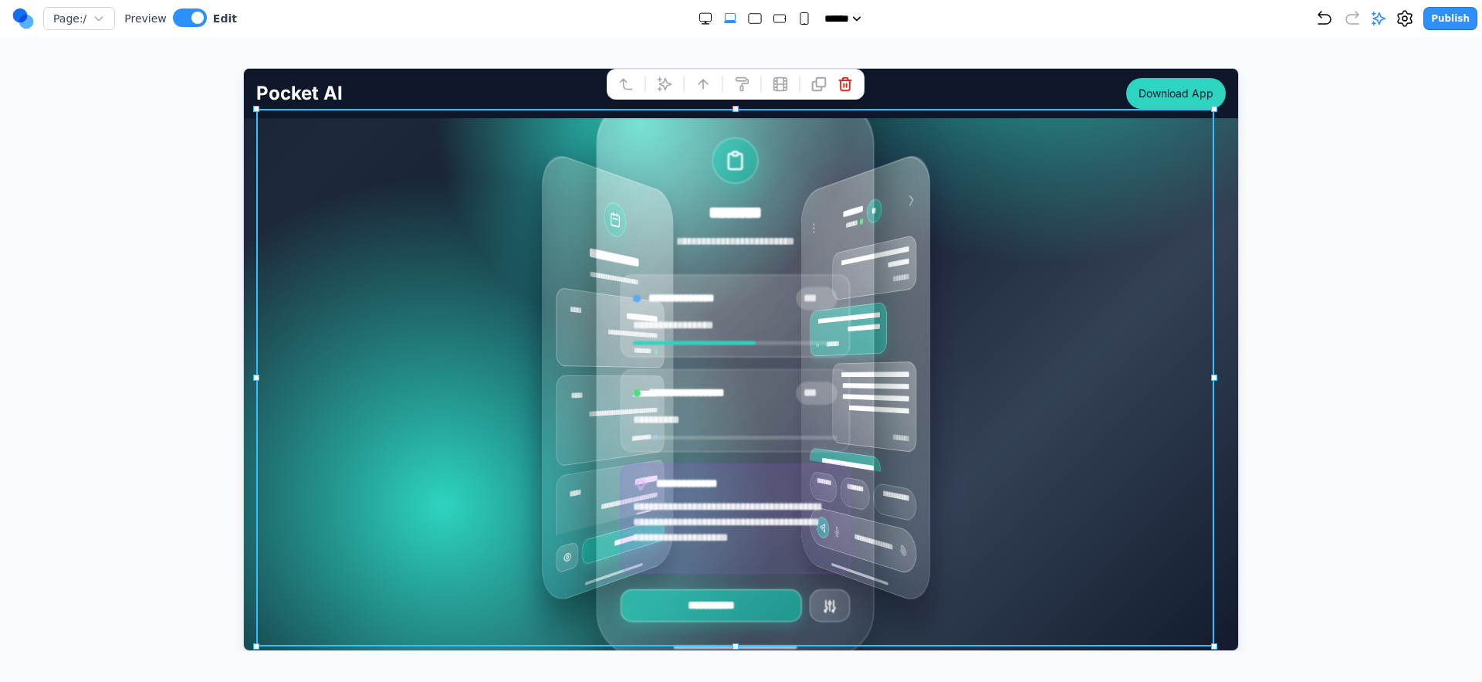
click at [435, 344] on div "**********" at bounding box center [741, 376] width 692 height 463
drag, startPoint x: 103, startPoint y: 354, endPoint x: 262, endPoint y: 345, distance: 158.5
click at [105, 355] on div at bounding box center [741, 359] width 1421 height 583
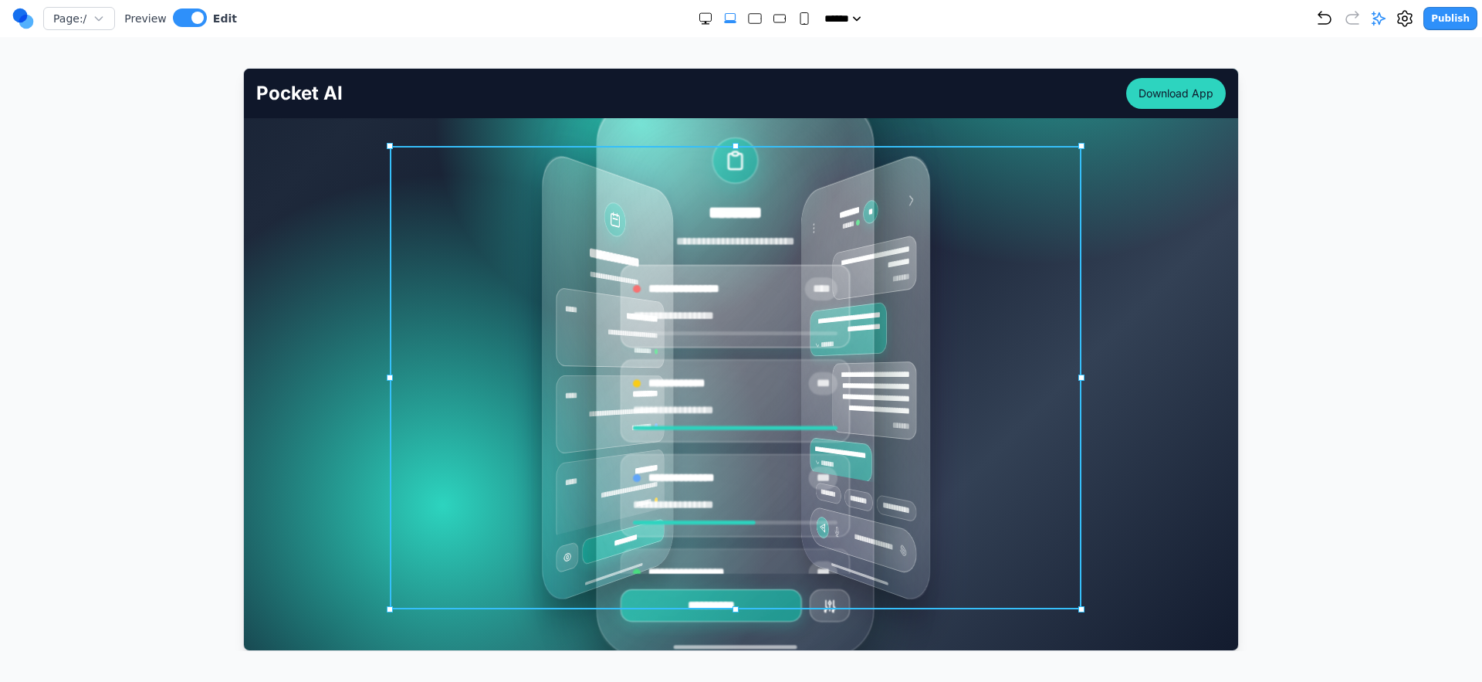
click at [445, 341] on div "**********" at bounding box center [741, 376] width 692 height 463
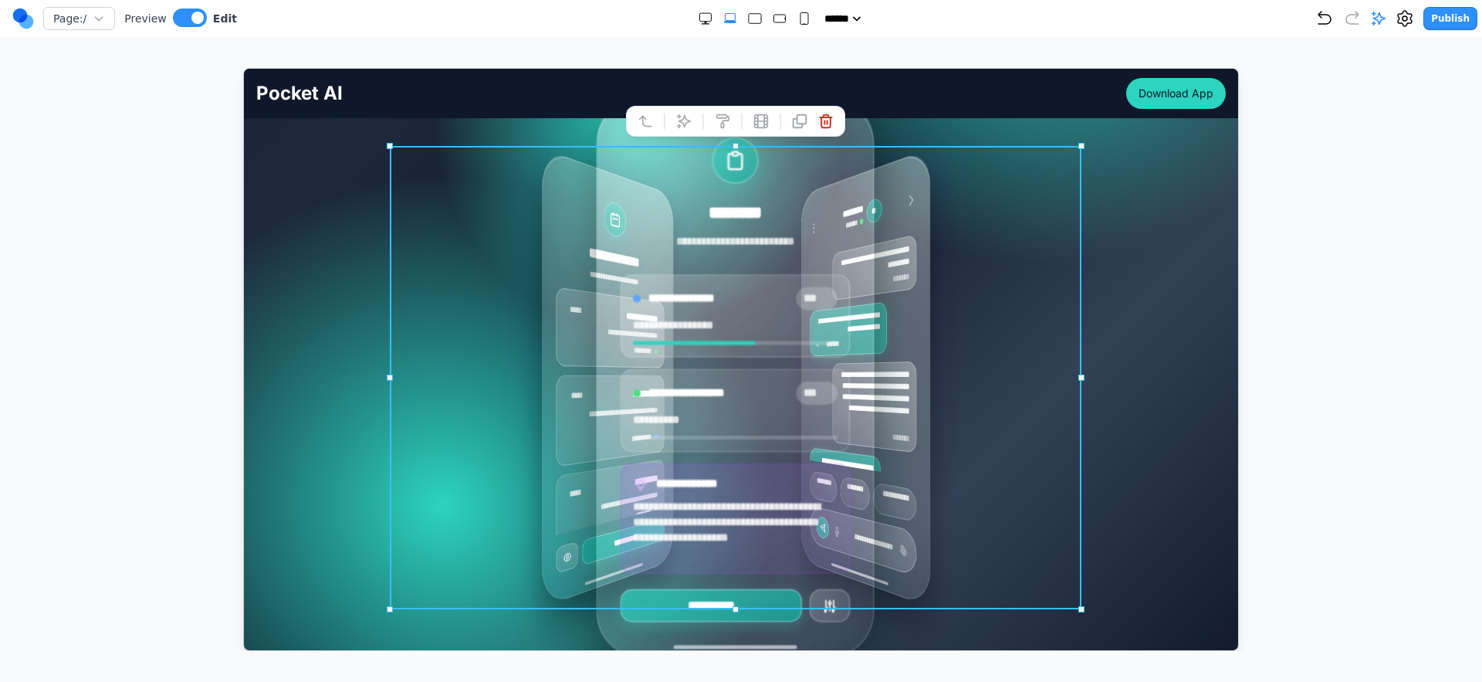
click at [243, 347] on iframe at bounding box center [741, 359] width 996 height 583
drag, startPoint x: 155, startPoint y: 344, endPoint x: 274, endPoint y: 342, distance: 118.9
click at [157, 345] on div at bounding box center [741, 359] width 1421 height 583
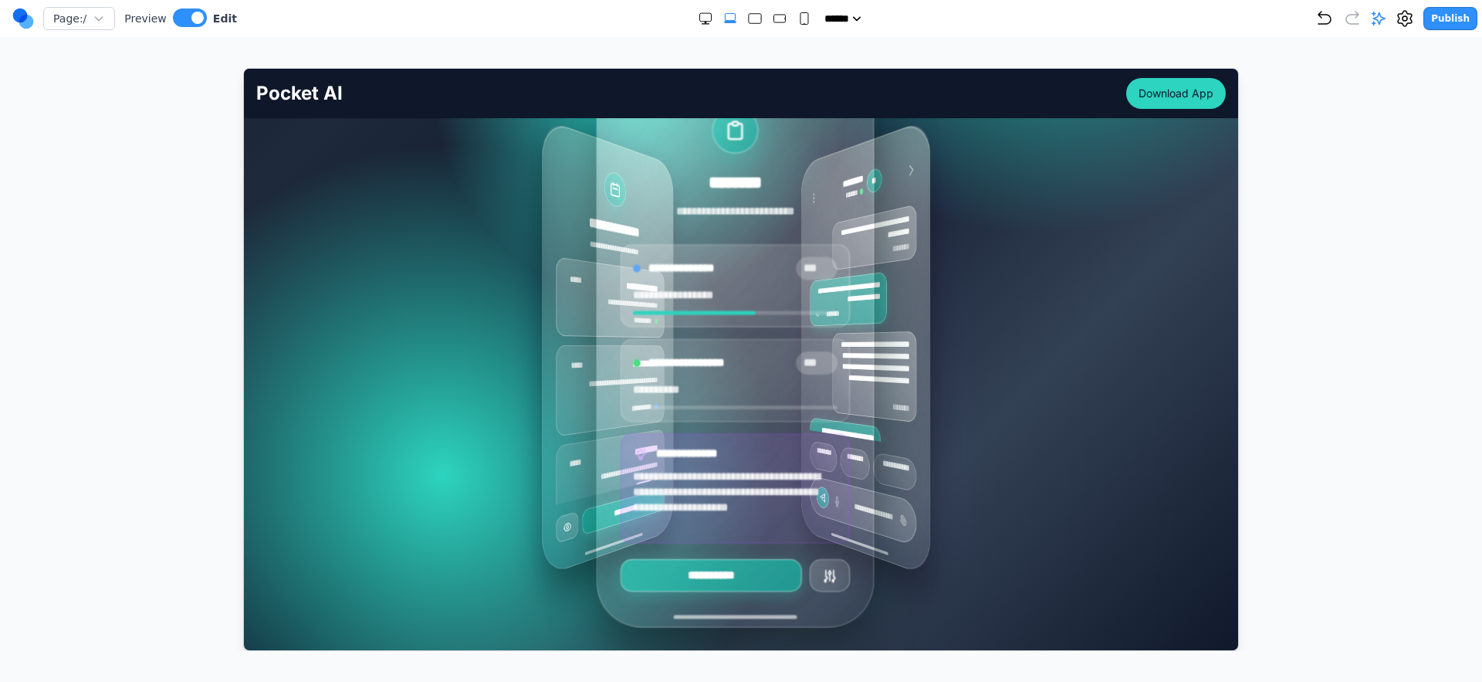
scroll to position [340, 0]
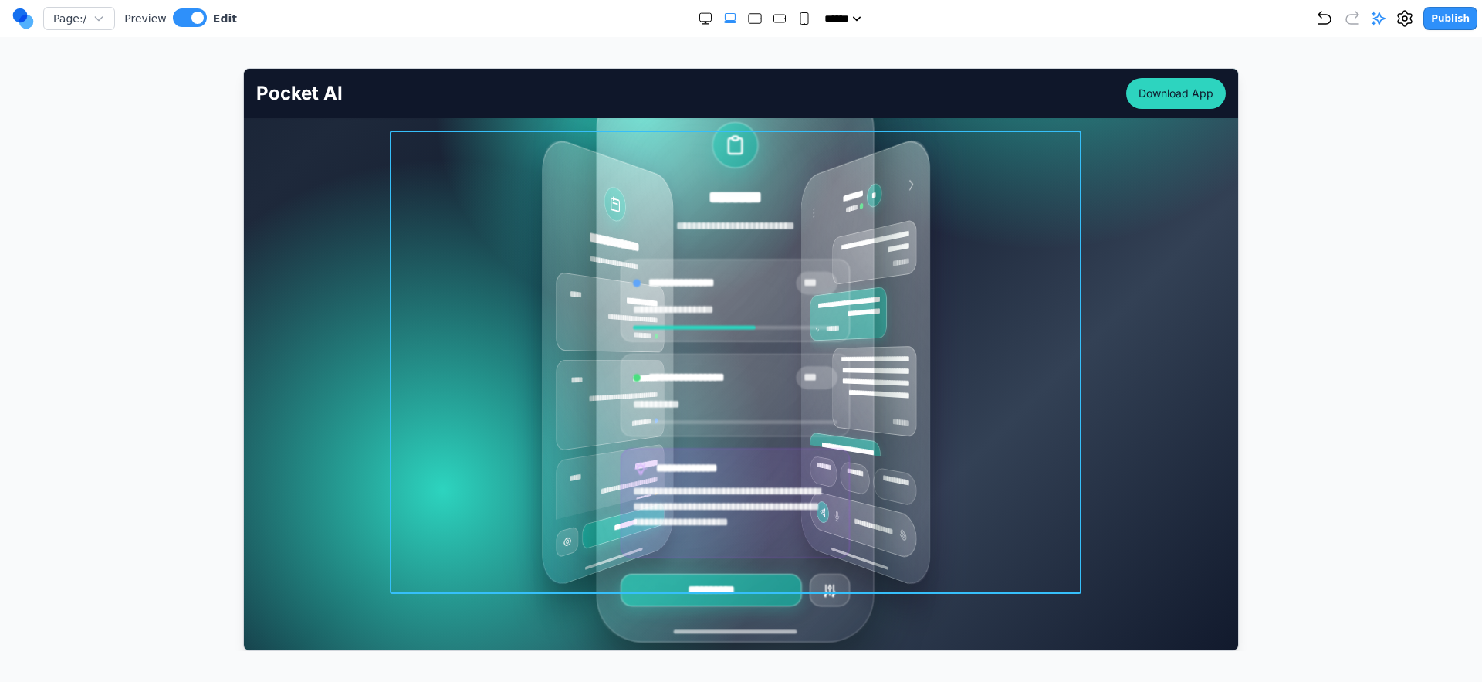
click at [460, 254] on div "**********" at bounding box center [741, 361] width 692 height 463
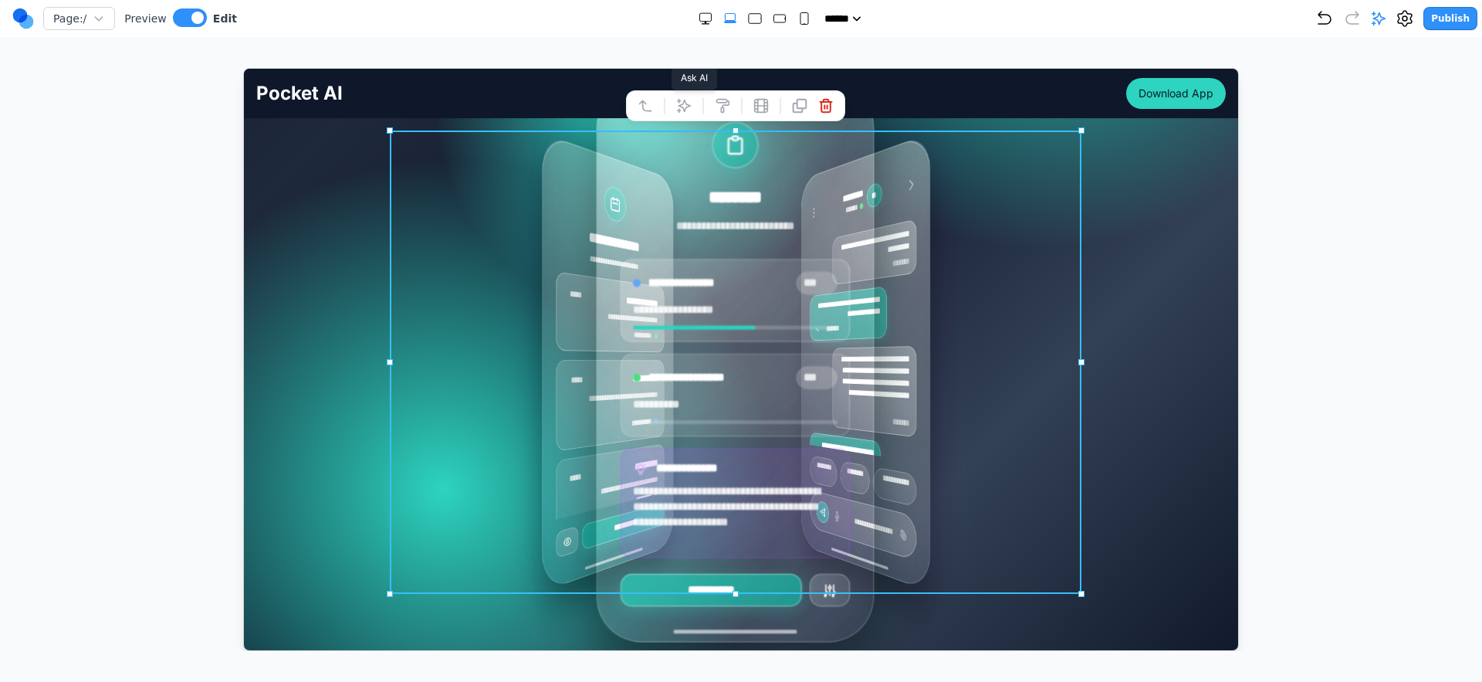
click at [686, 112] on button at bounding box center [683, 105] width 25 height 25
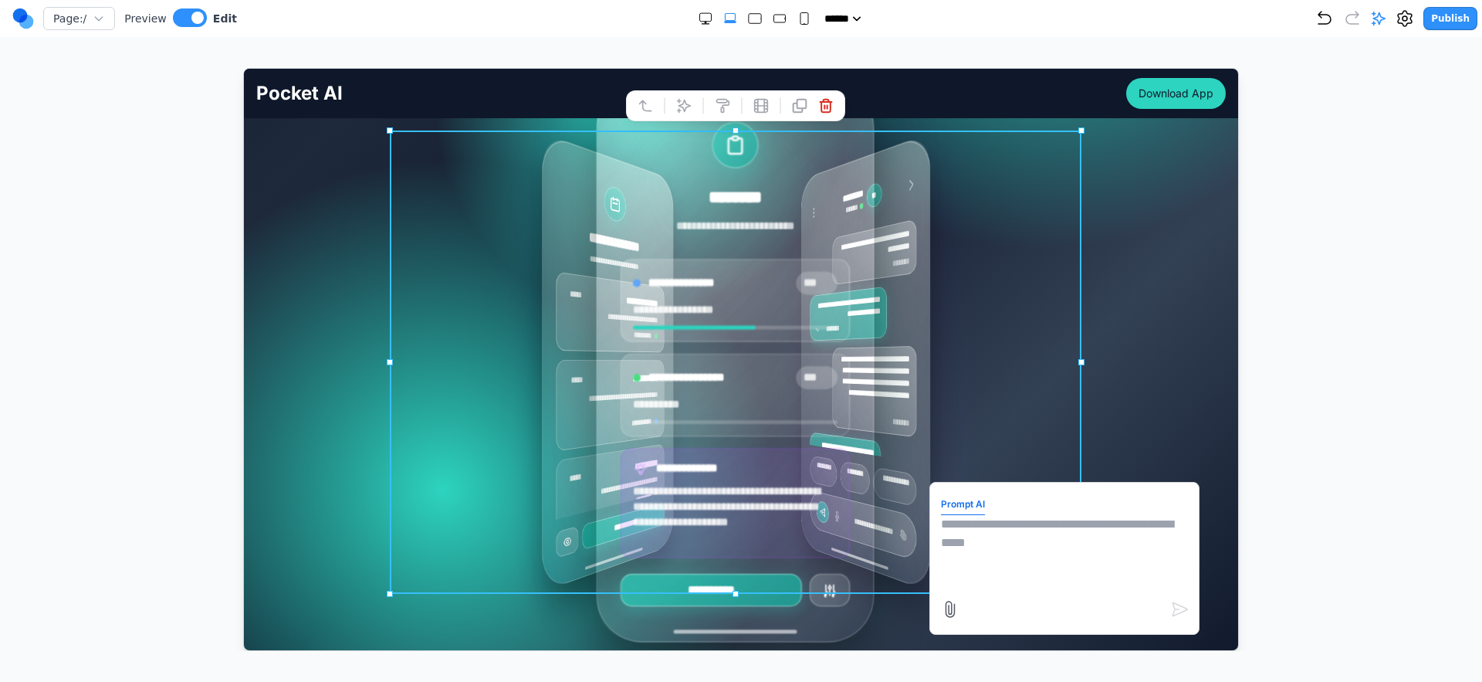
click at [1034, 544] on textarea at bounding box center [1063, 552] width 247 height 77
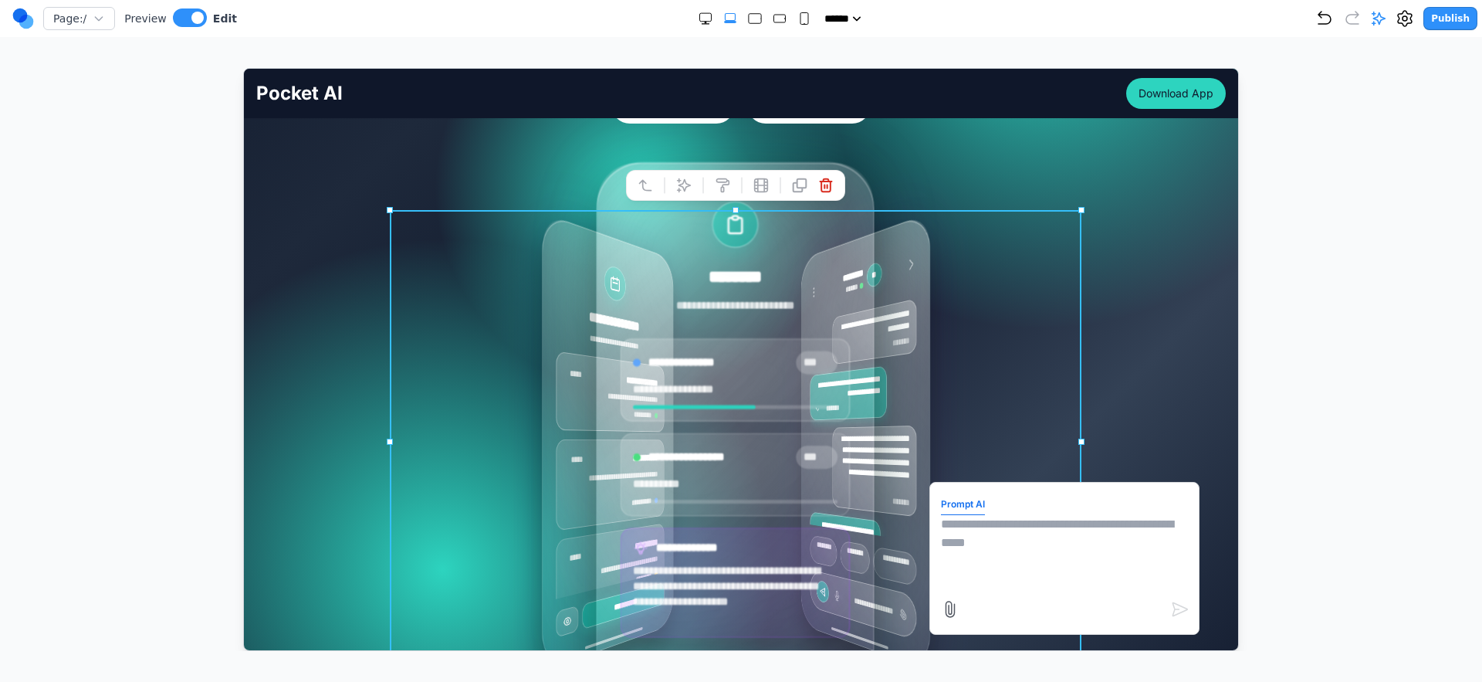
scroll to position [261, 0]
type textarea "**********"
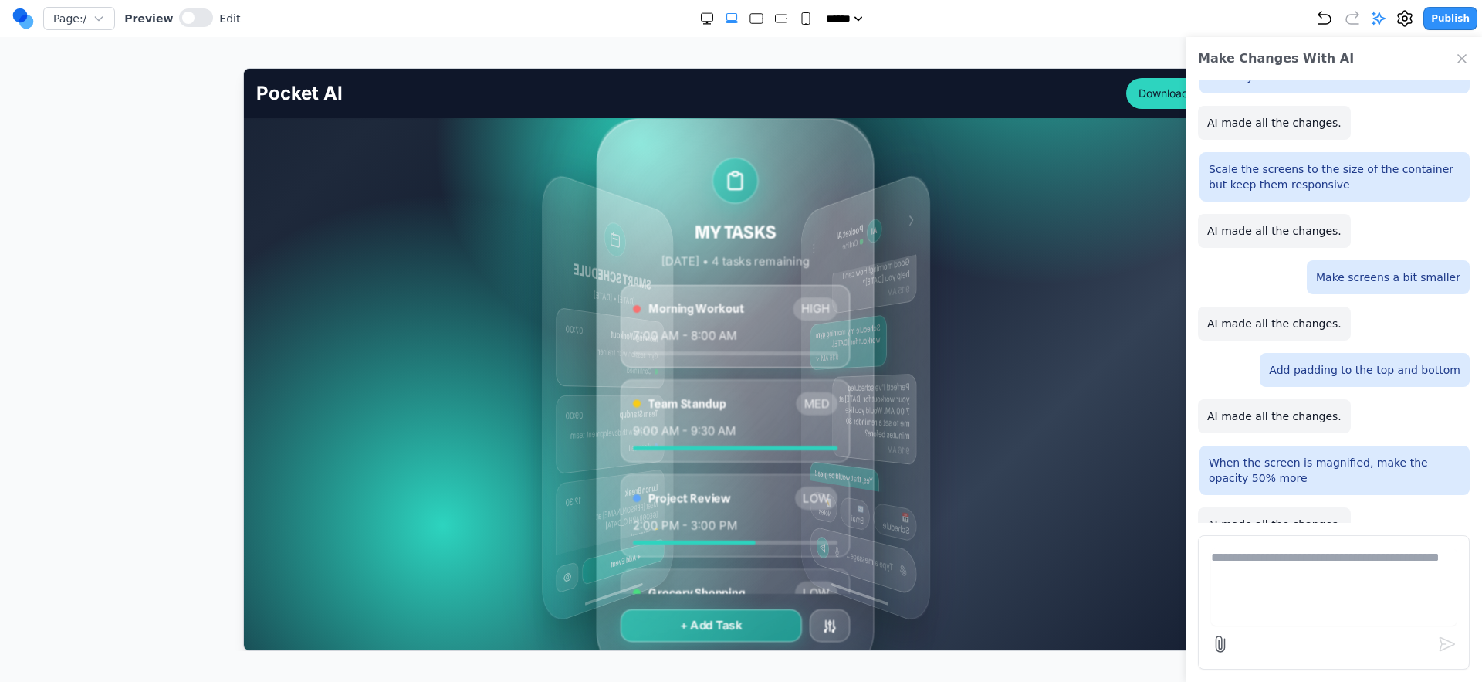
scroll to position [305, 0]
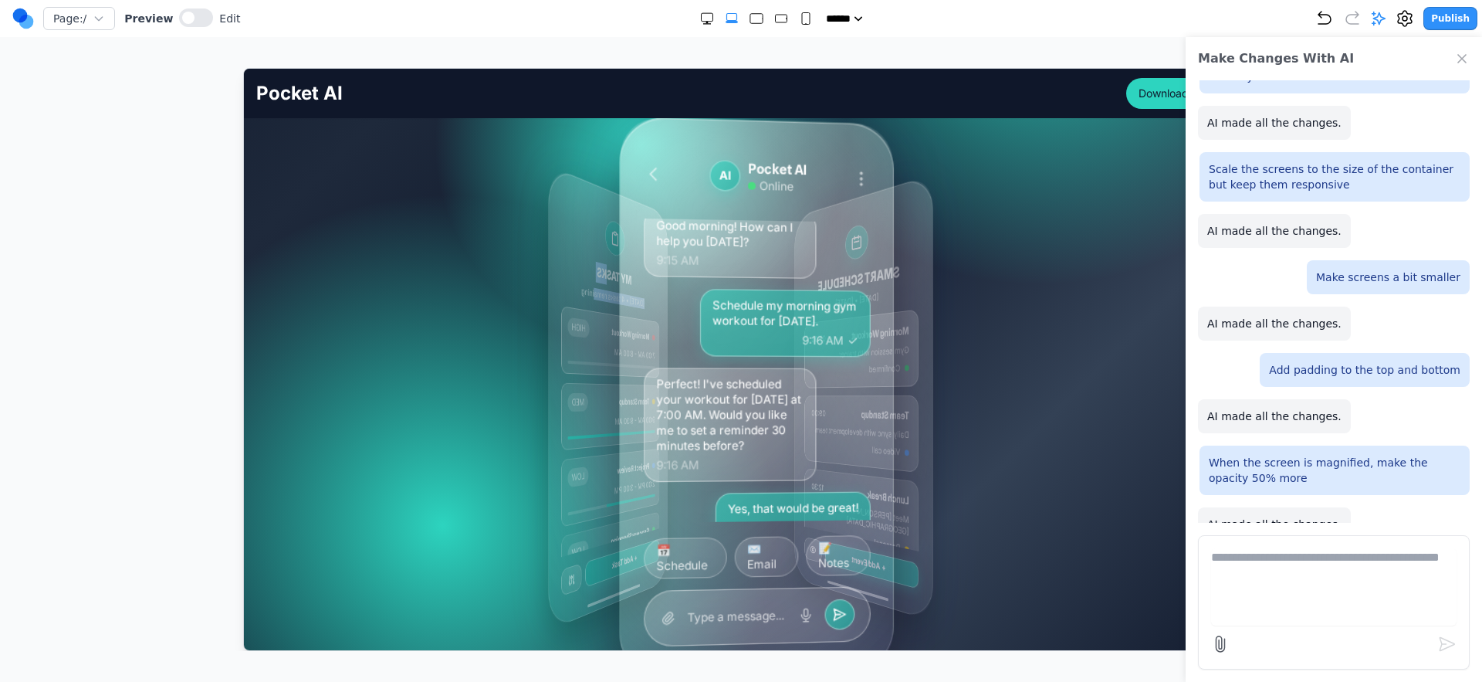
drag, startPoint x: 776, startPoint y: 254, endPoint x: 598, endPoint y: 265, distance: 178.7
click at [598, 265] on div "MY TASKS Today • 4 tasks remaining" at bounding box center [609, 256] width 98 height 110
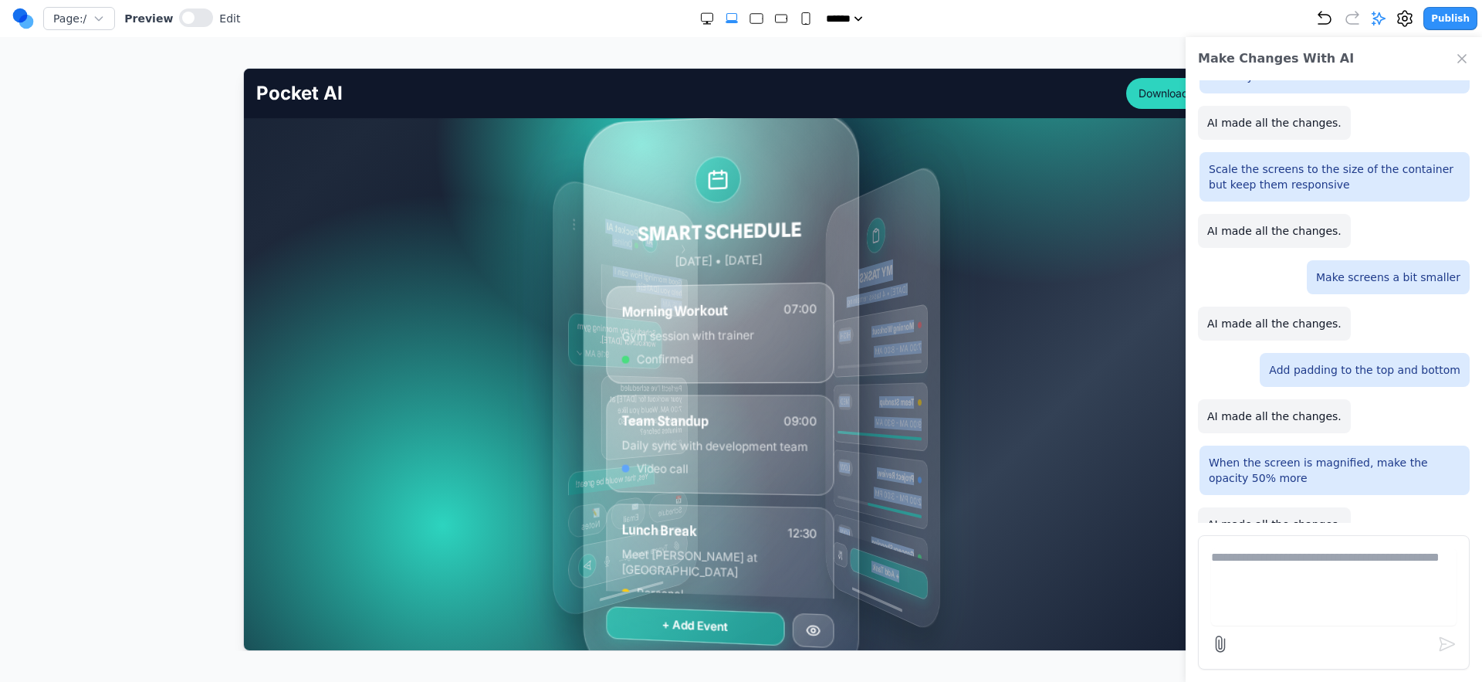
drag, startPoint x: 713, startPoint y: 281, endPoint x: 518, endPoint y: 284, distance: 195.4
click at [516, 286] on div "MY TASKS Today • 4 tasks remaining Morning Workout HIGH 7:00 AM - 8:00 AM Team …" at bounding box center [741, 396] width 692 height 463
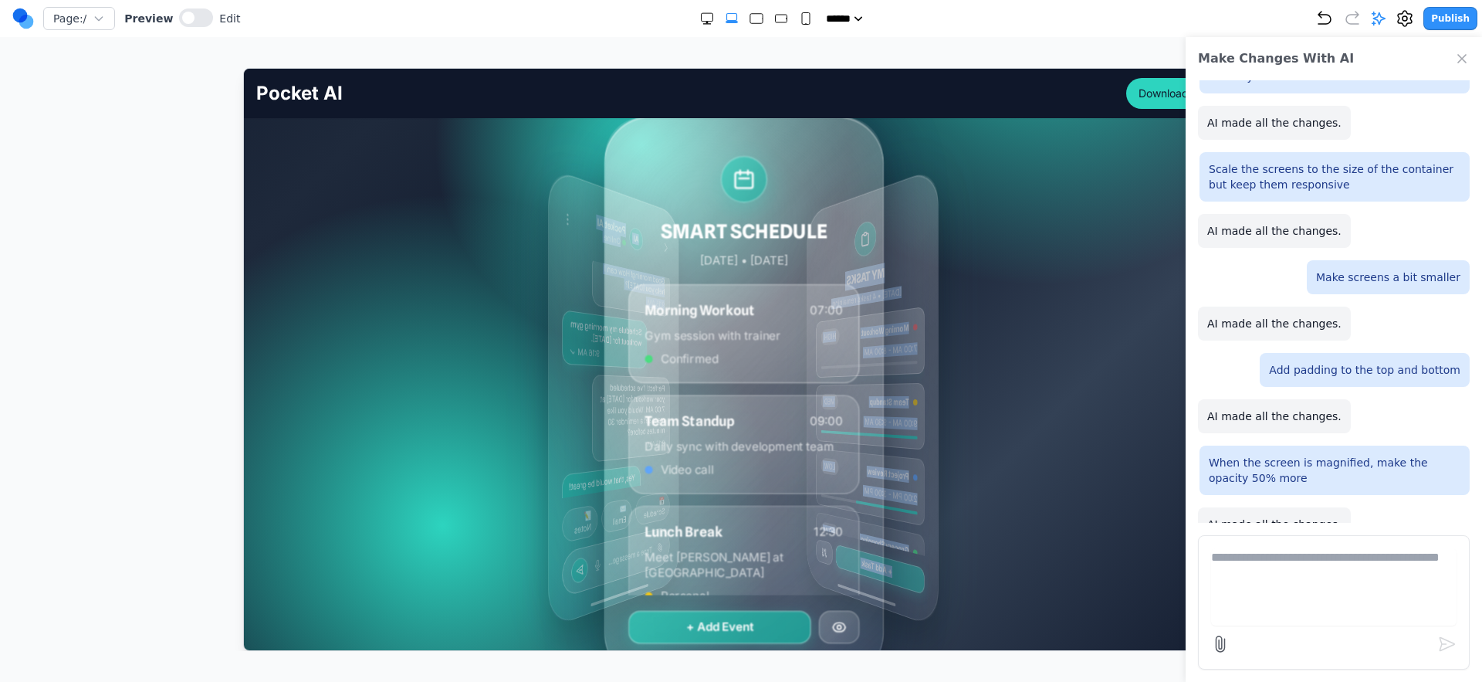
drag, startPoint x: 622, startPoint y: 276, endPoint x: 673, endPoint y: 292, distance: 53.2
click at [630, 287] on div "SMART SCHEDULE Today • March 15, 2024 Morning Workout 07:00 Gym session with tr…" at bounding box center [744, 396] width 278 height 561
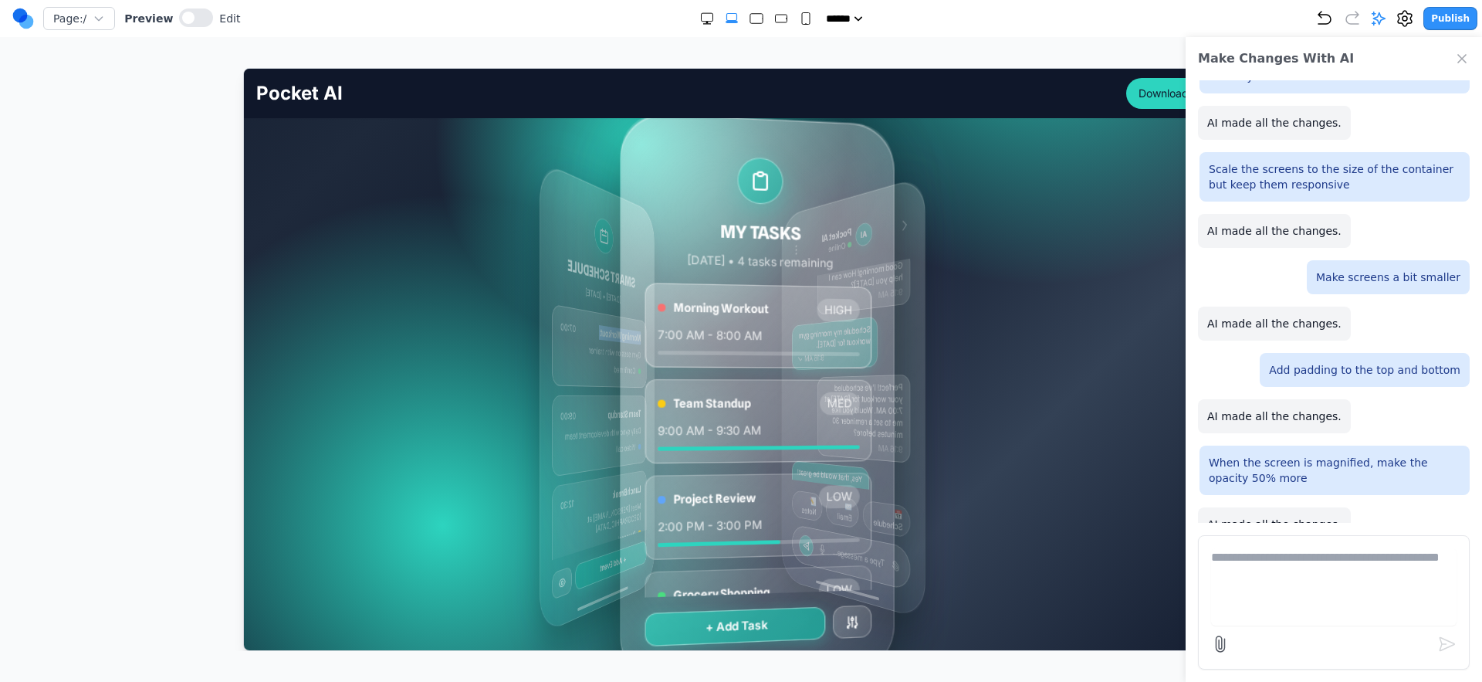
drag, startPoint x: 759, startPoint y: 299, endPoint x: 722, endPoint y: 265, distance: 50.3
click at [596, 310] on div "SMART SCHEDULE Today • March 15, 2024 Morning Workout 07:00 Gym session with tr…" at bounding box center [597, 396] width 114 height 473
drag, startPoint x: 922, startPoint y: 190, endPoint x: 818, endPoint y: 206, distance: 104.7
click at [818, 206] on div "MY TASKS Today • 4 tasks remaining Morning Workout HIGH 7:00 AM - 8:00 AM Team …" at bounding box center [741, 396] width 692 height 463
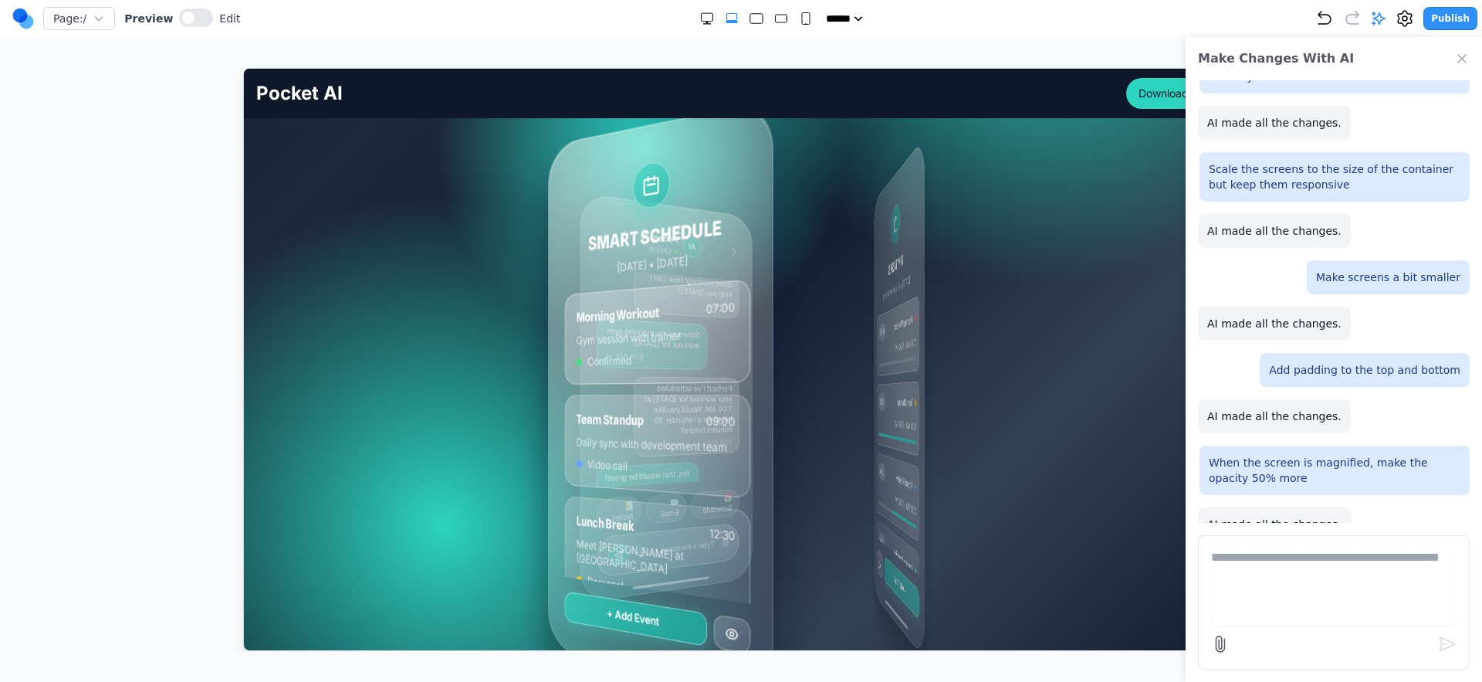
drag, startPoint x: 817, startPoint y: 204, endPoint x: 381, endPoint y: 220, distance: 436.5
click at [381, 220] on div "MY TASKS Today • 4 tasks remaining Morning Workout HIGH 7:00 AM - 8:00 AM Team …" at bounding box center [741, 396] width 970 height 537
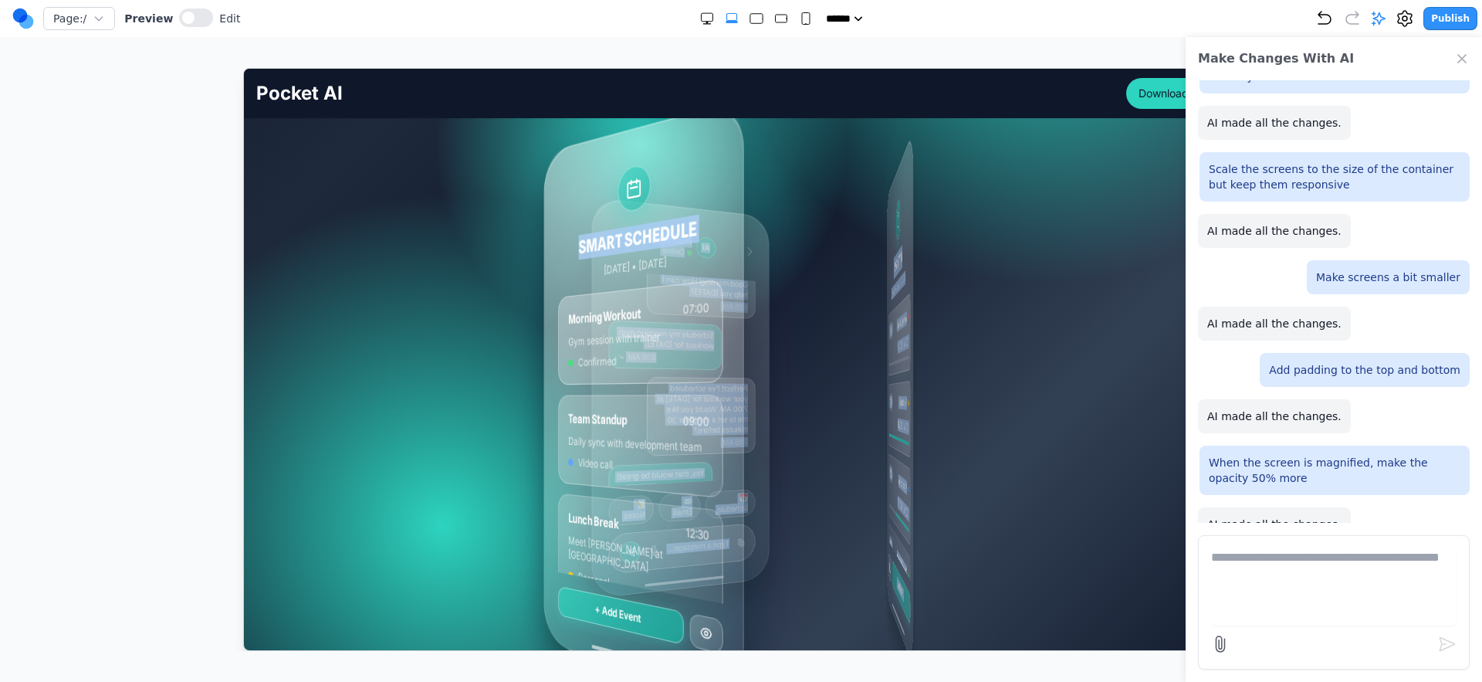
drag, startPoint x: 781, startPoint y: 275, endPoint x: 547, endPoint y: 271, distance: 234.0
click at [547, 271] on div "MY TASKS Today • 4 tasks remaining Morning Workout HIGH 7:00 AM - 8:00 AM Team …" at bounding box center [741, 396] width 692 height 463
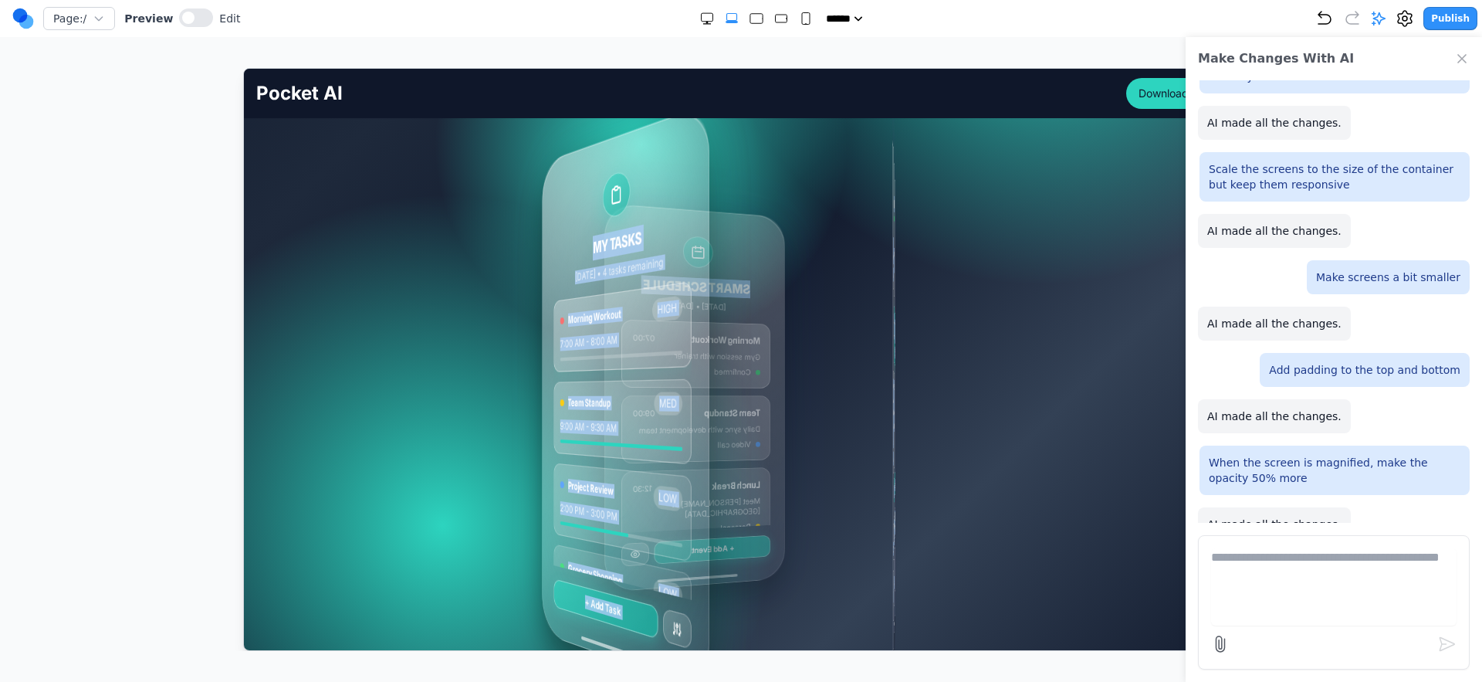
drag, startPoint x: 550, startPoint y: 270, endPoint x: 361, endPoint y: 265, distance: 189.2
click at [361, 265] on div "MY TASKS Today • 4 tasks remaining Morning Workout HIGH 7:00 AM - 8:00 AM Team …" at bounding box center [741, 396] width 970 height 537
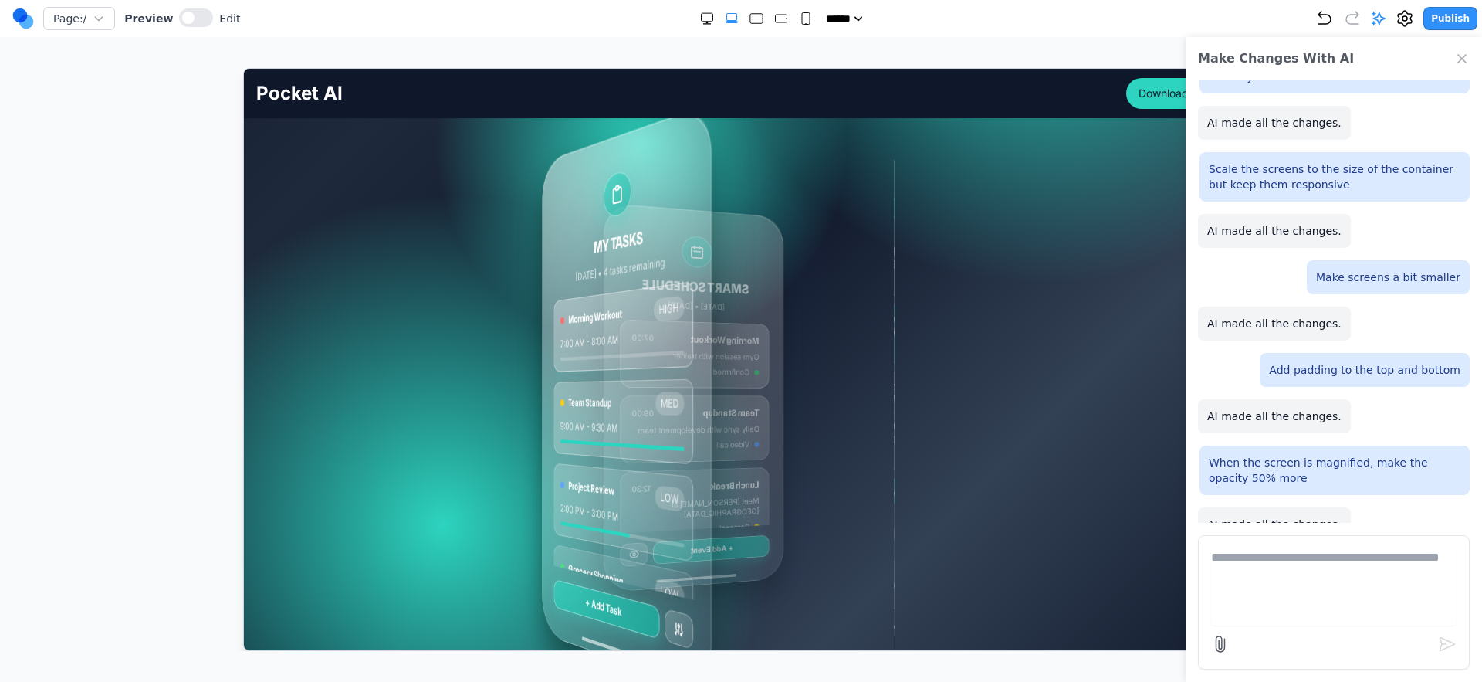
click at [361, 265] on div "MY TASKS Today • 4 tasks remaining Morning Workout HIGH 7:00 AM - 8:00 AM Team …" at bounding box center [741, 396] width 970 height 537
drag, startPoint x: 522, startPoint y: 265, endPoint x: 609, endPoint y: 266, distance: 87.3
click at [608, 266] on div "MY TASKS Today • 4 tasks remaining Morning Workout HIGH 7:00 AM - 8:00 AM Team …" at bounding box center [741, 396] width 692 height 463
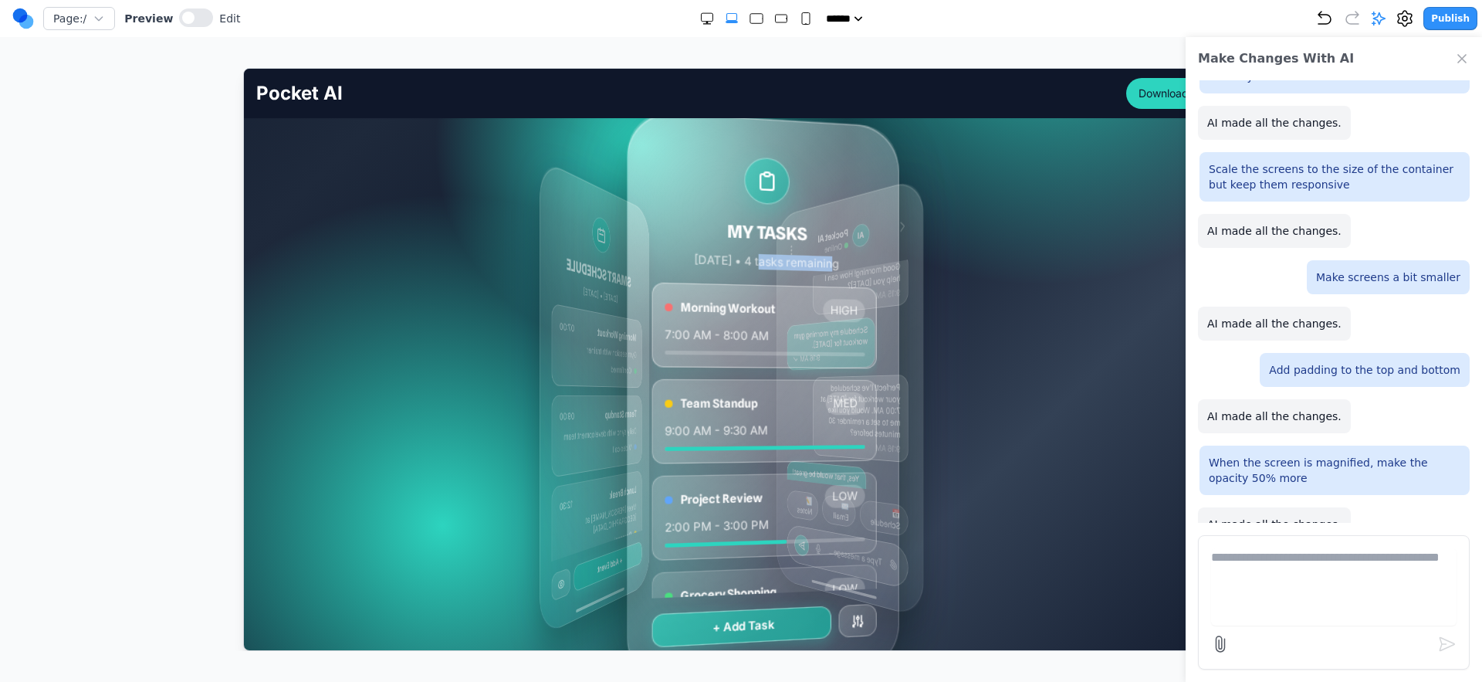
drag, startPoint x: 609, startPoint y: 266, endPoint x: 675, endPoint y: 268, distance: 65.7
click at [676, 268] on div "MY TASKS Today • 4 tasks remaining Morning Workout HIGH 7:00 AM - 8:00 AM Team …" at bounding box center [763, 397] width 270 height 574
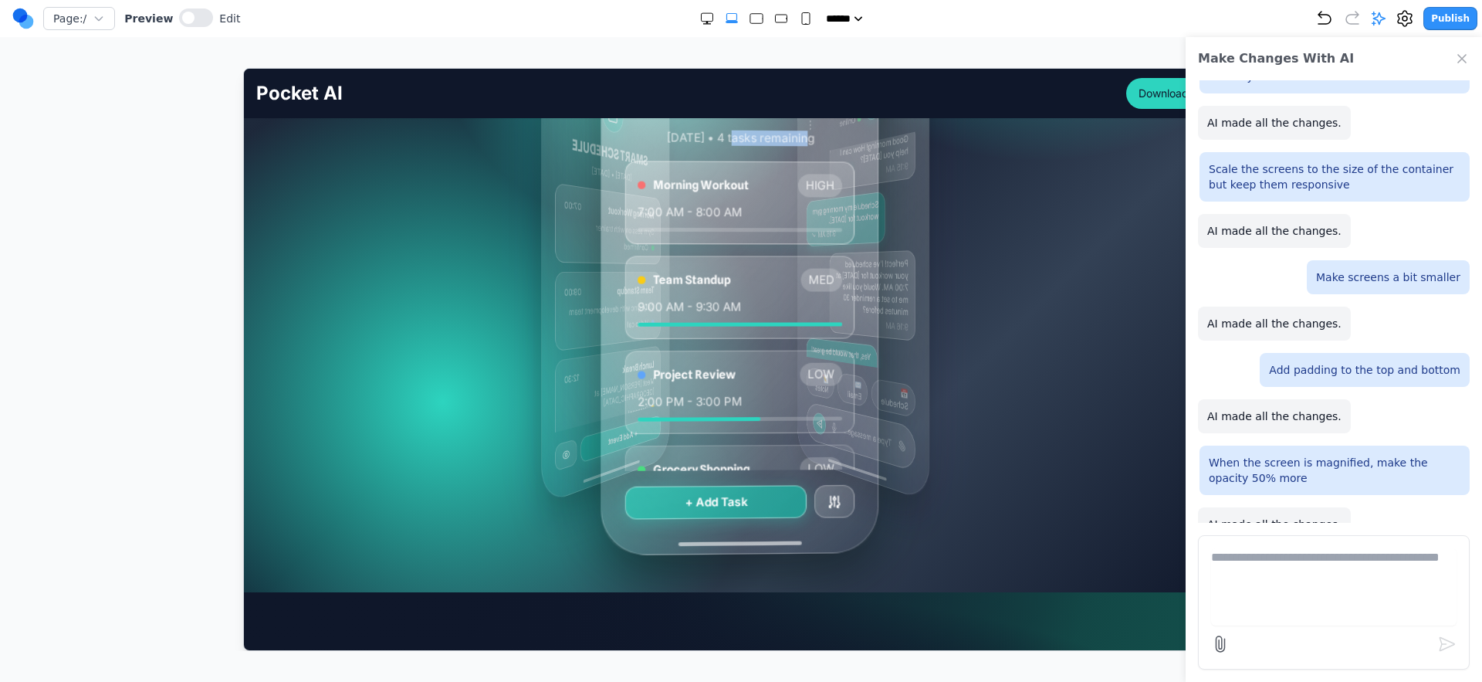
scroll to position [442, 0]
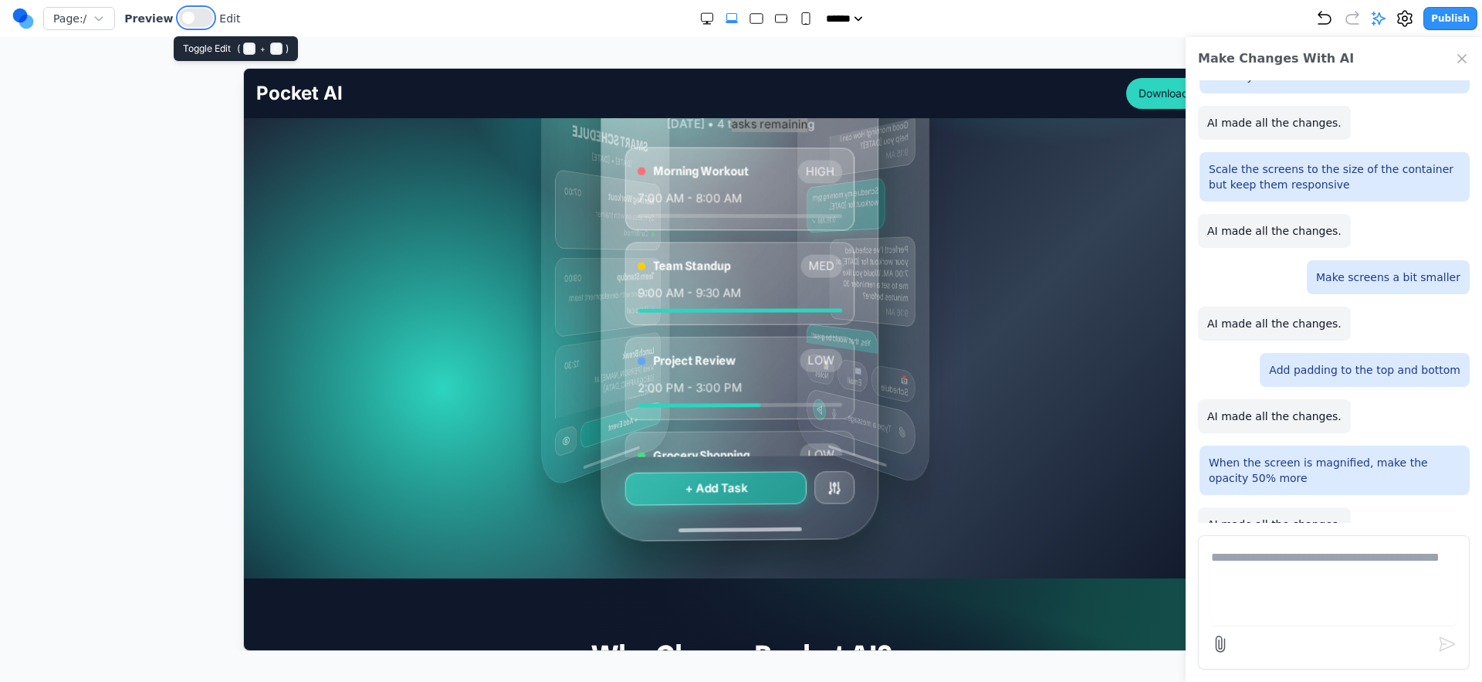
click at [202, 24] on button at bounding box center [196, 17] width 34 height 19
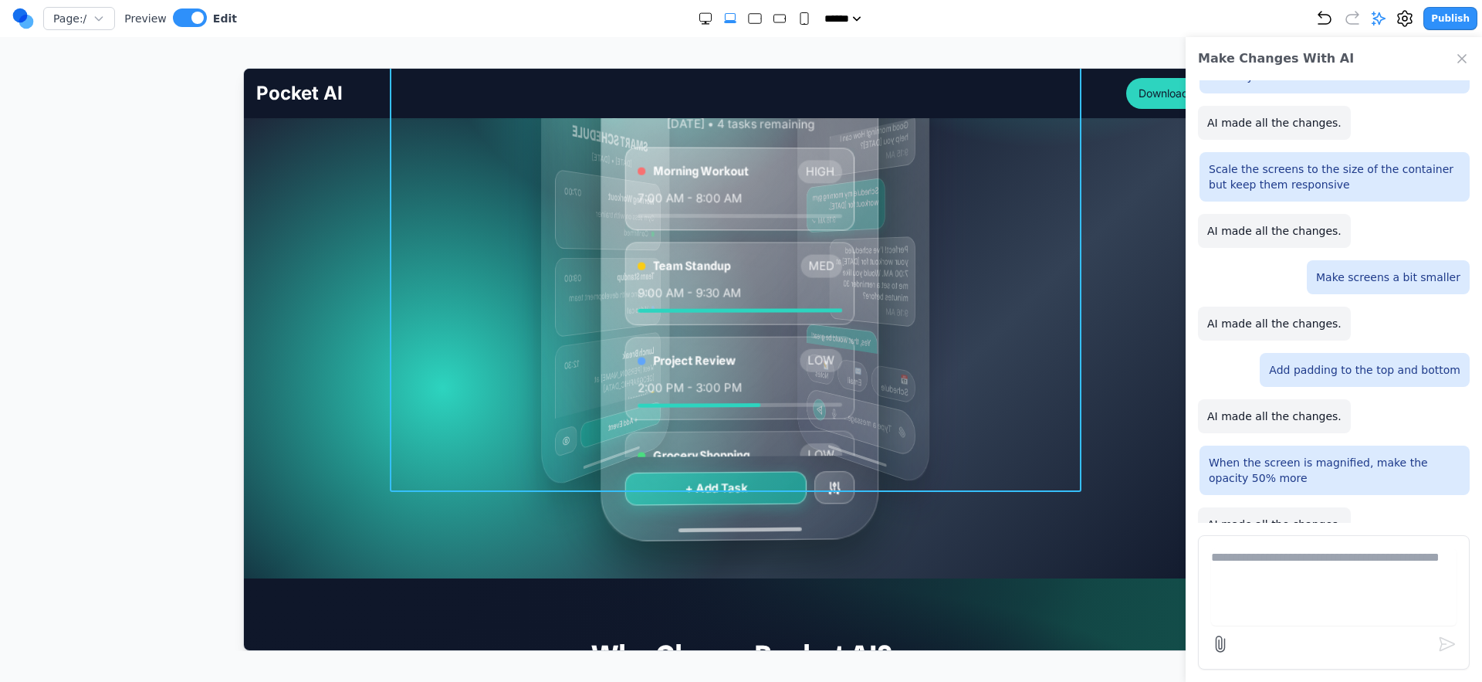
click at [395, 273] on div "MY TASKS Today • 4 tasks remaining Morning Workout HIGH 7:00 AM - 8:00 AM Team …" at bounding box center [741, 259] width 692 height 463
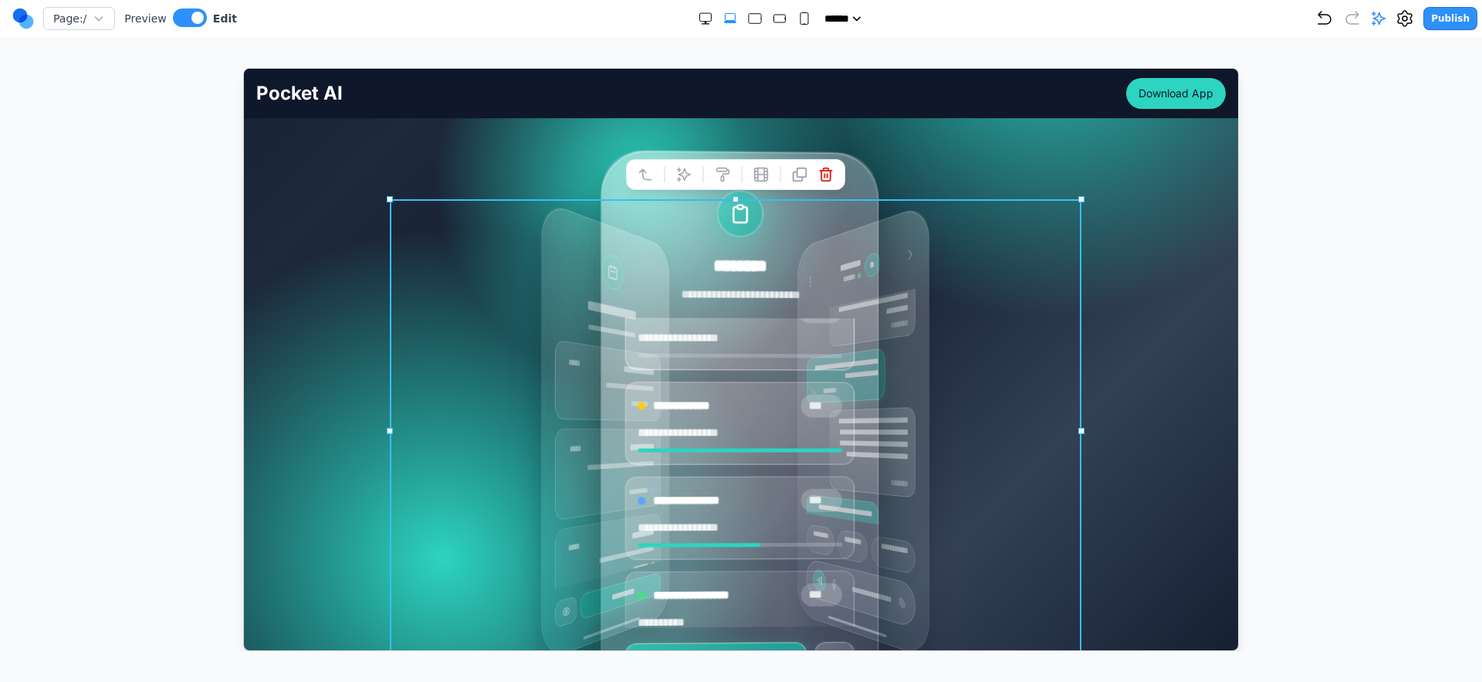
scroll to position [24, 0]
drag, startPoint x: 681, startPoint y: 173, endPoint x: 738, endPoint y: 232, distance: 81.9
click at [681, 175] on icon at bounding box center [683, 173] width 15 height 15
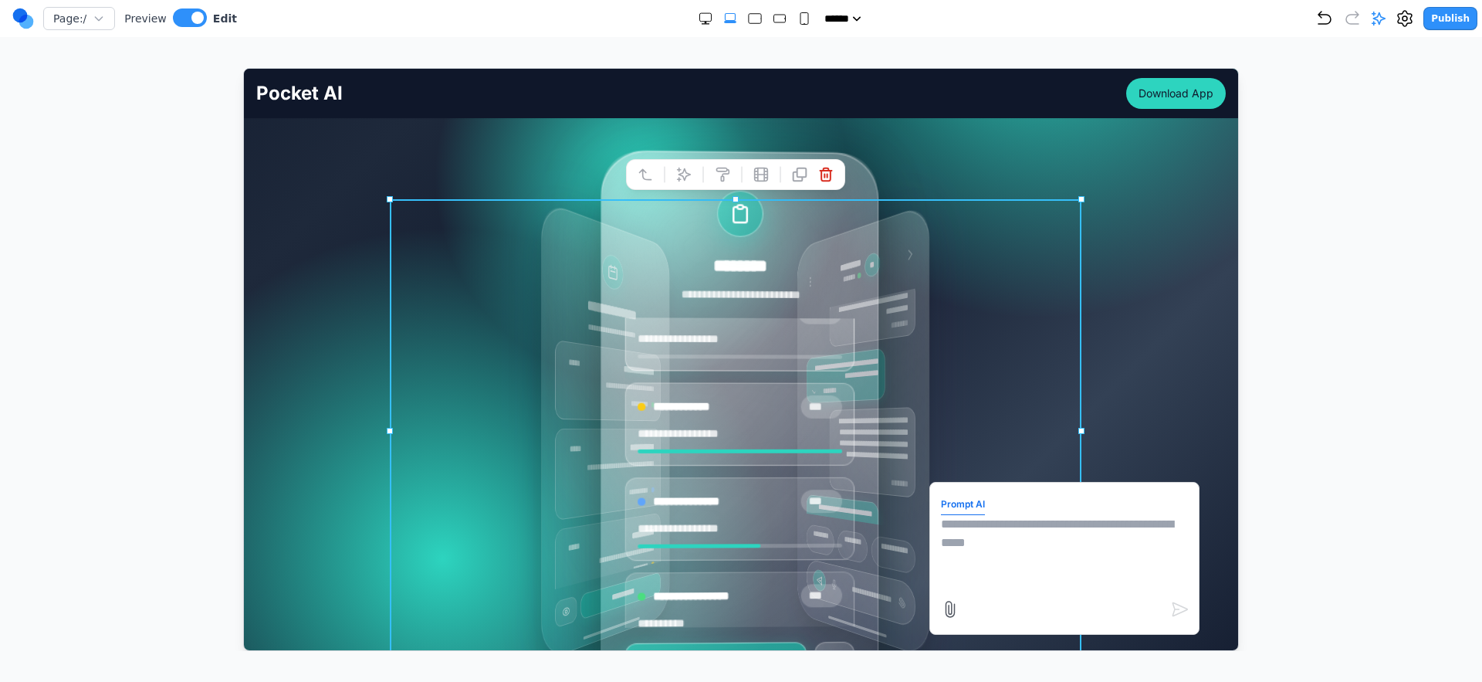
click at [1016, 581] on textarea at bounding box center [1063, 552] width 247 height 77
type textarea "*"
type textarea "**********"
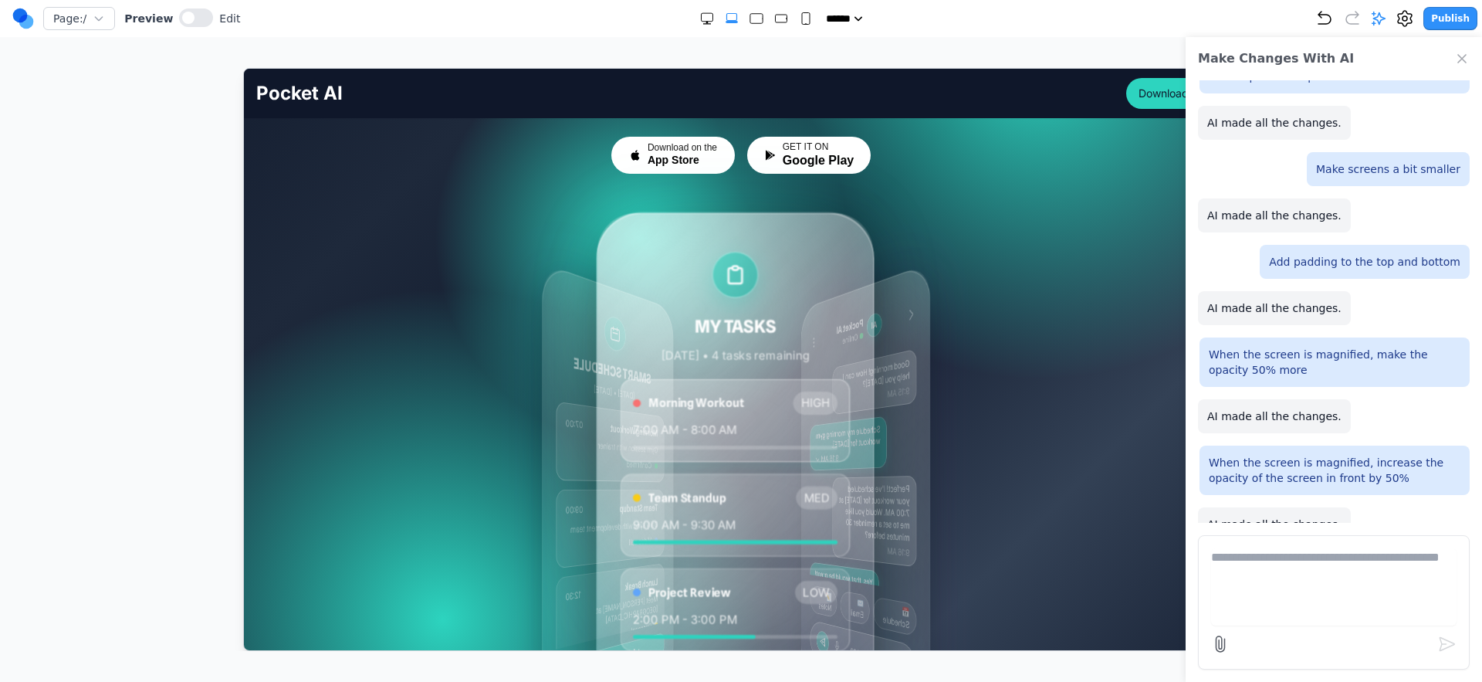
scroll to position [225, 0]
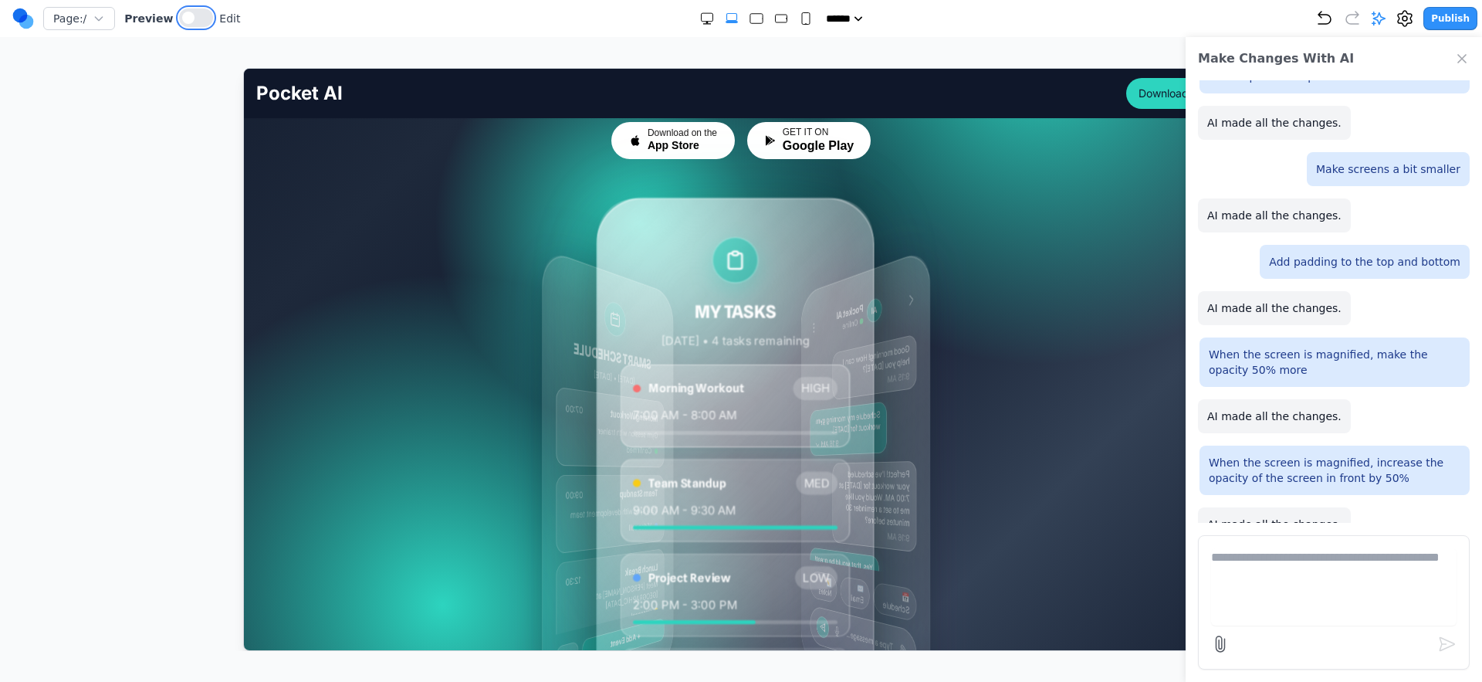
click at [179, 15] on button at bounding box center [196, 17] width 34 height 19
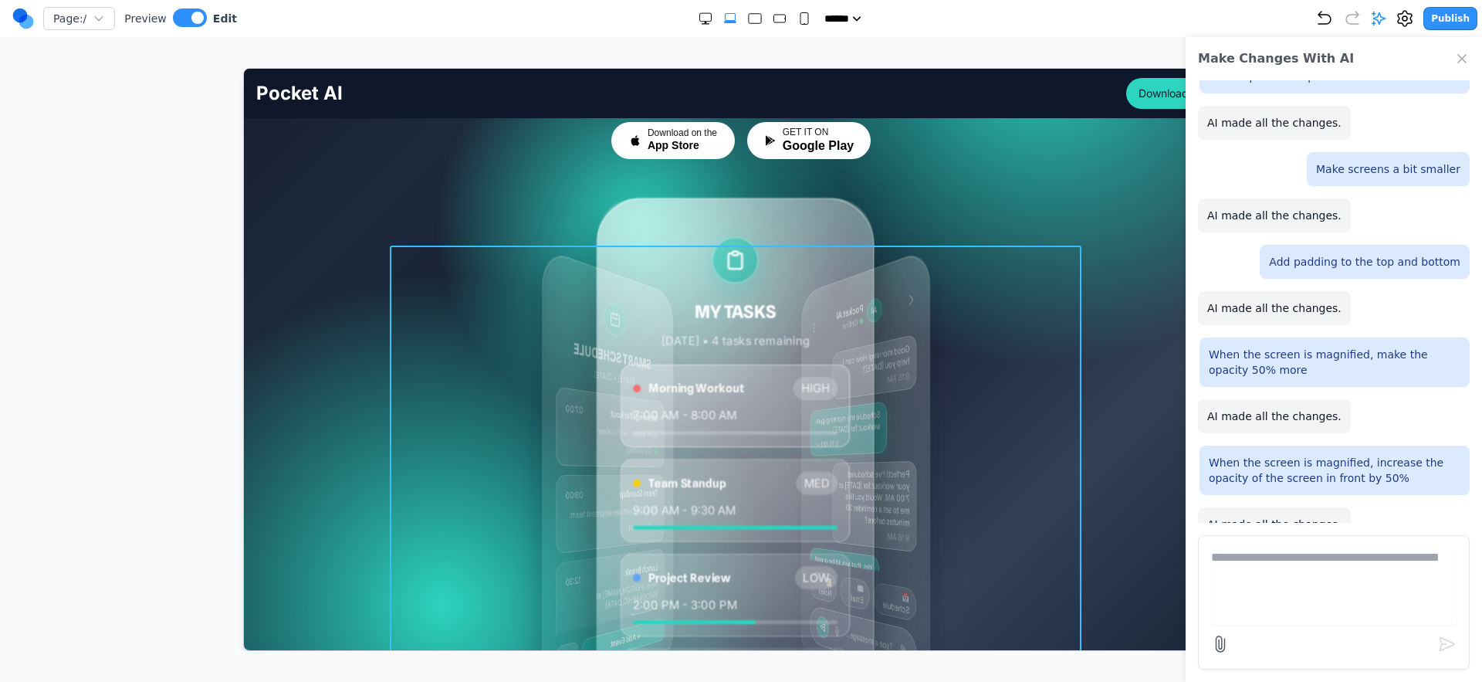
click at [496, 404] on div "MY TASKS Today • 4 tasks remaining Morning Workout HIGH 7:00 AM - 8:00 AM Team …" at bounding box center [741, 476] width 692 height 463
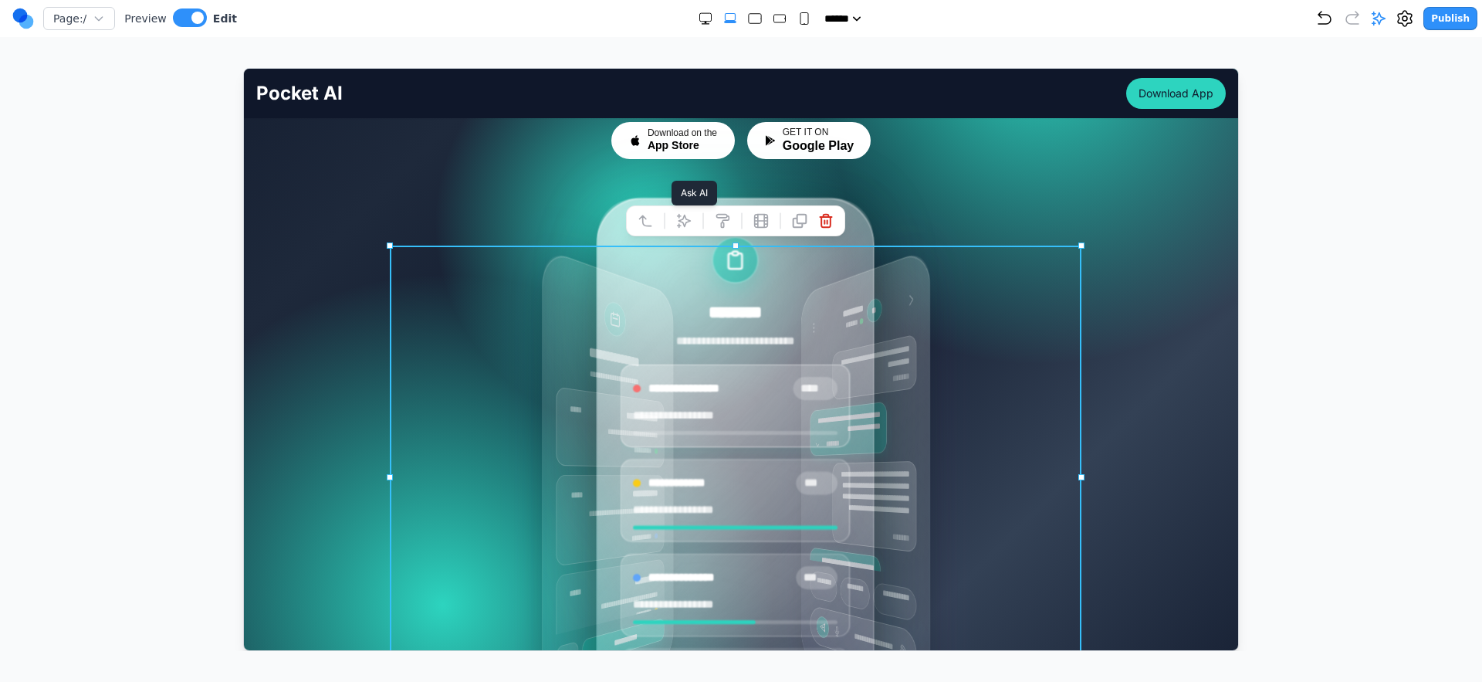
click at [686, 225] on icon at bounding box center [683, 219] width 15 height 15
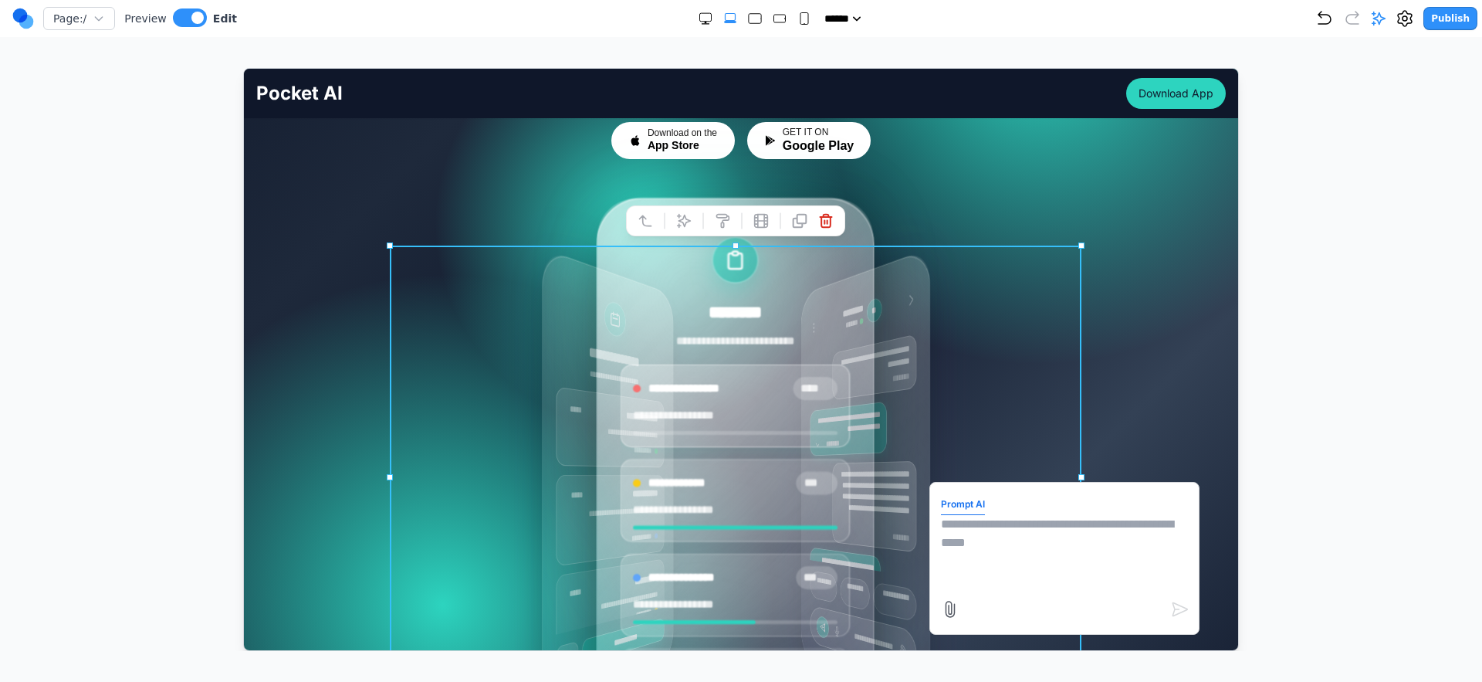
click at [994, 533] on textarea at bounding box center [1063, 552] width 247 height 77
click at [1163, 322] on div "**********" at bounding box center [741, 476] width 970 height 537
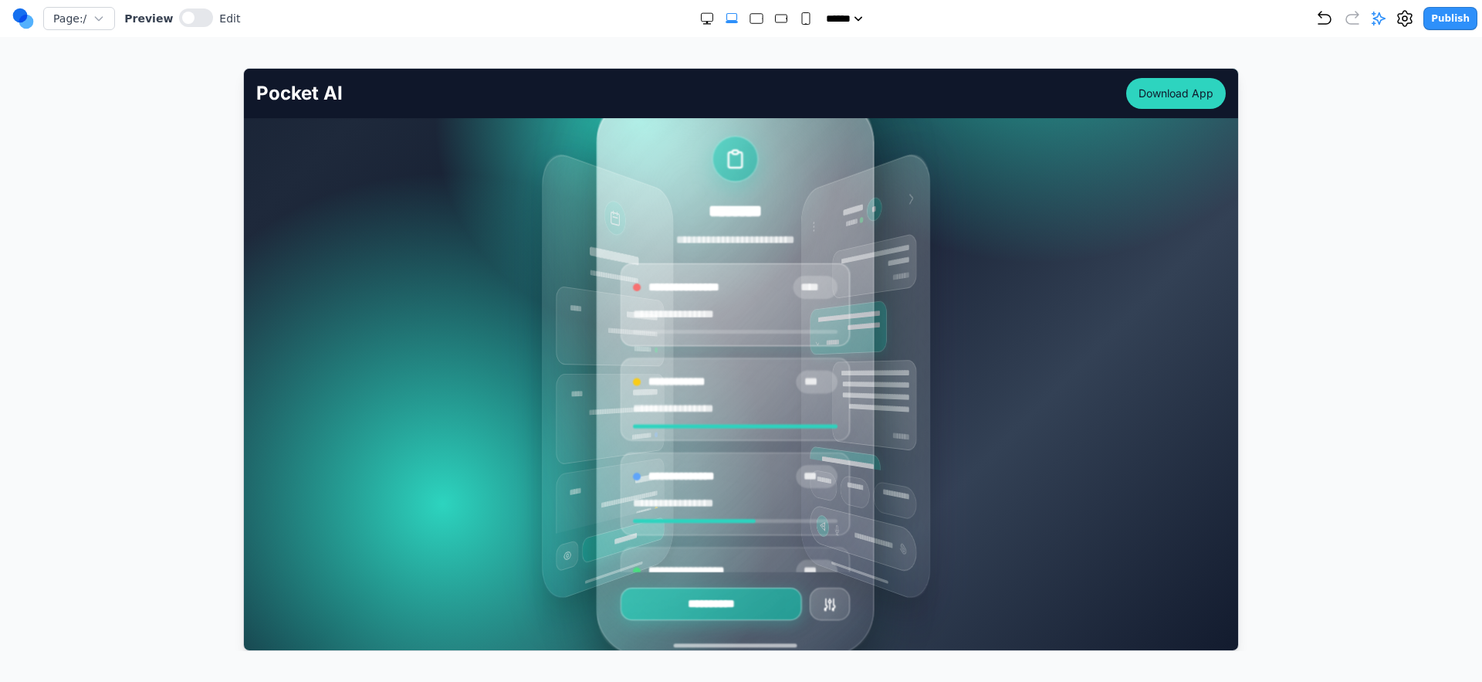
scroll to position [22, 0]
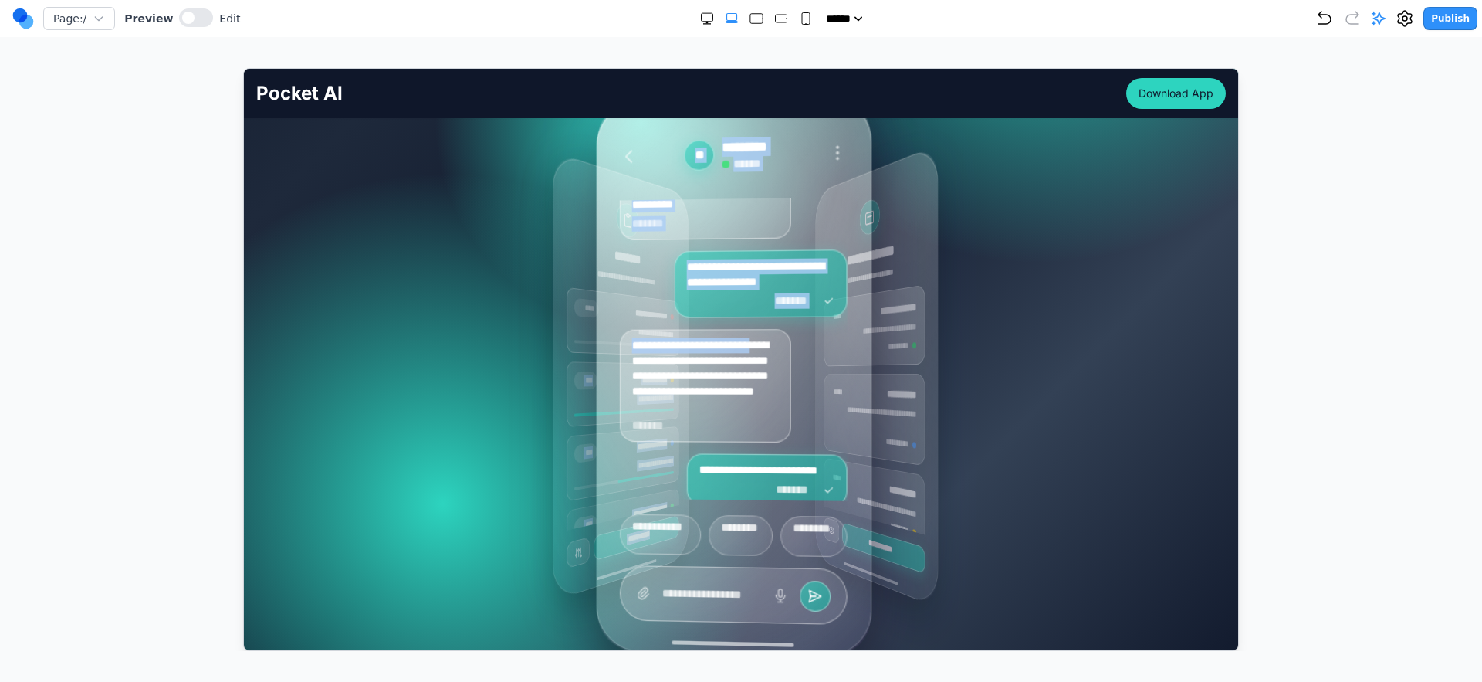
drag, startPoint x: 815, startPoint y: 337, endPoint x: 645, endPoint y: 359, distance: 171.2
click at [667, 359] on div "**********" at bounding box center [732, 375] width 130 height 512
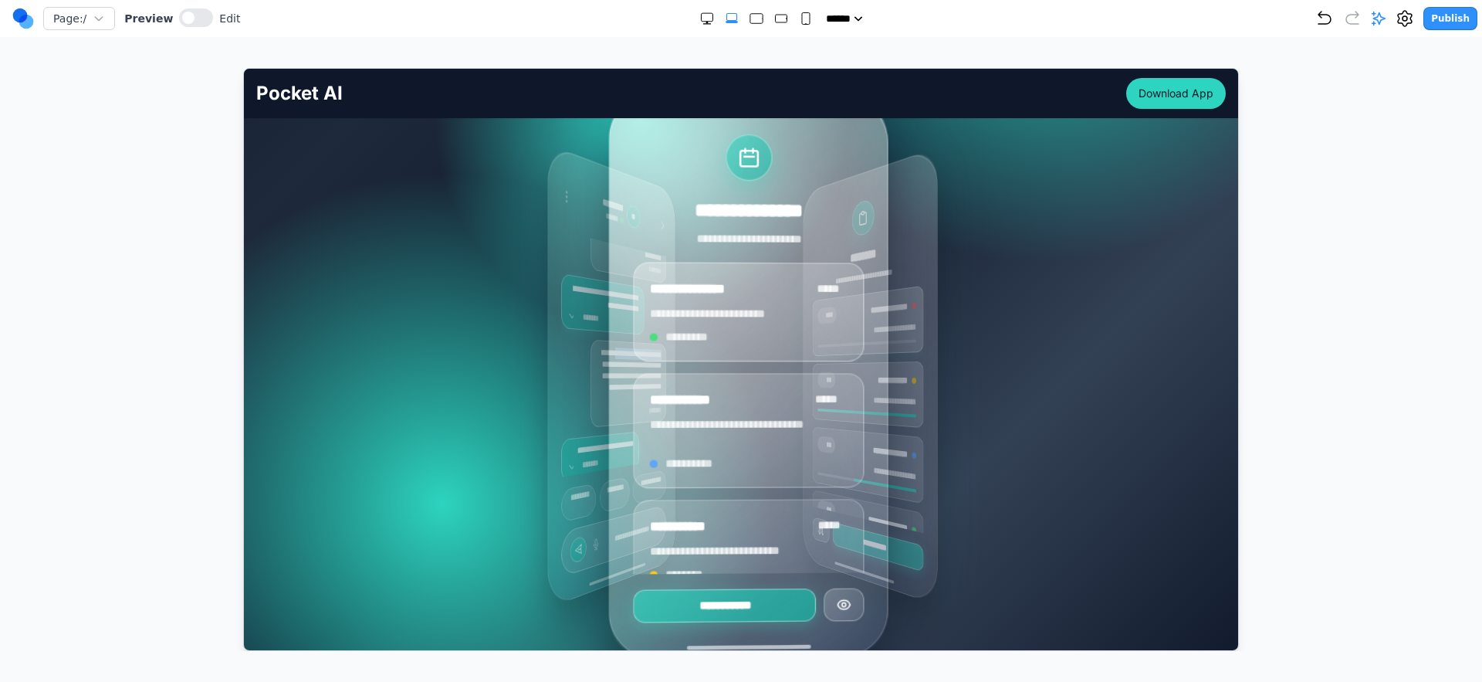
drag, startPoint x: 767, startPoint y: 333, endPoint x: 587, endPoint y: 350, distance: 180.7
click at [590, 350] on div "**********" at bounding box center [628, 382] width 76 height 88
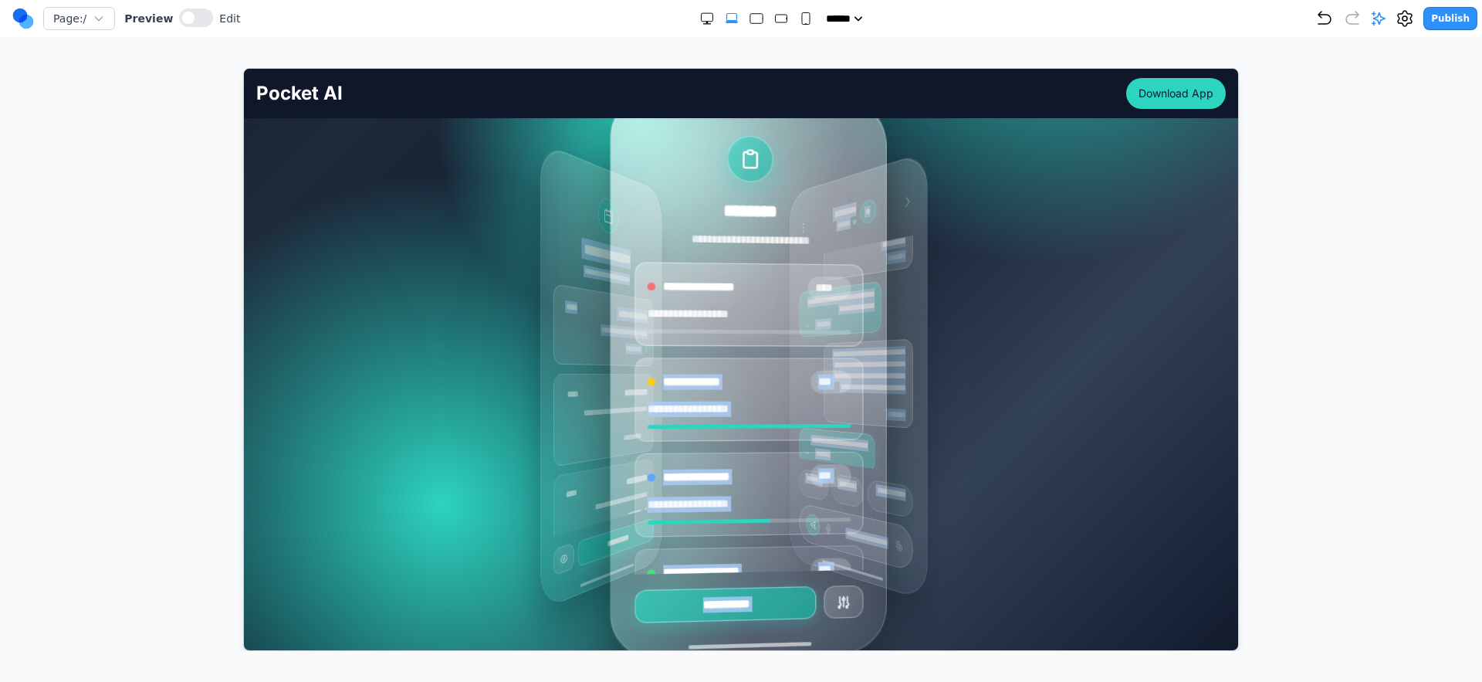
drag, startPoint x: 814, startPoint y: 358, endPoint x: 634, endPoint y: 365, distance: 180.0
click at [634, 365] on div "**********" at bounding box center [739, 374] width 231 height 453
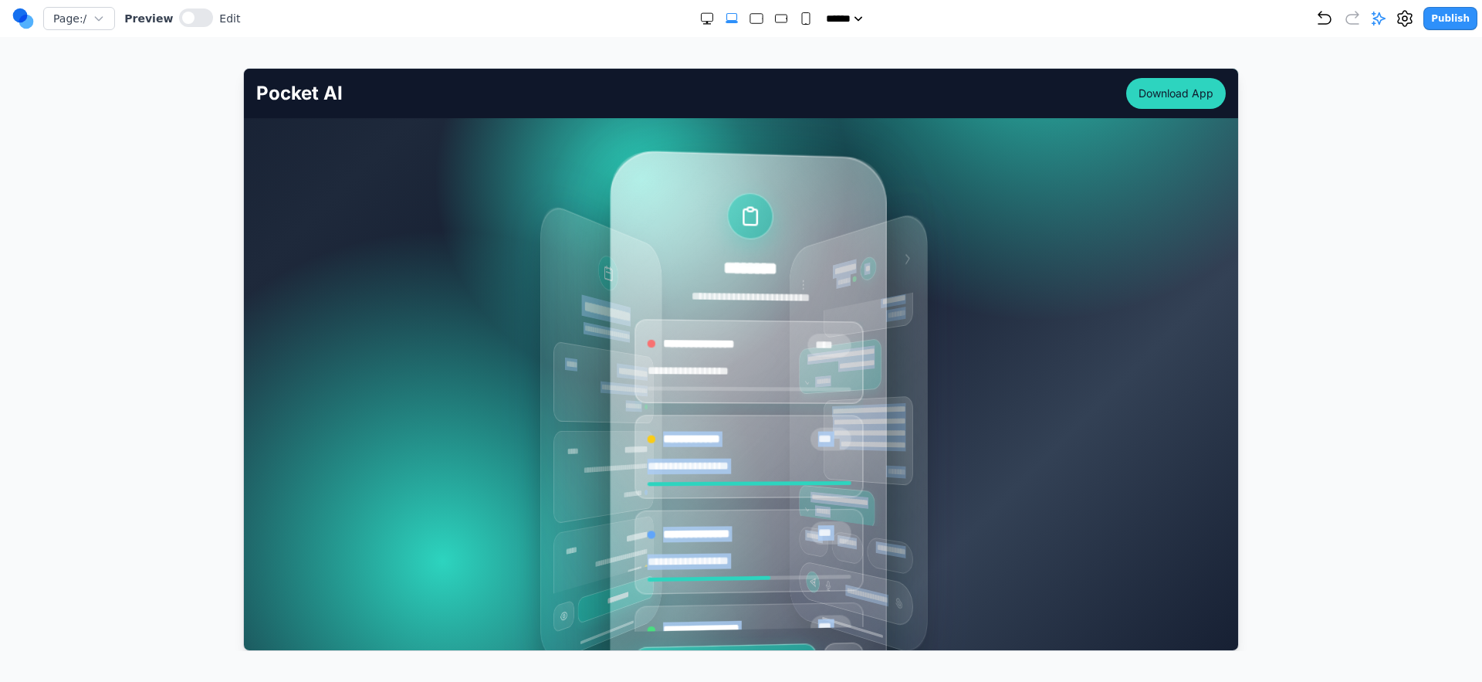
scroll to position [253, 0]
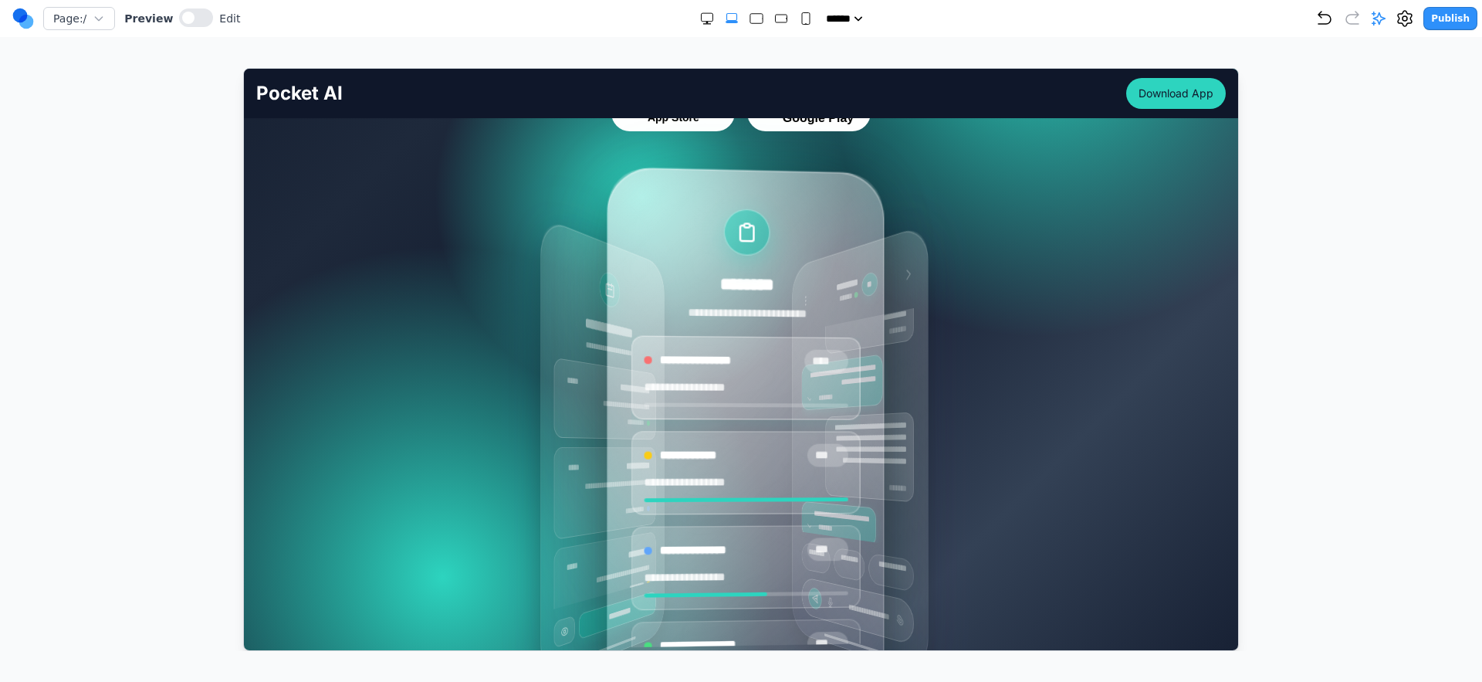
click at [803, 374] on div "**********" at bounding box center [745, 376] width 229 height 84
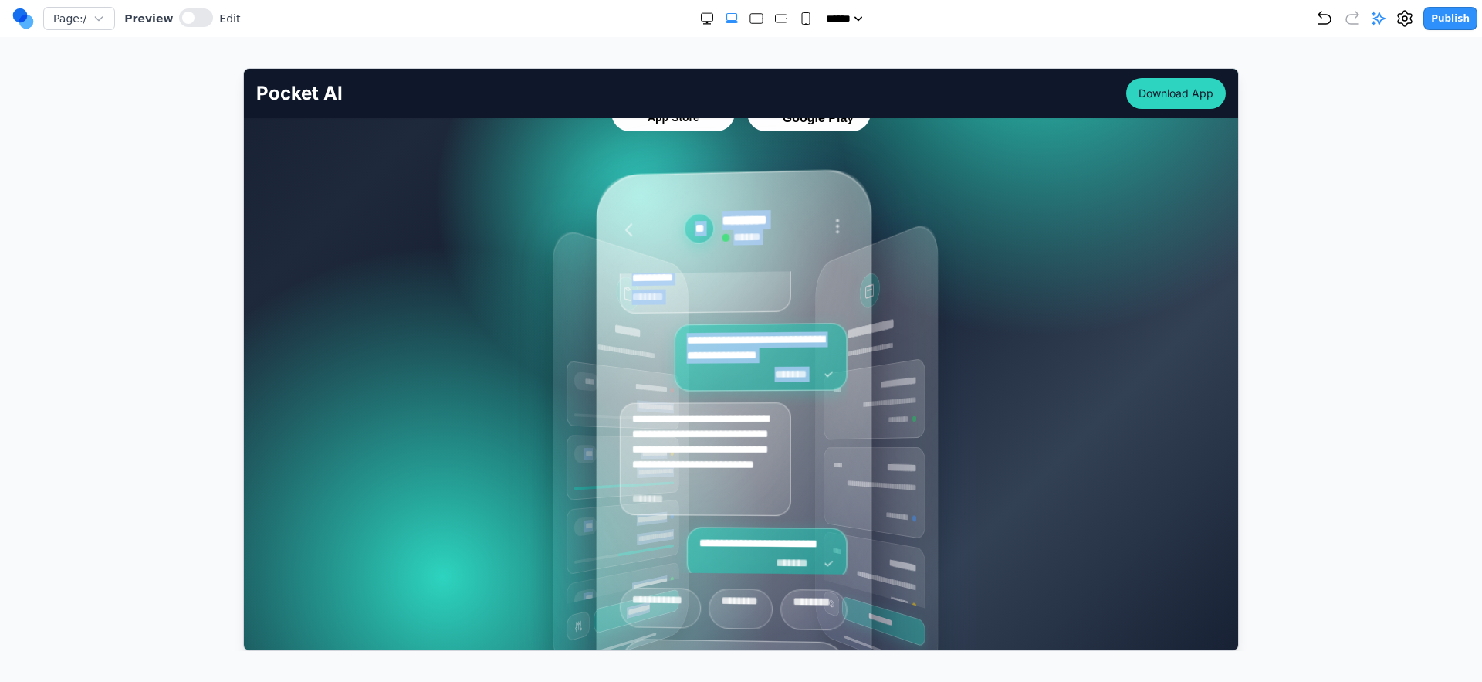
drag, startPoint x: 804, startPoint y: 372, endPoint x: 609, endPoint y: 393, distance: 196.4
click at [667, 393] on div "**********" at bounding box center [732, 448] width 130 height 512
click at [965, 355] on div "**********" at bounding box center [741, 448] width 692 height 463
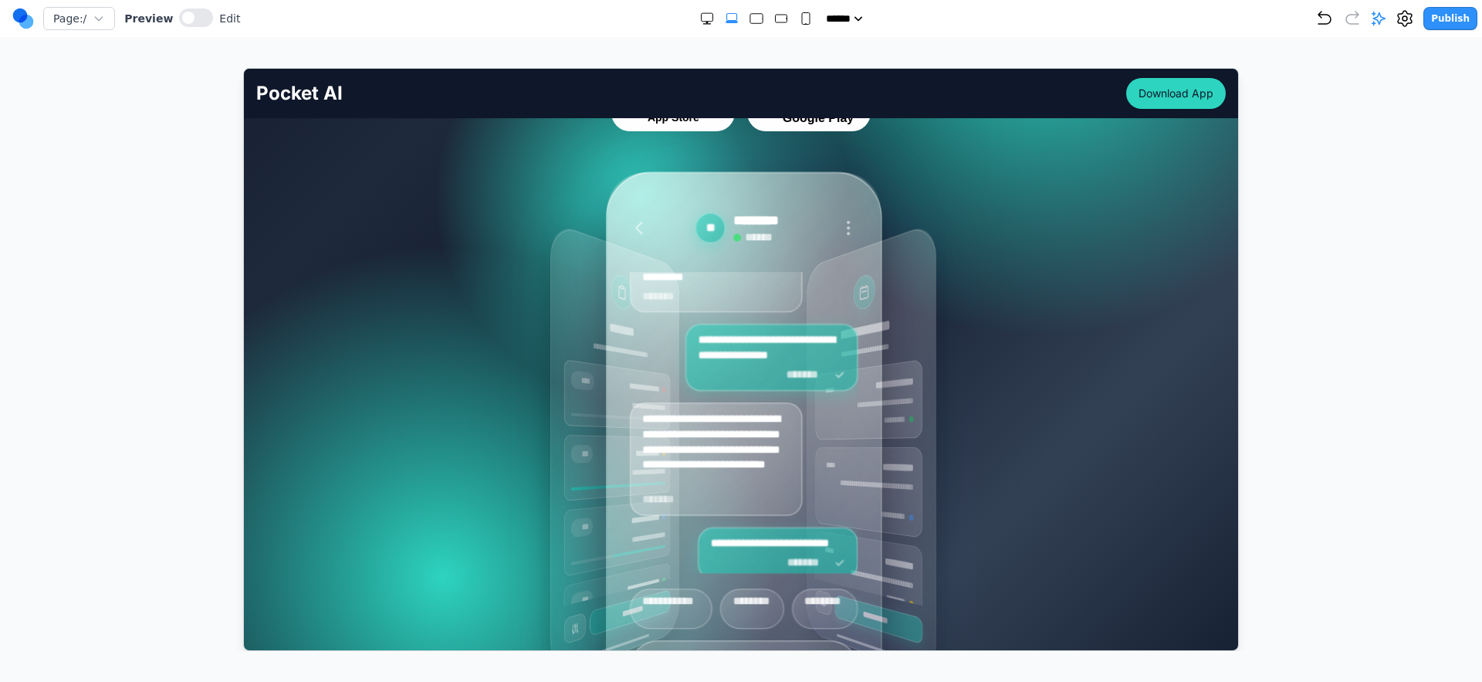
click at [823, 367] on div "**********" at bounding box center [771, 356] width 173 height 67
click at [917, 383] on div "**********" at bounding box center [872, 448] width 128 height 456
click at [939, 380] on div "**********" at bounding box center [741, 448] width 692 height 463
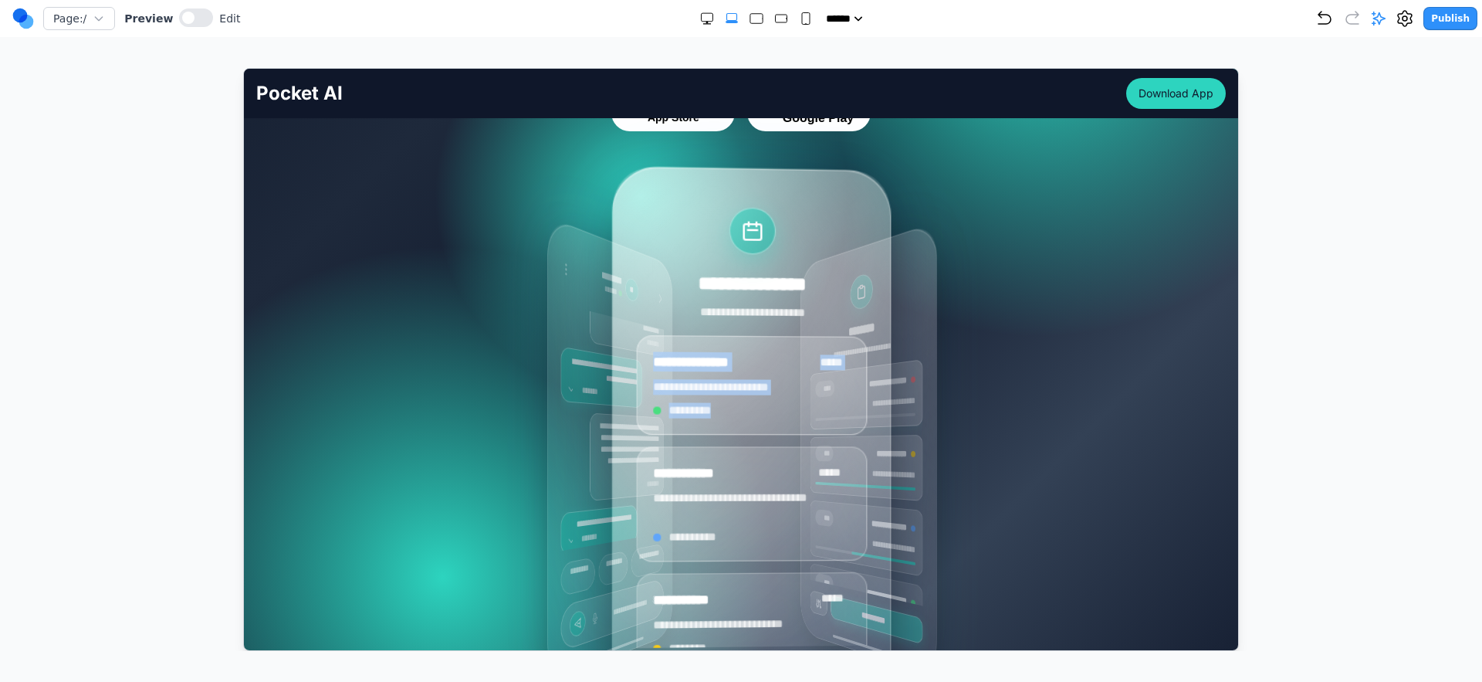
drag, startPoint x: 924, startPoint y: 384, endPoint x: 740, endPoint y: 415, distance: 186.5
click at [740, 415] on div "**********" at bounding box center [750, 448] width 277 height 566
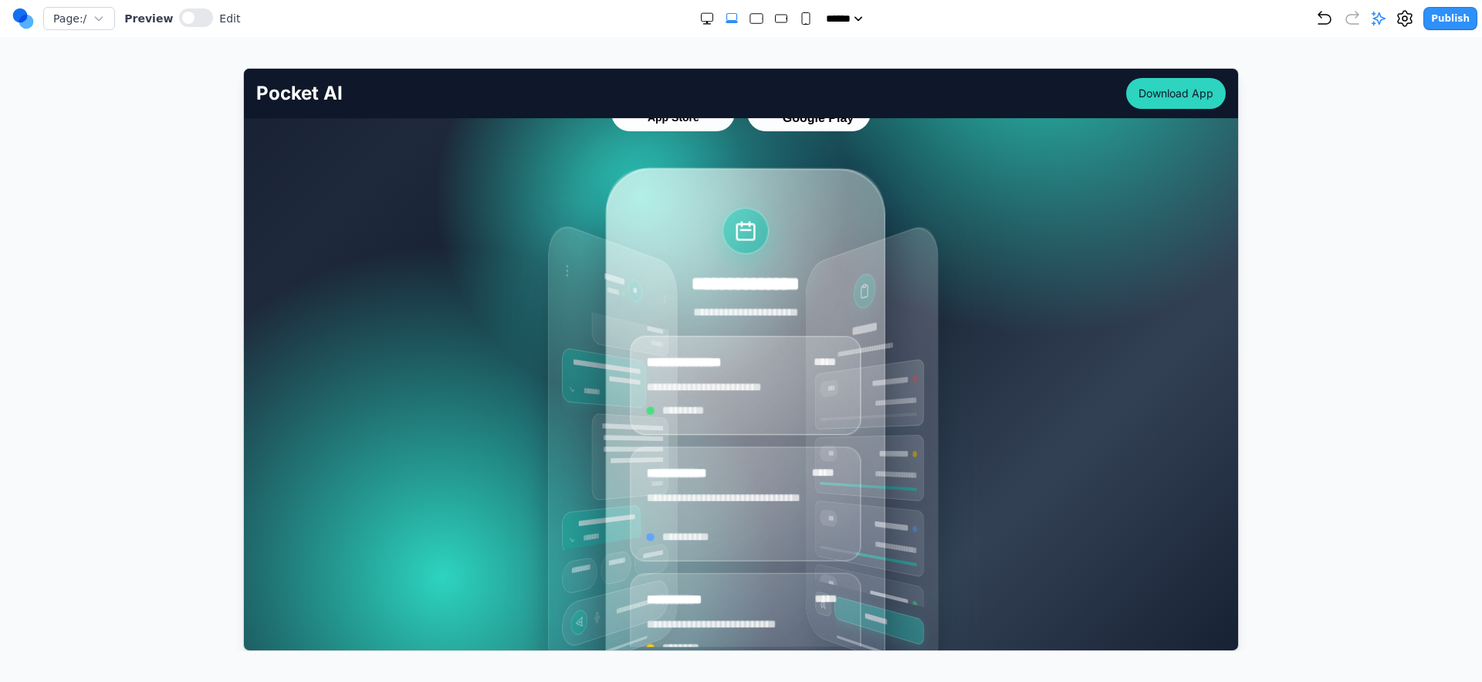
click at [1025, 387] on div "**********" at bounding box center [741, 448] width 692 height 463
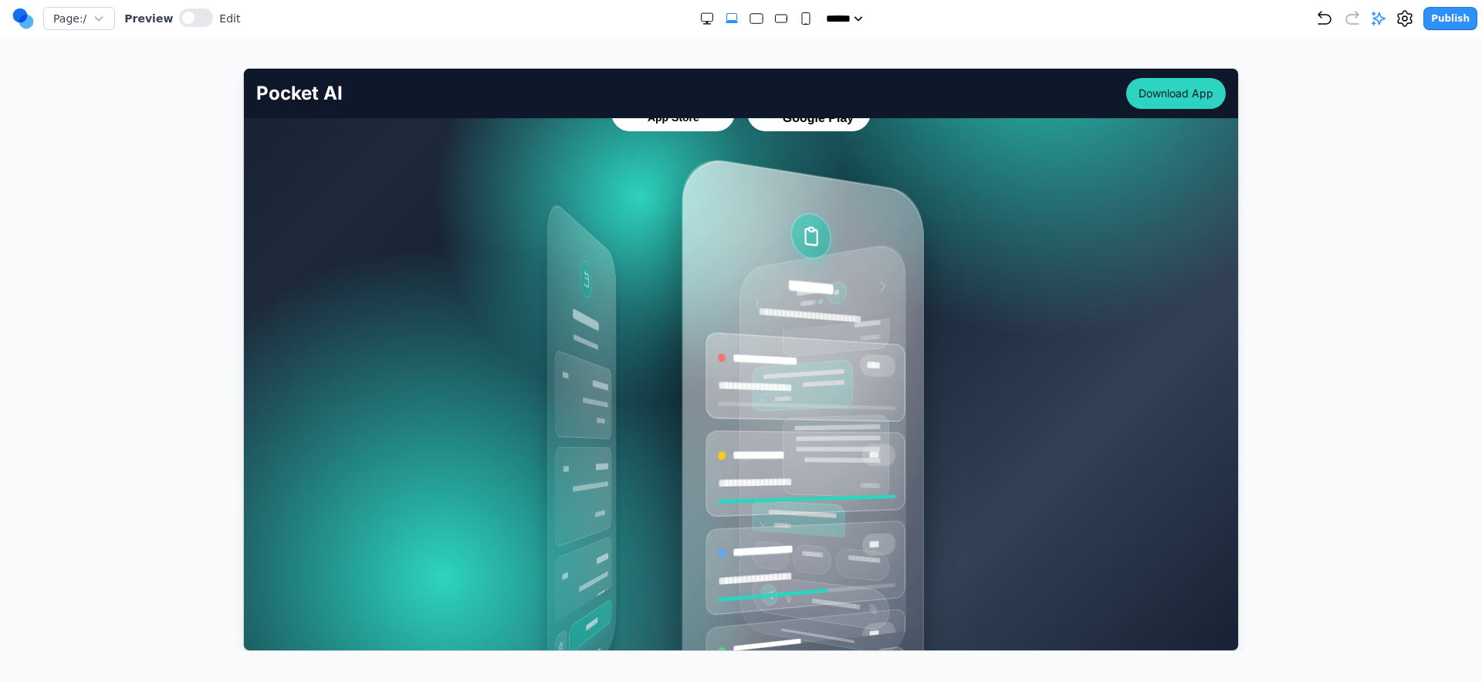
drag, startPoint x: 909, startPoint y: 417, endPoint x: 725, endPoint y: 429, distance: 184.2
click at [747, 438] on div "**********" at bounding box center [805, 491] width 199 height 322
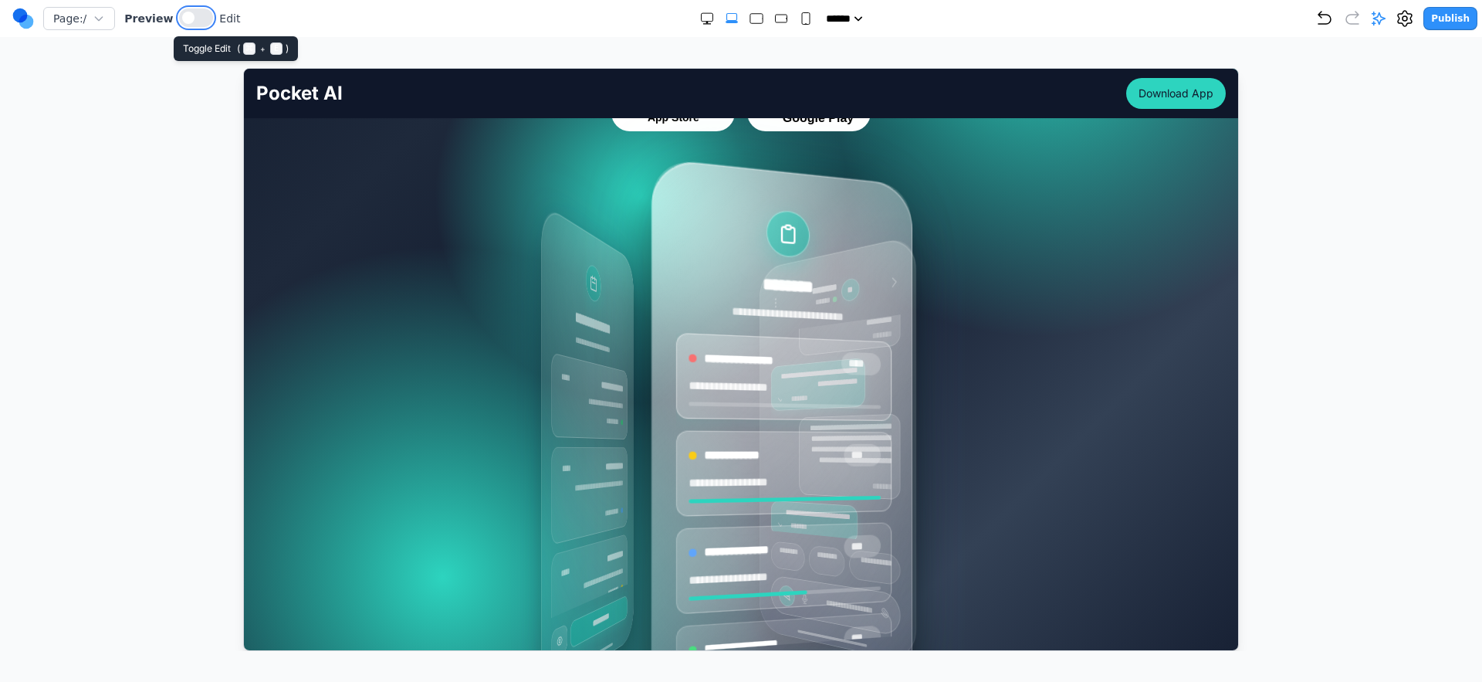
click at [183, 25] on button at bounding box center [196, 17] width 34 height 19
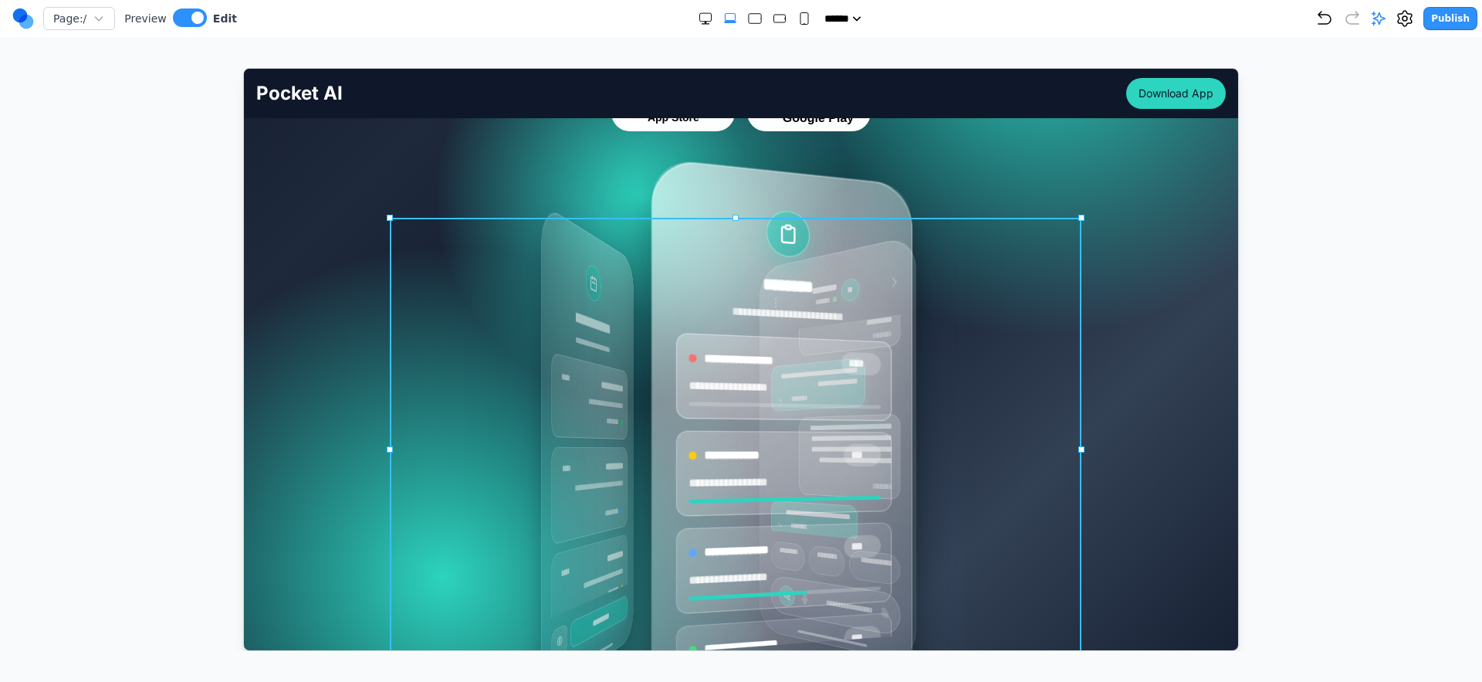
click at [468, 352] on div "**********" at bounding box center [741, 448] width 692 height 463
click at [681, 202] on button at bounding box center [683, 192] width 25 height 25
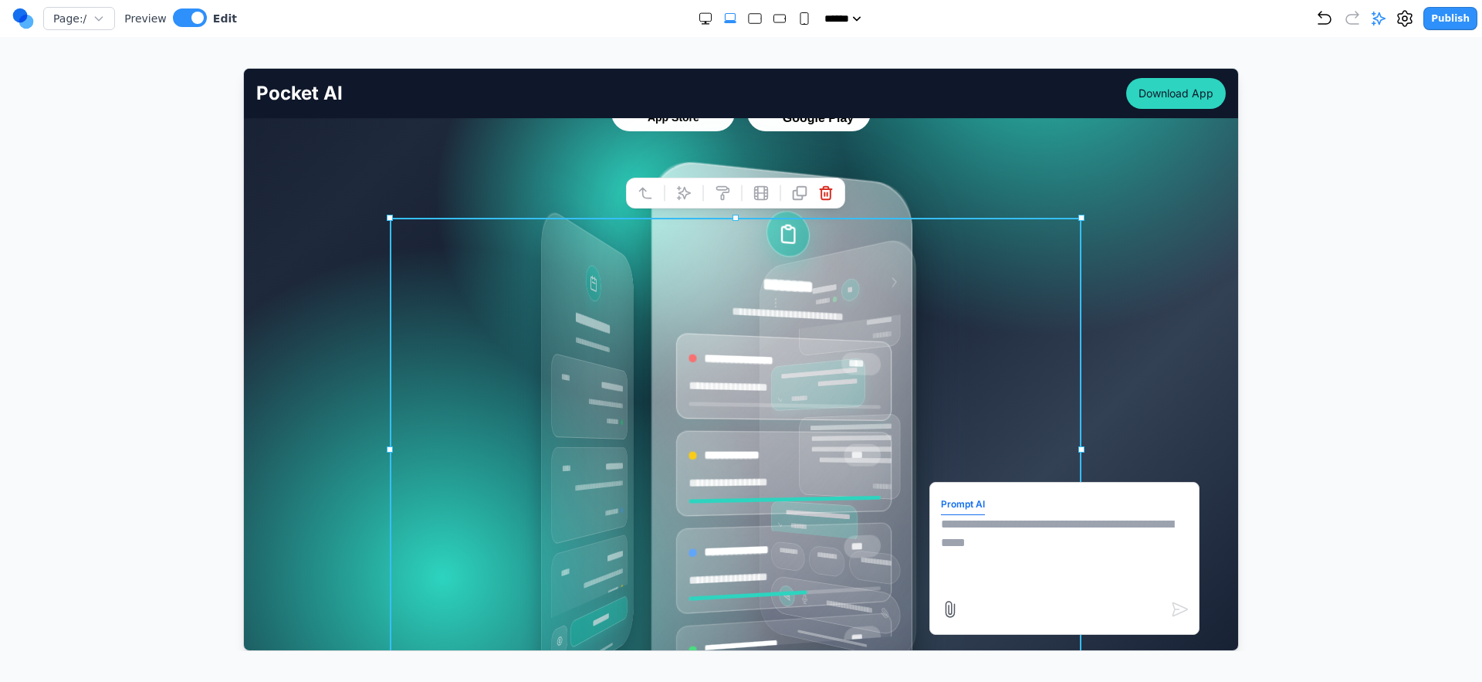
click at [994, 528] on textarea at bounding box center [1063, 552] width 247 height 77
type textarea "**********"
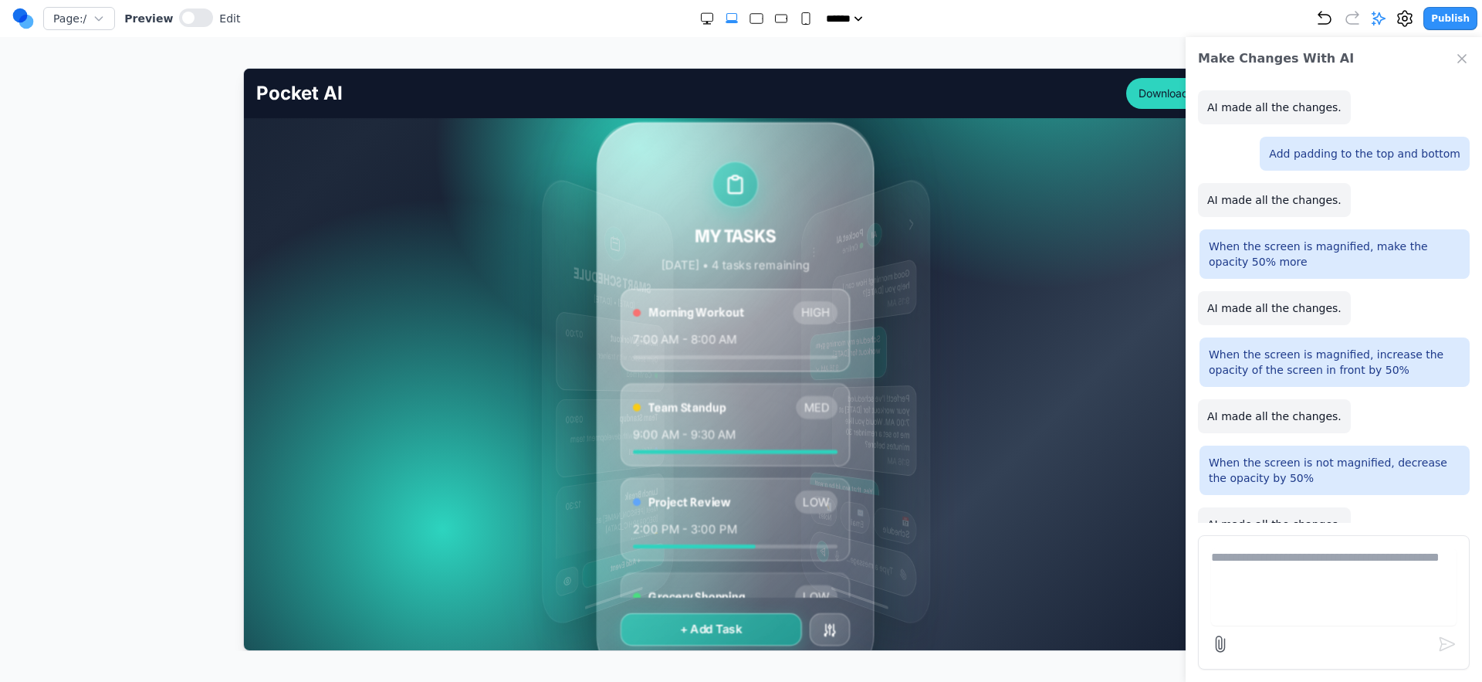
scroll to position [300, 0]
click at [1467, 58] on icon "Close Chat" at bounding box center [1462, 58] width 15 height 15
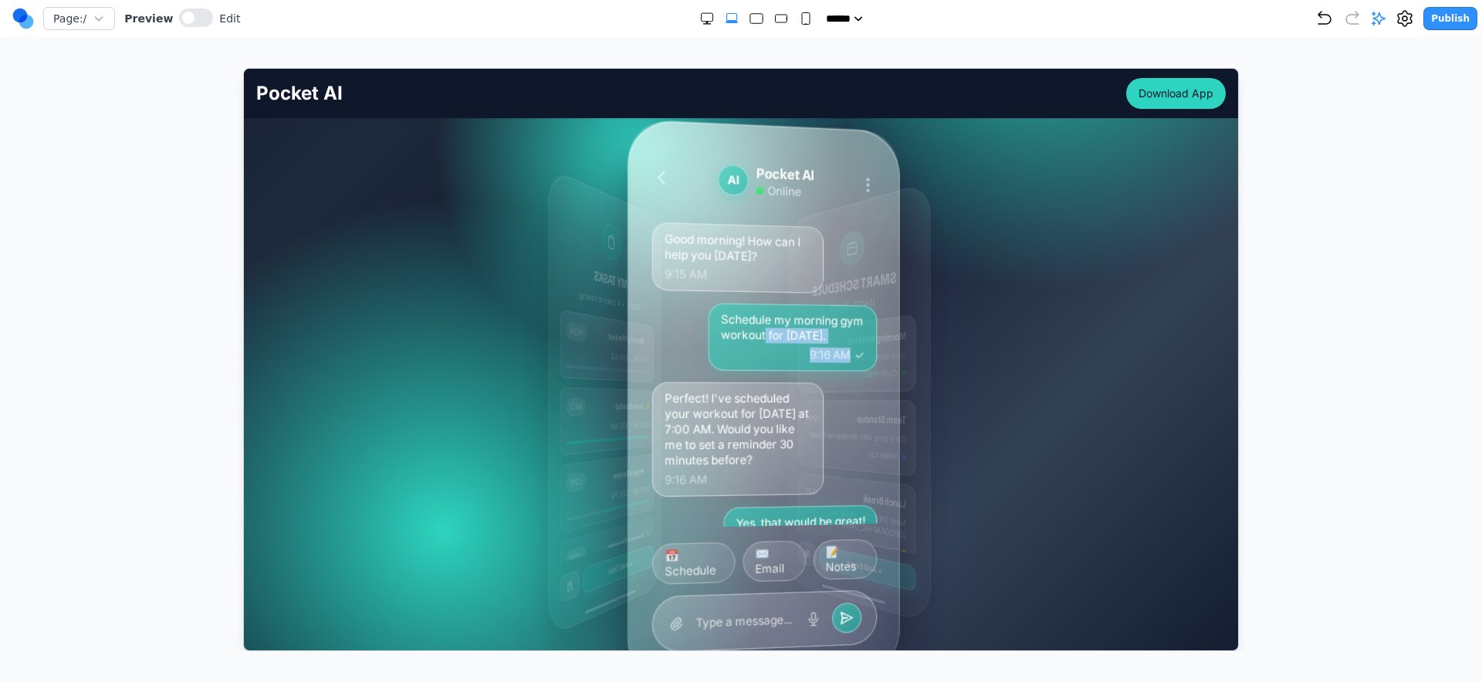
drag, startPoint x: 868, startPoint y: 357, endPoint x: 693, endPoint y: 368, distance: 174.8
click at [693, 368] on div "Schedule my morning gym workout for tomorrow. 9:16 AM" at bounding box center [764, 335] width 225 height 69
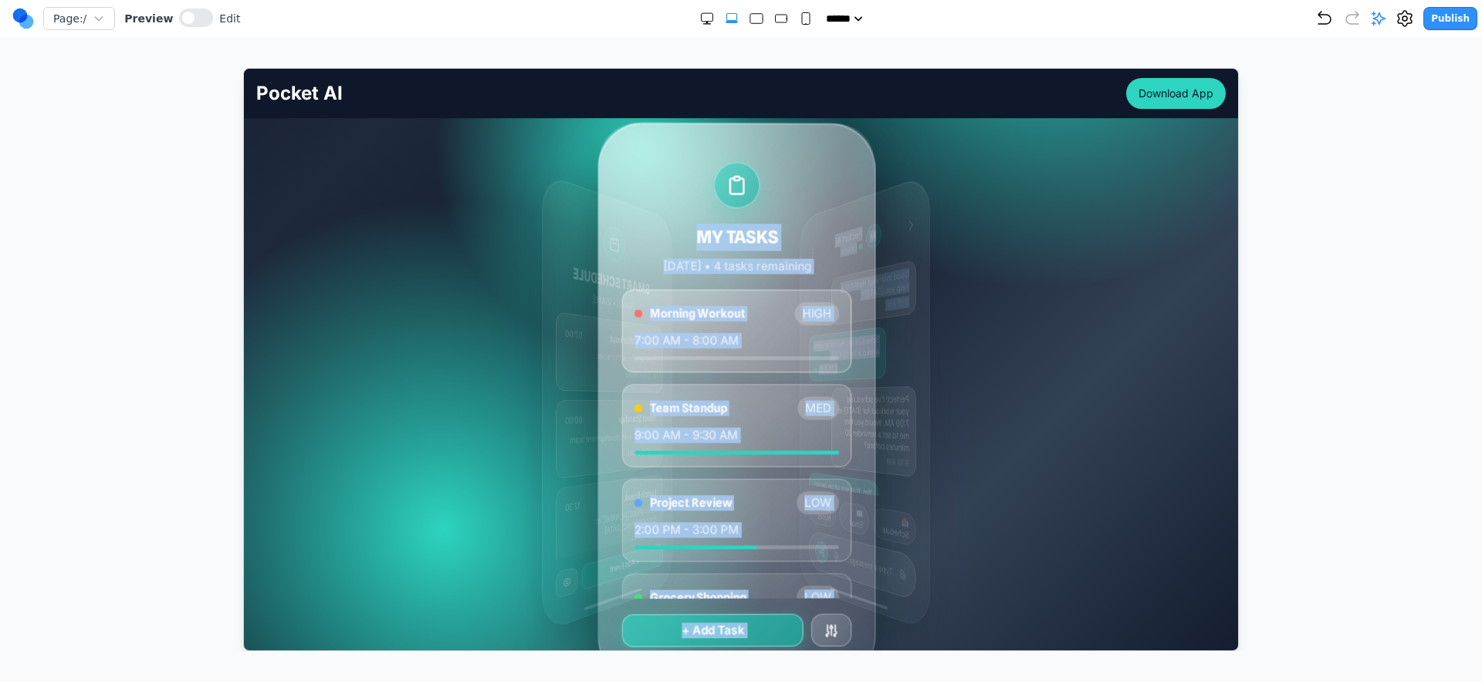
drag, startPoint x: 872, startPoint y: 375, endPoint x: 450, endPoint y: 391, distance: 421.8
click at [450, 391] on div "MY TASKS Today • 4 tasks remaining Morning Workout HIGH 7:00 AM - 8:00 AM Team …" at bounding box center [741, 401] width 692 height 463
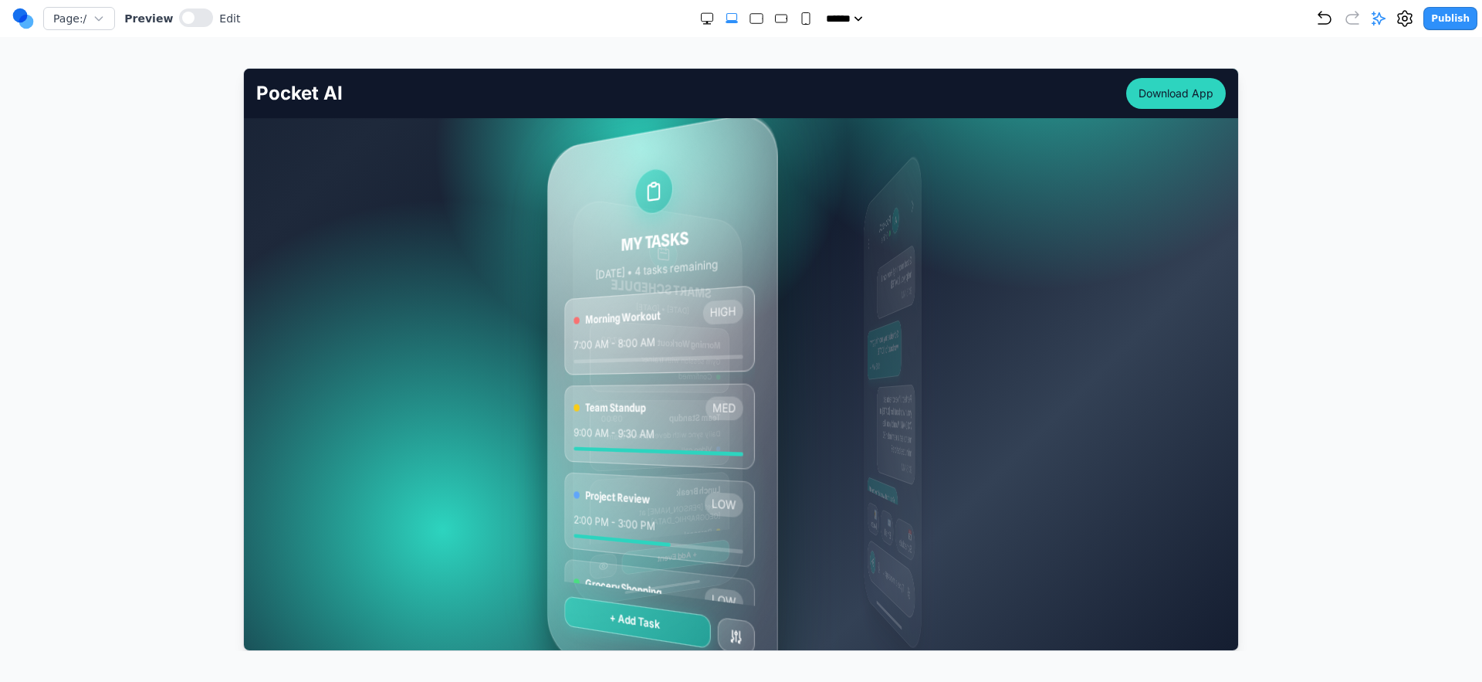
drag, startPoint x: 1013, startPoint y: 365, endPoint x: 814, endPoint y: 380, distance: 199.7
click at [814, 380] on div "MY TASKS Today • 4 tasks remaining Morning Workout HIGH 7:00 AM - 8:00 AM Team …" at bounding box center [741, 401] width 692 height 463
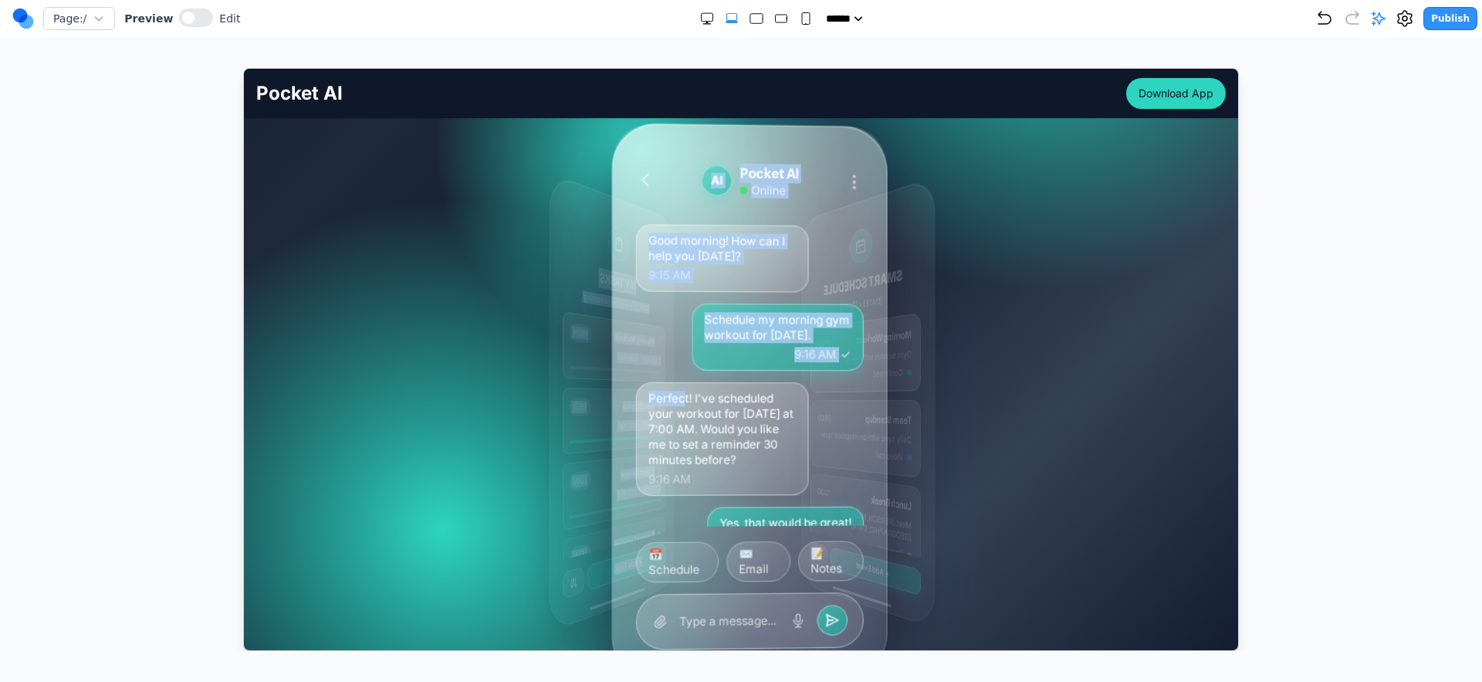
drag, startPoint x: 819, startPoint y: 377, endPoint x: 677, endPoint y: 392, distance: 142.9
click at [678, 392] on div "MY TASKS Today • 4 tasks remaining Morning Workout HIGH 7:00 AM - 8:00 AM Team …" at bounding box center [733, 401] width 110 height 516
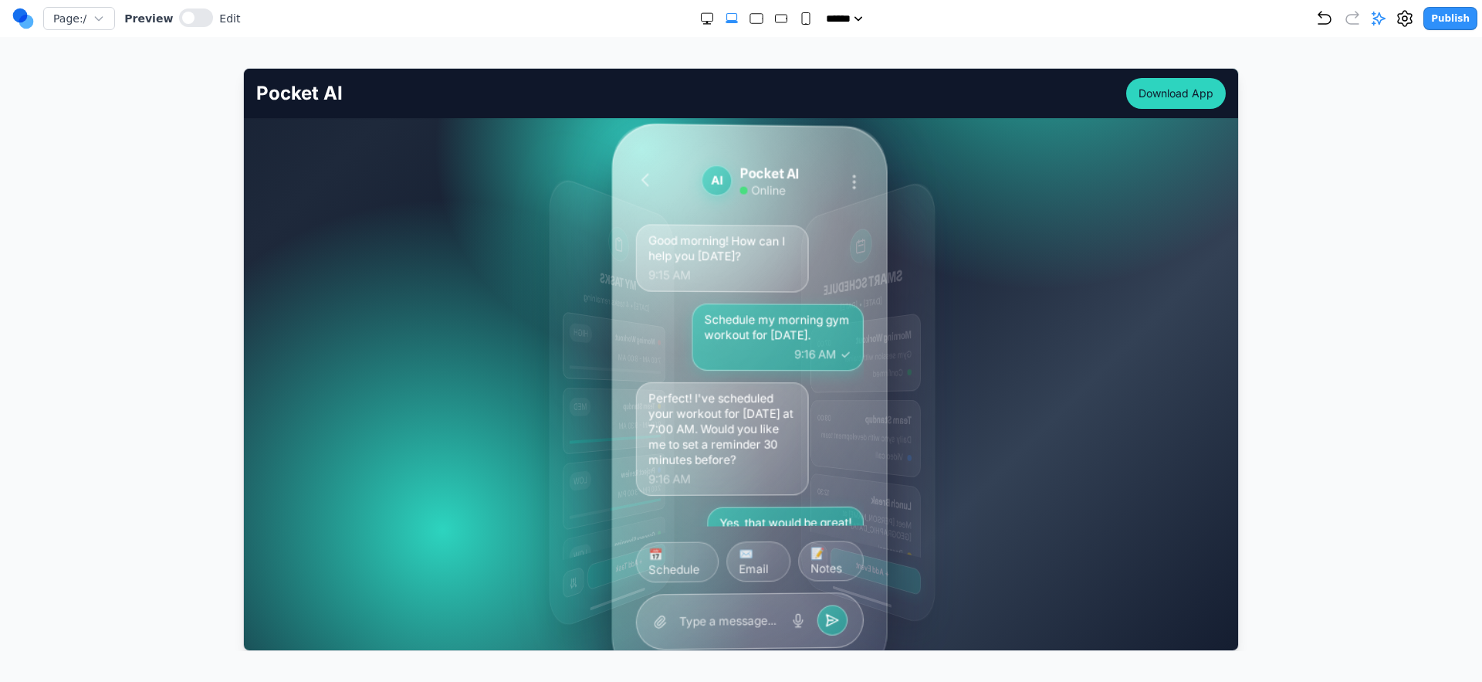
click at [951, 382] on div "MY TASKS Today • 4 tasks remaining Morning Workout HIGH 7:00 AM - 8:00 AM Team …" at bounding box center [741, 401] width 692 height 463
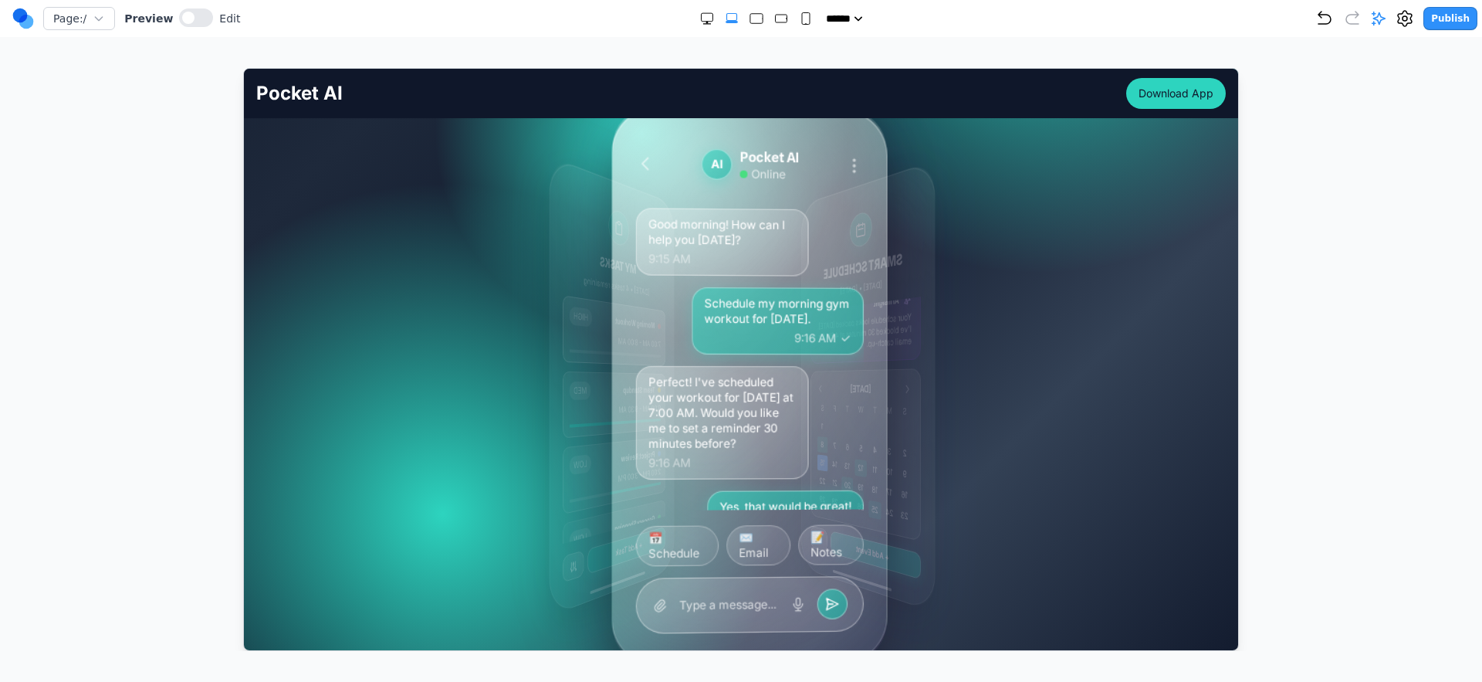
scroll to position [317, 0]
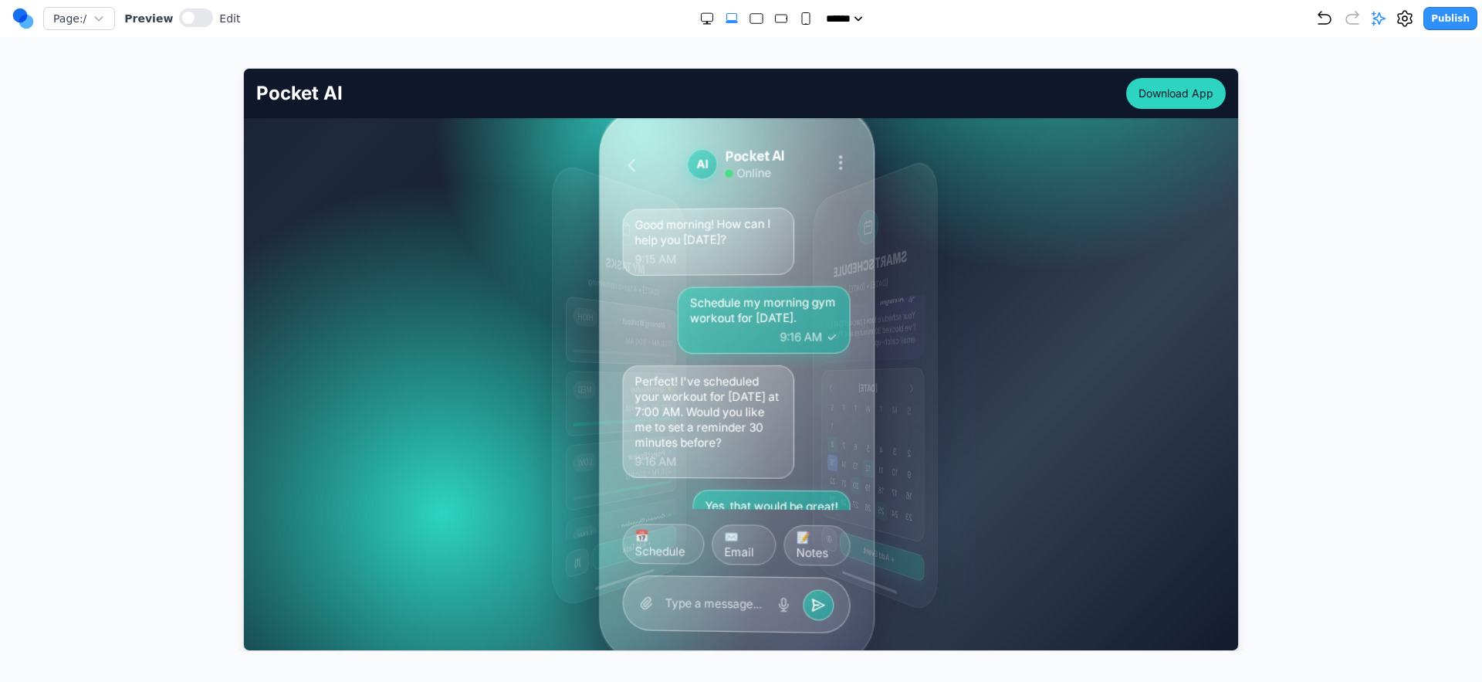
drag, startPoint x: 841, startPoint y: 439, endPoint x: 901, endPoint y: 414, distance: 65.4
click at [836, 437] on div "Good morning! How can I help you today? 9:15 AM Schedule my morning gym workout…" at bounding box center [736, 356] width 228 height 303
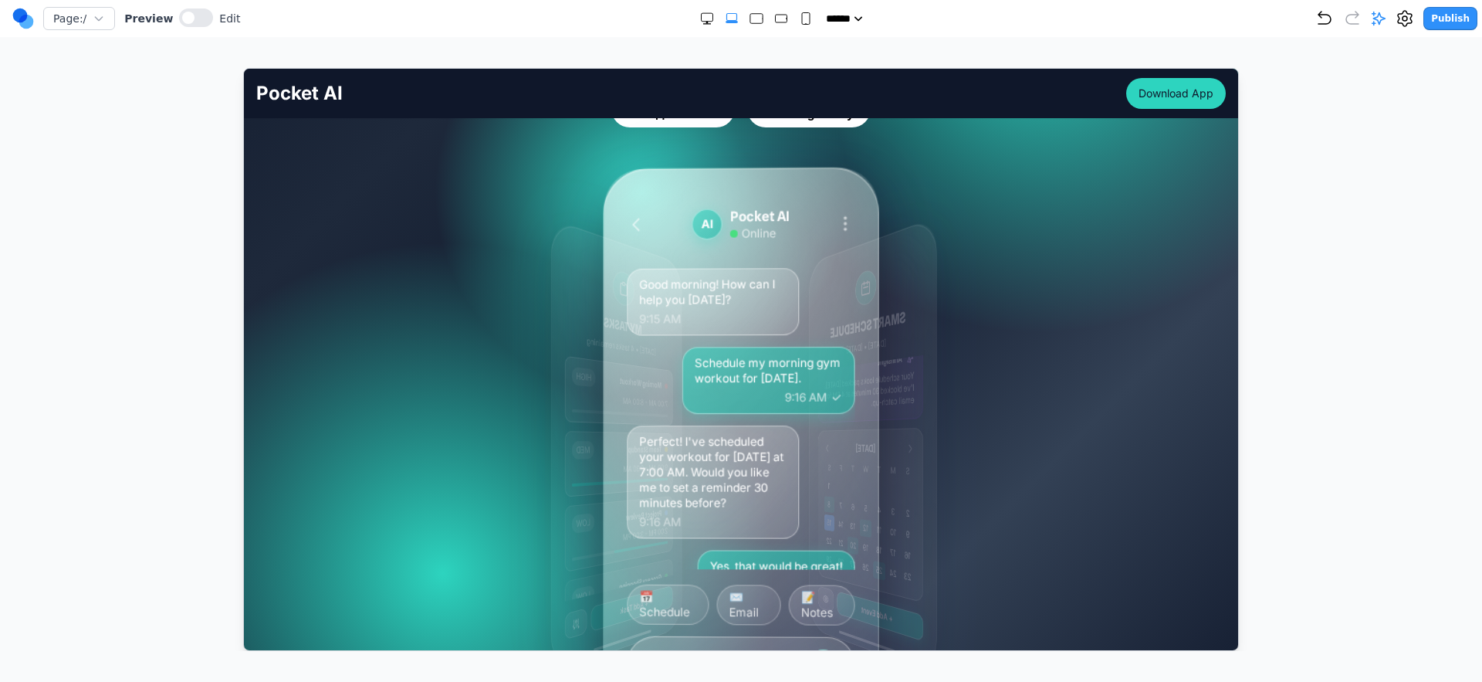
scroll to position [285, 0]
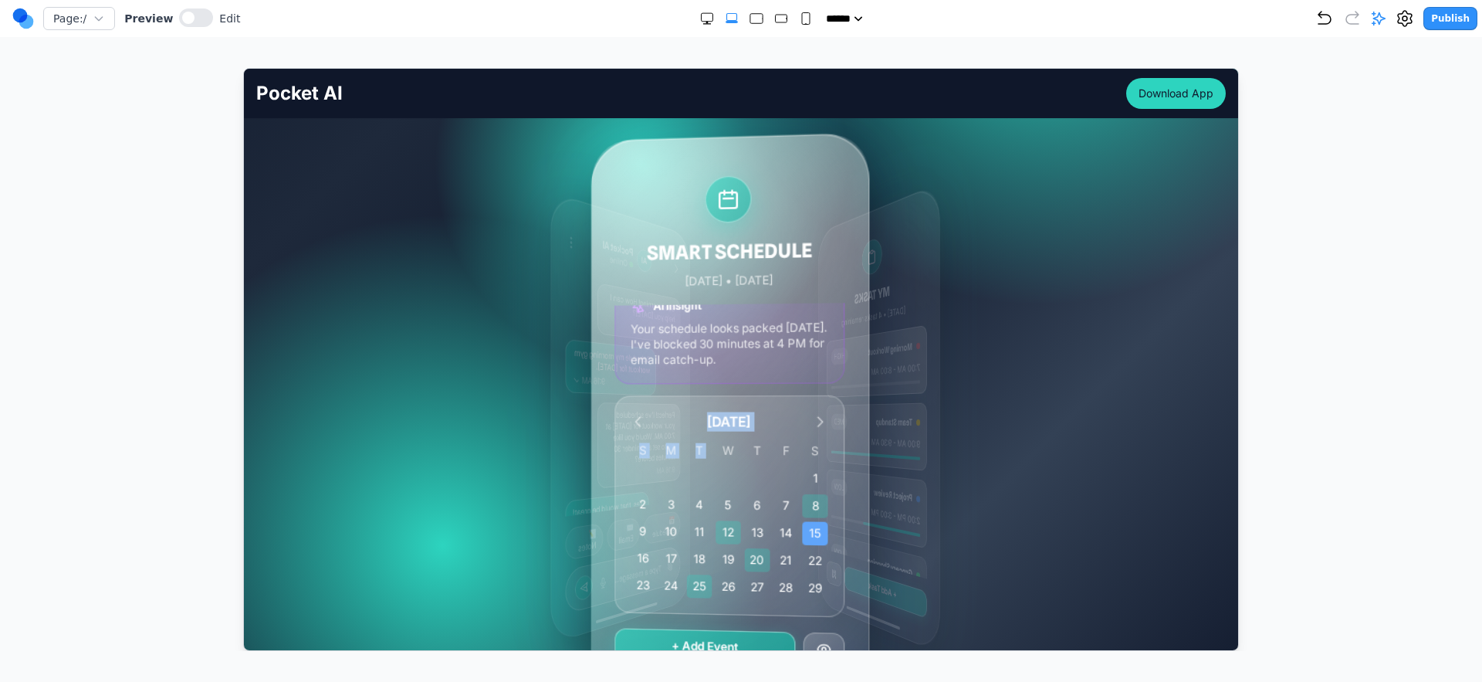
drag, startPoint x: 898, startPoint y: 409, endPoint x: 739, endPoint y: 428, distance: 160.1
click at [706, 435] on div "MARCH 2024 S M T W T F S 1 2 3 4 5 6 7 8 9 10 11 12 13 14 15 16 17 18 19 20 21 …" at bounding box center [729, 505] width 230 height 222
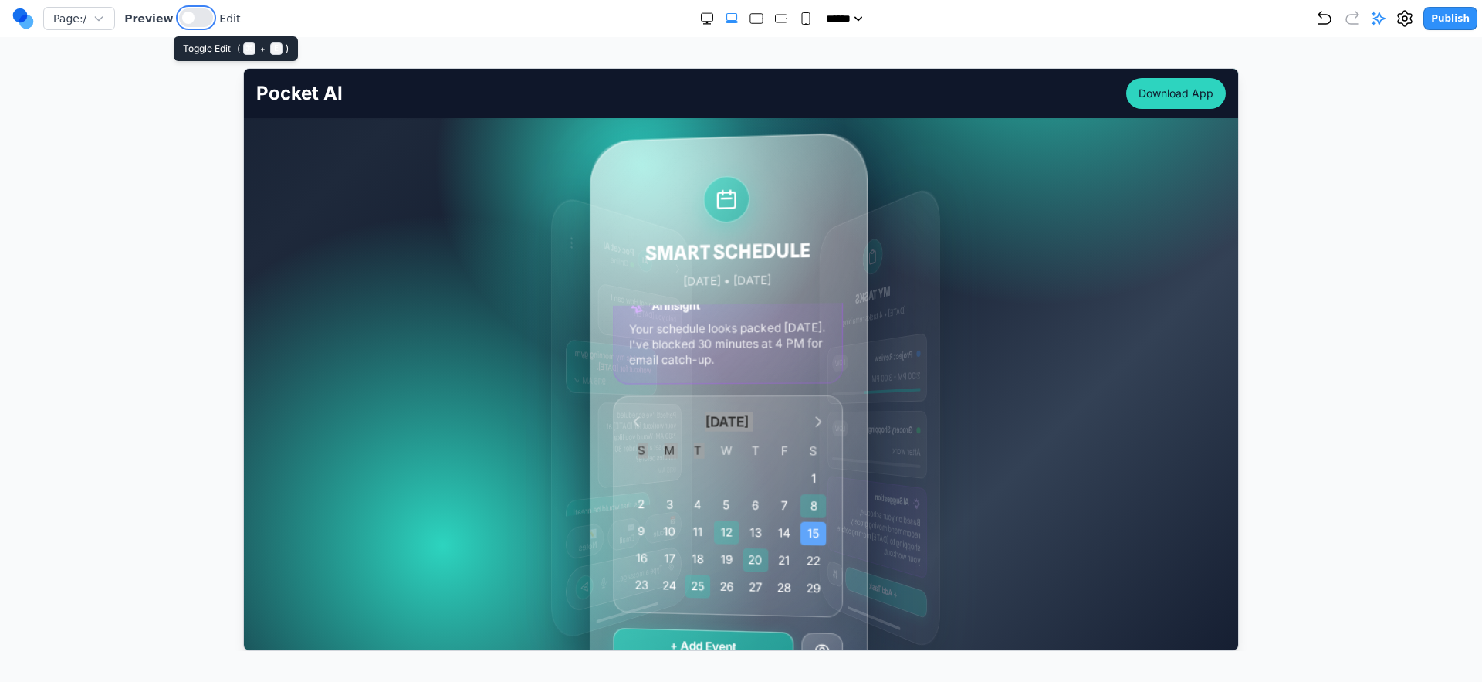
drag, startPoint x: 187, startPoint y: 22, endPoint x: 256, endPoint y: 90, distance: 96.6
click at [187, 22] on button at bounding box center [196, 17] width 34 height 19
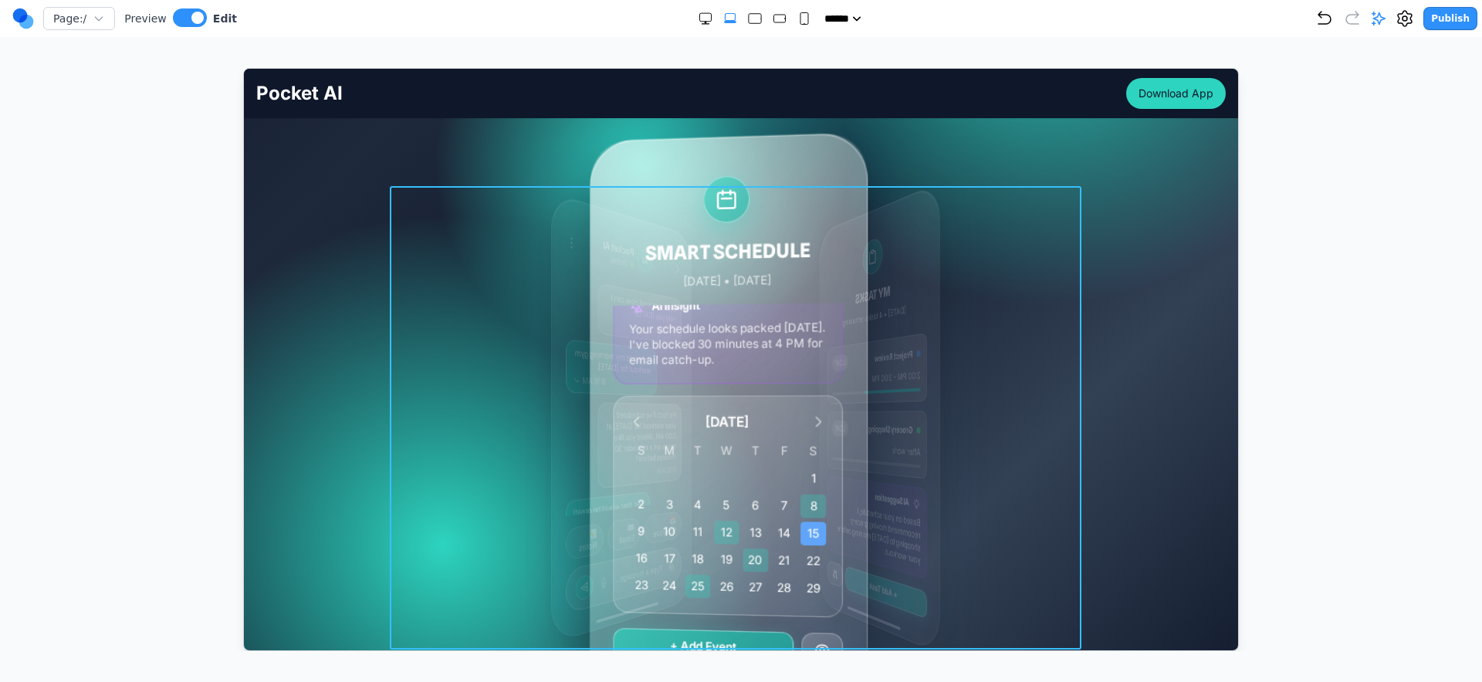
click at [408, 377] on div "MY TASKS Today • 4 tasks remaining Morning Workout HIGH 7:00 AM - 8:00 AM Team …" at bounding box center [741, 416] width 692 height 463
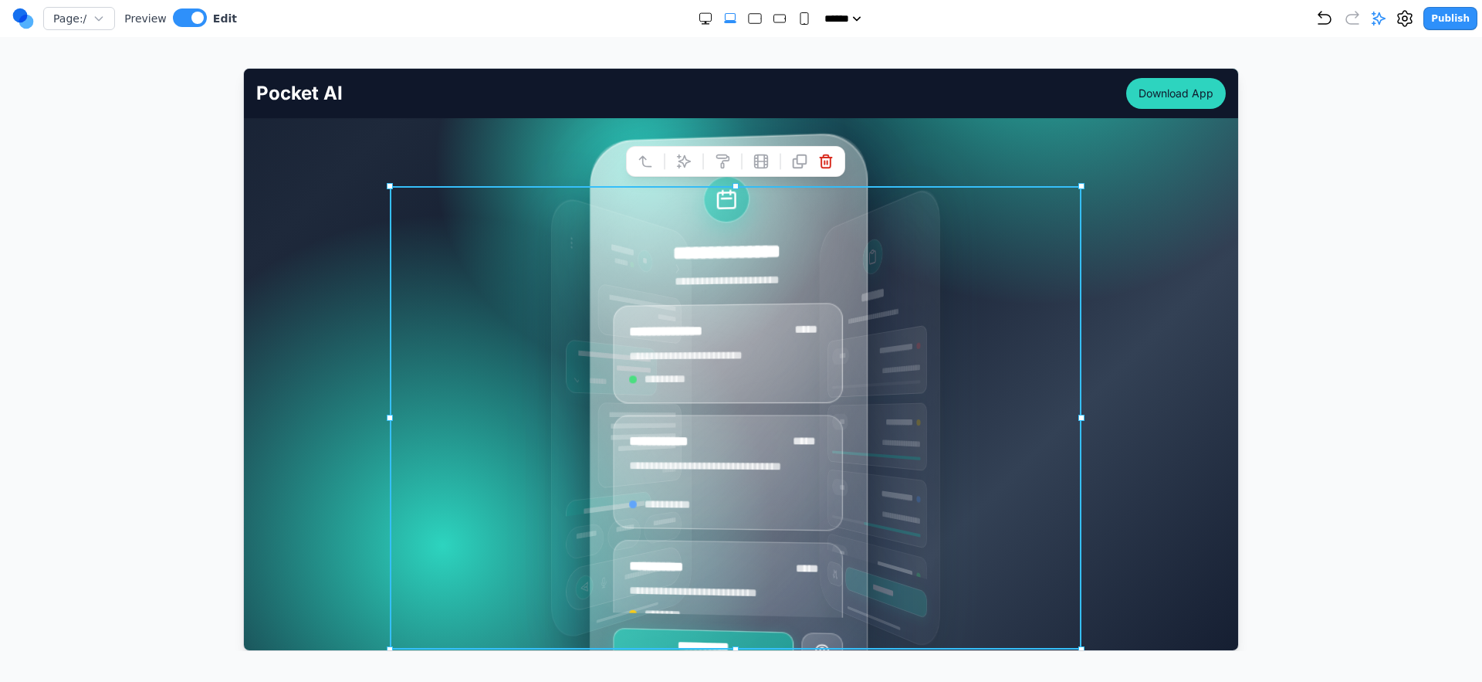
scroll to position [395, 0]
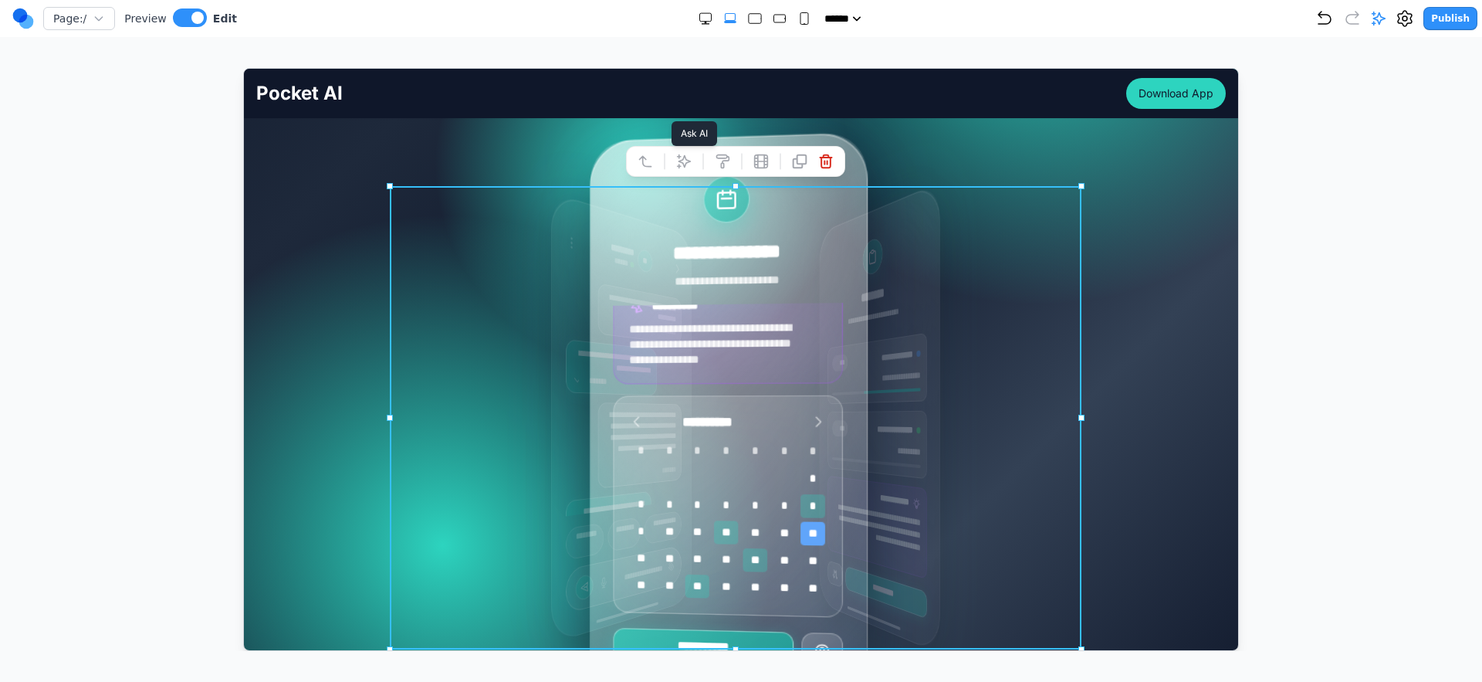
click at [692, 153] on button at bounding box center [683, 160] width 25 height 25
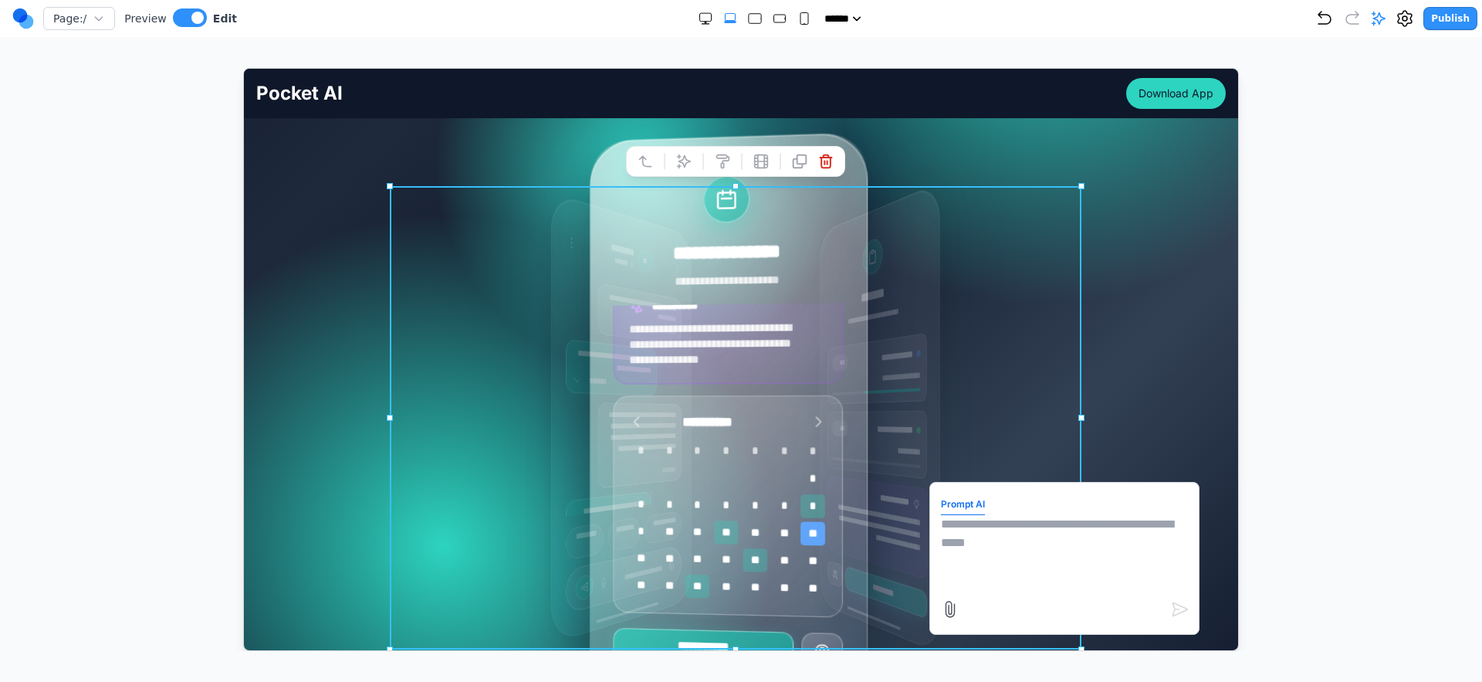
click at [1013, 520] on textarea at bounding box center [1063, 552] width 247 height 77
type textarea "*"
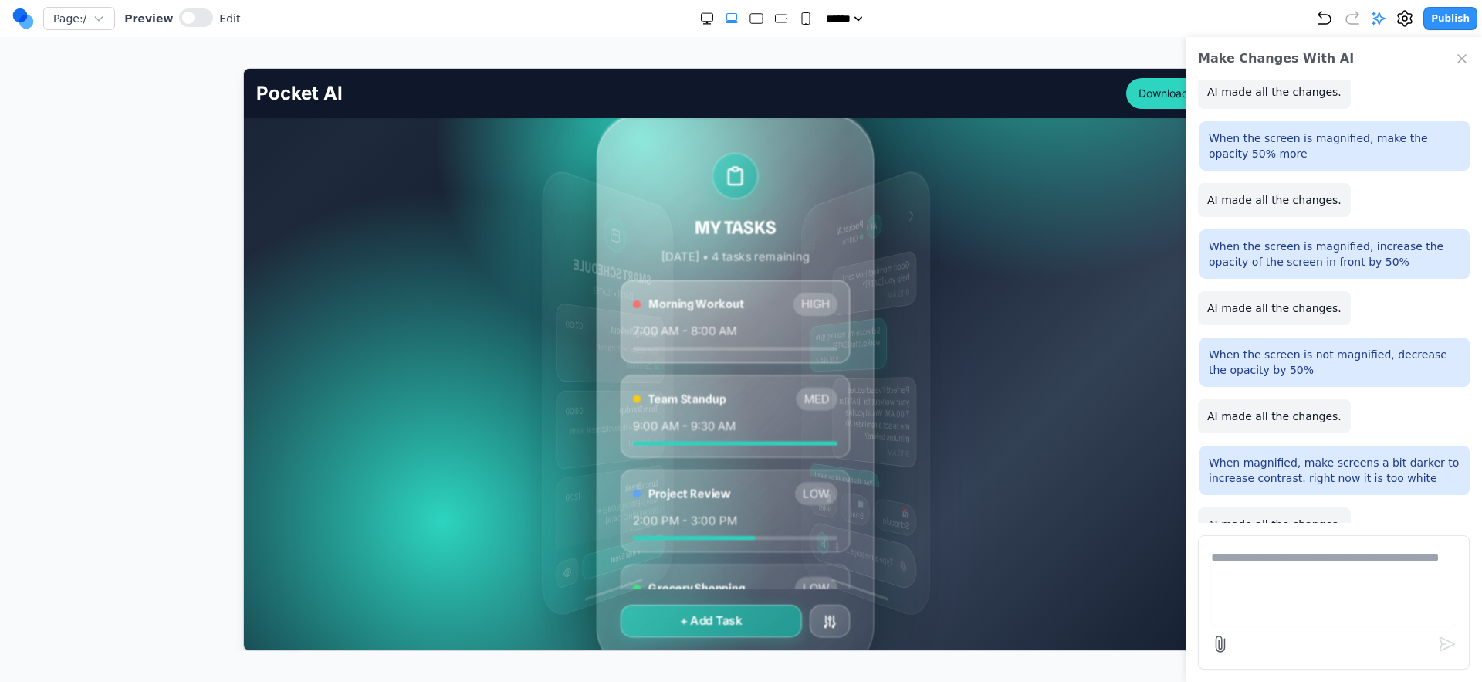
scroll to position [310, 0]
click at [187, 25] on button at bounding box center [196, 17] width 34 height 19
drag, startPoint x: 187, startPoint y: 25, endPoint x: 212, endPoint y: 36, distance: 28.0
click at [187, 24] on button at bounding box center [190, 17] width 34 height 19
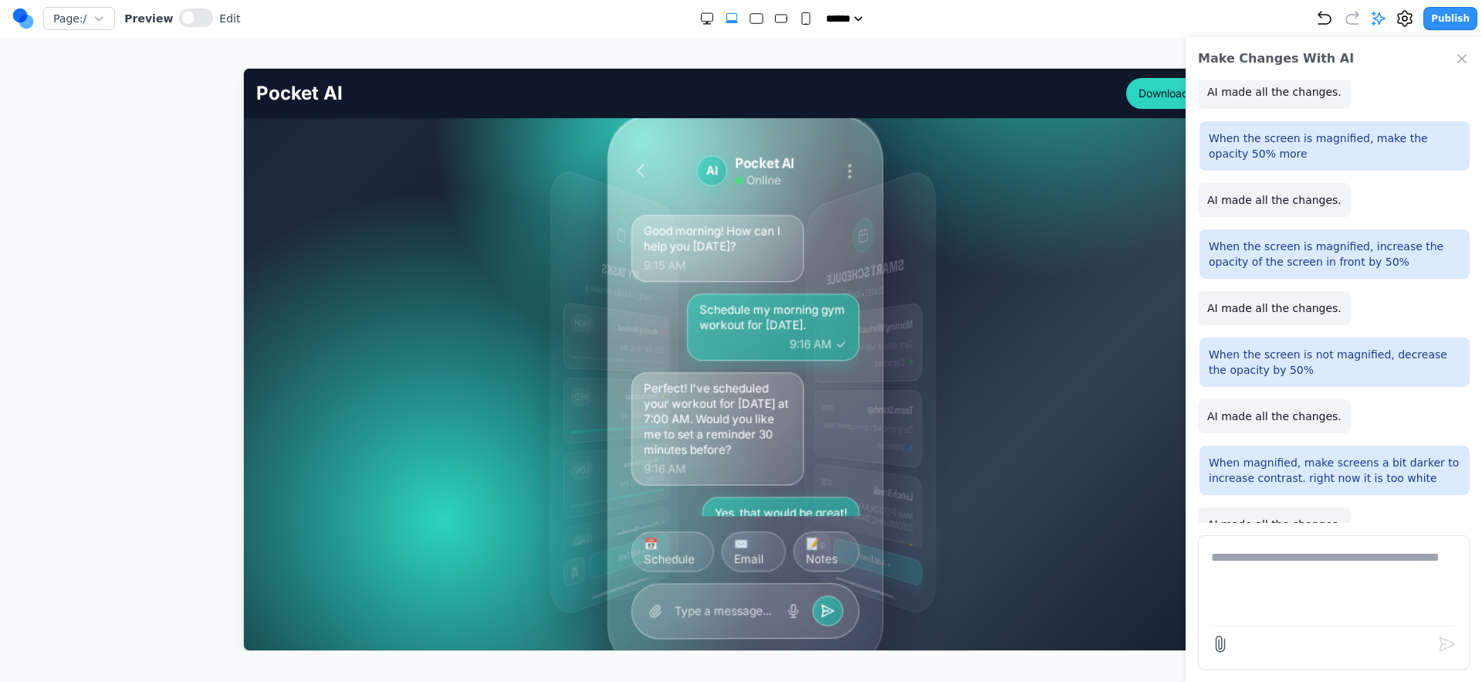
drag, startPoint x: 747, startPoint y: 359, endPoint x: 564, endPoint y: 353, distance: 182.3
click at [564, 353] on div "Morning Workout HIGH 7:00 AM - 8:00 AM" at bounding box center [615, 336] width 105 height 70
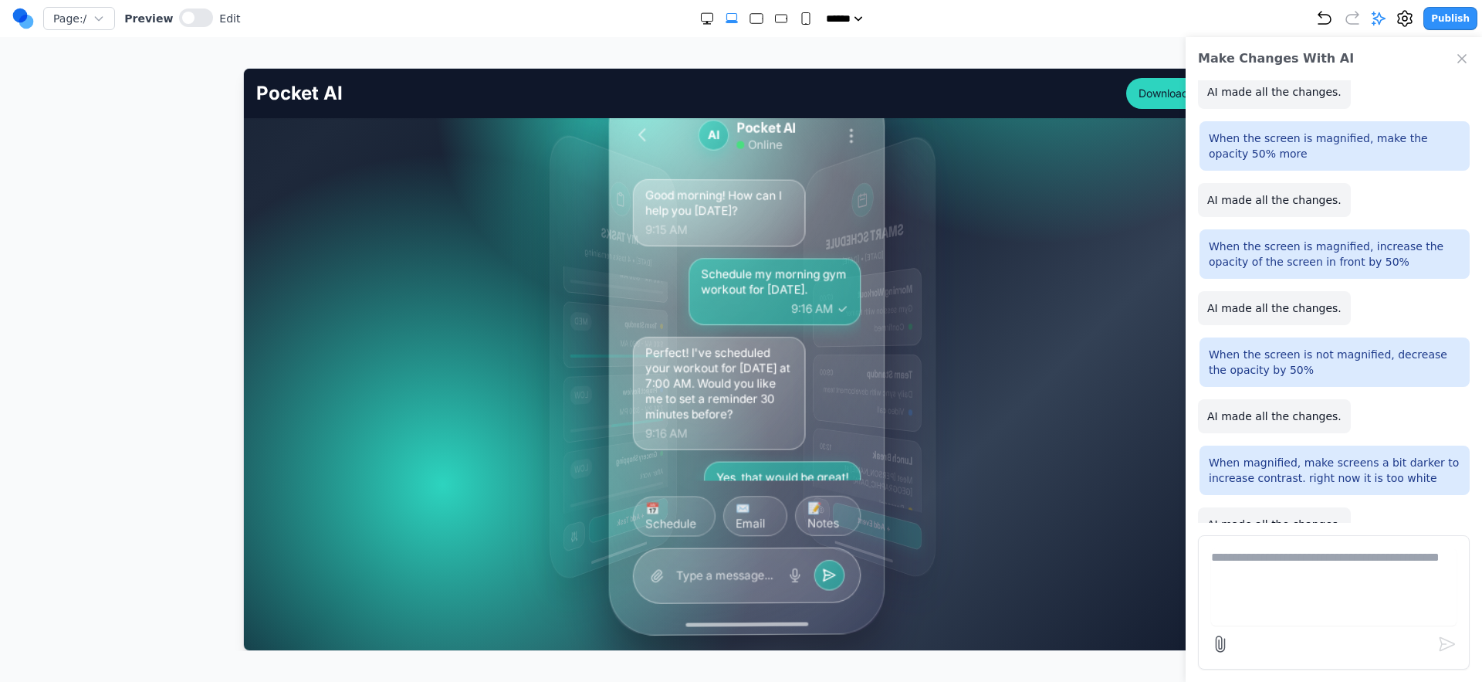
scroll to position [334, 0]
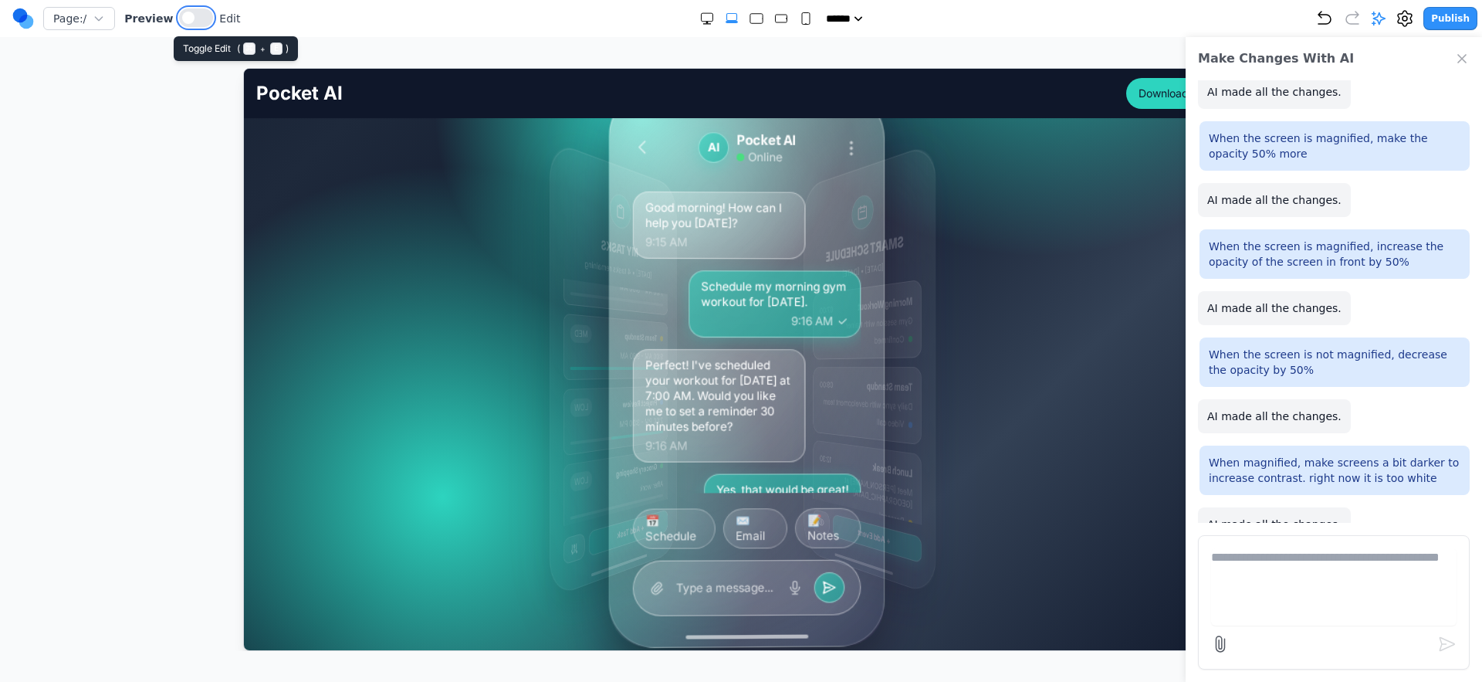
click at [185, 17] on span at bounding box center [188, 18] width 12 height 12
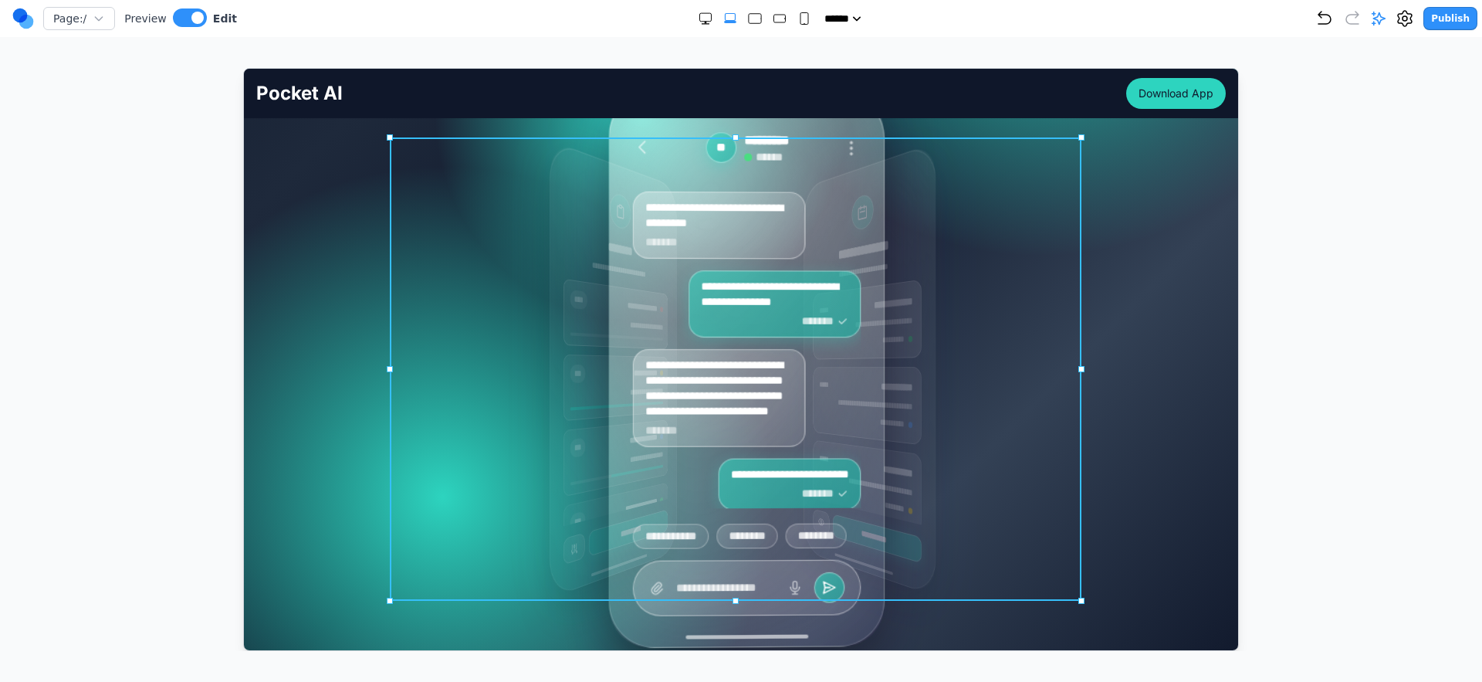
click at [439, 302] on div "**********" at bounding box center [741, 368] width 692 height 463
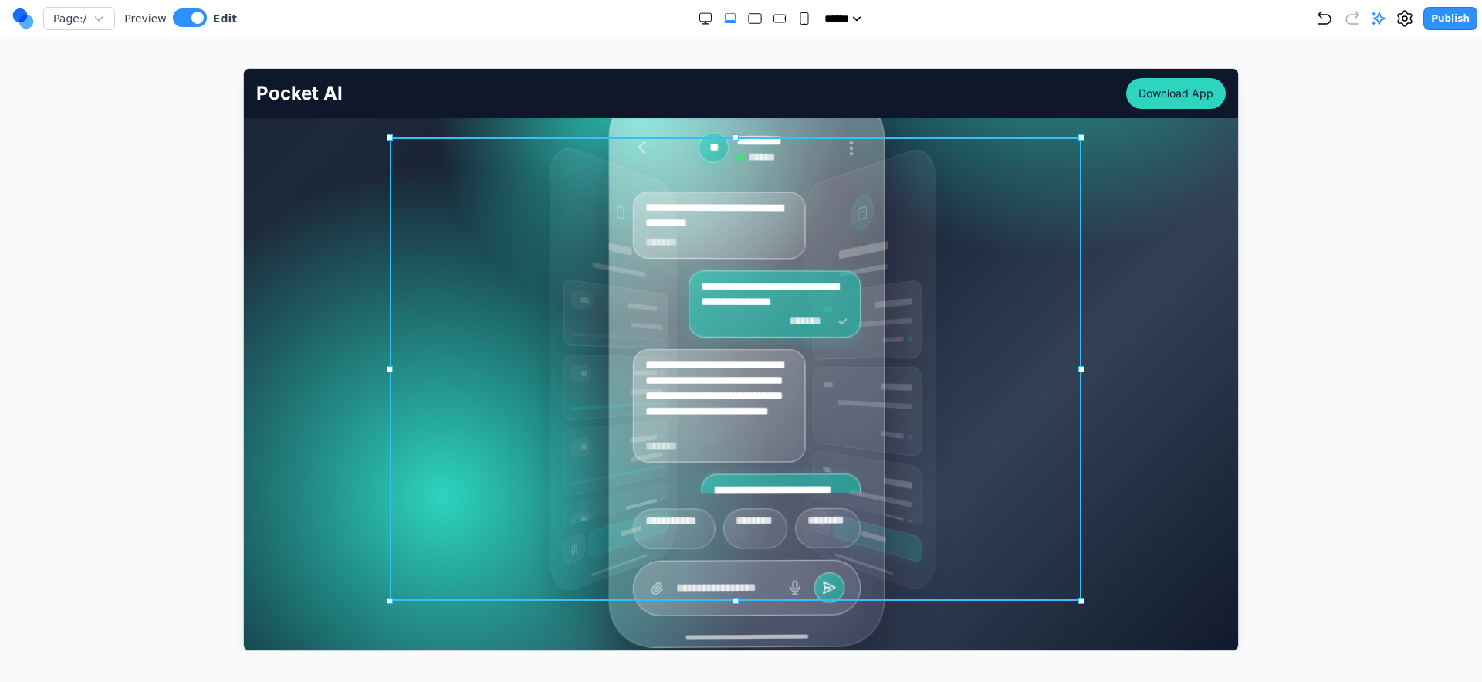
scroll to position [41, 0]
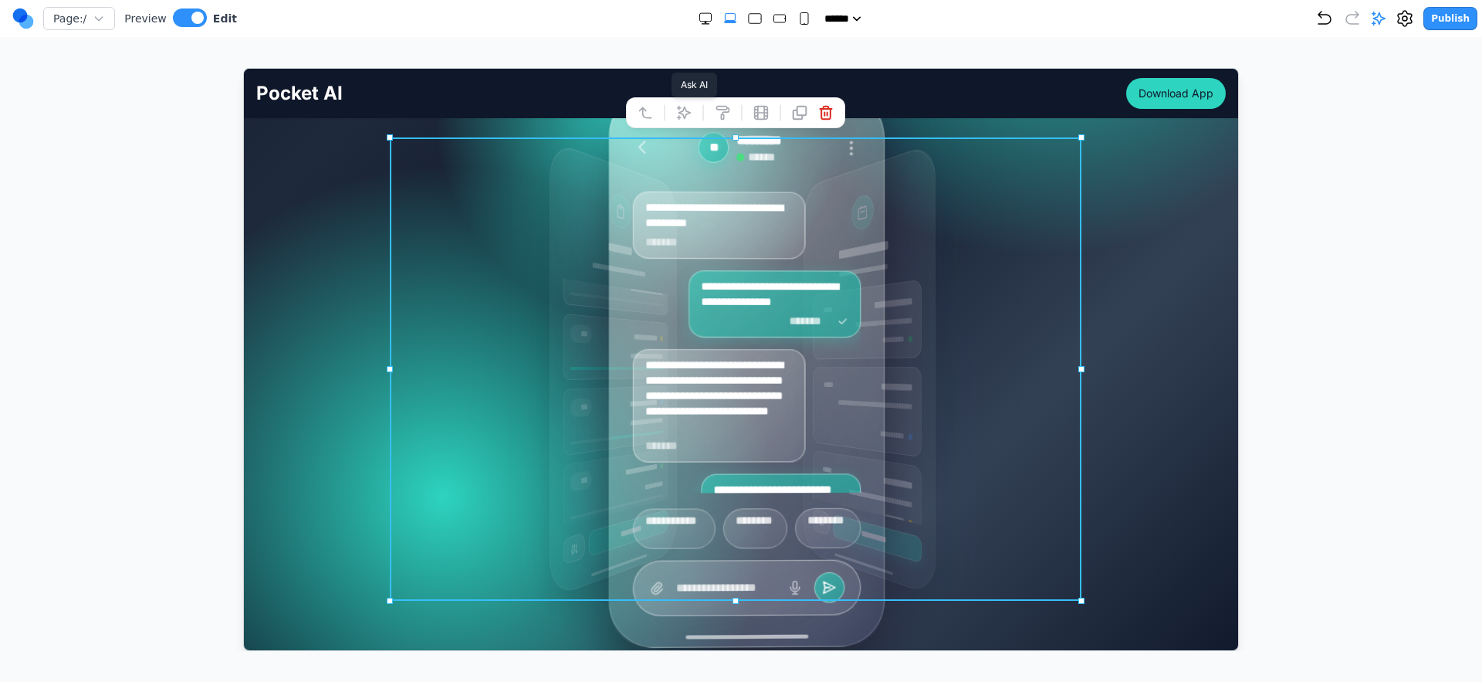
click at [682, 120] on button at bounding box center [683, 112] width 25 height 25
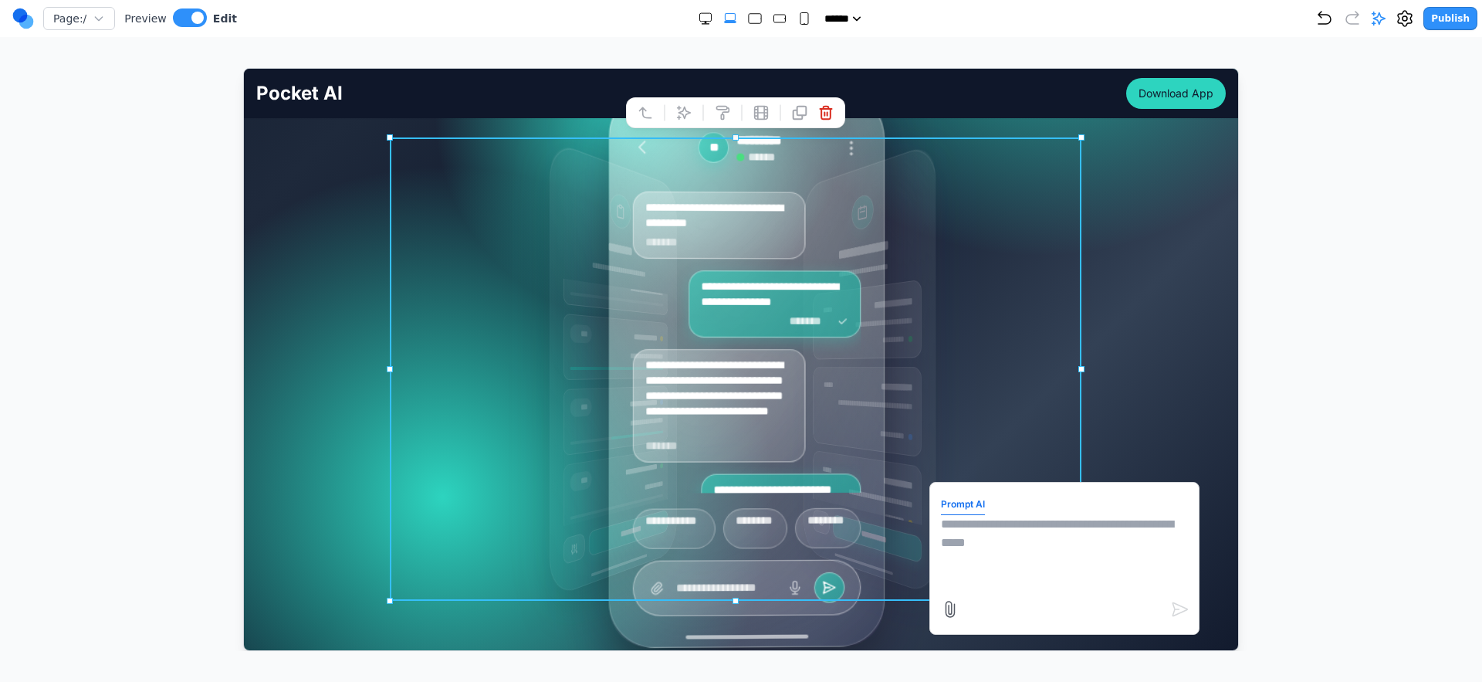
click at [1032, 558] on textarea at bounding box center [1063, 552] width 247 height 77
type textarea "*"
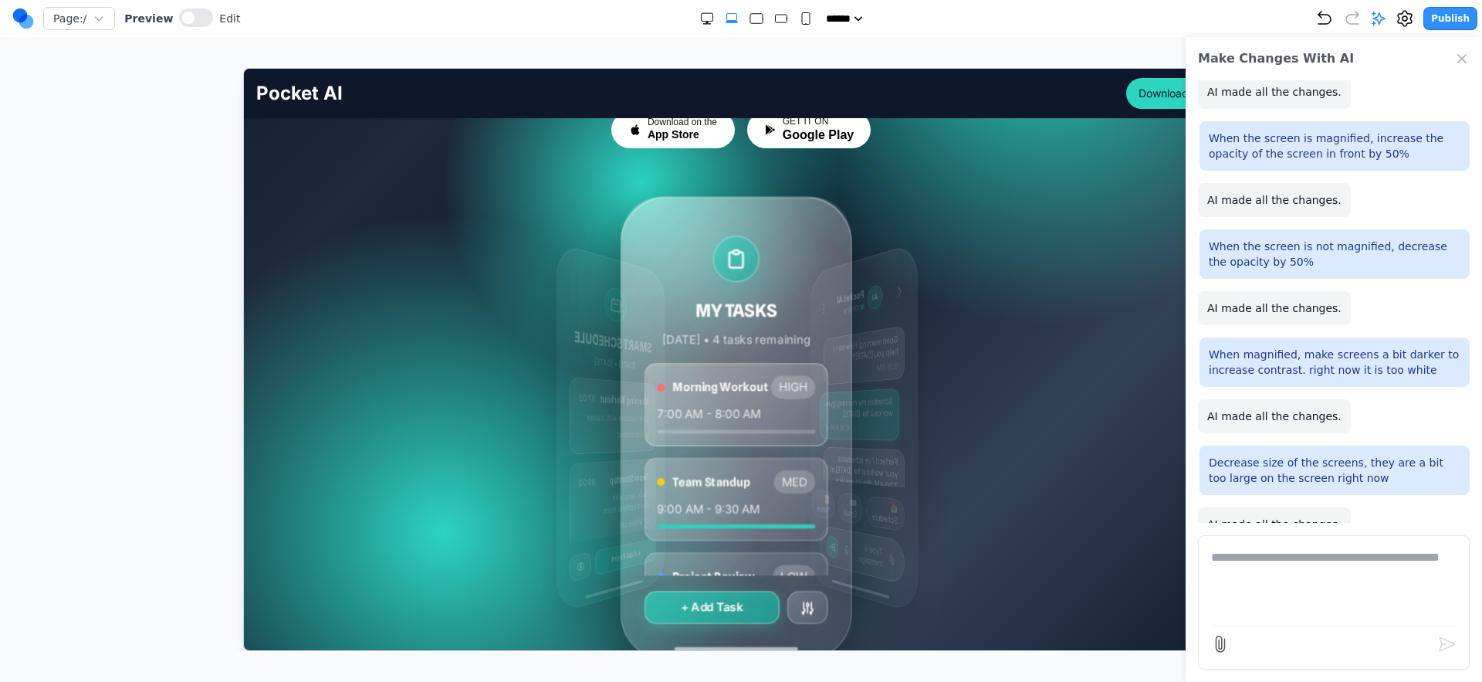
scroll to position [236, 0]
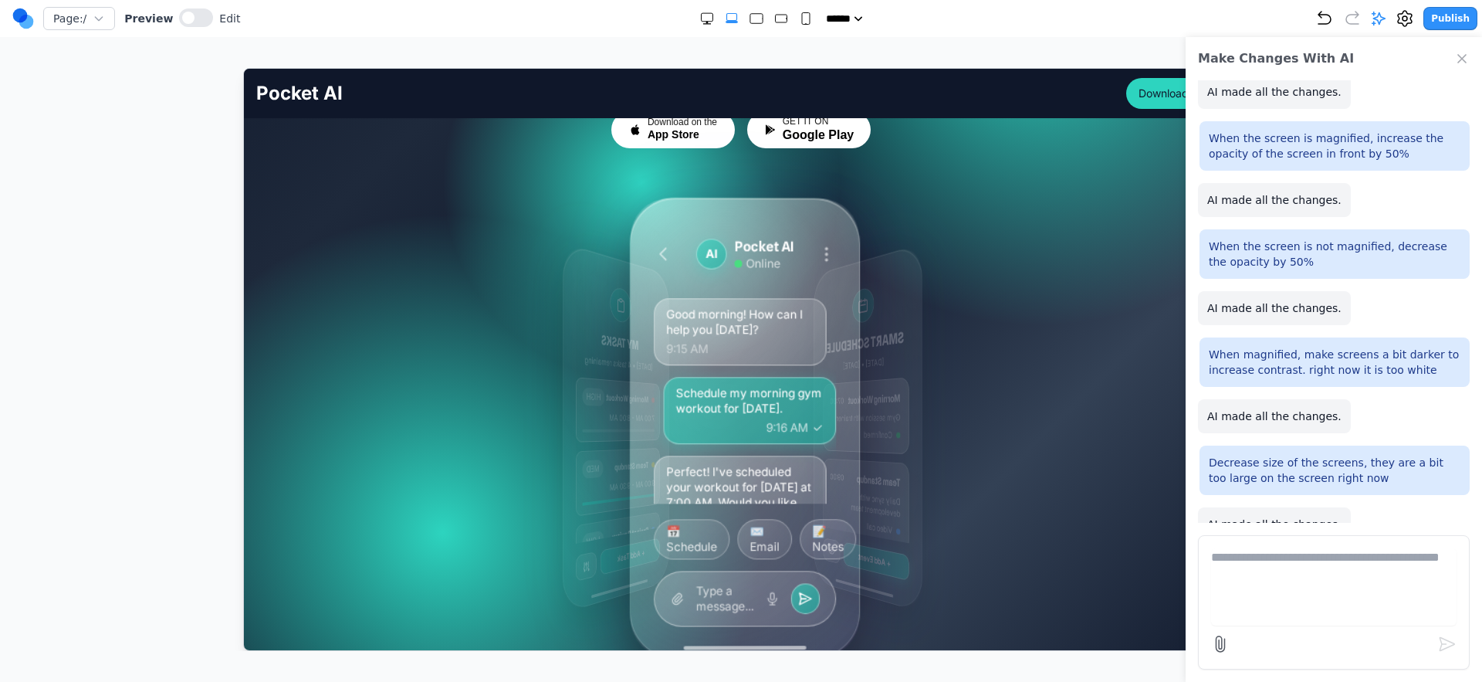
drag, startPoint x: 855, startPoint y: 425, endPoint x: 672, endPoint y: 428, distance: 183.0
click at [676, 415] on p "Schedule my morning gym workout for tomorrow." at bounding box center [749, 399] width 147 height 31
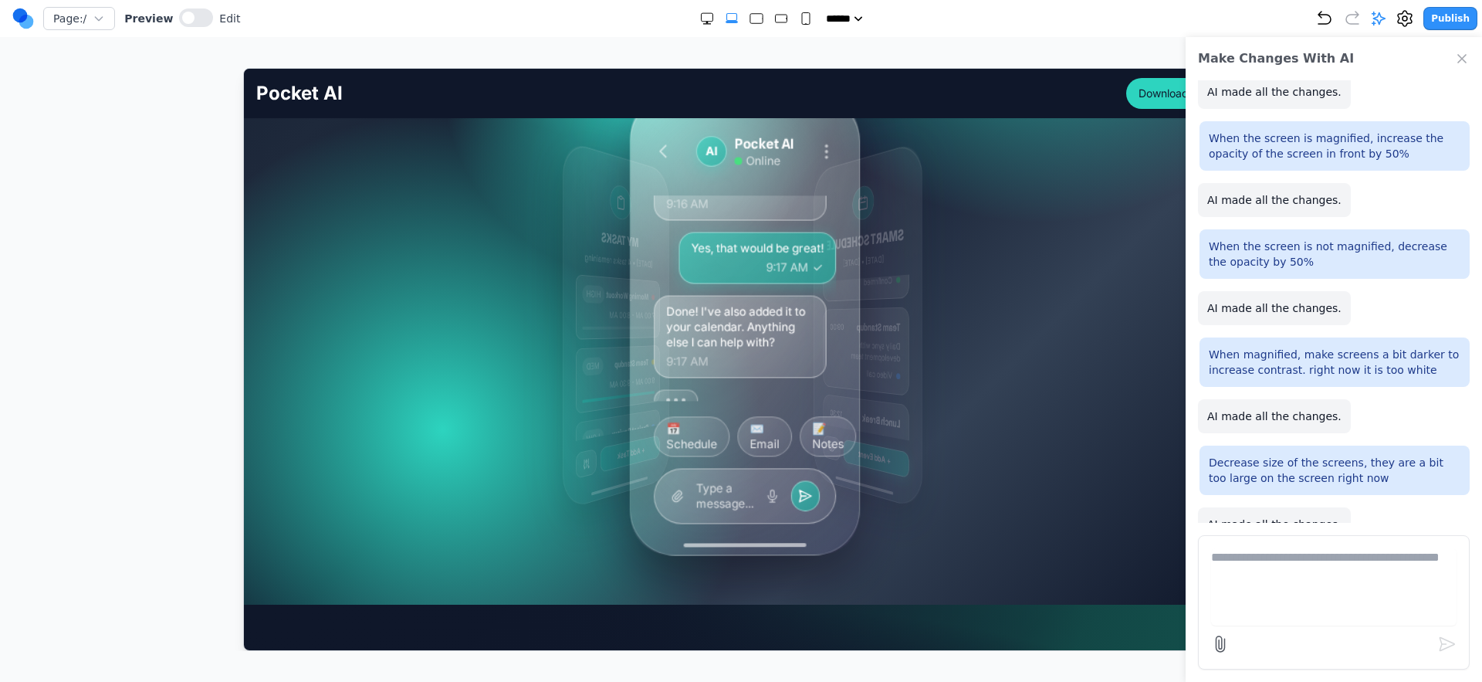
scroll to position [338, 0]
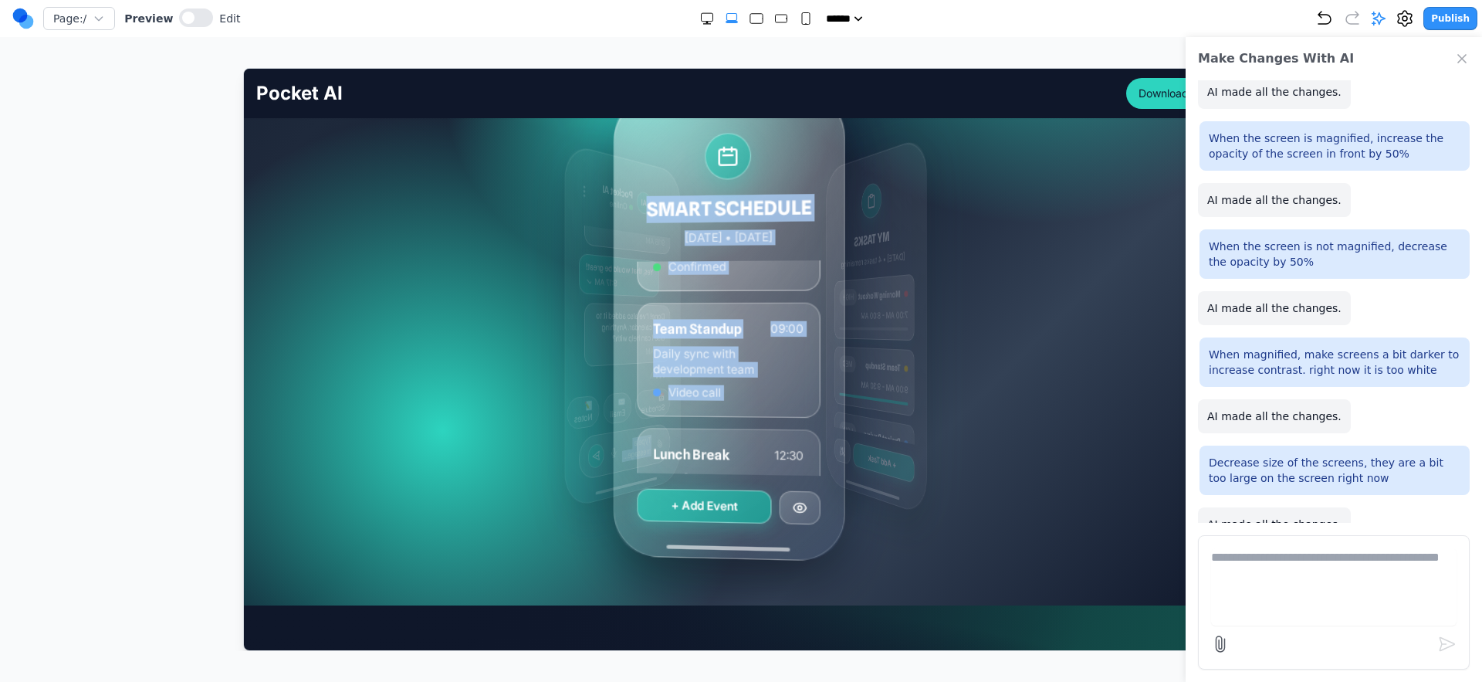
drag, startPoint x: 828, startPoint y: 455, endPoint x: 642, endPoint y: 476, distance: 188.1
click at [703, 476] on div "MY TASKS Today • 4 tasks remaining Morning Workout HIGH 7:00 AM - 8:00 AM Team …" at bounding box center [745, 325] width 84 height 418
click at [816, 435] on div "SMART SCHEDULE Today • March 15, 2024 Morning Workout 07:00 Gym session with tr…" at bounding box center [729, 324] width 230 height 469
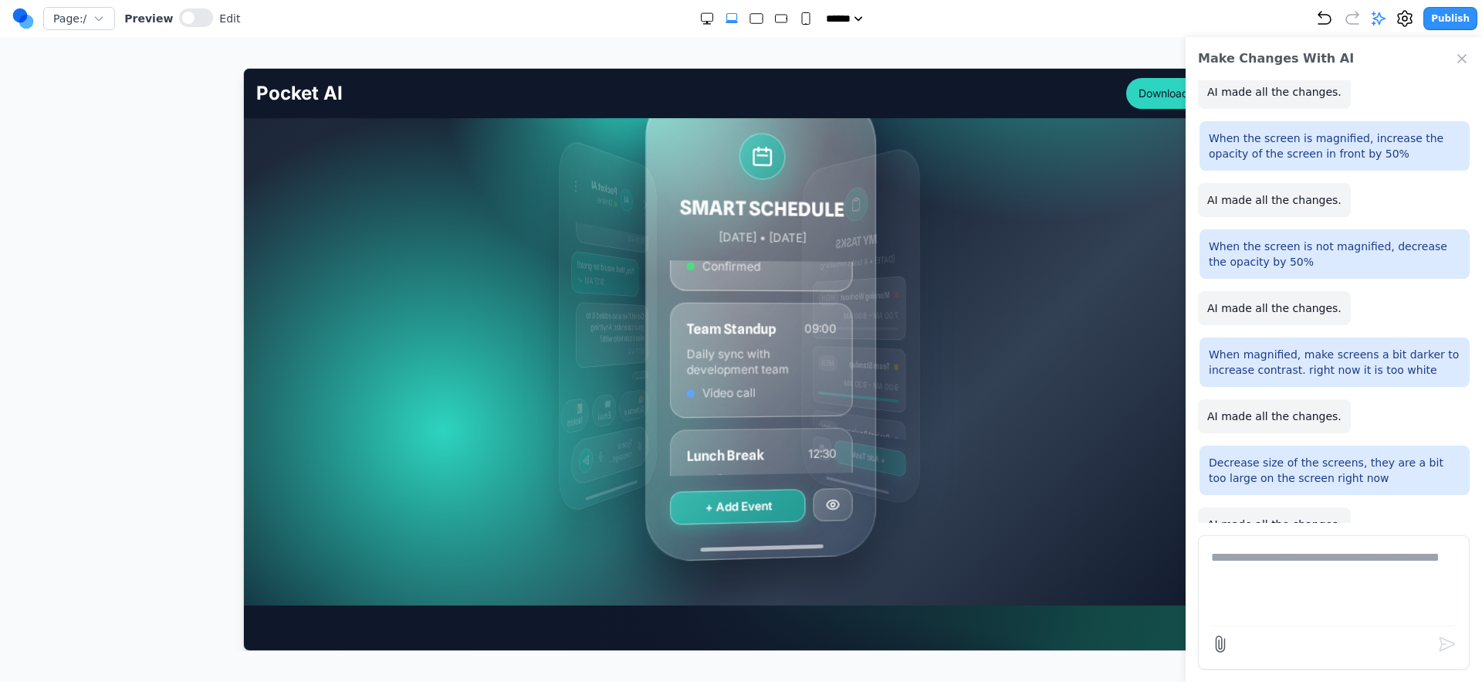
drag, startPoint x: 837, startPoint y: 435, endPoint x: 852, endPoint y: 439, distance: 15.2
click at [852, 439] on div "SMART SCHEDULE Today • March 15, 2024 Morning Workout 07:00 Gym session with tr…" at bounding box center [759, 325] width 229 height 470
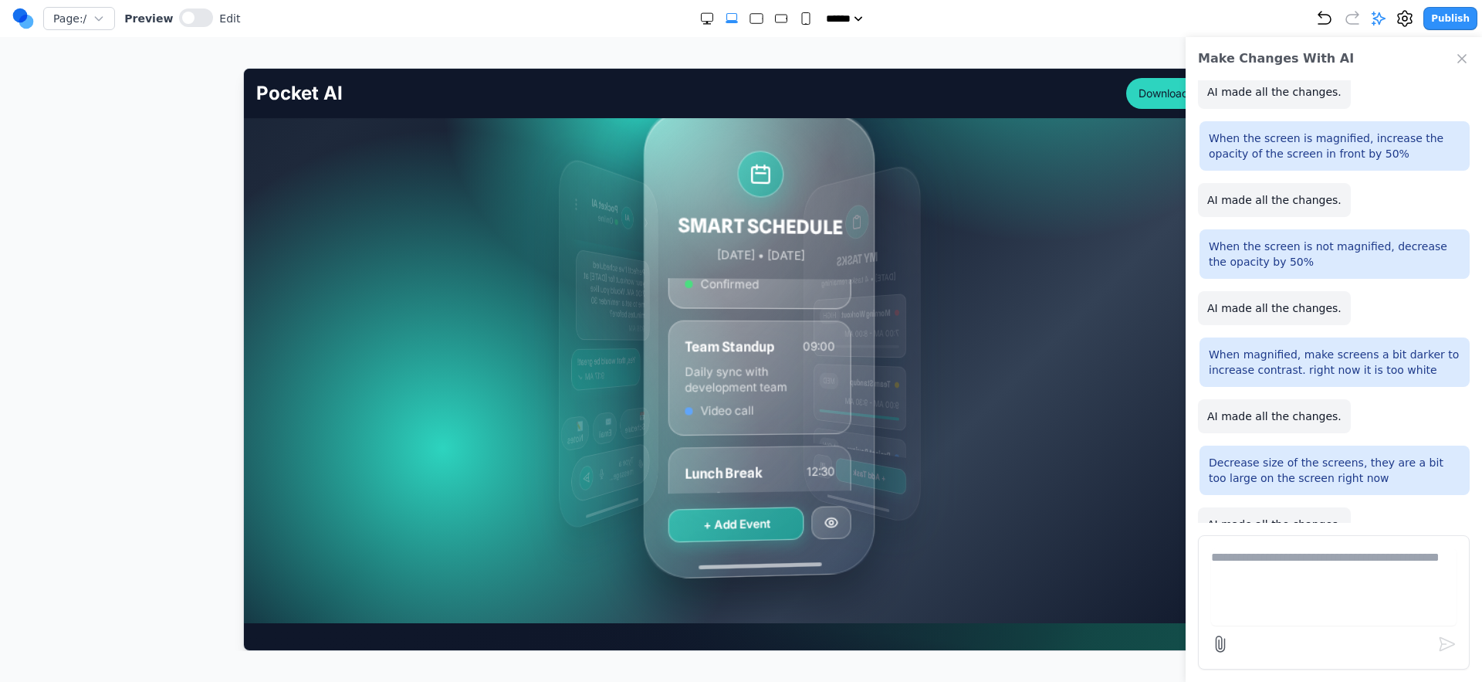
scroll to position [305, 0]
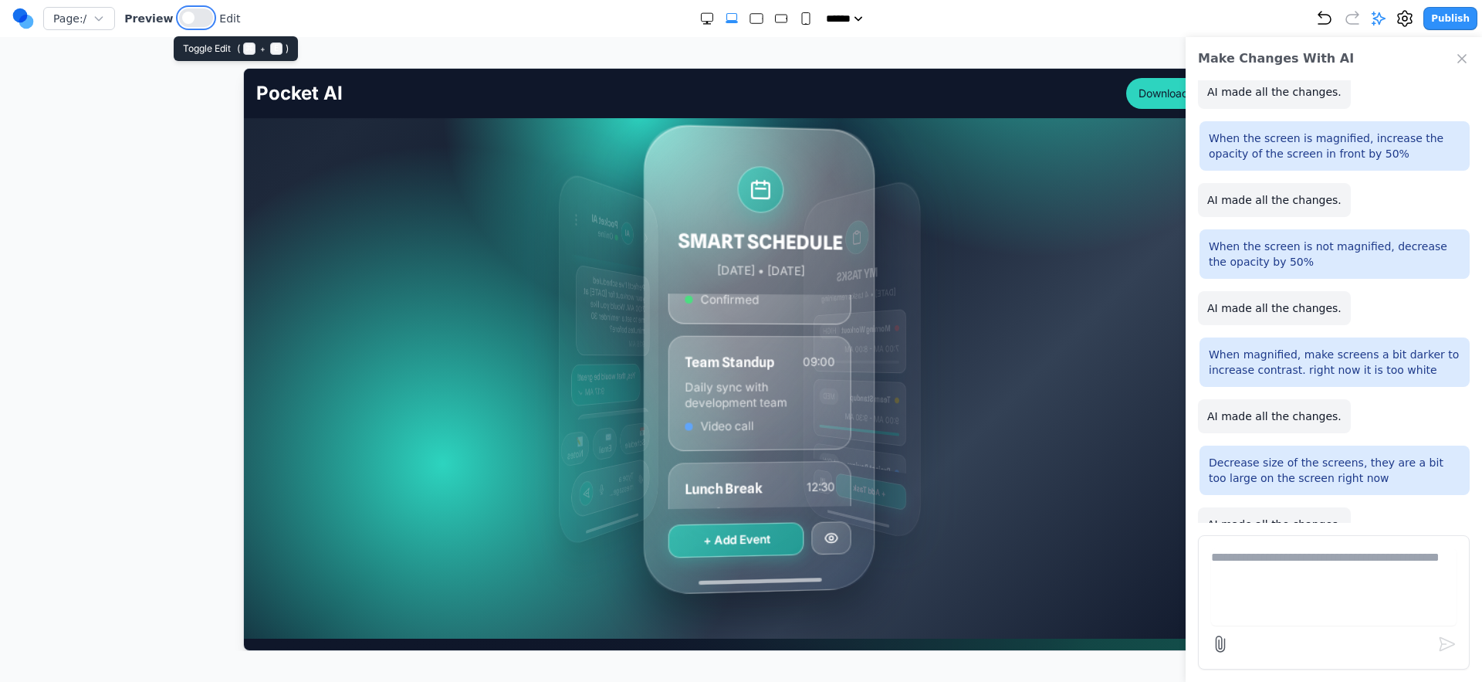
click at [196, 14] on button at bounding box center [196, 17] width 34 height 19
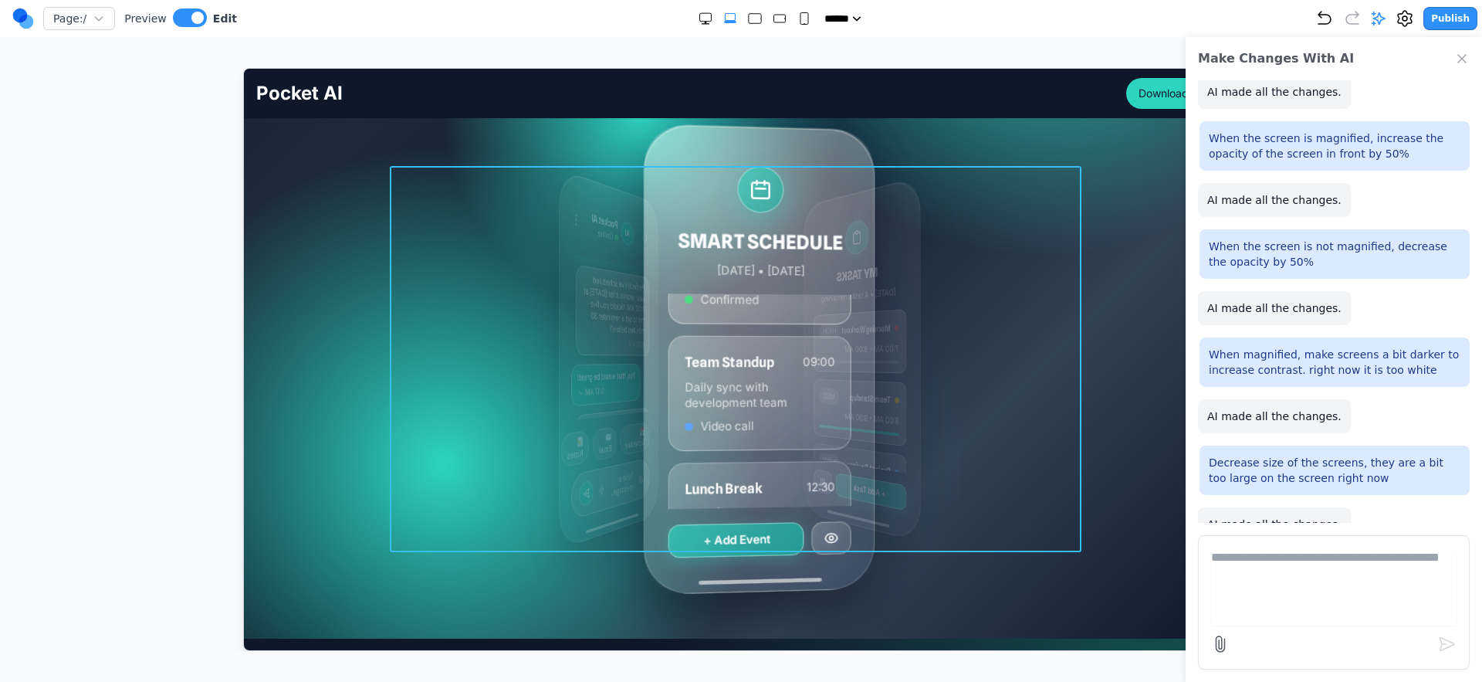
click at [499, 348] on div "MY TASKS Today • 4 tasks remaining Morning Workout HIGH 7:00 AM - 8:00 AM Team …" at bounding box center [741, 358] width 692 height 386
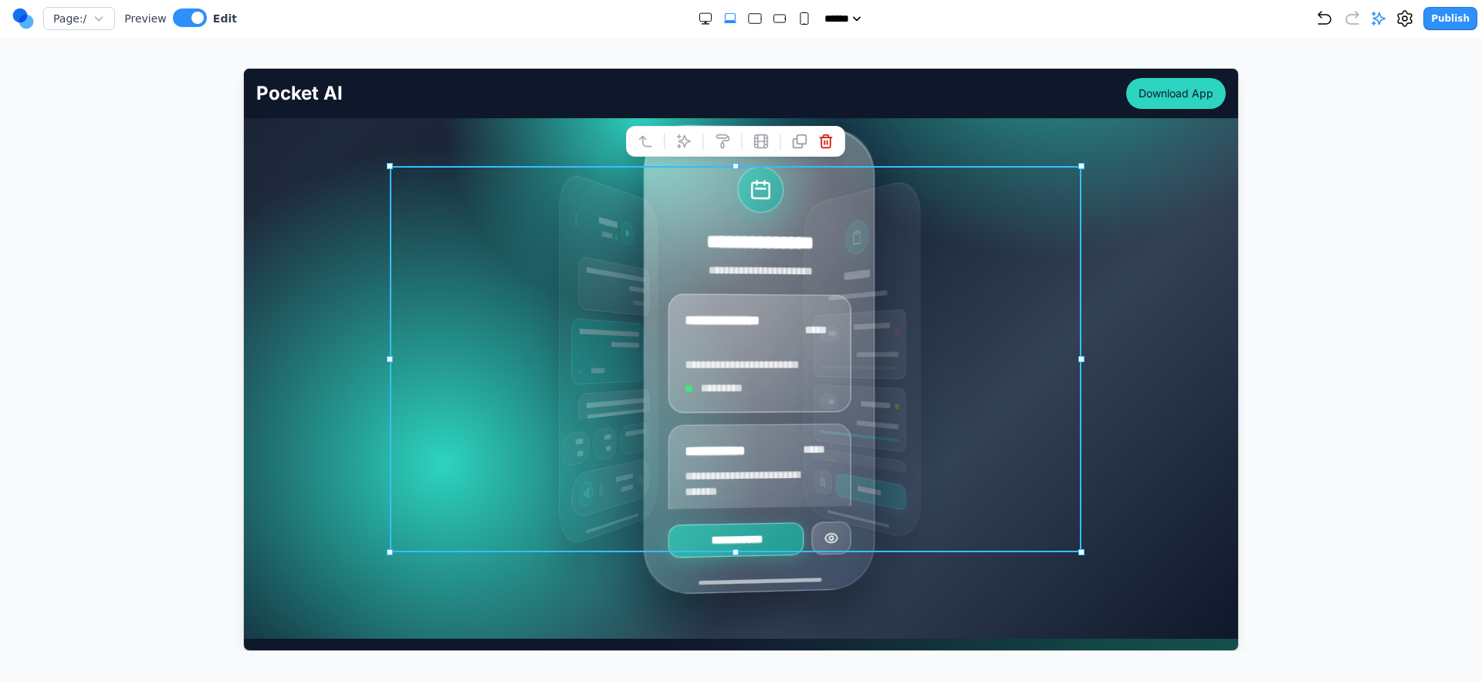
scroll to position [55, 0]
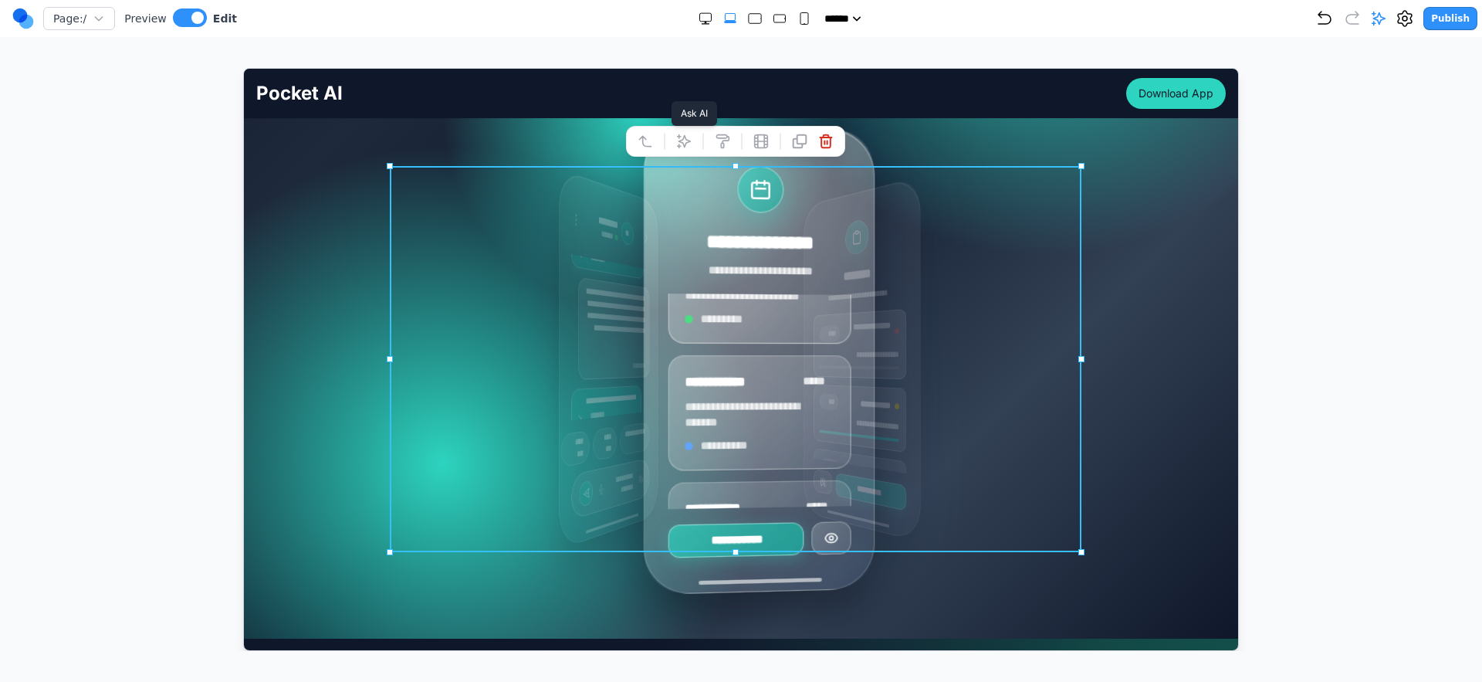
drag, startPoint x: 682, startPoint y: 140, endPoint x: 727, endPoint y: 178, distance: 59.7
click at [682, 140] on icon at bounding box center [683, 140] width 15 height 15
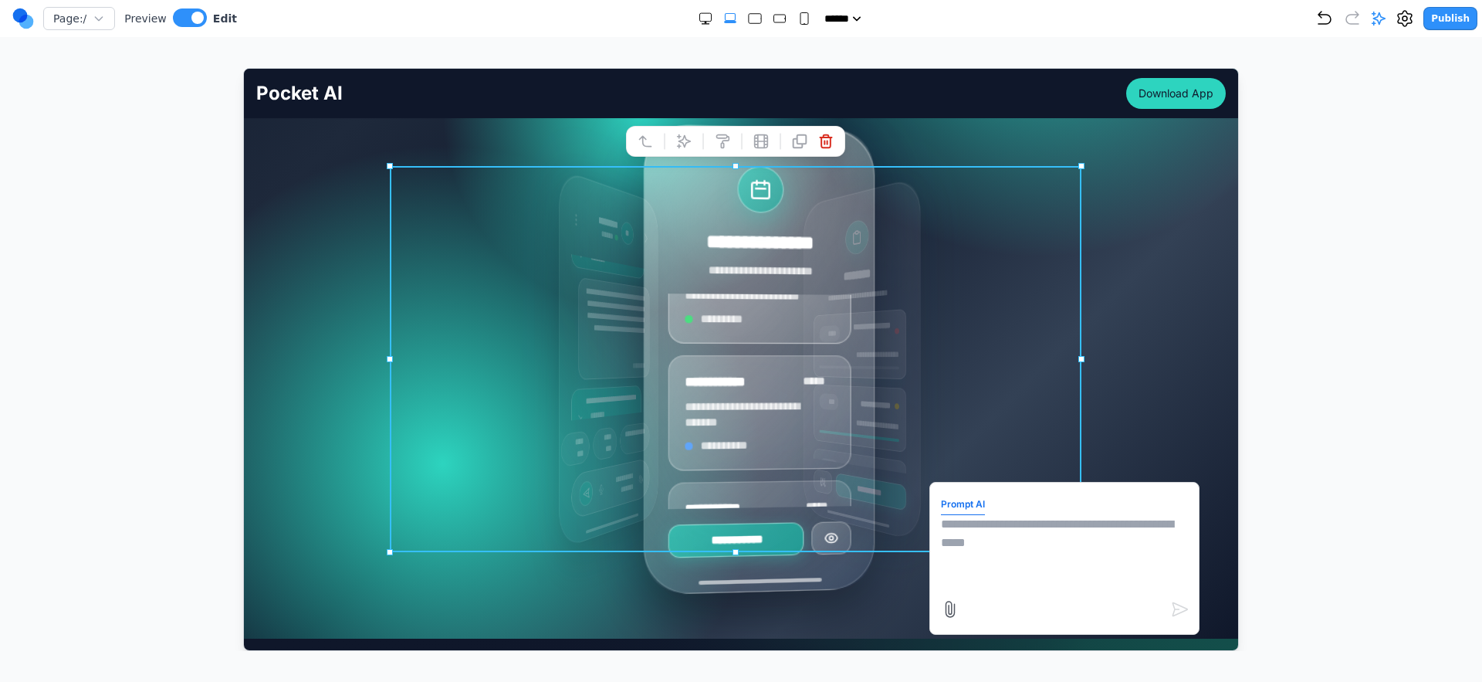
click at [1018, 591] on form "Prompt AI" at bounding box center [1063, 558] width 247 height 130
click at [1012, 562] on textarea at bounding box center [1063, 552] width 247 height 77
type textarea "*"
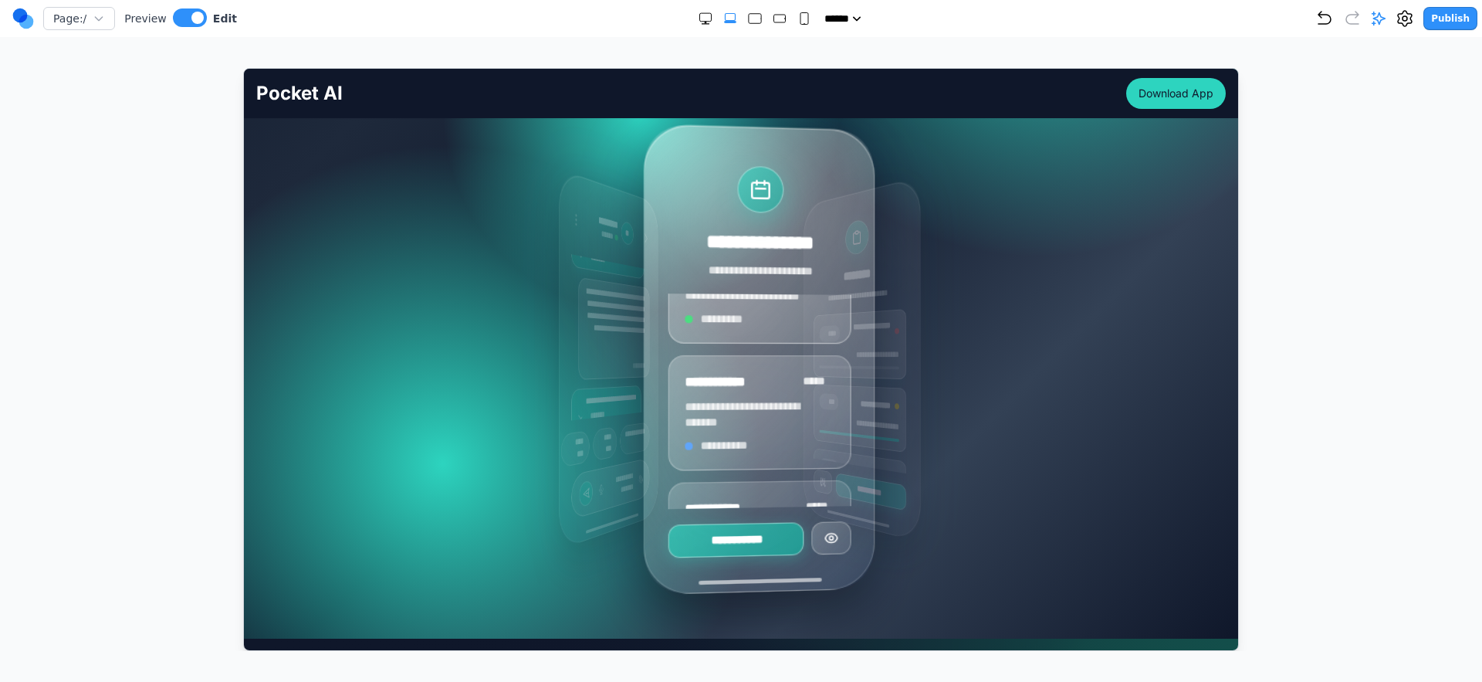
click at [1160, 349] on div "**********" at bounding box center [741, 358] width 970 height 460
click at [762, 382] on h4 "**********" at bounding box center [729, 380] width 90 height 19
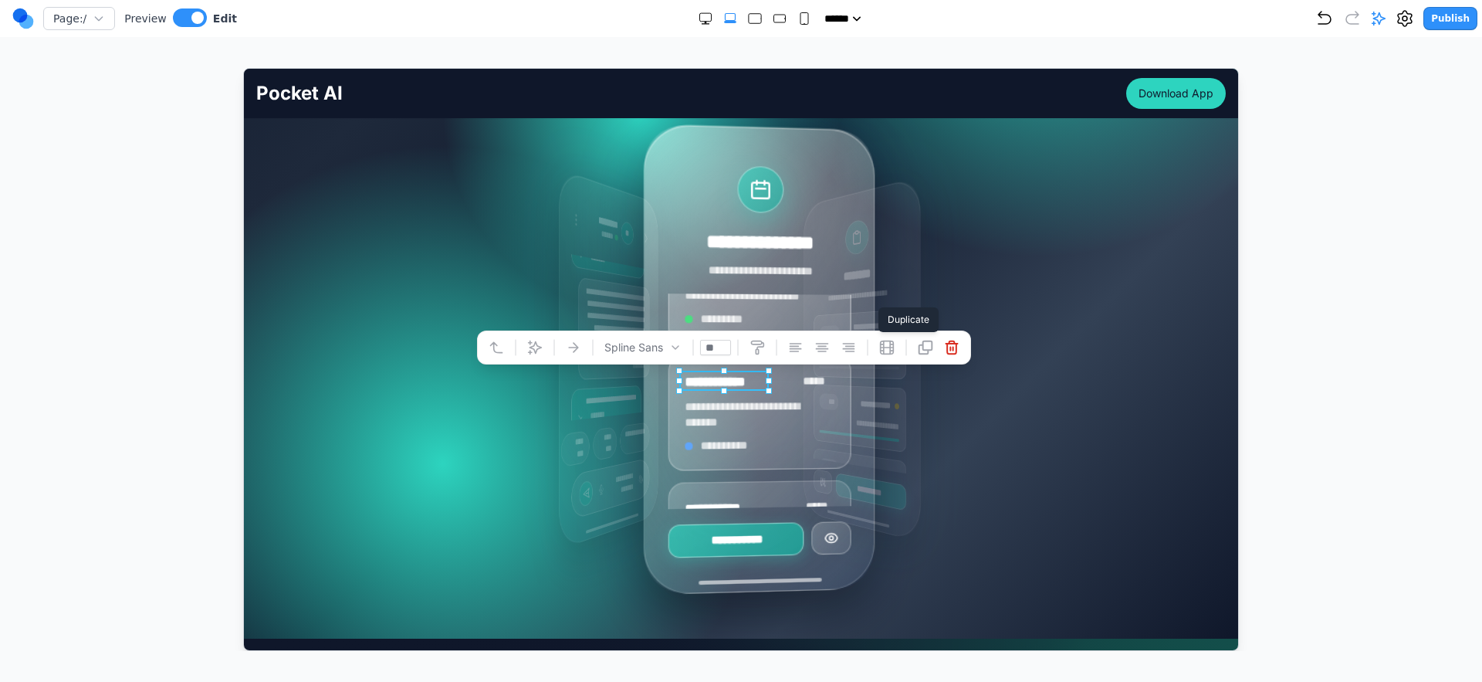
click at [1031, 357] on div "**********" at bounding box center [741, 358] width 692 height 386
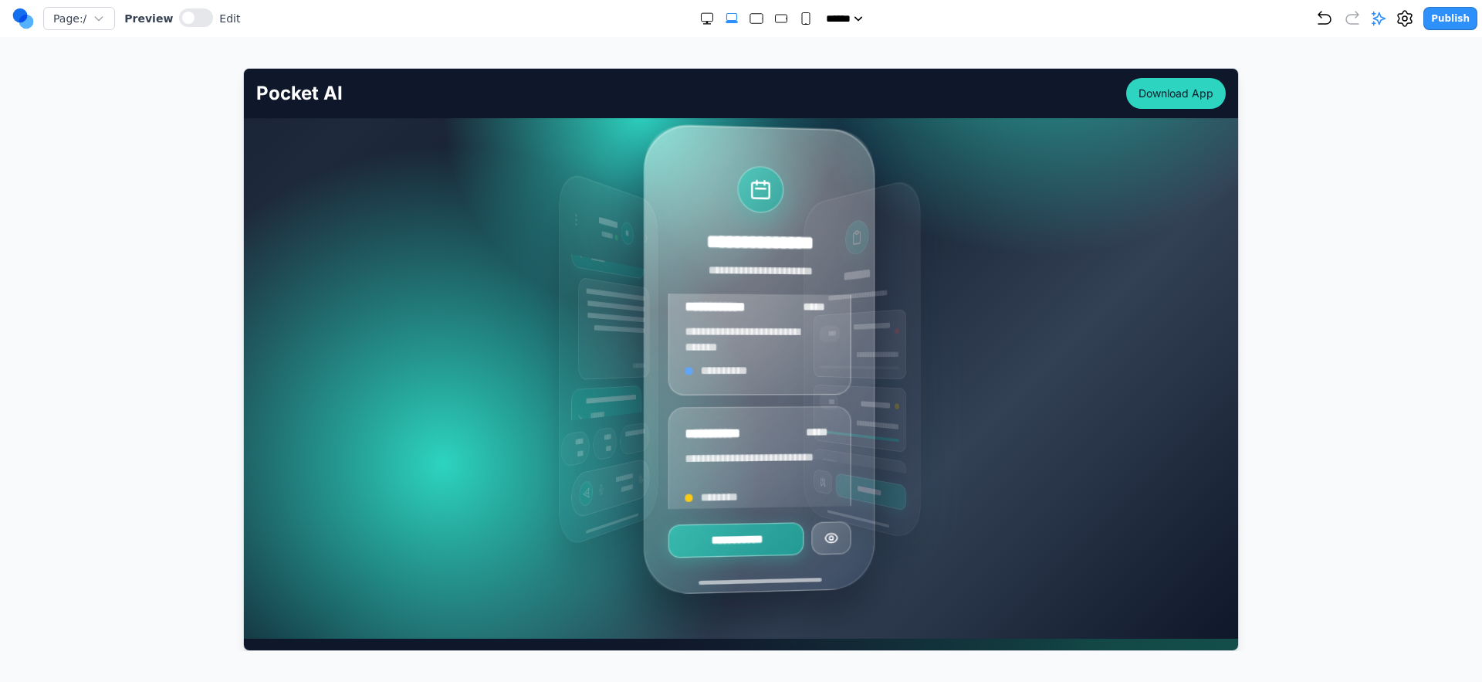
scroll to position [113, 0]
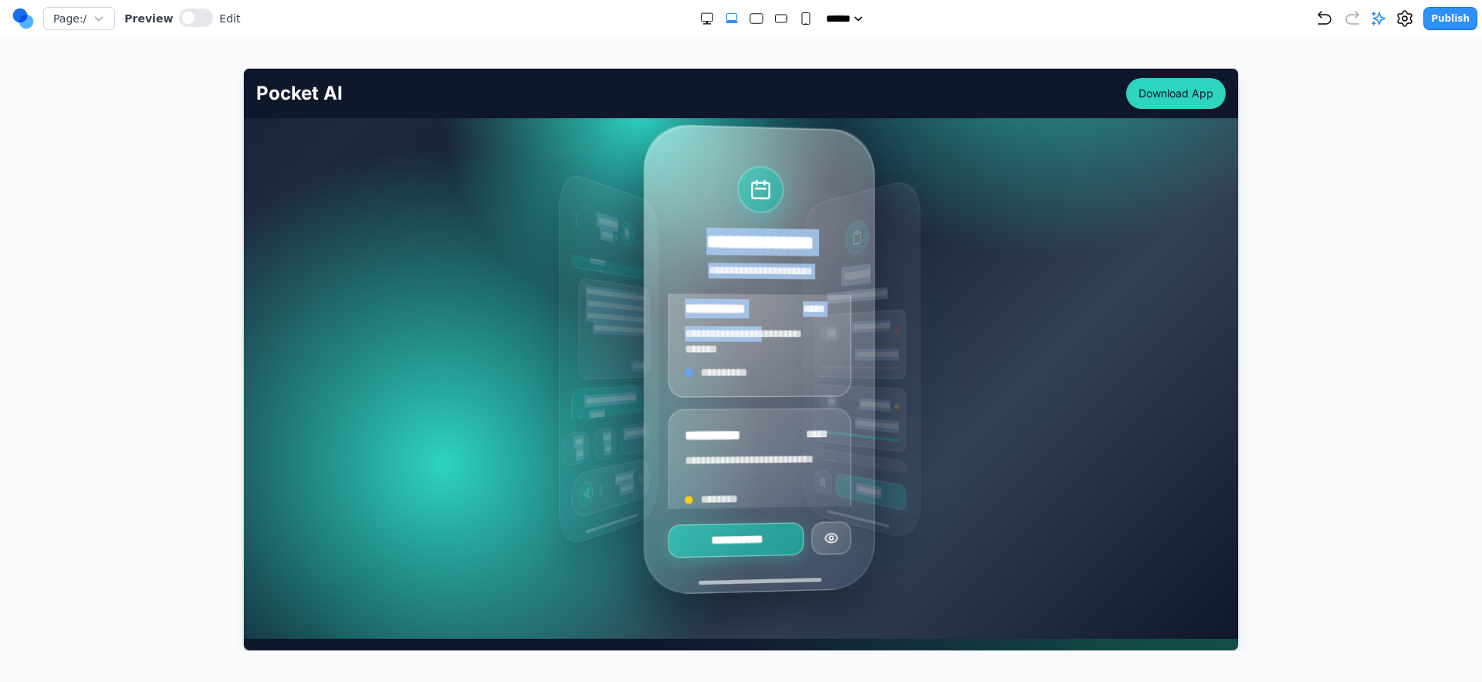
drag, startPoint x: 523, startPoint y: 348, endPoint x: 655, endPoint y: 351, distance: 132.1
click at [655, 351] on div "**********" at bounding box center [741, 358] width 692 height 386
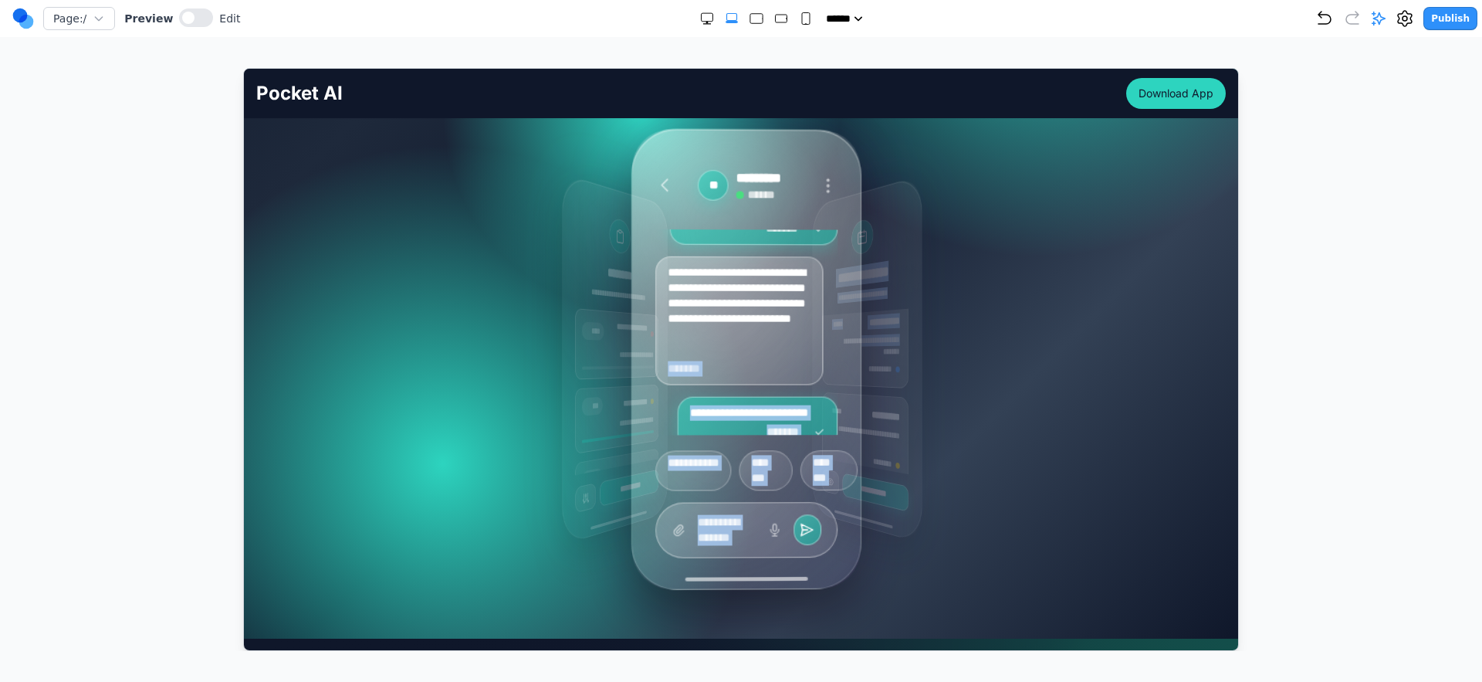
drag, startPoint x: 652, startPoint y: 349, endPoint x: 831, endPoint y: 358, distance: 179.4
click at [783, 358] on div "**********" at bounding box center [735, 358] width 95 height 416
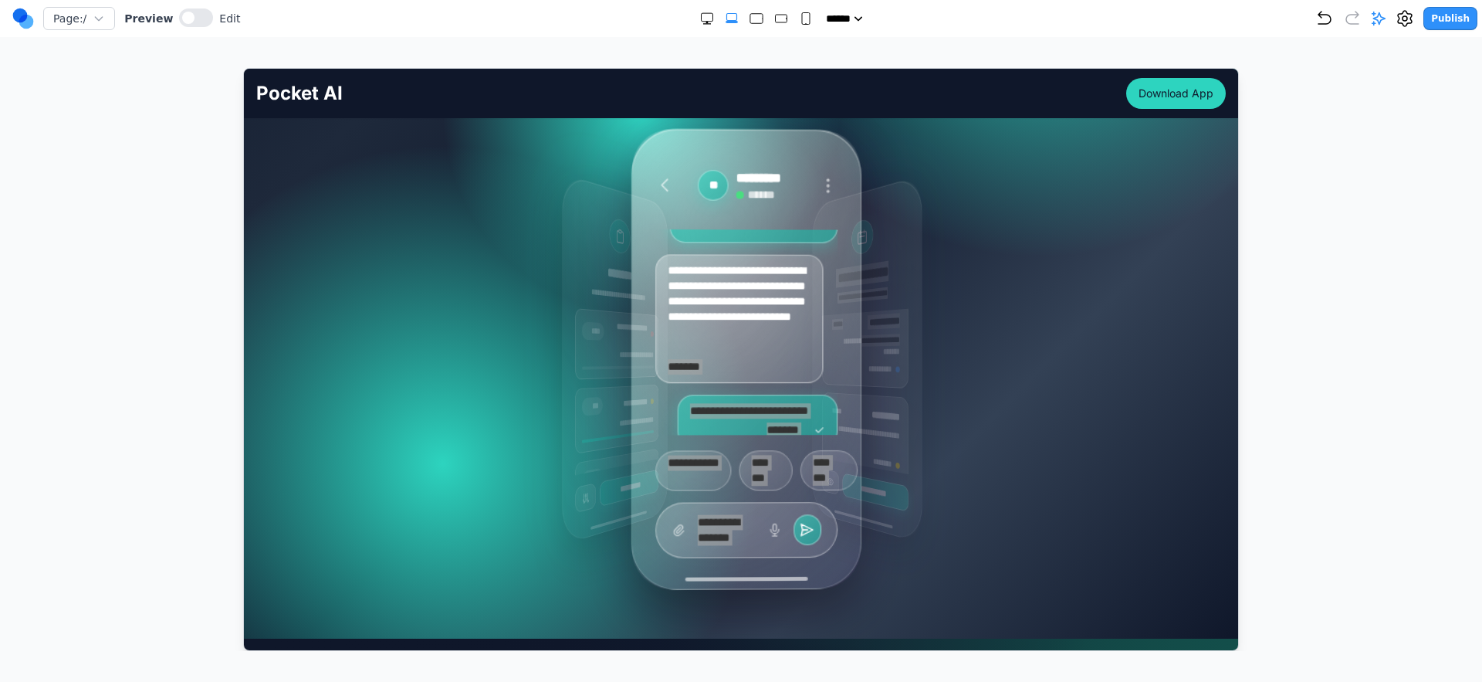
click at [1330, 18] on icon "Undo" at bounding box center [1325, 18] width 19 height 19
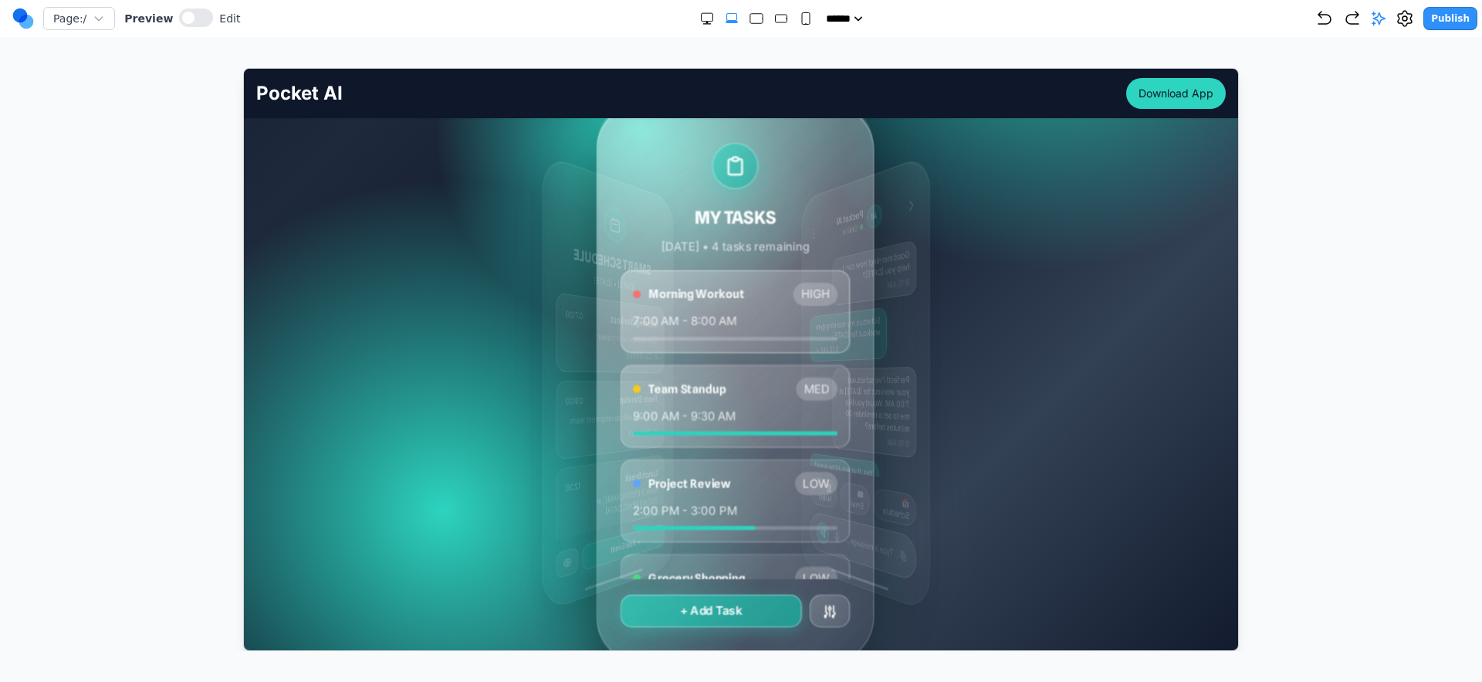
scroll to position [295, 0]
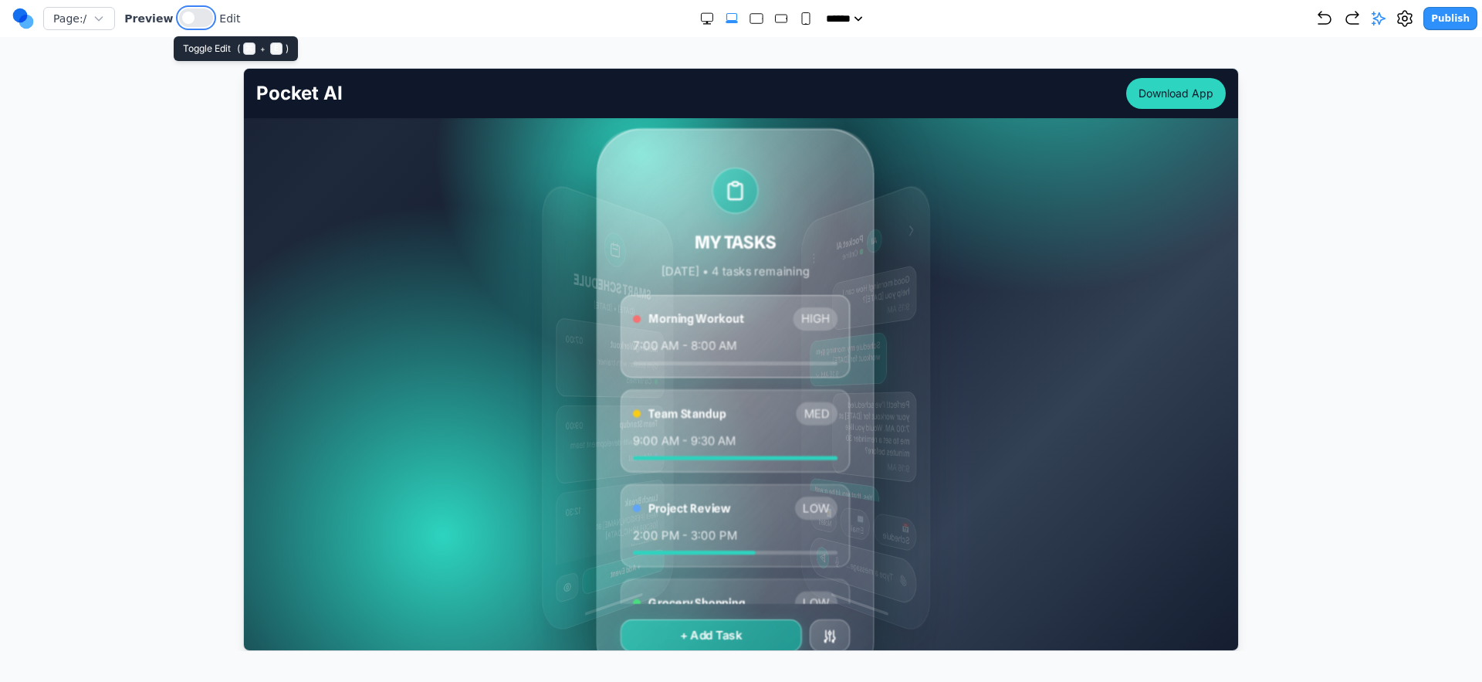
click at [179, 22] on button at bounding box center [196, 17] width 34 height 19
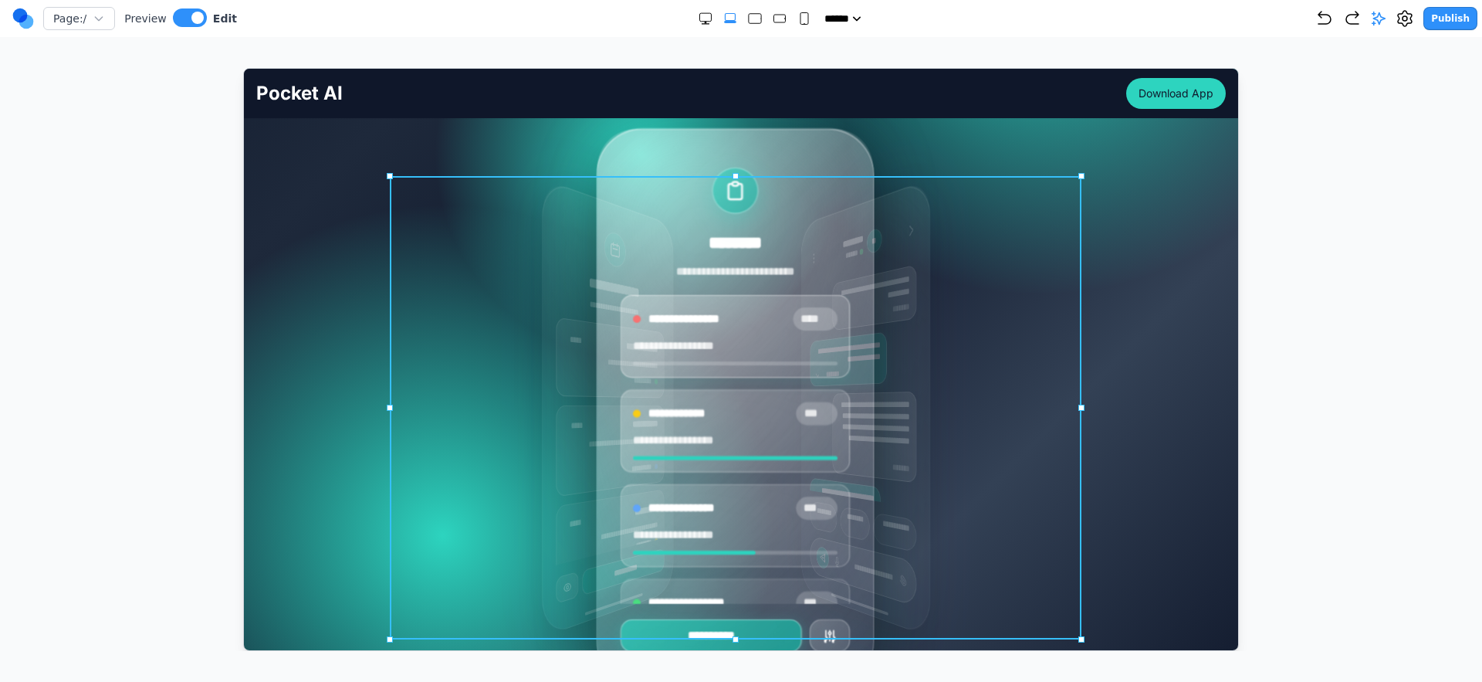
click at [504, 334] on div "**********" at bounding box center [741, 406] width 692 height 463
drag, startPoint x: 389, startPoint y: 175, endPoint x: 755, endPoint y: 338, distance: 400.6
click at [408, 318] on div "**********" at bounding box center [741, 406] width 692 height 463
click at [317, 312] on div "**********" at bounding box center [741, 406] width 970 height 537
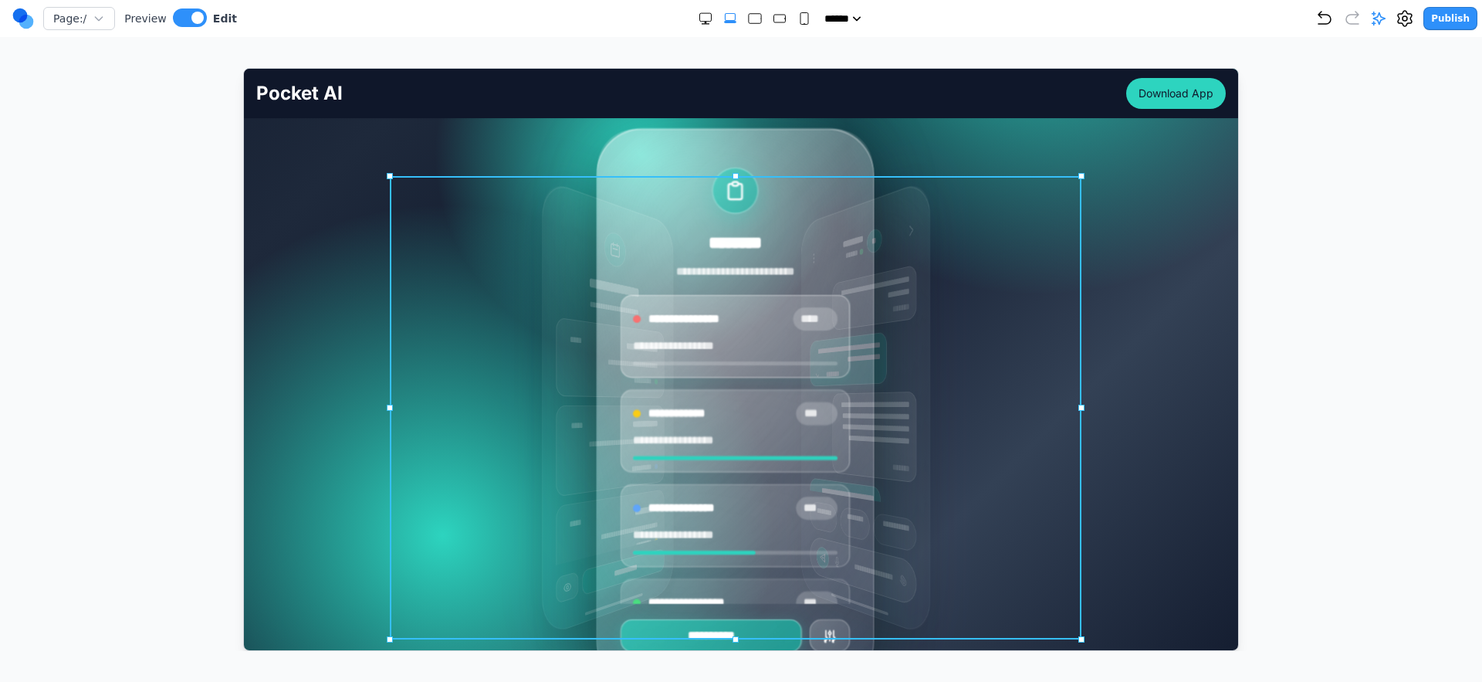
click at [490, 293] on div "**********" at bounding box center [741, 406] width 692 height 463
click at [669, 149] on div at bounding box center [734, 150] width 219 height 31
click at [676, 147] on icon at bounding box center [683, 150] width 15 height 15
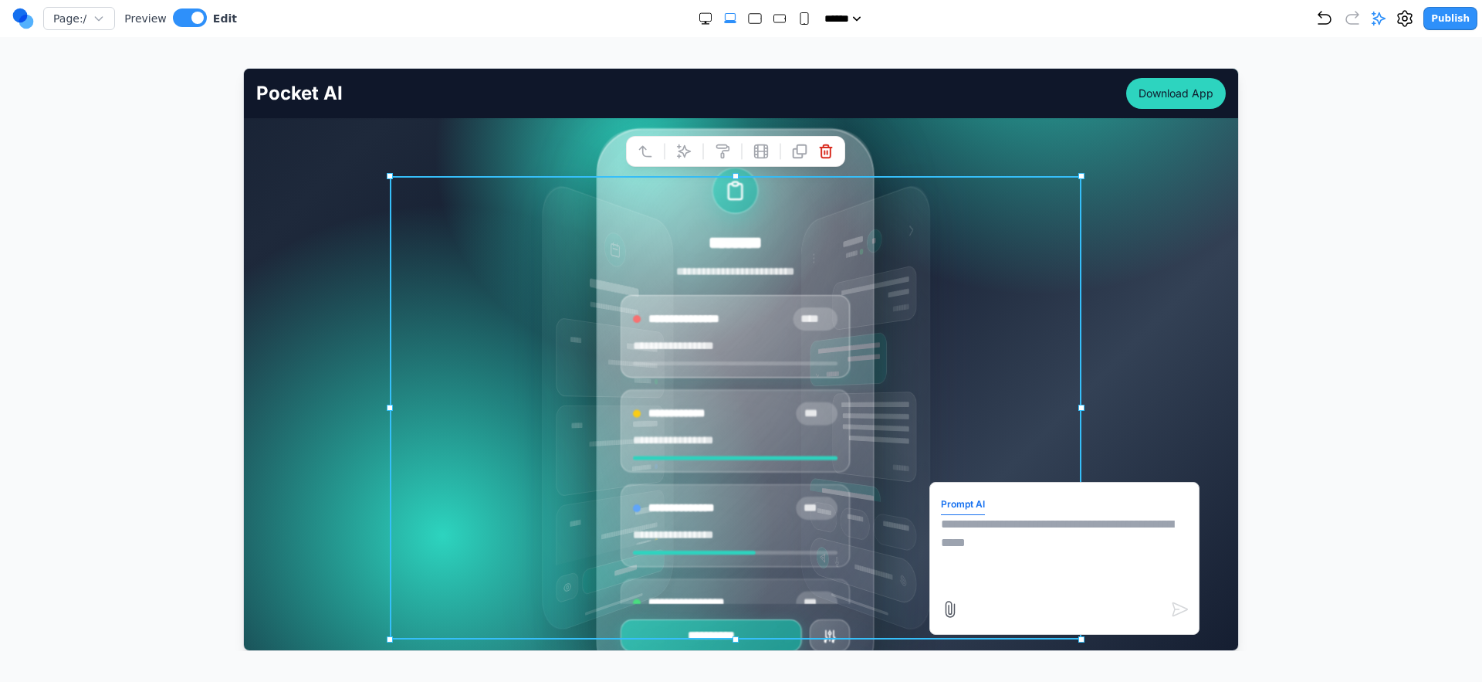
click at [1070, 531] on textarea at bounding box center [1063, 552] width 247 height 77
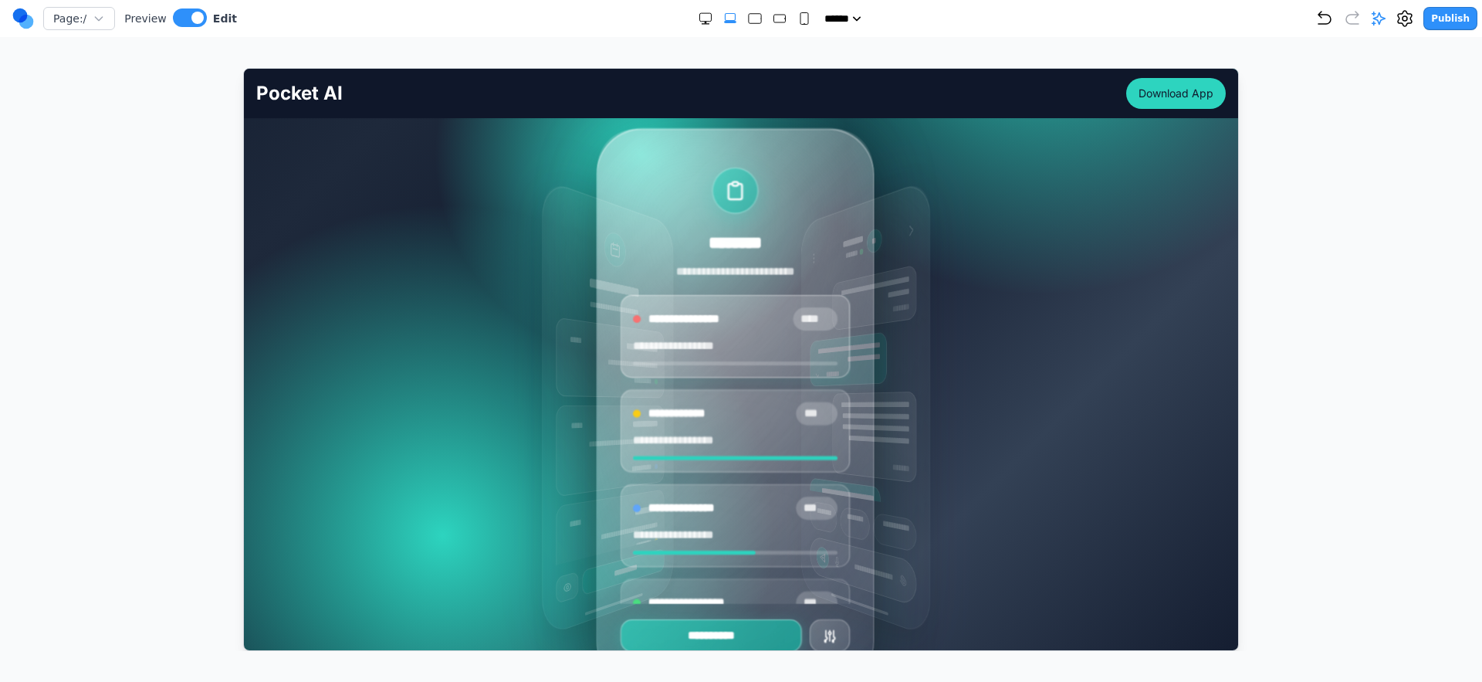
click at [1144, 391] on div "**********" at bounding box center [741, 406] width 970 height 537
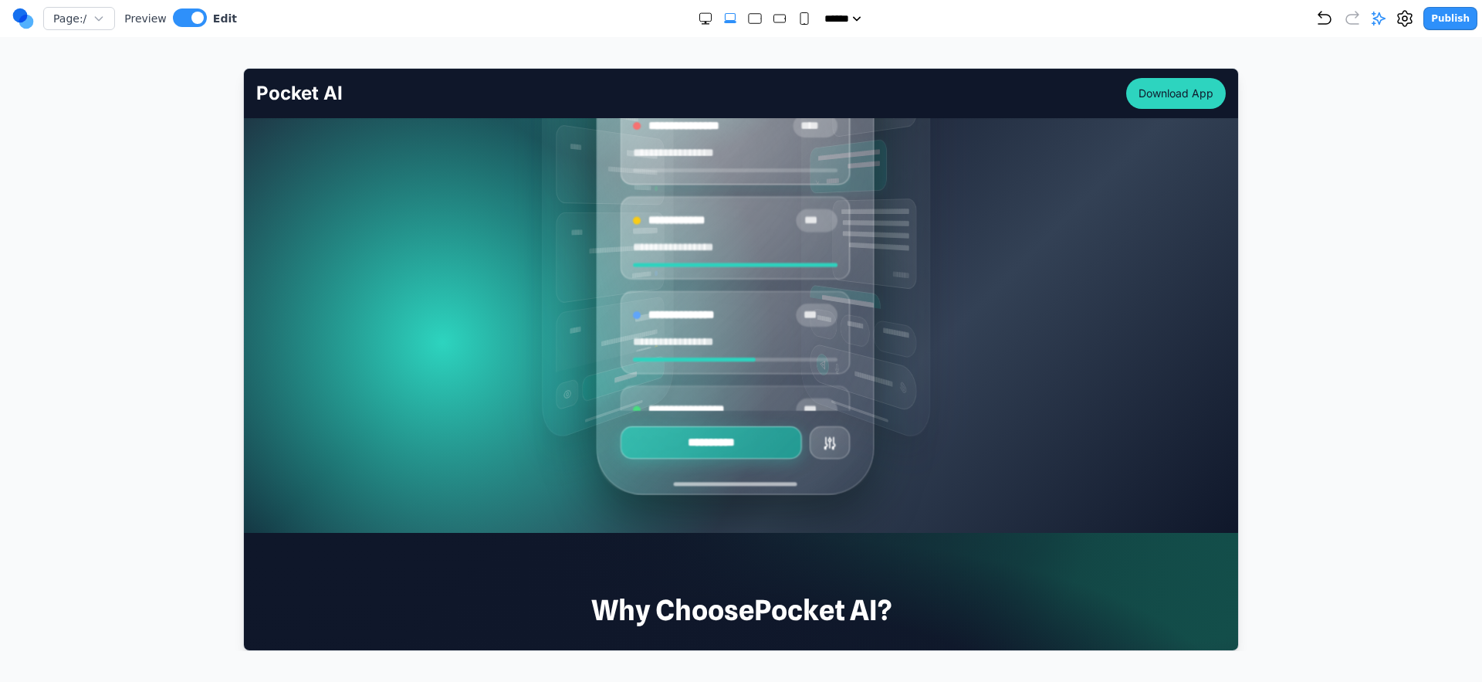
scroll to position [500, 0]
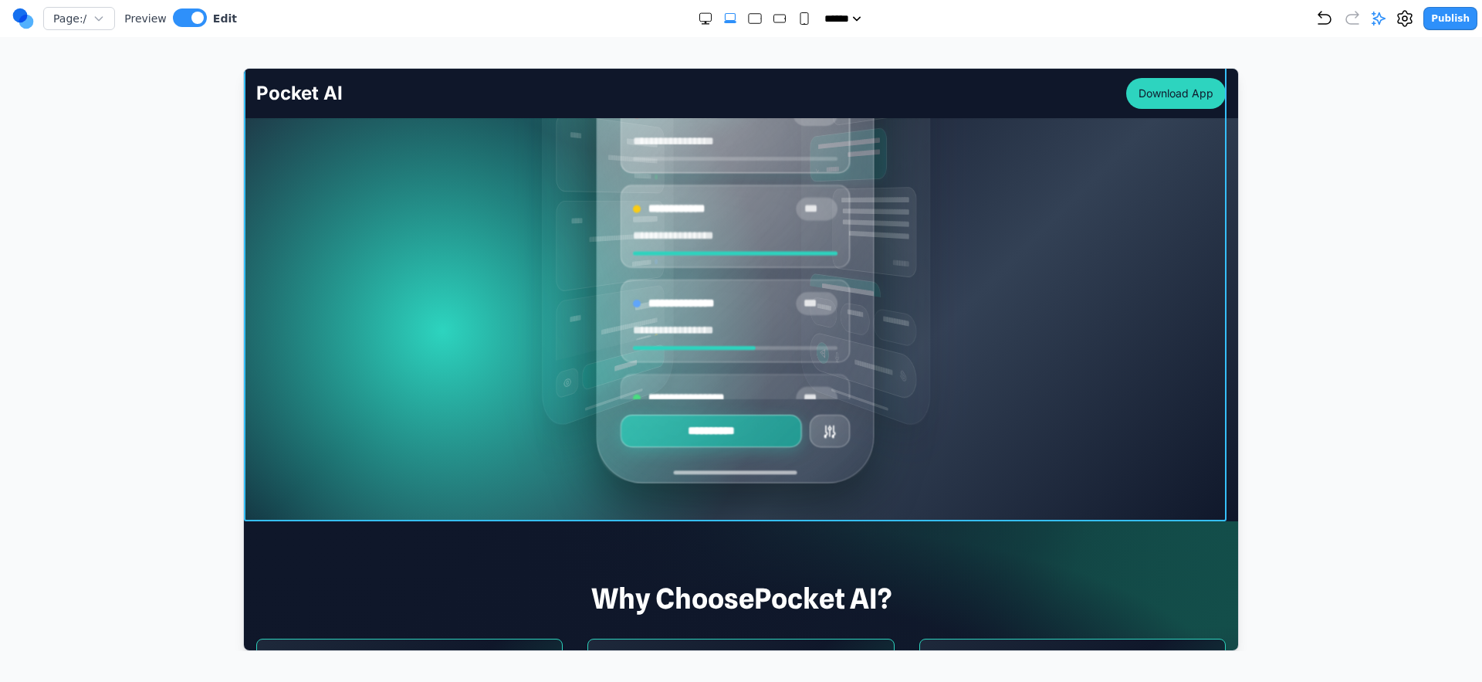
click at [1035, 518] on div at bounding box center [740, 44] width 994 height 952
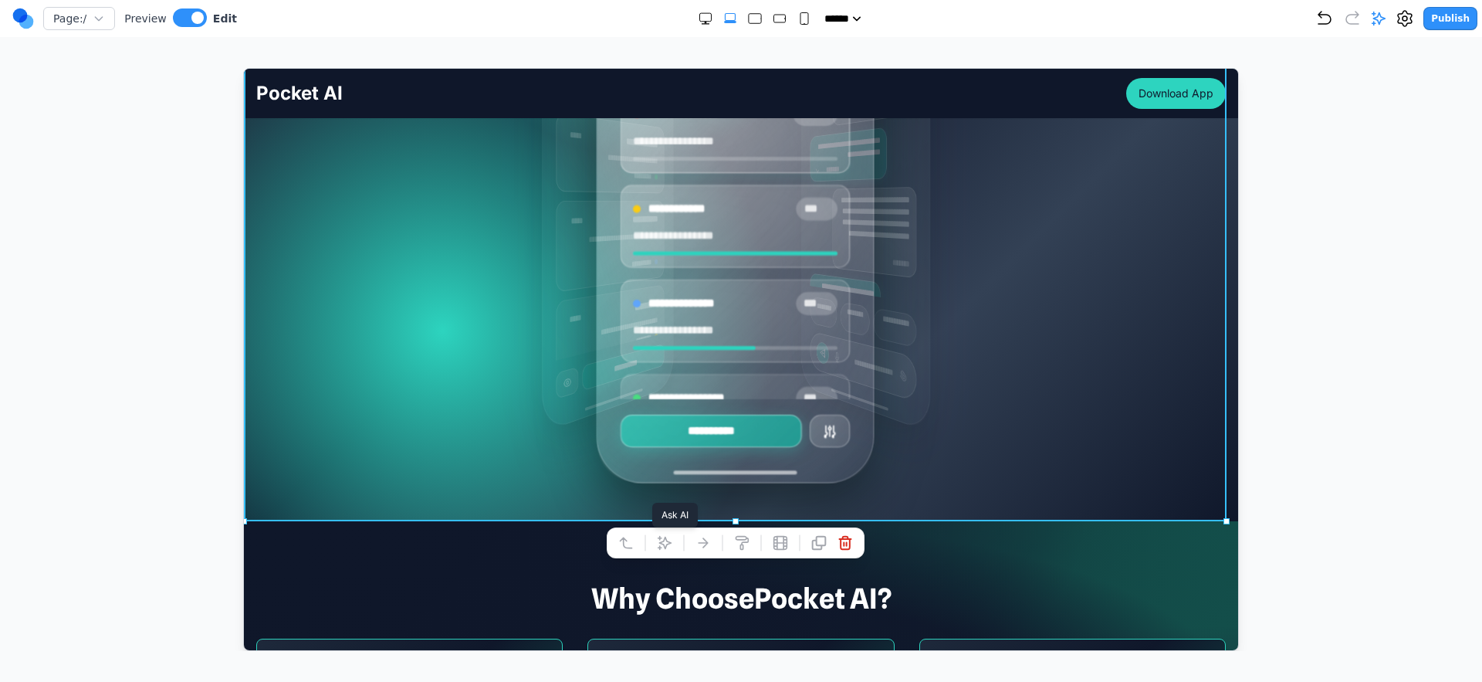
click at [669, 547] on icon at bounding box center [663, 541] width 15 height 15
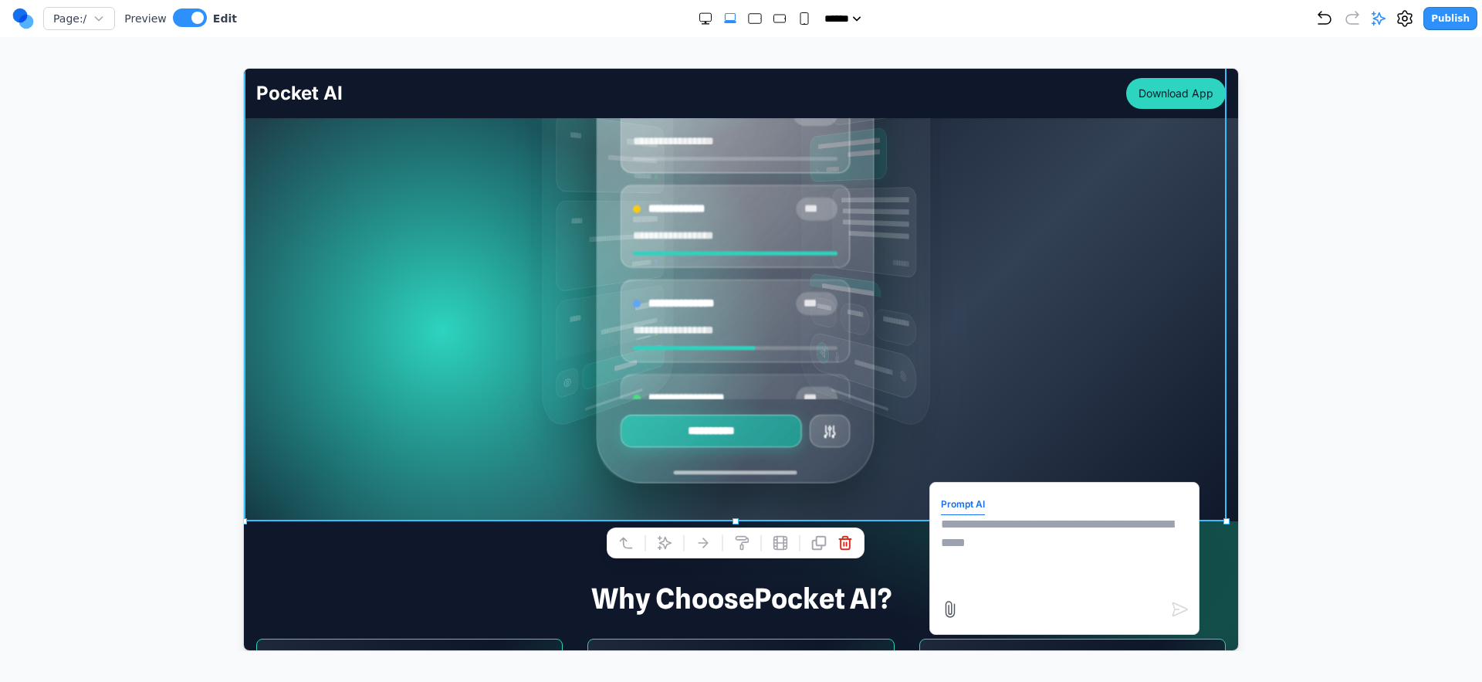
click at [1036, 542] on textarea at bounding box center [1063, 552] width 247 height 77
type textarea "**********"
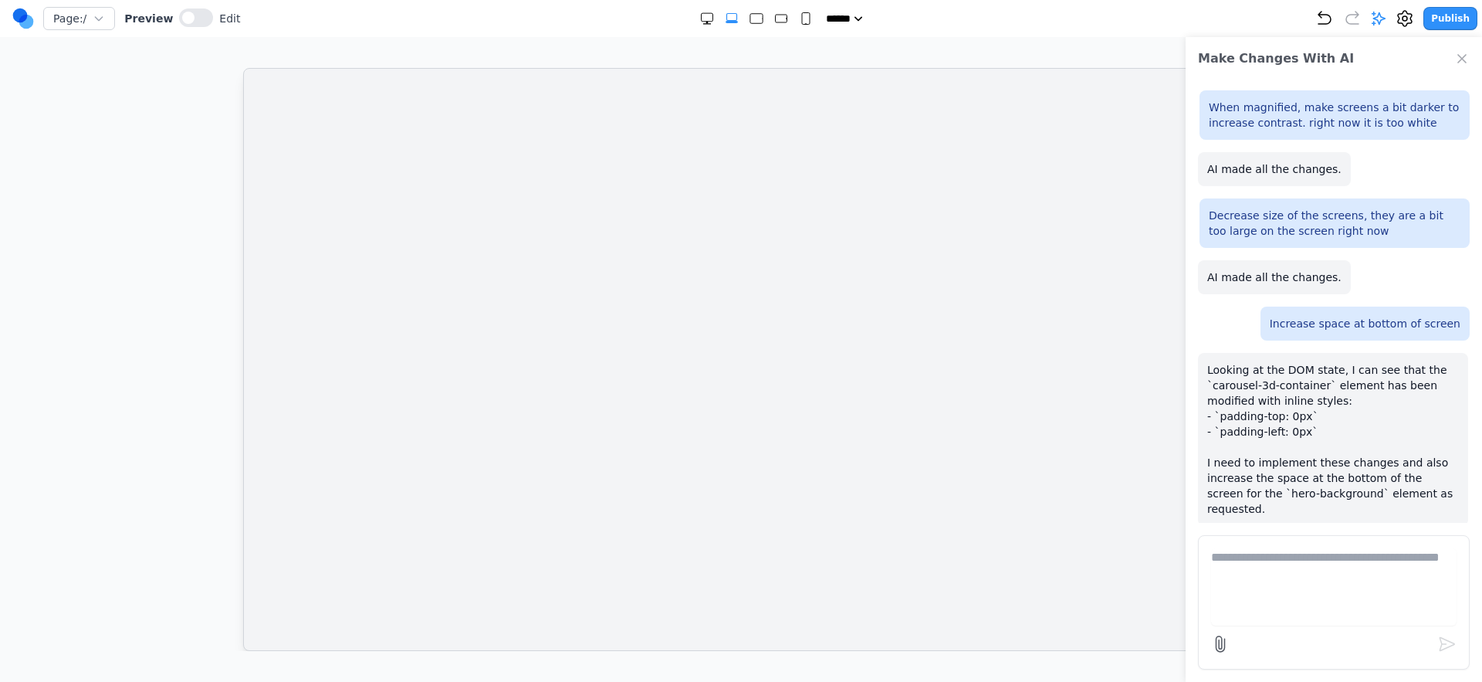
scroll to position [0, 0]
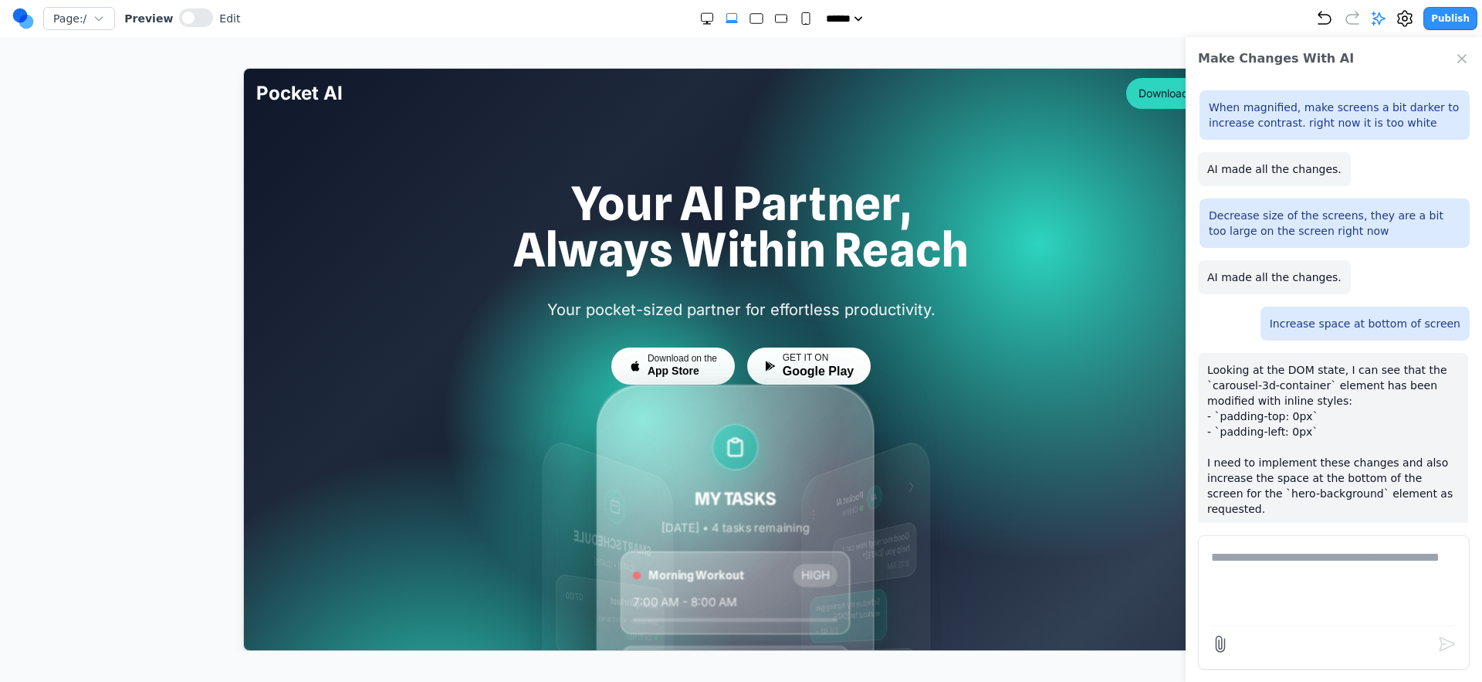
click at [1322, 16] on icon "Undo" at bounding box center [1325, 18] width 19 height 19
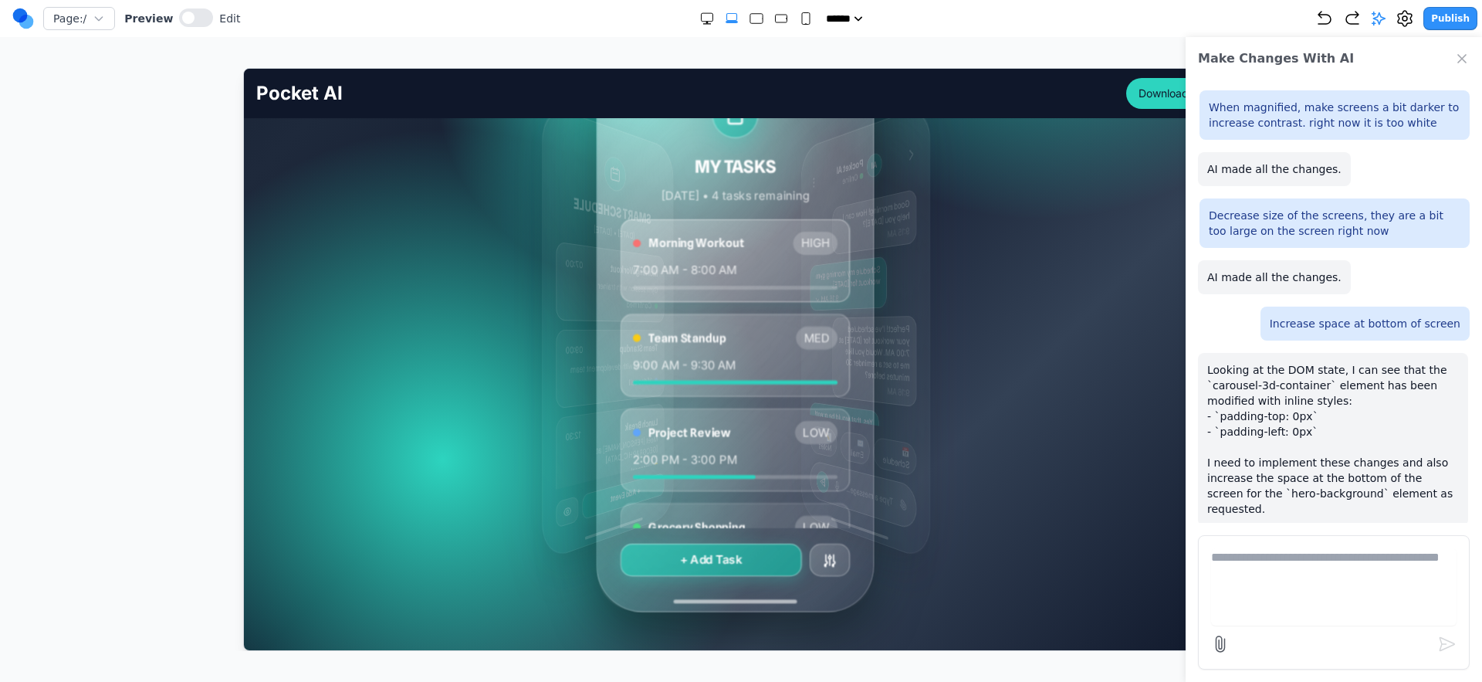
scroll to position [381, 0]
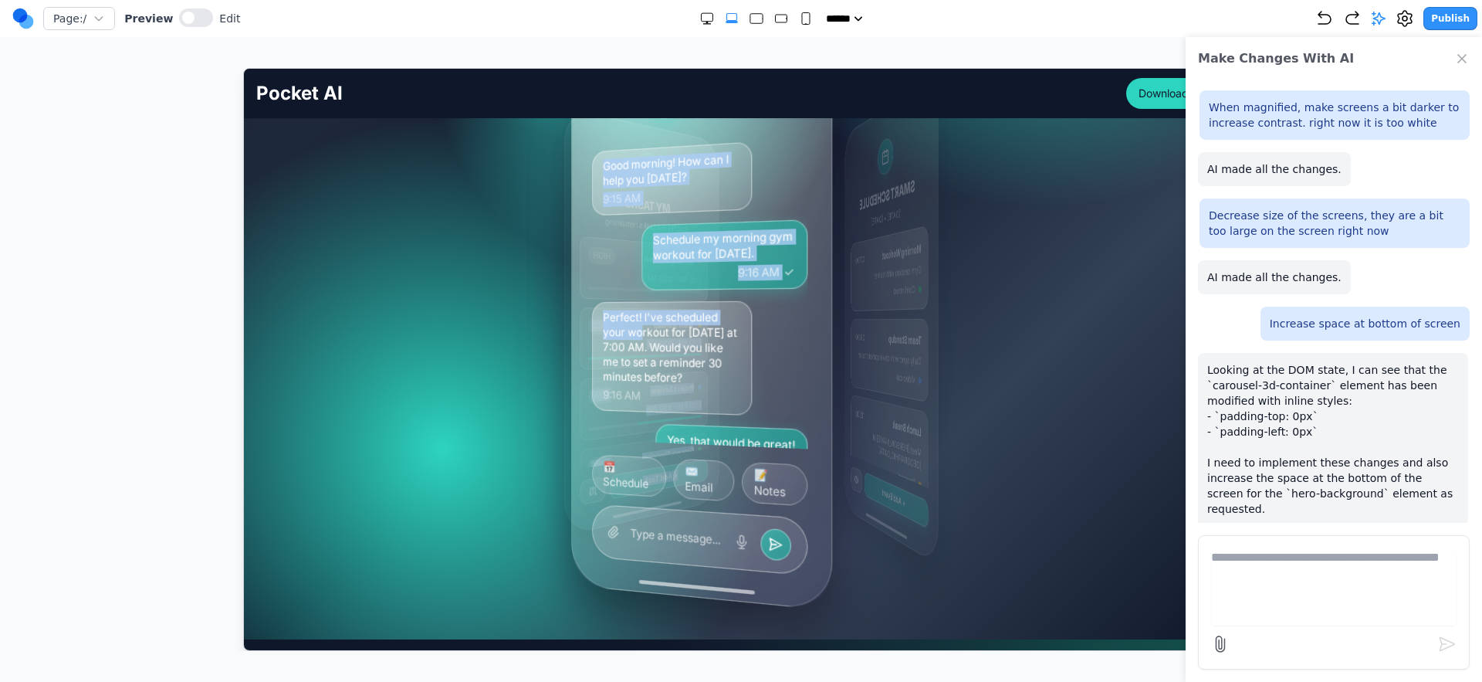
drag, startPoint x: 845, startPoint y: 301, endPoint x: 636, endPoint y: 327, distance: 210.0
click at [649, 327] on div "MY TASKS Today • 4 tasks remaining Morning Workout HIGH 7:00 AM - 8:00 AM Team …" at bounding box center [732, 319] width 166 height 501
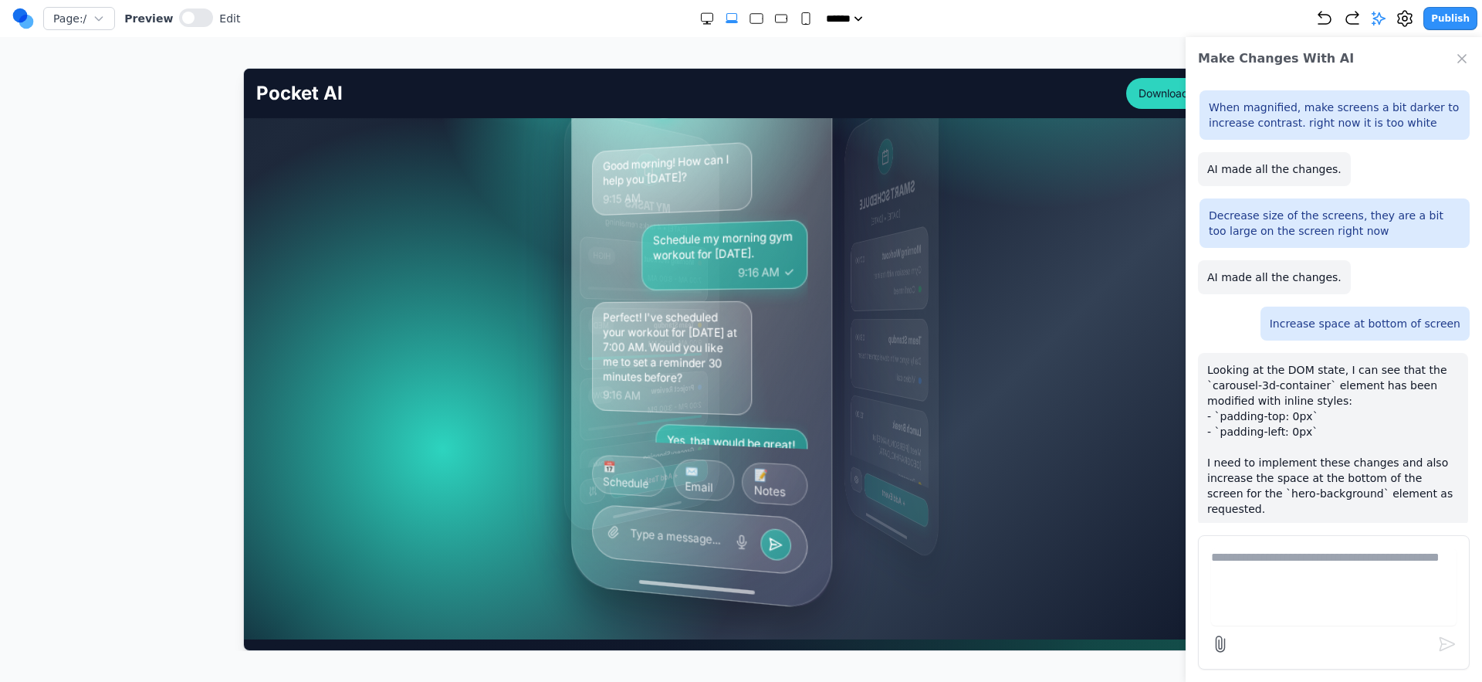
click at [638, 326] on p "Perfect! I've scheduled your workout for tomorrow at 7:00 AM. Would you like me…" at bounding box center [670, 346] width 137 height 77
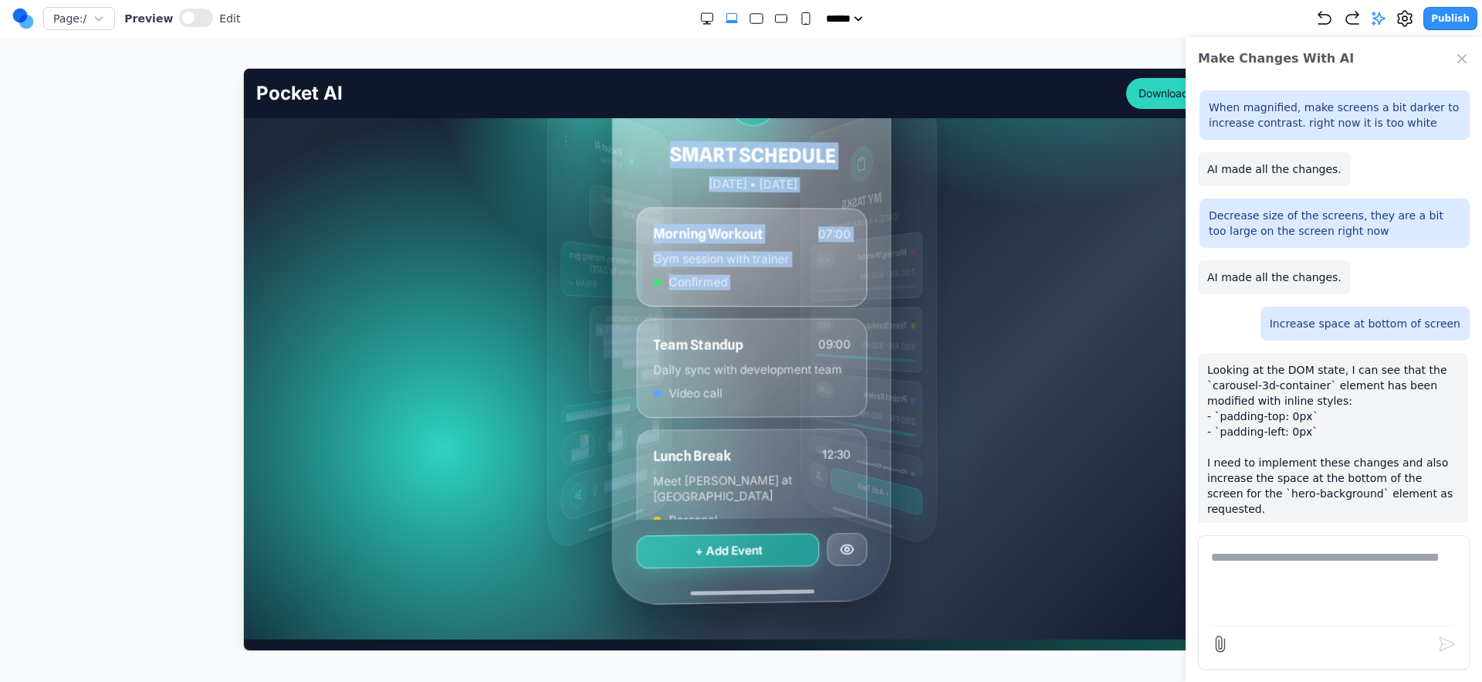
drag, startPoint x: 764, startPoint y: 308, endPoint x: 606, endPoint y: 332, distance: 160.1
click at [685, 332] on div "MY TASKS Today • 4 tasks remaining Morning Workout HIGH 7:00 AM - 8:00 AM Team …" at bounding box center [748, 319] width 127 height 513
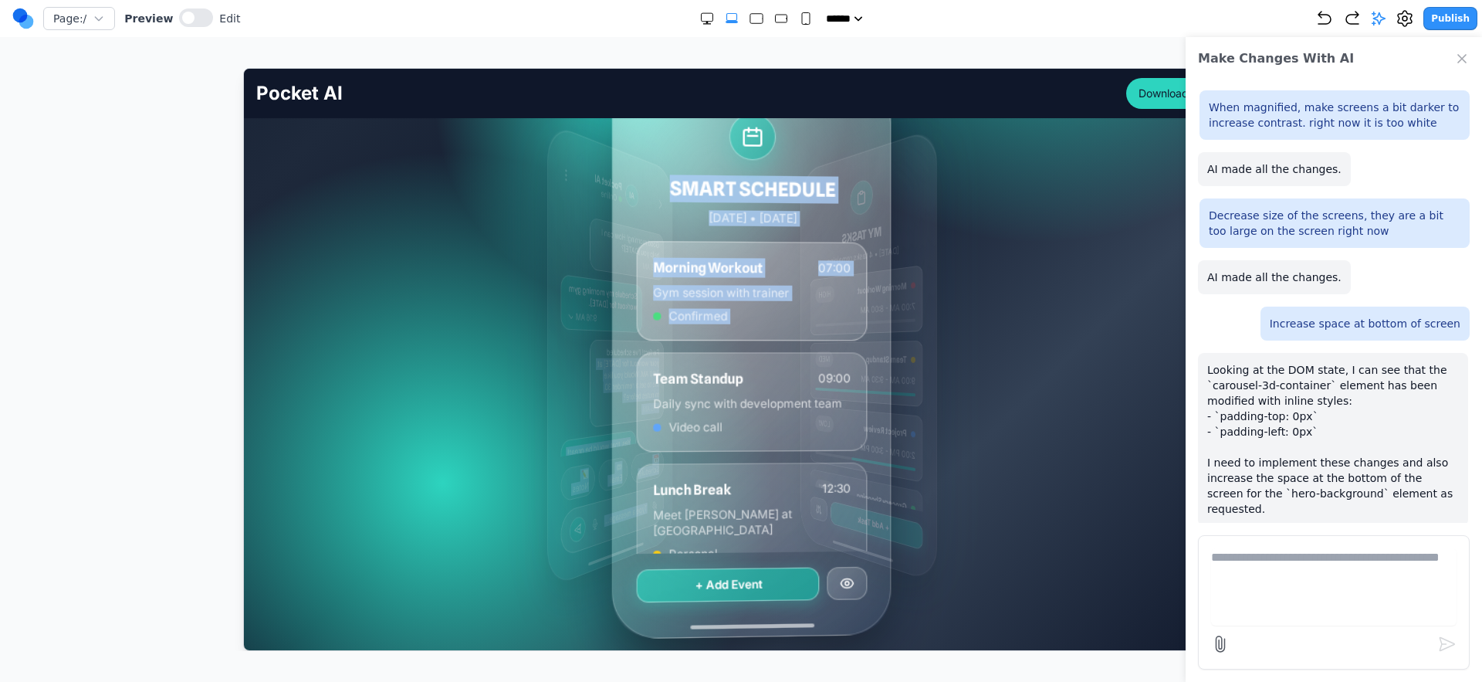
scroll to position [363, 0]
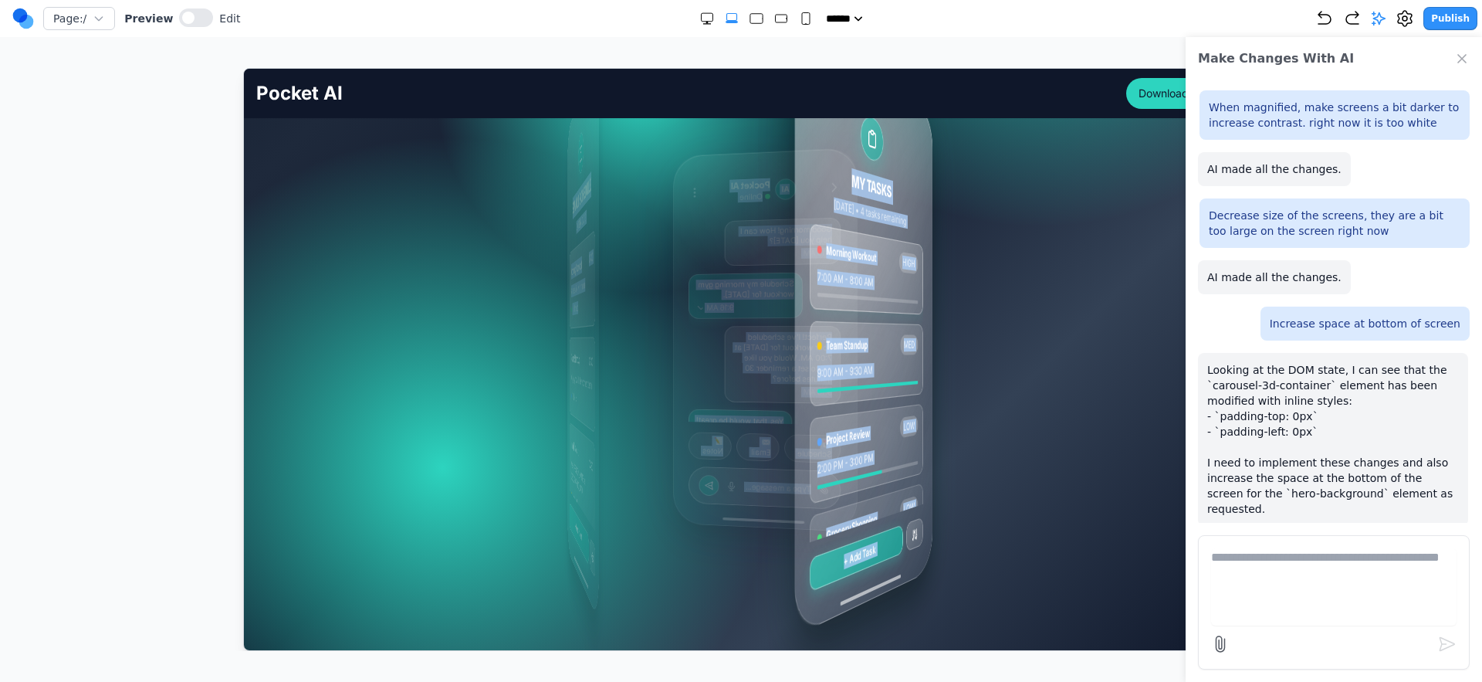
drag, startPoint x: 619, startPoint y: 330, endPoint x: 486, endPoint y: 351, distance: 134.3
click at [487, 351] on div "MY TASKS Today • 4 tasks remaining Morning Workout HIGH 7:00 AM - 8:00 AM Team …" at bounding box center [741, 338] width 692 height 463
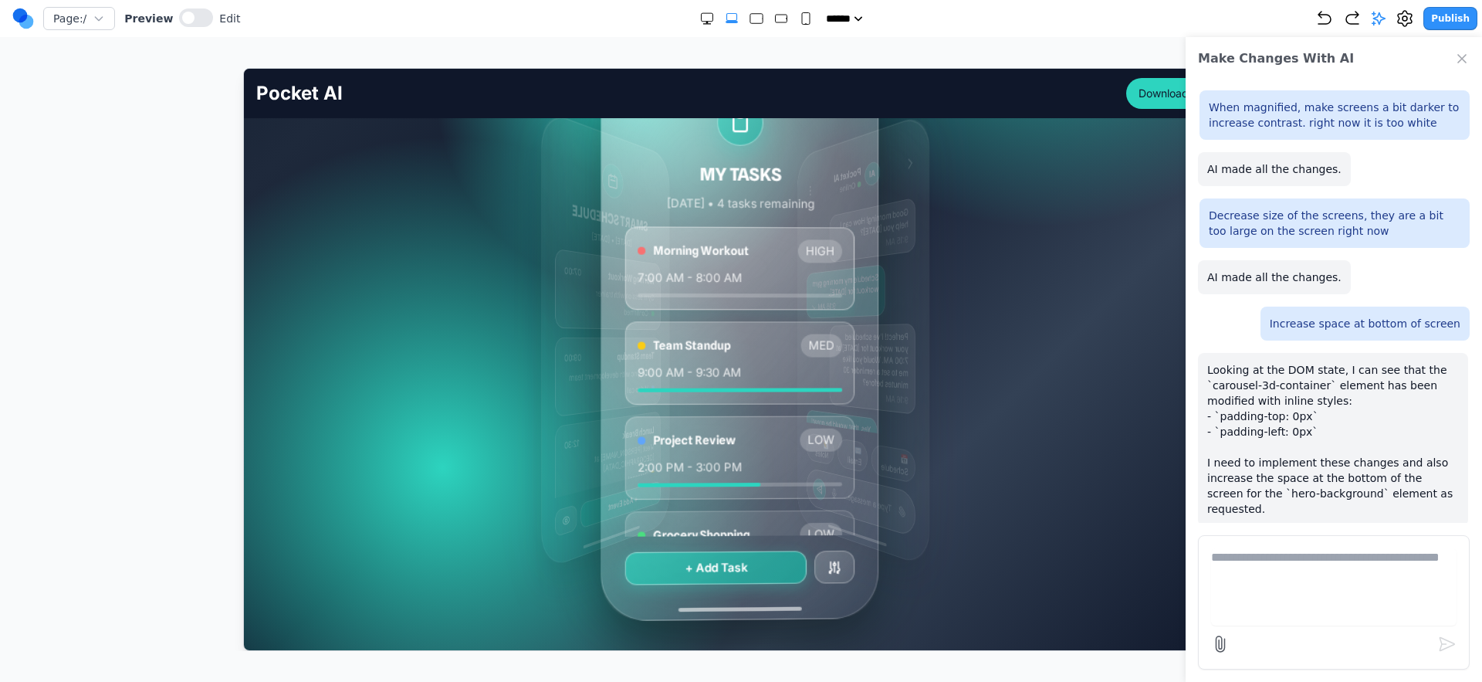
drag, startPoint x: 736, startPoint y: 323, endPoint x: 726, endPoint y: 324, distance: 9.4
click at [726, 324] on div "Morning Workout HIGH 7:00 AM - 8:00 AM Team Standup MED 9:00 AM - 9:30 AM Proje…" at bounding box center [739, 380] width 229 height 310
click at [811, 317] on div "Morning Workout HIGH 7:00 AM - 8:00 AM Team Standup MED 9:00 AM - 9:30 AM Proje…" at bounding box center [739, 380] width 229 height 310
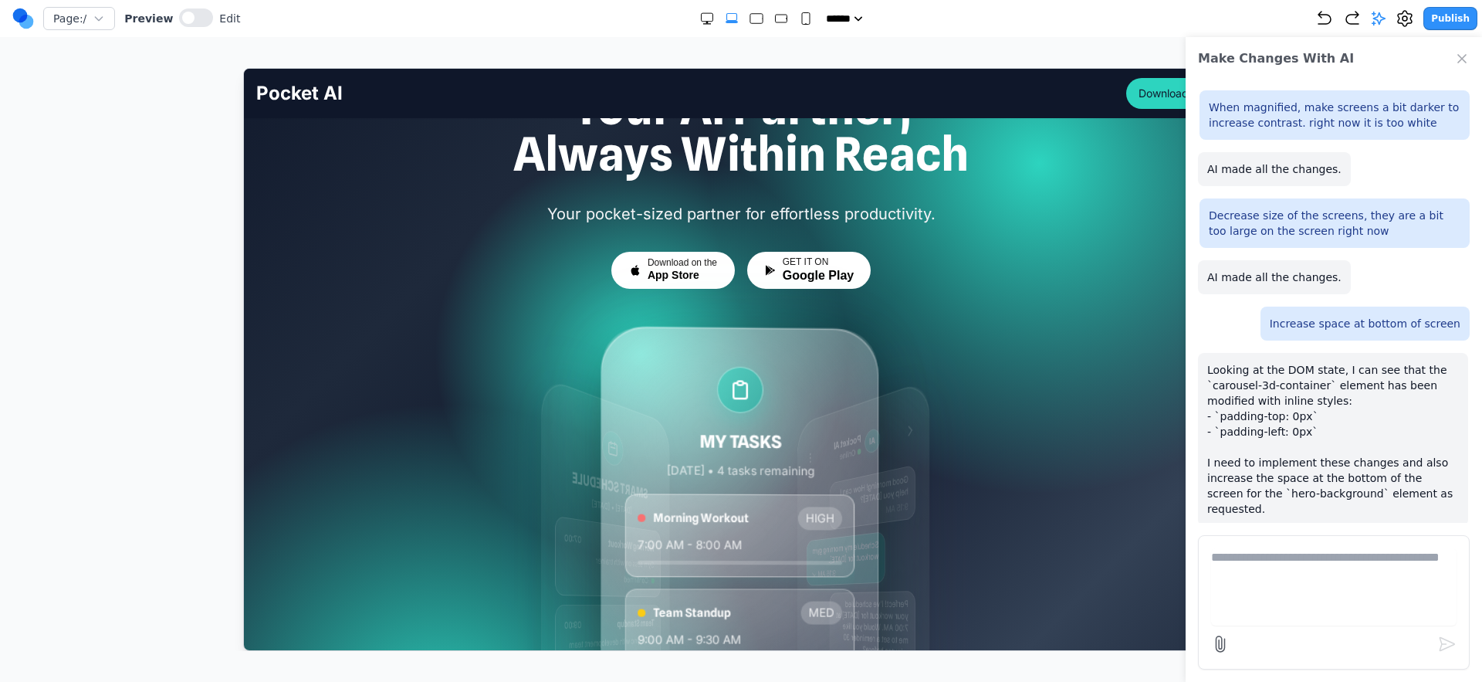
scroll to position [90, 0]
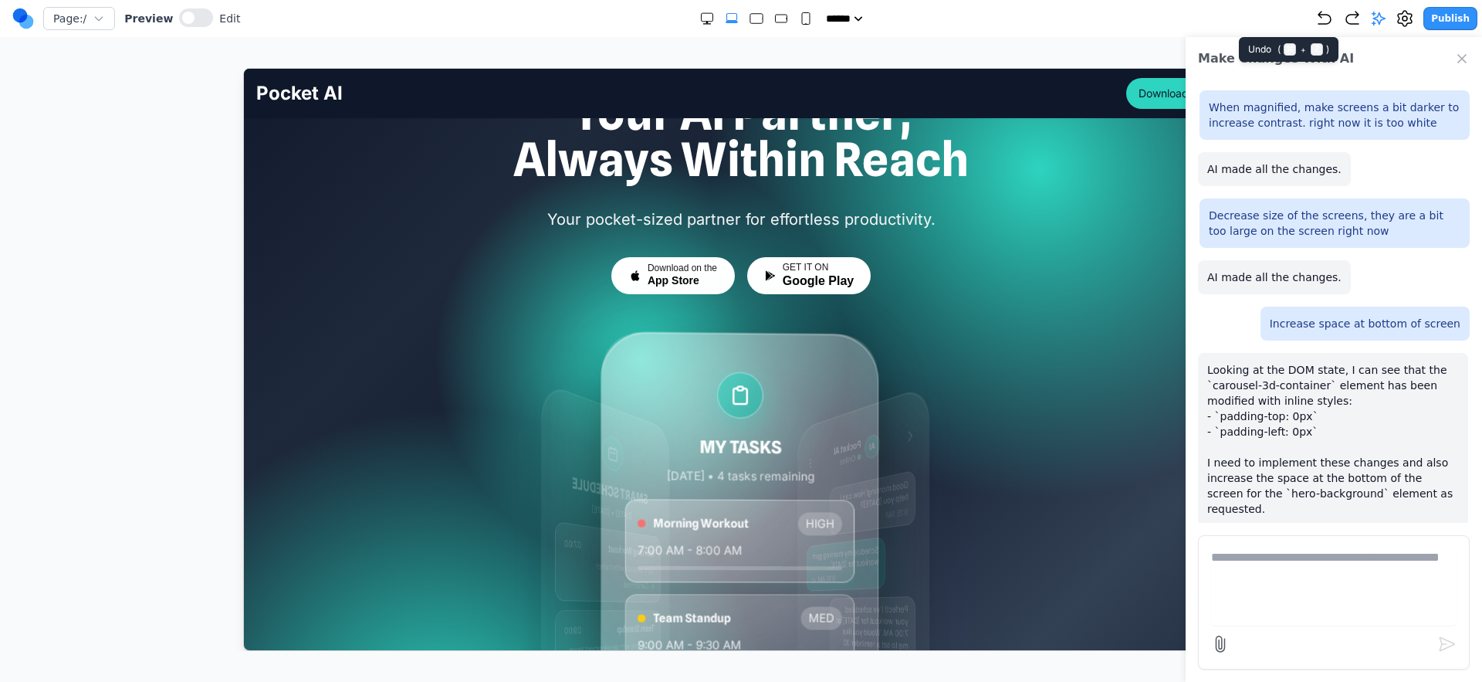
click at [1333, 19] on icon "Undo" at bounding box center [1325, 18] width 19 height 19
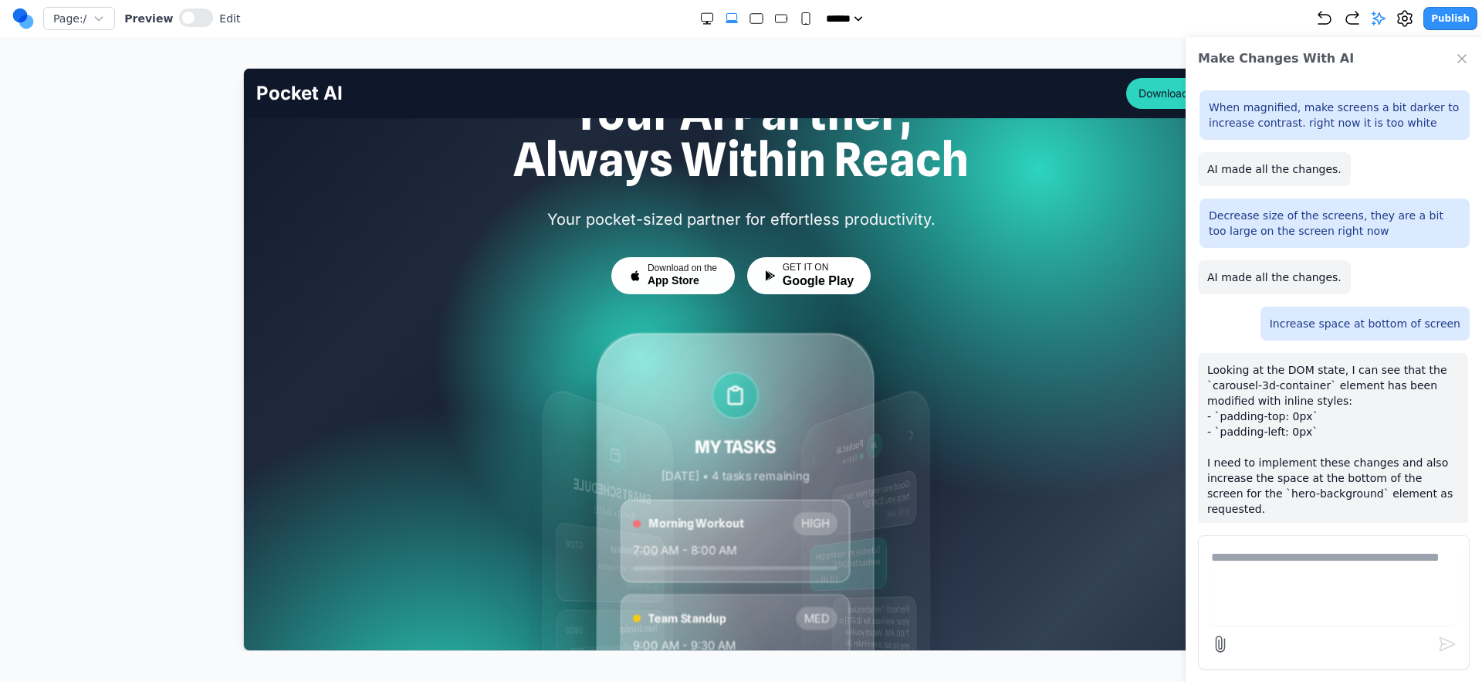
click at [1339, 11] on div "Publish" at bounding box center [1397, 18] width 162 height 23
click at [1334, 12] on icon "Undo" at bounding box center [1325, 18] width 19 height 19
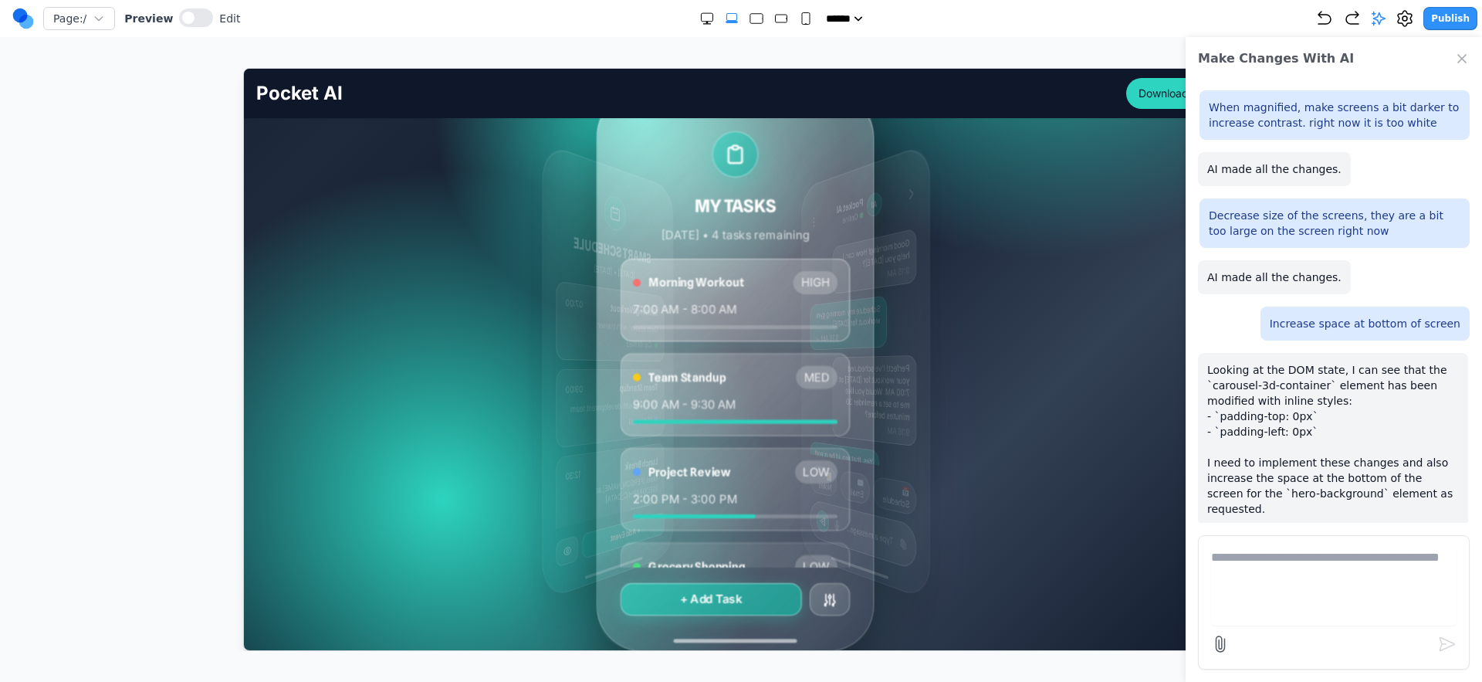
scroll to position [310, 0]
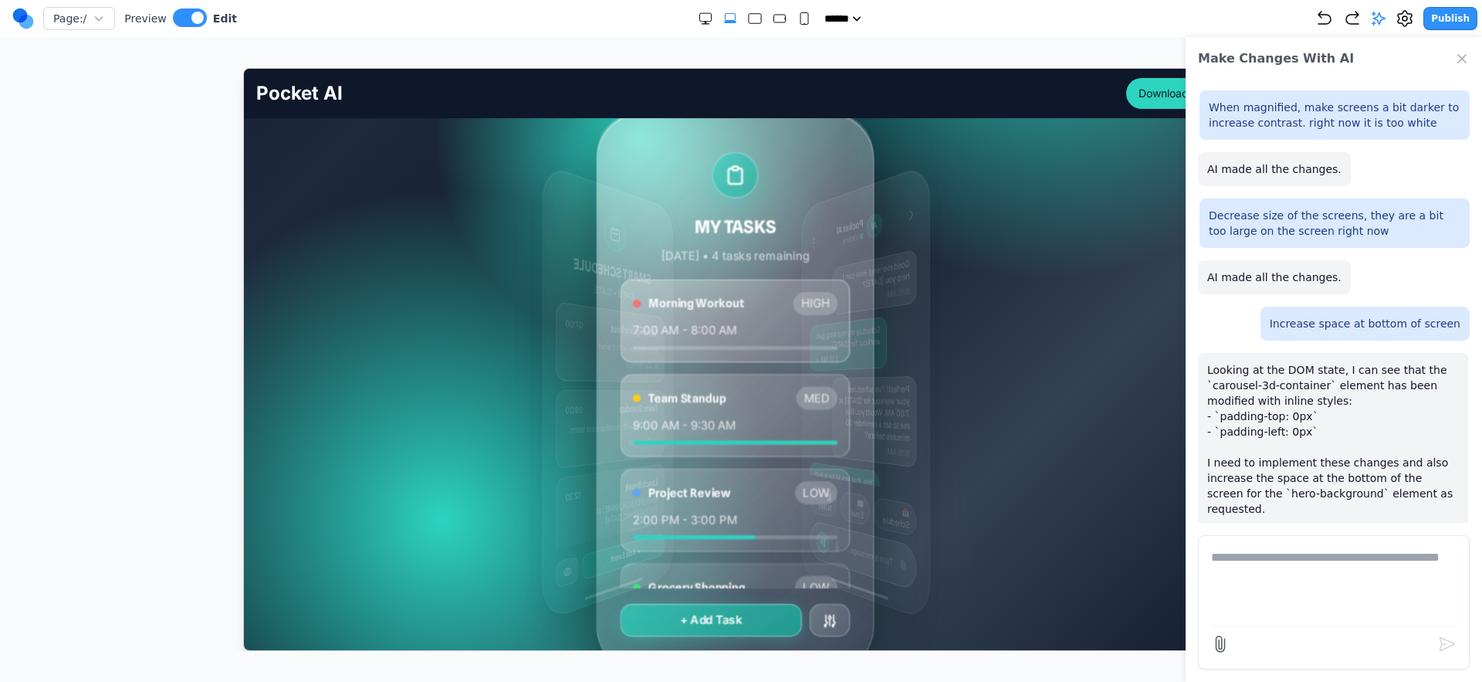
click at [446, 303] on div "MY TASKS Today • 4 tasks remaining Morning Workout HIGH 7:00 AM - 8:00 AM Team …" at bounding box center [741, 391] width 692 height 463
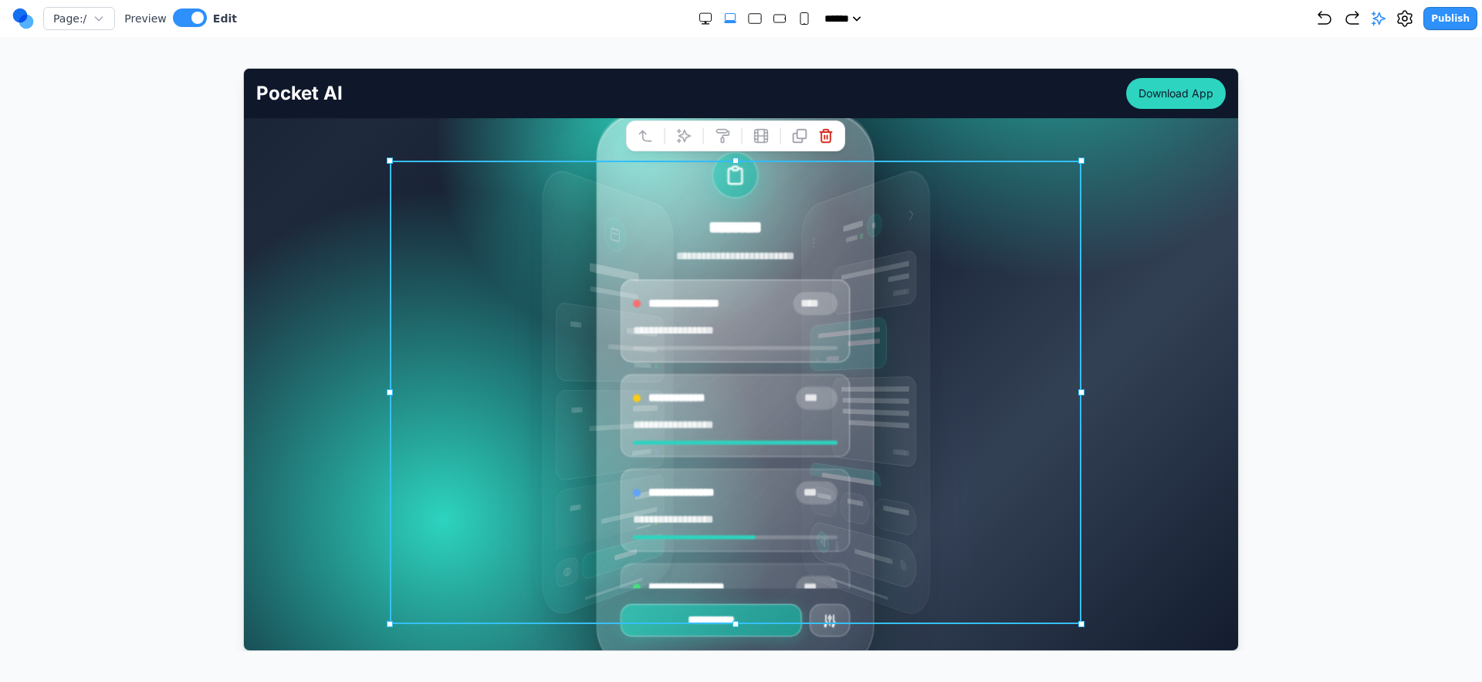
click at [683, 123] on button at bounding box center [683, 135] width 25 height 25
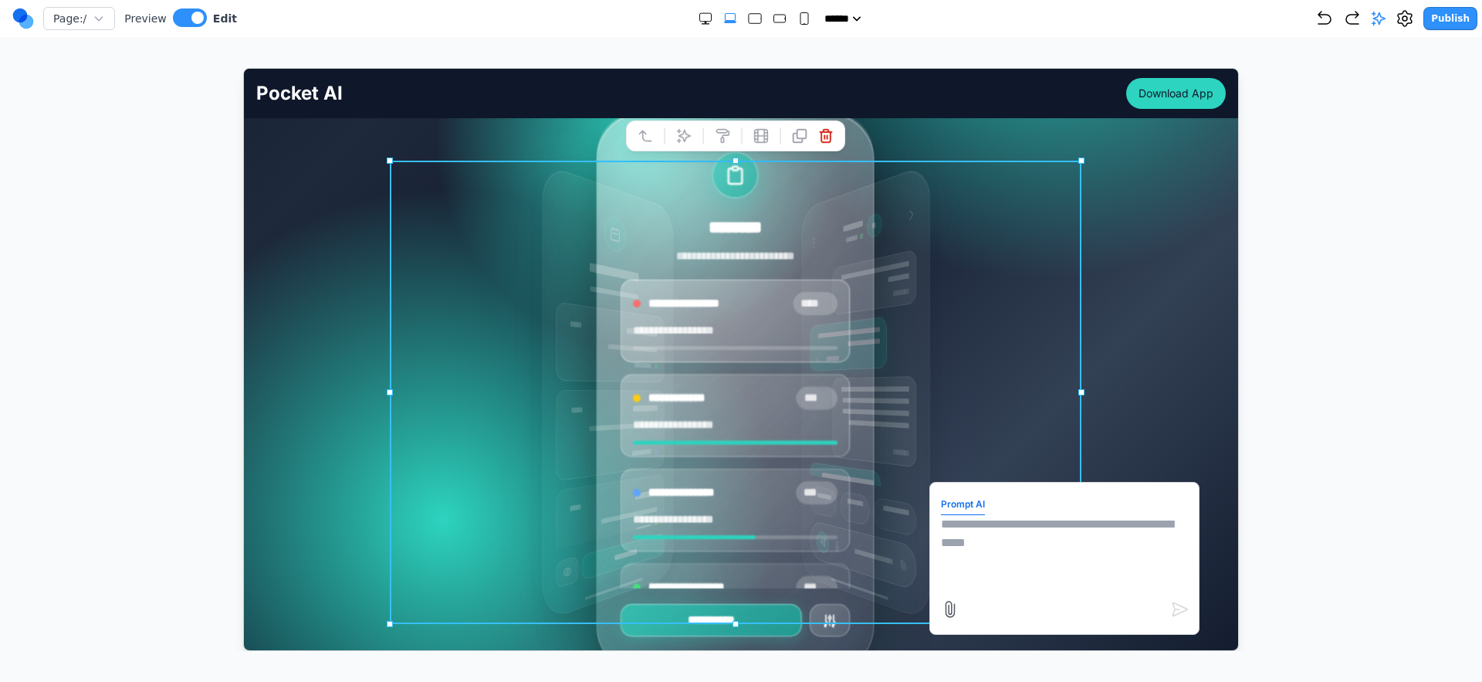
click at [1048, 522] on textarea at bounding box center [1063, 552] width 247 height 77
type textarea "*"
type textarea "**********"
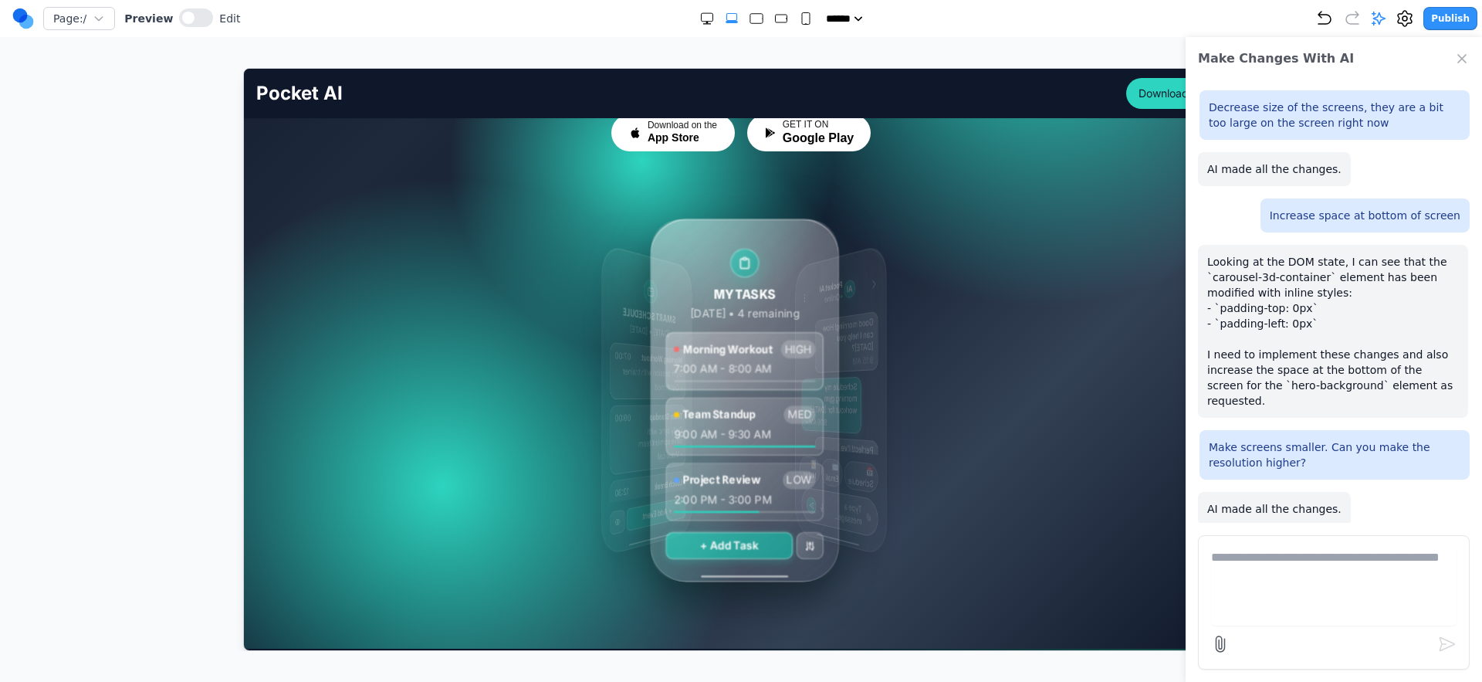
scroll to position [281, 0]
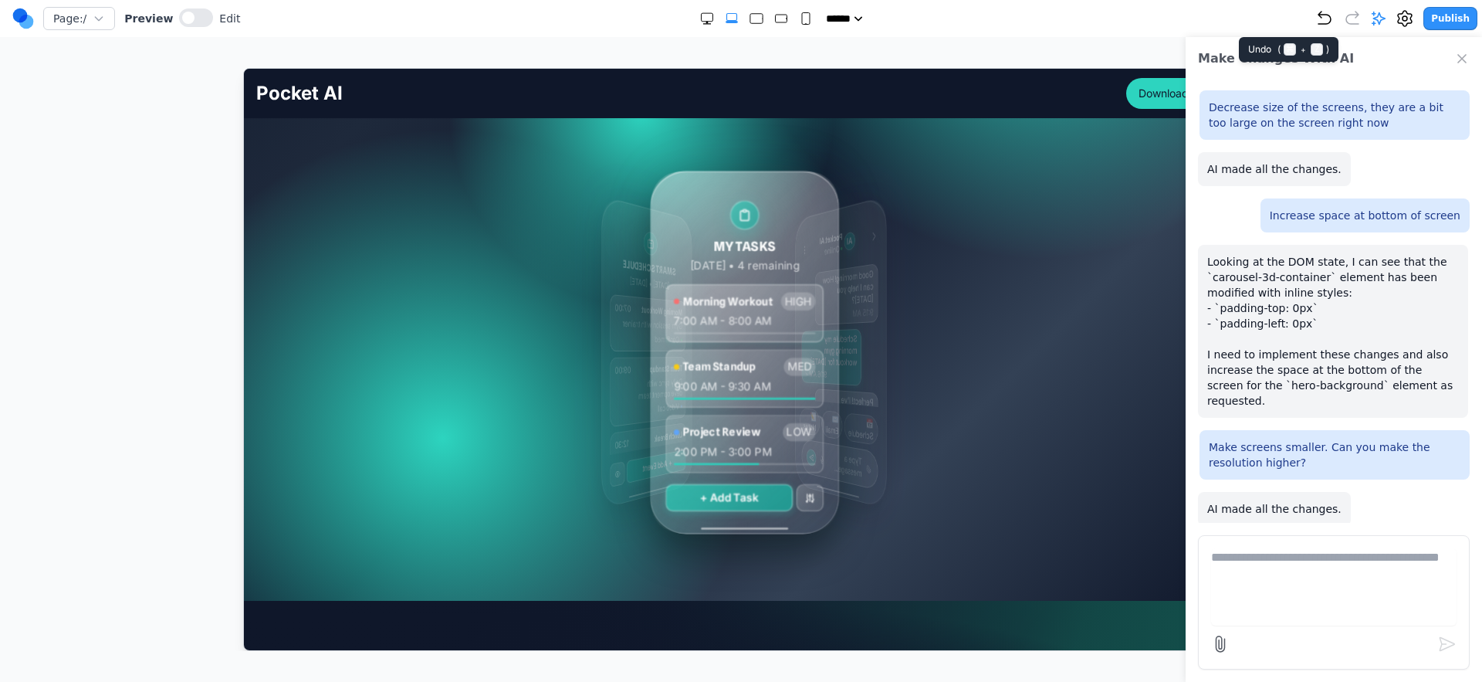
click at [1334, 15] on icon "Undo" at bounding box center [1325, 18] width 19 height 19
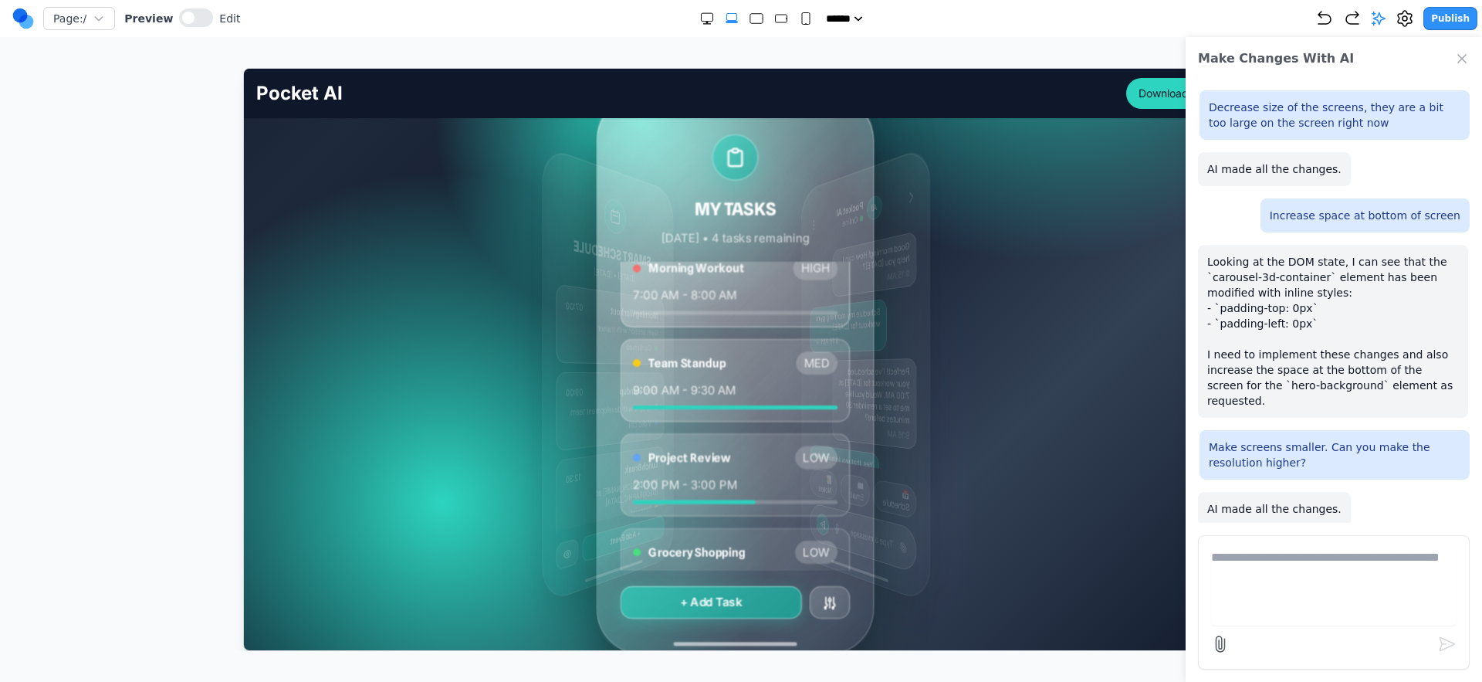
scroll to position [374, 0]
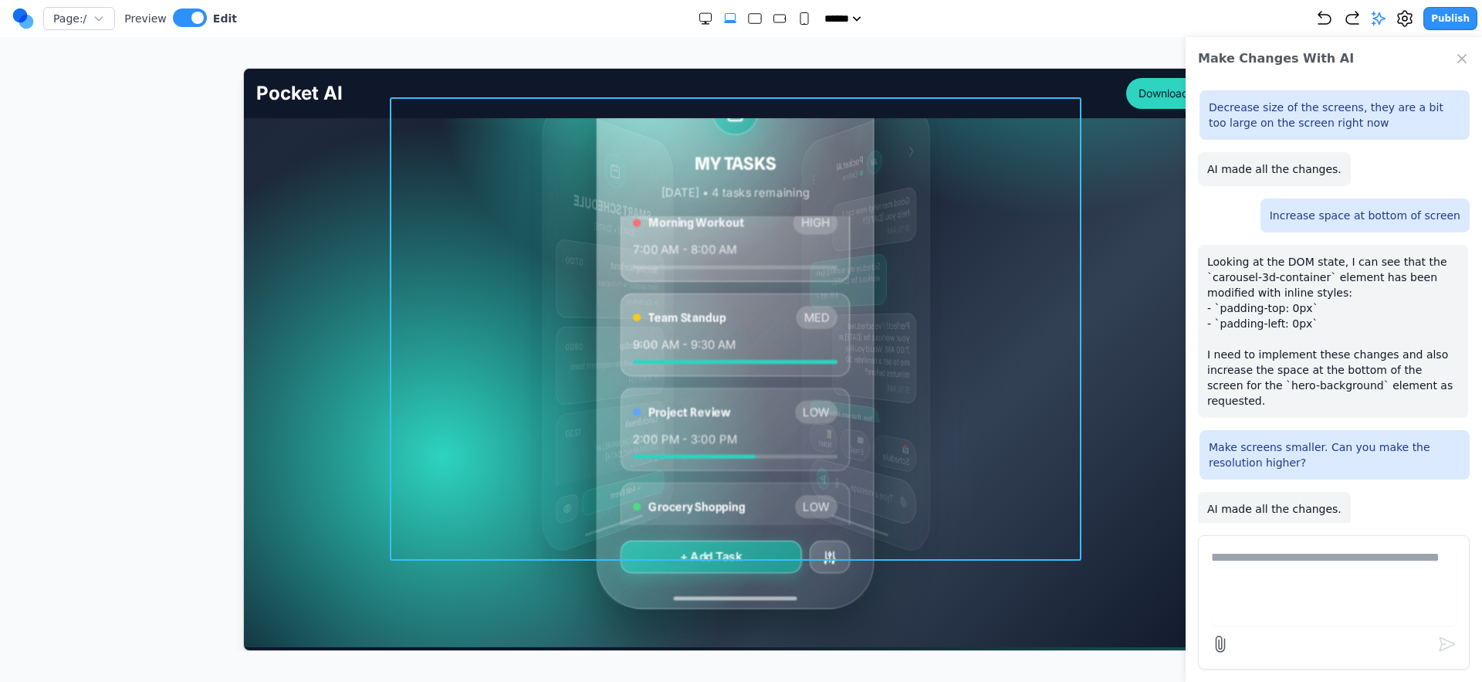
click at [443, 375] on div "MY TASKS Today • 4 tasks remaining Morning Workout HIGH 7:00 AM - 8:00 AM Team …" at bounding box center [741, 328] width 692 height 463
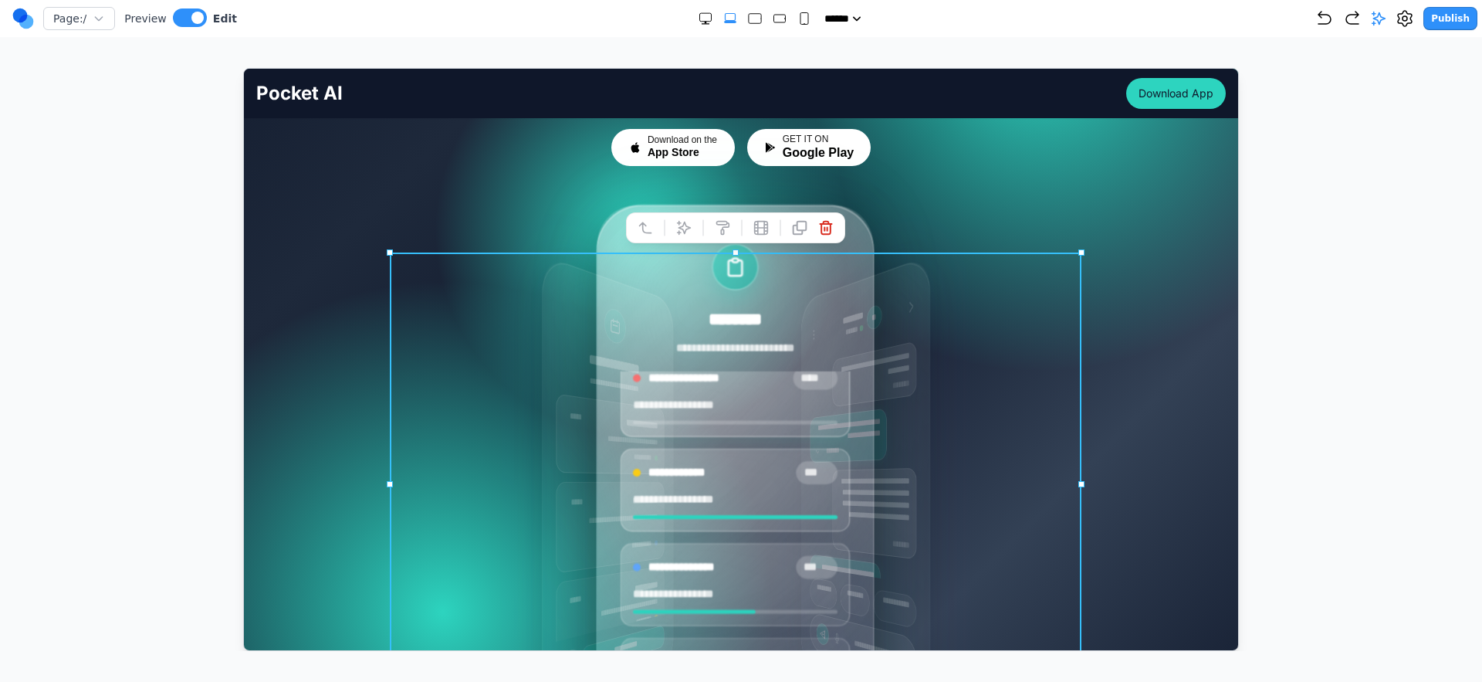
scroll to position [215, 0]
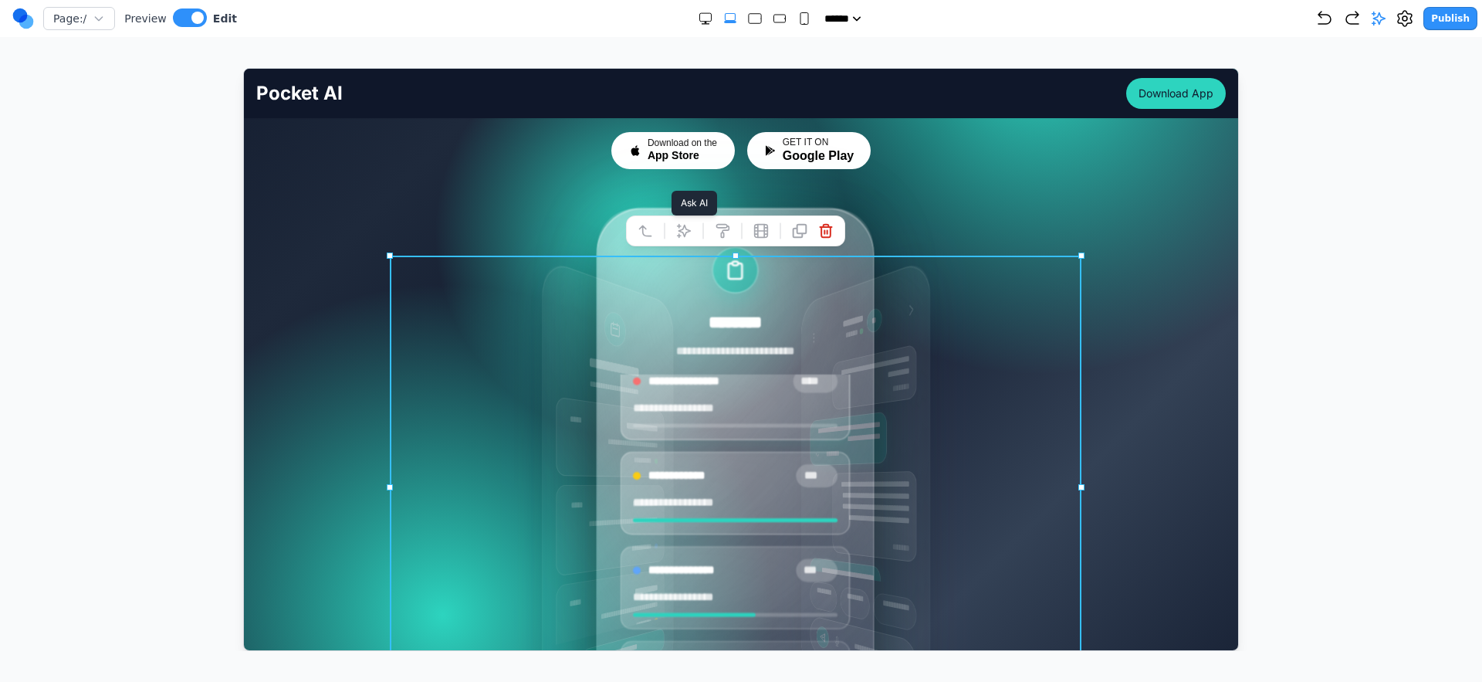
click at [690, 237] on icon at bounding box center [683, 229] width 15 height 15
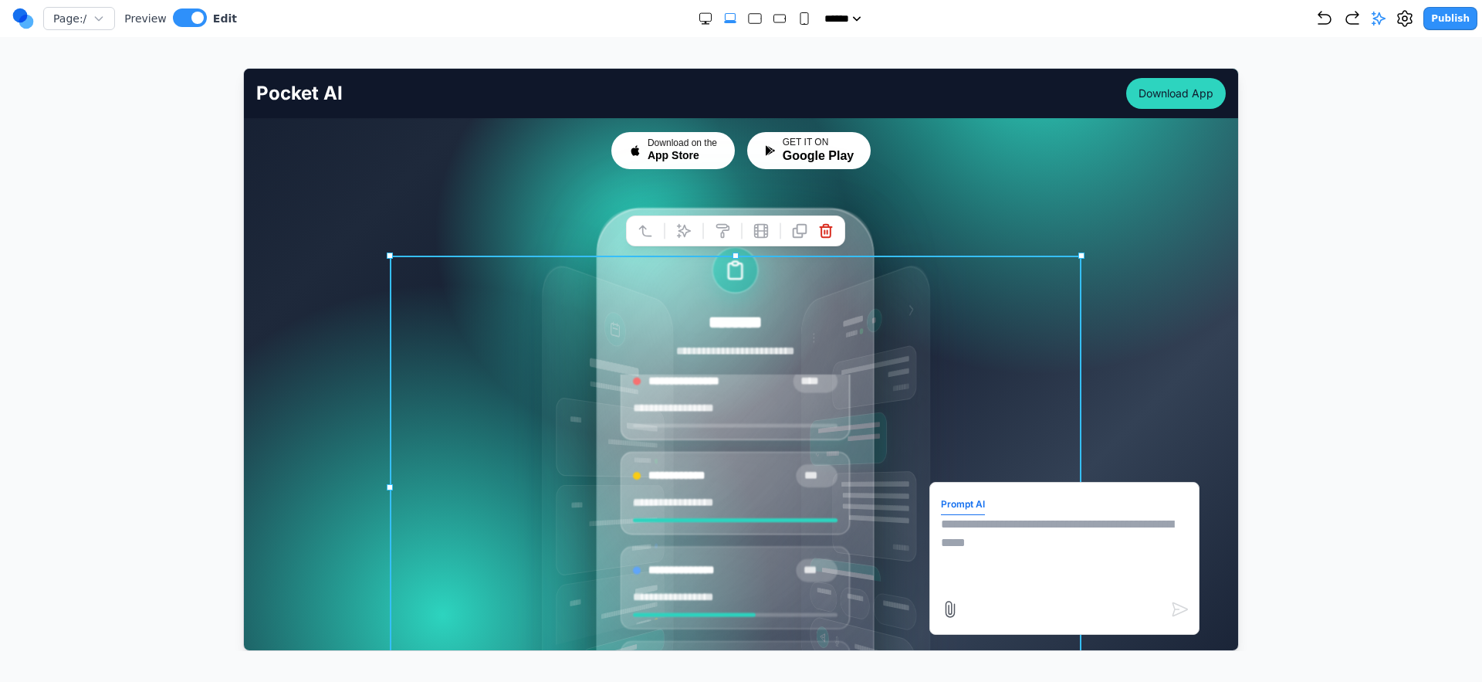
click at [978, 565] on textarea at bounding box center [1063, 552] width 247 height 77
type textarea "**********"
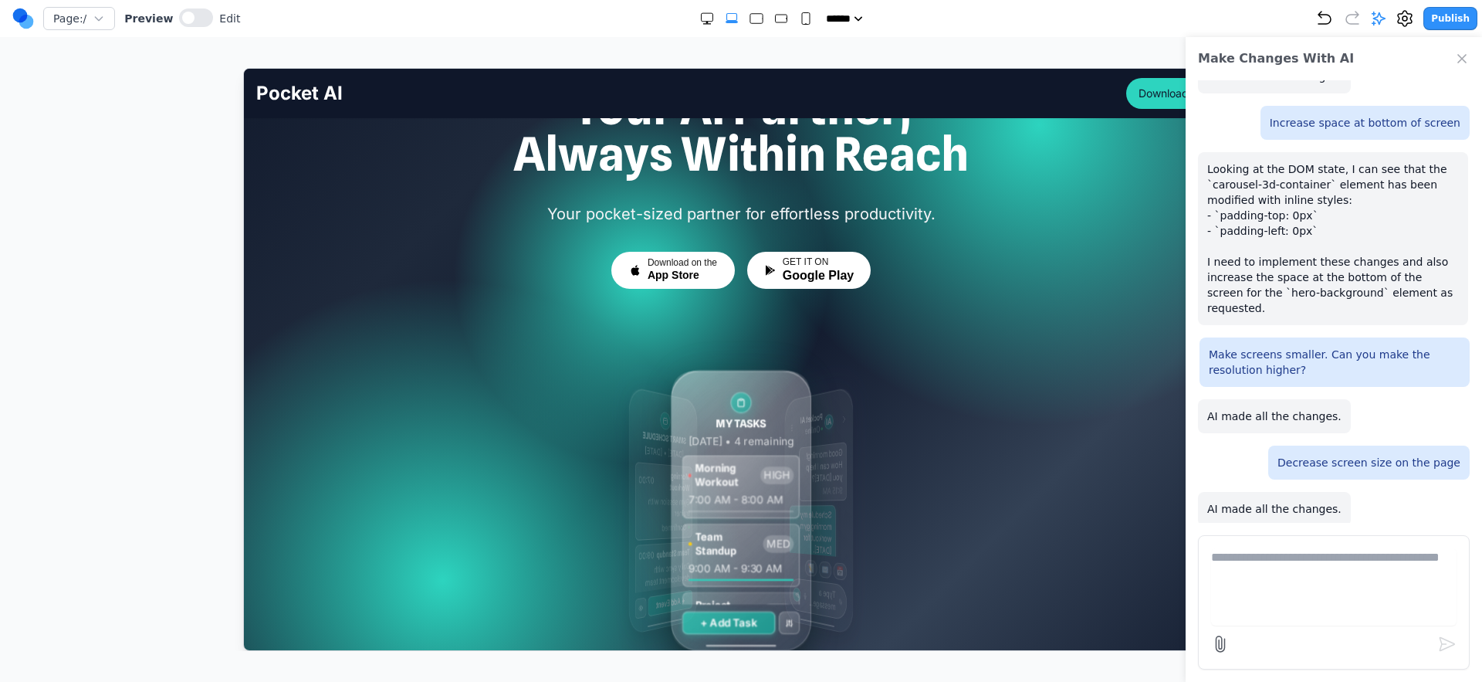
scroll to position [181, 0]
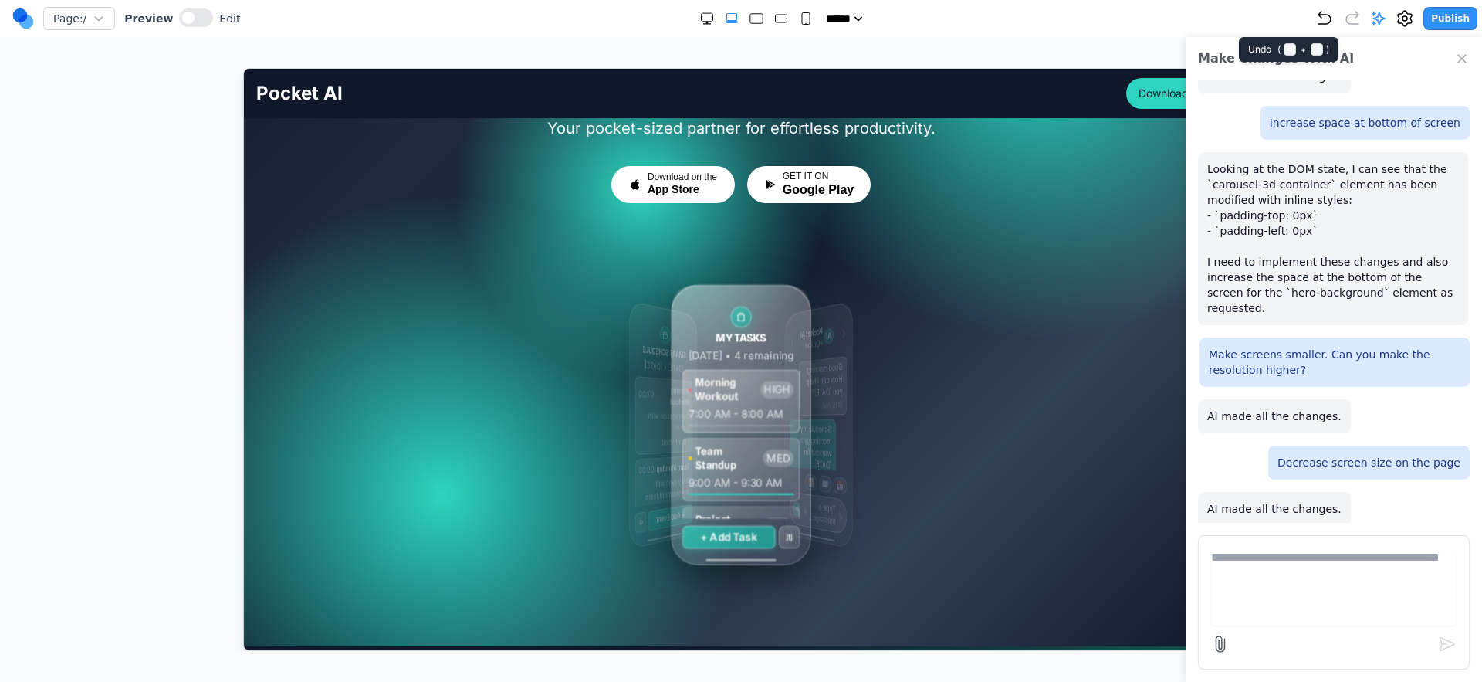
click at [1328, 22] on icon "Undo" at bounding box center [1325, 18] width 19 height 19
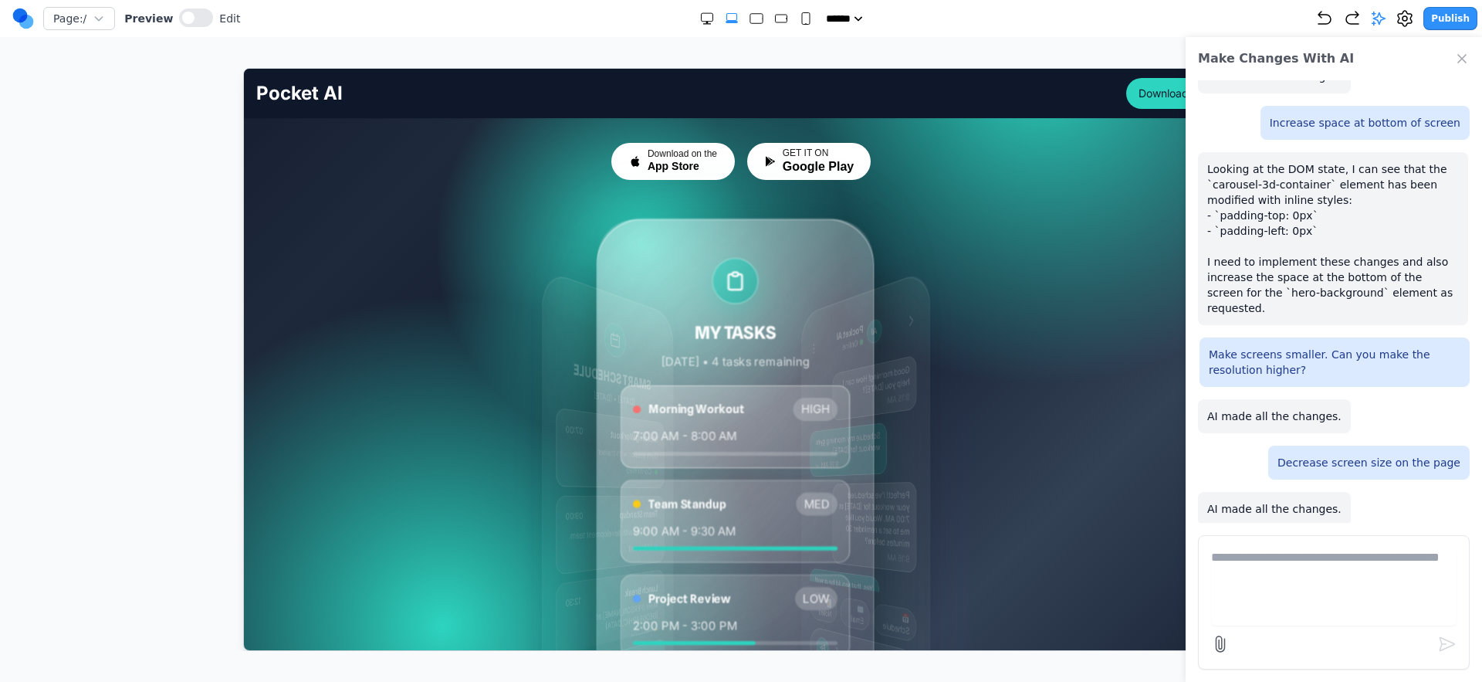
scroll to position [217, 0]
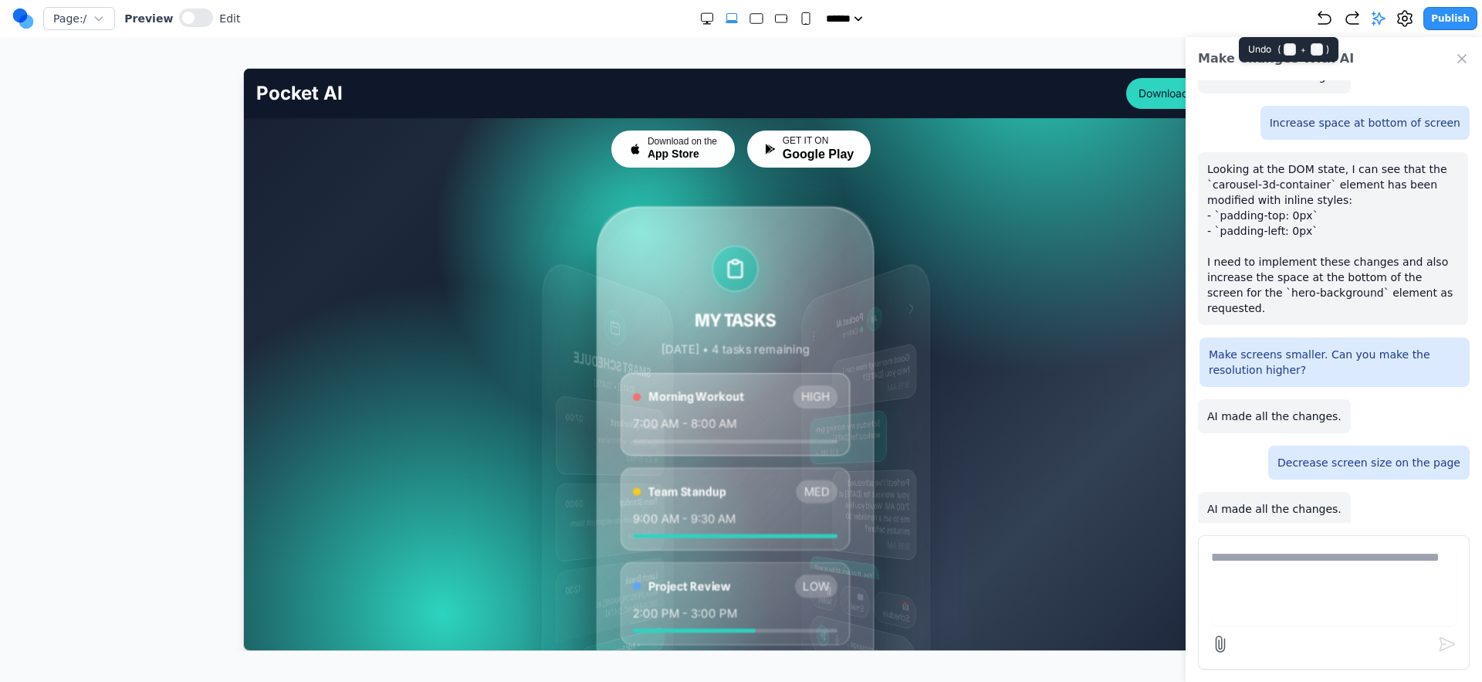
click at [1325, 9] on icon "Undo" at bounding box center [1325, 18] width 19 height 19
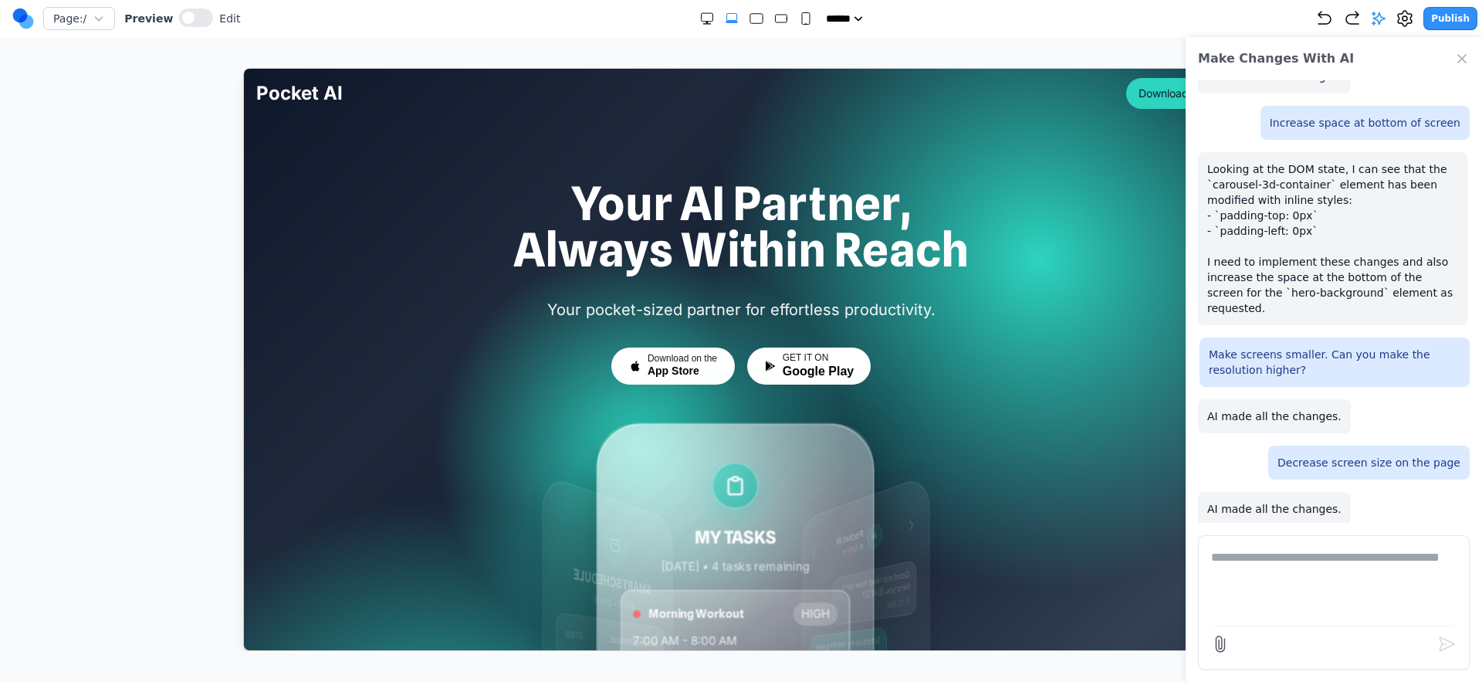
scroll to position [0, 0]
click at [1331, 17] on icon "Undo" at bounding box center [1325, 18] width 12 height 12
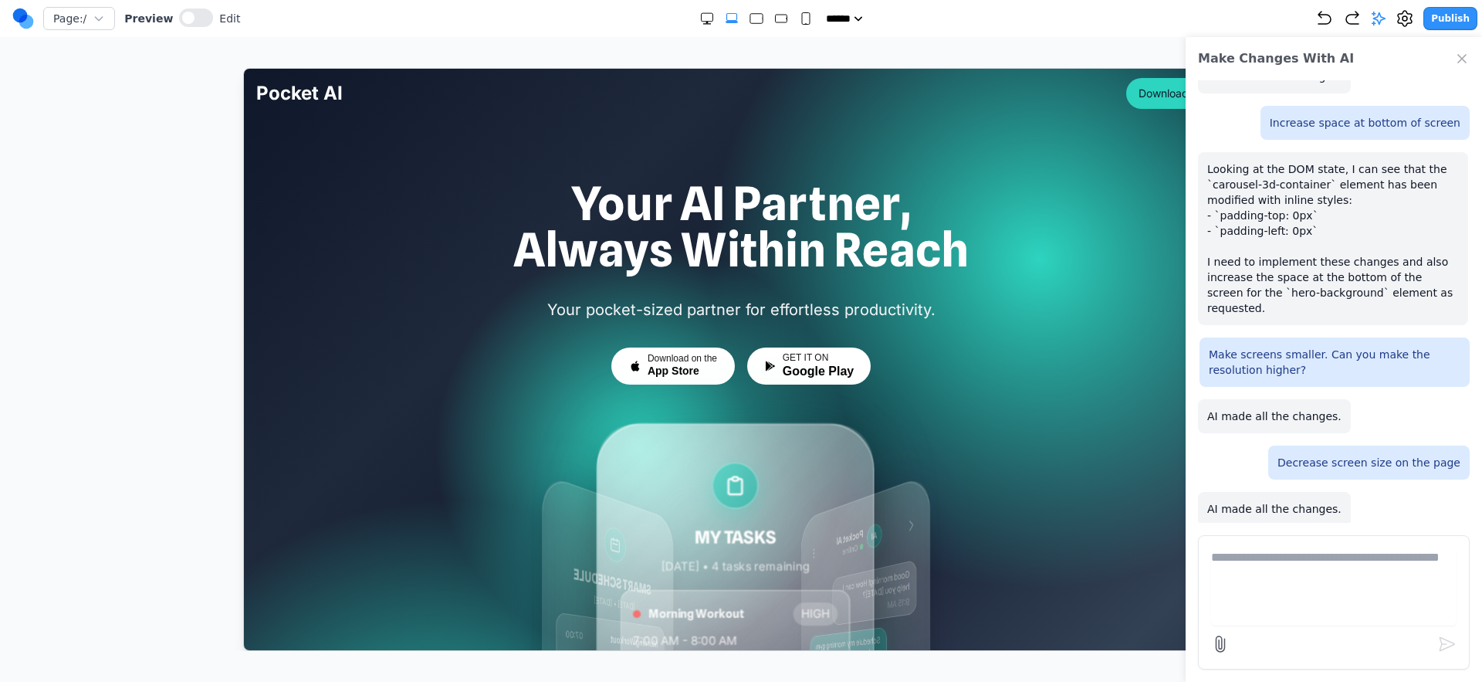
drag, startPoint x: 1316, startPoint y: 16, endPoint x: 1324, endPoint y: 15, distance: 8.6
click at [1316, 16] on div "***** ***** ****** ****** ******" at bounding box center [777, 18] width 1075 height 15
click at [1328, 12] on icon "Undo" at bounding box center [1325, 18] width 19 height 19
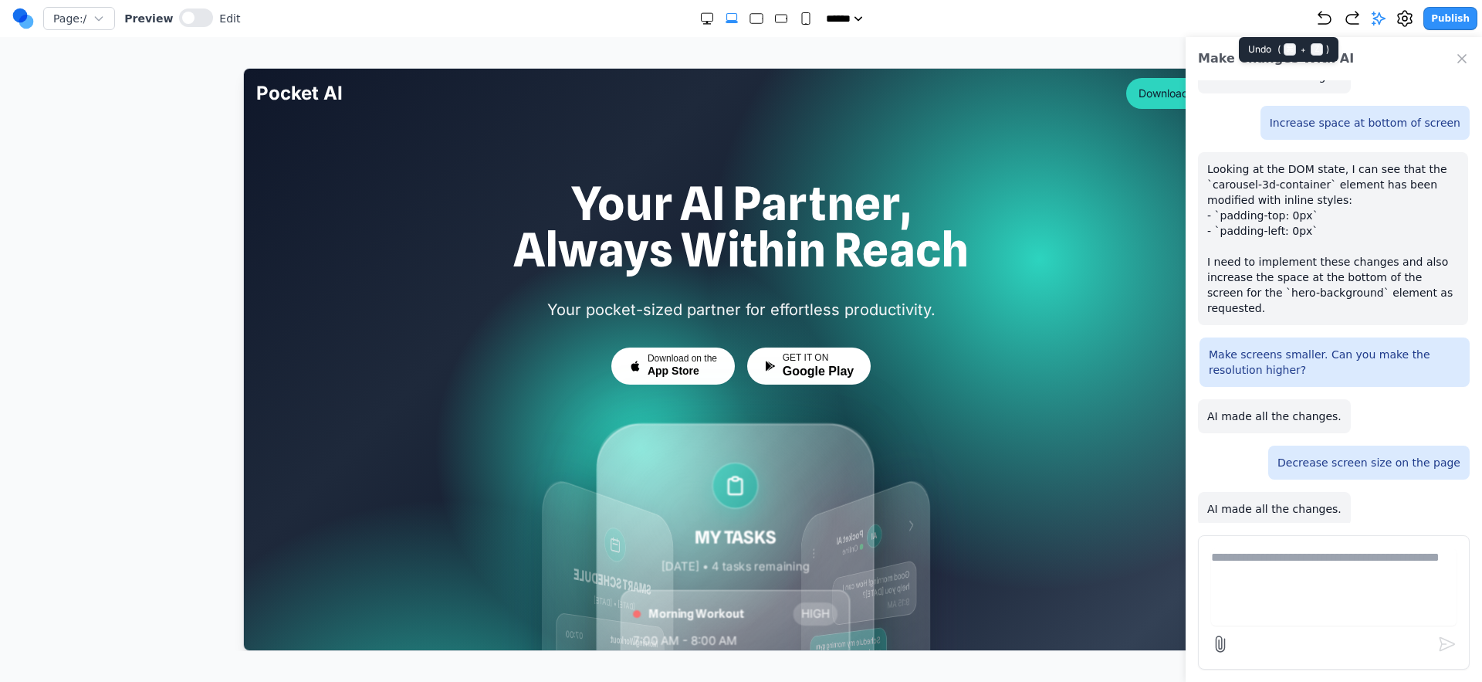
click at [1322, 14] on icon "Undo" at bounding box center [1325, 18] width 19 height 19
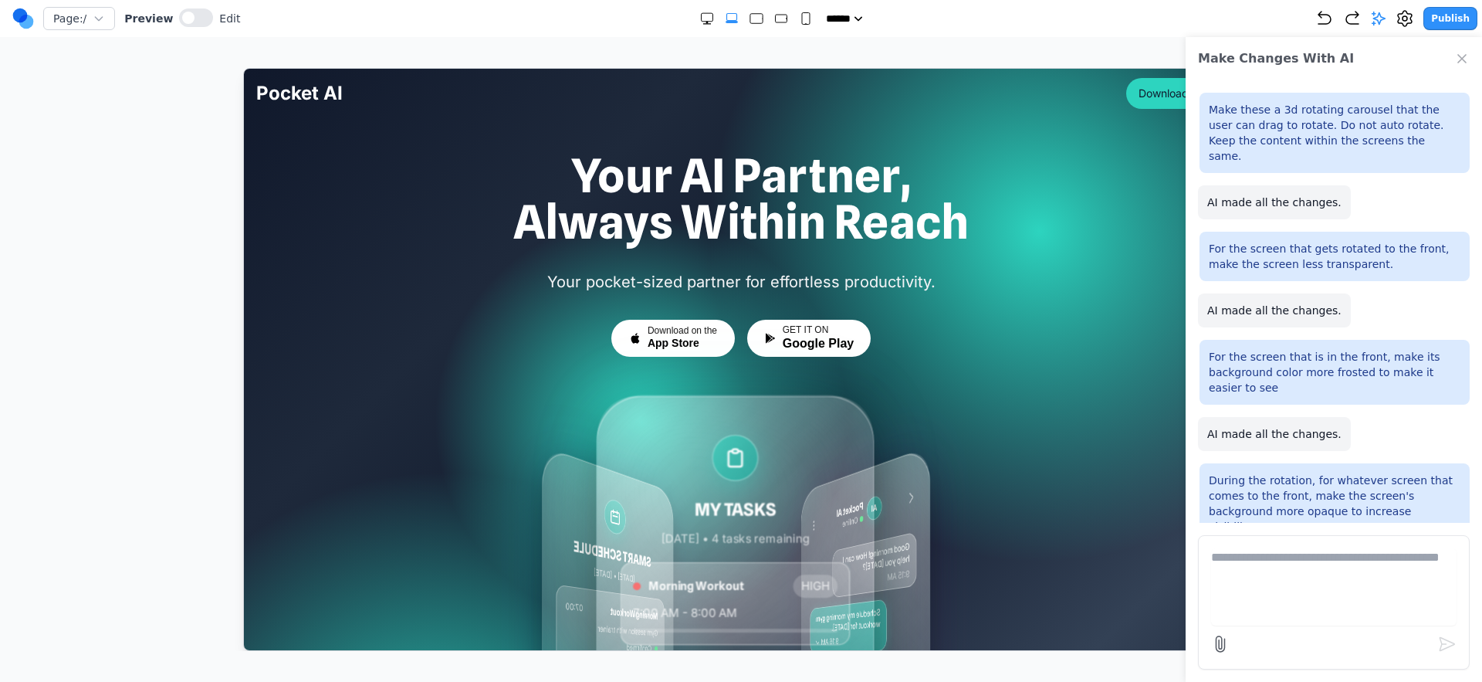
scroll to position [357, 0]
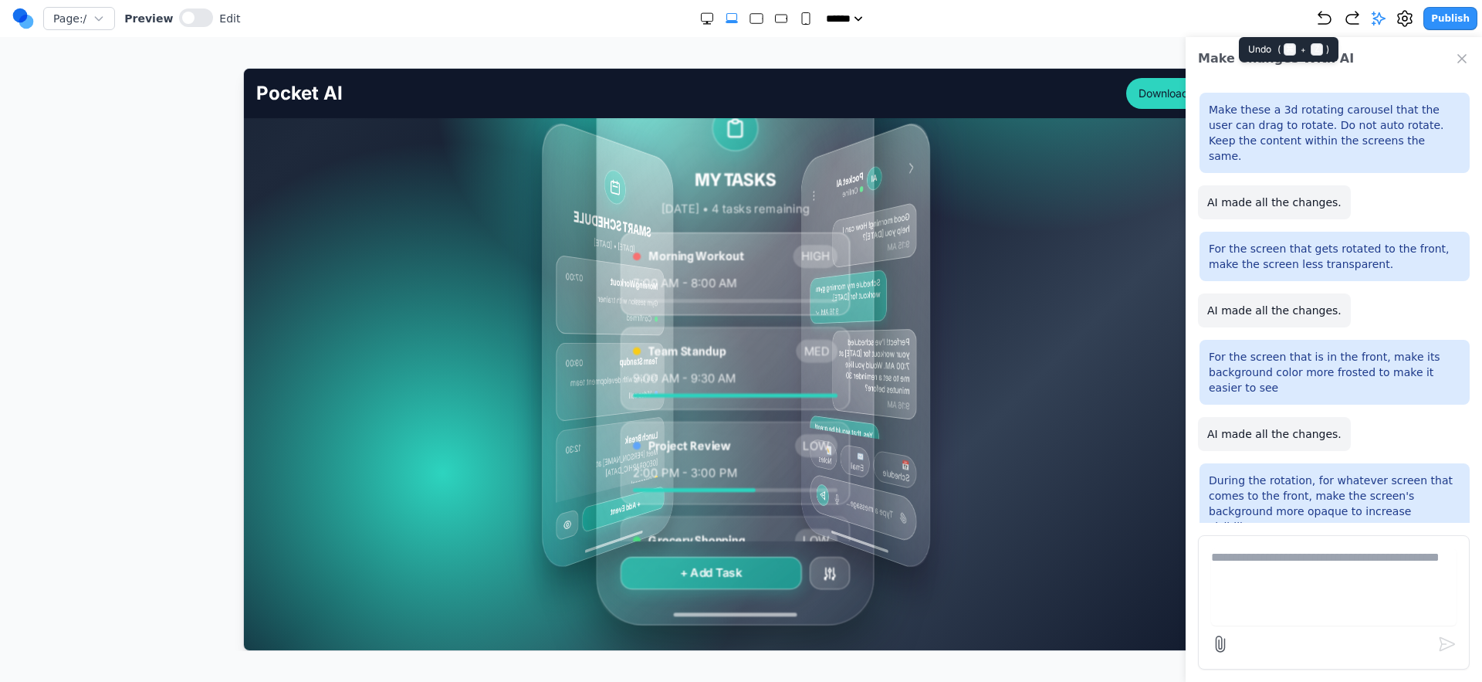
click at [1334, 24] on icon "Undo" at bounding box center [1325, 18] width 19 height 19
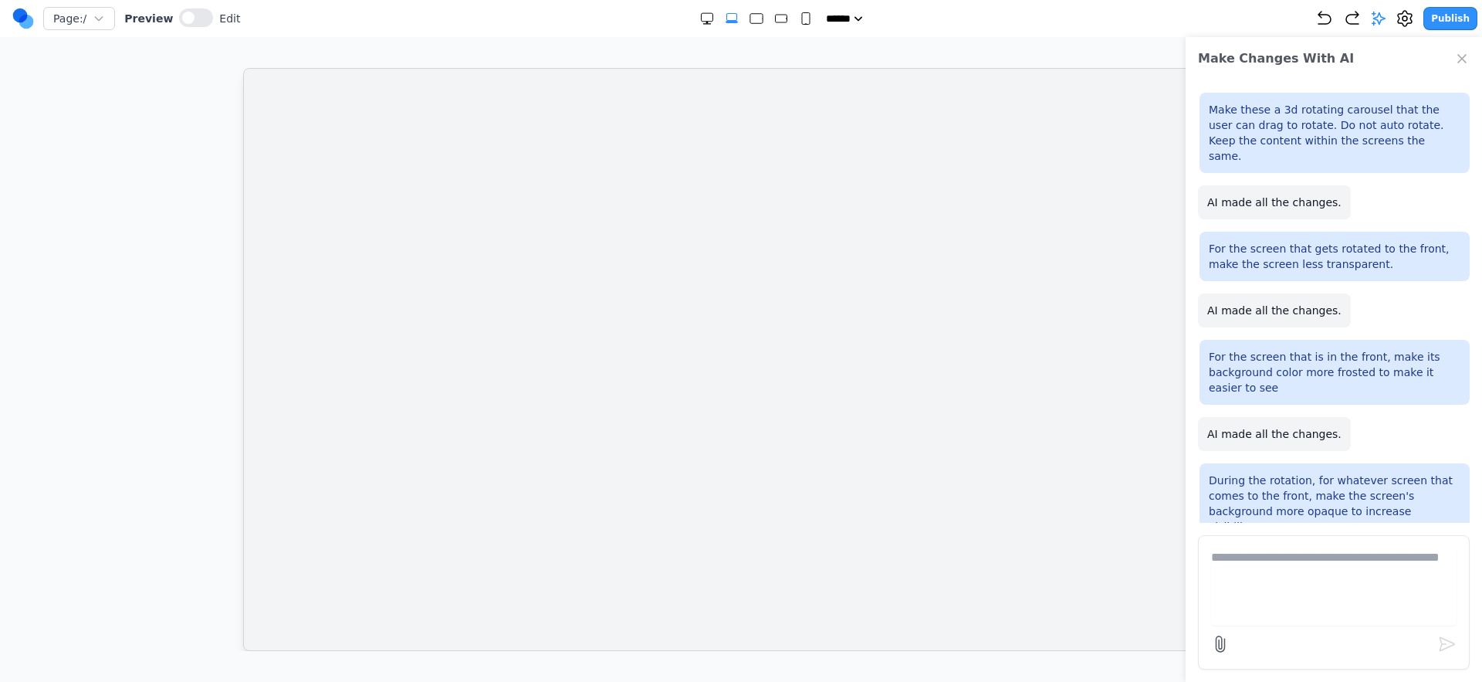
scroll to position [0, 0]
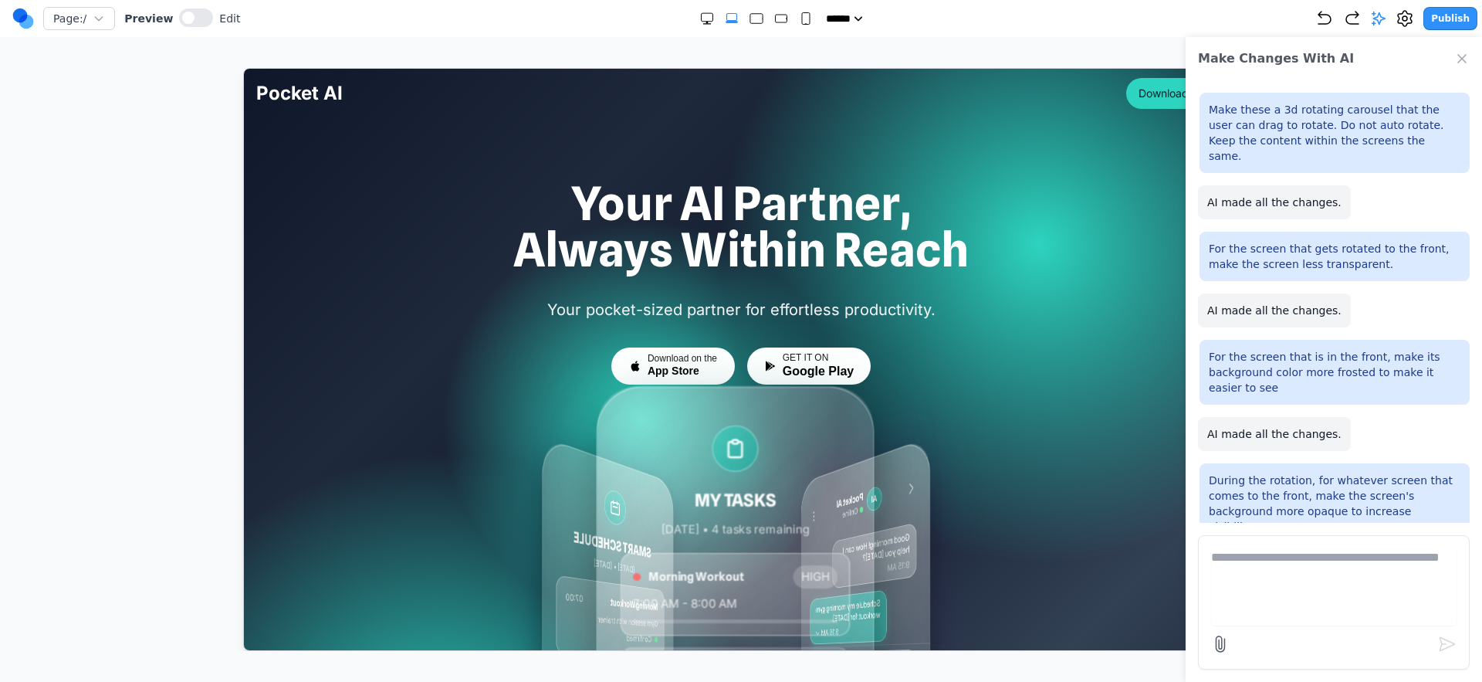
click at [1322, 12] on icon "Undo" at bounding box center [1325, 18] width 19 height 19
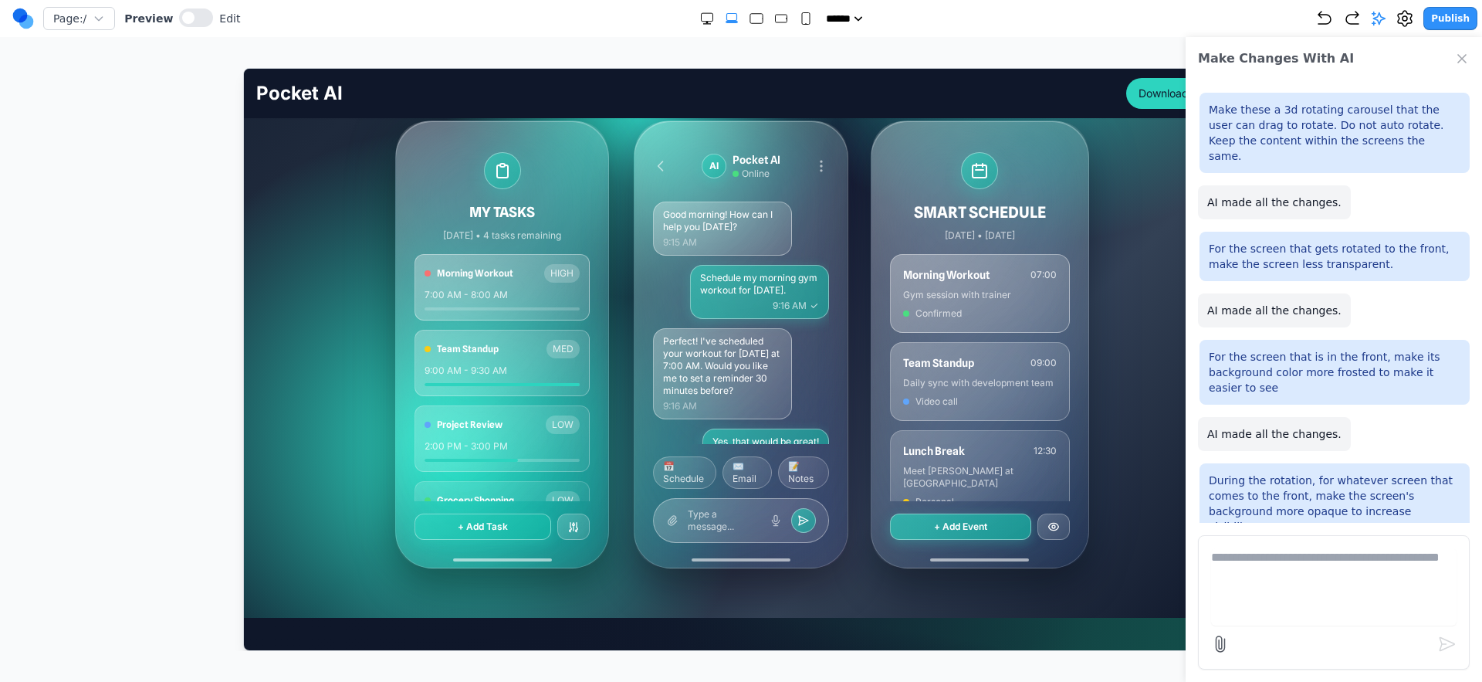
scroll to position [379, 0]
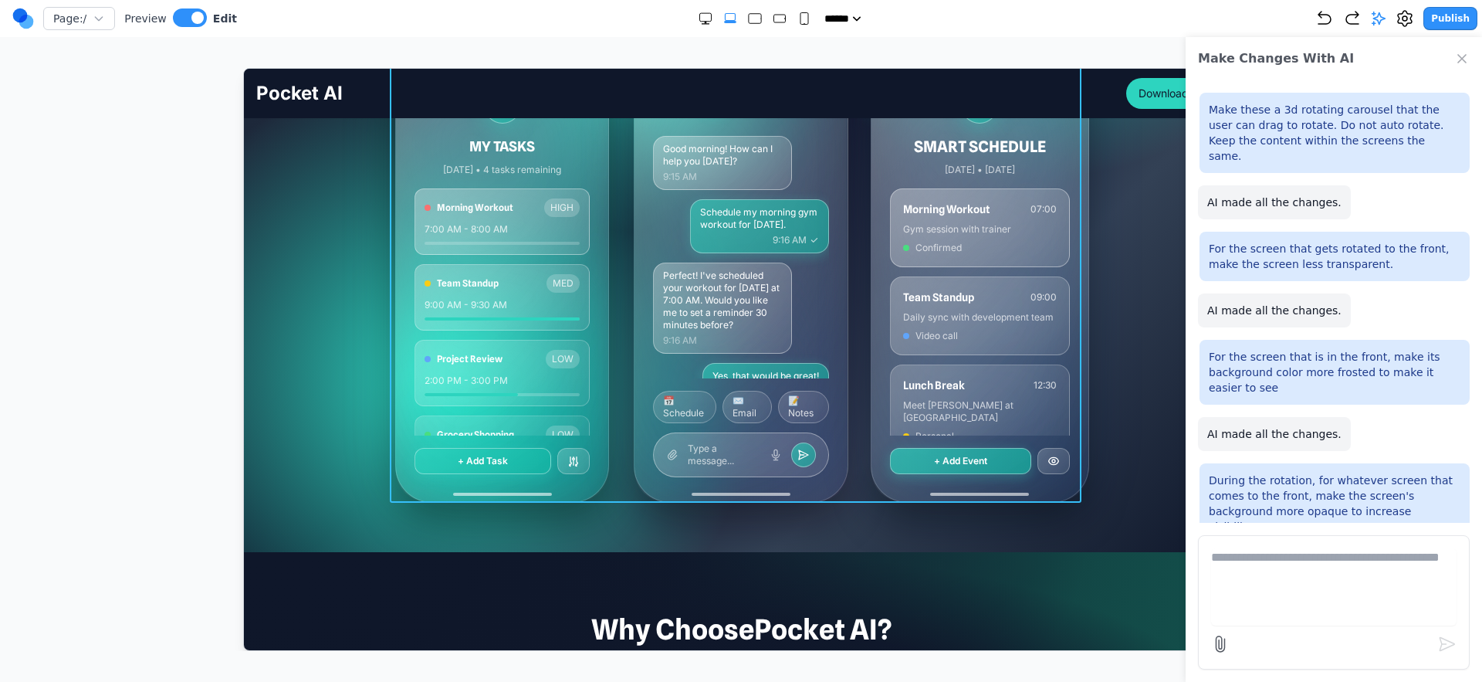
click at [615, 366] on div "MY TASKS Today • 4 tasks remaining Morning Workout HIGH 7:00 AM - 8:00 AM Team …" at bounding box center [741, 278] width 692 height 448
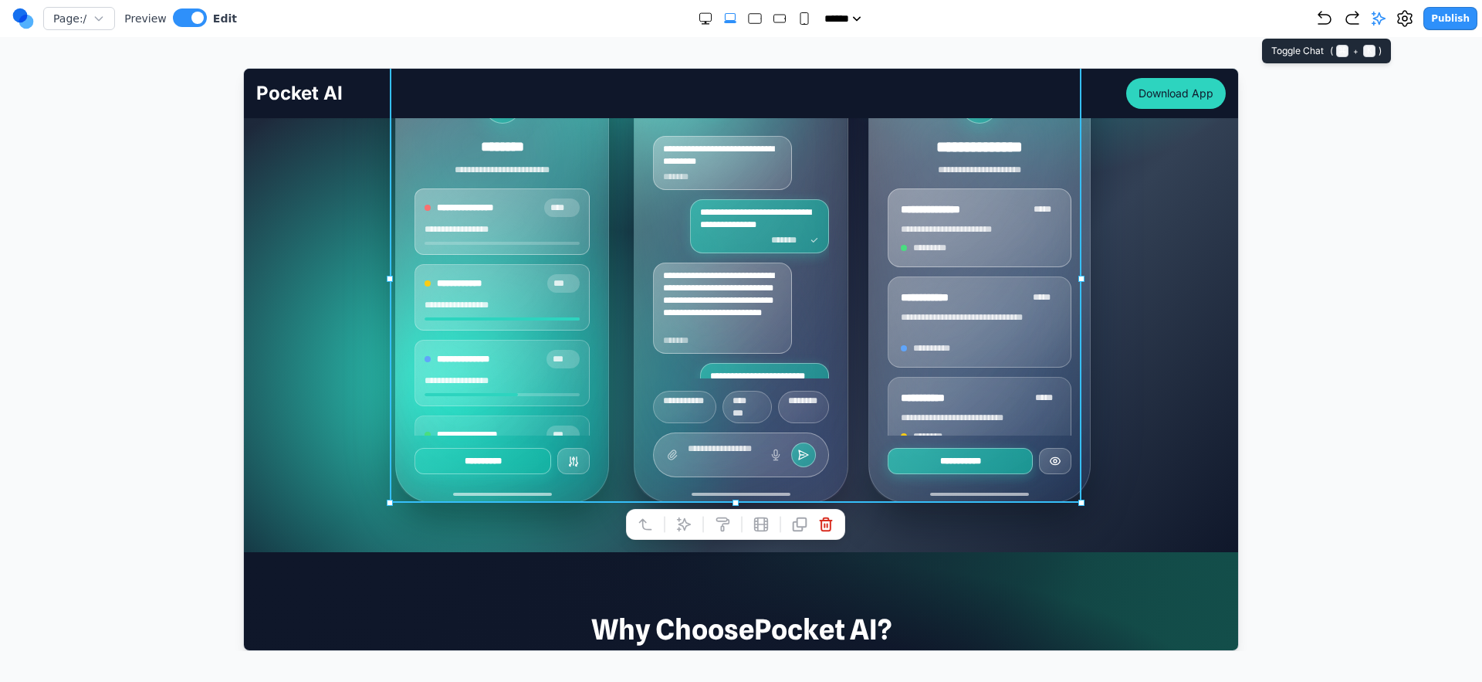
click at [1377, 24] on icon at bounding box center [1378, 18] width 15 height 15
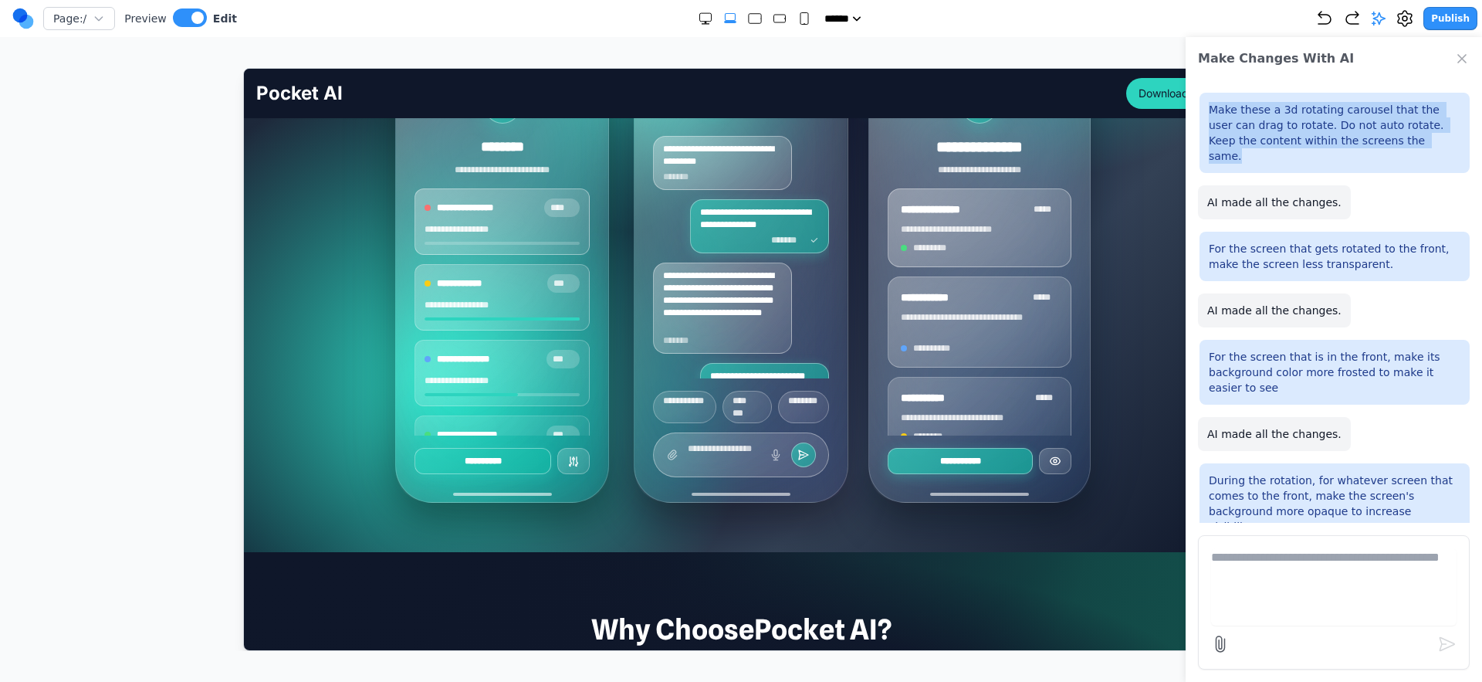
drag, startPoint x: 1397, startPoint y: 147, endPoint x: 1209, endPoint y: 114, distance: 191.3
click at [1209, 114] on div "Make these a 3d rotating carousel that the user can drag to rotate. Do not auto…" at bounding box center [1335, 133] width 270 height 80
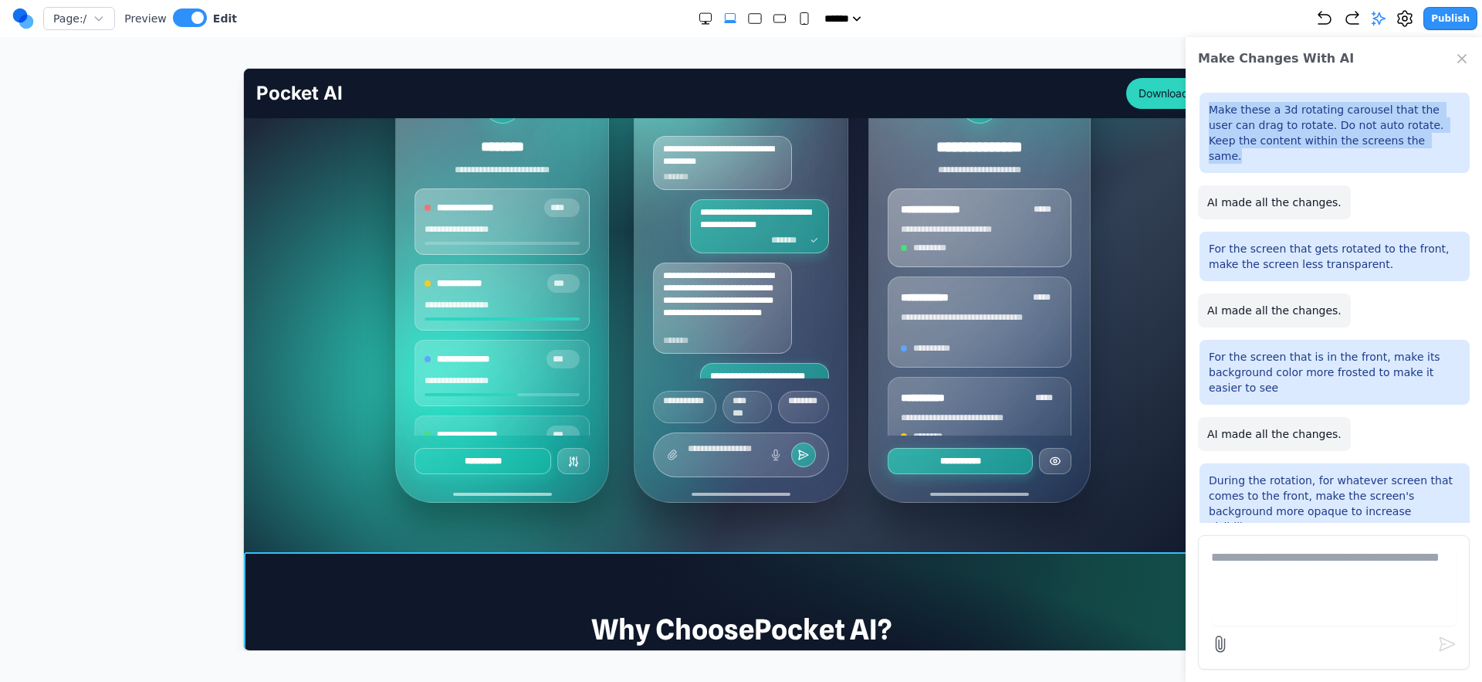
copy p "Make these a 3d rotating carousel that the user can drag to rotate. Do not auto…"
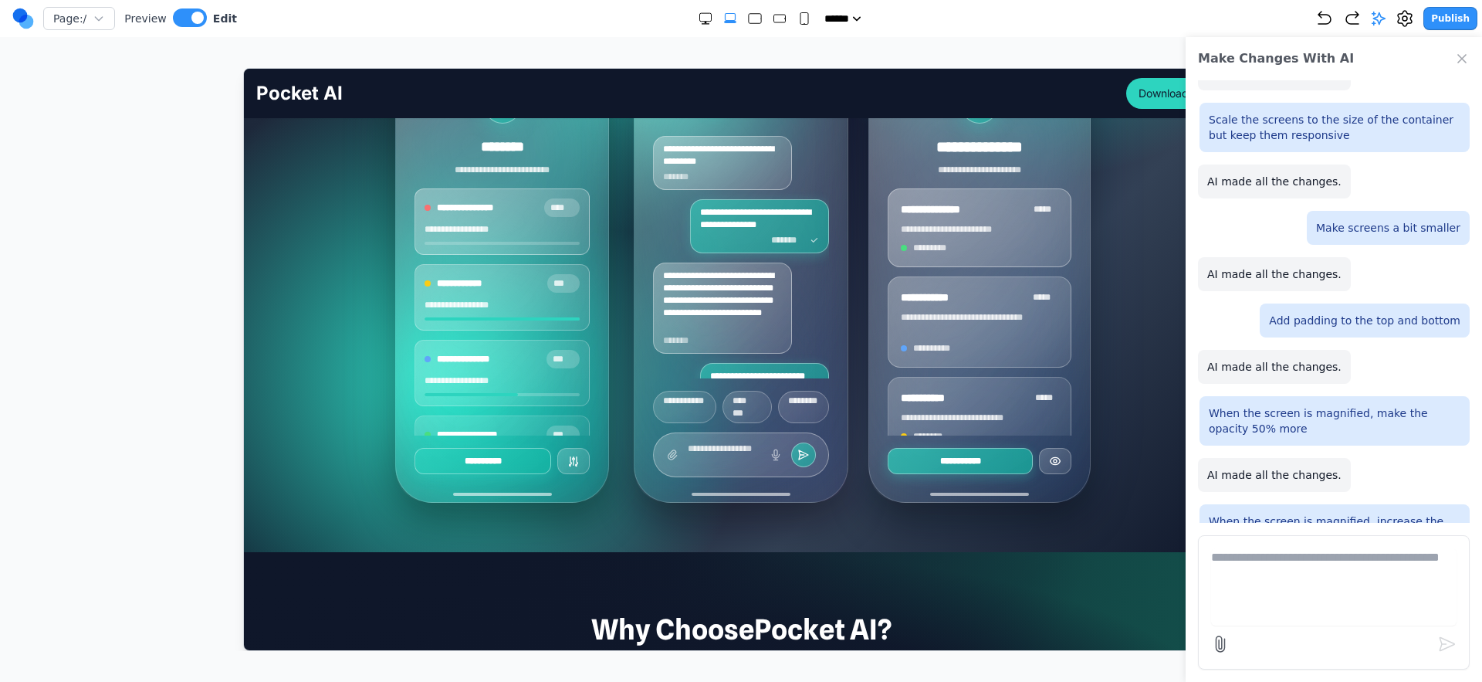
scroll to position [615, 0]
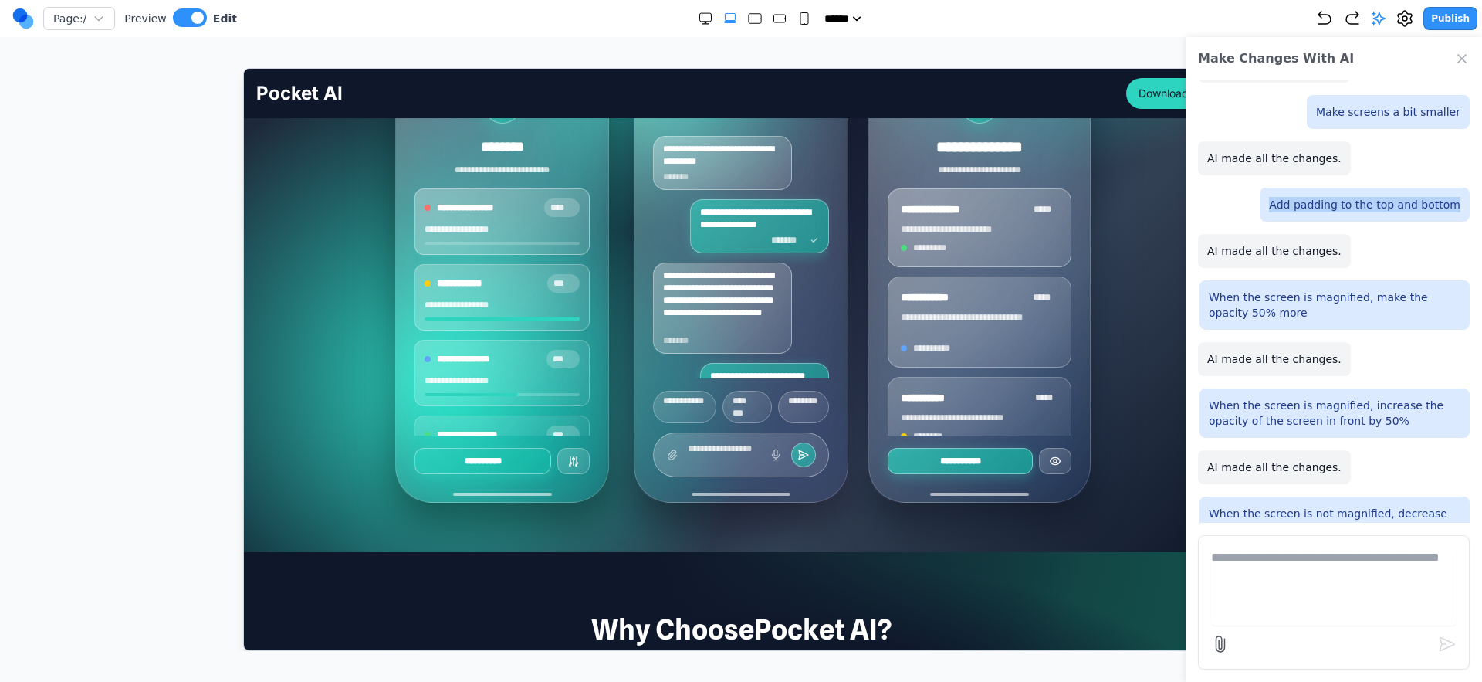
drag, startPoint x: 1290, startPoint y: 181, endPoint x: 1434, endPoint y: 181, distance: 143.6
click at [1434, 188] on div "Add padding to the top and bottom" at bounding box center [1365, 205] width 210 height 34
click at [1322, 290] on p "When the screen is magnified, make the opacity 50% more" at bounding box center [1335, 305] width 252 height 31
drag, startPoint x: 1260, startPoint y: 281, endPoint x: 1364, endPoint y: 387, distance: 148.5
click at [1220, 280] on div "When the screen is magnified, make the opacity 50% more" at bounding box center [1335, 304] width 270 height 49
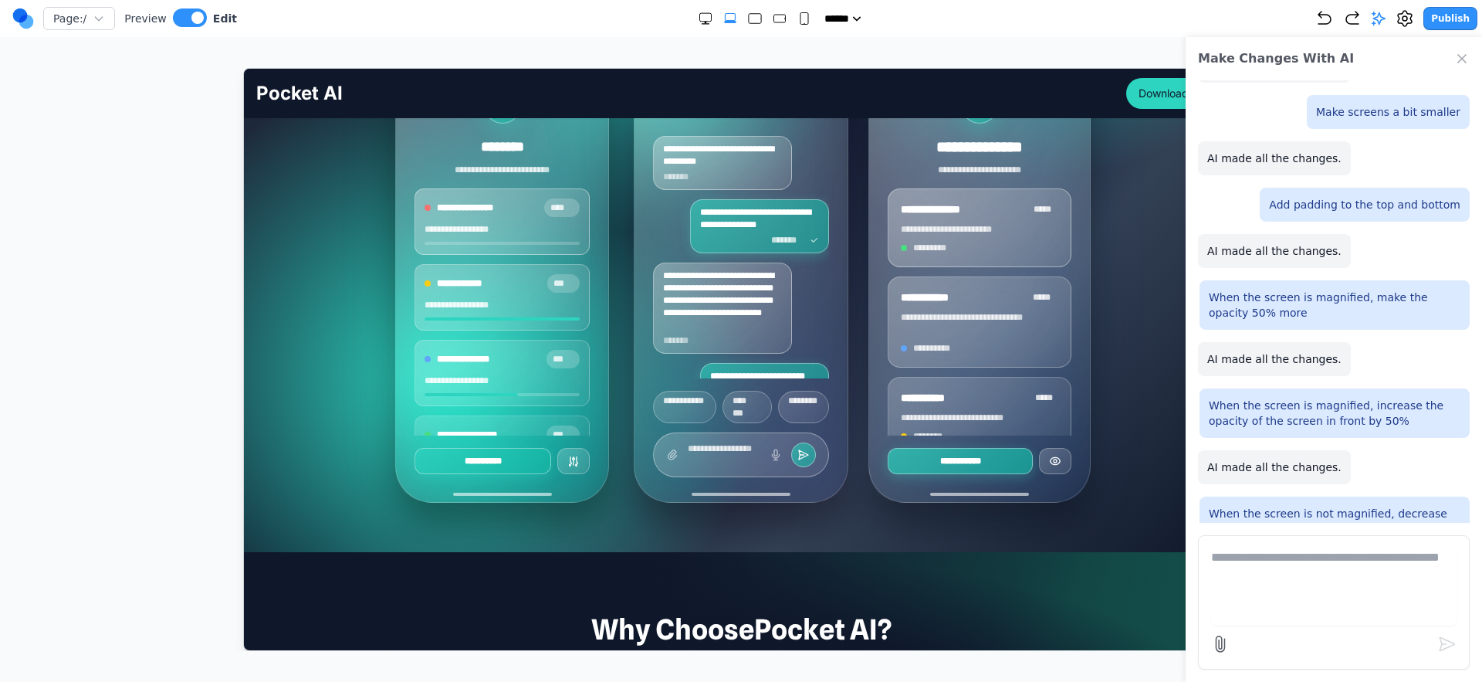
click at [1375, 398] on p "When the screen is magnified, increase the opacity of the screen in front by 50%" at bounding box center [1335, 413] width 252 height 31
drag, startPoint x: 1415, startPoint y: 389, endPoint x: 1207, endPoint y: 367, distance: 208.8
click at [1209, 398] on p "When the screen is magnified, increase the opacity of the screen in front by 50%" at bounding box center [1335, 413] width 252 height 31
copy p "When the screen is magnified, increase the opacity of the screen in front by 50%"
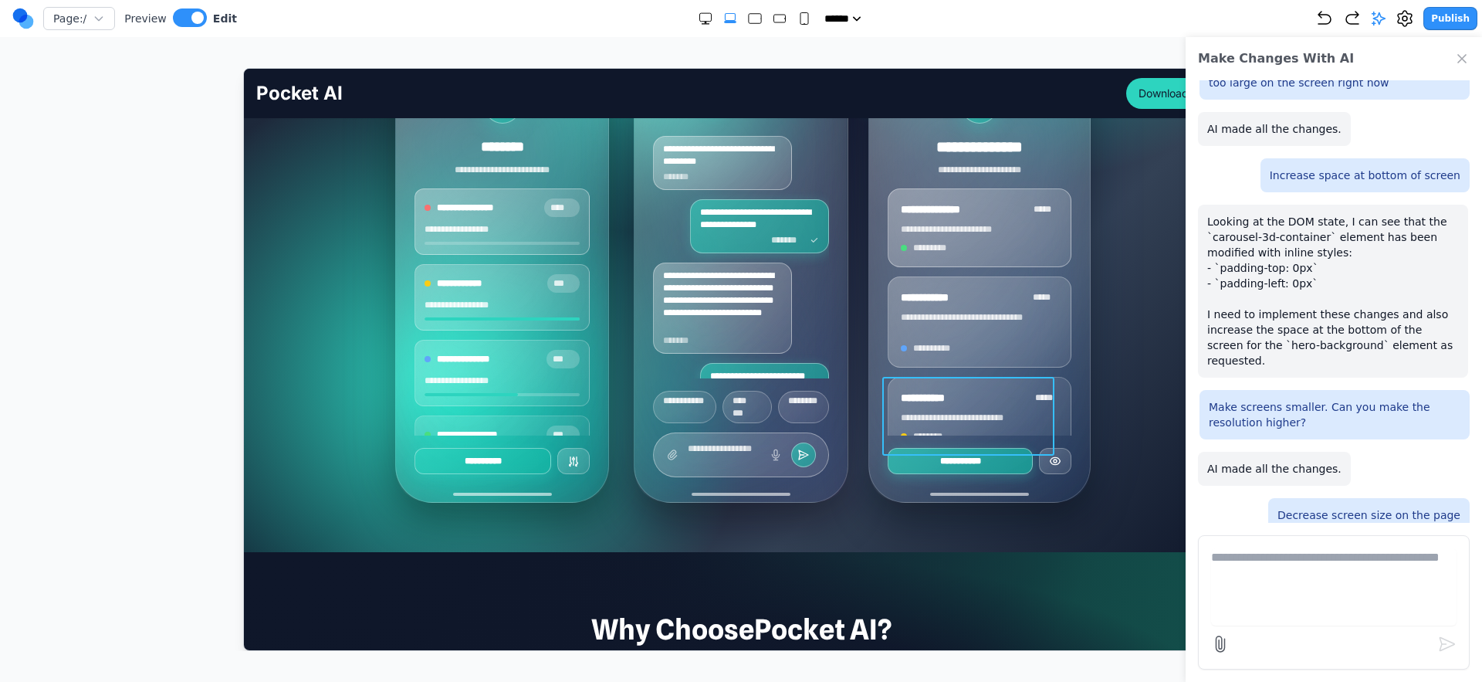
scroll to position [1330, 0]
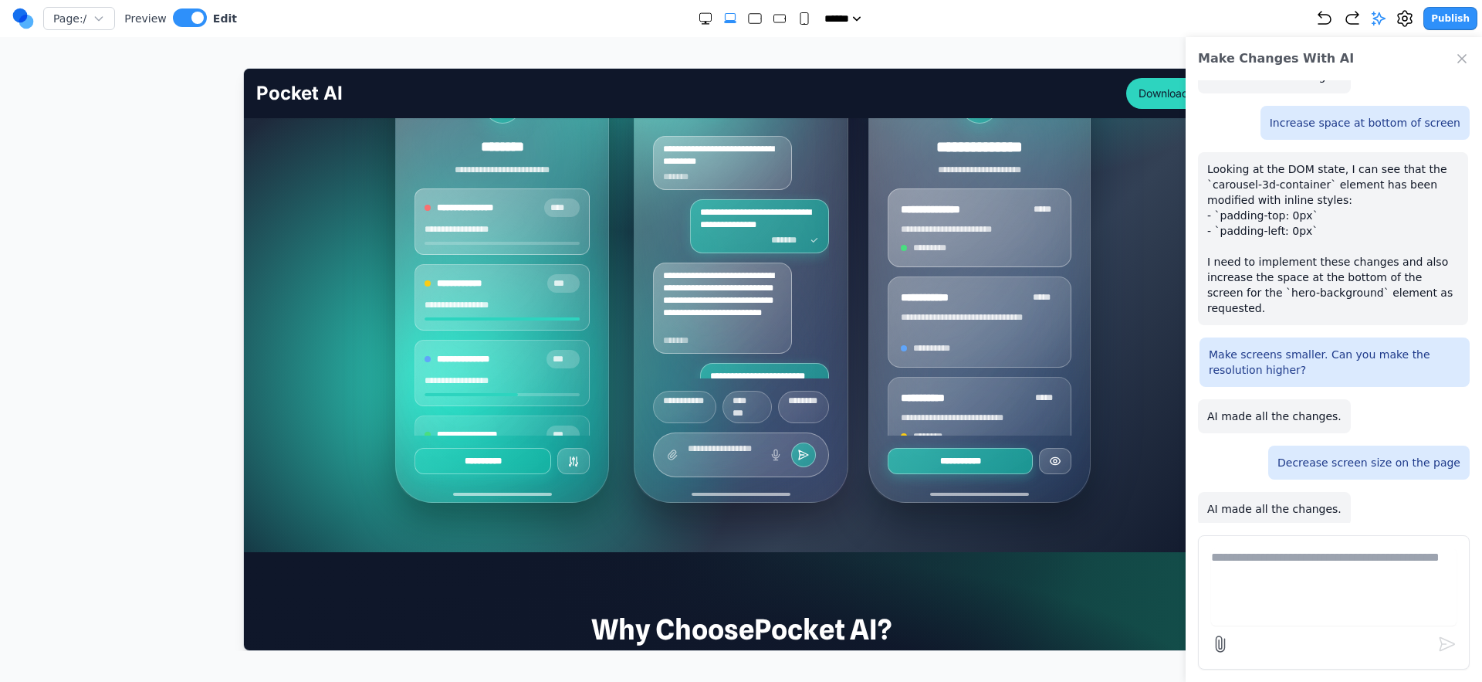
click at [1458, 60] on icon "Close Chat" at bounding box center [1462, 58] width 15 height 15
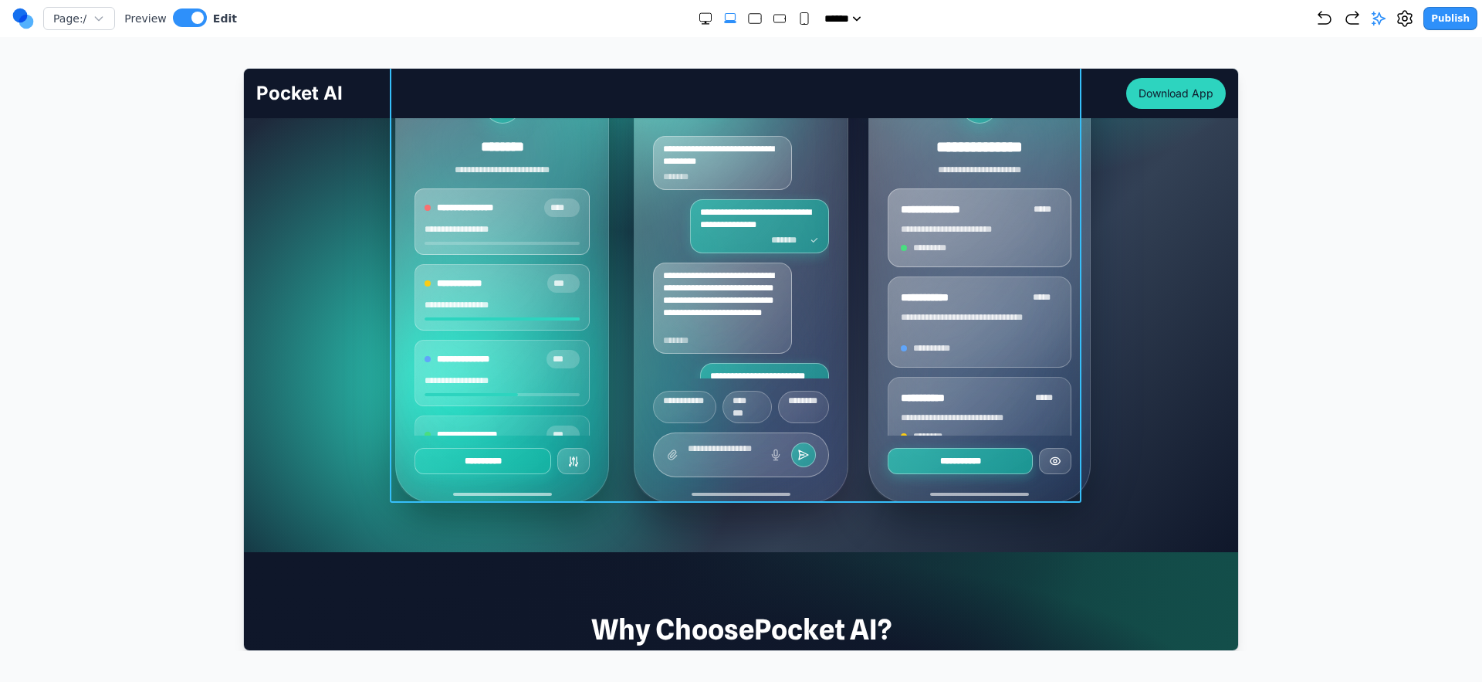
click at [845, 276] on div "**********" at bounding box center [741, 278] width 692 height 448
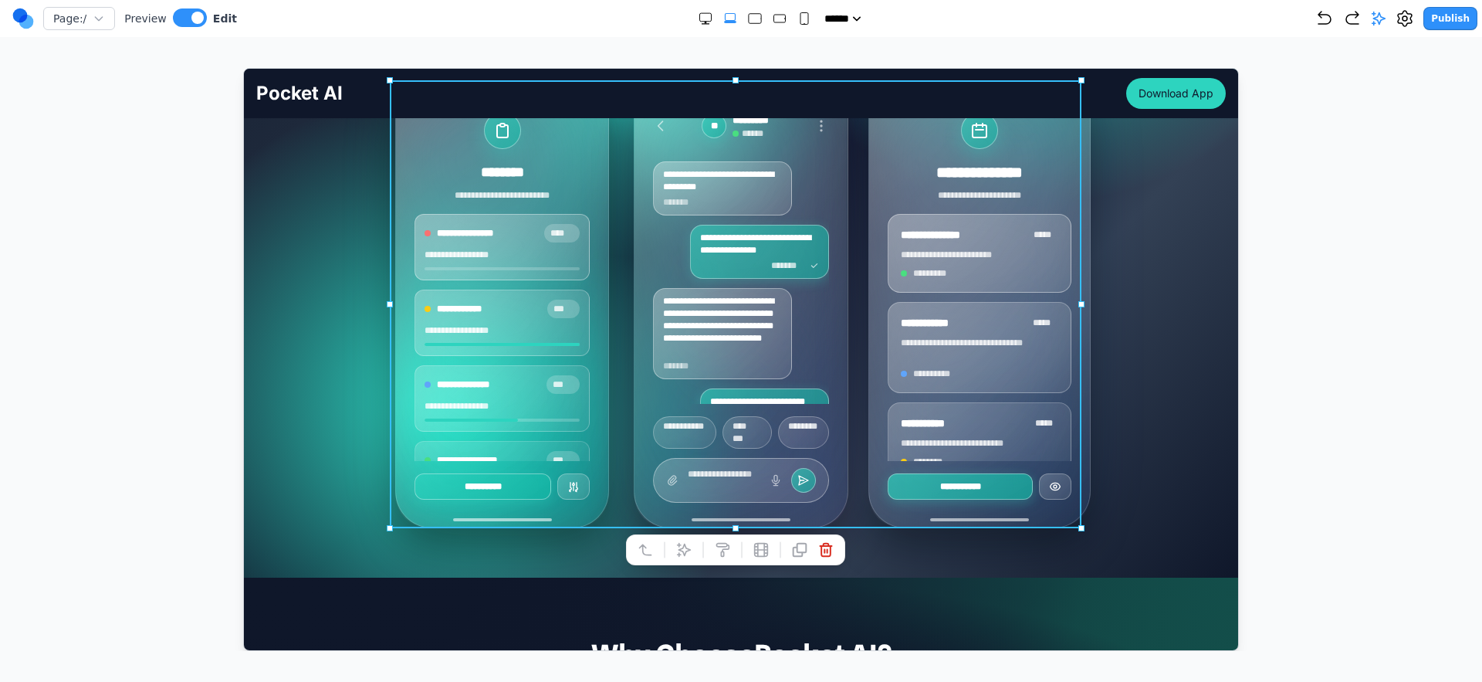
scroll to position [243, 0]
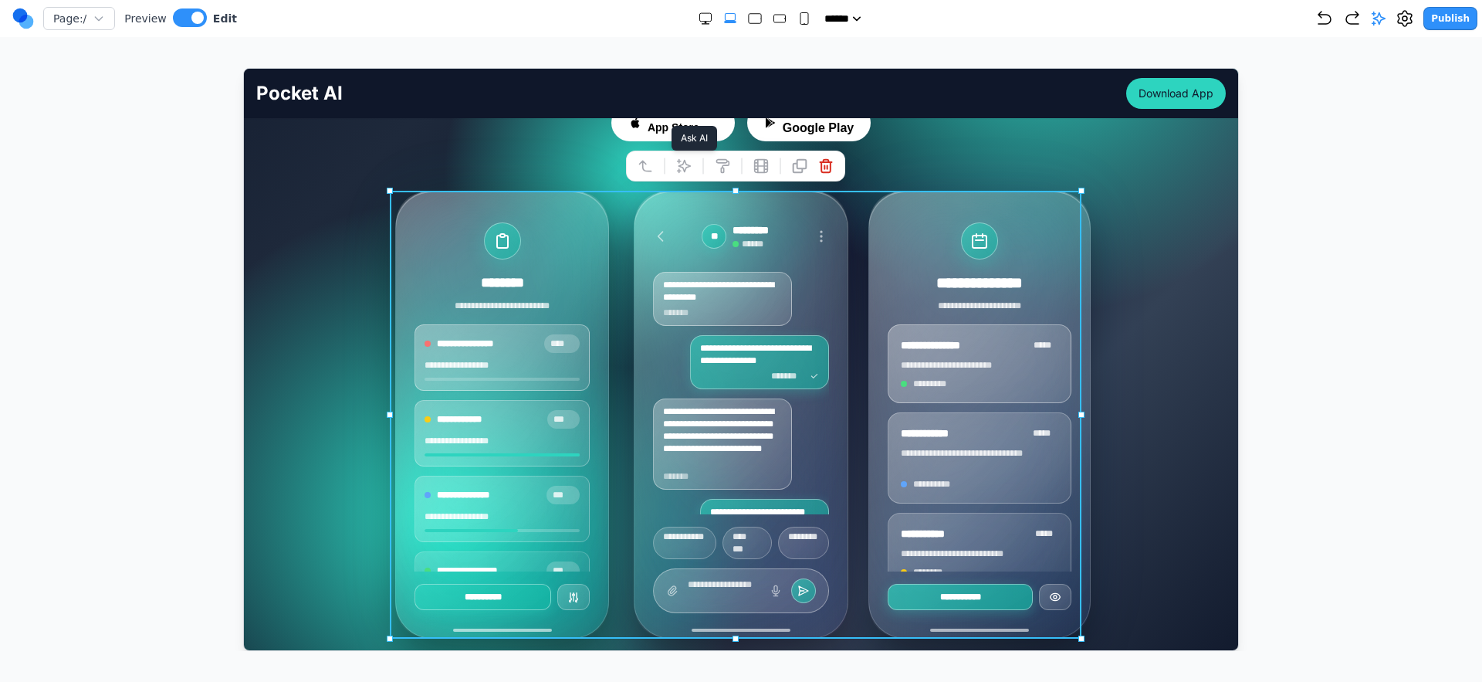
click at [687, 160] on icon at bounding box center [683, 164] width 15 height 15
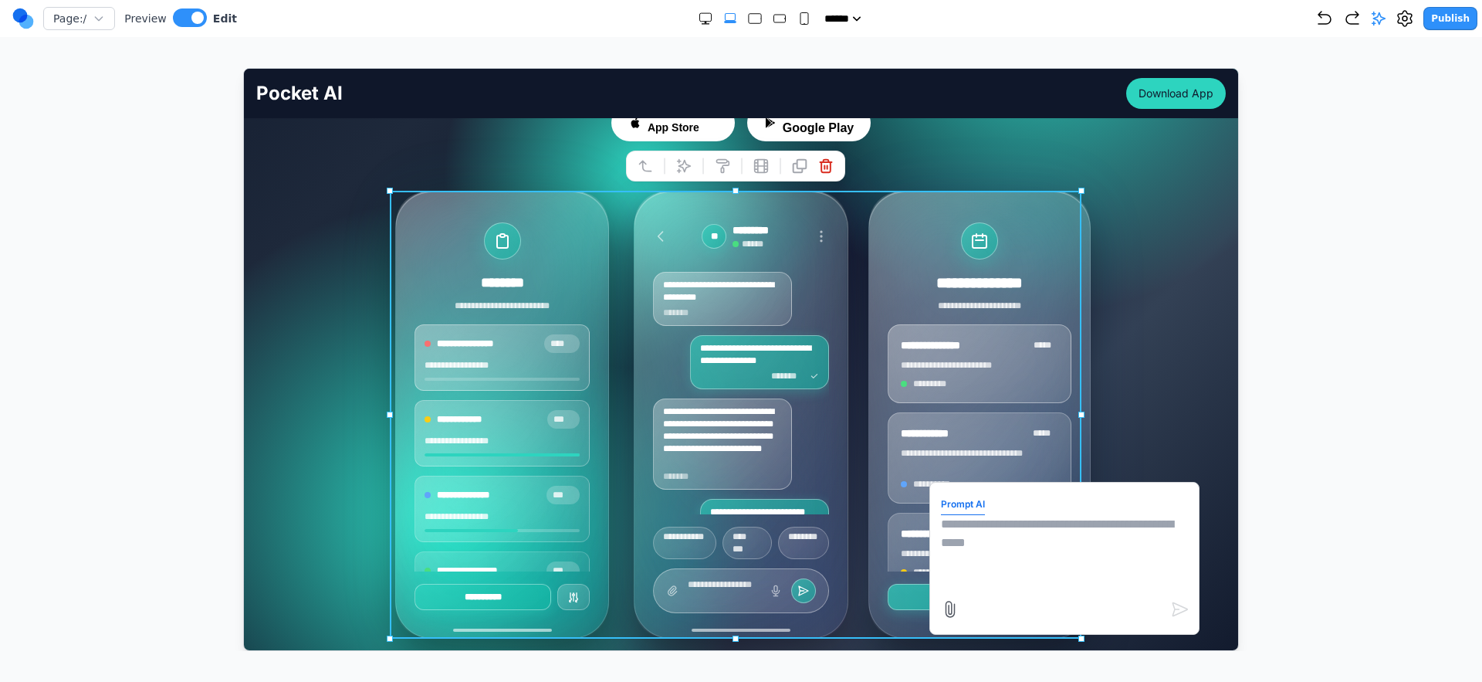
click at [1027, 563] on textarea at bounding box center [1063, 552] width 247 height 77
type textarea "**********"
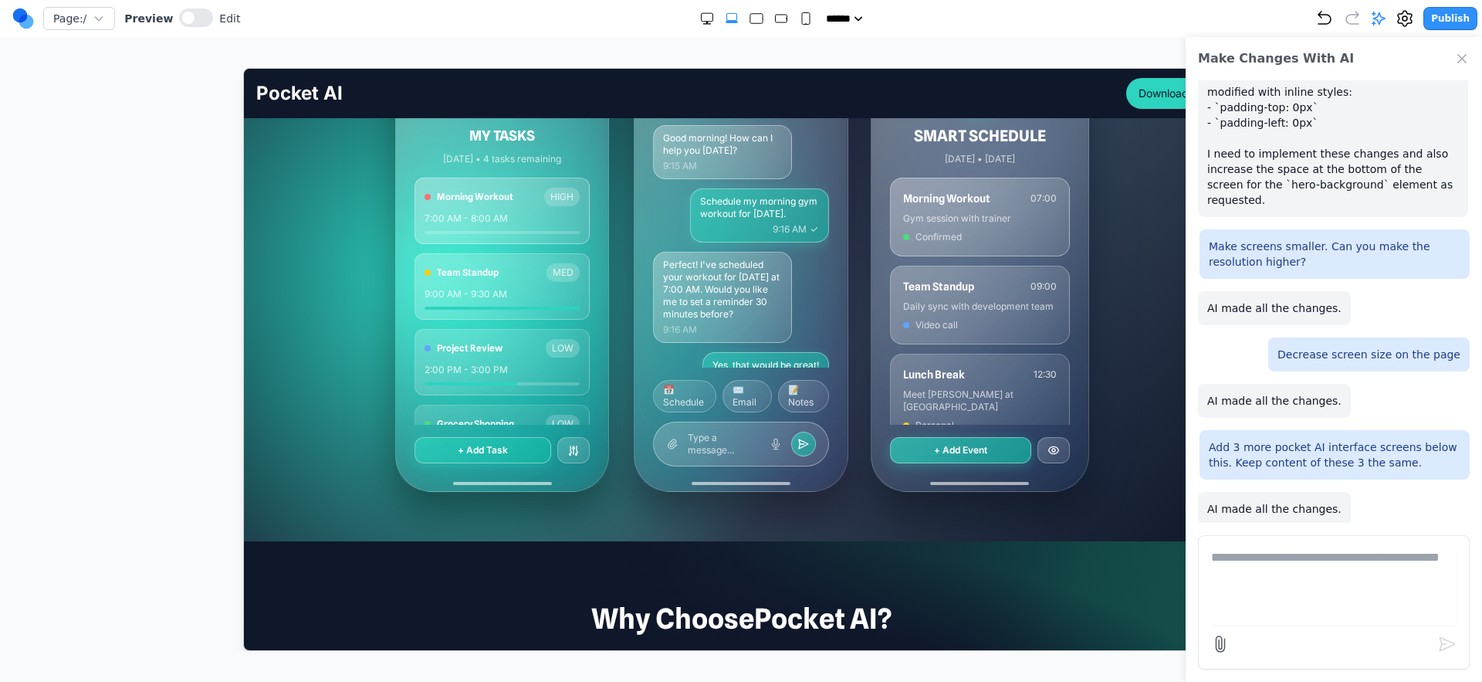
scroll to position [753, 0]
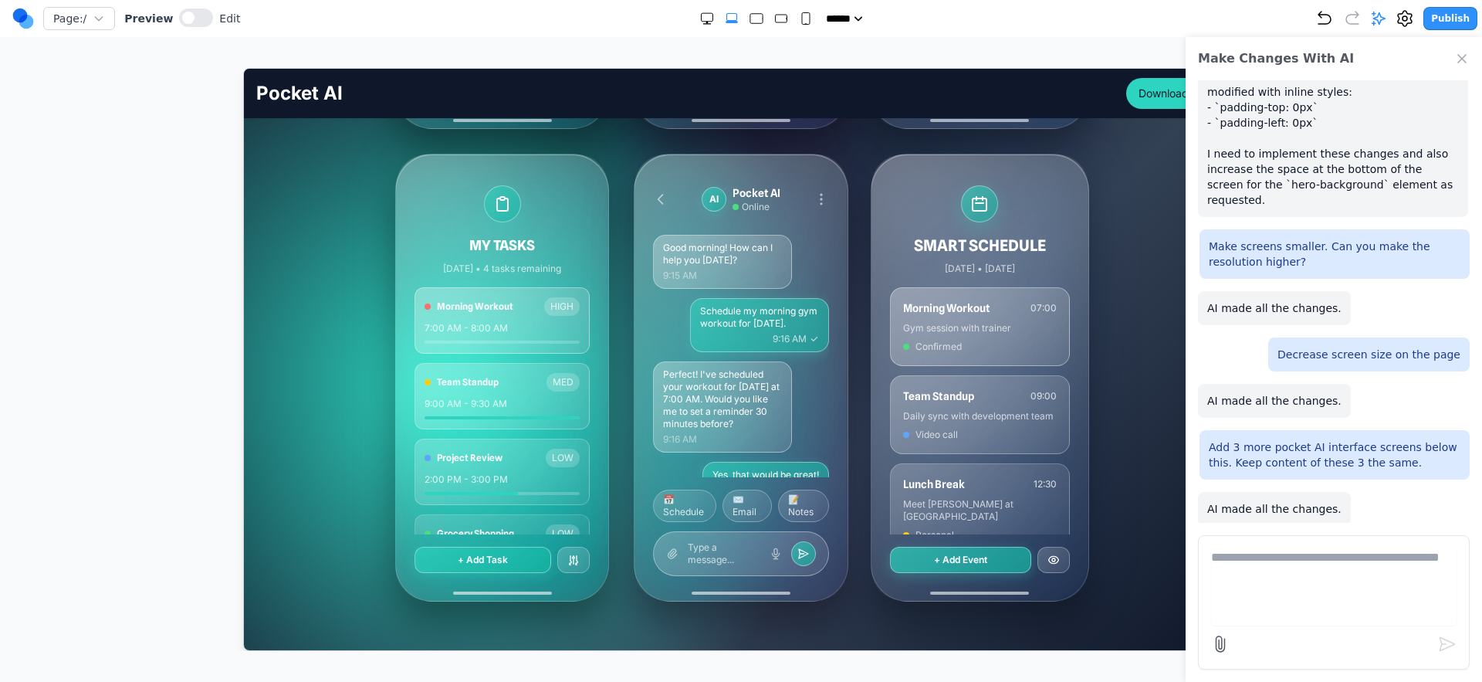
click at [1465, 63] on icon "Close Chat" at bounding box center [1462, 58] width 15 height 15
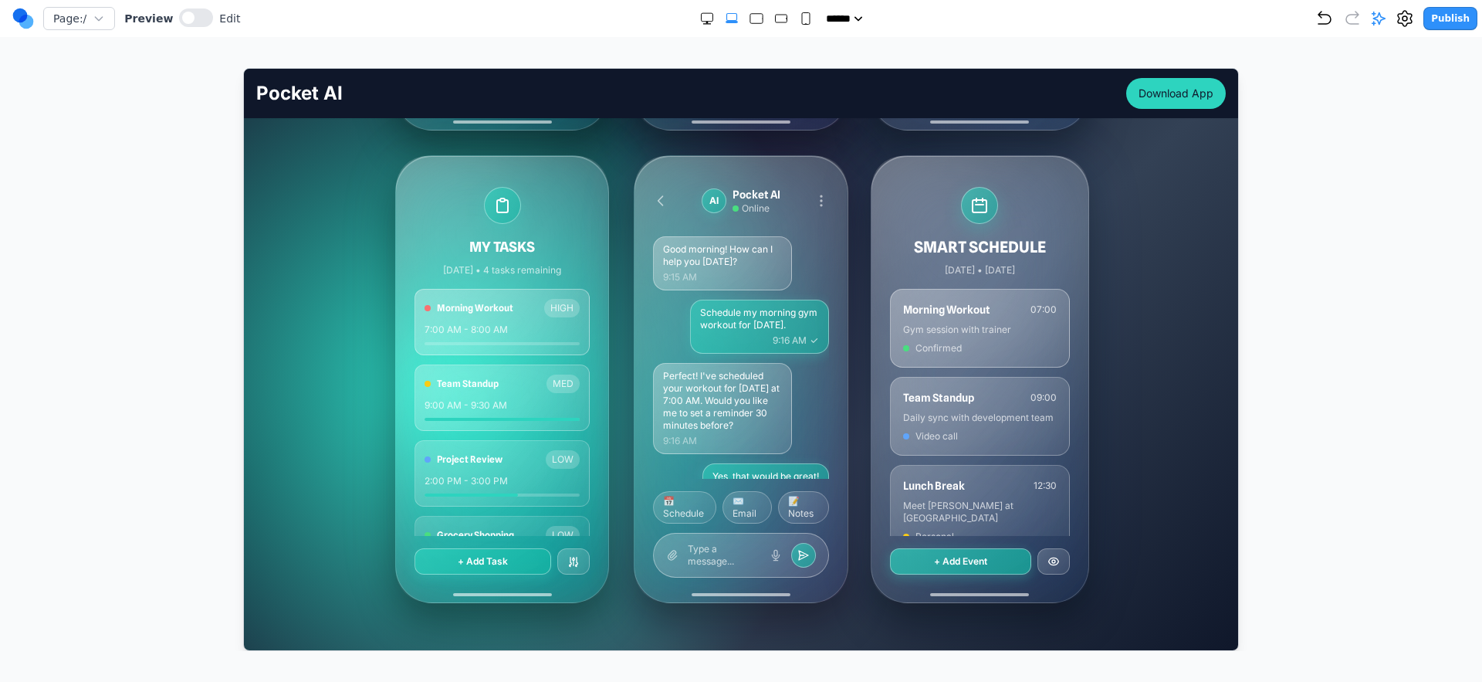
scroll to position [786, 0]
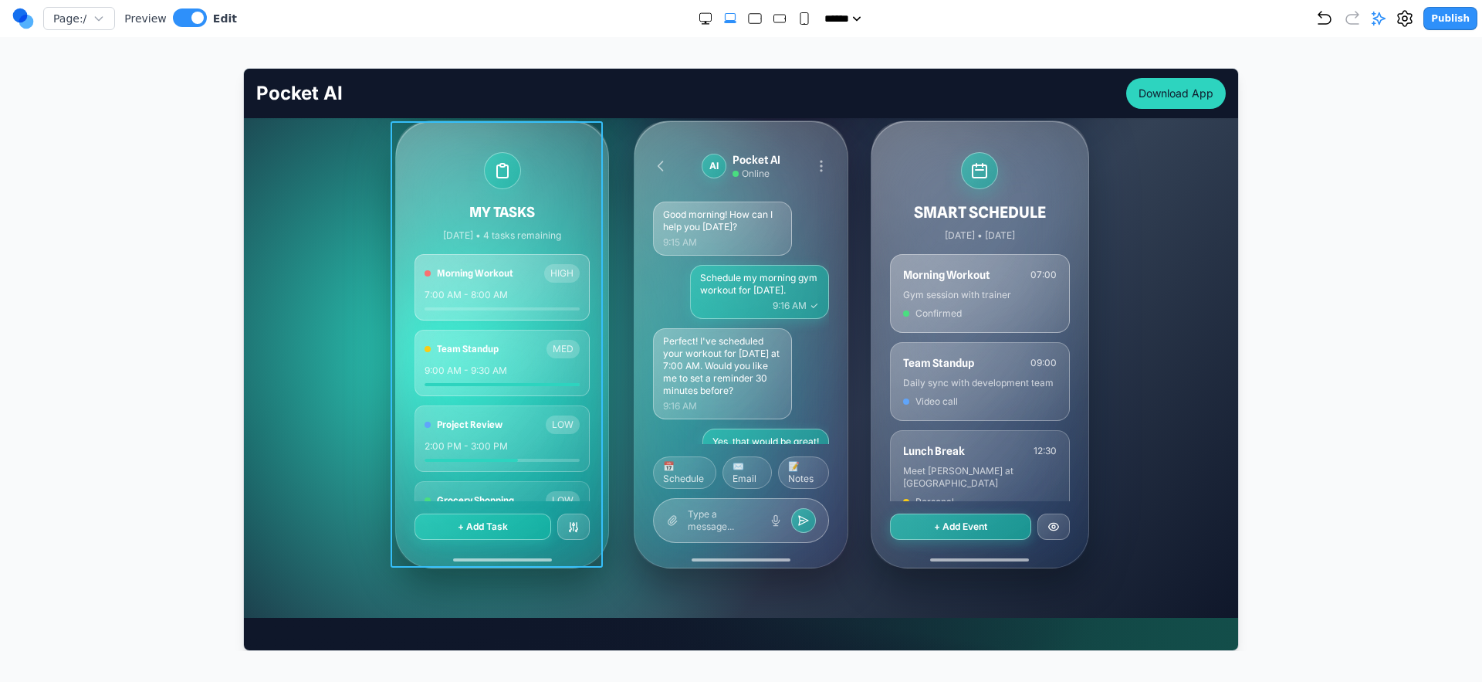
click at [598, 470] on div "MY TASKS Today • 4 tasks remaining Morning Workout HIGH 7:00 AM - 8:00 AM Team …" at bounding box center [501, 343] width 212 height 446
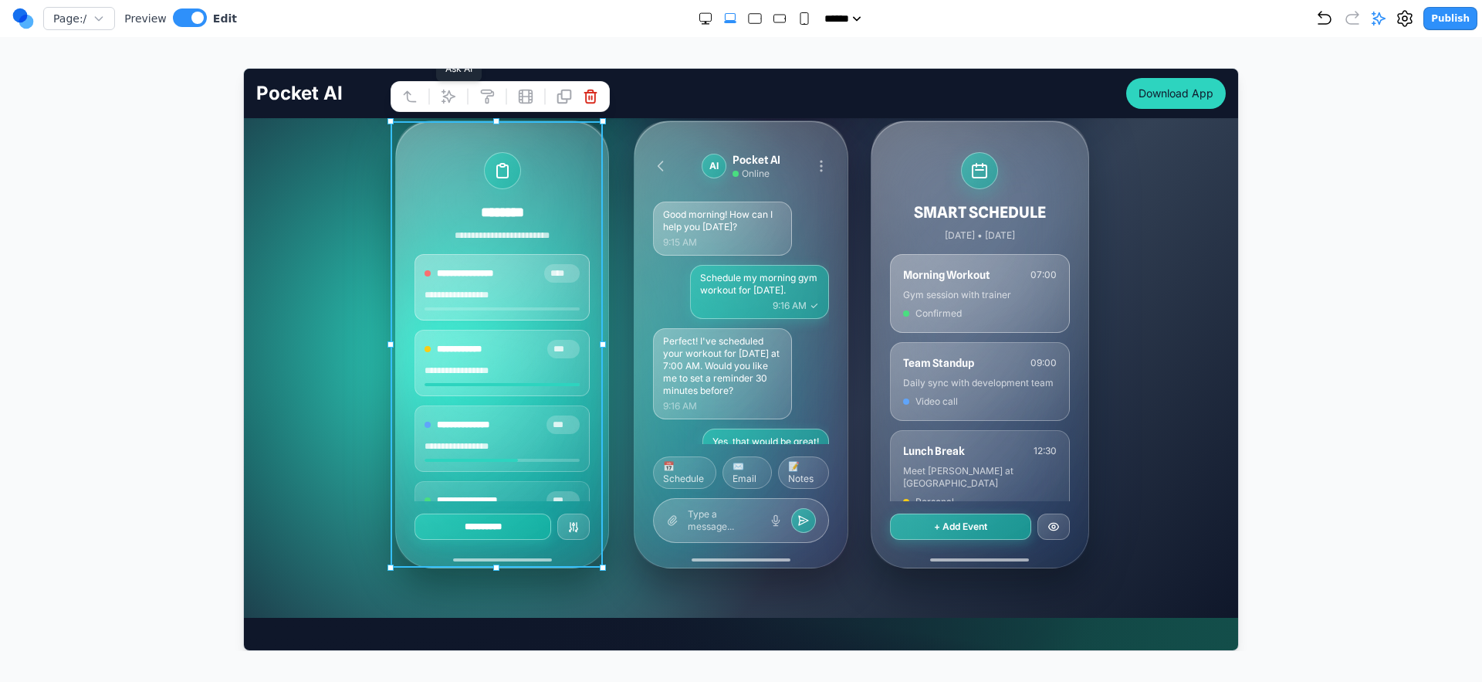
drag, startPoint x: 445, startPoint y: 95, endPoint x: 452, endPoint y: 105, distance: 11.8
click at [445, 95] on icon at bounding box center [447, 95] width 15 height 15
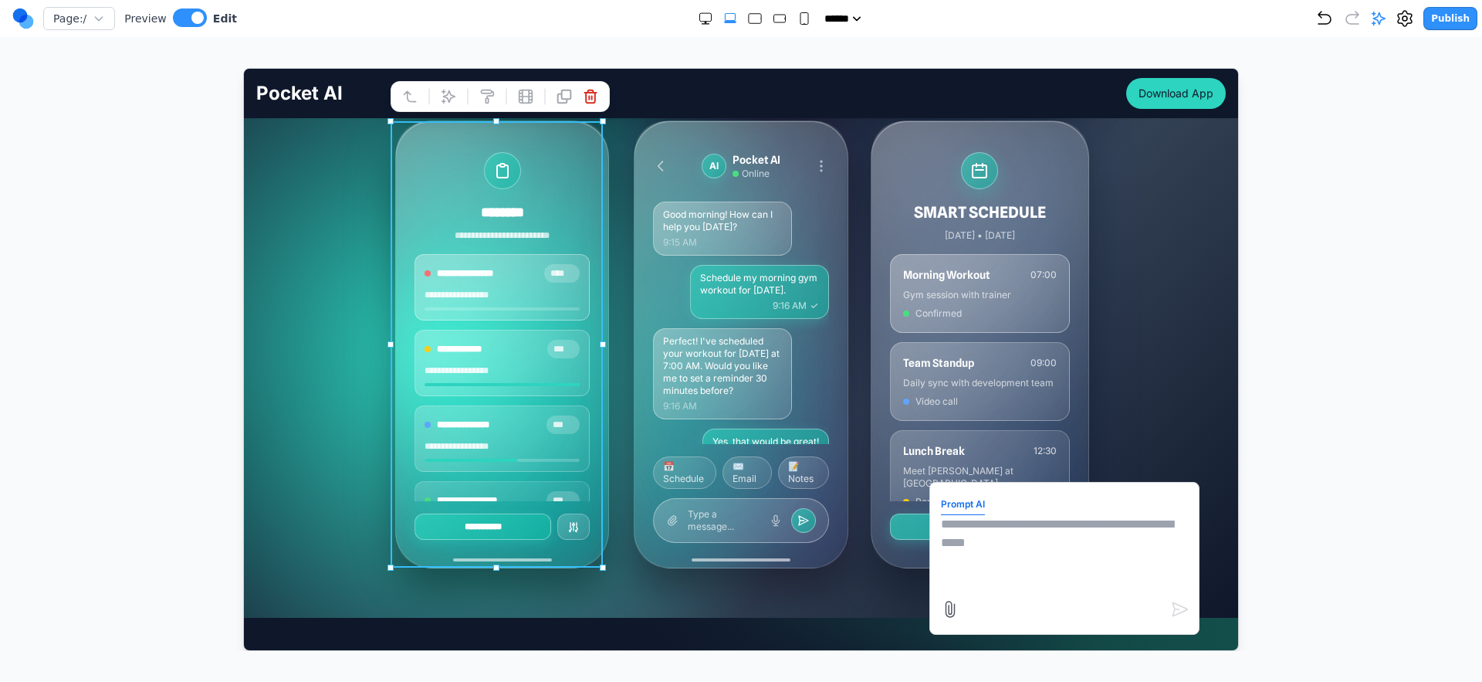
click at [983, 537] on textarea at bounding box center [1063, 552] width 247 height 77
type textarea "*"
type textarea "**********"
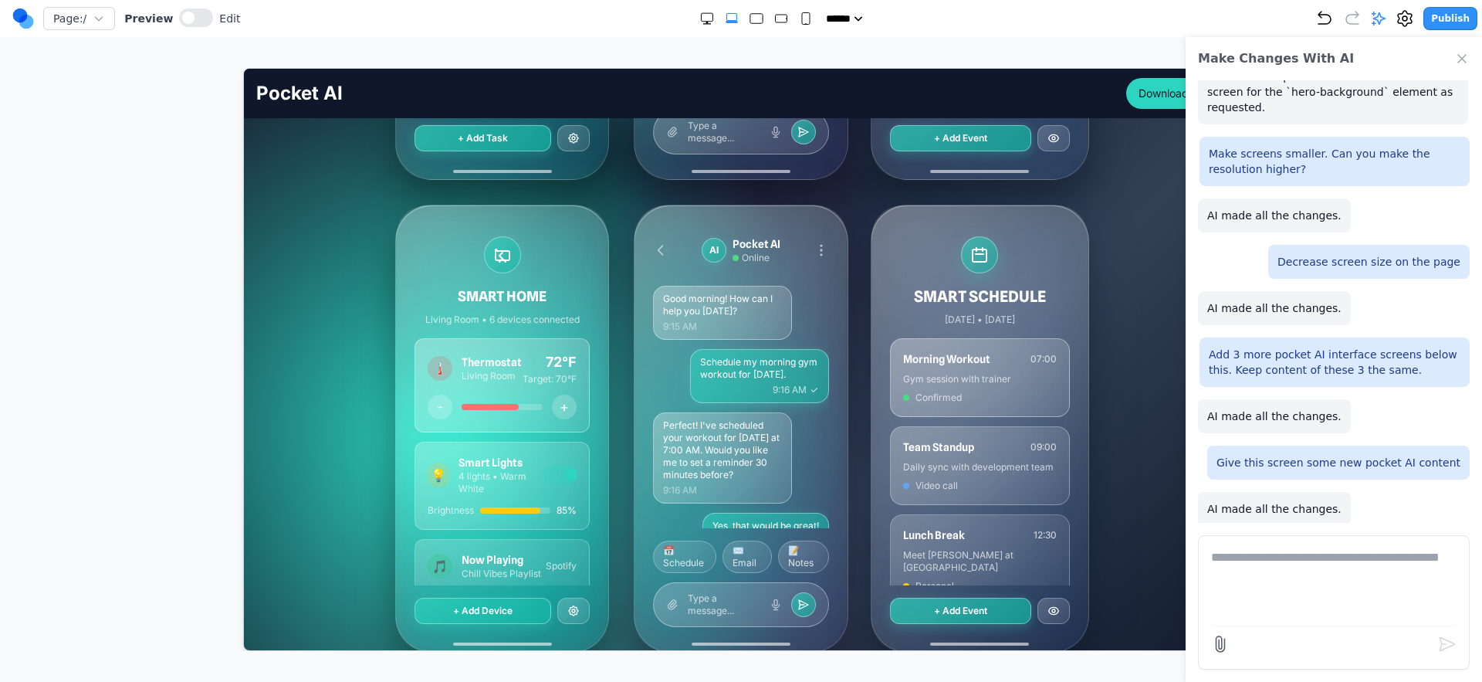
scroll to position [700, 0]
drag, startPoint x: 204, startPoint y: 11, endPoint x: 50, endPoint y: 48, distance: 158.0
click at [204, 11] on button at bounding box center [196, 17] width 34 height 19
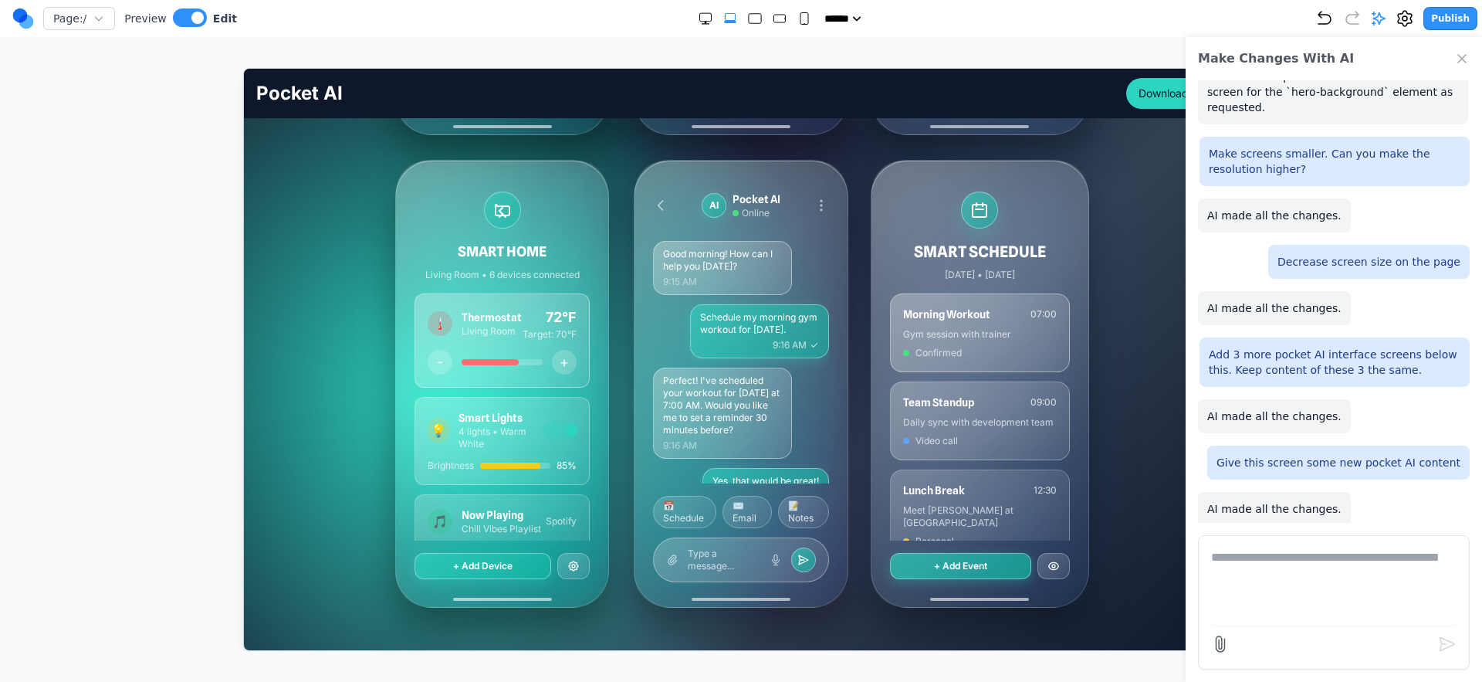
scroll to position [749, 0]
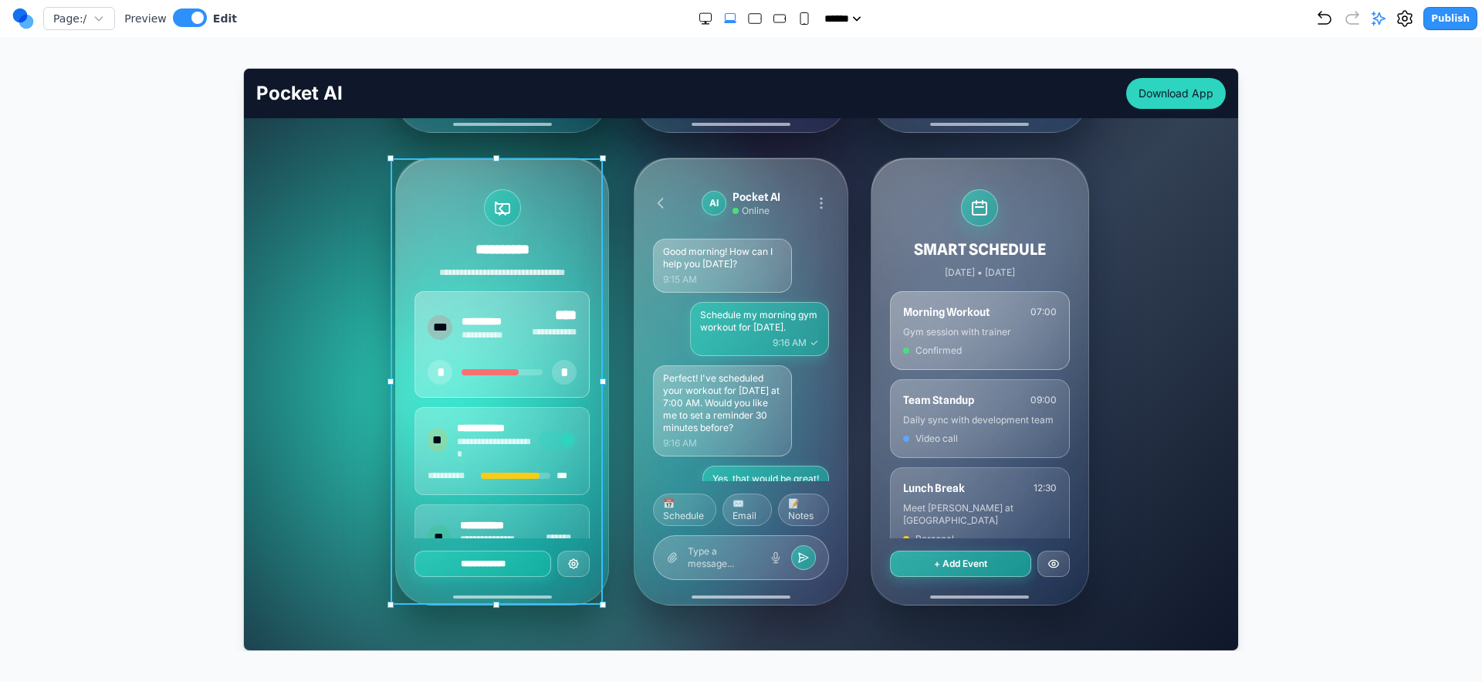
click at [594, 268] on div "**********" at bounding box center [501, 380] width 212 height 446
click at [449, 127] on icon at bounding box center [447, 132] width 15 height 15
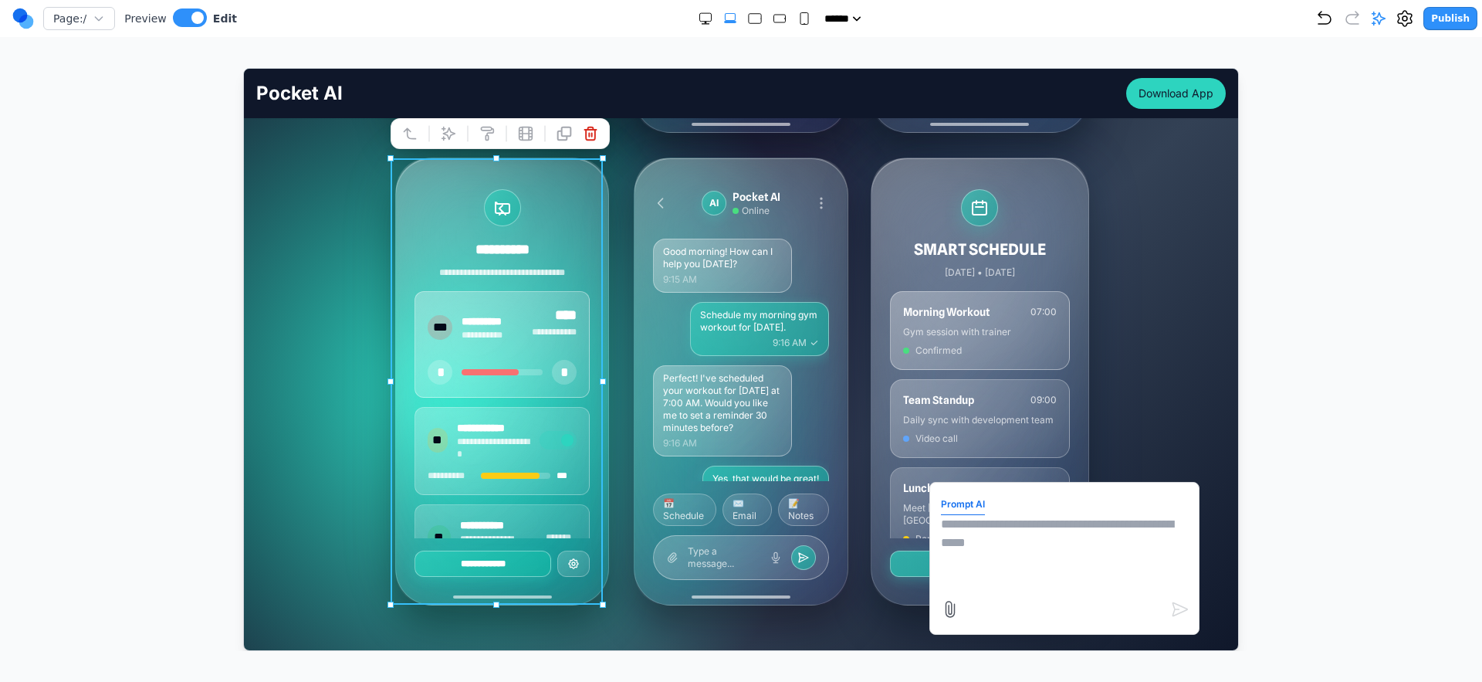
click at [1063, 544] on textarea at bounding box center [1063, 552] width 247 height 77
type textarea "**********"
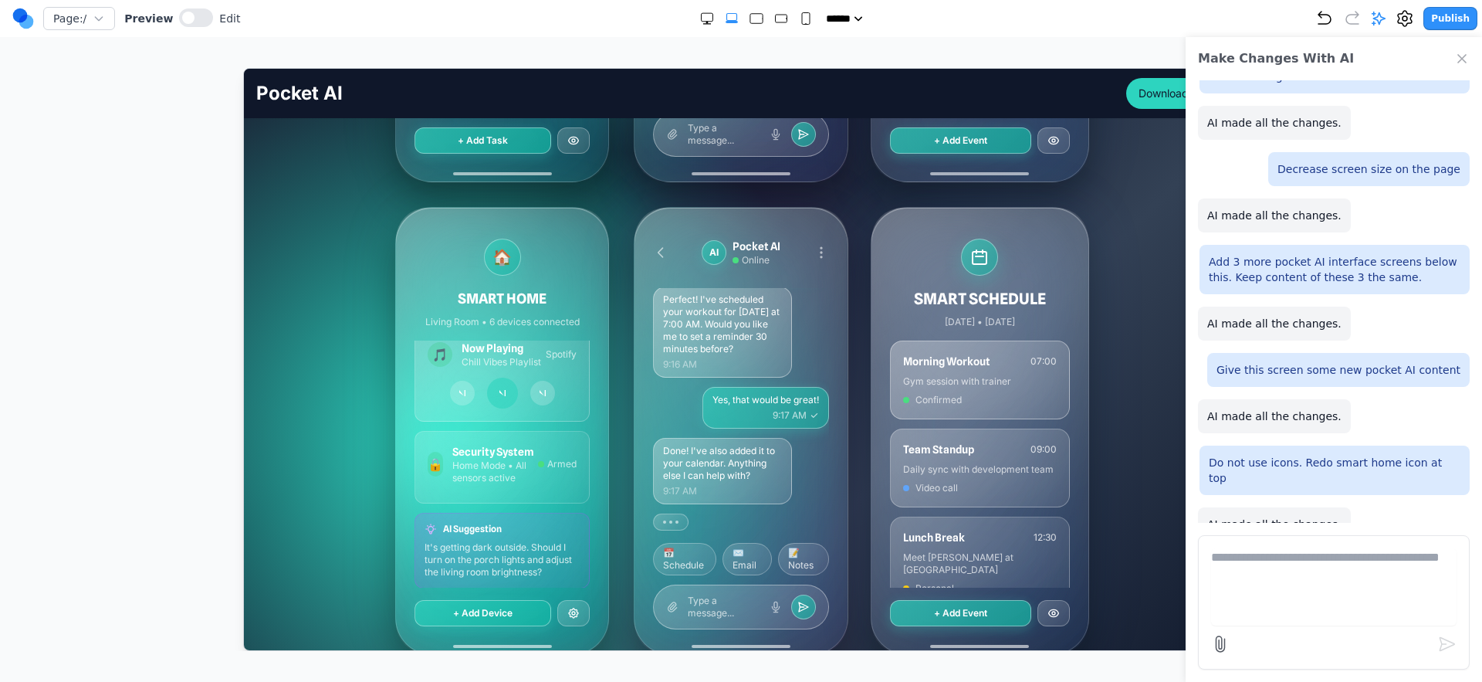
scroll to position [687, 0]
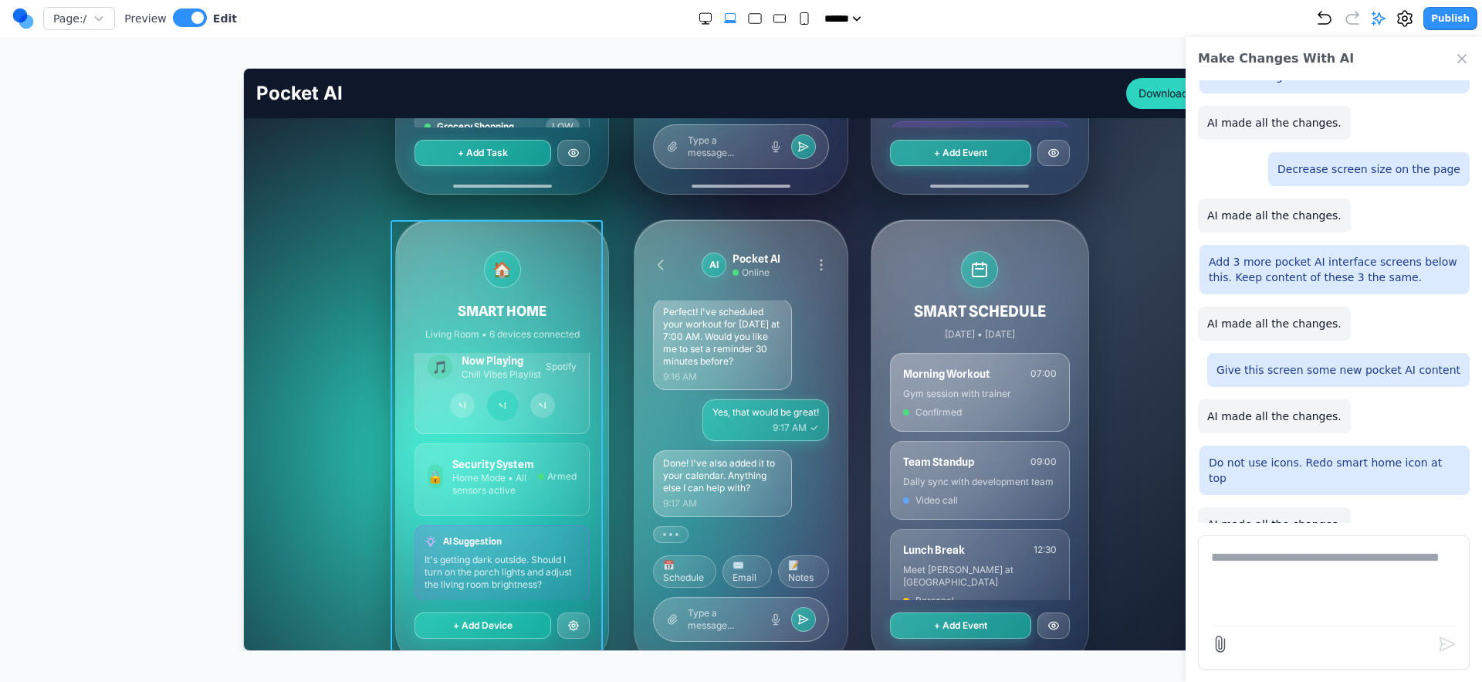
click at [597, 442] on div "🏠 SMART HOME Living Room • 6 devices connected 🌡️ Thermostat Living Room 72°F T…" at bounding box center [501, 442] width 212 height 446
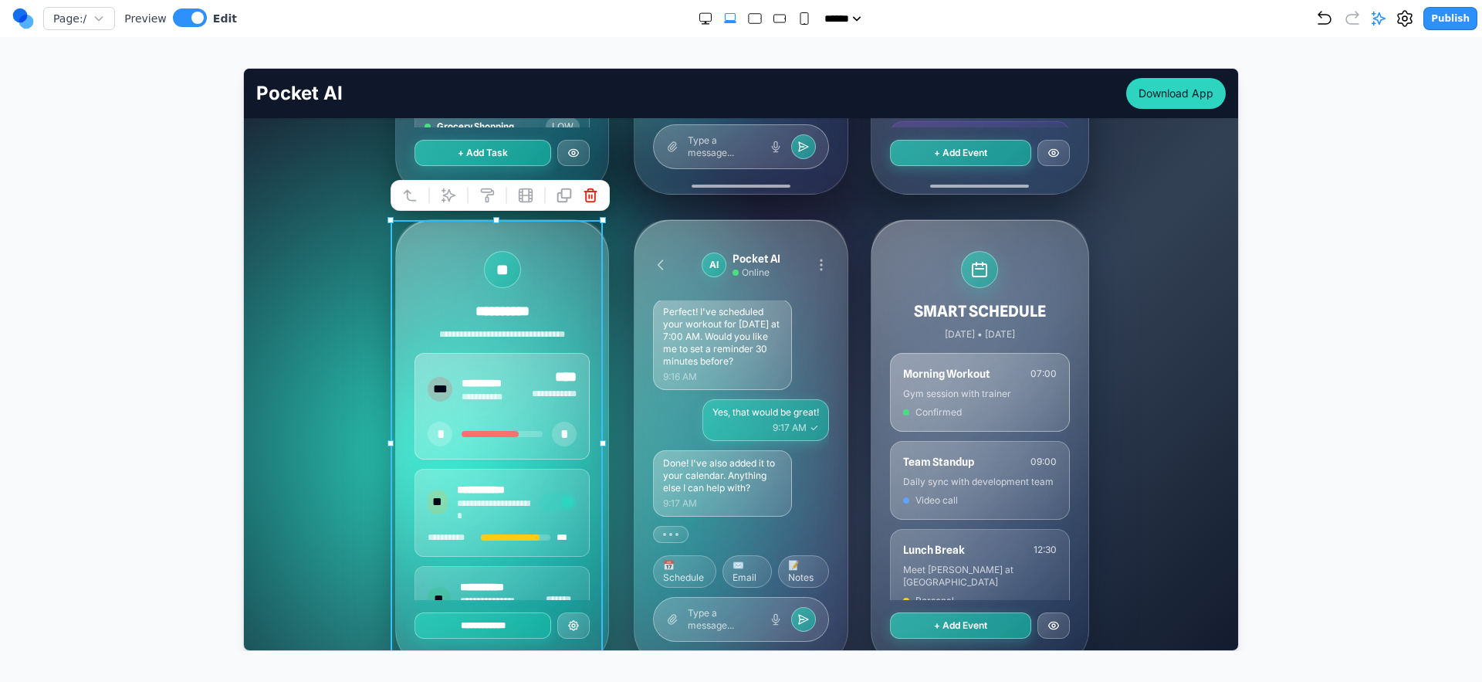
scroll to position [214, 0]
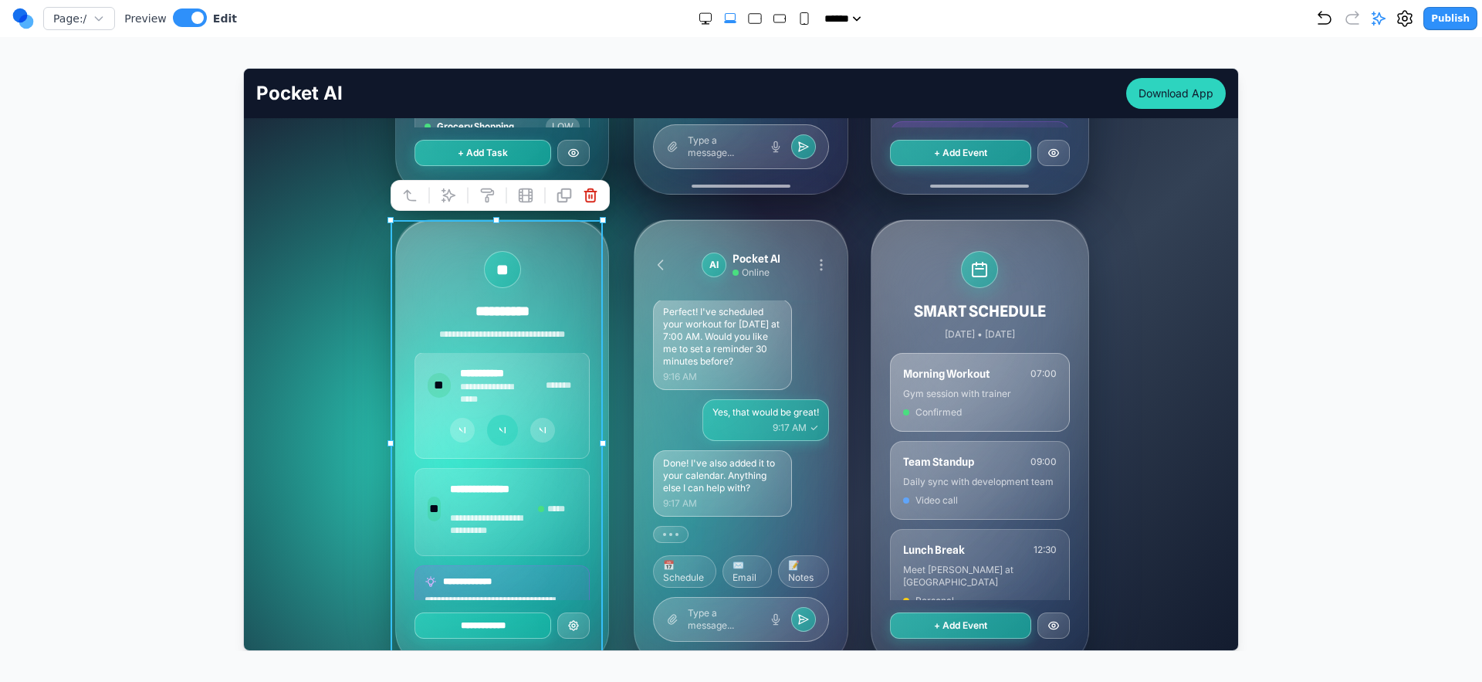
click at [447, 202] on button at bounding box center [447, 194] width 25 height 25
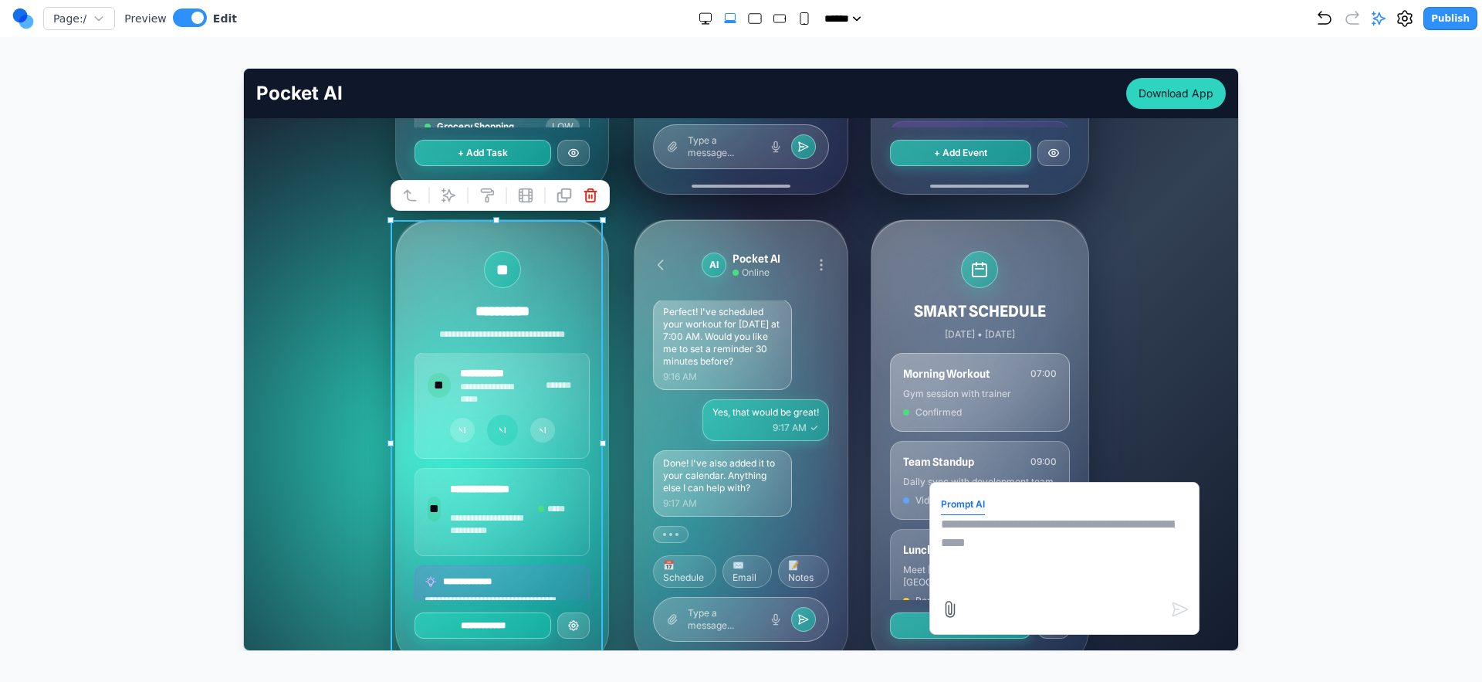
click at [953, 544] on textarea at bounding box center [1063, 552] width 247 height 77
type textarea "**********"
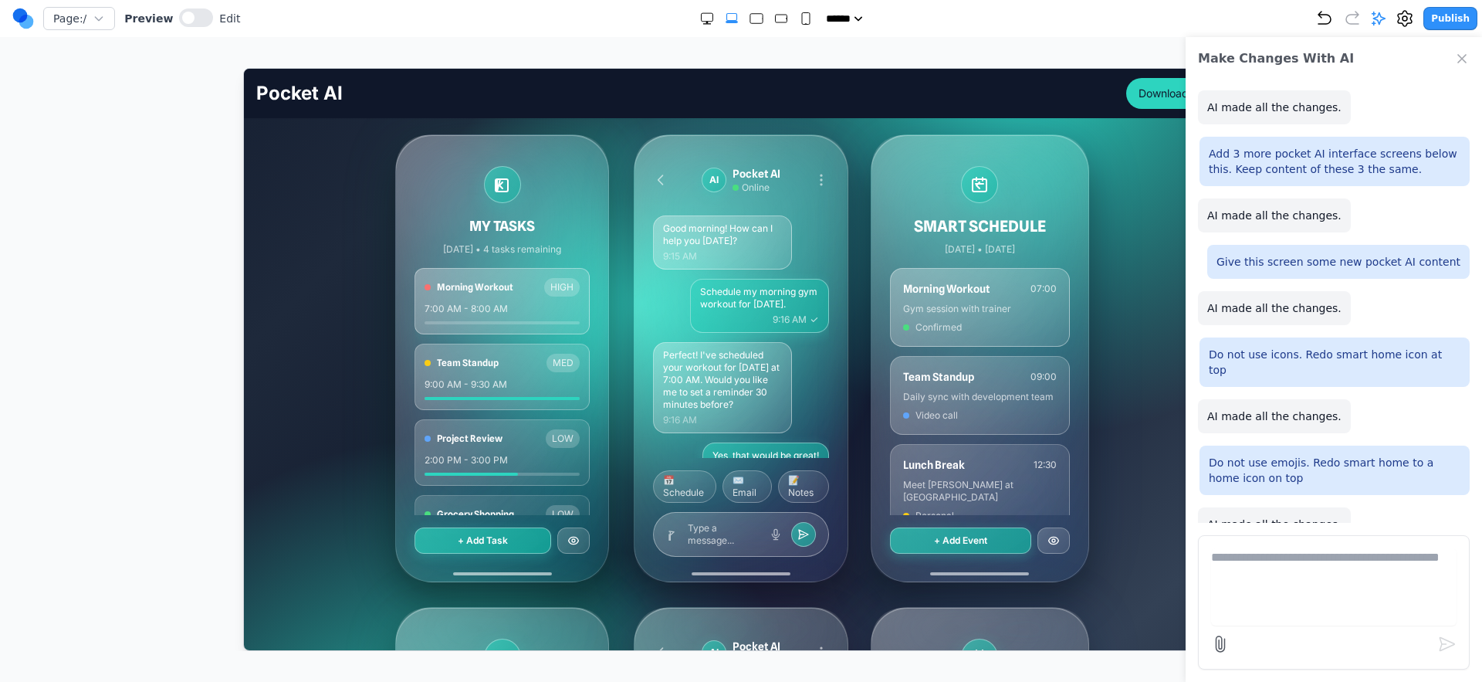
scroll to position [300, 0]
click at [1333, 26] on icon "Undo" at bounding box center [1325, 18] width 19 height 19
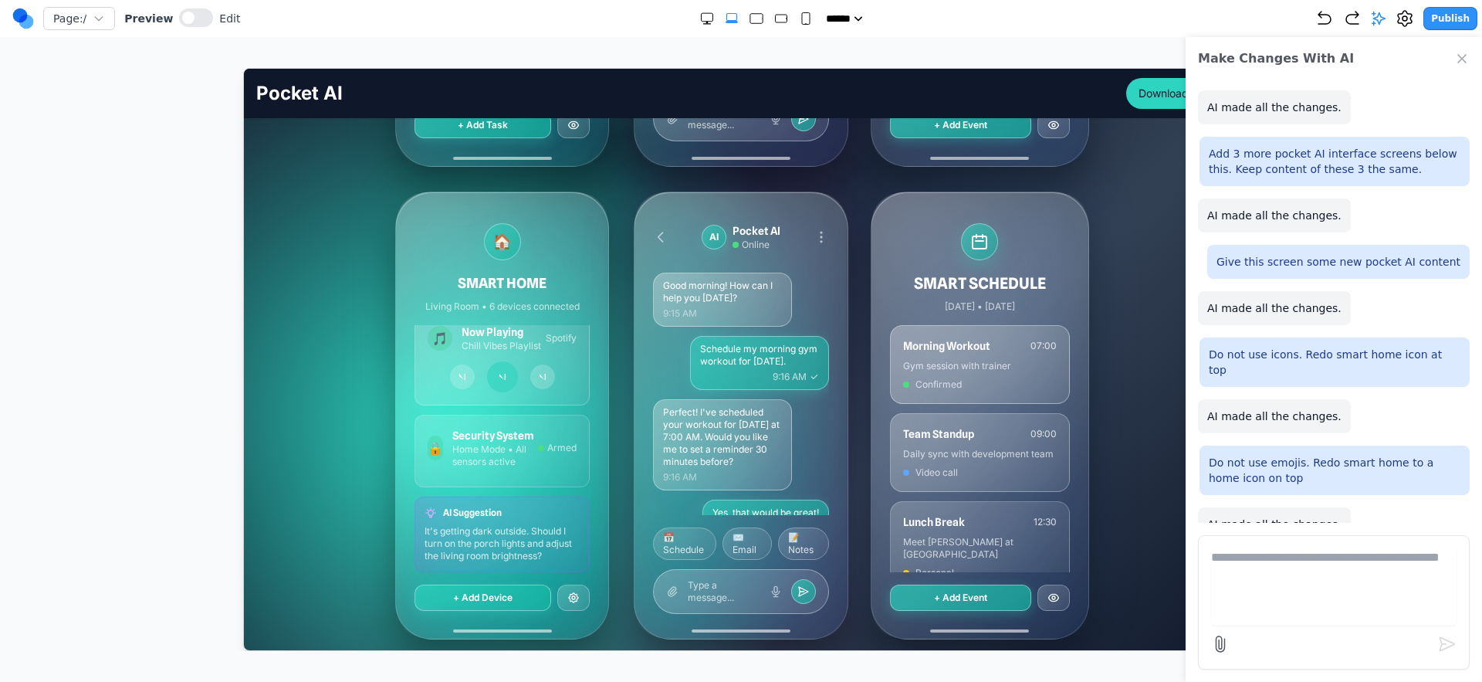
scroll to position [52, 0]
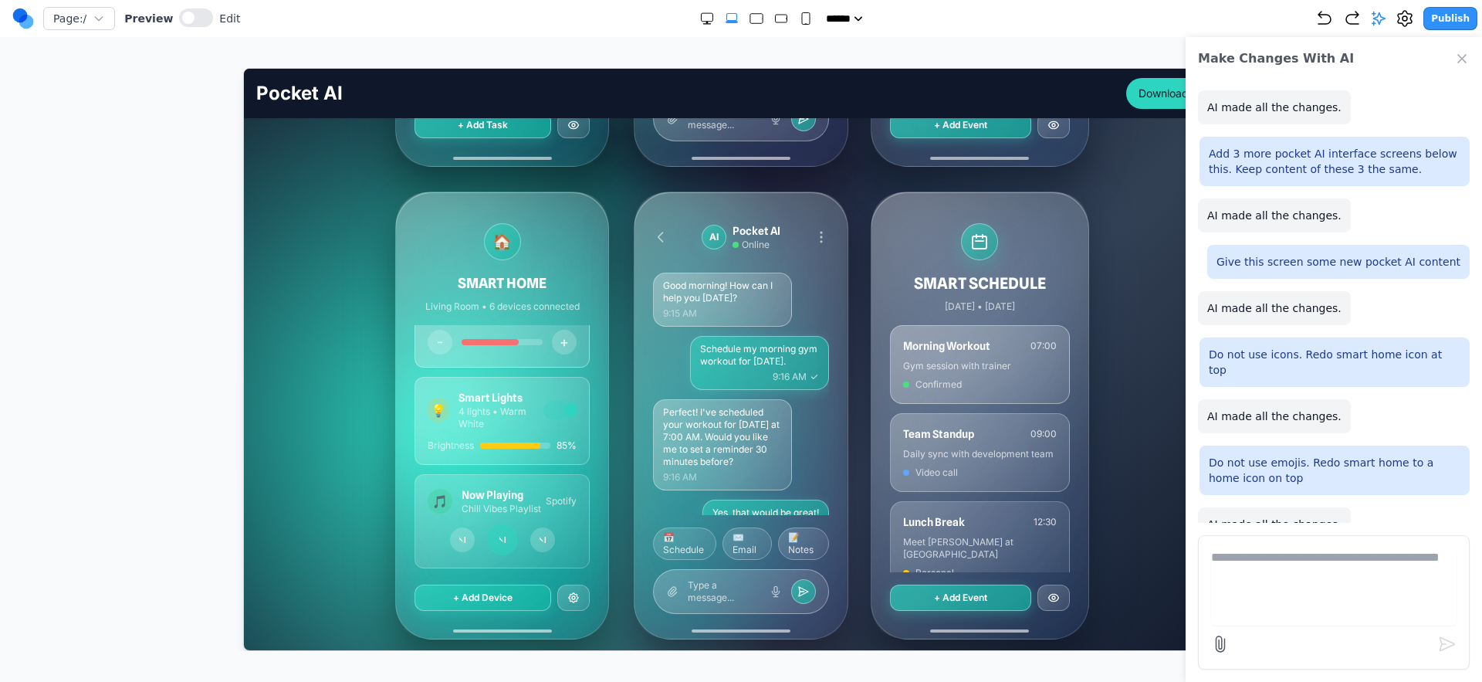
click at [1316, 14] on div "***** ***** ****** ****** ******" at bounding box center [777, 18] width 1075 height 15
drag, startPoint x: 1322, startPoint y: 16, endPoint x: 1231, endPoint y: 70, distance: 105.9
click at [1322, 16] on icon "Undo" at bounding box center [1325, 18] width 19 height 19
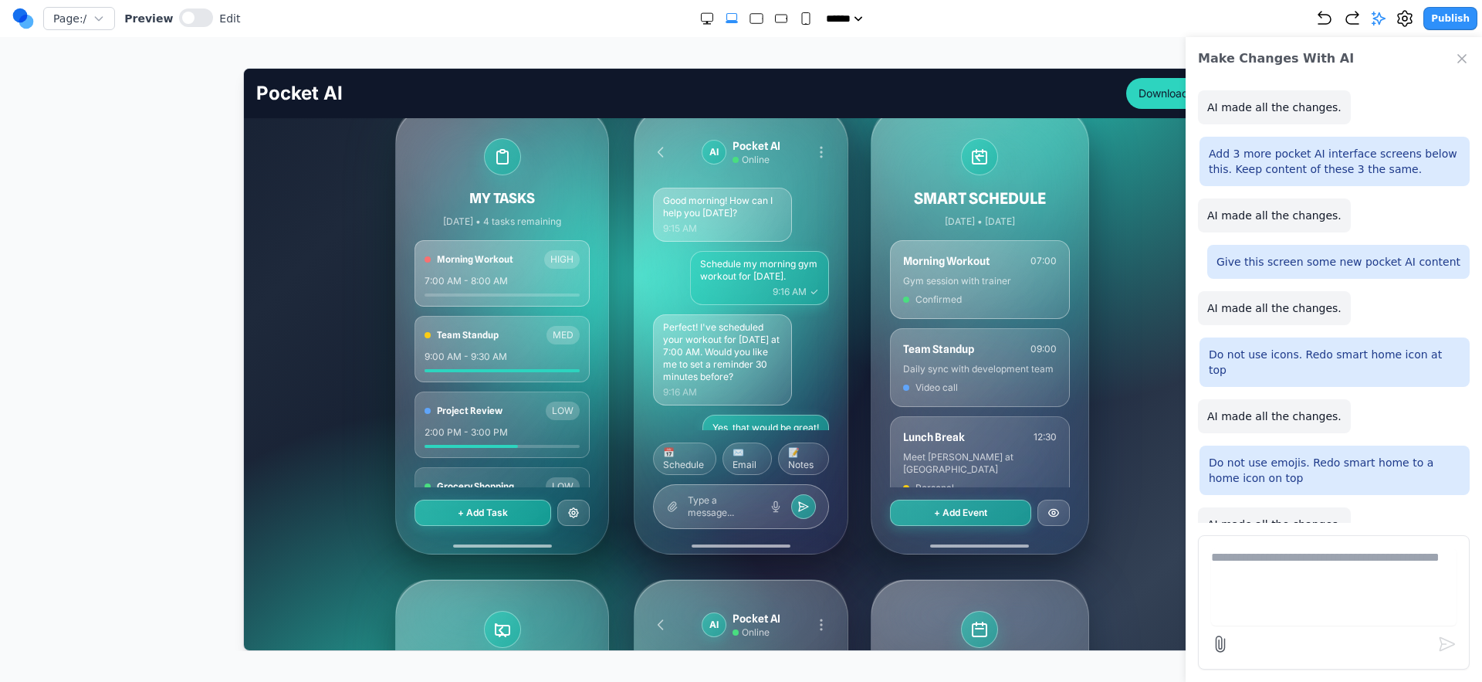
scroll to position [328, 0]
click at [1328, 24] on icon "Undo" at bounding box center [1325, 18] width 12 height 12
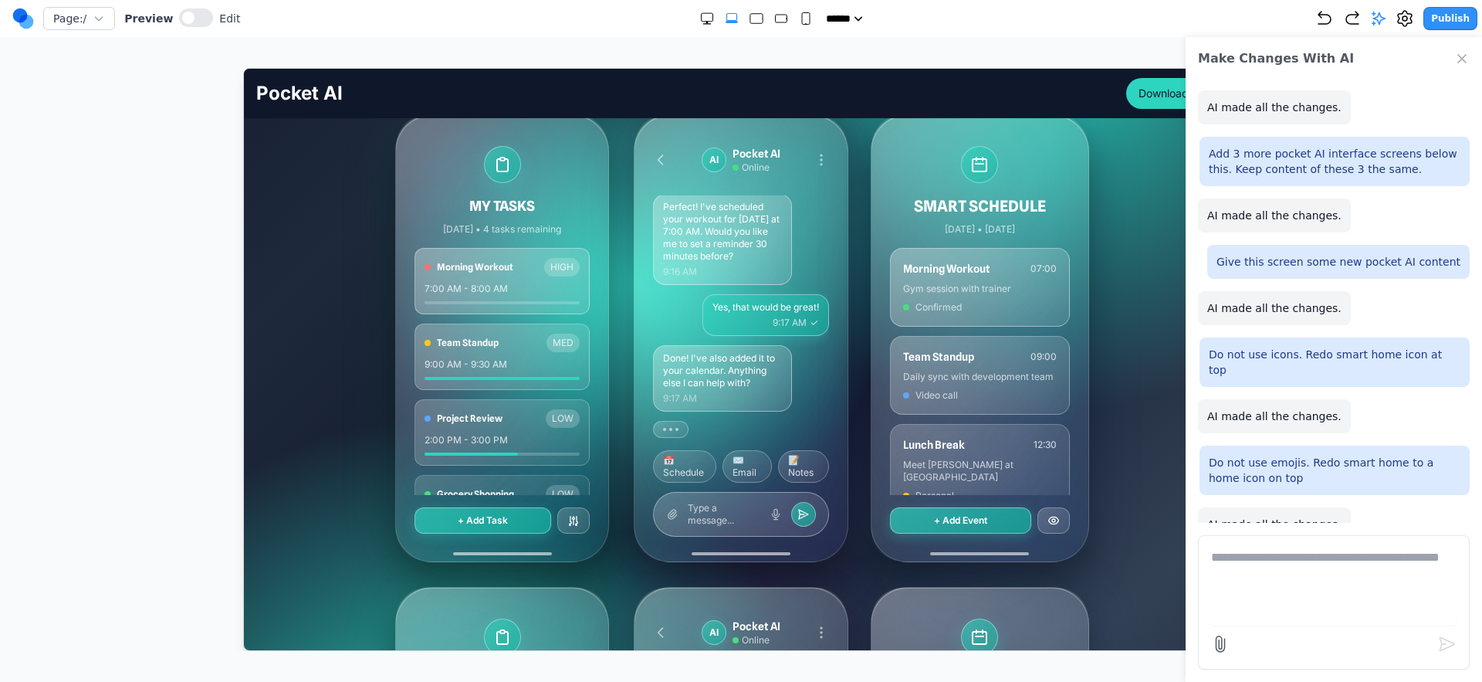
scroll to position [319, 0]
drag, startPoint x: 1459, startPoint y: 53, endPoint x: 1431, endPoint y: 107, distance: 60.8
click at [1459, 54] on icon "Close Chat" at bounding box center [1462, 58] width 15 height 15
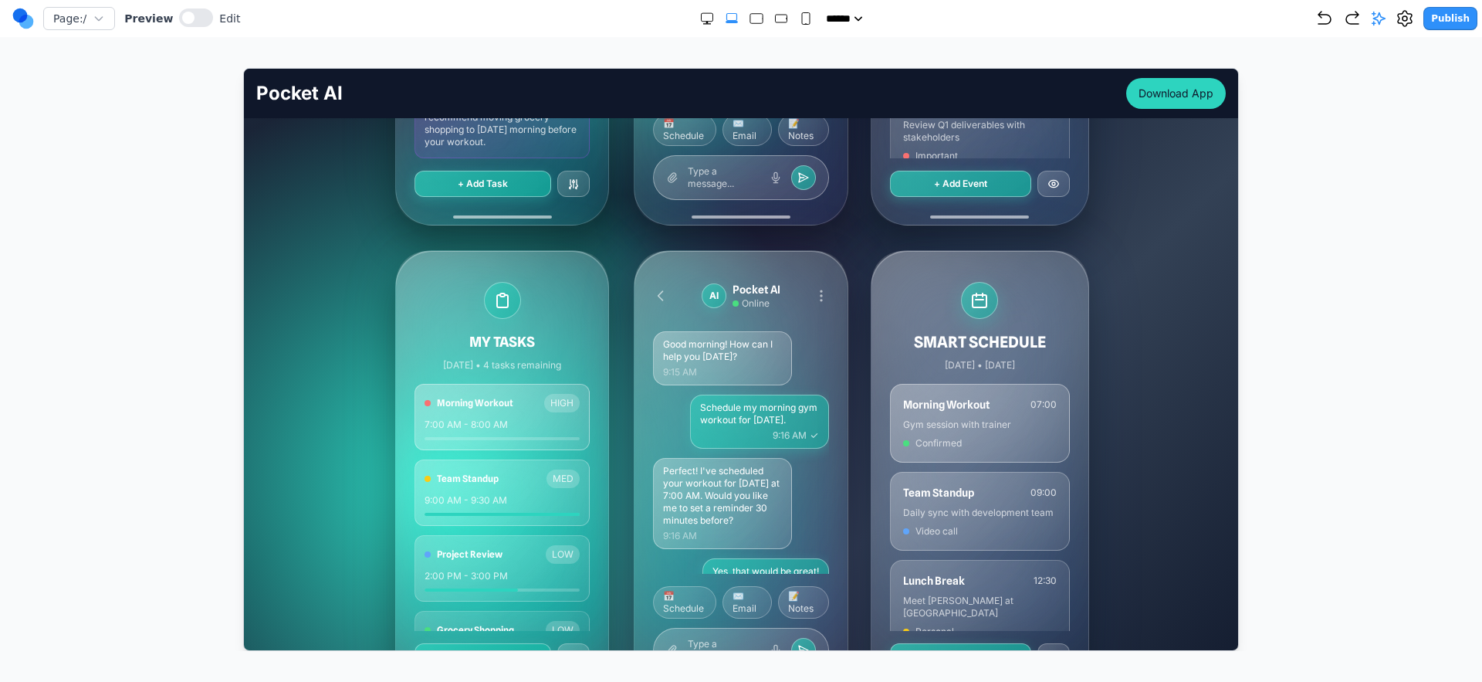
scroll to position [673, 0]
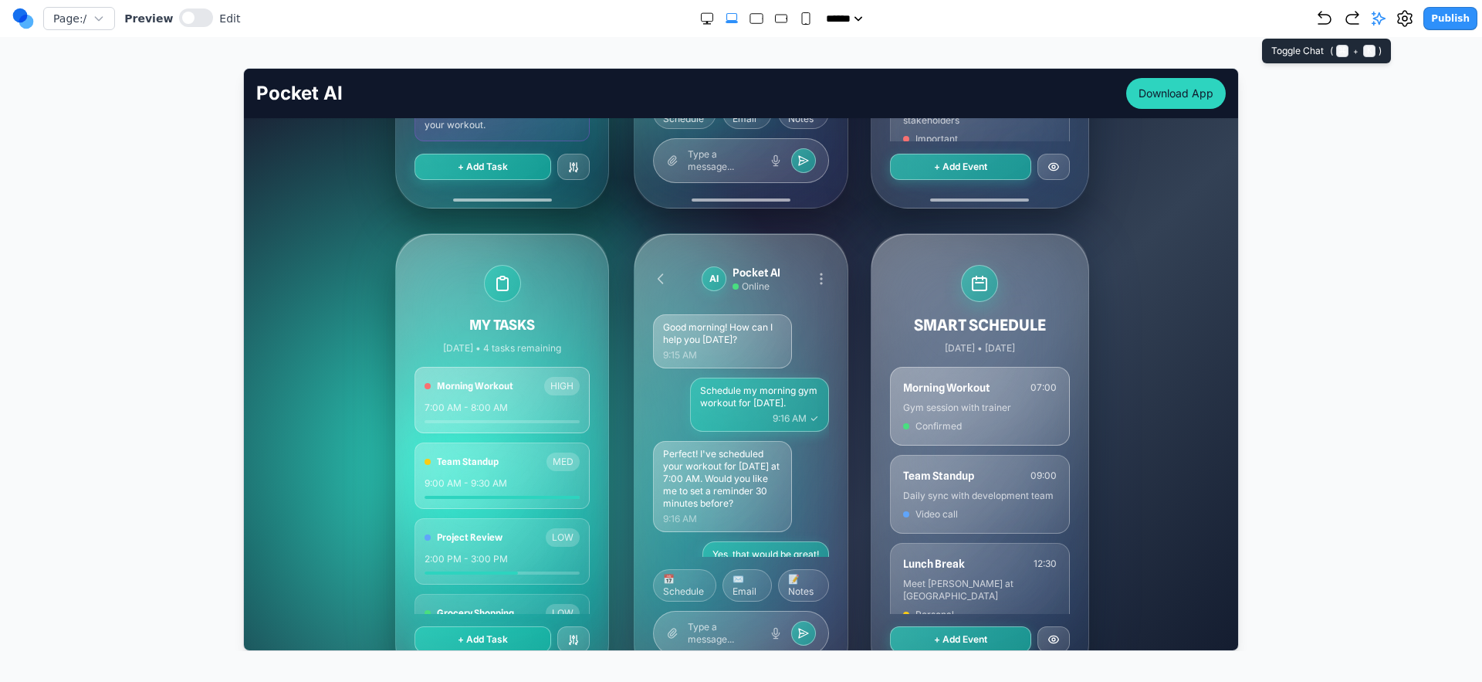
click at [1383, 20] on icon at bounding box center [1378, 18] width 15 height 15
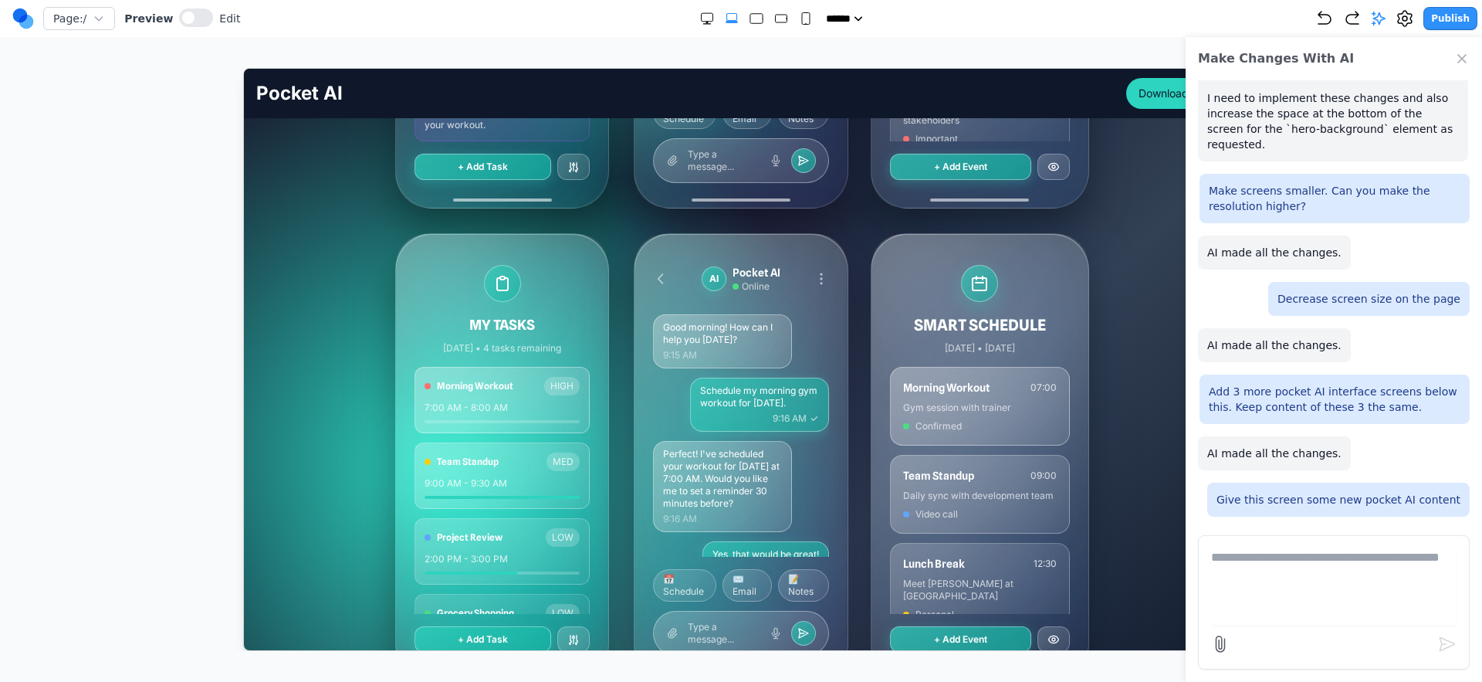
scroll to position [1732, 0]
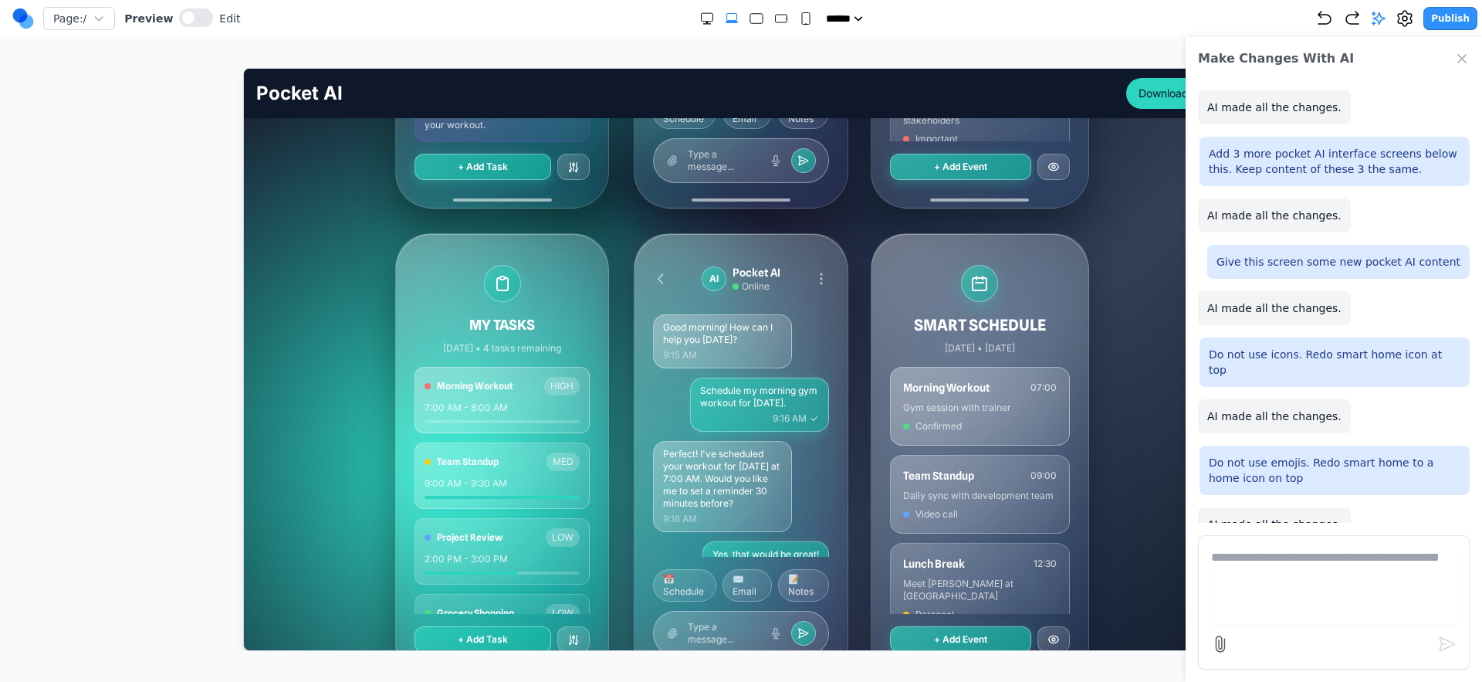
click at [1465, 57] on icon "Close Chat" at bounding box center [1462, 58] width 15 height 15
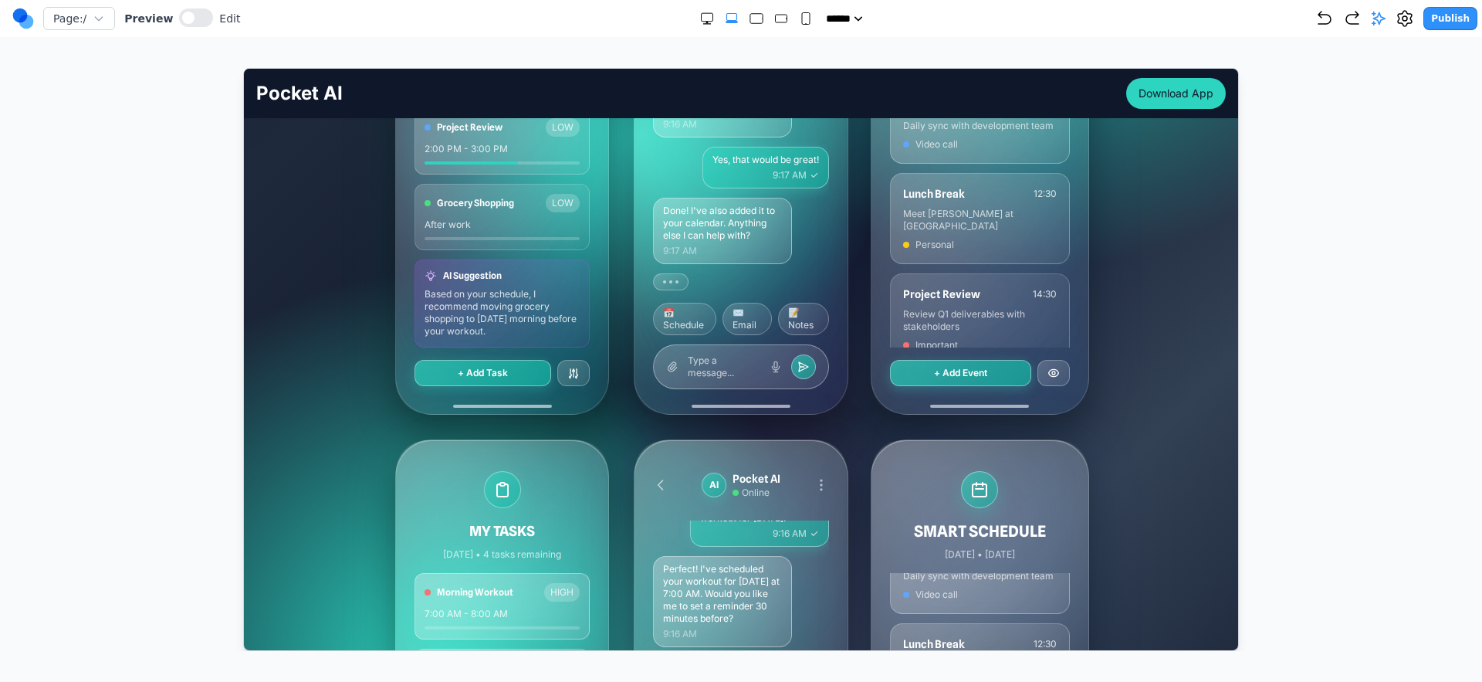
scroll to position [459, 0]
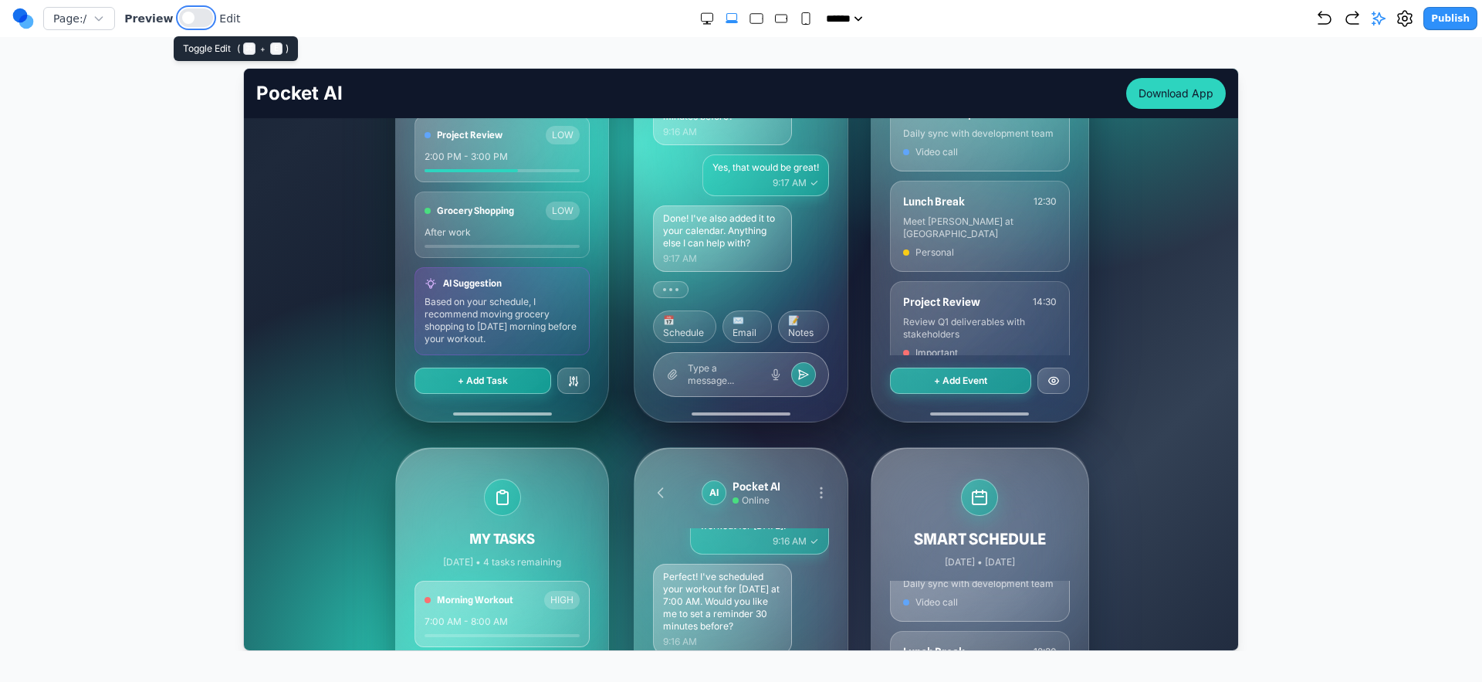
click at [182, 16] on span at bounding box center [188, 18] width 12 height 12
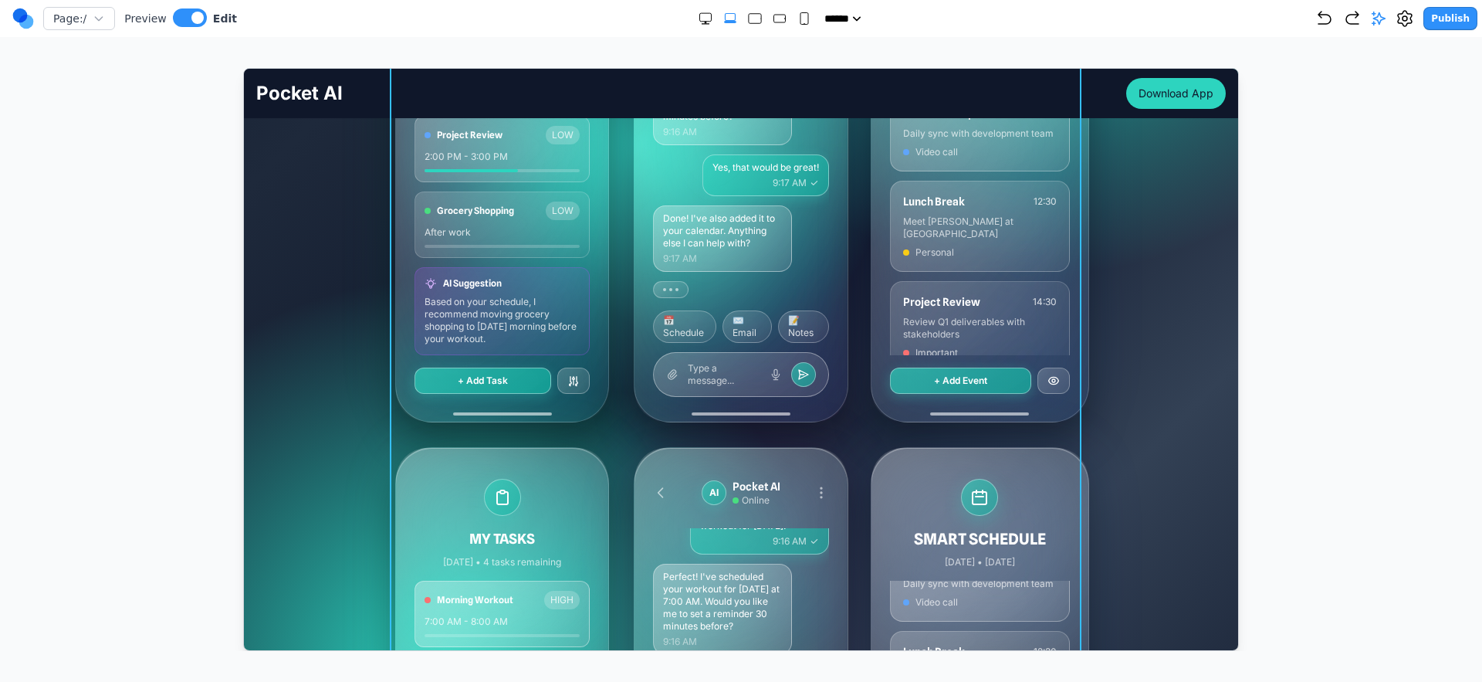
click at [604, 434] on div "MY TASKS Today • 4 tasks remaining Morning Workout HIGH 7:00 AM - 8:00 AM Team …" at bounding box center [741, 434] width 692 height 920
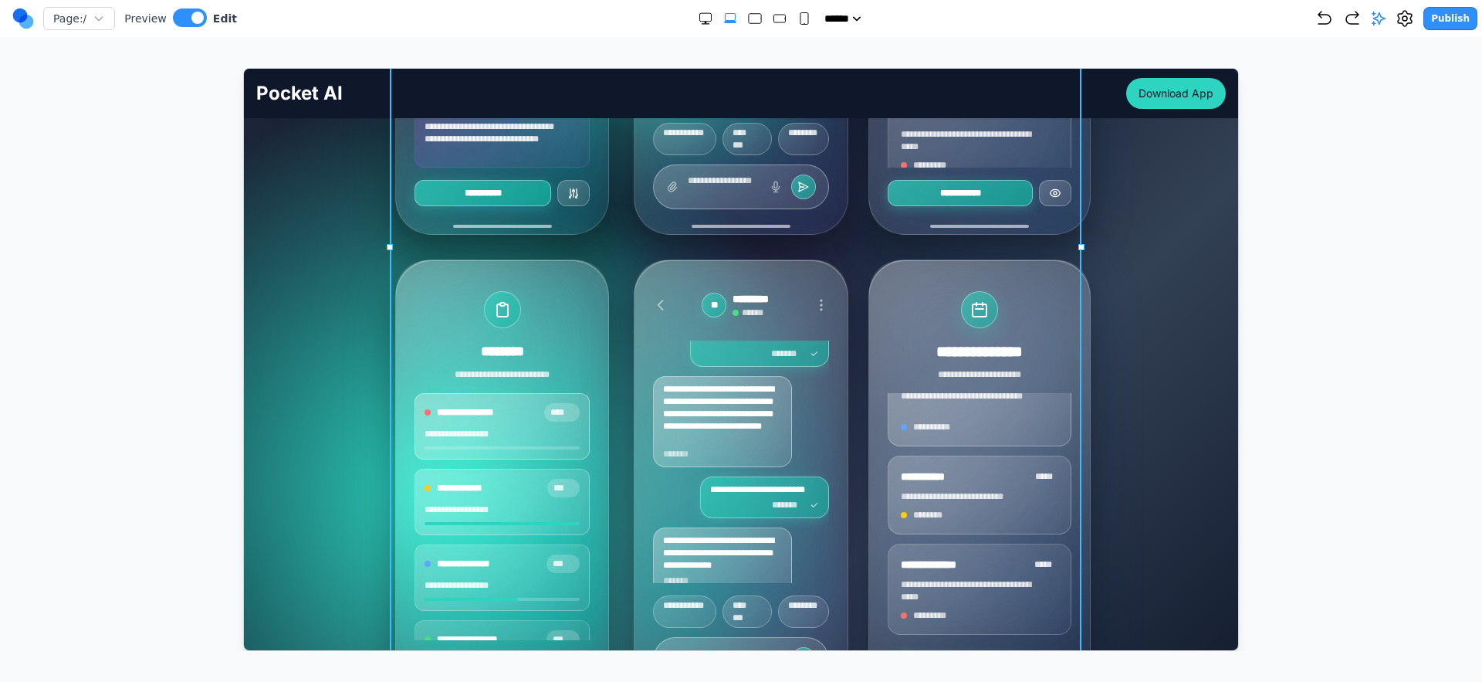
scroll to position [809, 0]
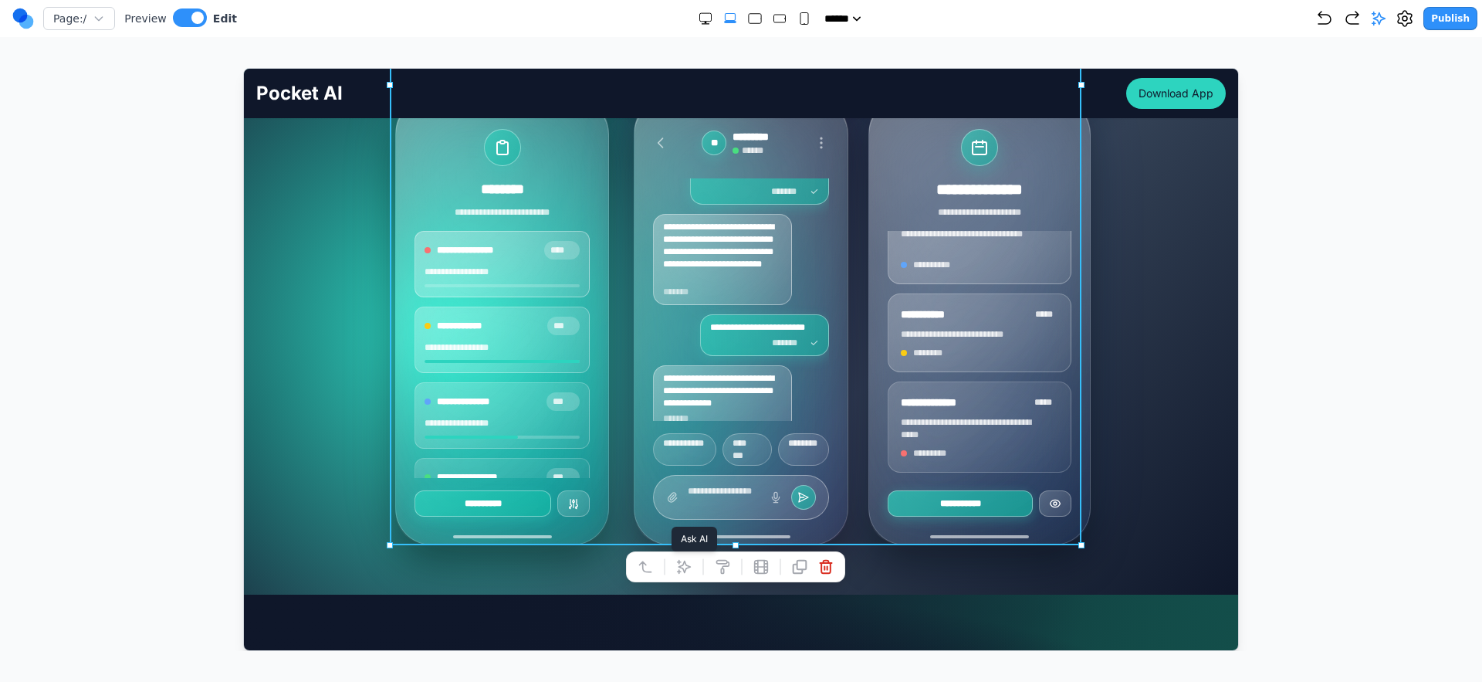
click at [678, 558] on icon at bounding box center [683, 565] width 15 height 15
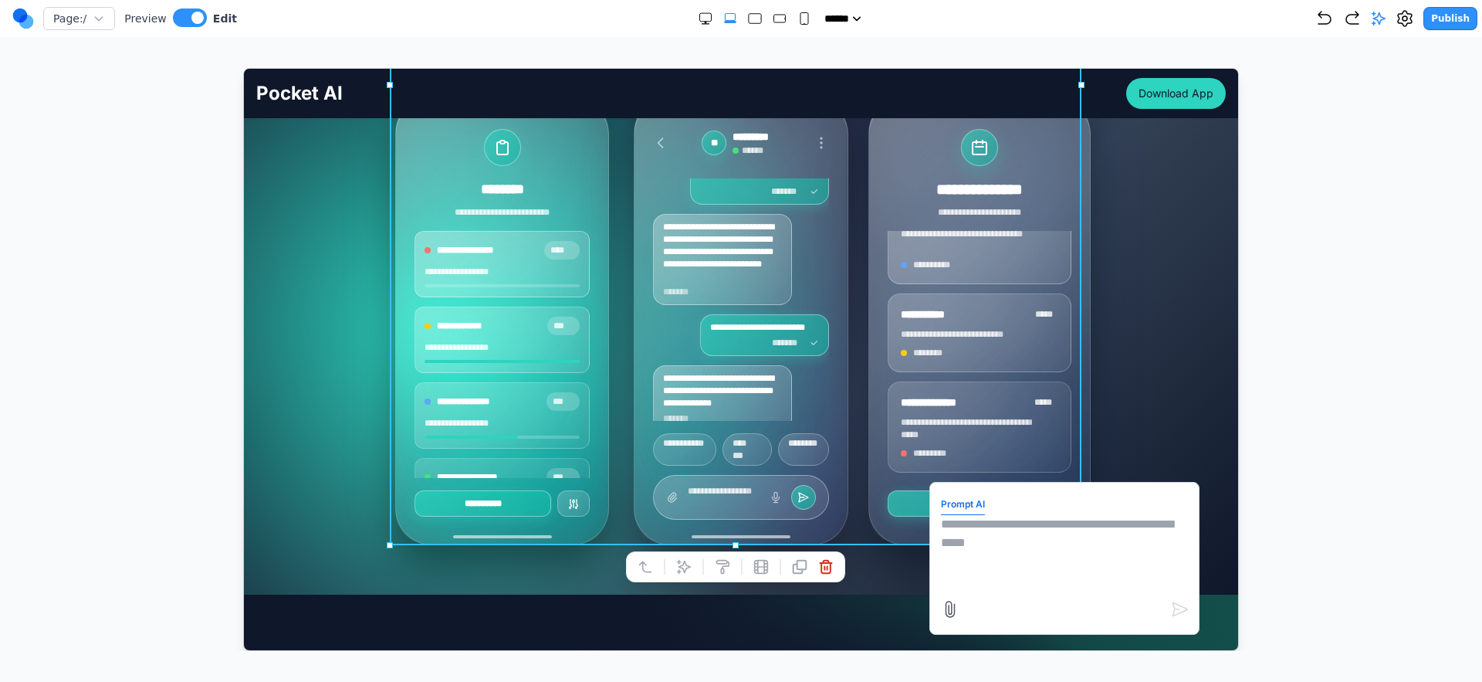
click at [1069, 519] on textarea at bounding box center [1063, 552] width 247 height 77
type textarea "**********"
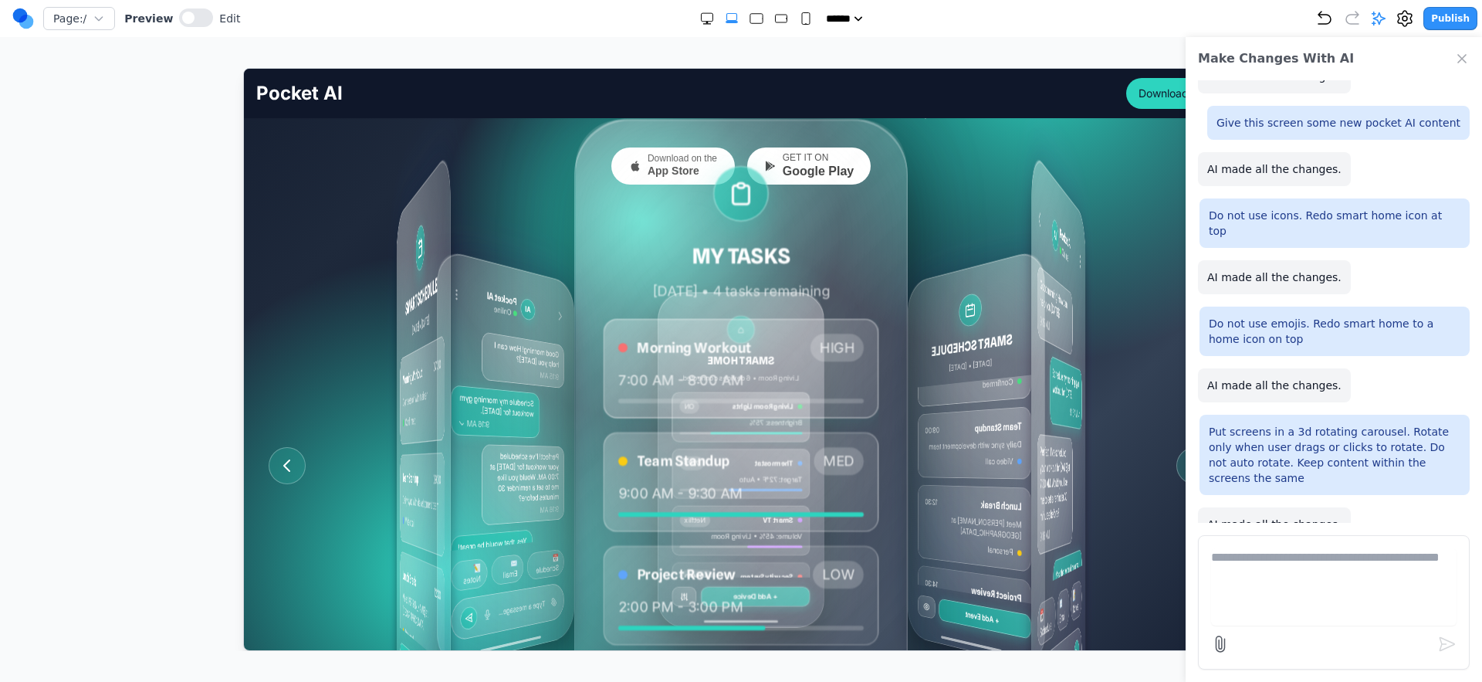
scroll to position [136, 0]
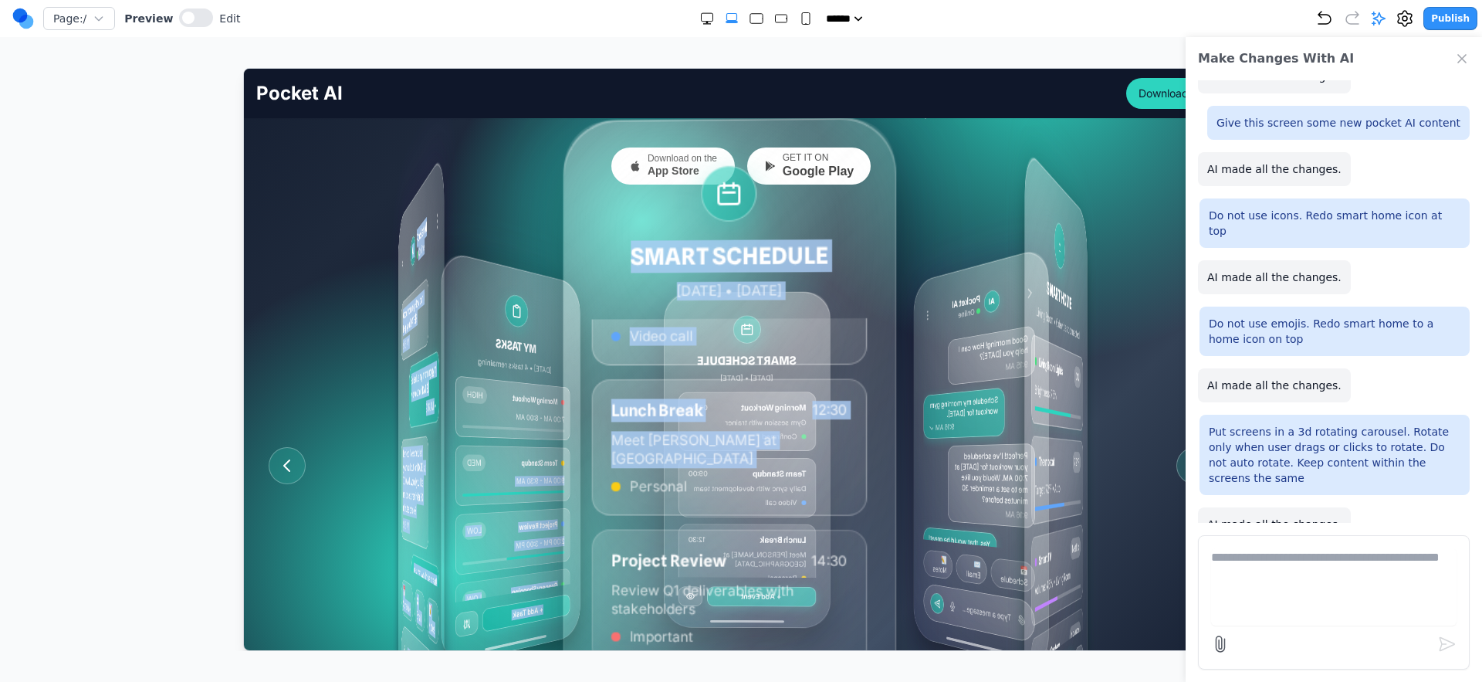
drag, startPoint x: 844, startPoint y: 456, endPoint x: 665, endPoint y: 469, distance: 178.8
click at [668, 469] on div "MY TASKS Today • 4 tasks remaining Morning Workout HIGH 7:00 AM - 8:00 AM Team …" at bounding box center [733, 464] width 130 height 523
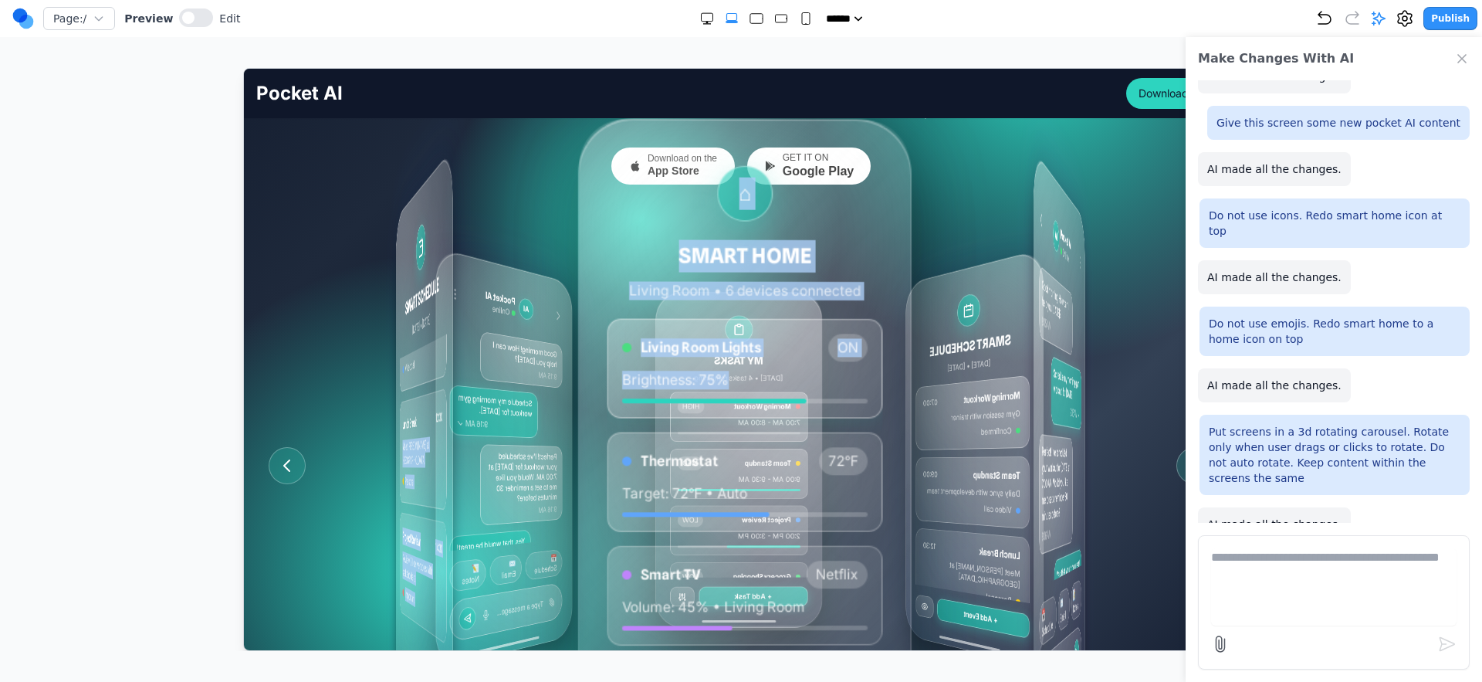
drag, startPoint x: 795, startPoint y: 450, endPoint x: 640, endPoint y: 469, distance: 156.3
click at [640, 469] on div "MY TASKS Today • 4 tasks remaining Morning Workout HIGH 7:00 AM - 8:00 AM Team …" at bounding box center [740, 464] width 247 height 464
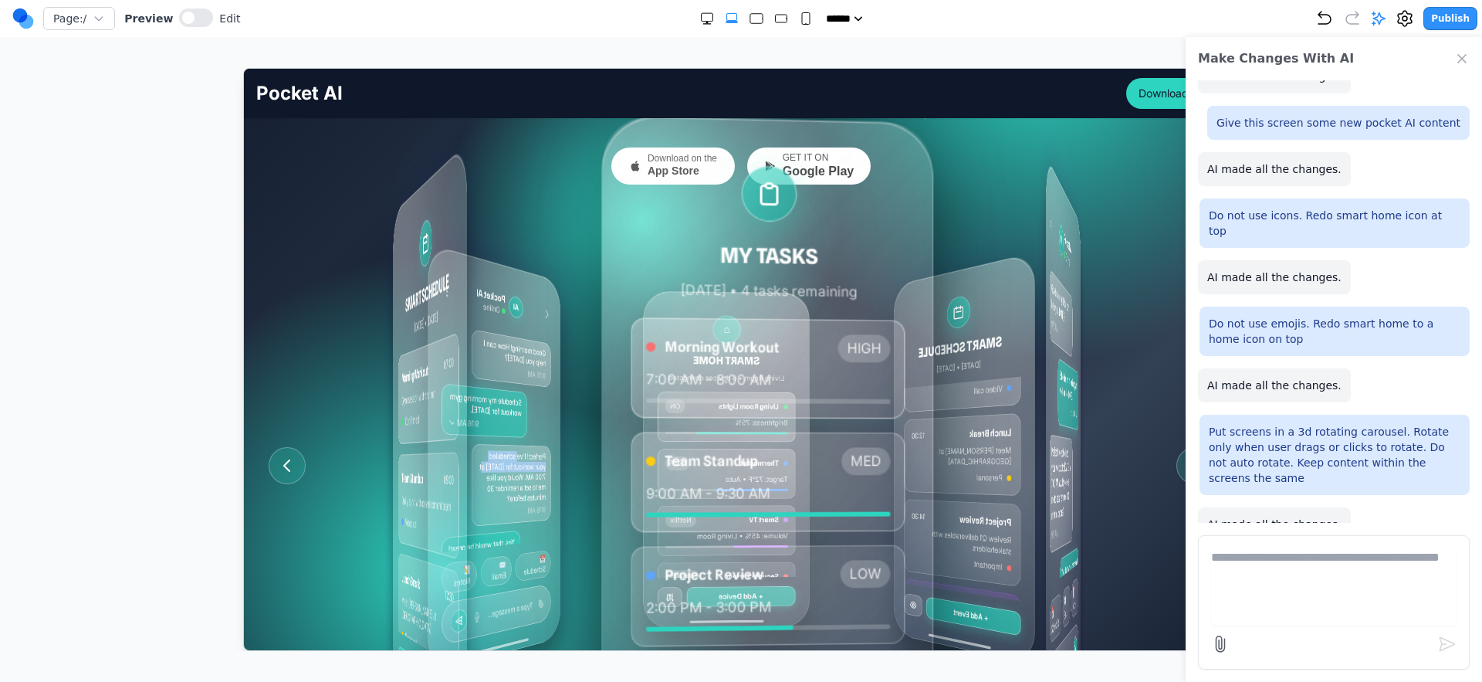
drag, startPoint x: 740, startPoint y: 449, endPoint x: 535, endPoint y: 479, distance: 207.6
click at [616, 478] on div "MY TASKS Today • 4 tasks remaining Morning Workout HIGH 7:00 AM - 8:00 AM Team …" at bounding box center [739, 464] width 246 height 467
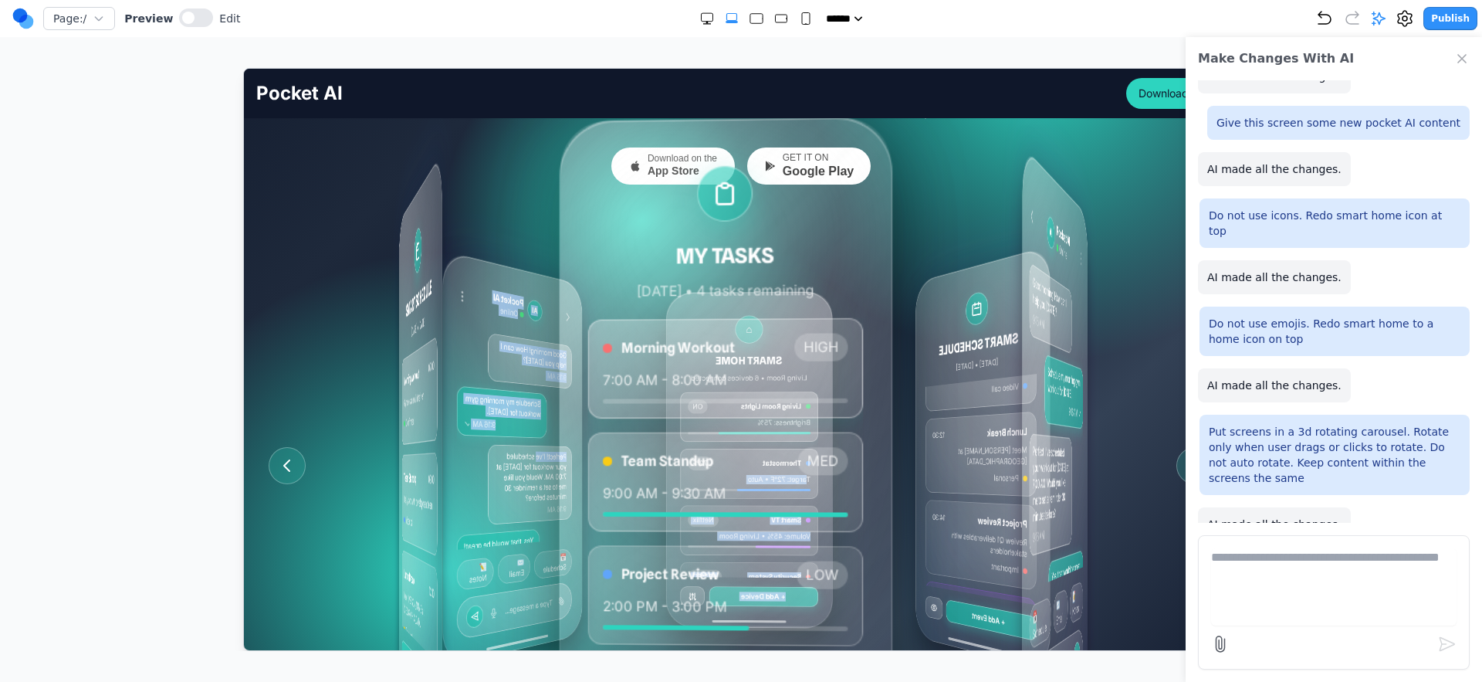
scroll to position [144, 0]
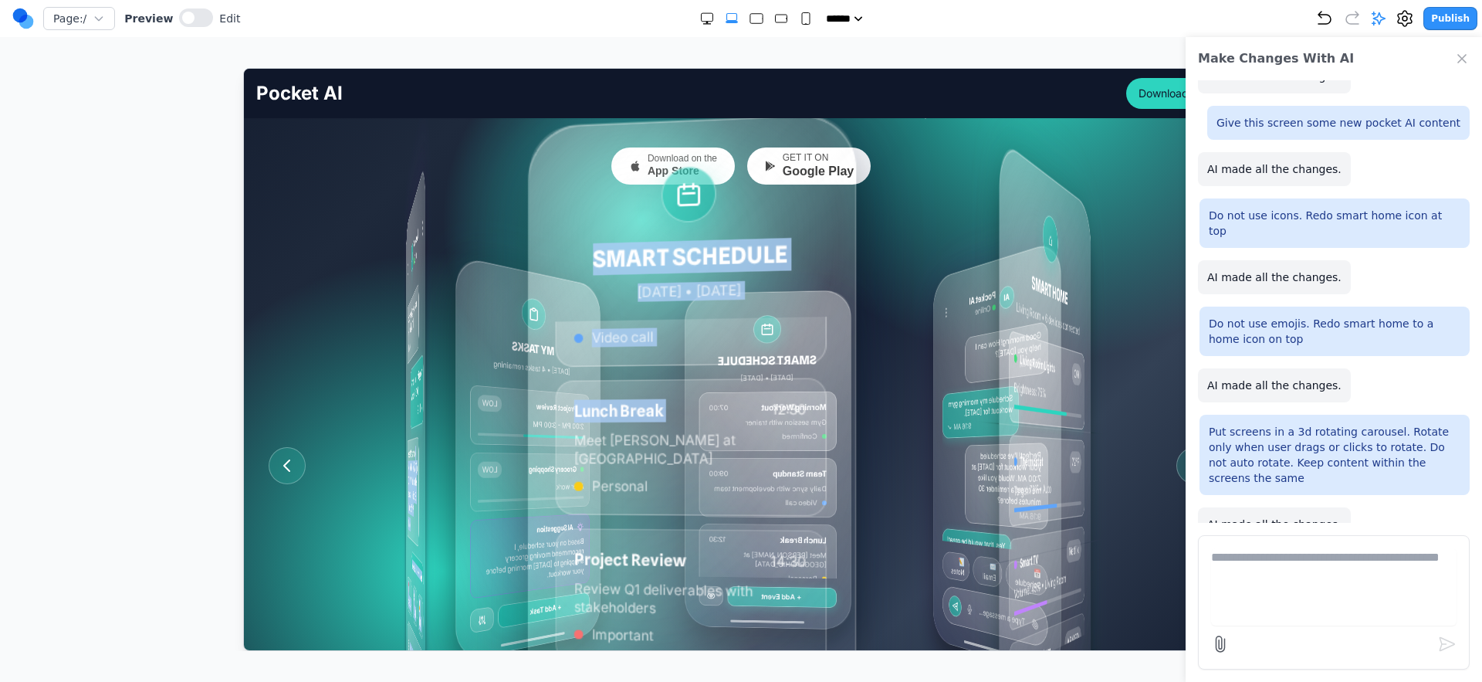
drag, startPoint x: 909, startPoint y: 428, endPoint x: 669, endPoint y: 456, distance: 240.9
click at [691, 452] on div "MY TASKS Today • 4 tasks remaining Morning Workout HIGH 7:00 AM - 8:00 AM Team …" at bounding box center [732, 464] width 149 height 519
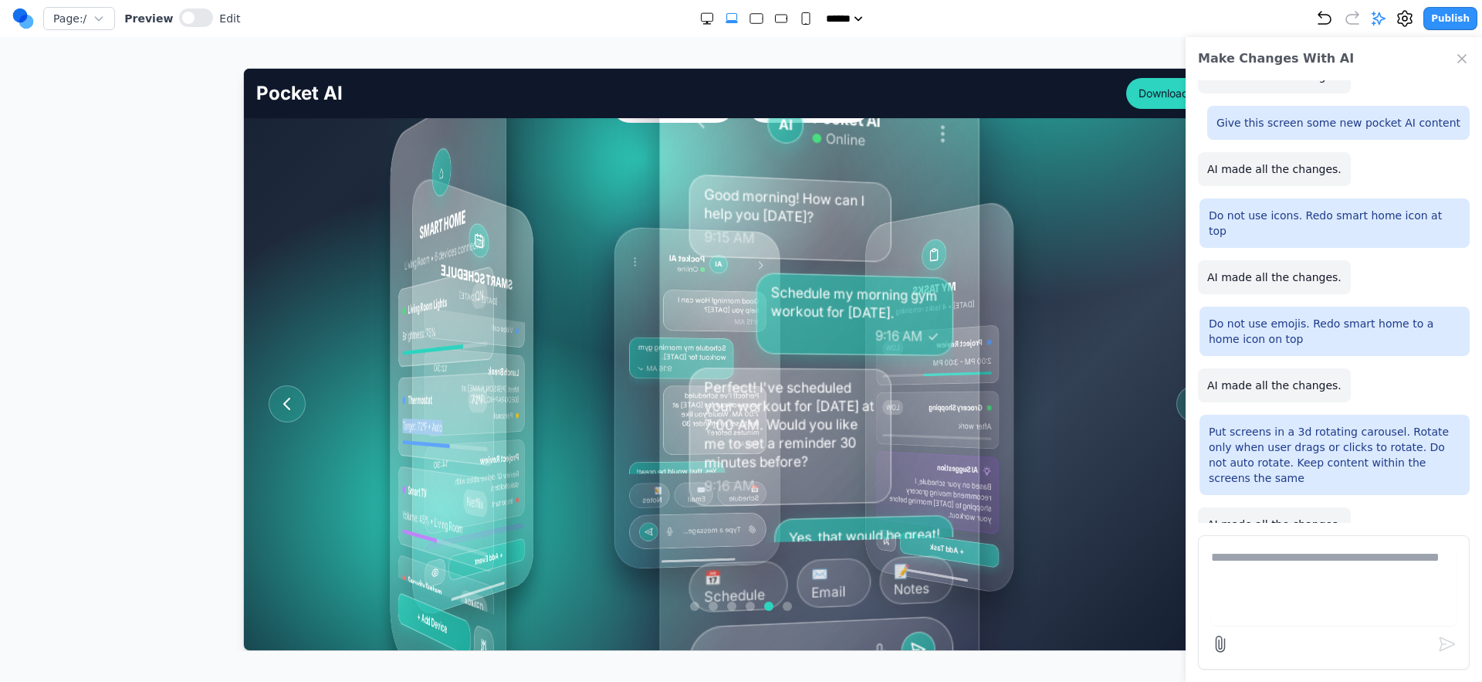
scroll to position [395, 0]
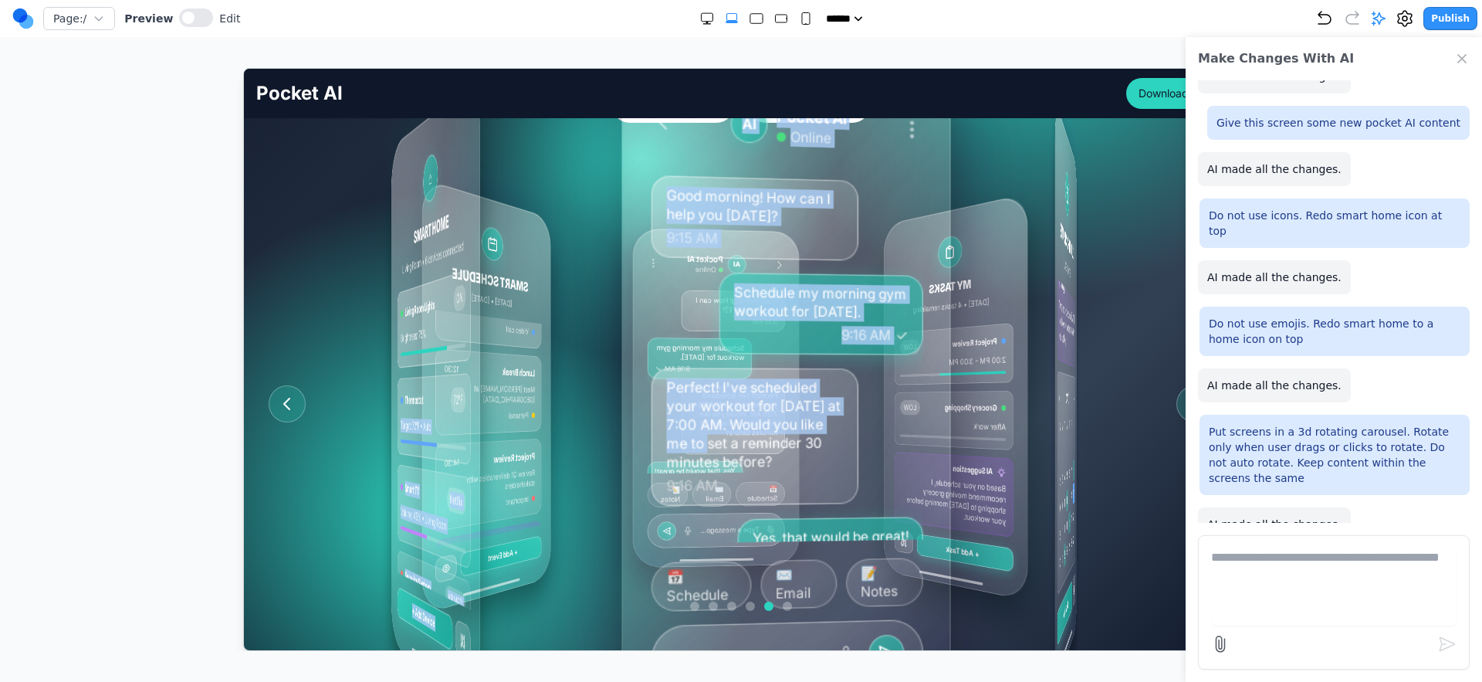
drag, startPoint x: 862, startPoint y: 426, endPoint x: 733, endPoint y: 441, distance: 130.5
click at [733, 441] on div "MY TASKS Today • 4 tasks remaining Morning Workout HIGH 7:00 AM - 8:00 AM Team …" at bounding box center [748, 403] width 147 height 520
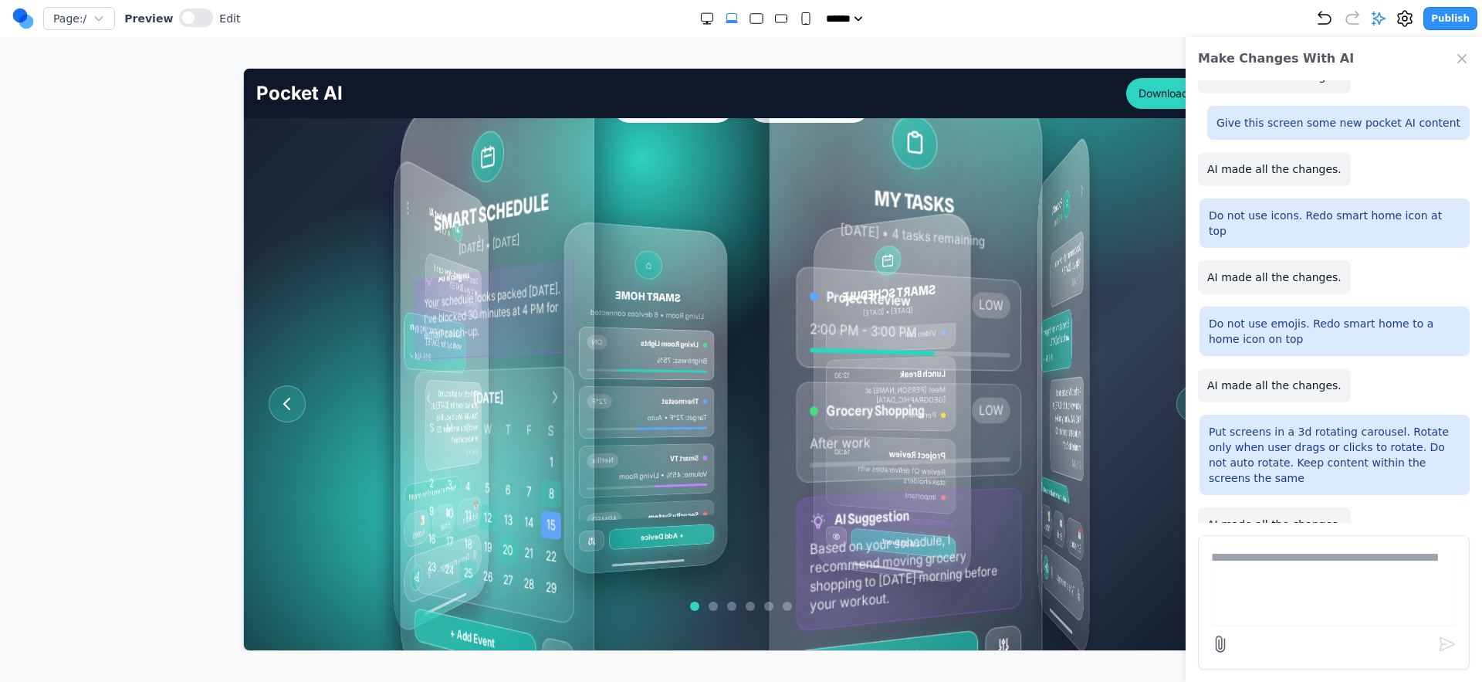
drag, startPoint x: 925, startPoint y: 415, endPoint x: 777, endPoint y: 429, distance: 148.9
click at [777, 429] on div "MY TASKS Today • 4 tasks remaining Morning Workout HIGH 7:00 AM - 8:00 AM Team …" at bounding box center [735, 402] width 228 height 489
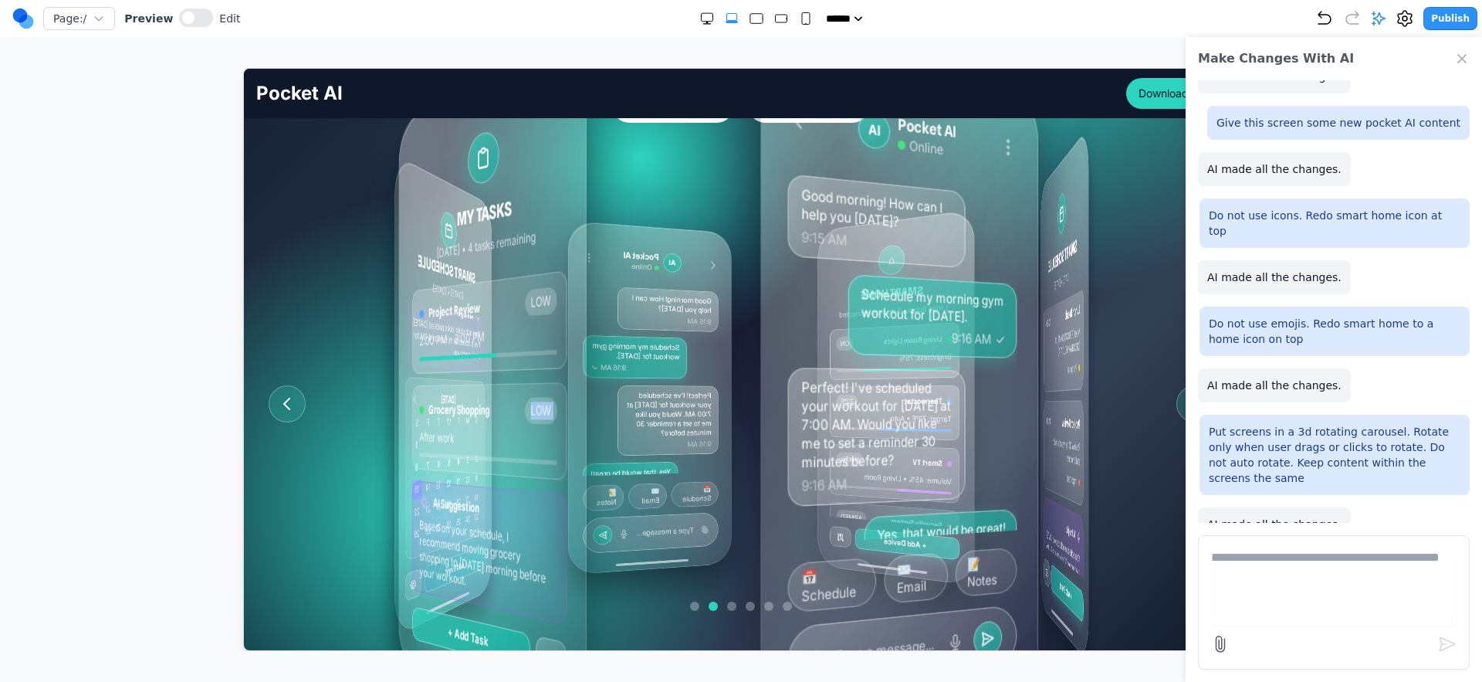
scroll to position [314, 0]
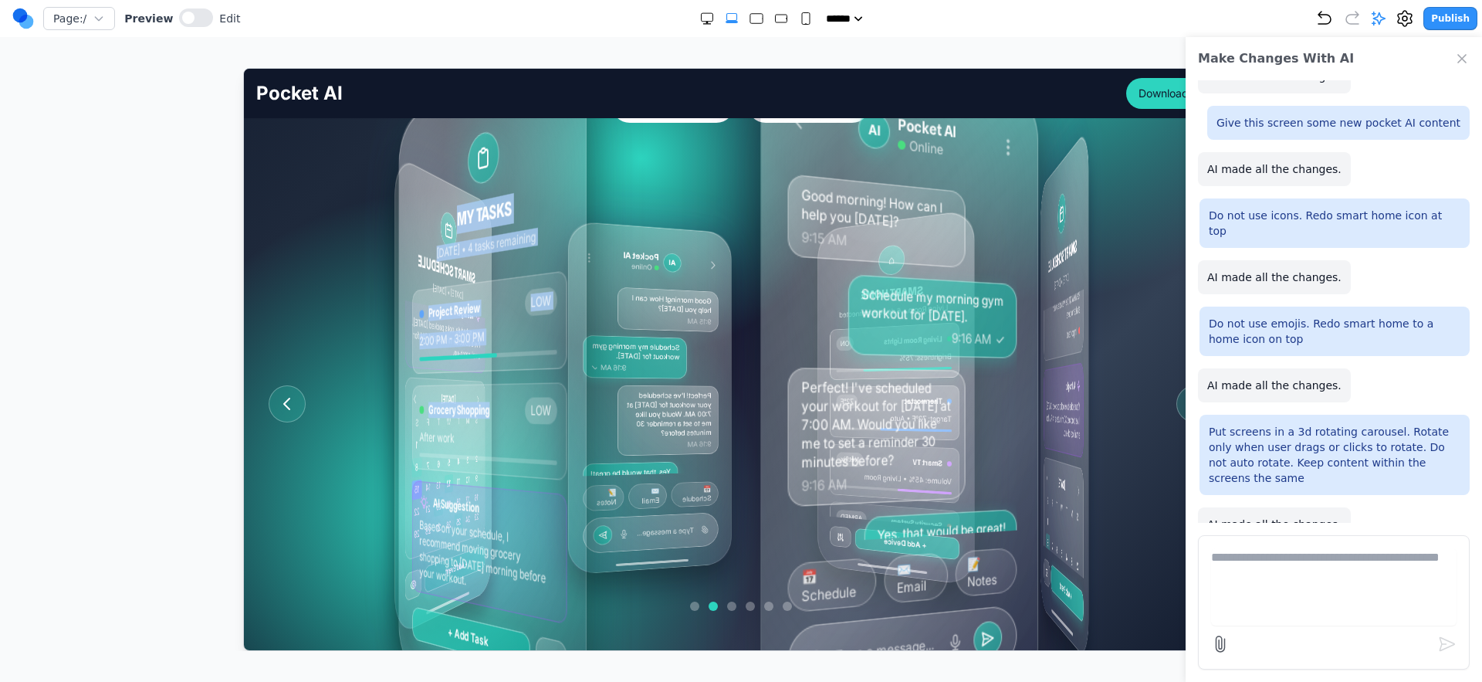
drag, startPoint x: 836, startPoint y: 421, endPoint x: 709, endPoint y: 437, distance: 128.4
click at [709, 437] on div "MY TASKS Today • 4 tasks remaining Morning Workout HIGH 7:00 AM - 8:00 AM Team …" at bounding box center [748, 403] width 196 height 505
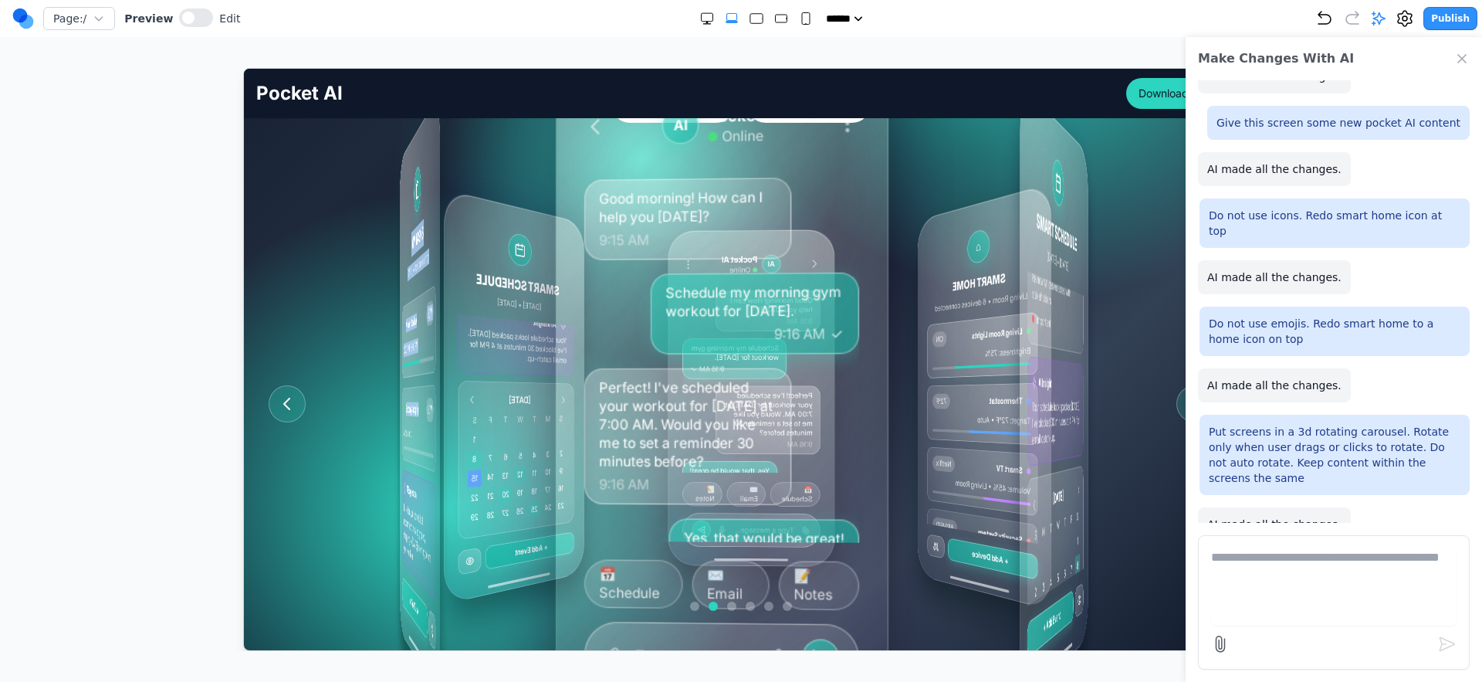
scroll to position [0, 0]
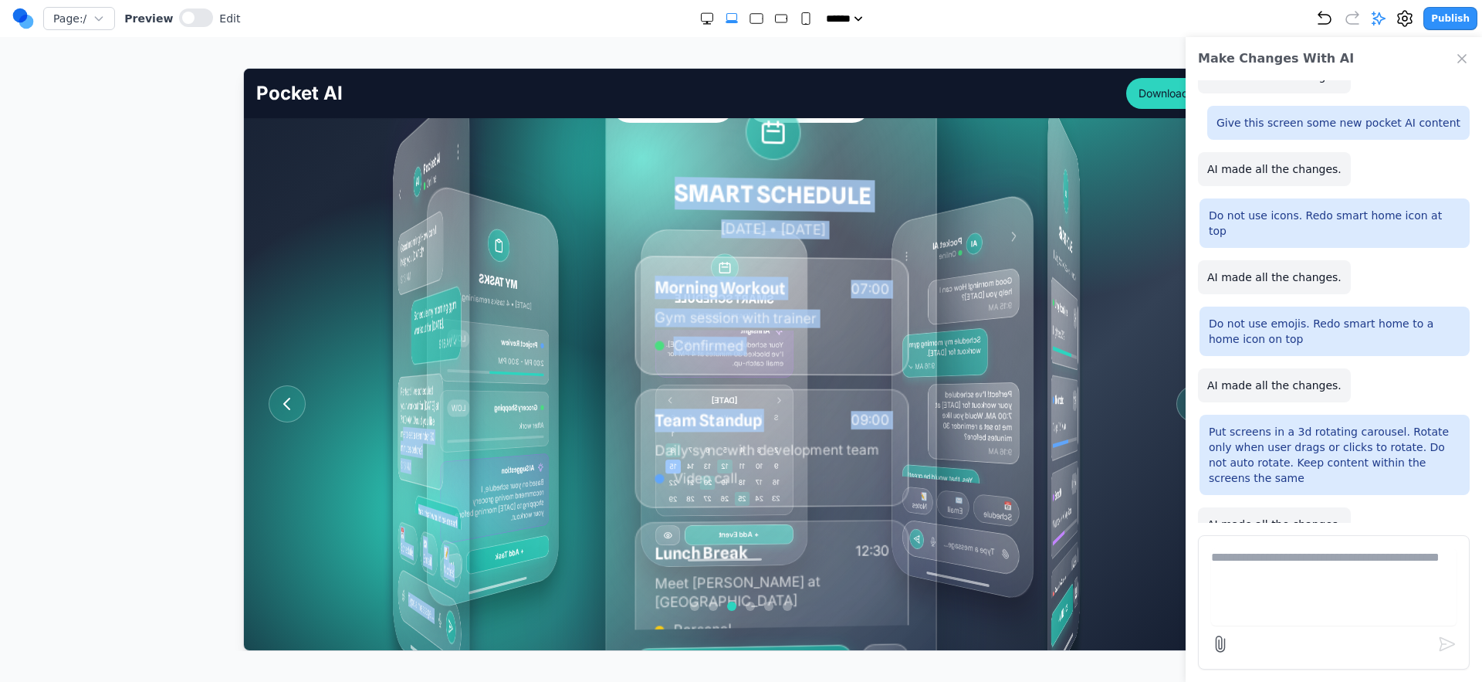
drag, startPoint x: 796, startPoint y: 421, endPoint x: 651, endPoint y: 441, distance: 146.5
click at [679, 441] on div "MY TASKS Today • 4 tasks remaining Morning Workout HIGH 7:00 AM - 8:00 AM Team …" at bounding box center [734, 403] width 110 height 527
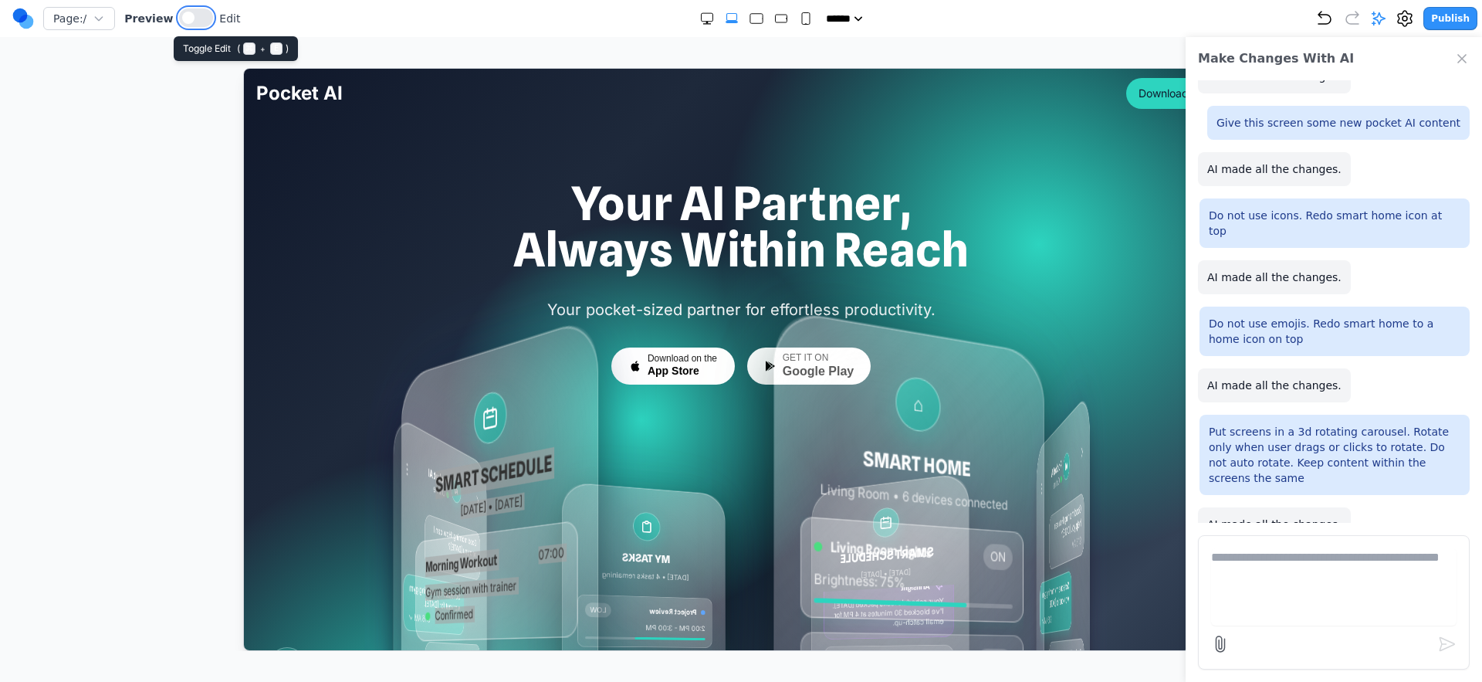
click at [186, 19] on span at bounding box center [188, 18] width 12 height 12
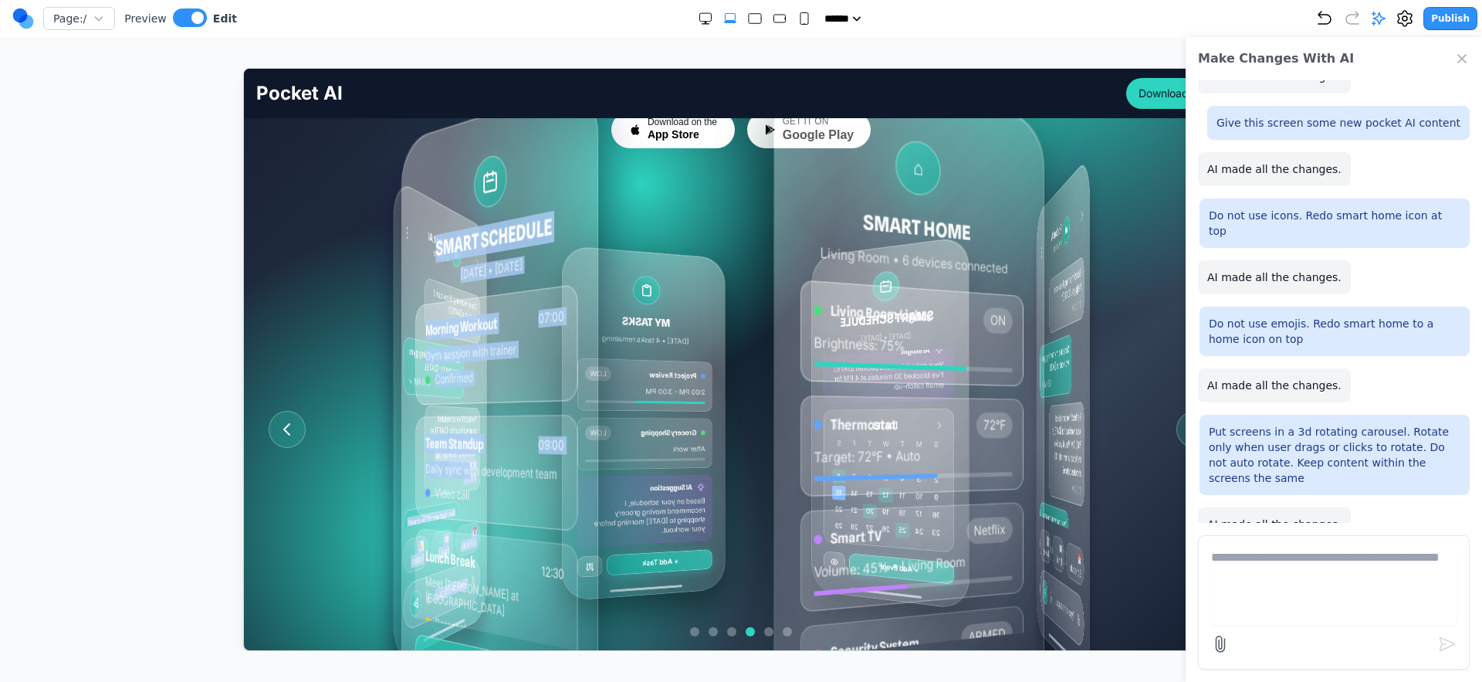
scroll to position [395, 0]
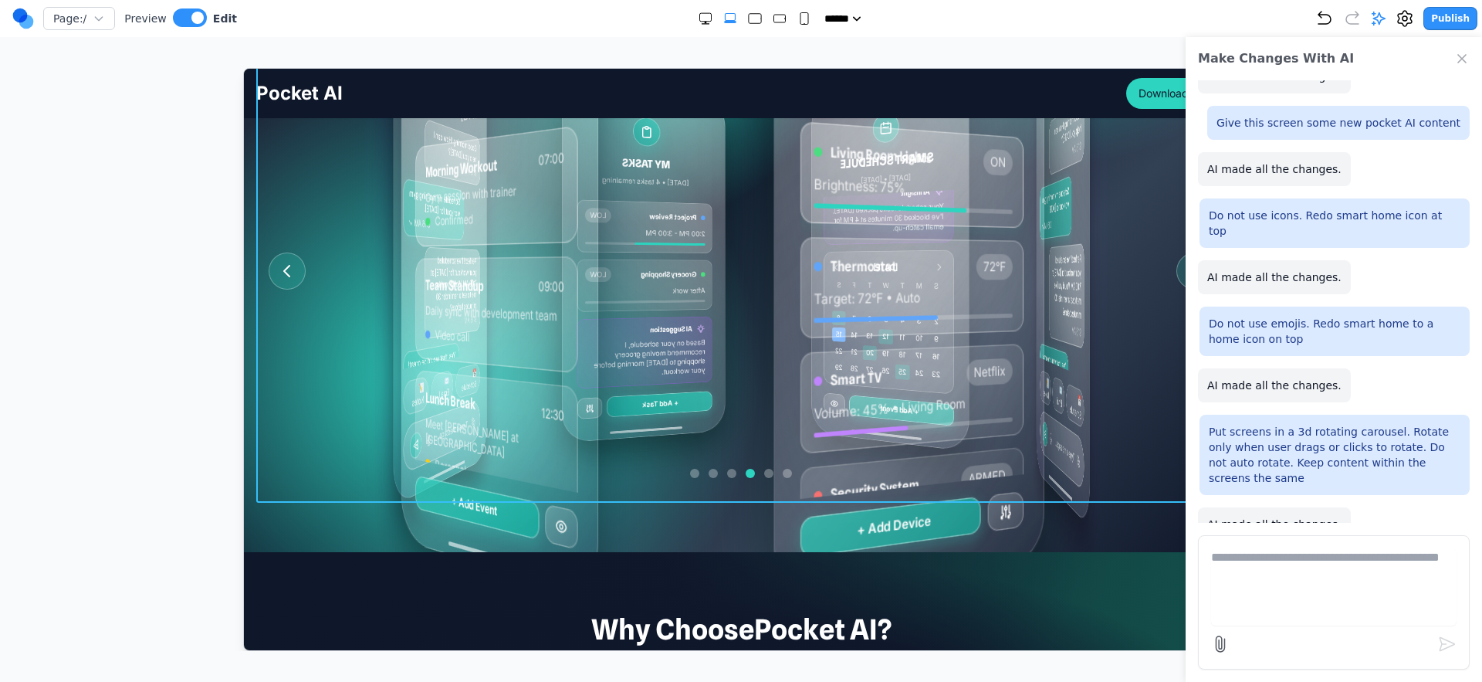
click at [324, 364] on div "MY TASKS Today • 4 tasks remaining Morning Workout HIGH 7:00 AM - 8:00 AM Team …" at bounding box center [741, 270] width 970 height 463
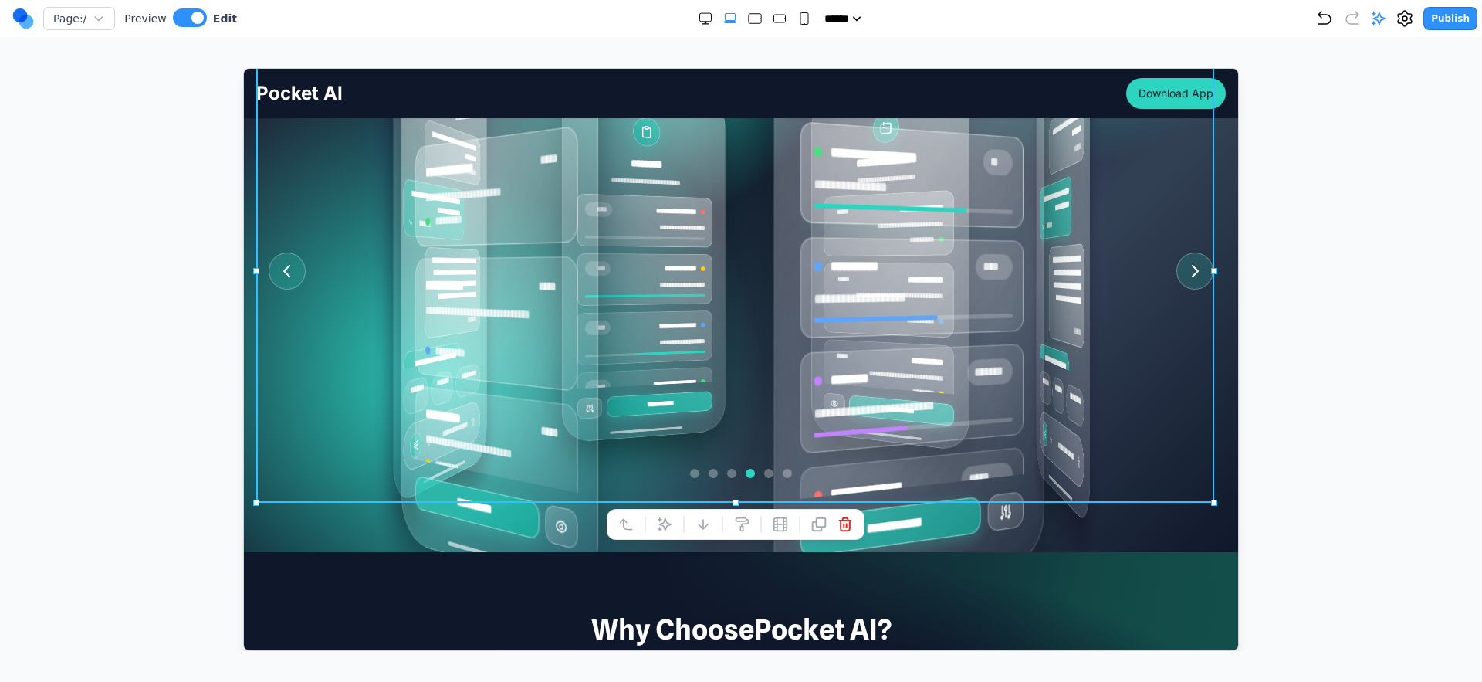
scroll to position [395, 0]
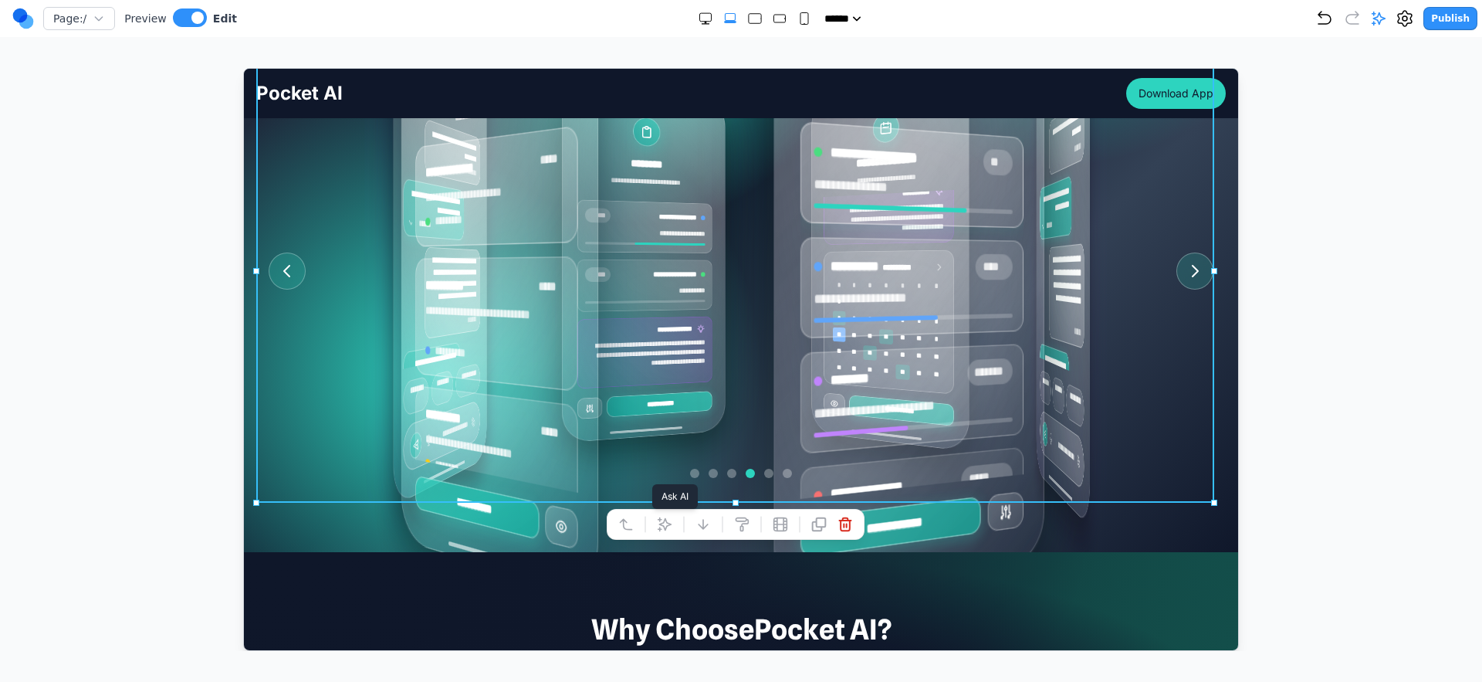
drag, startPoint x: 661, startPoint y: 526, endPoint x: 706, endPoint y: 530, distance: 45.8
click at [661, 526] on icon at bounding box center [663, 523] width 15 height 15
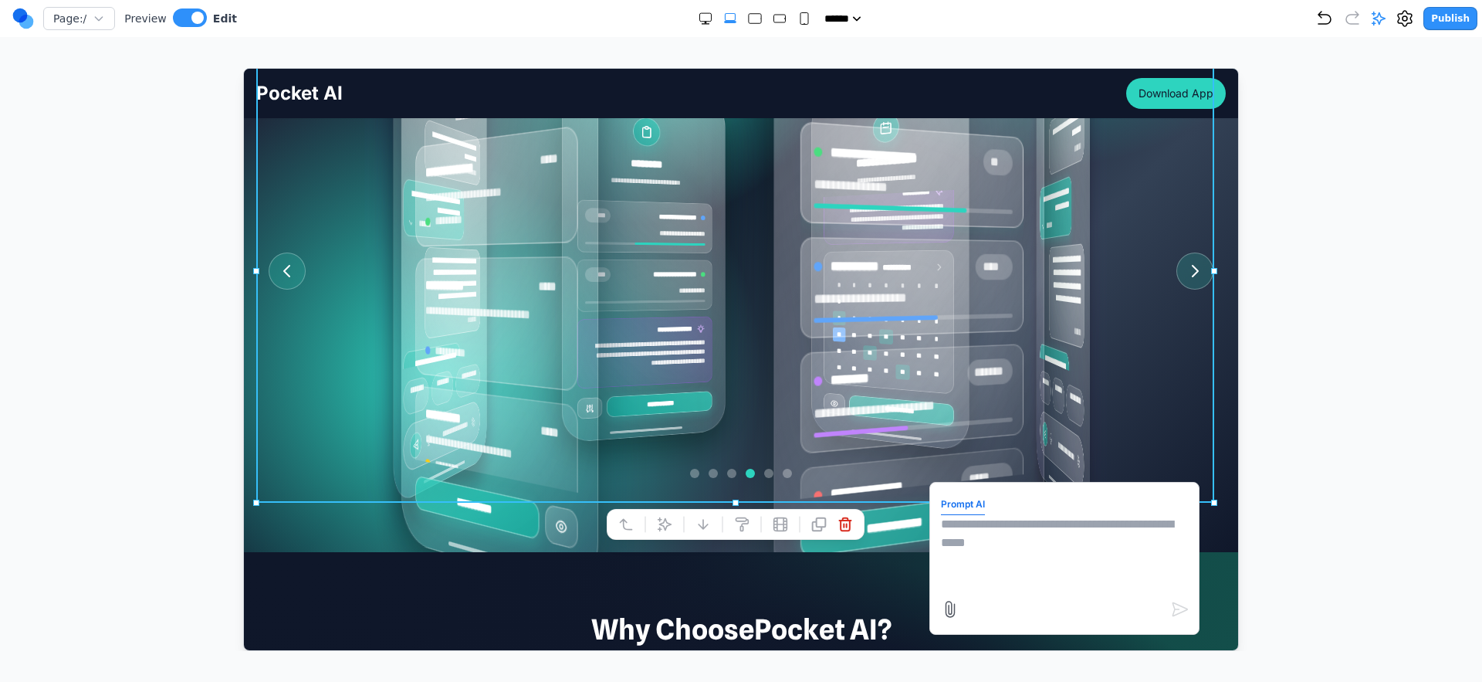
click at [1037, 553] on textarea at bounding box center [1063, 552] width 247 height 77
type textarea "******"
click at [1264, 403] on div at bounding box center [741, 359] width 1421 height 583
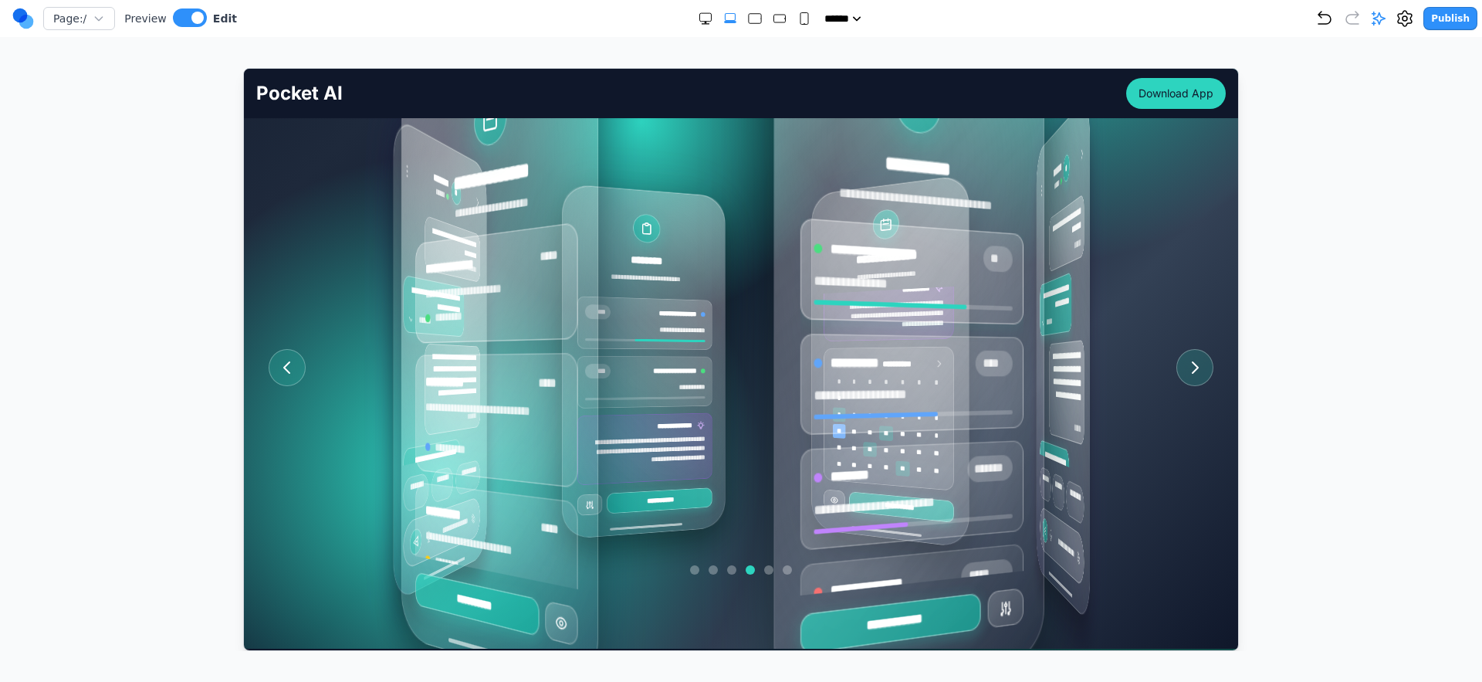
scroll to position [225, 0]
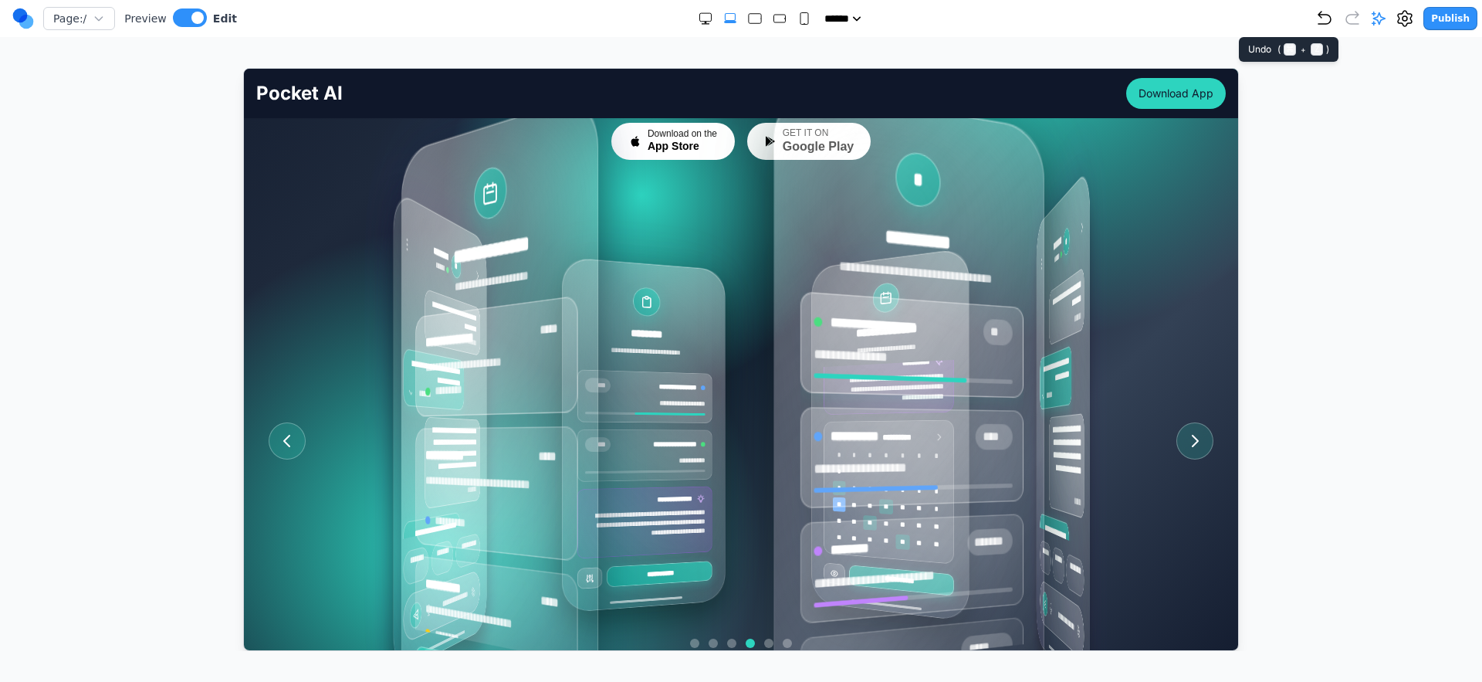
click at [1322, 19] on icon "Undo" at bounding box center [1325, 18] width 19 height 19
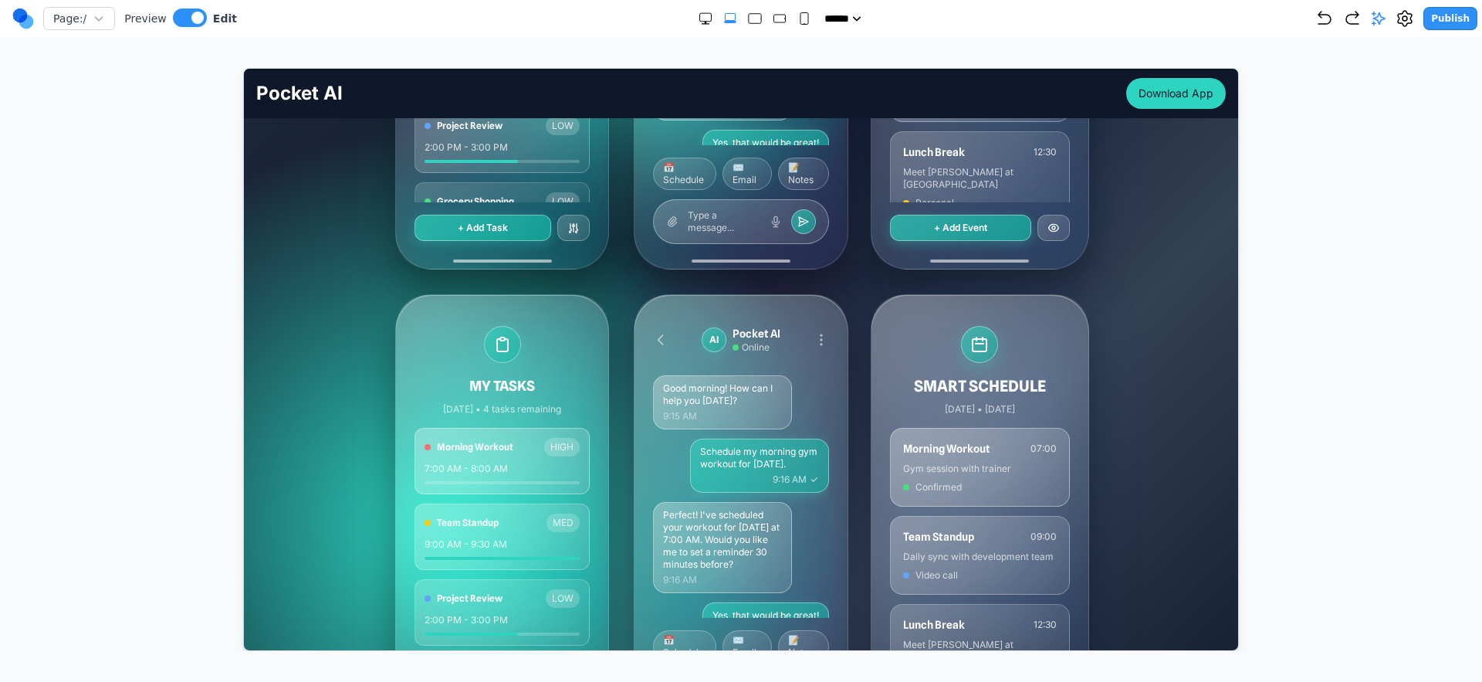
scroll to position [774, 0]
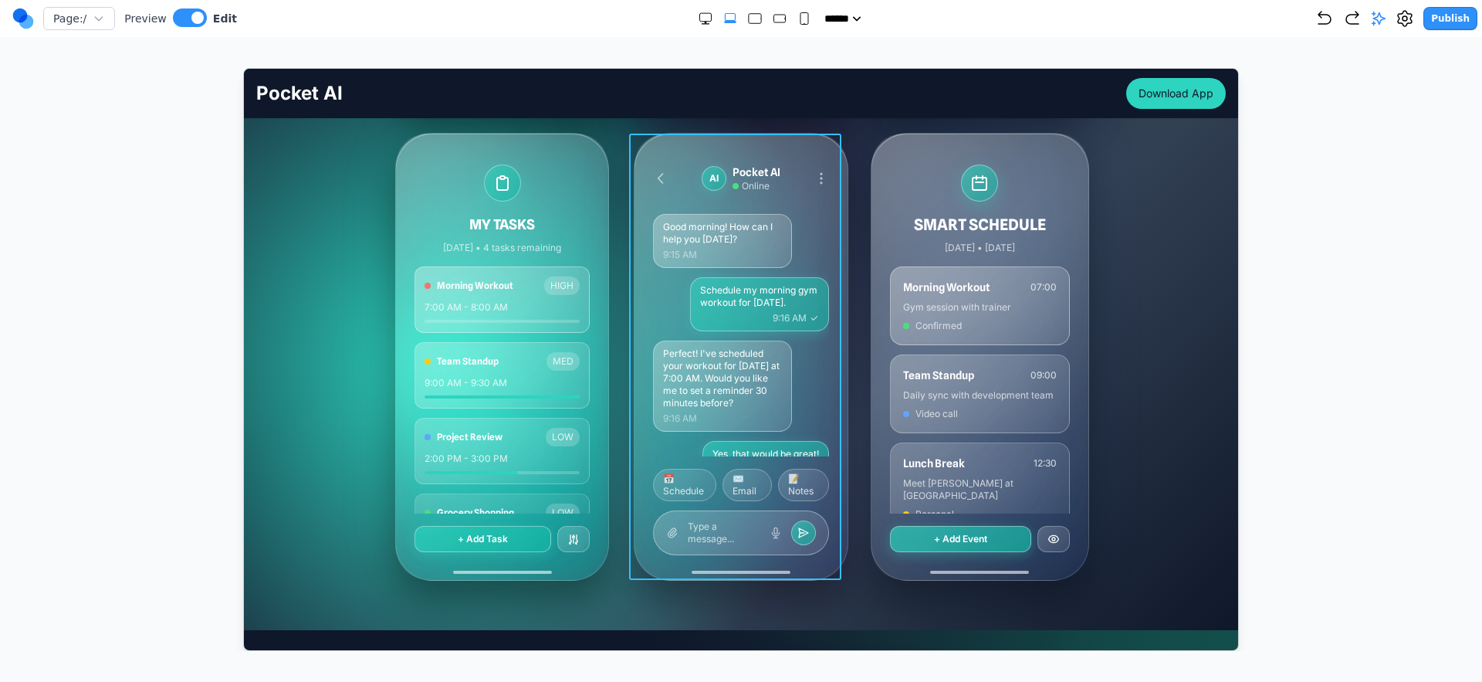
click at [828, 216] on div "AI Pocket AI Online Good morning! How can I help you today? 9:15 AM Schedule my…" at bounding box center [740, 356] width 212 height 446
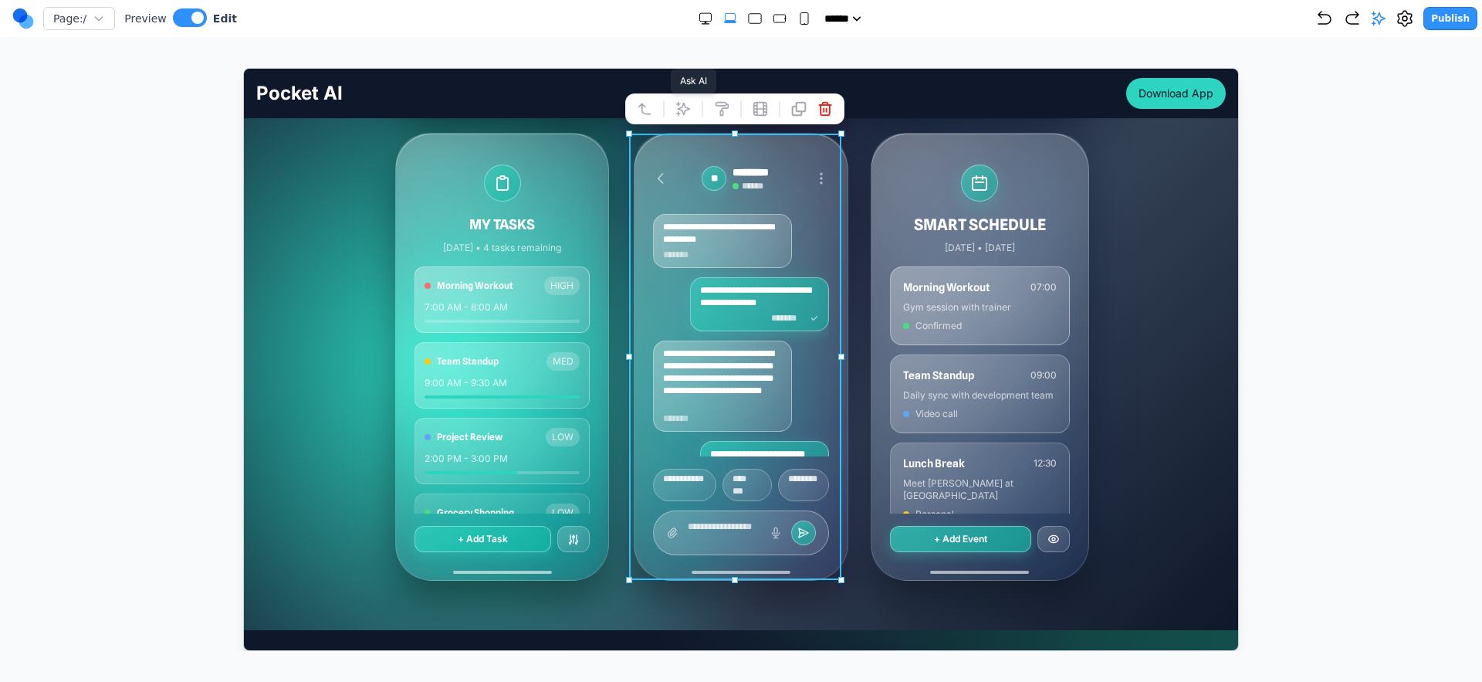
click at [679, 112] on icon at bounding box center [682, 107] width 13 height 13
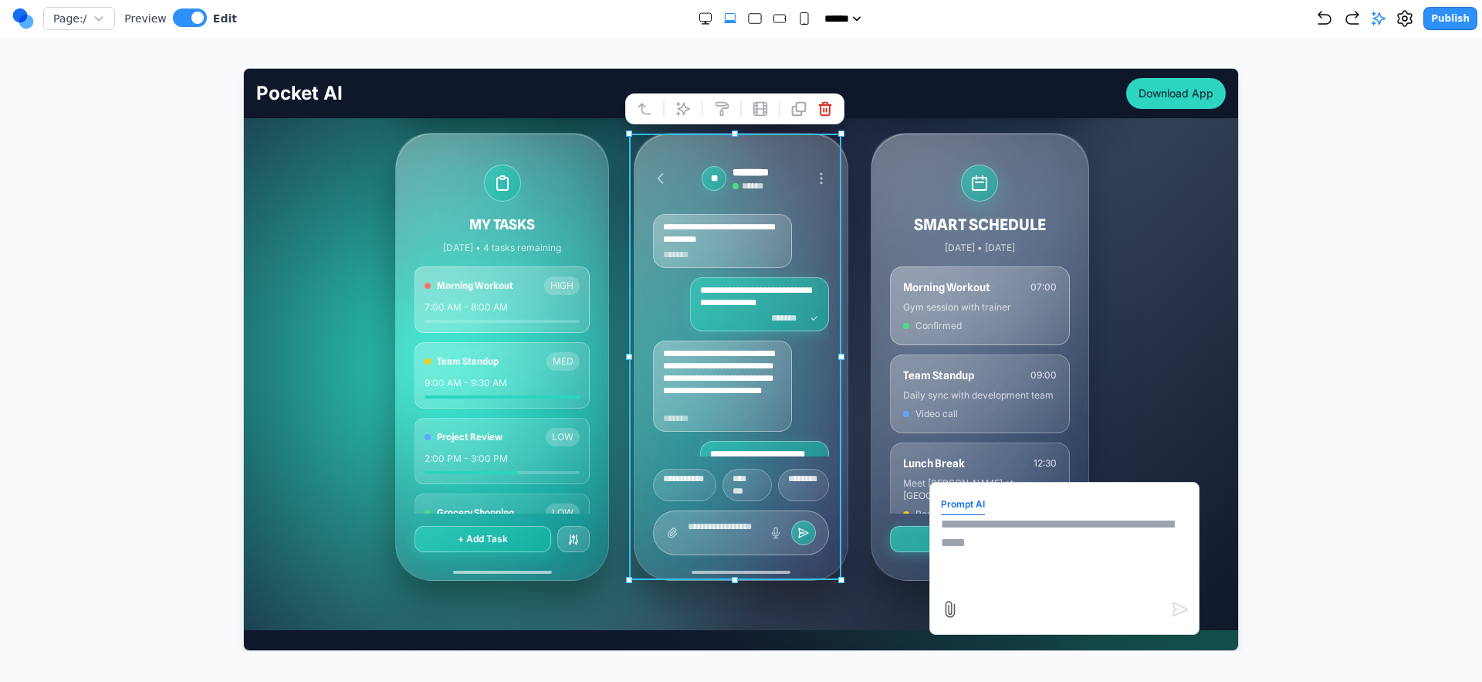
click at [1048, 551] on textarea at bounding box center [1063, 552] width 247 height 77
type textarea "*"
click at [827, 544] on div "**********" at bounding box center [740, 356] width 212 height 446
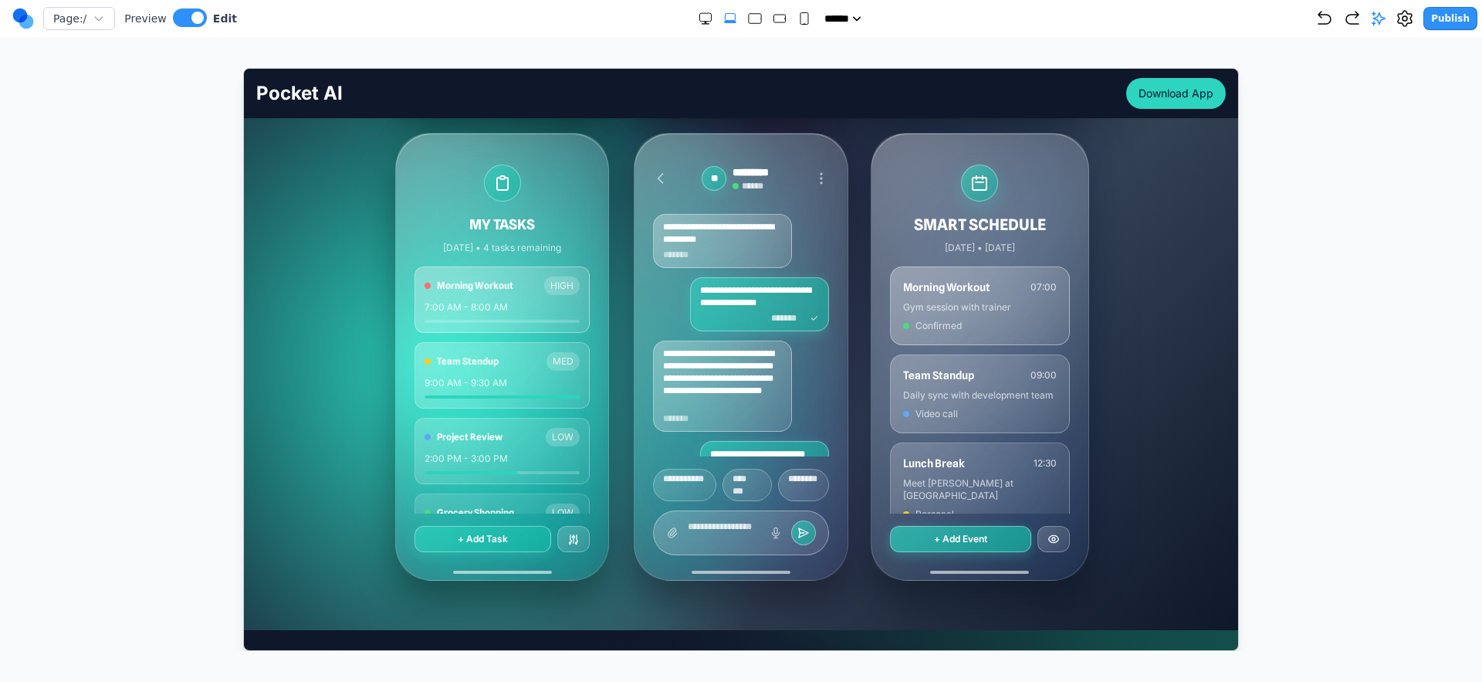
click at [847, 531] on div "**********" at bounding box center [741, 356] width 692 height 448
click at [740, 495] on div "********" at bounding box center [746, 484] width 49 height 32
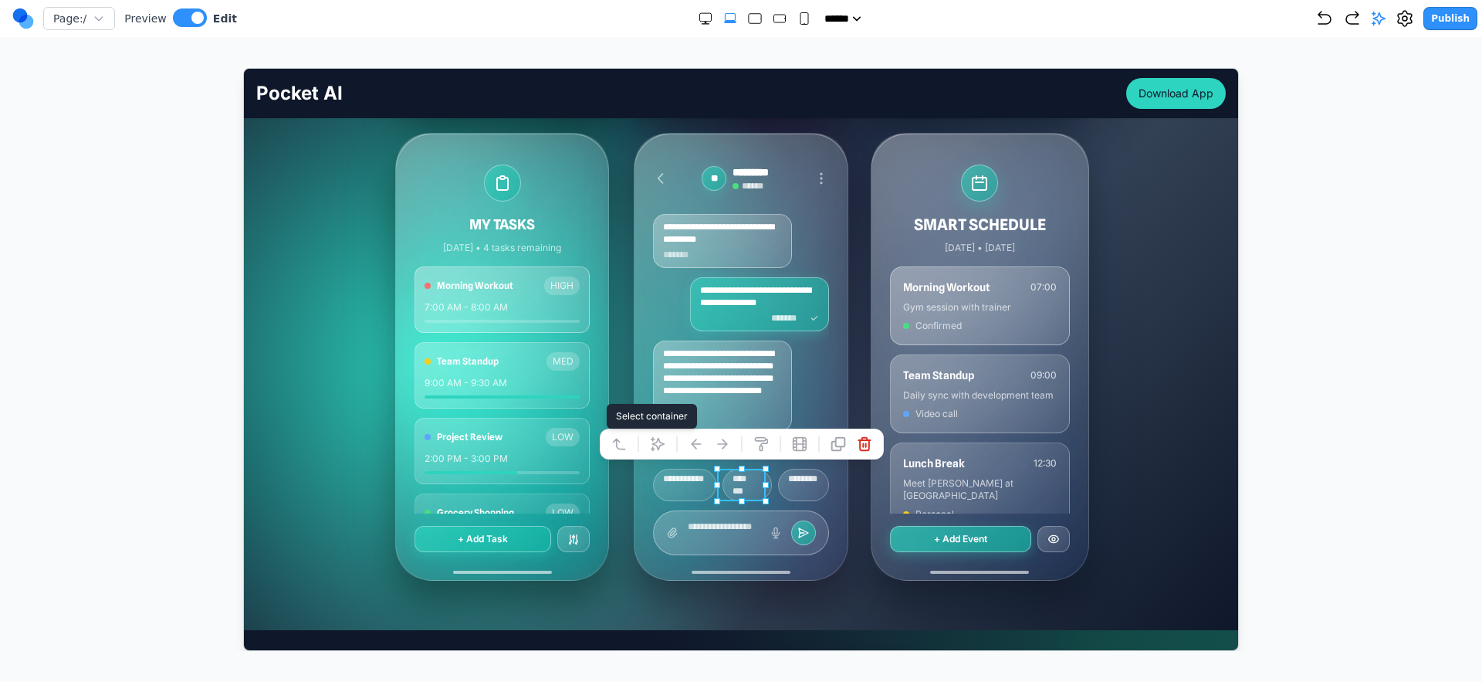
click at [616, 443] on icon at bounding box center [618, 443] width 12 height 10
click at [616, 443] on icon at bounding box center [611, 442] width 15 height 15
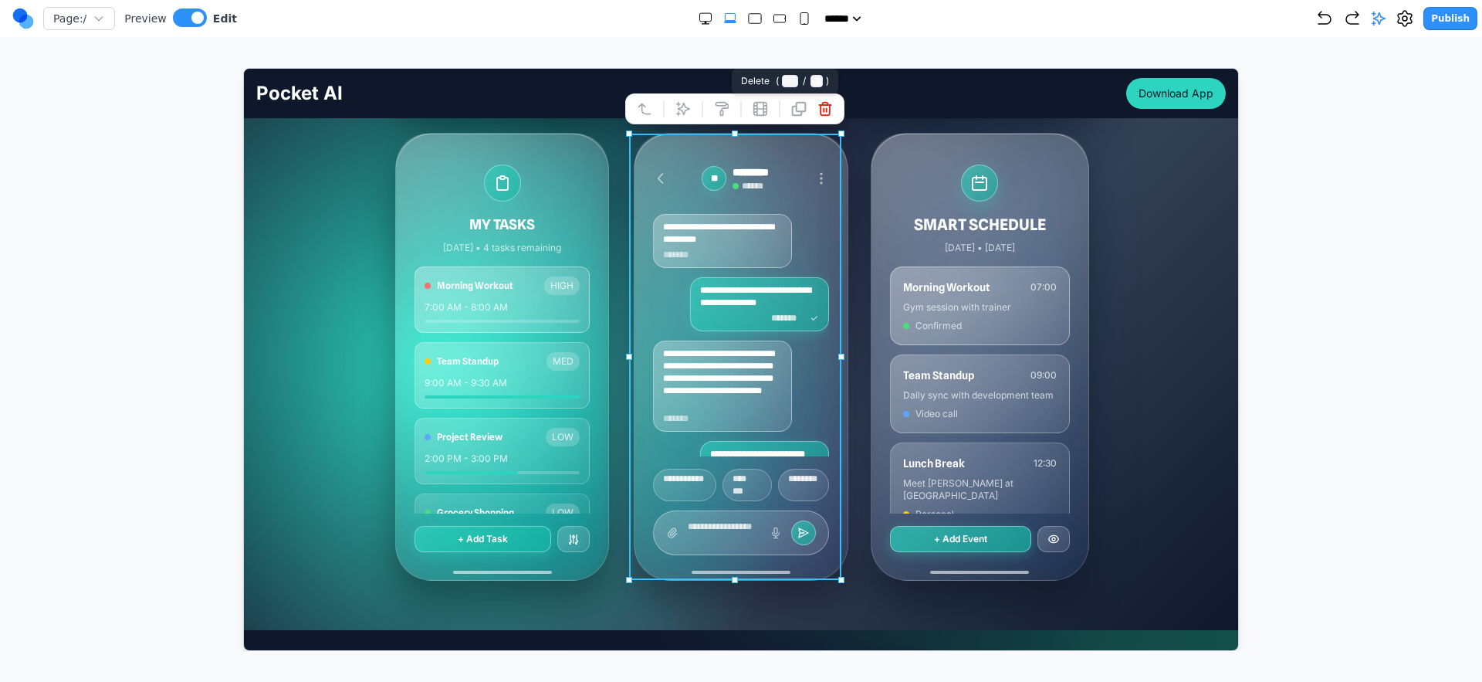
click at [827, 114] on icon at bounding box center [824, 107] width 15 height 15
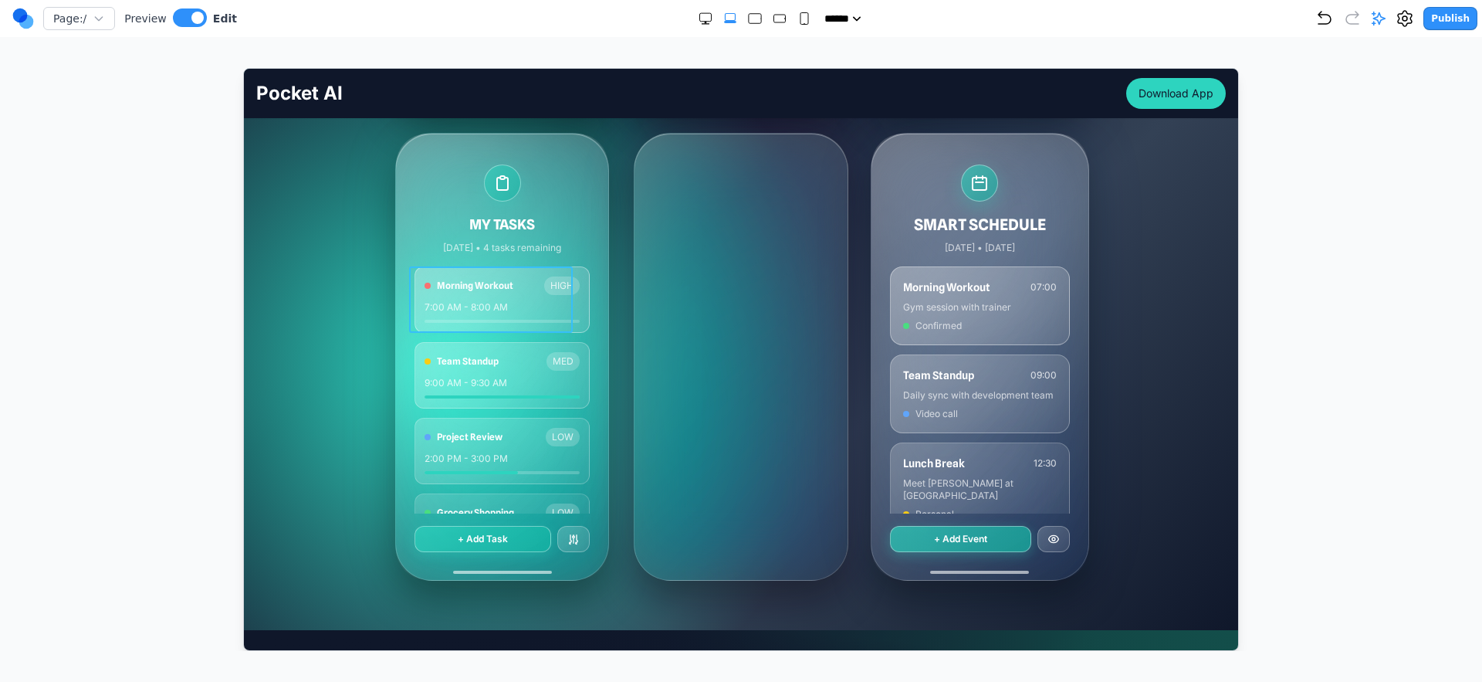
click at [526, 273] on div "Morning Workout HIGH 7:00 AM - 8:00 AM" at bounding box center [501, 299] width 175 height 66
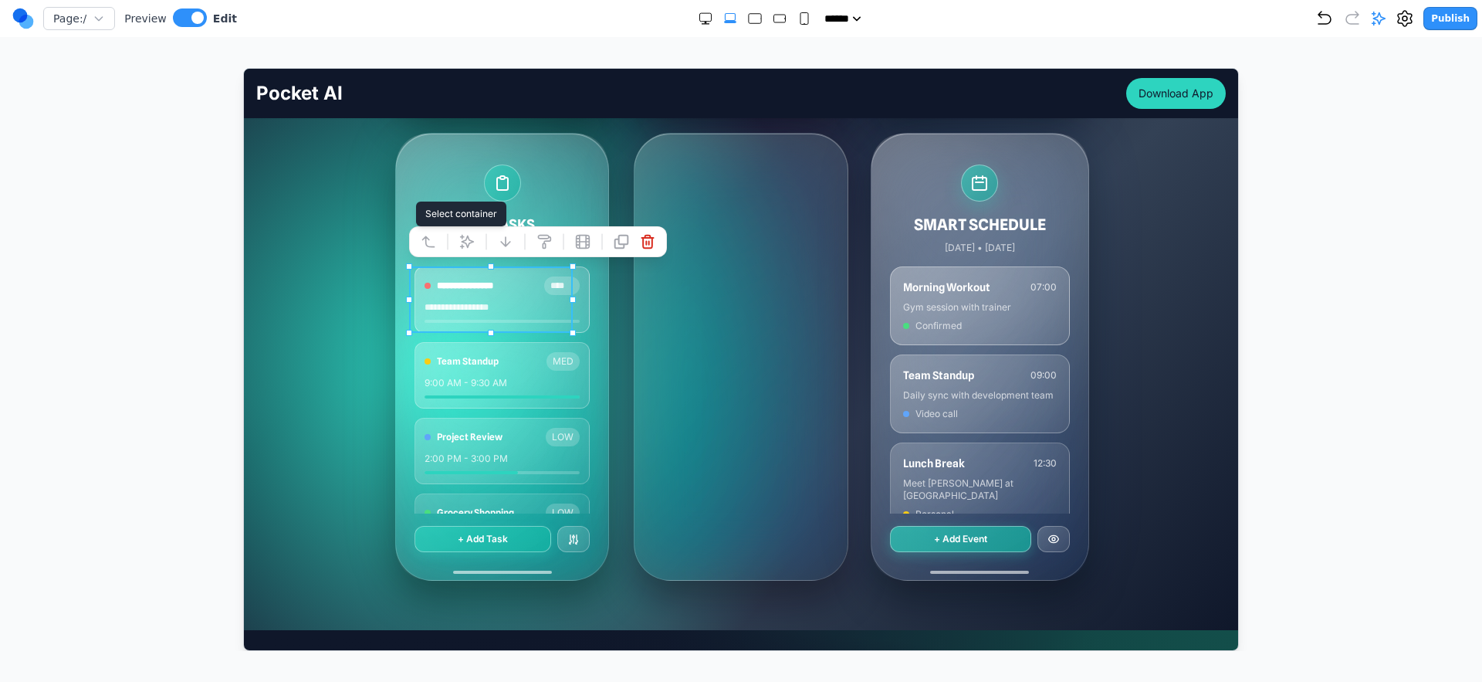
click at [438, 244] on button at bounding box center [427, 241] width 25 height 25
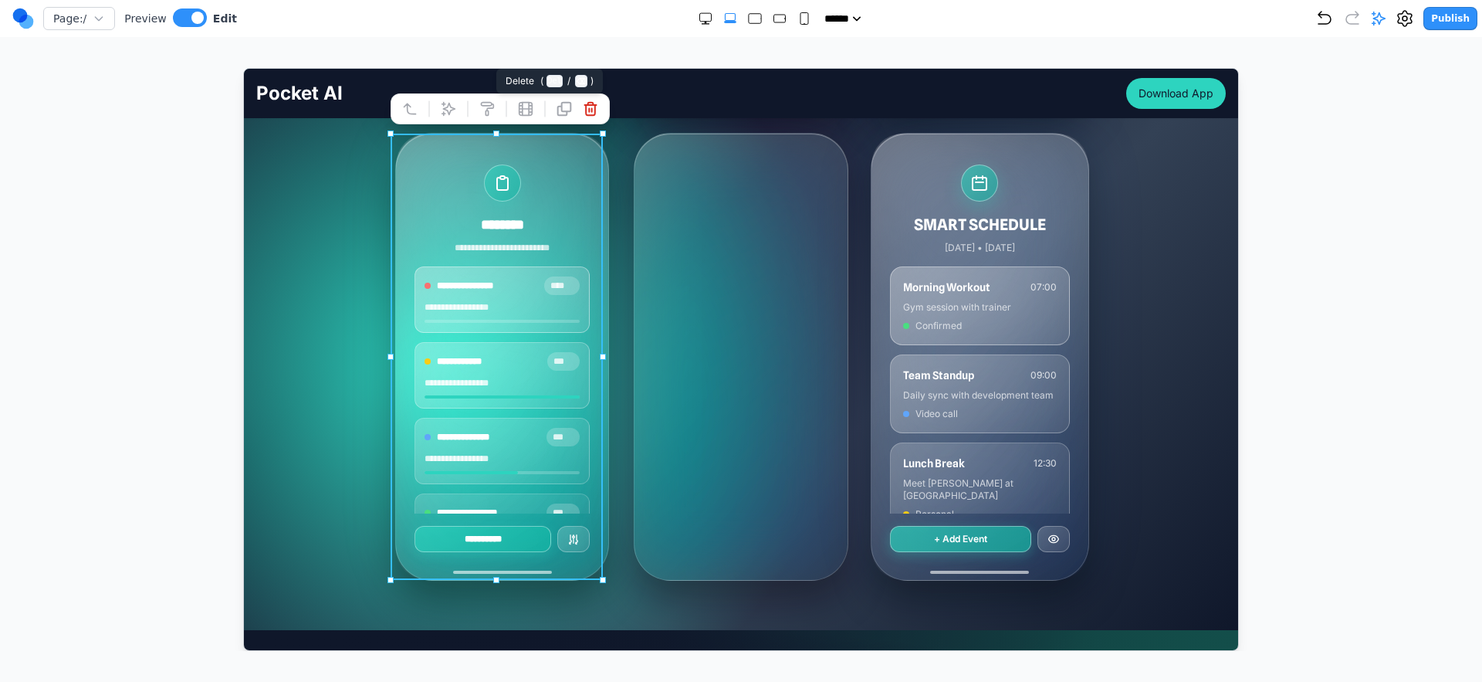
click at [594, 103] on icon at bounding box center [590, 107] width 12 height 13
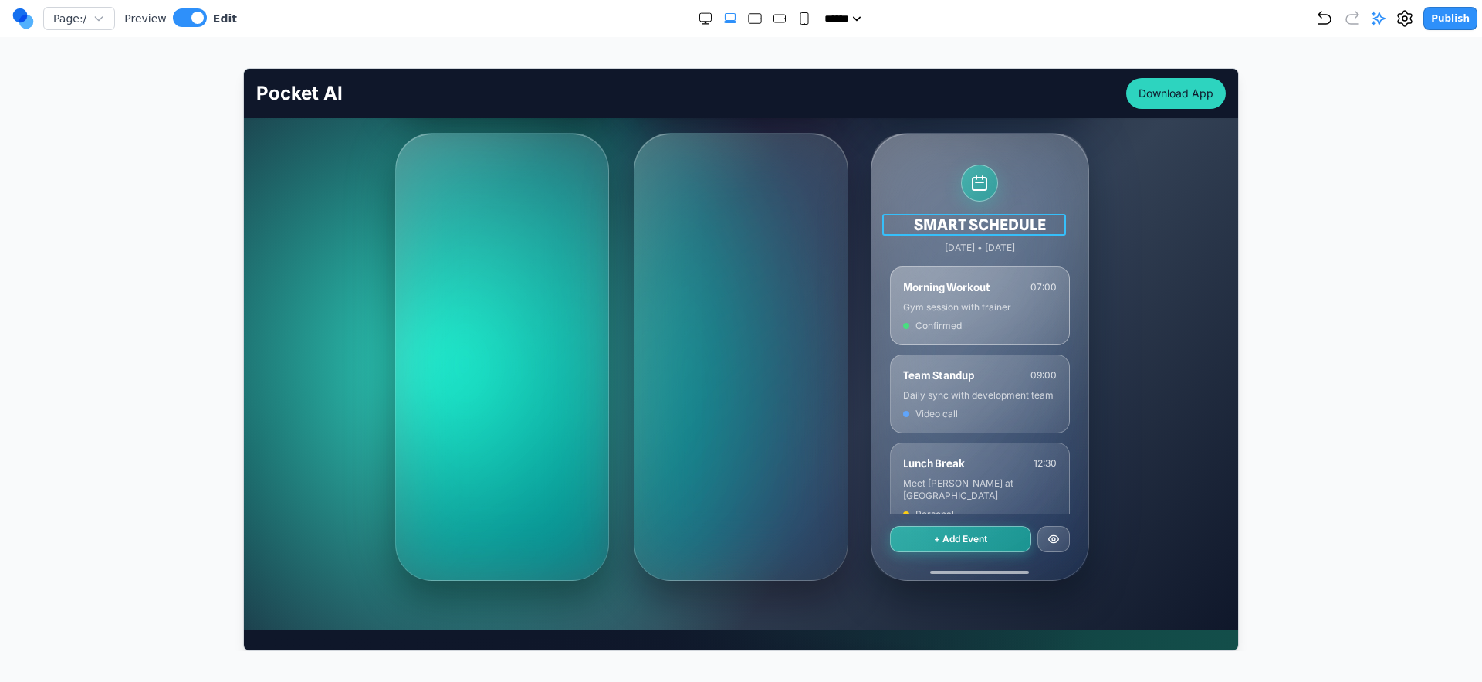
click at [913, 213] on h3 "SMART SCHEDULE" at bounding box center [979, 224] width 180 height 22
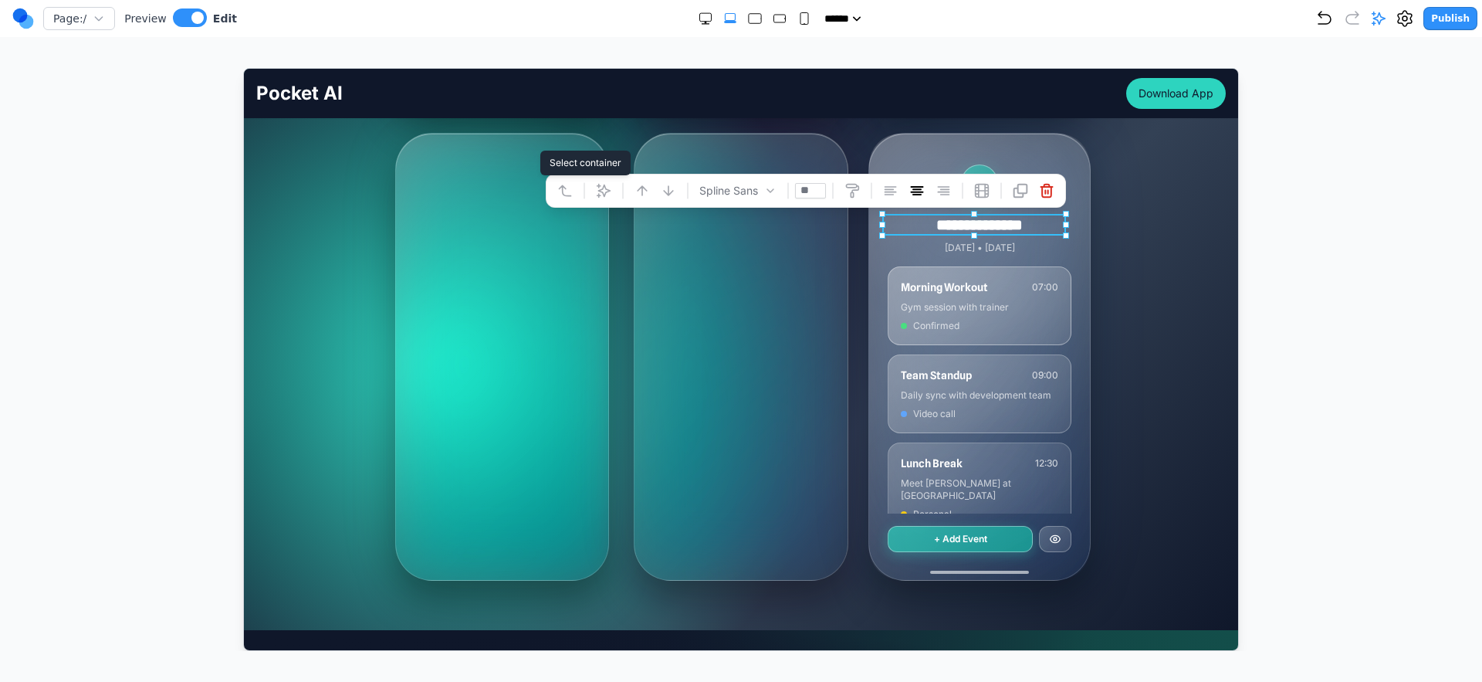
click at [561, 193] on button at bounding box center [564, 190] width 25 height 25
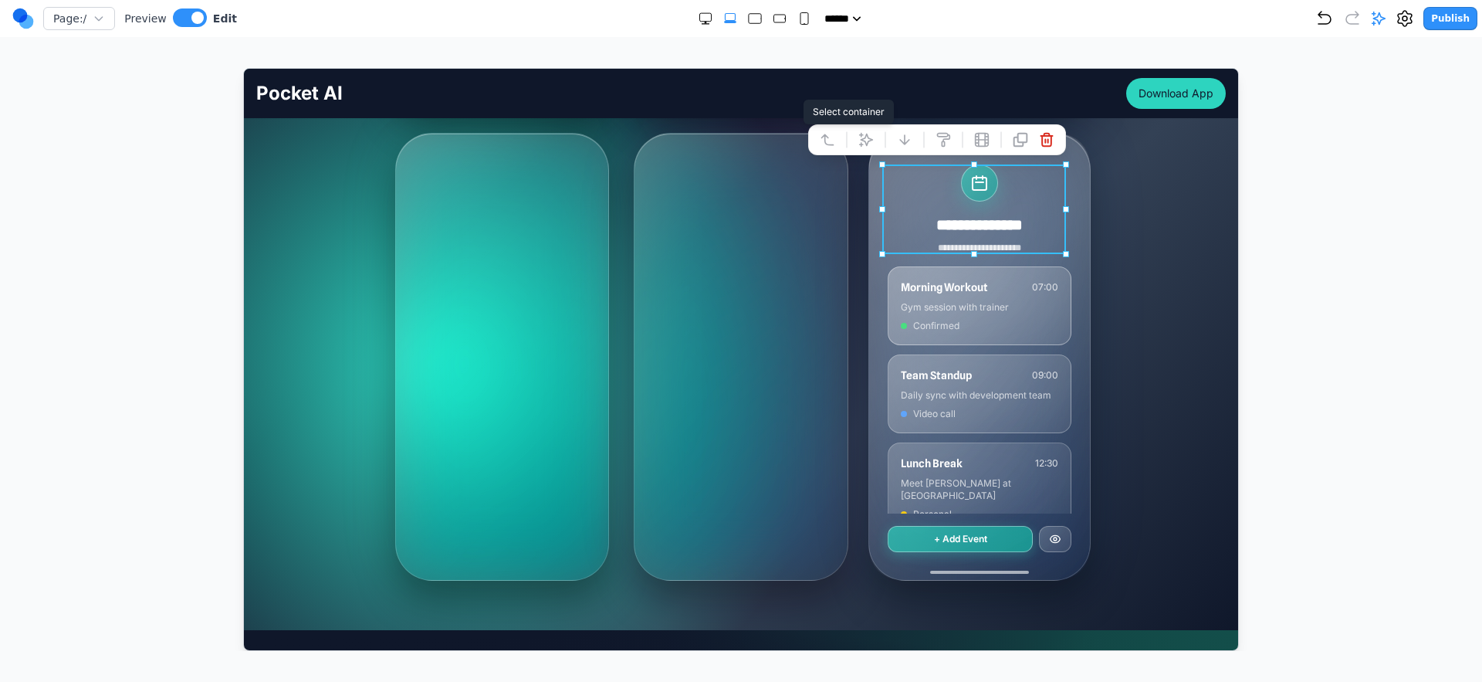
click at [821, 143] on icon at bounding box center [827, 139] width 12 height 10
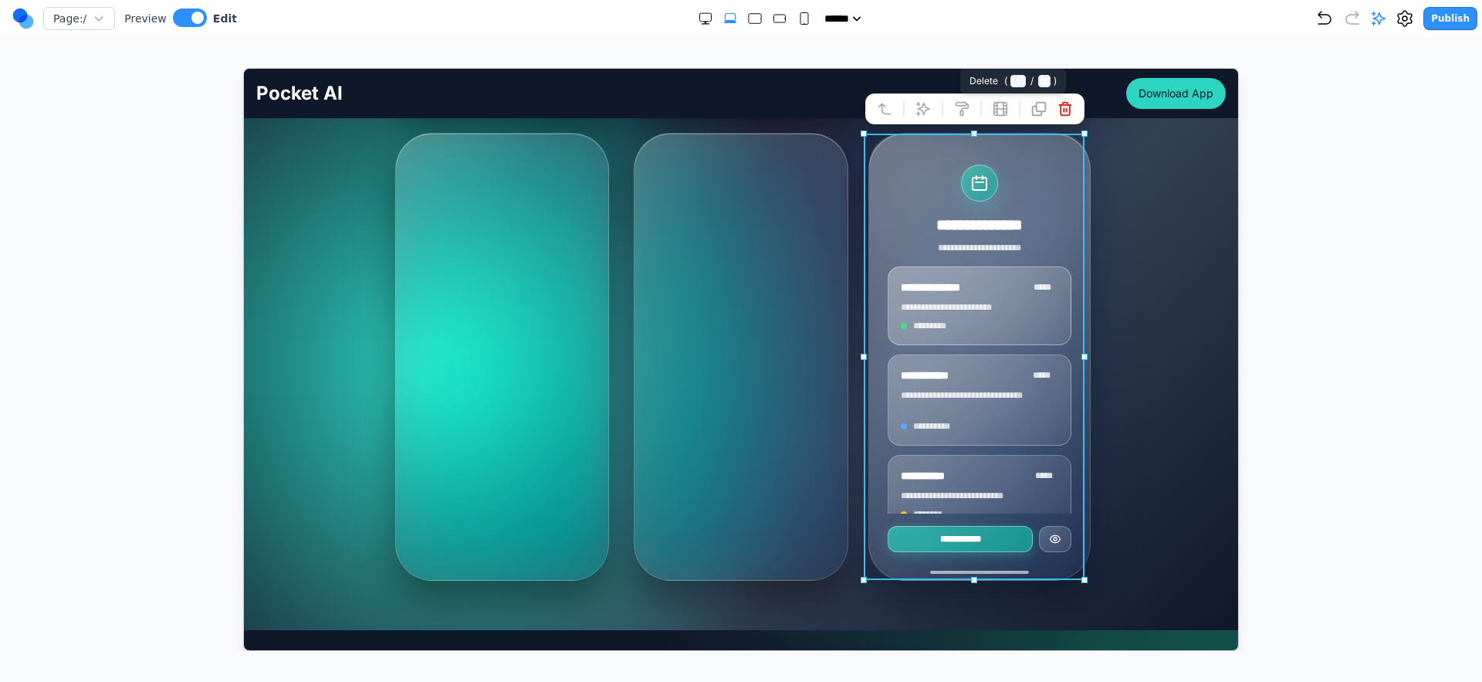
click at [1057, 110] on icon at bounding box center [1064, 107] width 15 height 15
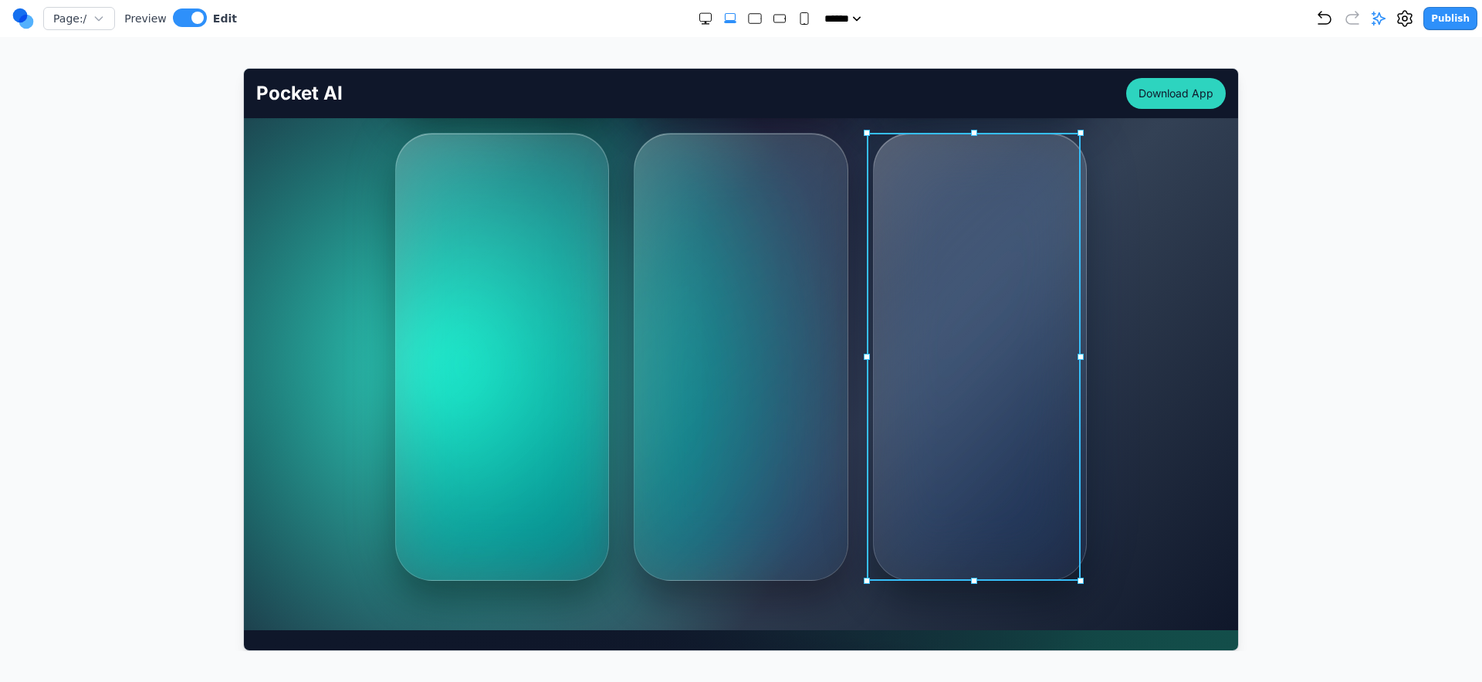
click at [1014, 192] on div "**********" at bounding box center [979, 356] width 214 height 448
click at [910, 114] on button at bounding box center [919, 107] width 25 height 25
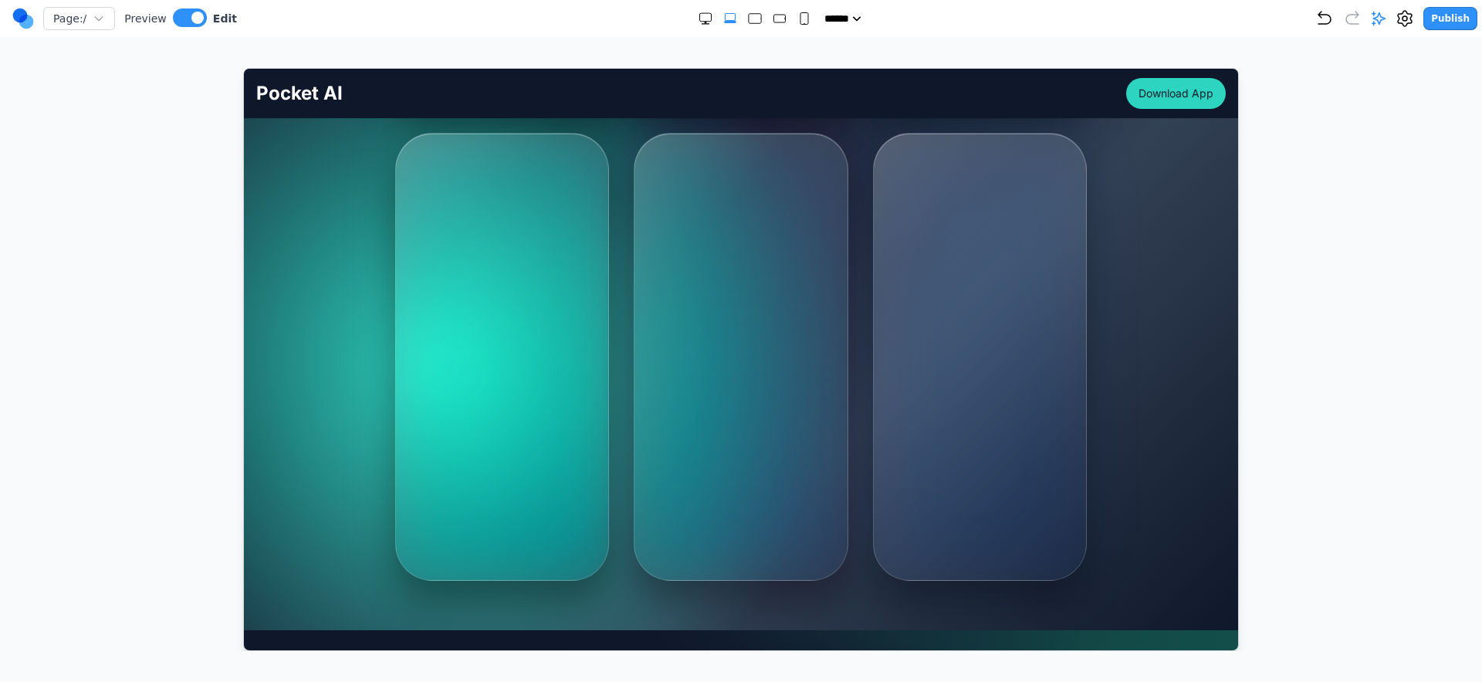
click at [481, 387] on div "**********" at bounding box center [502, 356] width 214 height 448
click at [481, 386] on div "**********" at bounding box center [502, 356] width 214 height 448
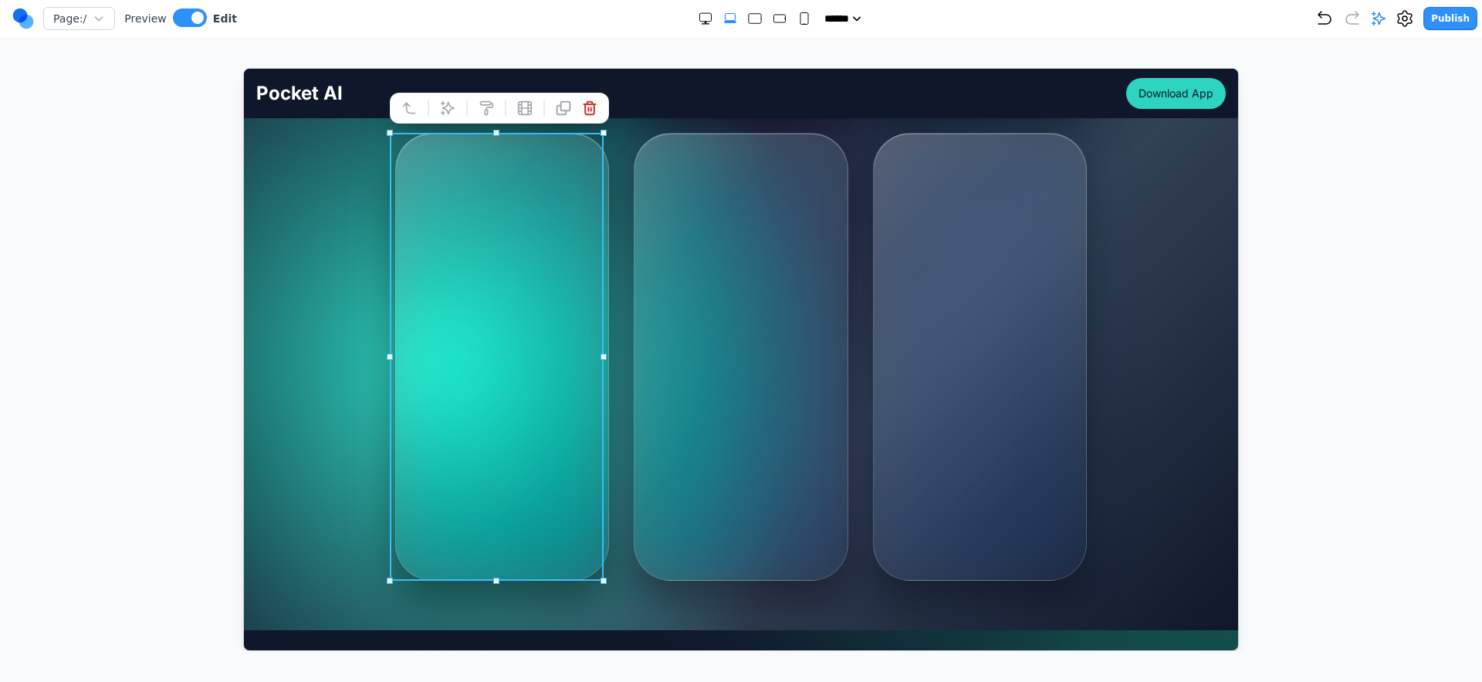
click at [445, 116] on button at bounding box center [447, 107] width 25 height 25
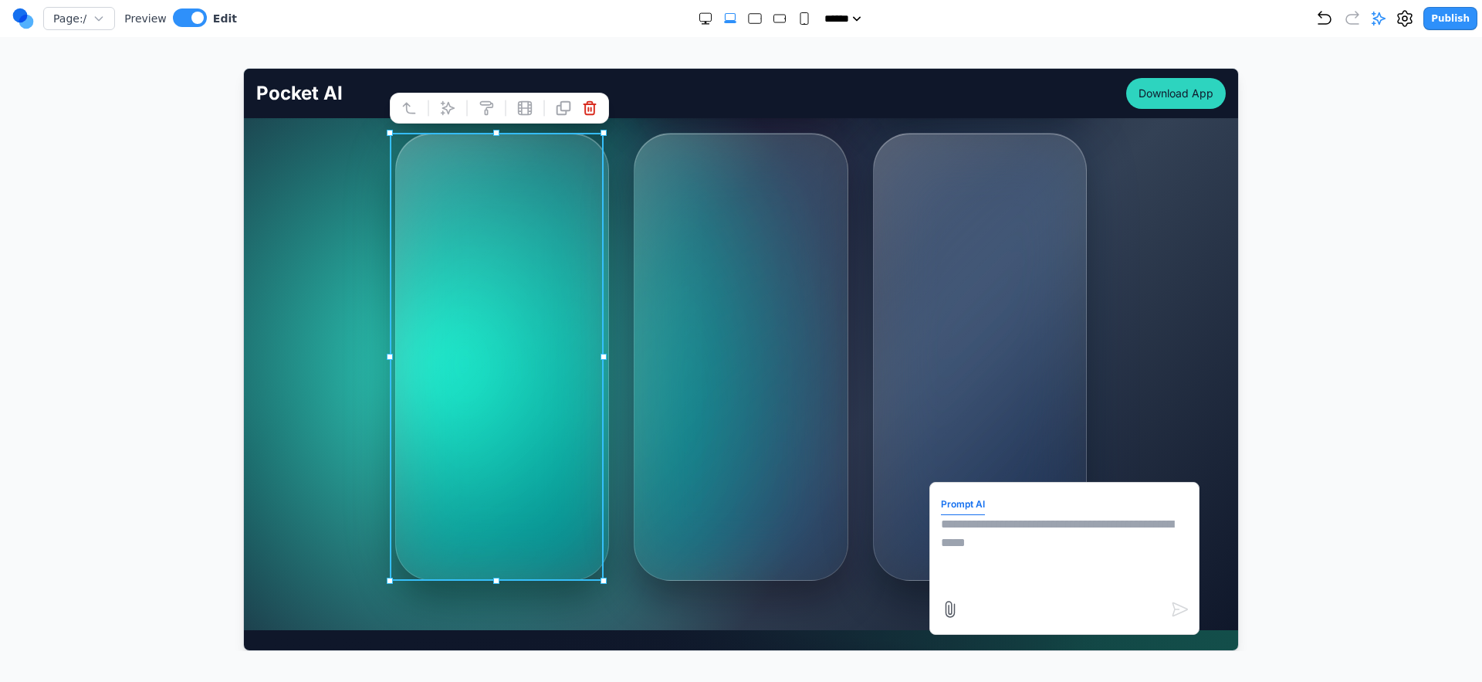
click at [1034, 567] on textarea at bounding box center [1063, 552] width 247 height 77
type textarea "**********"
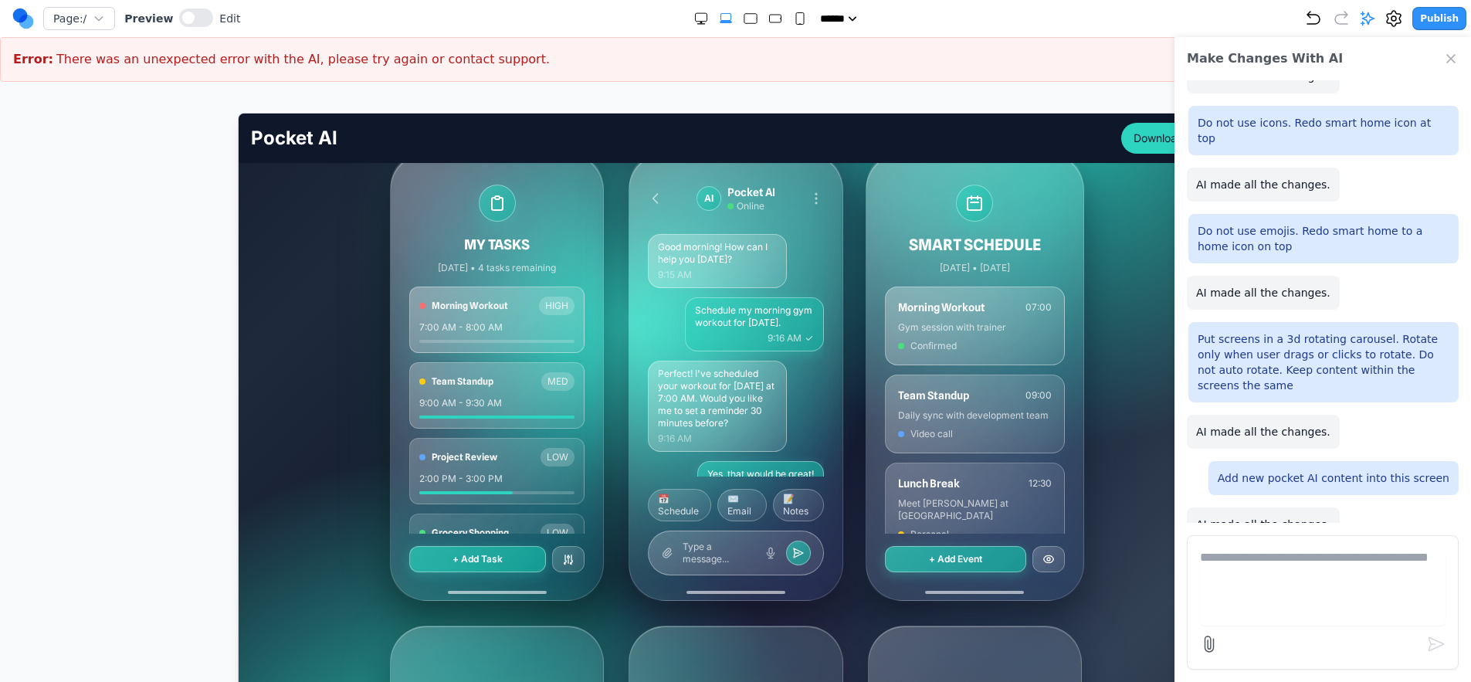
scroll to position [326, 0]
click at [1454, 67] on div "Make Changes With AI" at bounding box center [1322, 58] width 296 height 43
click at [1451, 64] on icon "Close Chat" at bounding box center [1450, 58] width 15 height 15
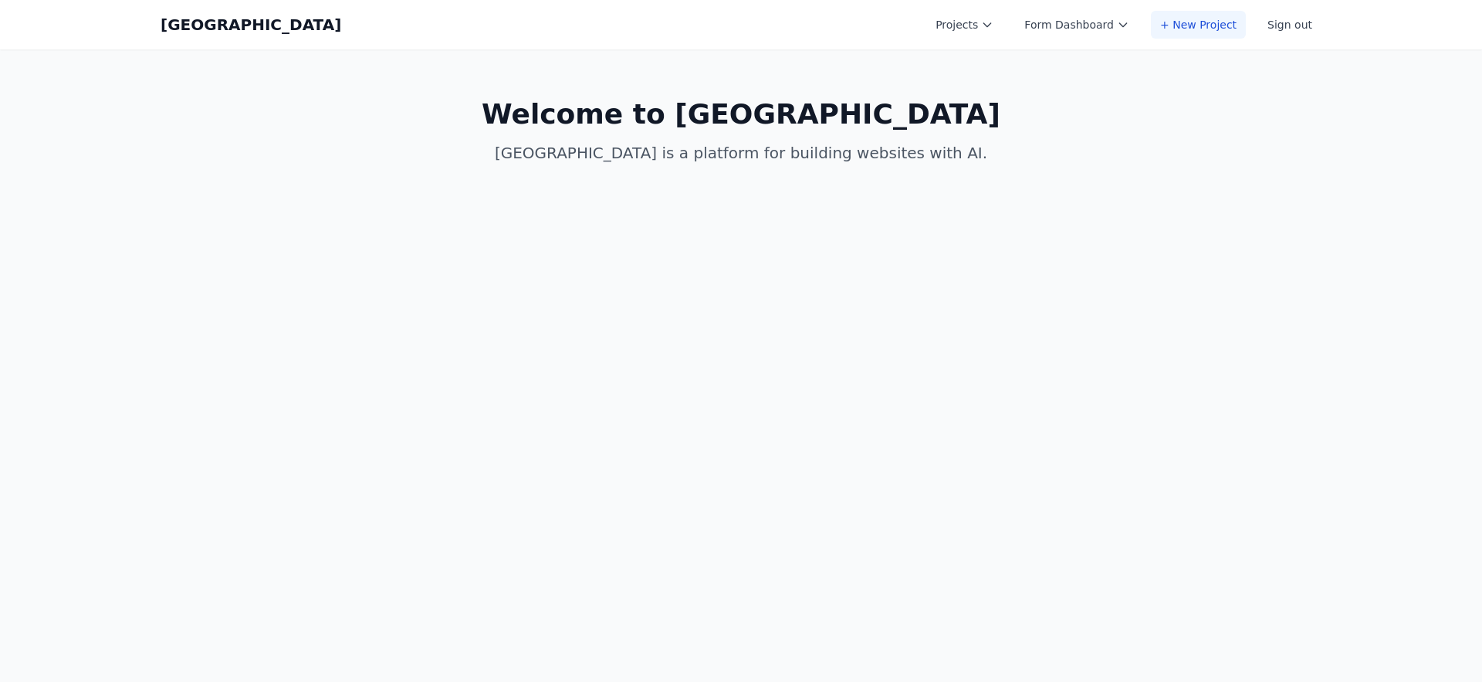
click at [1174, 19] on link "+ New Project" at bounding box center [1198, 25] width 95 height 28
click at [1217, 30] on link "+ New Project" at bounding box center [1198, 25] width 95 height 28
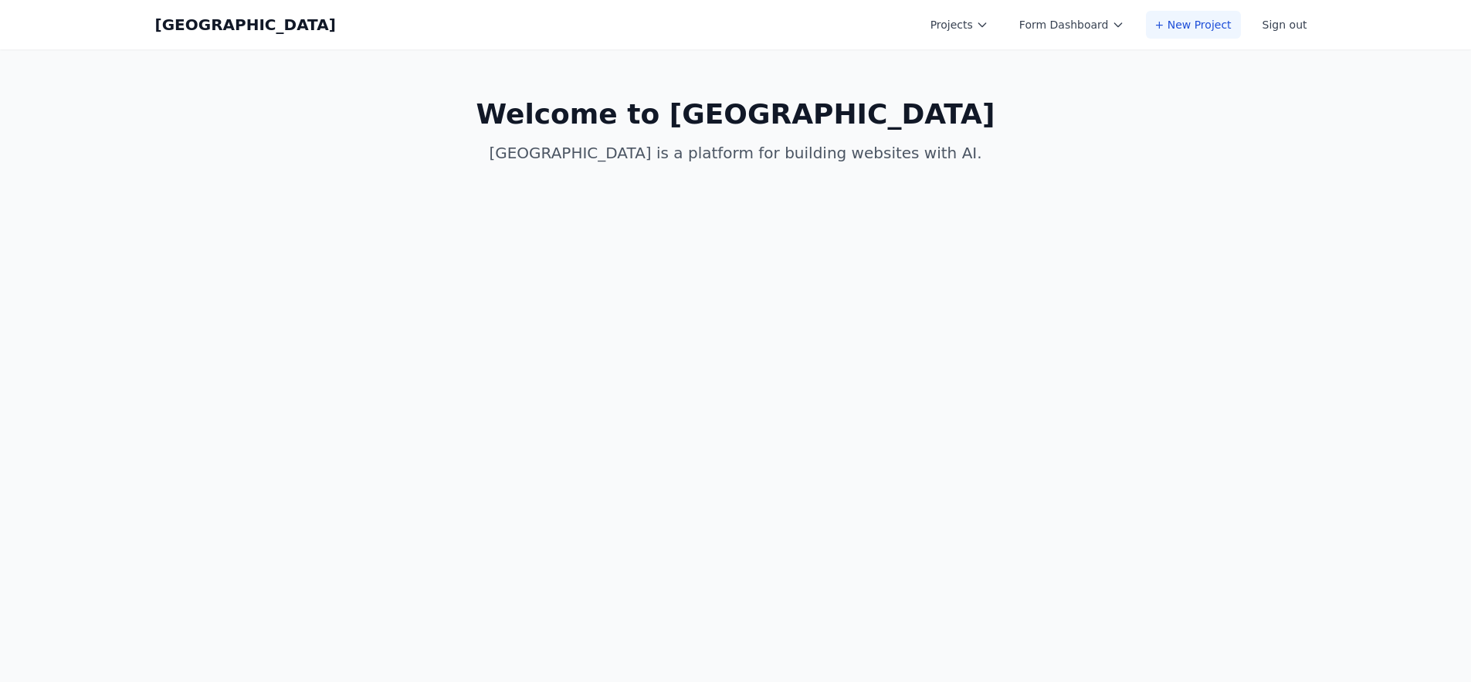
click at [1230, 34] on link "+ New Project" at bounding box center [1193, 25] width 95 height 28
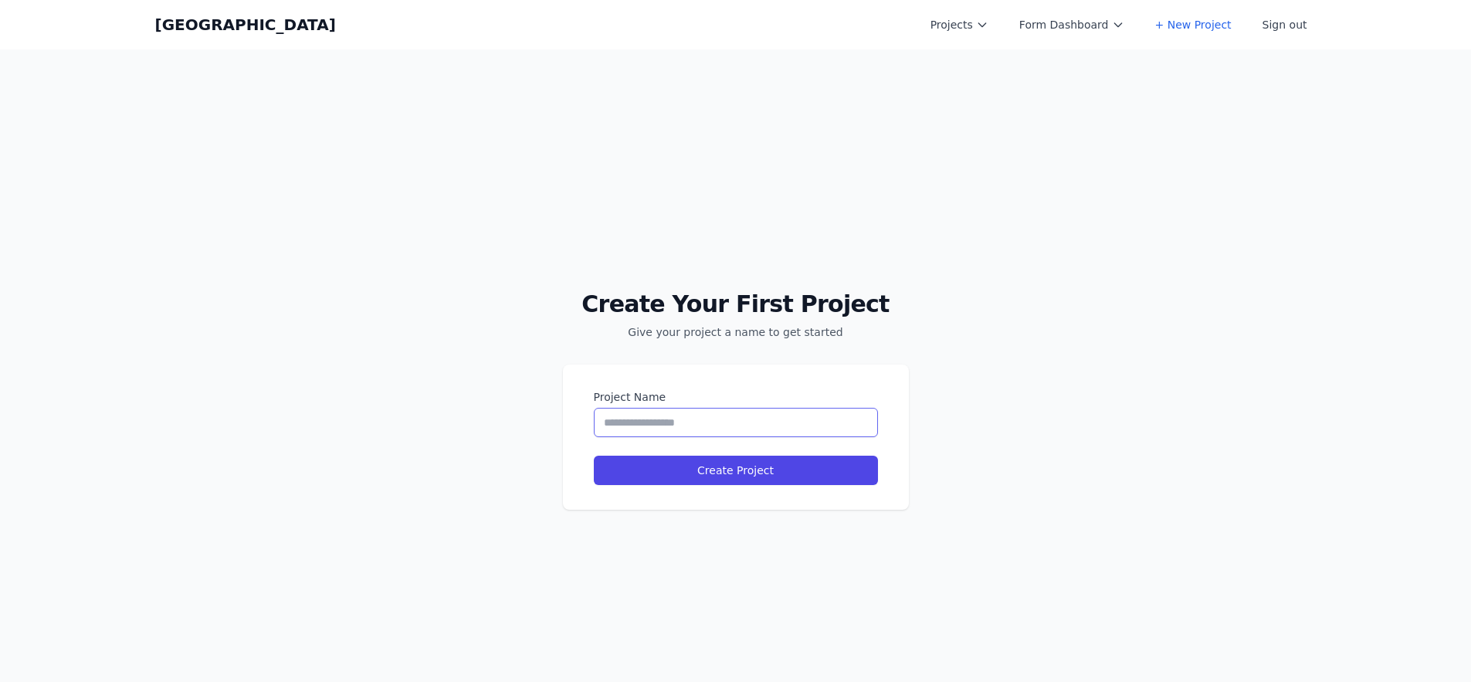
click at [667, 415] on input "Project Name" at bounding box center [736, 422] width 284 height 29
type input "**********"
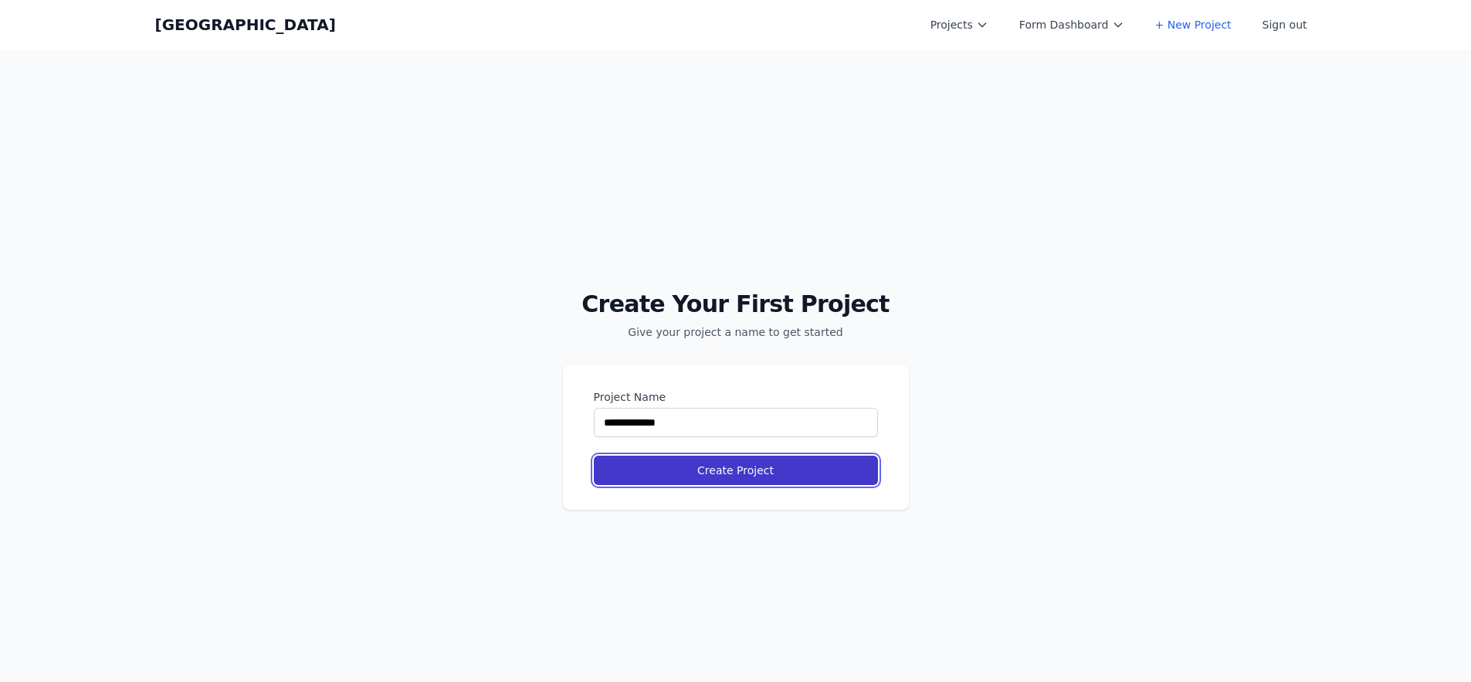
click at [717, 457] on button "Create Project" at bounding box center [736, 470] width 284 height 29
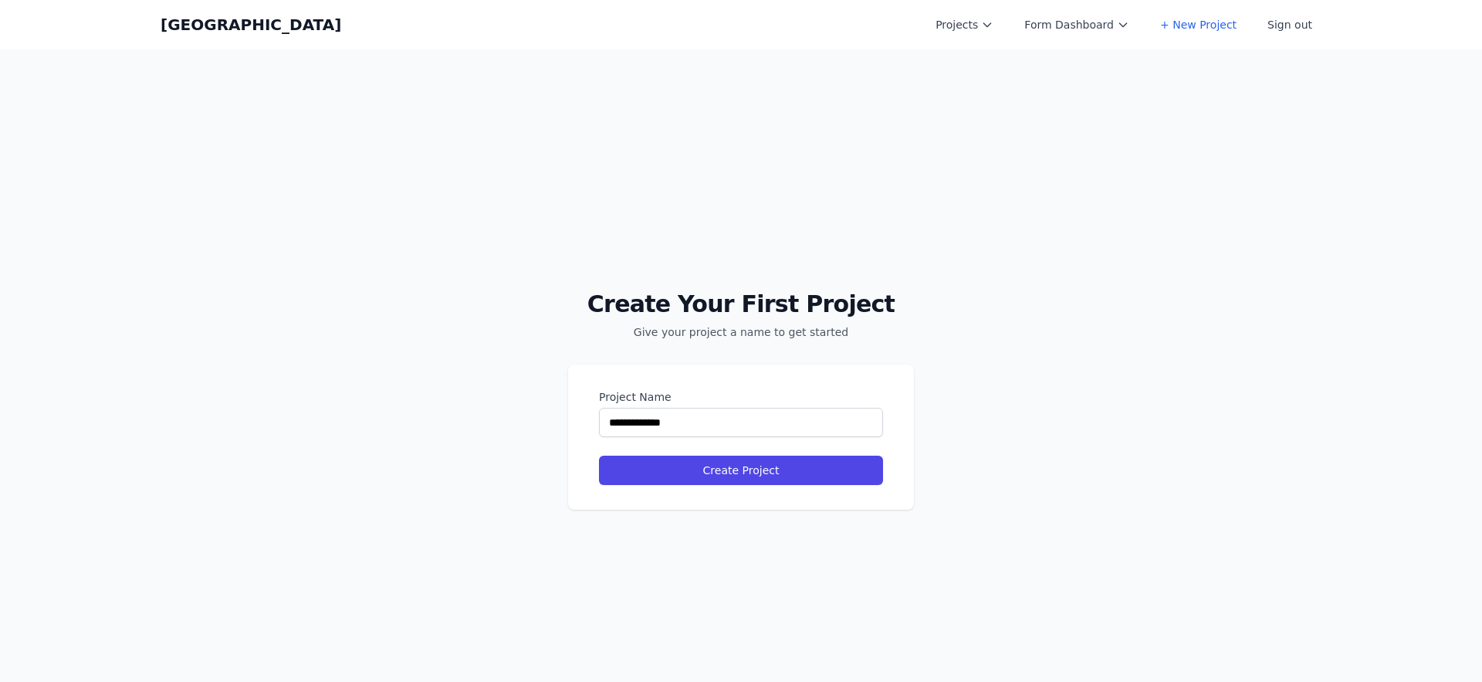
select select "**"
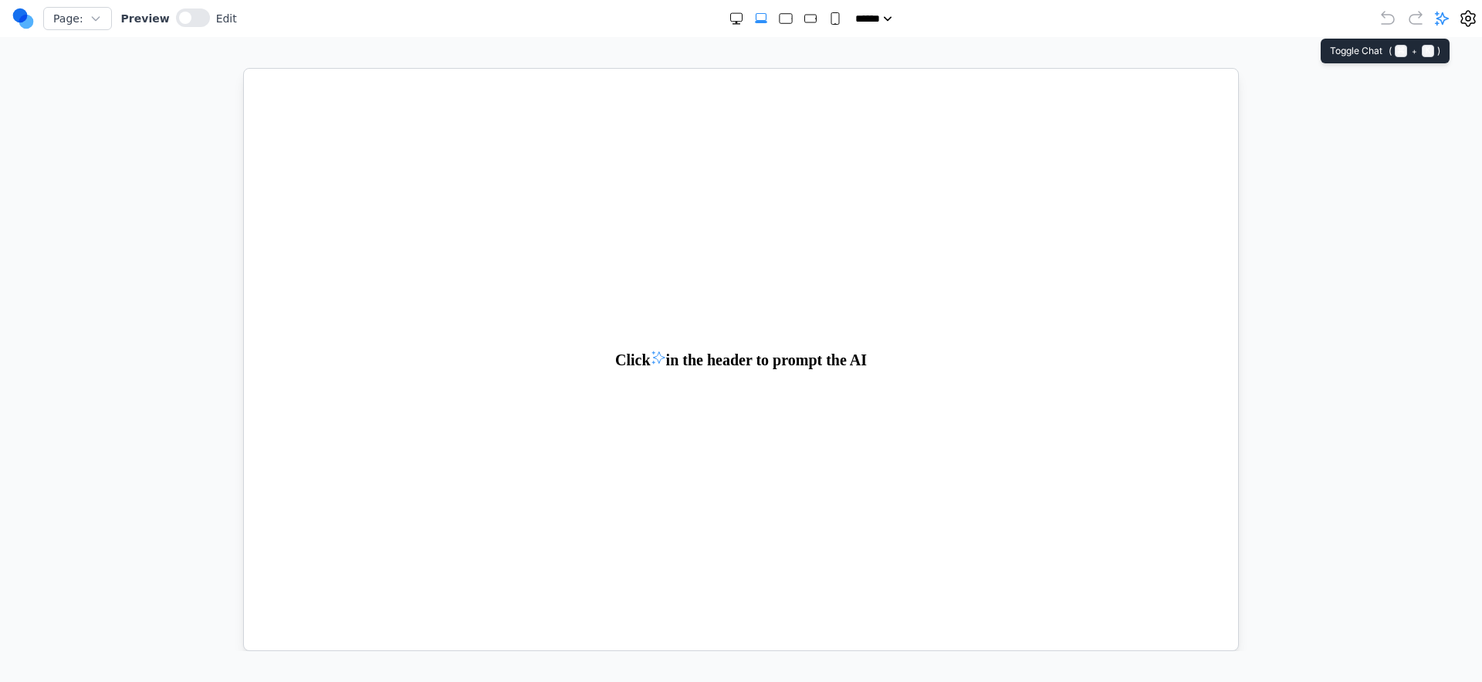
click at [1437, 13] on icon at bounding box center [1442, 18] width 13 height 13
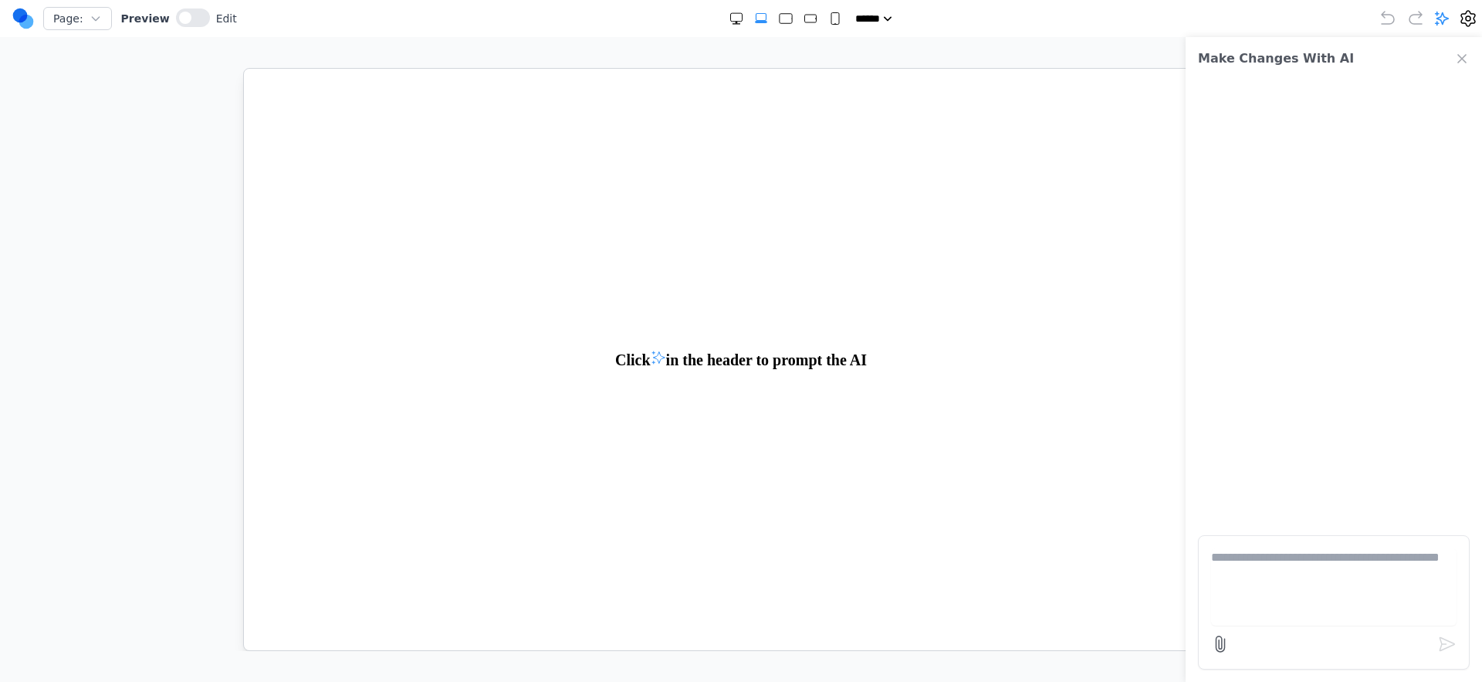
click at [1308, 587] on textarea at bounding box center [1334, 586] width 246 height 77
type textarea "*"
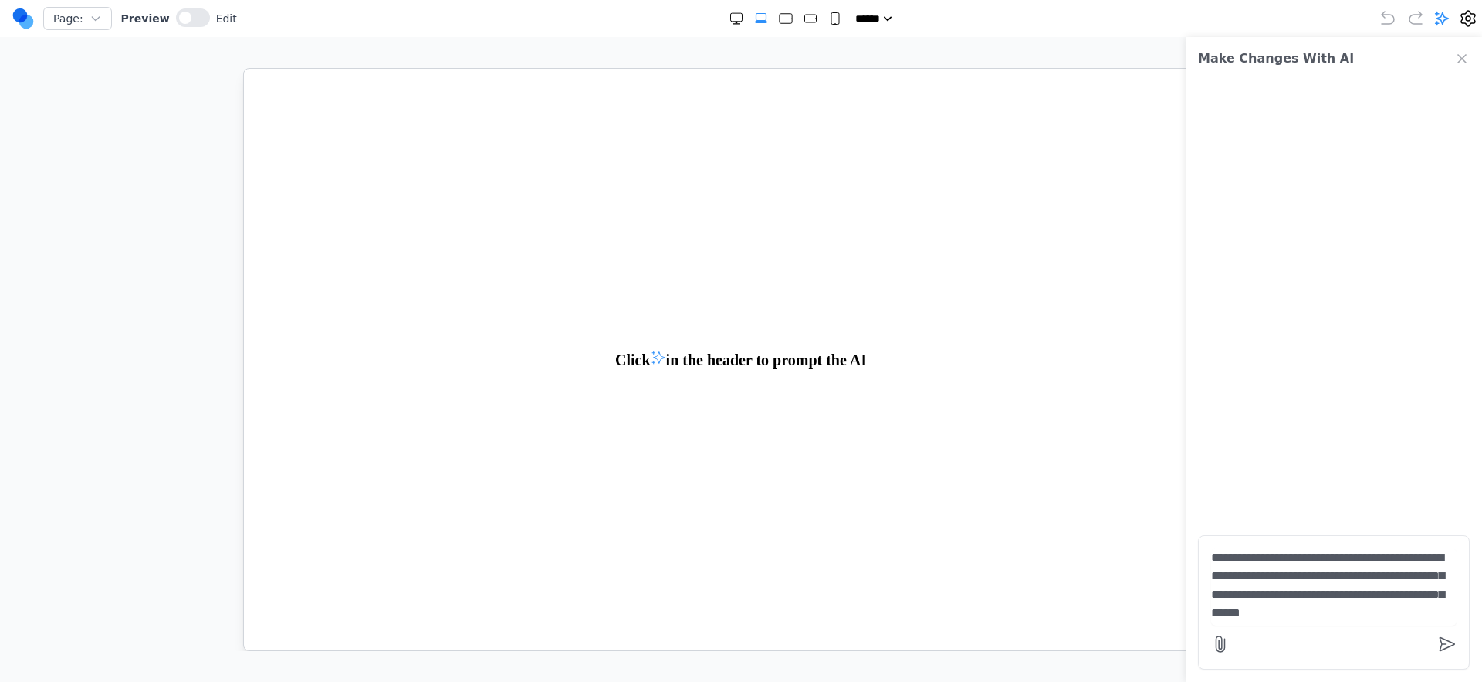
type textarea "**********"
click at [1228, 639] on icon at bounding box center [1220, 644] width 19 height 19
click at [0, 0] on input "file" at bounding box center [0, 0] width 0 height 0
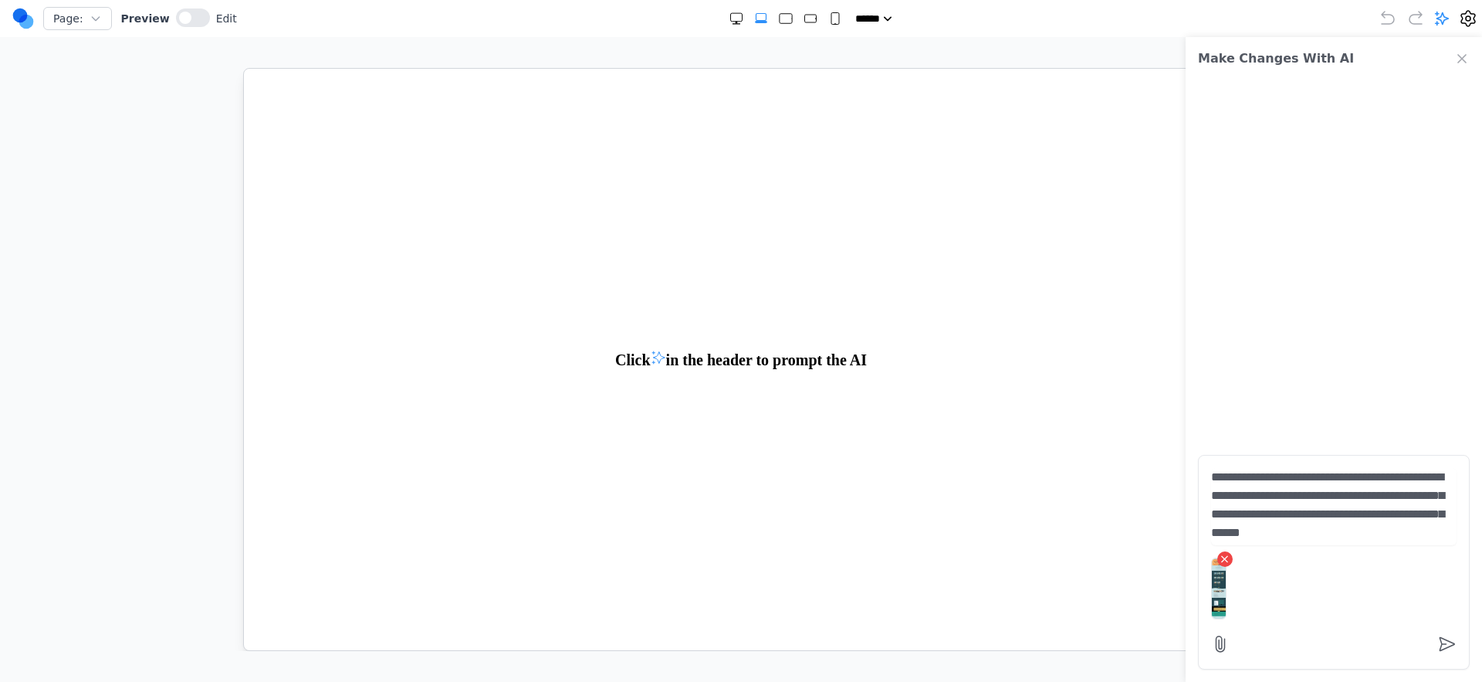
click at [1340, 517] on textarea "**********" at bounding box center [1334, 506] width 246 height 77
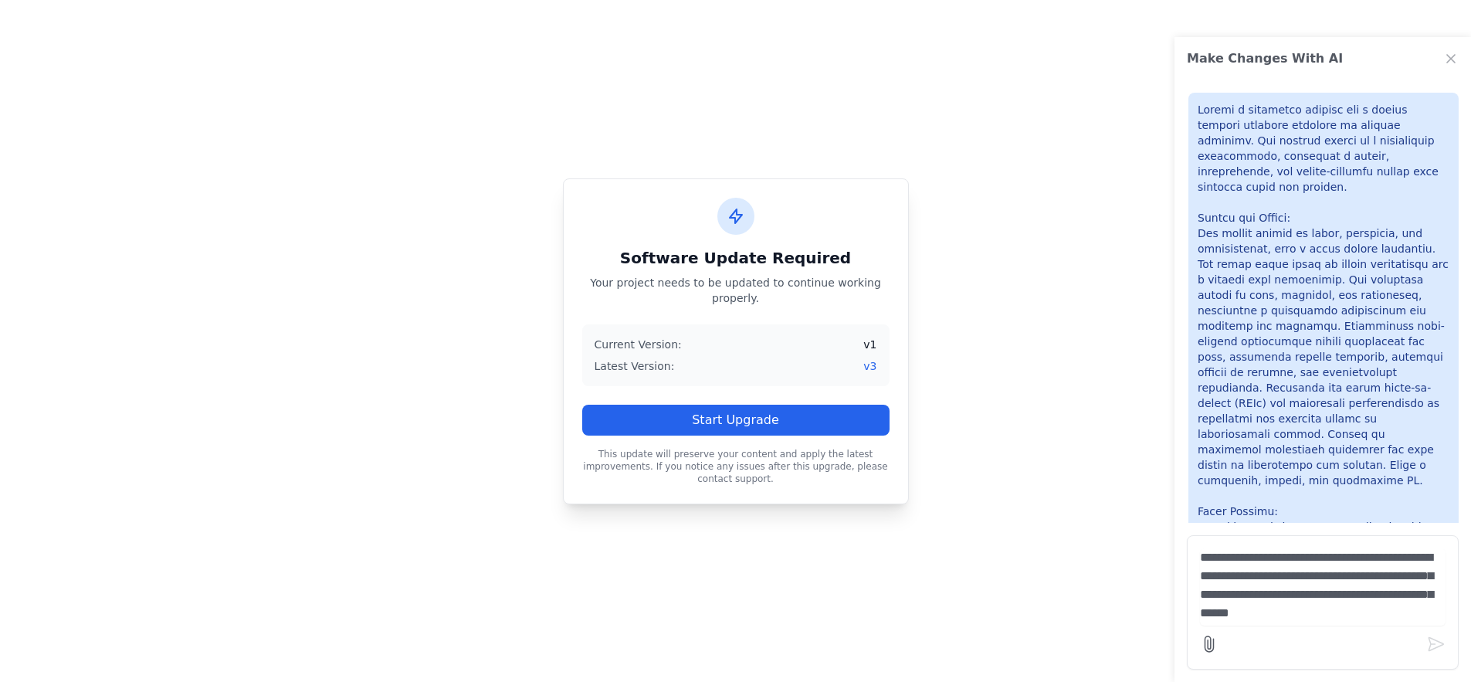
scroll to position [1976, 0]
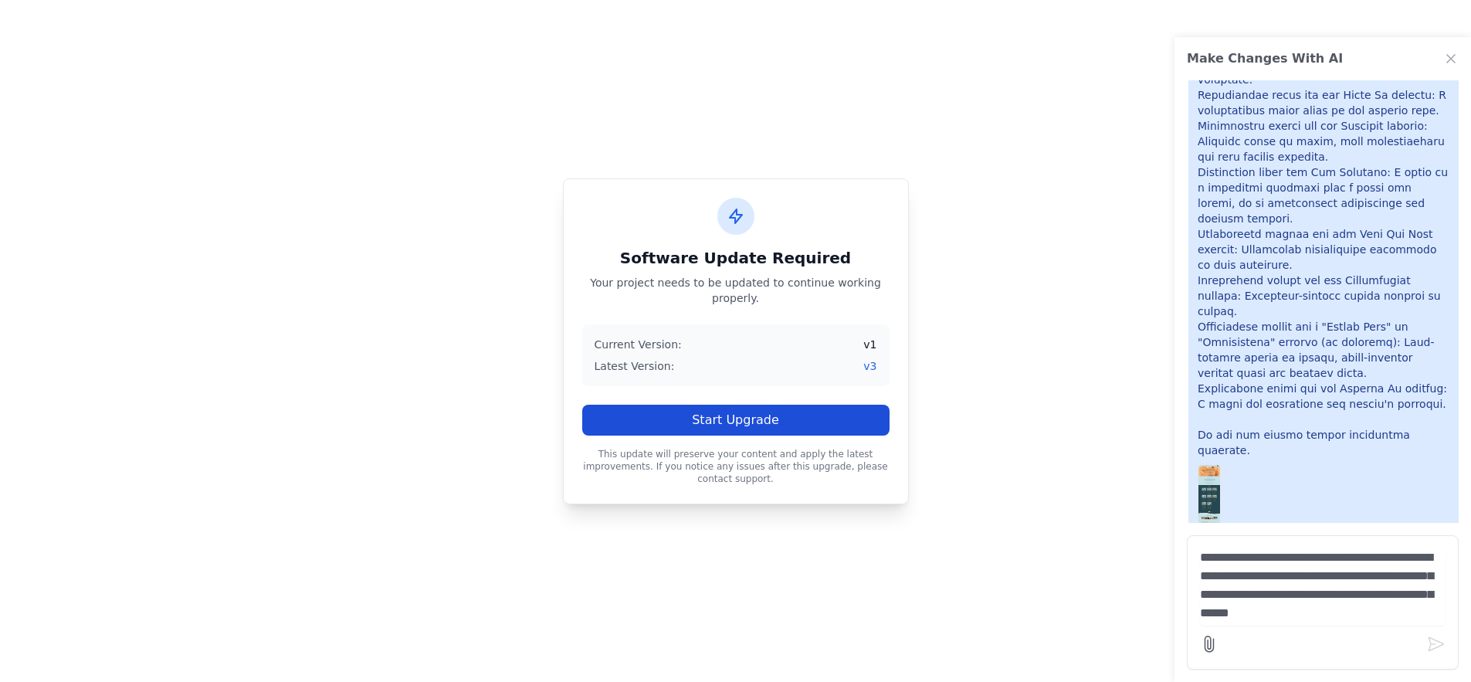
click at [748, 432] on button "Start Upgrade" at bounding box center [735, 420] width 307 height 31
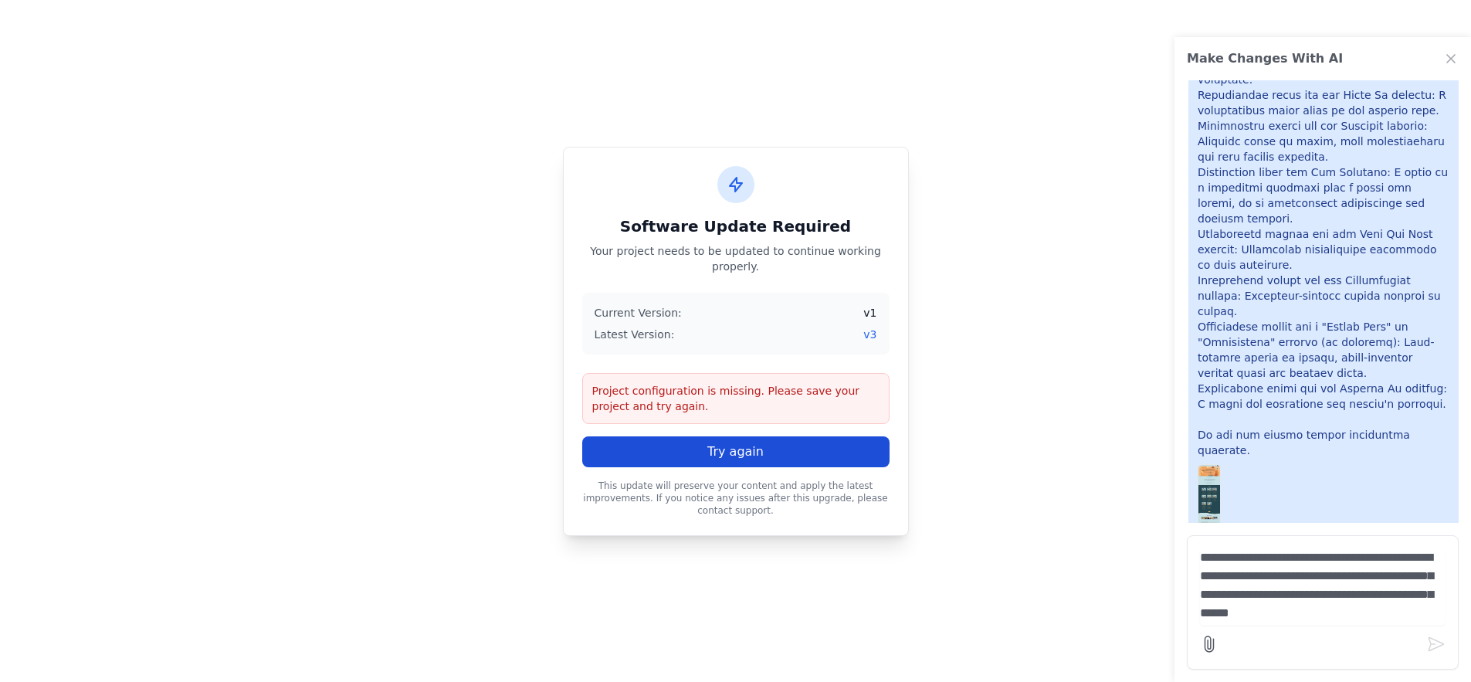
click at [749, 451] on button "Try again" at bounding box center [735, 451] width 307 height 31
click at [748, 451] on button "Try again" at bounding box center [735, 451] width 307 height 31
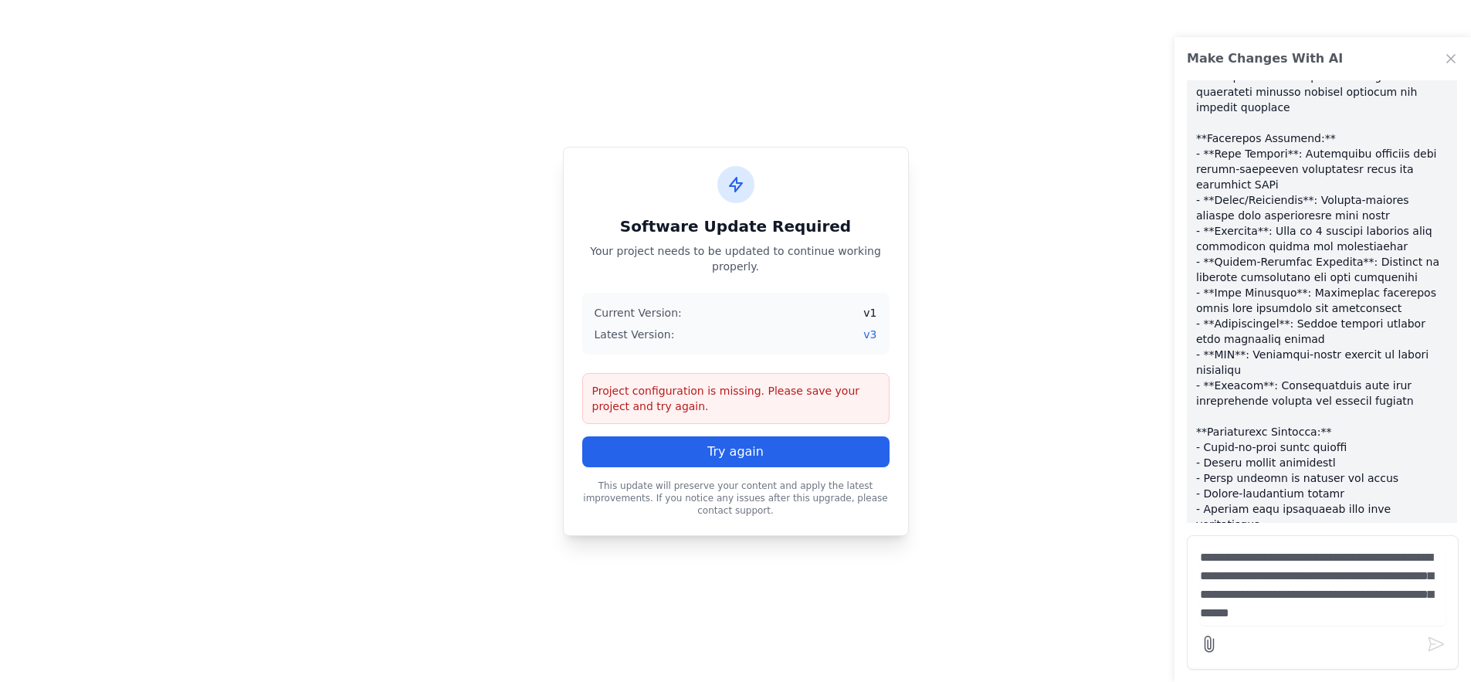
scroll to position [45, 0]
click at [743, 460] on button "Try again" at bounding box center [735, 451] width 307 height 31
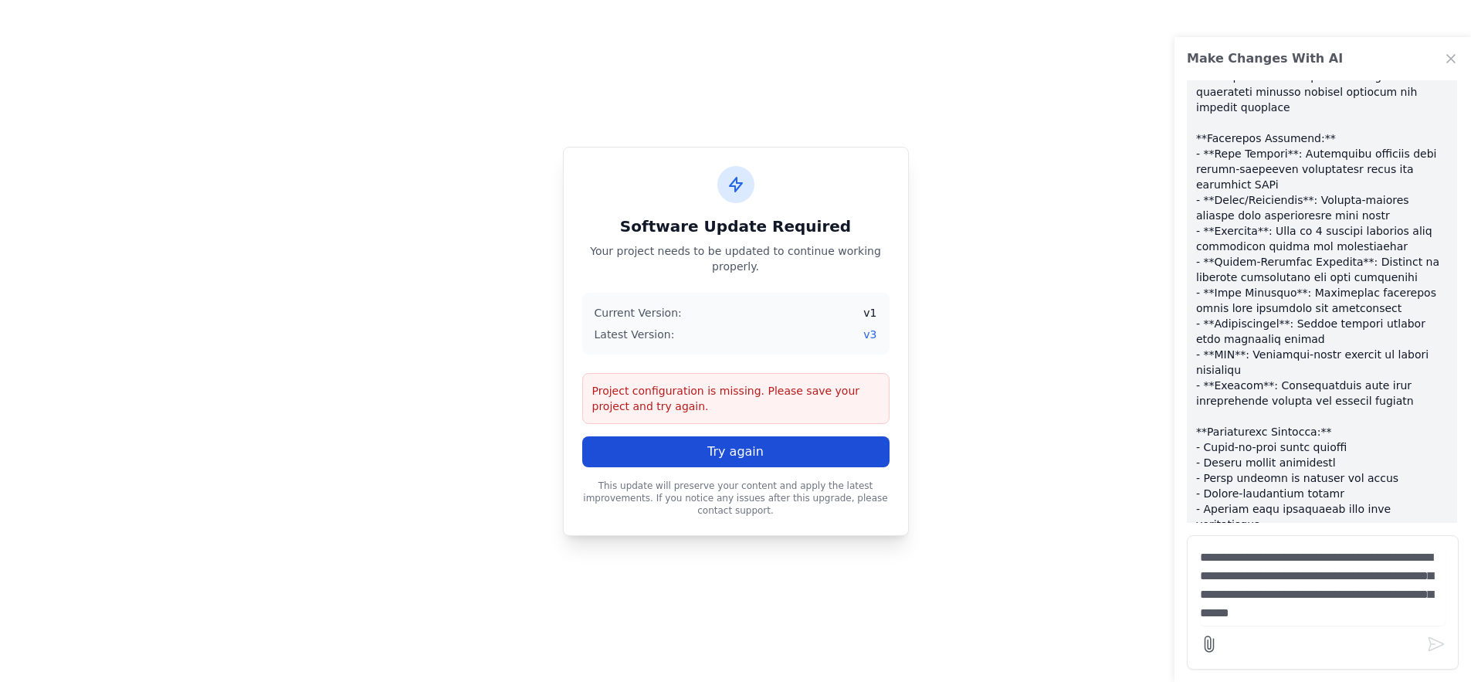
click at [743, 460] on button "Try again" at bounding box center [735, 451] width 307 height 31
click at [750, 452] on button "Try again" at bounding box center [735, 451] width 307 height 31
click at [826, 446] on button "Try again" at bounding box center [735, 451] width 307 height 31
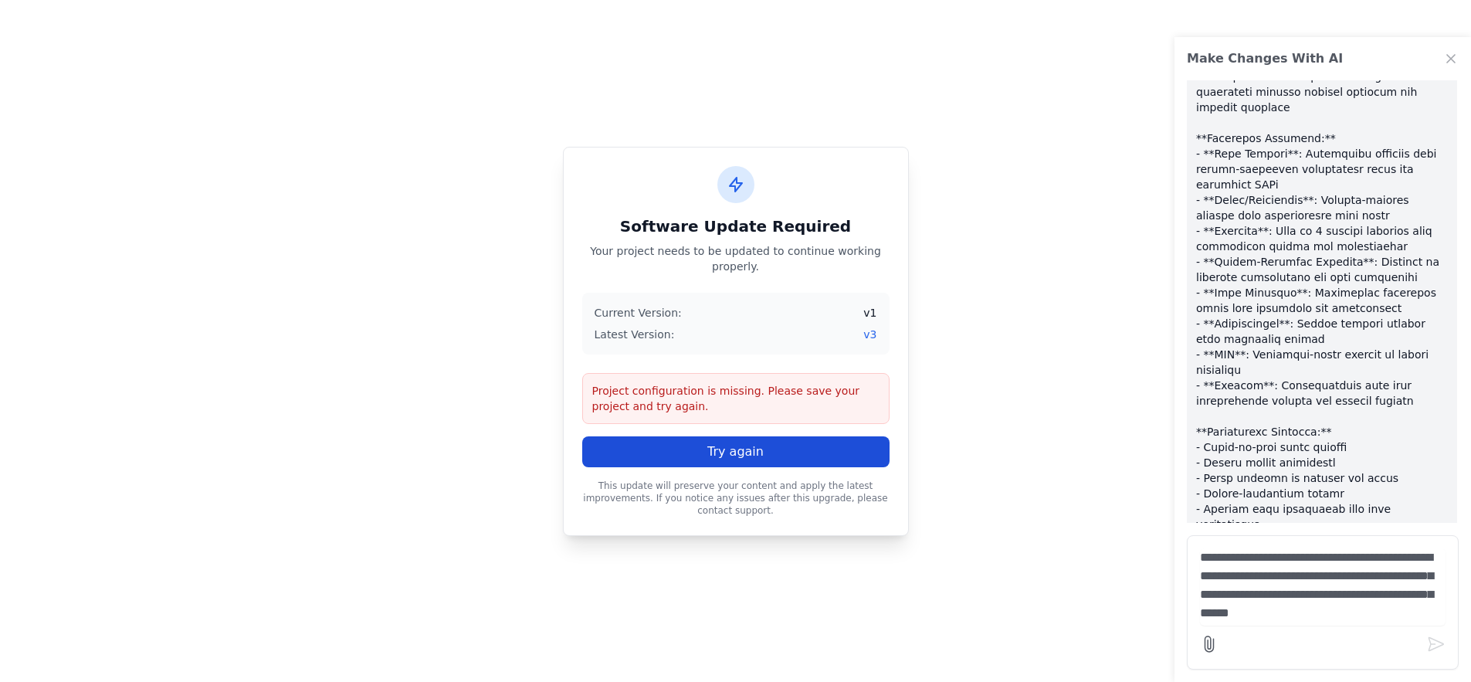
click at [826, 446] on button "Try again" at bounding box center [735, 451] width 307 height 31
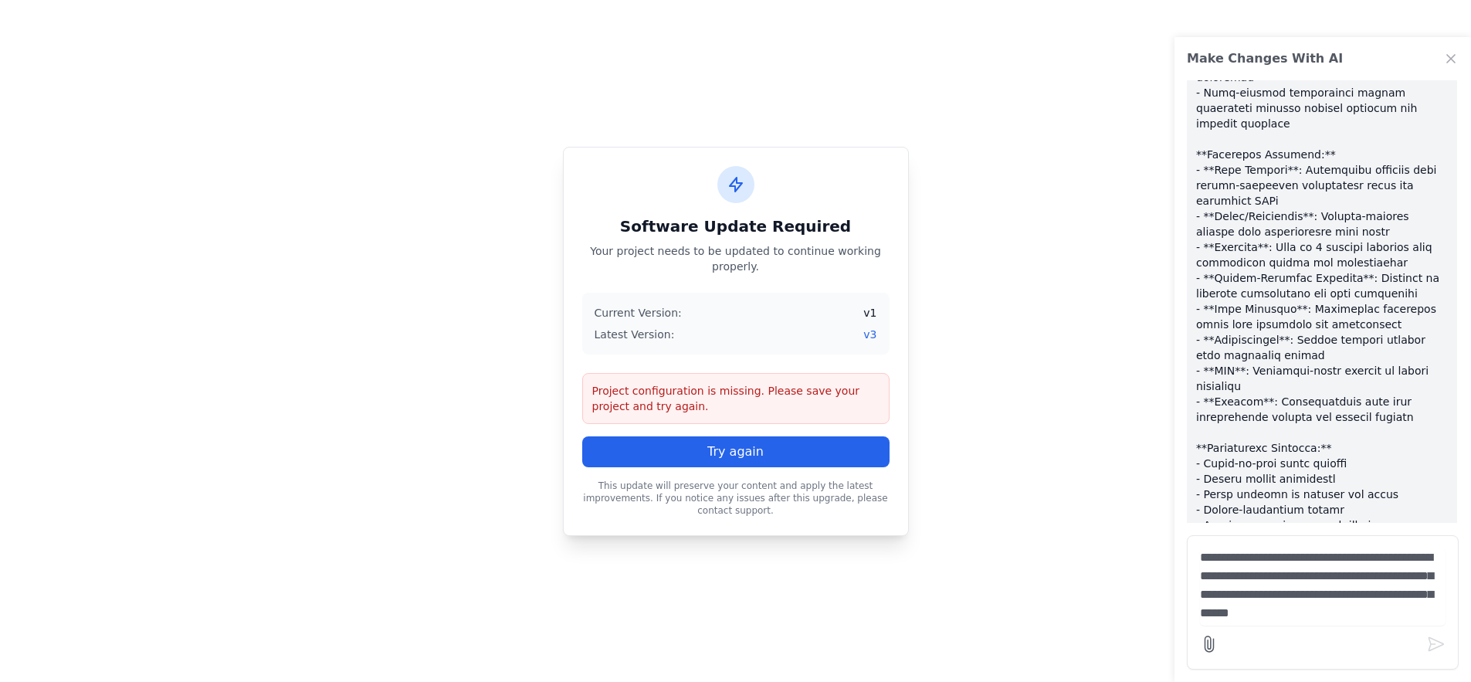
scroll to position [2779, 0]
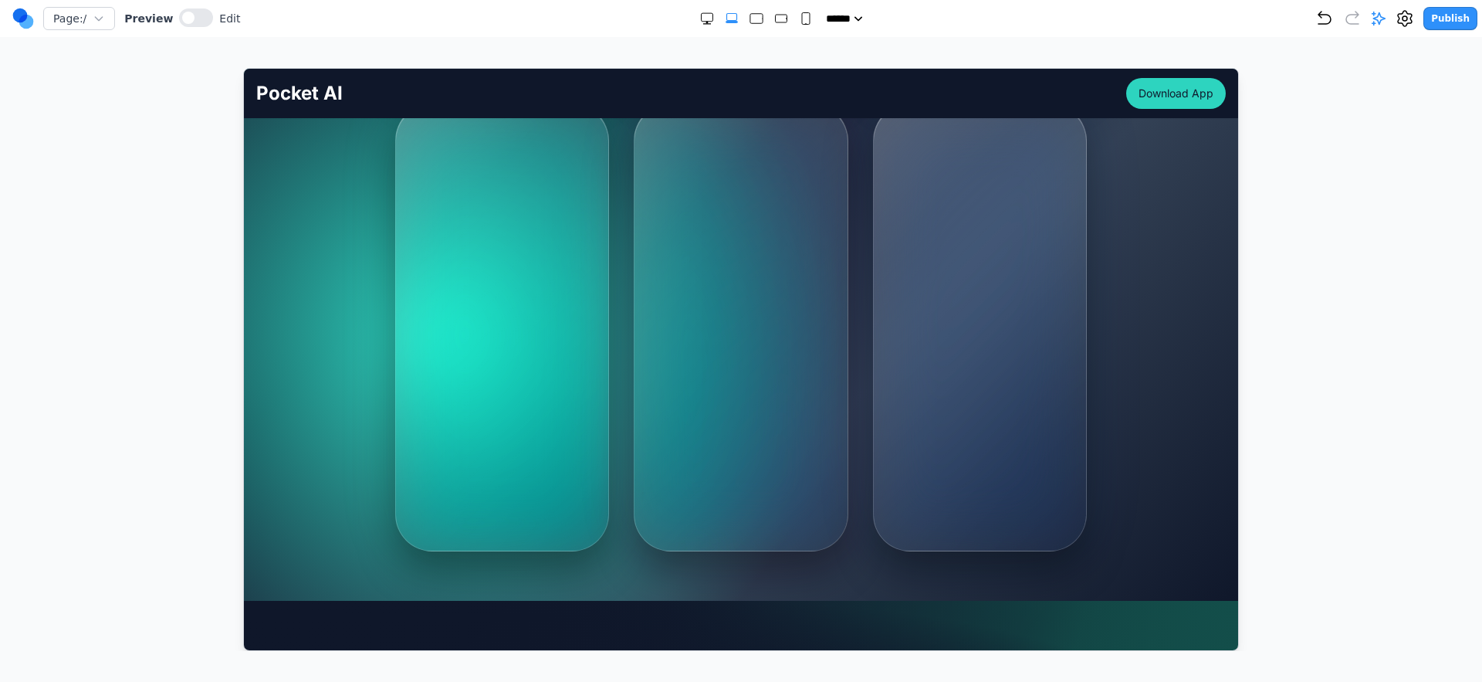
scroll to position [805, 0]
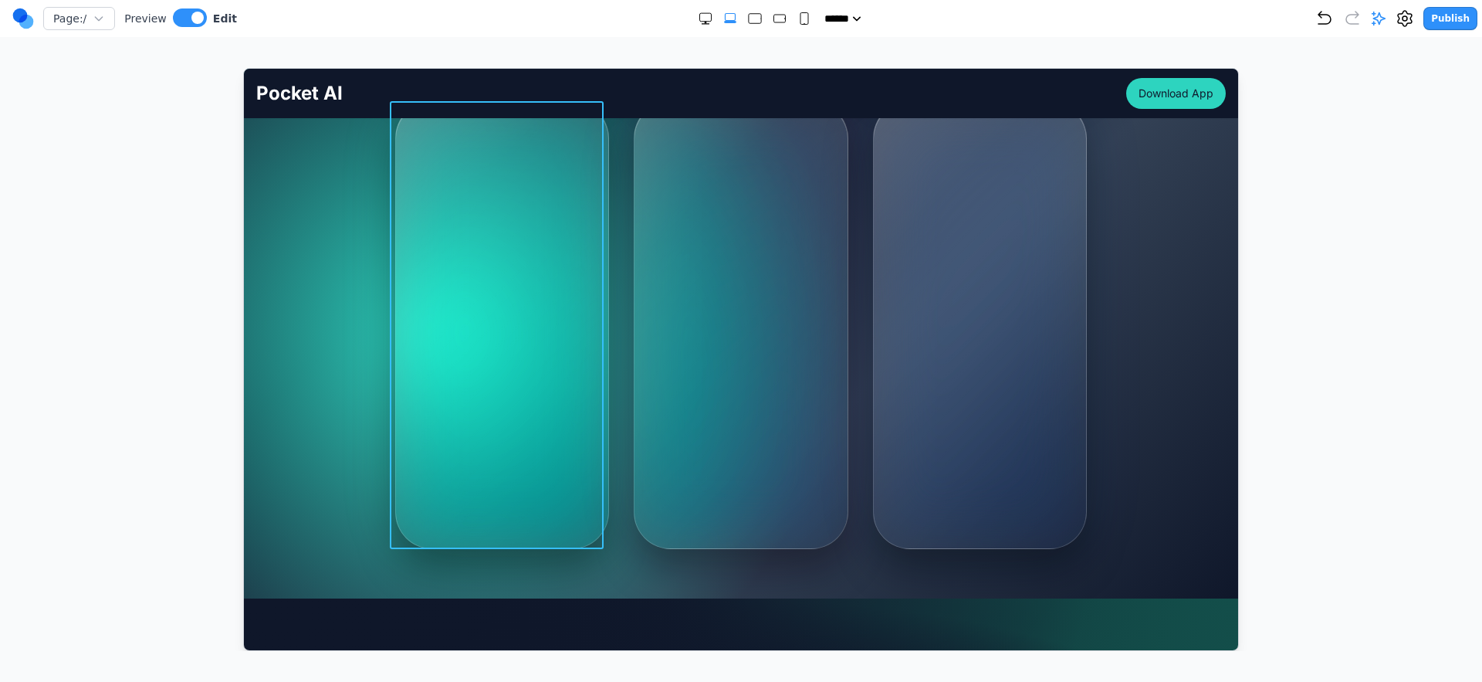
click at [513, 413] on div "MY TASKS [DATE] • 4 tasks remaining Morning Workout HIGH 7:00 AM - 8:00 AM Team…" at bounding box center [502, 324] width 214 height 448
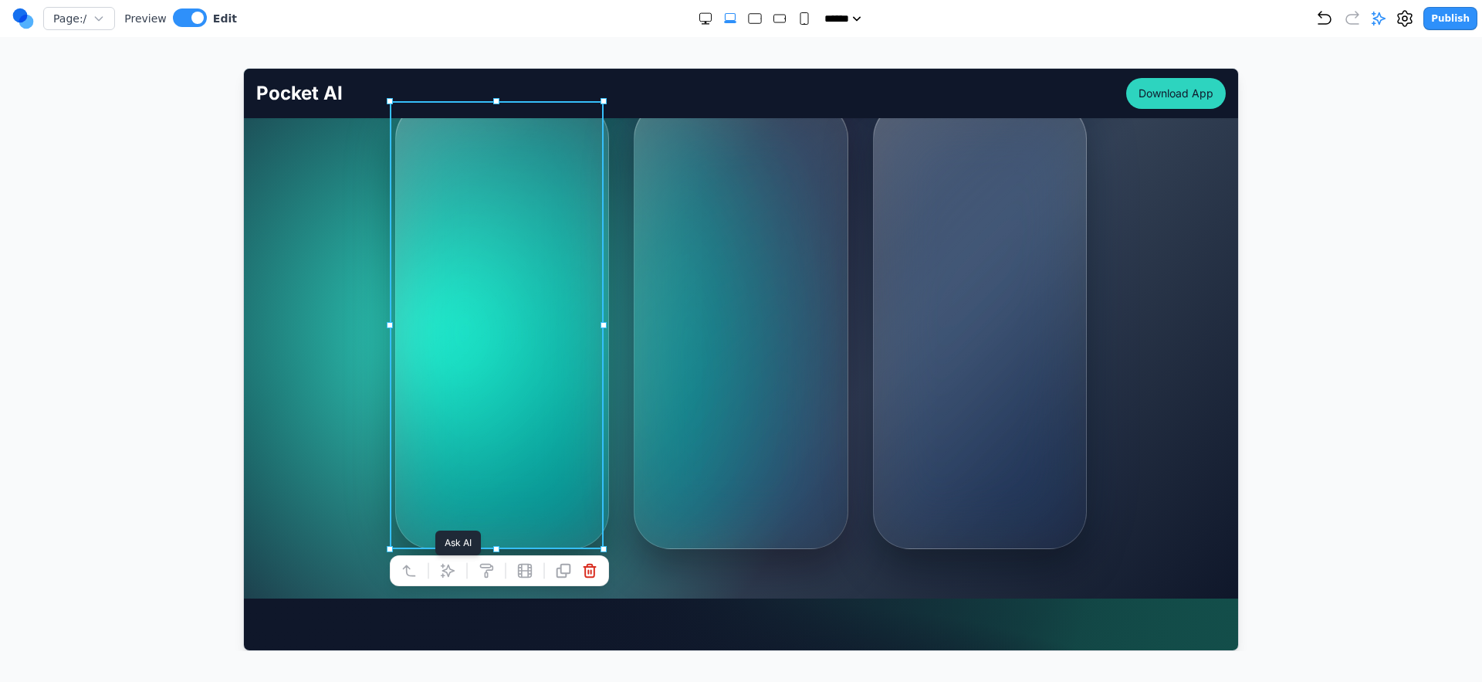
click at [445, 574] on icon at bounding box center [446, 569] width 15 height 15
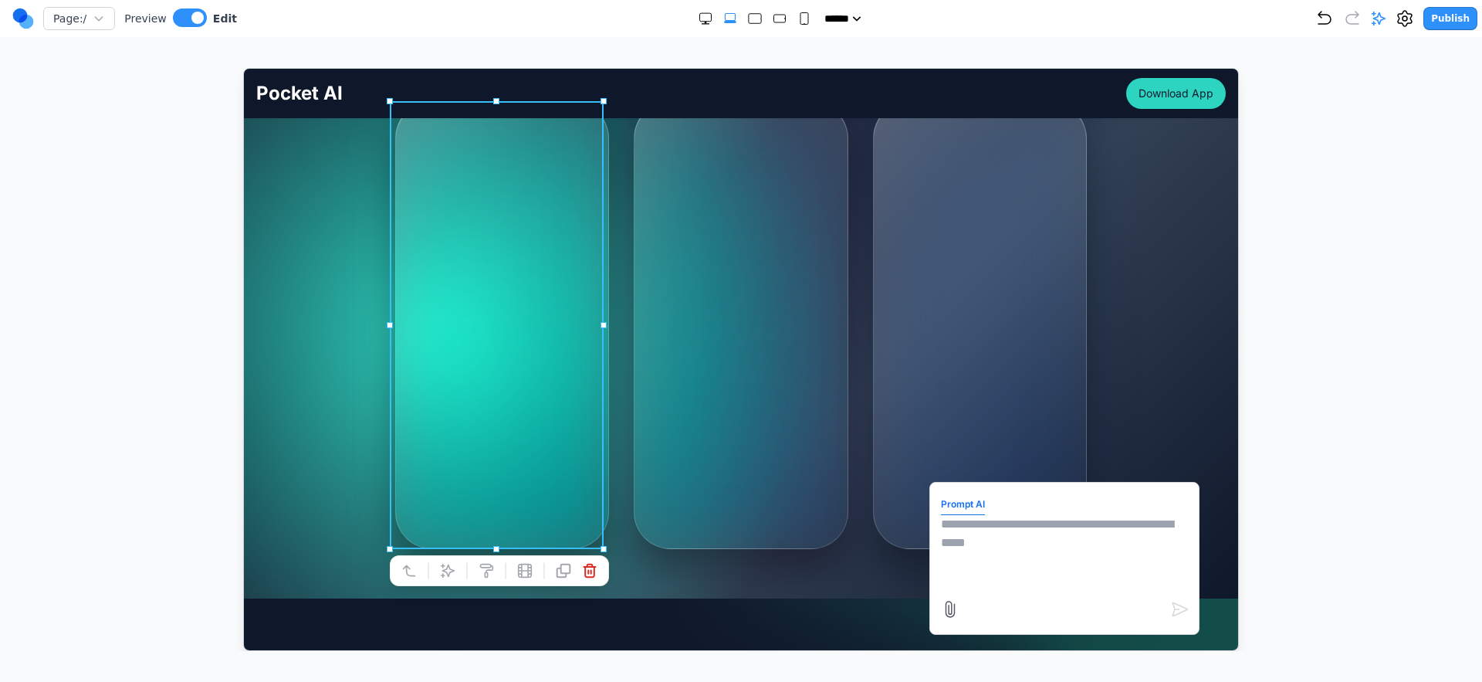
click at [1113, 510] on form "Prompt AI" at bounding box center [1063, 558] width 247 height 130
click at [1082, 541] on textarea at bounding box center [1063, 552] width 247 height 77
type textarea "**********"
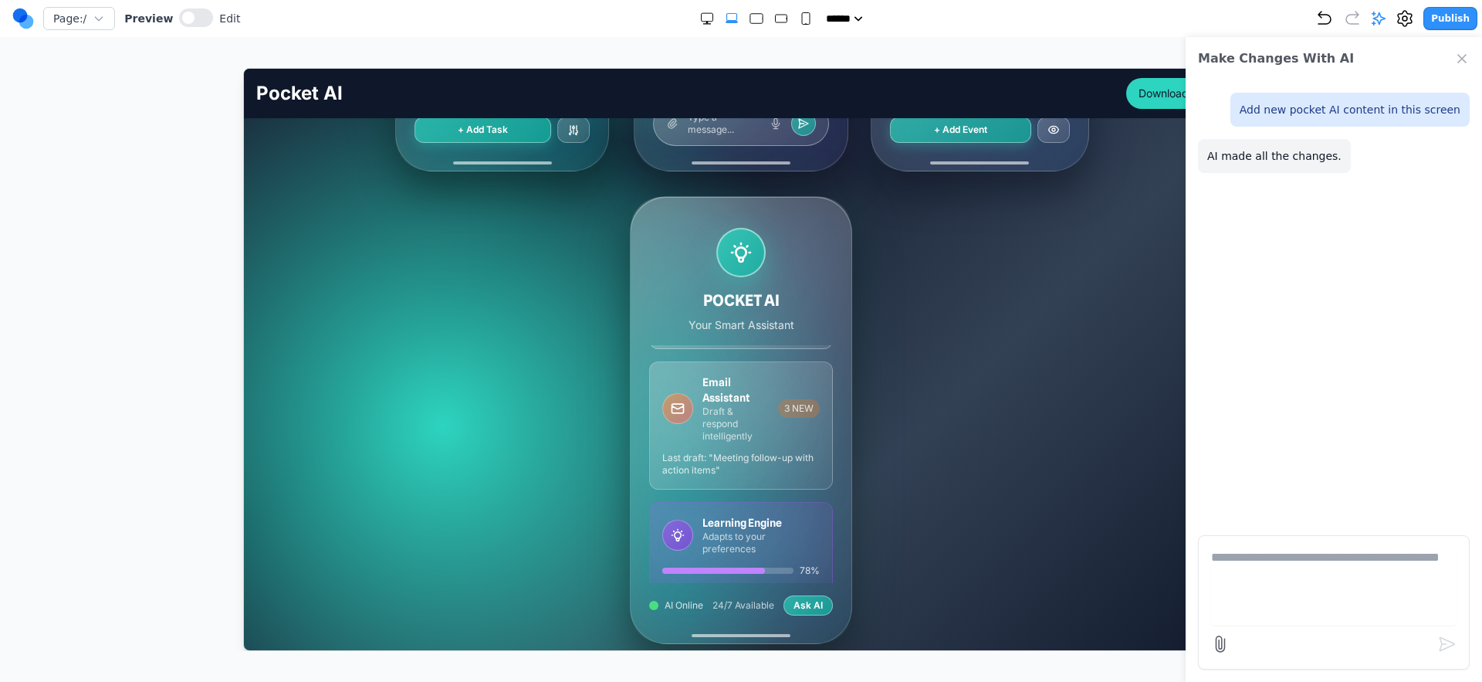
scroll to position [229, 0]
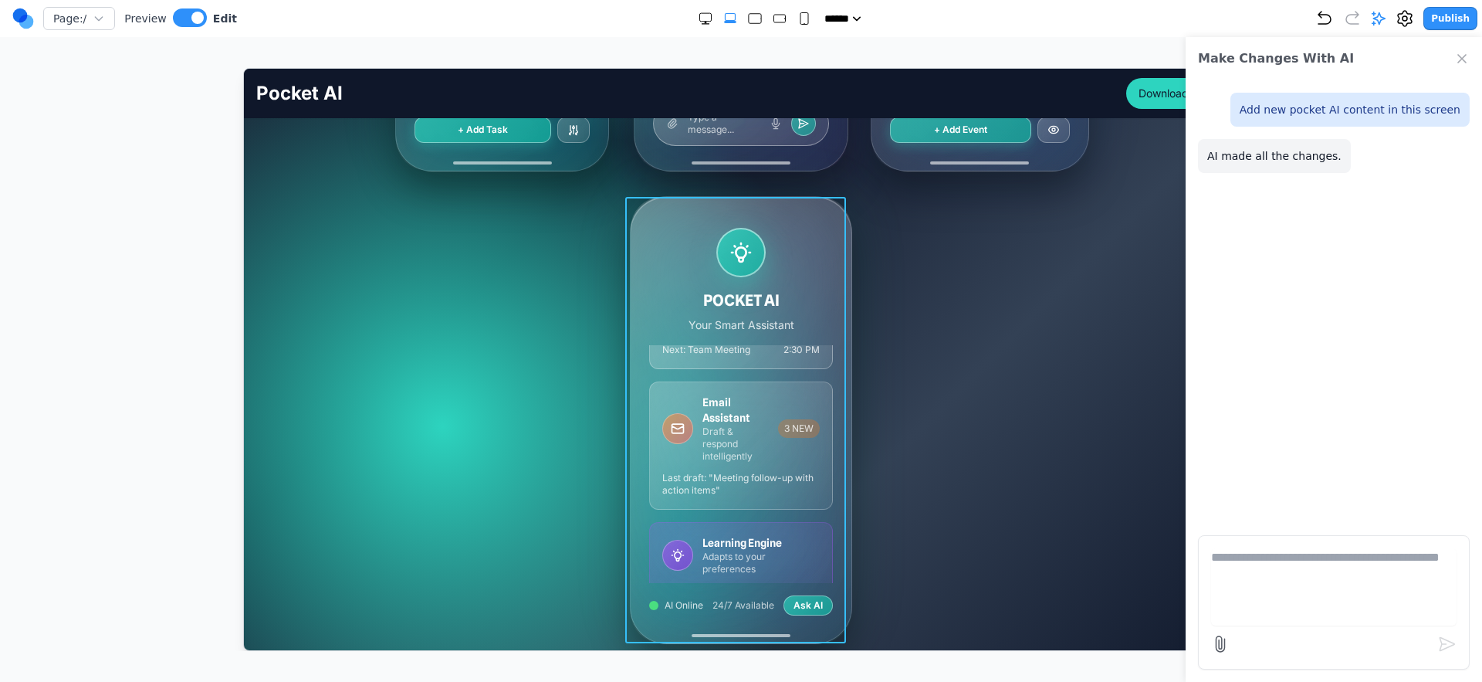
click at [831, 284] on div "POCKET AI Your Smart Assistant Voice Commands Natural conversation with AI "Hey…" at bounding box center [740, 419] width 221 height 446
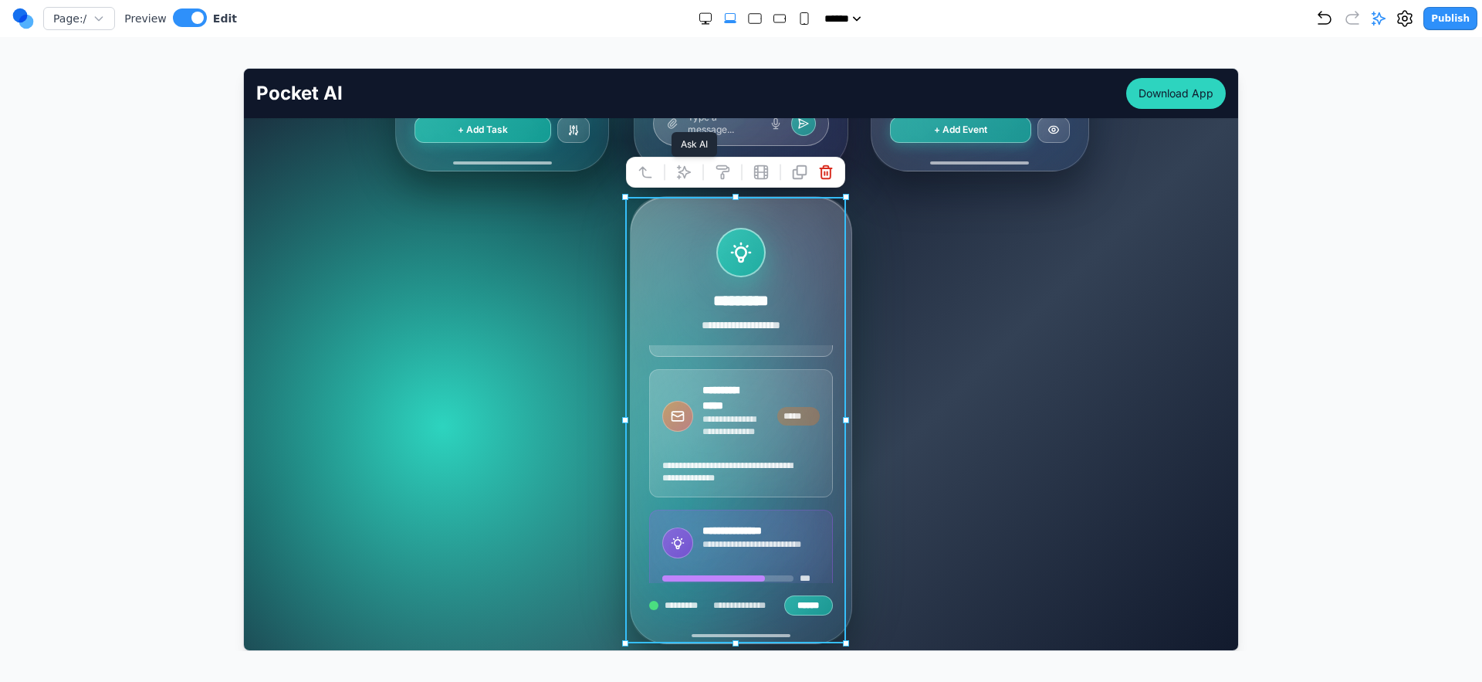
click at [677, 173] on icon at bounding box center [683, 171] width 15 height 15
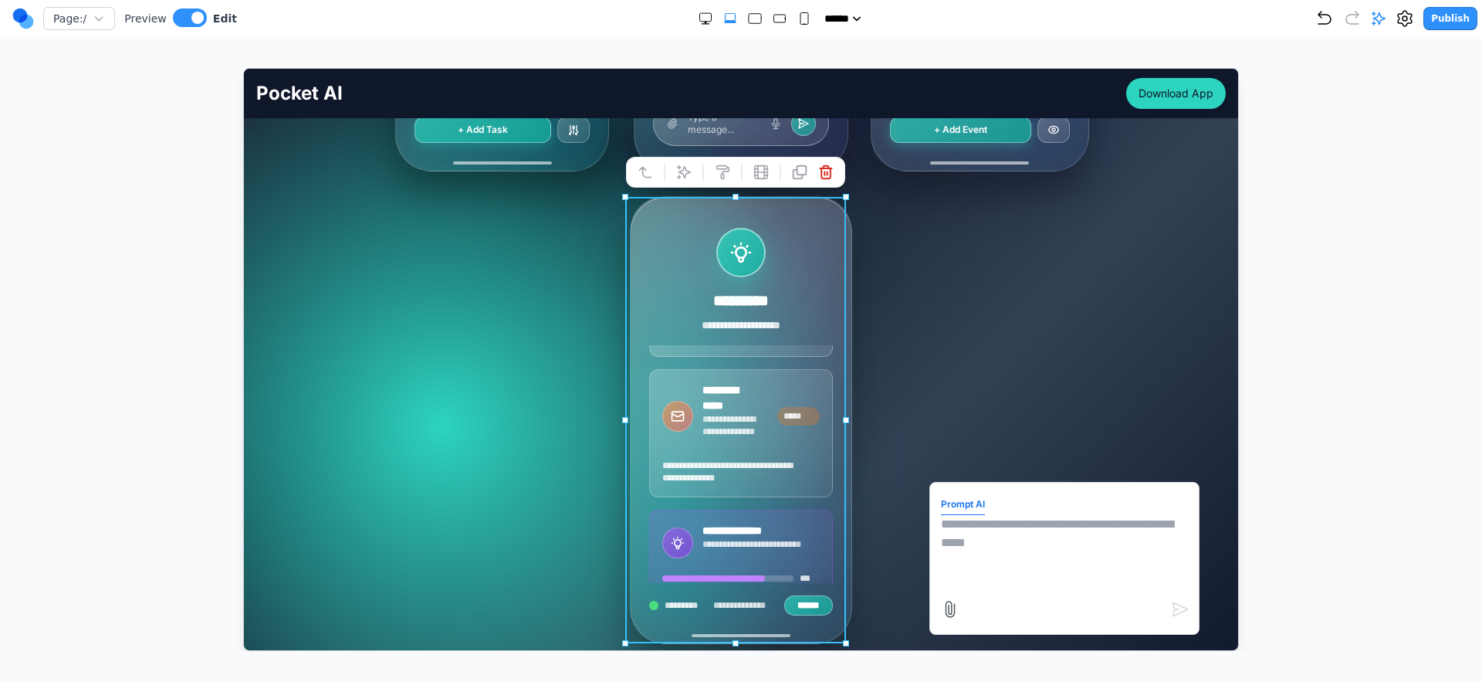
click at [1048, 534] on textarea at bounding box center [1063, 552] width 247 height 77
type textarea "**********"
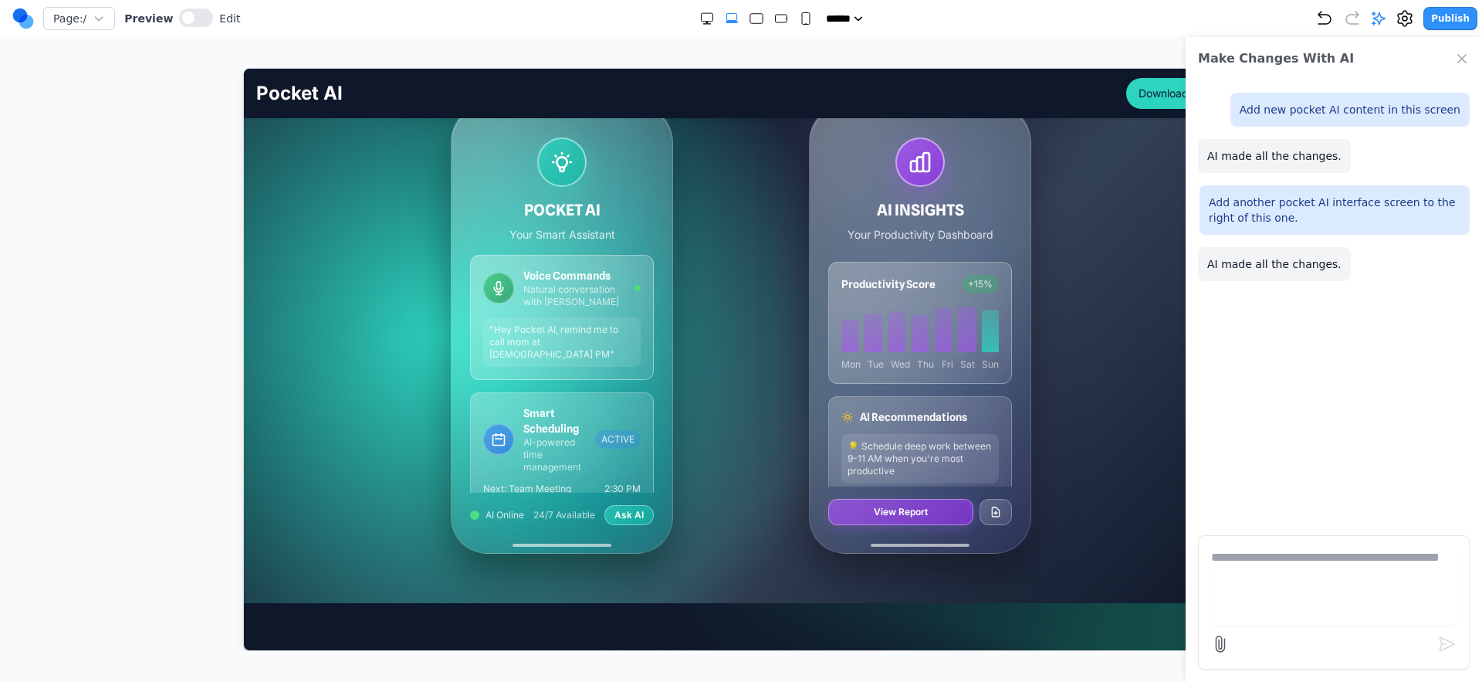
scroll to position [0, 0]
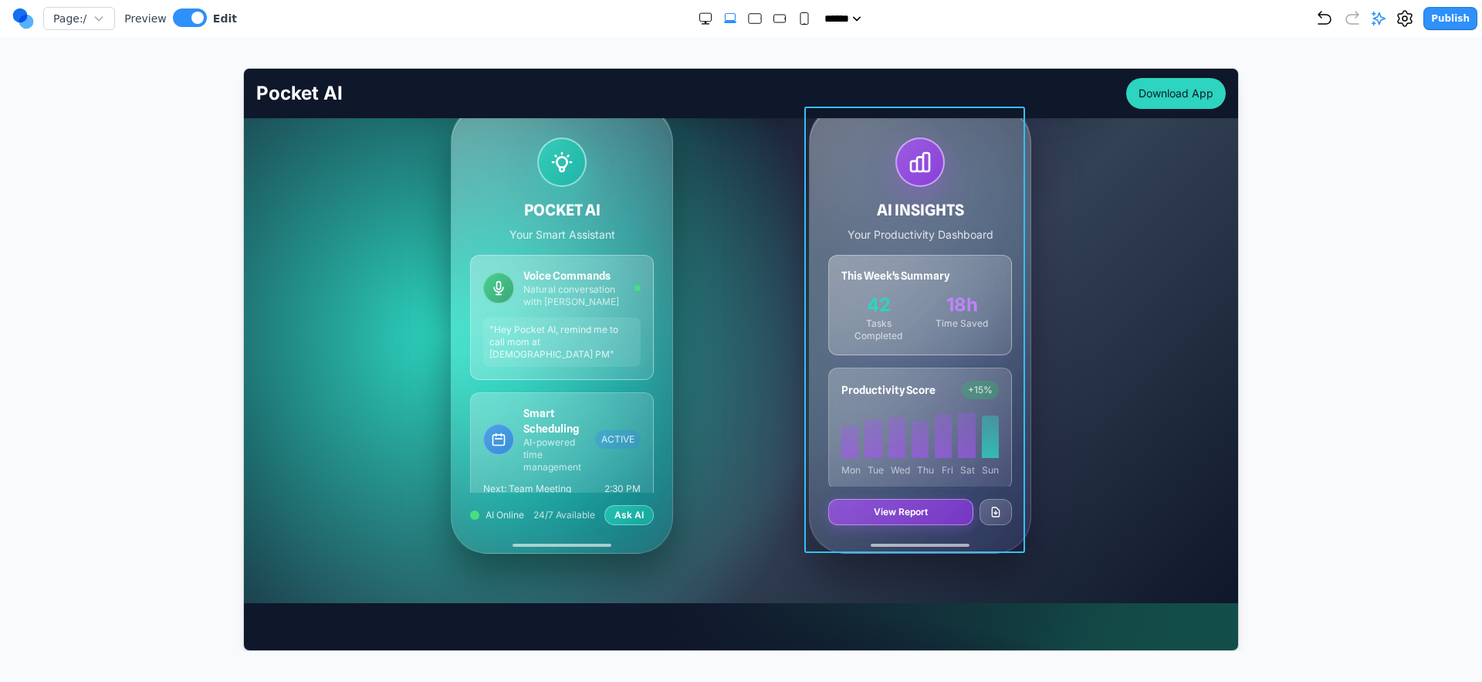
click at [1011, 158] on div "AI INSIGHTS Your Productivity Dashboard This Week's Summary 42 Tasks Completed …" at bounding box center [919, 329] width 221 height 446
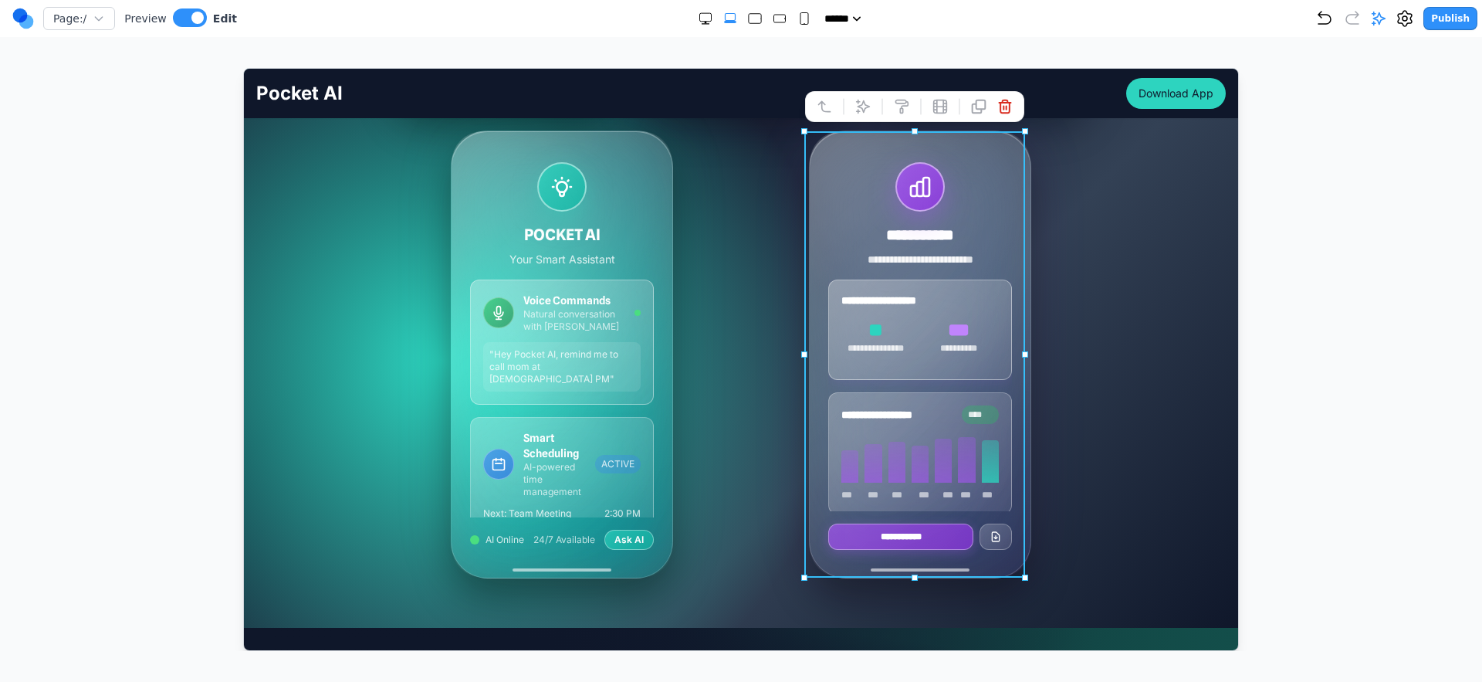
scroll to position [773, 0]
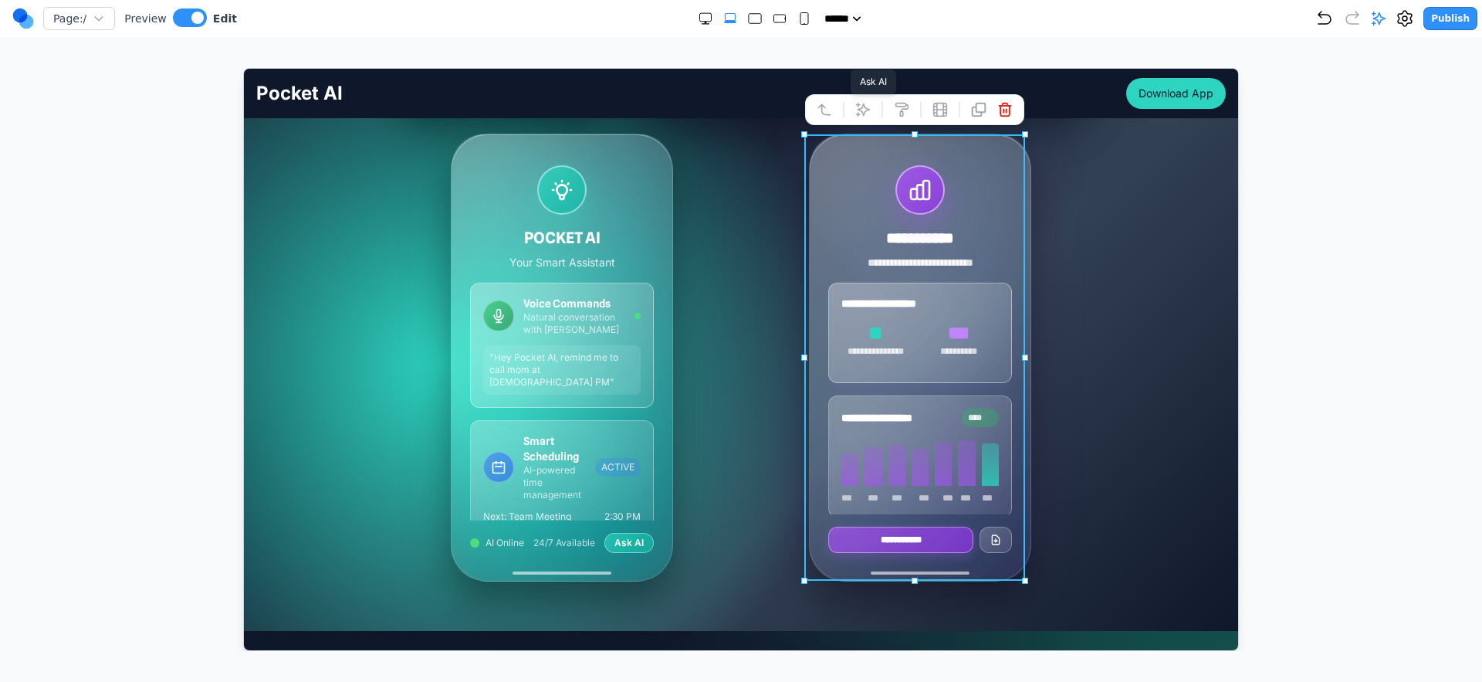
click at [861, 110] on icon at bounding box center [861, 108] width 13 height 13
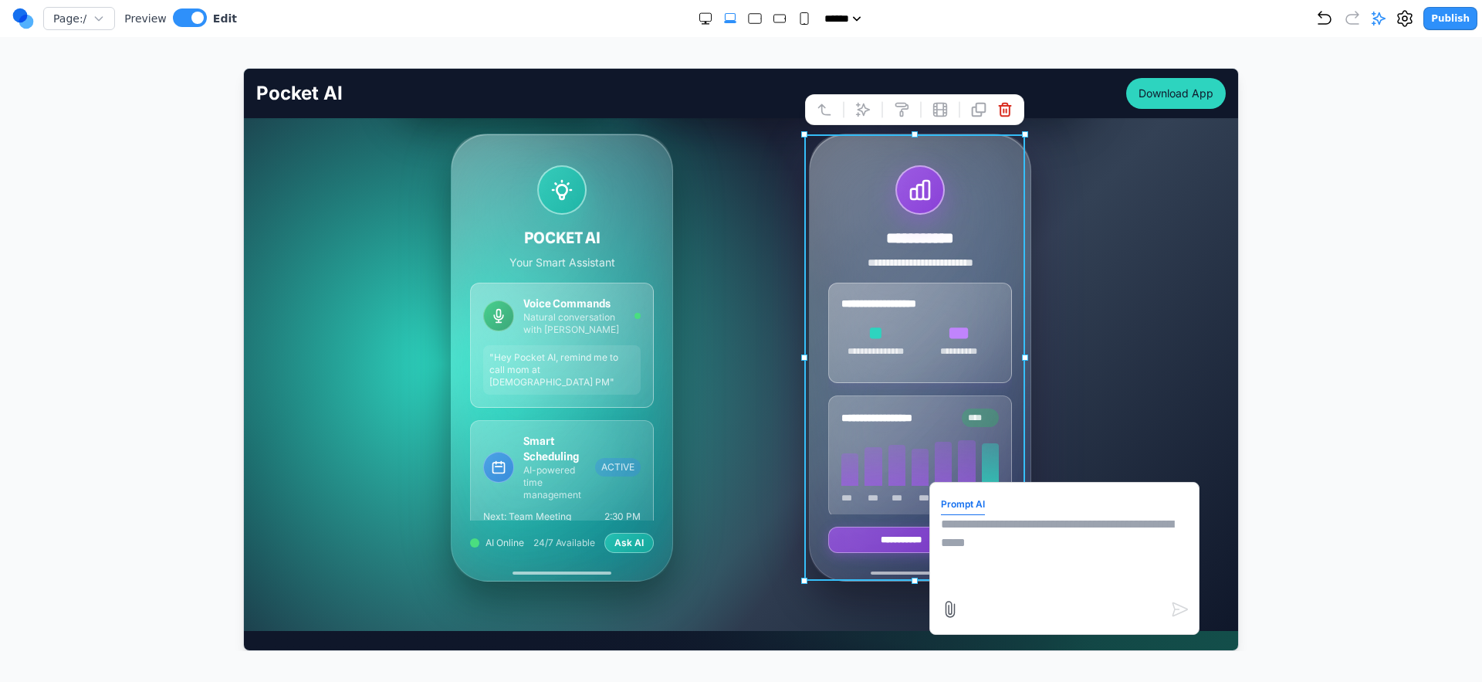
click at [975, 547] on textarea at bounding box center [1063, 552] width 247 height 77
click at [1137, 523] on textarea "**********" at bounding box center [1063, 552] width 247 height 77
type textarea "**********"
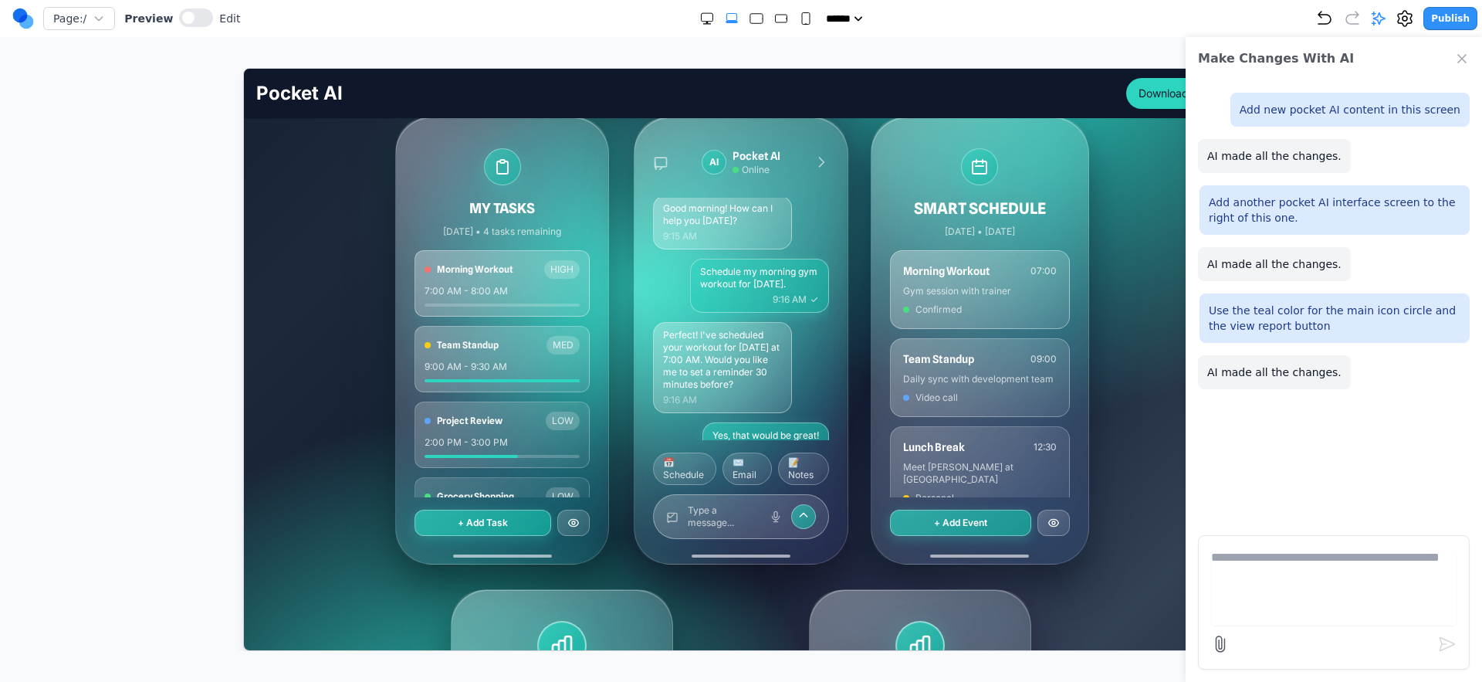
scroll to position [3, 0]
click at [1467, 52] on icon "Close Chat" at bounding box center [1462, 58] width 15 height 15
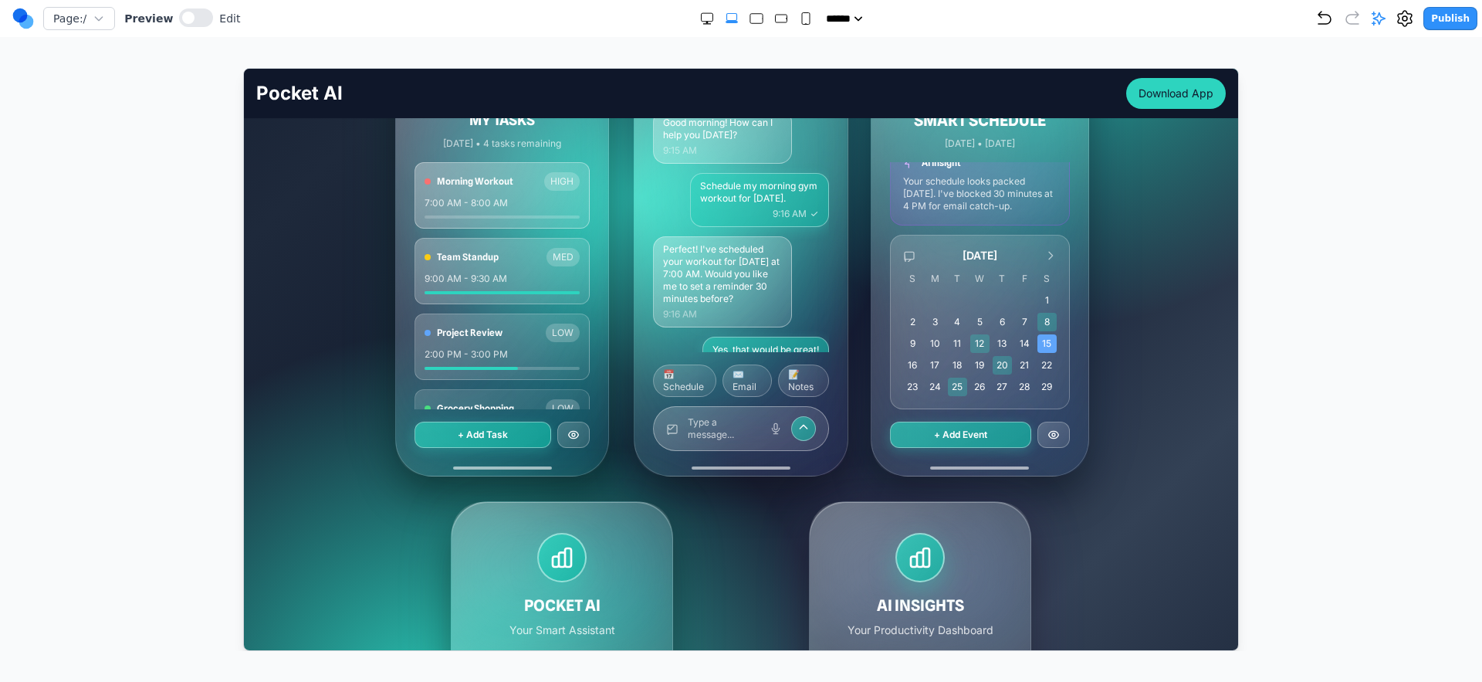
scroll to position [261, 0]
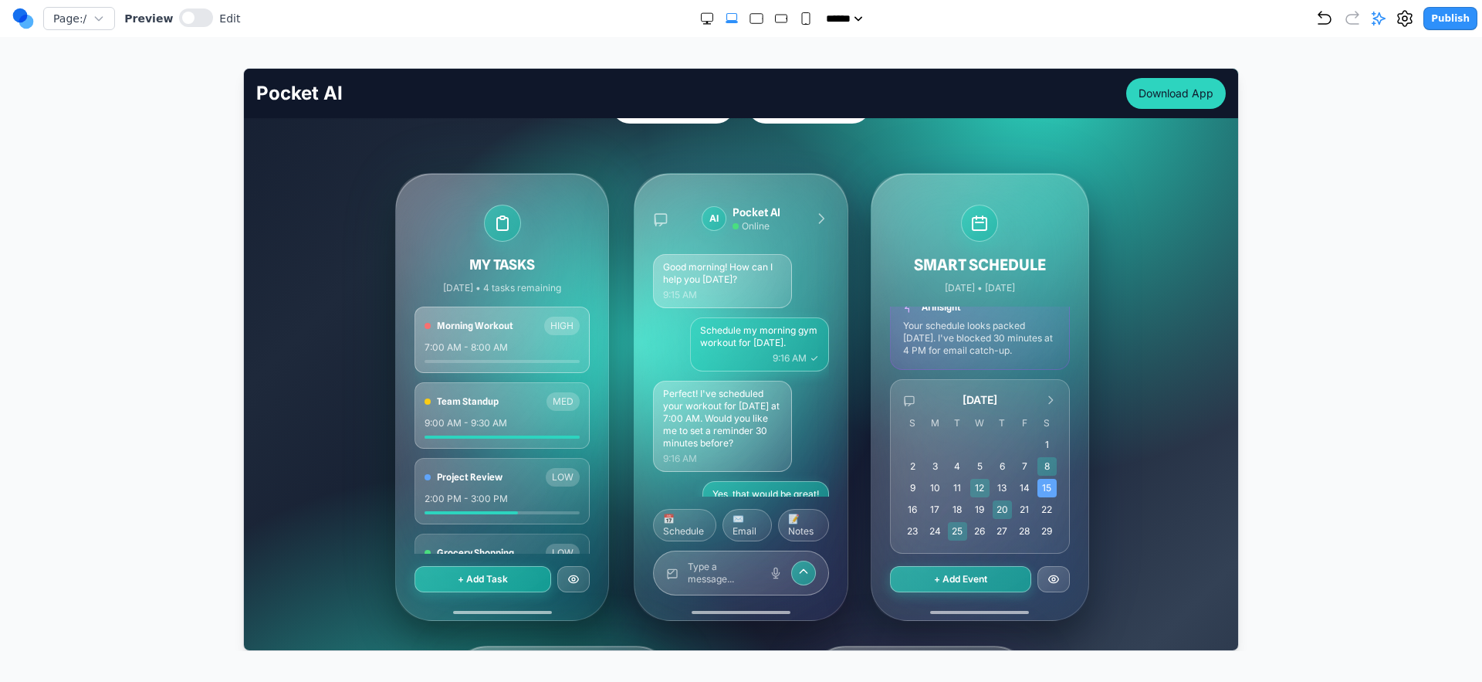
drag, startPoint x: 164, startPoint y: 15, endPoint x: 171, endPoint y: 19, distance: 8.3
click at [168, 17] on div "Preview Edit" at bounding box center [182, 18] width 116 height 21
click at [182, 21] on span at bounding box center [188, 18] width 12 height 12
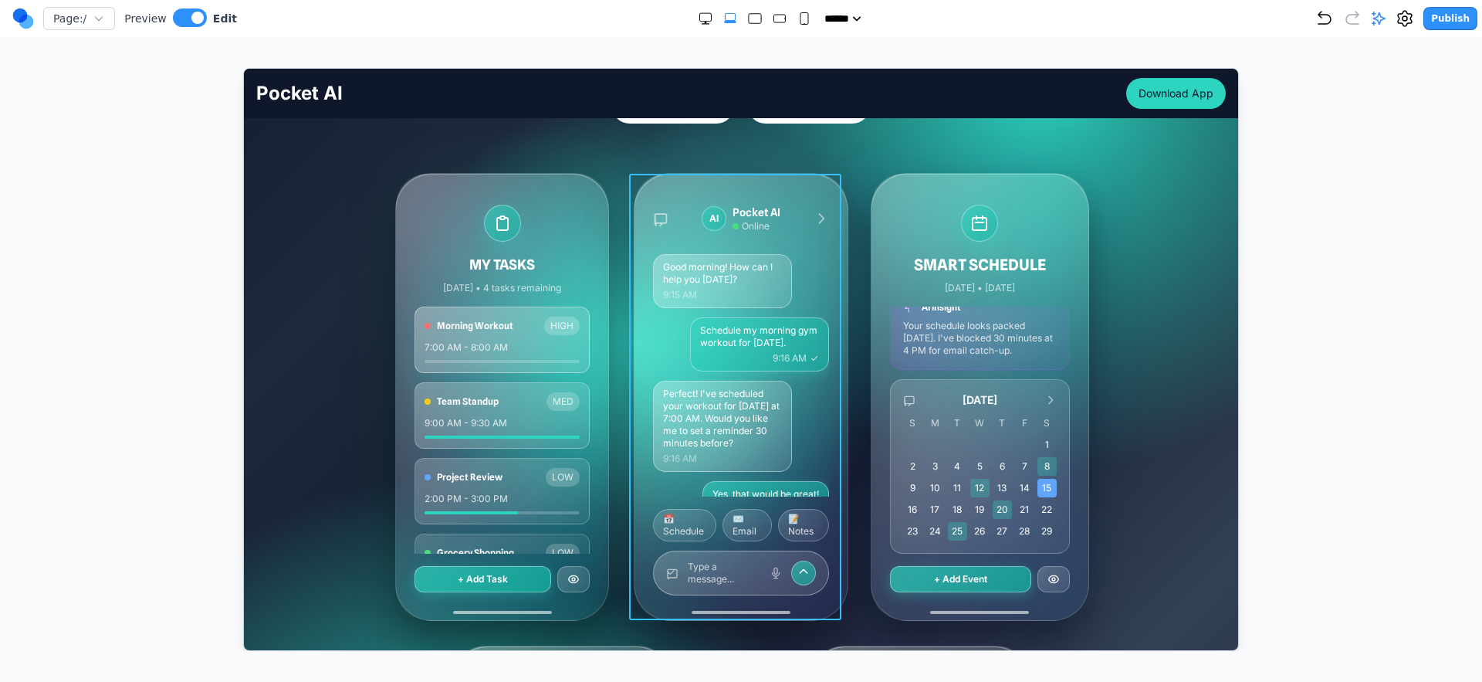
click at [685, 184] on div "AI Pocket AI Online Good morning! How can I help you [DATE]? 9:15 AM Schedule m…" at bounding box center [740, 396] width 212 height 446
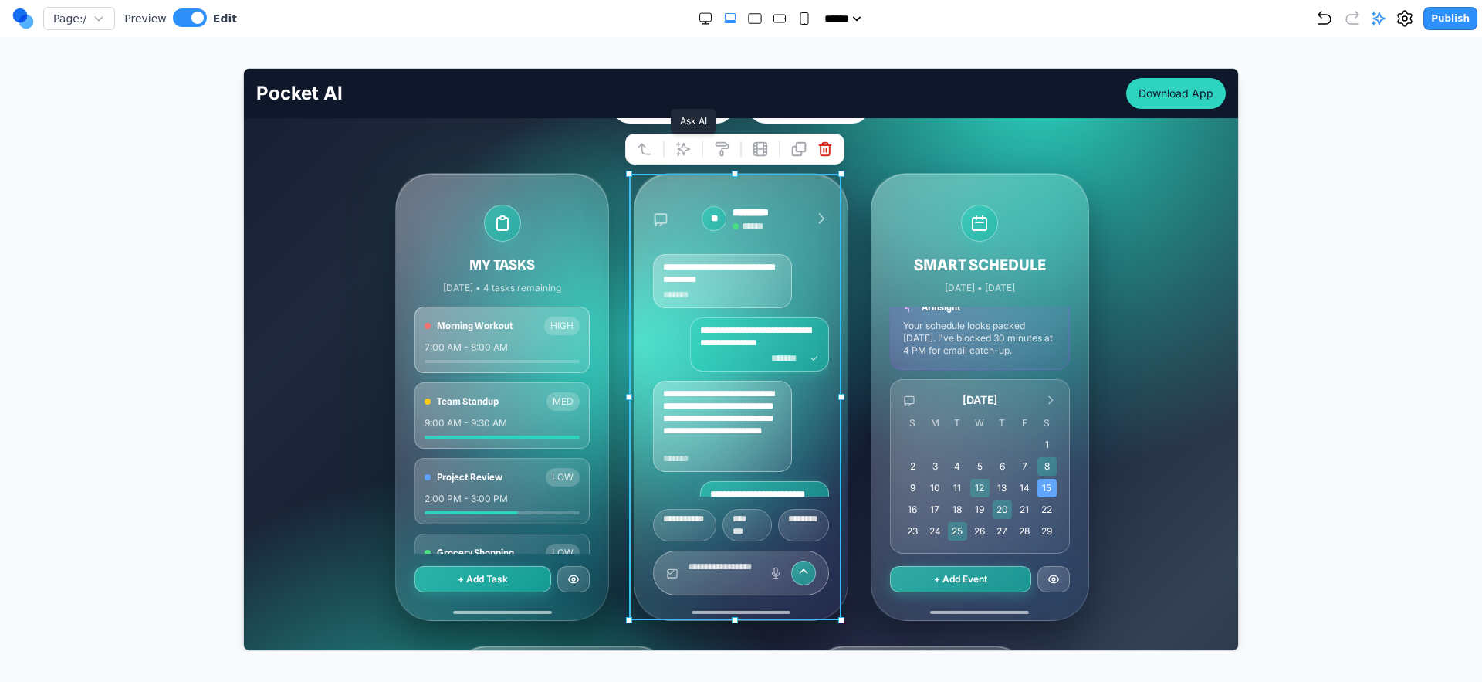
click at [676, 147] on icon at bounding box center [682, 148] width 15 height 15
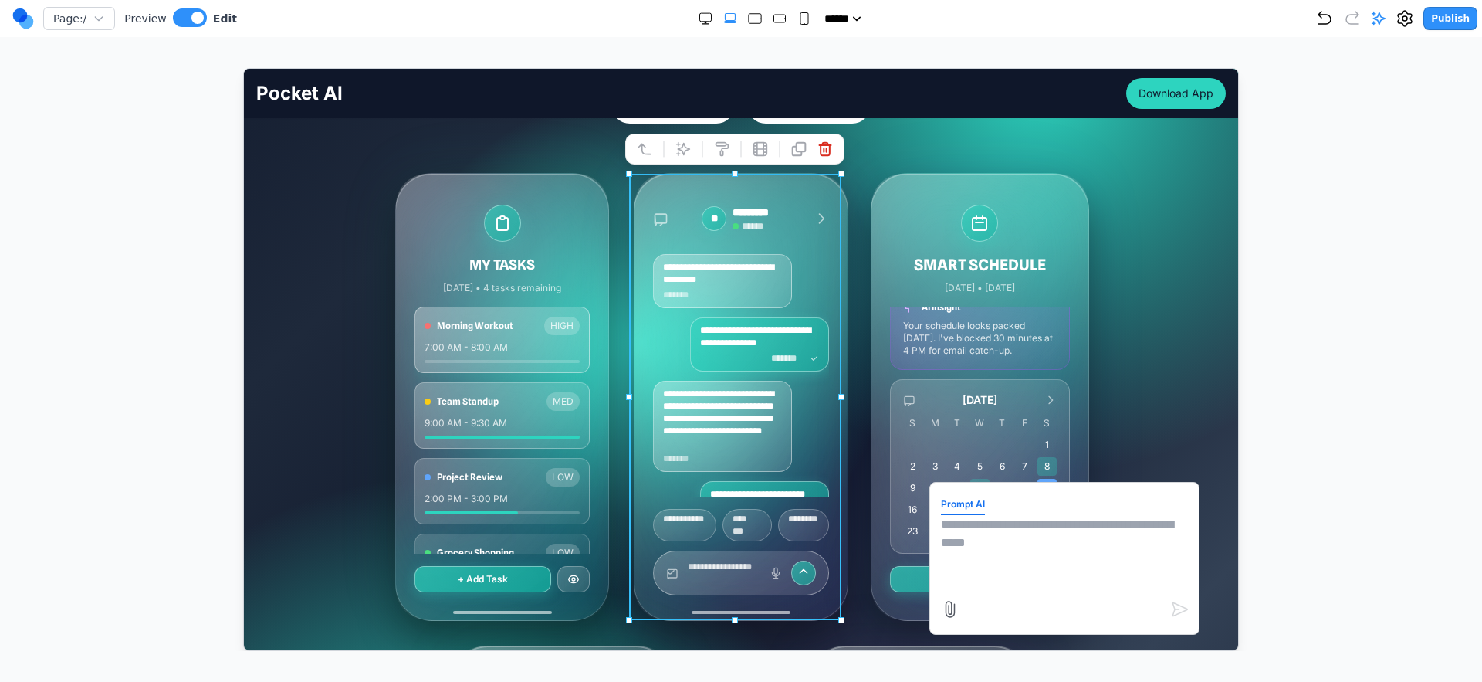
click at [1013, 564] on textarea at bounding box center [1063, 552] width 247 height 77
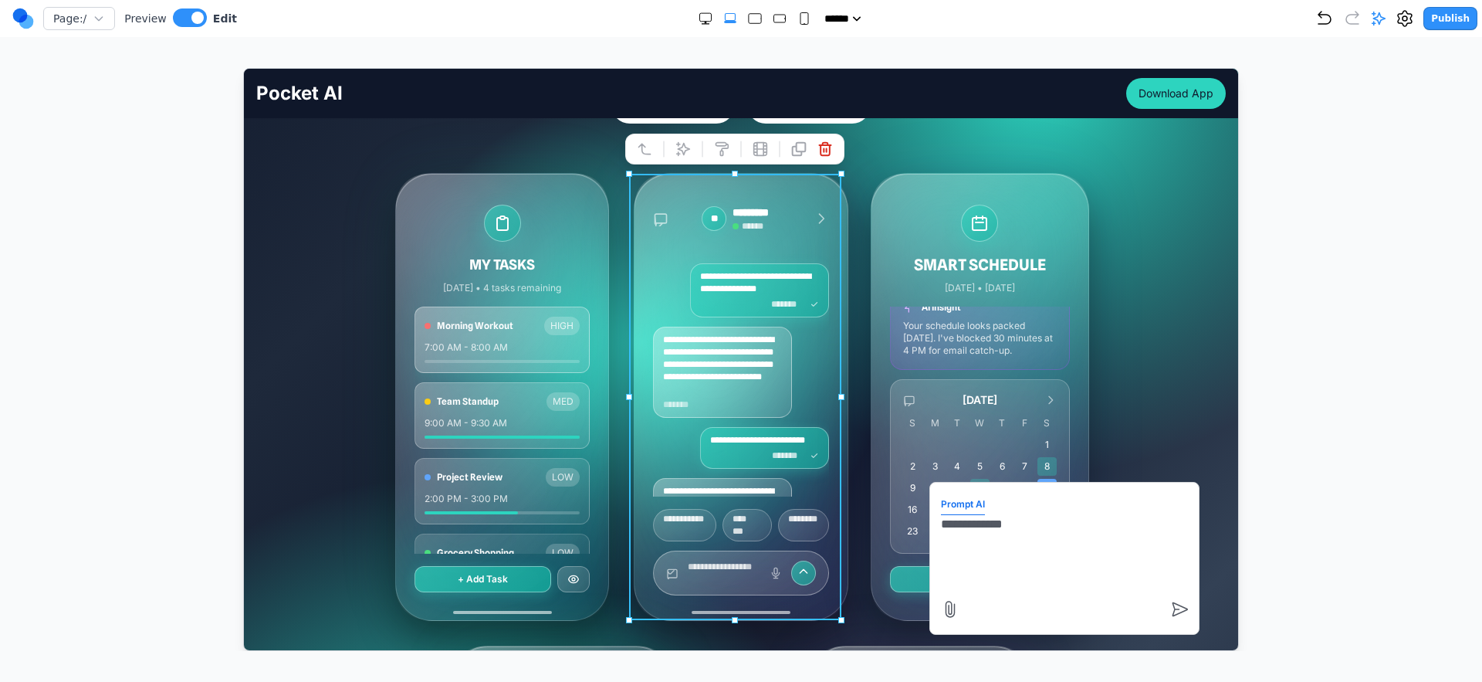
scroll to position [0, 0]
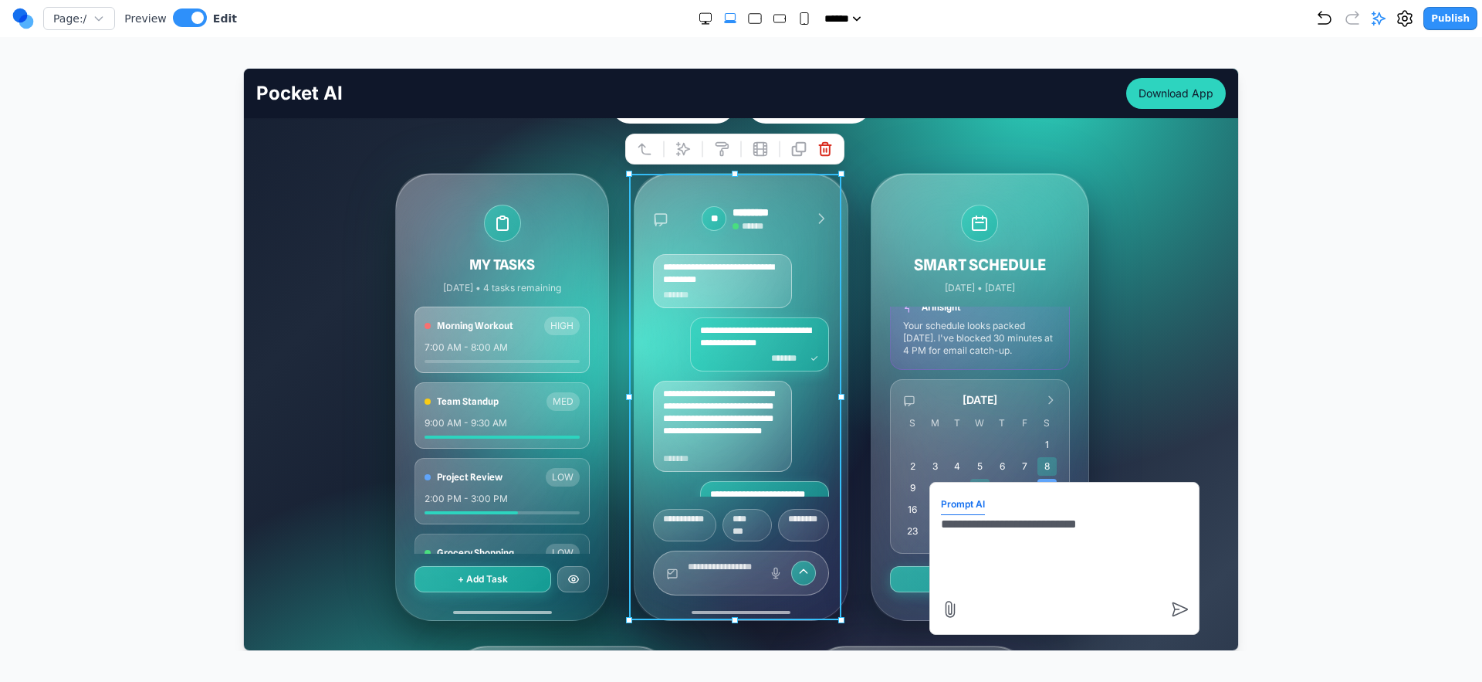
type textarea "**********"
click at [1309, 365] on div at bounding box center [741, 359] width 1421 height 583
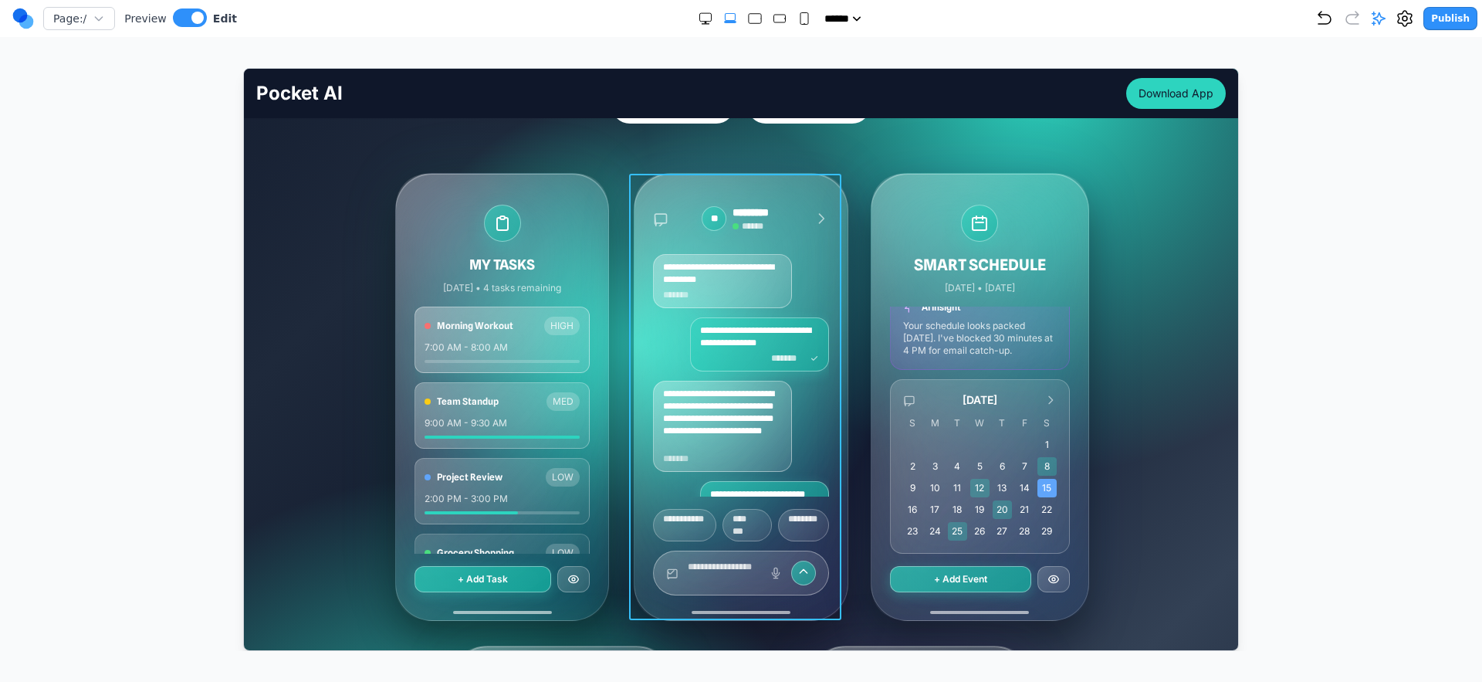
click at [643, 218] on div "**********" at bounding box center [740, 396] width 212 height 446
click at [662, 214] on div "** ********* ******" at bounding box center [739, 218] width 175 height 28
drag, startPoint x: 940, startPoint y: 140, endPoint x: 709, endPoint y: 189, distance: 236.8
click at [937, 142] on div "**********" at bounding box center [740, 517] width 994 height 1199
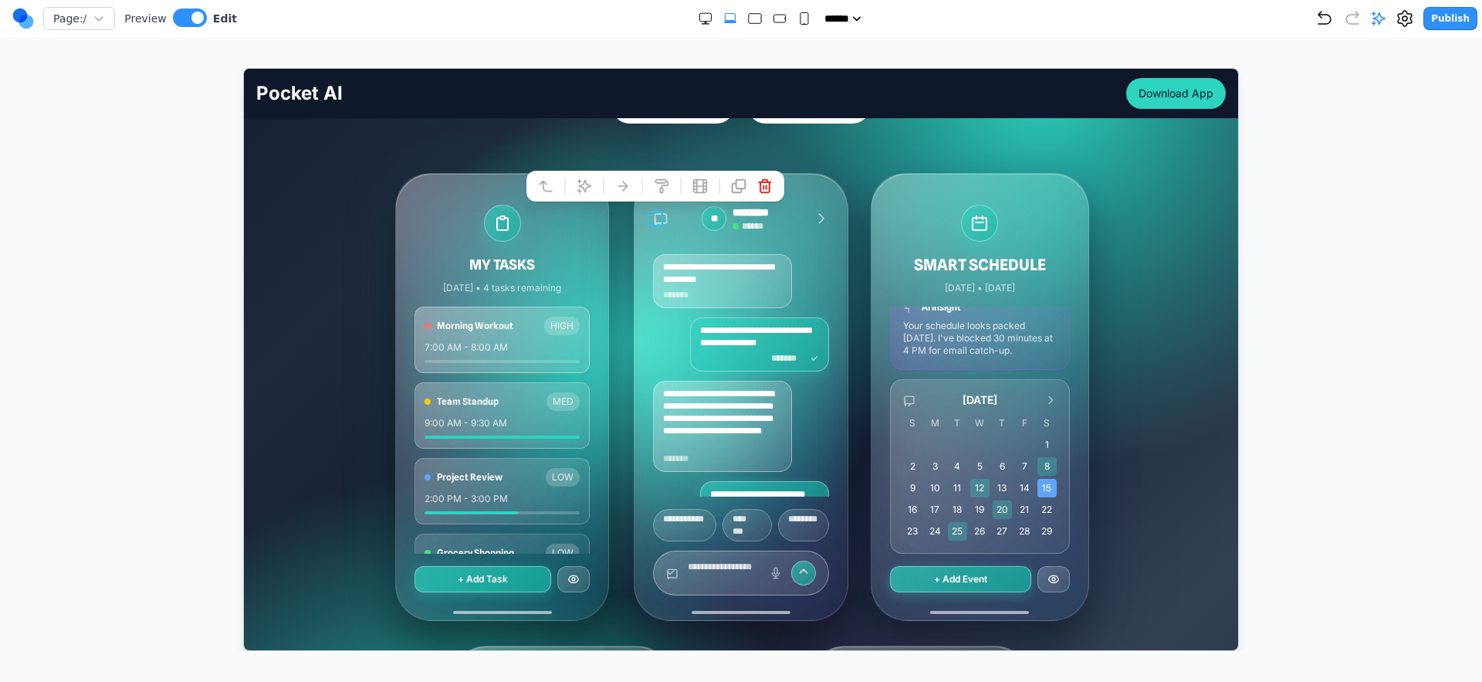
click at [655, 220] on icon at bounding box center [659, 217] width 15 height 15
click at [907, 157] on div "**********" at bounding box center [740, 517] width 994 height 1199
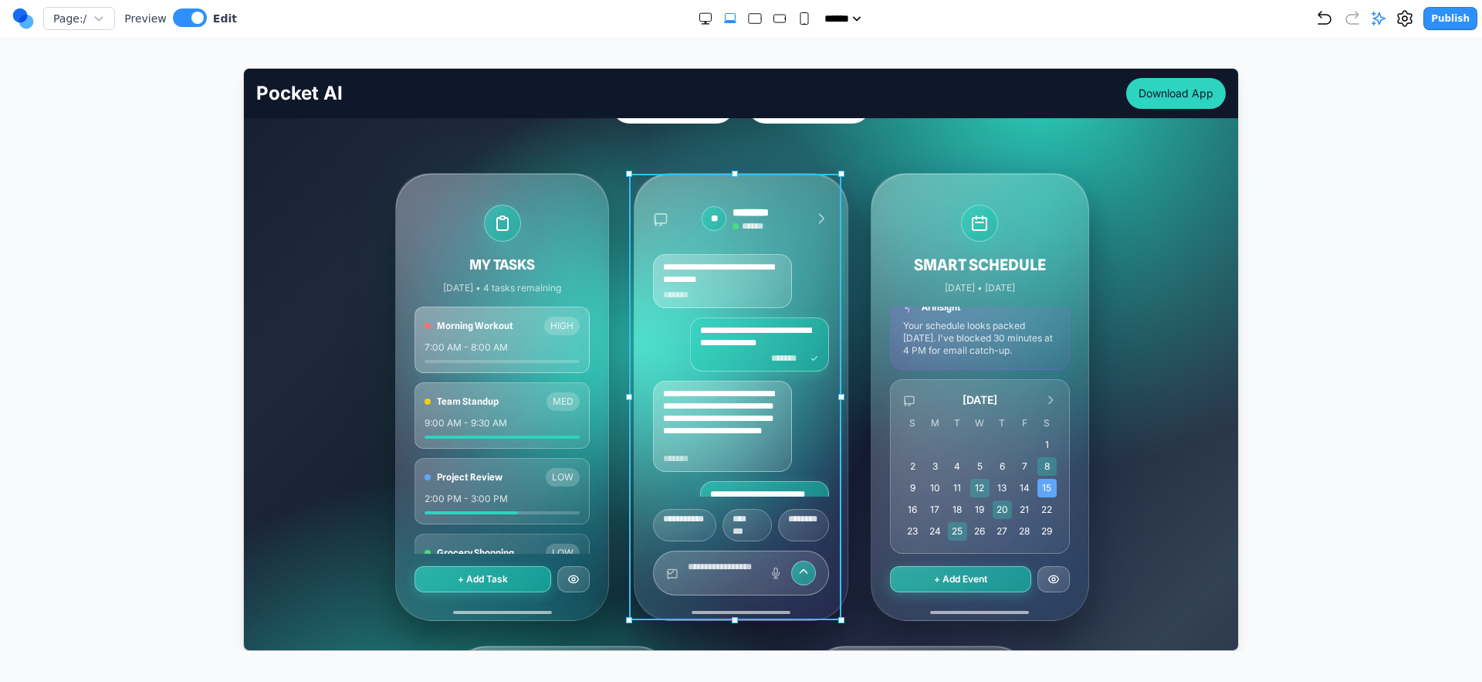
click at [799, 188] on div "**********" at bounding box center [740, 396] width 212 height 446
click at [699, 144] on div at bounding box center [701, 148] width 11 height 26
drag, startPoint x: 691, startPoint y: 147, endPoint x: 698, endPoint y: 157, distance: 12.8
click at [691, 148] on button at bounding box center [682, 148] width 25 height 25
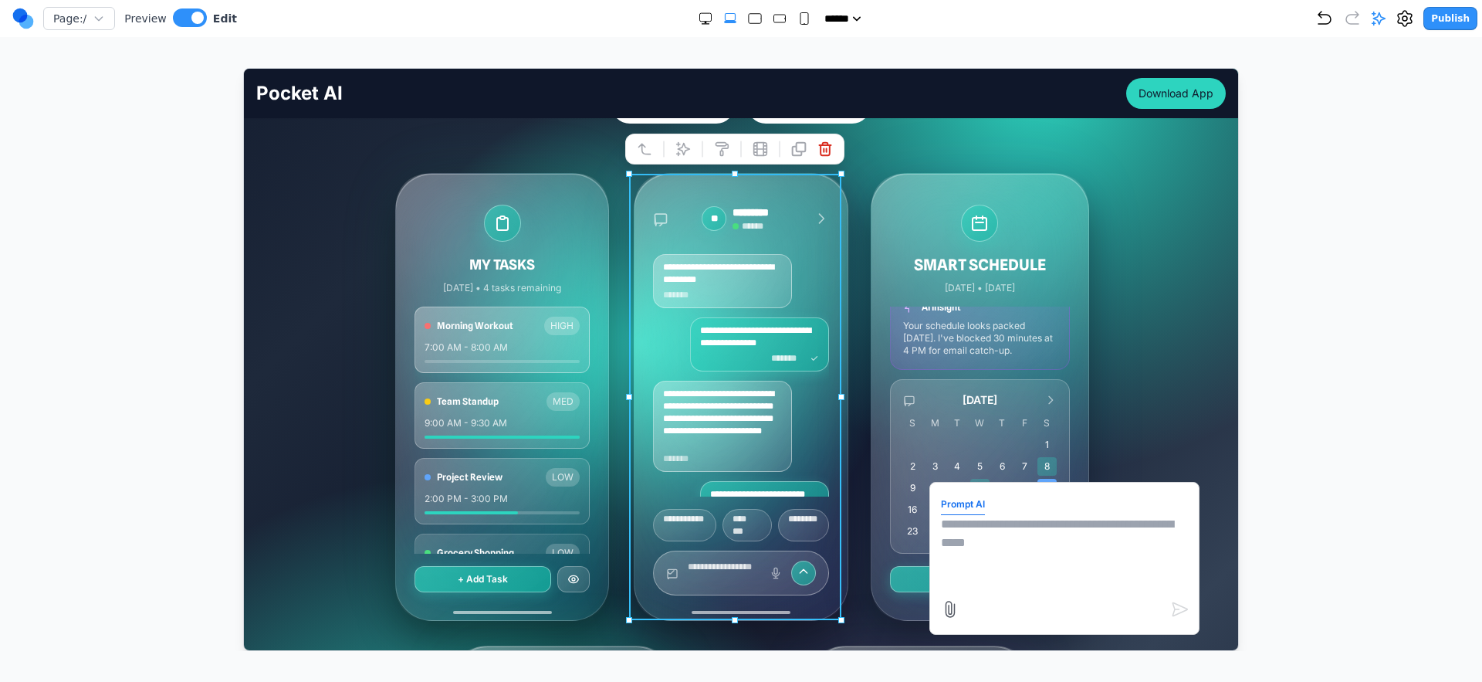
click at [1018, 567] on textarea at bounding box center [1063, 552] width 247 height 77
type textarea "**********"
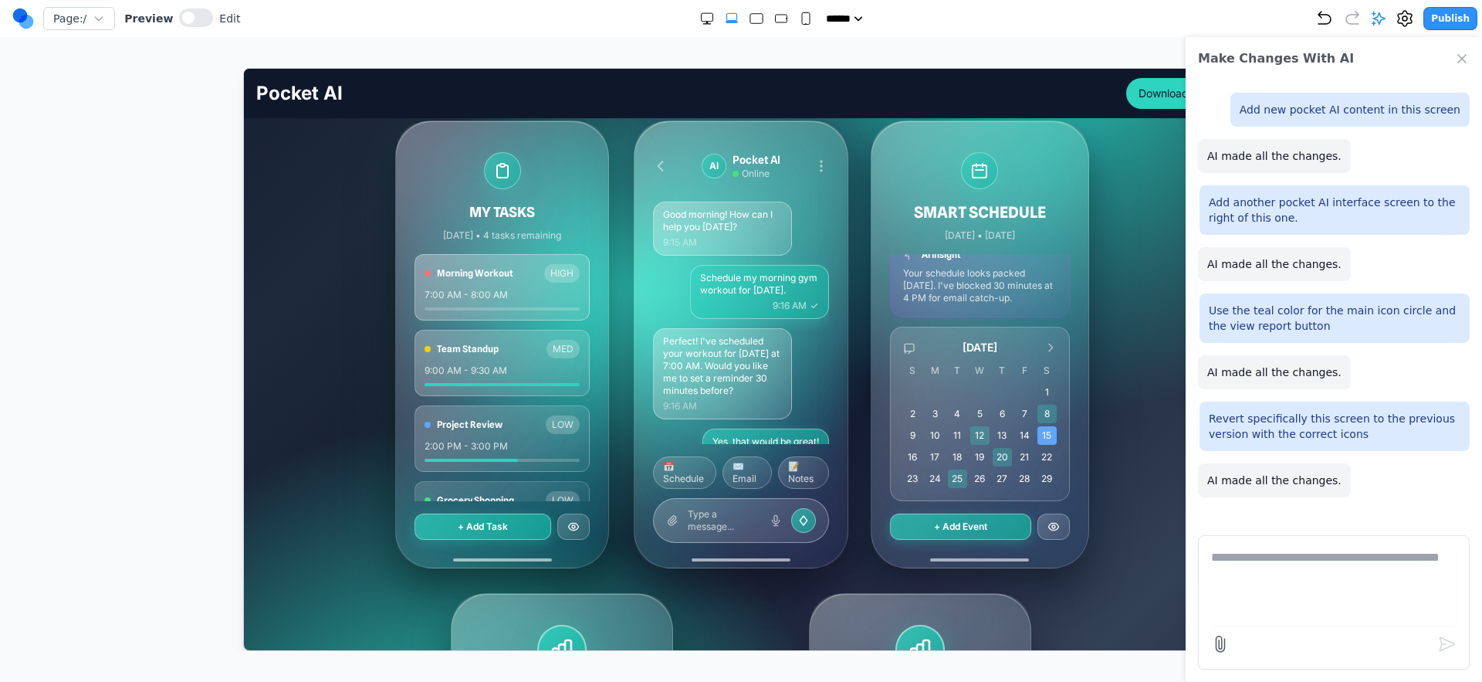
scroll to position [287, 0]
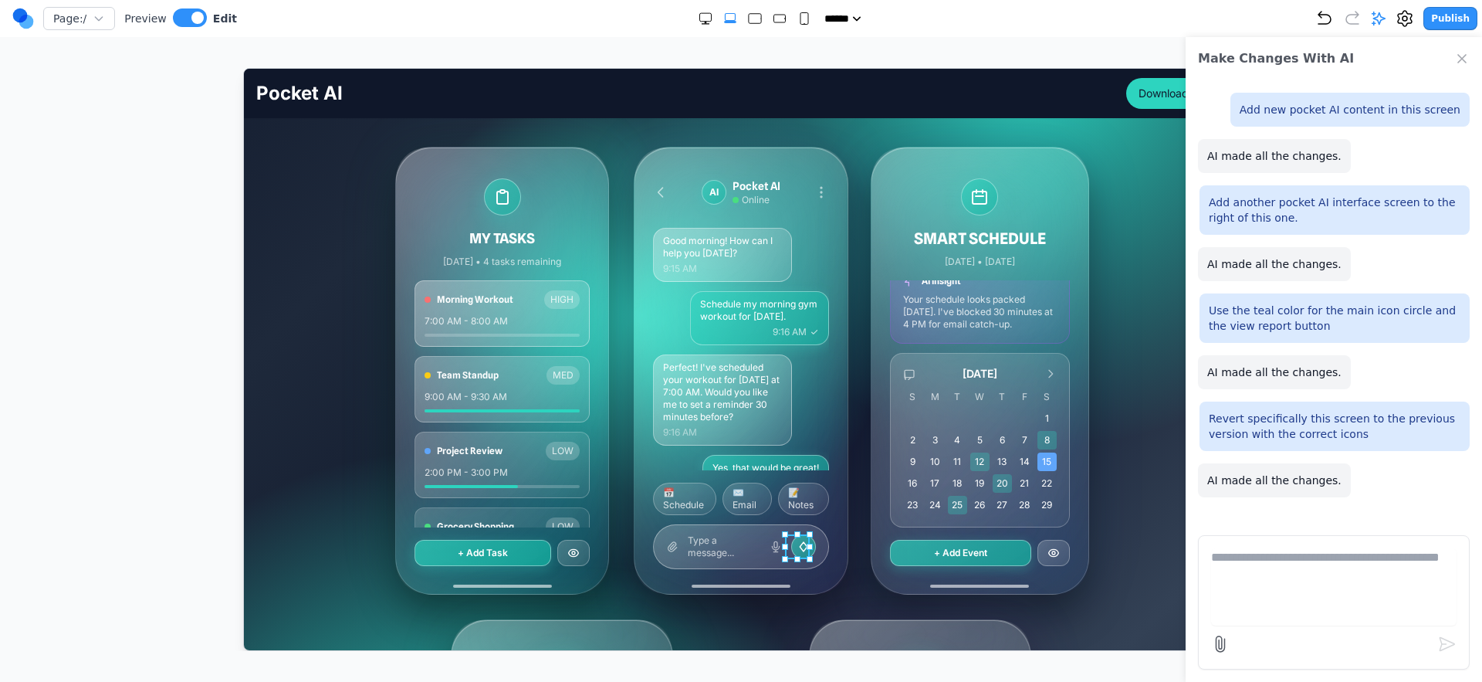
click at [791, 549] on div at bounding box center [803, 545] width 25 height 25
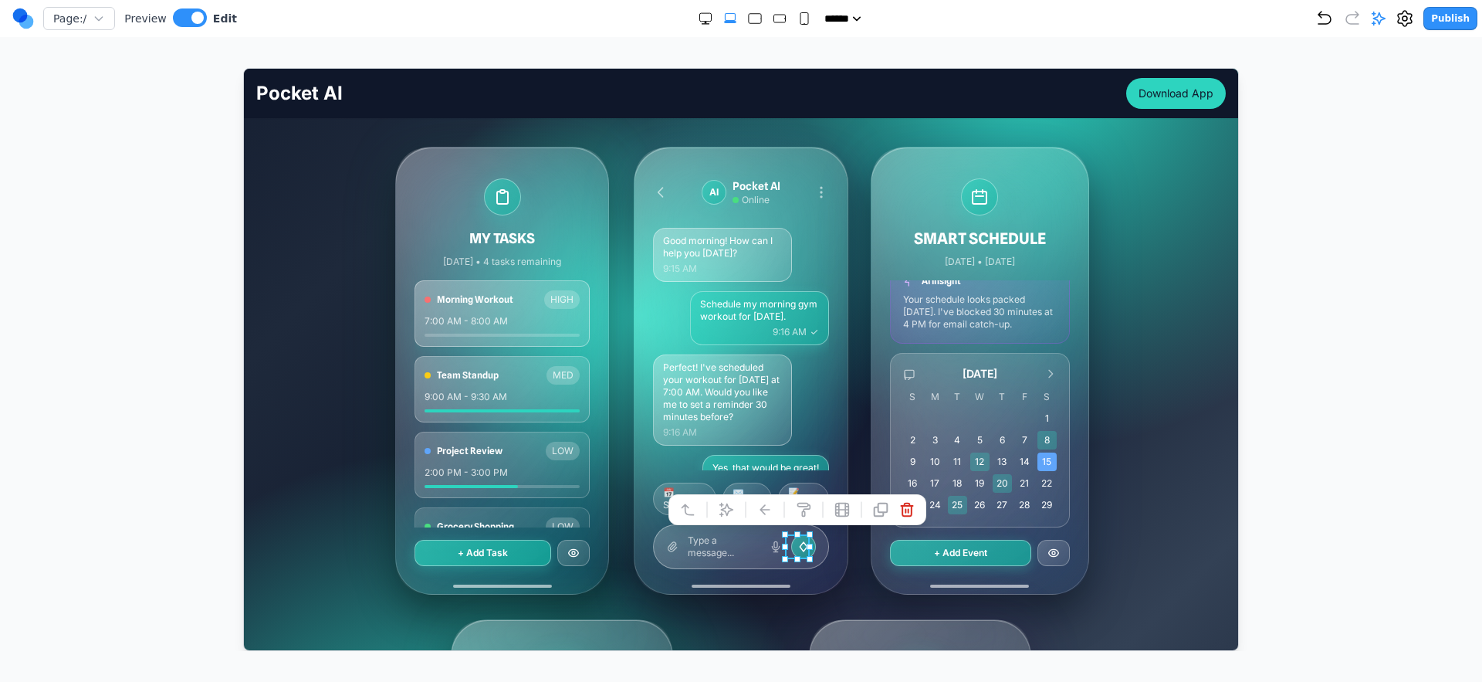
click at [846, 413] on div "MY TASKS [DATE] • 4 tasks remaining Morning Workout HIGH 7:00 AM - 8:00 AM Team…" at bounding box center [741, 370] width 692 height 448
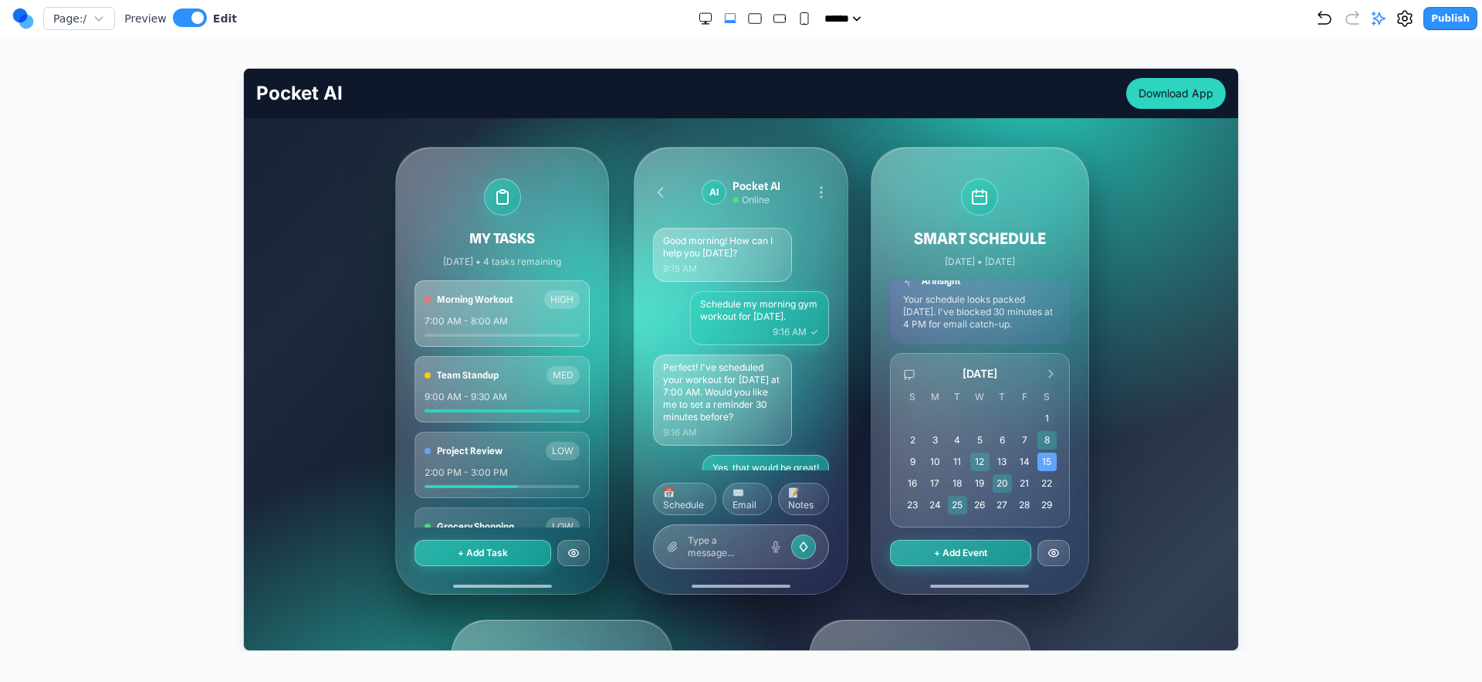
click at [1385, 28] on div "Publish" at bounding box center [1397, 18] width 162 height 23
click at [1387, 23] on icon at bounding box center [1378, 18] width 15 height 15
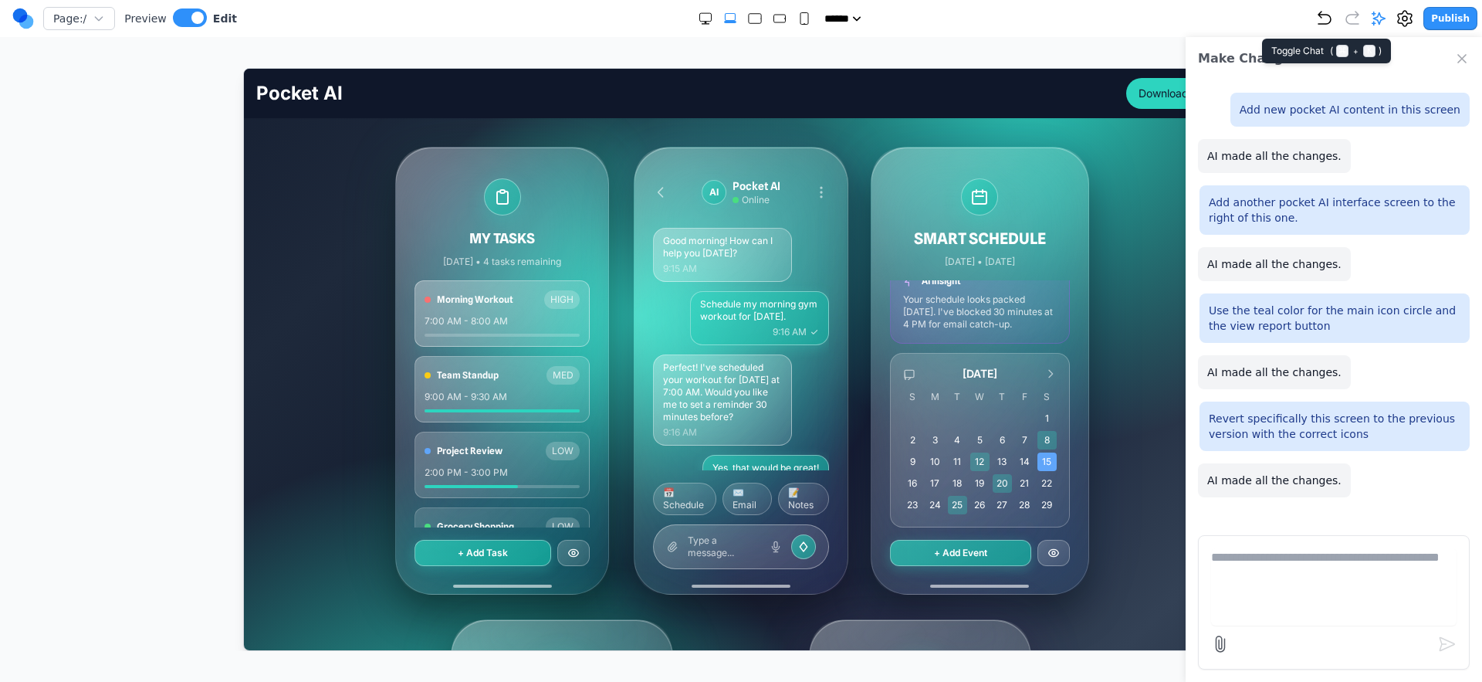
click at [1387, 23] on icon at bounding box center [1378, 18] width 15 height 15
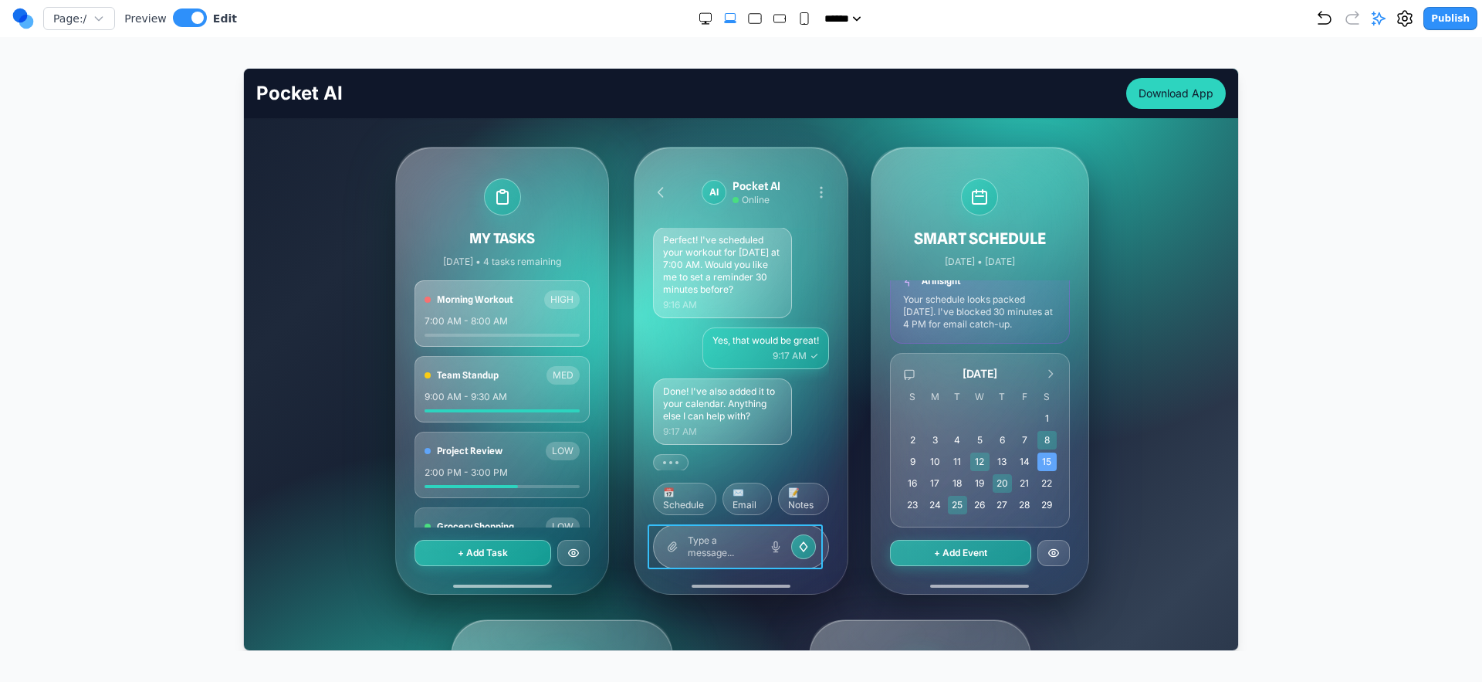
scroll to position [128, 0]
click at [804, 540] on div at bounding box center [803, 545] width 25 height 25
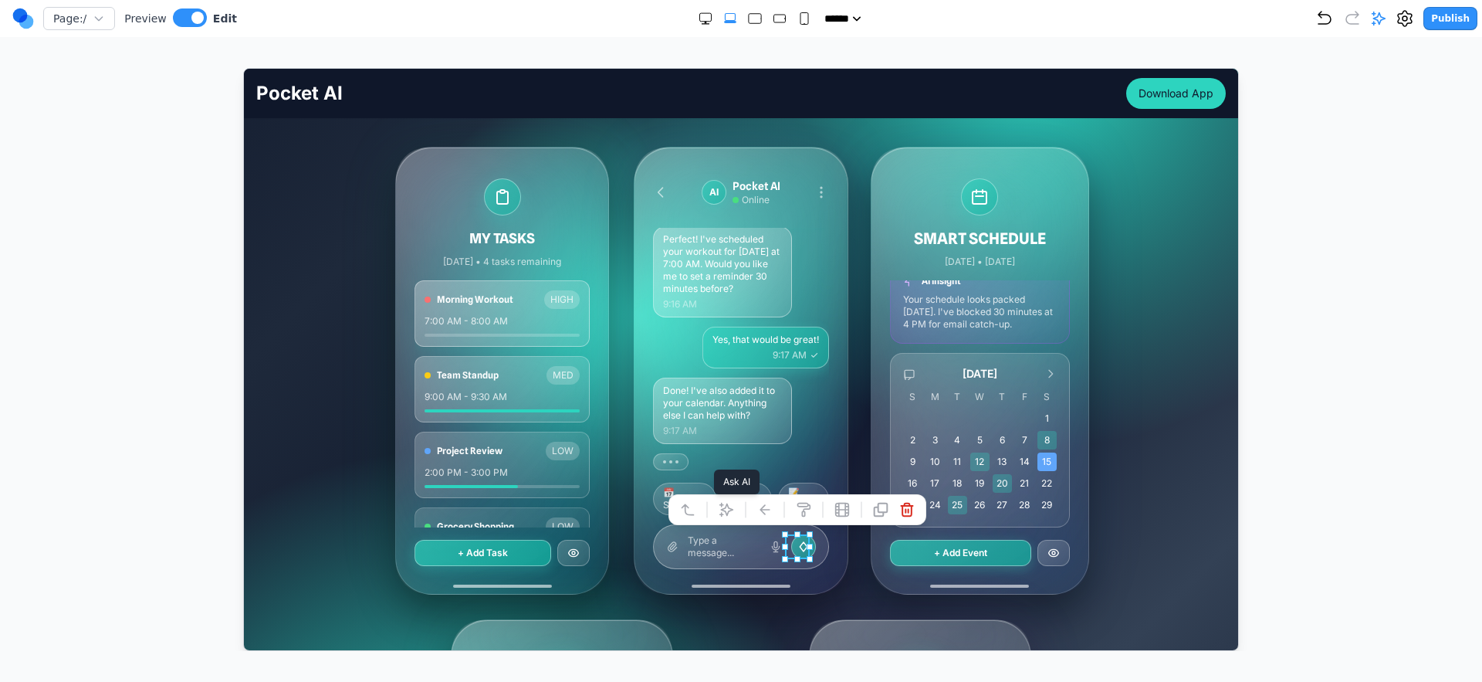
click at [733, 513] on icon at bounding box center [725, 508] width 15 height 15
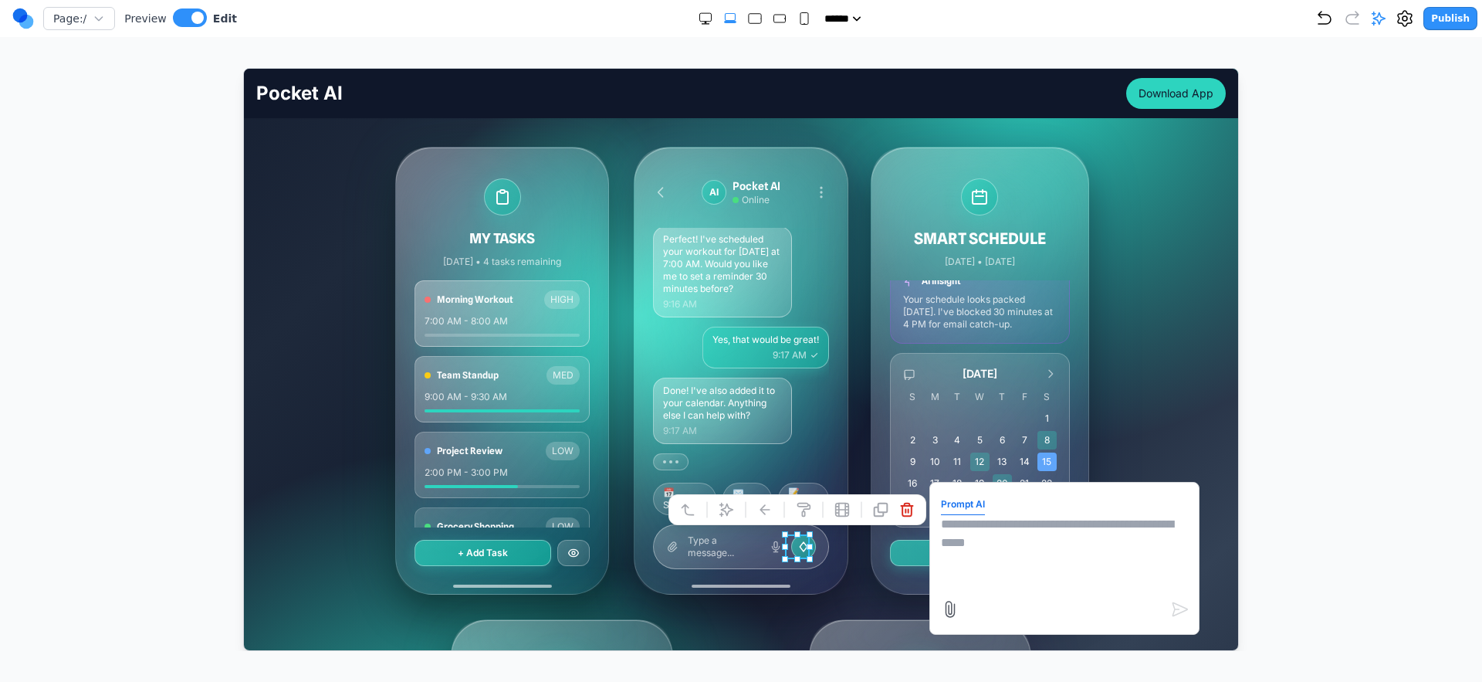
click at [971, 524] on textarea at bounding box center [1063, 552] width 247 height 77
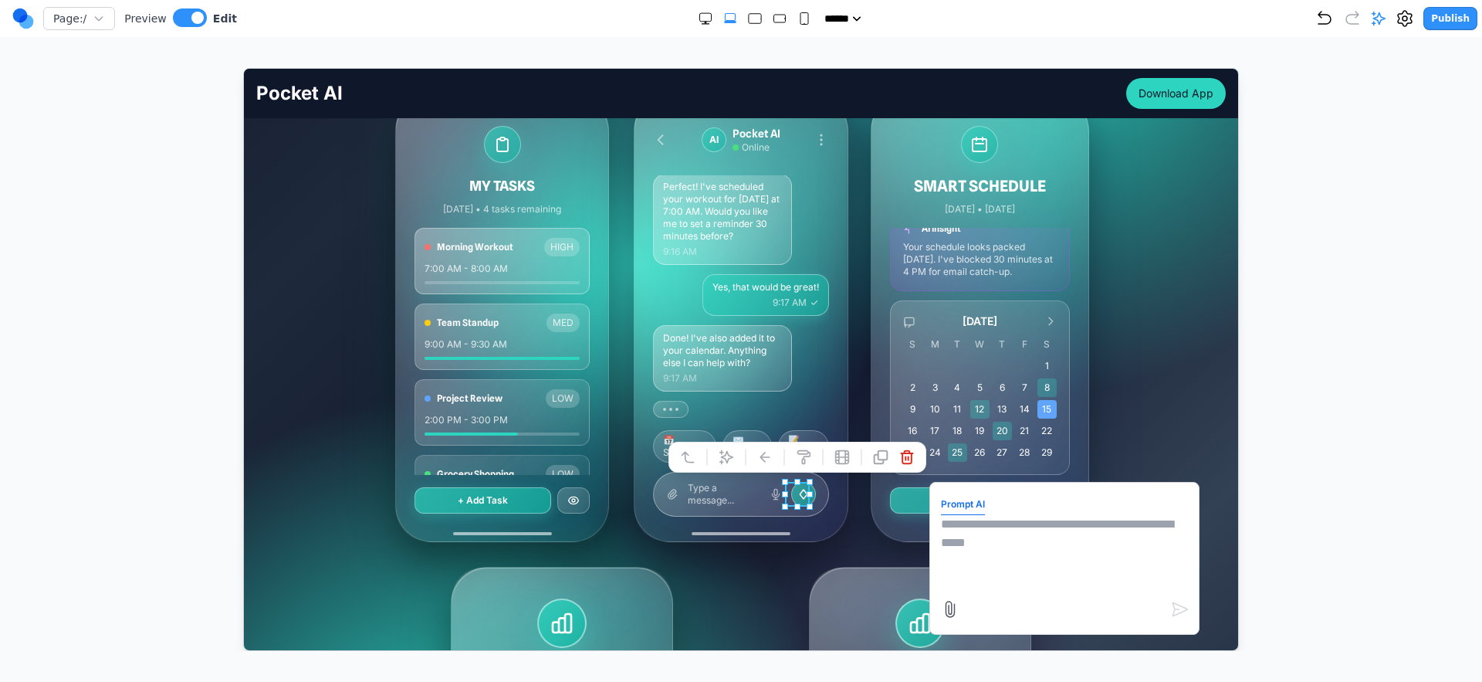
scroll to position [337, 0]
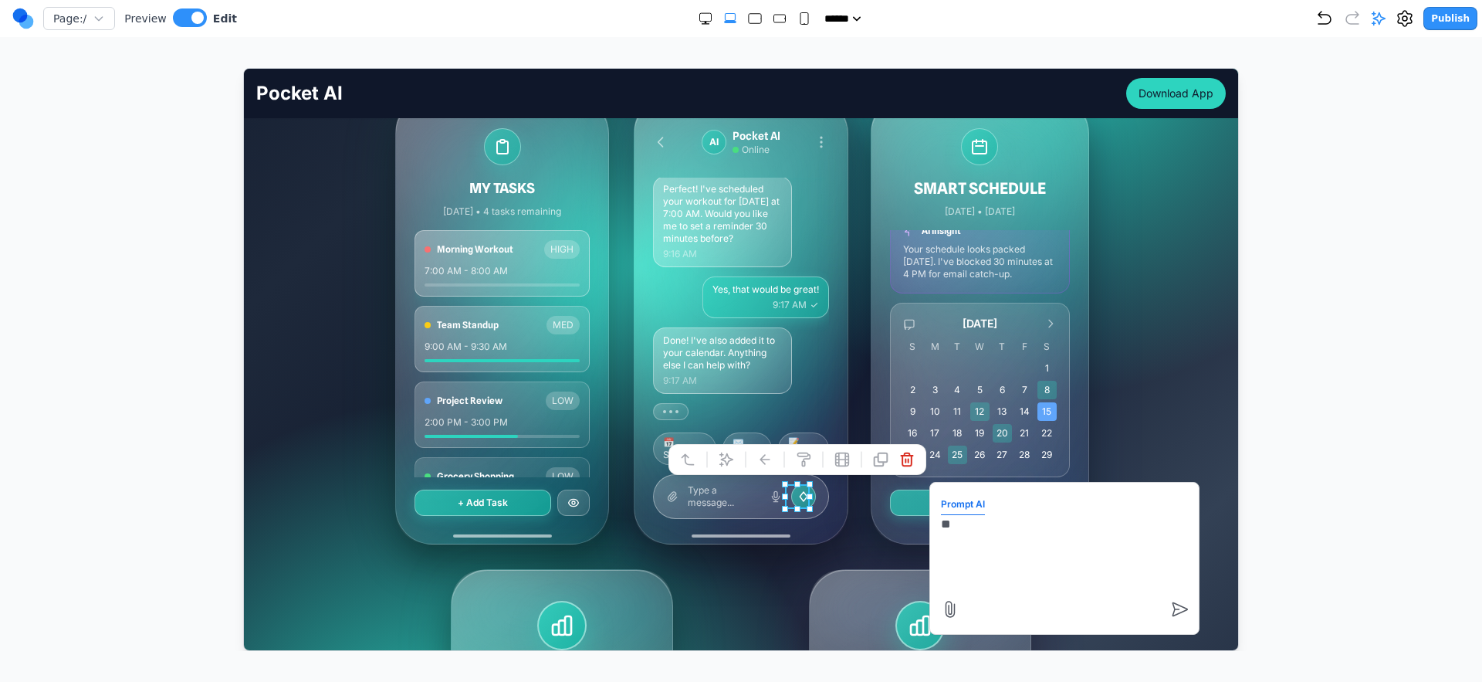
type textarea "*"
type textarea "**********"
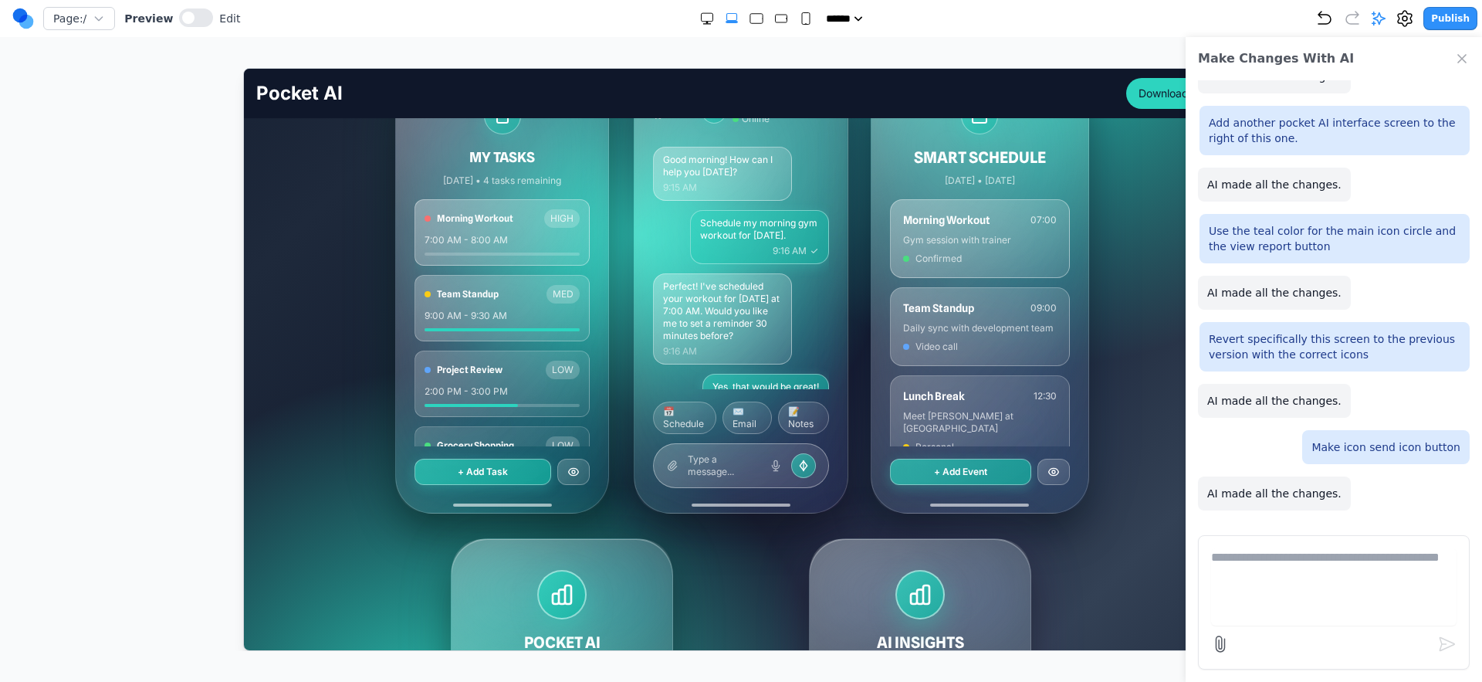
scroll to position [251, 0]
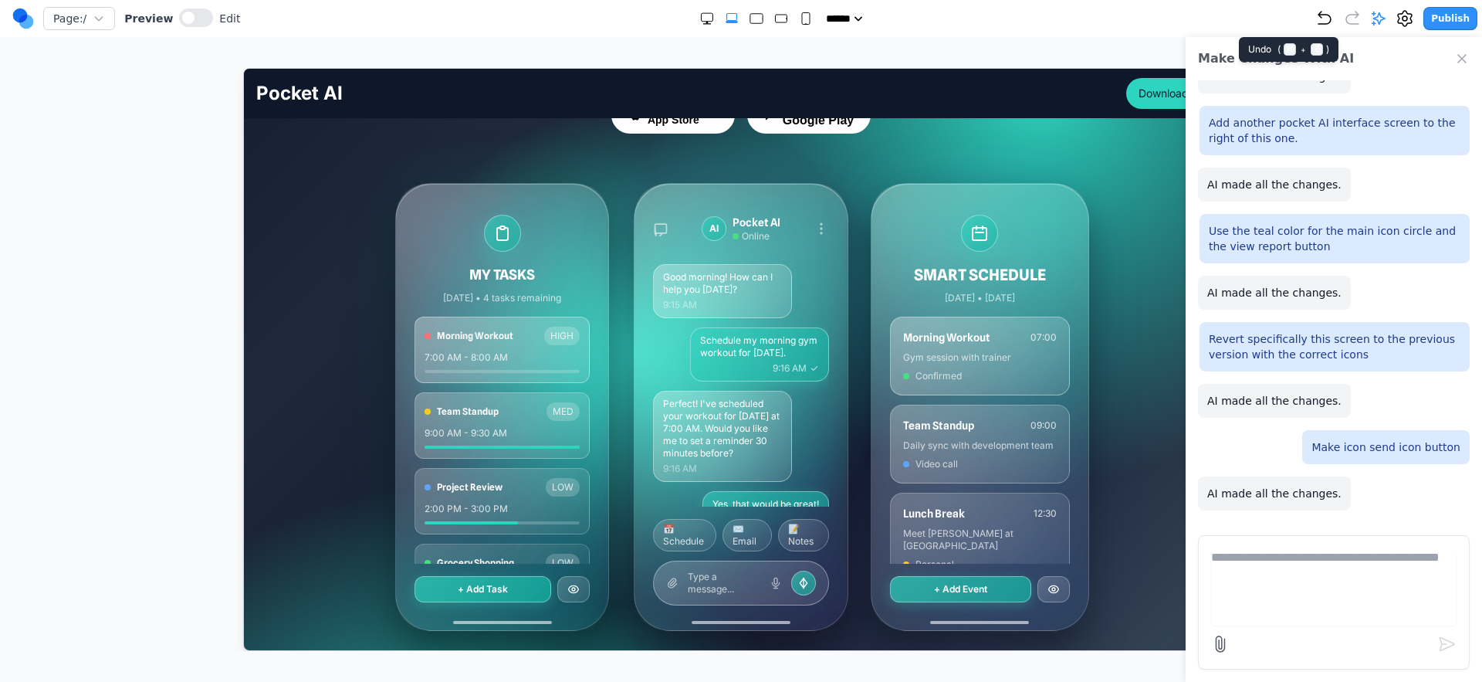
click at [1325, 12] on icon "Undo" at bounding box center [1325, 18] width 19 height 19
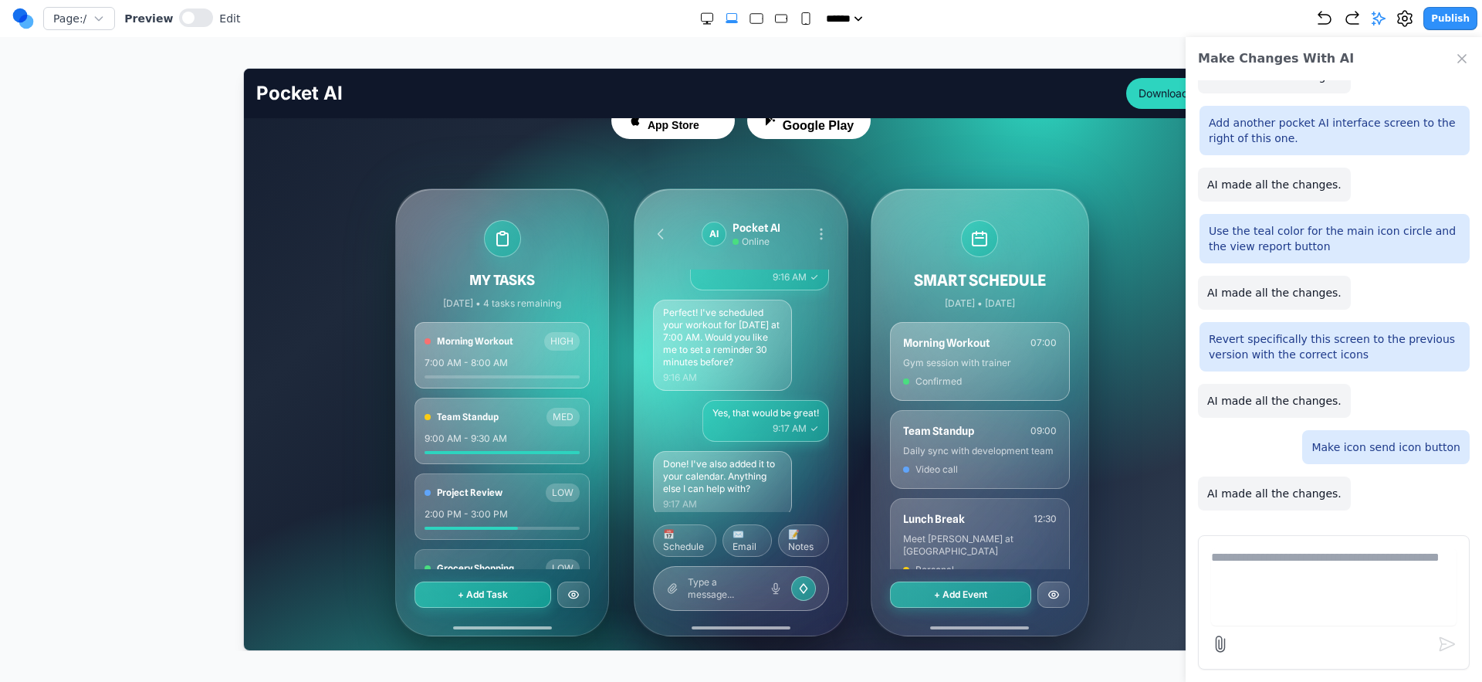
scroll to position [128, 0]
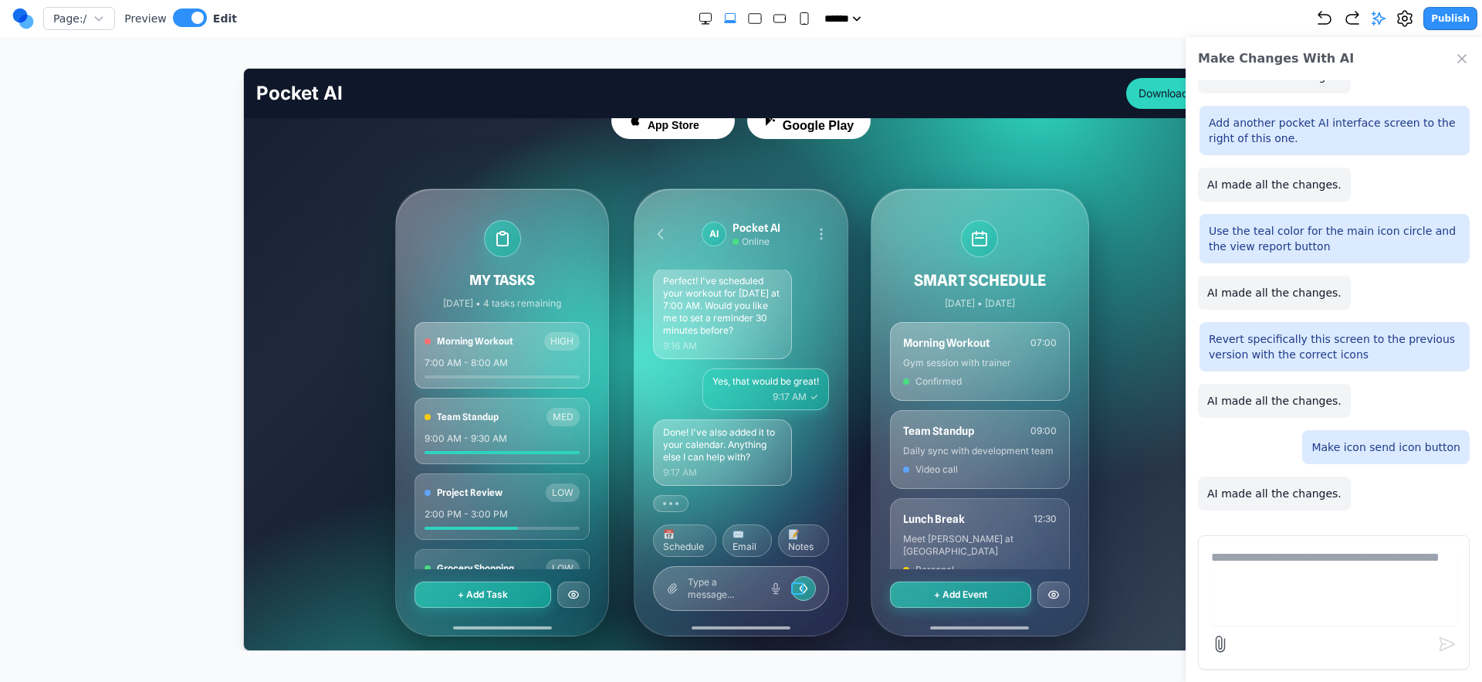
click at [798, 588] on icon at bounding box center [803, 587] width 12 height 12
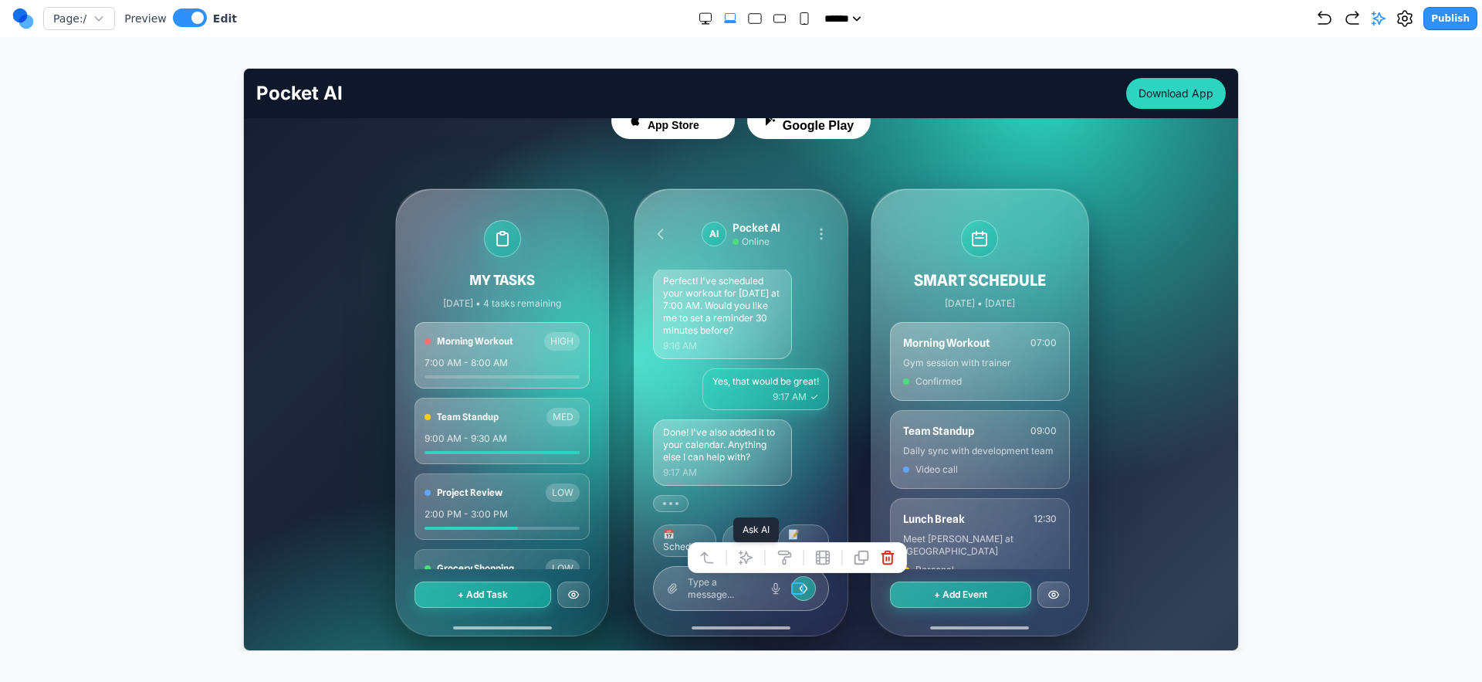
click at [746, 561] on icon at bounding box center [744, 556] width 15 height 15
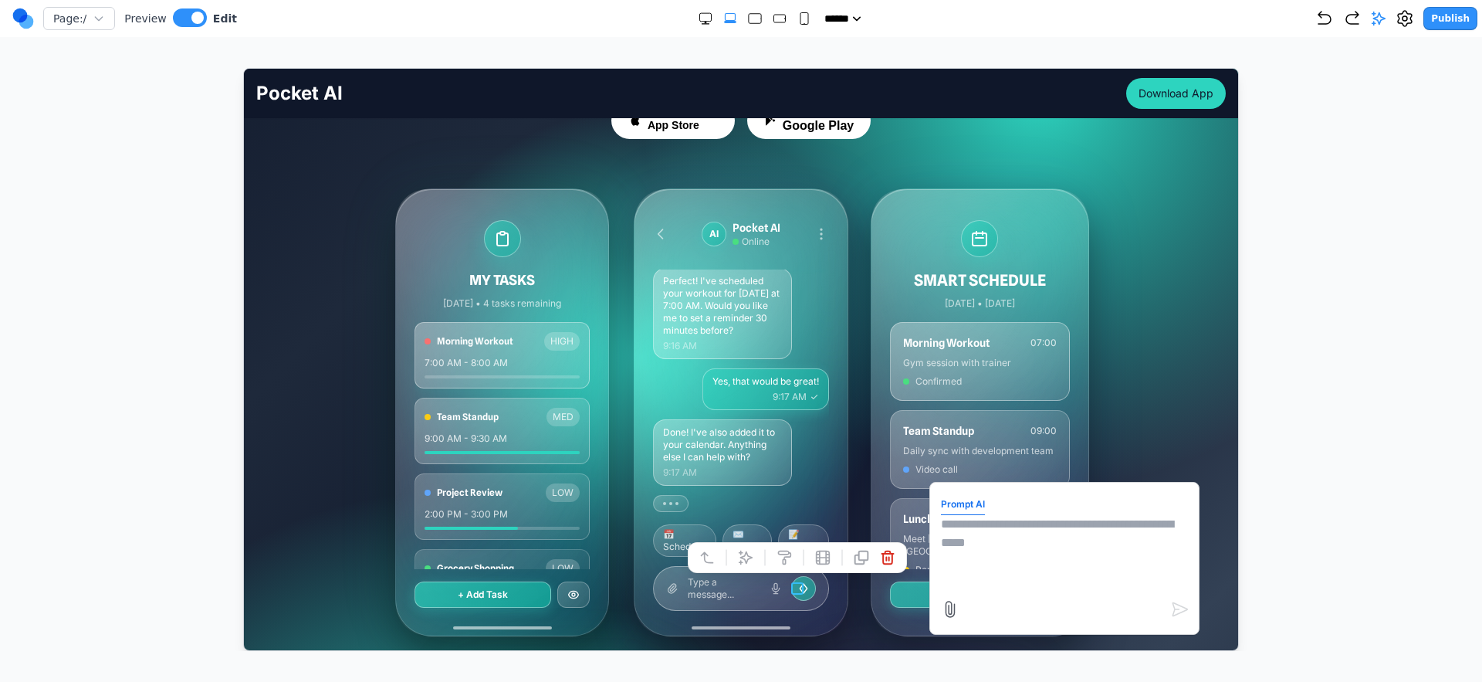
click at [1011, 553] on textarea at bounding box center [1063, 552] width 247 height 77
type textarea "**********"
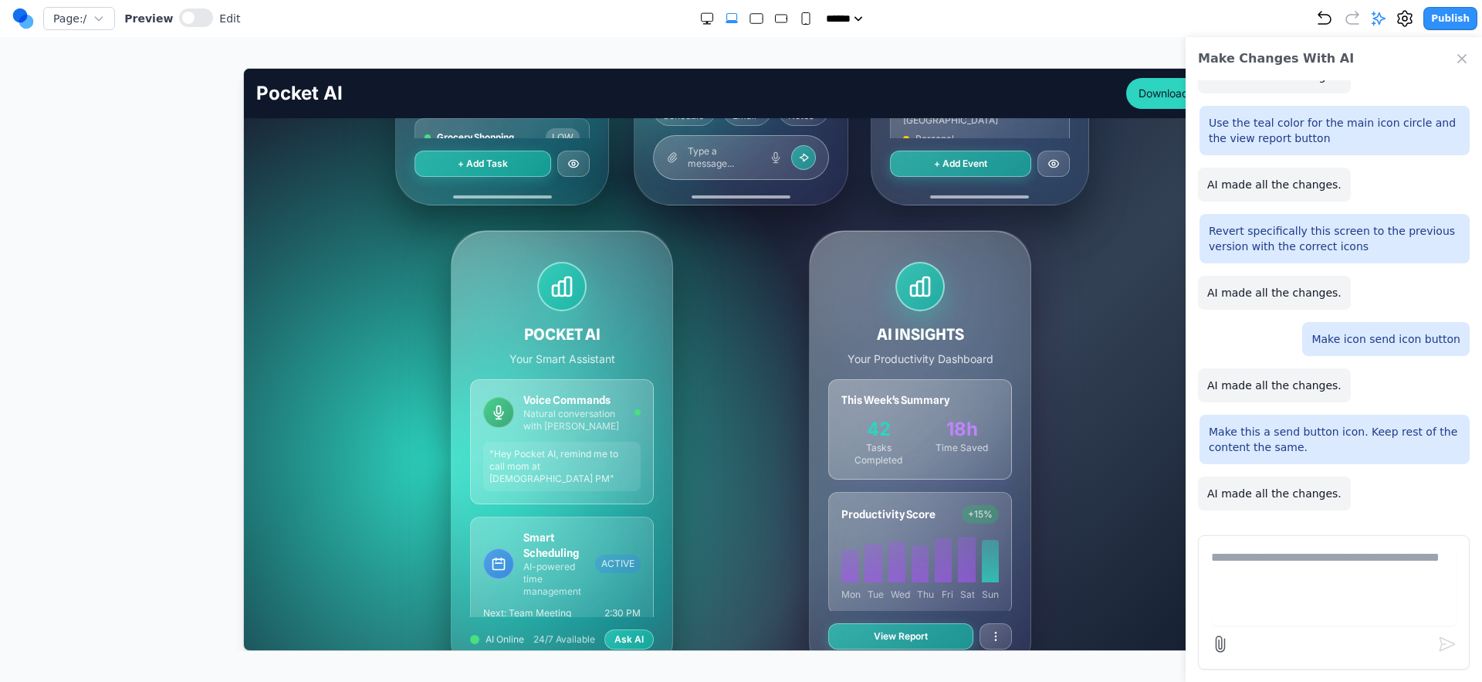
scroll to position [317, 0]
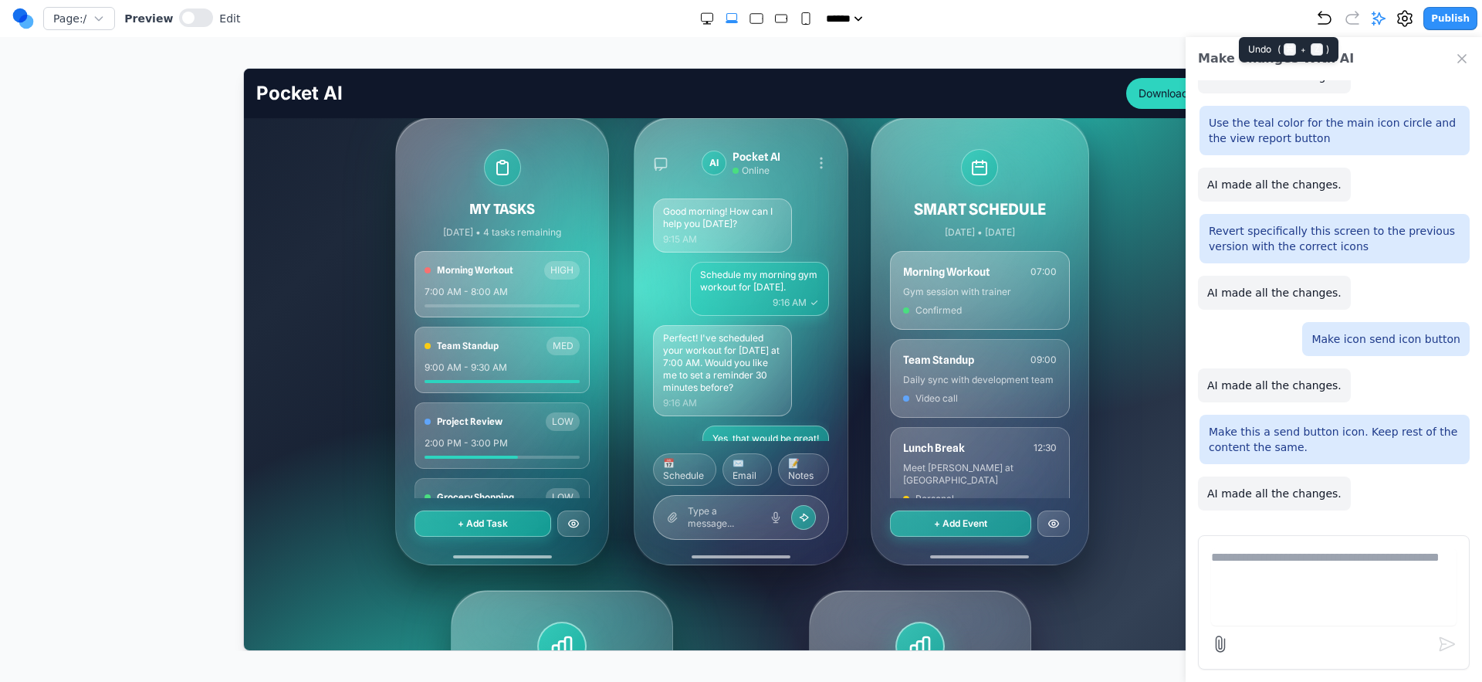
click at [1332, 17] on icon "Undo" at bounding box center [1325, 18] width 19 height 19
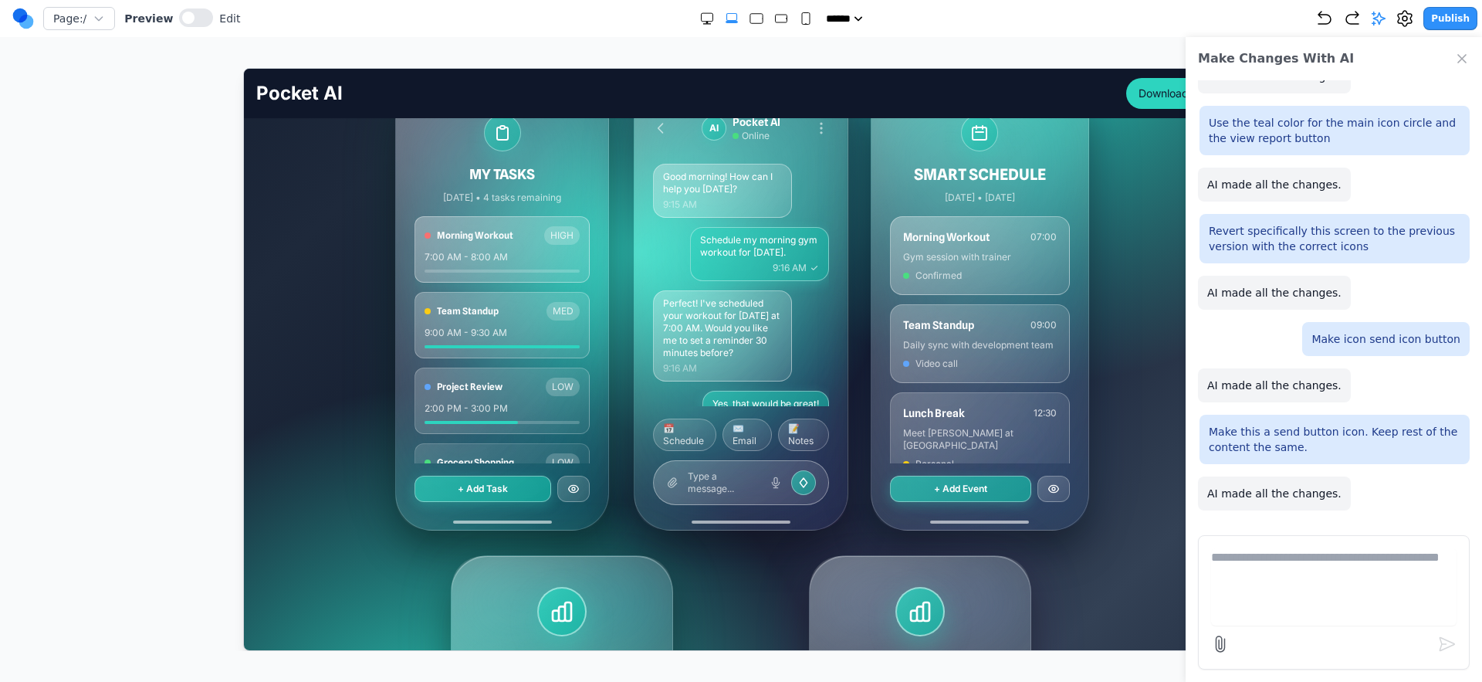
scroll to position [351, 0]
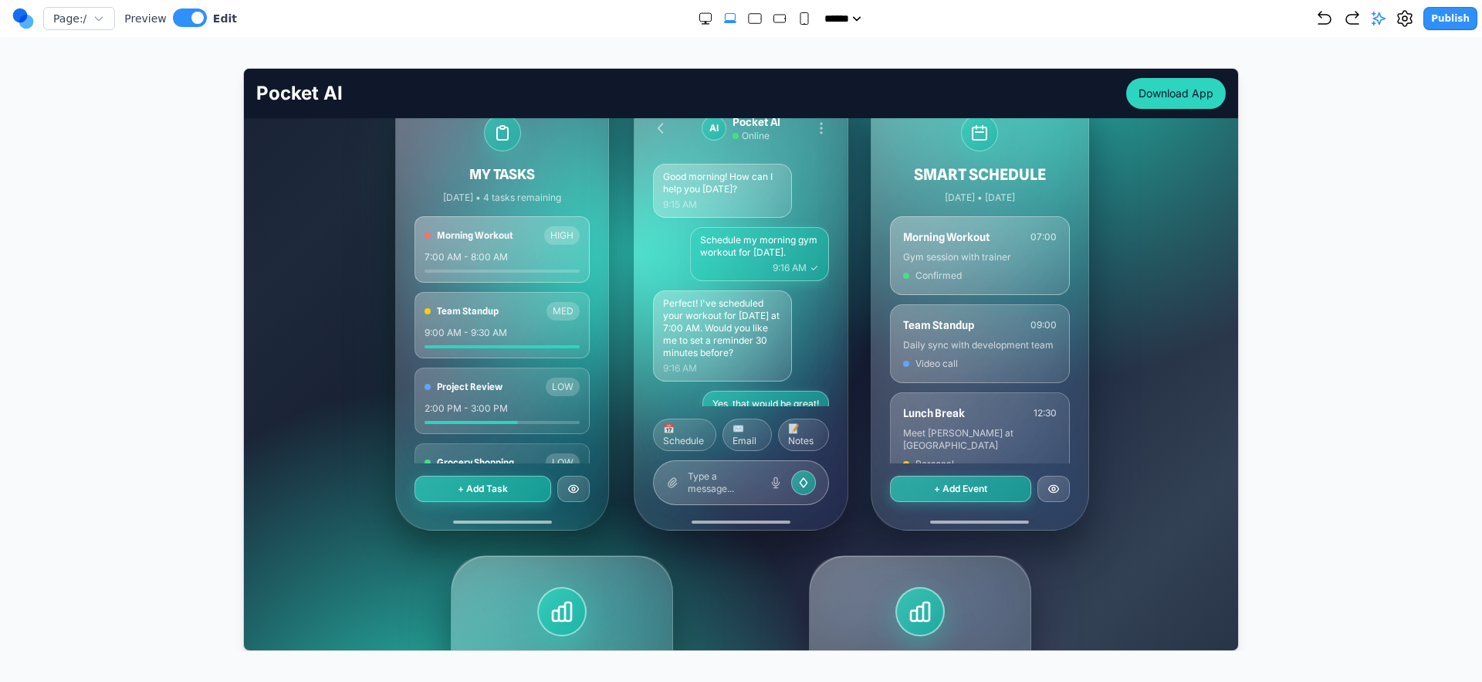
click at [833, 373] on div "AI Pocket AI Online Good morning! How can I help you [DATE]? 9:15 AM Schedule m…" at bounding box center [740, 306] width 212 height 446
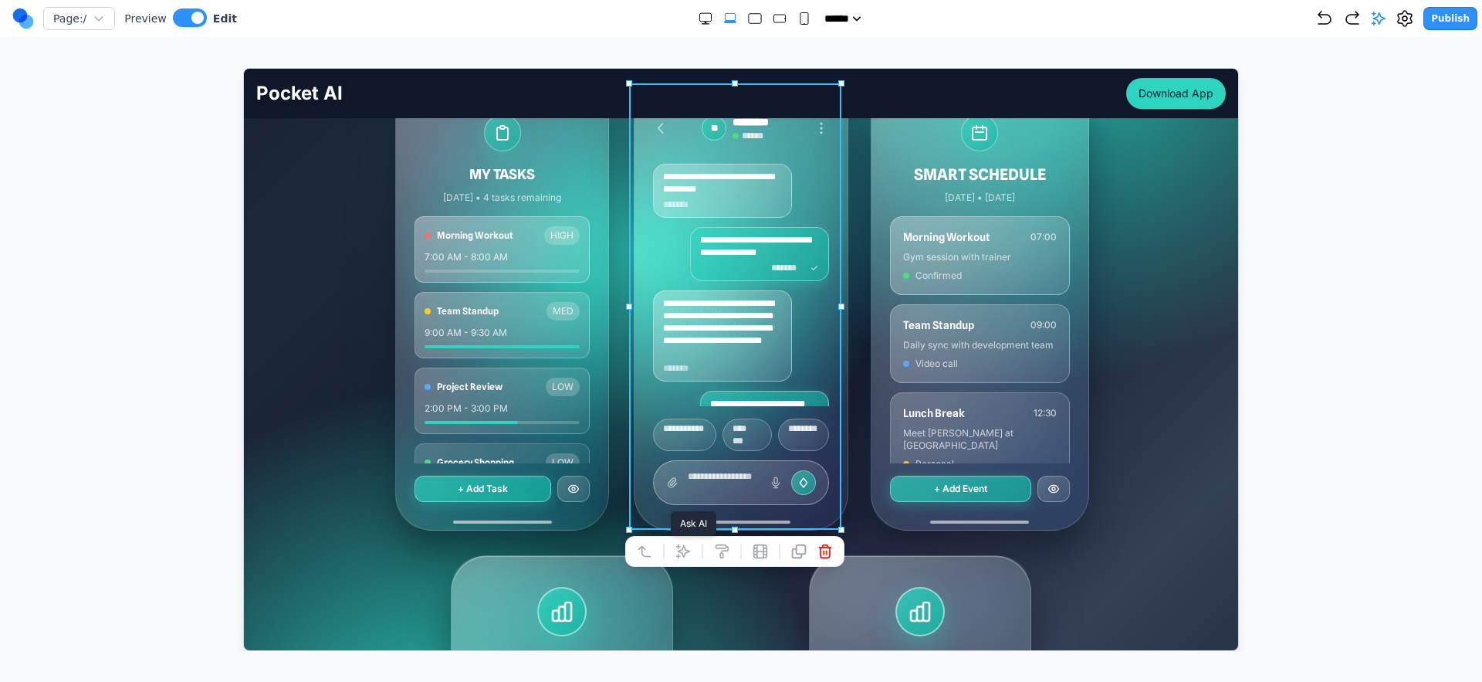
click at [688, 554] on icon at bounding box center [682, 550] width 15 height 15
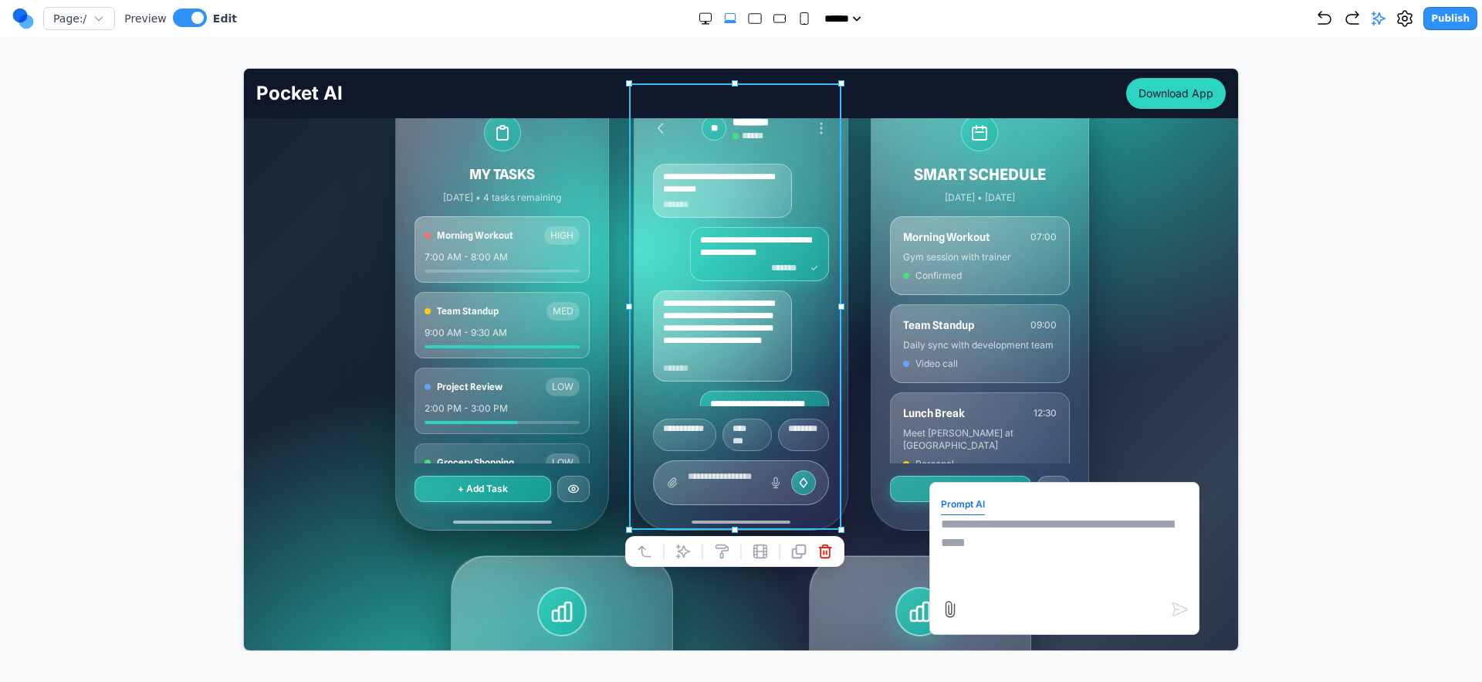
click at [1055, 551] on textarea at bounding box center [1063, 552] width 247 height 77
type textarea "**********"
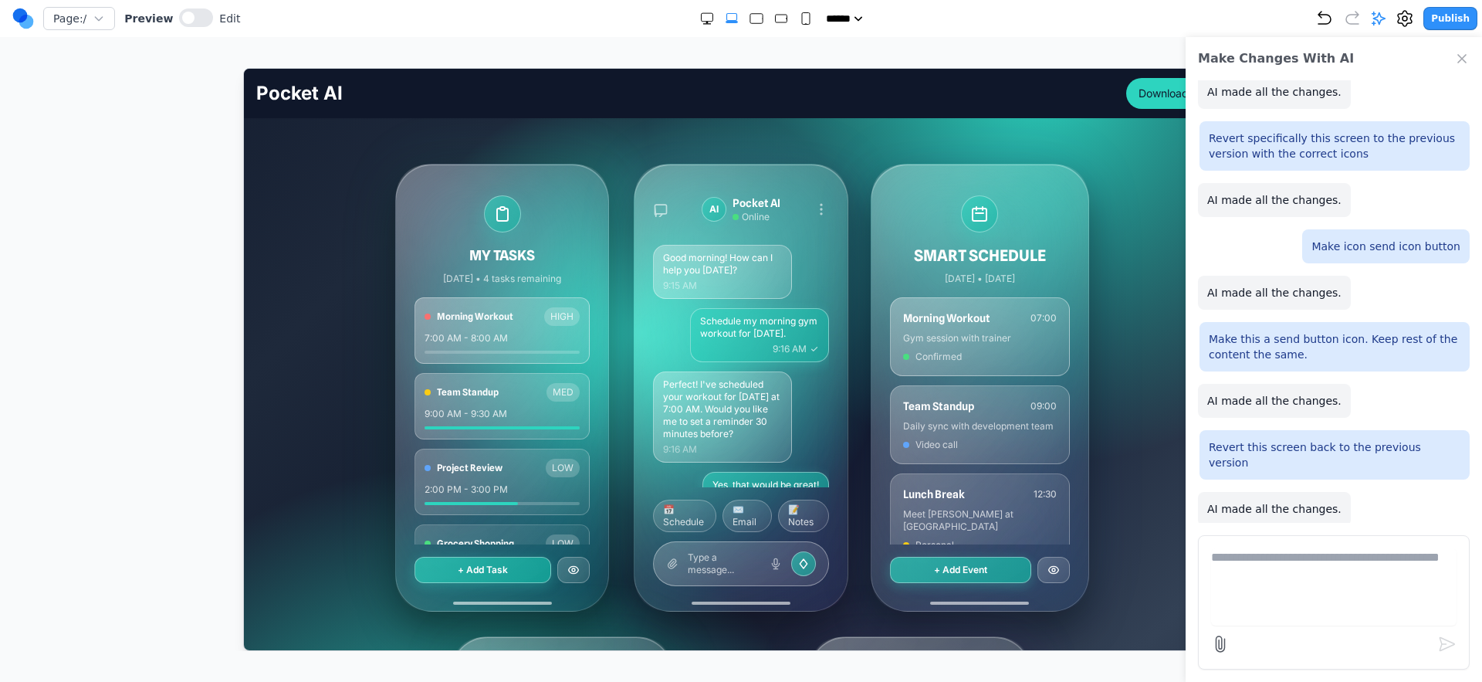
scroll to position [301, 0]
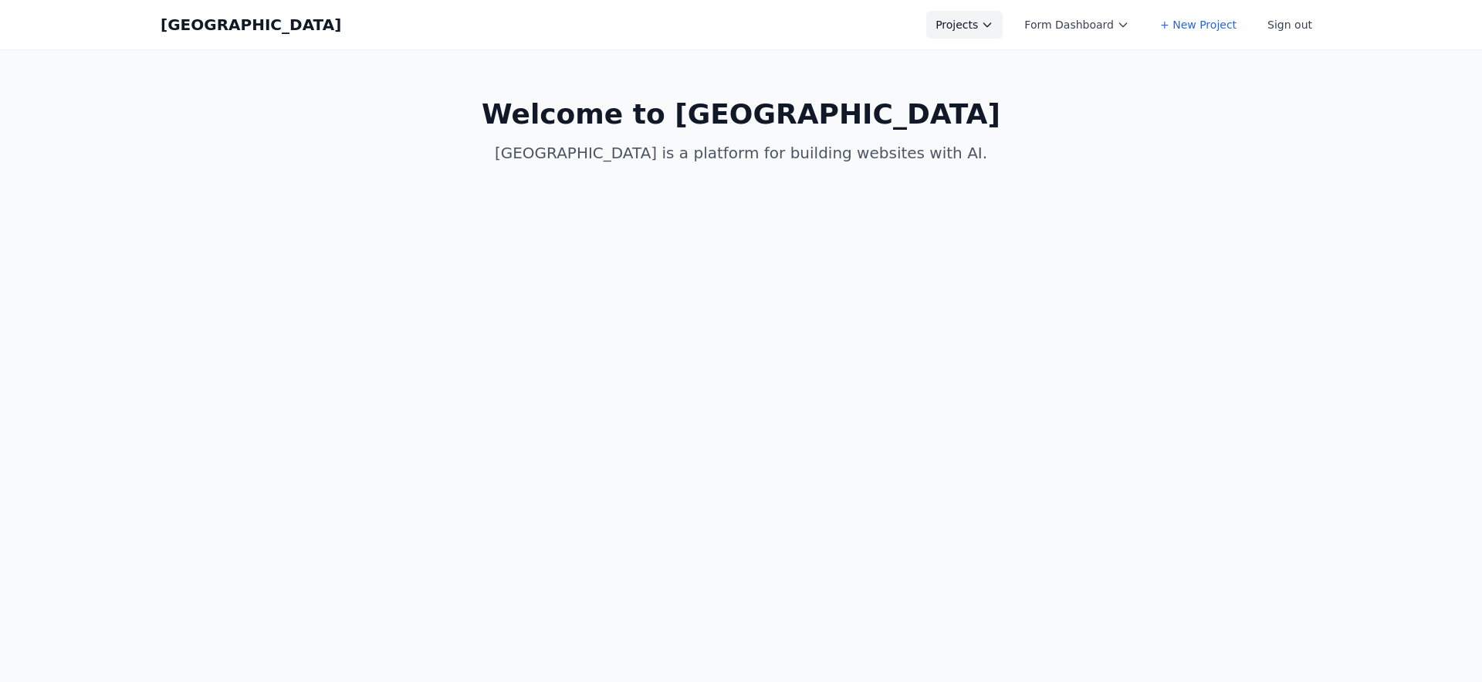
click at [974, 19] on button "Projects" at bounding box center [964, 25] width 76 height 28
click at [1001, 204] on link "Asis" at bounding box center [1012, 202] width 173 height 28
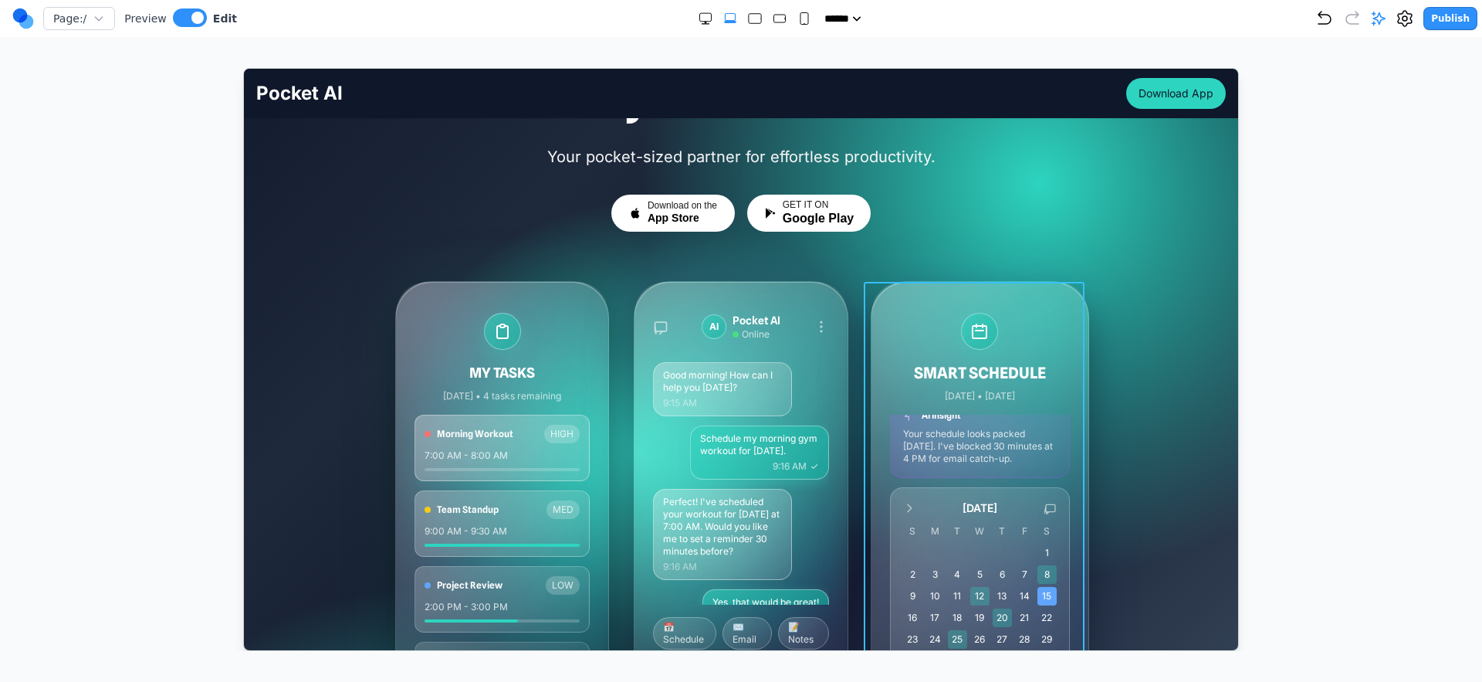
scroll to position [175, 0]
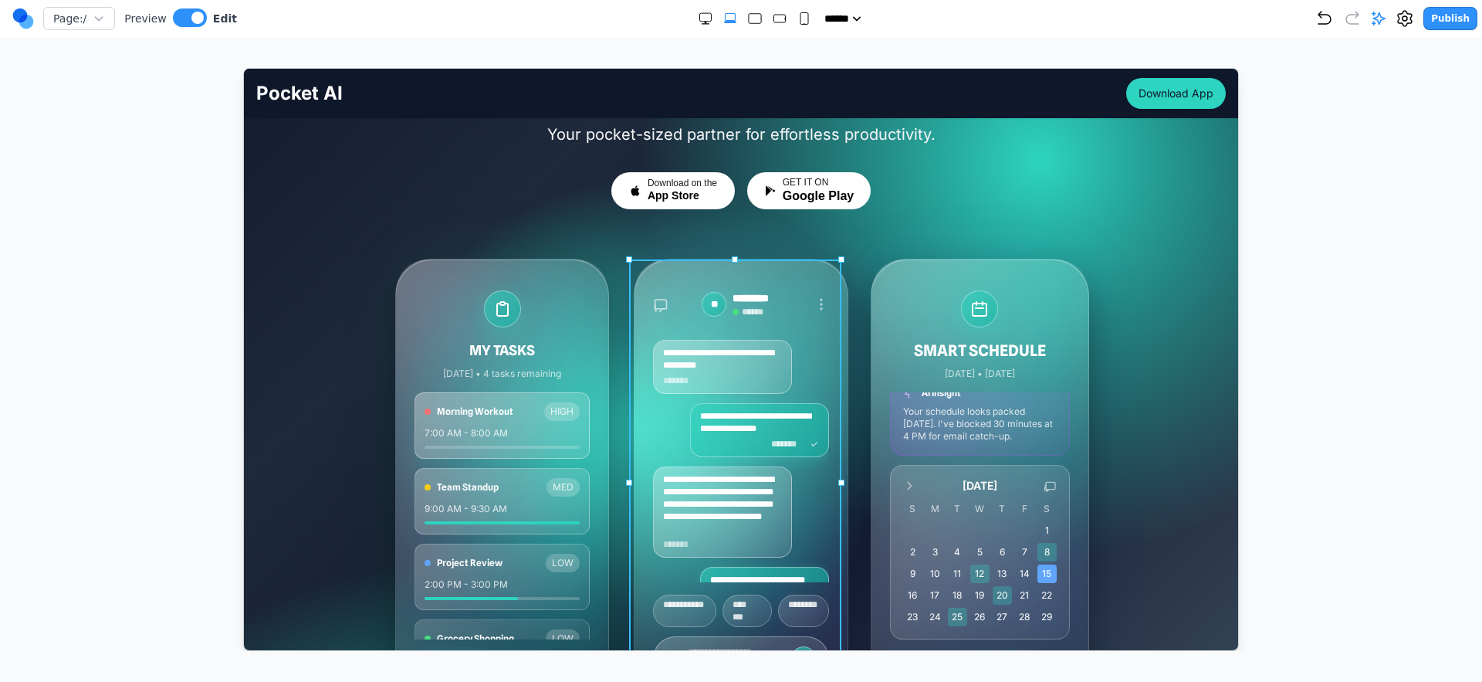
click at [837, 443] on div "**********" at bounding box center [740, 482] width 212 height 446
click at [677, 230] on icon at bounding box center [682, 233] width 13 height 13
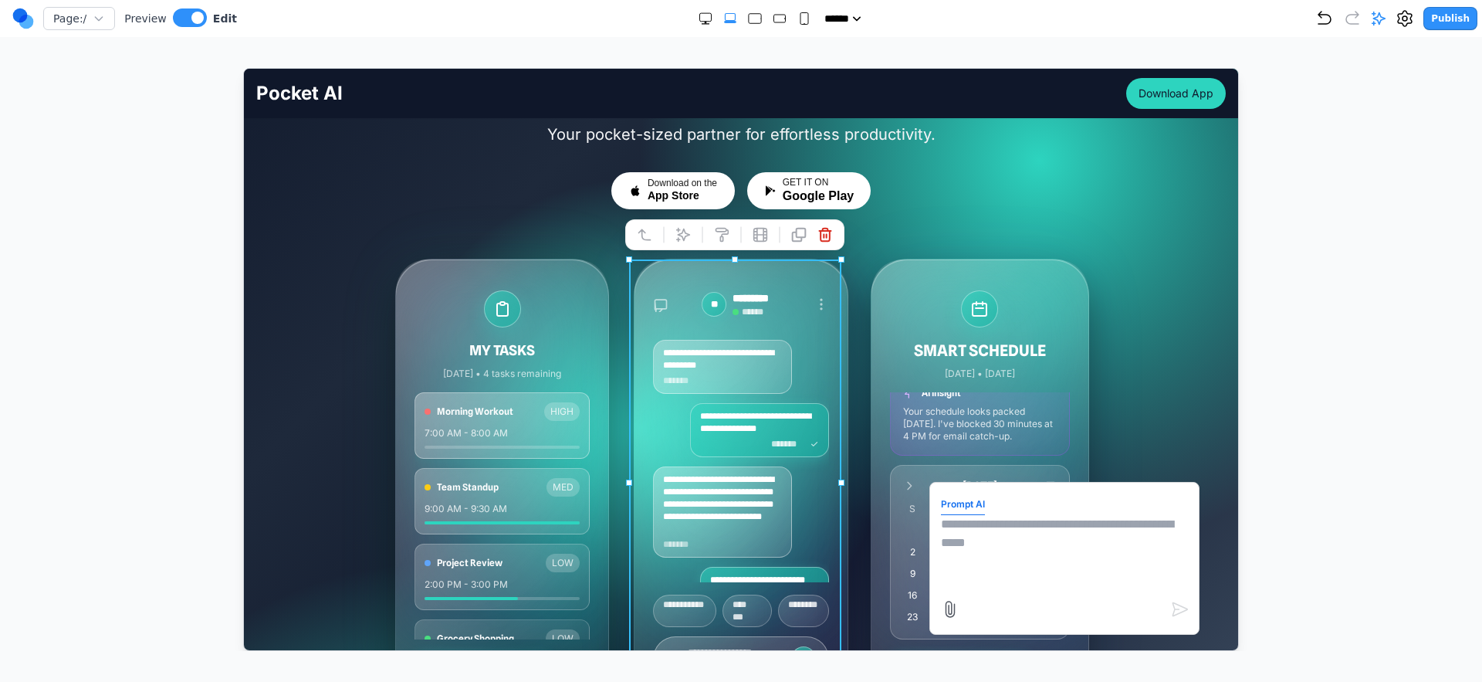
click at [1121, 538] on textarea at bounding box center [1063, 552] width 247 height 77
type textarea "**********"
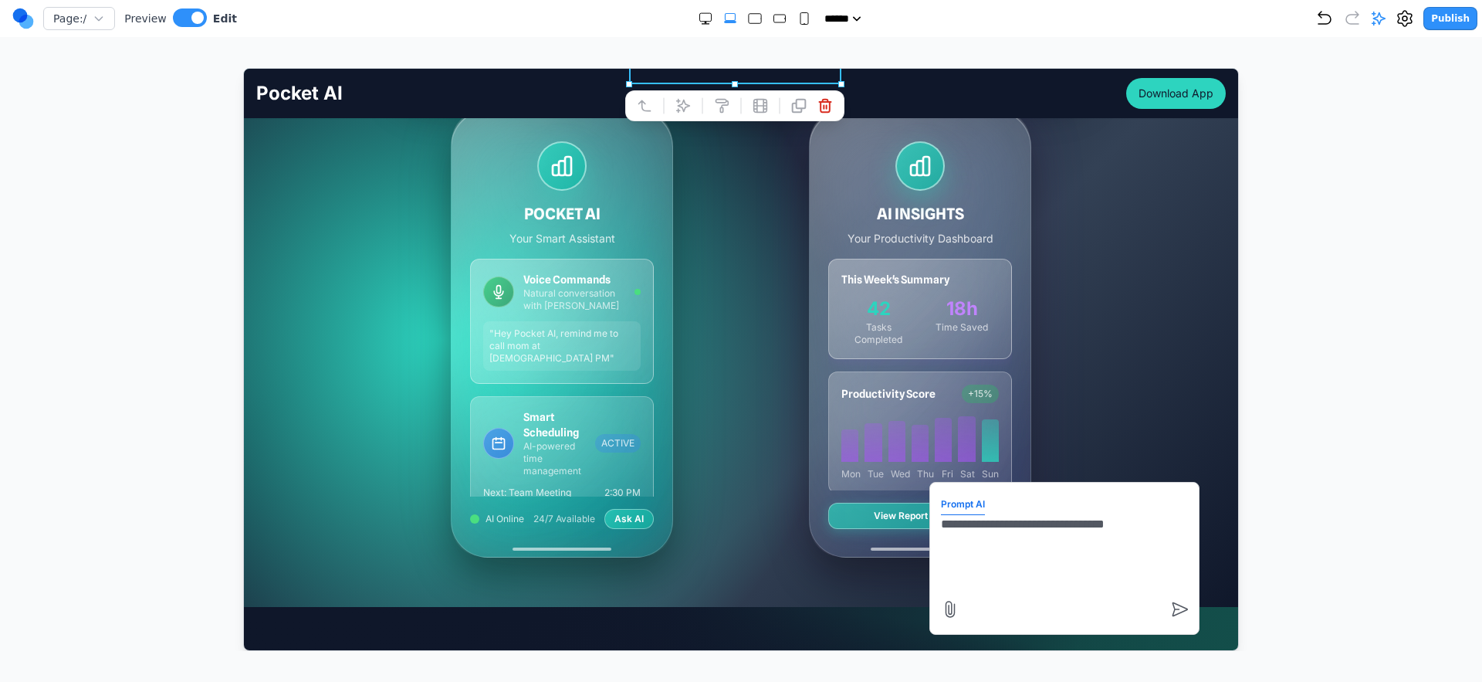
scroll to position [816, 0]
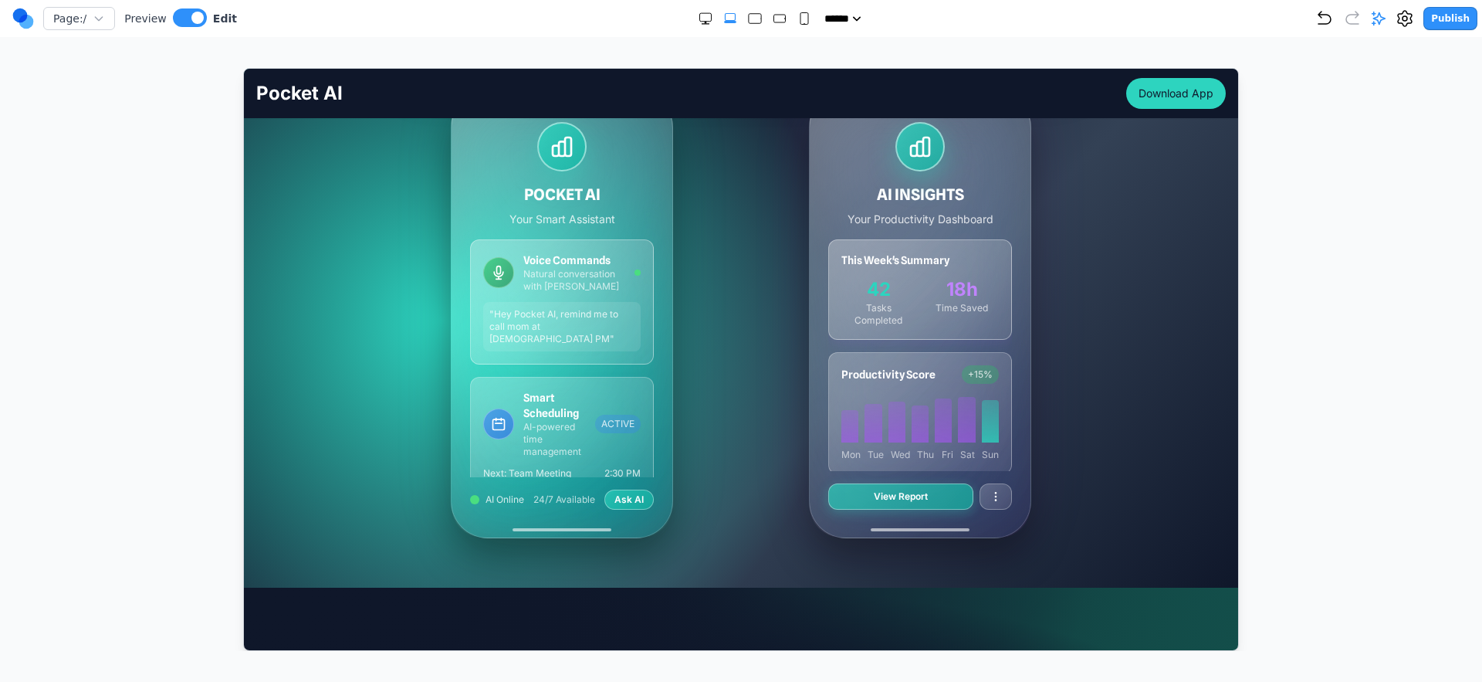
click at [1126, 318] on div "**********" at bounding box center [741, 77] width 970 height 920
click at [1316, 23] on div "***** ***** ****** ****** ******" at bounding box center [776, 18] width 1079 height 15
click at [1322, 22] on icon "Undo" at bounding box center [1325, 18] width 19 height 19
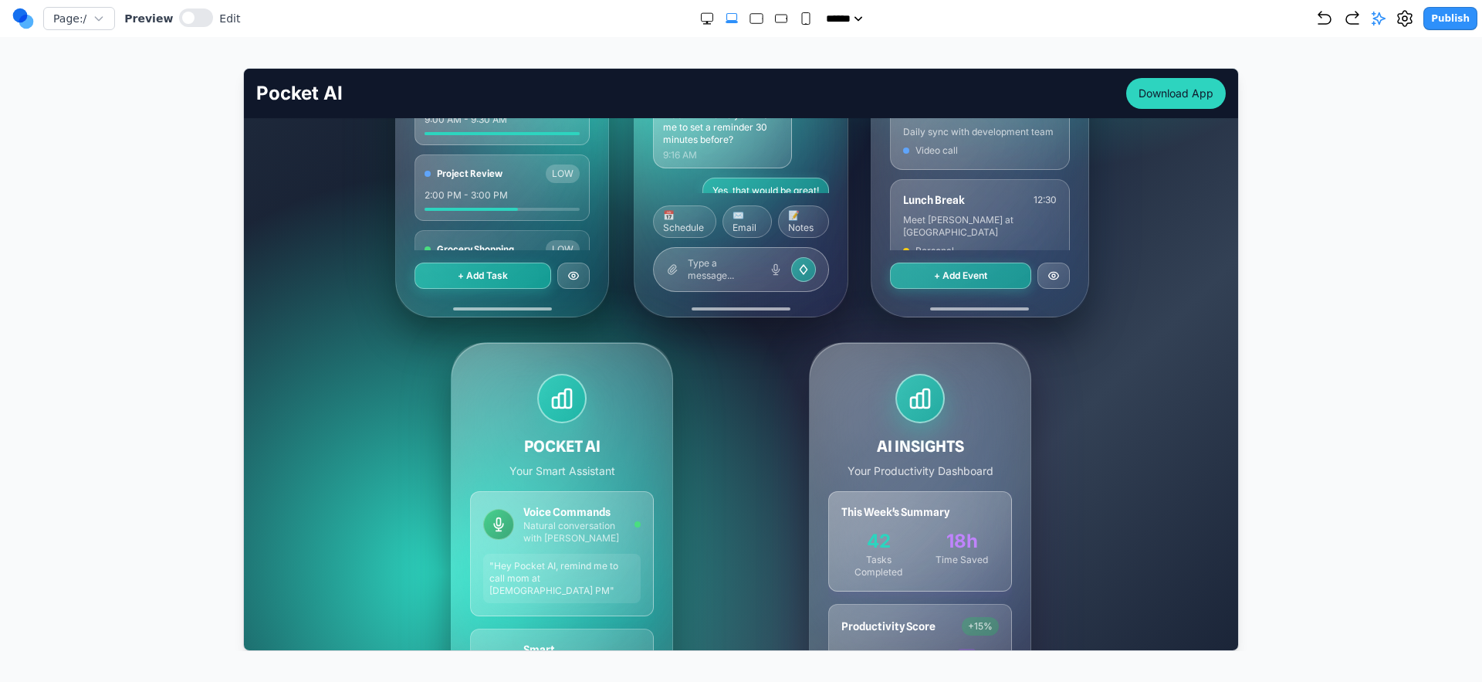
scroll to position [584, 0]
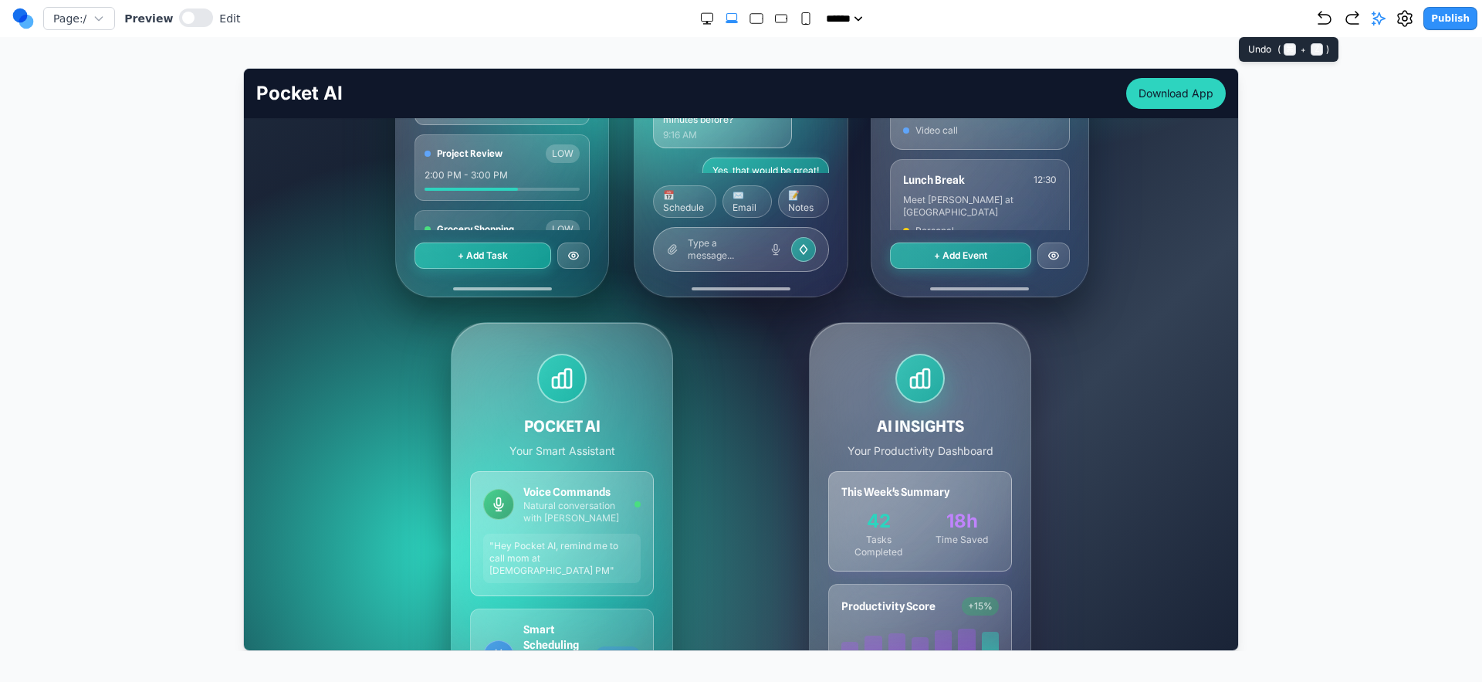
click at [1321, 18] on icon "Undo" at bounding box center [1325, 18] width 19 height 19
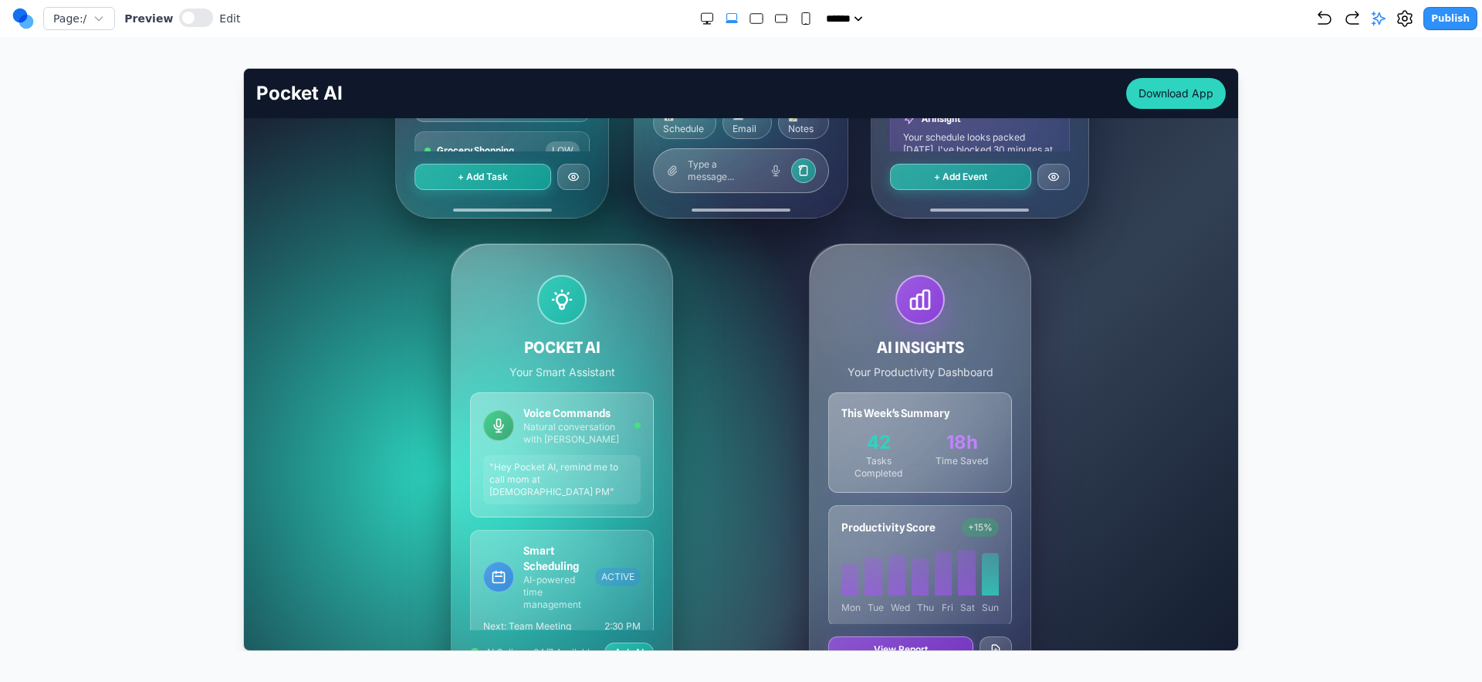
scroll to position [750, 0]
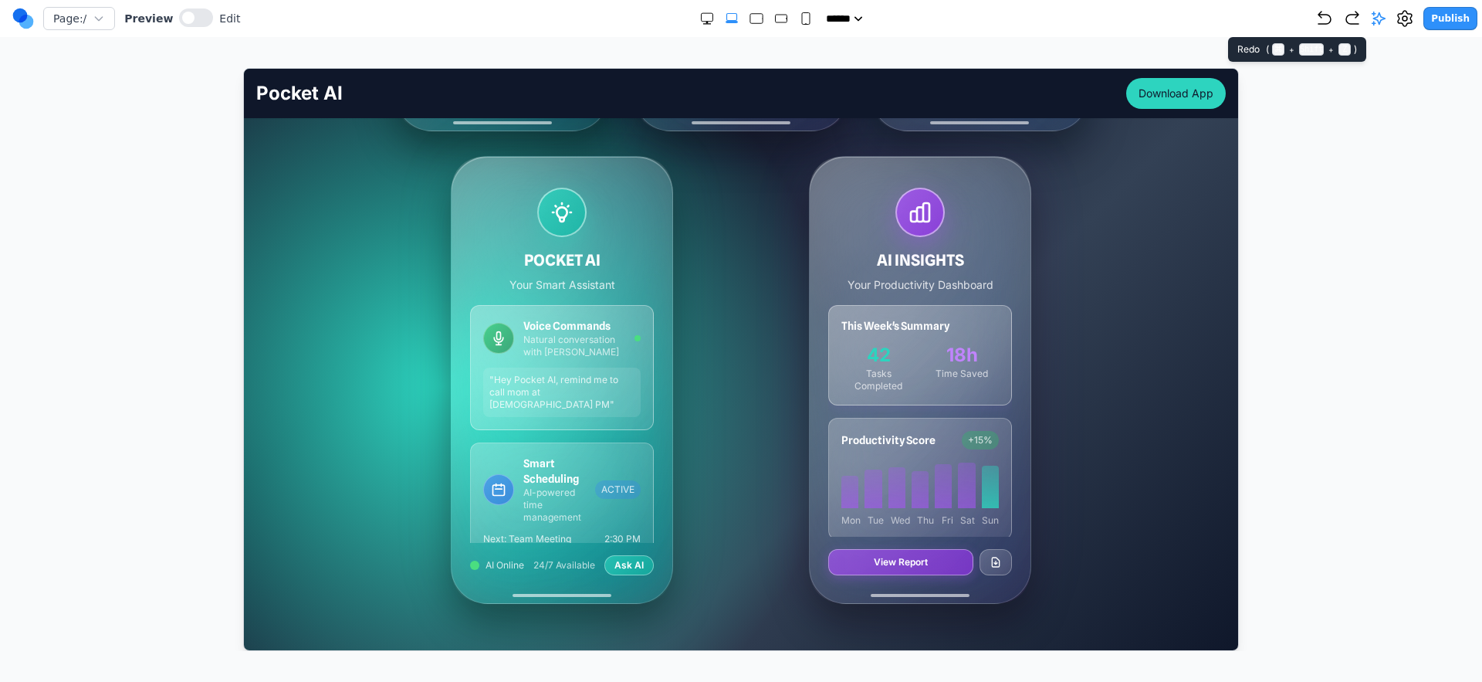
click at [1357, 20] on icon "button" at bounding box center [1352, 18] width 19 height 19
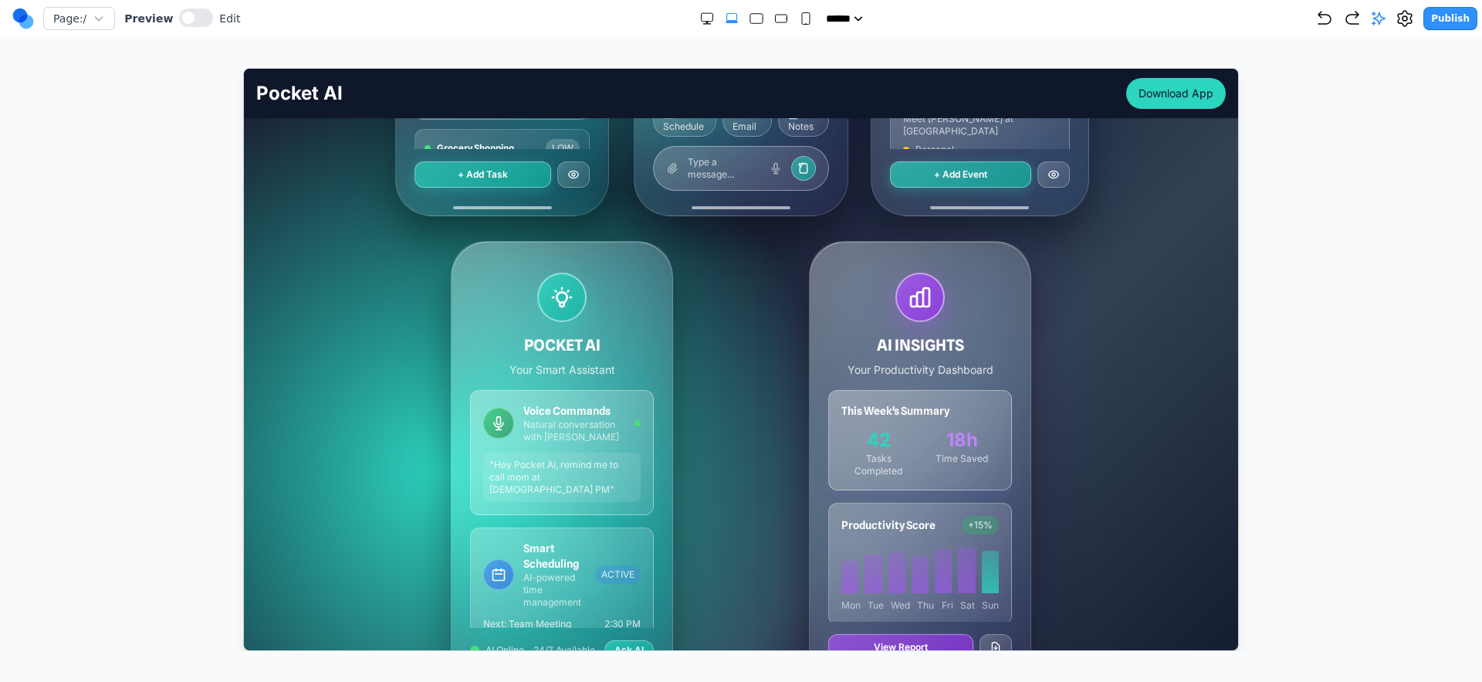
scroll to position [655, 0]
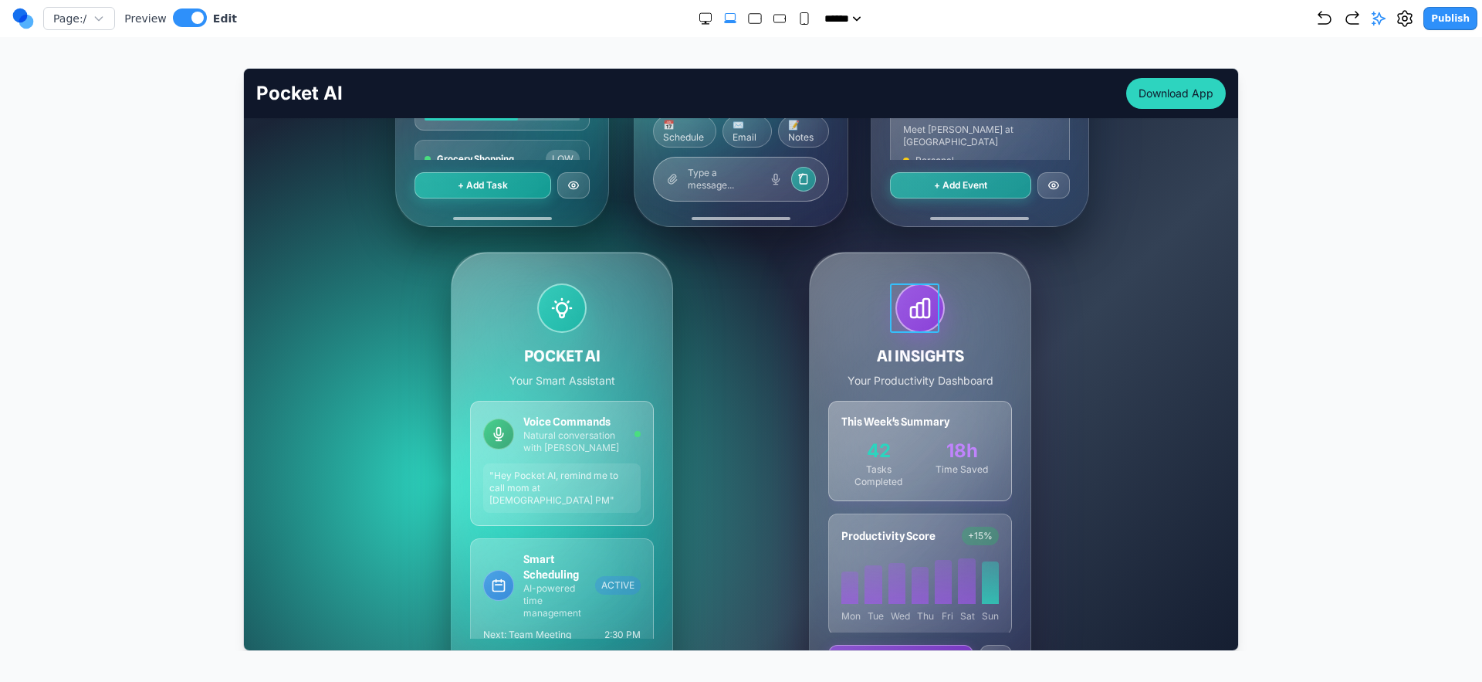
click at [932, 314] on div at bounding box center [919, 307] width 49 height 49
click at [851, 300] on div "AI INSIGHTS Your Productivity Dashboard" at bounding box center [920, 335] width 184 height 105
click at [852, 299] on div "AI INSIGHTS Your Productivity Dashboard" at bounding box center [920, 335] width 184 height 105
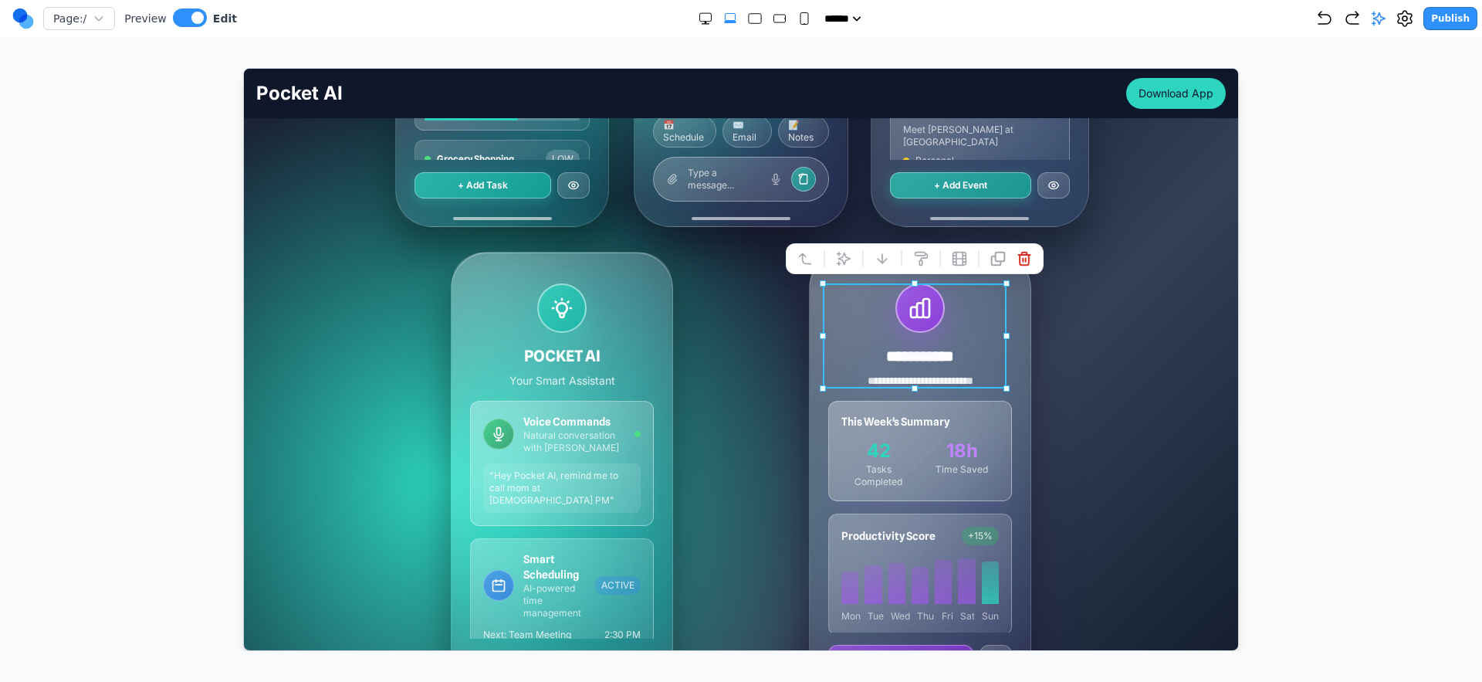
click at [774, 320] on div "**********" at bounding box center [920, 475] width 334 height 448
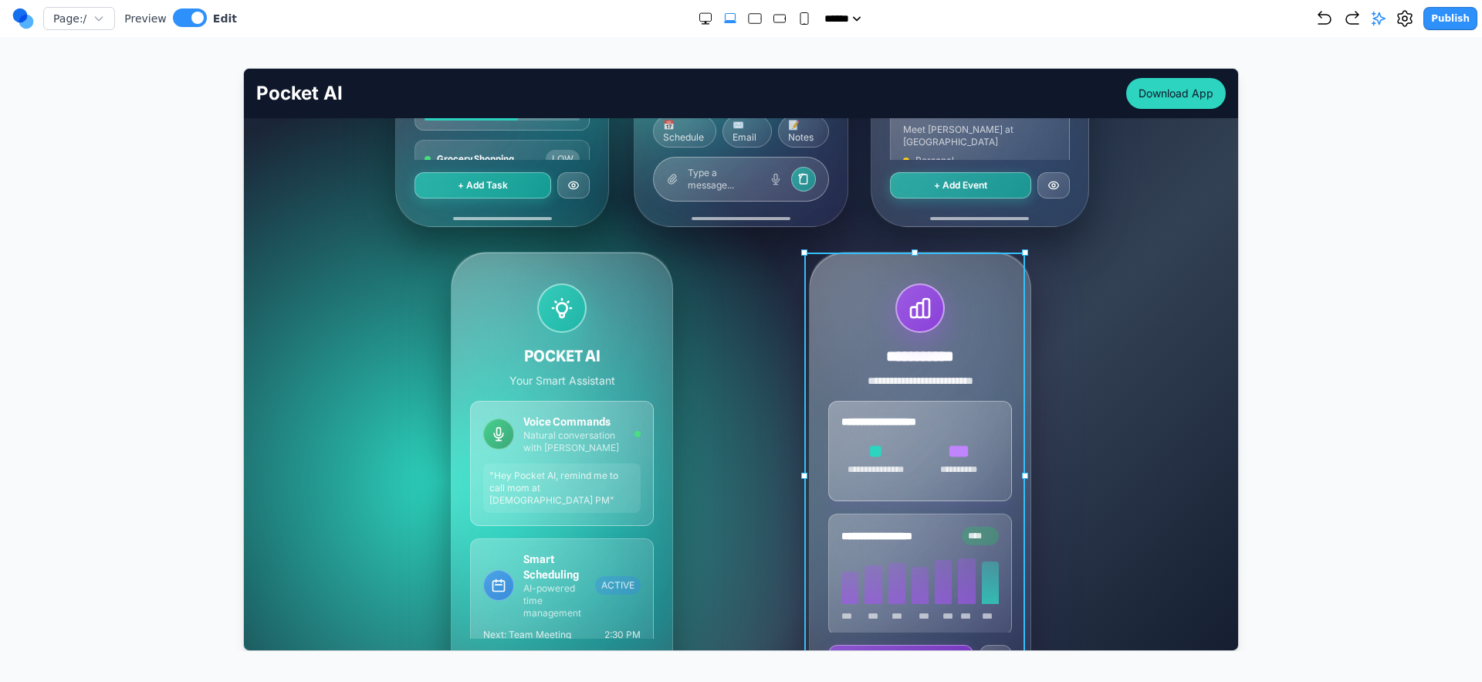
click at [809, 309] on div "**********" at bounding box center [919, 475] width 221 height 446
click at [865, 225] on icon at bounding box center [862, 226] width 15 height 15
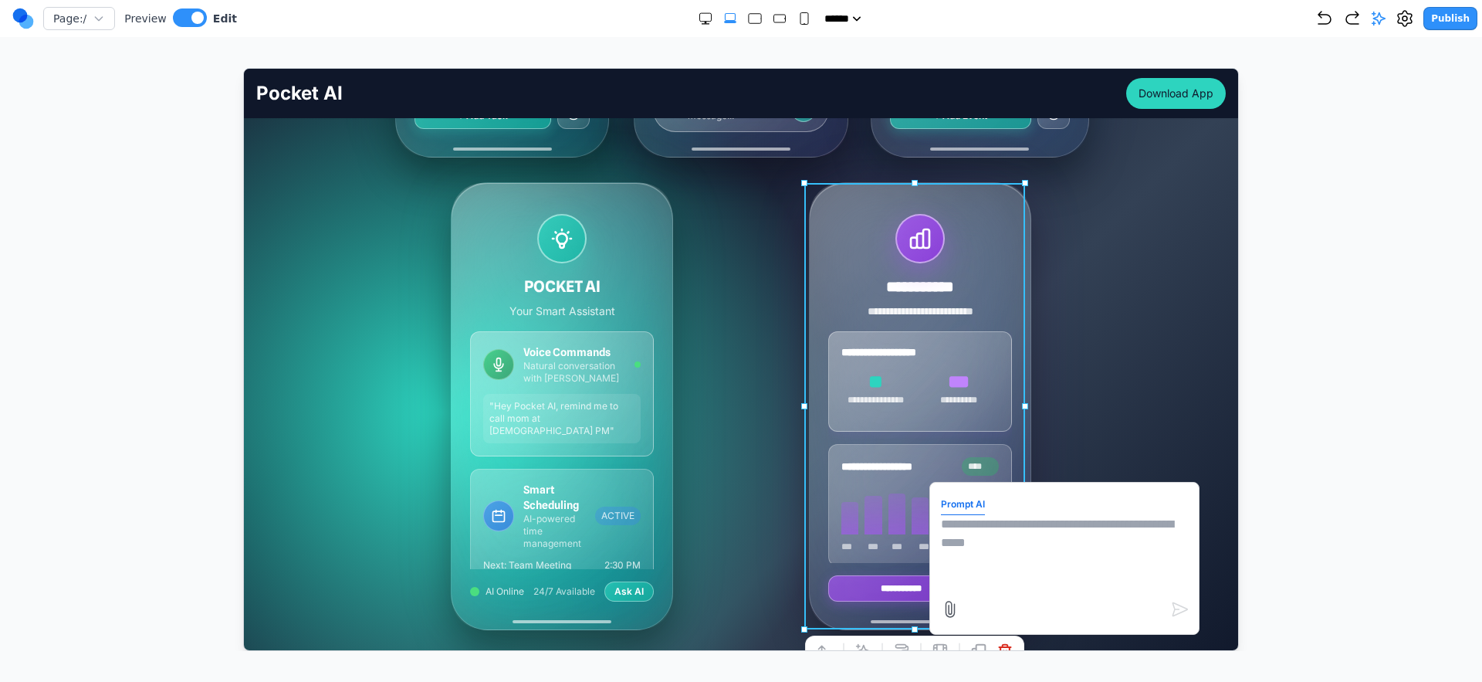
scroll to position [817, 0]
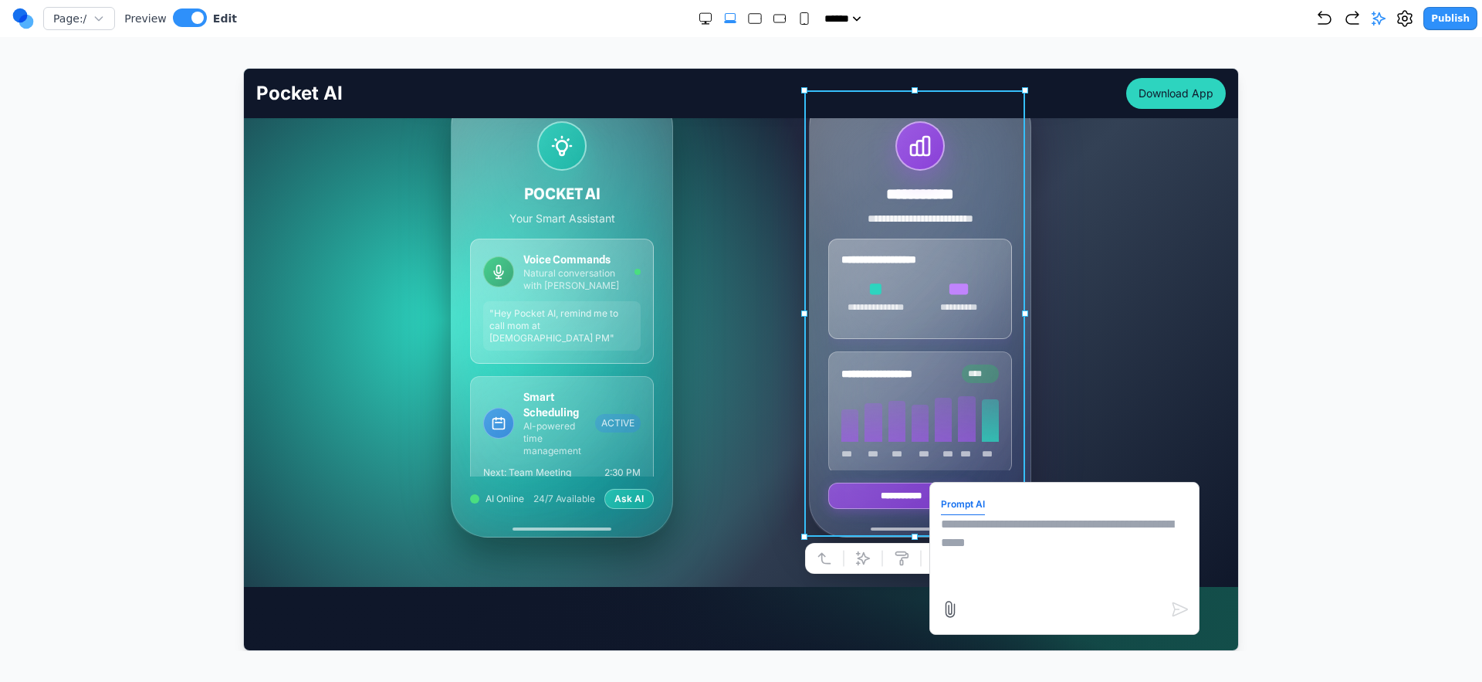
click at [1046, 533] on textarea at bounding box center [1063, 552] width 247 height 77
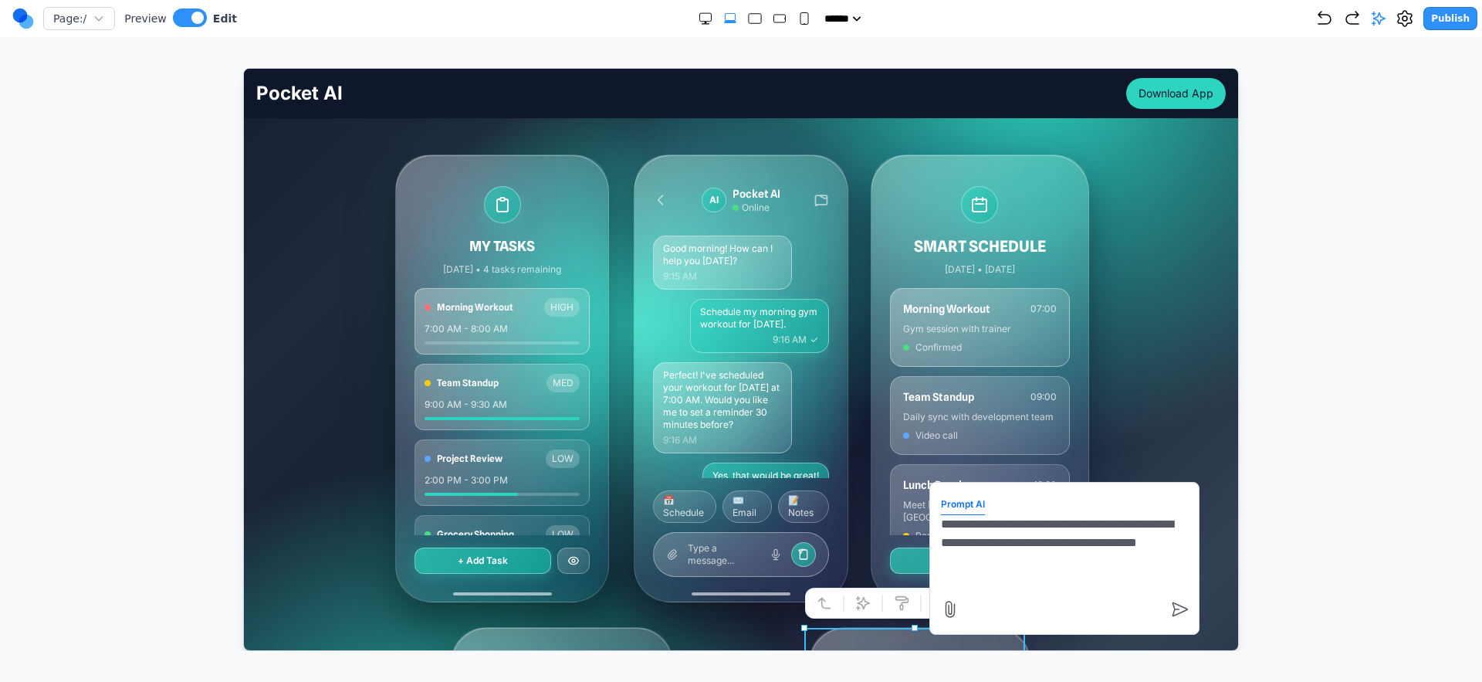
scroll to position [279, 0]
drag, startPoint x: 1028, startPoint y: 554, endPoint x: 1012, endPoint y: 545, distance: 17.6
click at [1012, 545] on textarea "**********" at bounding box center [1063, 552] width 247 height 77
type textarea "**********"
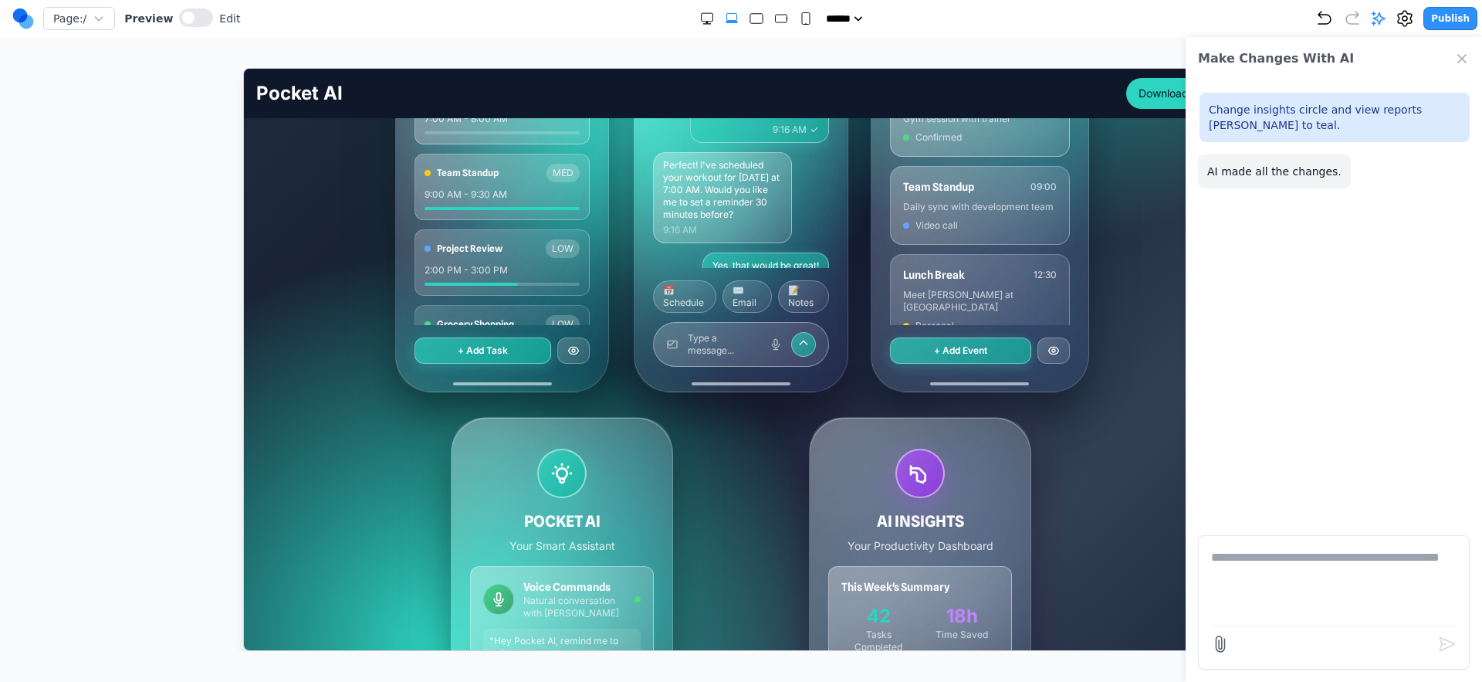
scroll to position [713, 0]
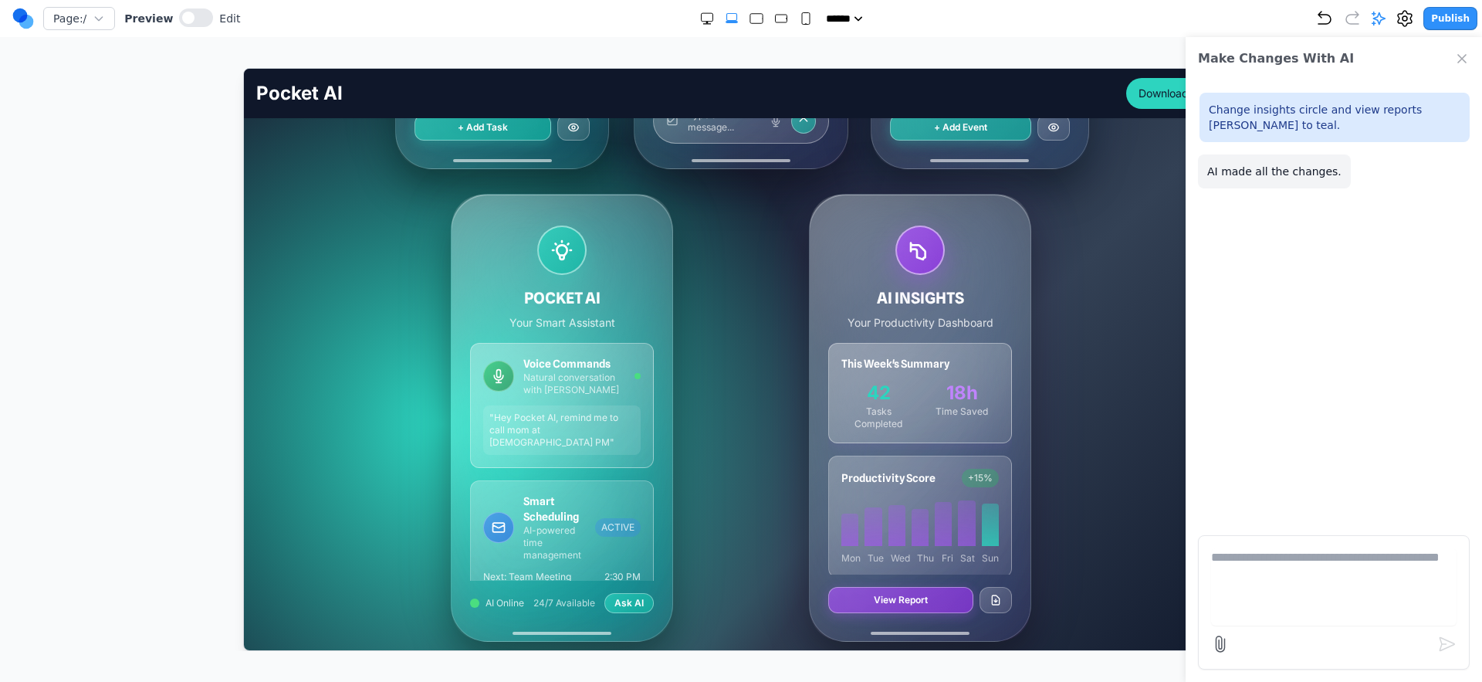
click at [1465, 56] on icon "Close Chat" at bounding box center [1462, 58] width 15 height 15
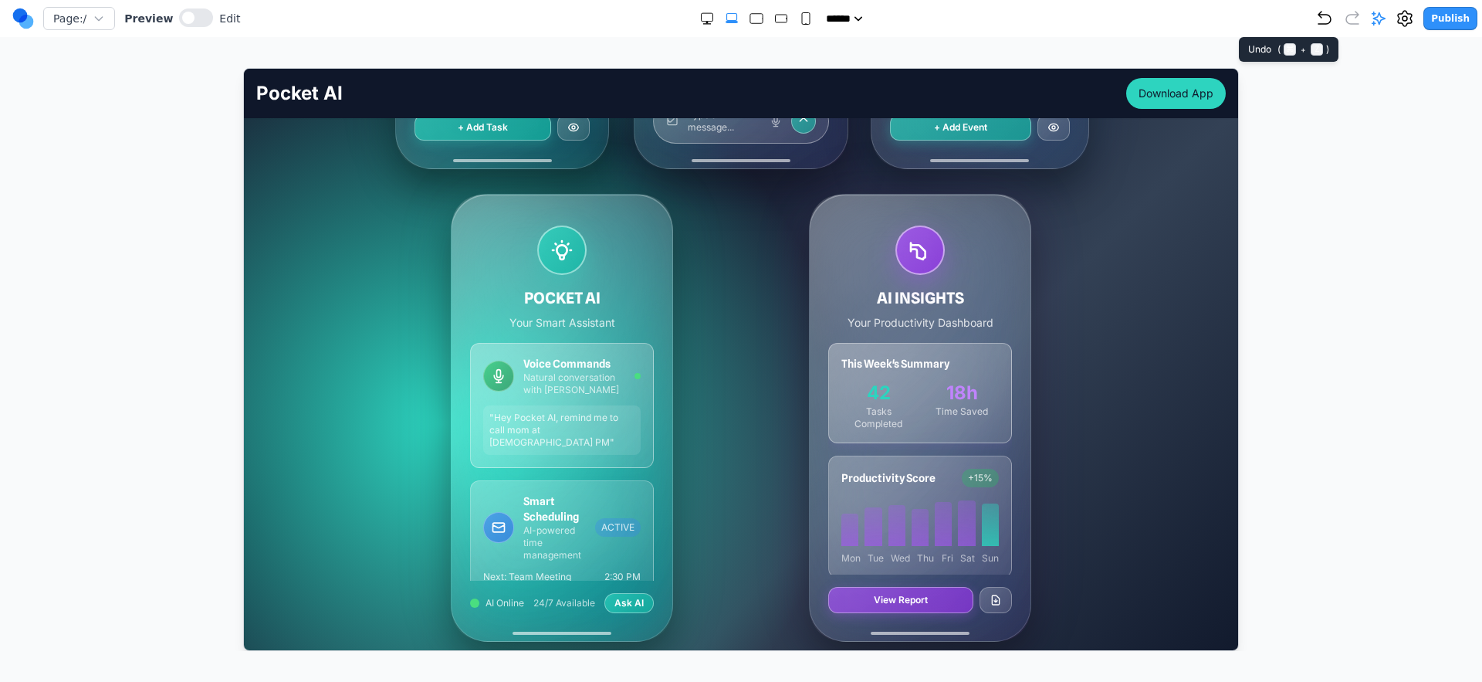
click at [1334, 24] on icon "Undo" at bounding box center [1325, 18] width 19 height 19
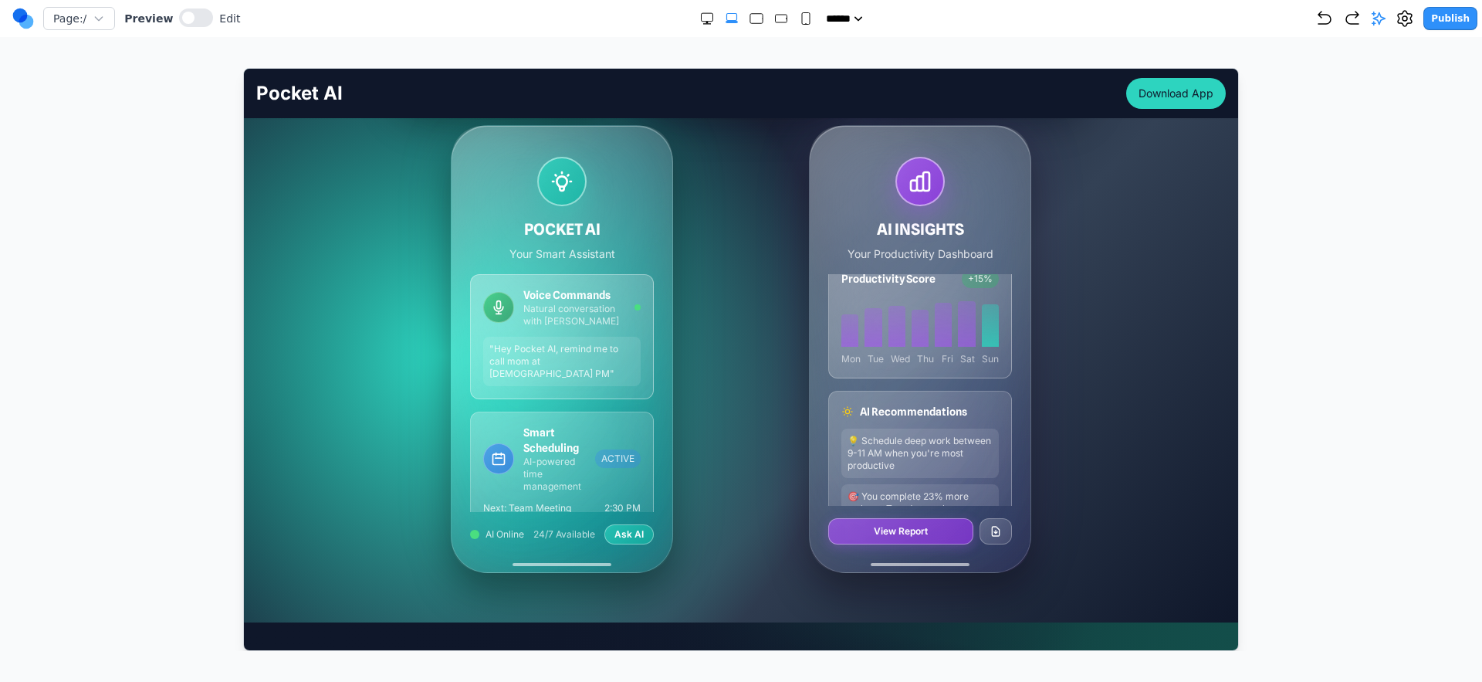
scroll to position [0, 0]
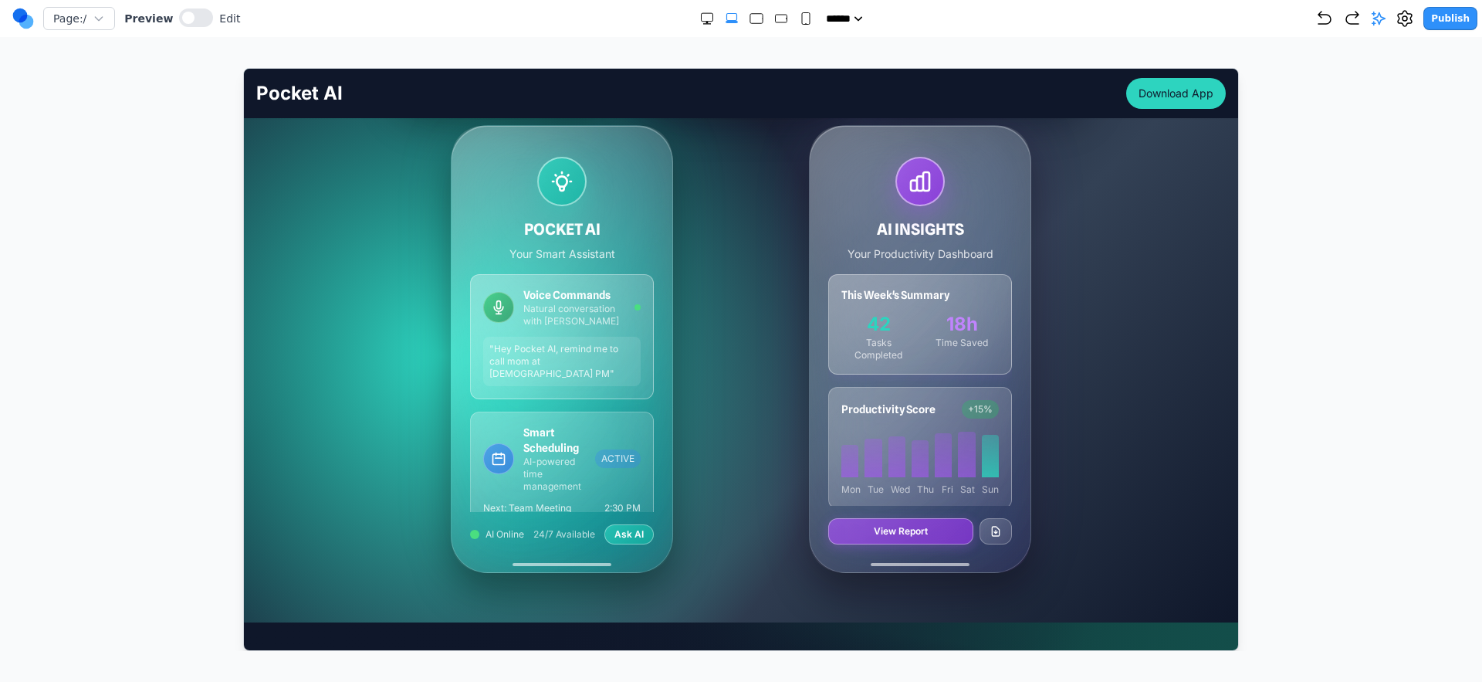
click at [918, 156] on div at bounding box center [919, 180] width 49 height 49
click at [915, 168] on icon at bounding box center [919, 180] width 25 height 25
click at [210, 22] on div "Preview Edit" at bounding box center [182, 18] width 116 height 21
click at [205, 17] on button at bounding box center [196, 17] width 34 height 19
click at [916, 166] on div at bounding box center [919, 180] width 49 height 49
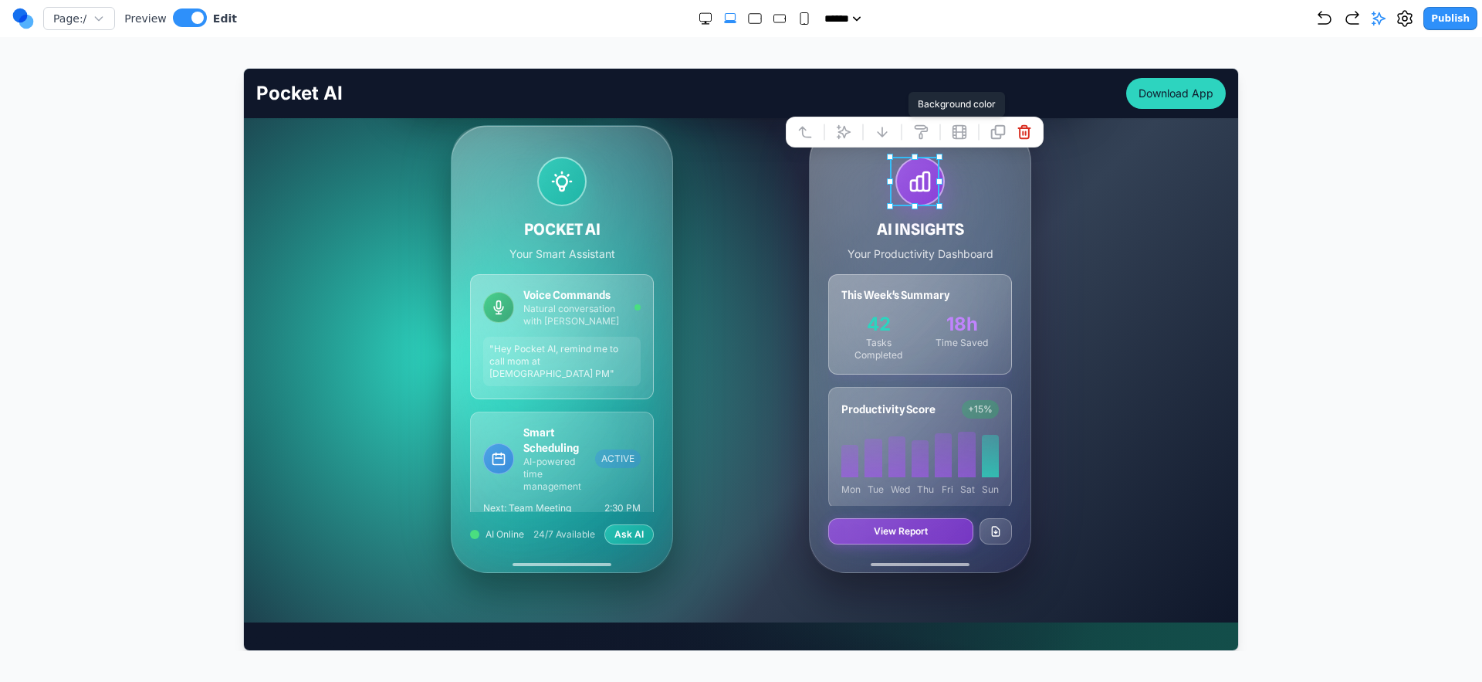
click at [920, 130] on icon at bounding box center [920, 130] width 12 height 13
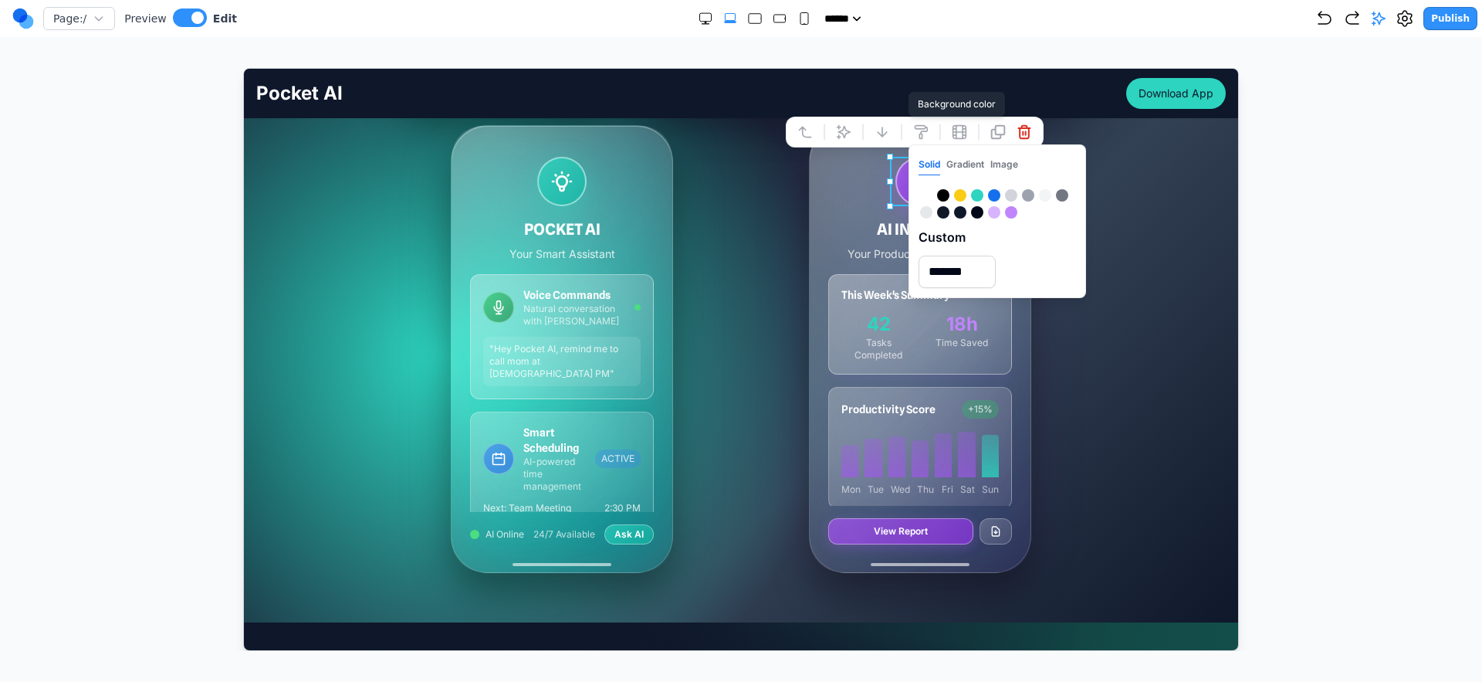
click at [977, 192] on div at bounding box center [976, 194] width 12 height 12
type input "*******"
drag, startPoint x: 755, startPoint y: 190, endPoint x: 730, endPoint y: 184, distance: 25.5
click at [754, 190] on div "AI INSIGHTS Your Productivity Dashboard This Week's Summary 42 Tasks Completed …" at bounding box center [920, 348] width 334 height 448
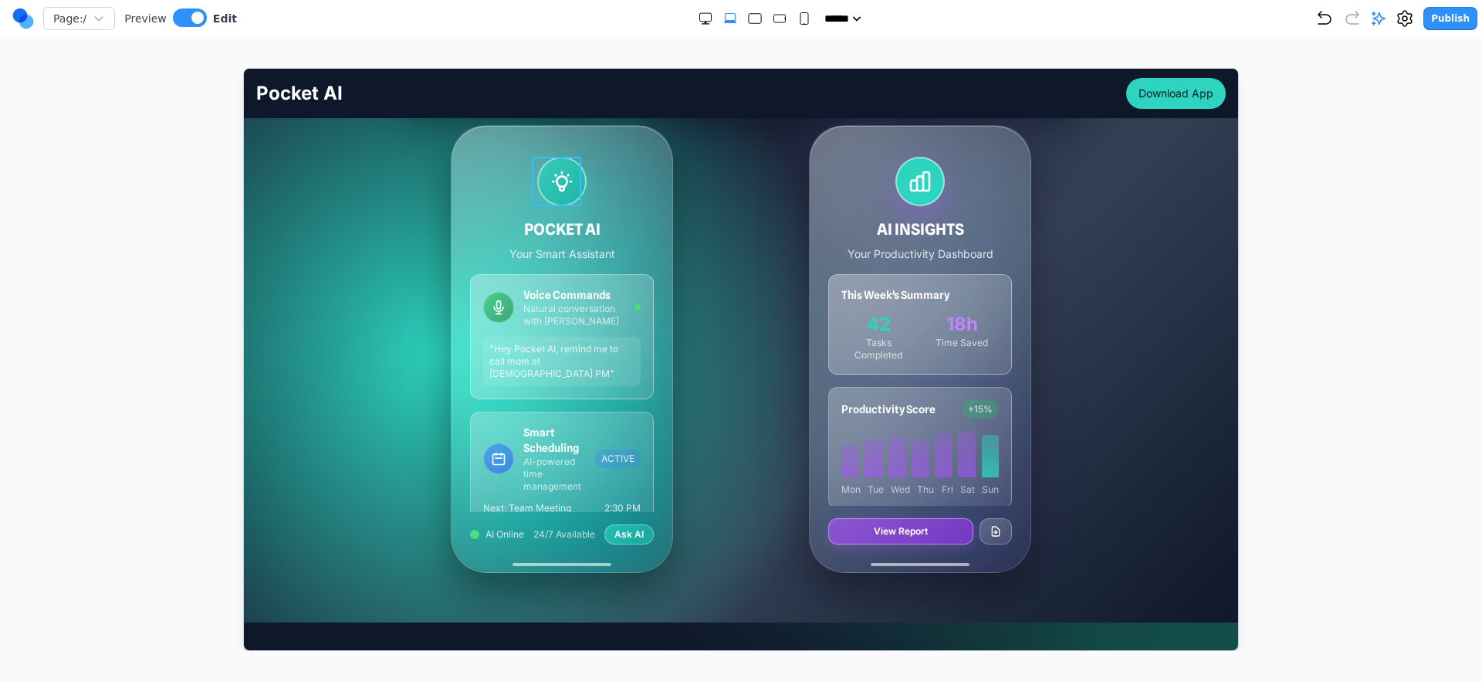
click at [552, 162] on div at bounding box center [561, 180] width 49 height 49
click at [571, 132] on button at bounding box center [562, 131] width 25 height 25
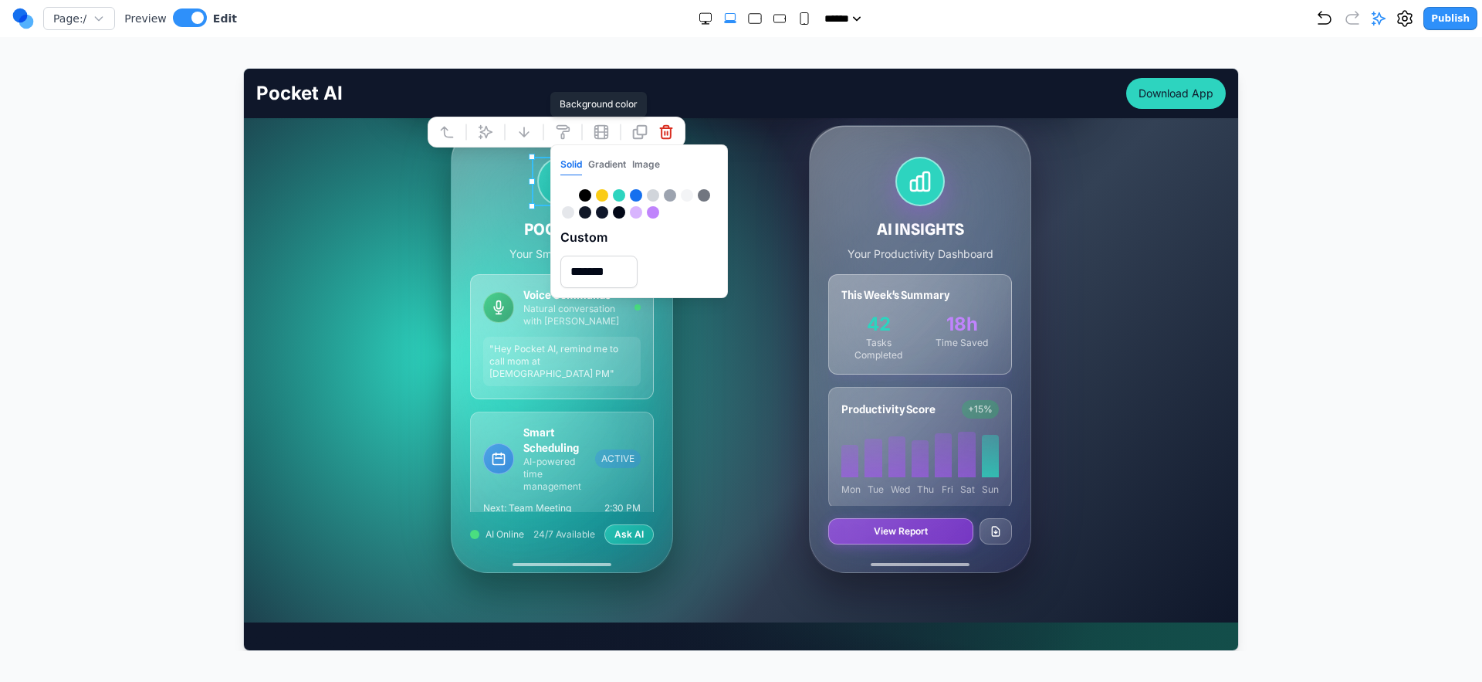
click at [621, 194] on div at bounding box center [618, 194] width 12 height 12
type input "*******"
click at [770, 186] on div "AI INSIGHTS Your Productivity Dashboard This Week's Summary 42 Tasks Completed …" at bounding box center [920, 348] width 334 height 448
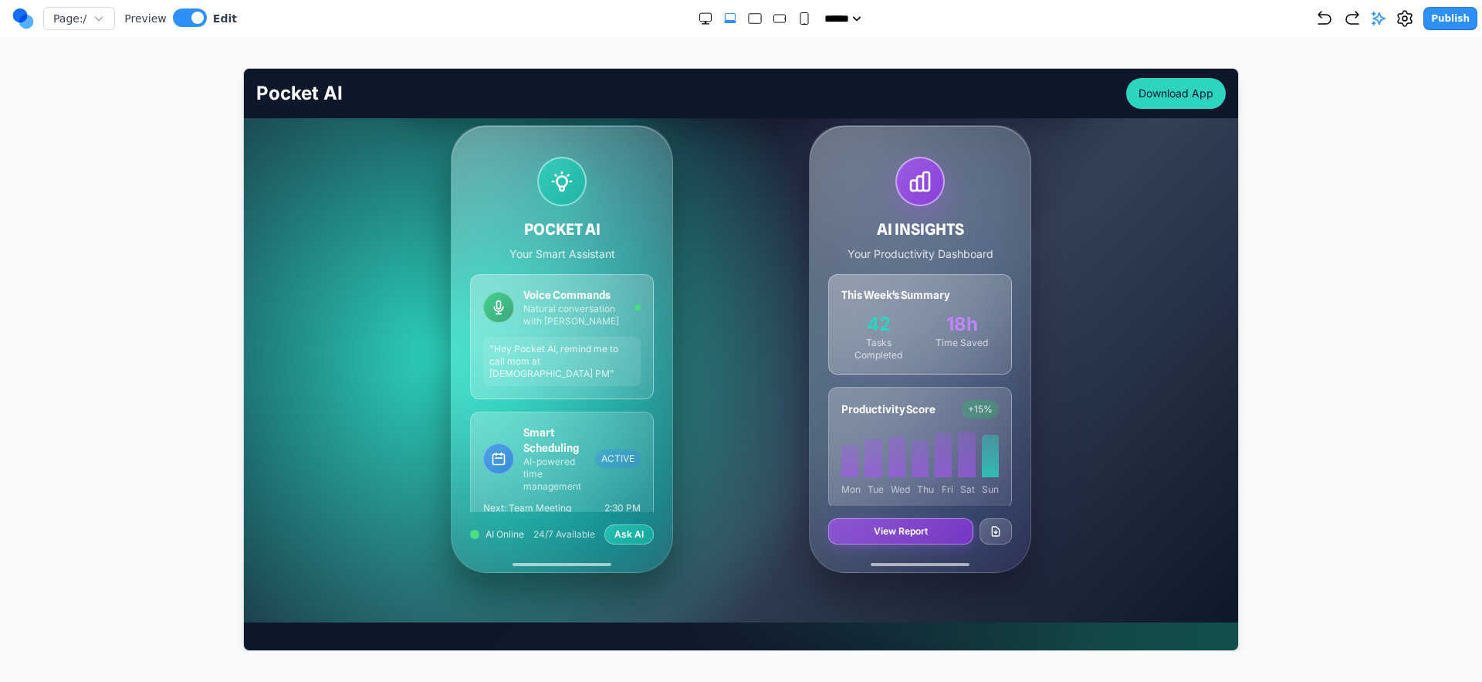
click at [730, 681] on div "X" at bounding box center [741, 691] width 1482 height 19
click at [8, 681] on button "X" at bounding box center [4, 691] width 8 height 19
click at [914, 160] on div at bounding box center [919, 180] width 49 height 49
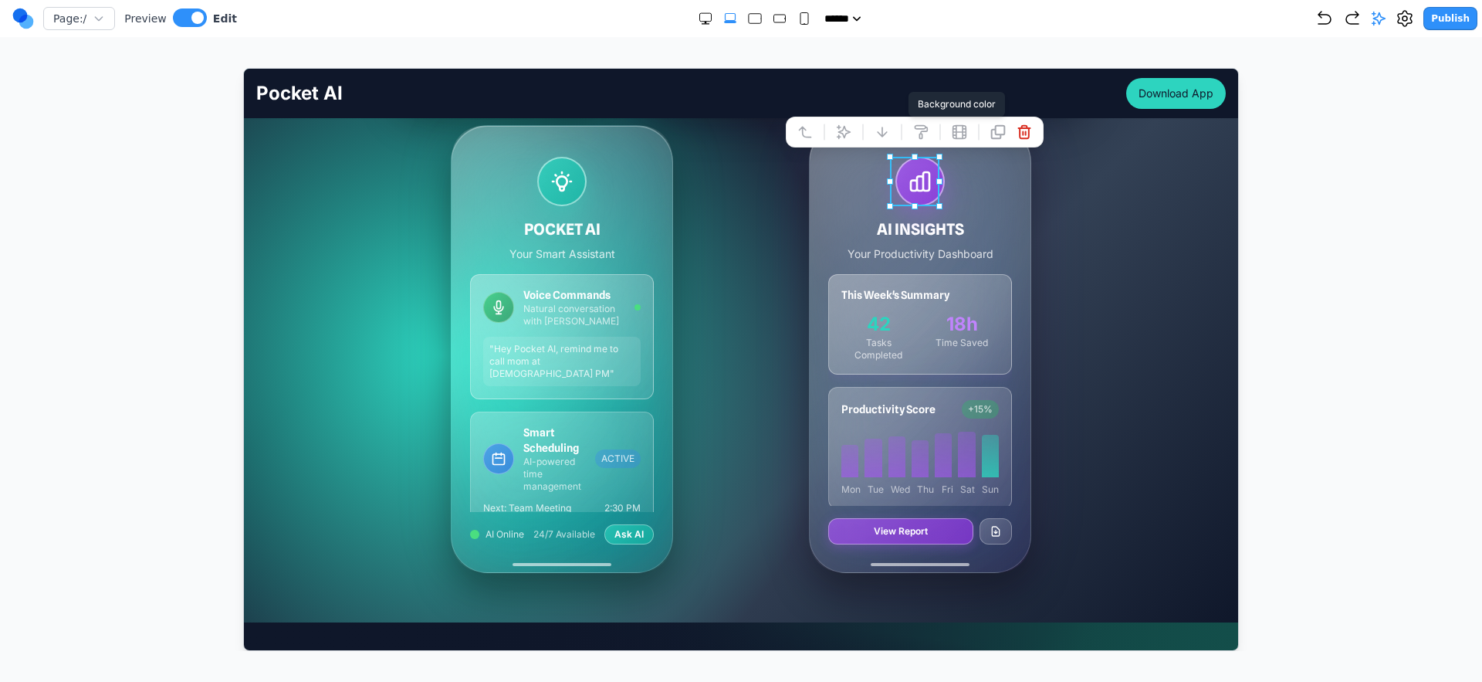
click at [917, 130] on icon at bounding box center [920, 131] width 15 height 15
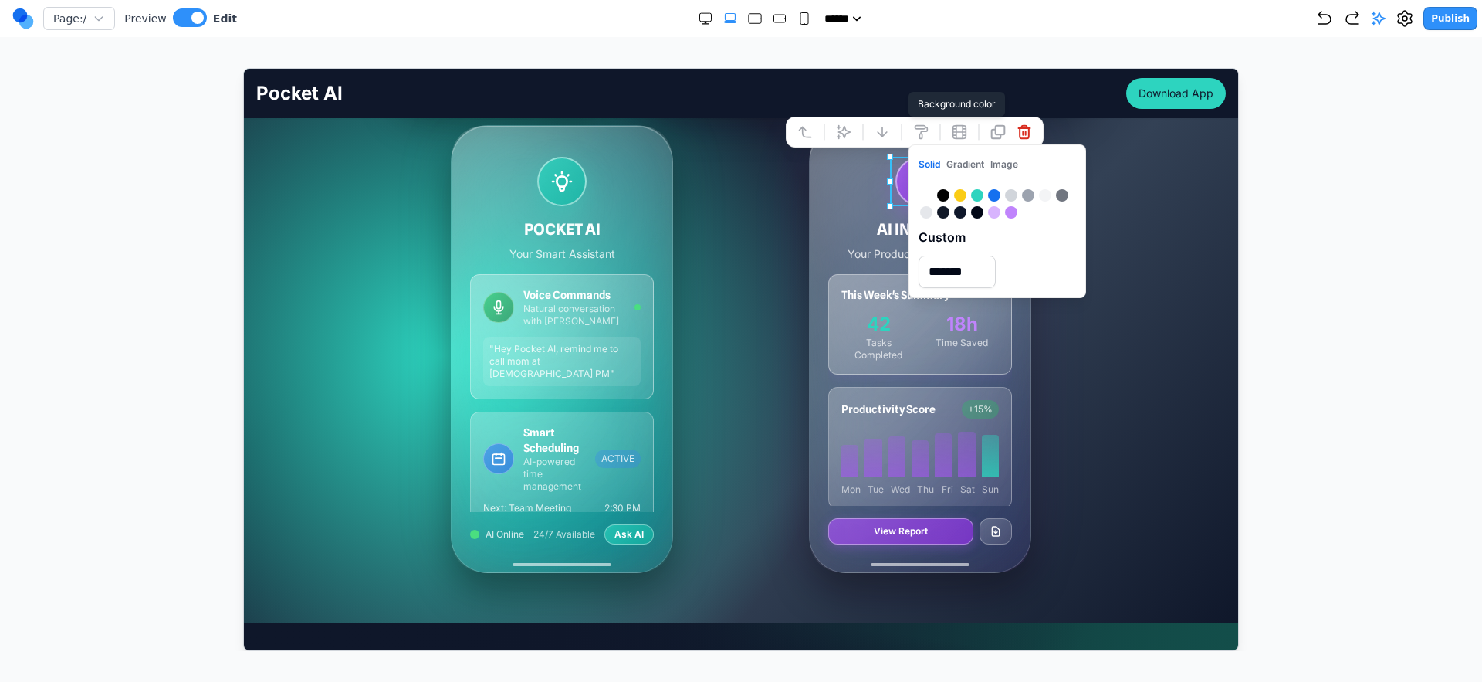
click at [943, 265] on input "*******" at bounding box center [956, 271] width 77 height 32
click at [943, 264] on input "*******" at bounding box center [956, 271] width 77 height 32
click at [943, 263] on input "*******" at bounding box center [956, 271] width 77 height 32
paste input "text"
click at [943, 262] on input "*******" at bounding box center [956, 271] width 77 height 32
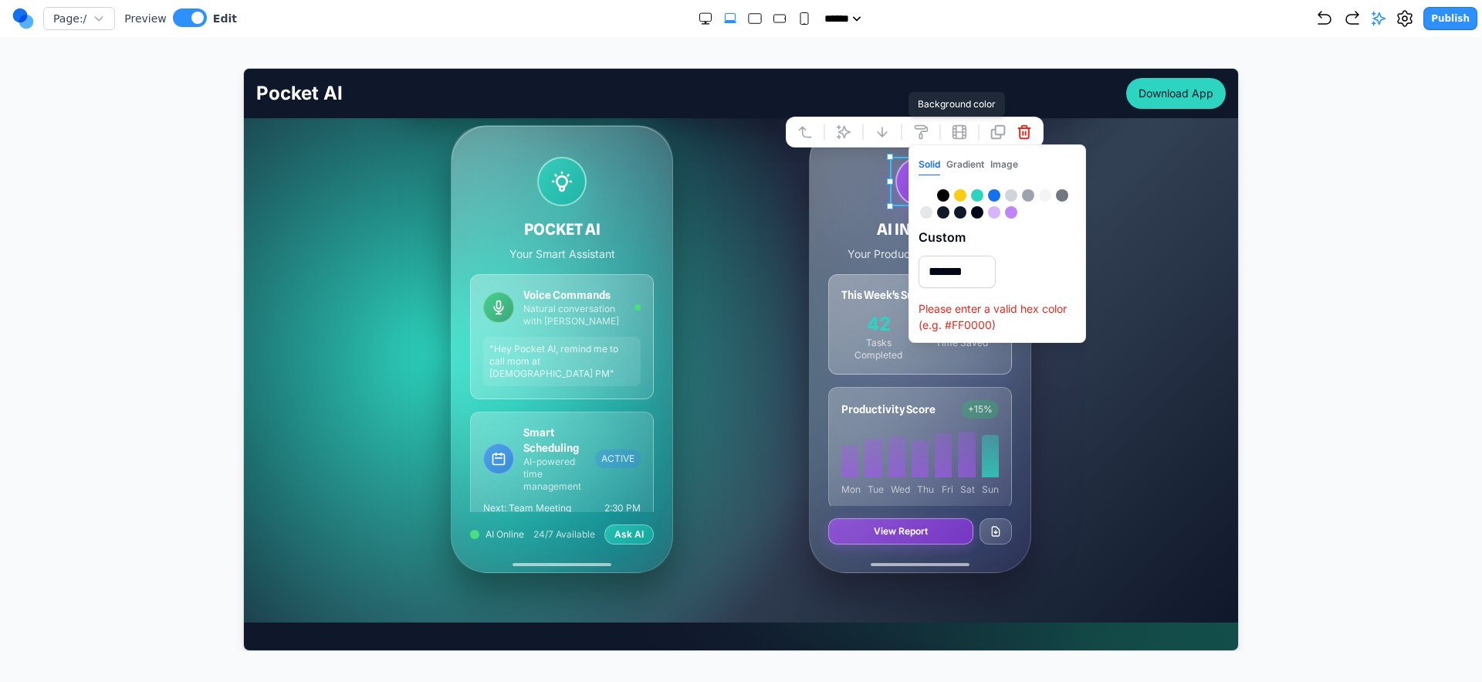
click at [943, 262] on input "*******" at bounding box center [956, 271] width 77 height 32
paste input "text"
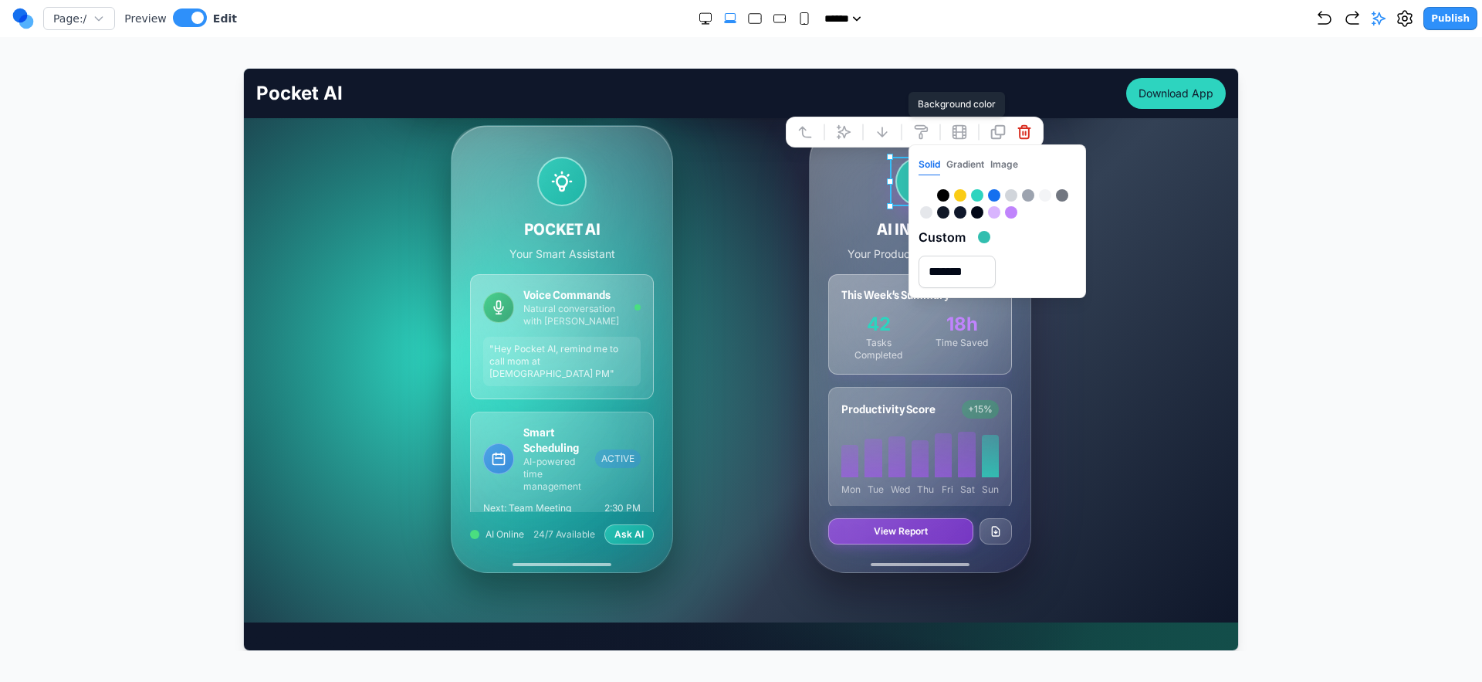
type input "*******"
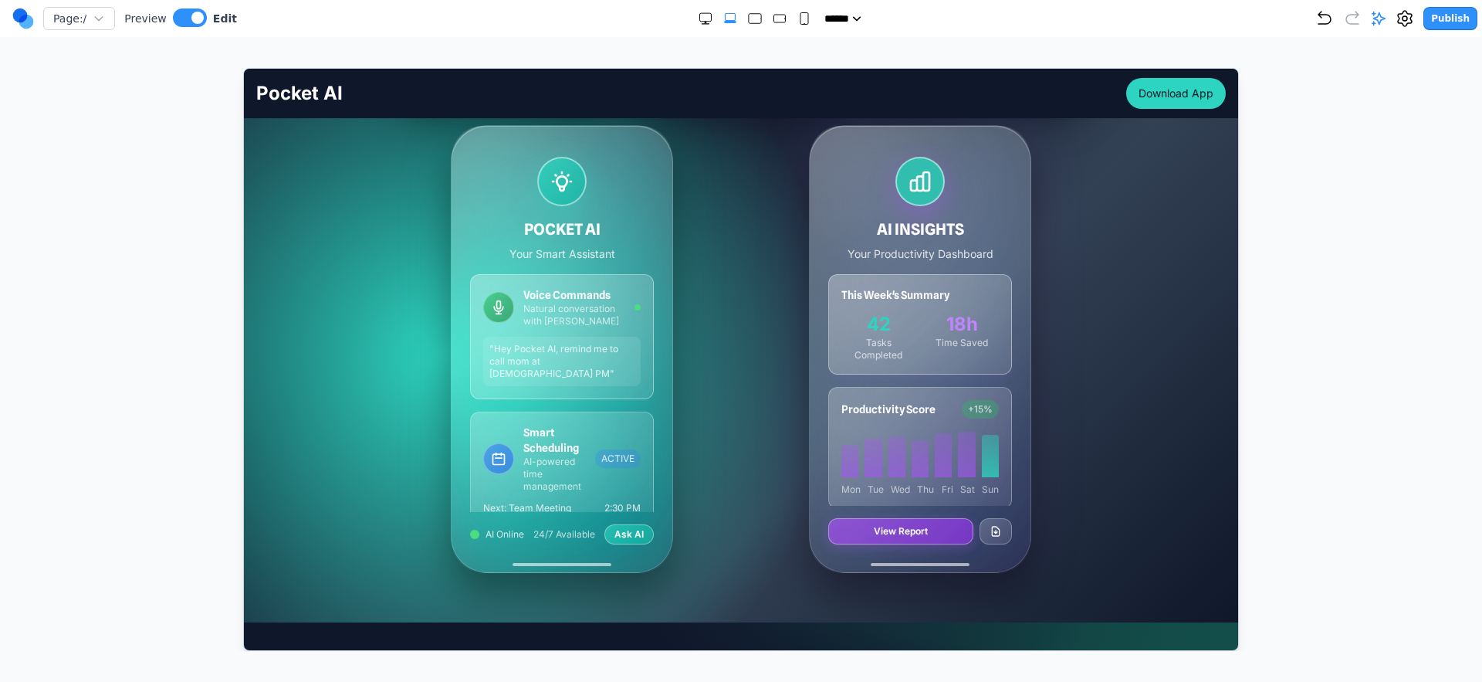
click at [1159, 306] on div "MY TASKS [DATE] • 4 tasks remaining Morning Workout HIGH 7:00 AM - 8:00 AM Team…" at bounding box center [741, 112] width 970 height 920
click at [950, 540] on button "**********" at bounding box center [900, 530] width 145 height 26
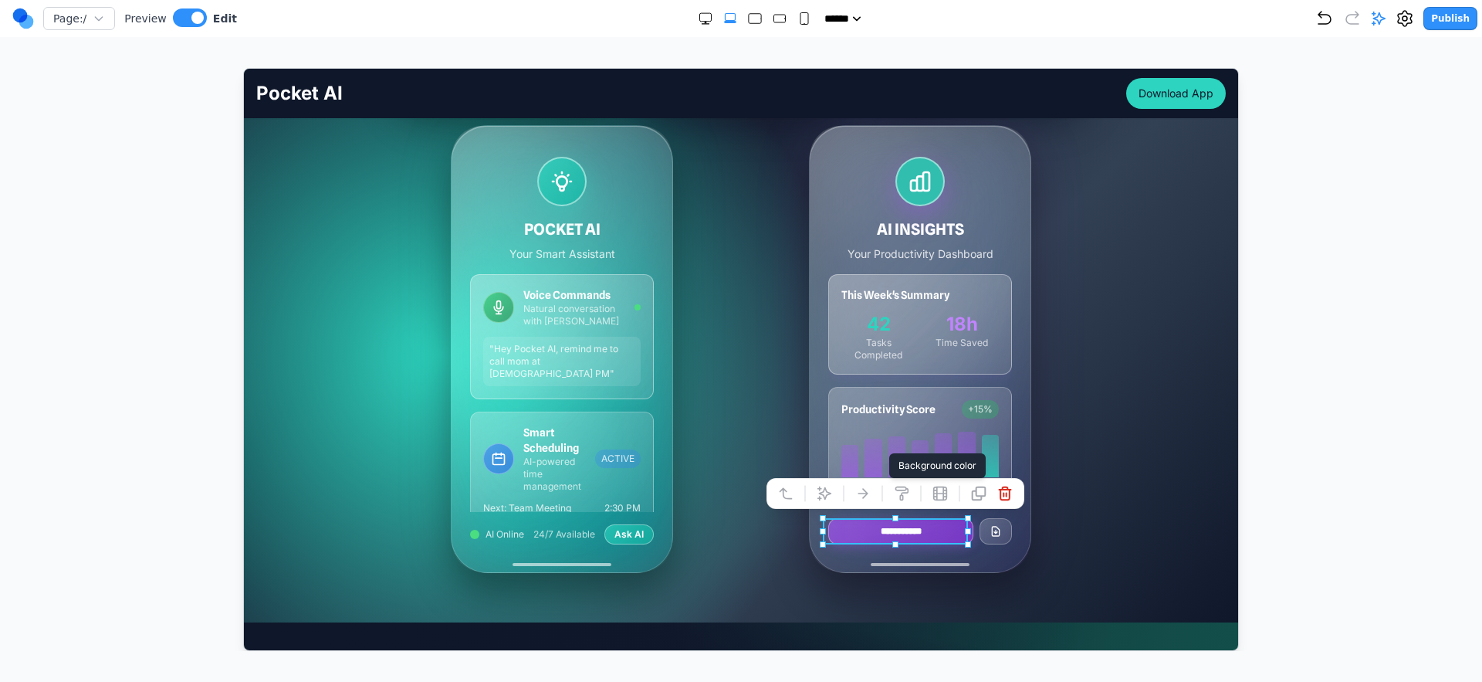
click at [894, 490] on icon at bounding box center [900, 492] width 15 height 15
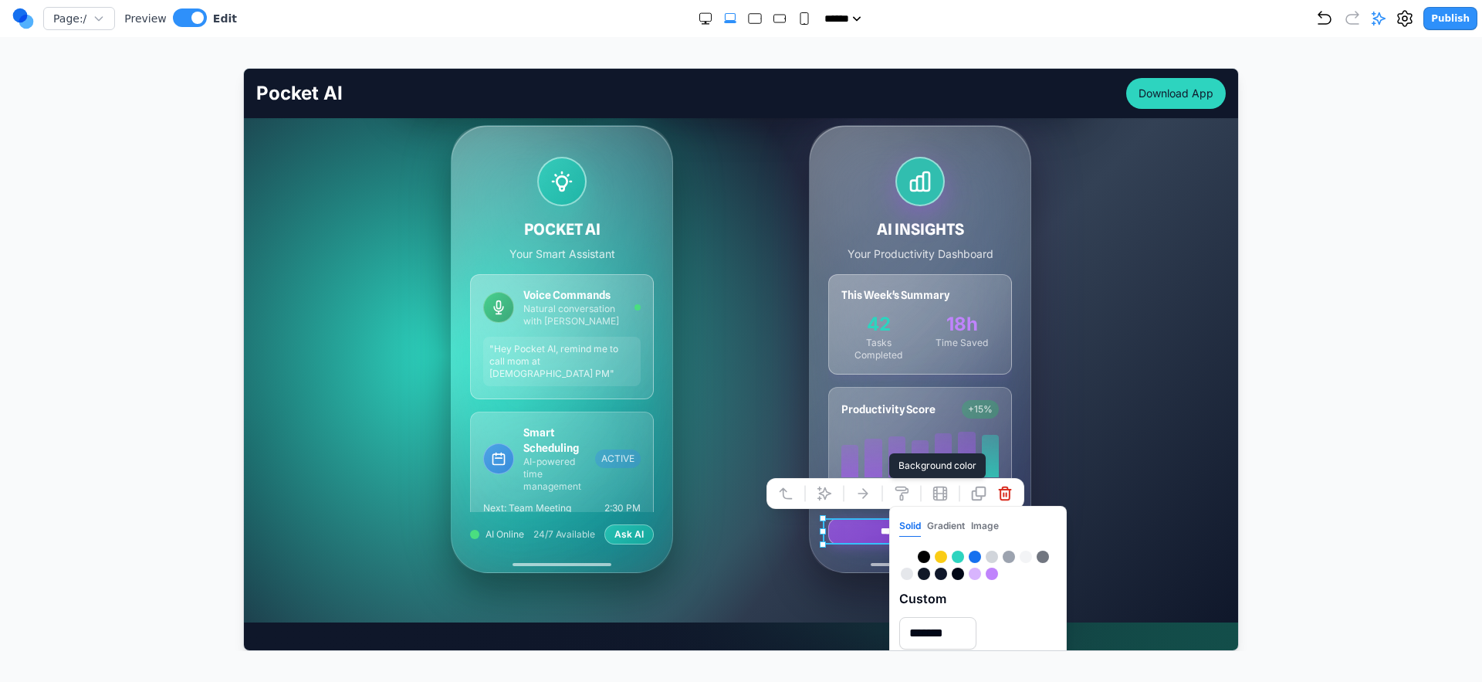
click at [924, 633] on input "*******" at bounding box center [937, 632] width 77 height 32
click at [925, 633] on input "*******" at bounding box center [937, 632] width 77 height 32
paste input "*******"
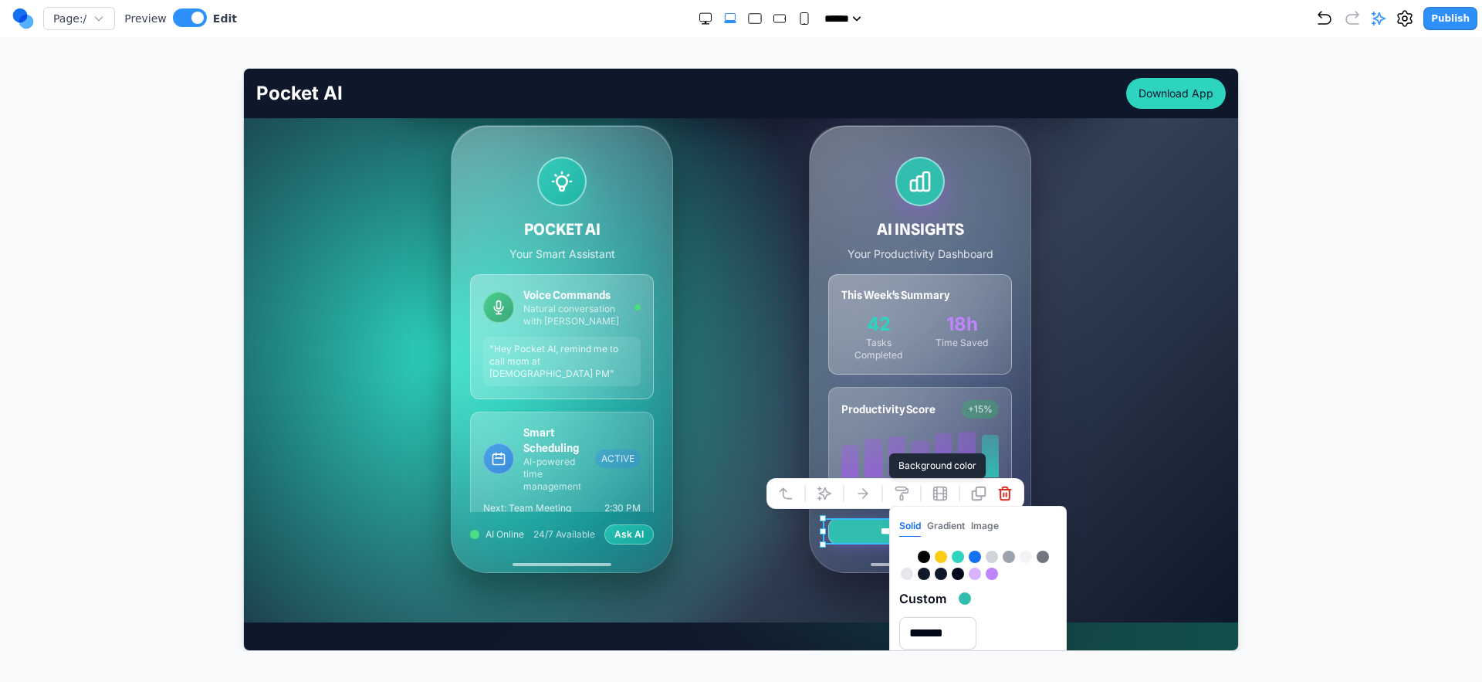
type input "*******"
click at [1123, 441] on div "MY TASKS [DATE] • 4 tasks remaining Morning Workout HIGH 7:00 AM - 8:00 AM Team…" at bounding box center [741, 112] width 970 height 920
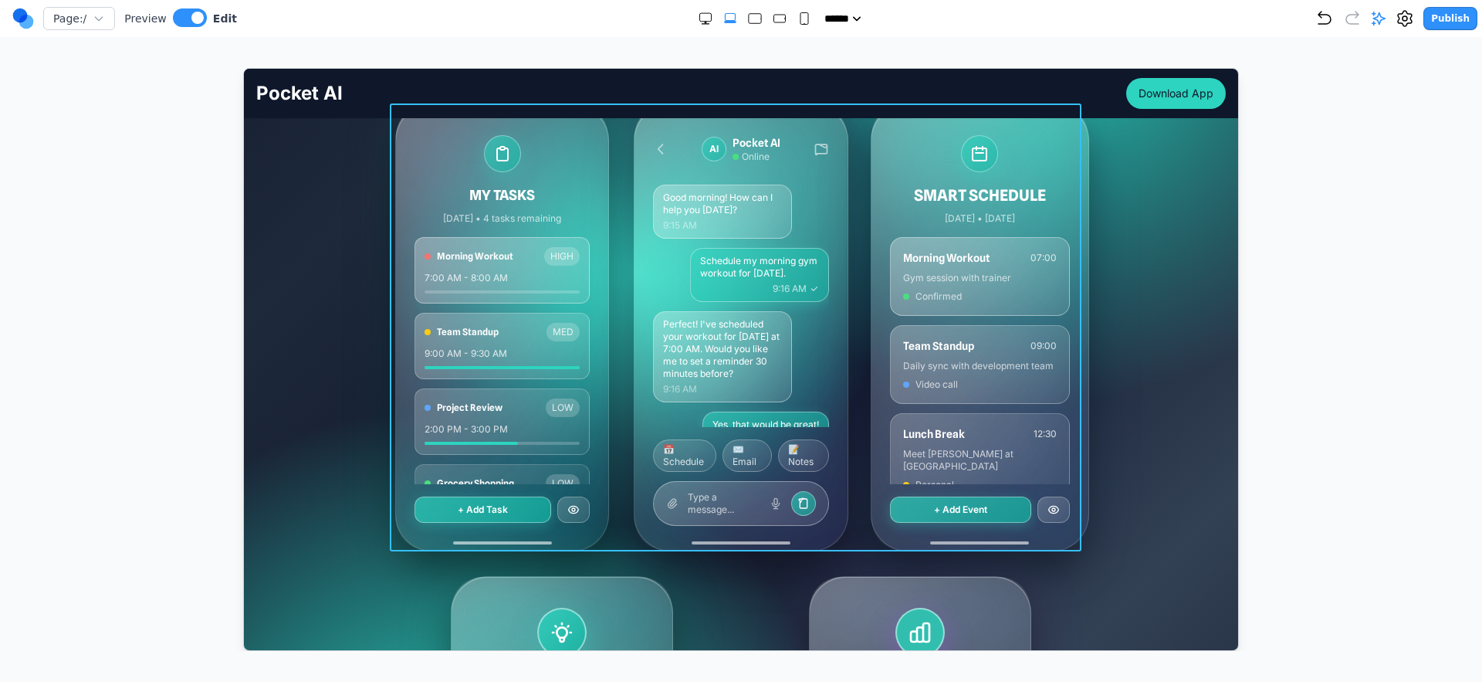
scroll to position [329, 0]
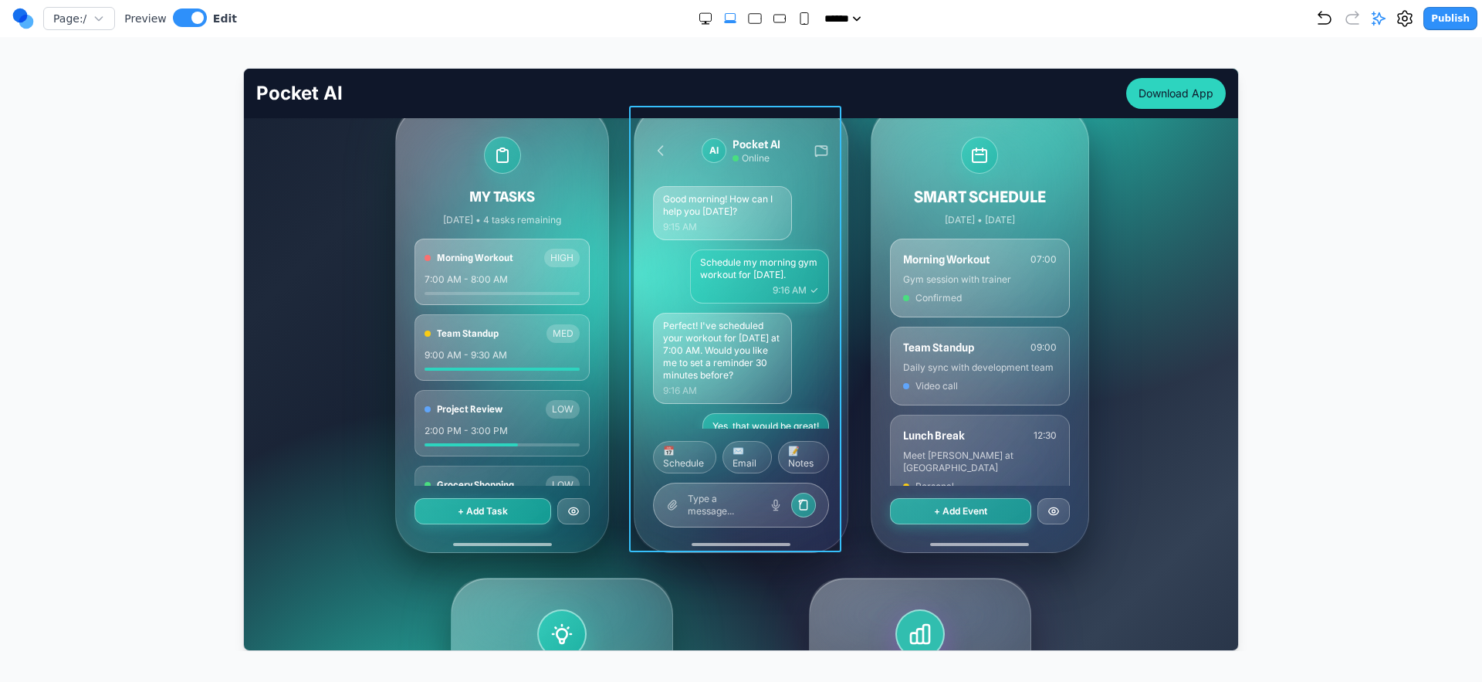
click at [830, 404] on div "AI Pocket AI Online Good morning! How can I help you [DATE]? 9:15 AM Schedule m…" at bounding box center [740, 328] width 212 height 446
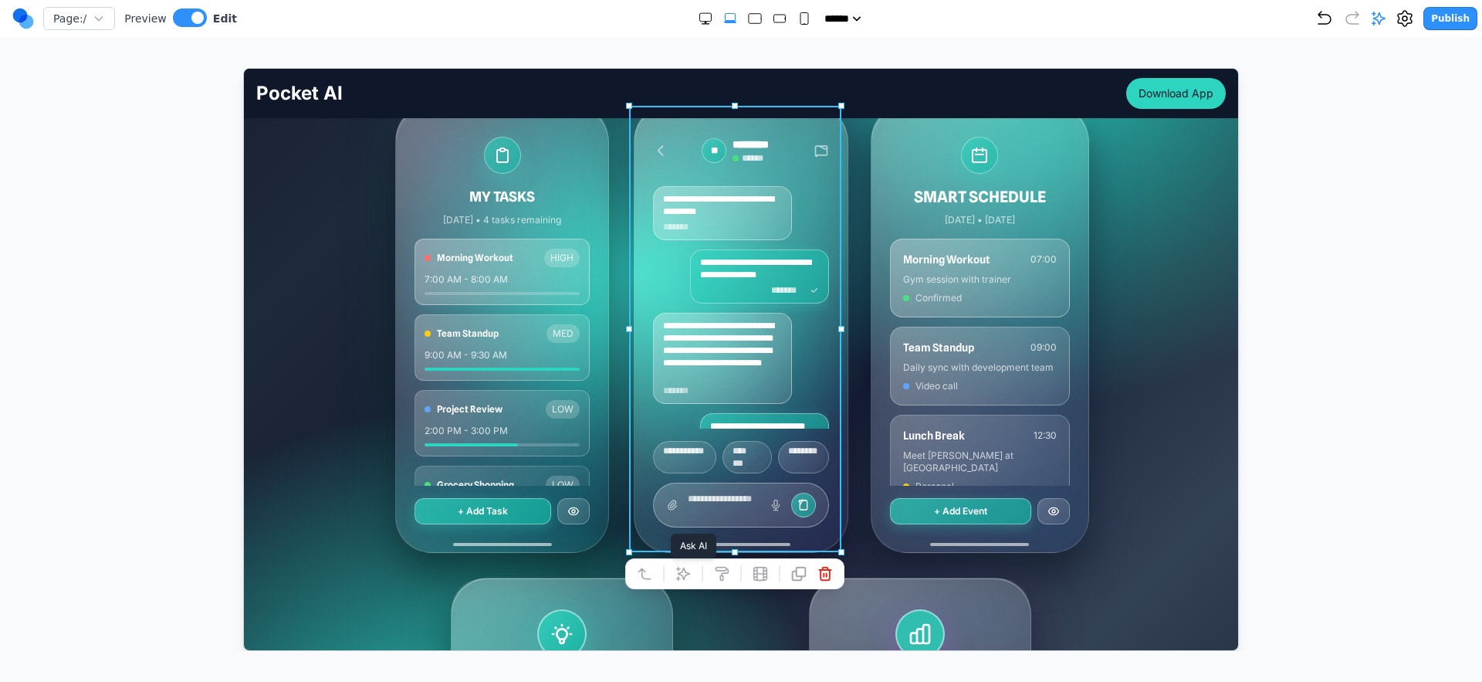
drag, startPoint x: 678, startPoint y: 566, endPoint x: 790, endPoint y: 560, distance: 112.1
click at [678, 566] on icon at bounding box center [682, 572] width 13 height 13
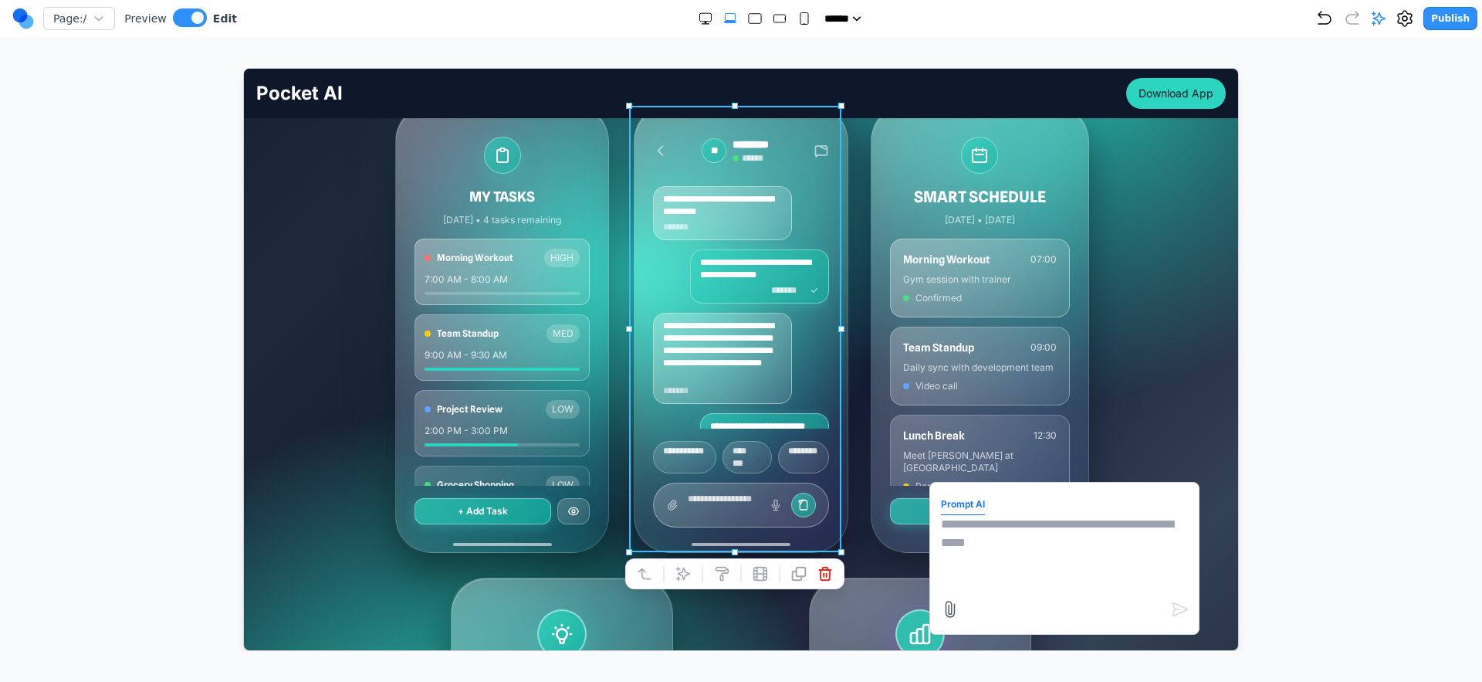
click at [1069, 520] on textarea at bounding box center [1063, 552] width 247 height 77
type textarea "**********"
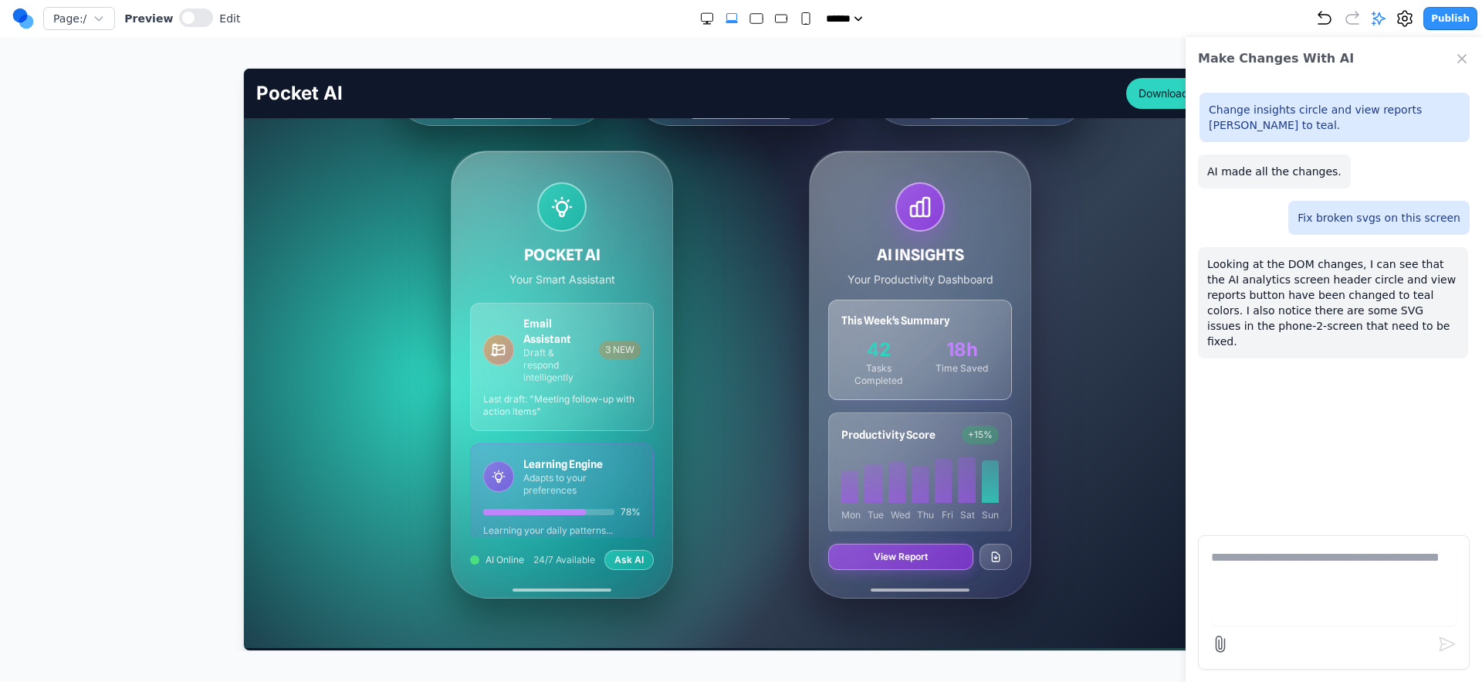
scroll to position [0, 0]
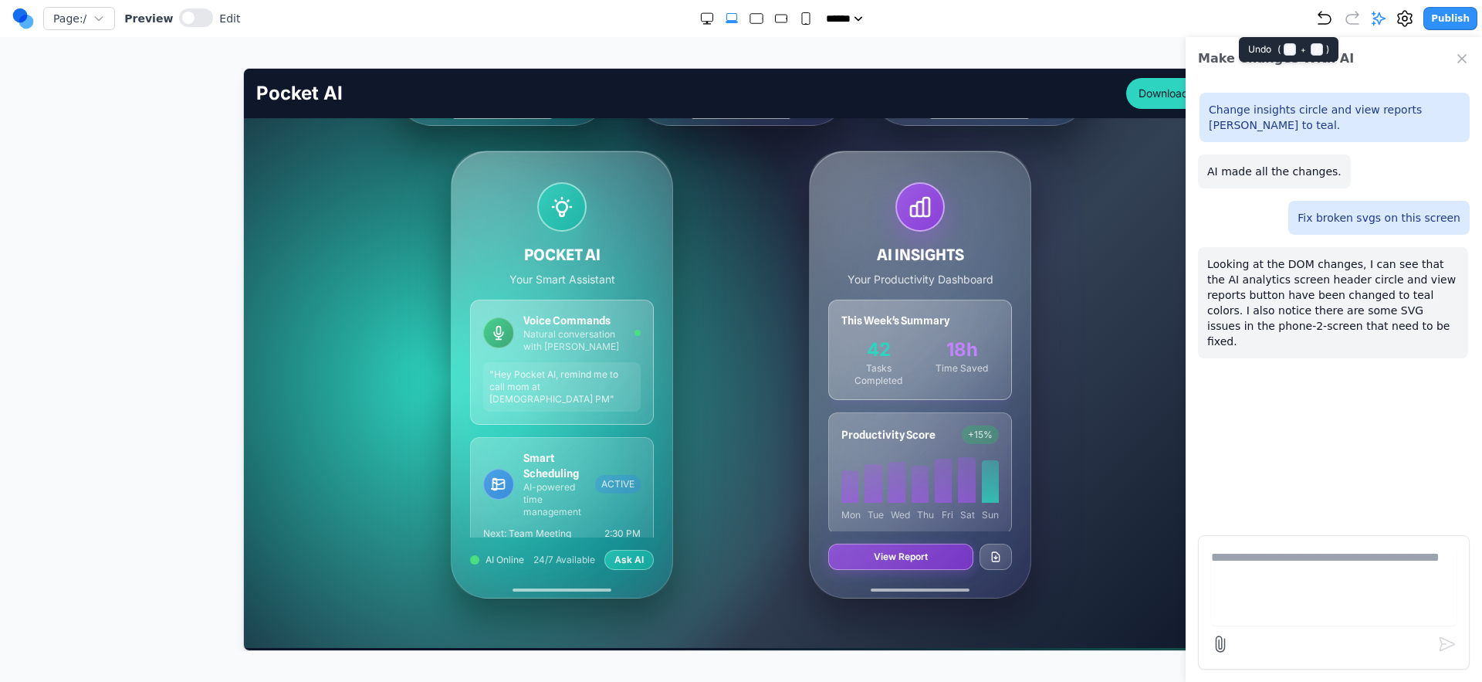
click at [1334, 11] on icon "Undo" at bounding box center [1325, 18] width 19 height 19
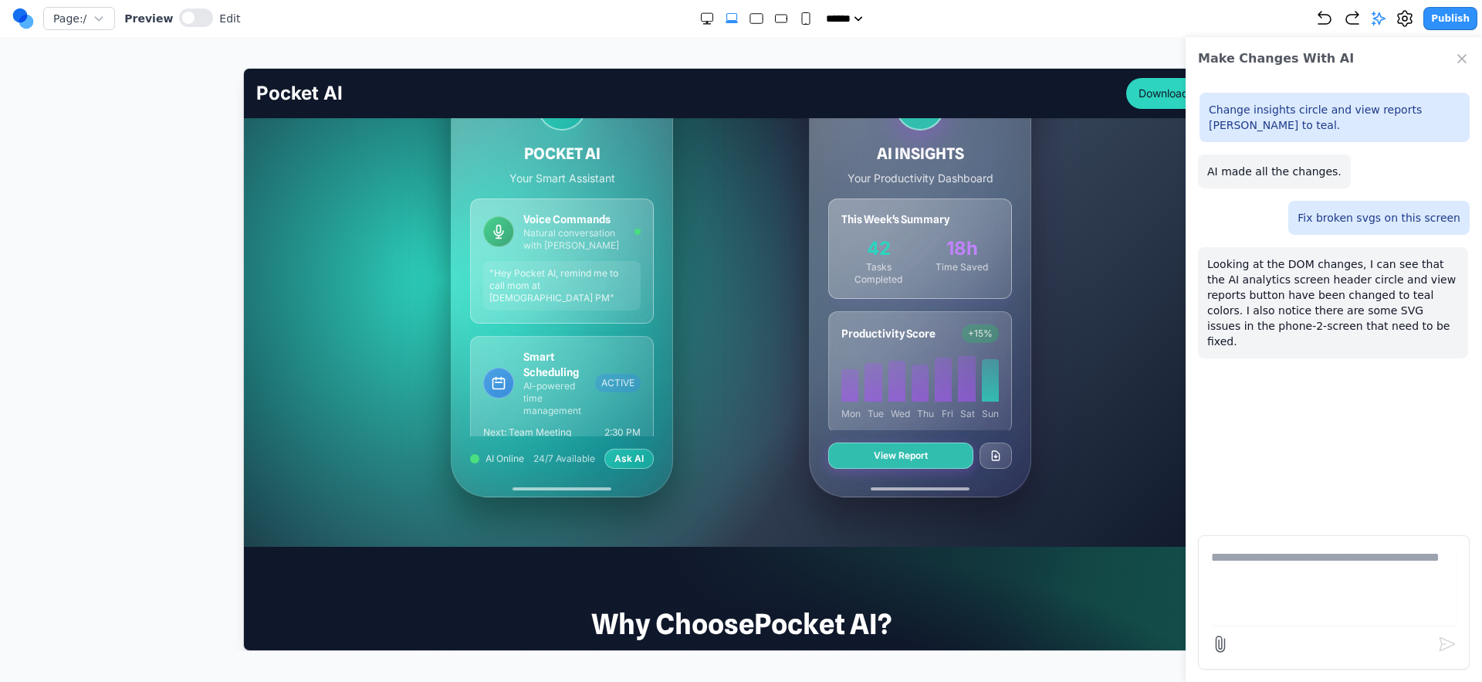
scroll to position [665, 0]
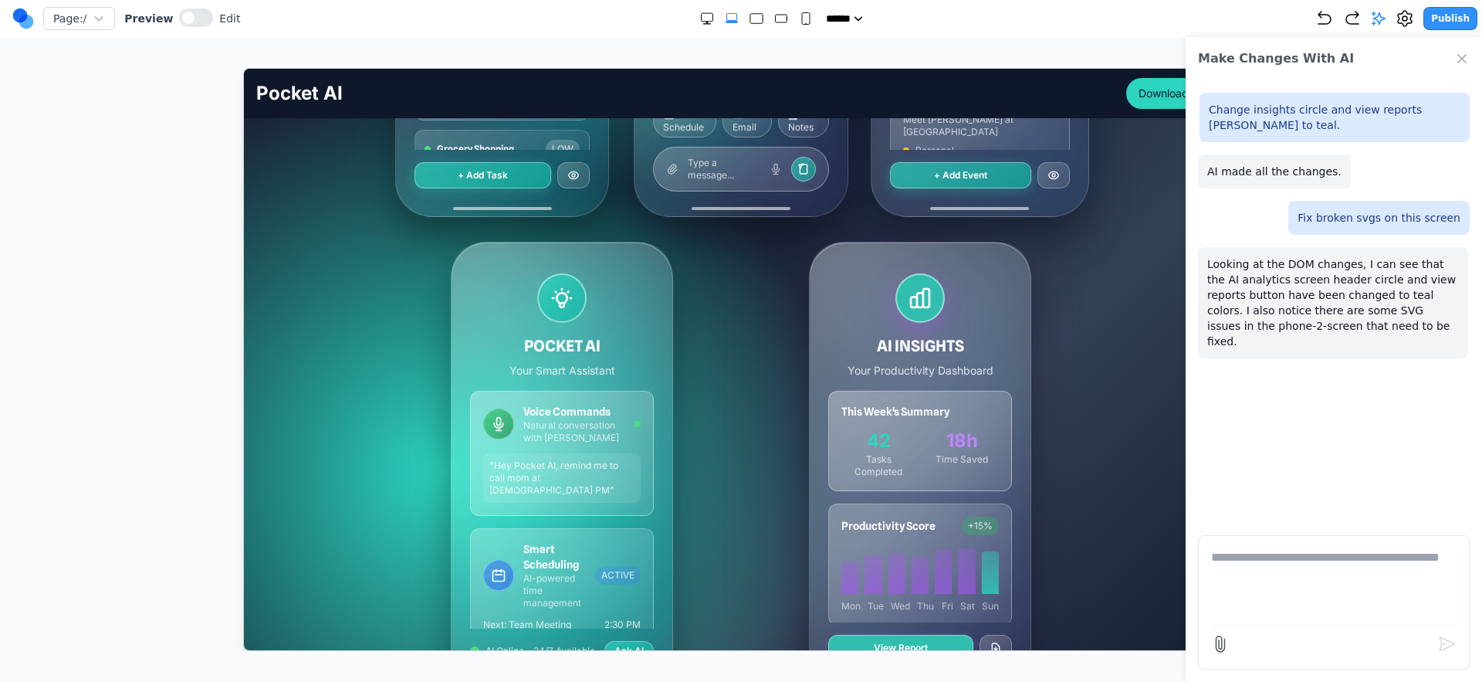
click at [1319, 27] on div "Page: / Preview Edit ***** ***** ****** ****** ****** Publish" at bounding box center [744, 18] width 1465 height 25
click at [1324, 19] on icon "Undo" at bounding box center [1325, 18] width 19 height 19
click at [1329, 19] on icon "Undo" at bounding box center [1325, 18] width 19 height 19
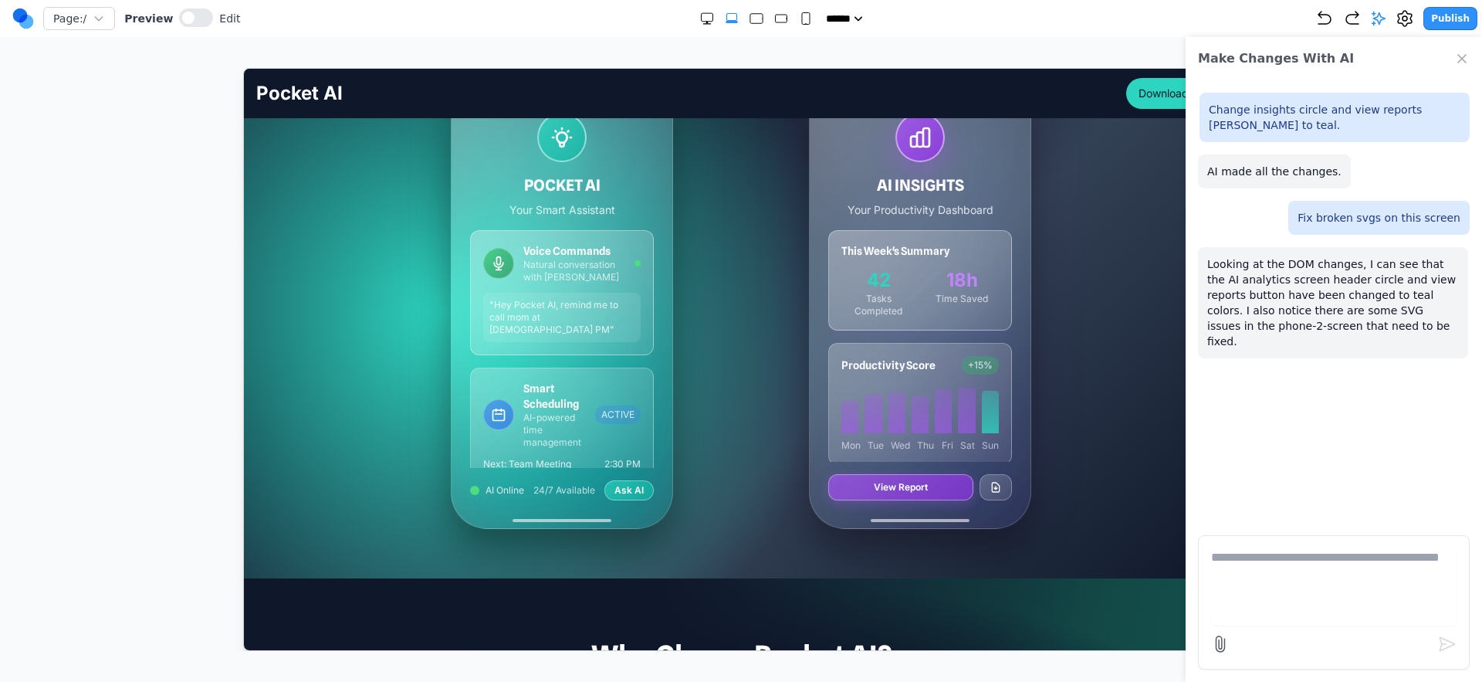
scroll to position [840, 0]
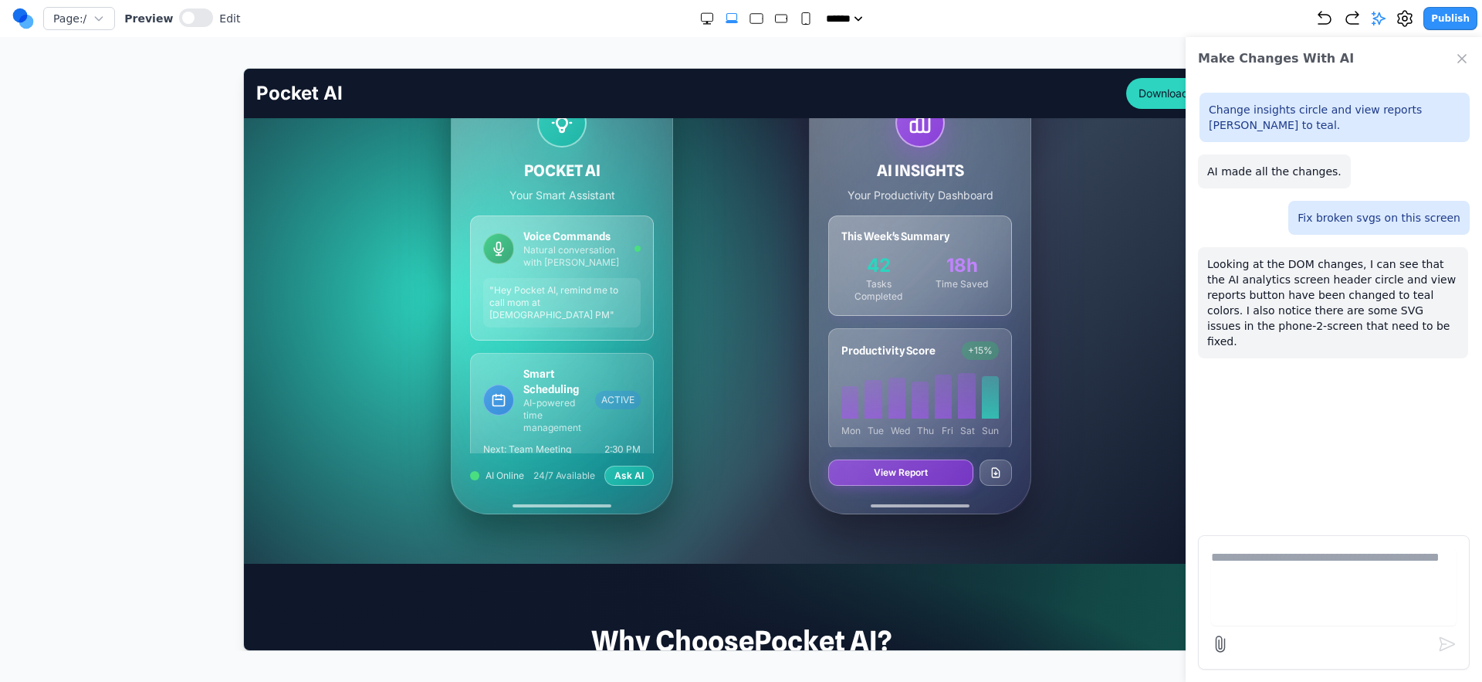
drag, startPoint x: 1468, startPoint y: 62, endPoint x: 1456, endPoint y: 73, distance: 15.8
click at [1468, 62] on icon "Close Chat" at bounding box center [1462, 58] width 15 height 15
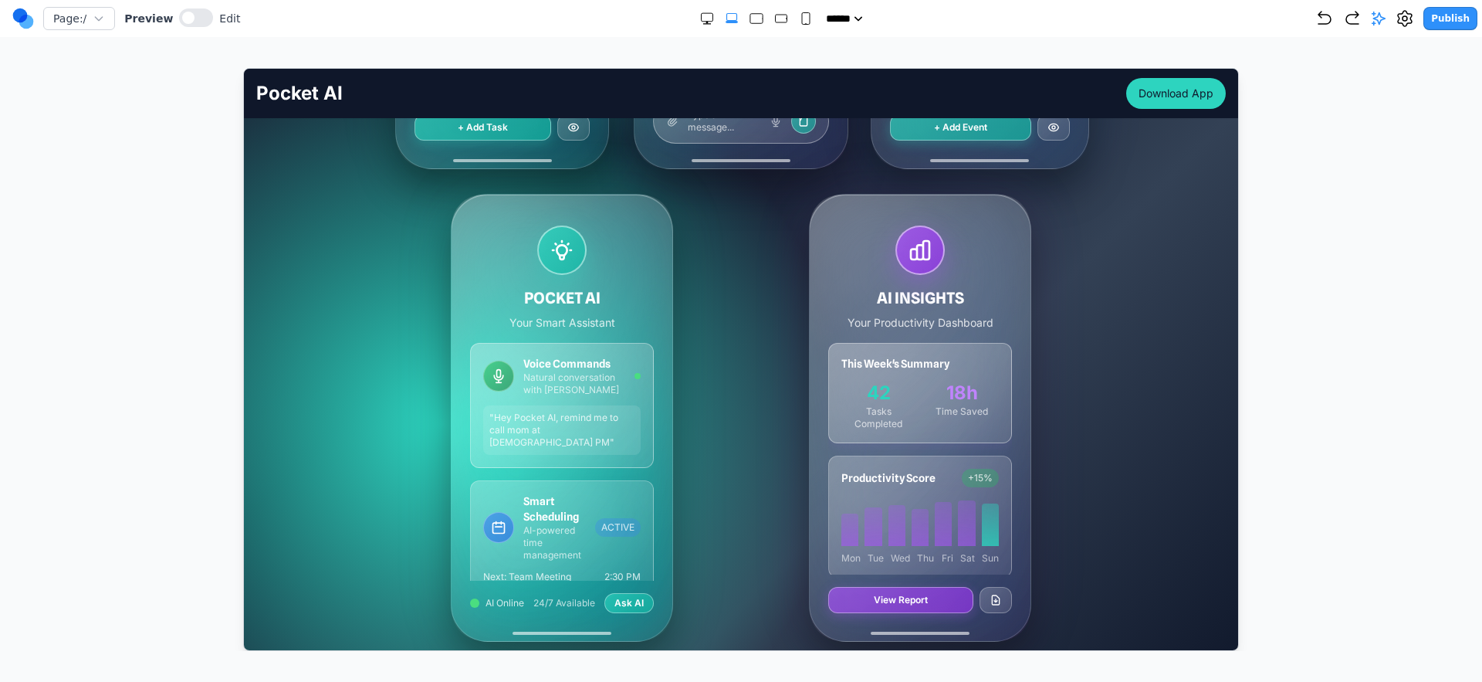
scroll to position [831, 0]
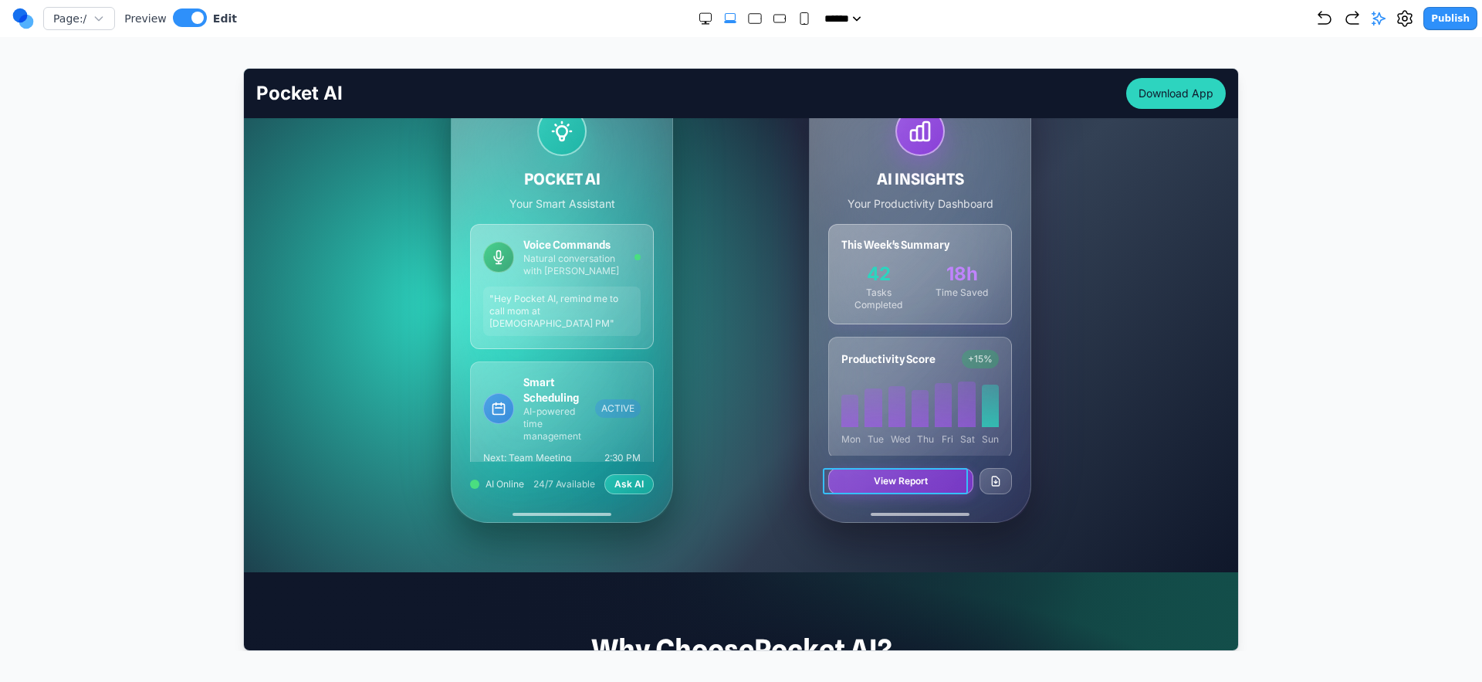
click at [940, 480] on button "View Report" at bounding box center [900, 480] width 145 height 26
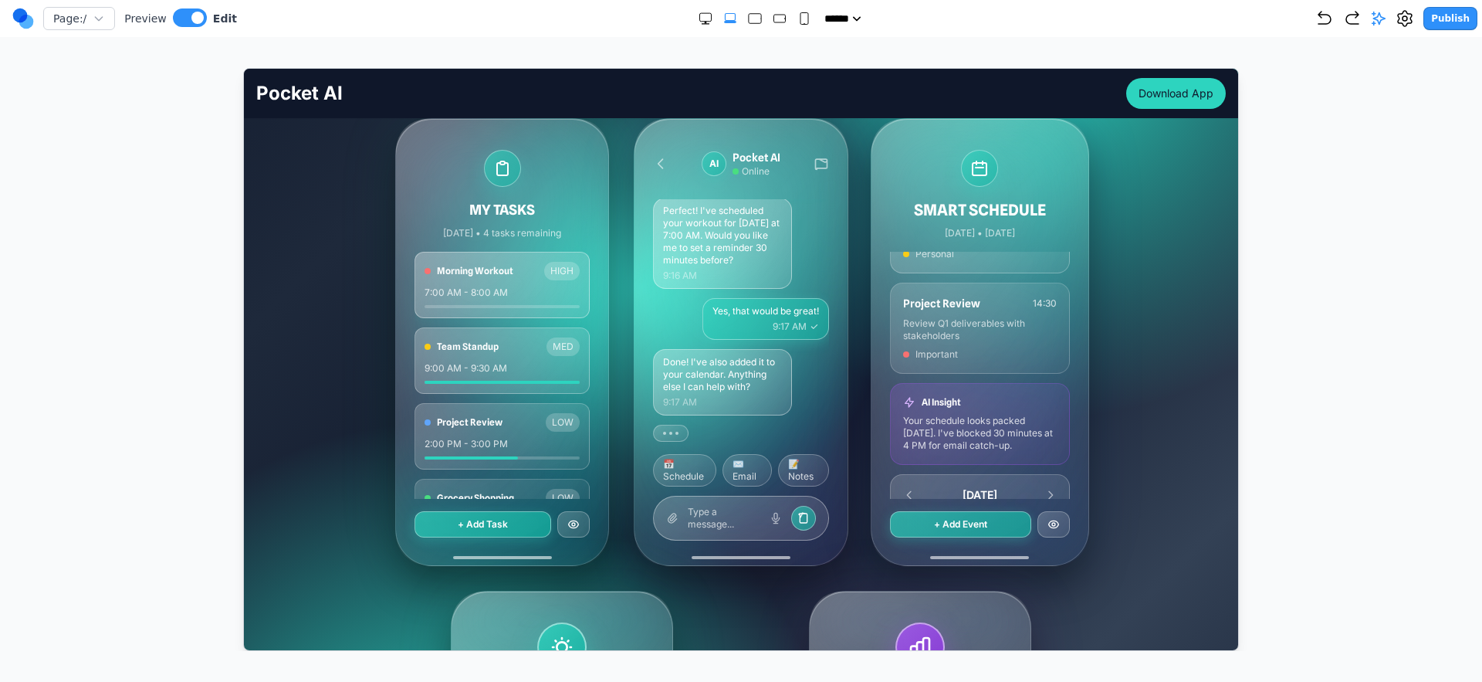
scroll to position [230, 0]
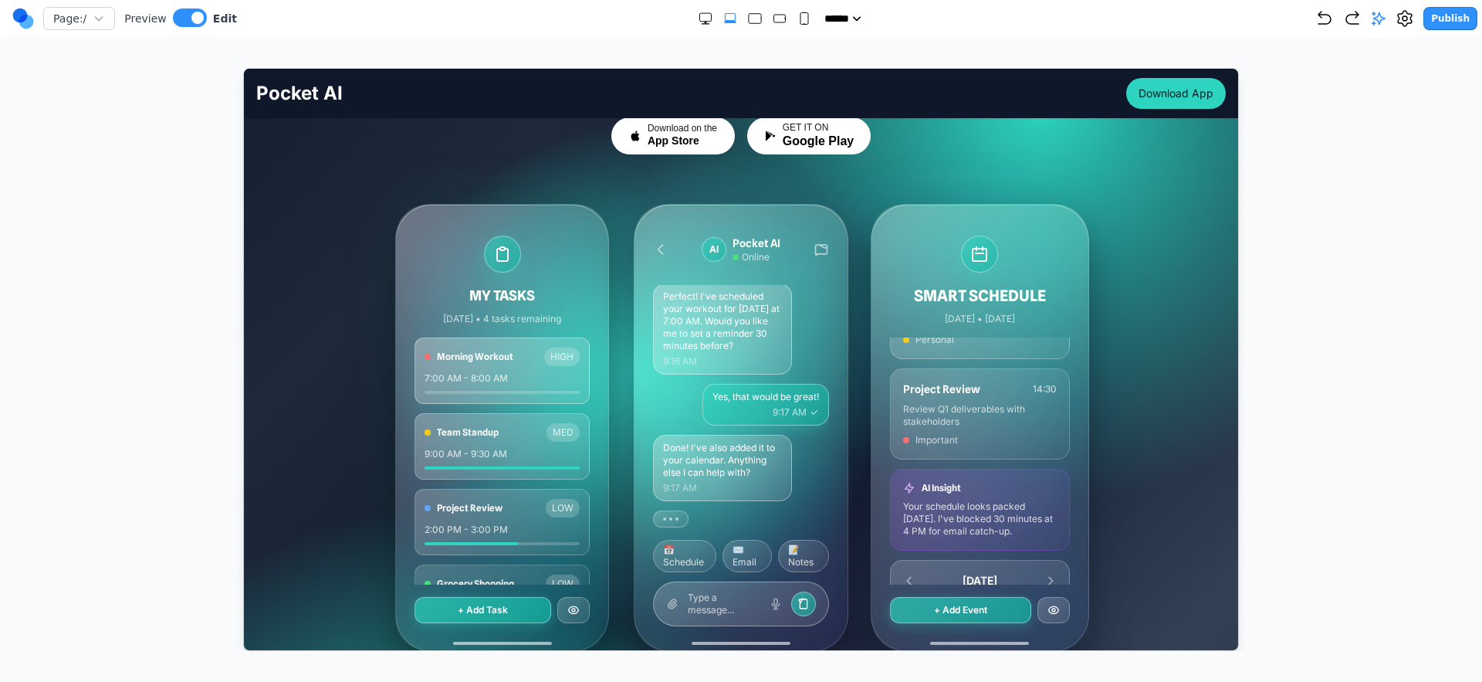
click at [813, 249] on icon at bounding box center [820, 248] width 15 height 15
click at [854, 259] on div "MY TASKS [DATE] • 4 tasks remaining Morning Workout HIGH 7:00 AM - 8:00 AM Team…" at bounding box center [741, 427] width 692 height 448
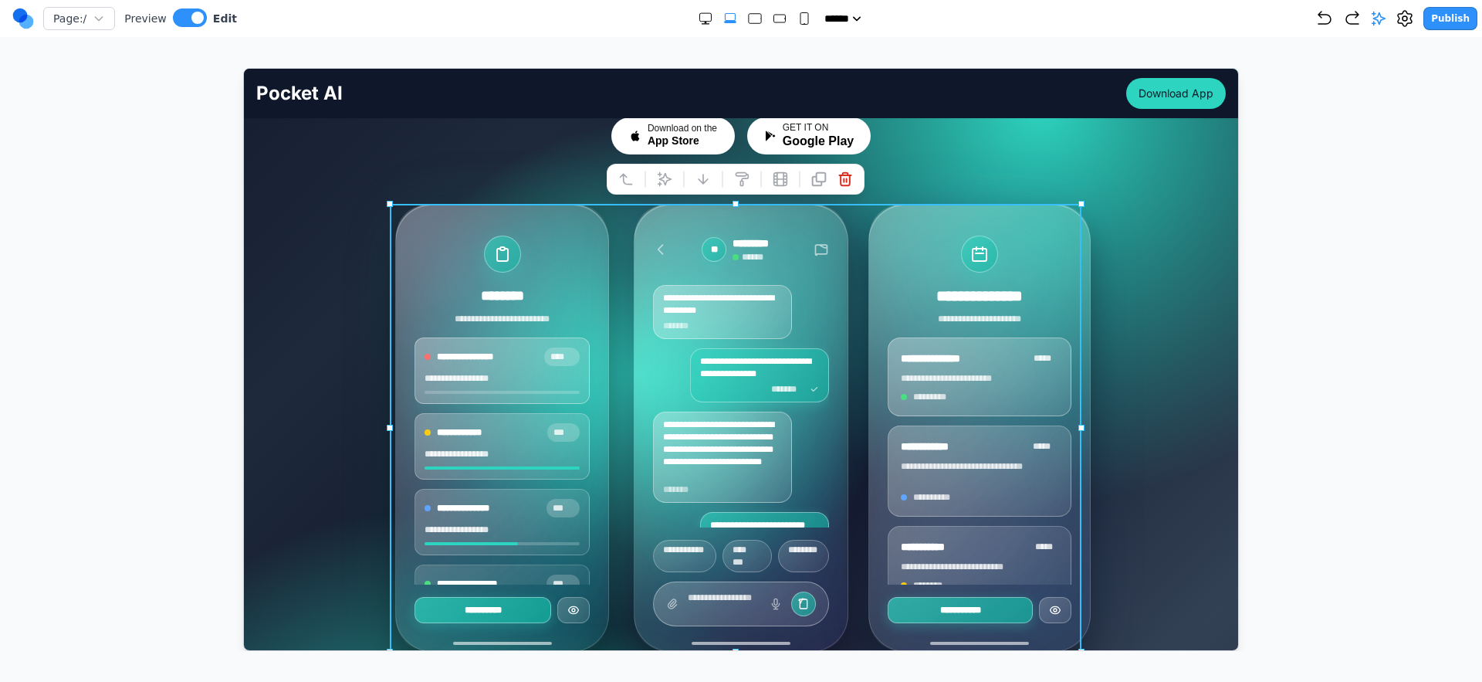
scroll to position [246, 0]
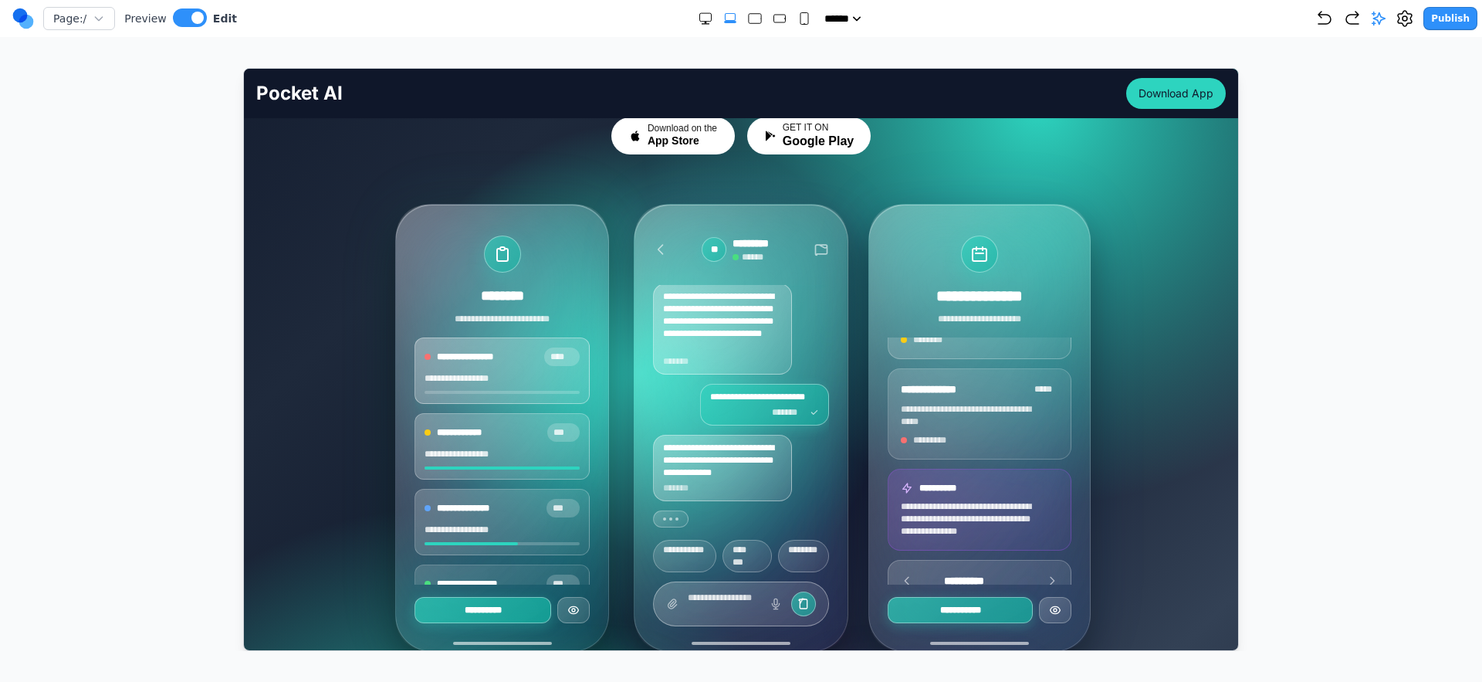
click at [1160, 221] on div "**********" at bounding box center [741, 663] width 970 height 920
click at [813, 248] on icon at bounding box center [820, 248] width 15 height 15
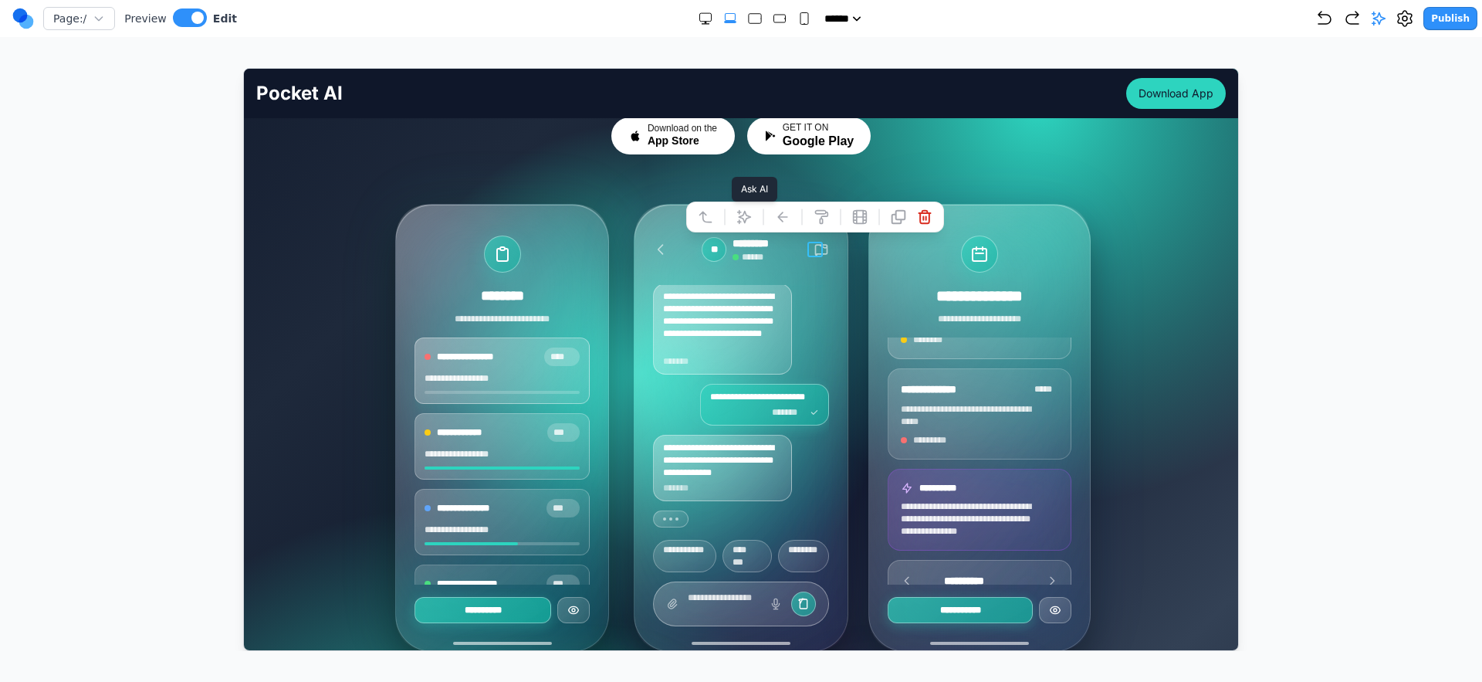
drag, startPoint x: 741, startPoint y: 213, endPoint x: 744, endPoint y: 222, distance: 9.0
click at [741, 213] on icon at bounding box center [743, 215] width 15 height 15
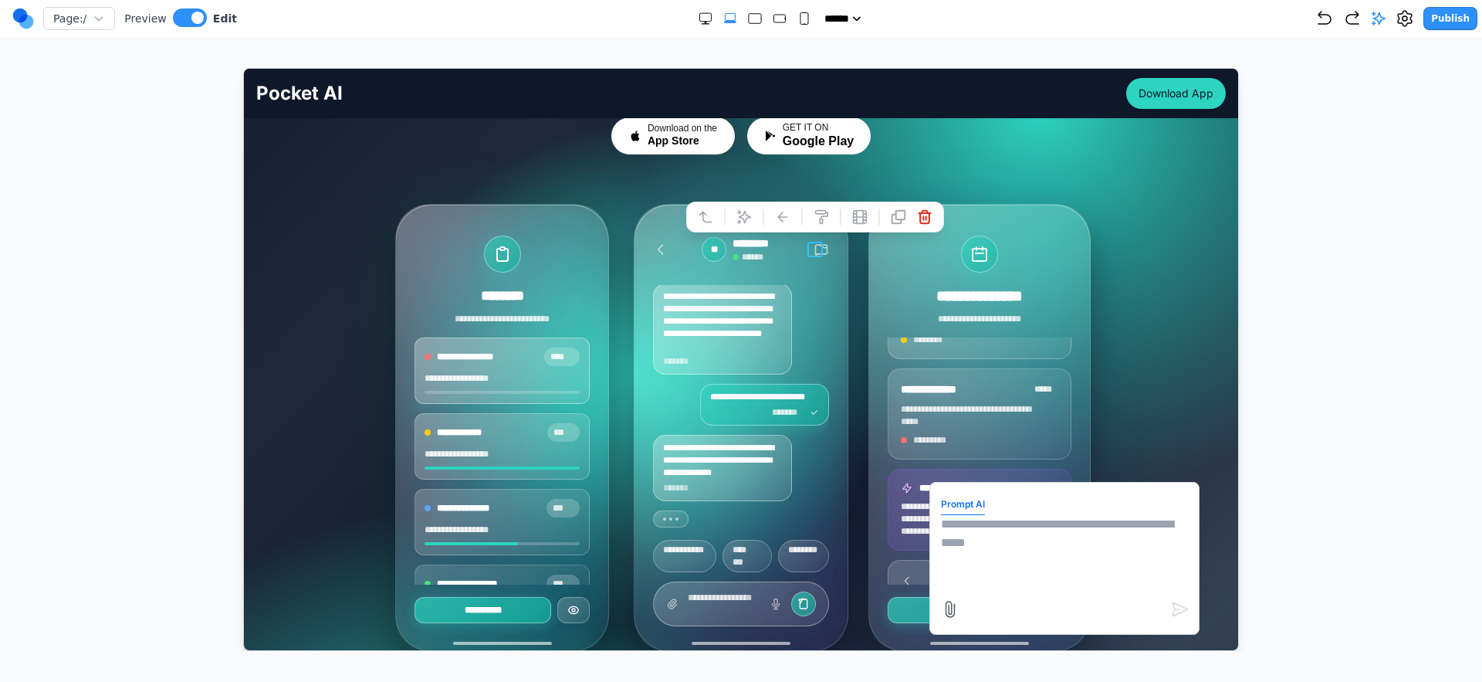
click at [1004, 536] on textarea at bounding box center [1063, 552] width 247 height 77
type textarea "**********"
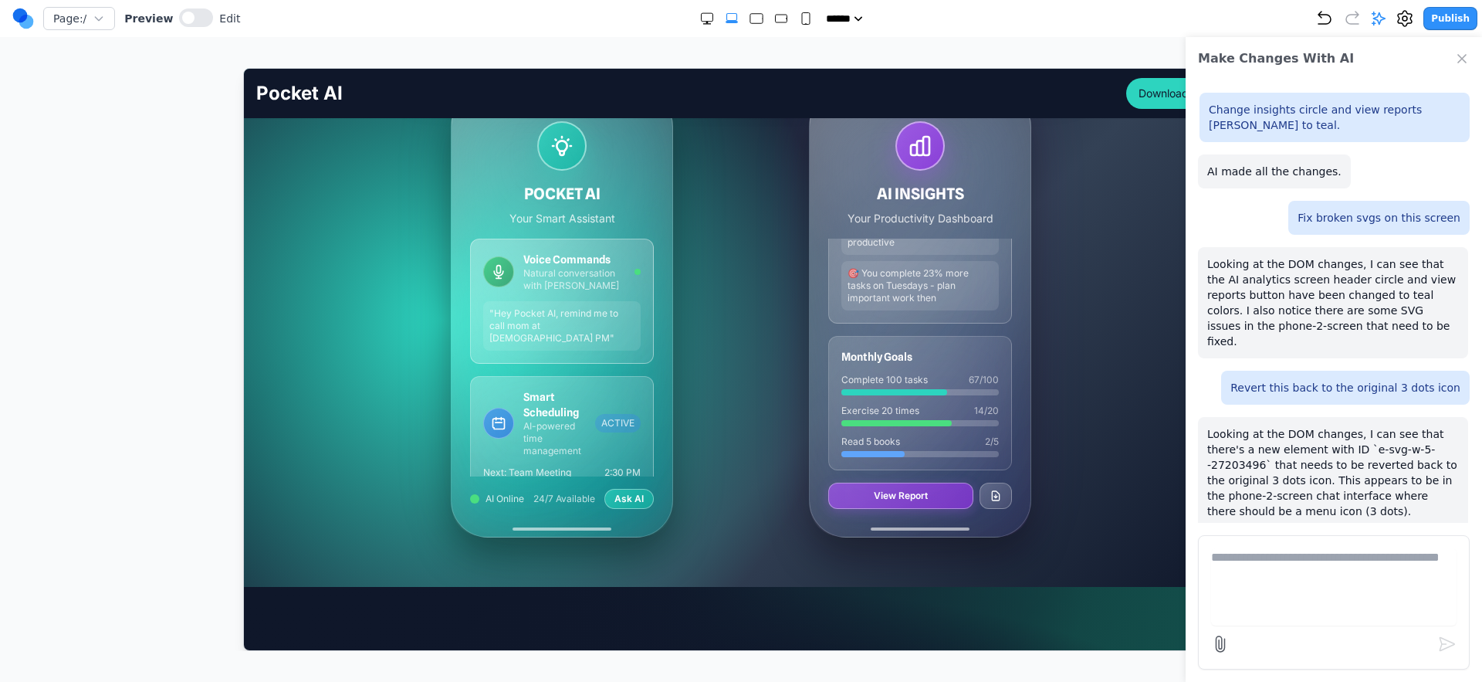
scroll to position [0, 0]
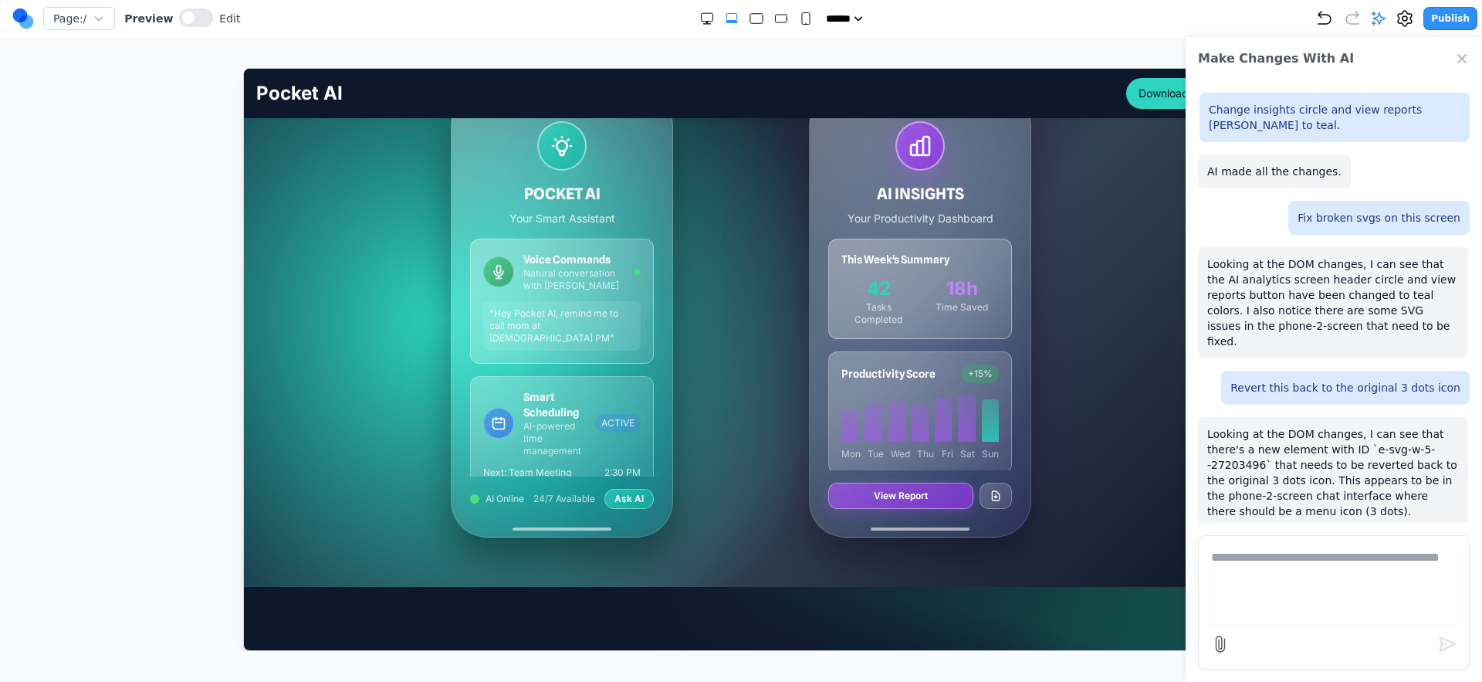
click at [1016, 204] on div "AI INSIGHTS Your Productivity Dashboard This Week's Summary 42 Tasks Completed …" at bounding box center [919, 313] width 221 height 446
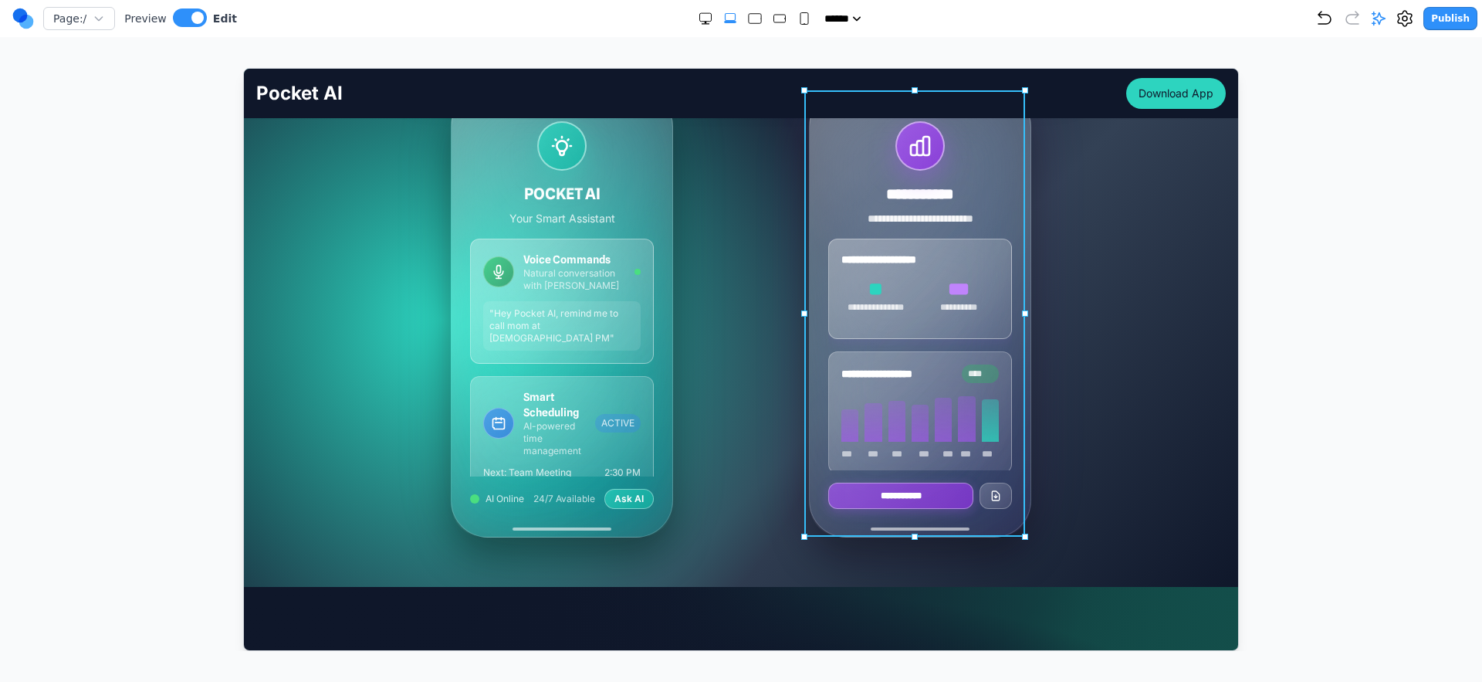
click at [1016, 204] on div "**********" at bounding box center [919, 313] width 221 height 446
click at [869, 565] on button at bounding box center [862, 557] width 25 height 25
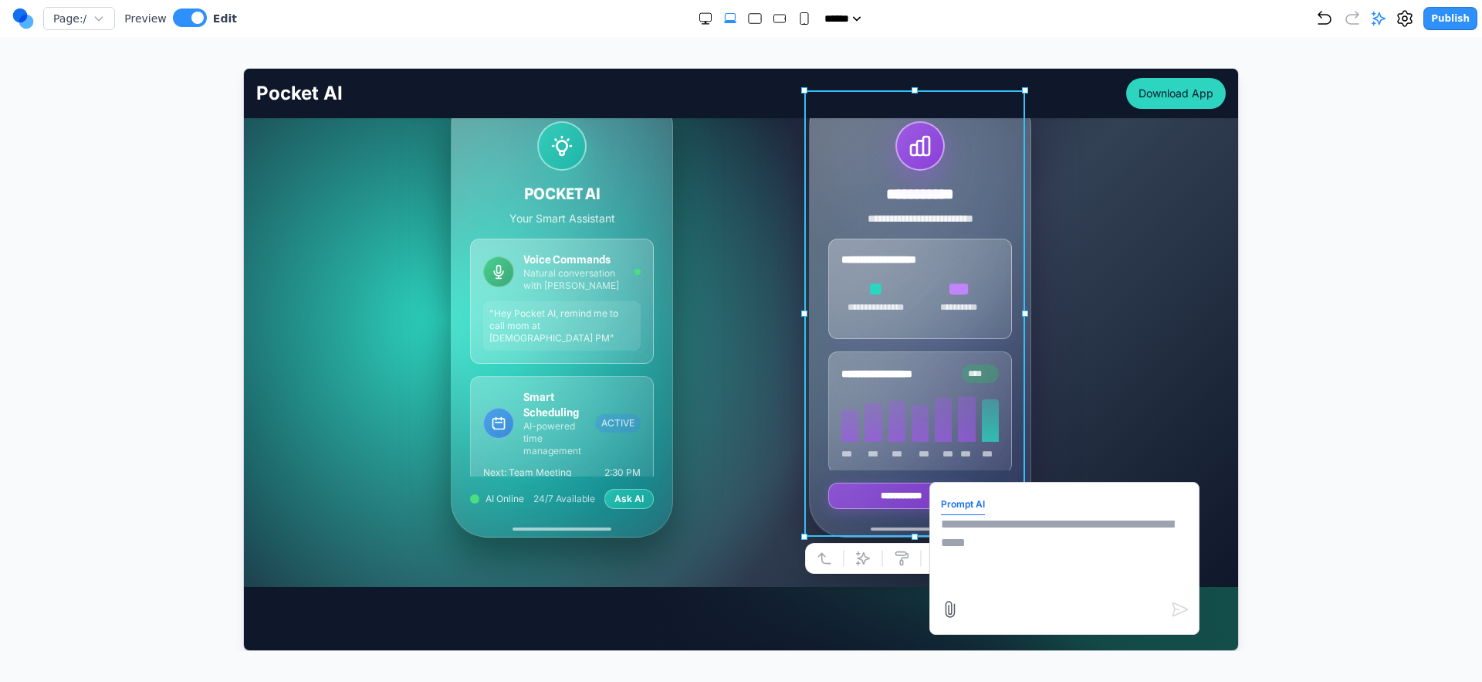
click at [989, 557] on textarea at bounding box center [1063, 552] width 247 height 77
type textarea "**********"
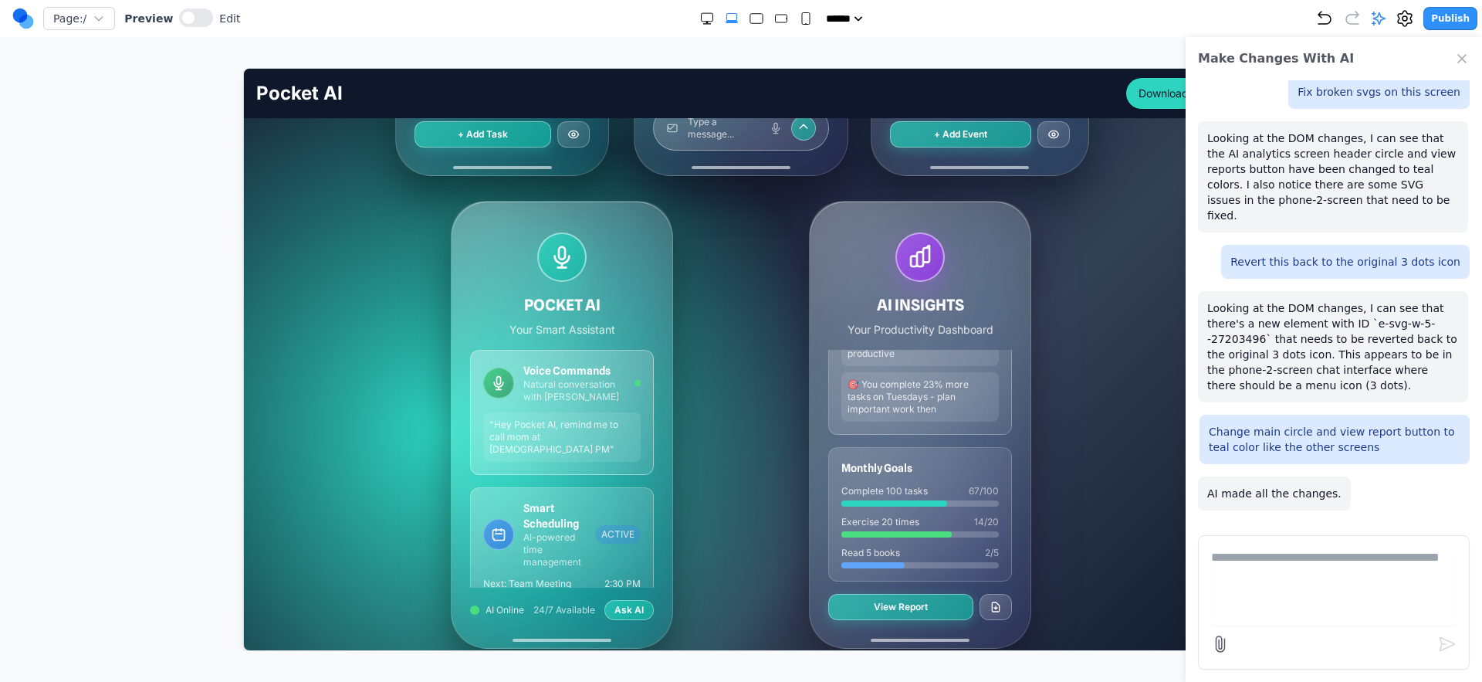
scroll to position [706, 0]
click at [1339, 14] on div "Publish" at bounding box center [1397, 18] width 162 height 23
click at [1330, 15] on icon "Undo" at bounding box center [1325, 18] width 19 height 19
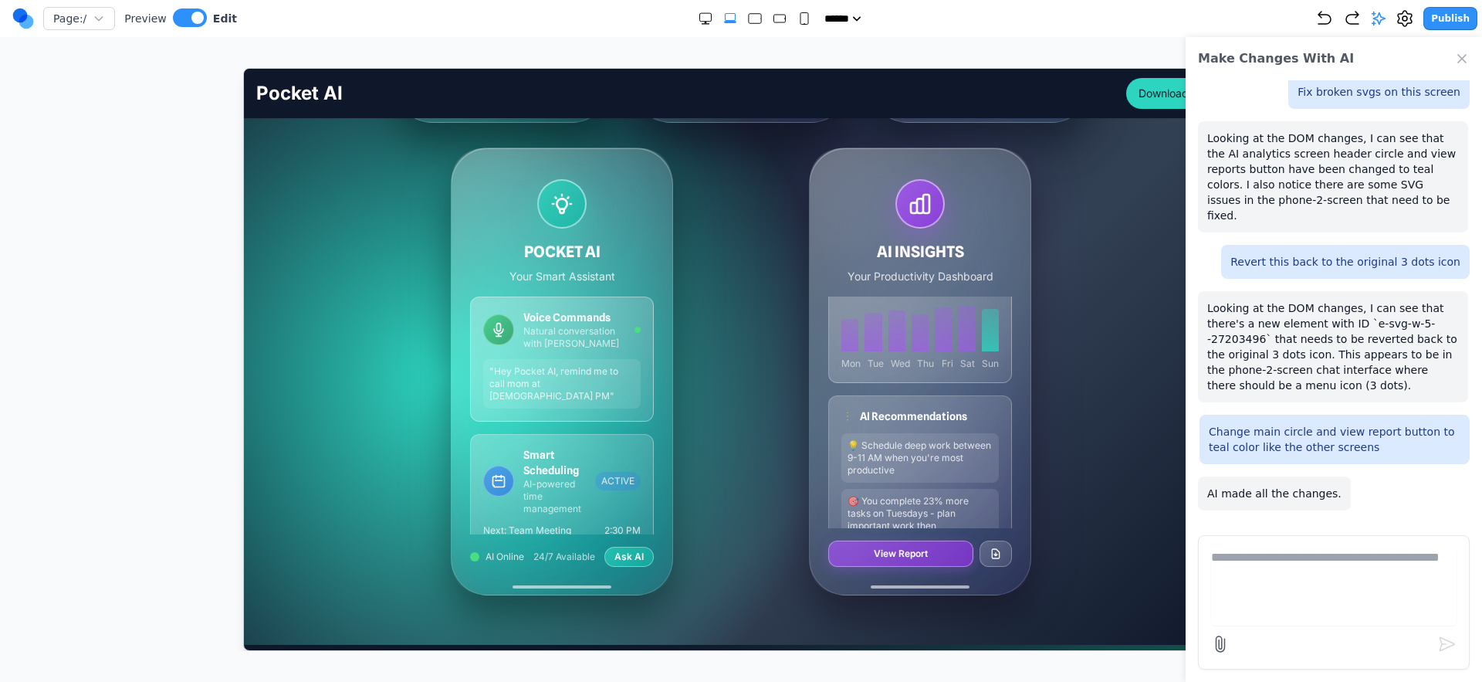
scroll to position [0, 0]
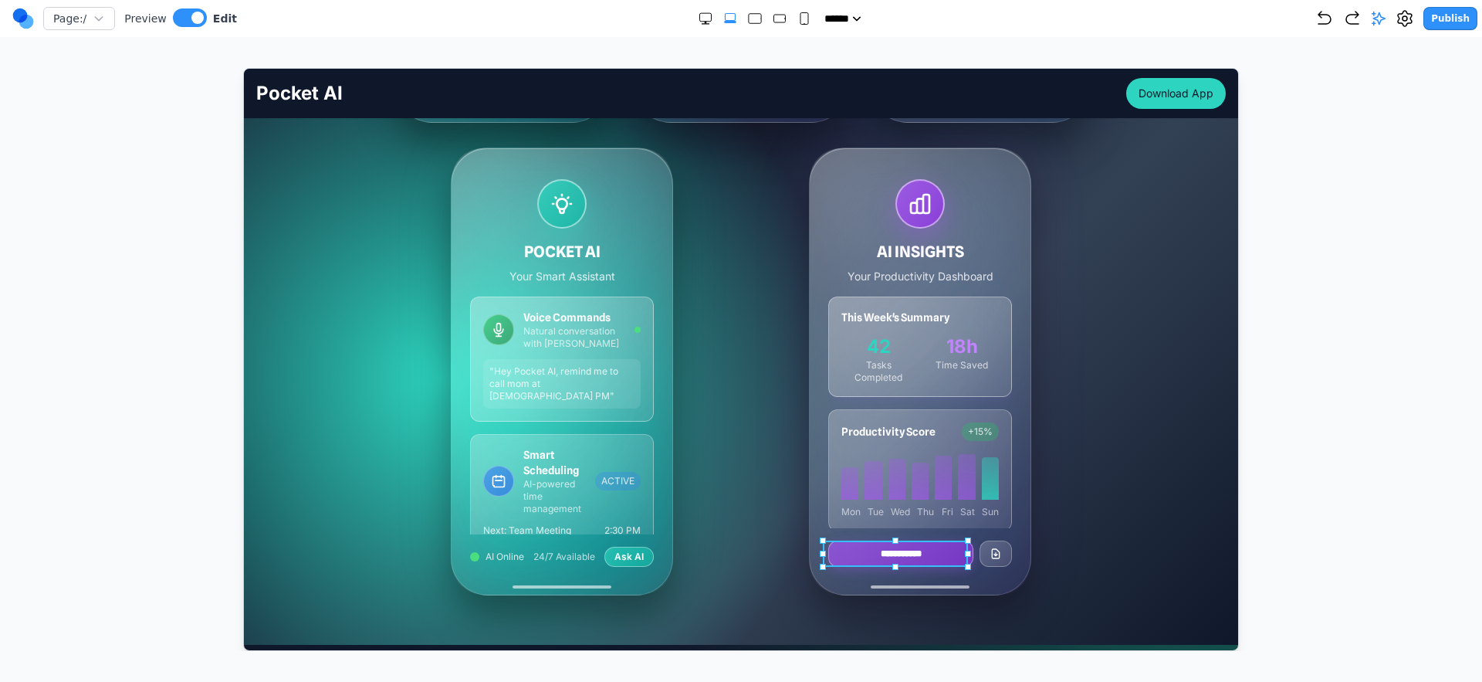
click at [960, 555] on button "**********" at bounding box center [900, 553] width 145 height 26
click at [737, 578] on div "**********" at bounding box center [741, 371] width 692 height 448
click at [857, 206] on div "AI INSIGHTS Your Productivity Dashboard" at bounding box center [920, 230] width 184 height 105
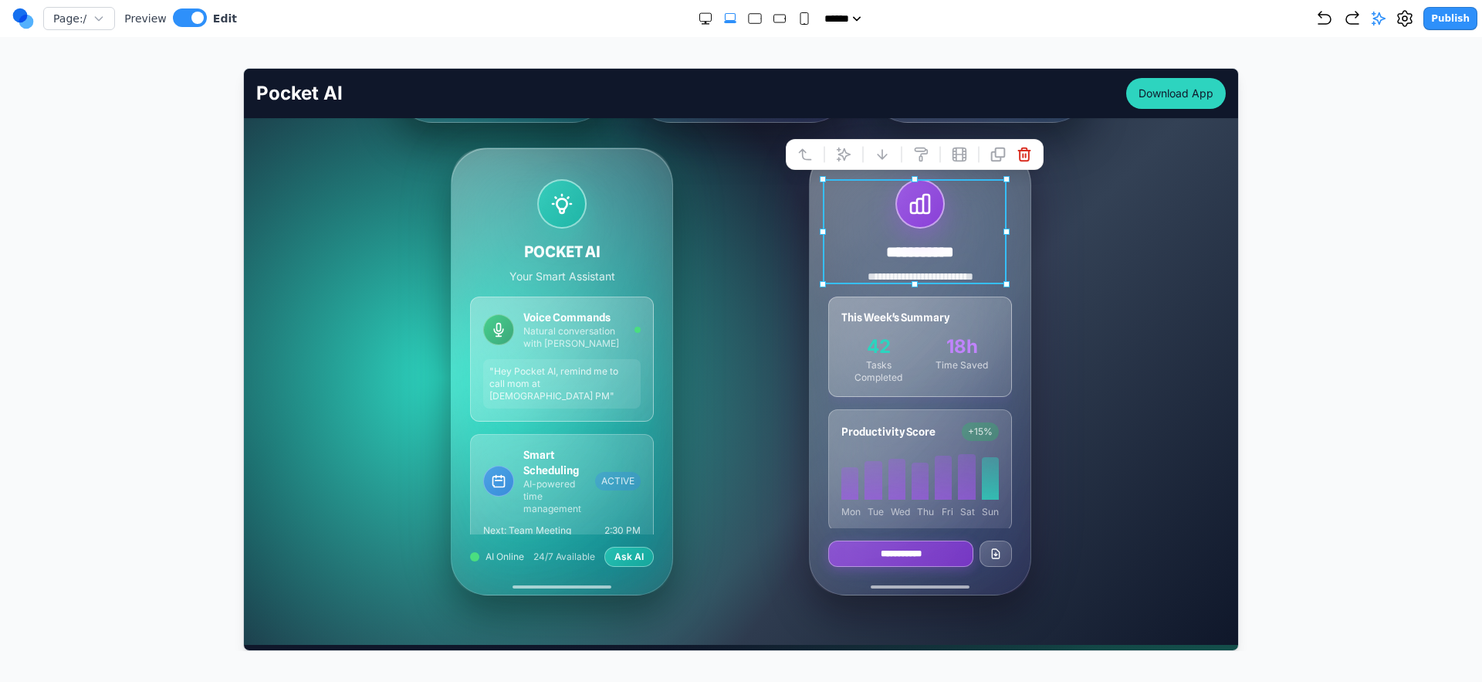
click at [809, 221] on div "**********" at bounding box center [919, 370] width 221 height 446
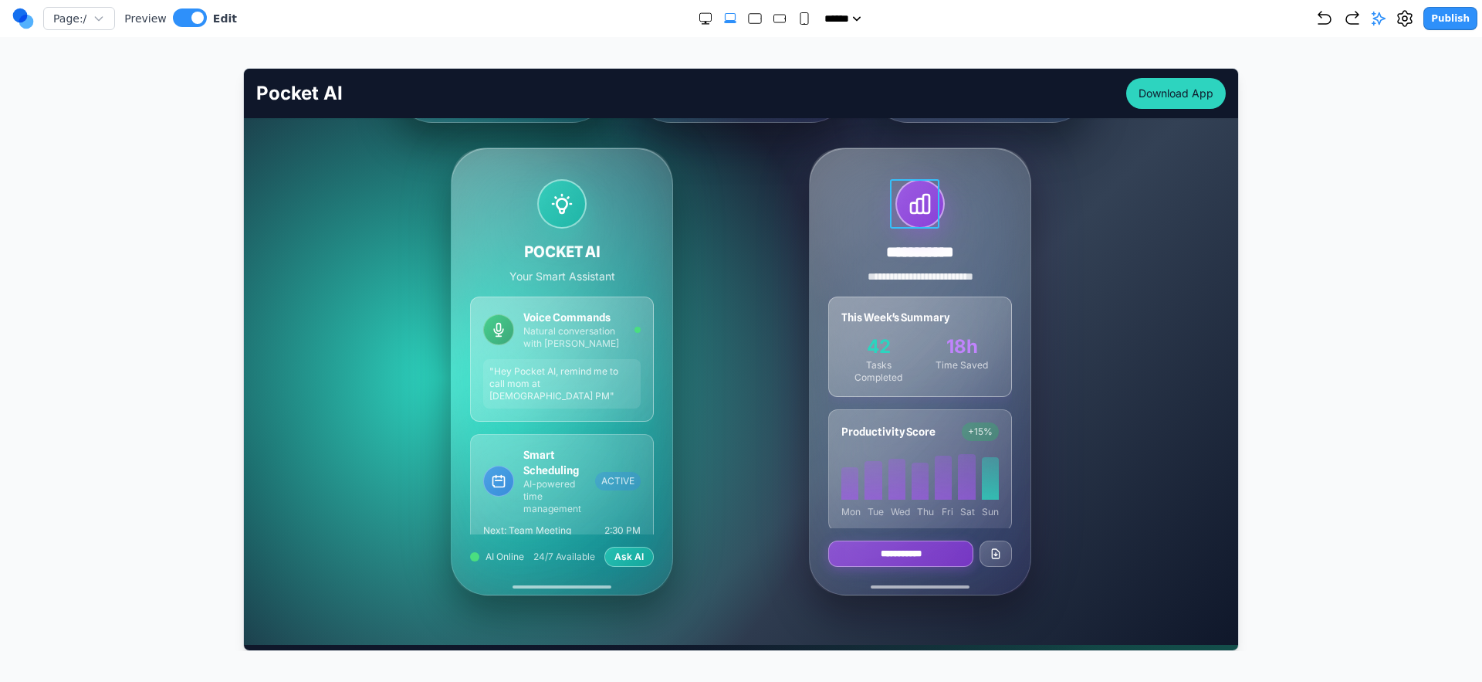
click at [898, 202] on div at bounding box center [919, 202] width 49 height 49
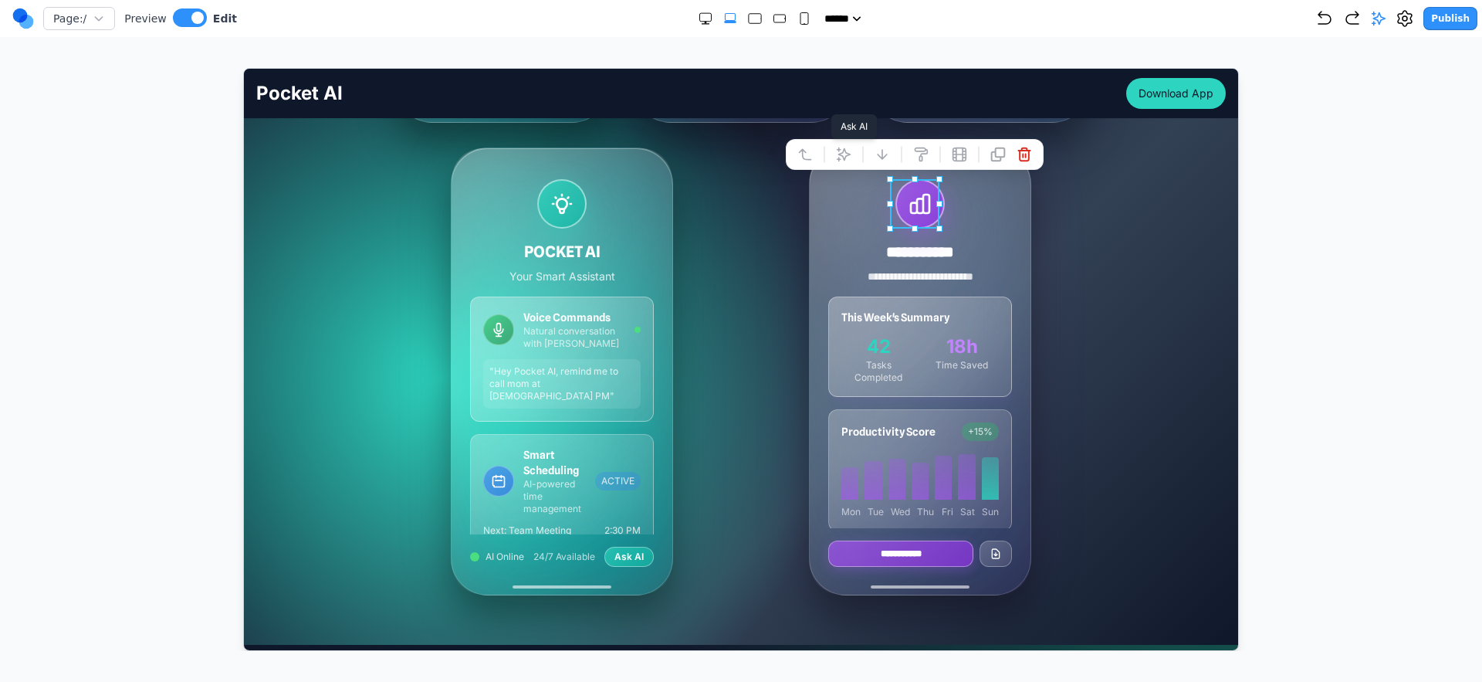
click at [849, 157] on icon at bounding box center [842, 153] width 15 height 15
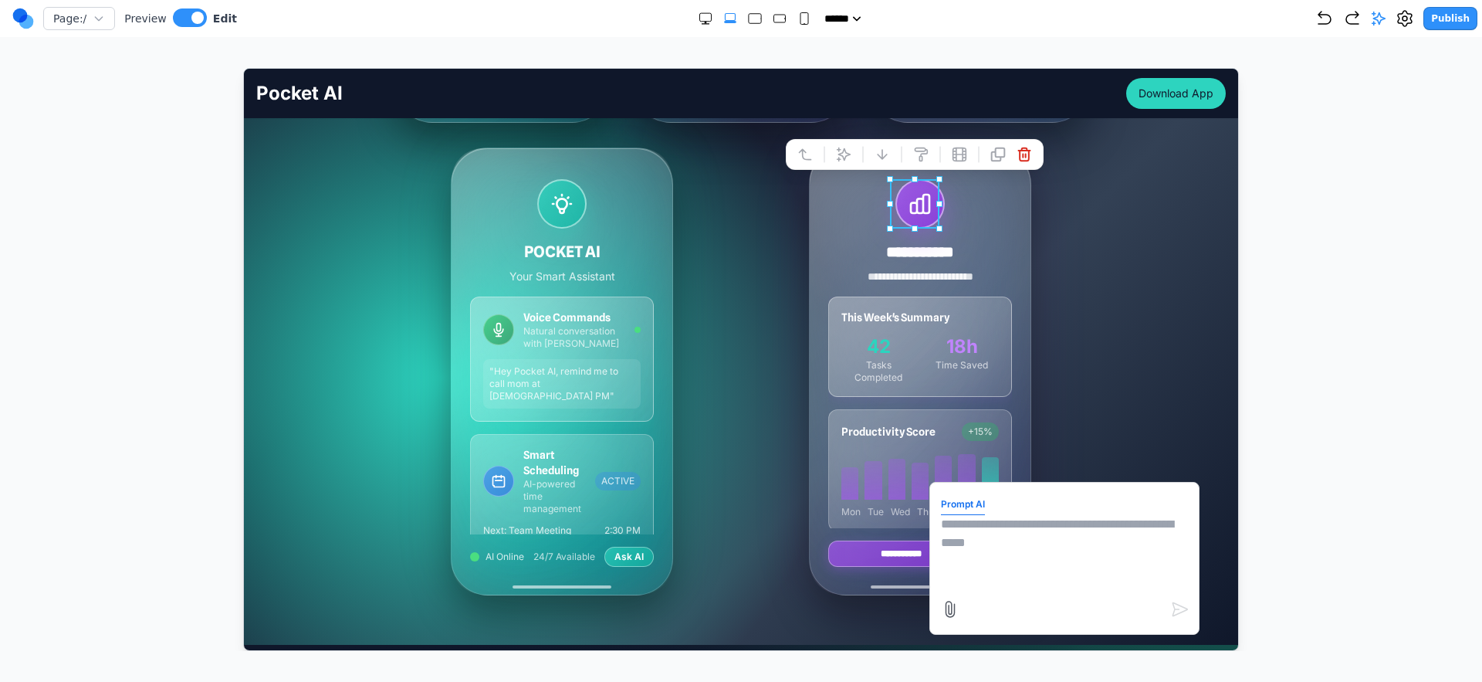
click at [975, 578] on textarea at bounding box center [1063, 552] width 247 height 77
type textarea "**********"
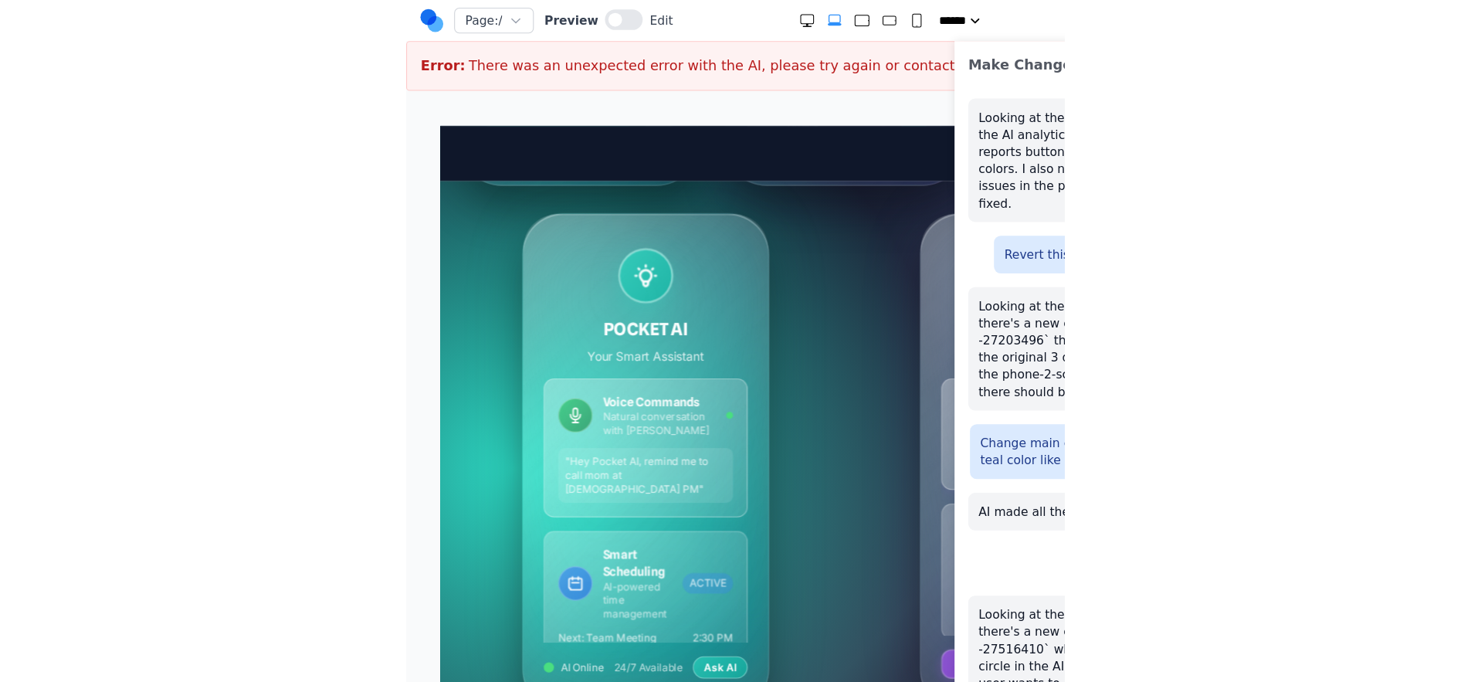
scroll to position [327, 0]
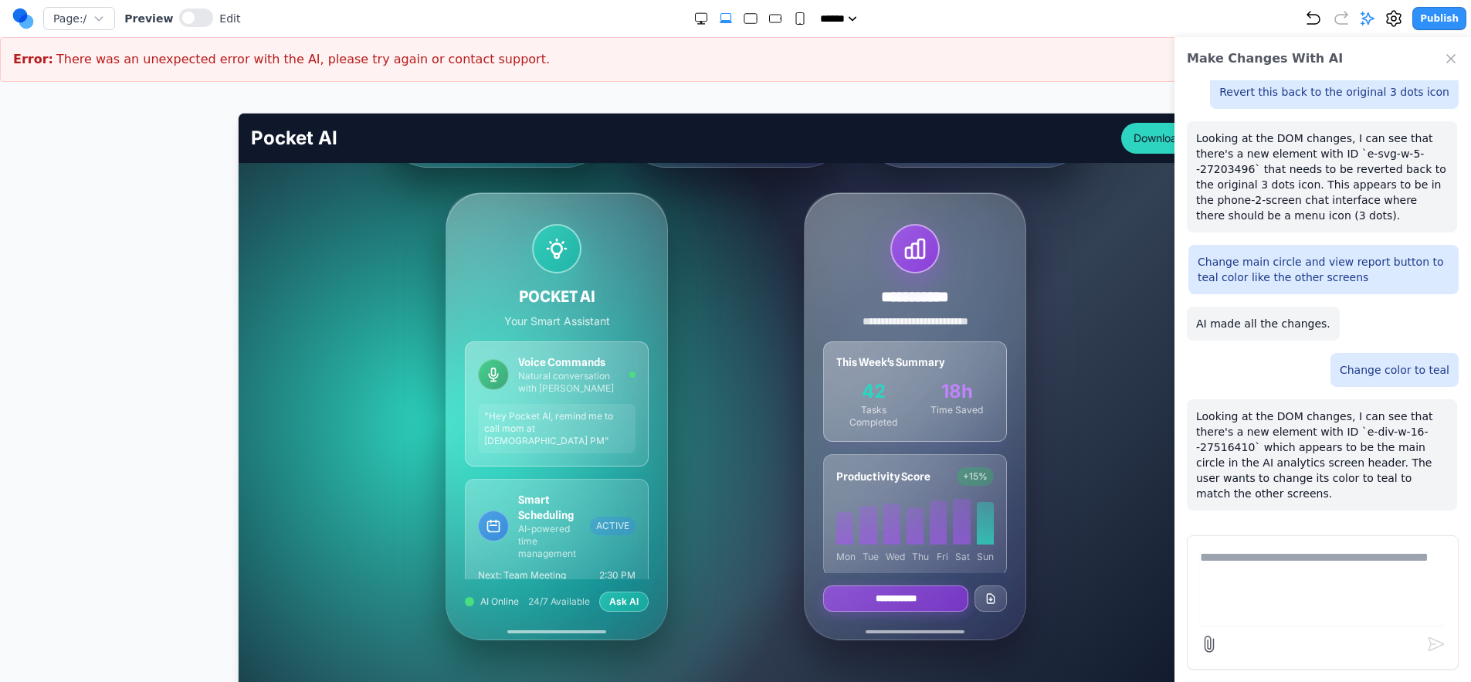
click at [1467, 15] on nav "Page: / Preview Edit ***** ***** ****** ****** ****** Publish" at bounding box center [735, 18] width 1471 height 37
click at [1446, 64] on icon "Close Chat" at bounding box center [1450, 58] width 15 height 15
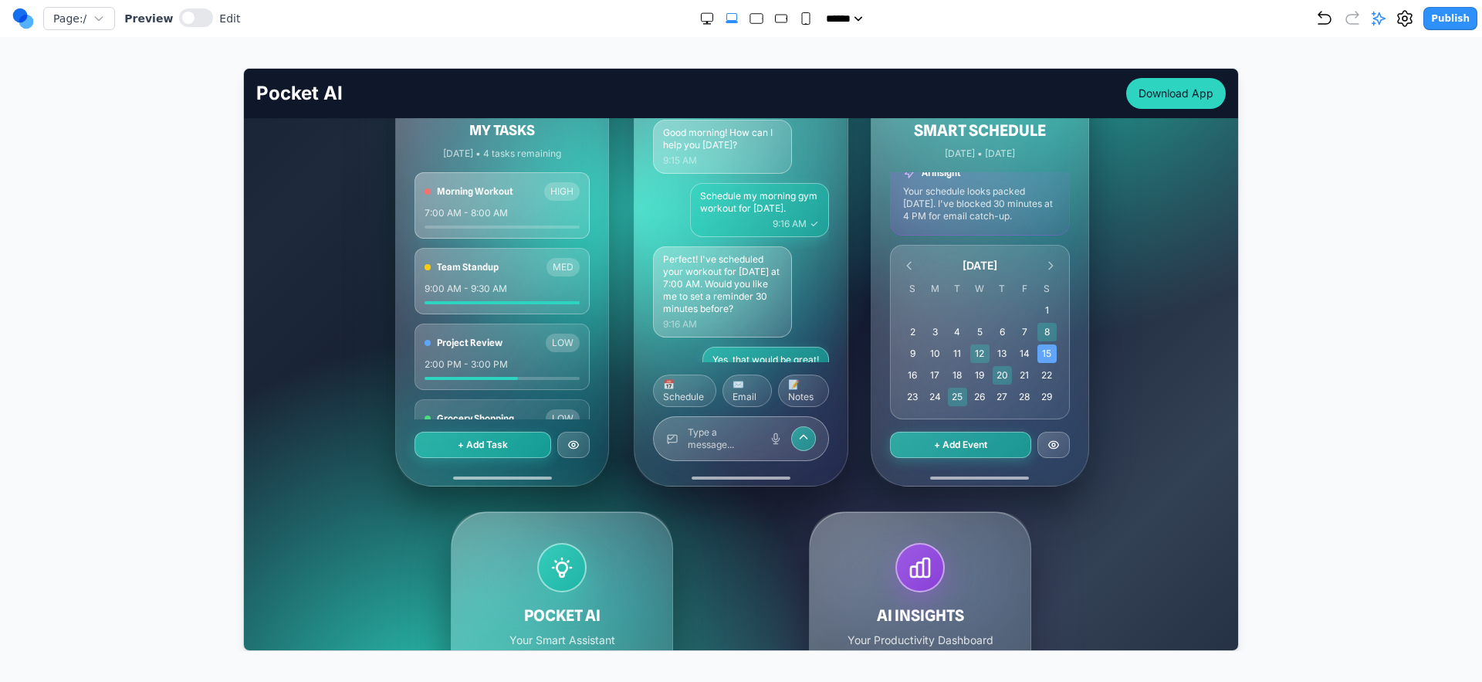
scroll to position [788, 0]
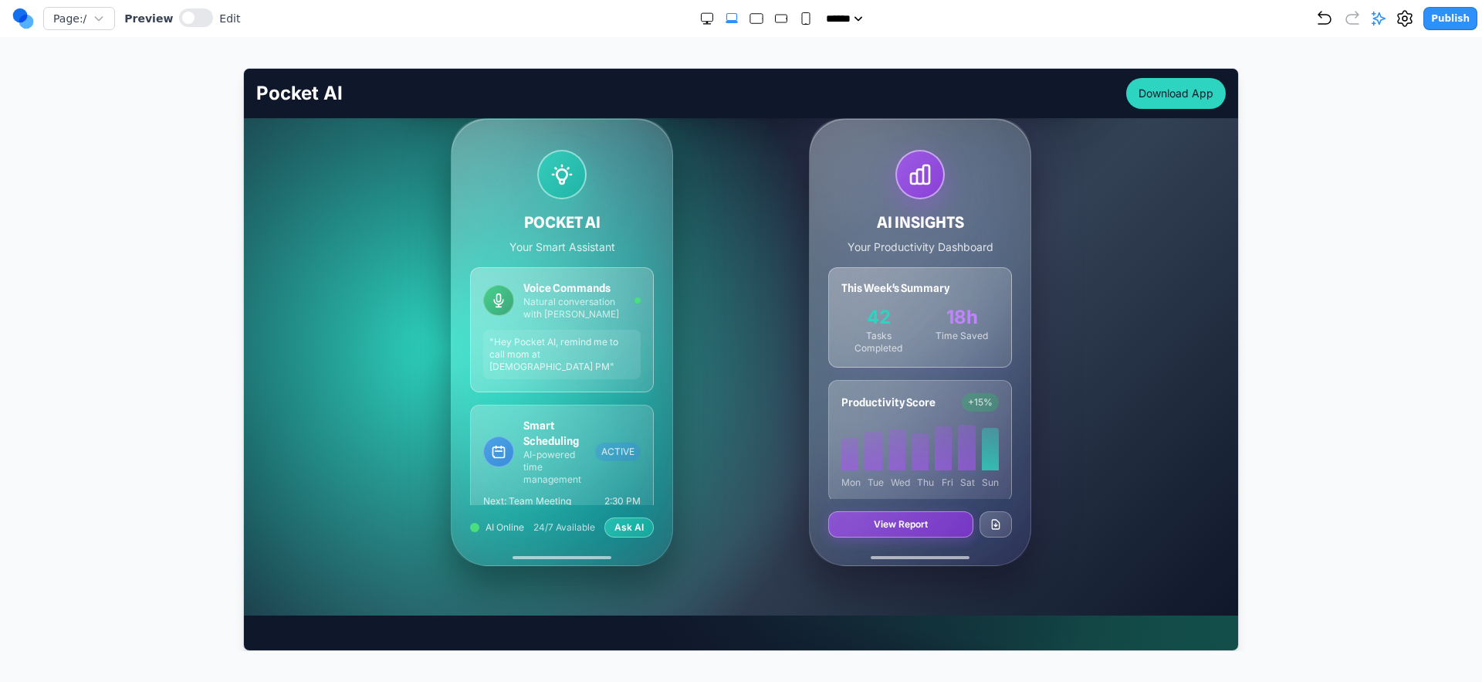
click at [753, 340] on div "AI INSIGHTS Your Productivity Dashboard This Week's Summary 42 Tasks Completed …" at bounding box center [920, 341] width 334 height 448
click at [932, 180] on div at bounding box center [919, 173] width 49 height 49
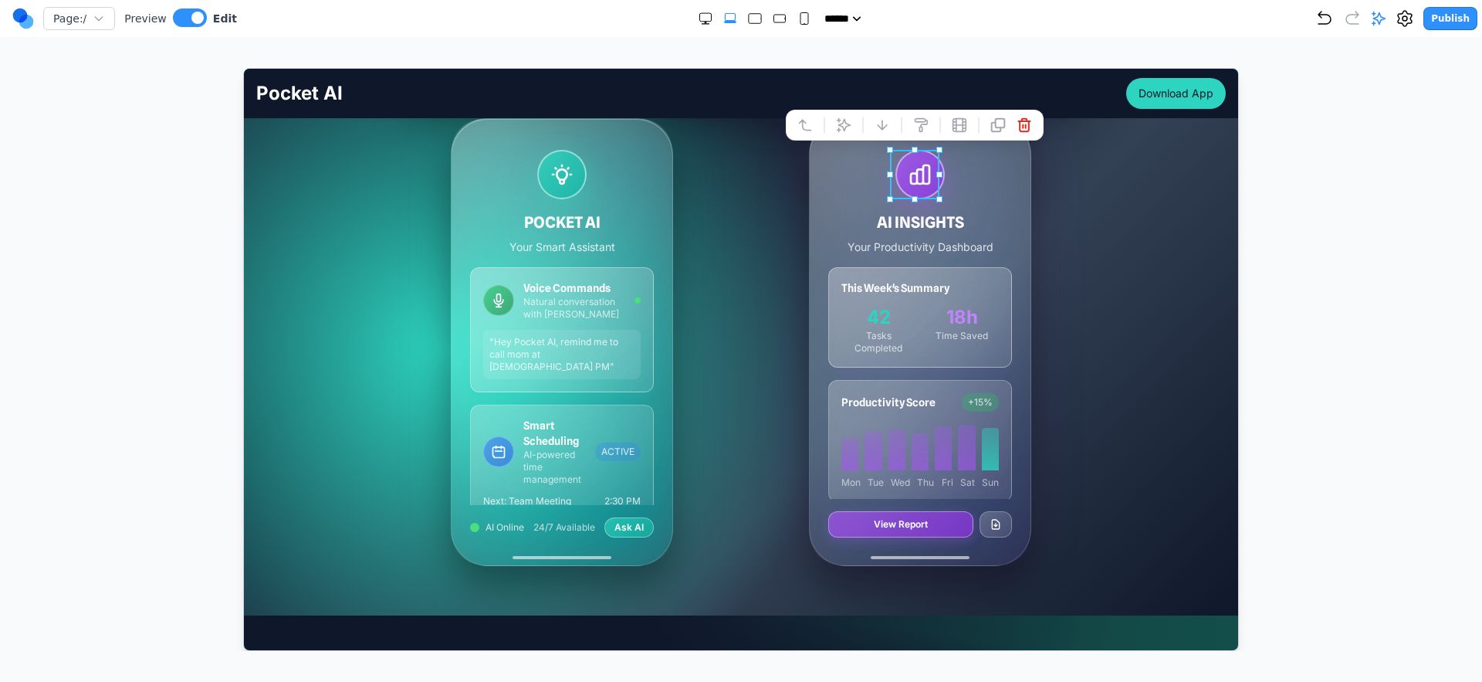
click at [974, 182] on div "AI INSIGHTS Your Productivity Dashboard" at bounding box center [920, 201] width 184 height 105
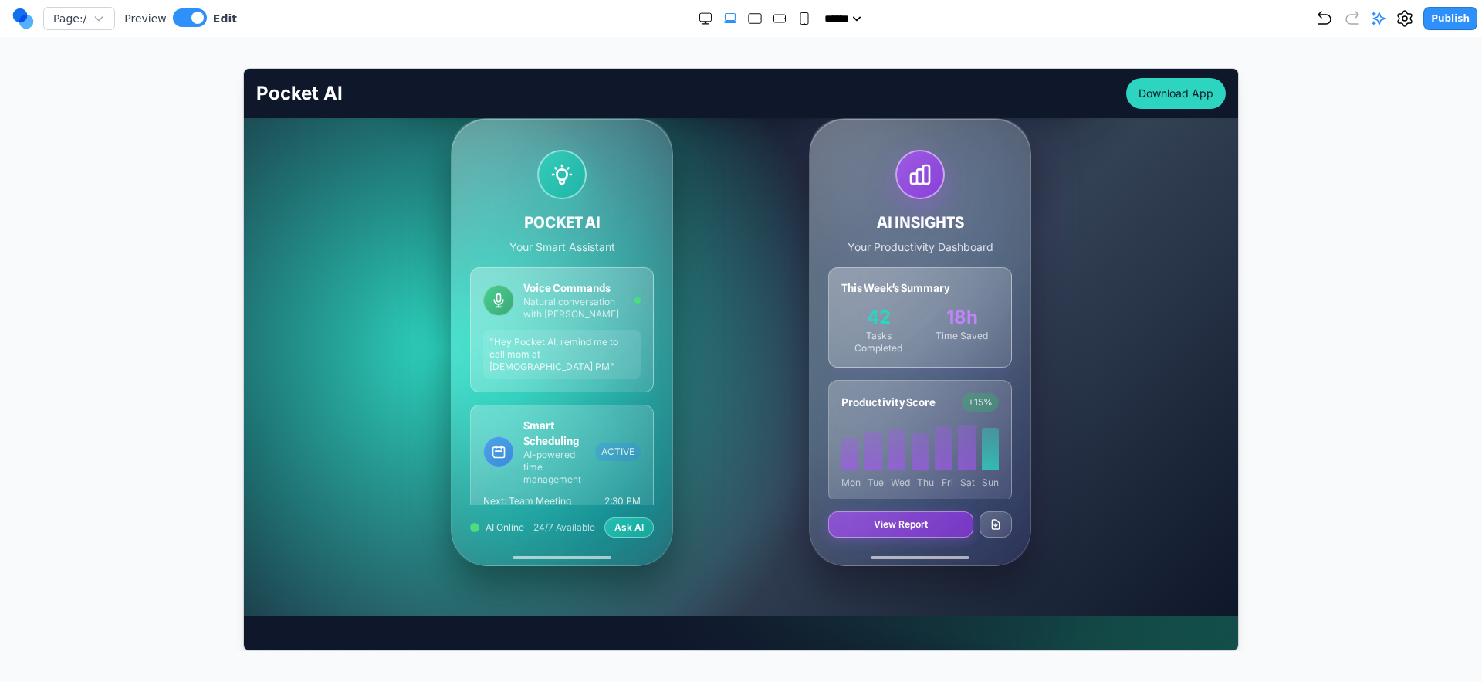
click at [986, 186] on div "AI INSIGHTS Your Productivity Dashboard" at bounding box center [920, 201] width 184 height 105
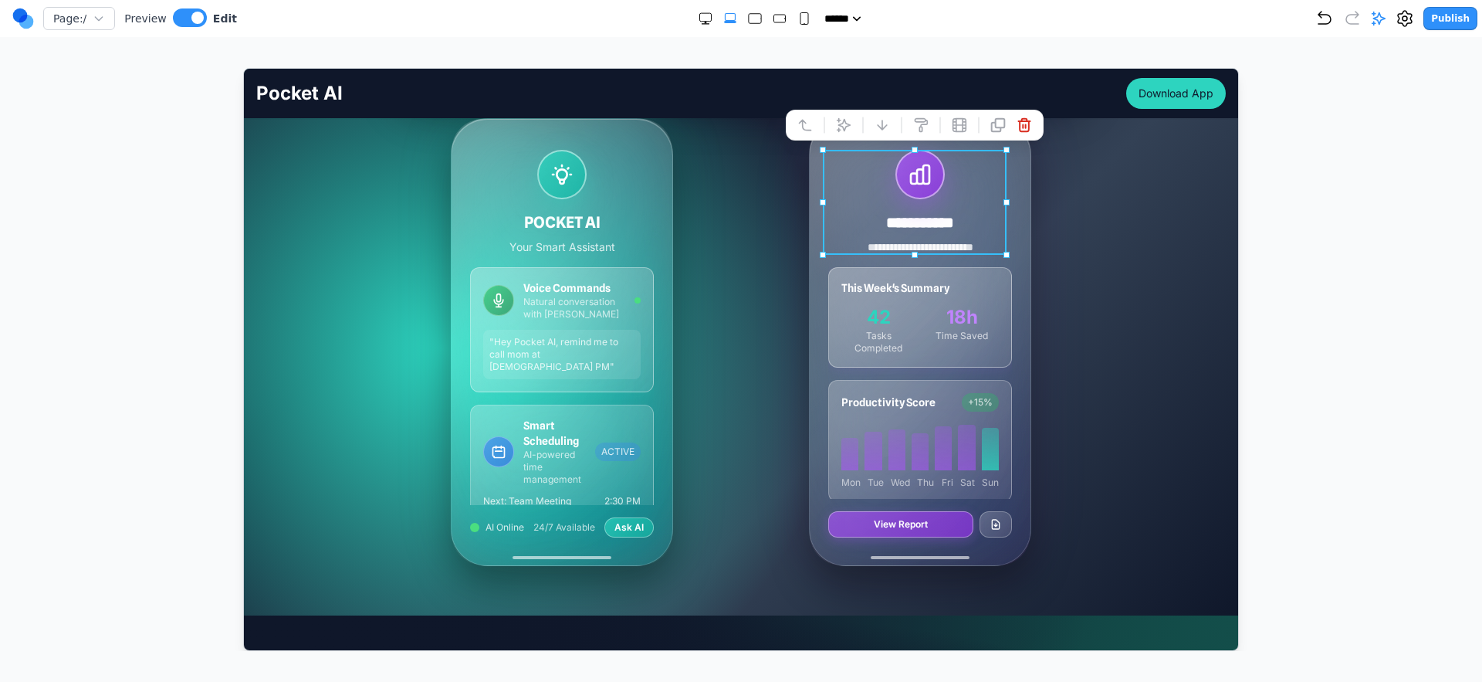
click at [1069, 180] on div "**********" at bounding box center [920, 341] width 334 height 448
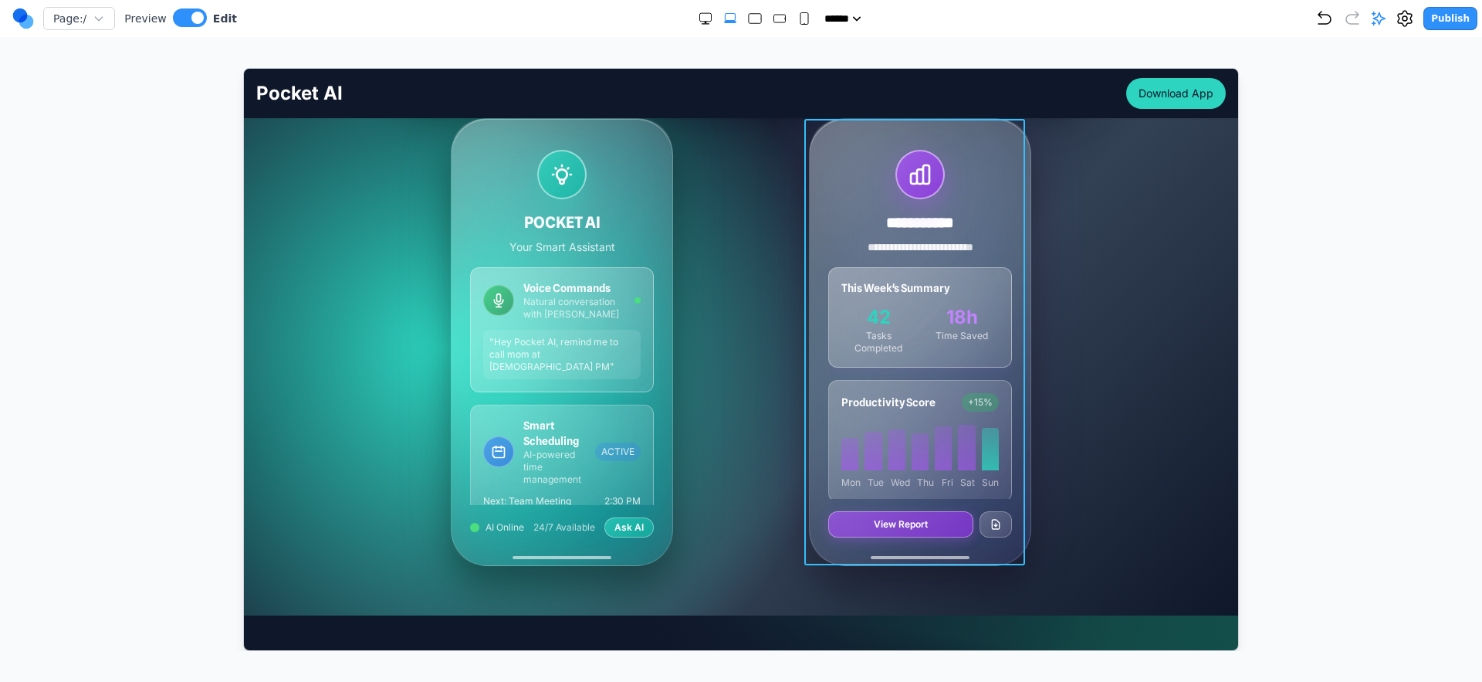
click at [1016, 240] on div "**********" at bounding box center [919, 341] width 221 height 446
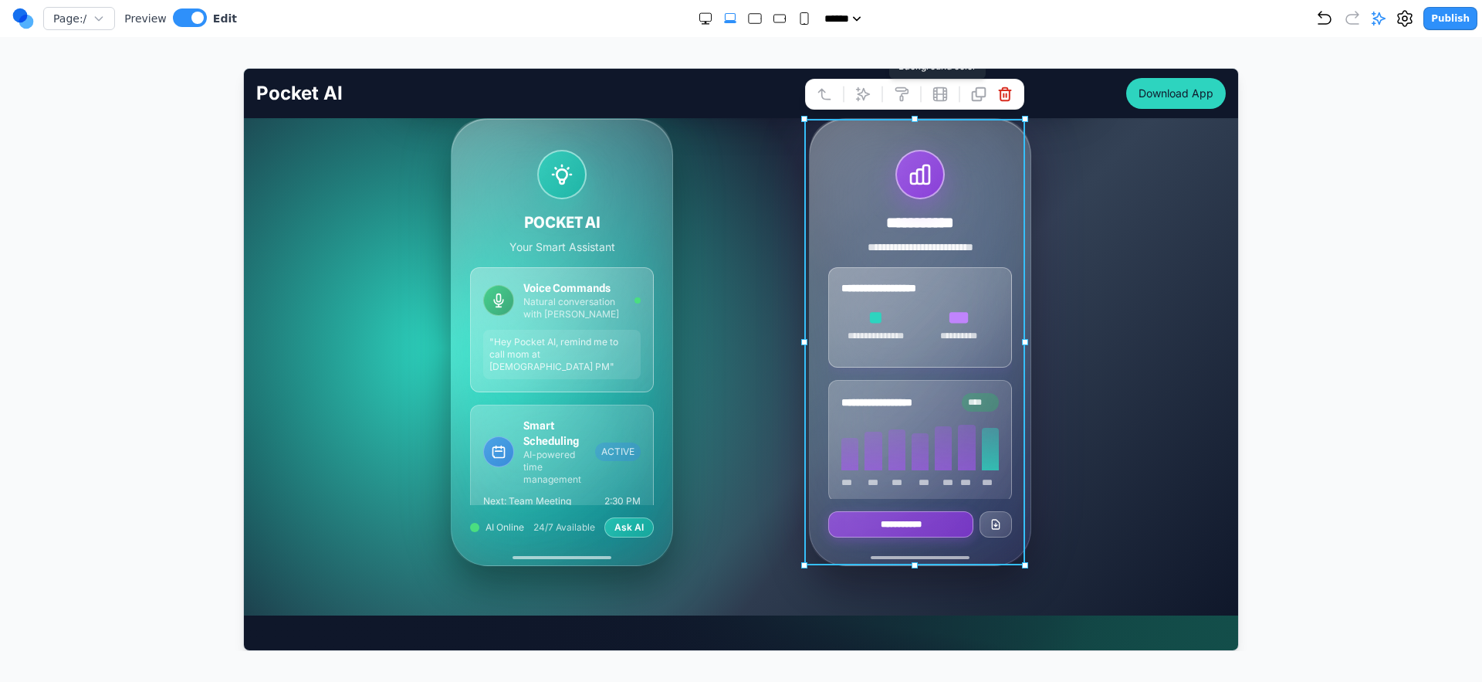
click at [886, 95] on div at bounding box center [881, 93] width 11 height 26
click at [861, 93] on icon at bounding box center [862, 93] width 15 height 15
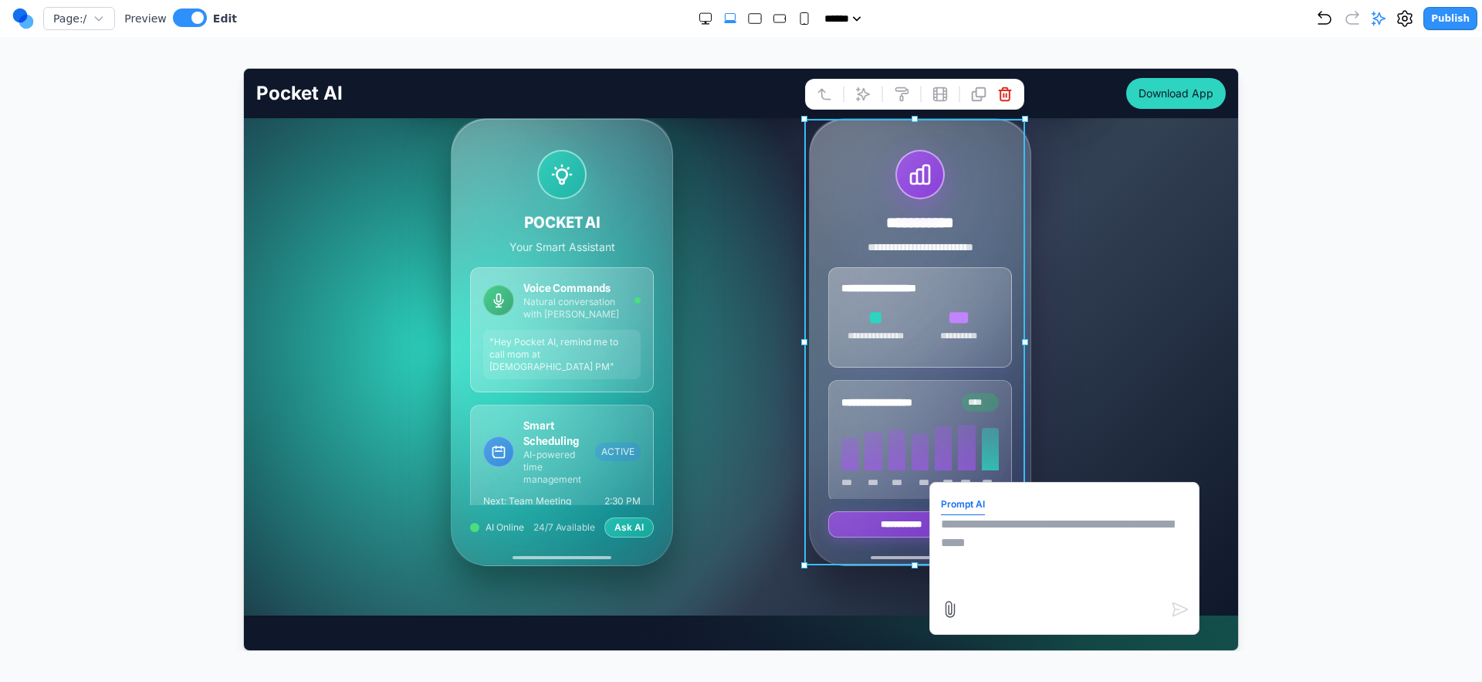
click at [1036, 586] on textarea at bounding box center [1063, 552] width 247 height 77
type textarea "**********"
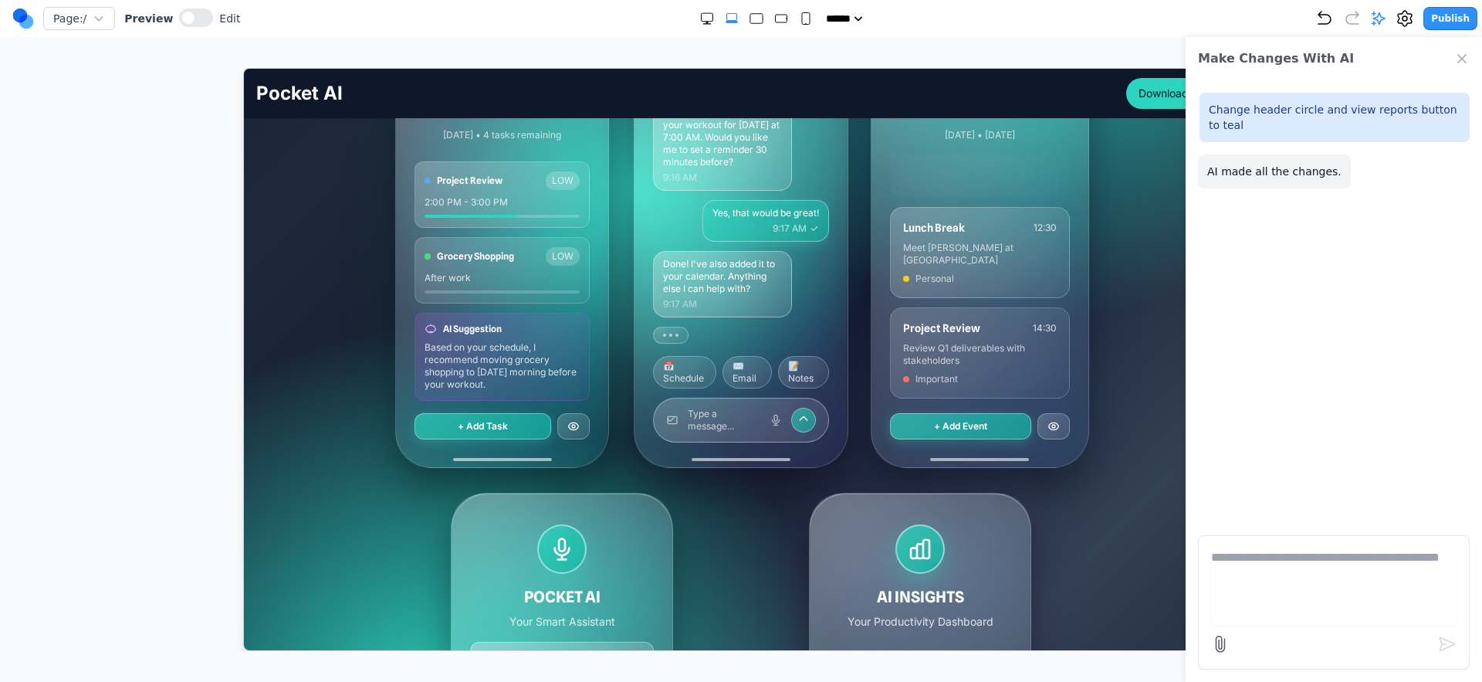
scroll to position [0, 0]
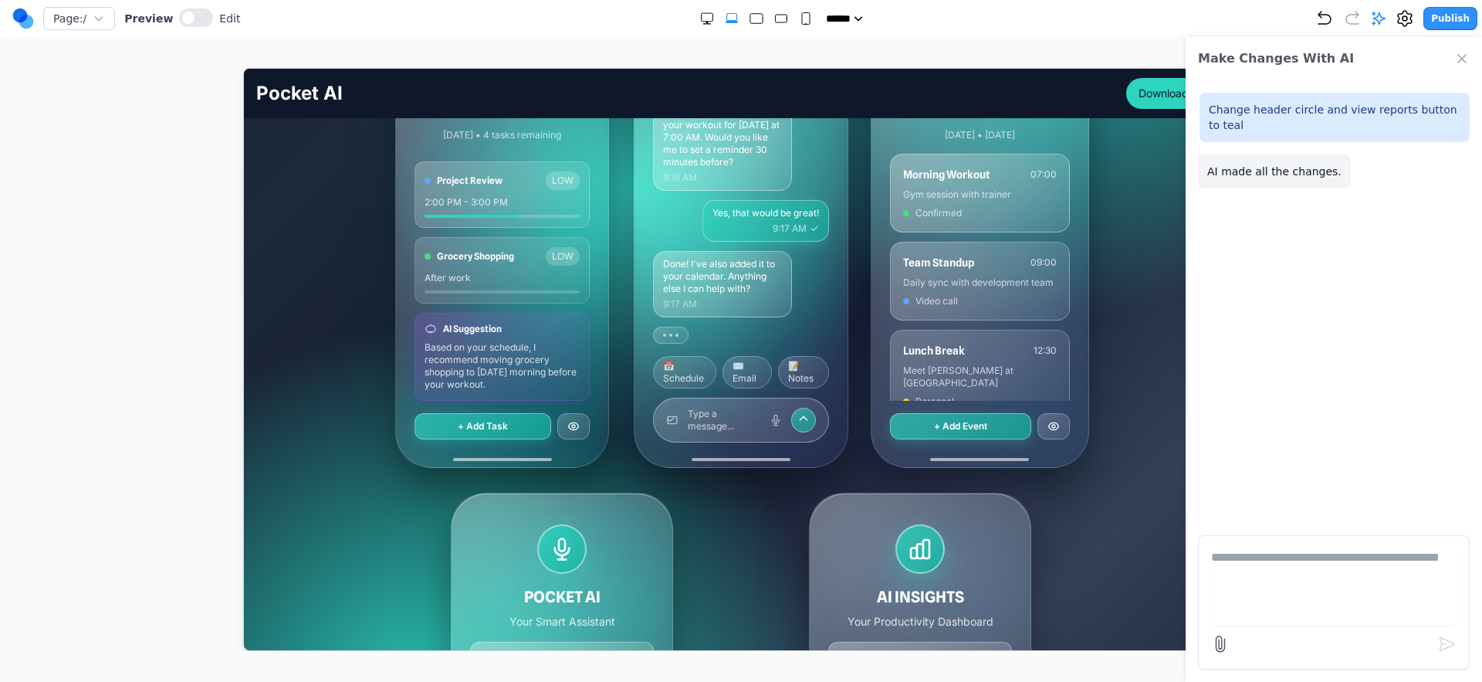
click at [1457, 58] on icon "Close Chat" at bounding box center [1462, 58] width 15 height 15
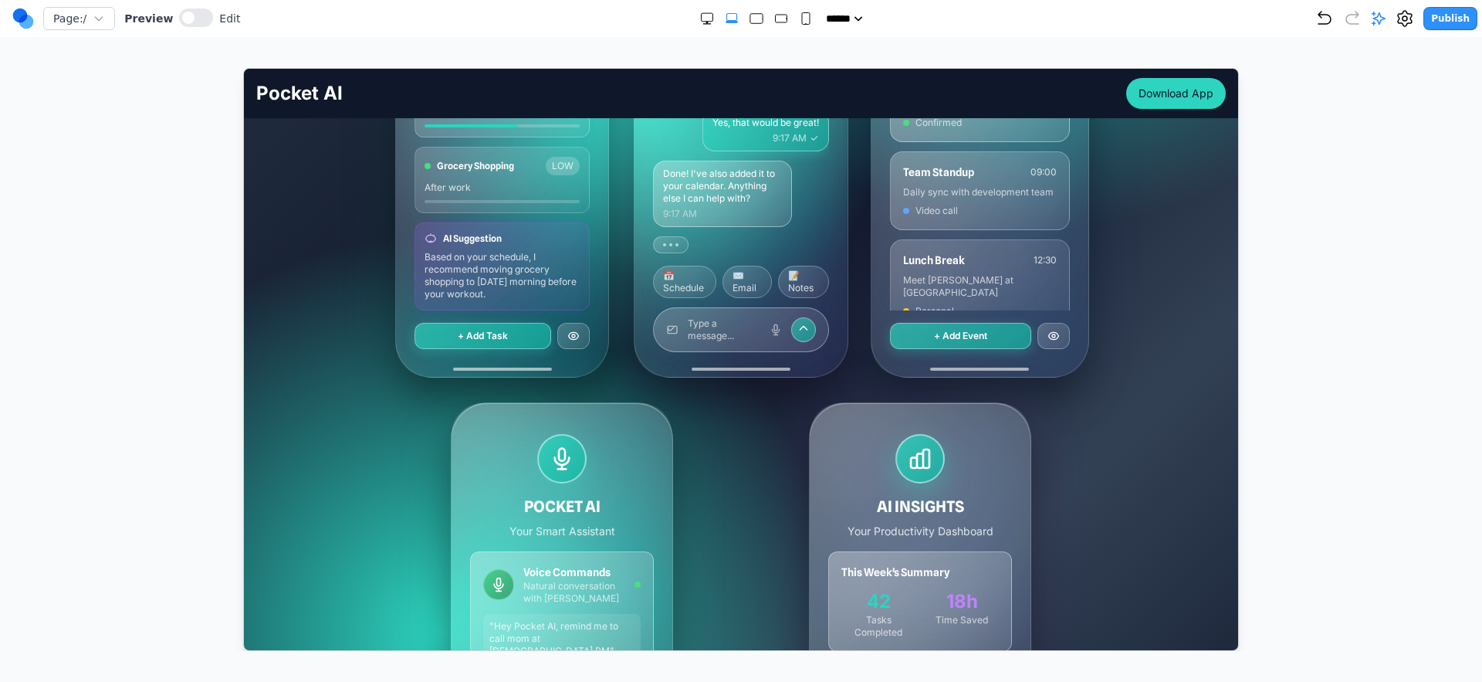
scroll to position [589, 0]
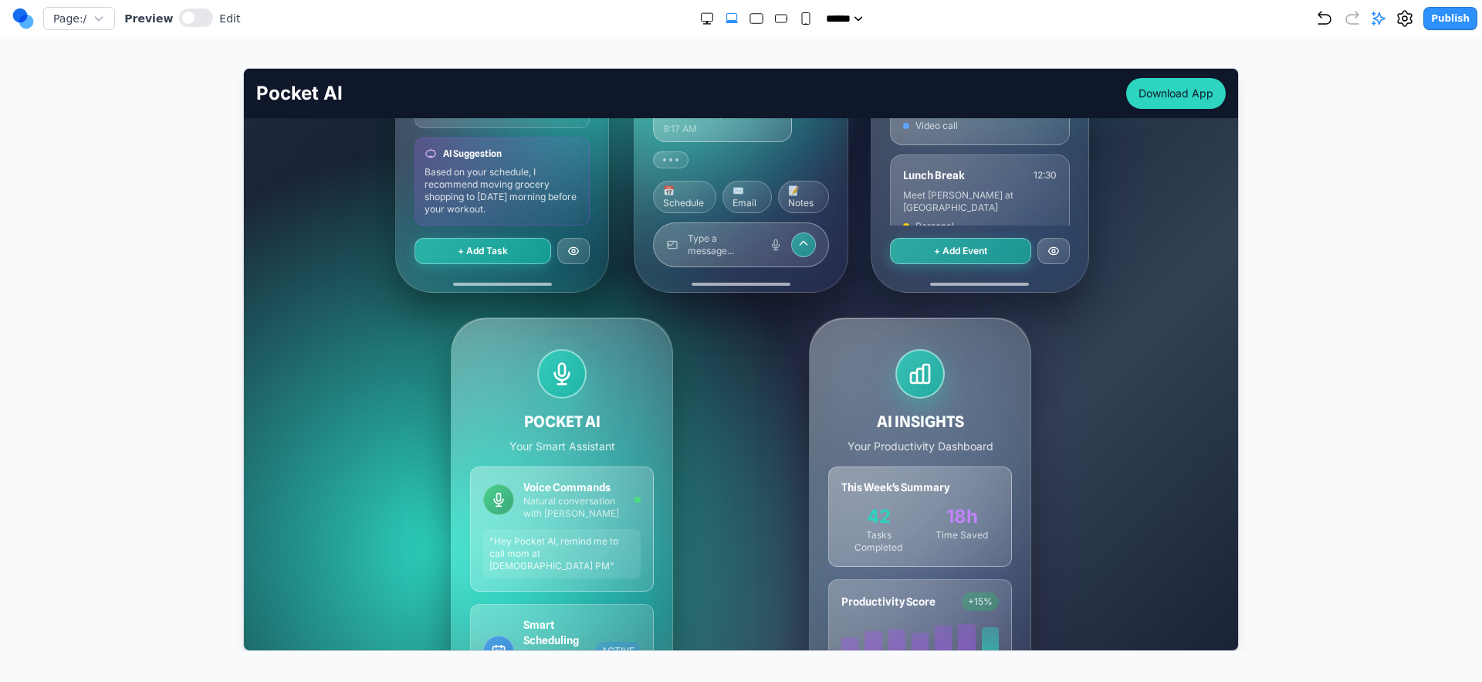
click at [601, 398] on div "POCKET AI Your Smart Assistant" at bounding box center [561, 400] width 184 height 105
click at [549, 364] on icon at bounding box center [561, 373] width 25 height 25
click at [625, 376] on div "POCKET AI Your Smart Assistant" at bounding box center [561, 400] width 184 height 105
click at [598, 368] on div "POCKET AI Your Smart Assistant" at bounding box center [561, 400] width 184 height 105
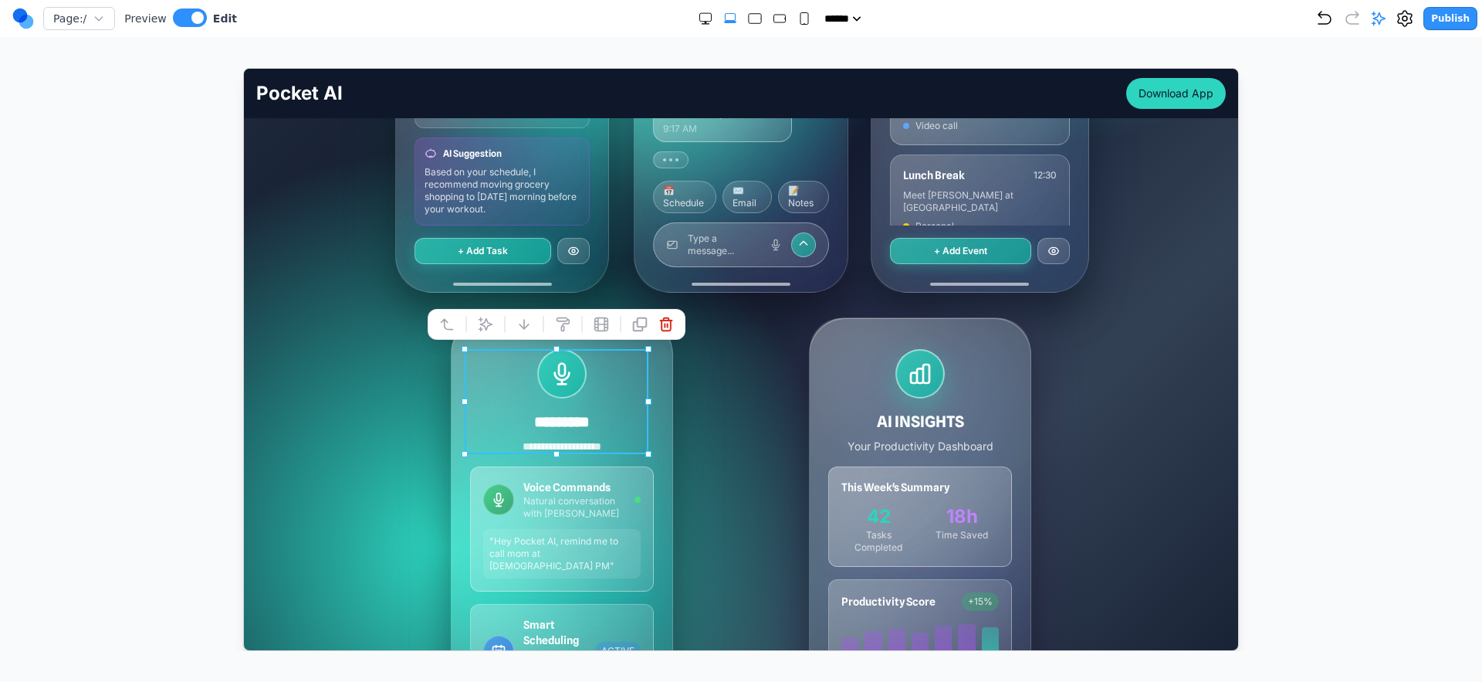
click at [586, 364] on div "**********" at bounding box center [561, 400] width 184 height 105
click at [731, 379] on div "**********" at bounding box center [741, 541] width 692 height 448
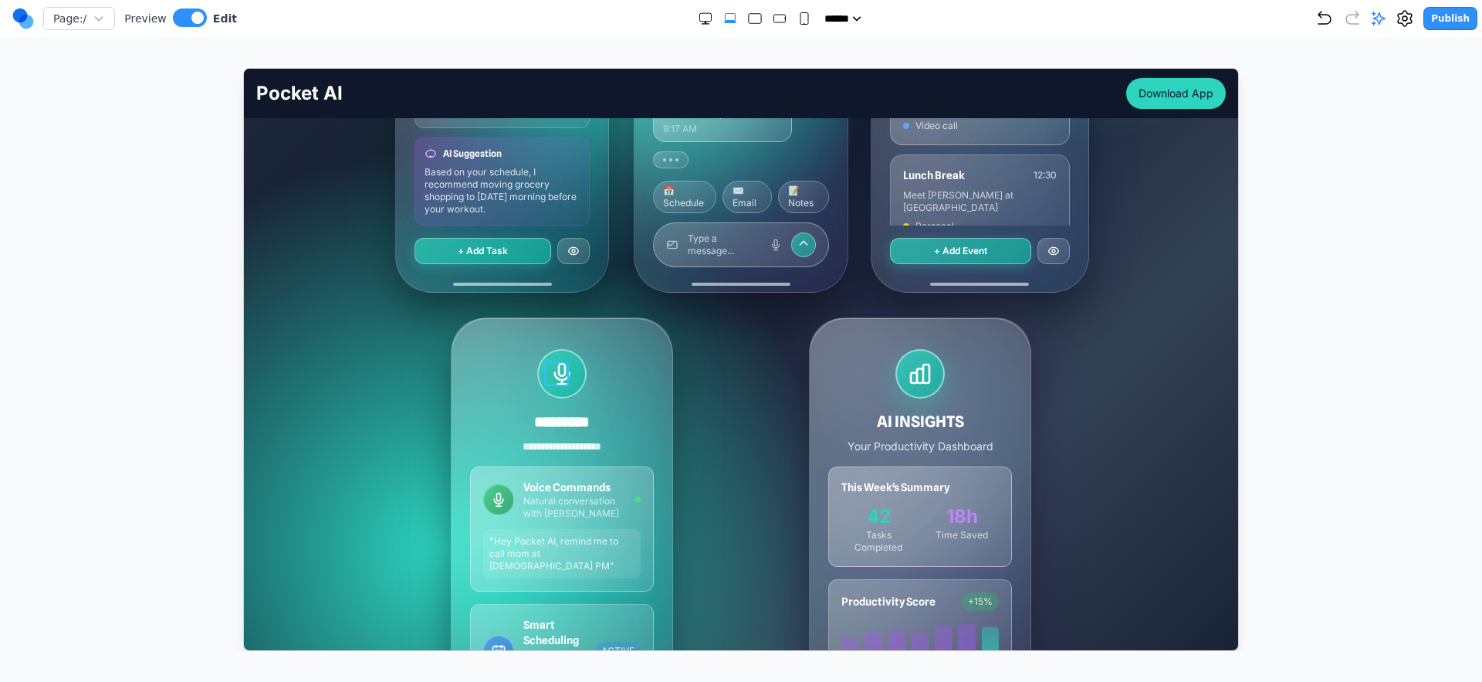
click at [560, 367] on icon at bounding box center [561, 373] width 25 height 25
click at [569, 366] on div at bounding box center [561, 372] width 49 height 49
click at [571, 358] on div at bounding box center [561, 372] width 49 height 49
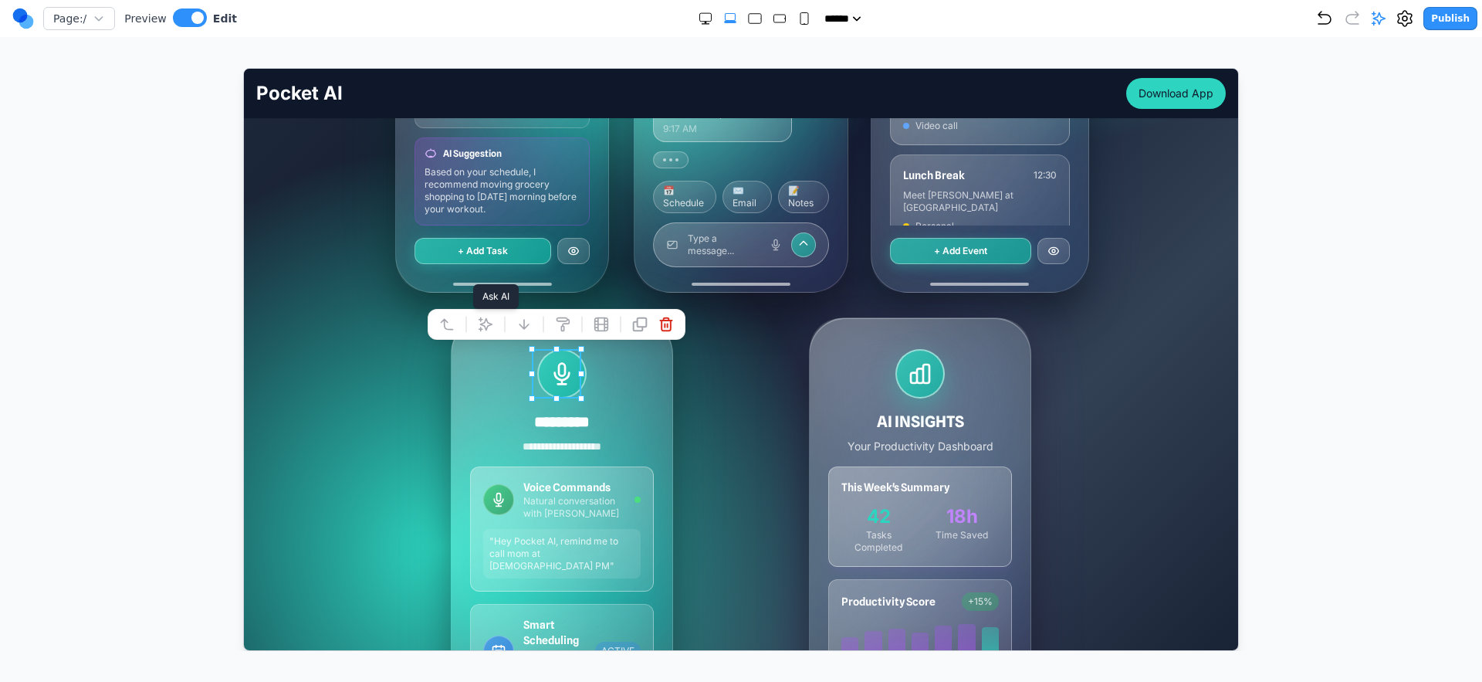
click at [484, 323] on icon at bounding box center [484, 323] width 15 height 15
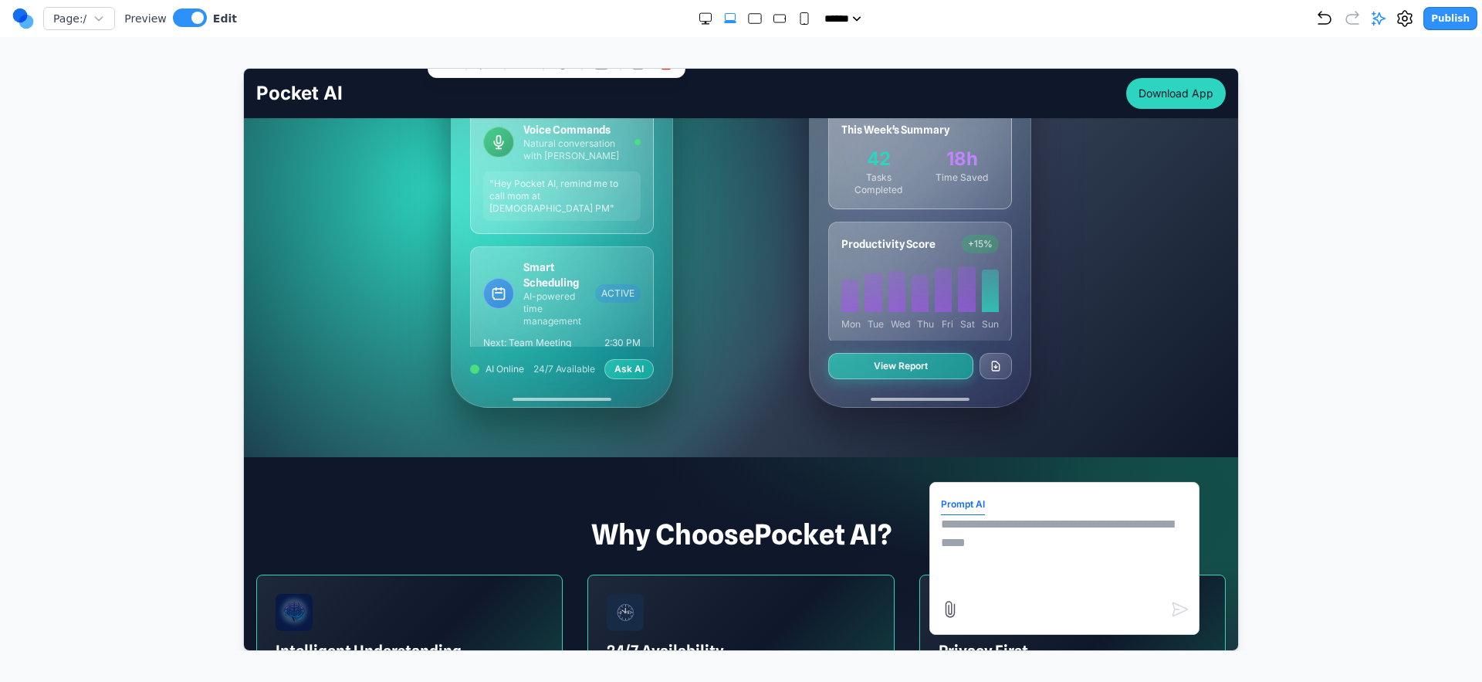
click at [948, 542] on textarea at bounding box center [1063, 552] width 247 height 77
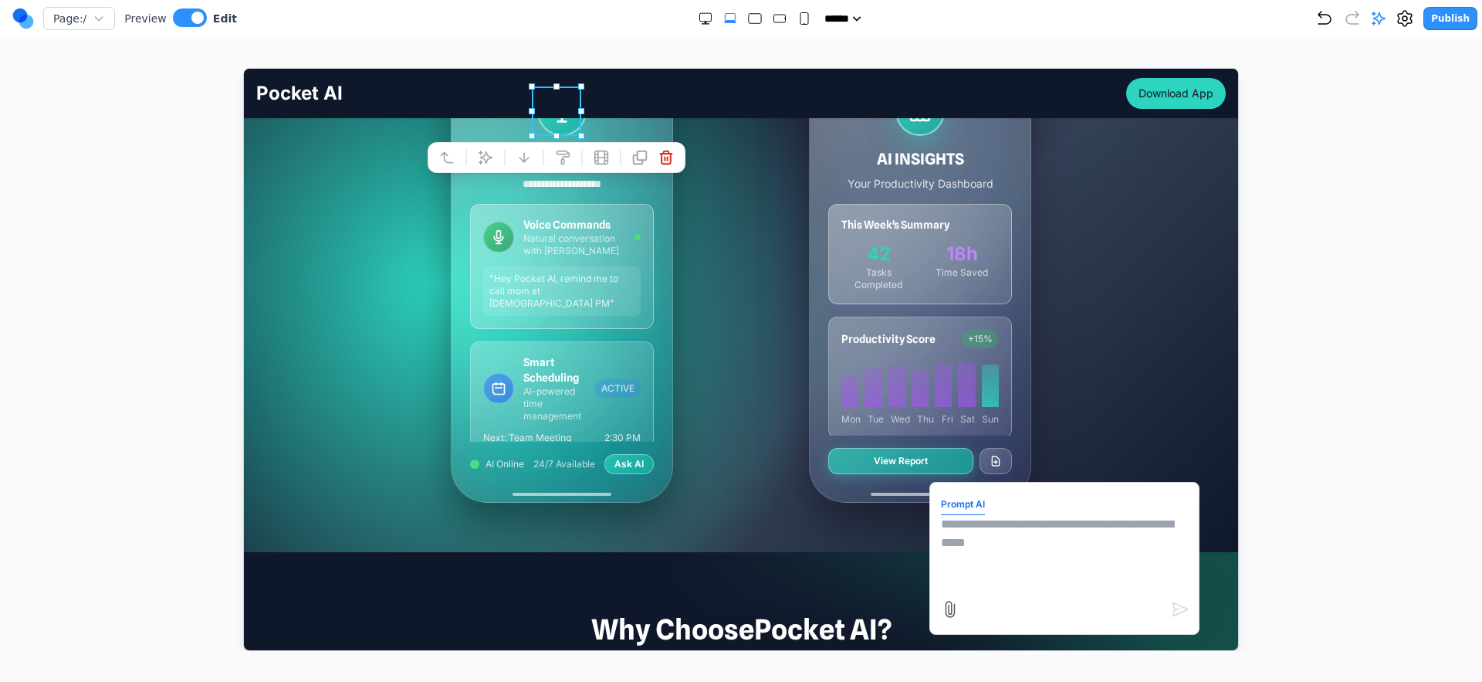
scroll to position [827, 0]
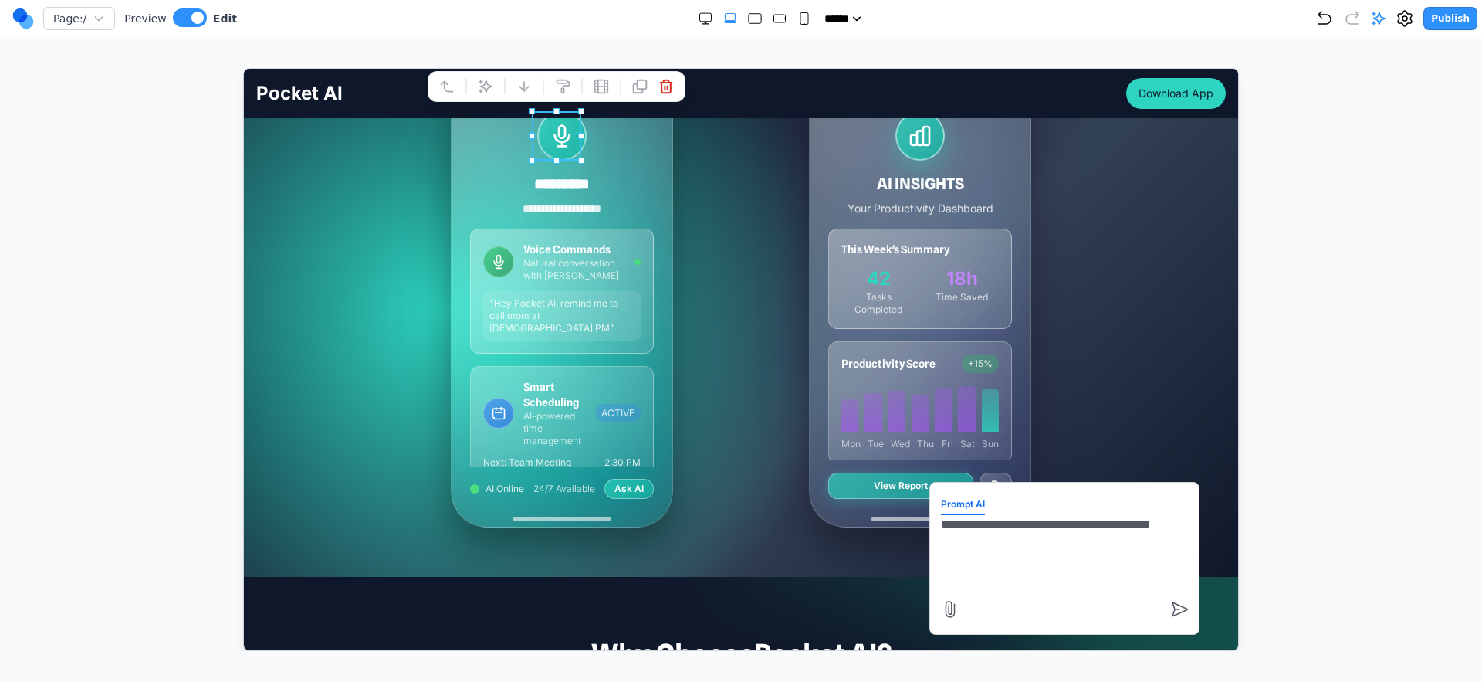
type textarea "**********"
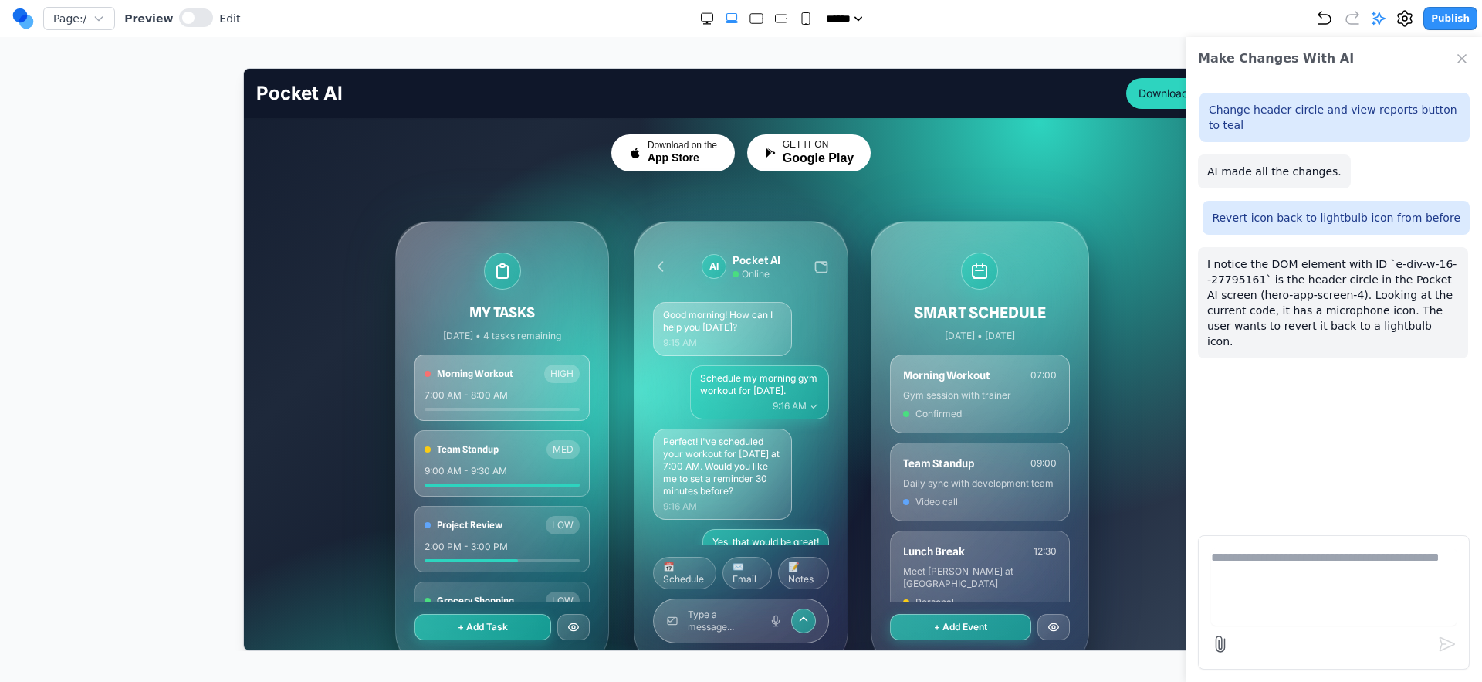
scroll to position [214, 0]
click at [1458, 55] on icon "Close Chat" at bounding box center [1462, 59] width 8 height 8
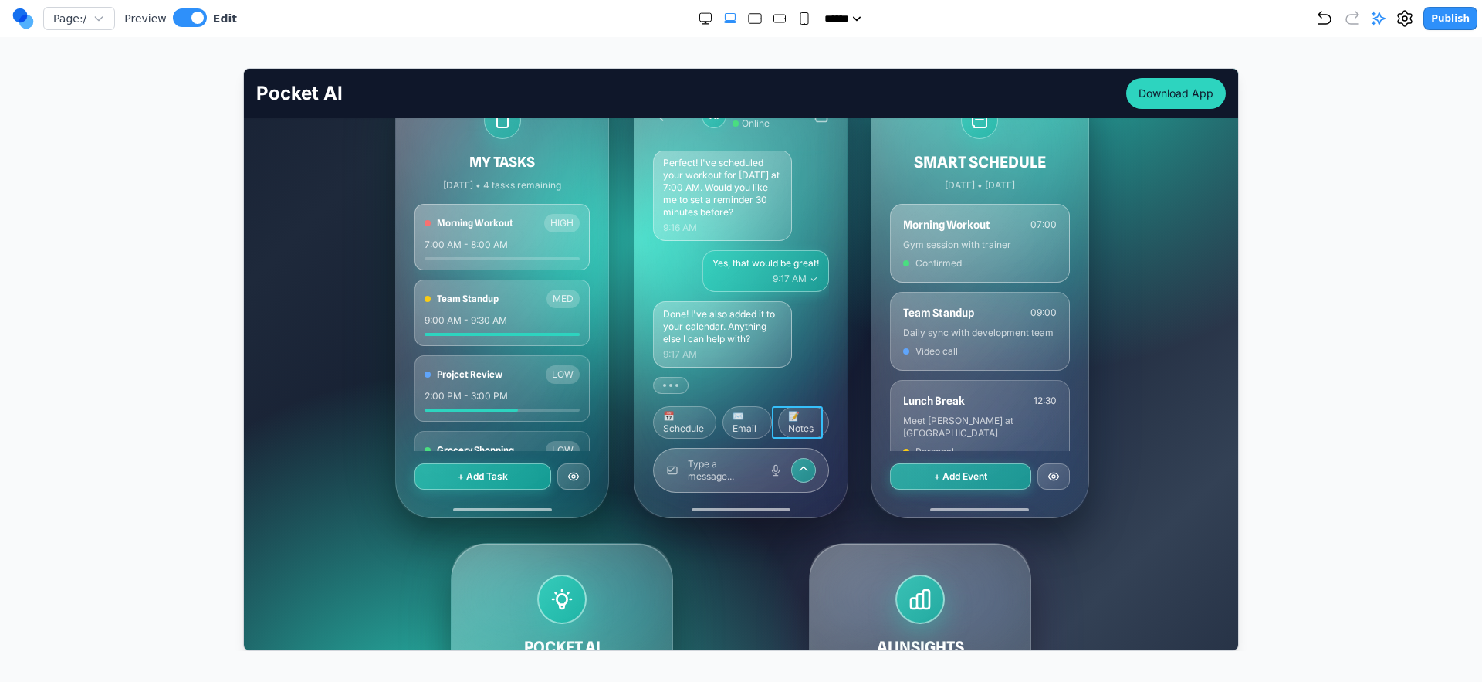
scroll to position [268, 0]
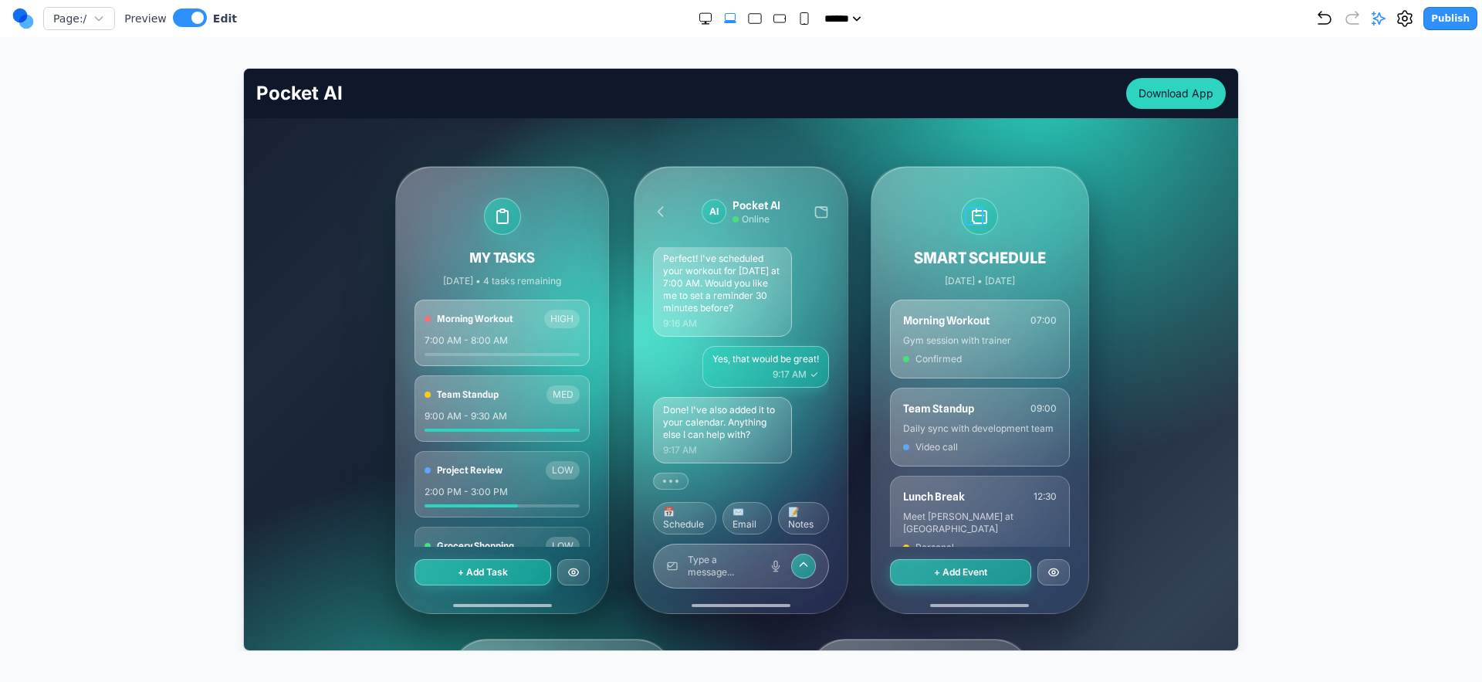
click at [974, 213] on icon at bounding box center [979, 215] width 14 height 14
drag, startPoint x: 915, startPoint y: 183, endPoint x: 967, endPoint y: 236, distance: 74.8
click at [915, 183] on icon at bounding box center [921, 181] width 15 height 15
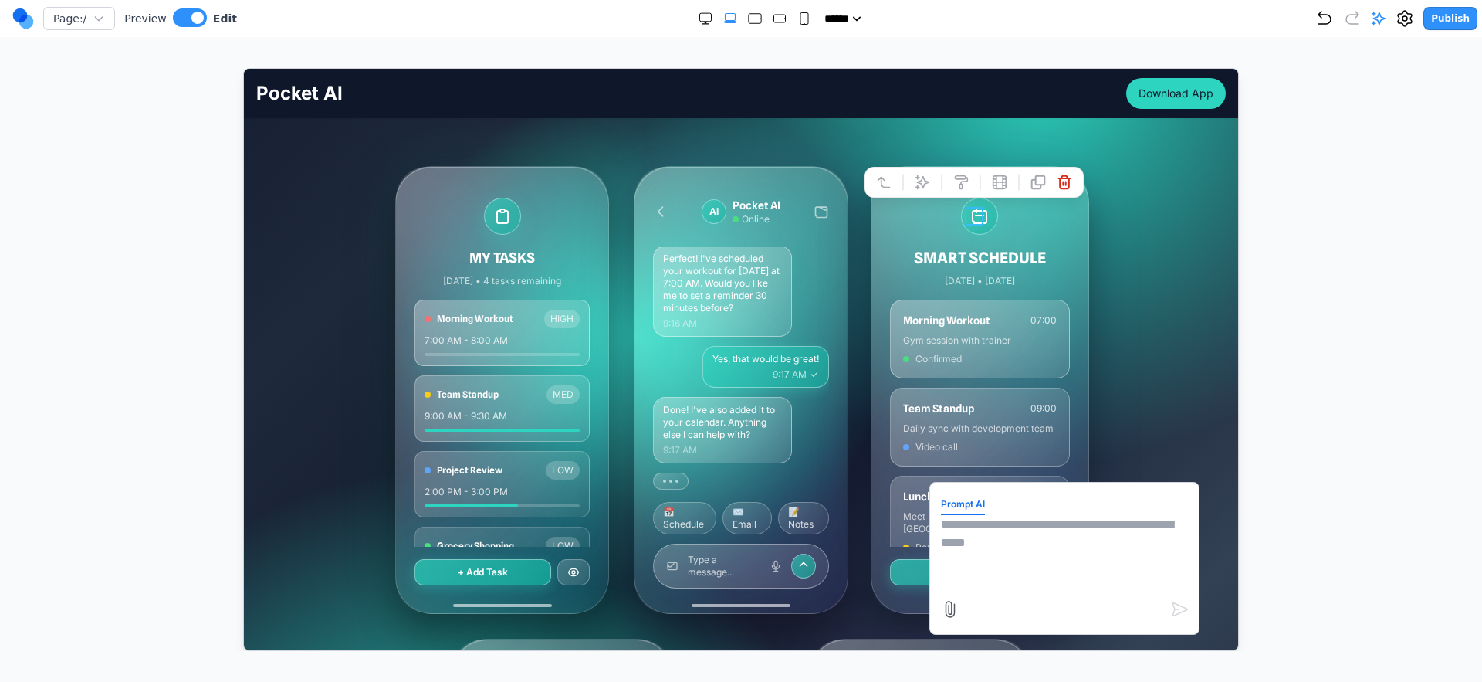
click at [1006, 538] on textarea at bounding box center [1063, 552] width 247 height 77
type textarea "**********"
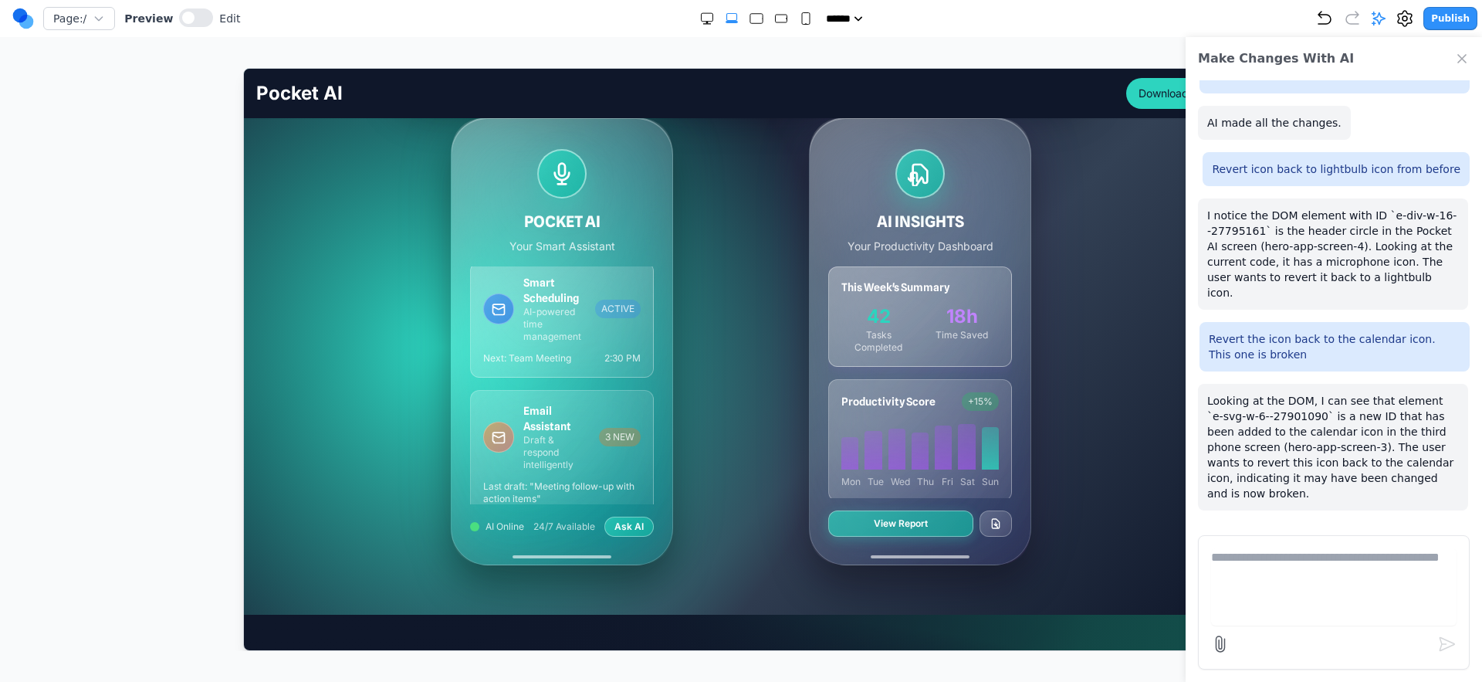
scroll to position [0, 0]
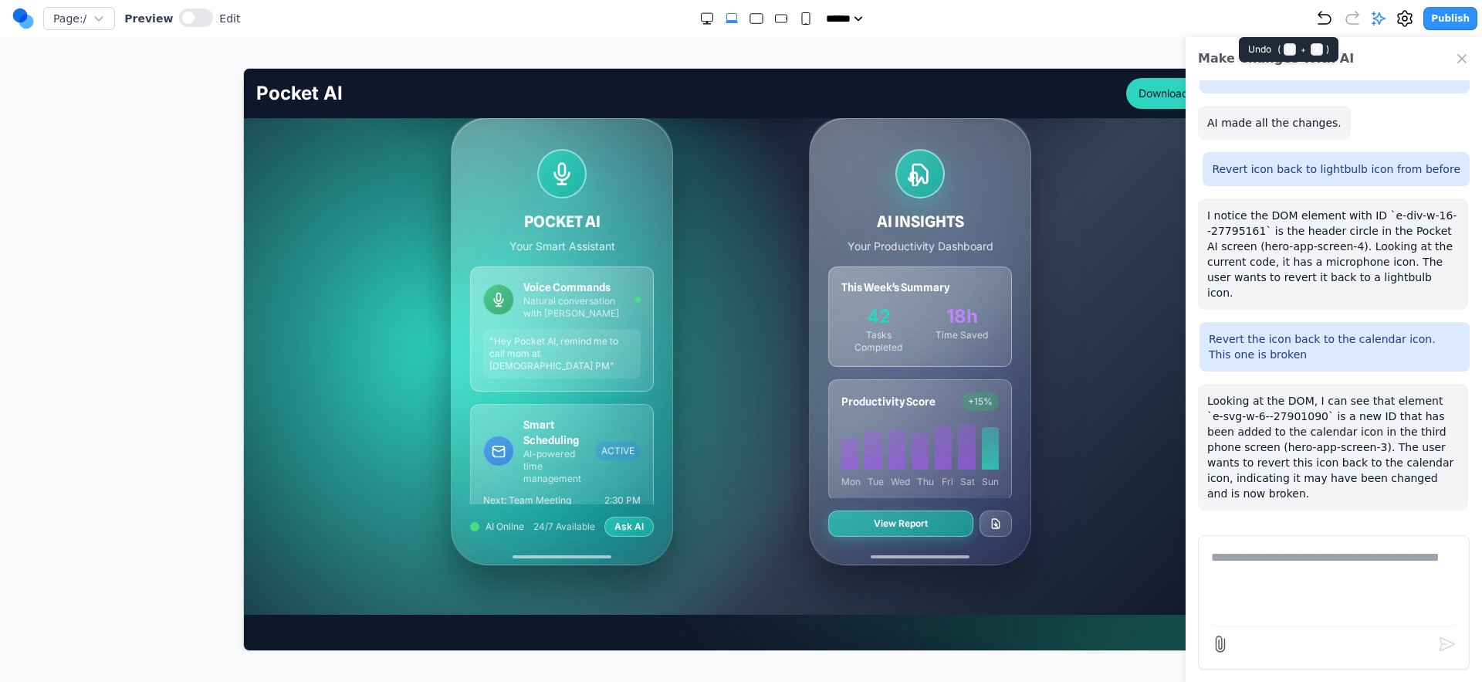
click at [1333, 16] on icon "Undo" at bounding box center [1325, 18] width 19 height 19
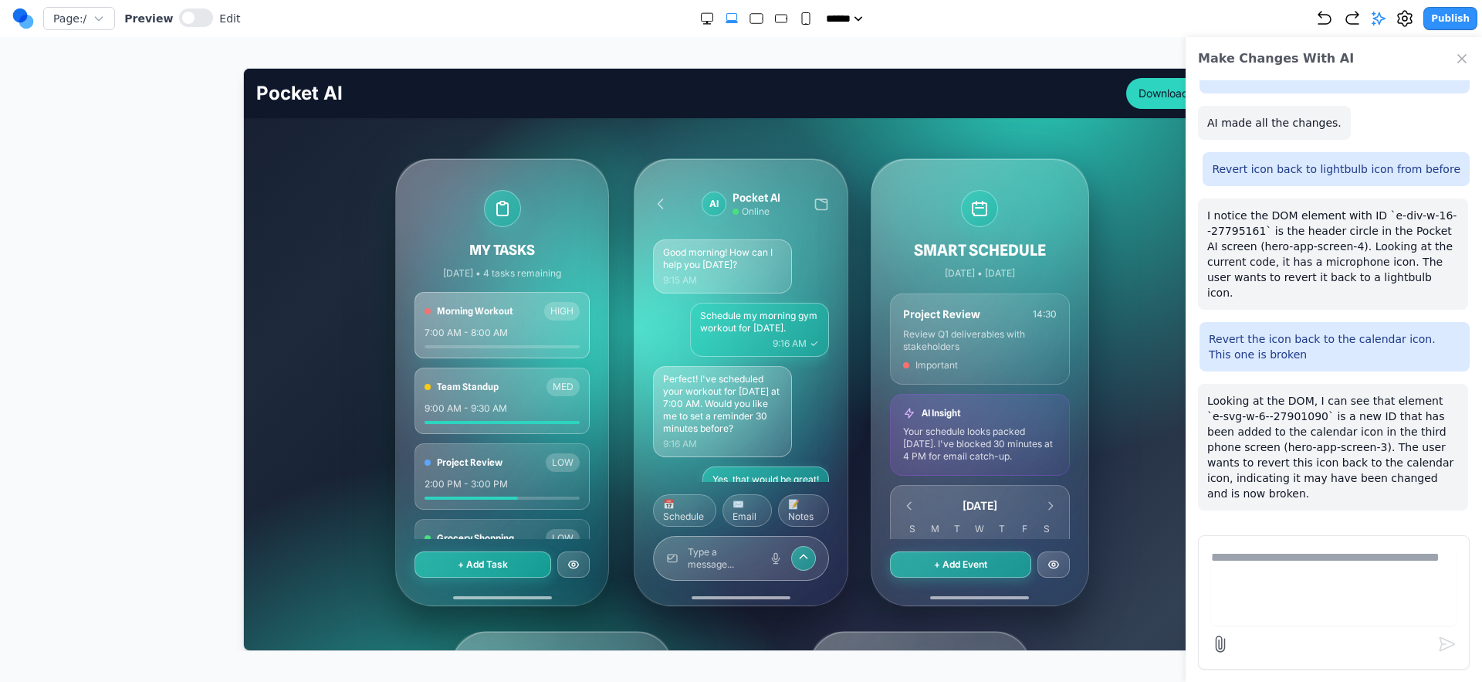
scroll to position [263, 0]
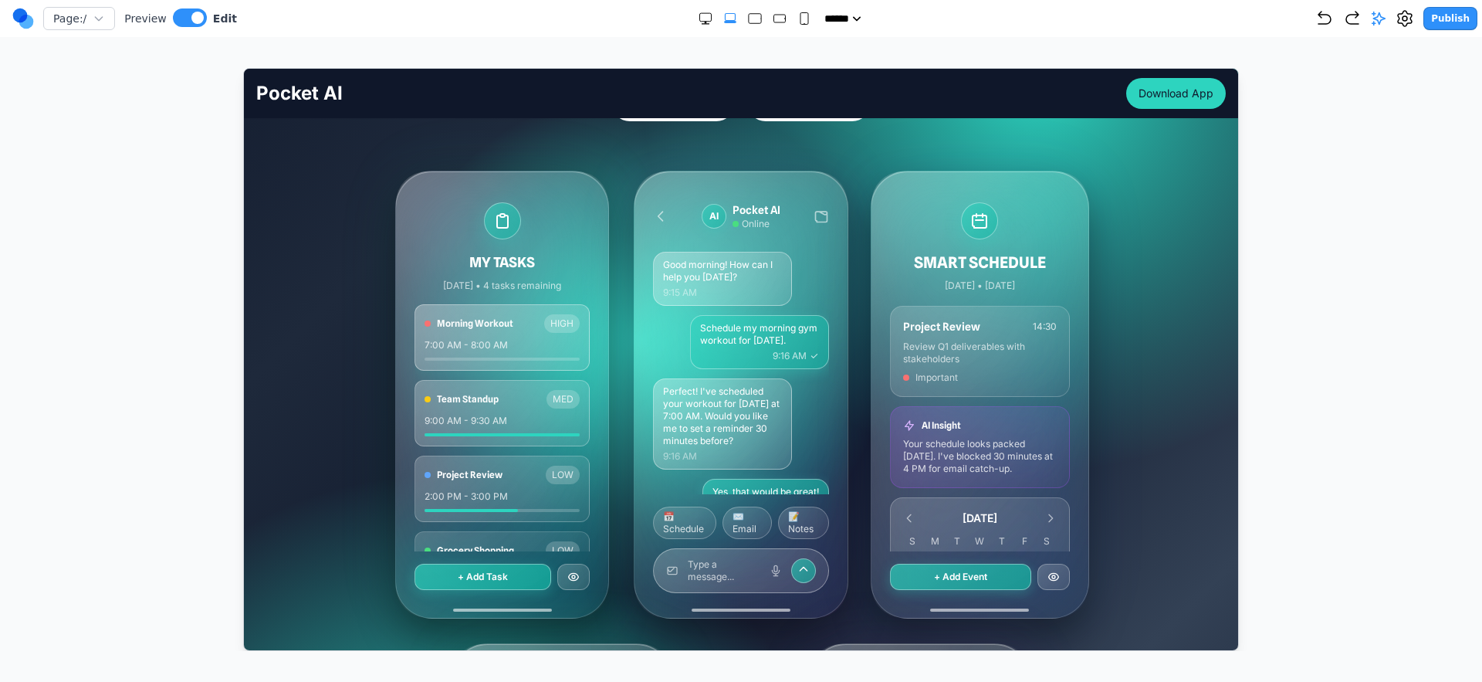
click at [834, 316] on div "AI Pocket AI Online Good morning! How can I help you today? 9:15 AM Schedule my…" at bounding box center [740, 394] width 212 height 446
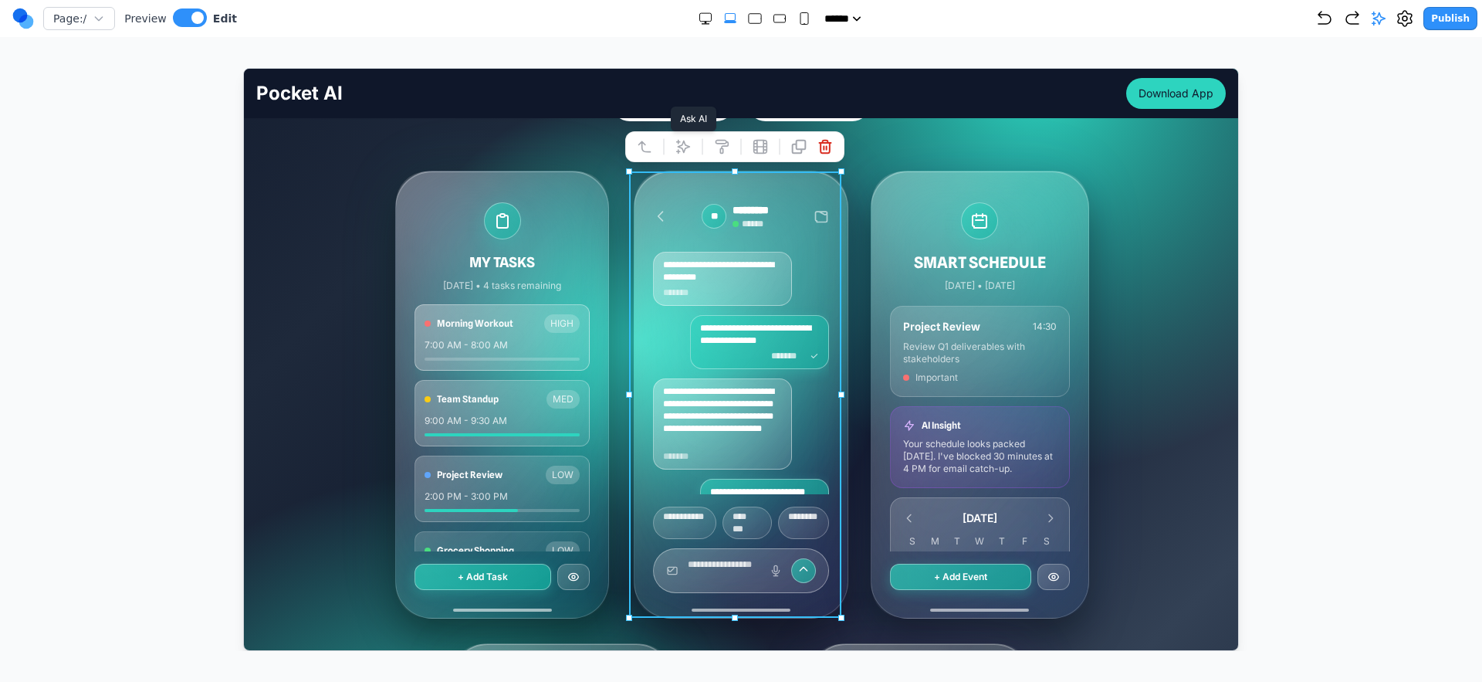
drag, startPoint x: 682, startPoint y: 144, endPoint x: 970, endPoint y: 361, distance: 361.6
click at [682, 144] on icon at bounding box center [682, 145] width 15 height 15
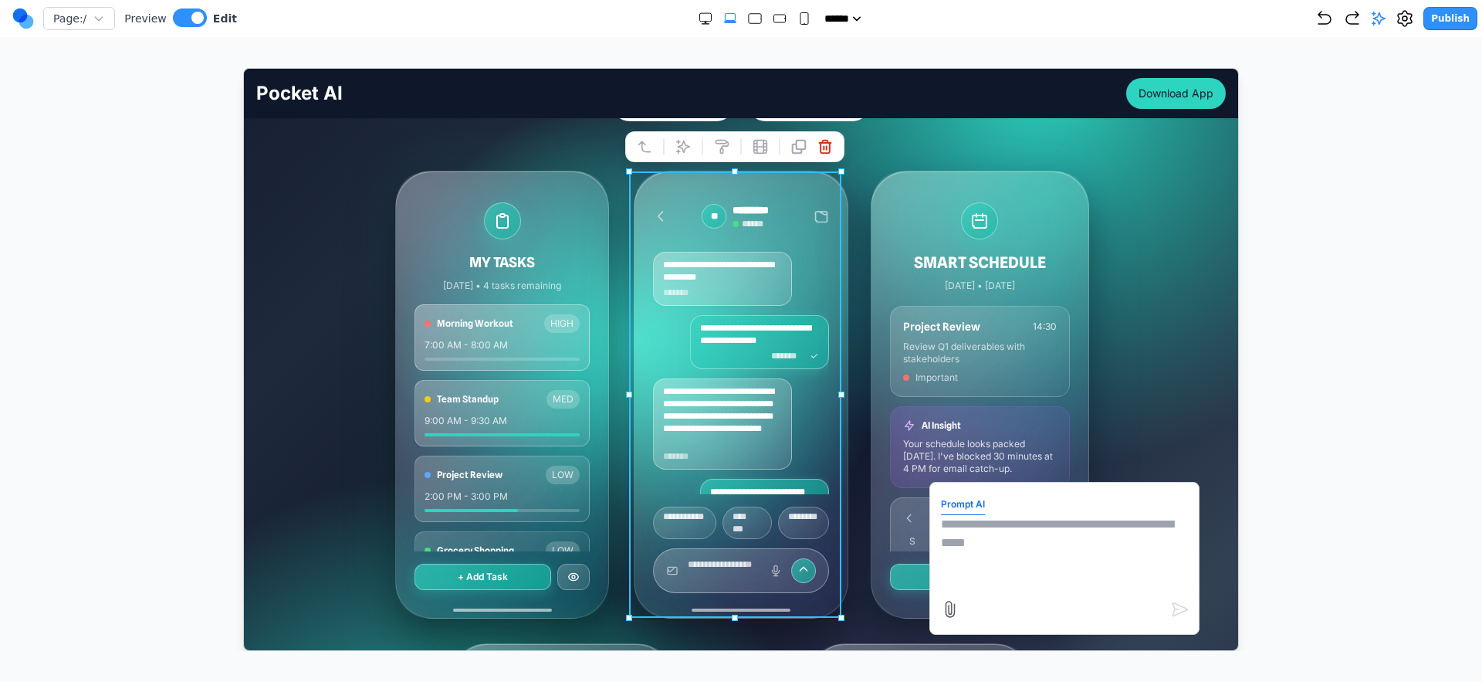
click at [1088, 559] on textarea at bounding box center [1063, 552] width 247 height 77
type textarea "**********"
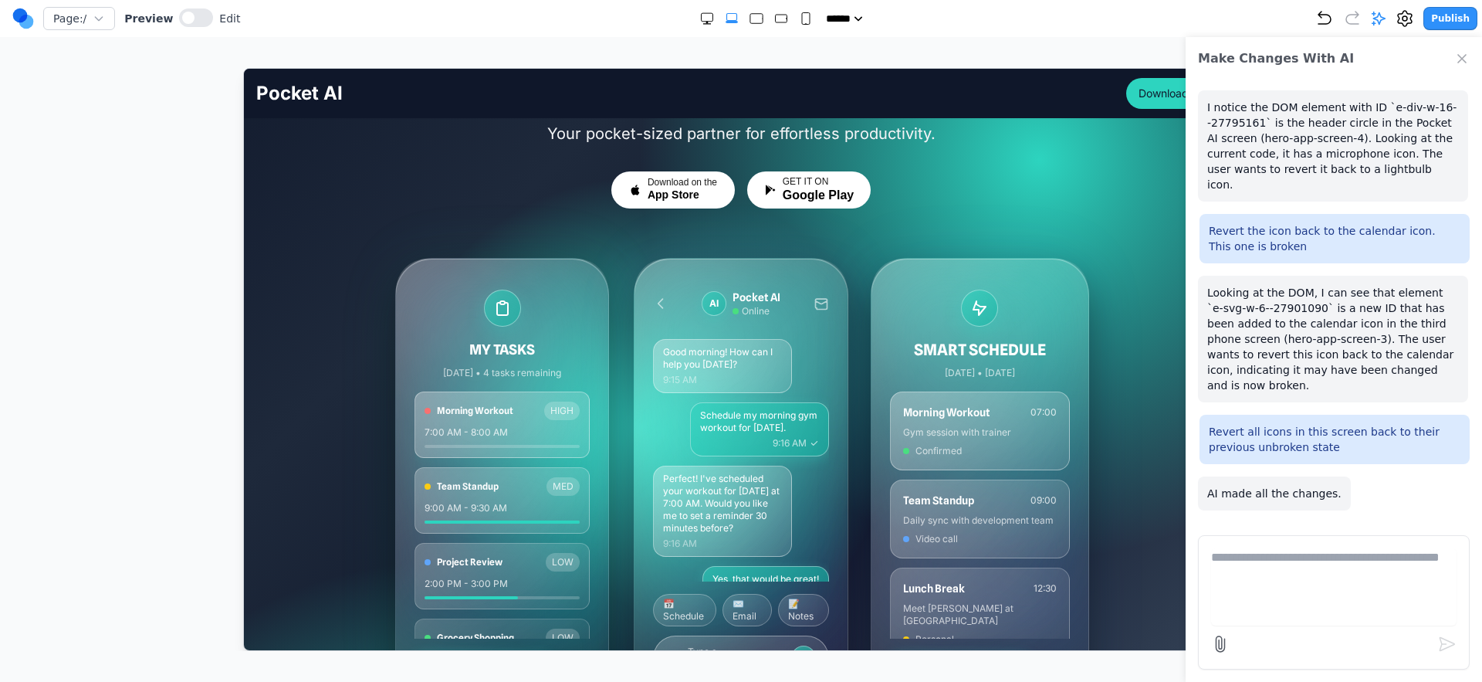
scroll to position [181, 0]
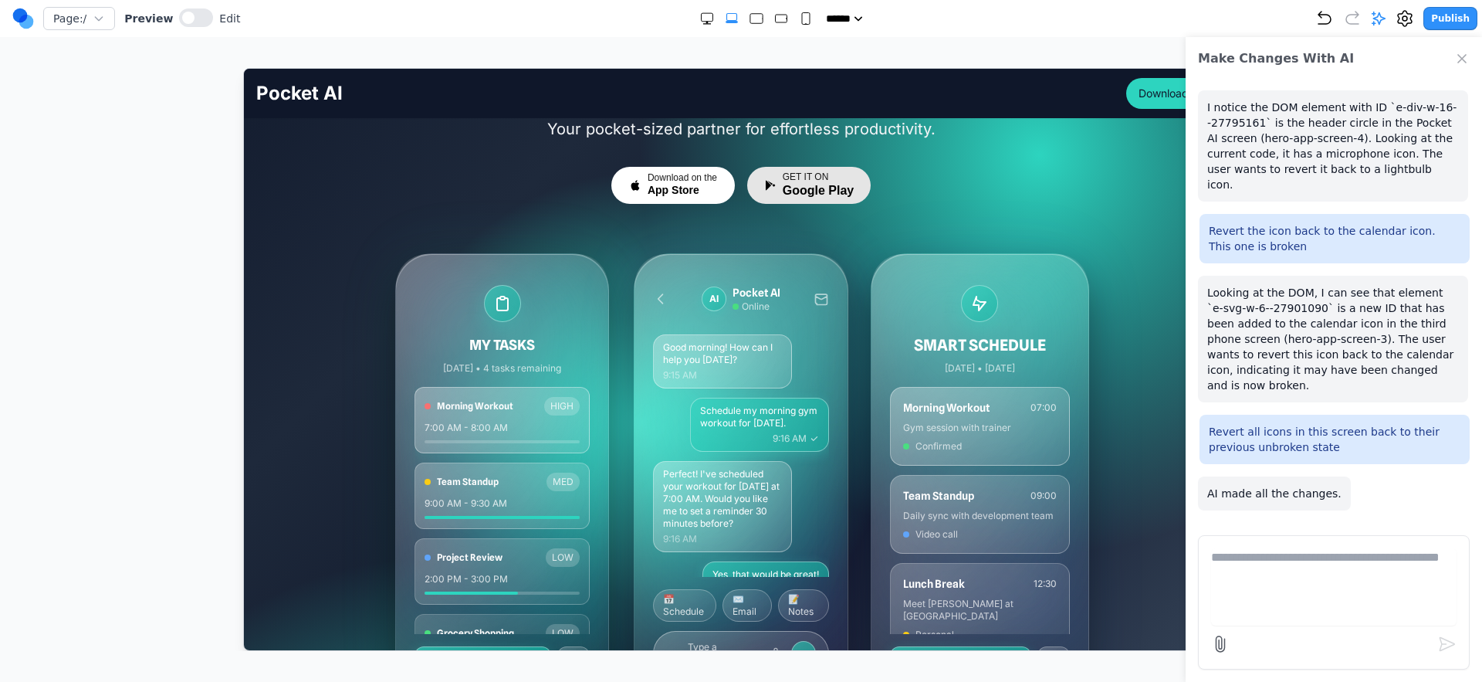
click at [832, 189] on span "Google Play" at bounding box center [817, 189] width 71 height 15
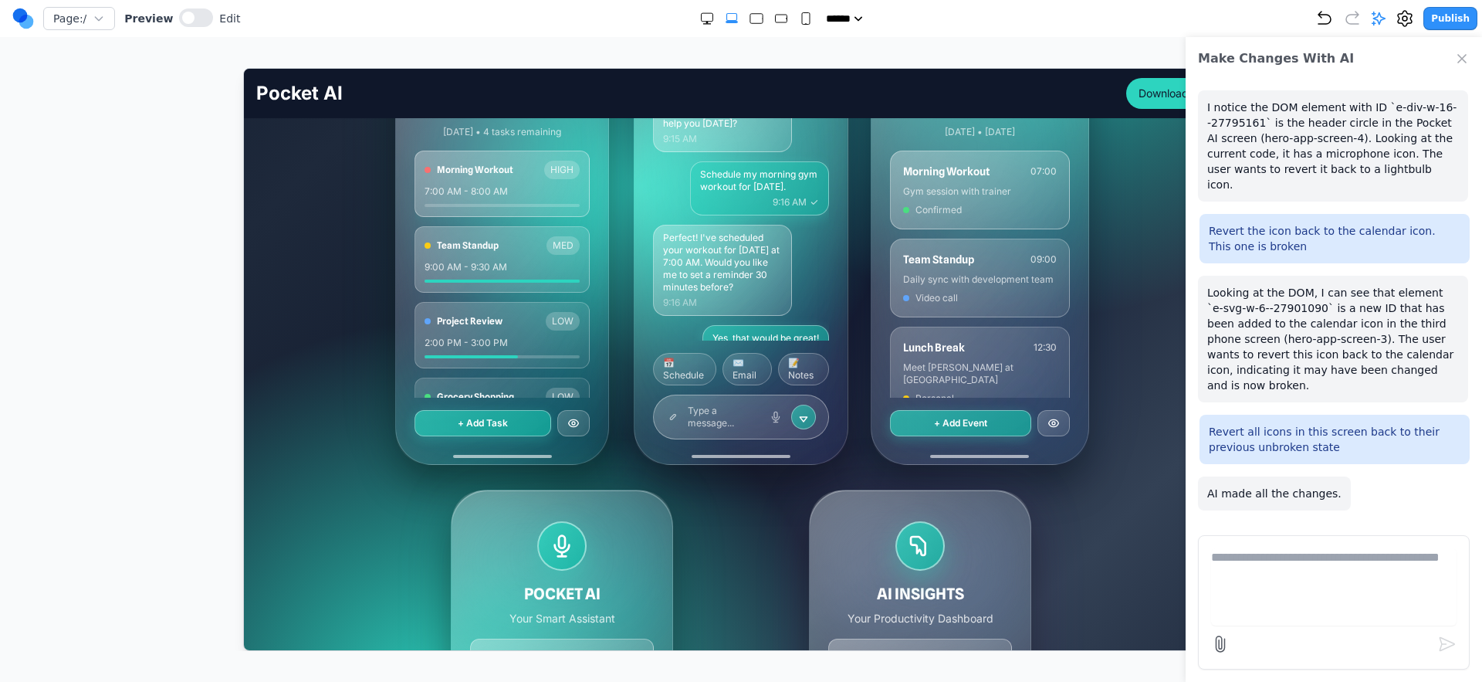
scroll to position [0, 0]
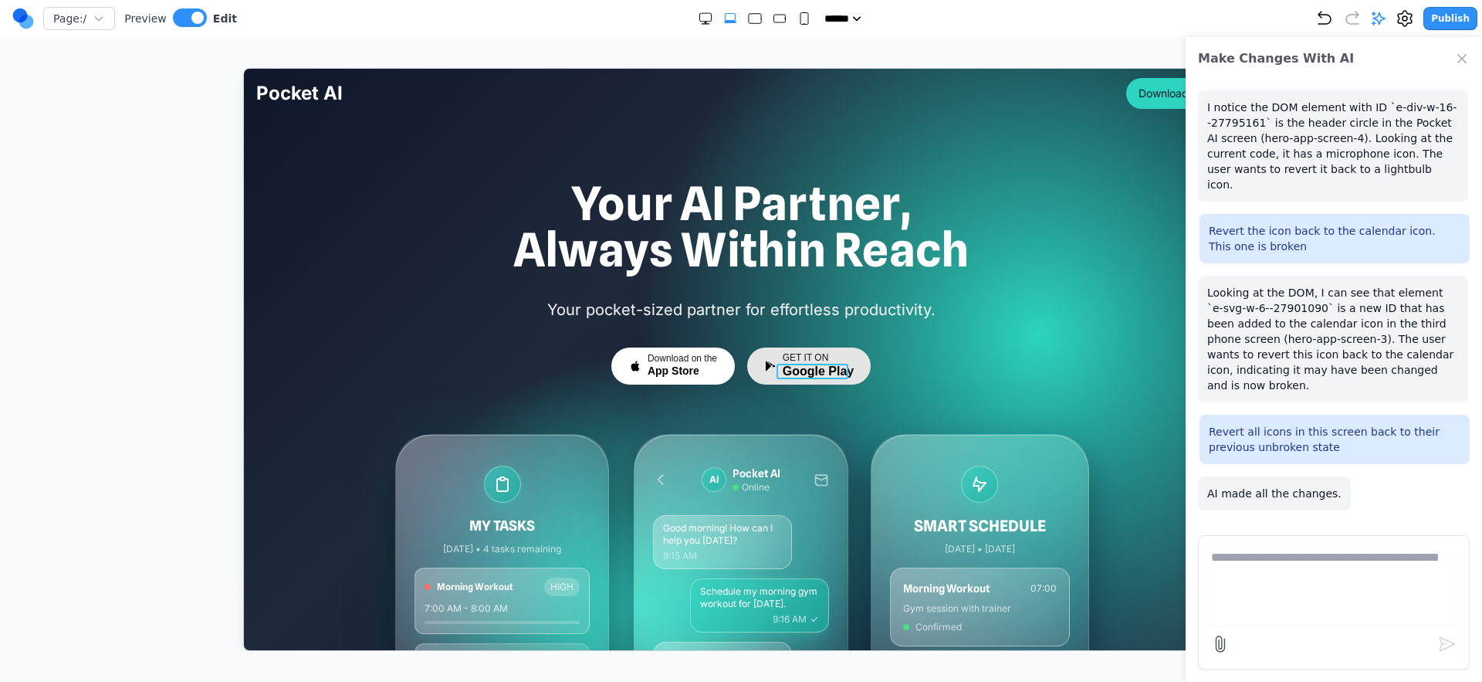
click at [828, 373] on span "Google Play" at bounding box center [817, 370] width 71 height 15
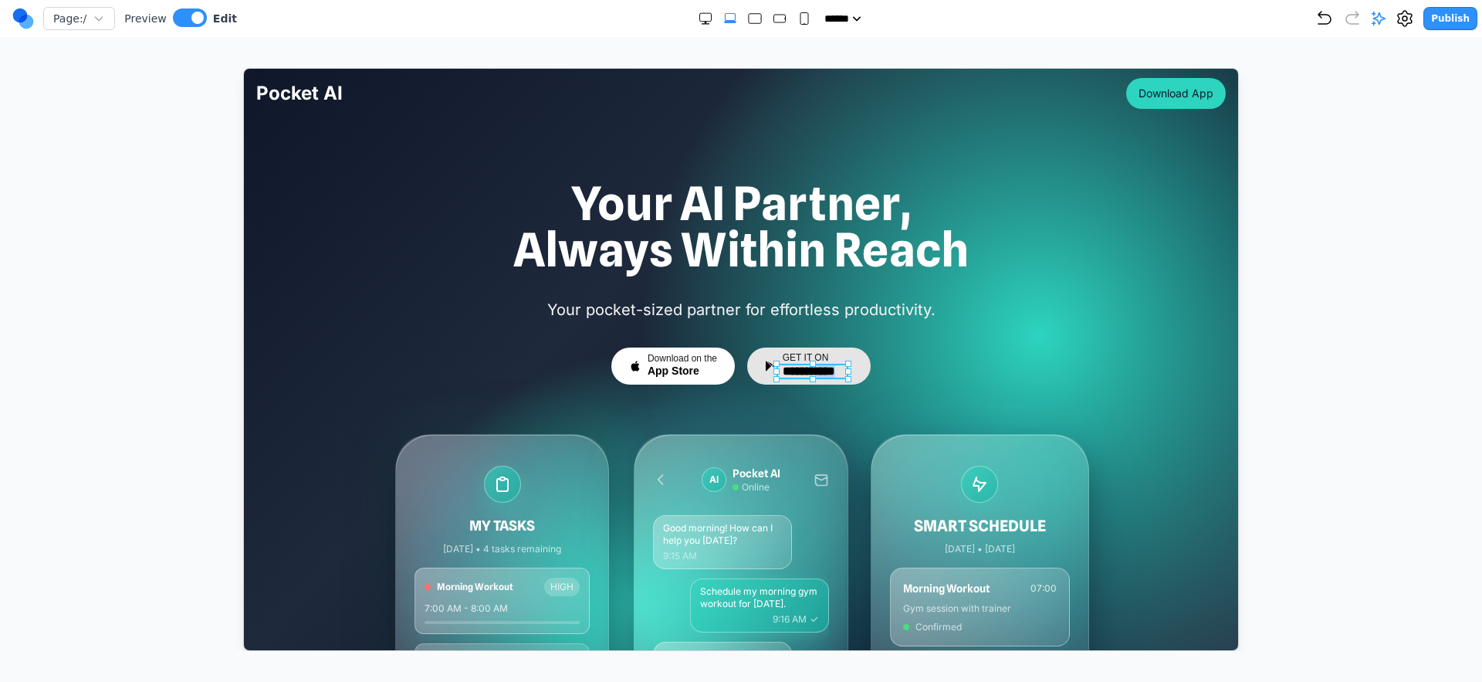
click at [828, 373] on span "**********" at bounding box center [817, 370] width 71 height 15
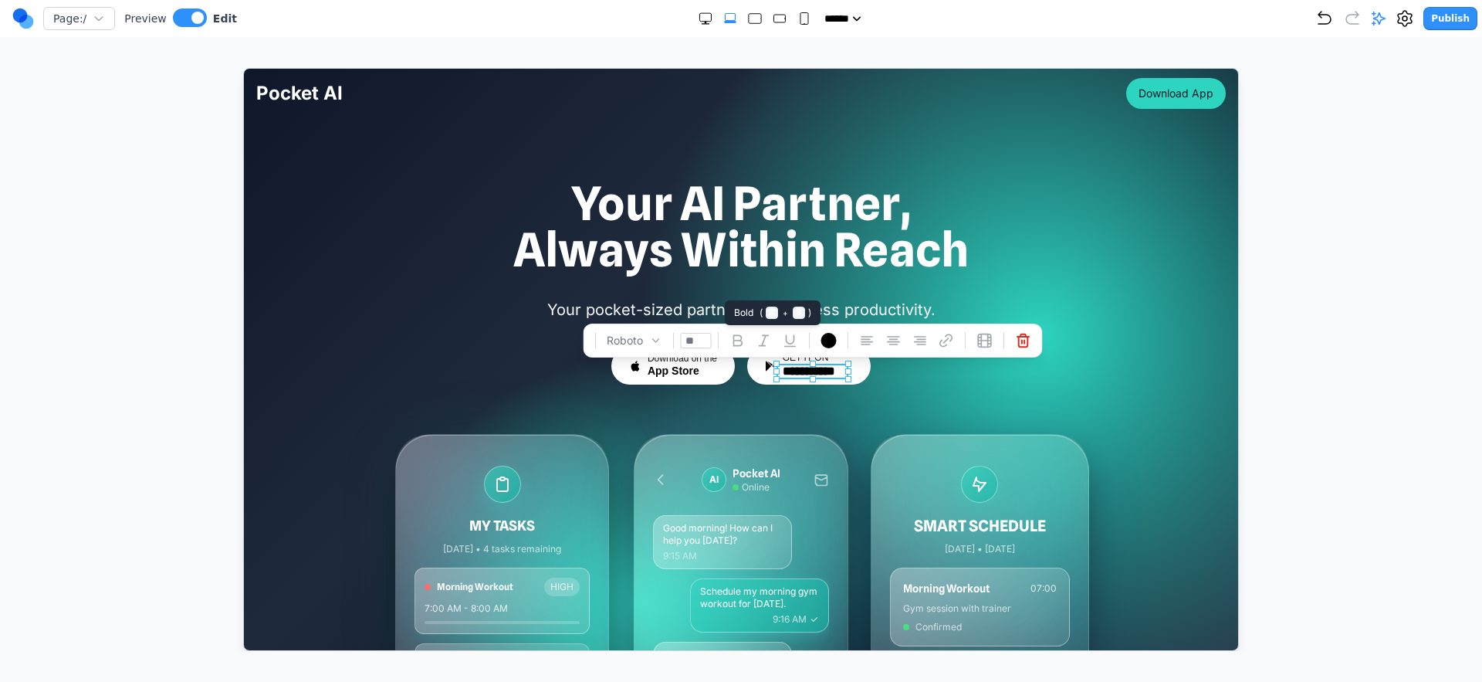
click at [745, 345] on button at bounding box center [736, 339] width 25 height 25
click at [740, 343] on icon at bounding box center [737, 339] width 8 height 10
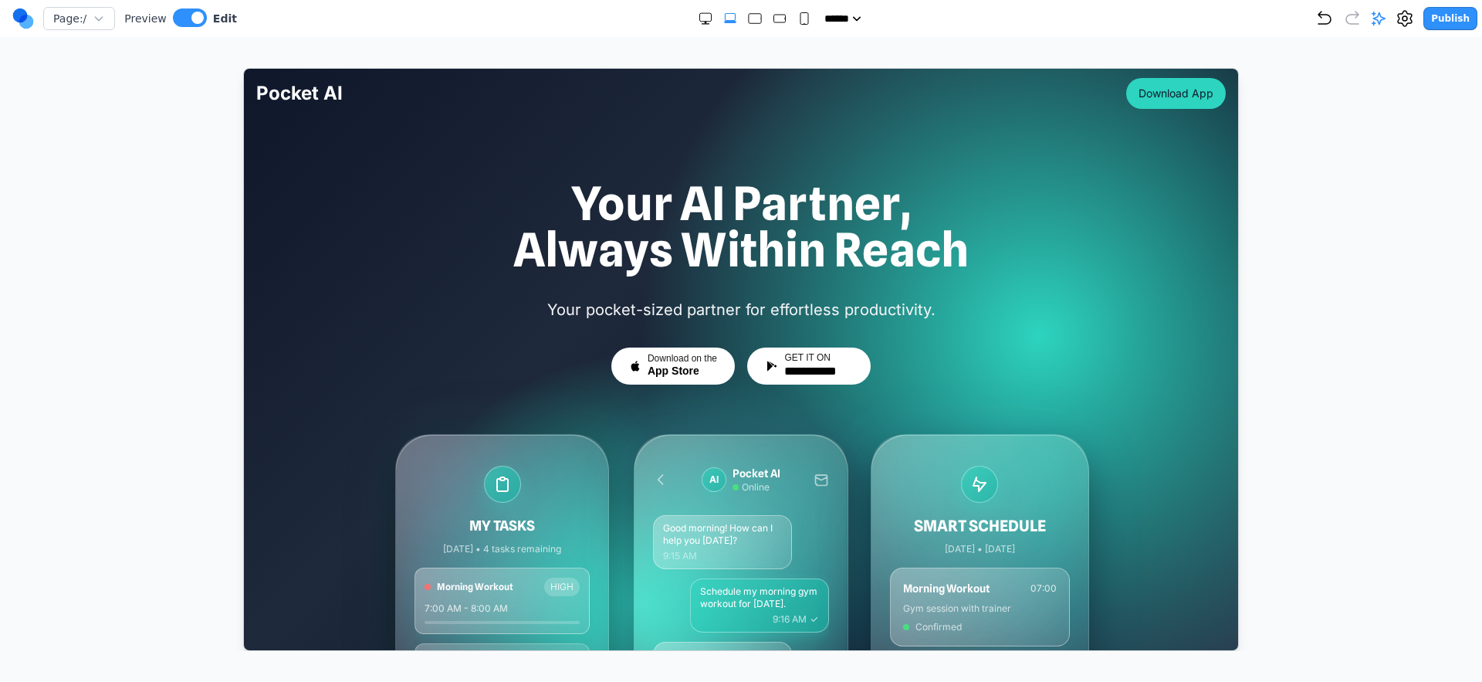
click at [669, 371] on span "App Store" at bounding box center [673, 371] width 52 height 14
click at [669, 371] on span "*********" at bounding box center [665, 371] width 36 height 14
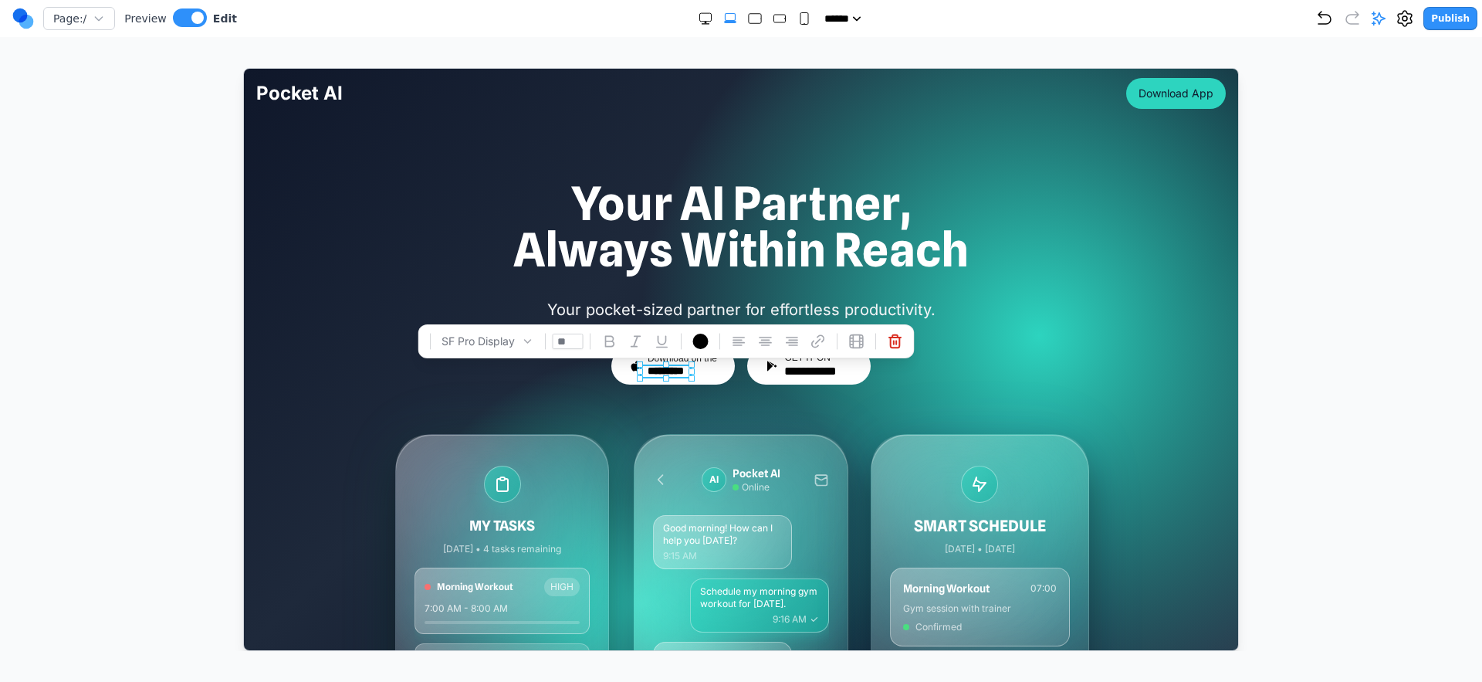
drag, startPoint x: 755, startPoint y: 397, endPoint x: 804, endPoint y: 374, distance: 54.6
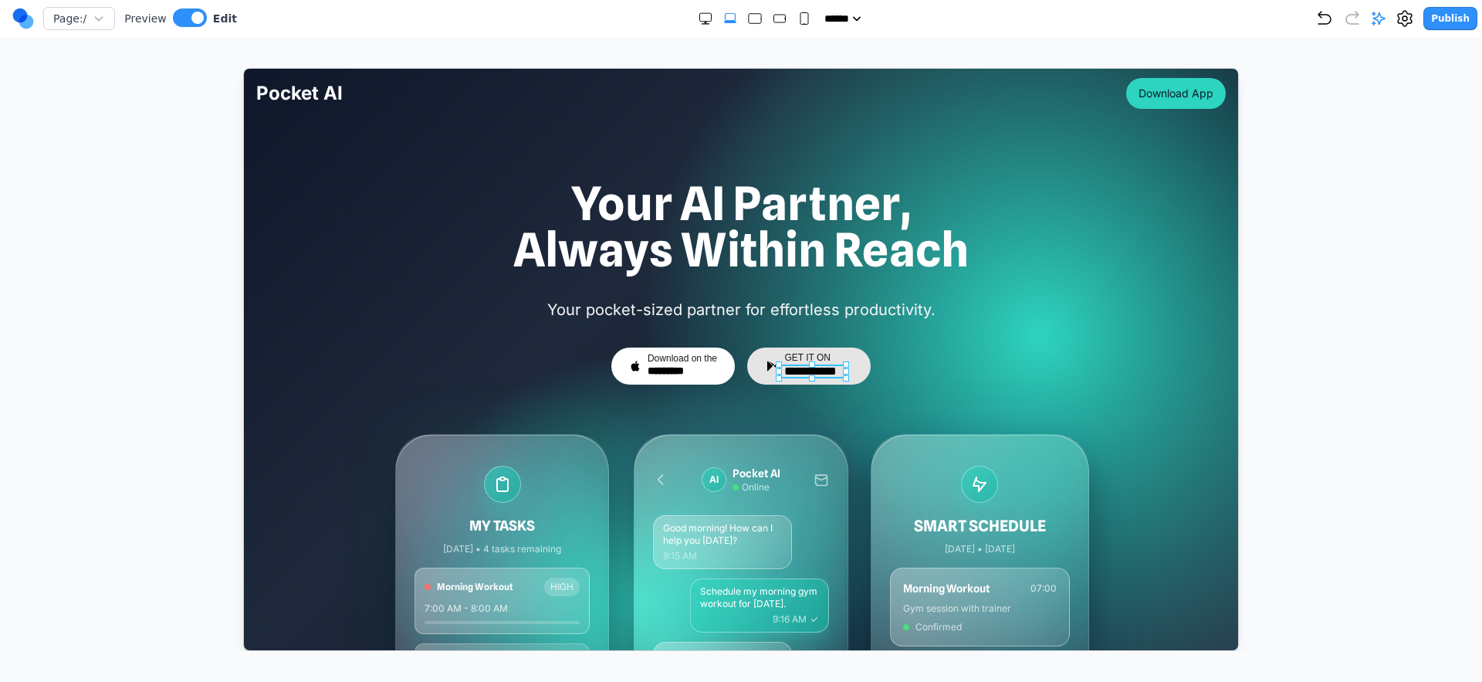
click at [808, 370] on span "**********" at bounding box center [810, 370] width 52 height 12
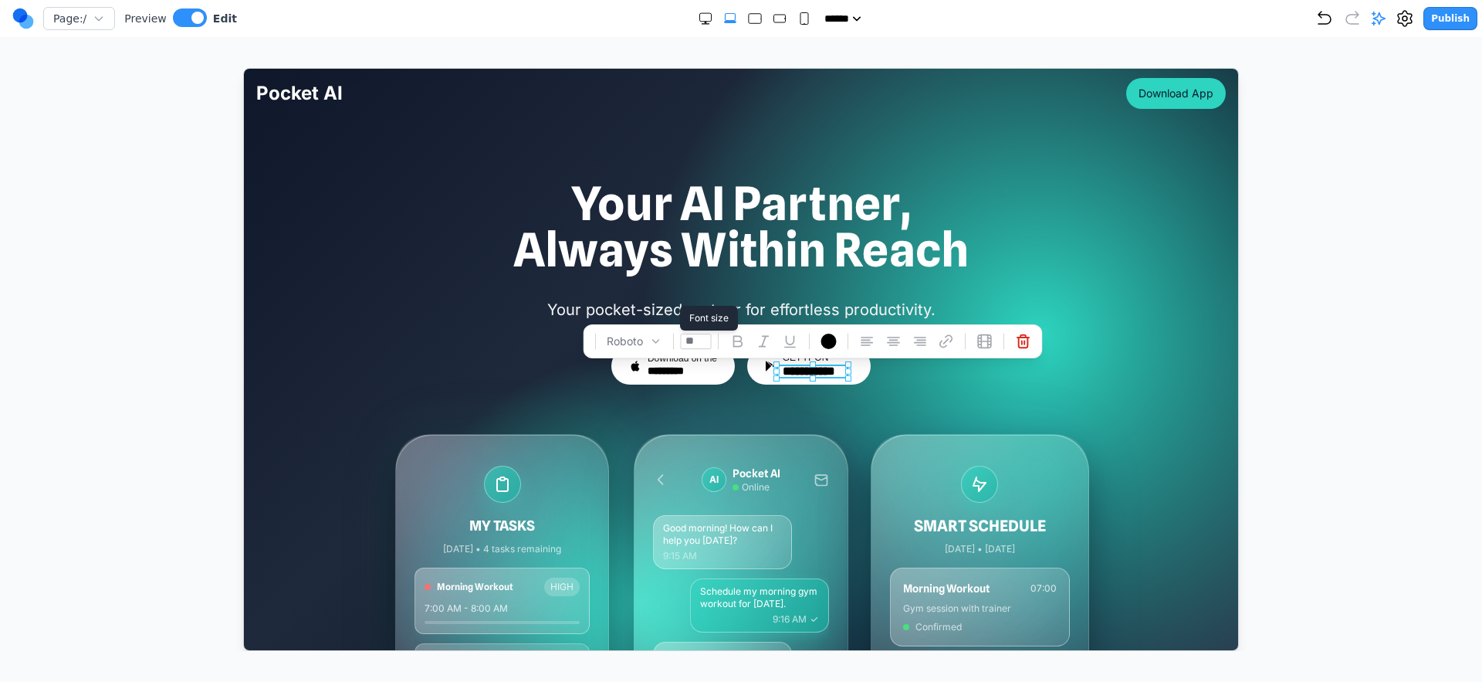
click at [701, 340] on input "**" at bounding box center [694, 340] width 31 height 15
type input "**"
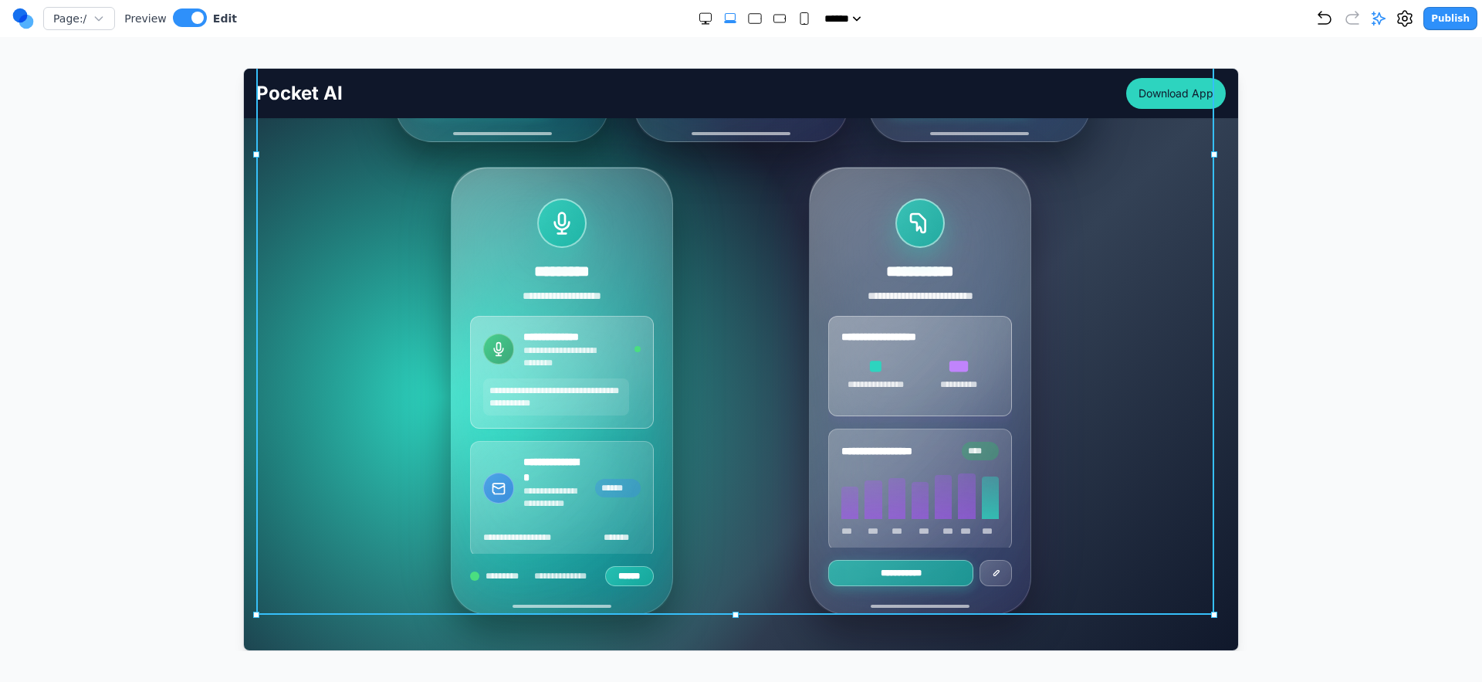
click at [1082, 356] on div "**********" at bounding box center [741, 154] width 970 height 920
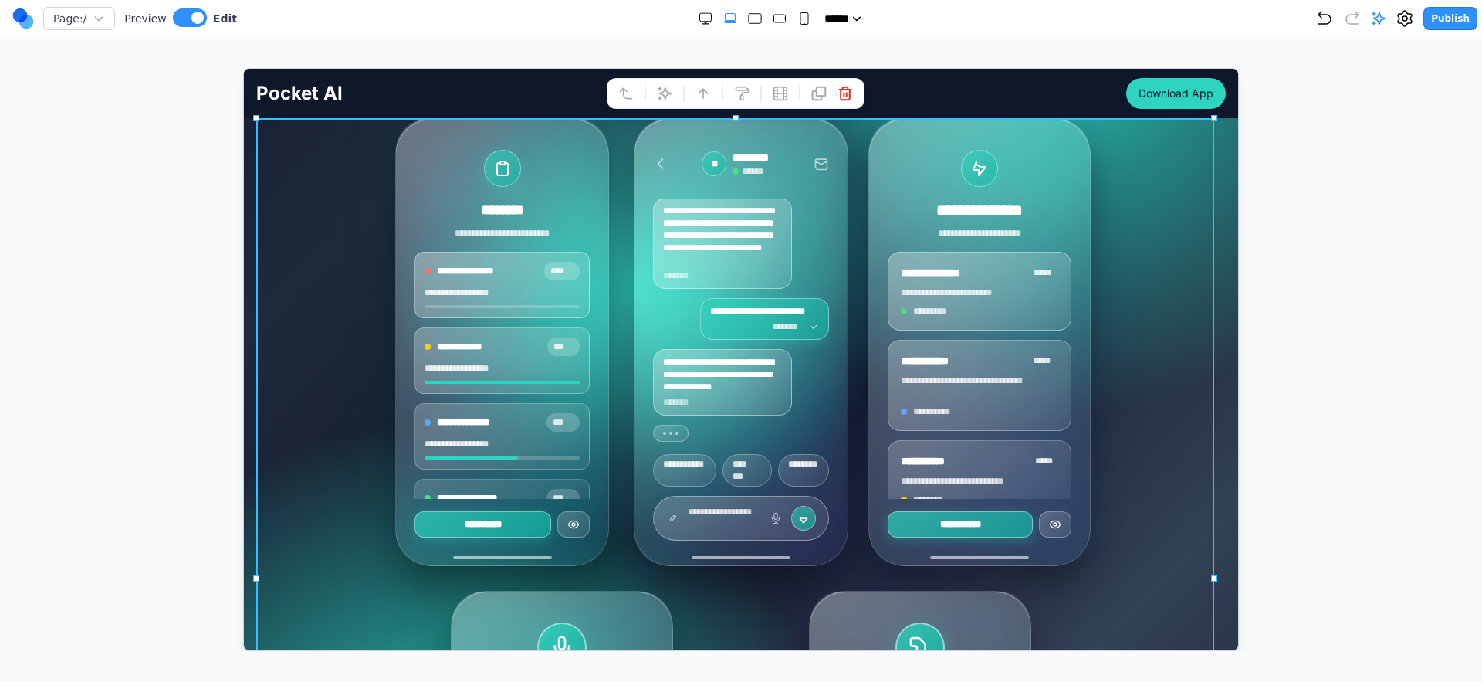
scroll to position [227, 0]
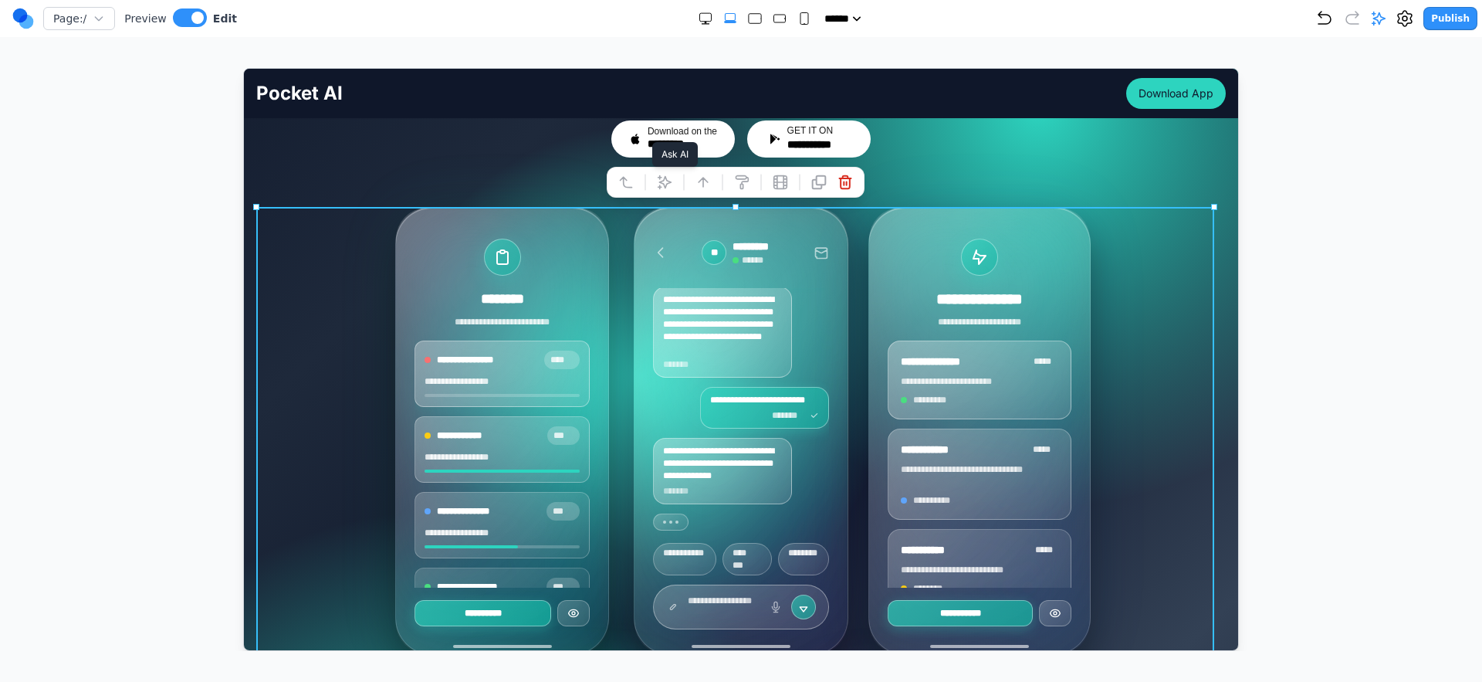
click at [667, 187] on icon at bounding box center [663, 181] width 15 height 15
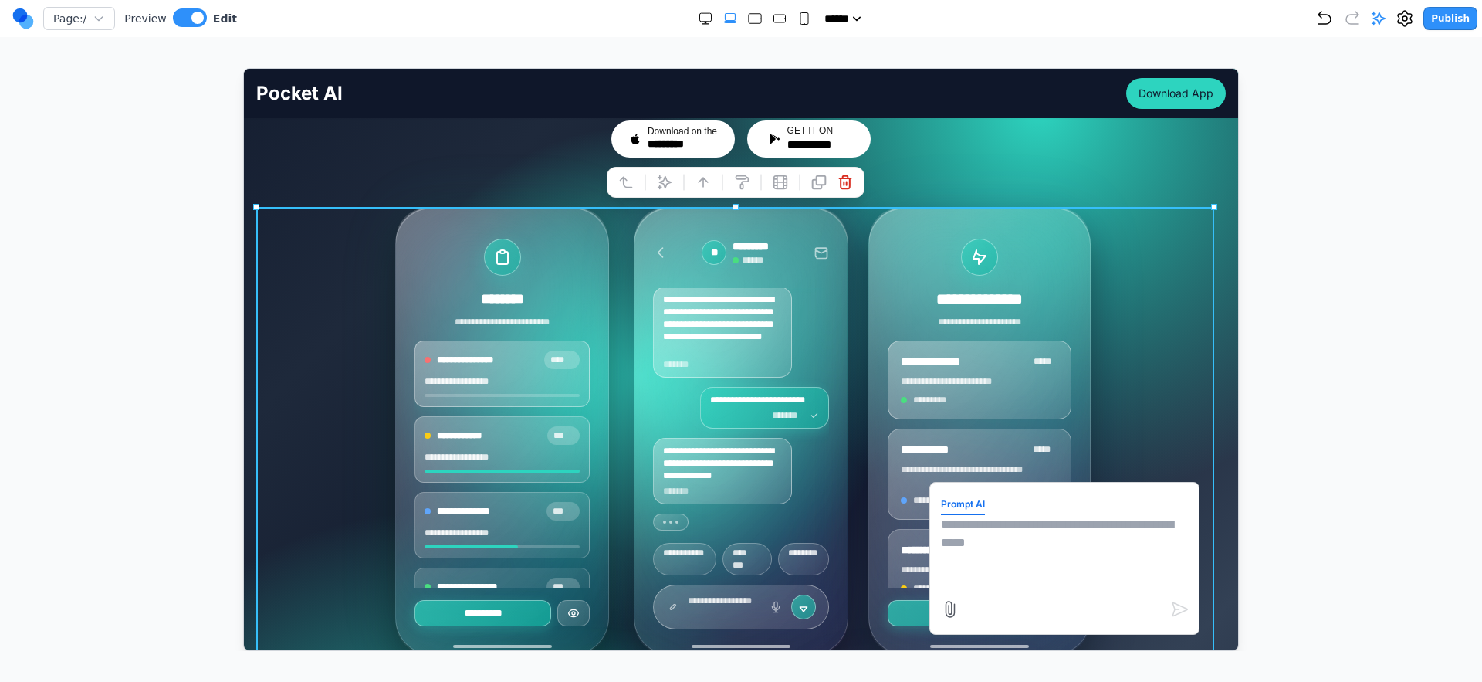
click at [979, 534] on textarea at bounding box center [1063, 552] width 247 height 77
type textarea "**********"
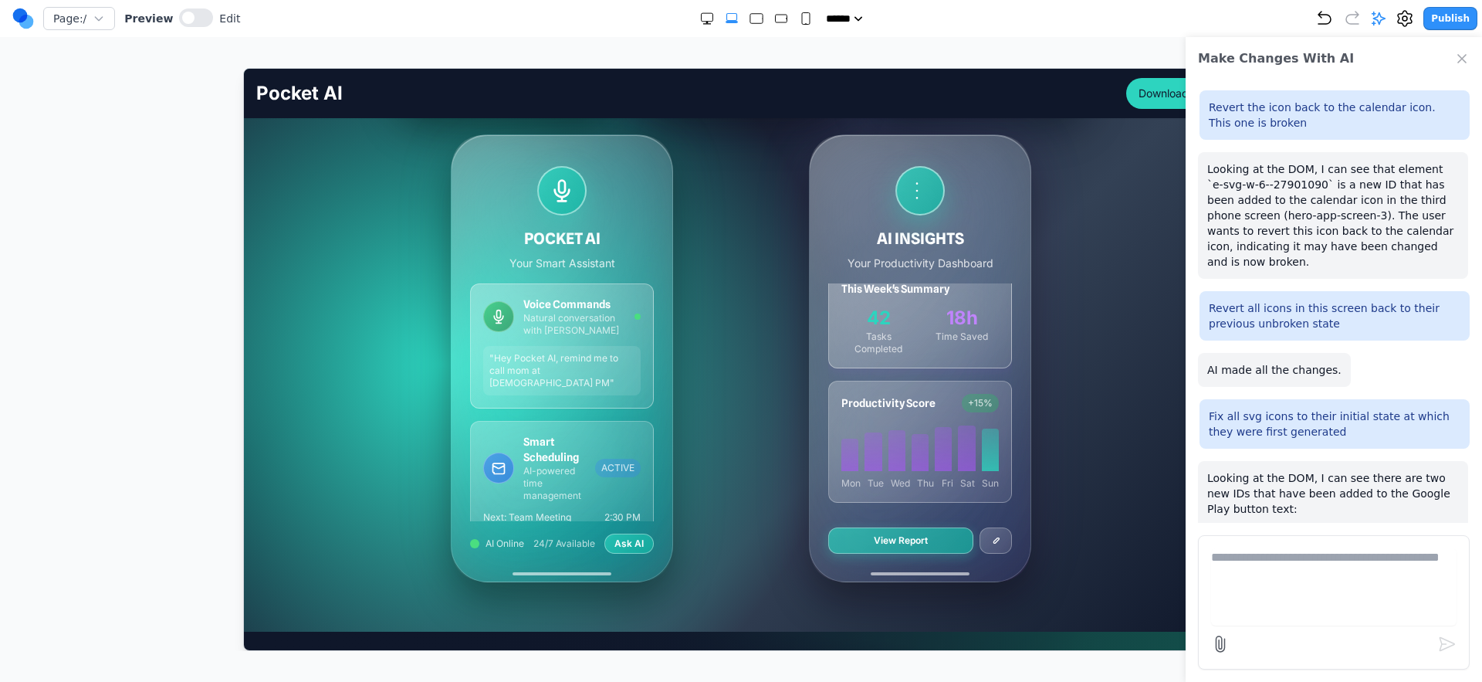
scroll to position [0, 0]
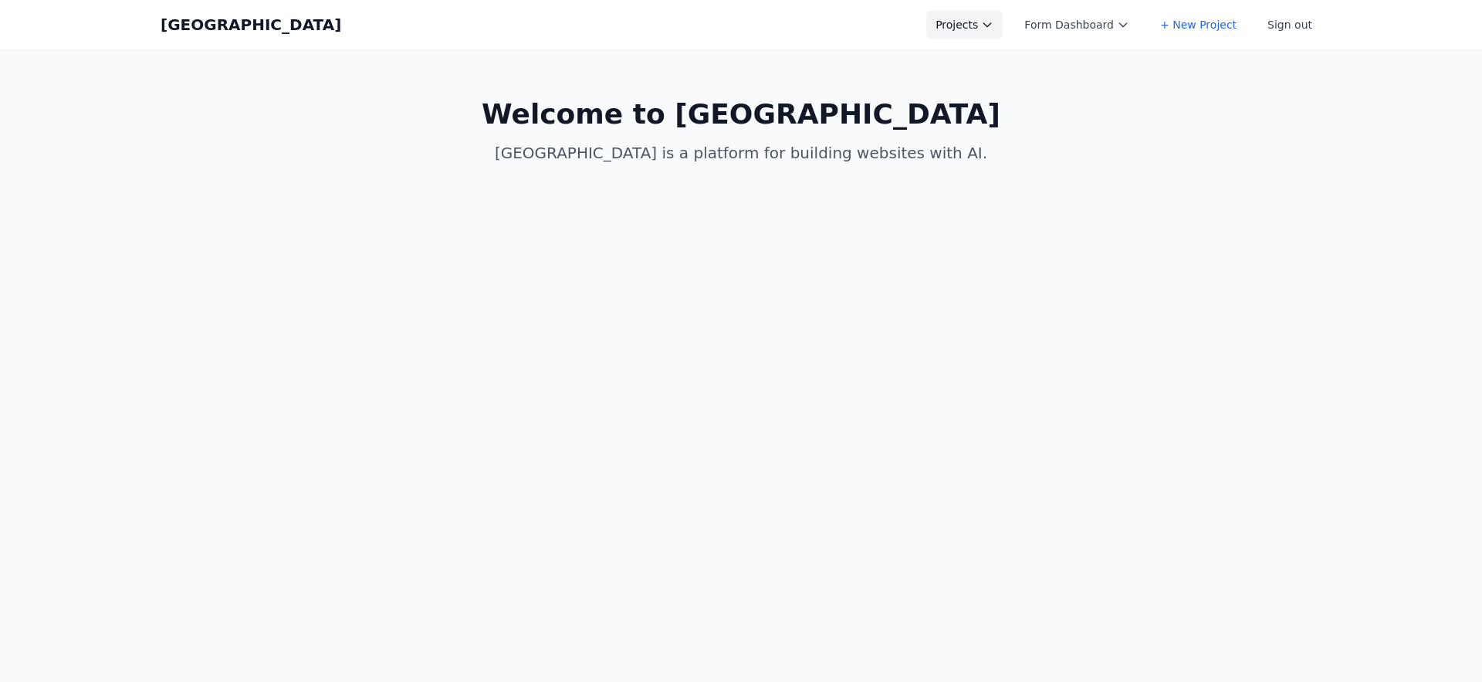
click at [978, 22] on button "Projects" at bounding box center [964, 25] width 76 height 28
click at [1000, 67] on link "Spring Speech" at bounding box center [1012, 62] width 173 height 28
click at [1005, 86] on link "Spring Speech" at bounding box center [1012, 90] width 173 height 28
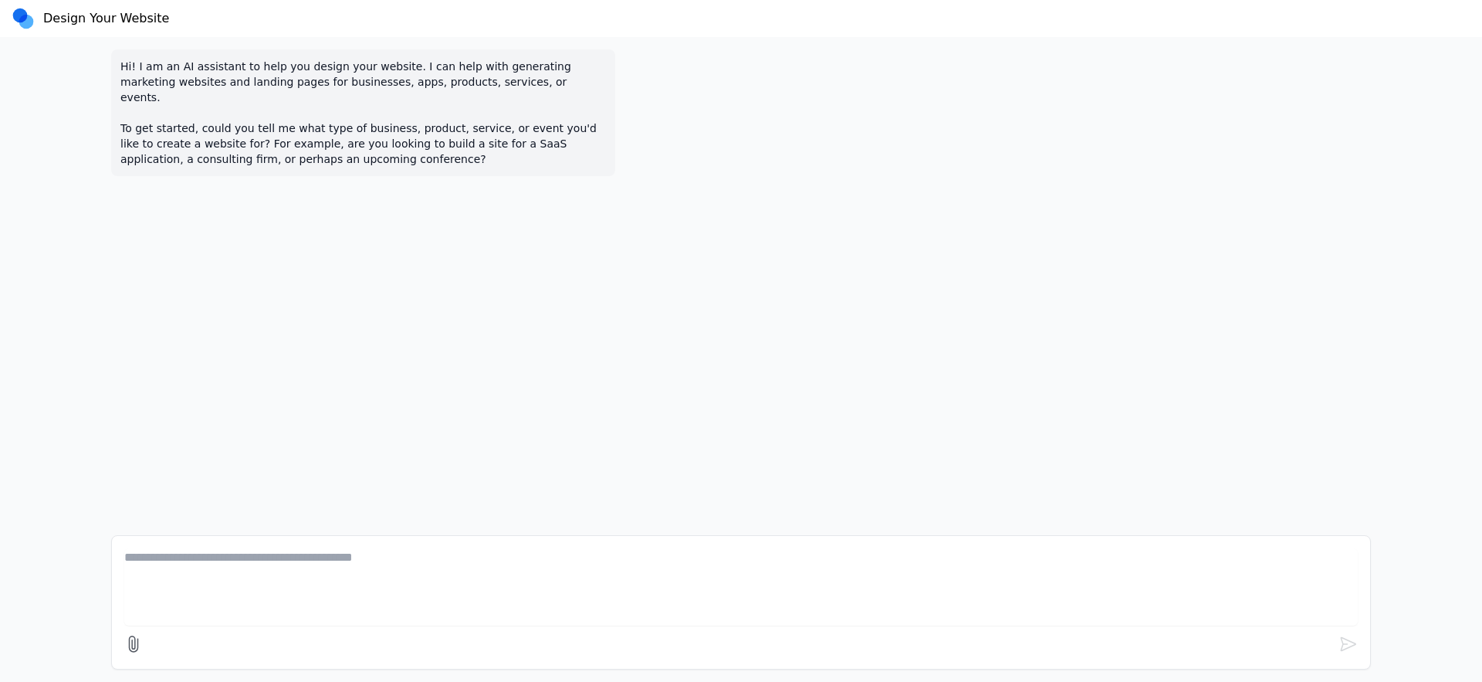
click at [29, 9] on icon at bounding box center [23, 18] width 22 height 25
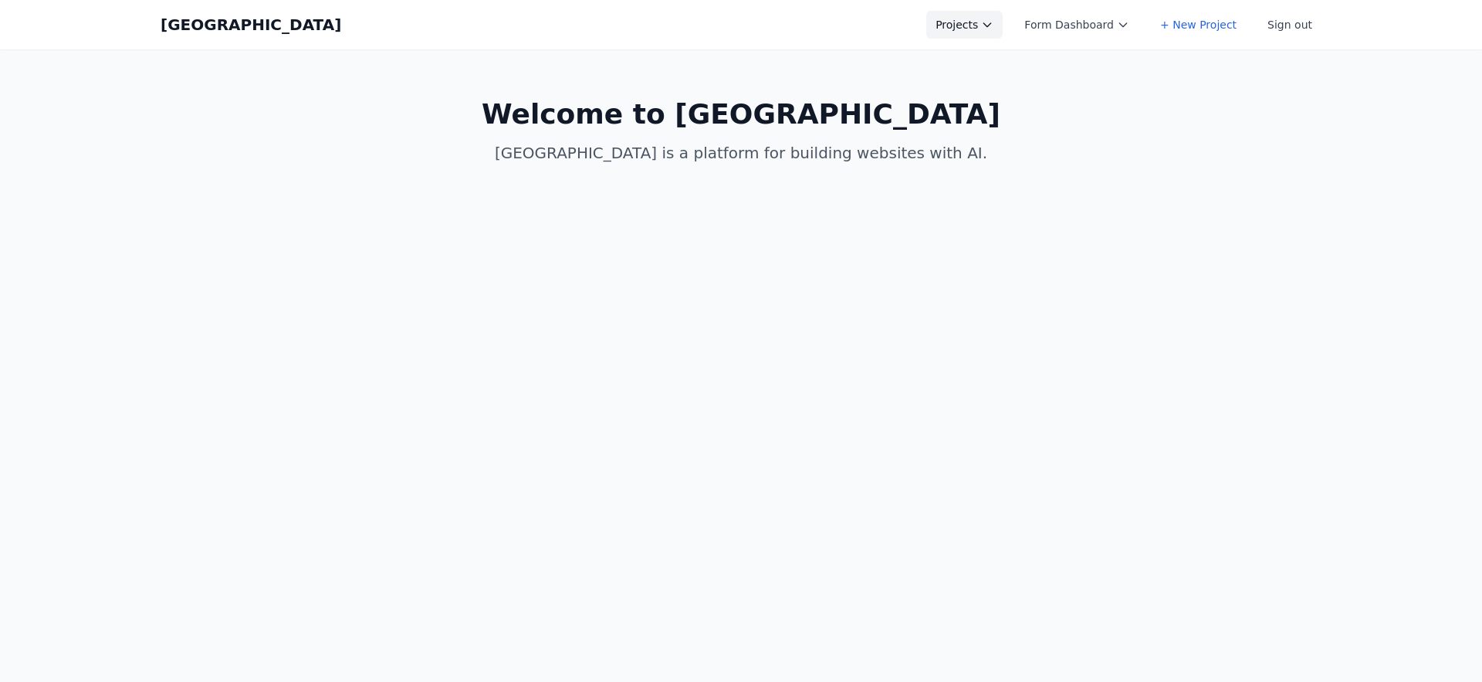
click at [957, 30] on button "Projects" at bounding box center [964, 25] width 76 height 28
click at [960, 51] on link "Spring Speech" at bounding box center [1012, 62] width 173 height 28
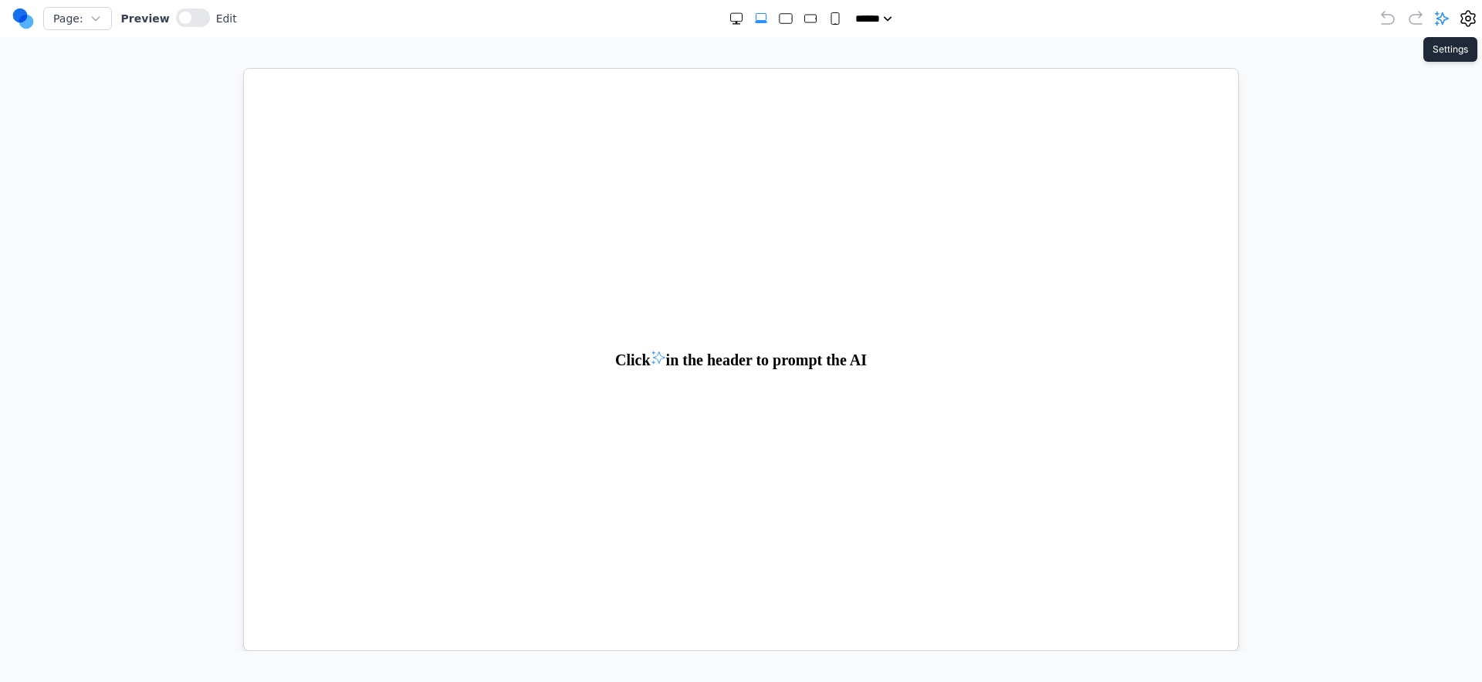
click at [1463, 15] on icon at bounding box center [1468, 18] width 19 height 19
click at [24, 184] on div "Delete Project" at bounding box center [148, 194] width 296 height 32
click at [32, 192] on button "Delete Project" at bounding box center [50, 193] width 76 height 15
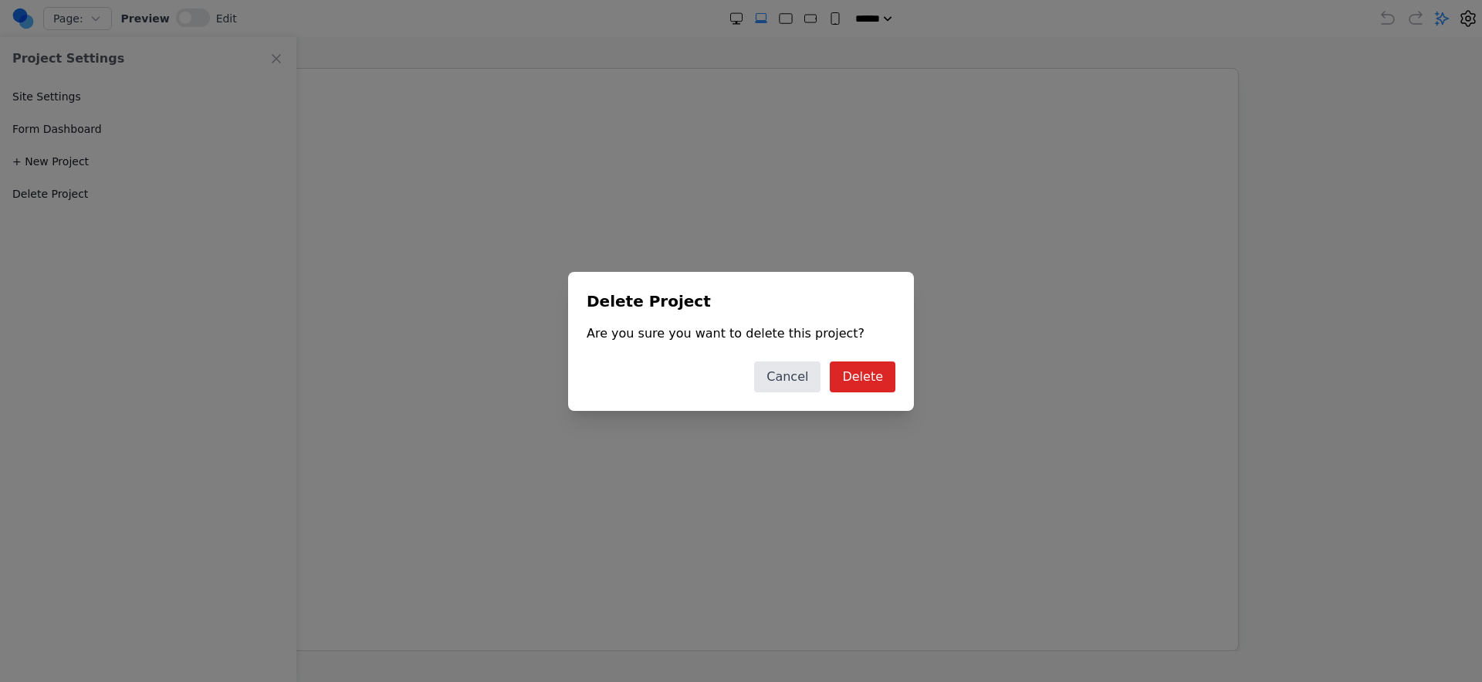
click at [861, 358] on div "Delete Project Are you sure you want to delete this project? Cancel Delete" at bounding box center [741, 341] width 346 height 139
click at [862, 361] on button "Delete" at bounding box center [863, 376] width 66 height 31
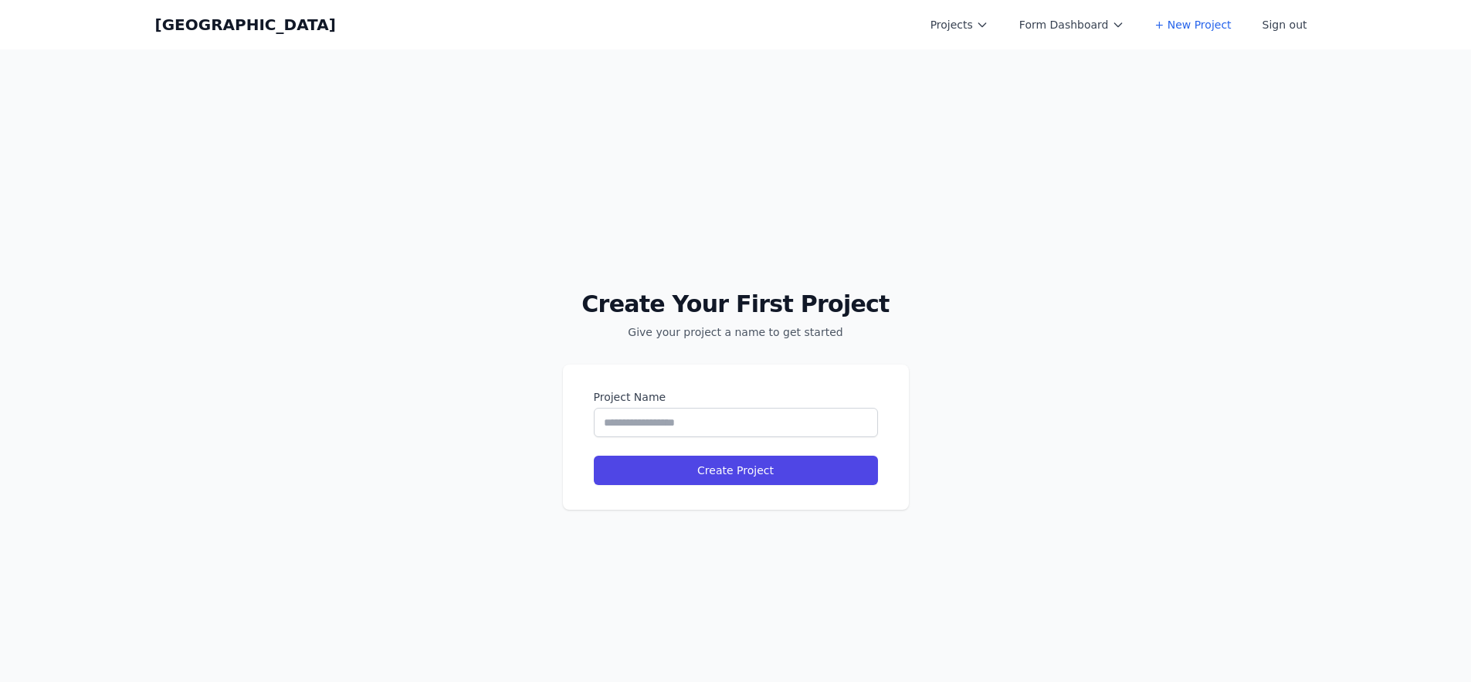
drag, startPoint x: 941, startPoint y: 6, endPoint x: 961, endPoint y: 29, distance: 30.1
click at [942, 8] on div "Coal Creek Projects Form Dashboard + New Project Sign out Open main menu" at bounding box center [735, 24] width 1161 height 49
click at [961, 29] on button "Projects" at bounding box center [959, 25] width 76 height 28
click at [967, 73] on link "Spring Speech" at bounding box center [1007, 62] width 173 height 28
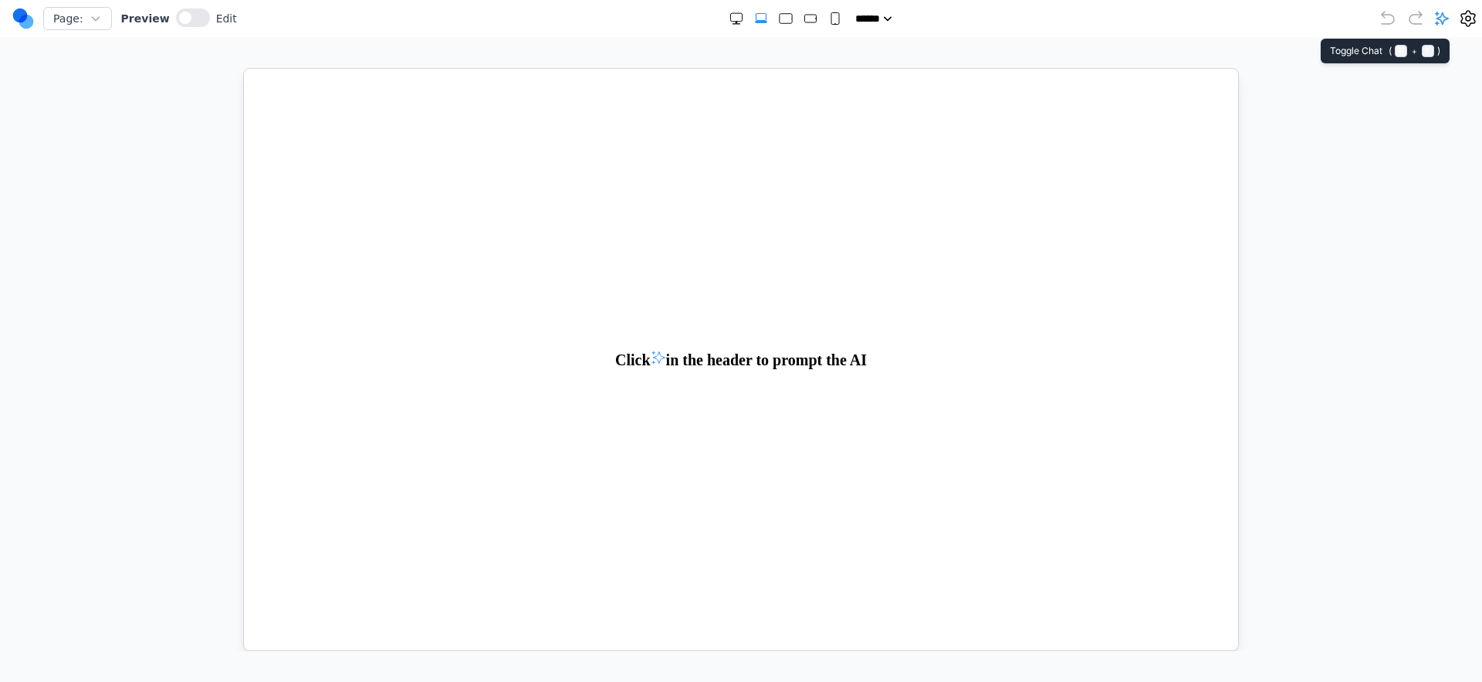
click at [1438, 14] on icon at bounding box center [1442, 18] width 13 height 13
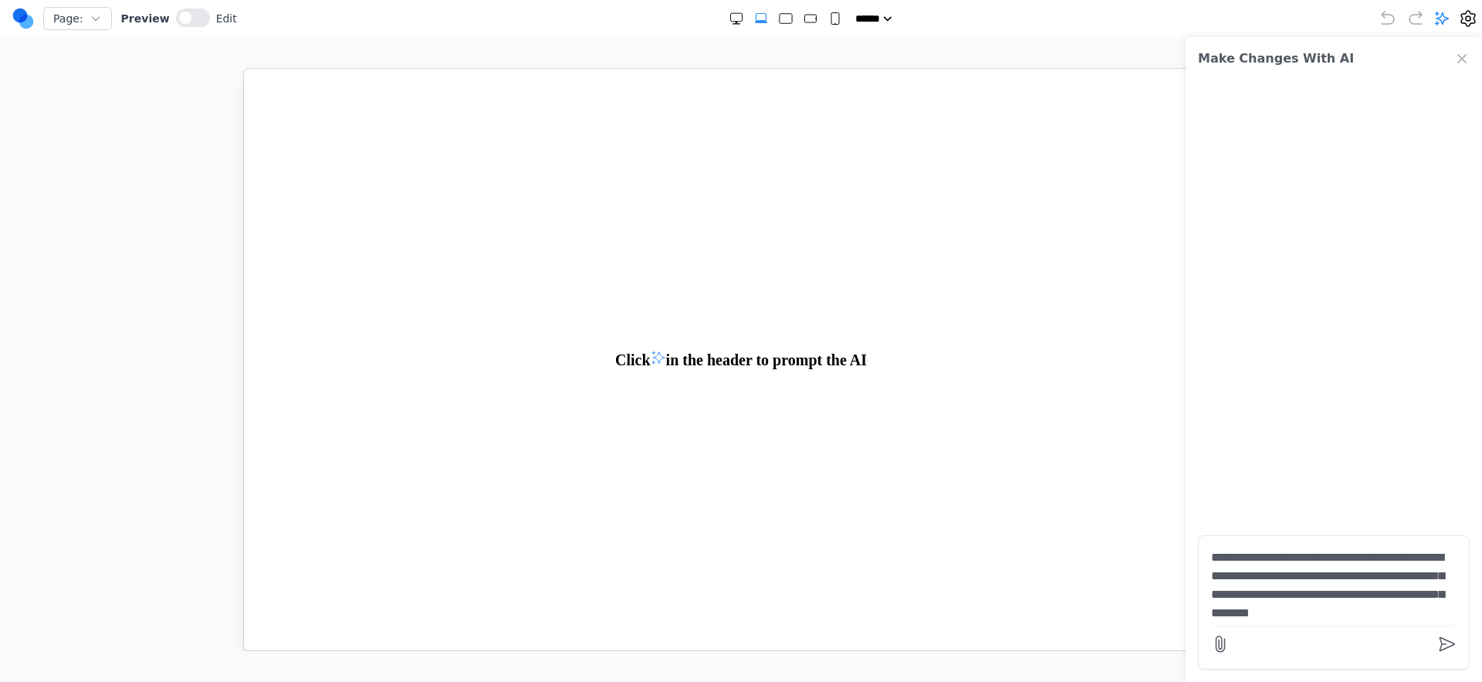
type textarea "**********"
click at [1218, 643] on icon at bounding box center [1220, 644] width 19 height 19
click at [0, 0] on input "file" at bounding box center [0, 0] width 0 height 0
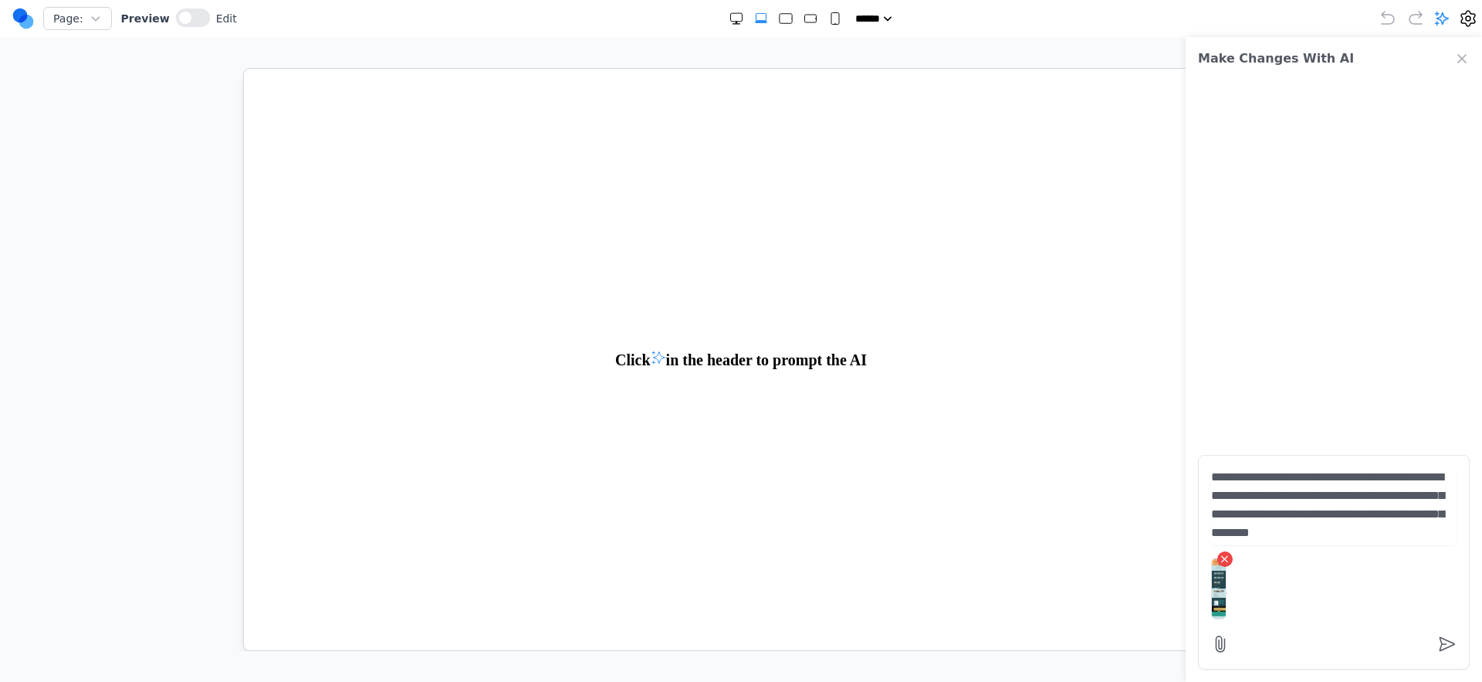
click at [1311, 566] on div "×" at bounding box center [1334, 588] width 246 height 74
click at [1306, 533] on textarea "**********" at bounding box center [1334, 506] width 246 height 77
